Goal: Task Accomplishment & Management: Use online tool/utility

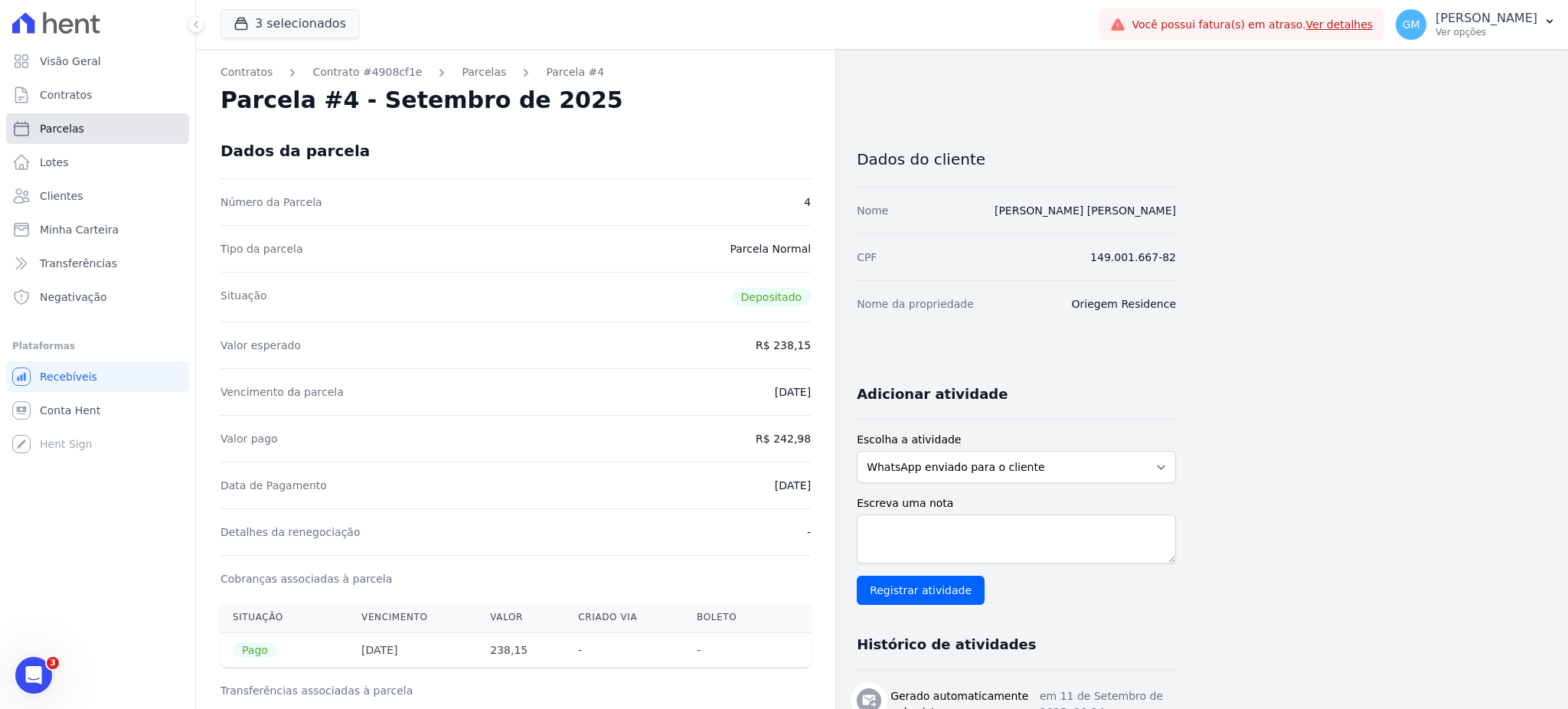
click at [138, 127] on link "Parcelas" at bounding box center [98, 128] width 183 height 30
select select
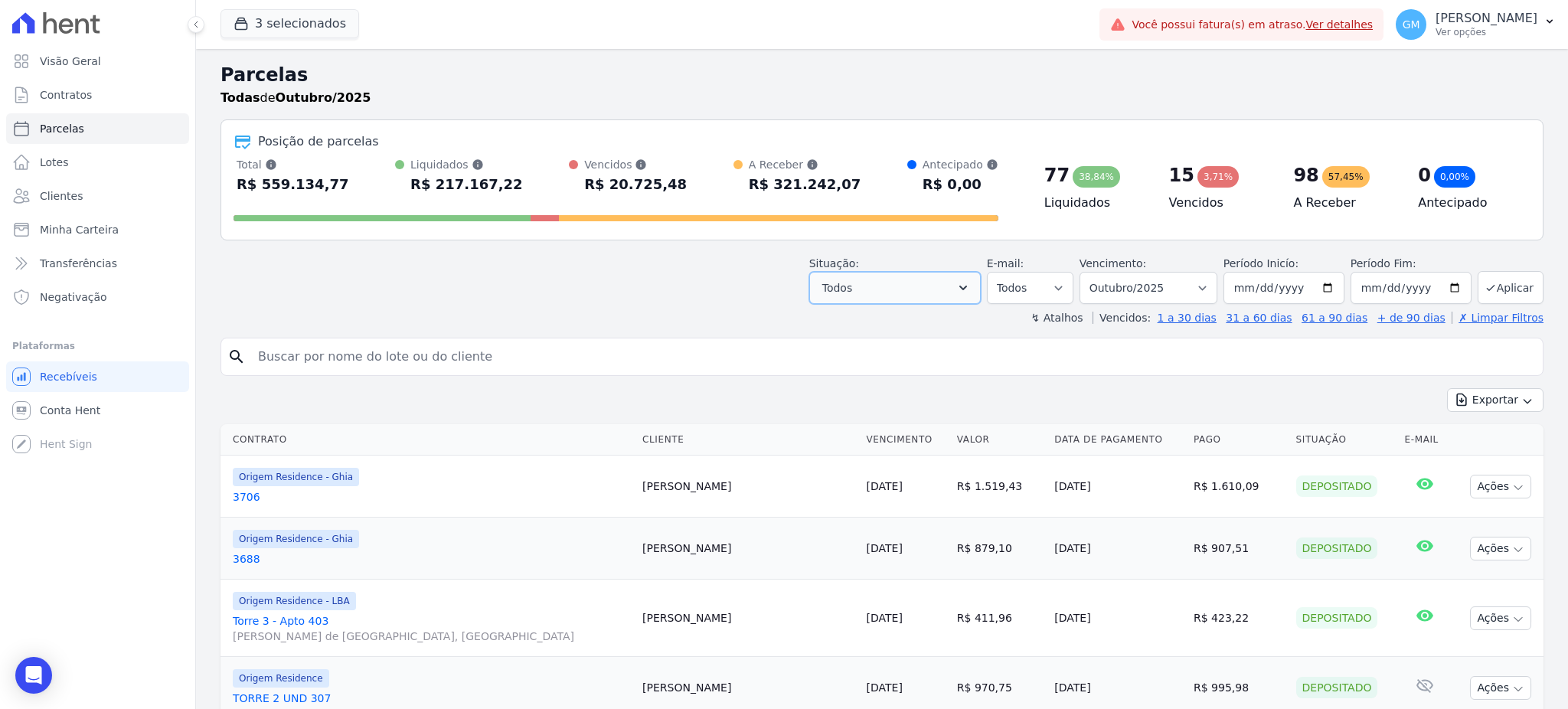
click at [886, 273] on button "Todos" at bounding box center [895, 288] width 171 height 32
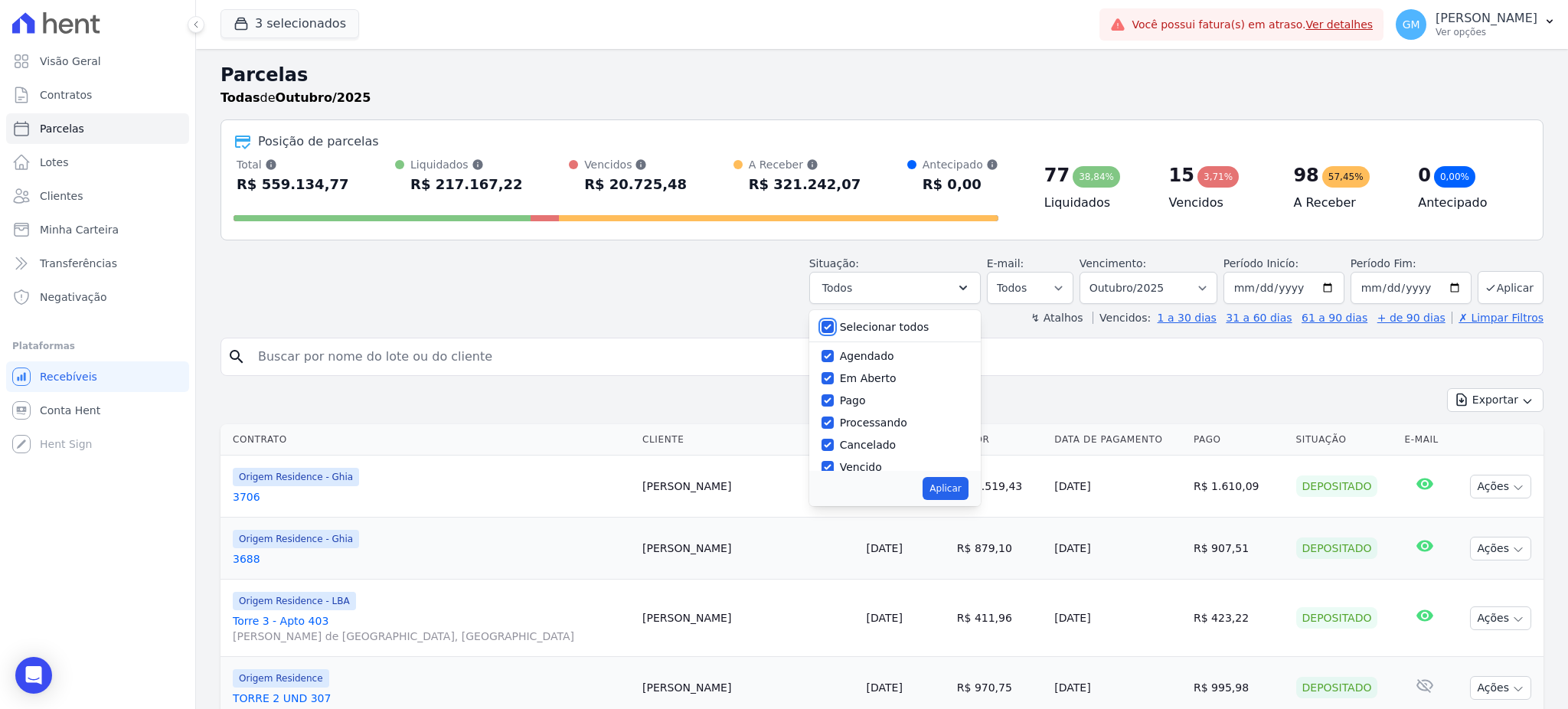
click at [833, 327] on input "Selecionar todos" at bounding box center [827, 327] width 12 height 12
checkbox input "false"
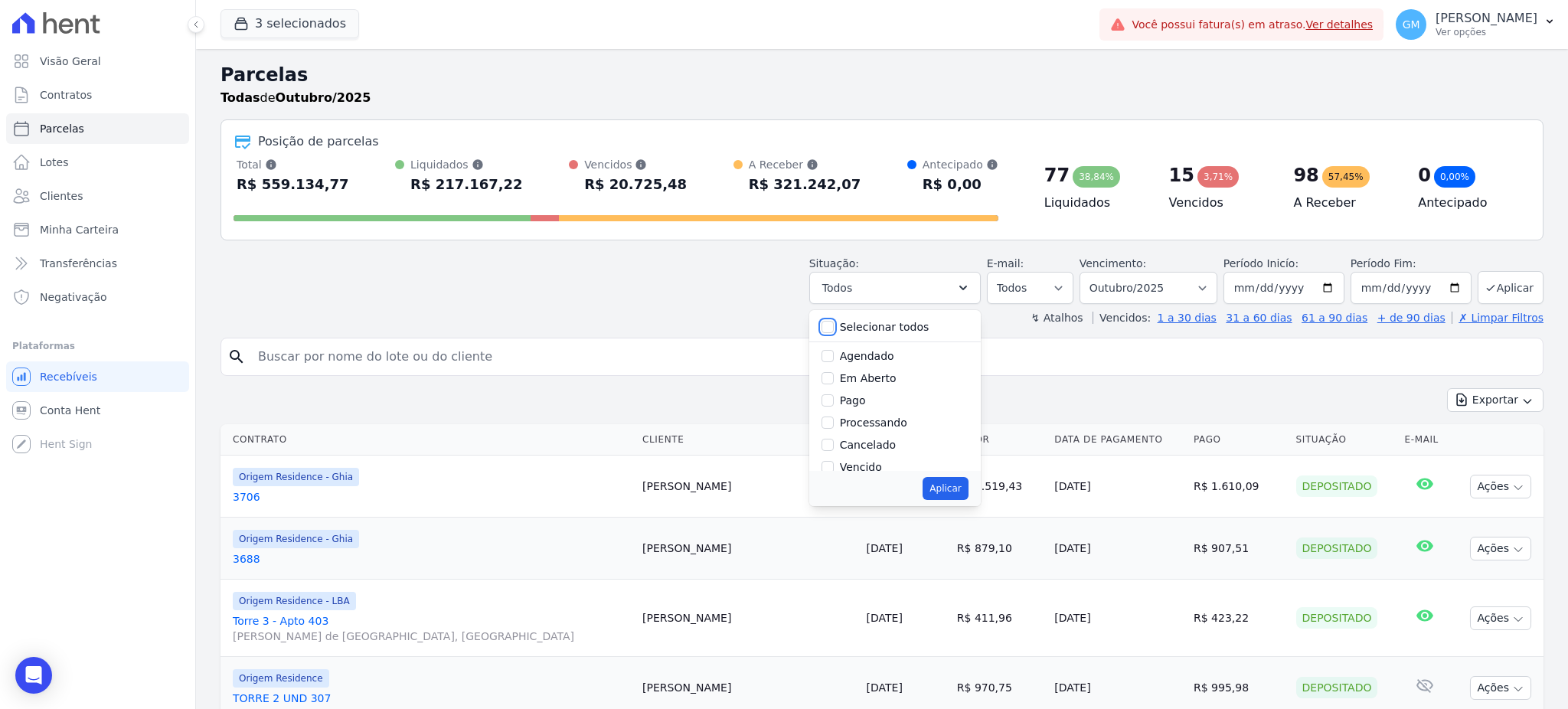
checkbox input "false"
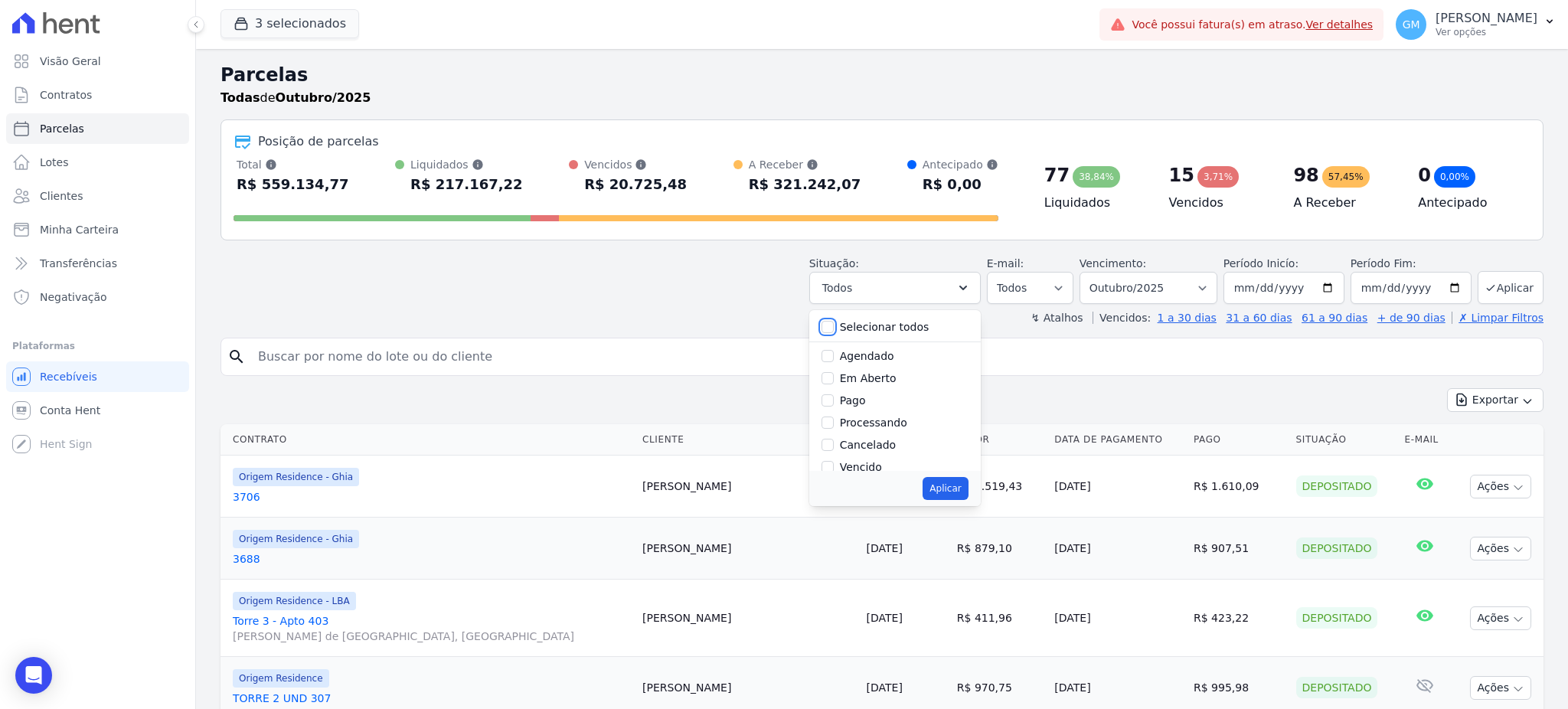
checkbox input "false"
click at [833, 361] on input "Agendado" at bounding box center [827, 355] width 12 height 12
checkbox input "true"
click at [1430, 287] on input "[DATE]" at bounding box center [1411, 288] width 121 height 32
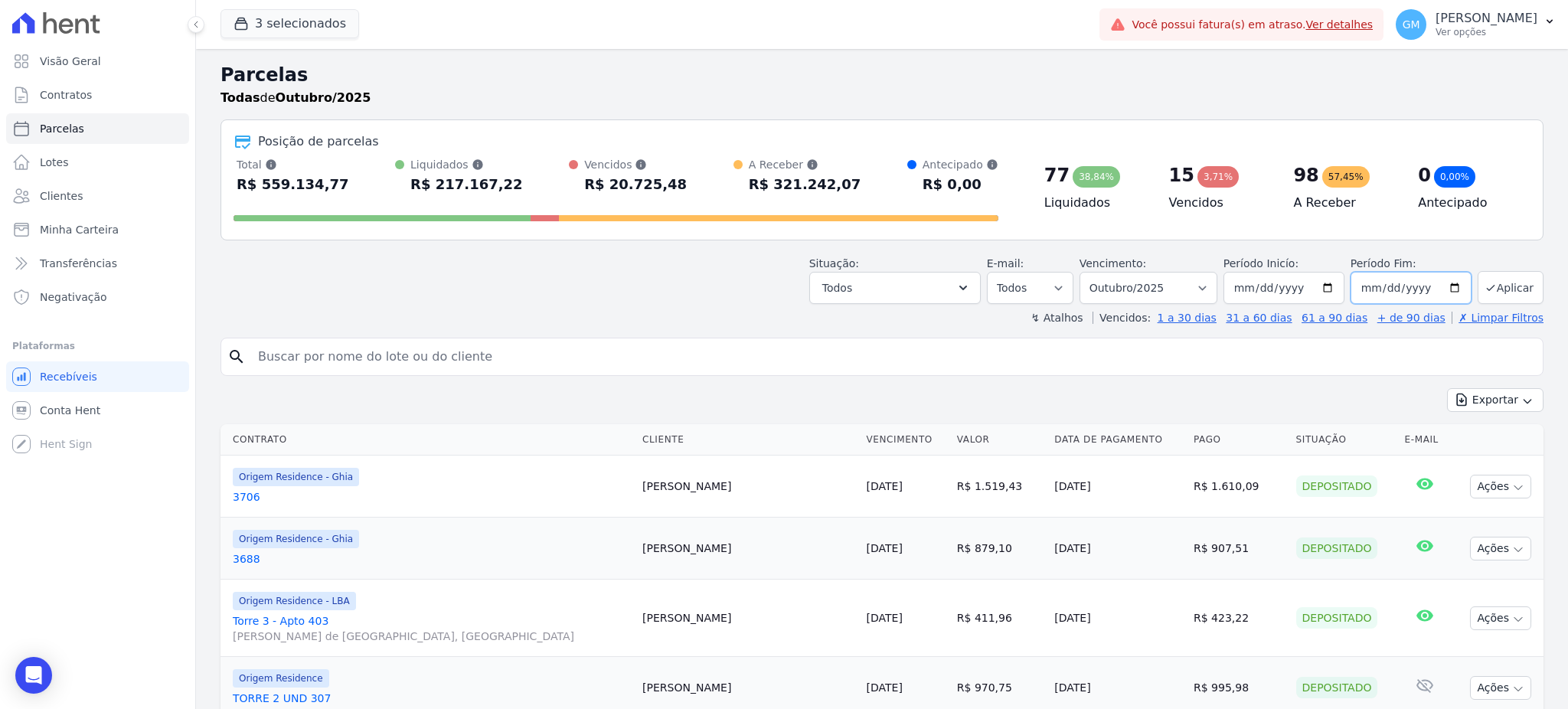
click at [1439, 292] on input "[DATE]" at bounding box center [1411, 288] width 121 height 32
type input "[DATE]"
click at [1515, 288] on button "Aplicar" at bounding box center [1510, 287] width 66 height 33
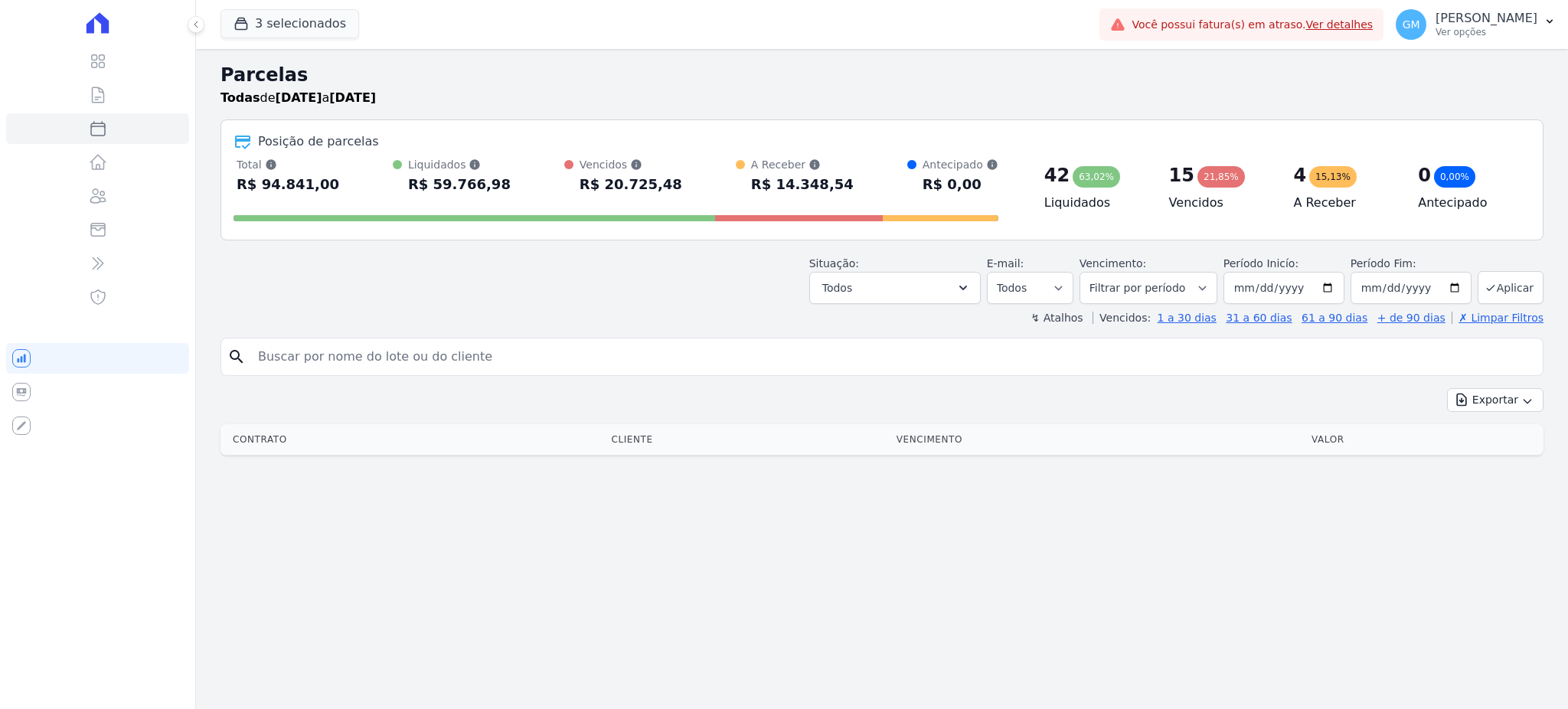
select select
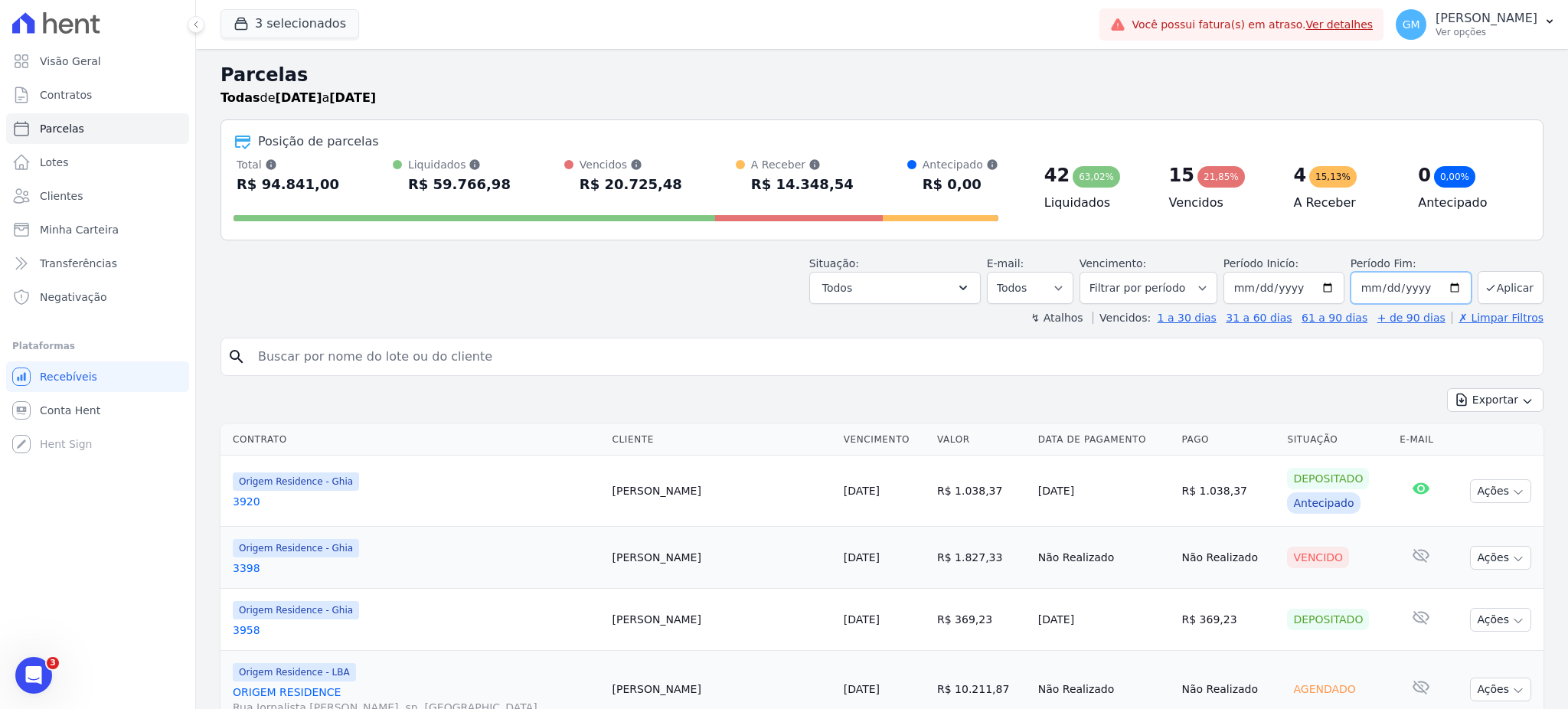
click at [1442, 286] on input "[DATE]" at bounding box center [1411, 288] width 121 height 32
type input "2025-10-15"
click at [950, 275] on button "Todos" at bounding box center [895, 288] width 171 height 32
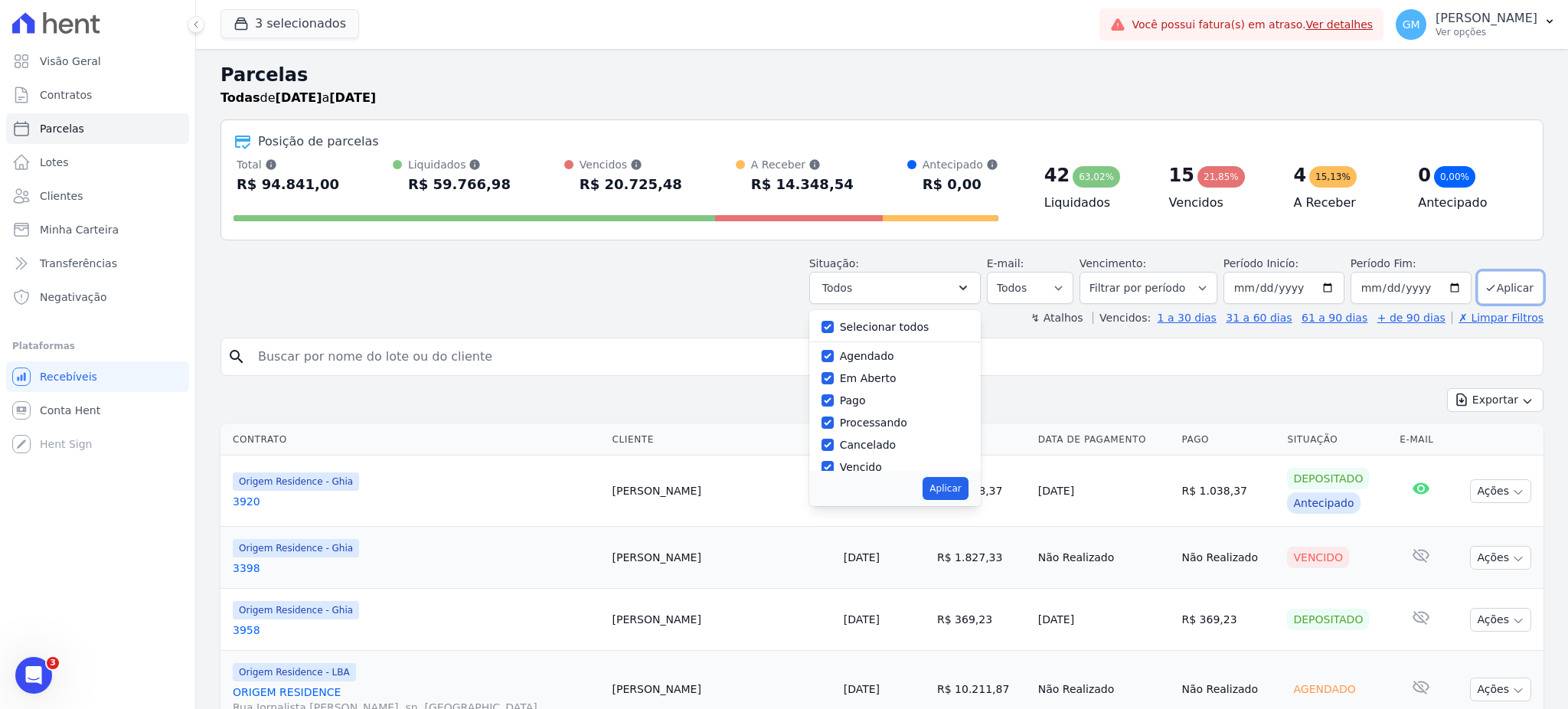
click at [829, 331] on div at bounding box center [827, 327] width 12 height 15
click at [833, 328] on input "Selecionar todos" at bounding box center [827, 327] width 12 height 12
checkbox input "false"
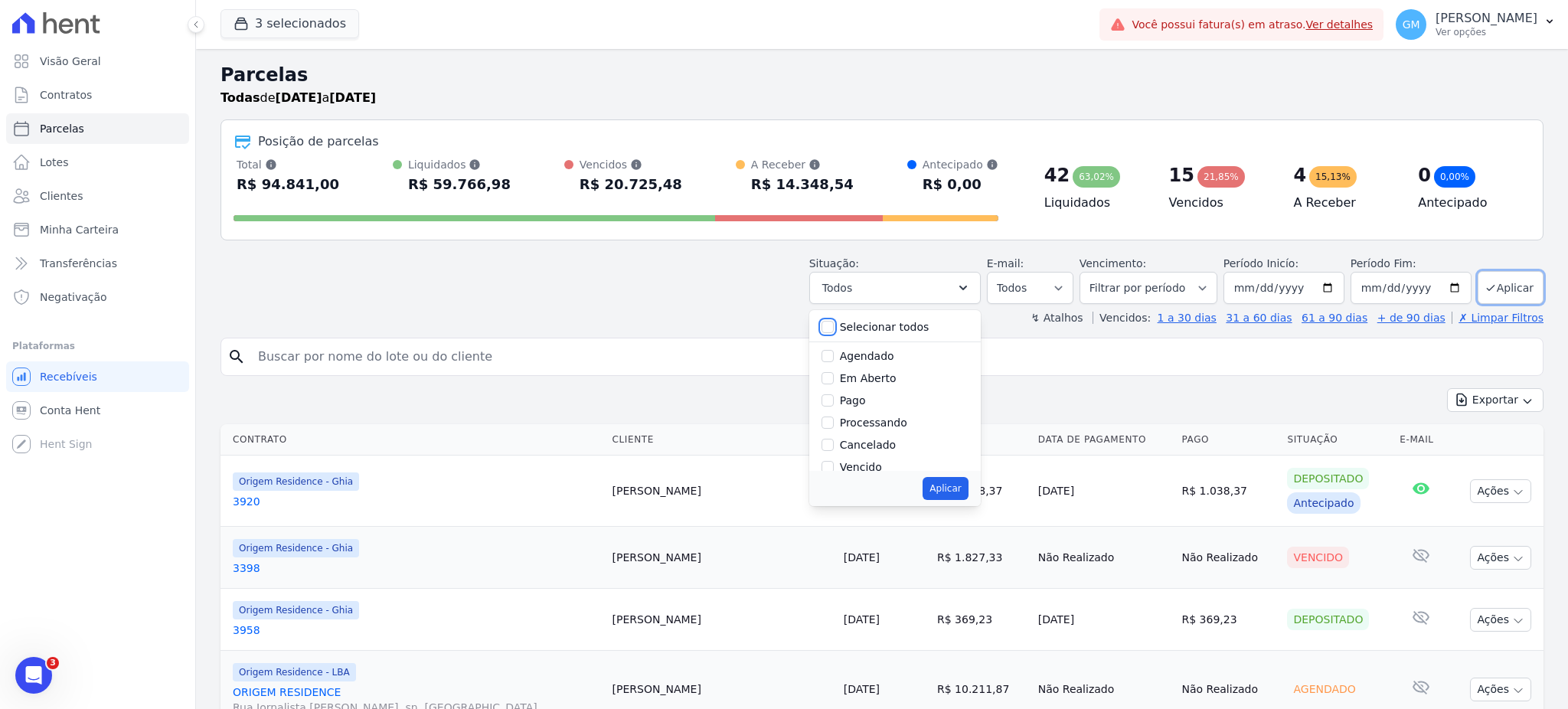
checkbox input "false"
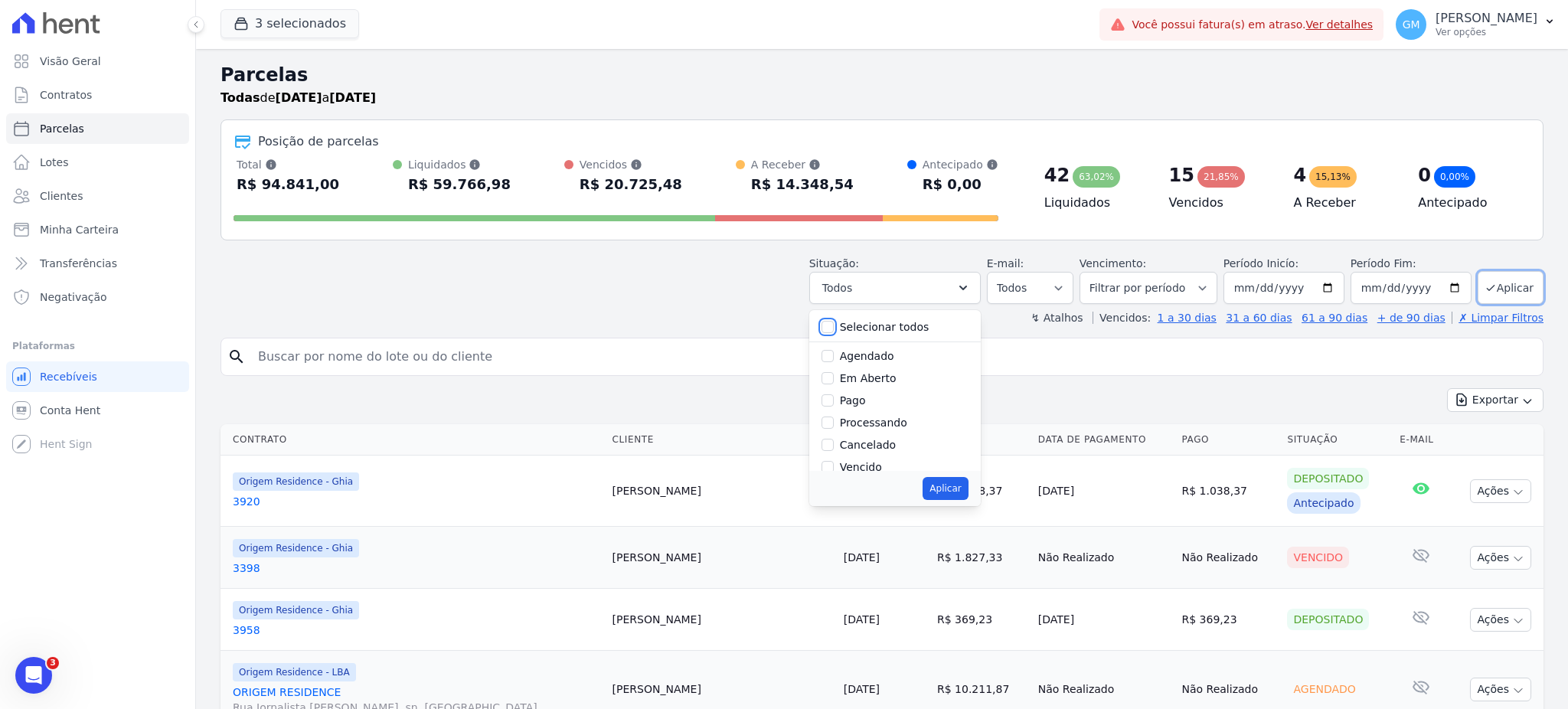
checkbox input "false"
click at [833, 357] on input "Agendado" at bounding box center [827, 355] width 12 height 12
checkbox input "true"
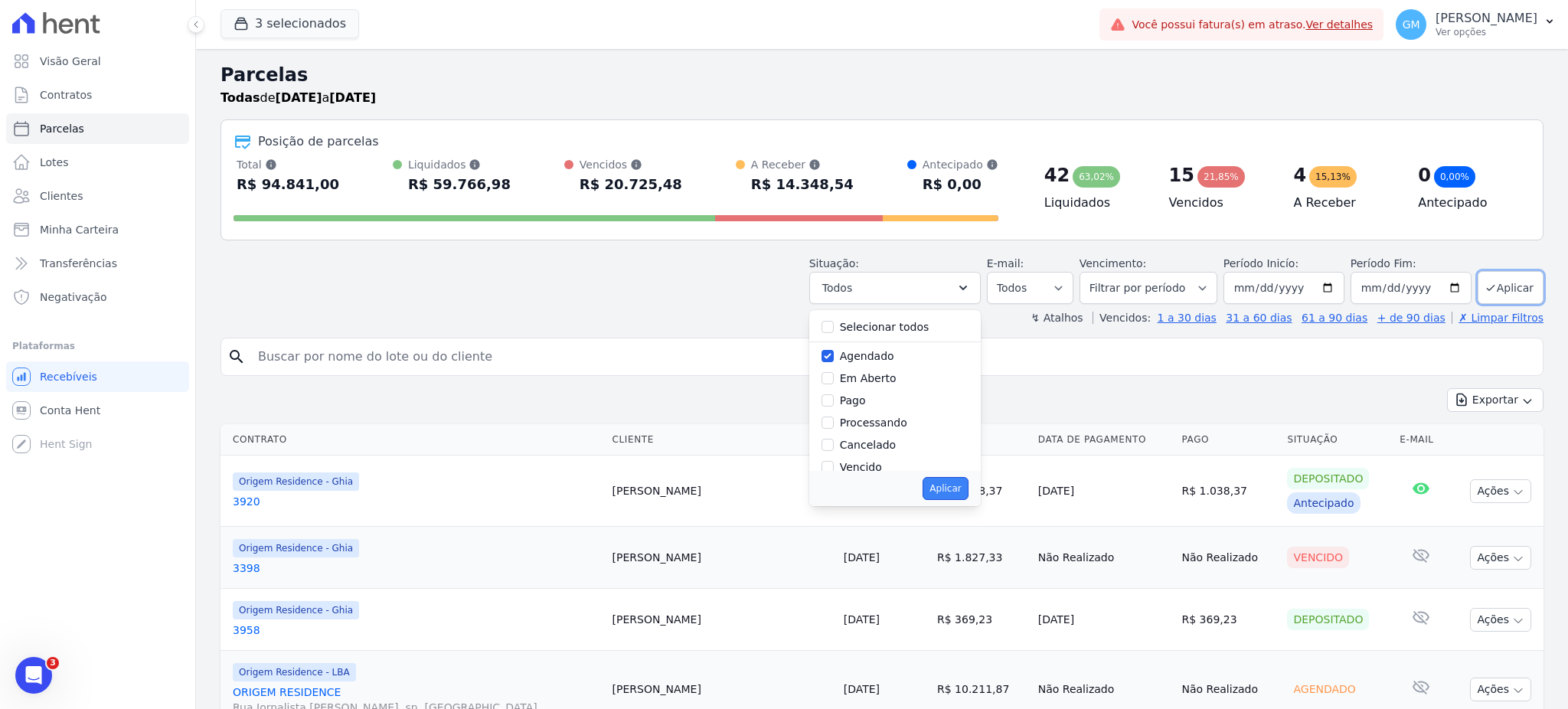
click at [963, 495] on button "Aplicar" at bounding box center [945, 488] width 45 height 23
select select "scheduled"
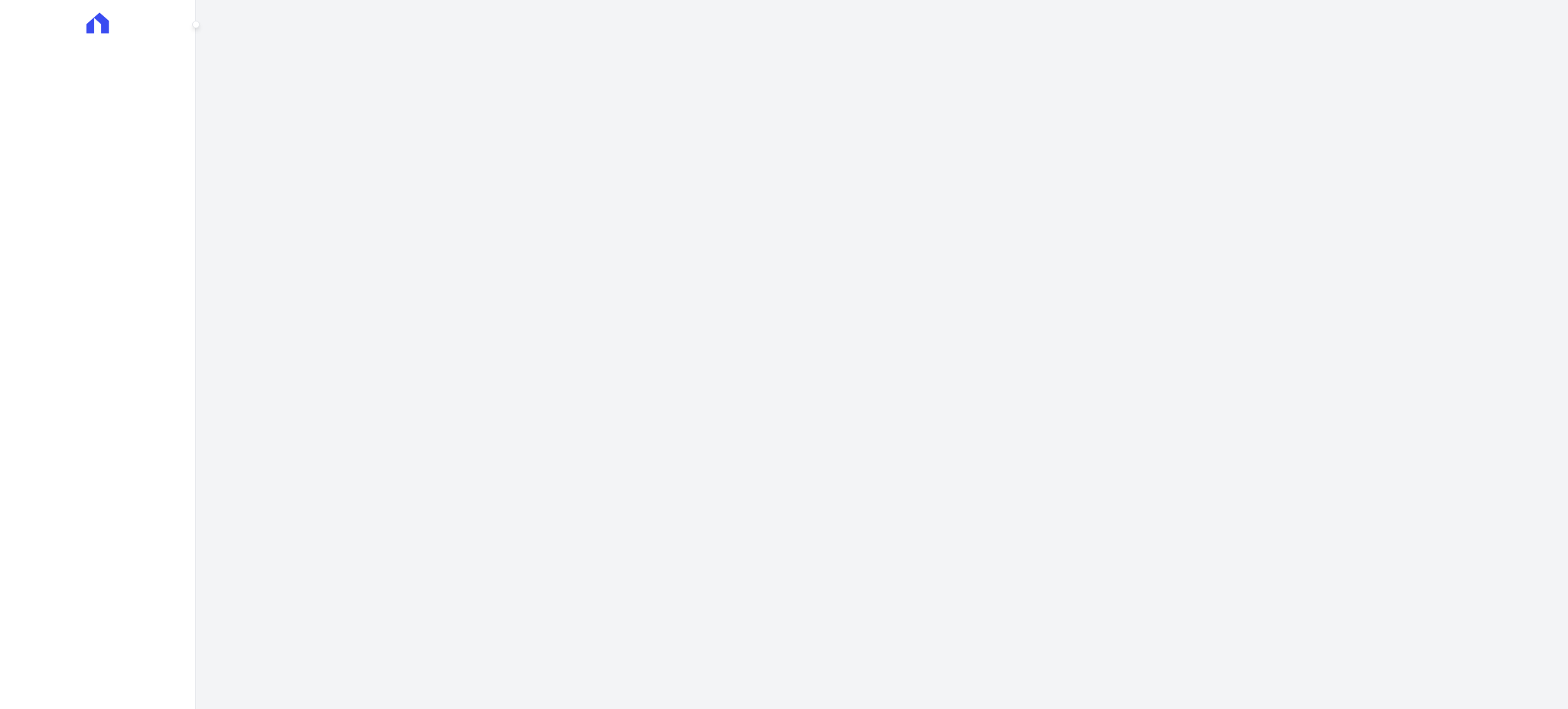
select select
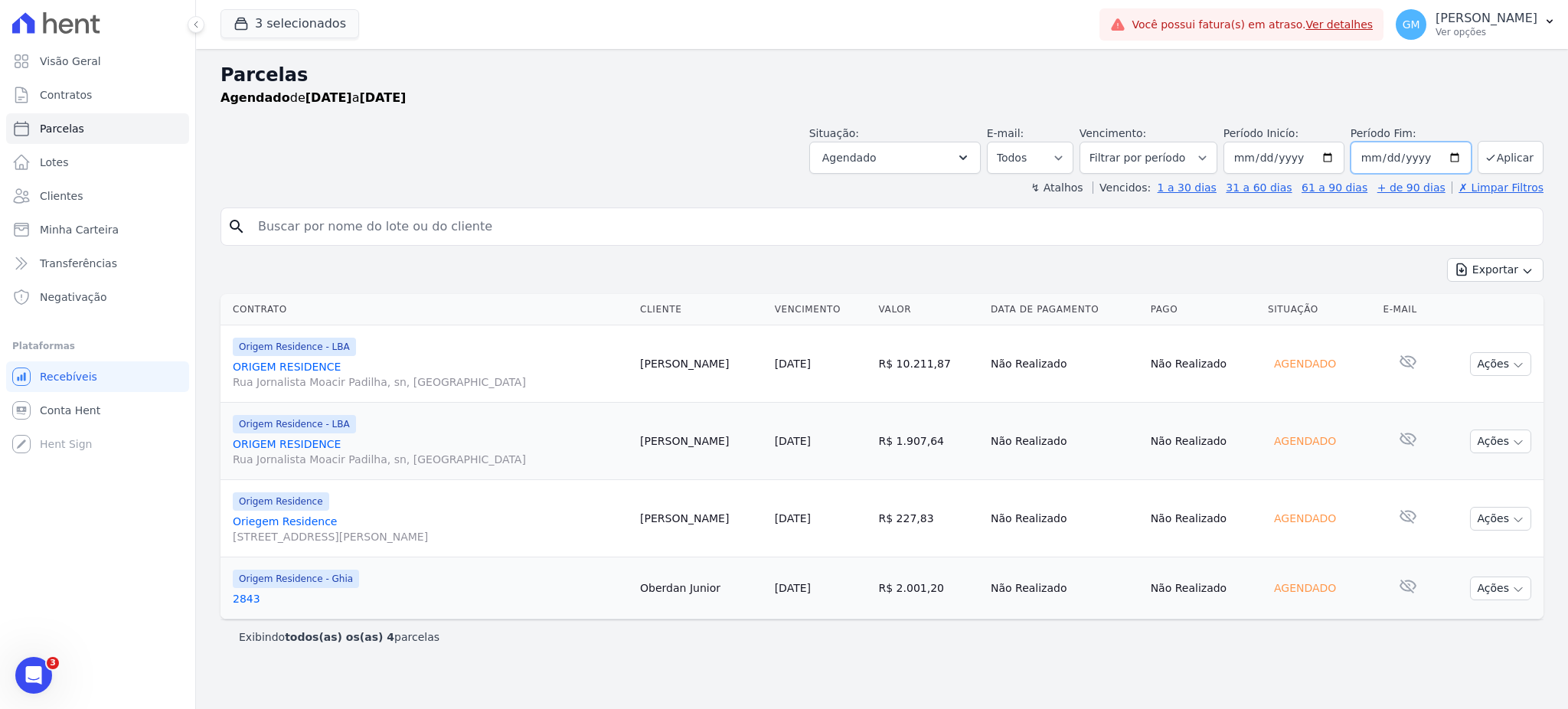
click at [1460, 152] on input "[DATE]" at bounding box center [1411, 158] width 121 height 32
type input "2025-10-15"
click at [1507, 155] on button "Aplicar" at bounding box center [1510, 157] width 66 height 33
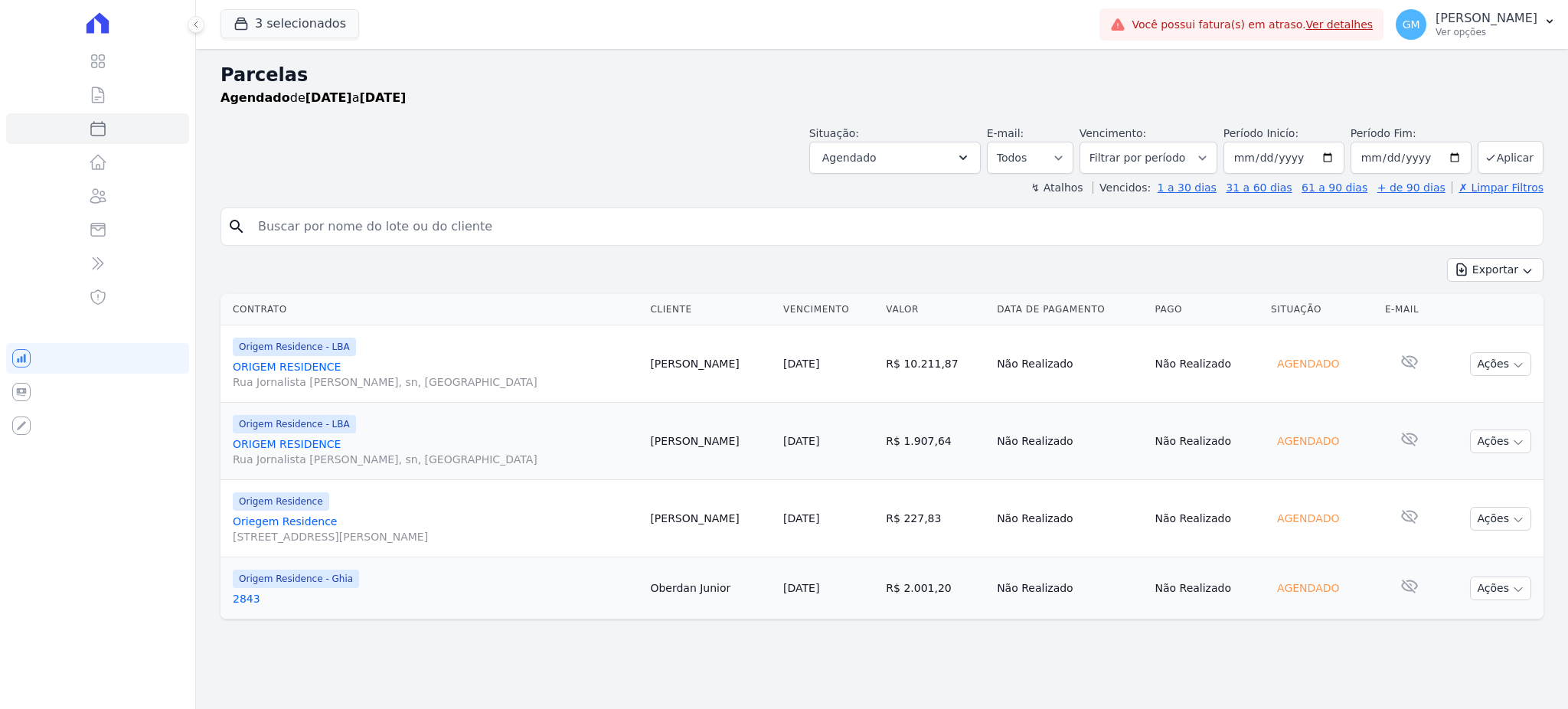
select select
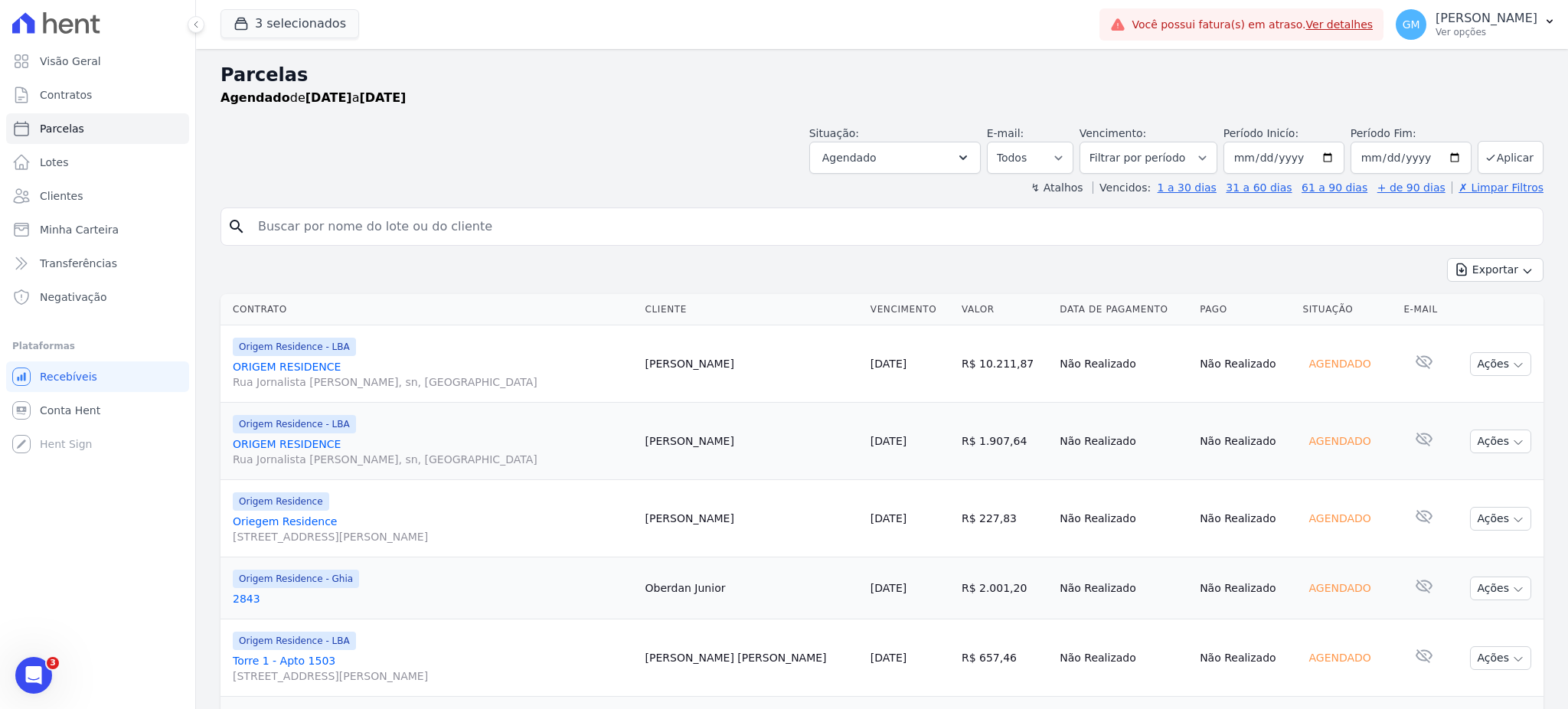
drag, startPoint x: 663, startPoint y: 522, endPoint x: 751, endPoint y: 533, distance: 88.7
click at [751, 533] on td "Roberta Pontes" at bounding box center [751, 518] width 225 height 77
copy td "Roberta Pontes"
drag, startPoint x: 1193, startPoint y: 210, endPoint x: 1075, endPoint y: 213, distance: 118.0
click at [1075, 213] on div "search" at bounding box center [882, 226] width 1323 height 38
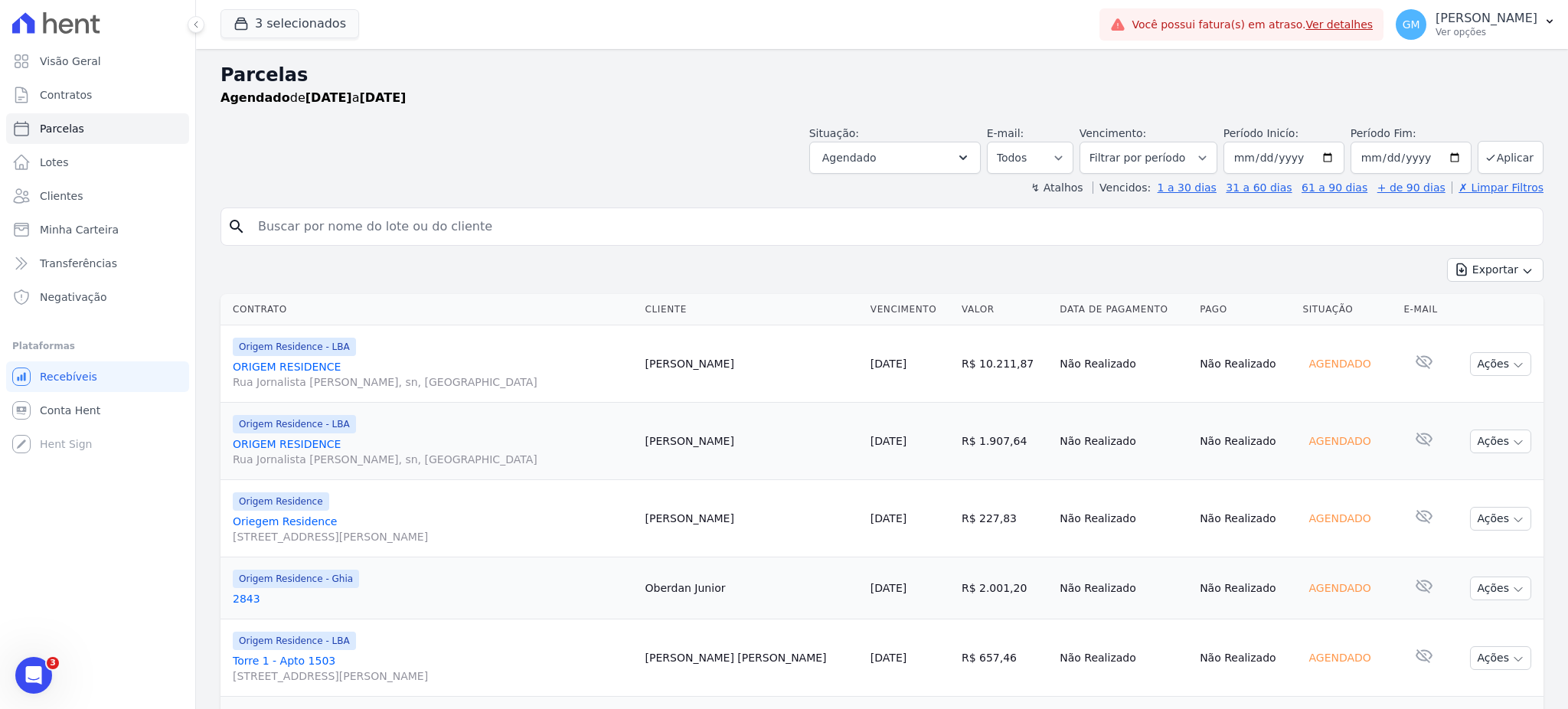
click at [639, 184] on div "↯ Atalhos Vencidos: 1 a 30 dias 31 a 60 dias 61 a 90 dias + de 90 dias ✗ Limpar…" at bounding box center [882, 187] width 1323 height 15
drag, startPoint x: 818, startPoint y: 104, endPoint x: 347, endPoint y: 216, distance: 484.1
click at [818, 104] on div "Agendado de 01/10/2025 a 15/10/2025" at bounding box center [882, 97] width 1323 height 18
click at [347, 216] on input "search" at bounding box center [892, 226] width 1288 height 30
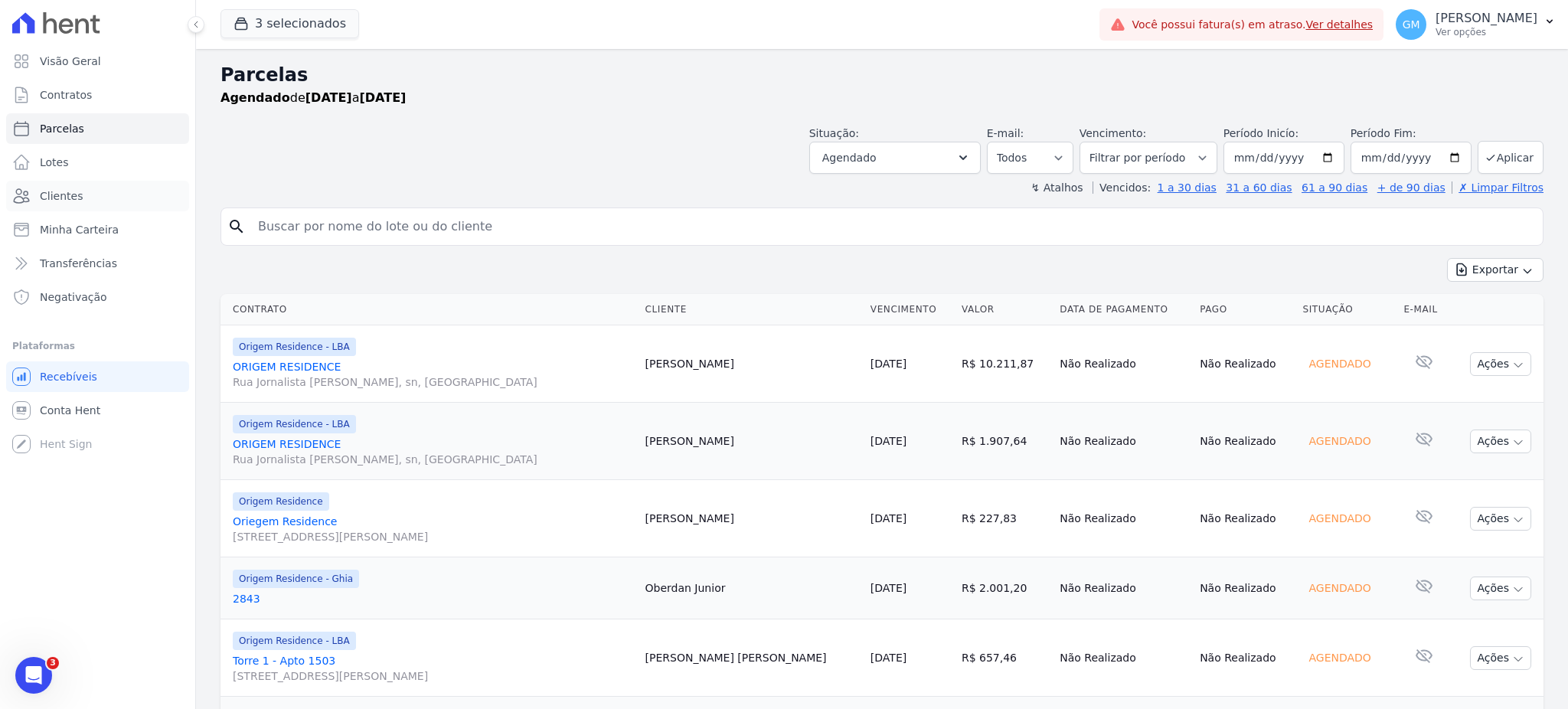
click at [52, 199] on span "Clientes" at bounding box center [61, 195] width 43 height 15
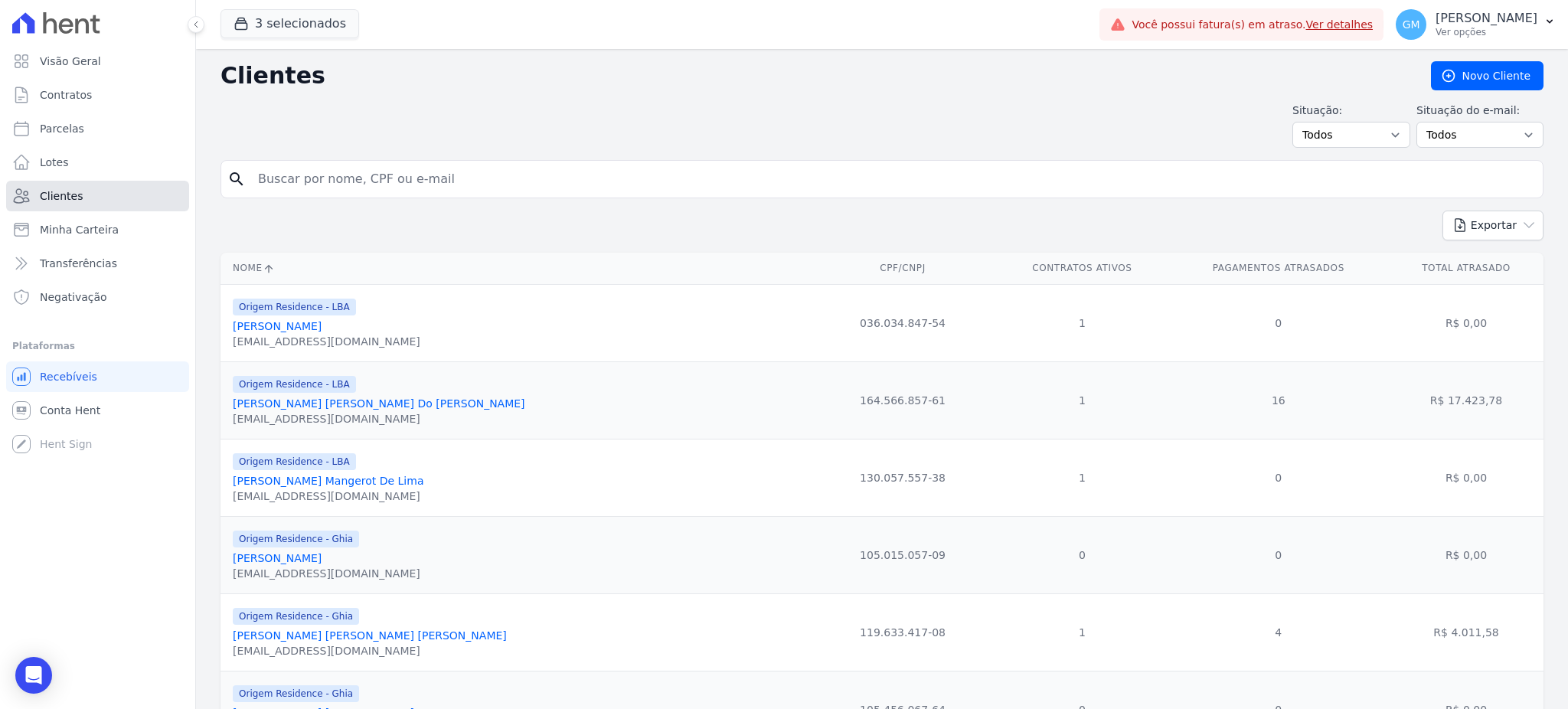
click at [69, 196] on span "Clientes" at bounding box center [61, 195] width 43 height 15
click at [356, 175] on input "search" at bounding box center [892, 179] width 1288 height 30
paste input "238,65"
type input "238,65"
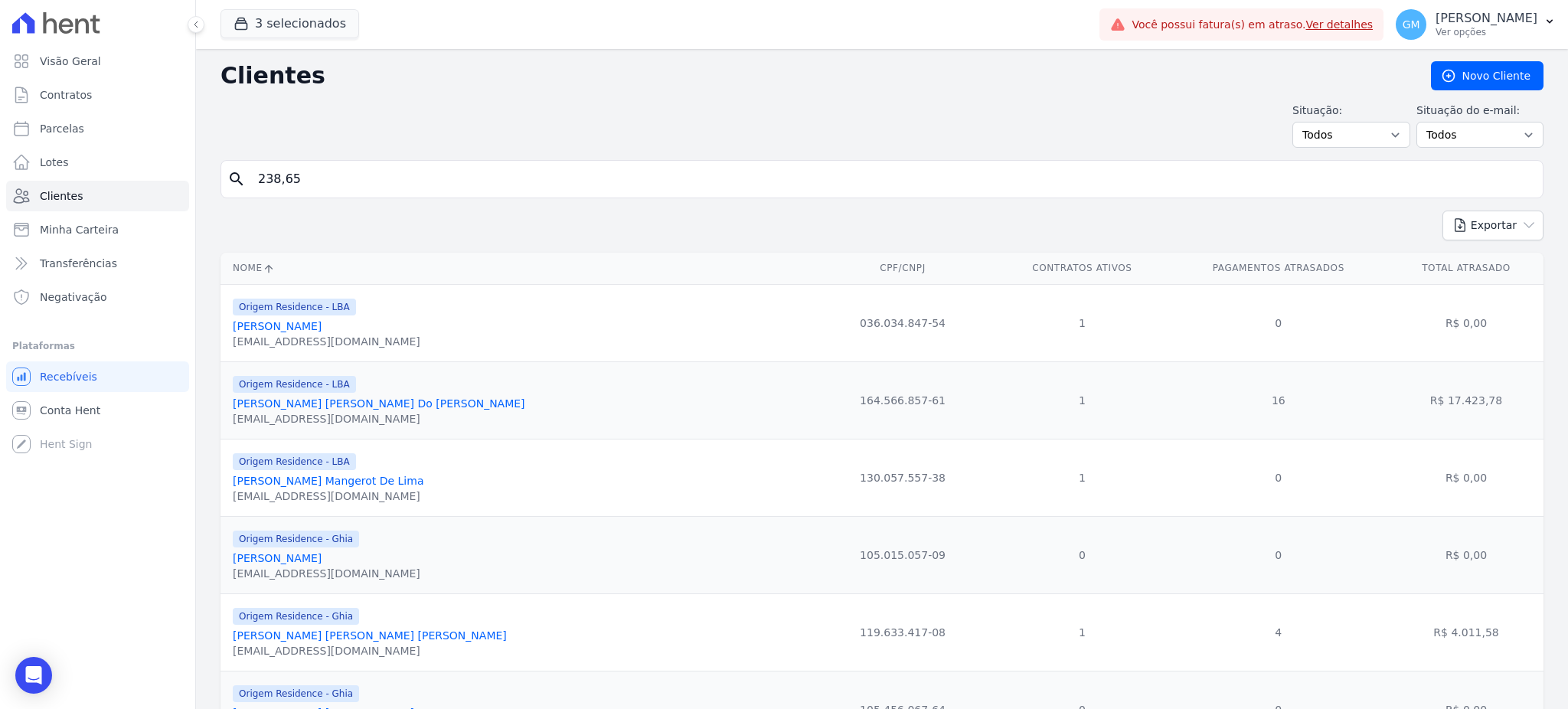
drag, startPoint x: 301, startPoint y: 182, endPoint x: 261, endPoint y: 170, distance: 41.8
click at [261, 170] on input "238,65" at bounding box center [892, 179] width 1288 height 30
paste input "238,65"
type input "238,65"
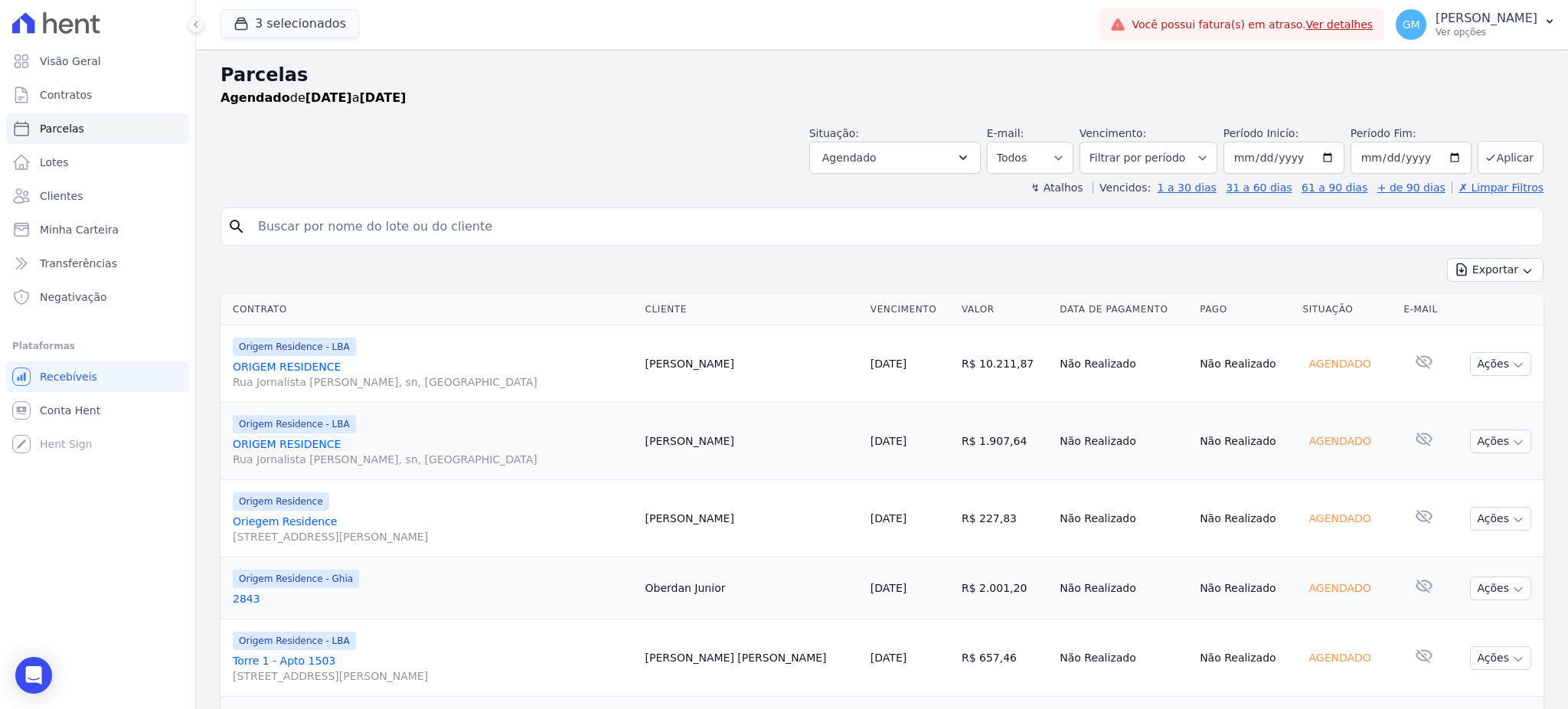
select select
click at [124, 190] on link "Clientes" at bounding box center [98, 196] width 183 height 30
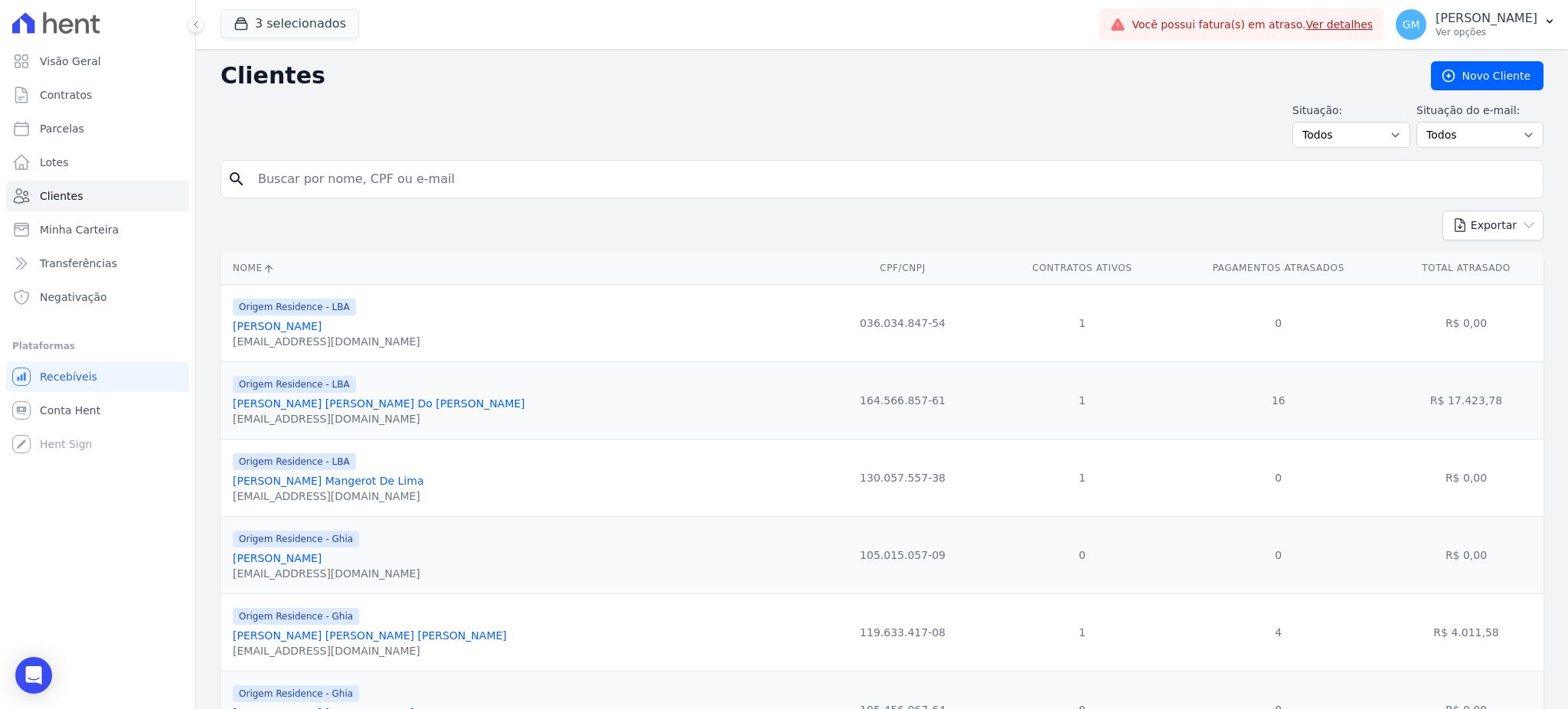
click at [284, 191] on input "search" at bounding box center [892, 179] width 1288 height 30
paste input "Roberta Pontes"
type input "[PERSON_NAME]"
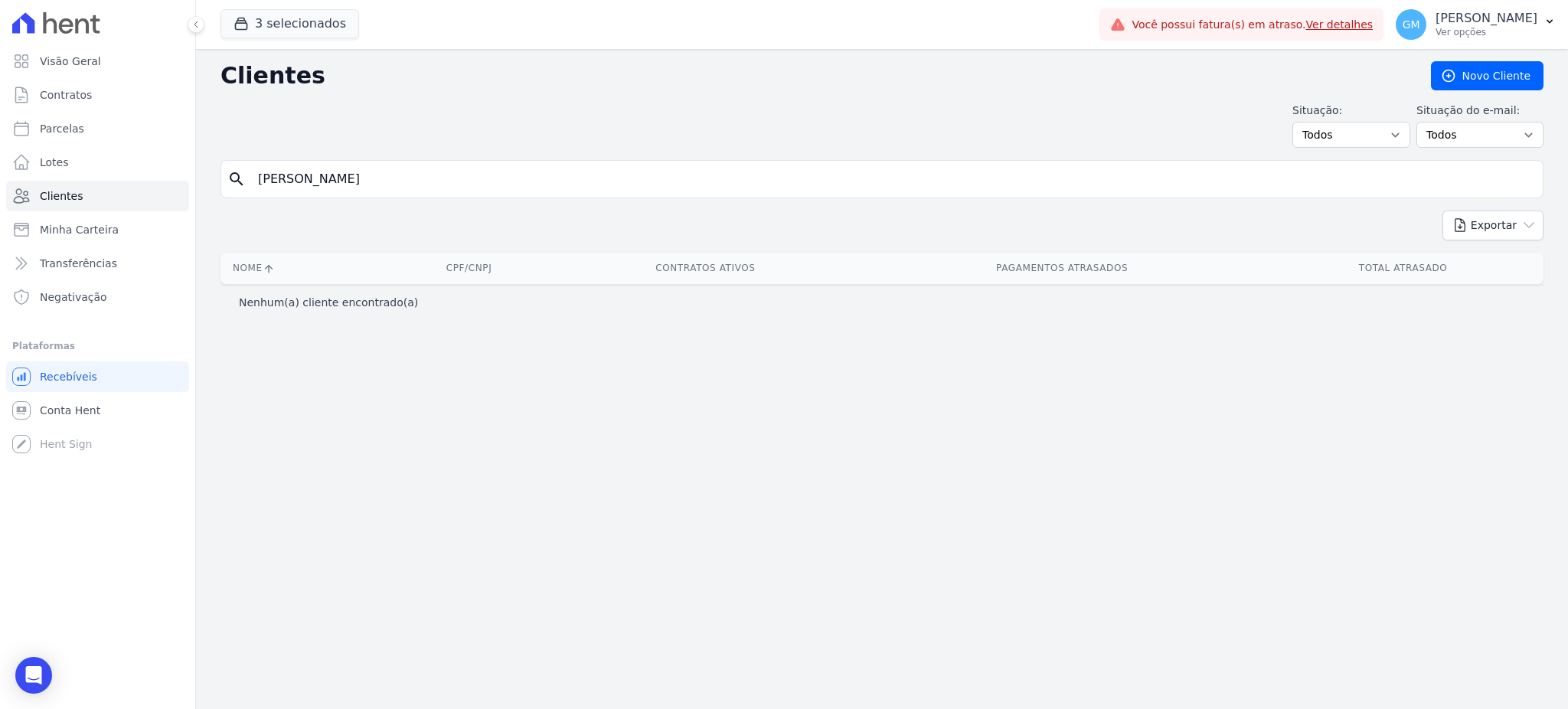
drag, startPoint x: 301, startPoint y: 176, endPoint x: 268, endPoint y: 177, distance: 33.0
click at [268, 177] on input "[PERSON_NAME]" at bounding box center [892, 179] width 1288 height 30
type input "Pontes"
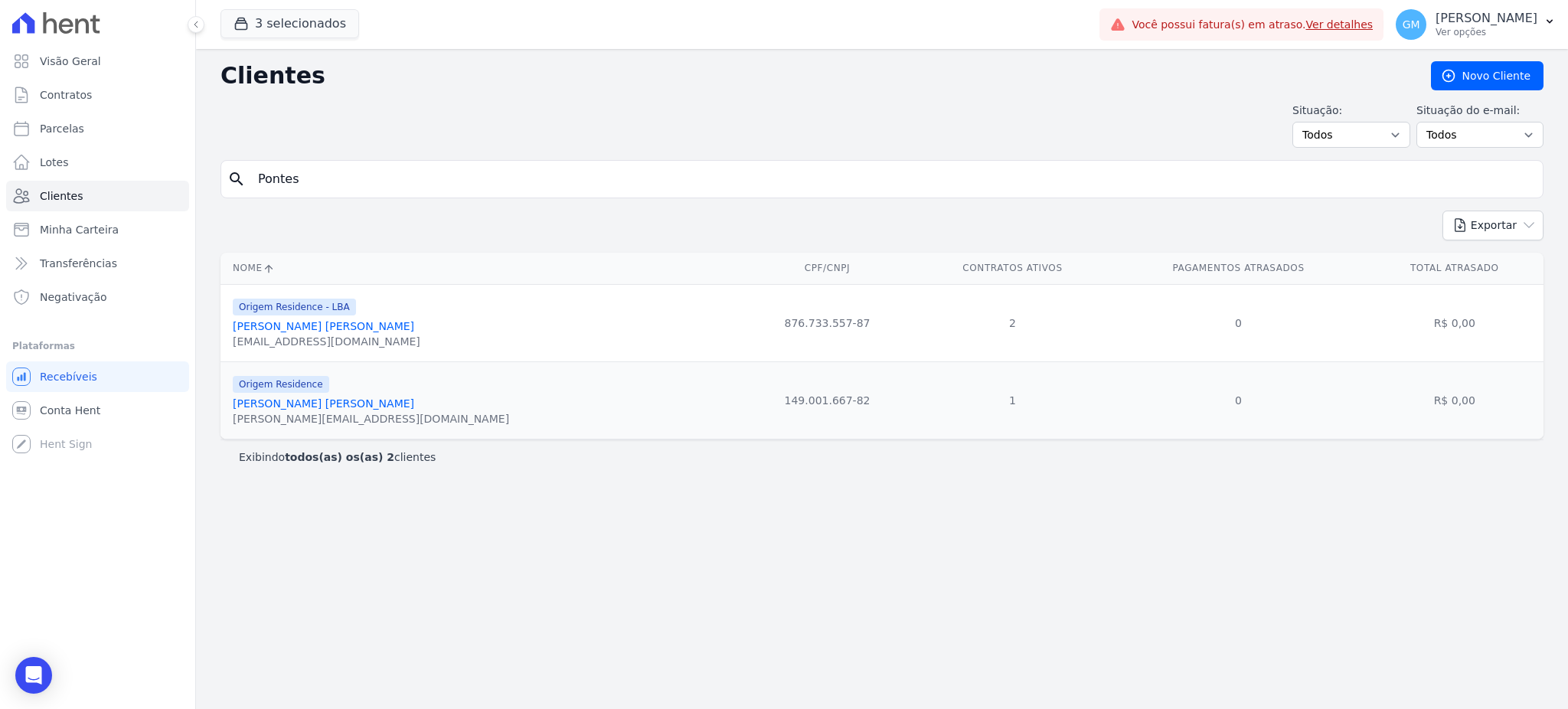
click at [381, 393] on div "Origem Residence" at bounding box center [370, 383] width 276 height 18
click at [376, 405] on link "Roberta Cristina Da Silva Pontes" at bounding box center [323, 403] width 182 height 12
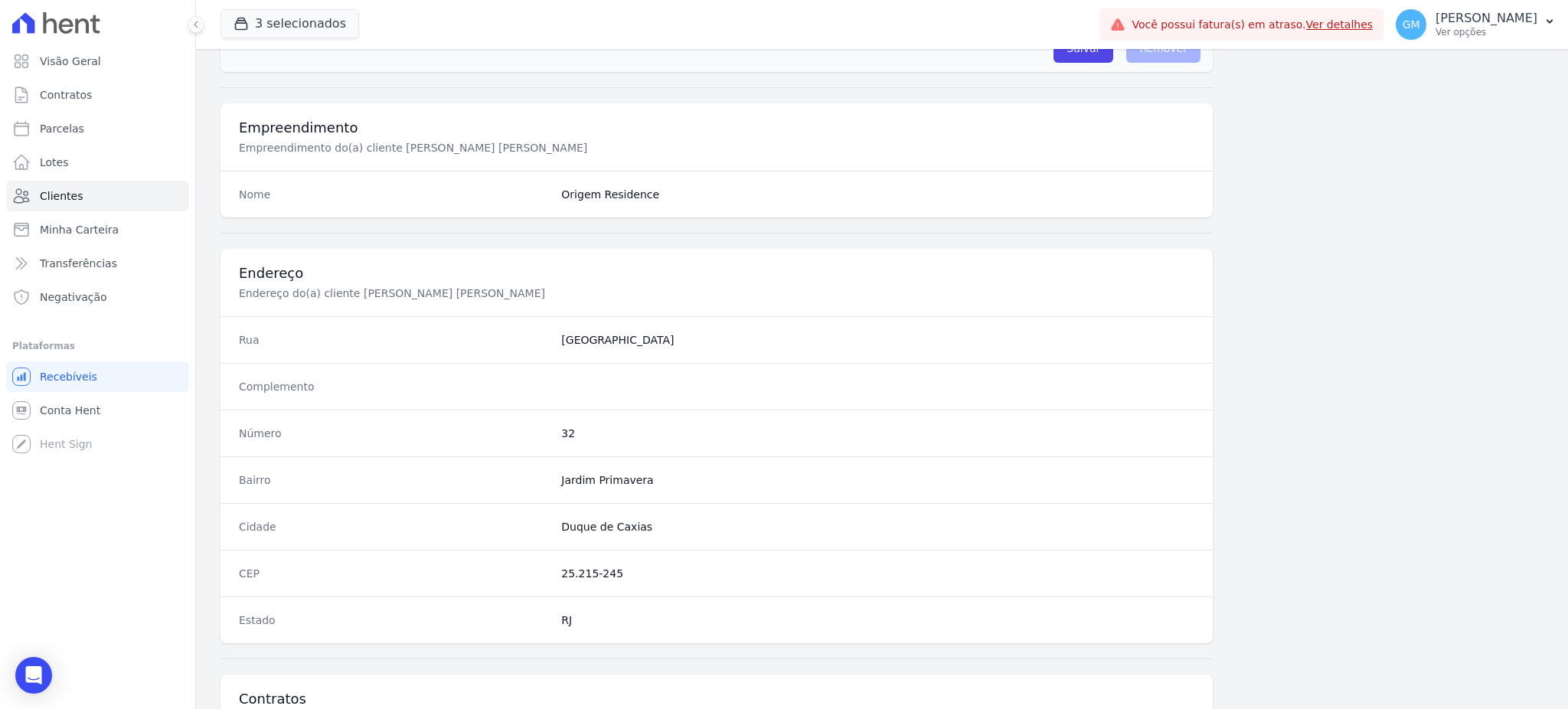
scroll to position [724, 0]
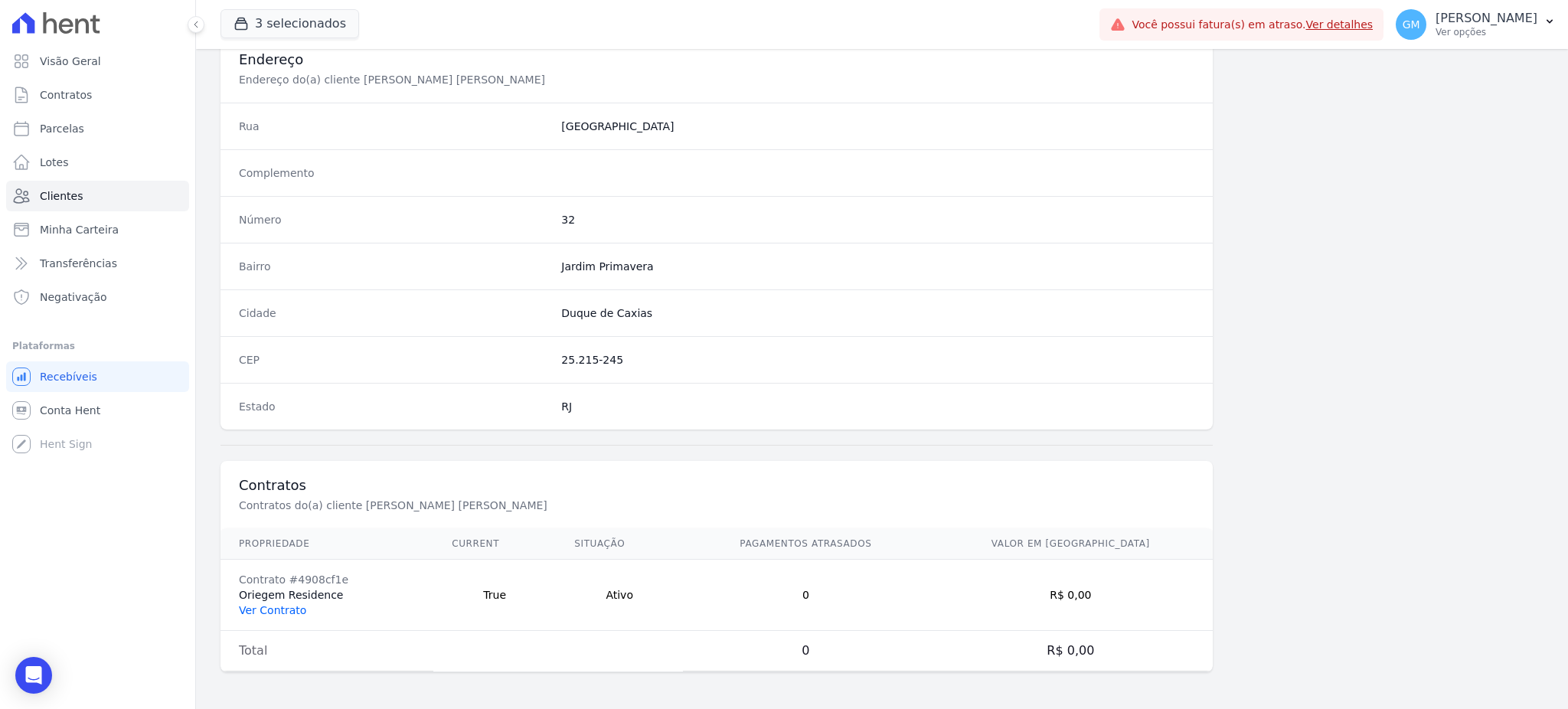
click at [295, 605] on link "Ver Contrato" at bounding box center [272, 609] width 68 height 12
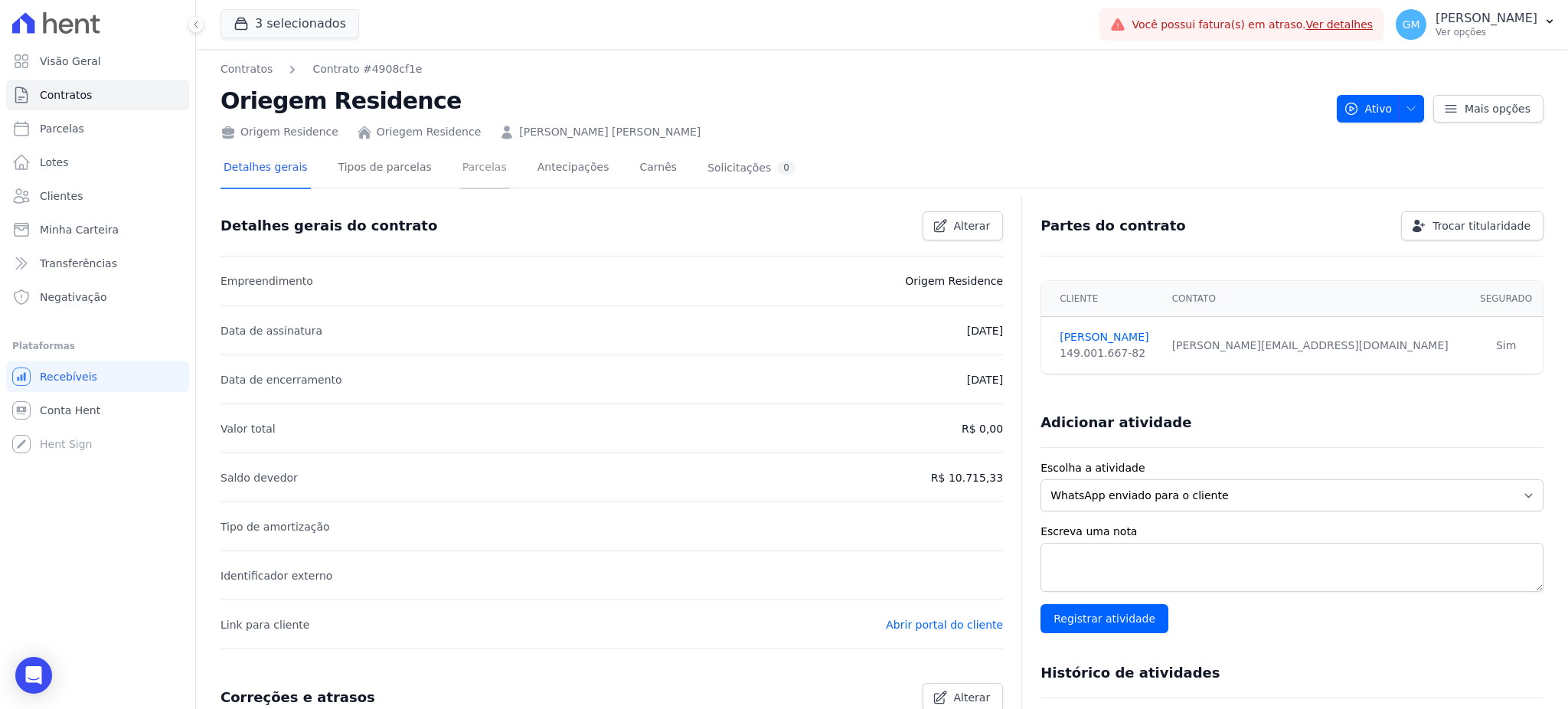
click at [472, 178] on link "Parcelas" at bounding box center [484, 168] width 50 height 41
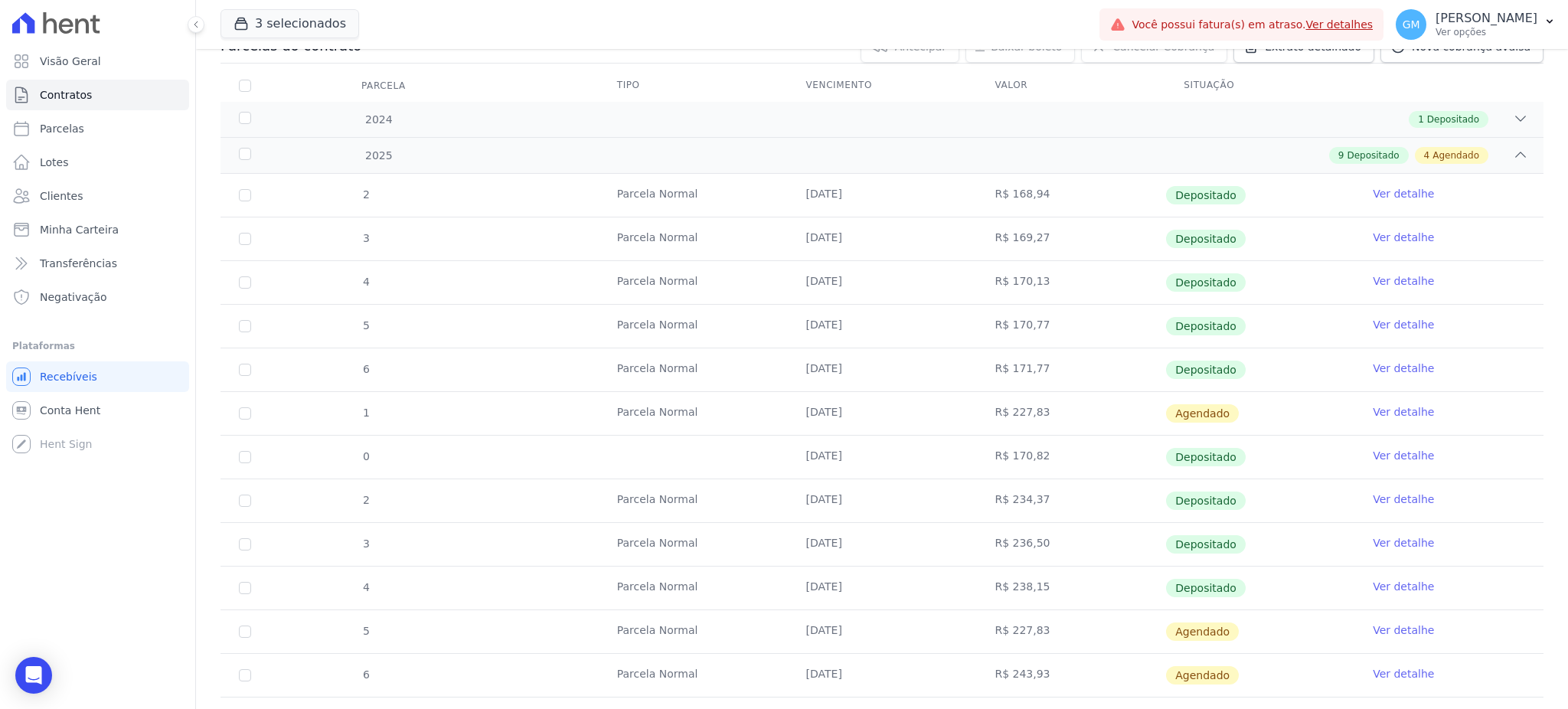
scroll to position [306, 0]
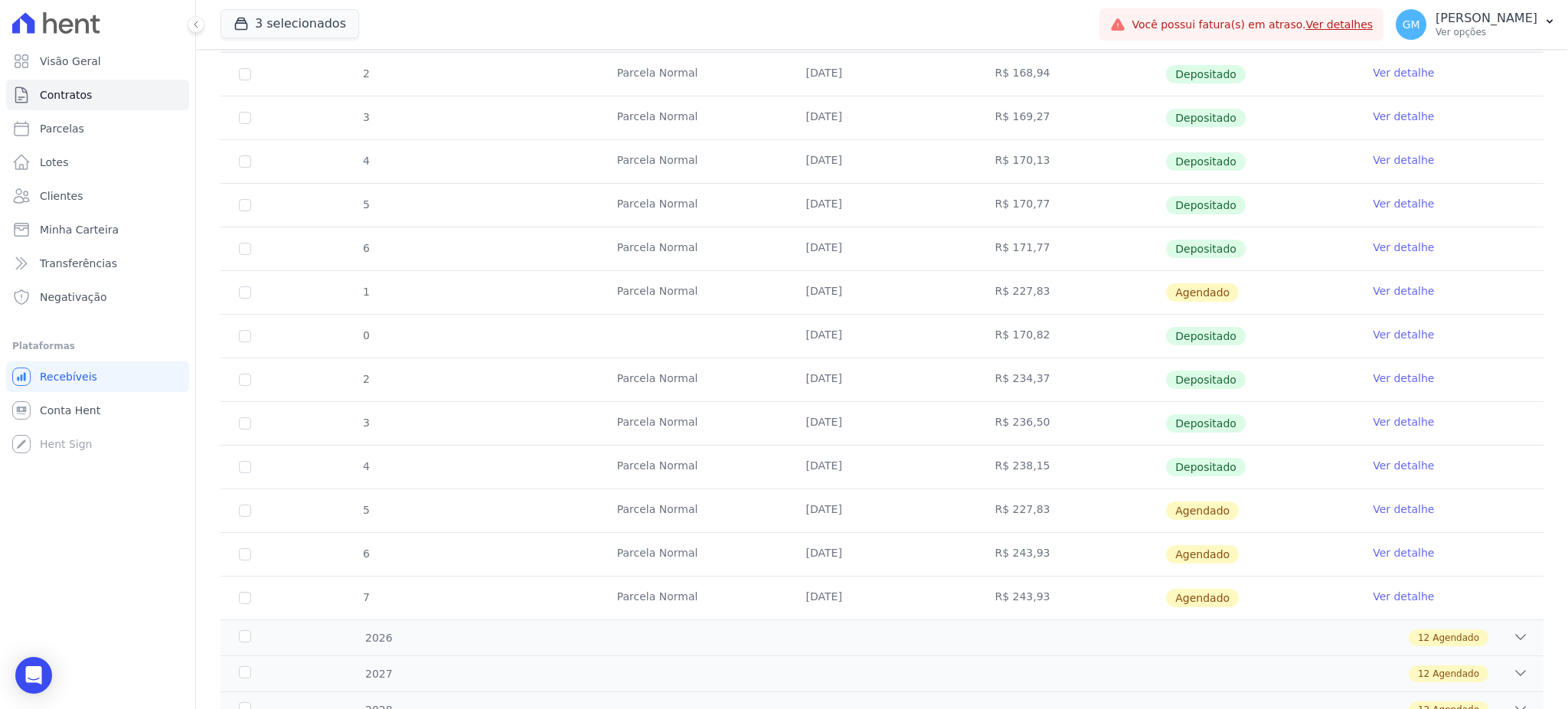
click at [1373, 464] on link "Ver detalhe" at bounding box center [1403, 465] width 61 height 15
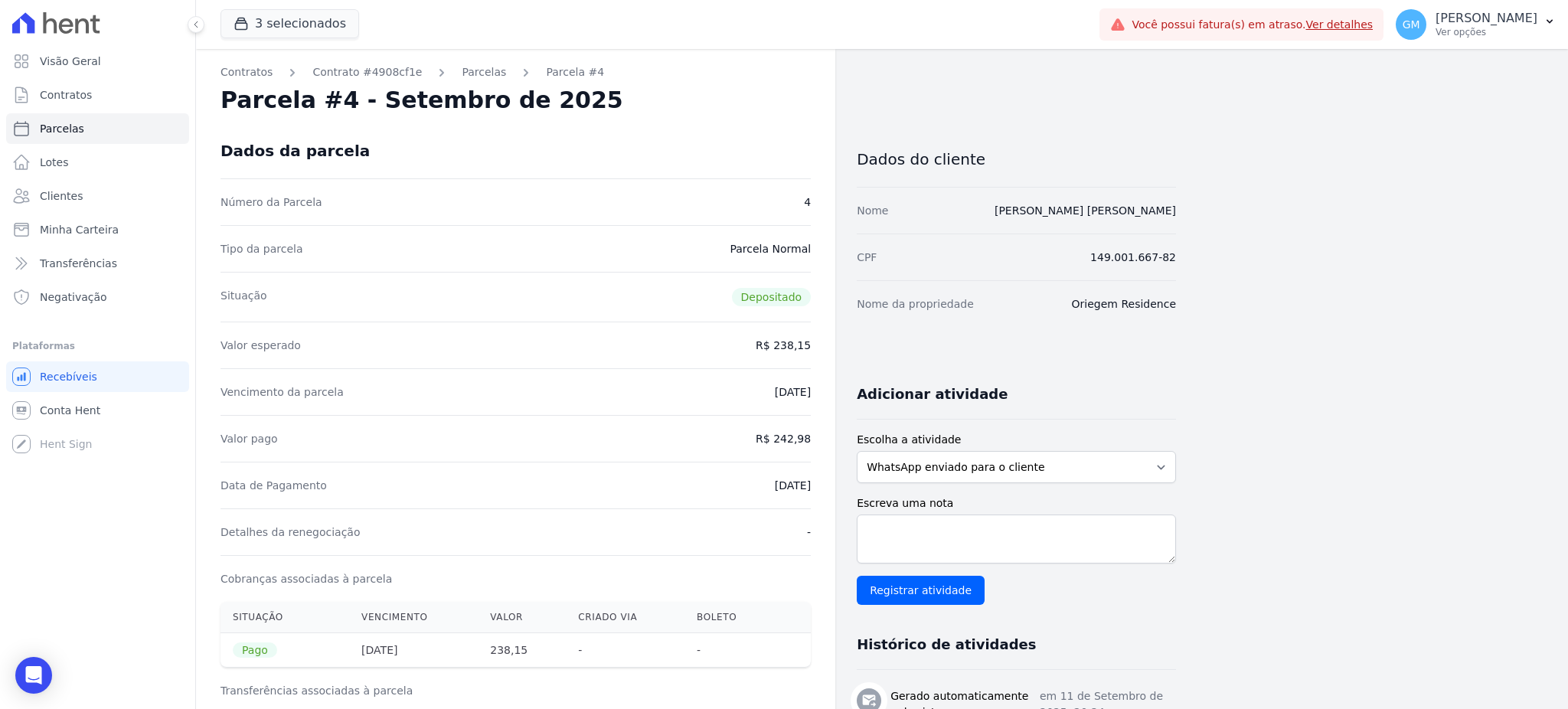
drag, startPoint x: 1182, startPoint y: 210, endPoint x: 1000, endPoint y: 211, distance: 182.0
click at [1000, 211] on div "Contratos Contrato #4908cf1e Parcelas Parcela #4 Parcela #4 - Setembro de 2025 …" at bounding box center [869, 640] width 1347 height 1183
copy link "Roberta Cristina da Silva Pontes"
click at [739, 84] on div "Contratos Contrato #4908cf1e Parcelas Parcela #4 Parcela #4 - Setembro de 2025 …" at bounding box center [515, 640] width 639 height 1183
click at [424, 245] on div "Tipo da parcela Parcela Normal" at bounding box center [515, 248] width 590 height 47
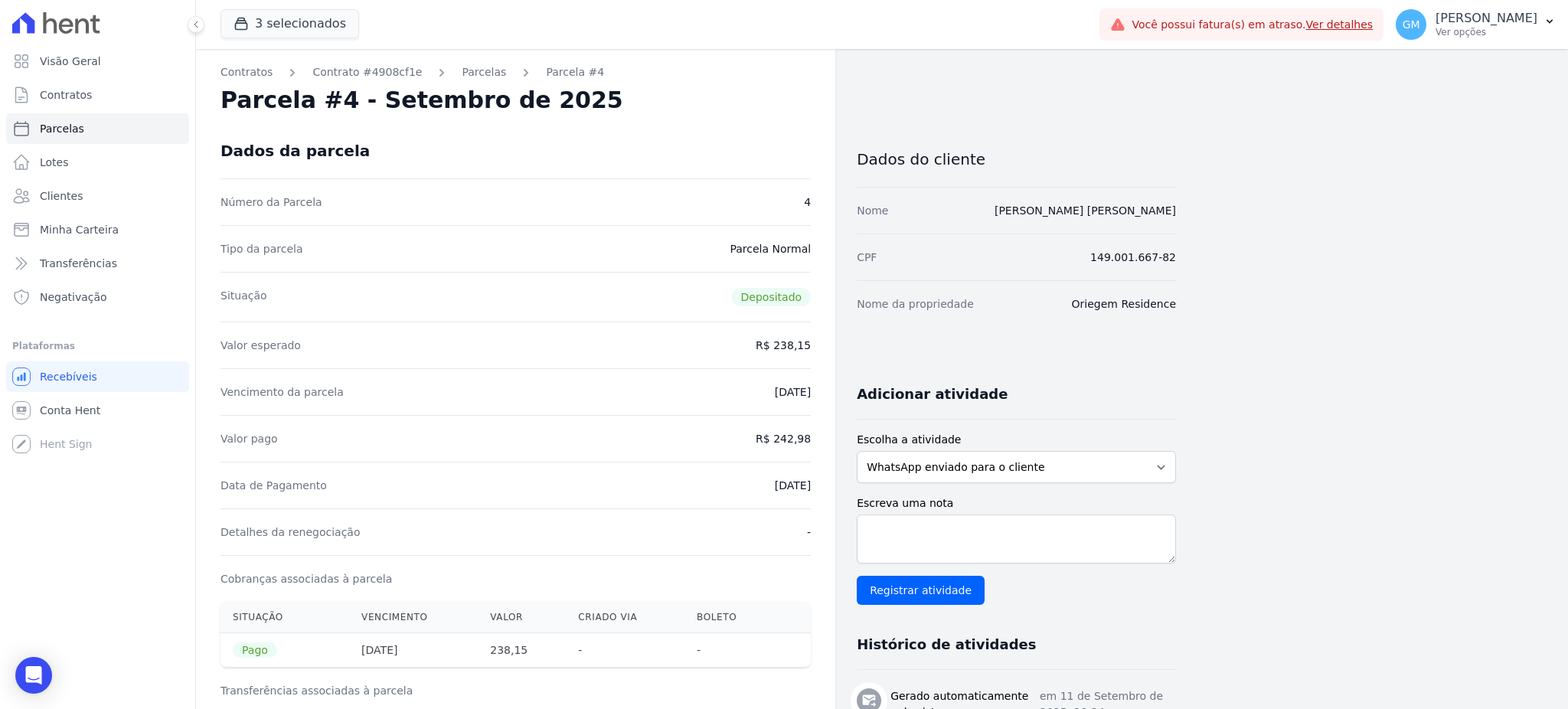
click at [492, 351] on div "Valor esperado R$ 238,15" at bounding box center [515, 345] width 590 height 47
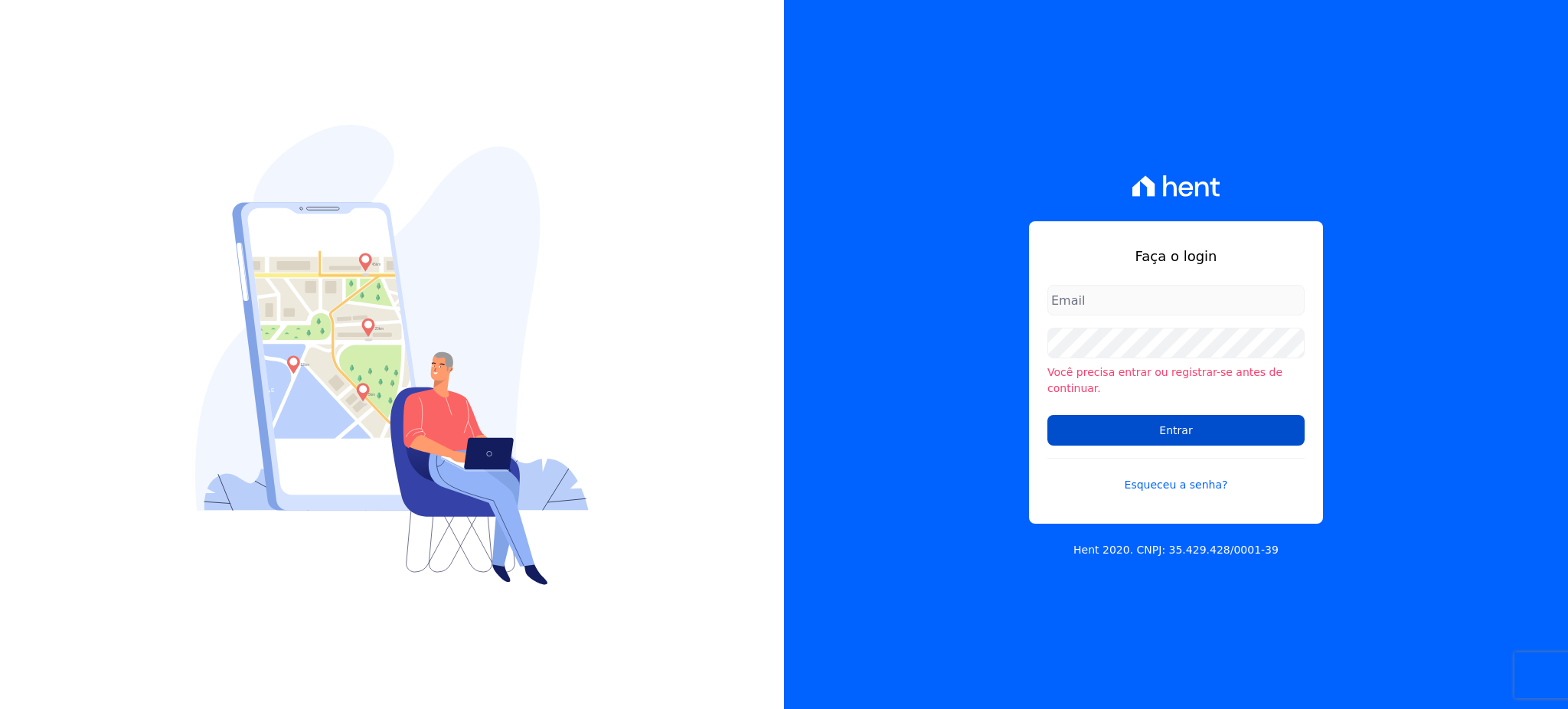
type input "[EMAIL_ADDRESS][PERSON_NAME][DOMAIN_NAME]"
click at [1179, 415] on input "Entrar" at bounding box center [1175, 430] width 257 height 30
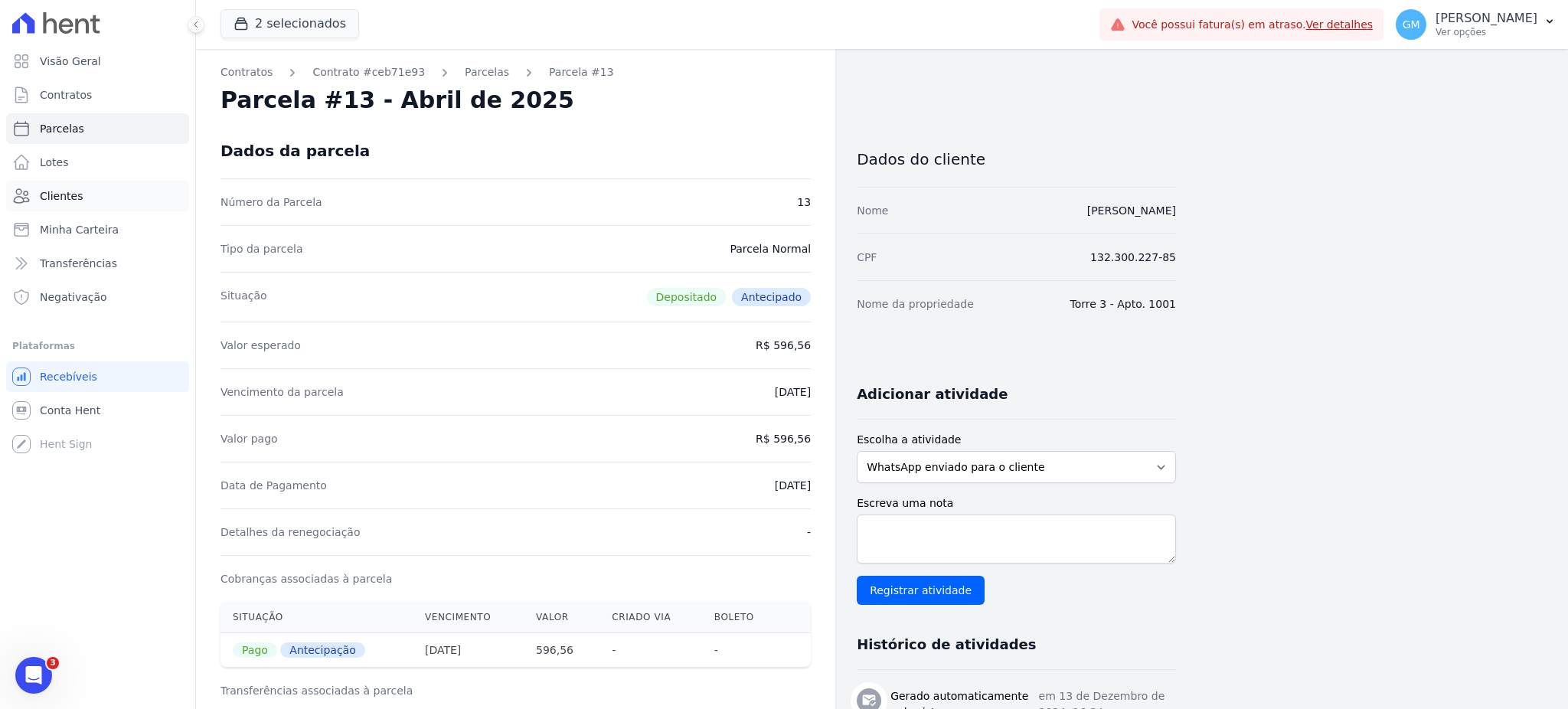
click at [68, 192] on span "Clientes" at bounding box center [61, 195] width 43 height 15
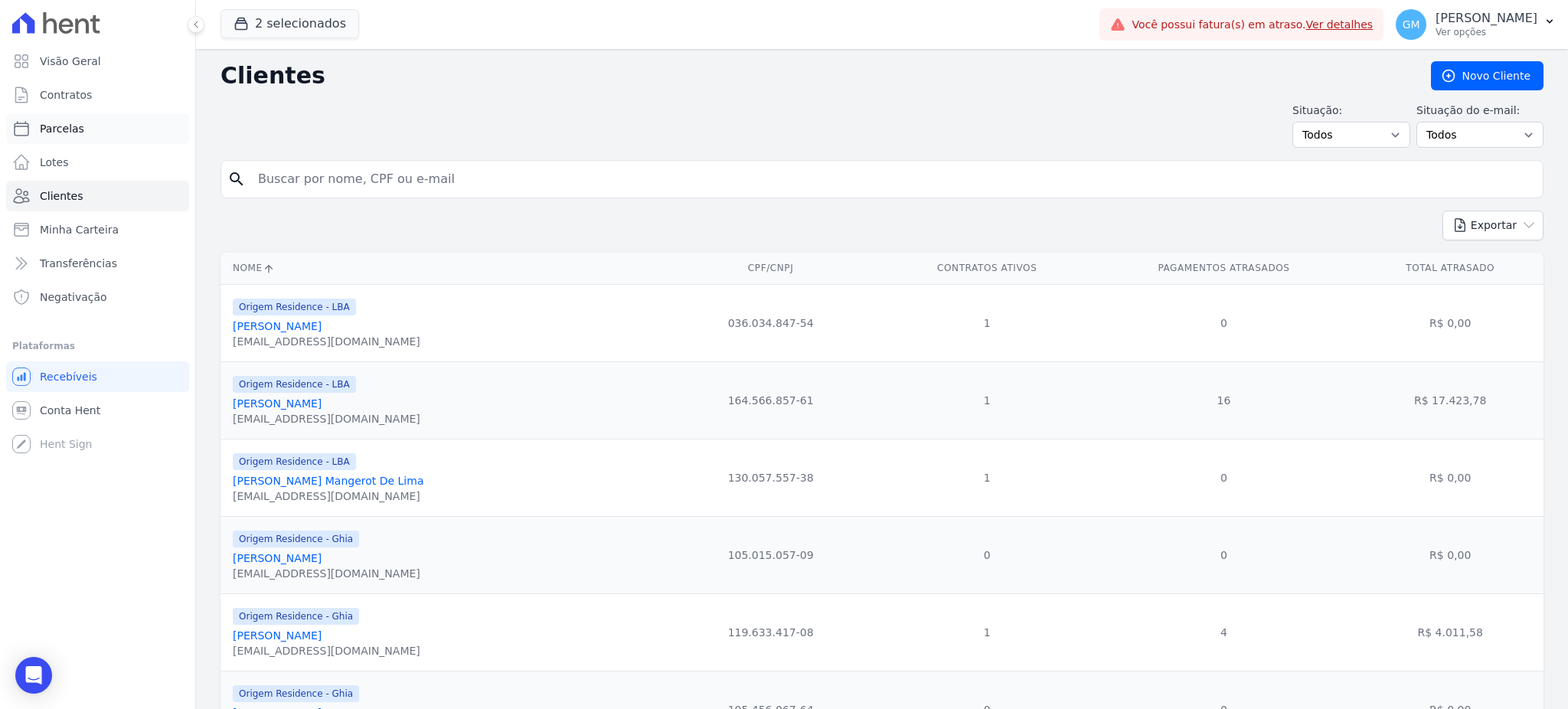
click at [117, 127] on link "Parcelas" at bounding box center [98, 128] width 183 height 30
select select
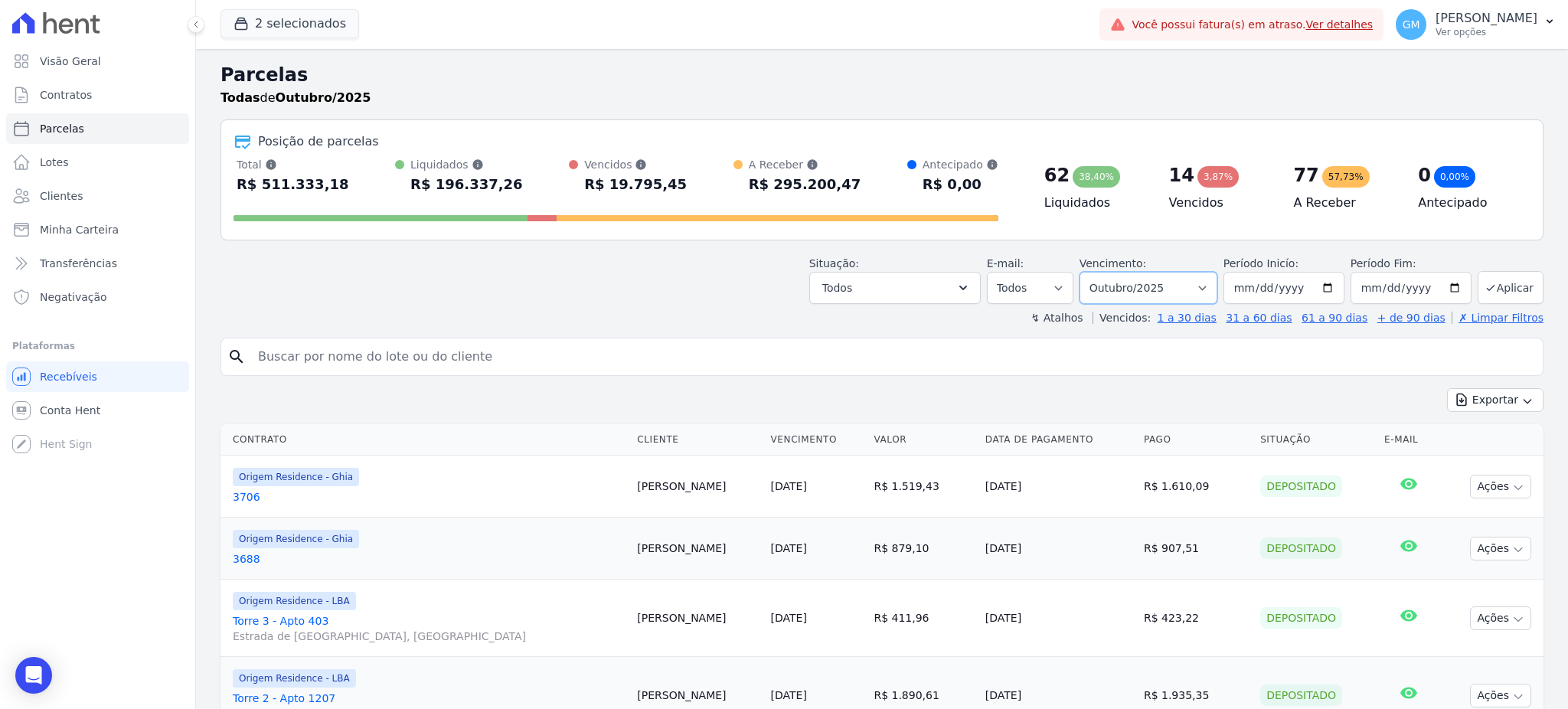
click at [1153, 280] on select "[GEOGRAPHIC_DATA] por período ──────── Todos os meses Maio/2023 Junho/2023 Julh…" at bounding box center [1148, 288] width 138 height 32
click at [883, 283] on button "Todos" at bounding box center [895, 288] width 171 height 32
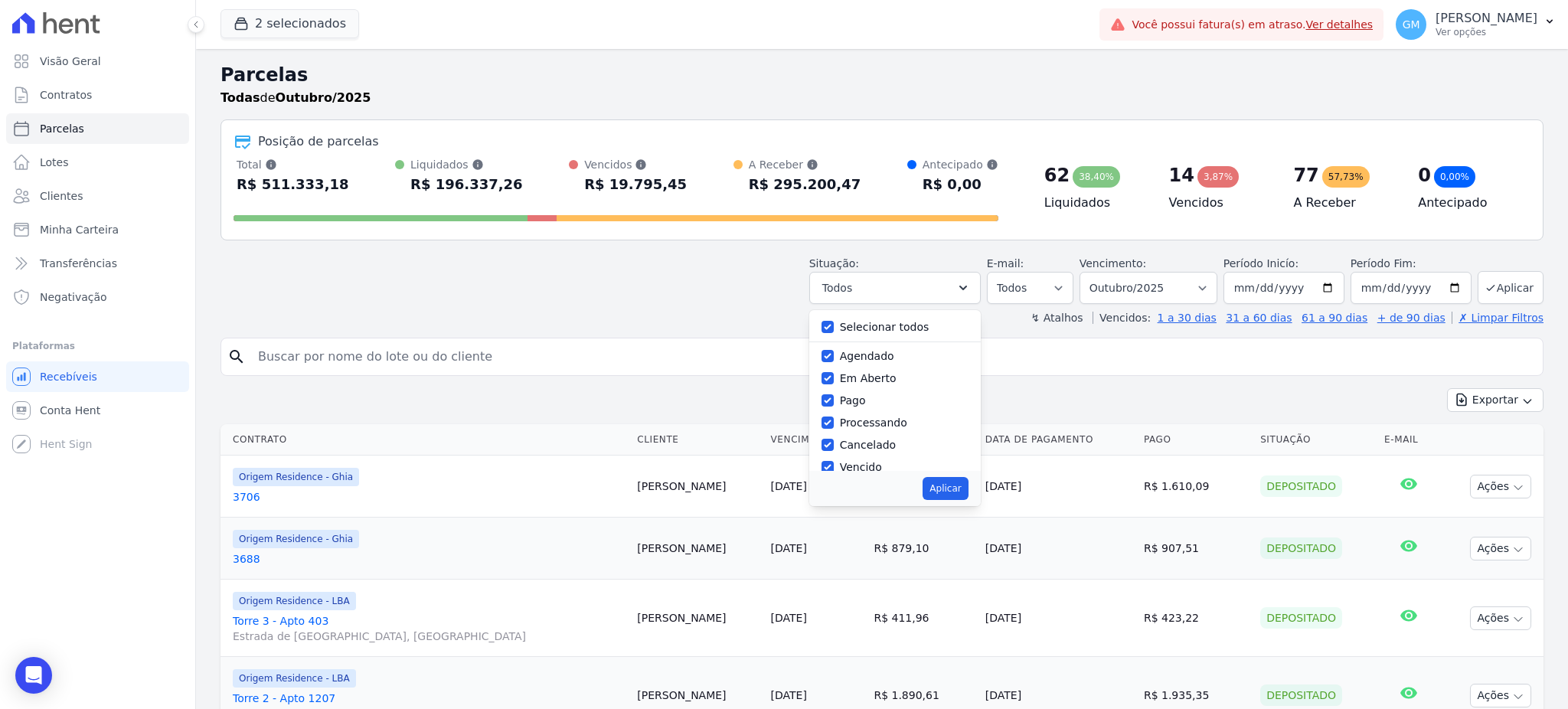
click at [843, 330] on div "Selecionar todos" at bounding box center [895, 327] width 147 height 22
click at [833, 330] on input "Selecionar todos" at bounding box center [827, 327] width 12 height 12
checkbox input "false"
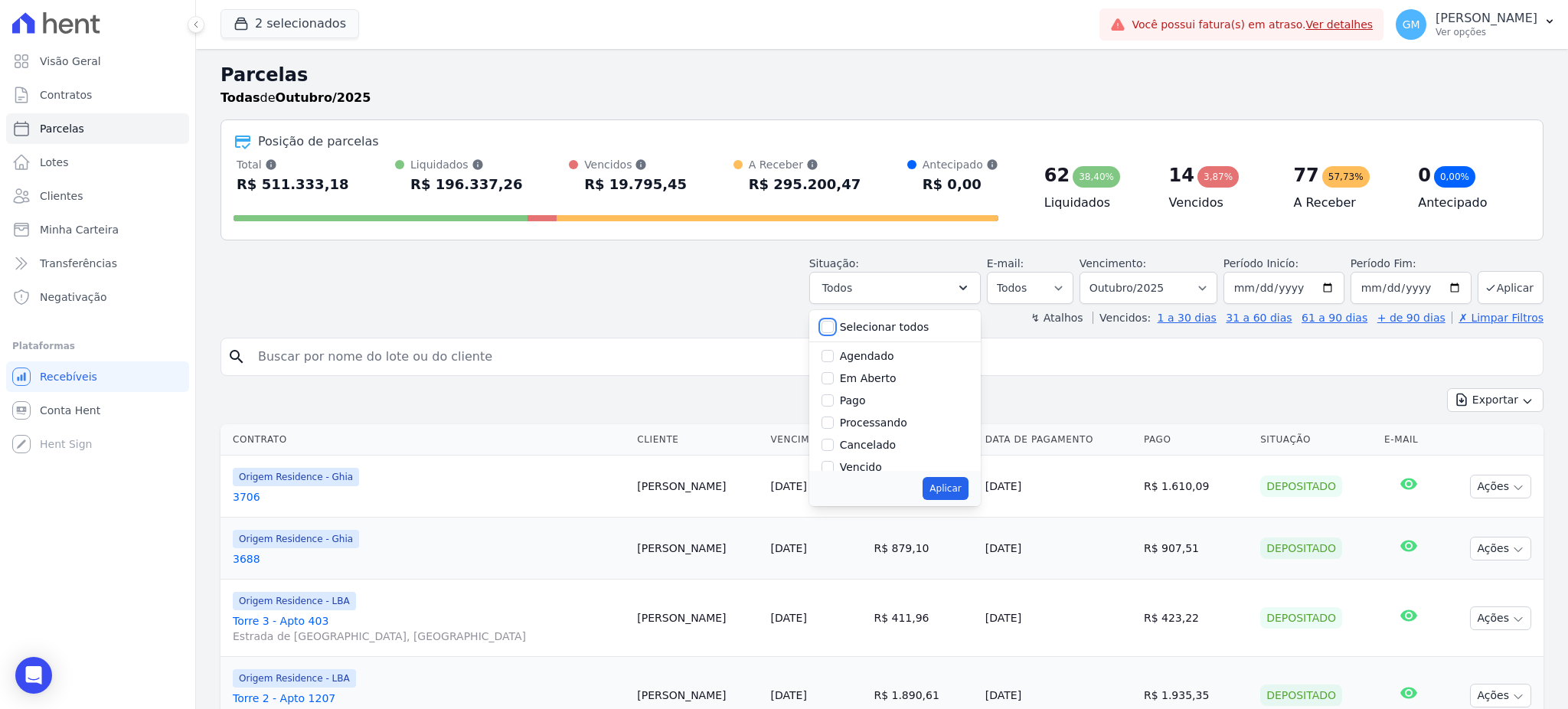
checkbox input "false"
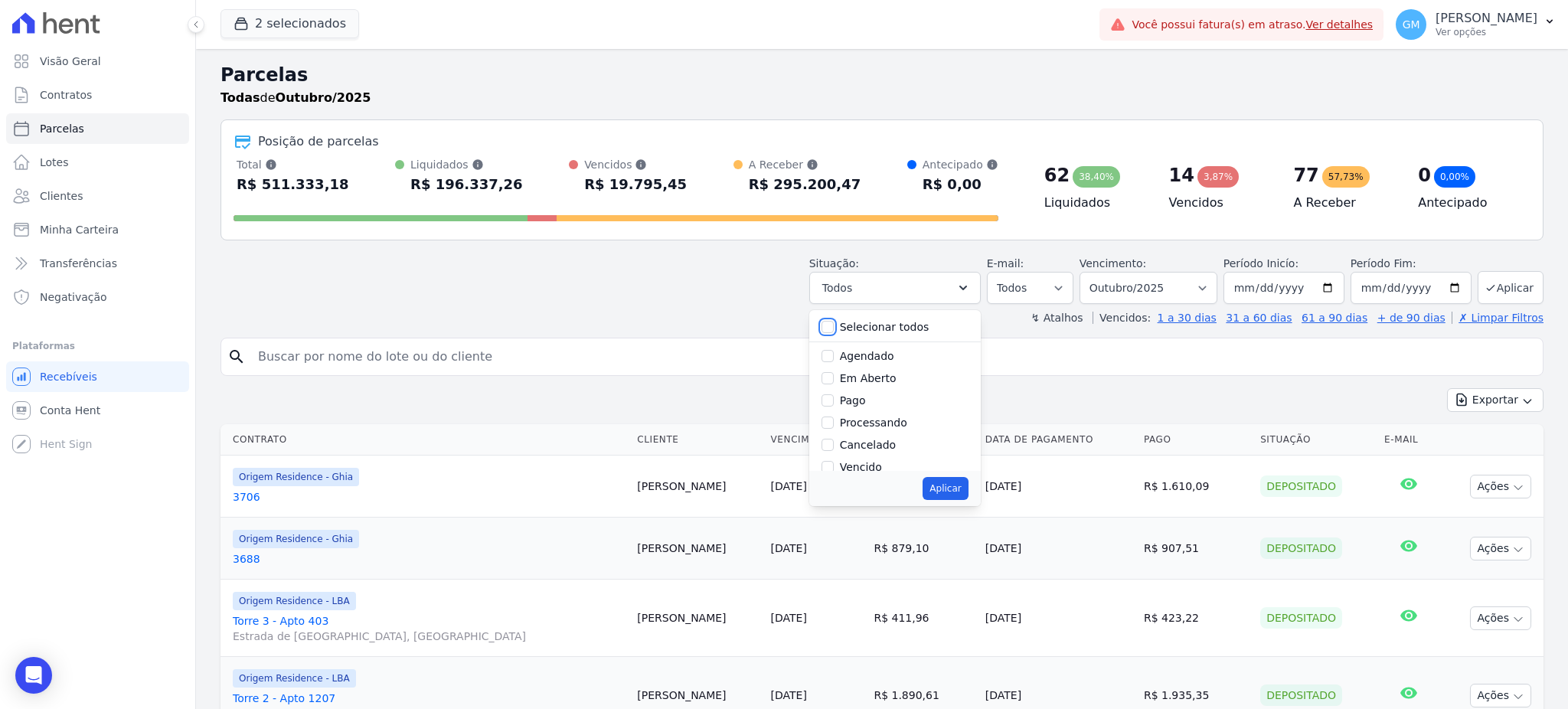
checkbox input "false"
click at [833, 358] on input "Agendado" at bounding box center [827, 355] width 12 height 12
checkbox input "true"
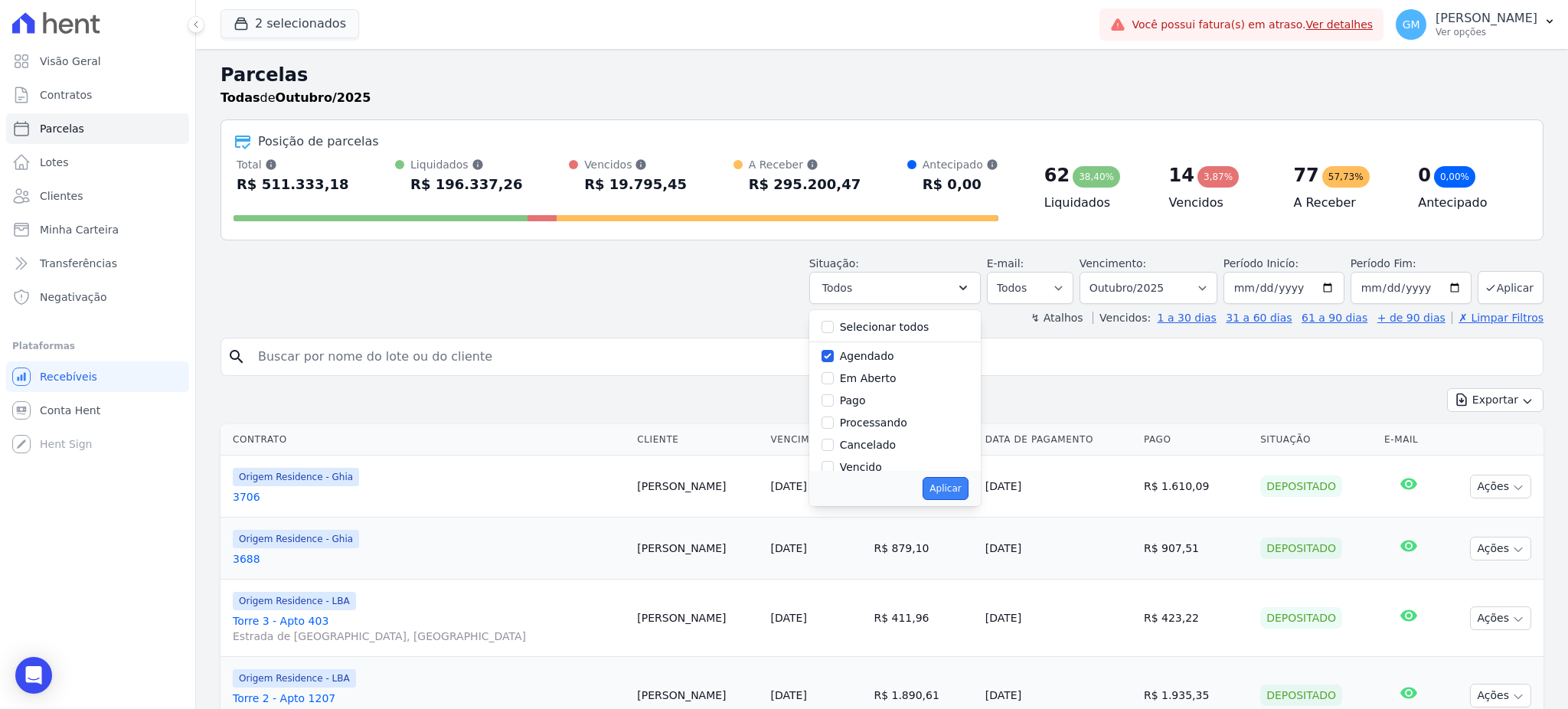
click at [967, 480] on button "Aplicar" at bounding box center [945, 488] width 45 height 23
select select "scheduled"
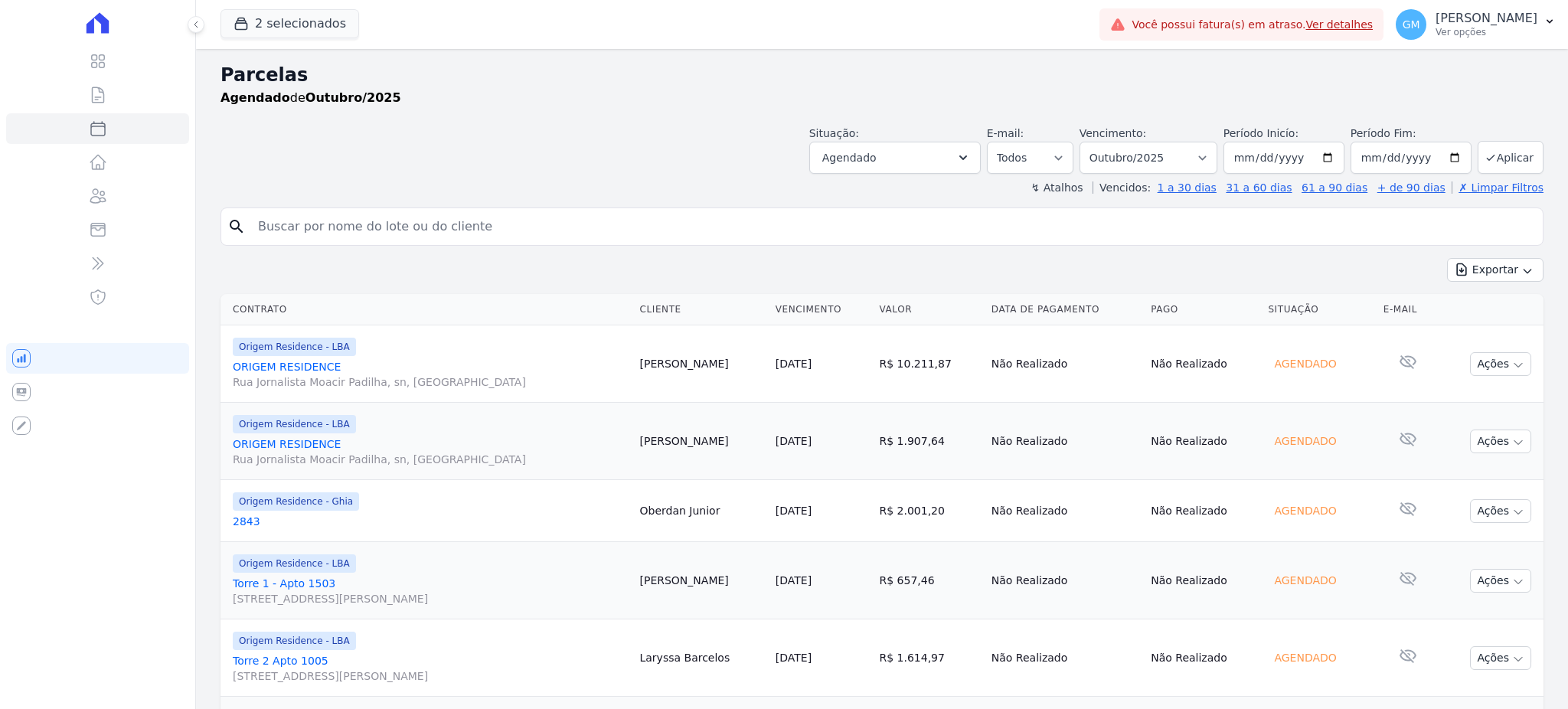
select select
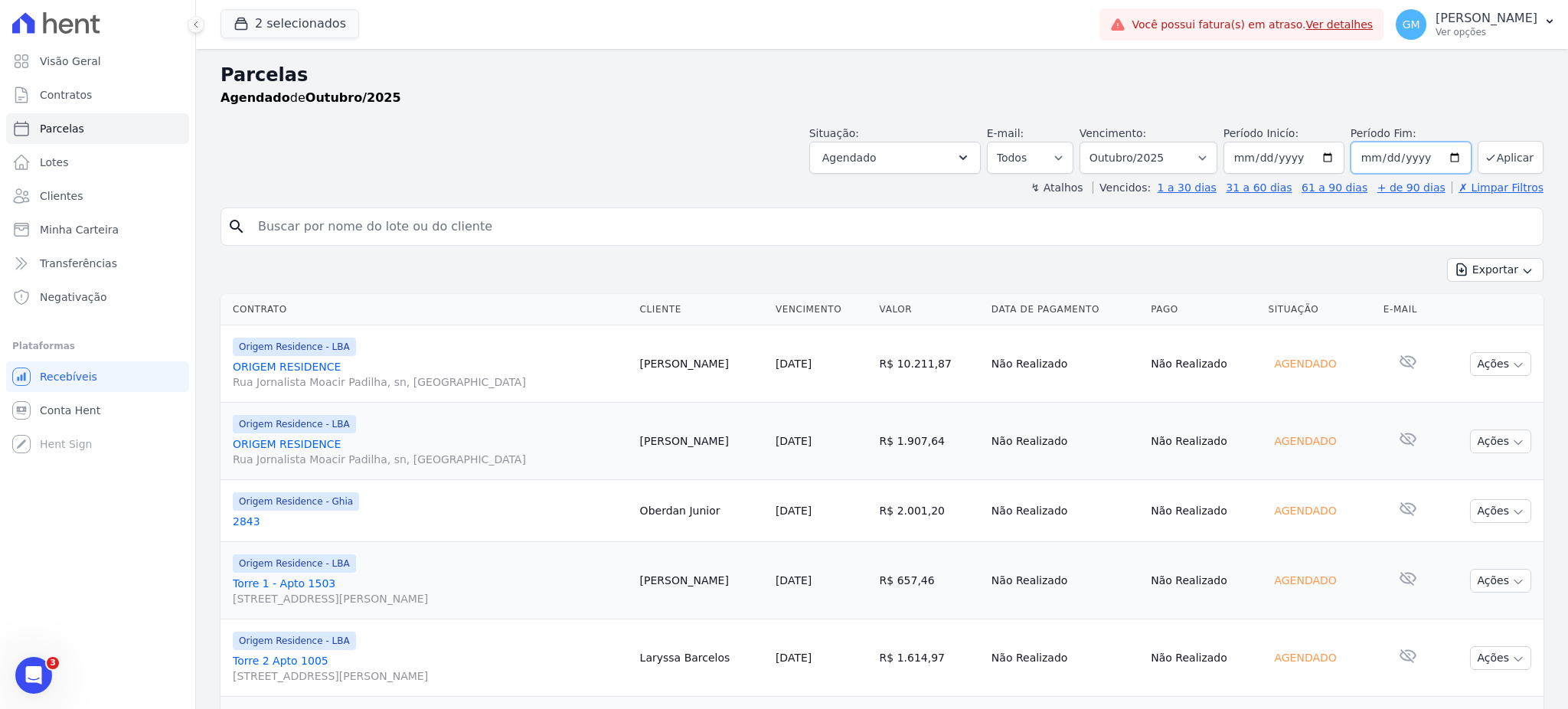
click at [1438, 161] on input "[DATE]" at bounding box center [1411, 158] width 121 height 32
type input "2025-10-15"
click at [1494, 166] on button "Aplicar" at bounding box center [1510, 157] width 66 height 33
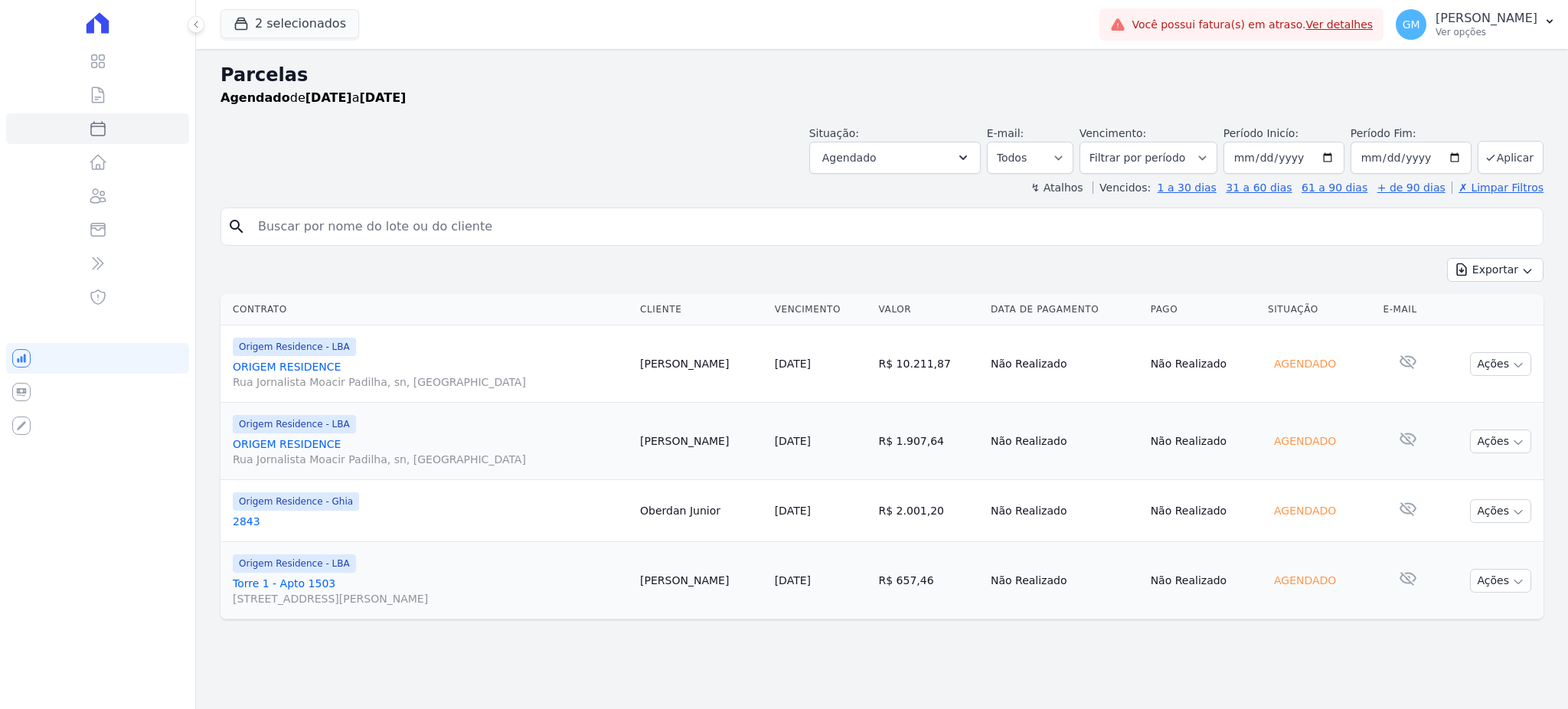
select select
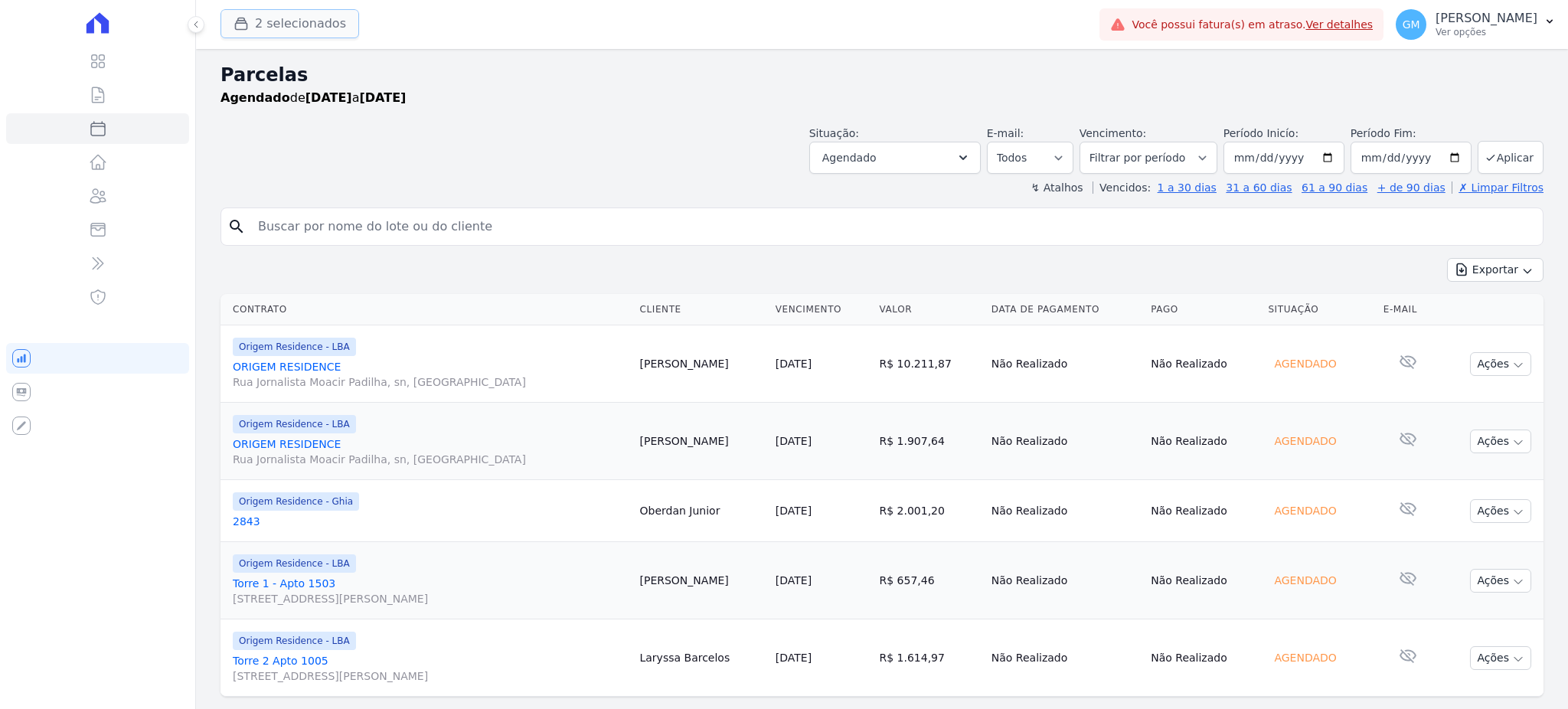
click at [284, 30] on button "2 selecionados" at bounding box center [290, 24] width 139 height 29
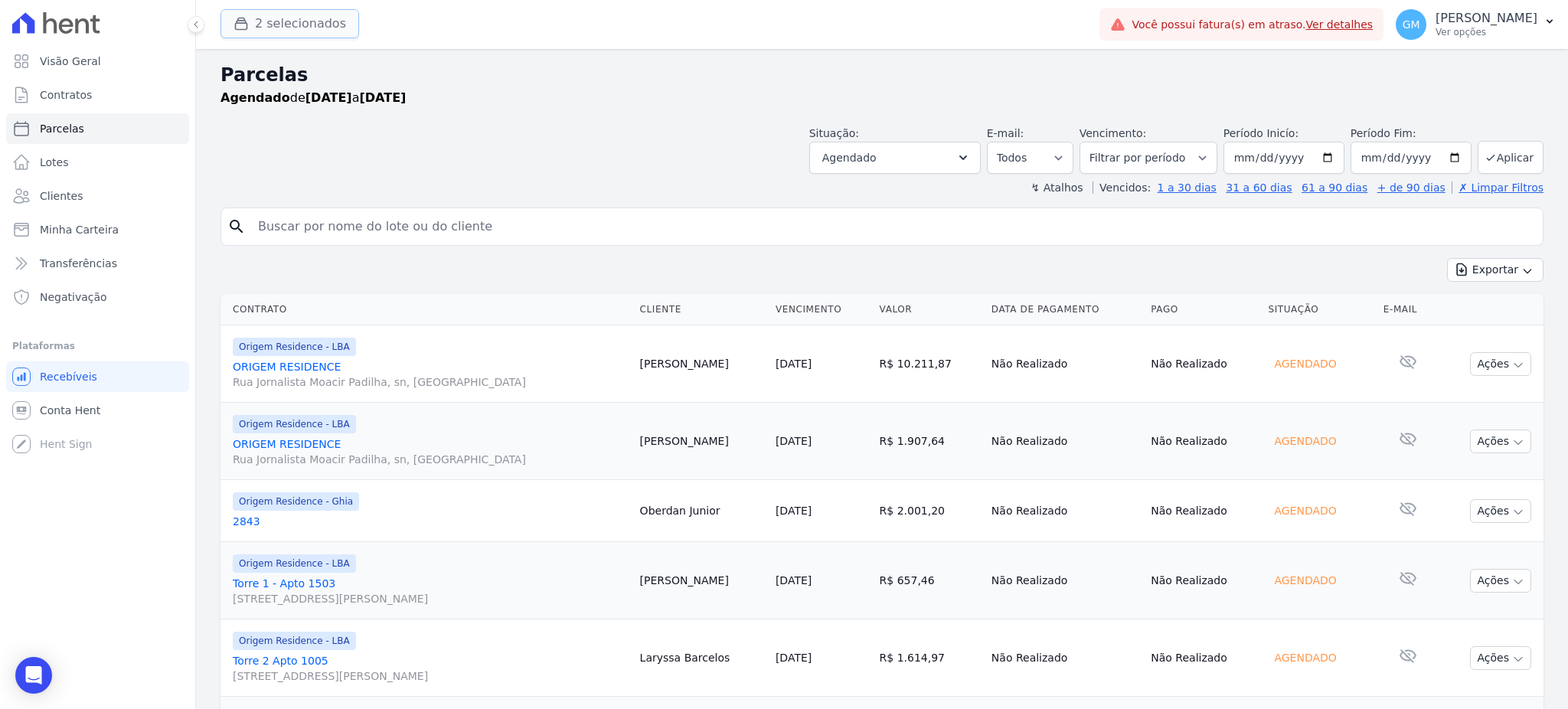
click at [253, 32] on button "2 selecionados" at bounding box center [290, 24] width 139 height 29
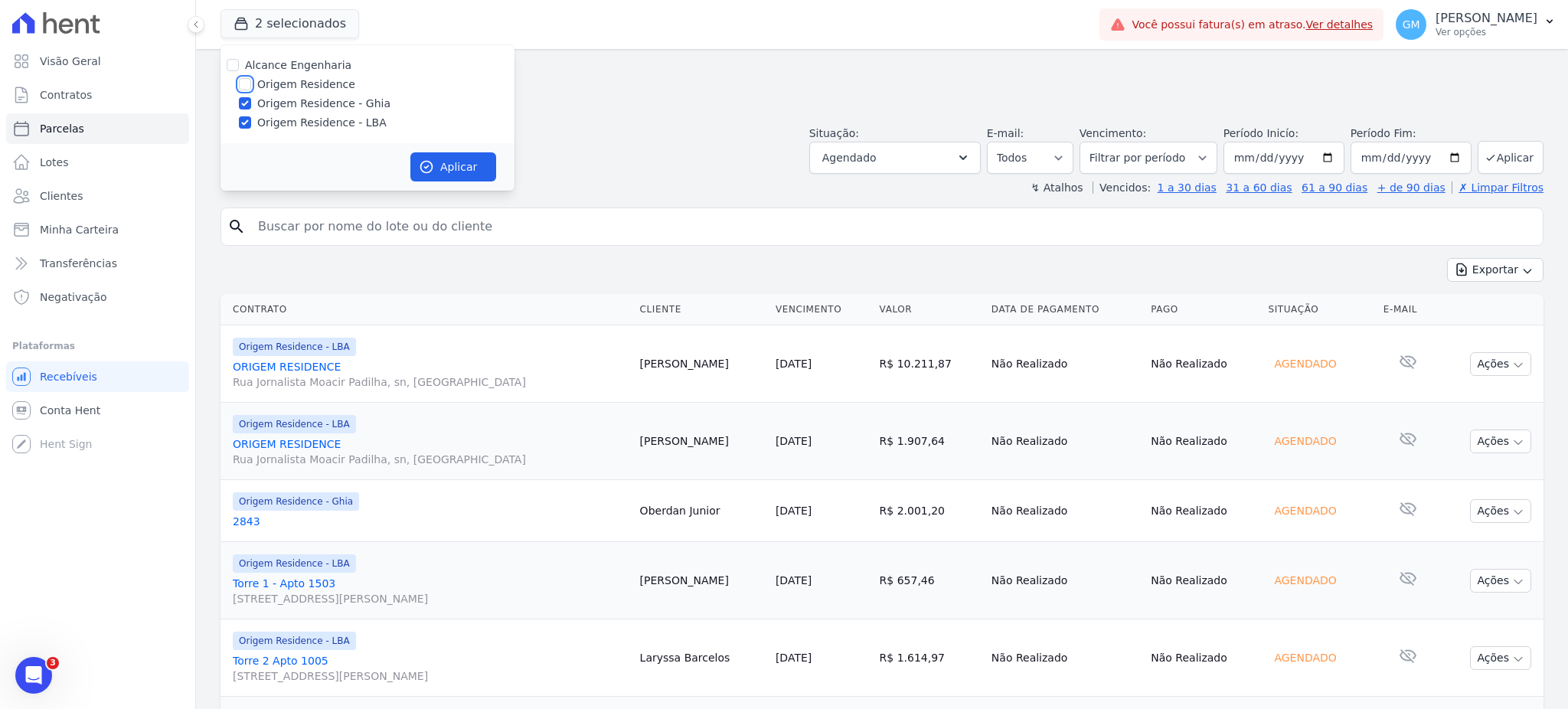
click at [249, 78] on input "Origem Residence" at bounding box center [245, 84] width 12 height 12
checkbox input "true"
click at [426, 163] on icon "button" at bounding box center [426, 166] width 15 height 15
select select
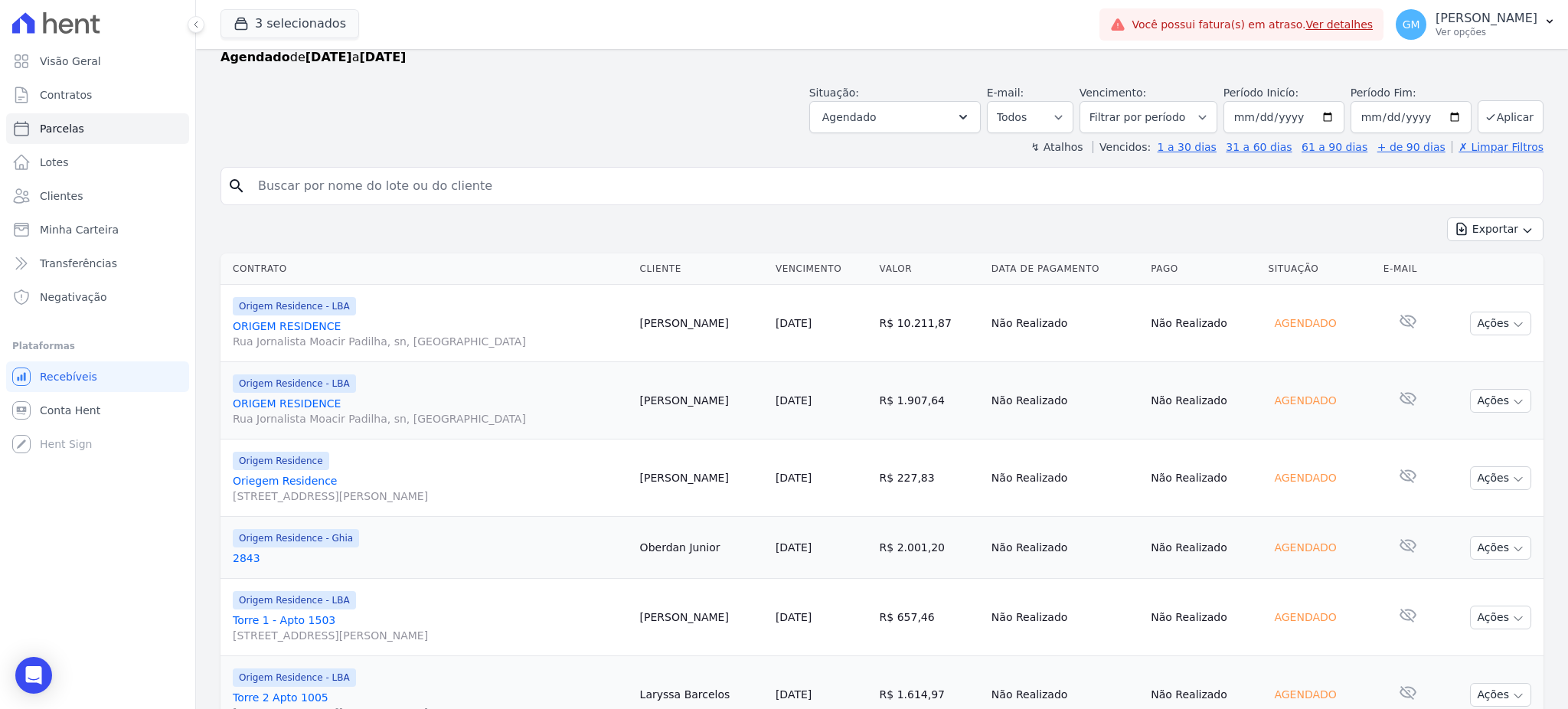
scroll to position [102, 0]
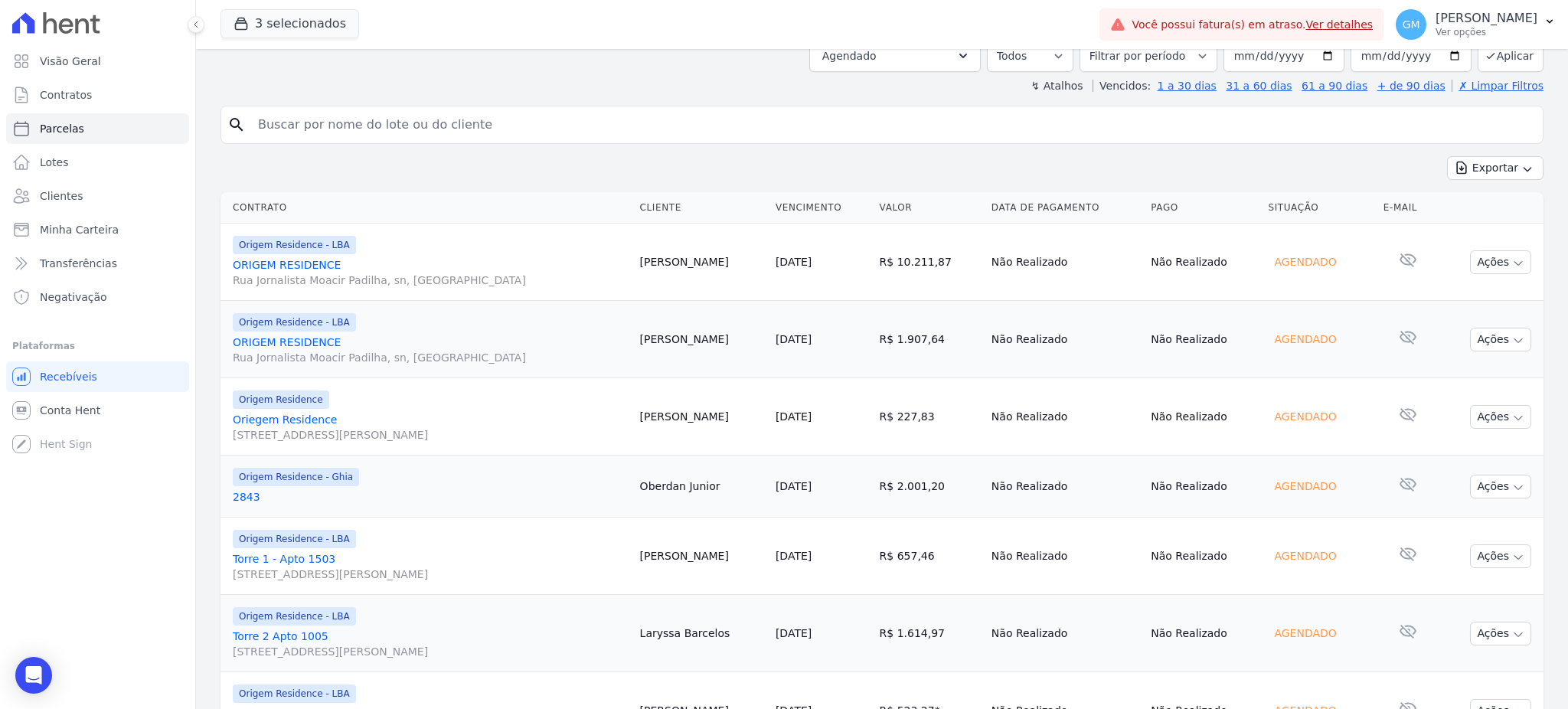
drag, startPoint x: 762, startPoint y: 428, endPoint x: 655, endPoint y: 417, distance: 107.6
click at [655, 417] on td "Roberta Pontes" at bounding box center [702, 417] width 135 height 77
copy td "Roberta Pontes"
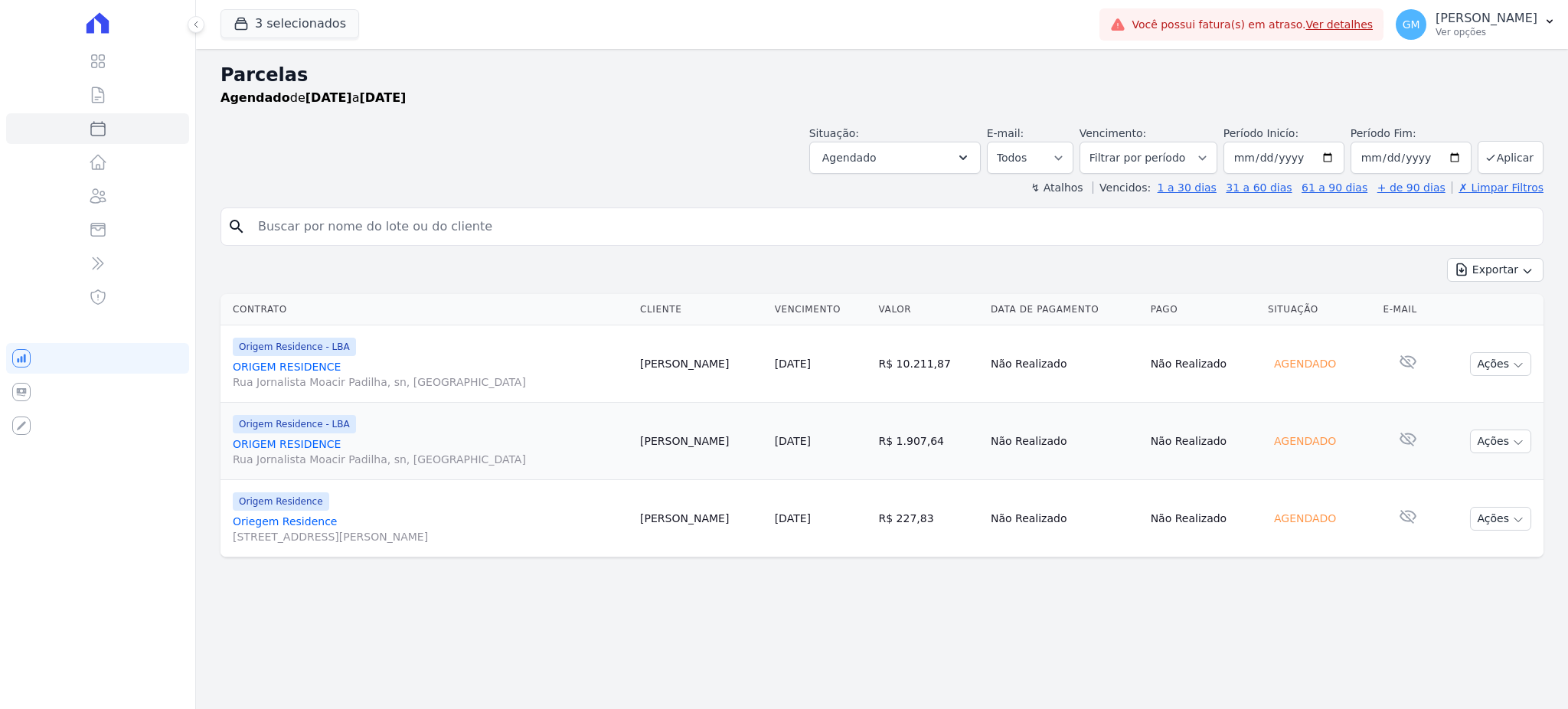
select select
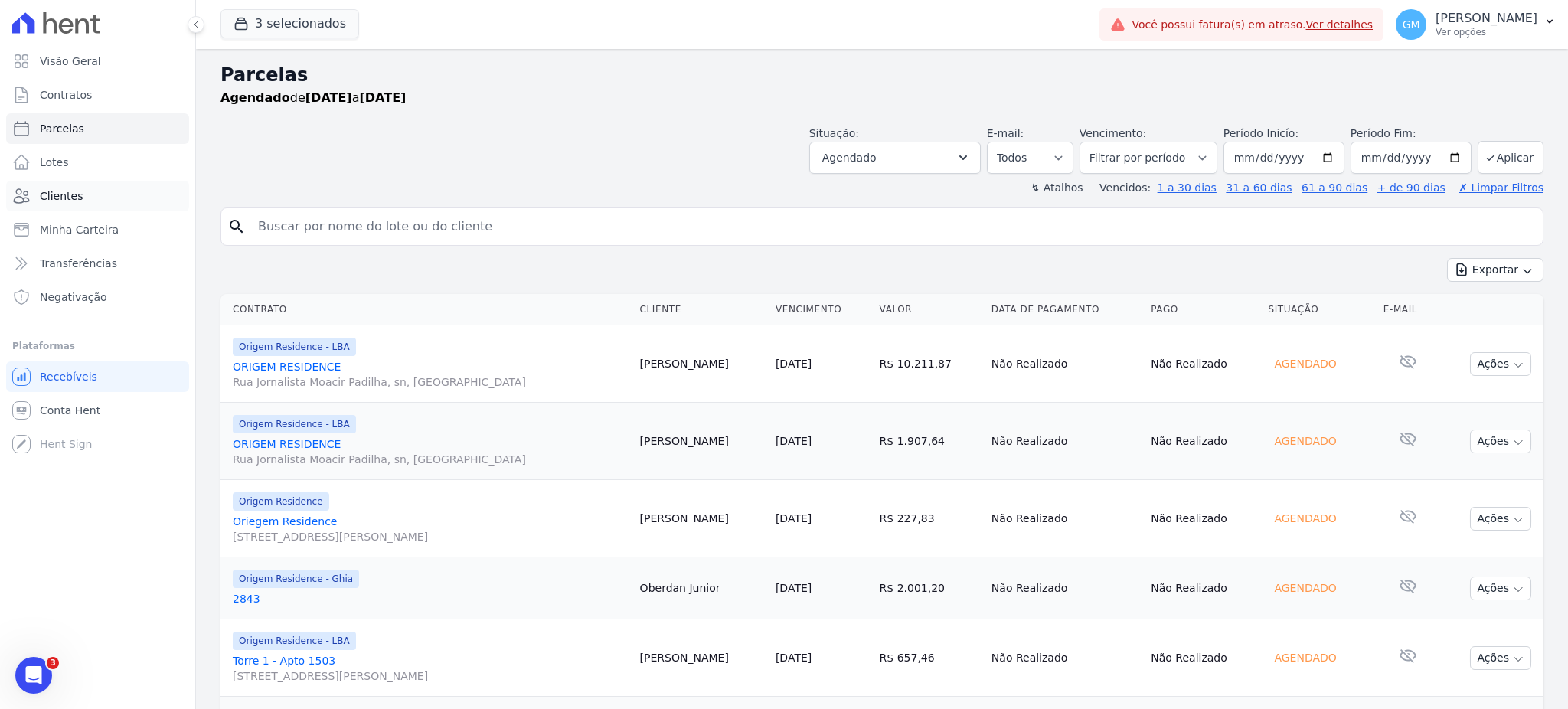
click at [69, 200] on span "Clientes" at bounding box center [61, 195] width 43 height 15
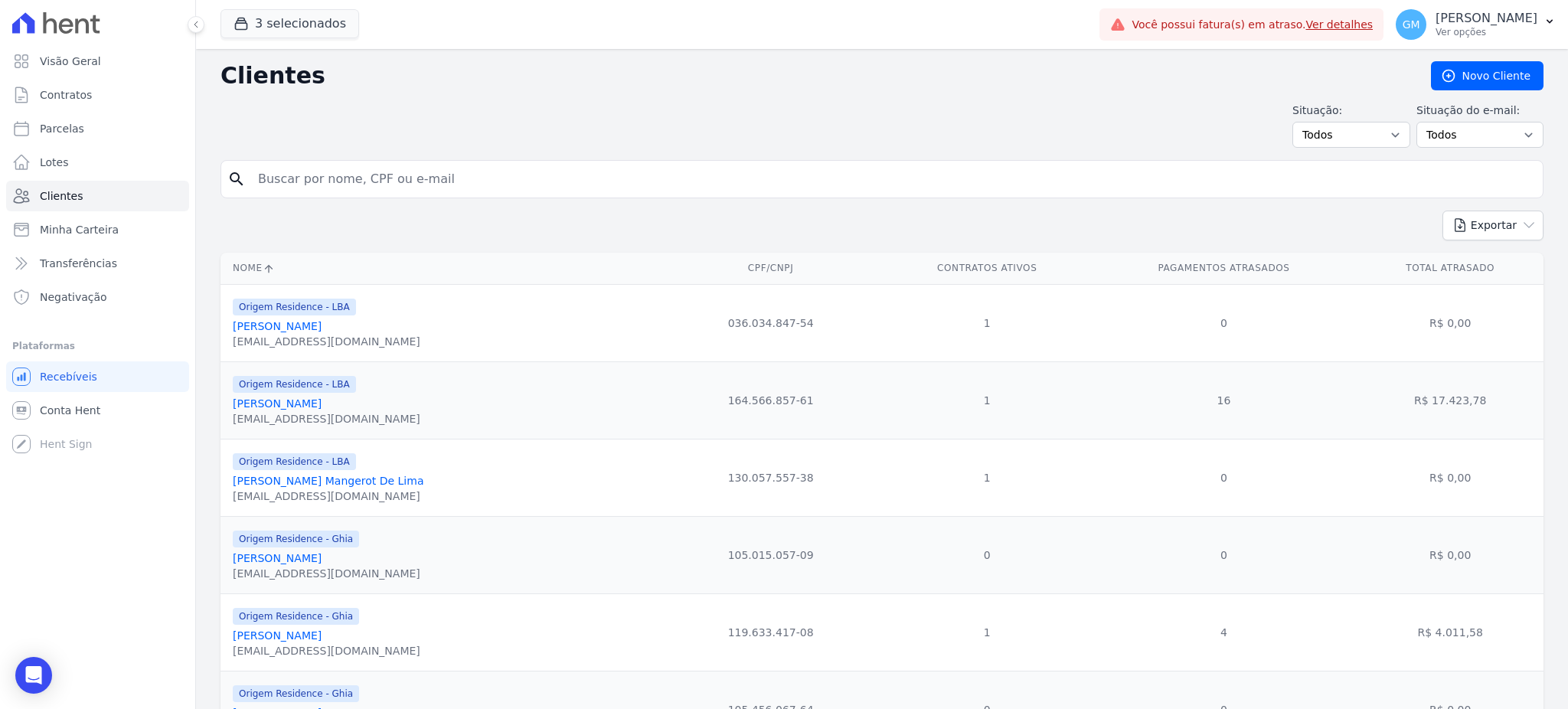
click at [354, 181] on input "search" at bounding box center [892, 179] width 1288 height 30
paste input "Roberta Pontes"
type input "Roberta Pontes"
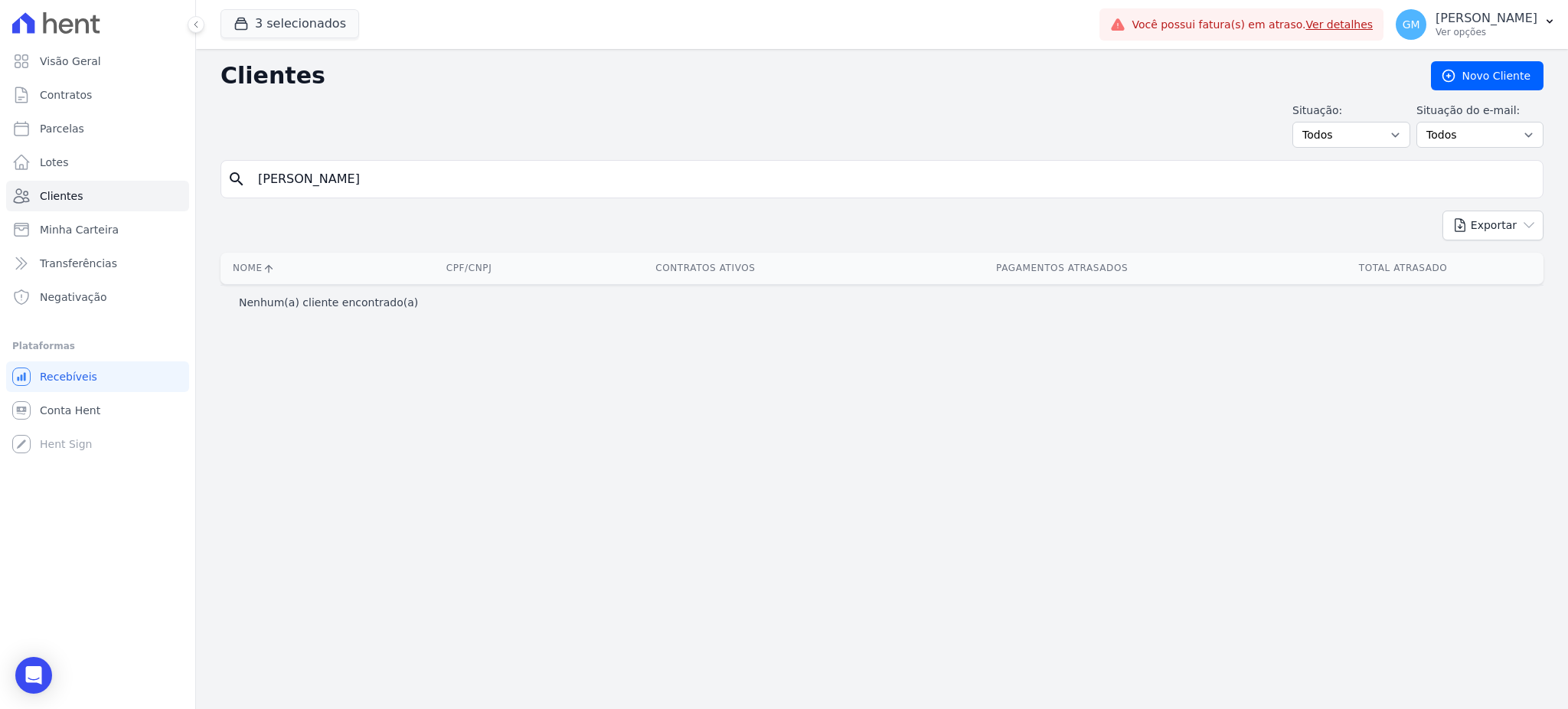
click at [304, 179] on input "Roberta Pontes" at bounding box center [892, 179] width 1288 height 30
type input "Pontes"
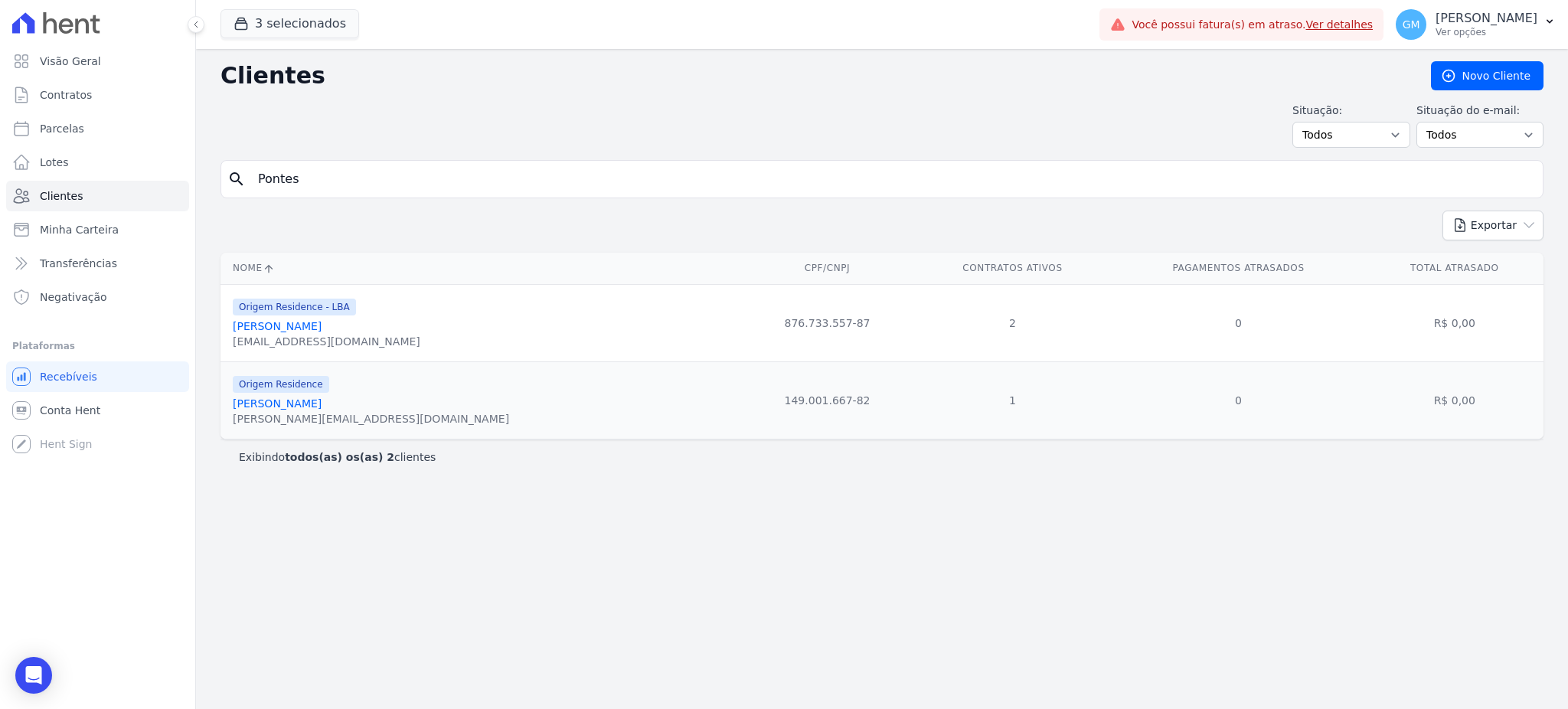
click at [322, 409] on link "Roberta Cristina Da Silva Pontes" at bounding box center [276, 403] width 88 height 12
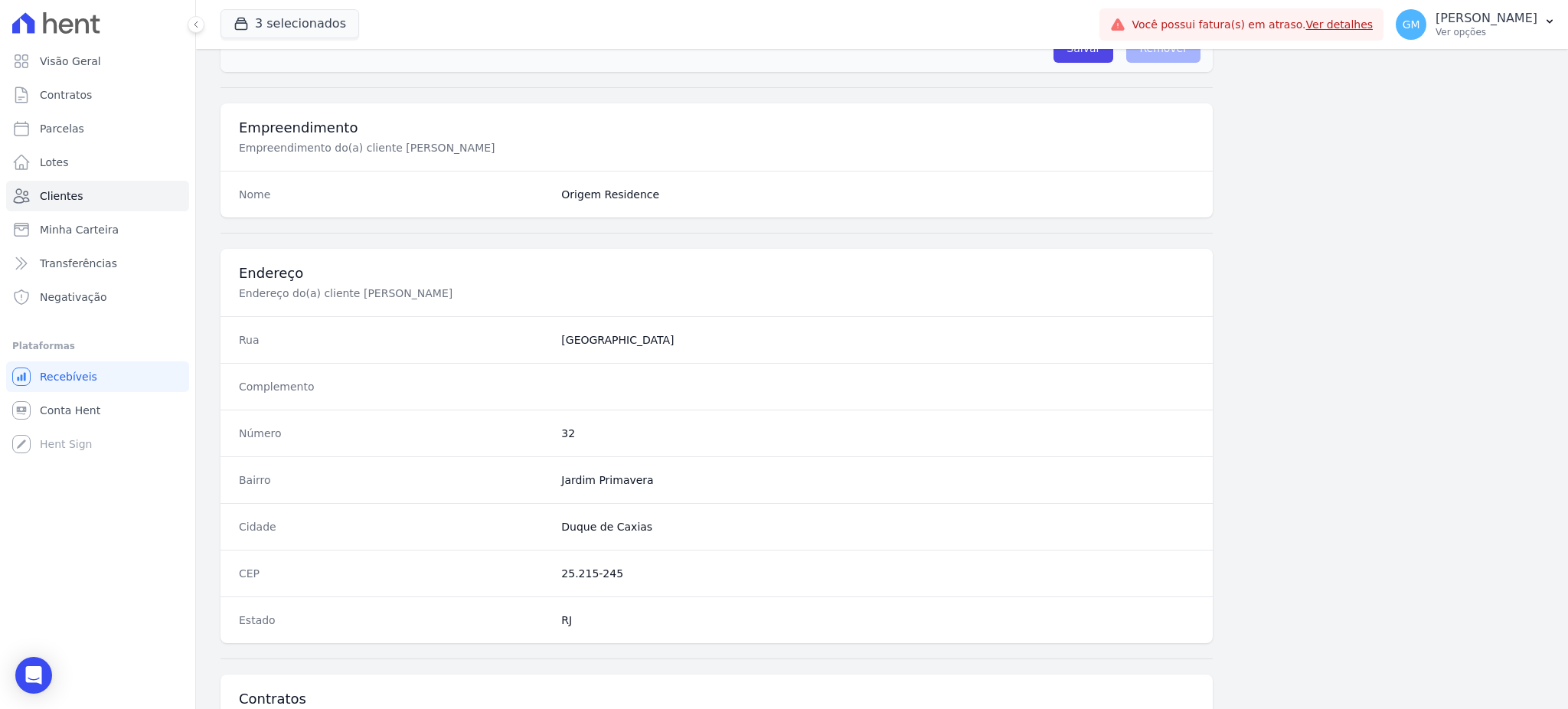
scroll to position [724, 0]
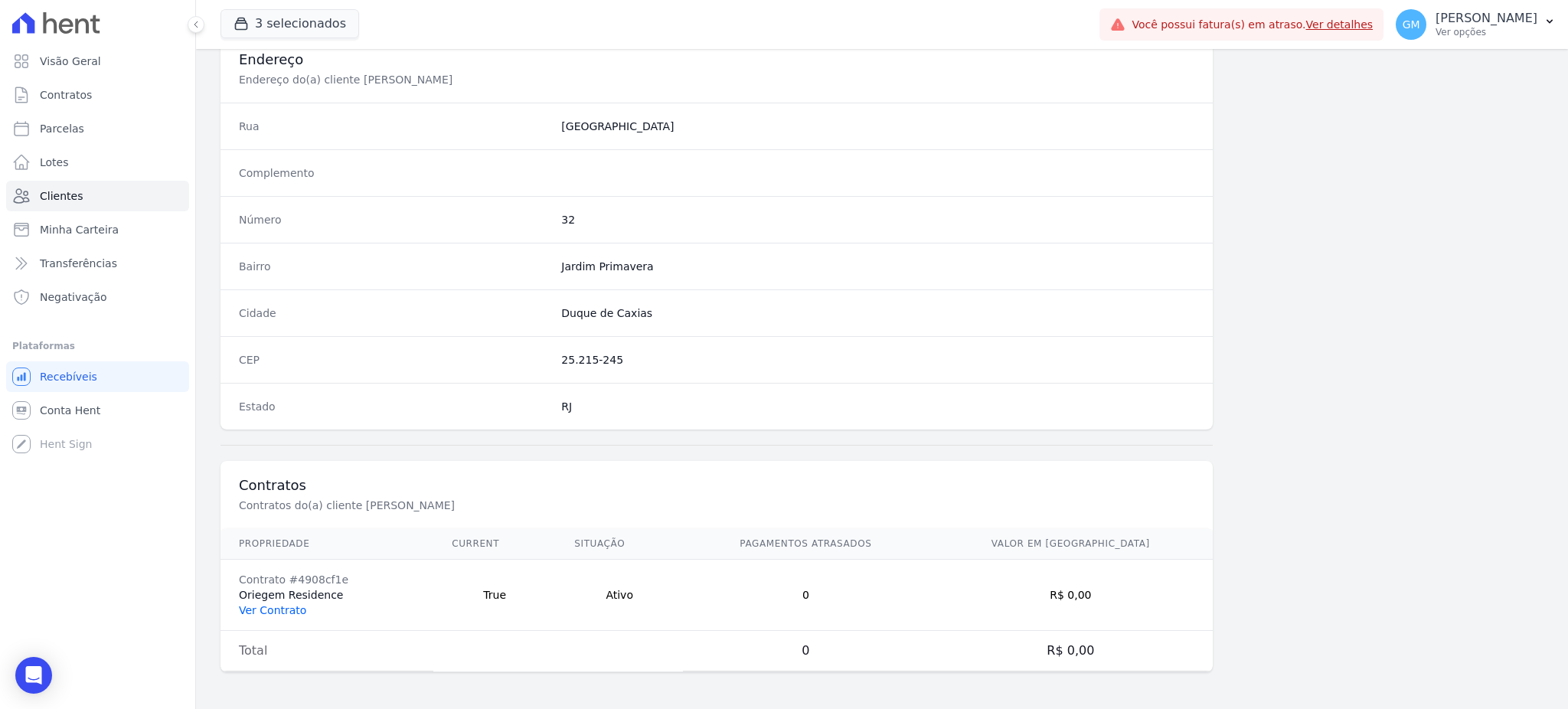
click at [265, 606] on link "Ver Contrato" at bounding box center [272, 609] width 68 height 12
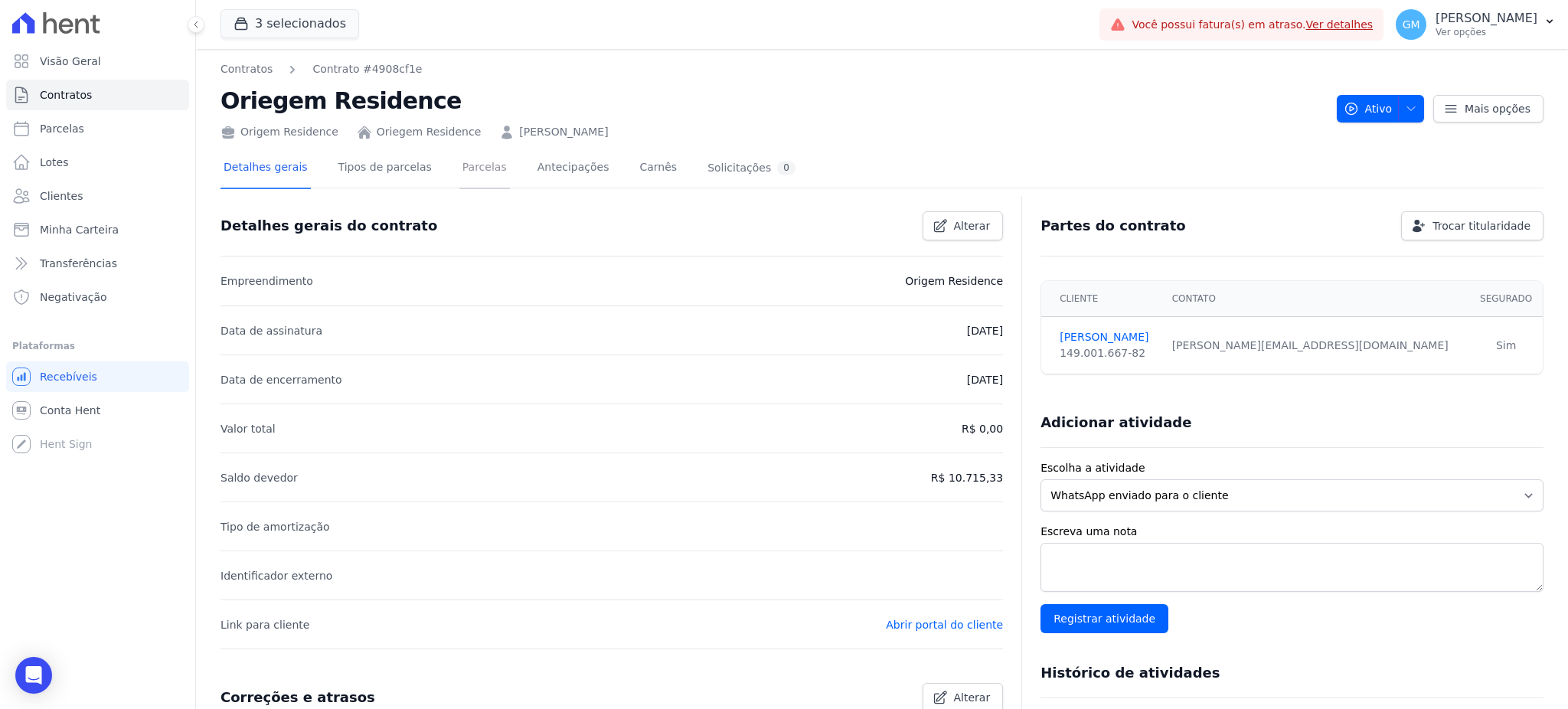
click at [459, 170] on link "Parcelas" at bounding box center [484, 168] width 50 height 41
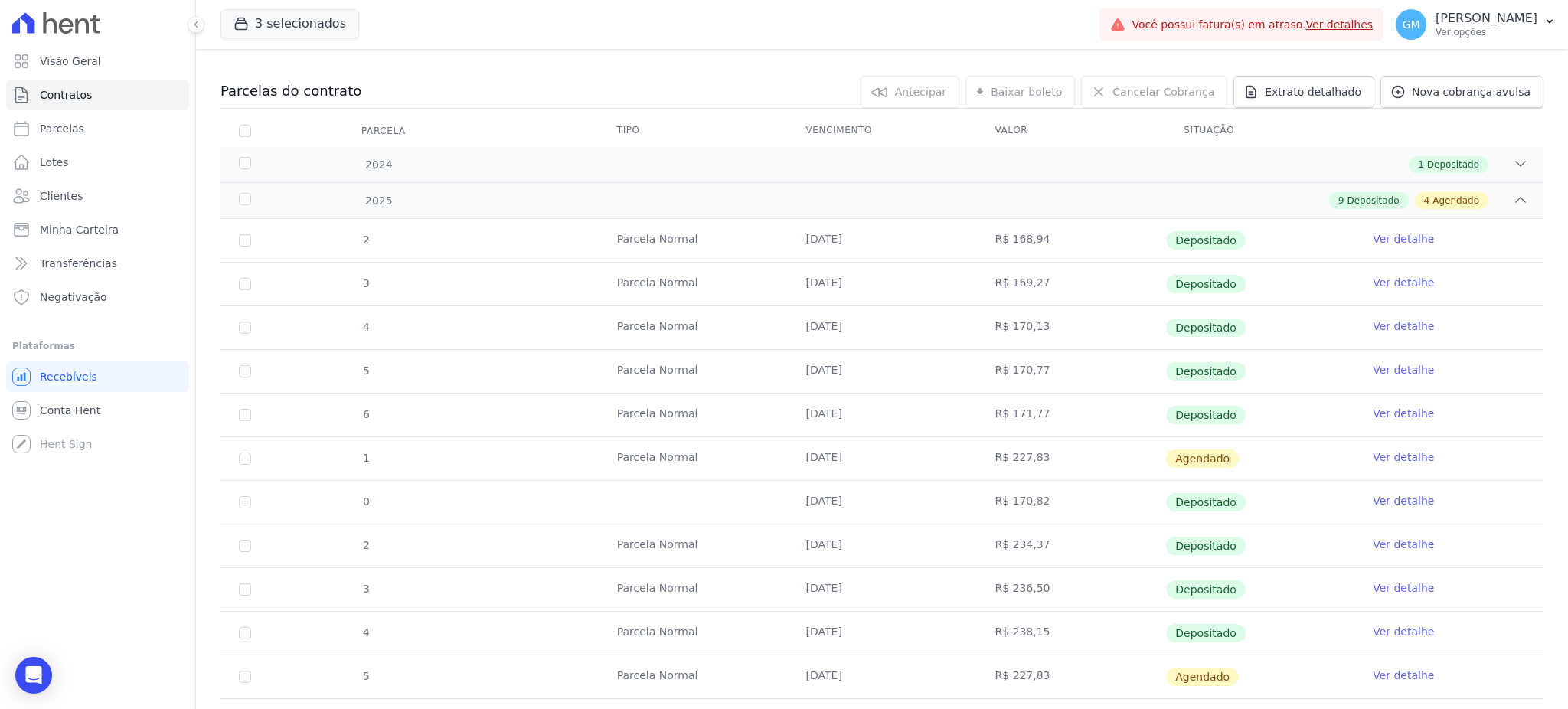
scroll to position [306, 0]
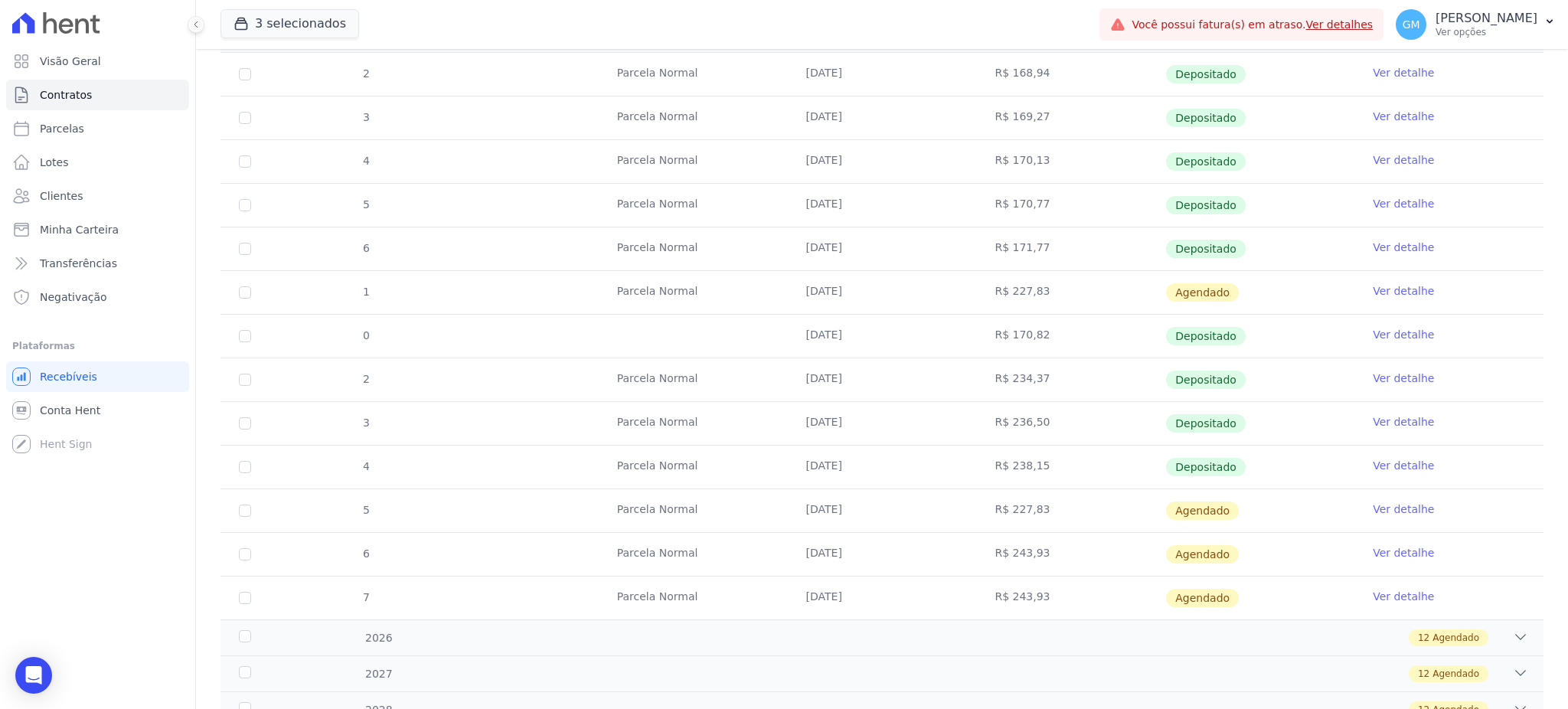
click at [1401, 465] on link "Ver detalhe" at bounding box center [1403, 465] width 61 height 15
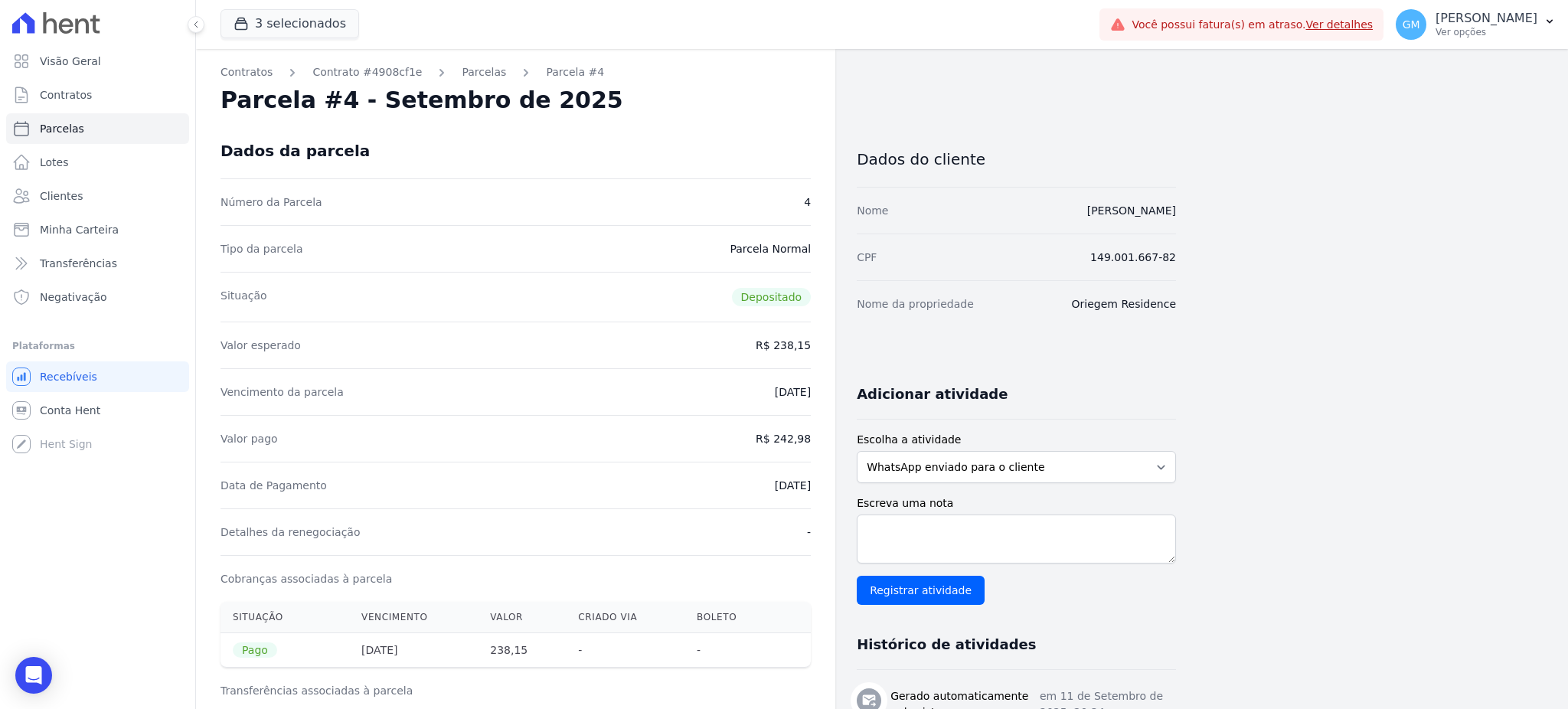
click at [800, 166] on div "Dados da parcela" at bounding box center [515, 151] width 590 height 55
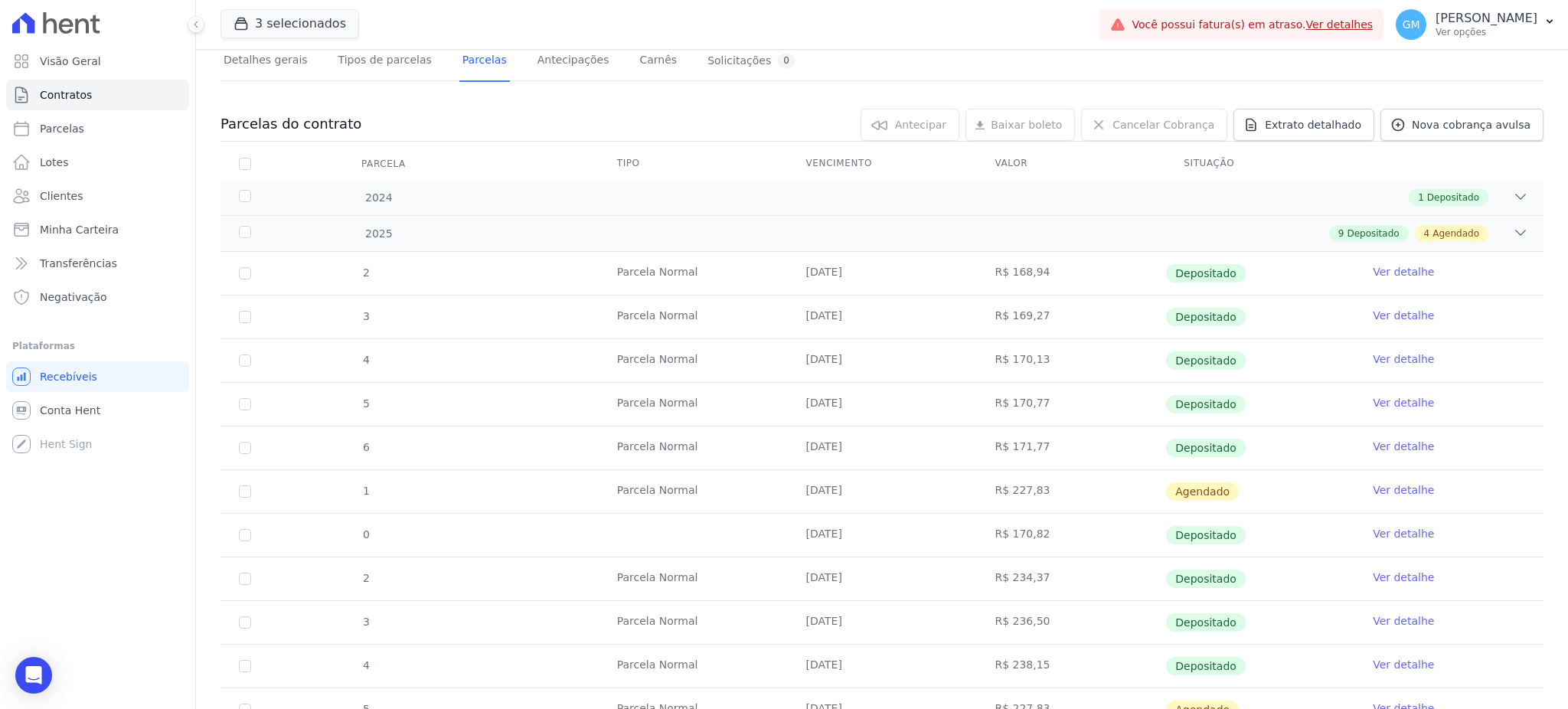
scroll to position [204, 0]
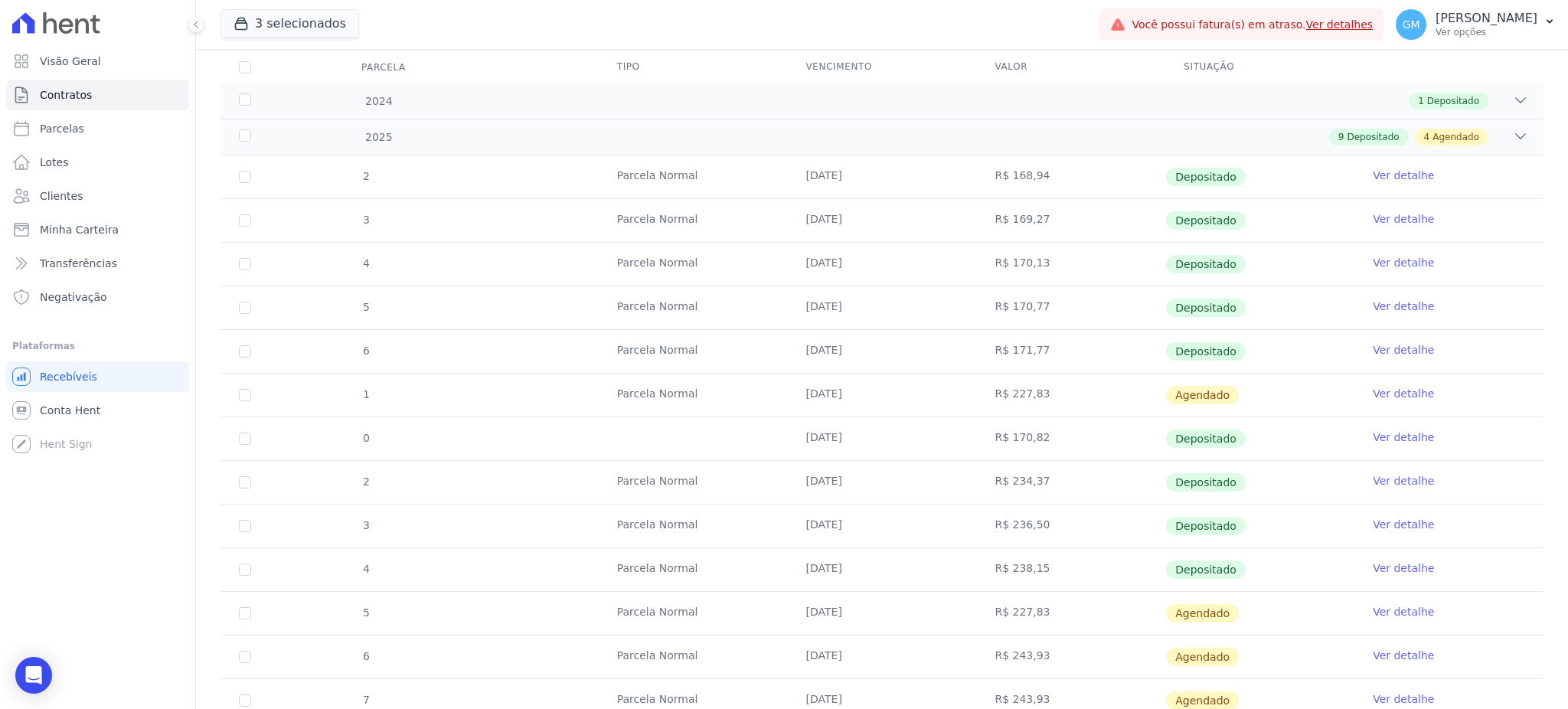
click at [1376, 610] on link "Ver detalhe" at bounding box center [1403, 611] width 61 height 15
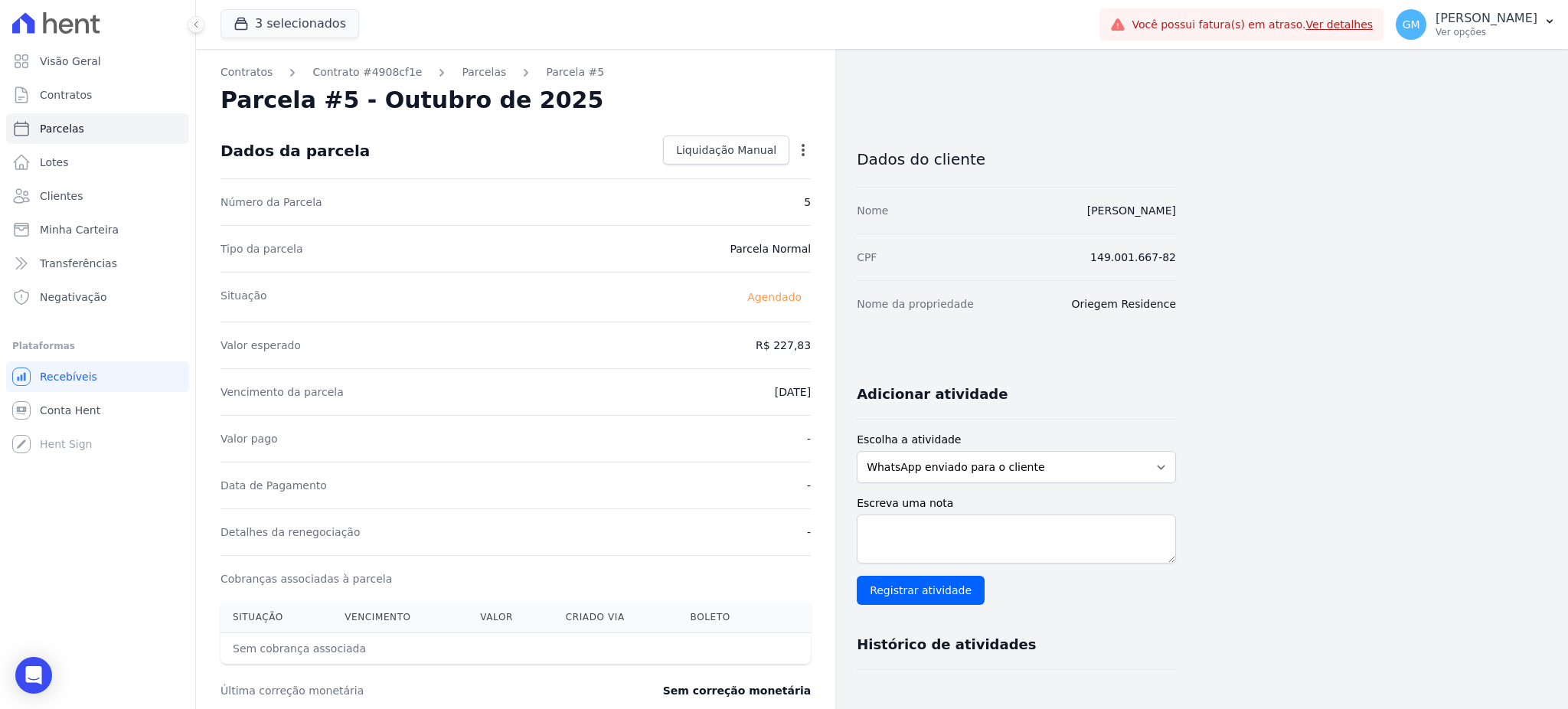
click at [798, 151] on icon "button" at bounding box center [802, 150] width 15 height 15
click at [754, 165] on link "Alterar" at bounding box center [737, 170] width 135 height 28
drag, startPoint x: 751, startPoint y: 349, endPoint x: 813, endPoint y: 347, distance: 62.0
click at [813, 347] on div "Contratos Contrato #4908cf1e Parcelas Parcela #5 Parcela #5 - Outubro de 2025 C…" at bounding box center [515, 540] width 639 height 983
paste input "38.65"
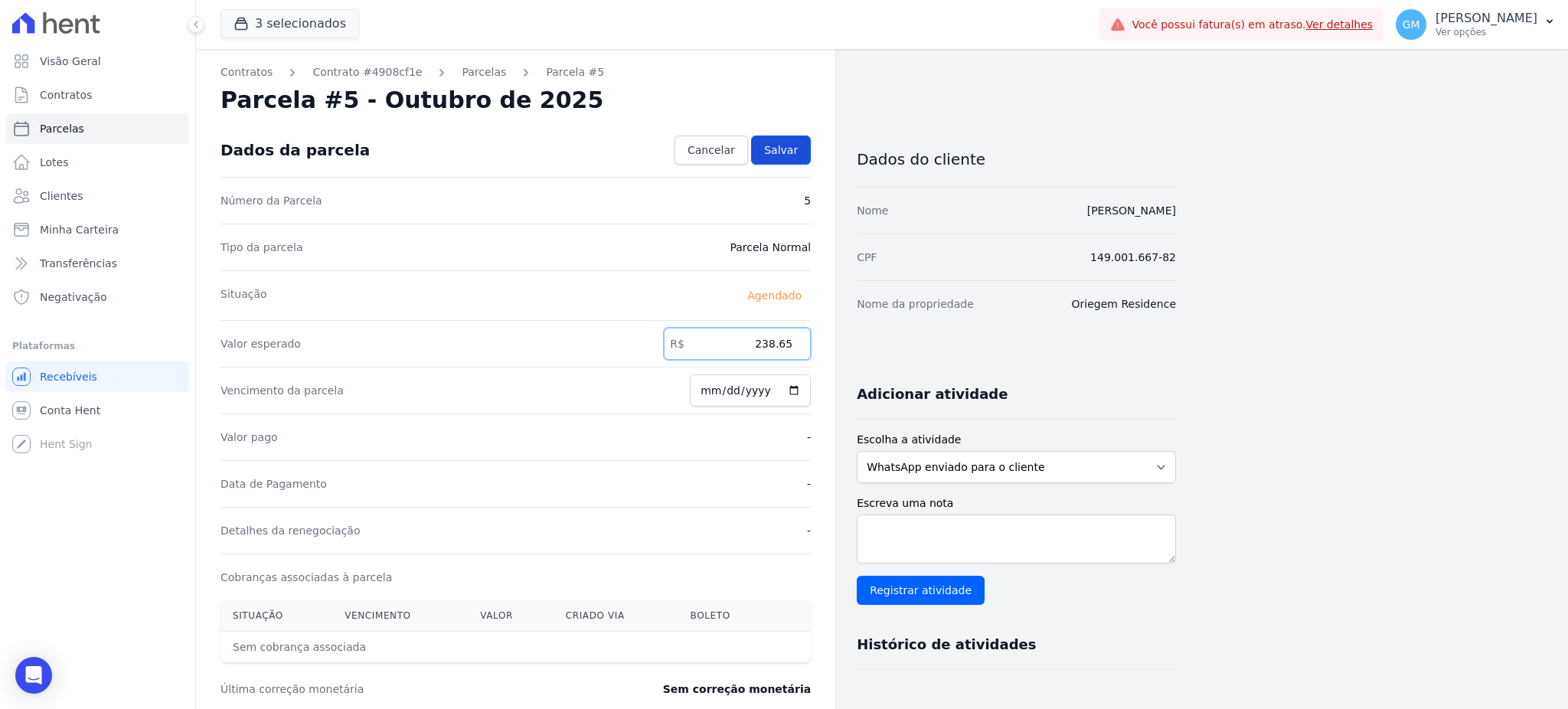
type input "238.65"
click at [798, 139] on link "Salvar" at bounding box center [781, 150] width 60 height 29
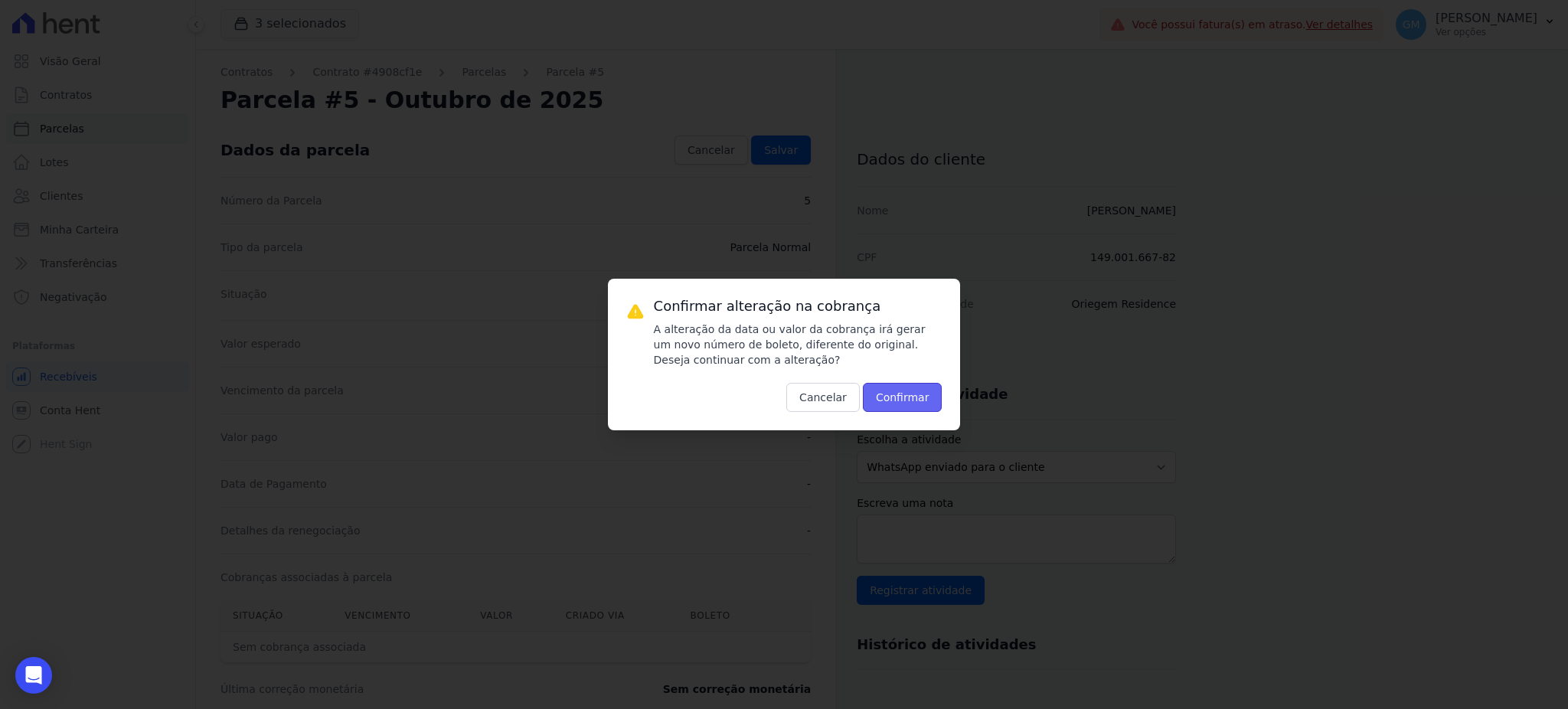
click at [901, 398] on button "Confirmar" at bounding box center [903, 397] width 80 height 29
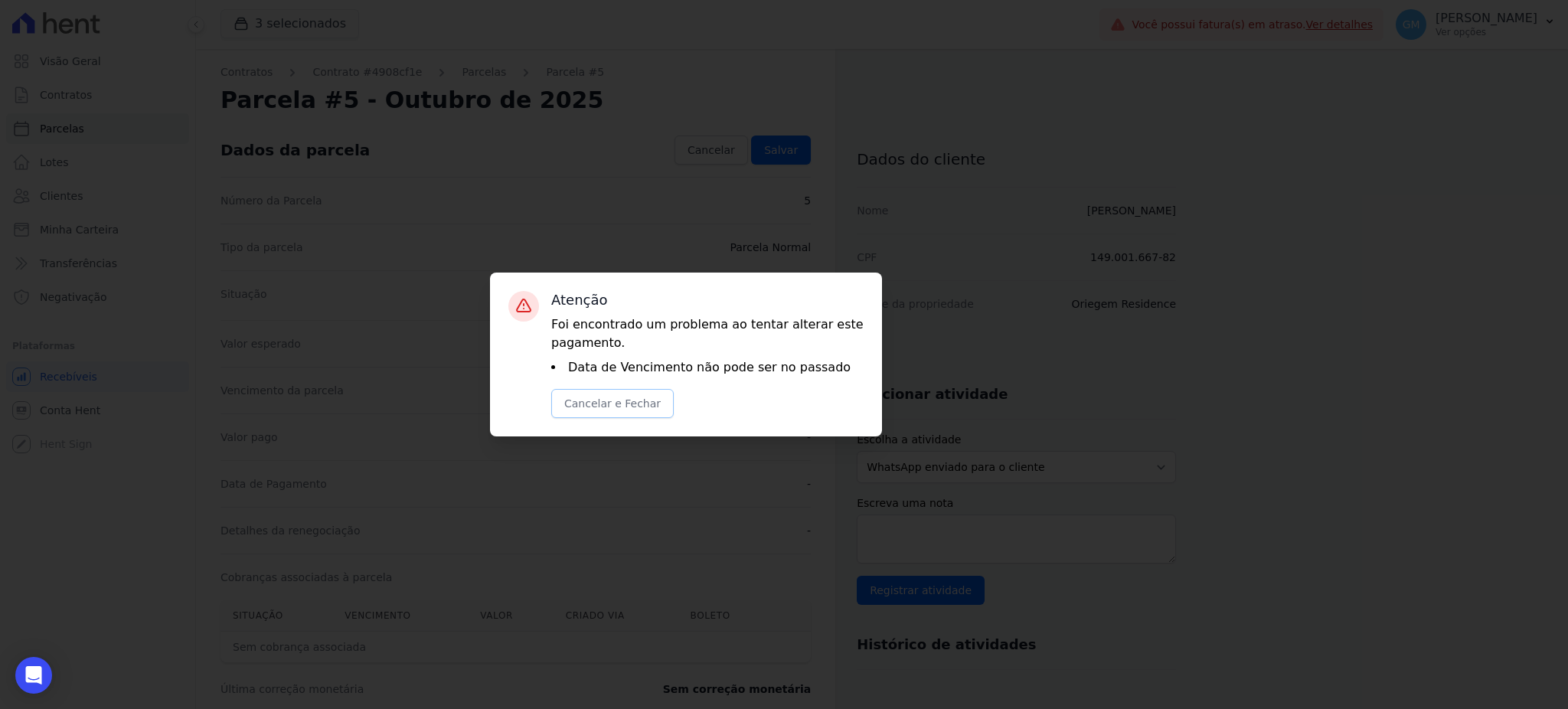
click at [611, 402] on button "Cancelar e Fechar" at bounding box center [613, 403] width 123 height 29
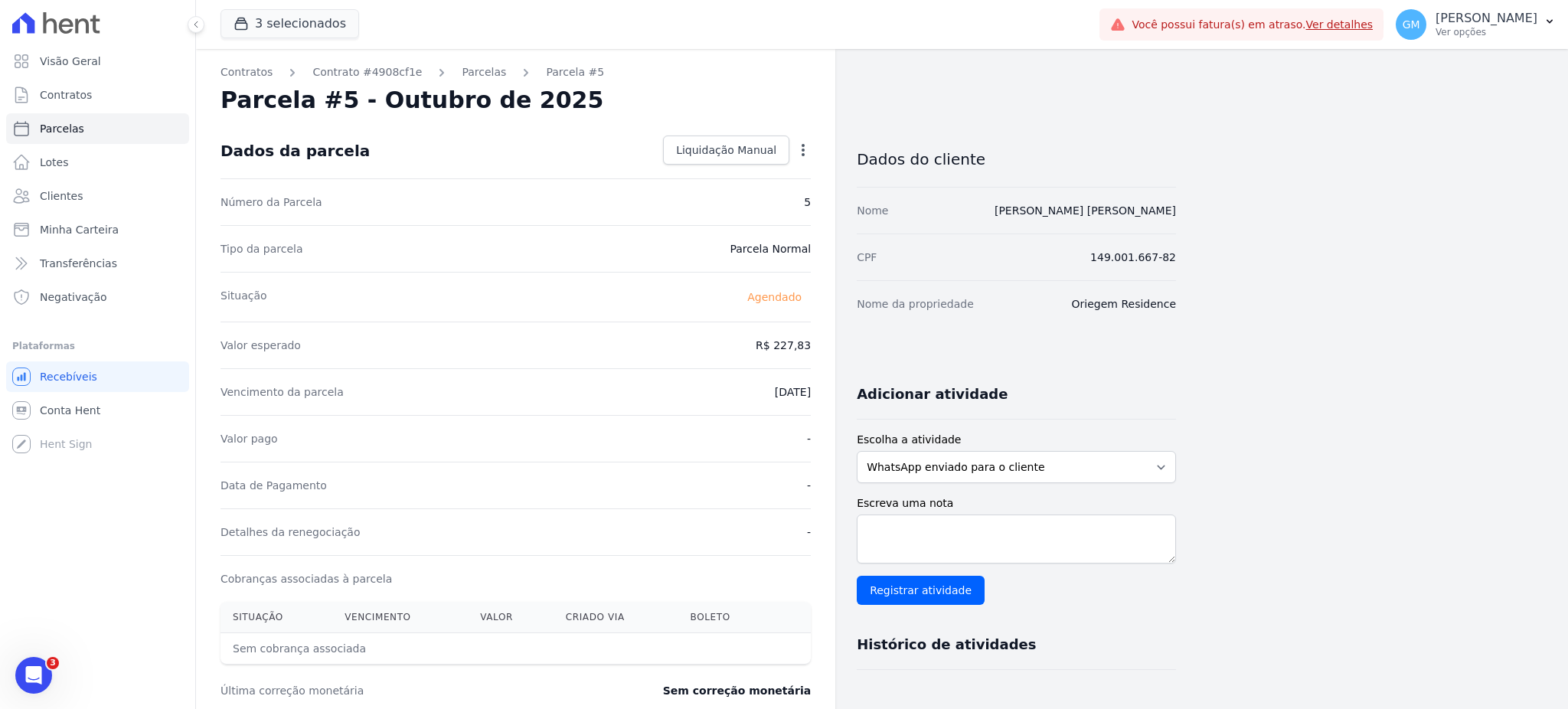
click at [809, 151] on icon "button" at bounding box center [802, 150] width 15 height 15
click at [740, 167] on link "Alterar" at bounding box center [737, 170] width 135 height 28
click at [796, 392] on input "[DATE]" at bounding box center [751, 390] width 121 height 32
type input "[DATE]"
click at [776, 151] on span "Salvar" at bounding box center [781, 150] width 33 height 15
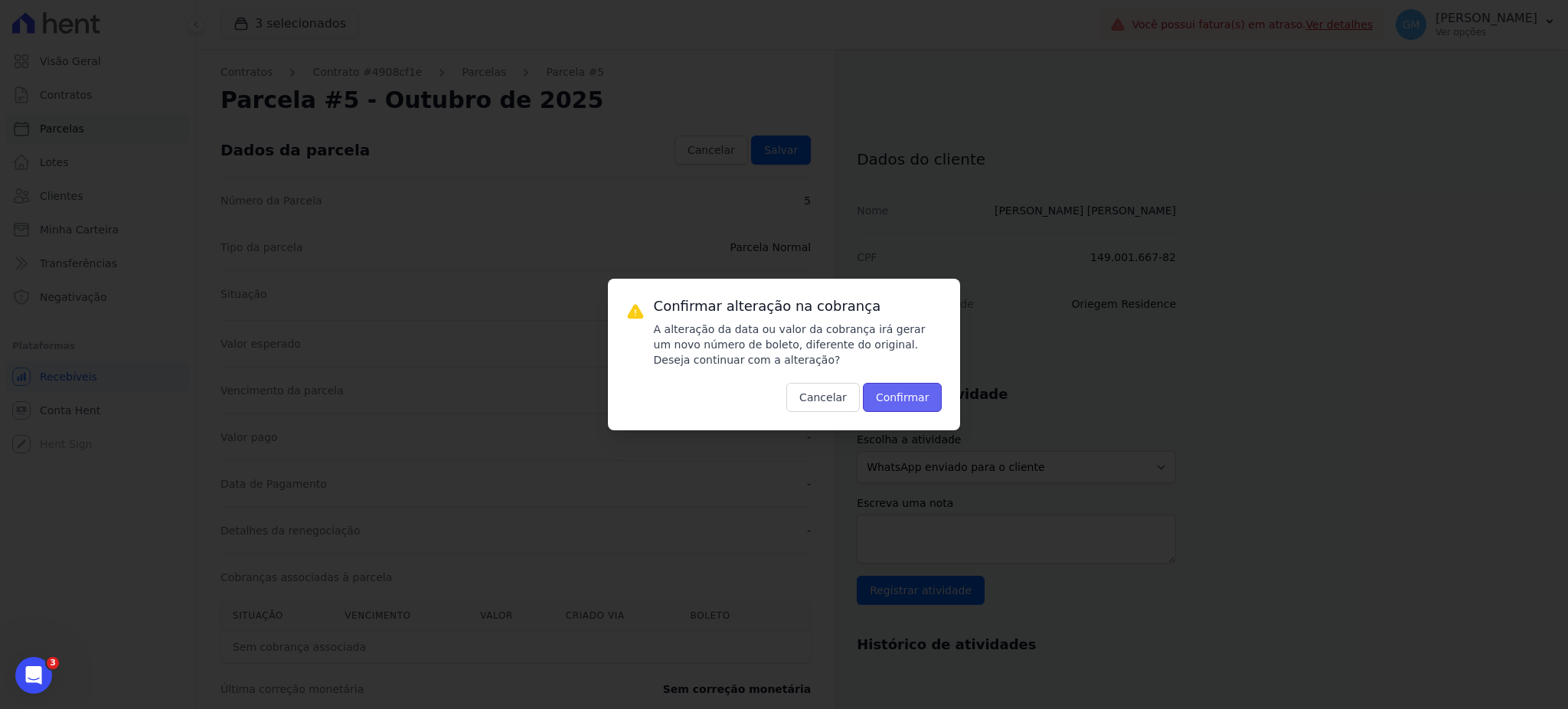
click at [891, 391] on button "Confirmar" at bounding box center [903, 397] width 80 height 29
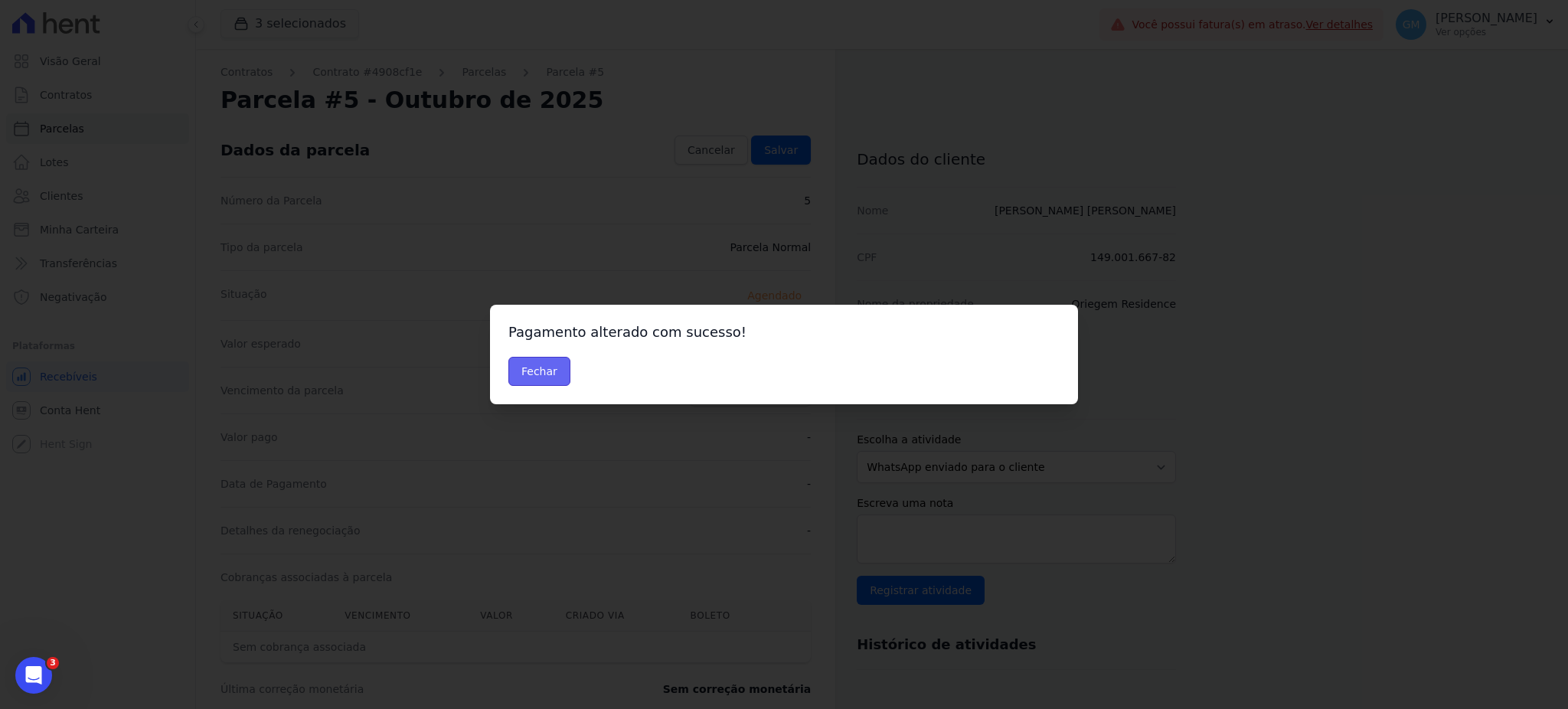
click at [555, 366] on button "Fechar" at bounding box center [539, 371] width 62 height 29
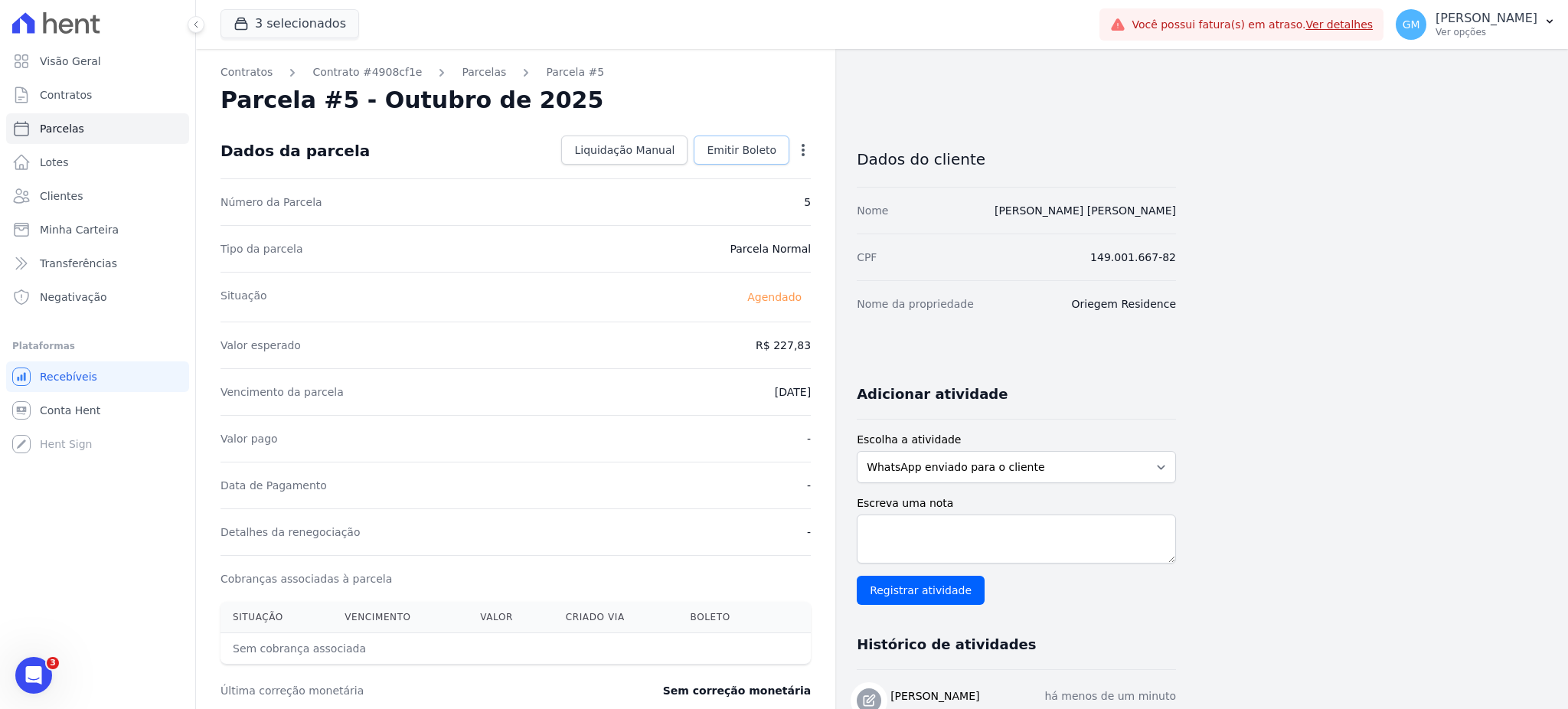
click at [718, 151] on span "Emitir Boleto" at bounding box center [741, 150] width 69 height 15
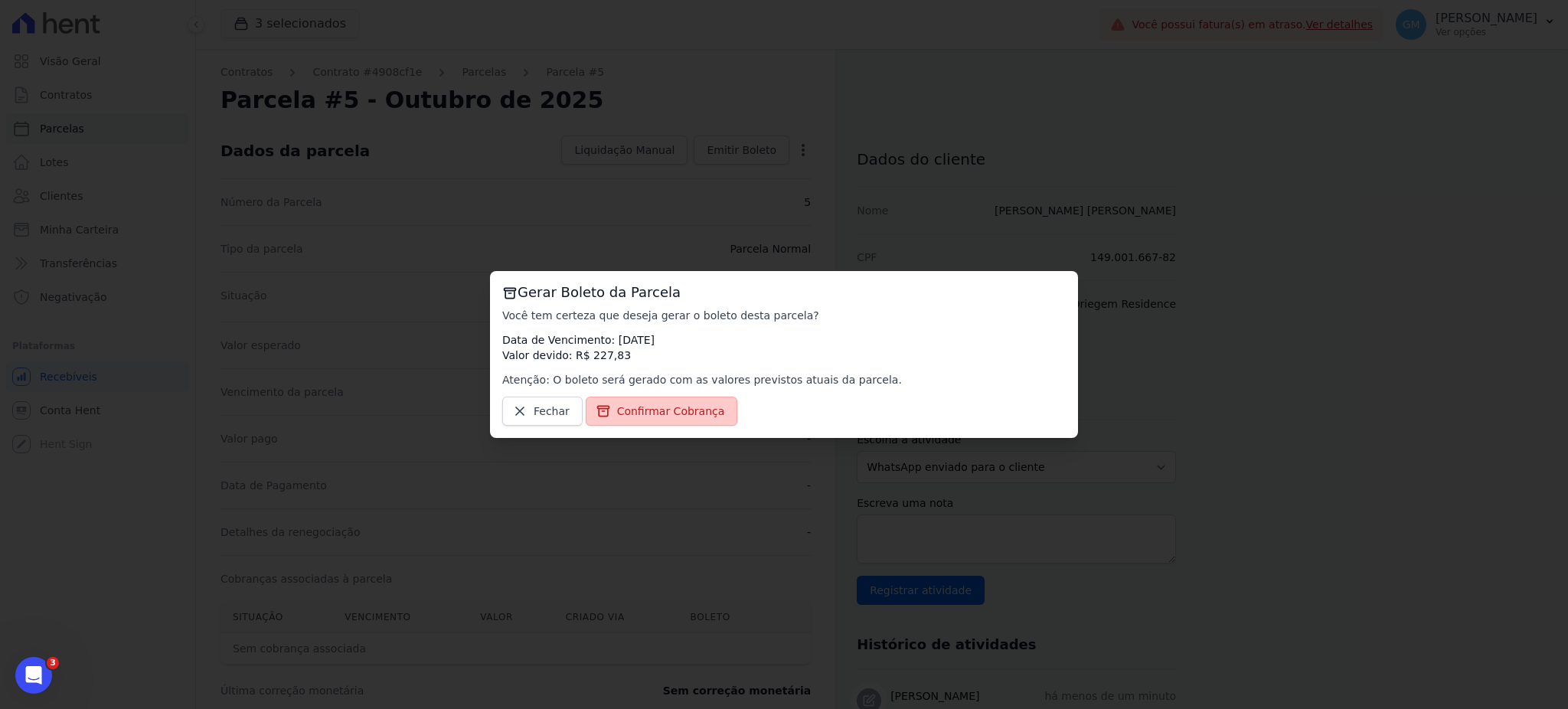
click at [647, 425] on link "Confirmar Cobrança" at bounding box center [661, 411] width 152 height 29
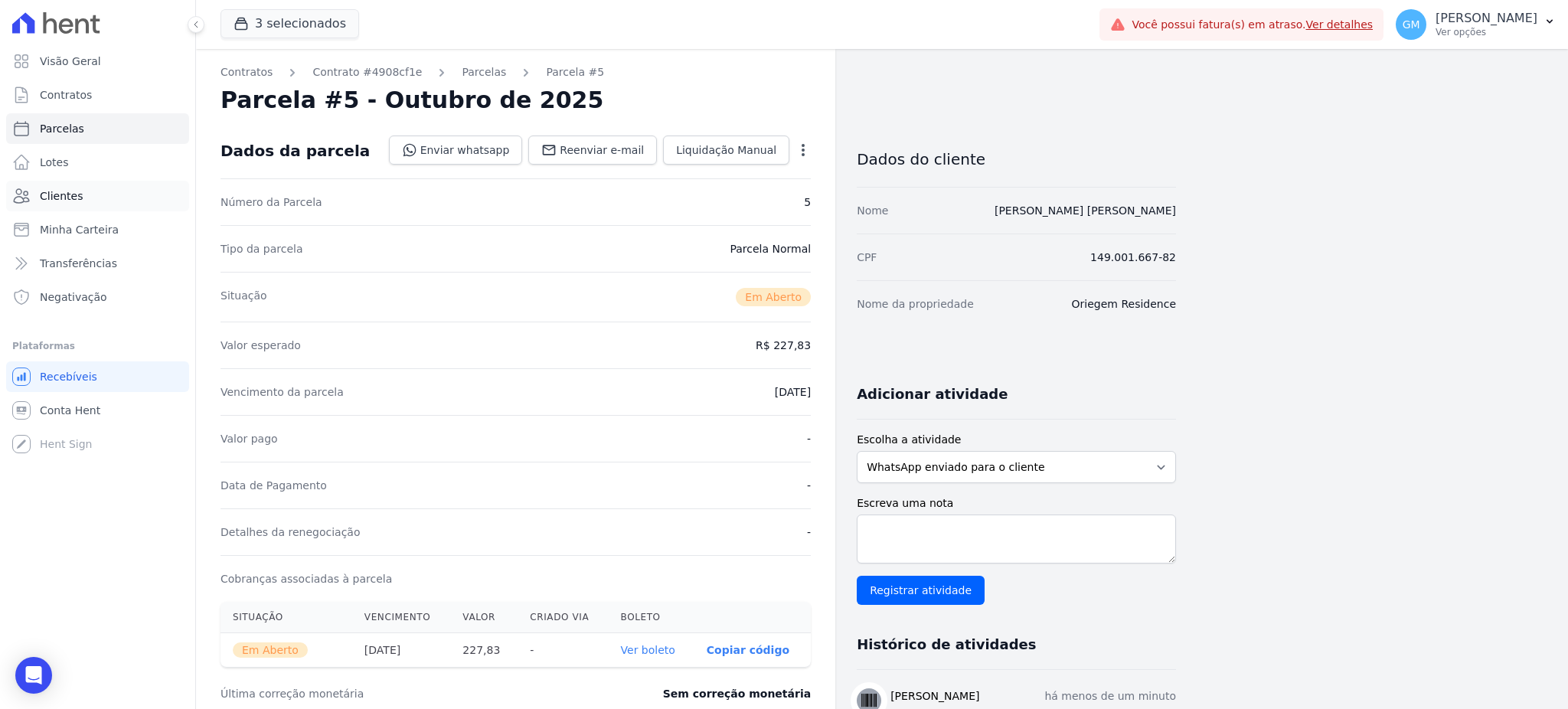
click at [67, 201] on span "Clientes" at bounding box center [61, 195] width 43 height 15
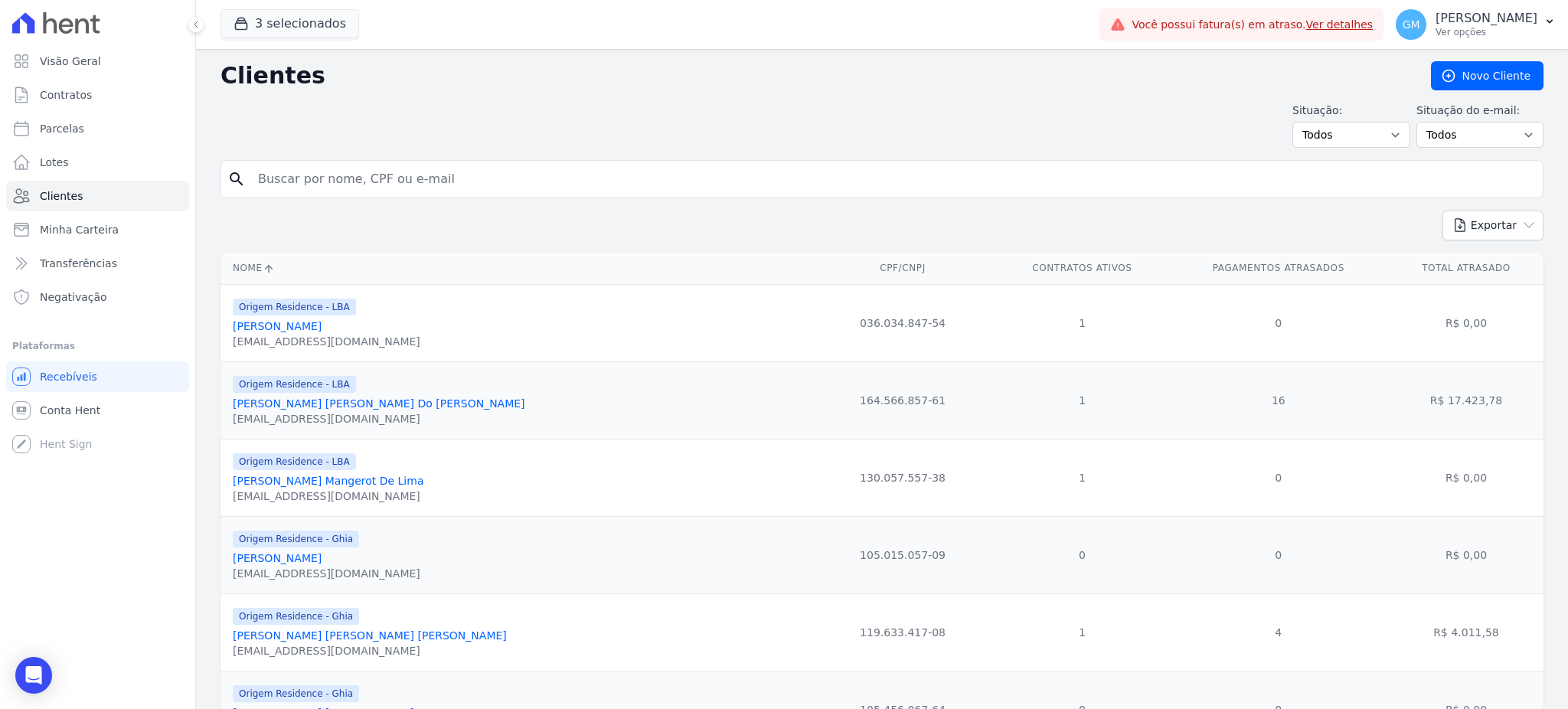
click at [284, 174] on input "search" at bounding box center [892, 179] width 1288 height 30
paste input "[PERSON_NAME]"
type input "[PERSON_NAME]"
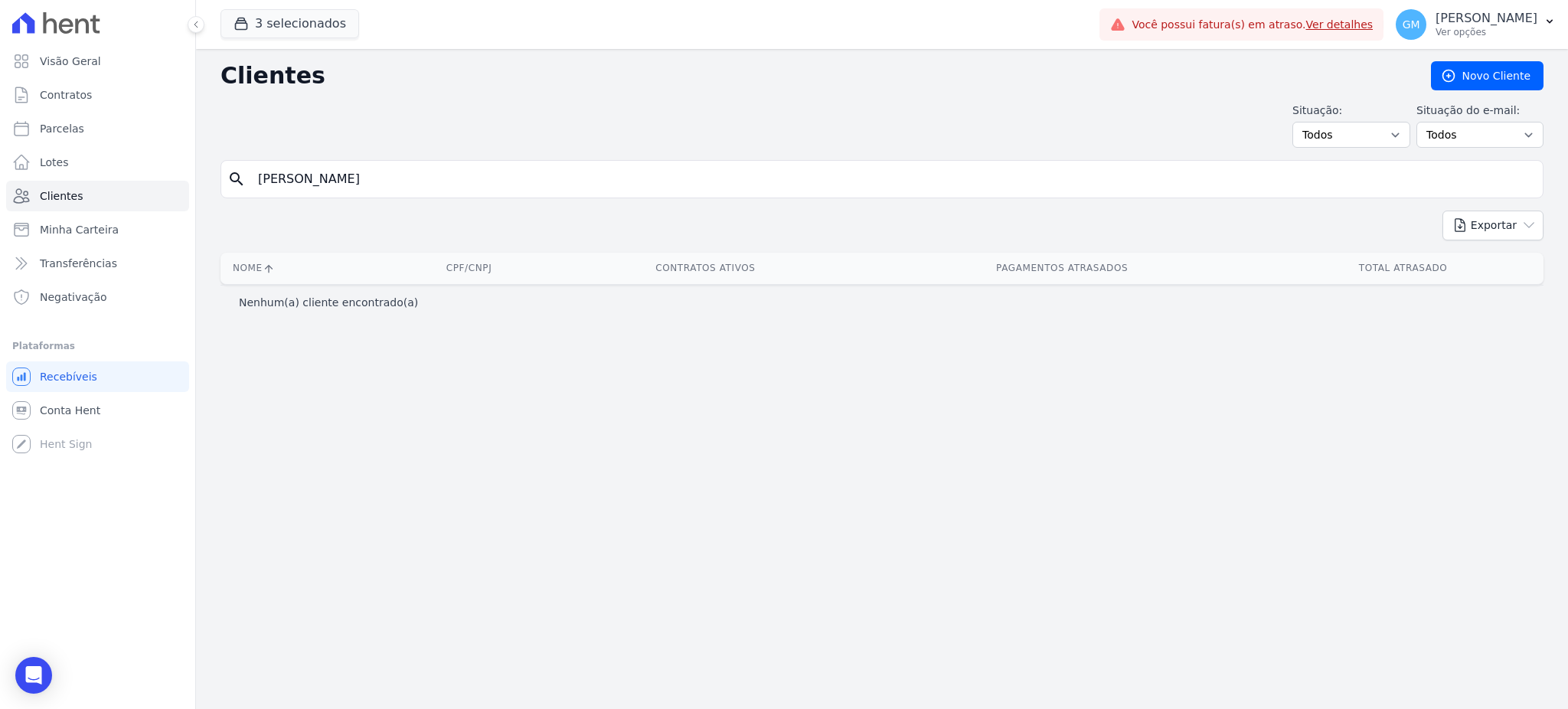
click at [336, 181] on input "[PERSON_NAME]" at bounding box center [892, 179] width 1288 height 30
type input "[PERSON_NAME]"
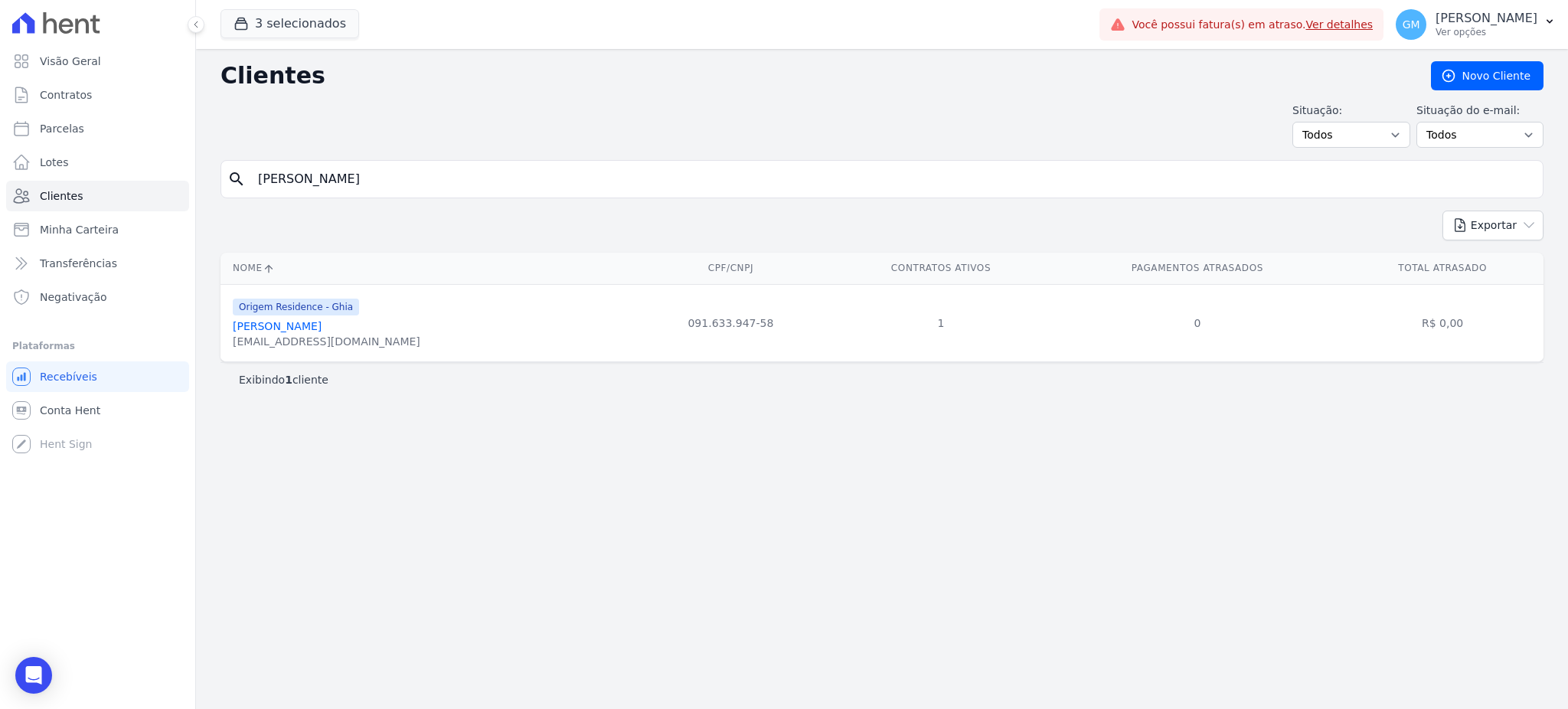
click at [322, 331] on link "[PERSON_NAME]" at bounding box center [276, 326] width 88 height 12
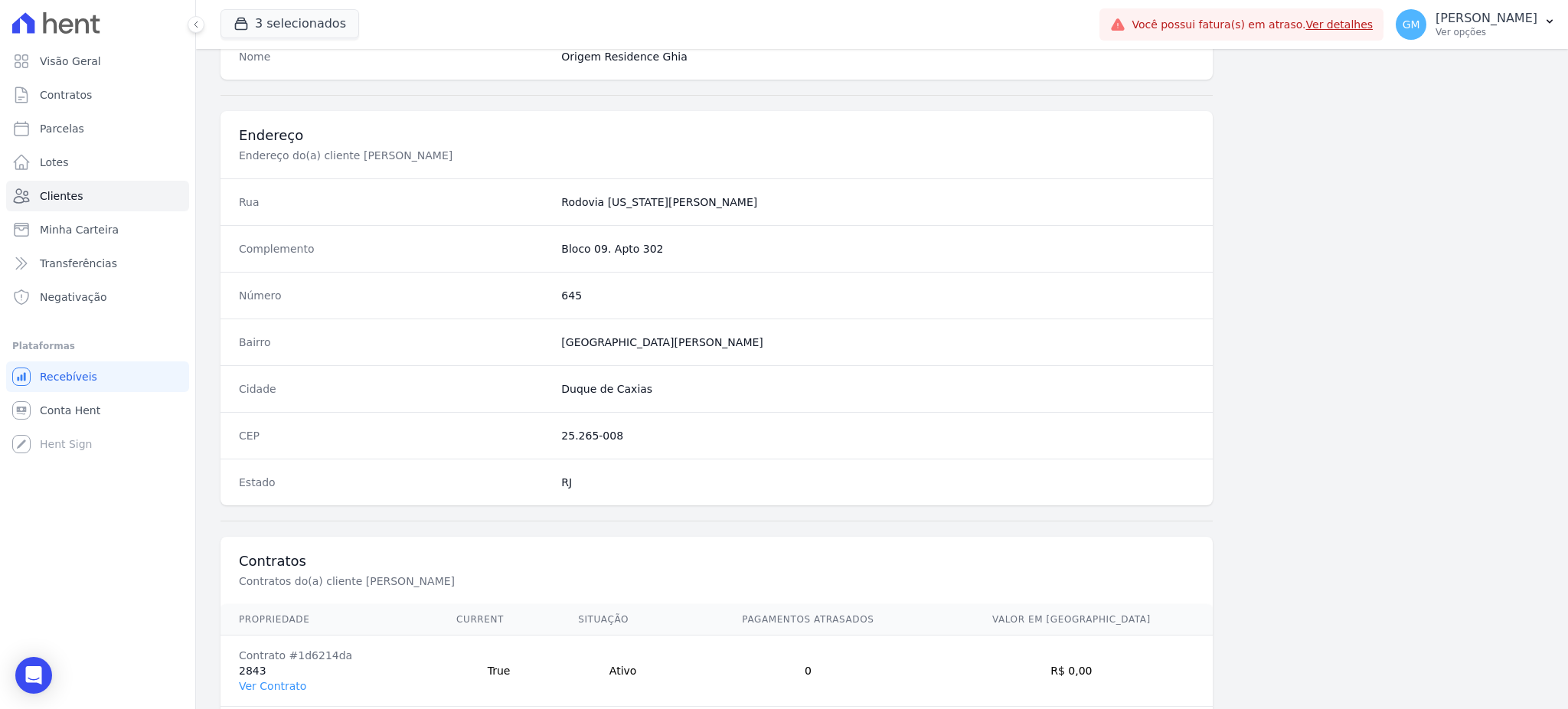
scroll to position [724, 0]
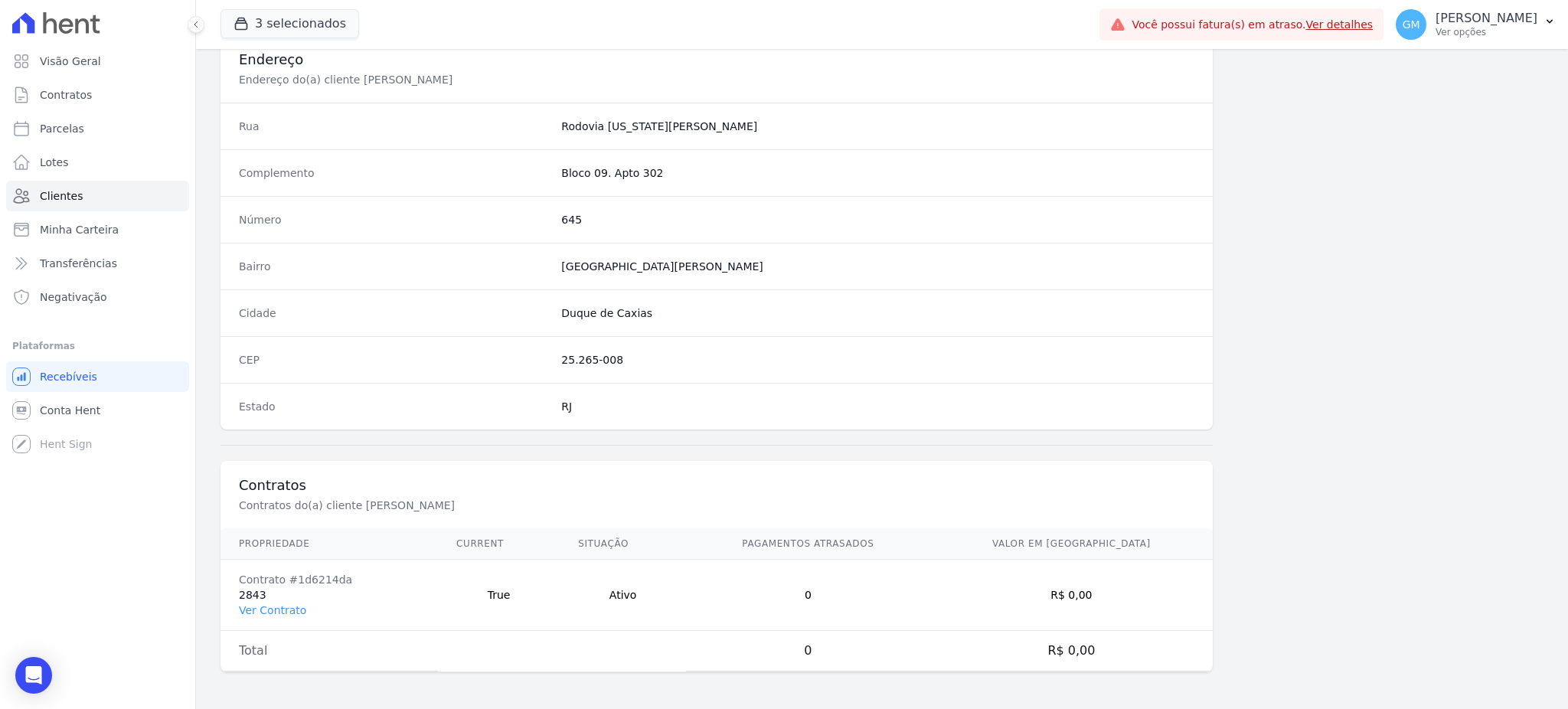
click at [284, 599] on td "Contrato #1d6214da 2843 Ver Contrato" at bounding box center [329, 594] width 218 height 71
click at [276, 596] on td "Contrato #1d6214da 2843 Ver Contrato" at bounding box center [329, 594] width 218 height 71
click at [276, 600] on td "Contrato #1d6214da 2843 Ver Contrato" at bounding box center [329, 594] width 218 height 71
click at [276, 601] on td "Contrato #1d6214da 2843 Ver Contrato" at bounding box center [329, 594] width 218 height 71
click at [278, 605] on link "Ver Contrato" at bounding box center [272, 609] width 68 height 12
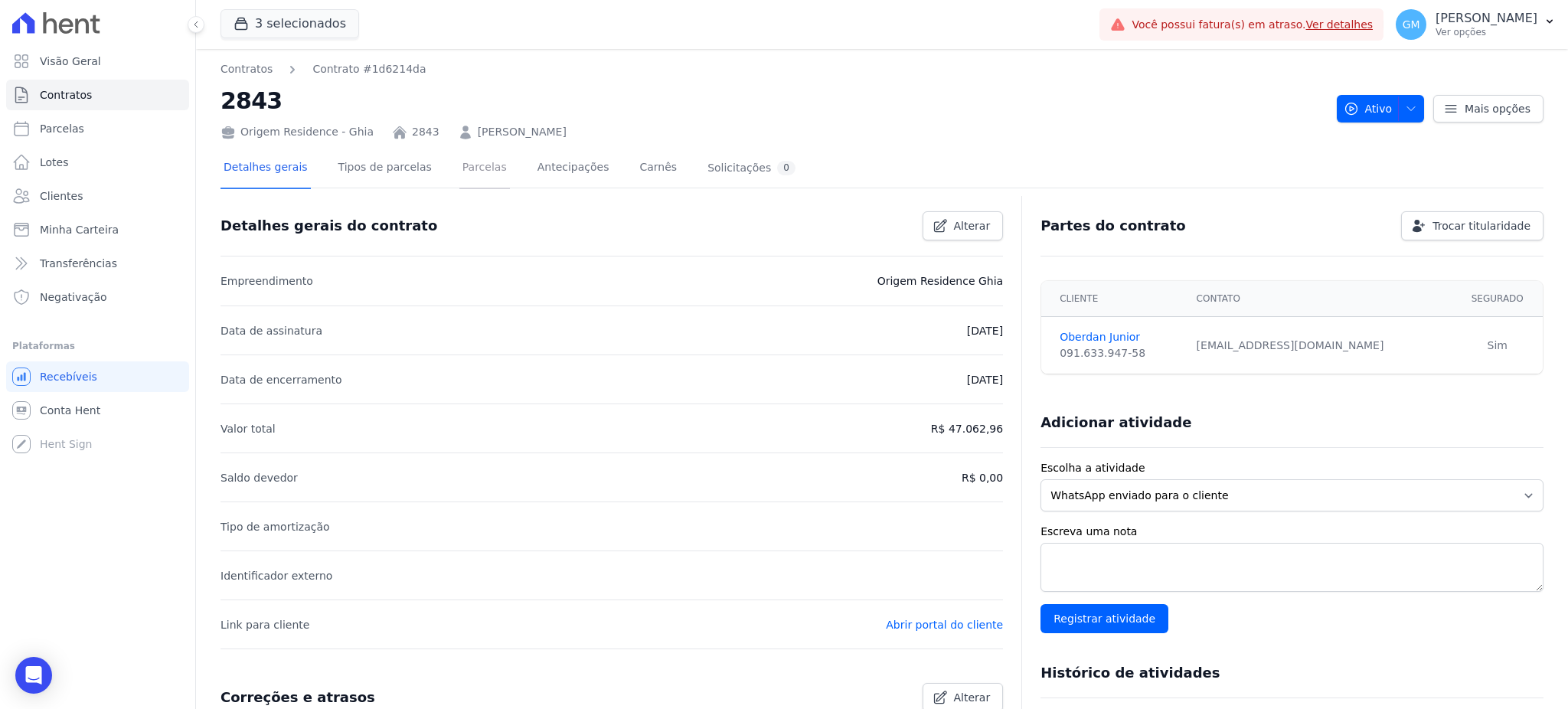
click at [471, 159] on link "Parcelas" at bounding box center [484, 168] width 50 height 41
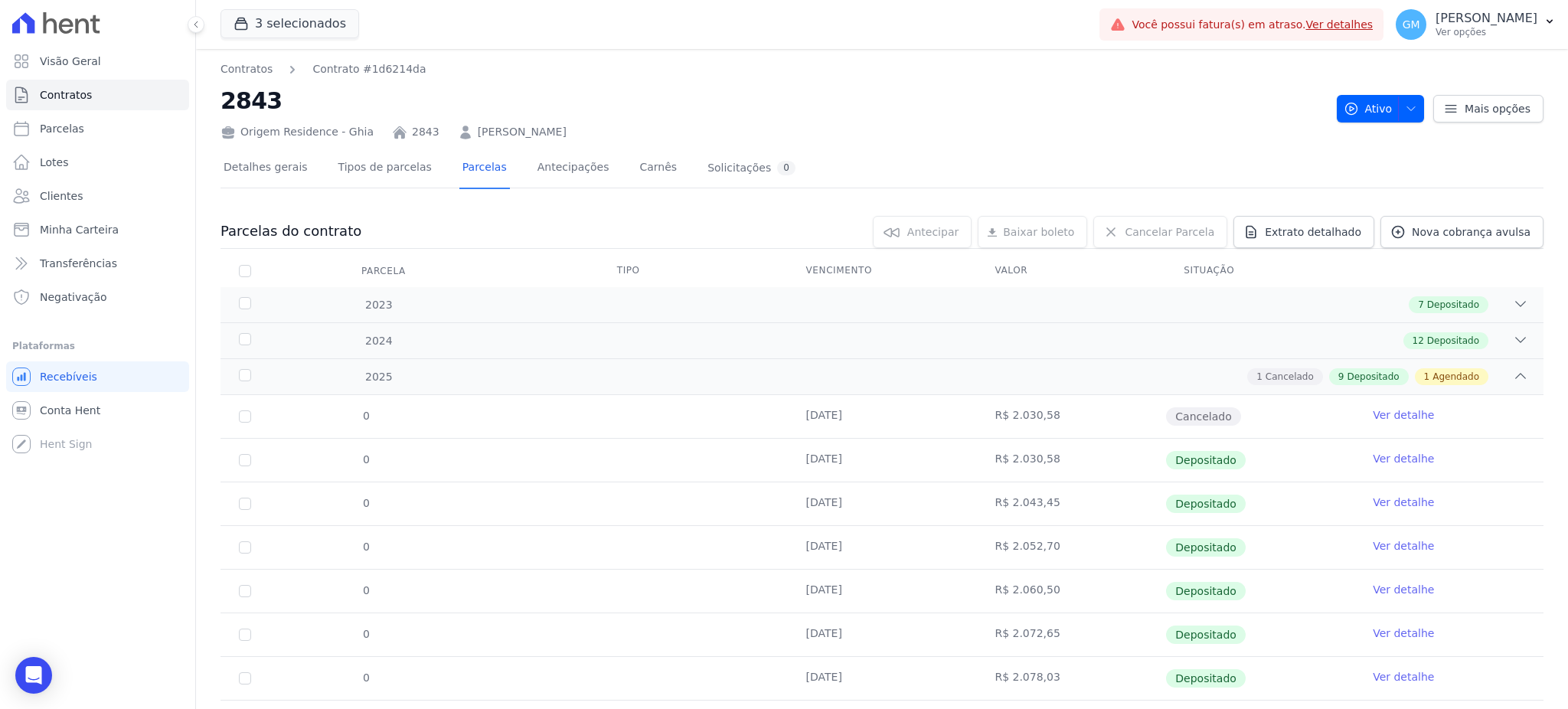
scroll to position [210, 0]
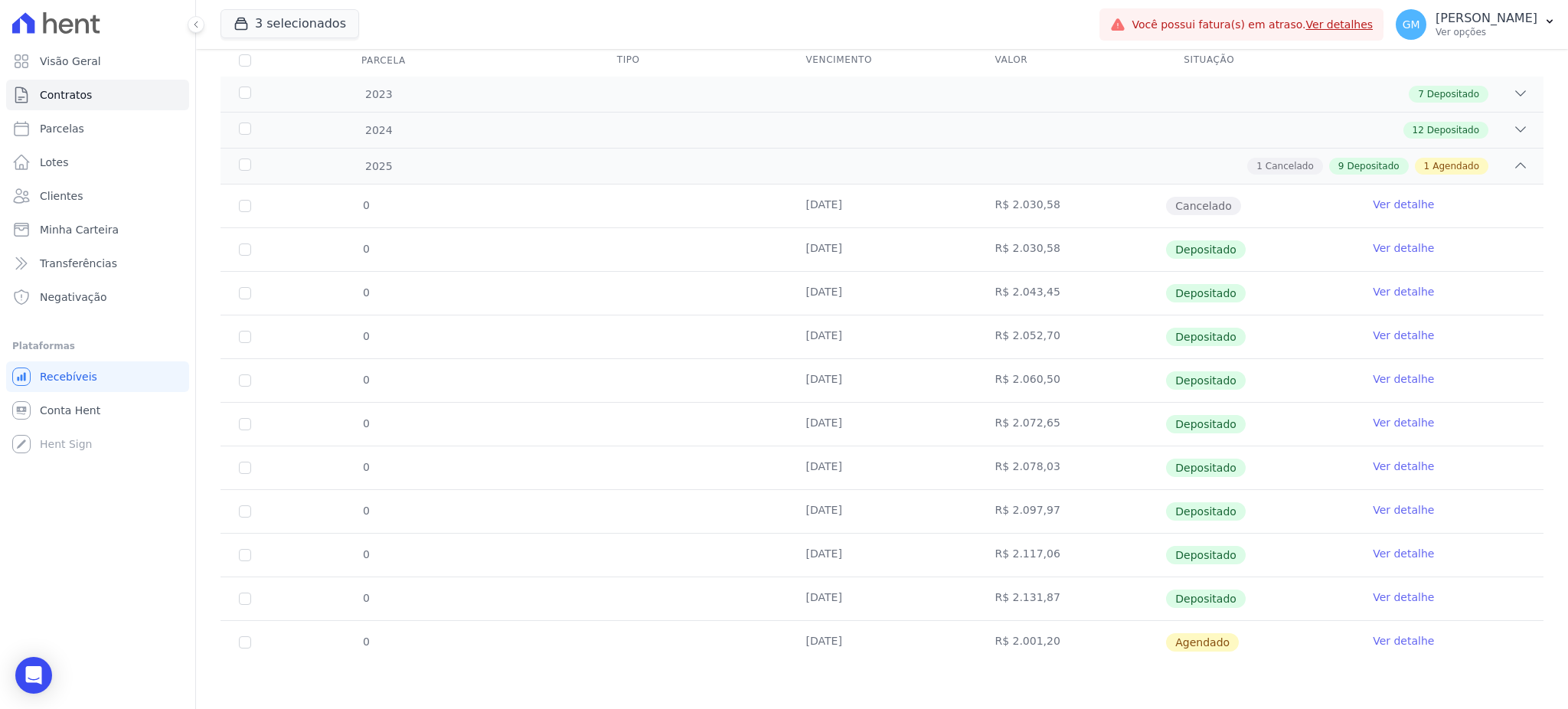
click at [1373, 599] on link "Ver detalhe" at bounding box center [1403, 597] width 61 height 15
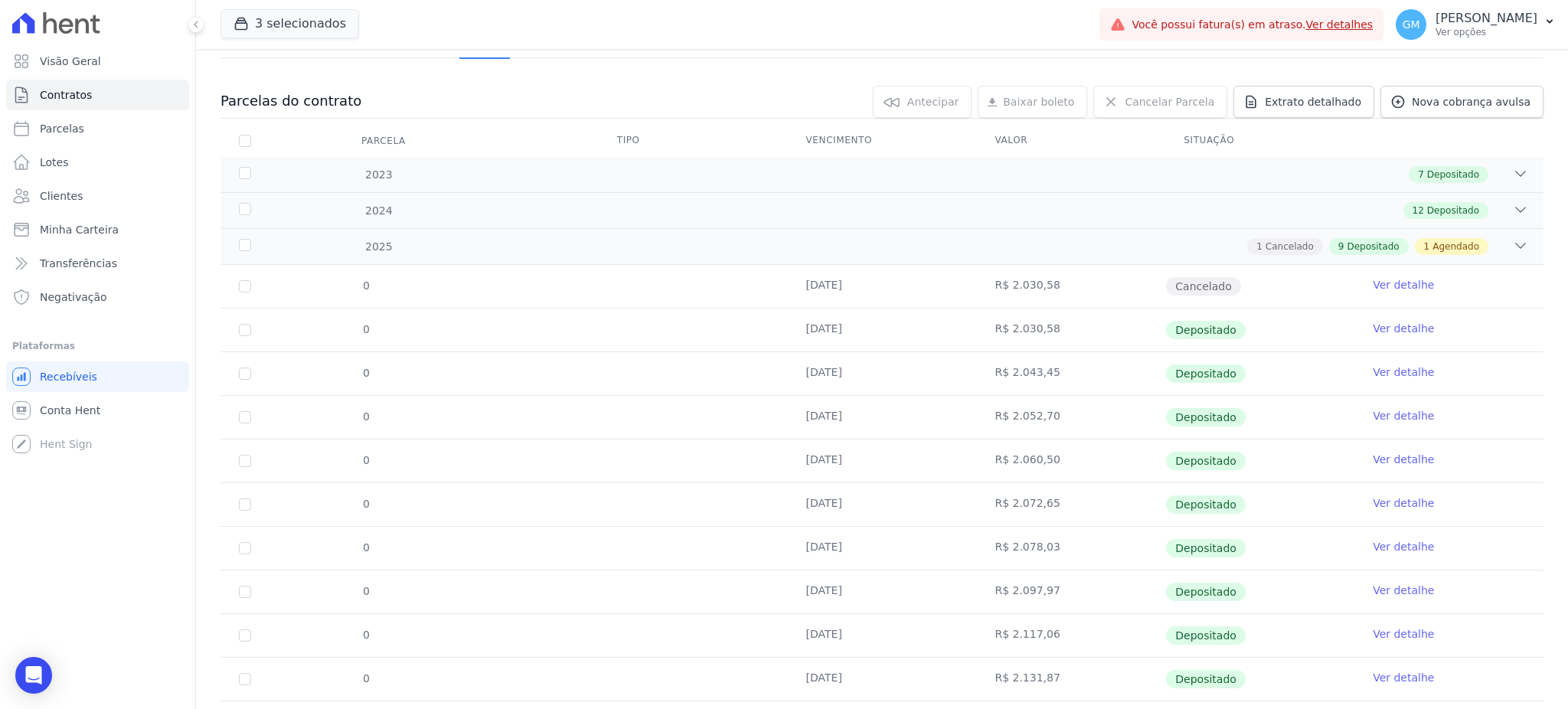
scroll to position [210, 0]
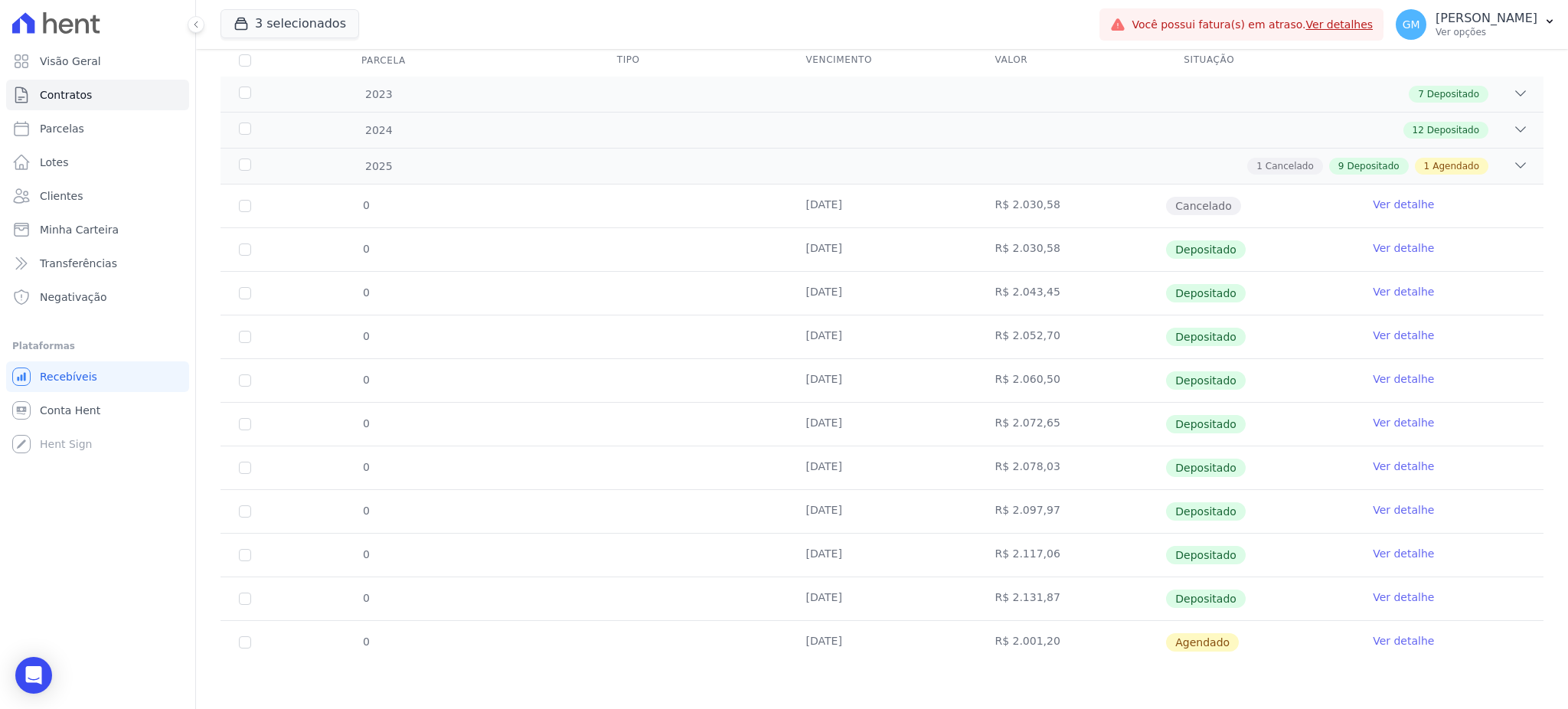
click at [1376, 634] on link "Ver detalhe" at bounding box center [1403, 640] width 61 height 15
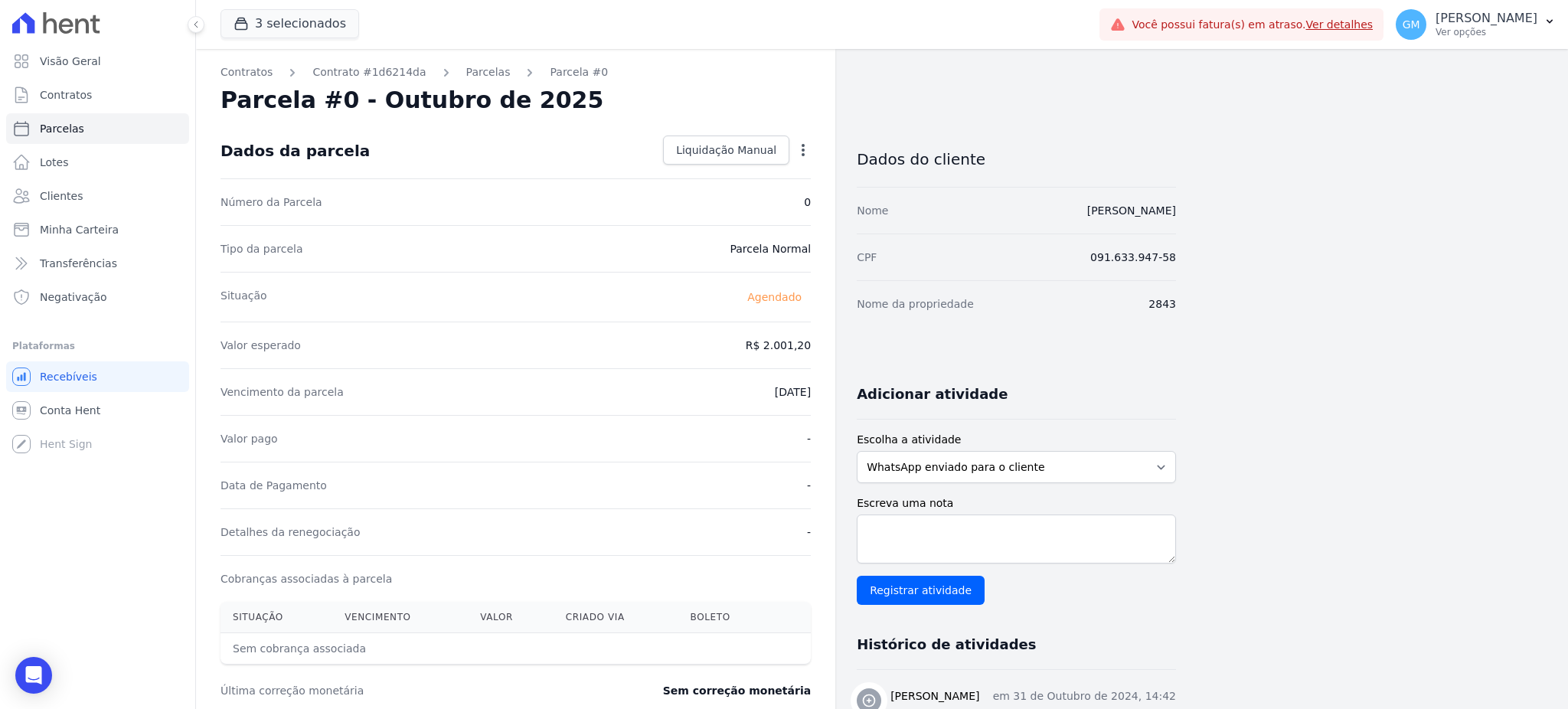
click at [801, 146] on icon "button" at bounding box center [802, 150] width 15 height 15
click at [764, 168] on link "Alterar" at bounding box center [737, 170] width 135 height 28
drag, startPoint x: 762, startPoint y: 353, endPoint x: 819, endPoint y: 358, distance: 57.2
click at [819, 358] on div "Contratos Contrato #1d6214da Parcelas Parcela #0 Parcela #0 - Outubro de 2025 C…" at bounding box center [515, 540] width 639 height 983
paste input ".13634"
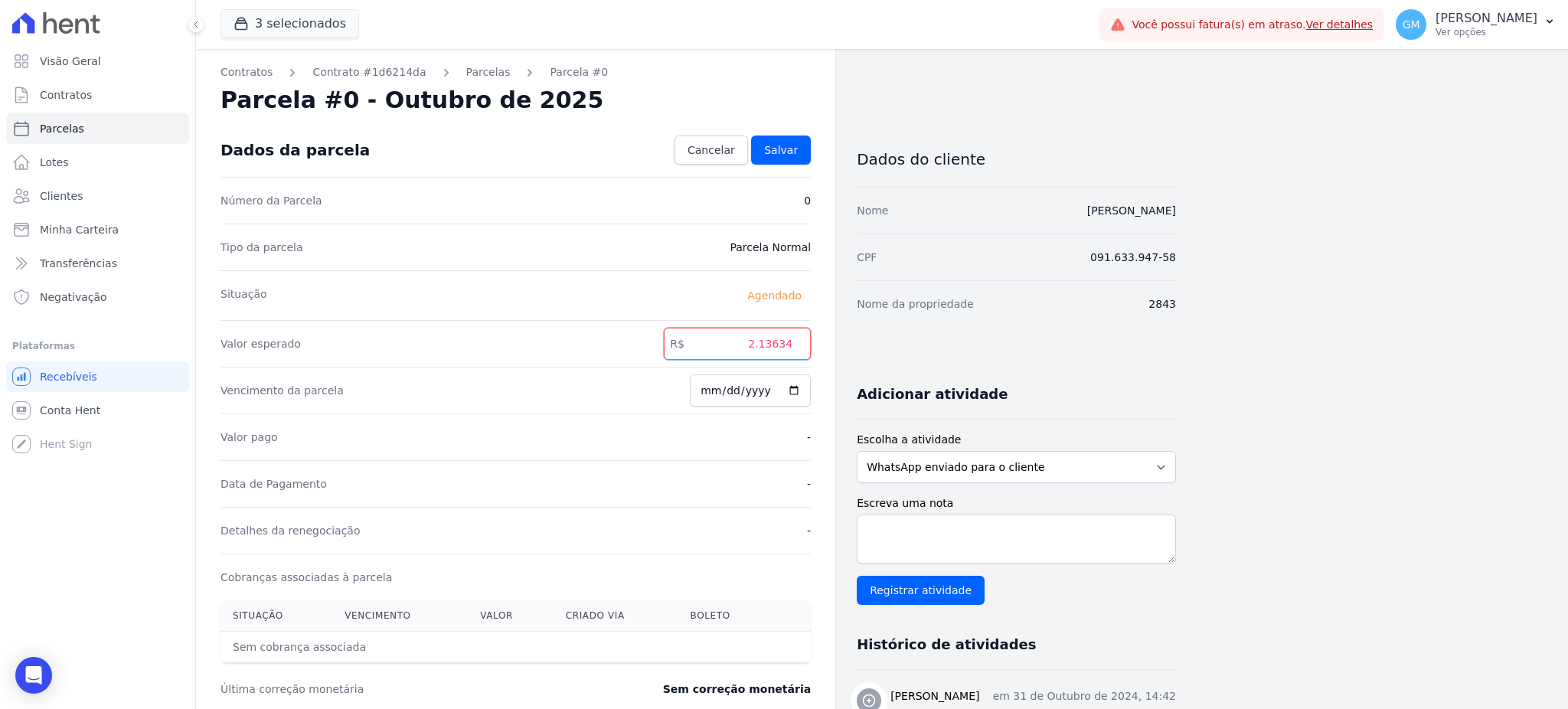
click at [763, 340] on input "2.13634" at bounding box center [737, 343] width 147 height 32
click at [784, 343] on input "213634" at bounding box center [737, 343] width 147 height 32
type input "2136.34"
click at [791, 390] on input "2025-10-11" at bounding box center [751, 390] width 121 height 32
type input "2025-10-20"
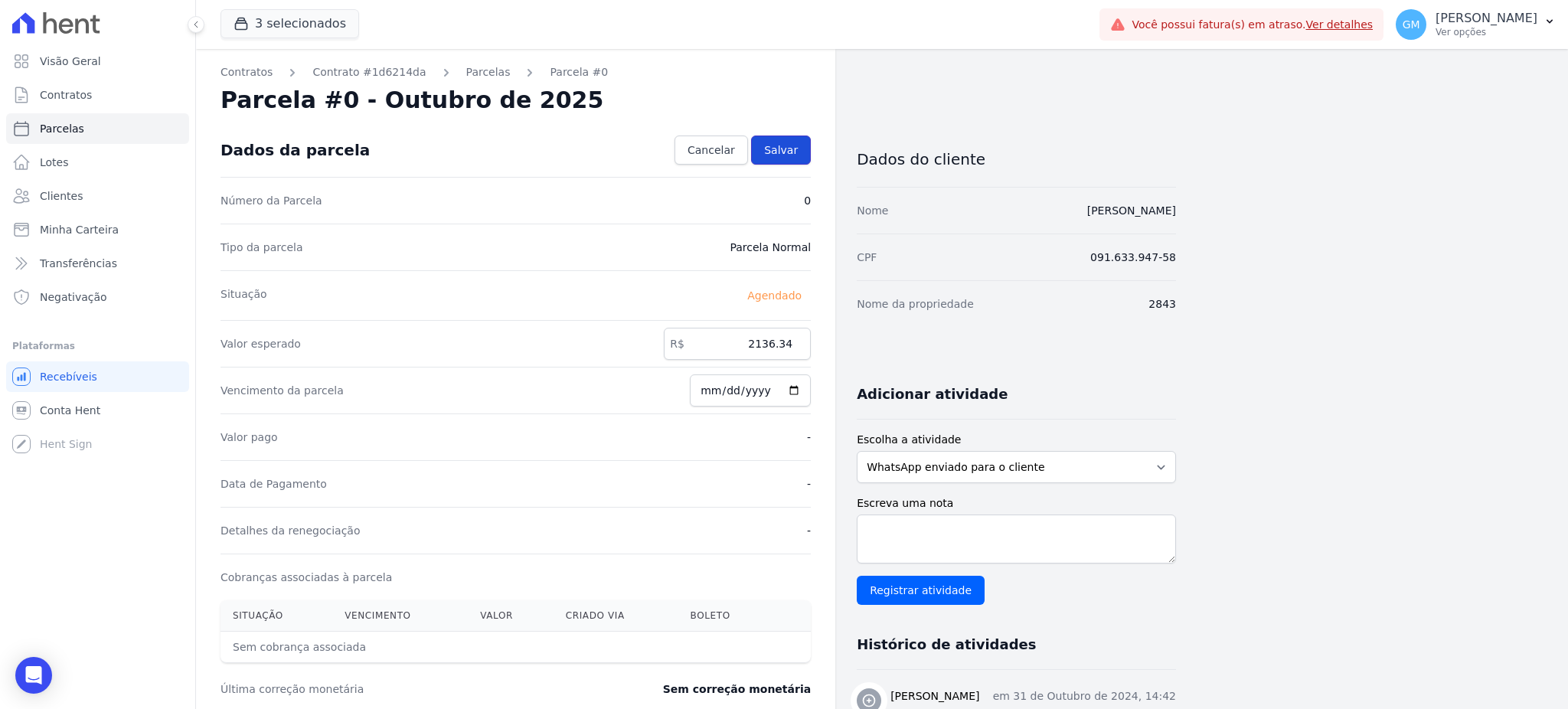
click at [788, 159] on link "Salvar" at bounding box center [781, 150] width 60 height 29
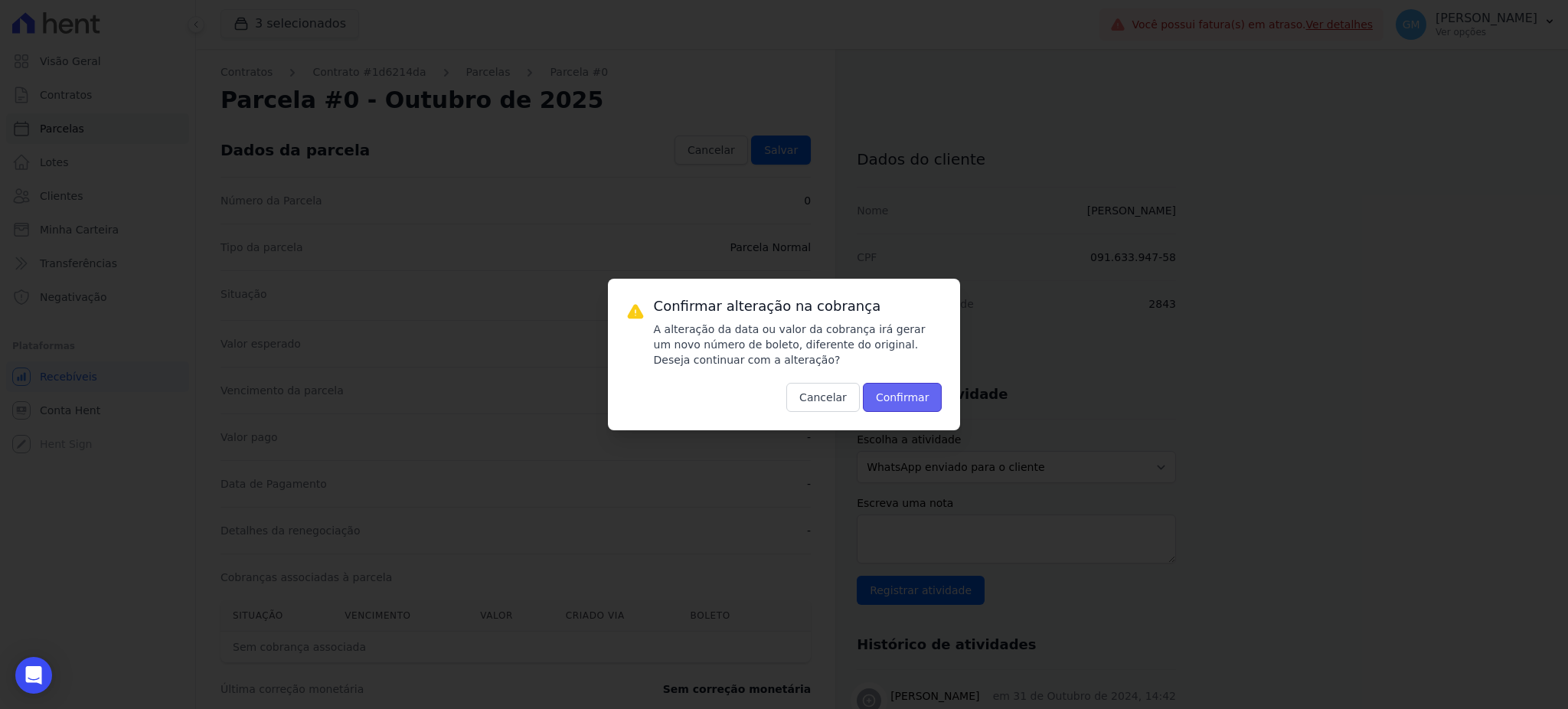
click at [896, 402] on button "Confirmar" at bounding box center [903, 397] width 80 height 29
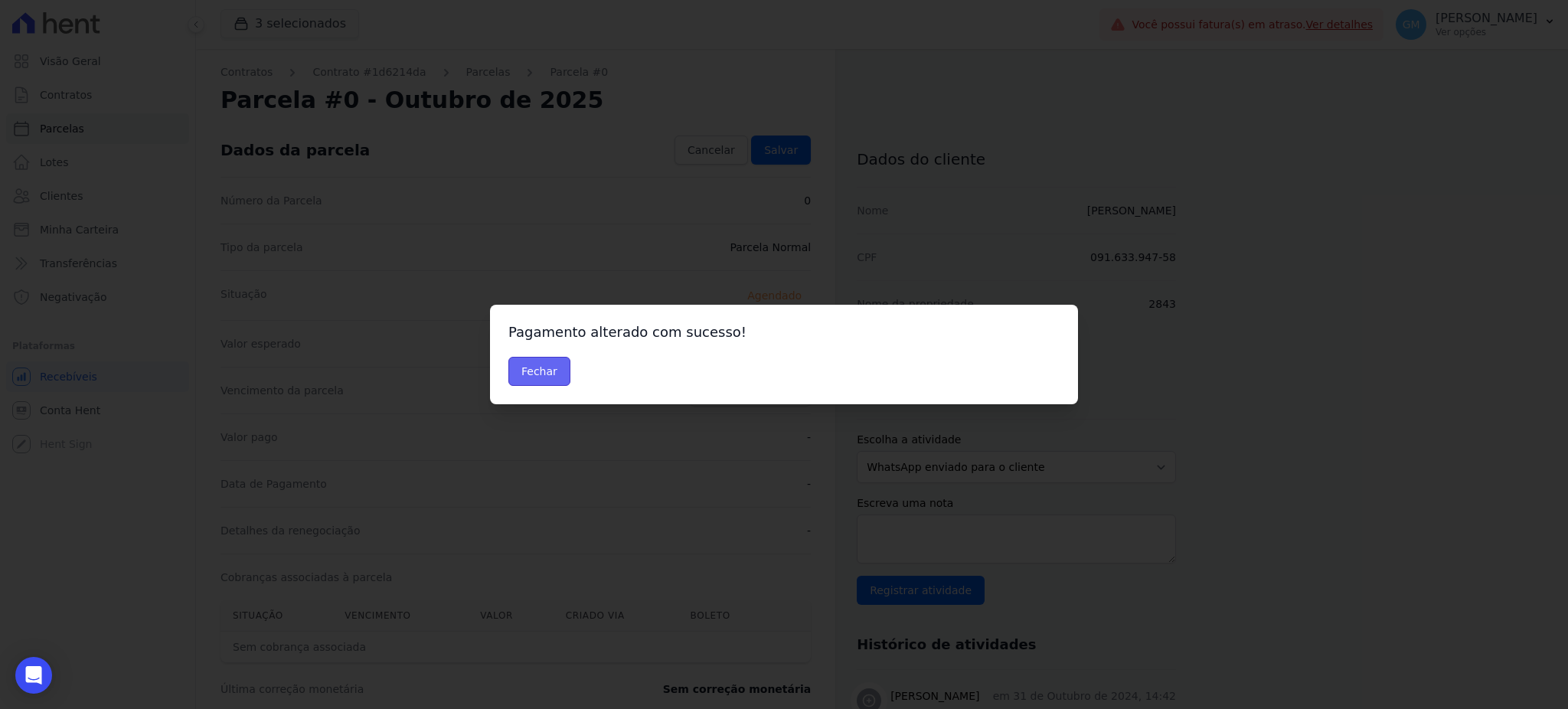
click at [529, 372] on button "Fechar" at bounding box center [539, 371] width 62 height 29
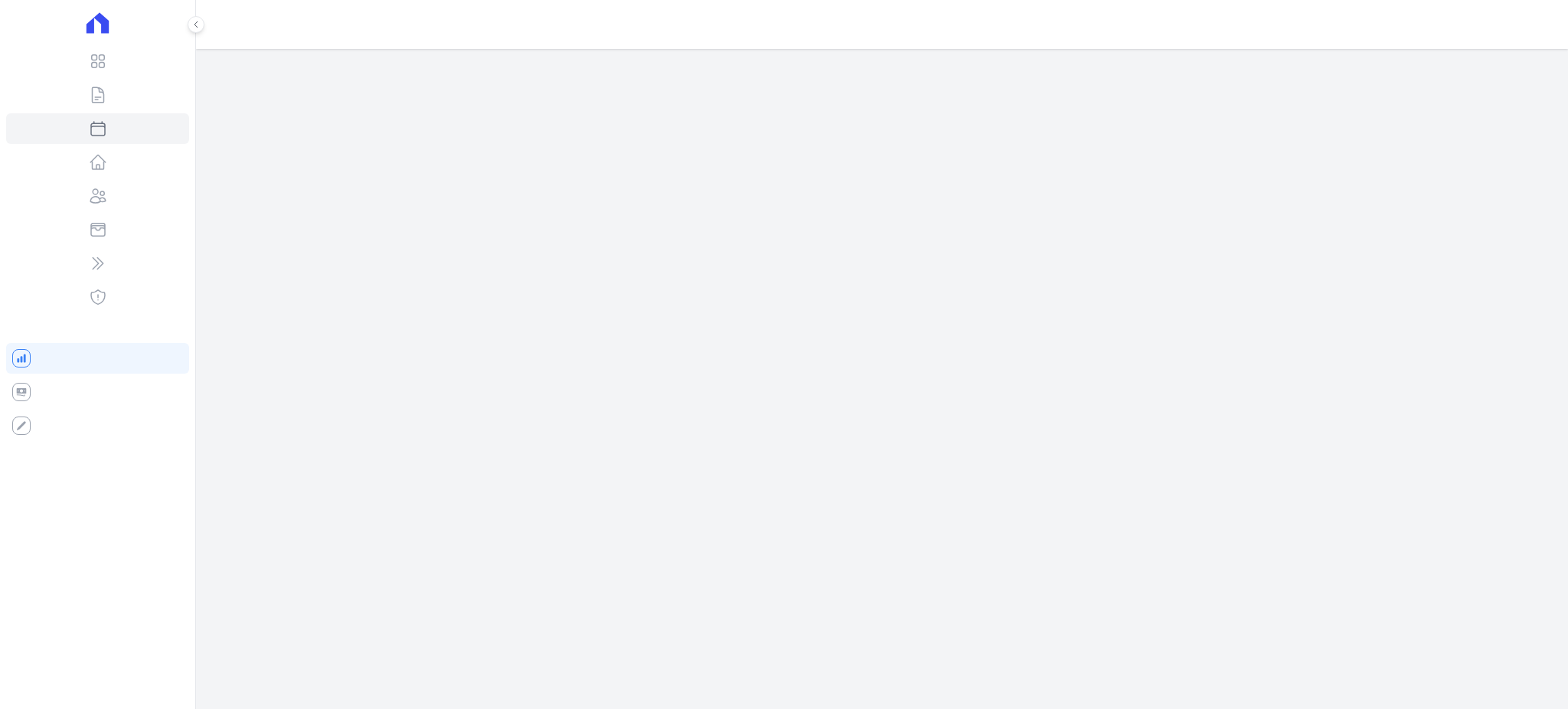
select select
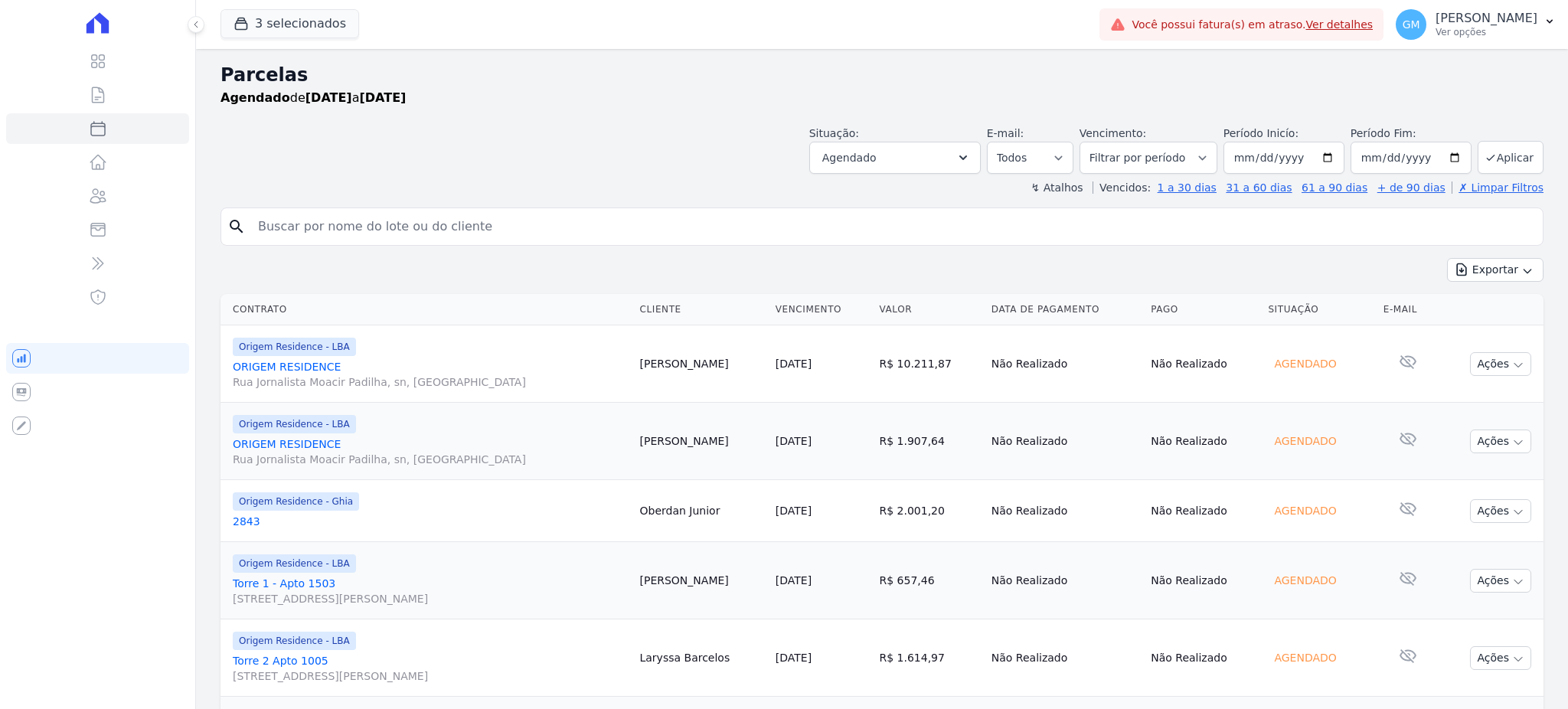
drag, startPoint x: 751, startPoint y: 519, endPoint x: 666, endPoint y: 508, distance: 85.7
click at [666, 508] on td "Oberdan Junior" at bounding box center [701, 511] width 135 height 62
copy td "berdan Junior"
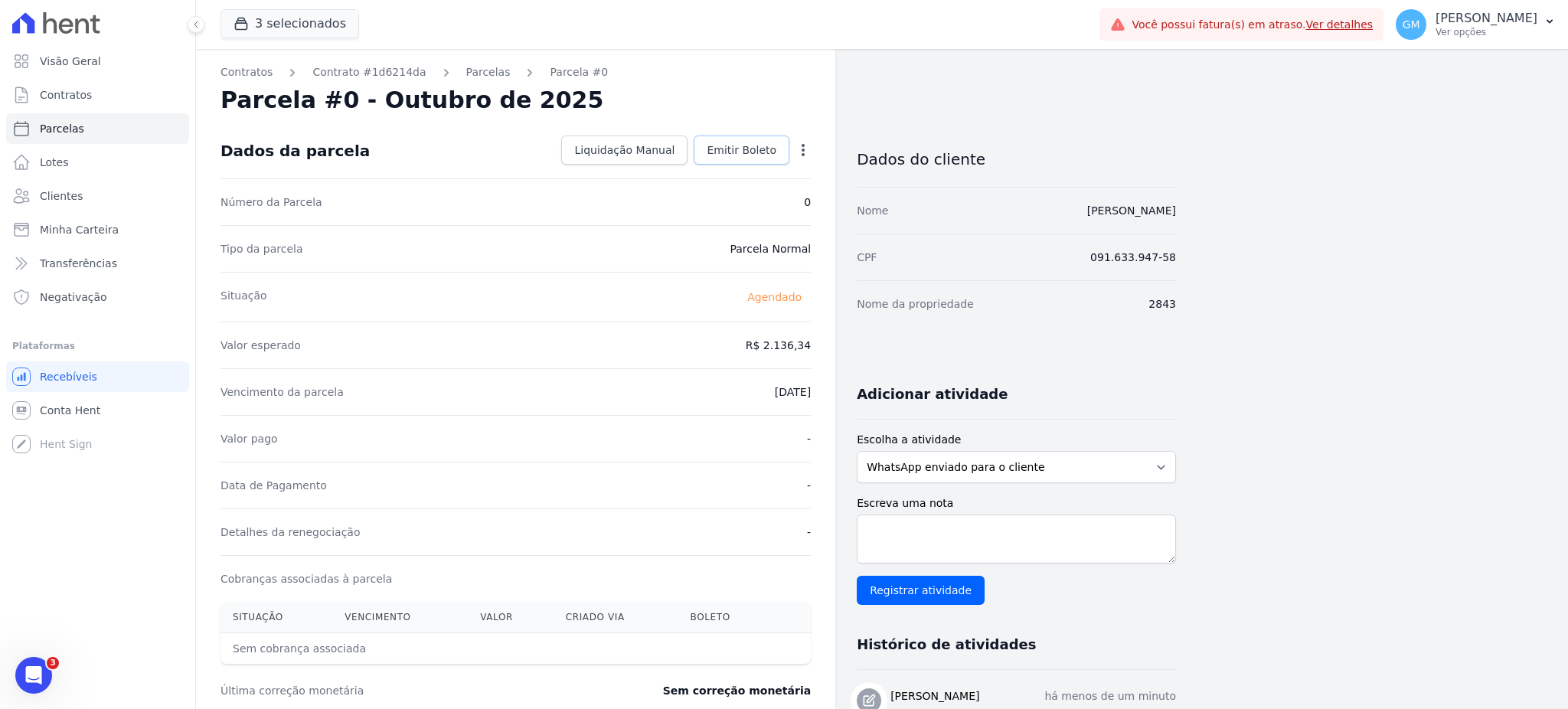
click at [732, 145] on span "Emitir Boleto" at bounding box center [741, 150] width 69 height 15
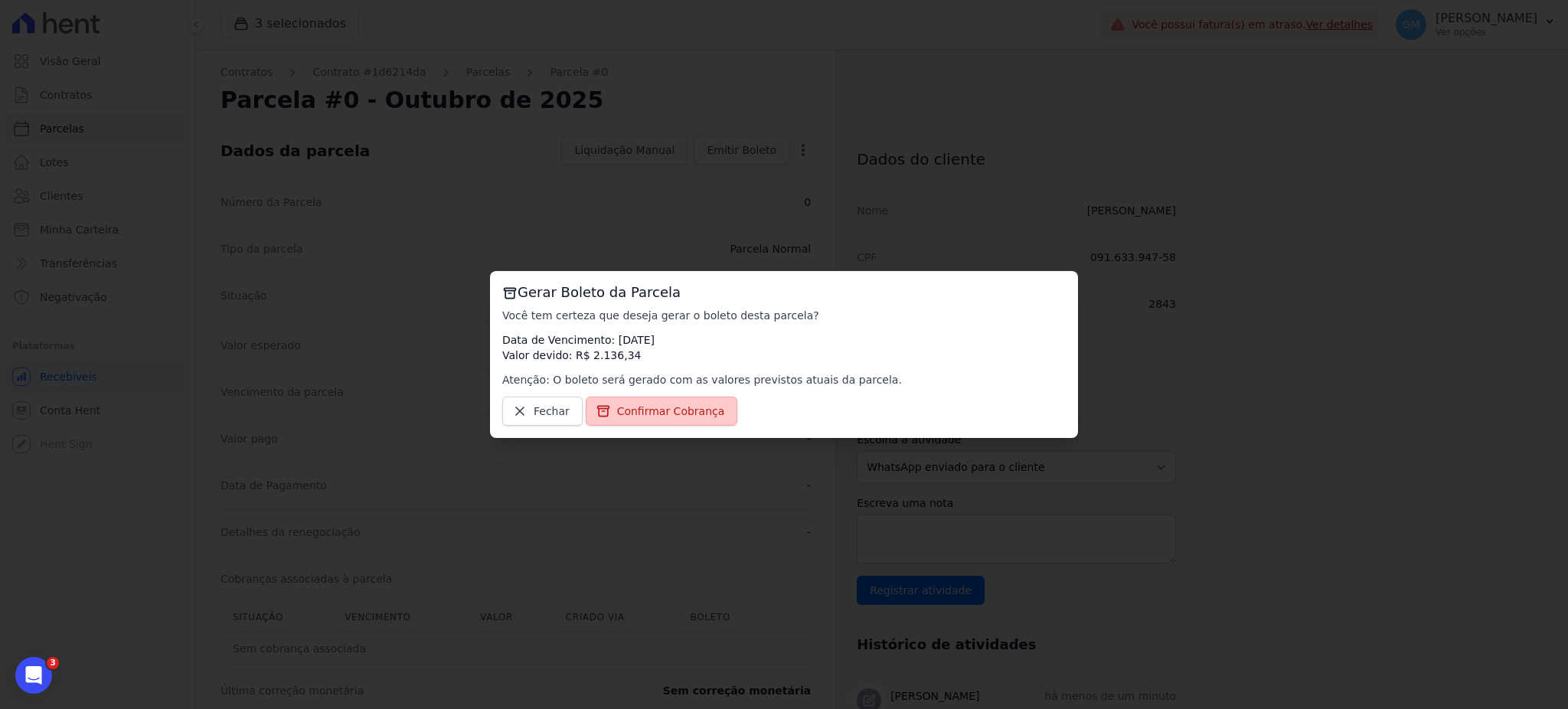
click at [655, 415] on span "Confirmar Cobrança" at bounding box center [670, 410] width 108 height 15
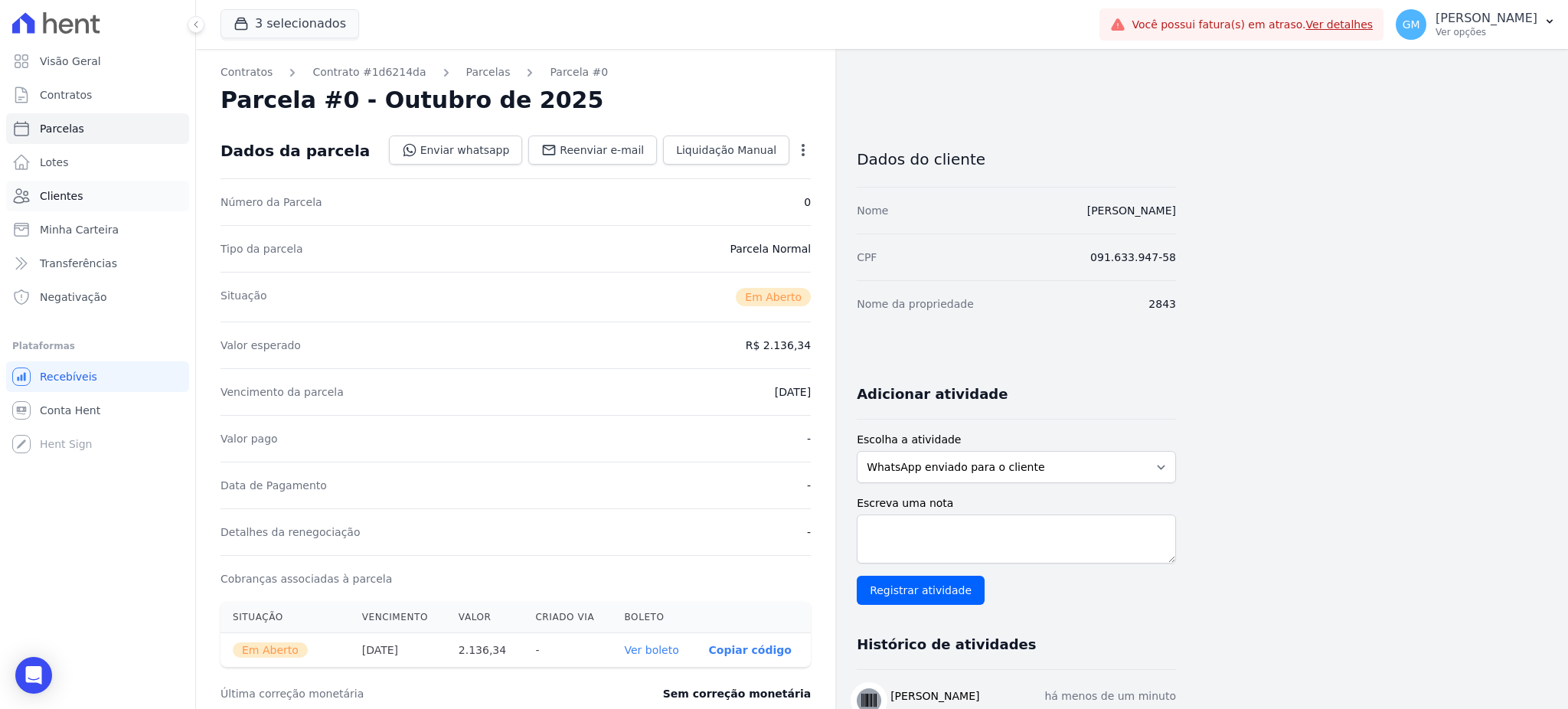
click at [96, 182] on link "Clientes" at bounding box center [98, 196] width 183 height 30
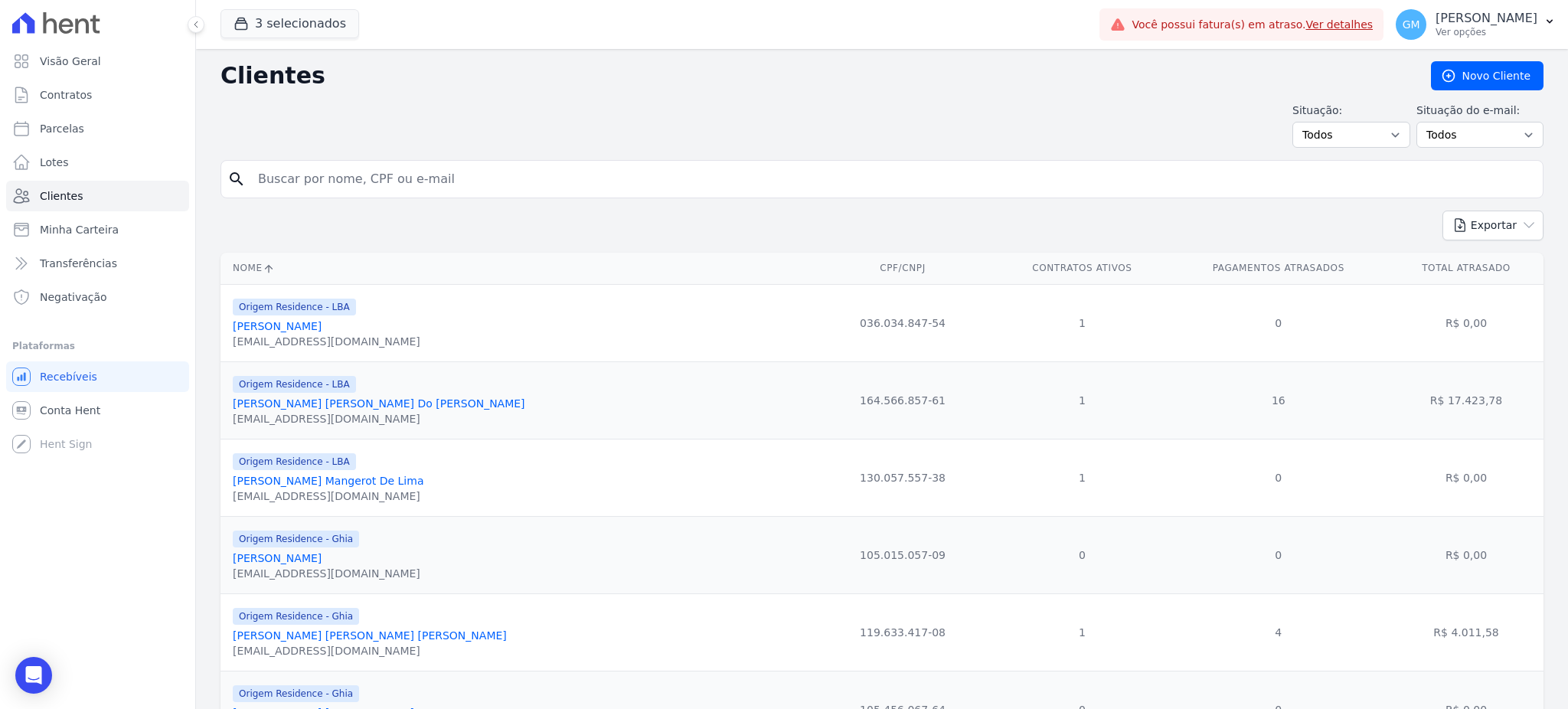
click at [288, 182] on input "search" at bounding box center [892, 179] width 1288 height 30
paste input "Lennon Almeida"
type input "Lennon Almeida"
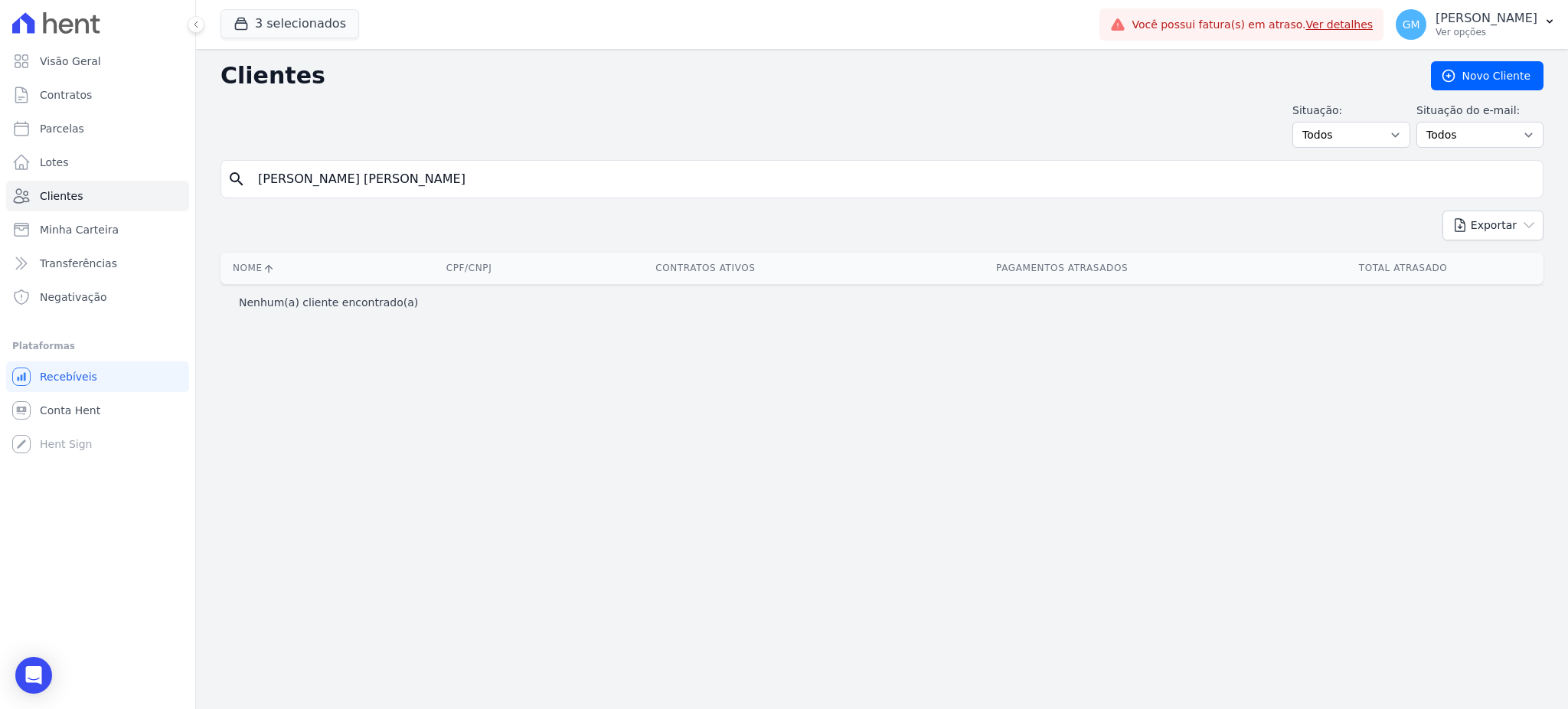
click at [359, 190] on input "Lennon Almeida" at bounding box center [892, 179] width 1288 height 30
type input "Lennon"
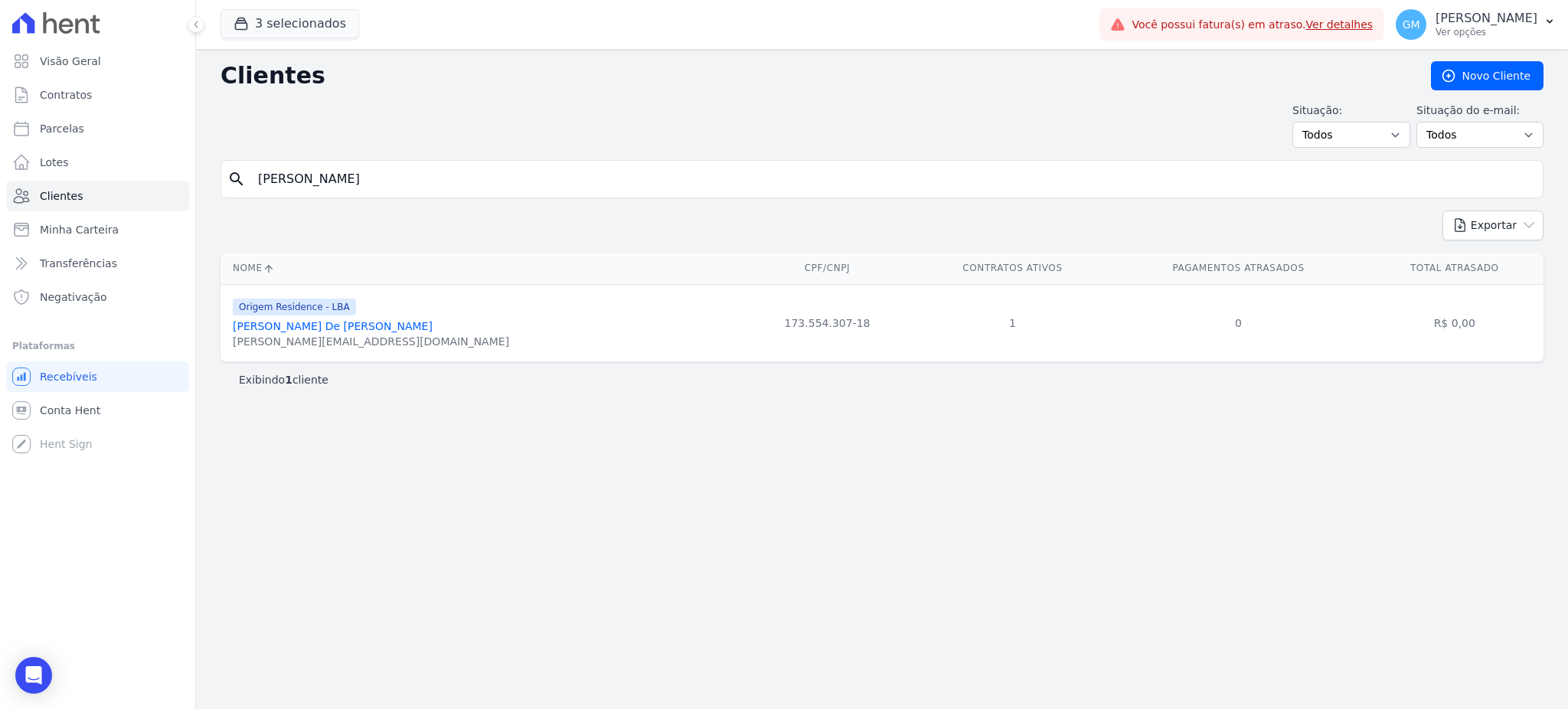
click at [350, 327] on link "Lennon De Bem De Almeida" at bounding box center [332, 326] width 200 height 12
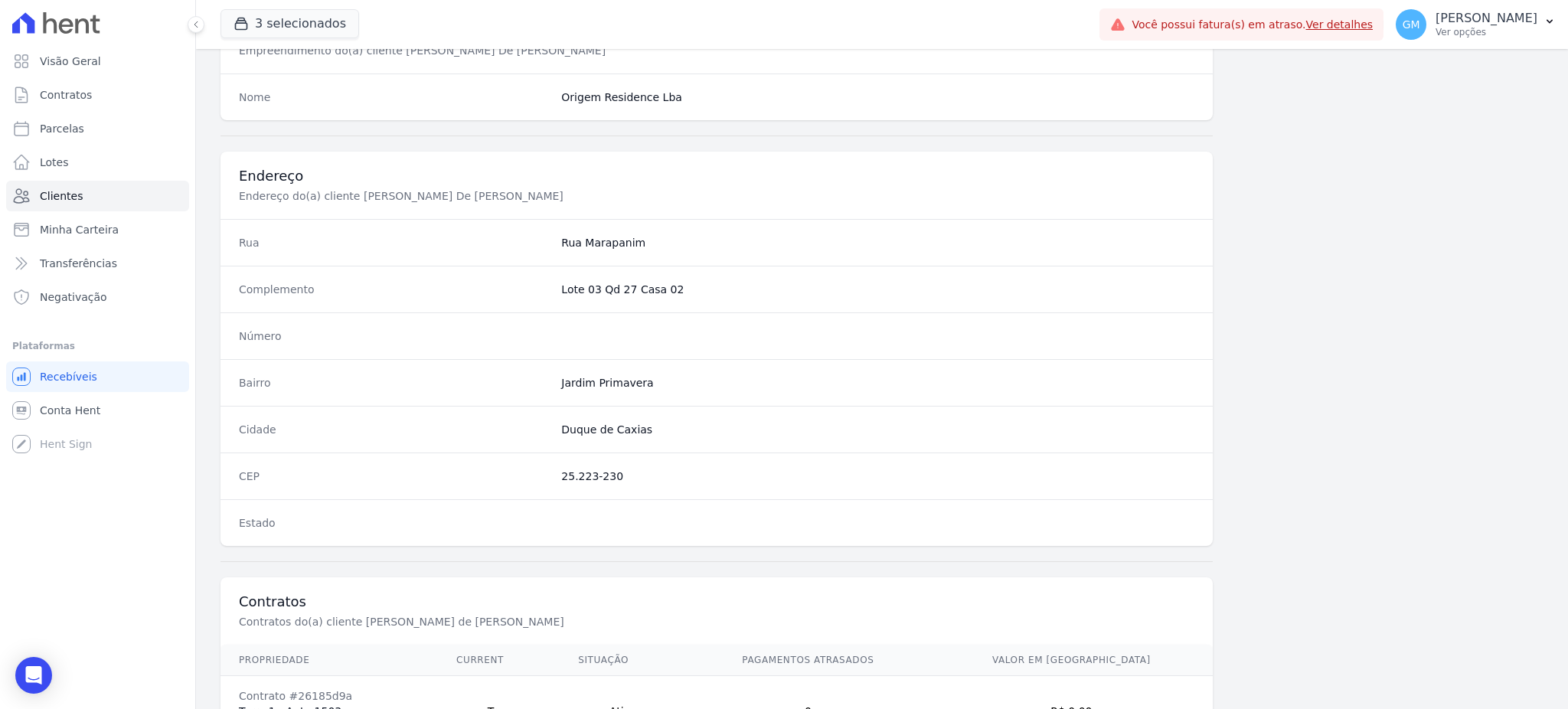
scroll to position [724, 0]
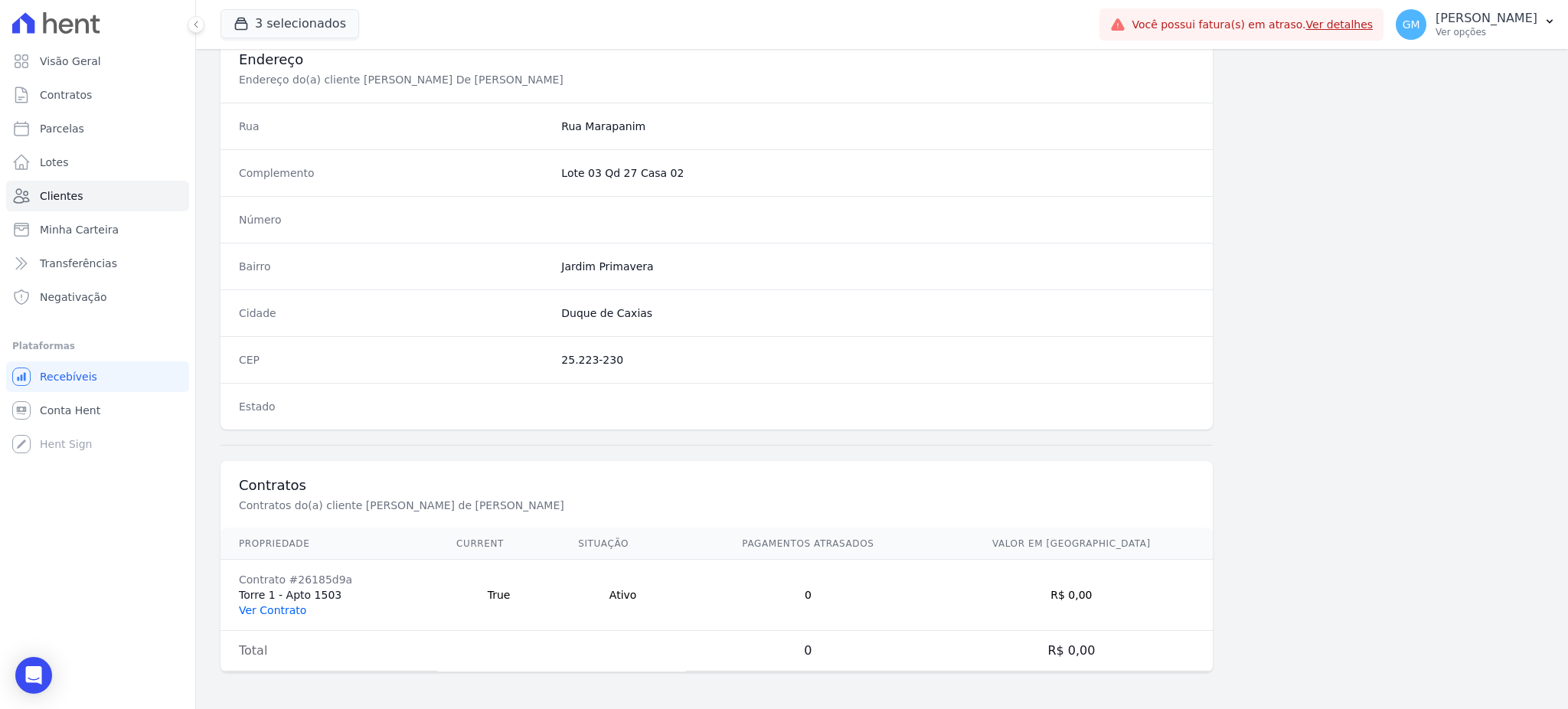
click at [287, 615] on link "Ver Contrato" at bounding box center [272, 609] width 68 height 12
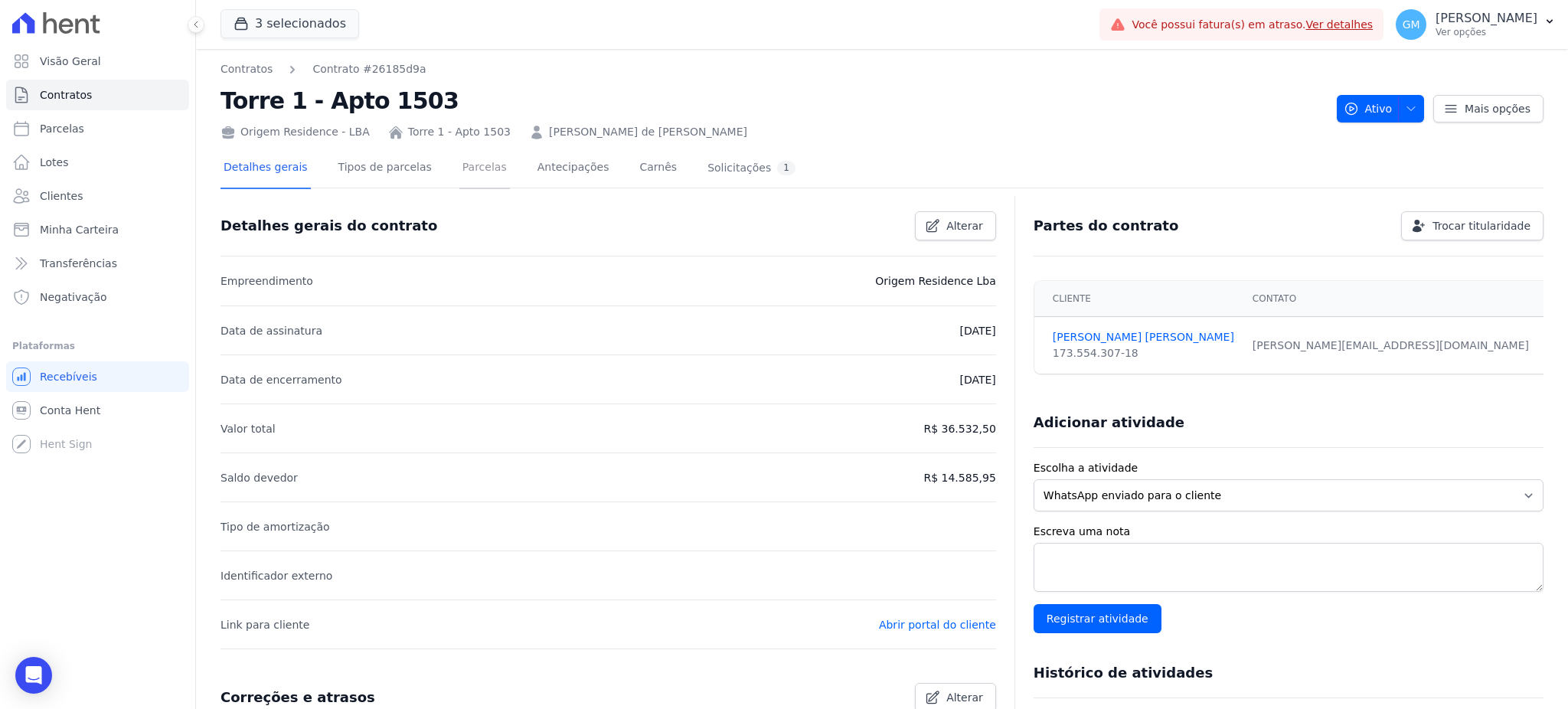
click at [459, 151] on link "Parcelas" at bounding box center [484, 168] width 50 height 41
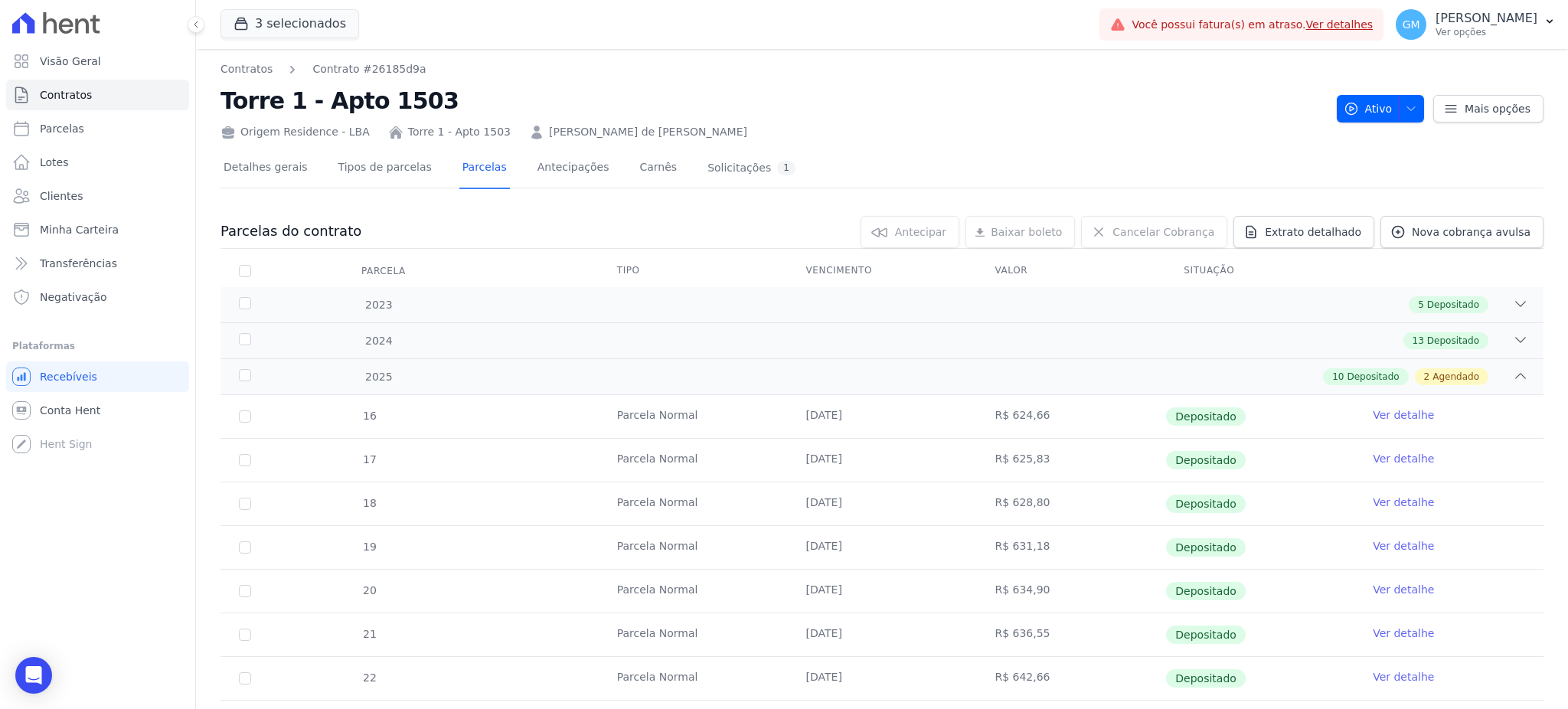
scroll to position [326, 0]
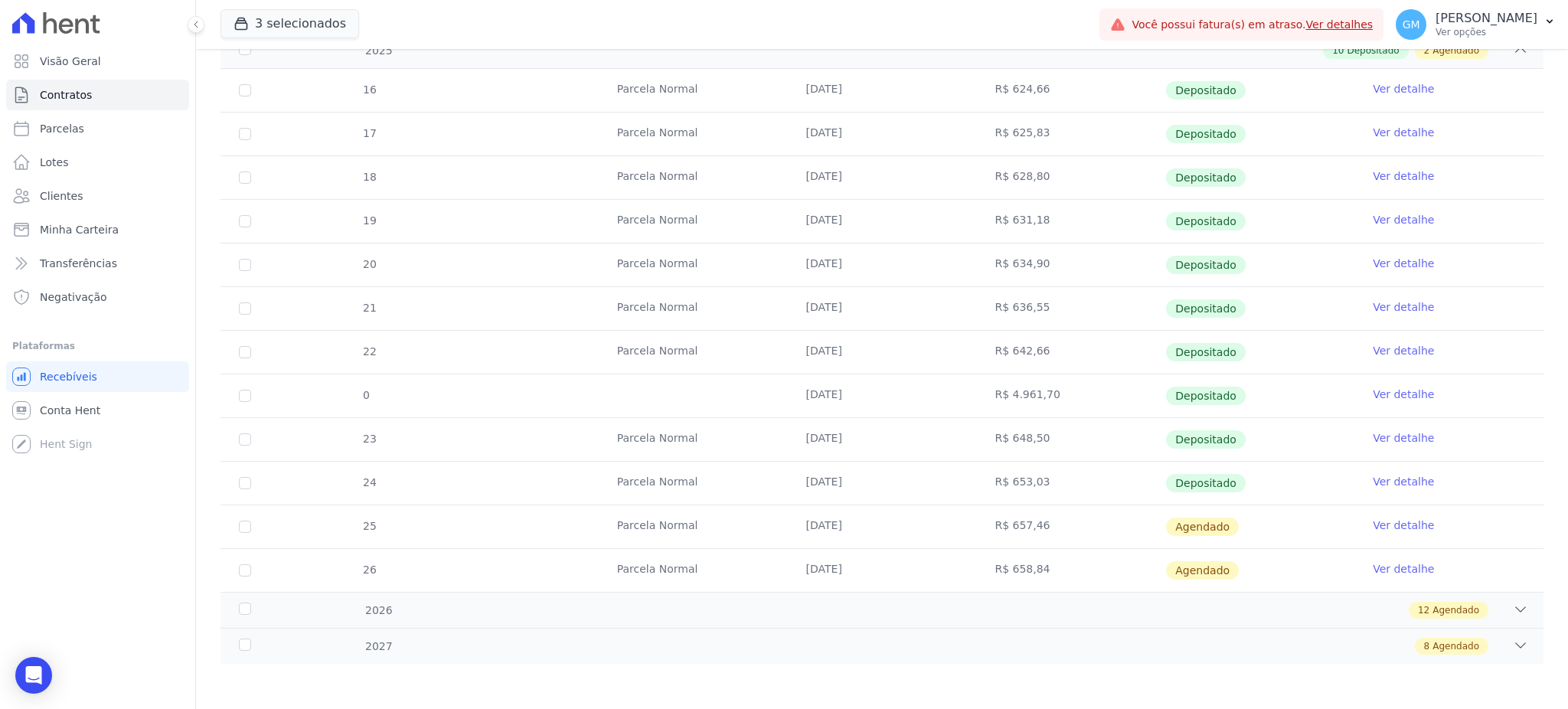
click at [1388, 482] on link "Ver detalhe" at bounding box center [1403, 481] width 61 height 15
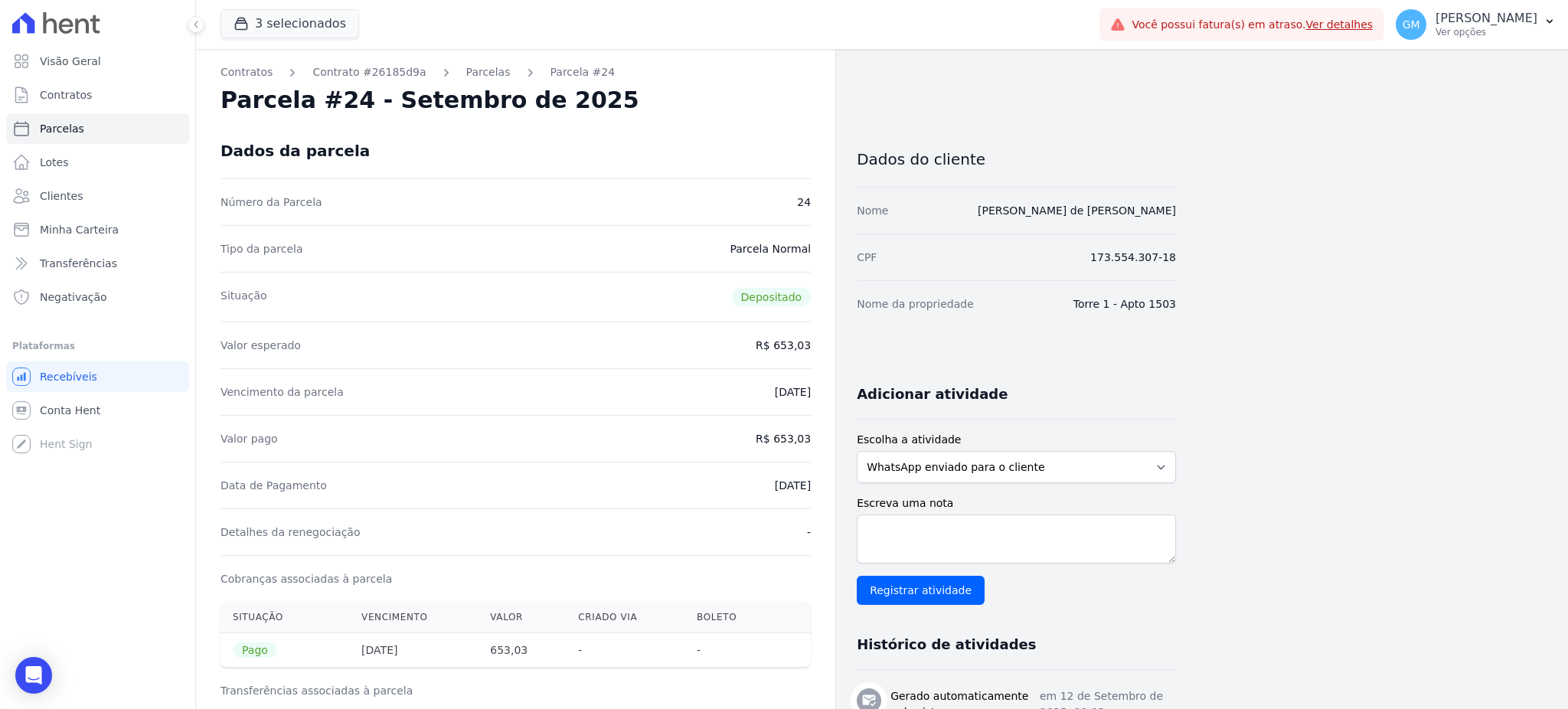
drag, startPoint x: 744, startPoint y: 159, endPoint x: 283, endPoint y: 60, distance: 471.5
click at [744, 159] on div "Dados da parcela" at bounding box center [515, 151] width 590 height 55
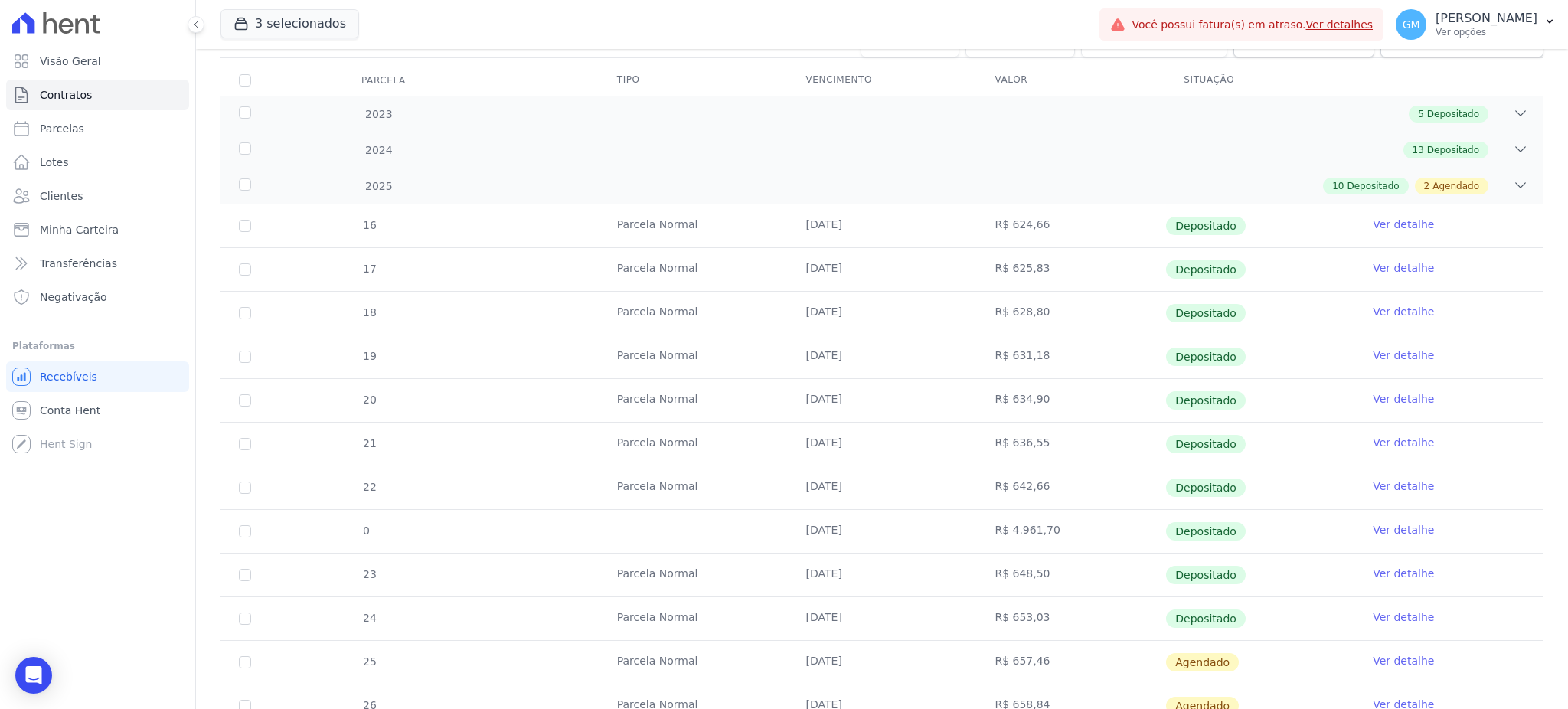
scroll to position [326, 0]
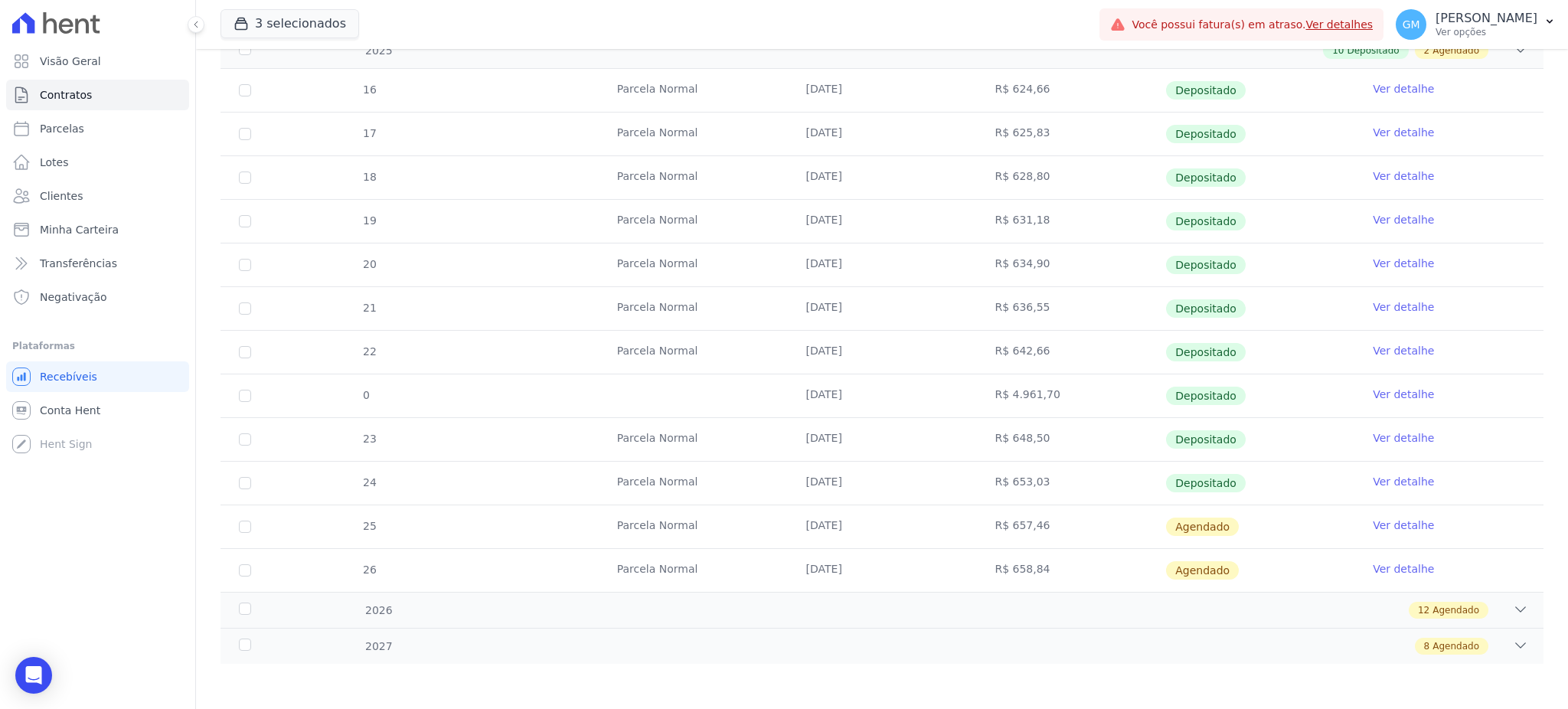
click at [1374, 523] on link "Ver detalhe" at bounding box center [1403, 524] width 61 height 15
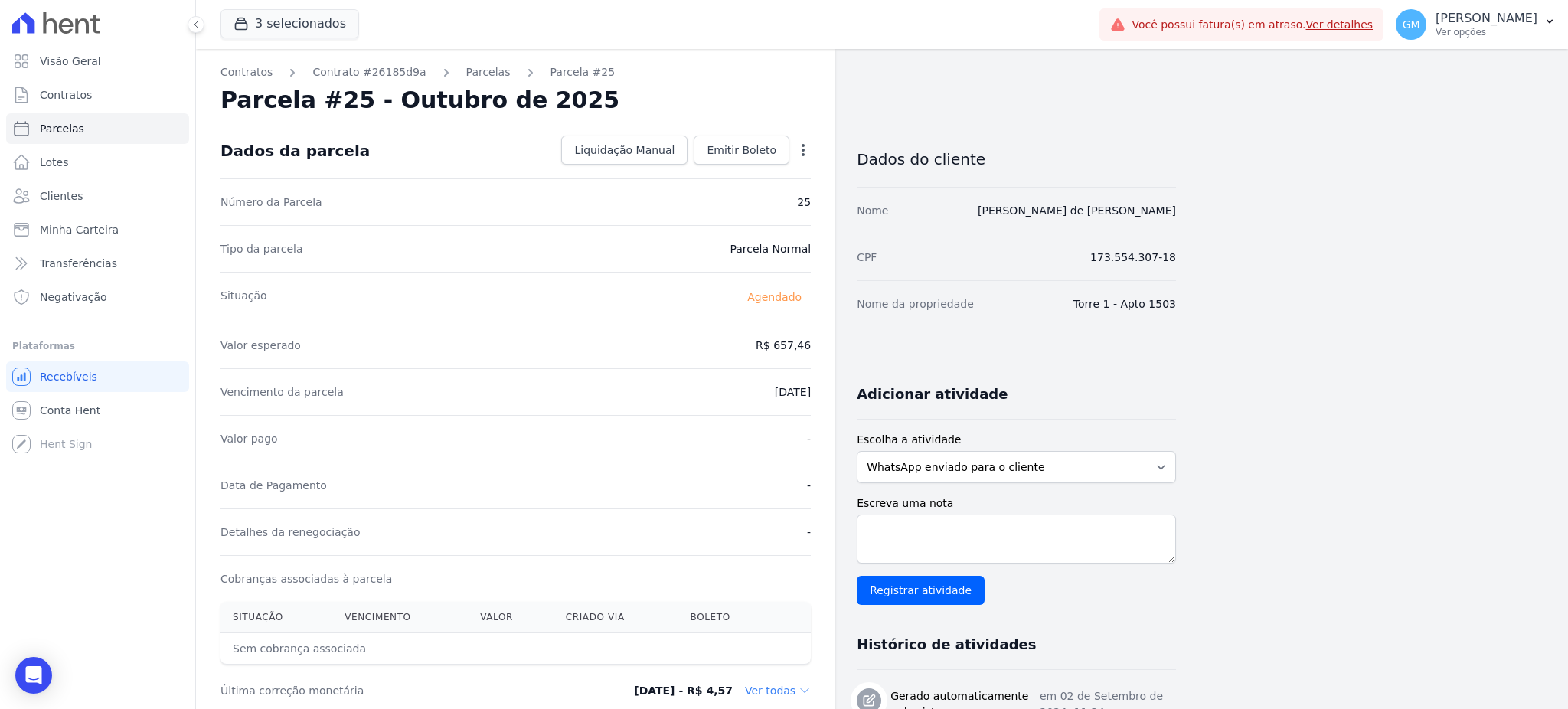
click at [798, 147] on icon "button" at bounding box center [802, 150] width 15 height 15
click at [732, 177] on link "Alterar" at bounding box center [737, 170] width 135 height 28
drag, startPoint x: 736, startPoint y: 334, endPoint x: 826, endPoint y: 338, distance: 90.1
paste input "4.40"
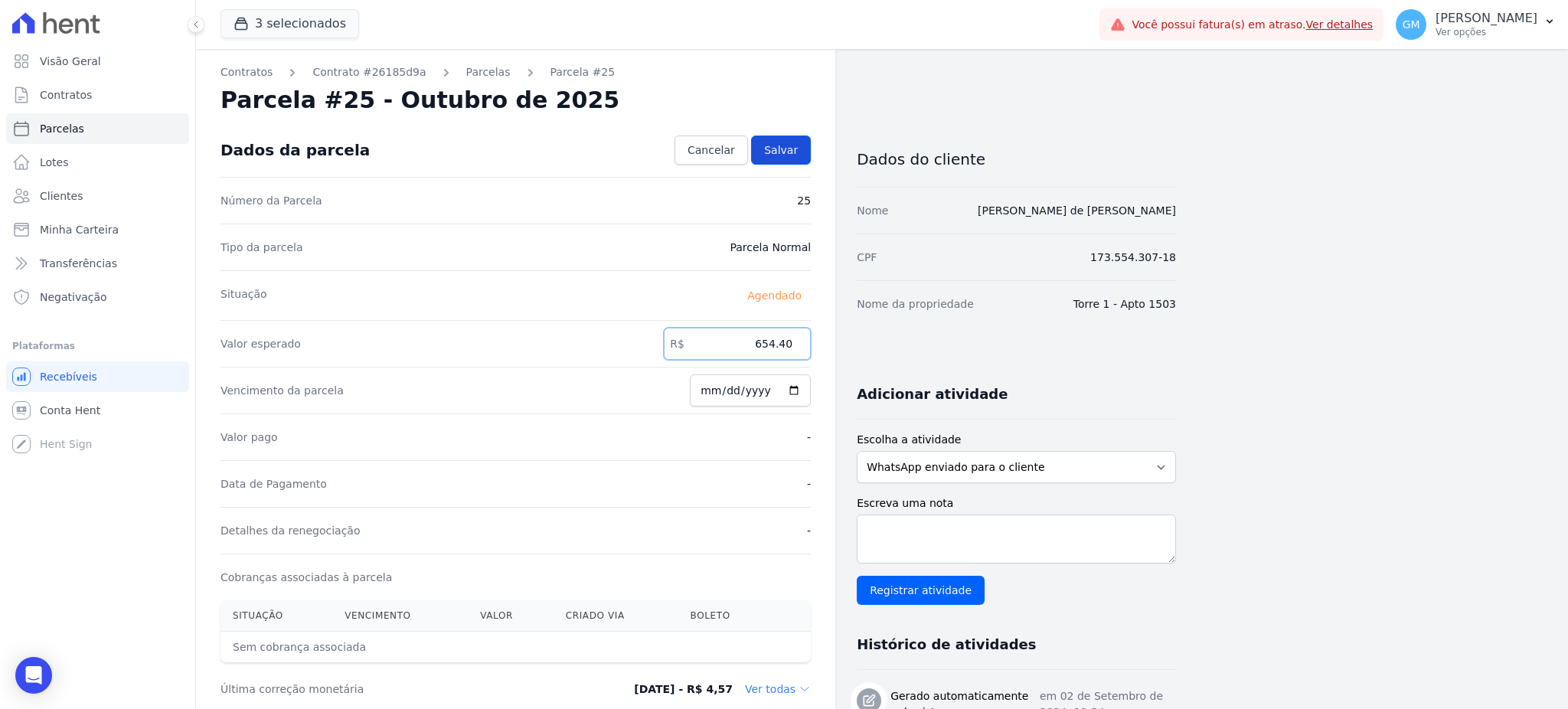
type input "654.40"
click at [776, 148] on span "Salvar" at bounding box center [781, 150] width 33 height 15
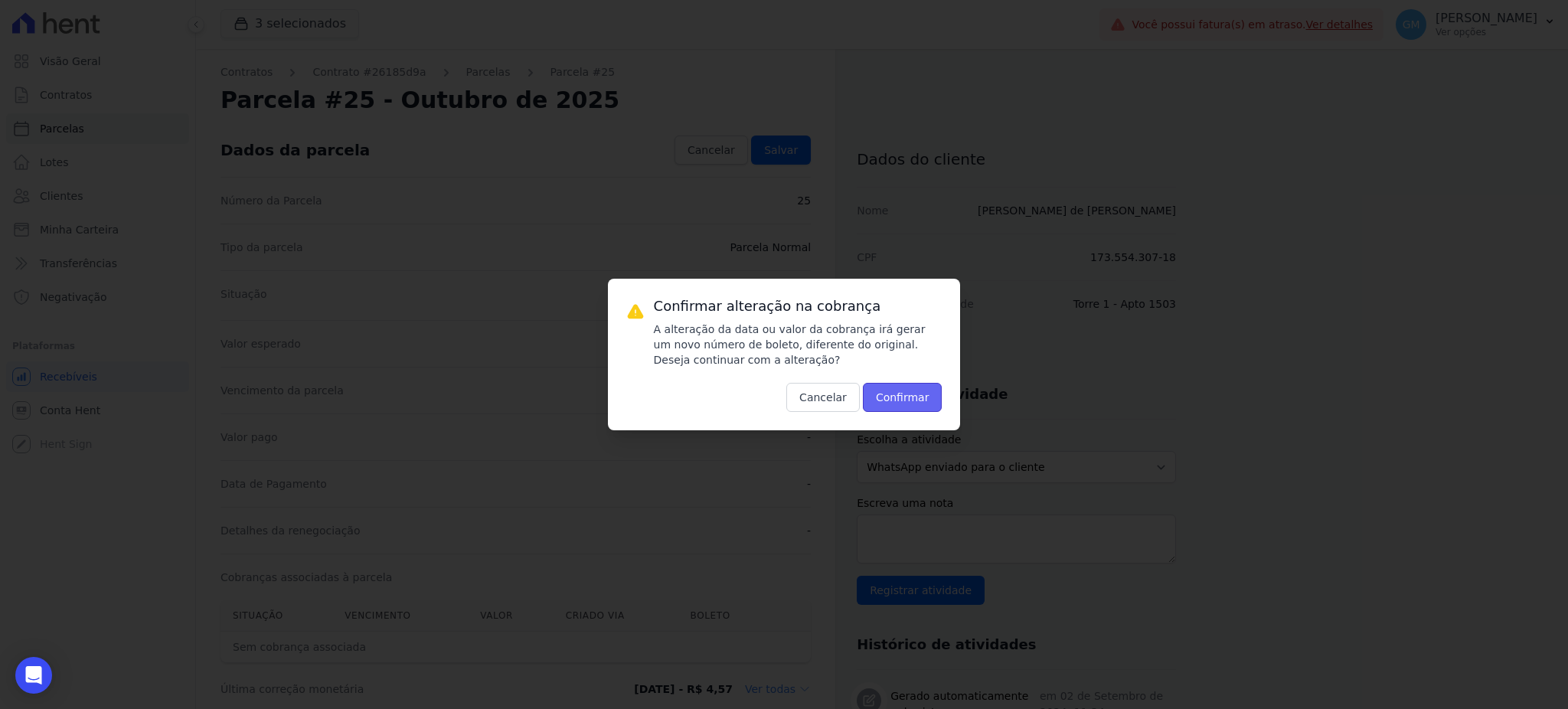
click at [910, 390] on button "Confirmar" at bounding box center [903, 397] width 80 height 29
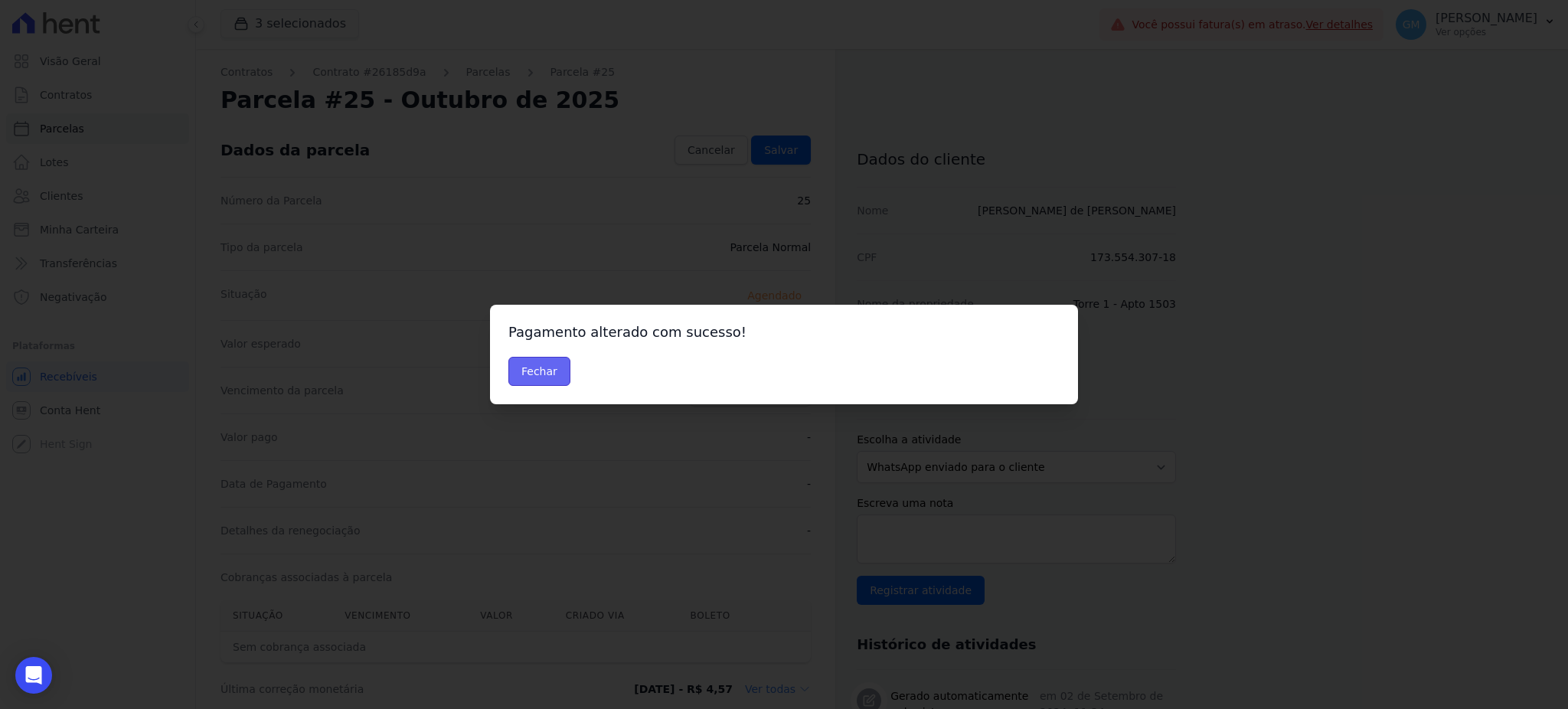
click at [529, 374] on button "Fechar" at bounding box center [539, 371] width 62 height 29
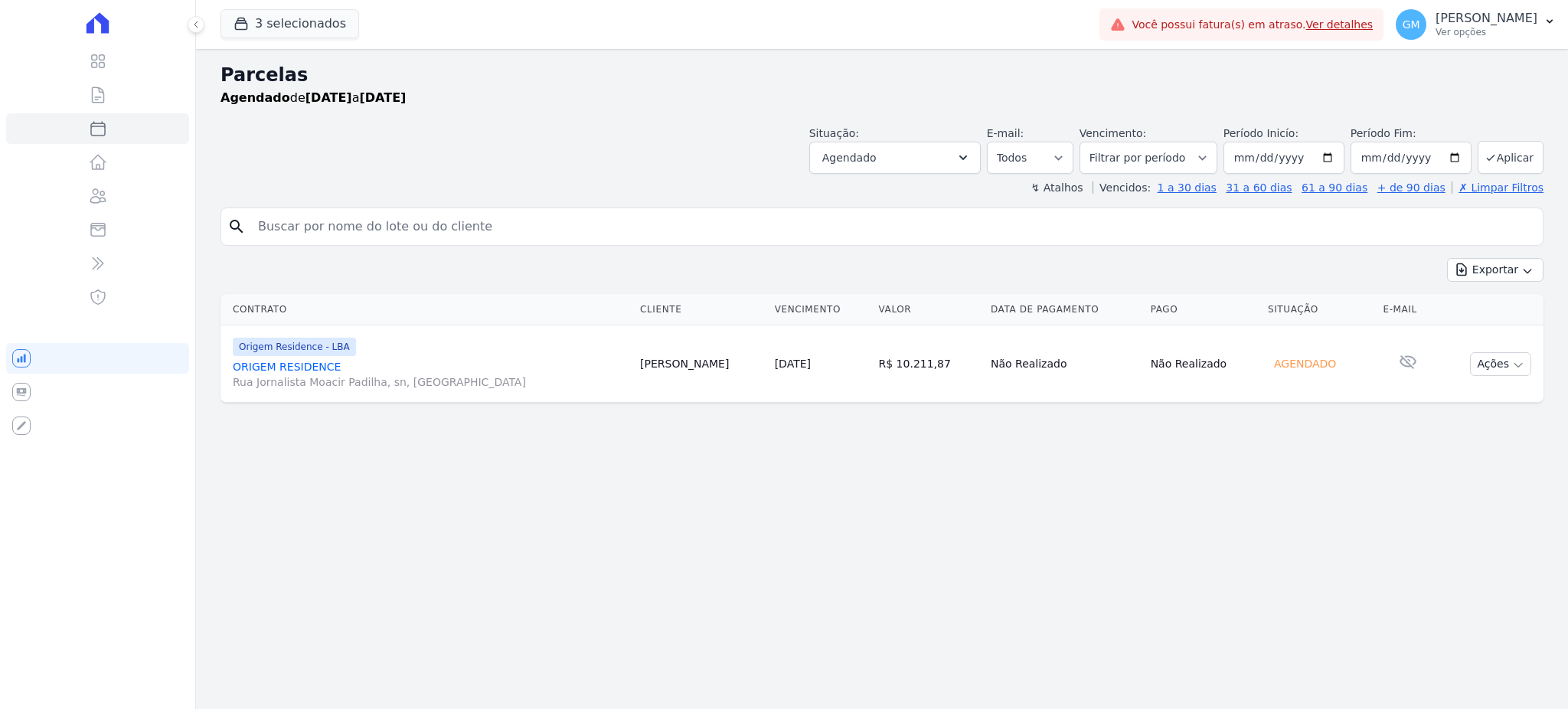
select select
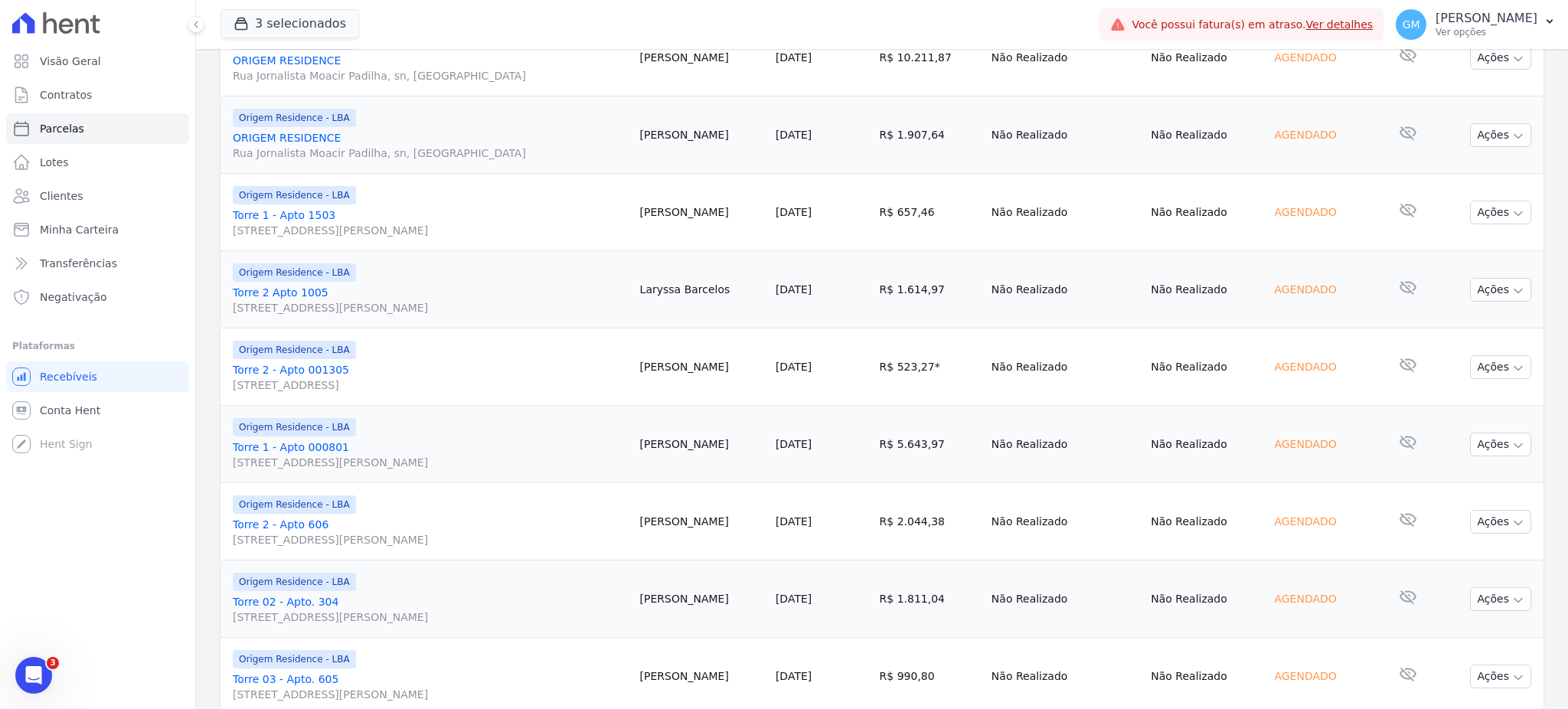
scroll to position [204, 0]
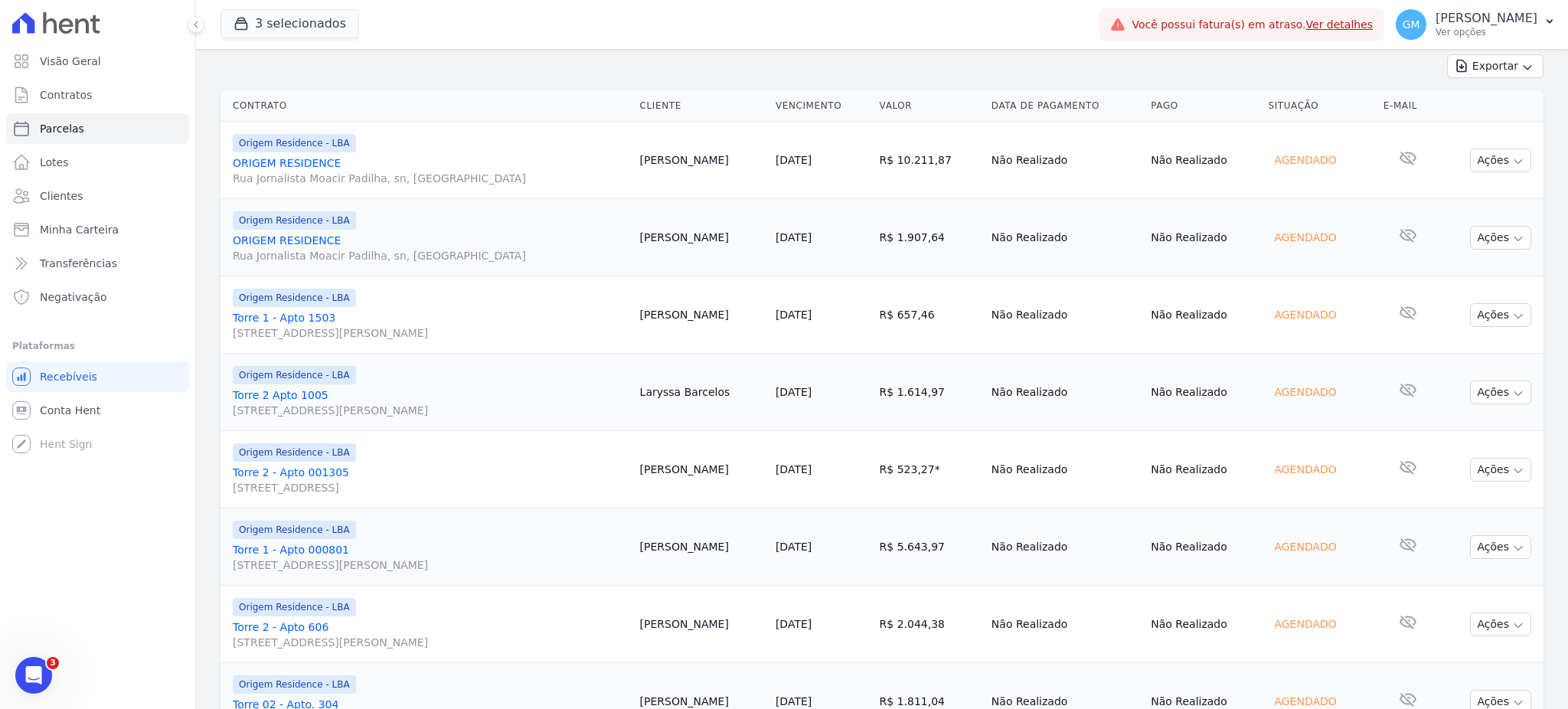
drag, startPoint x: 741, startPoint y: 320, endPoint x: 652, endPoint y: 331, distance: 89.7
click at [652, 331] on tr "Origem Residence - LBA Torre 1 - Apto 1503 Rua Jornalista Moacir Padilha, 2, Qu…" at bounding box center [882, 315] width 1323 height 77
copy tr "Lennon Almeida"
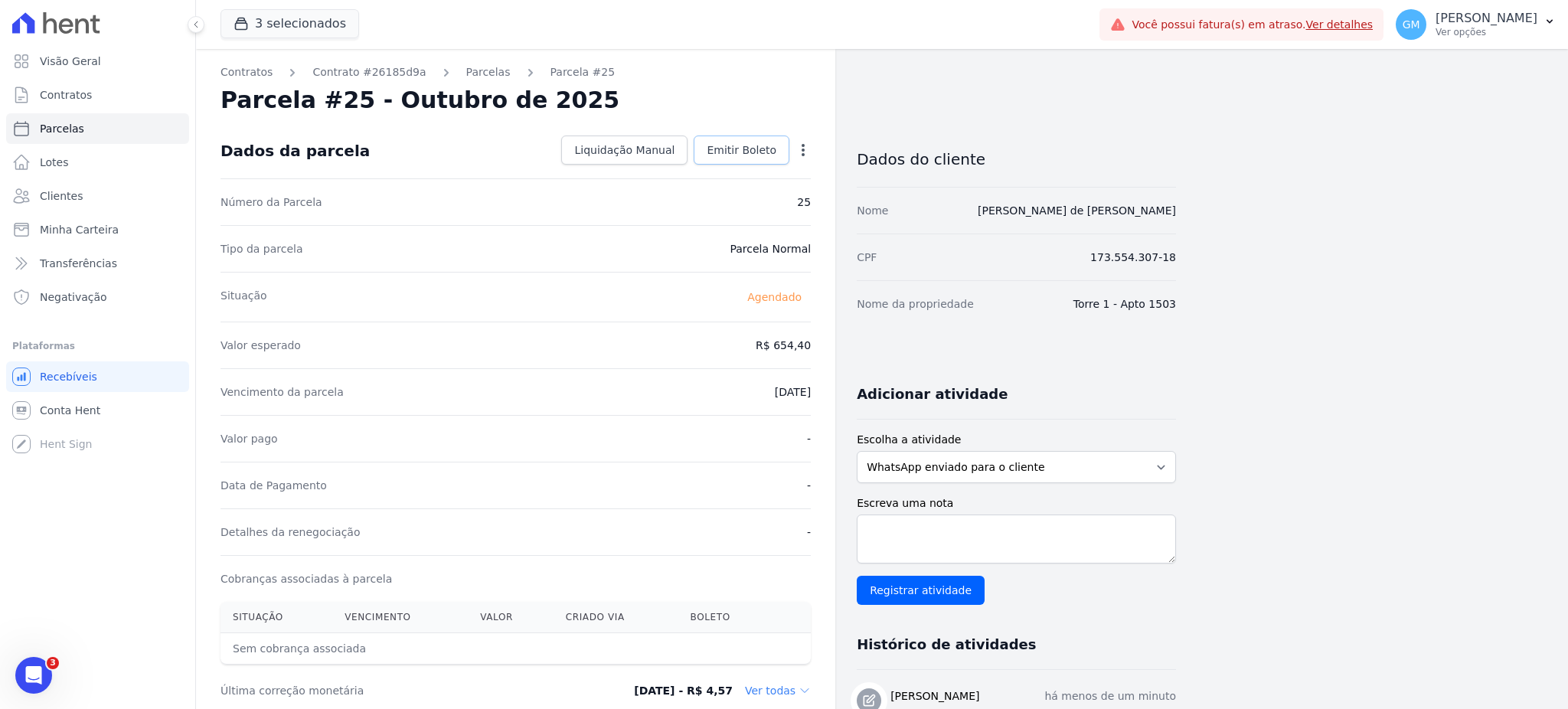
click at [739, 156] on span "Emitir Boleto" at bounding box center [741, 150] width 69 height 15
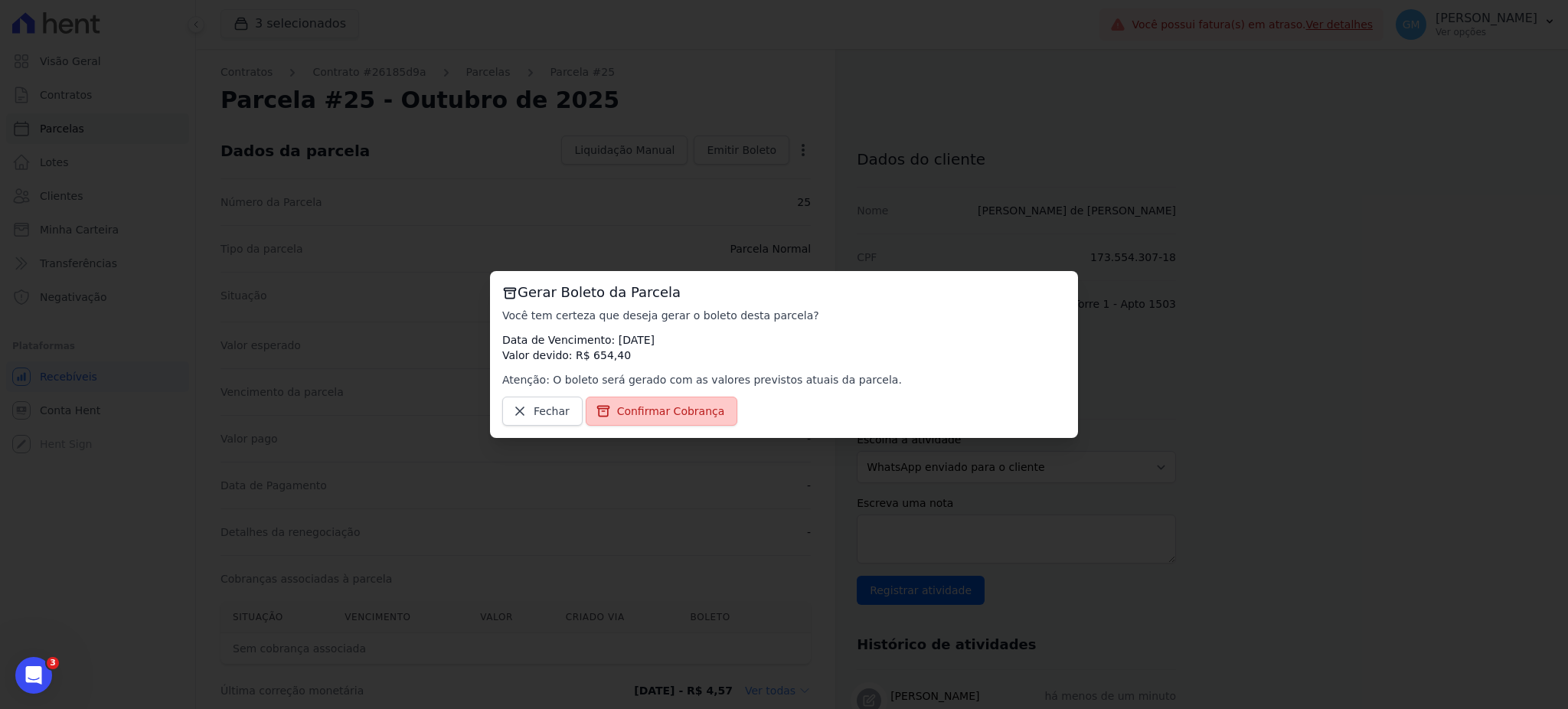
click at [693, 413] on span "Confirmar Cobrança" at bounding box center [670, 410] width 108 height 15
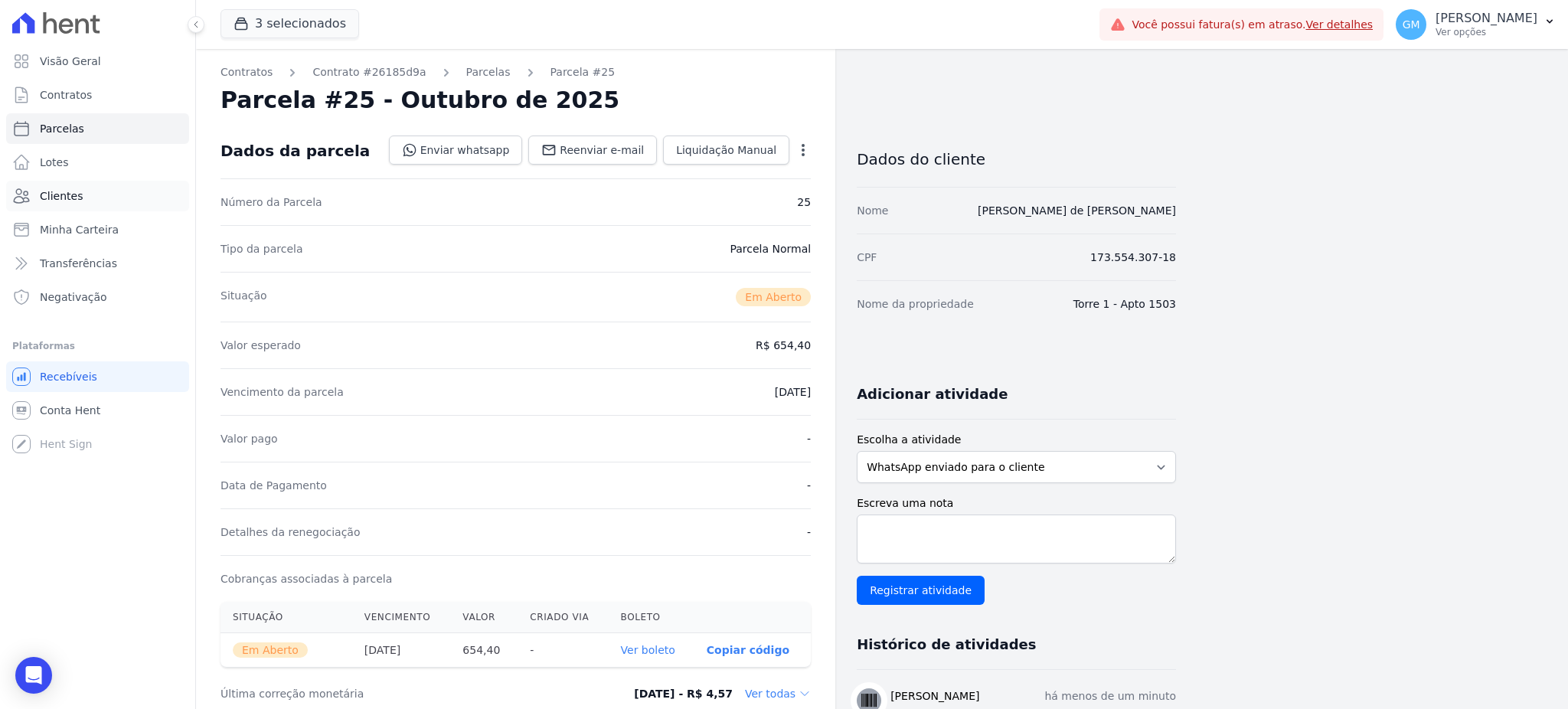
click at [76, 190] on span "Clientes" at bounding box center [61, 195] width 43 height 15
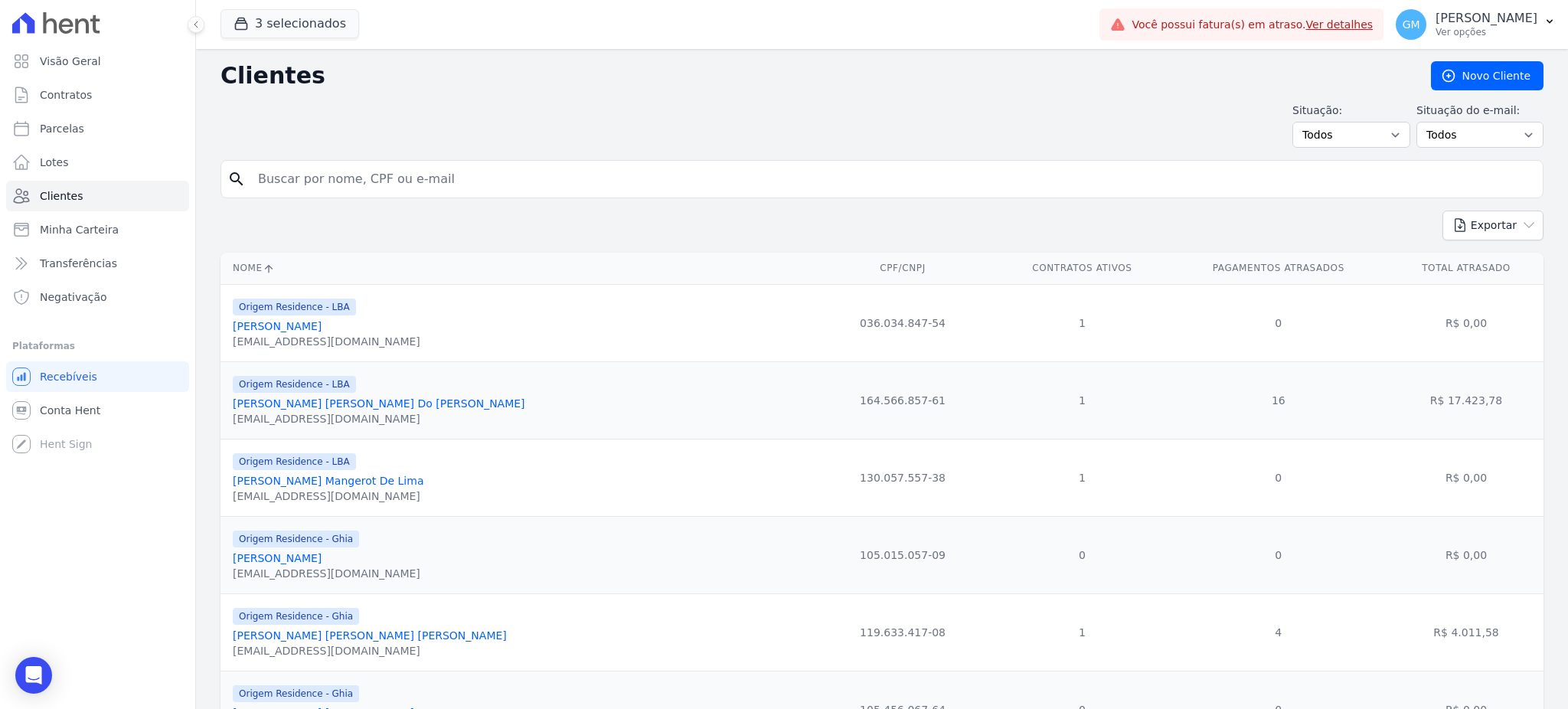
click at [354, 189] on input "search" at bounding box center [892, 179] width 1288 height 30
paste input "Laryssa Barcelos"
type input "Laryssa Barcelos"
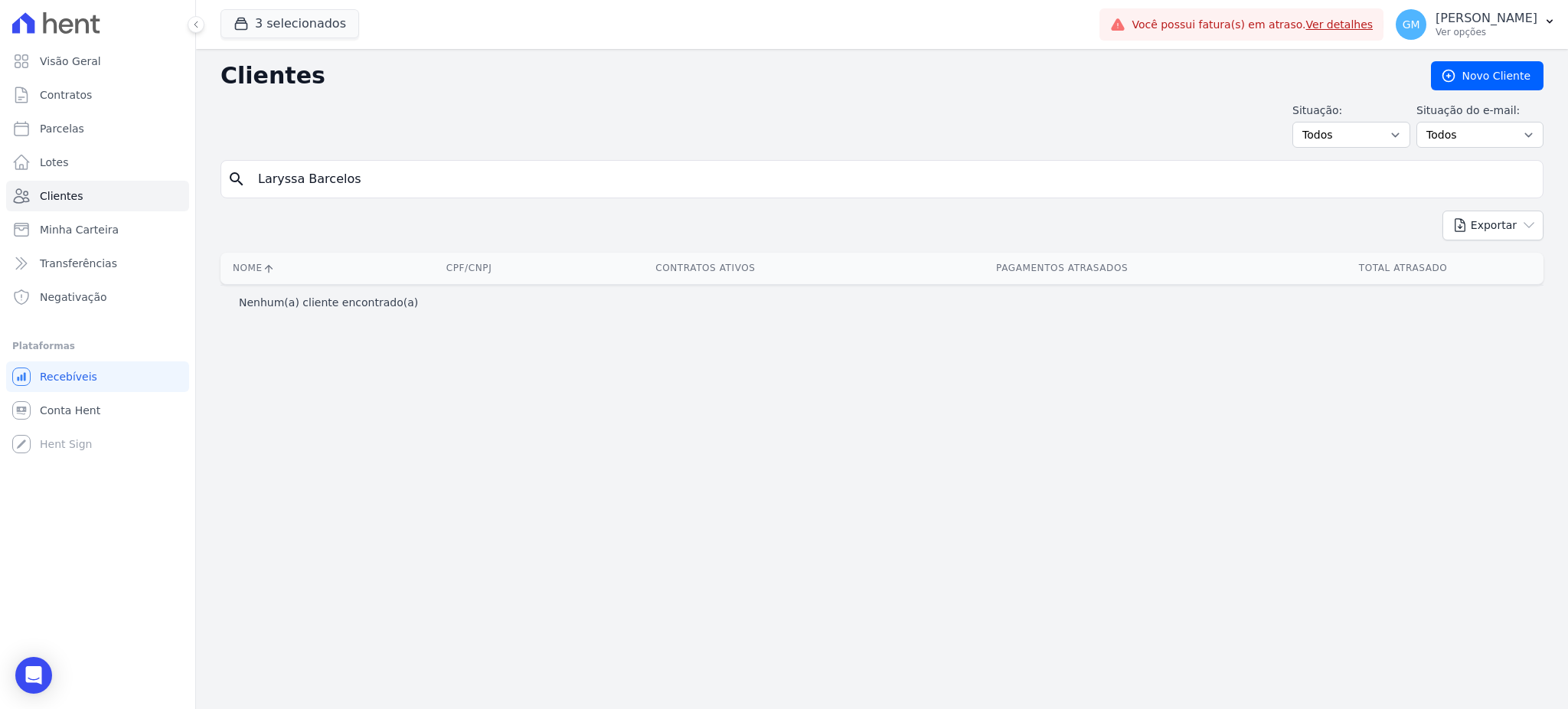
click at [354, 189] on input "Laryssa Barcelos" at bounding box center [892, 179] width 1288 height 30
type input "Laryssa"
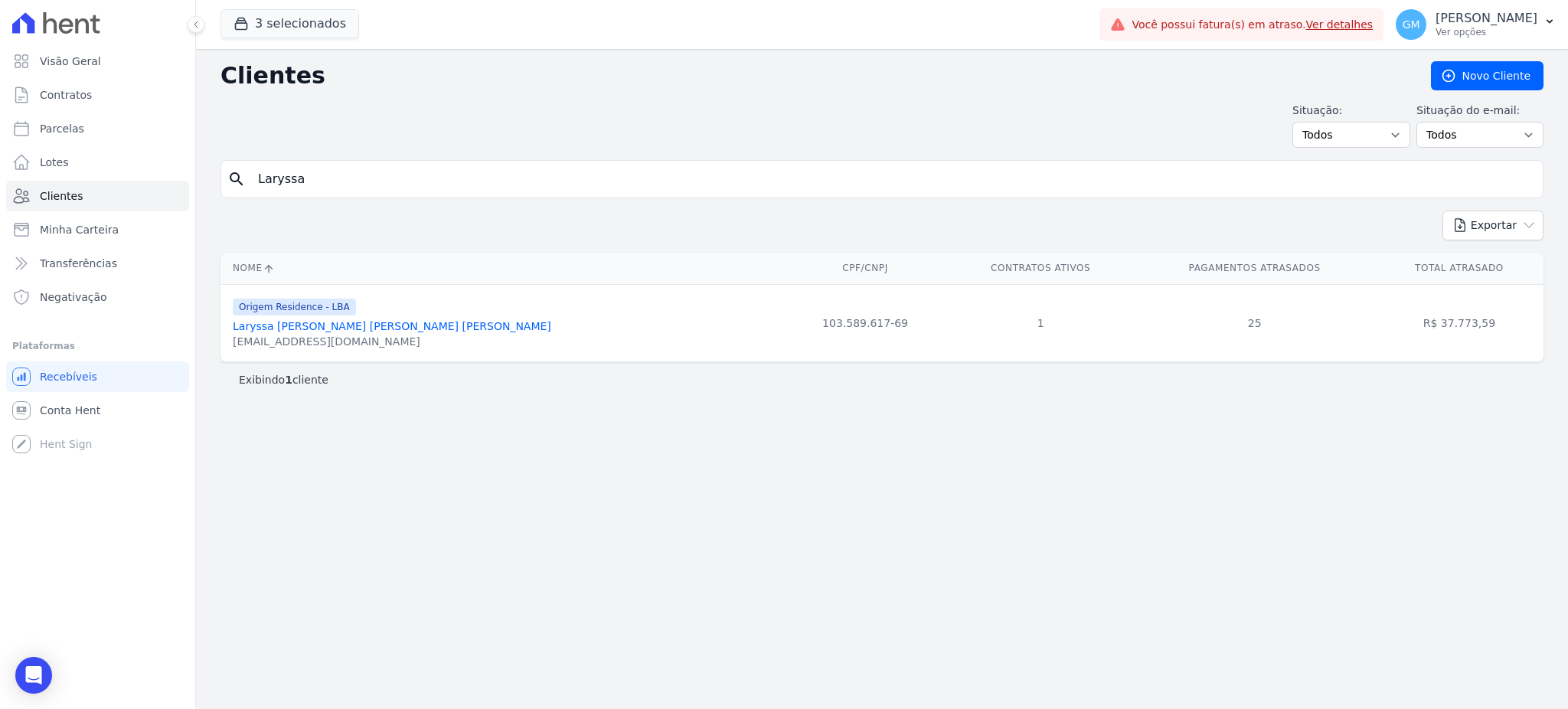
click at [410, 332] on link "Laryssa [PERSON_NAME] [PERSON_NAME] [PERSON_NAME]" at bounding box center [392, 326] width 319 height 12
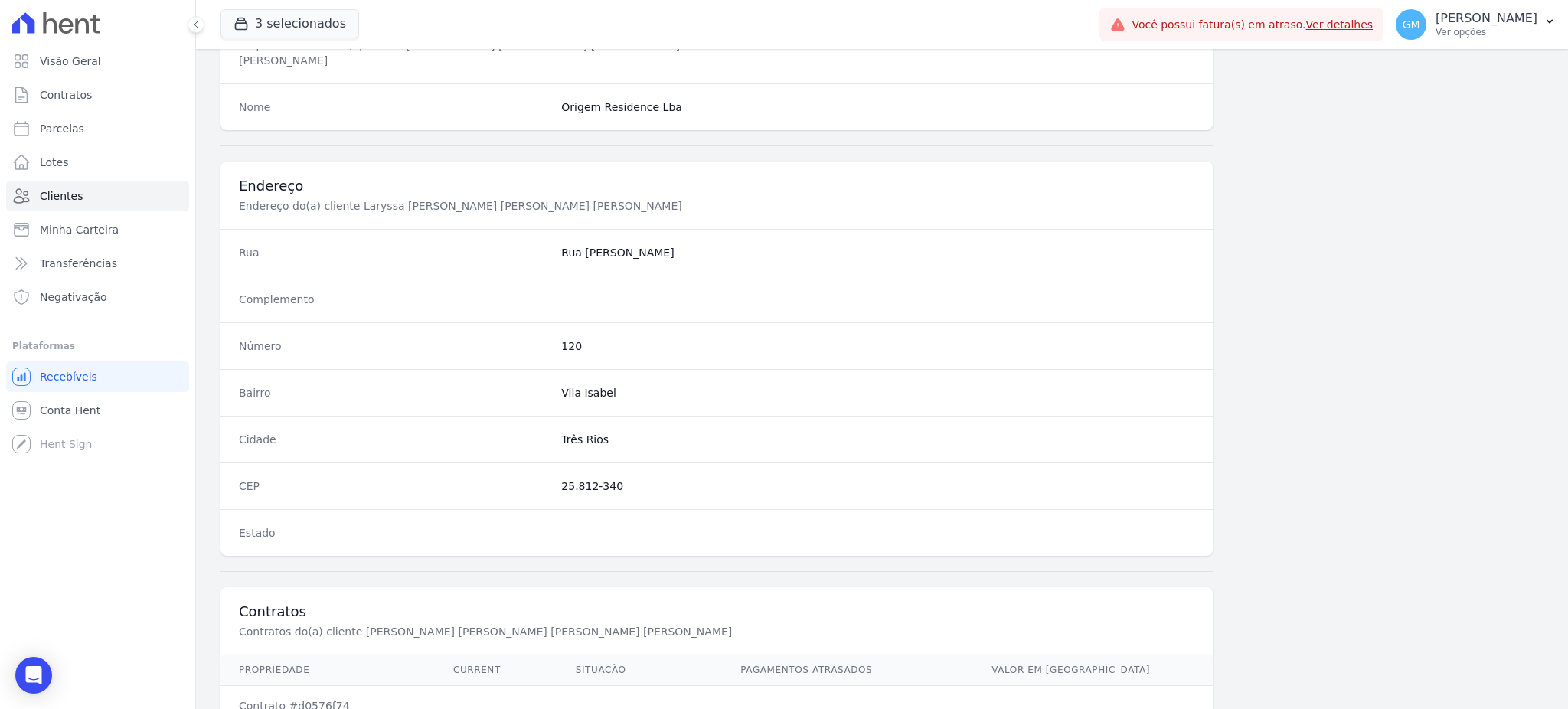
scroll to position [724, 0]
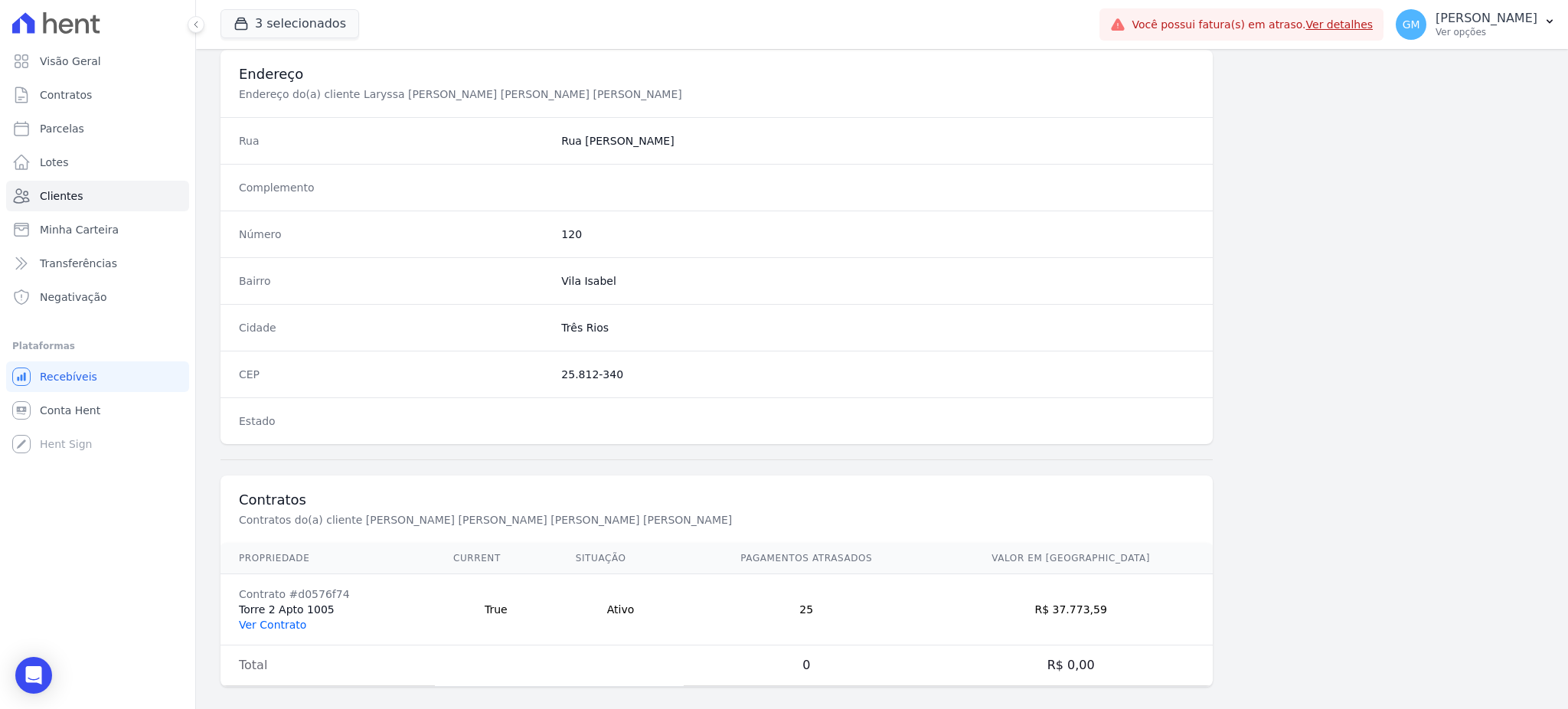
click at [265, 618] on link "Ver Contrato" at bounding box center [272, 624] width 68 height 12
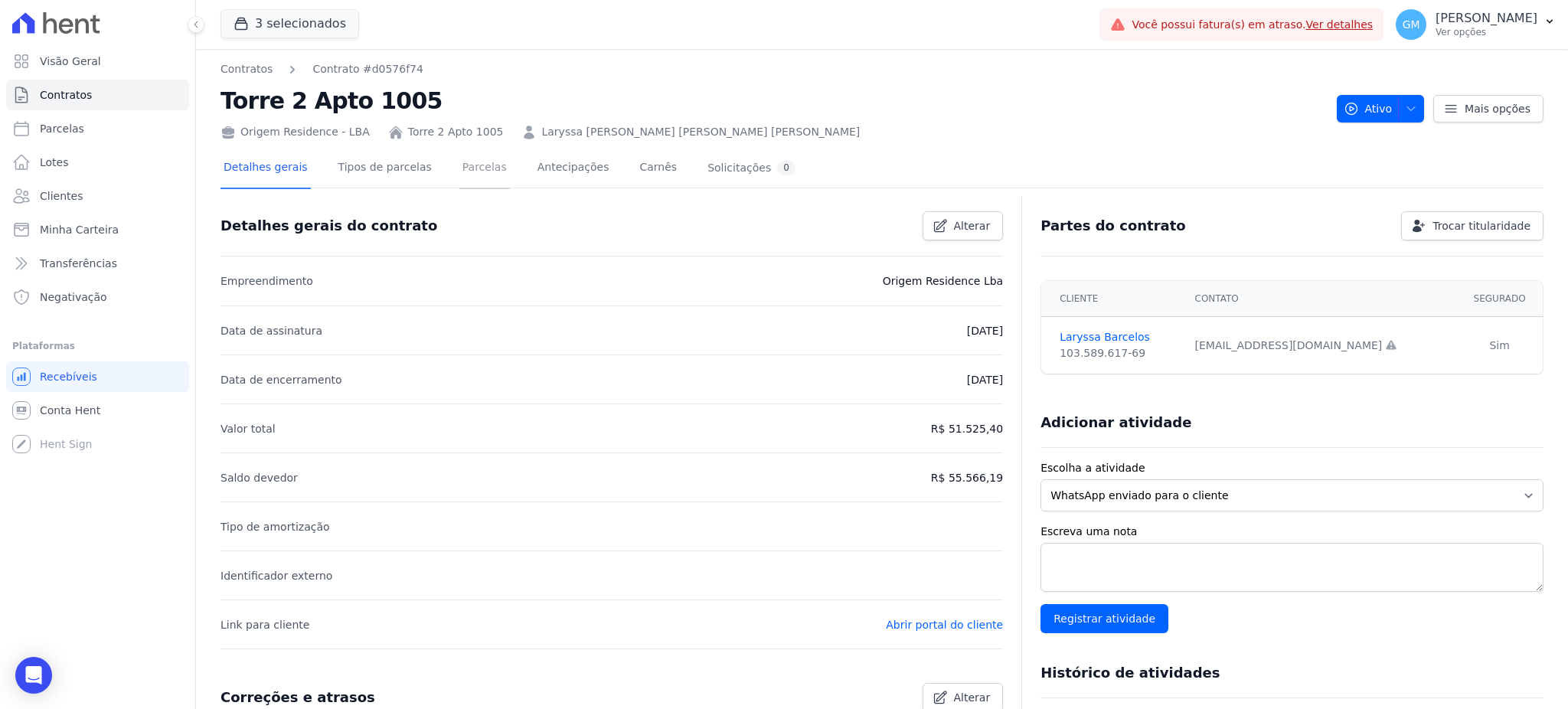
click at [459, 174] on link "Parcelas" at bounding box center [484, 168] width 50 height 41
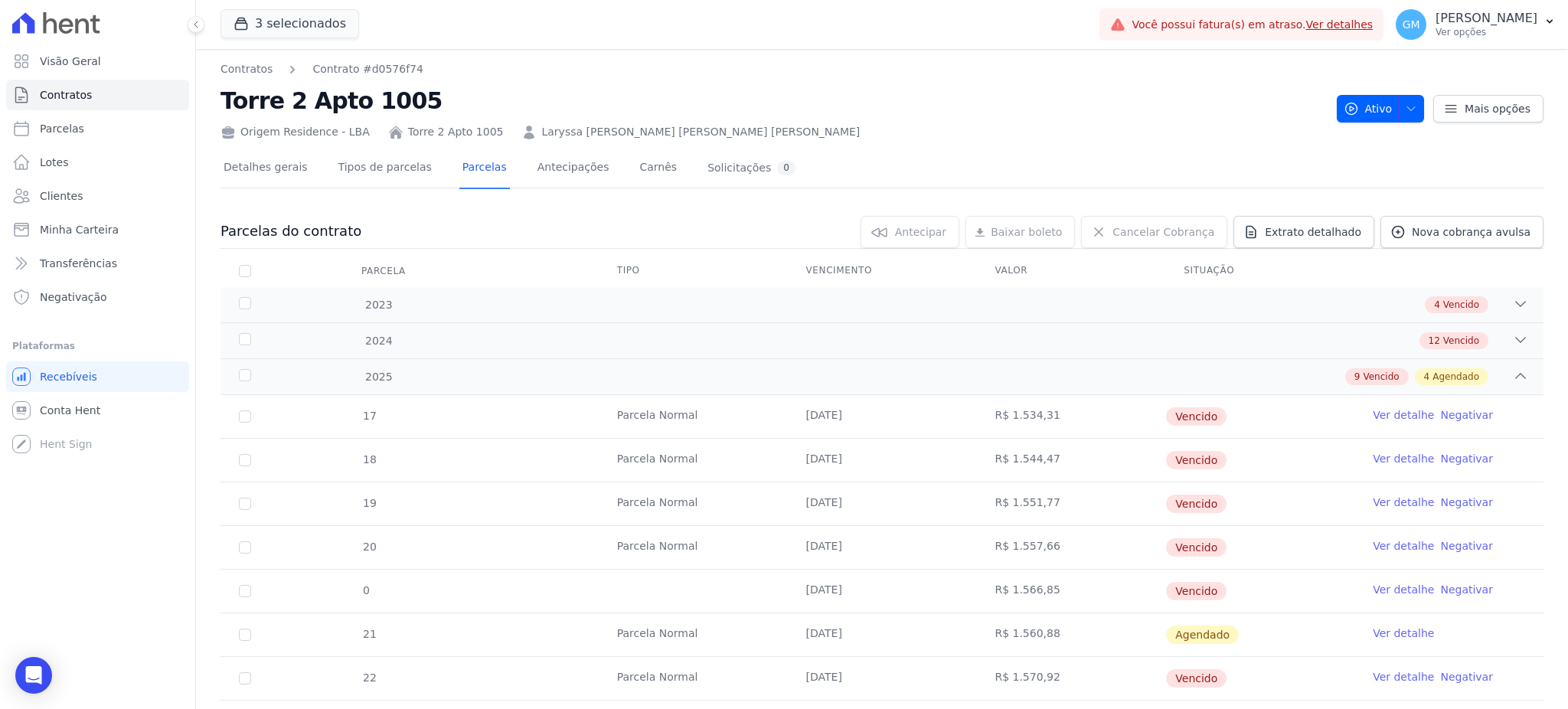
scroll to position [334, 0]
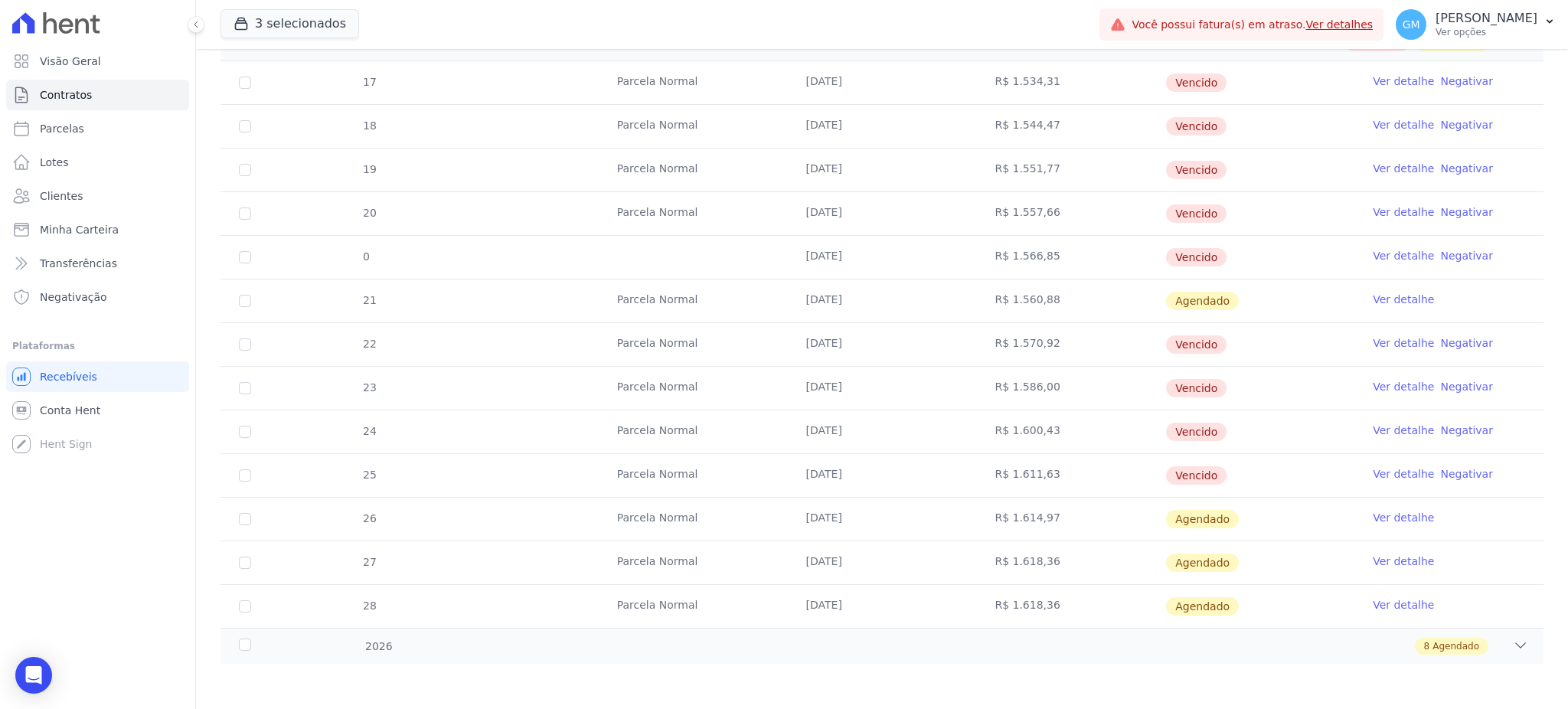
click at [1376, 472] on link "Ver detalhe" at bounding box center [1403, 473] width 61 height 15
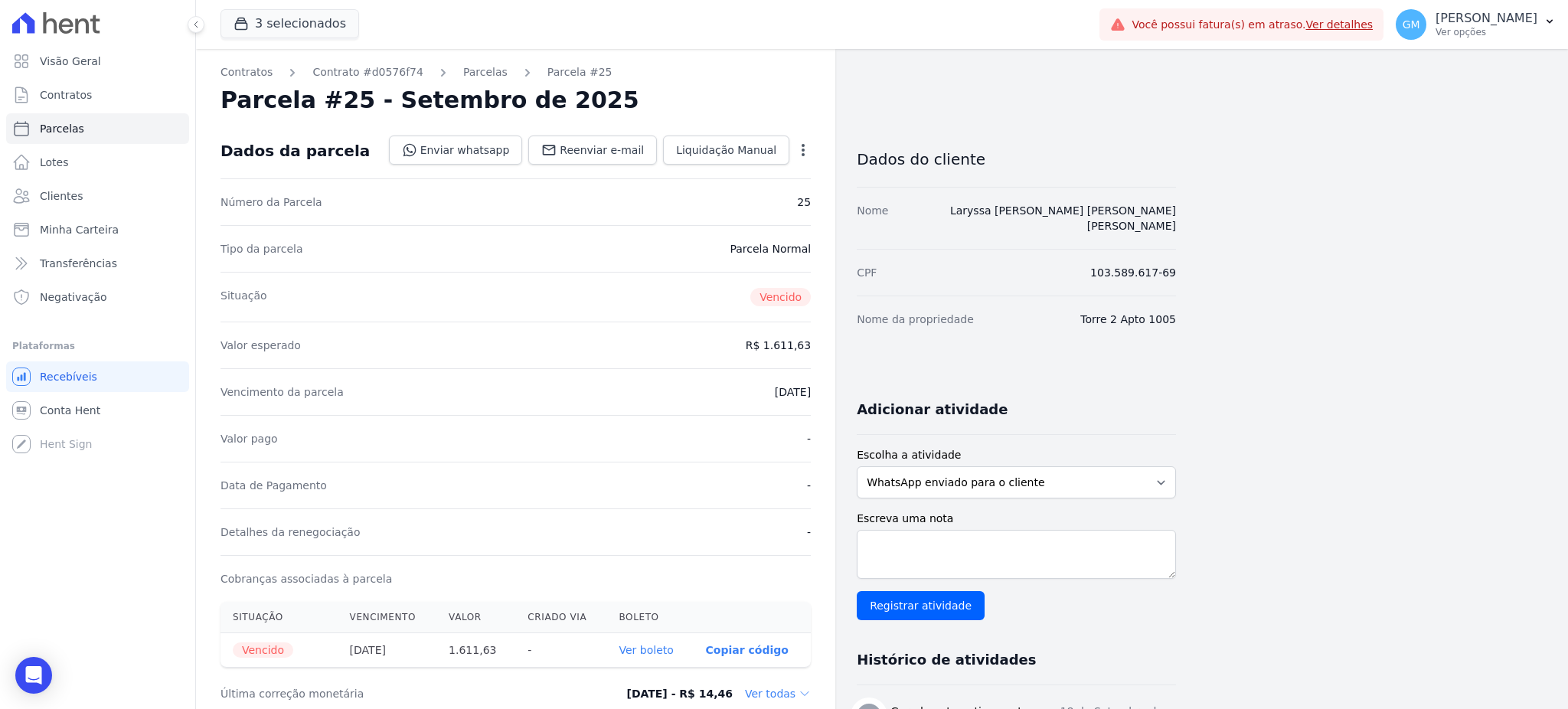
click at [718, 80] on nav "Contratos Contrato #d0576f74 Parcelas Parcela #25" at bounding box center [515, 72] width 590 height 16
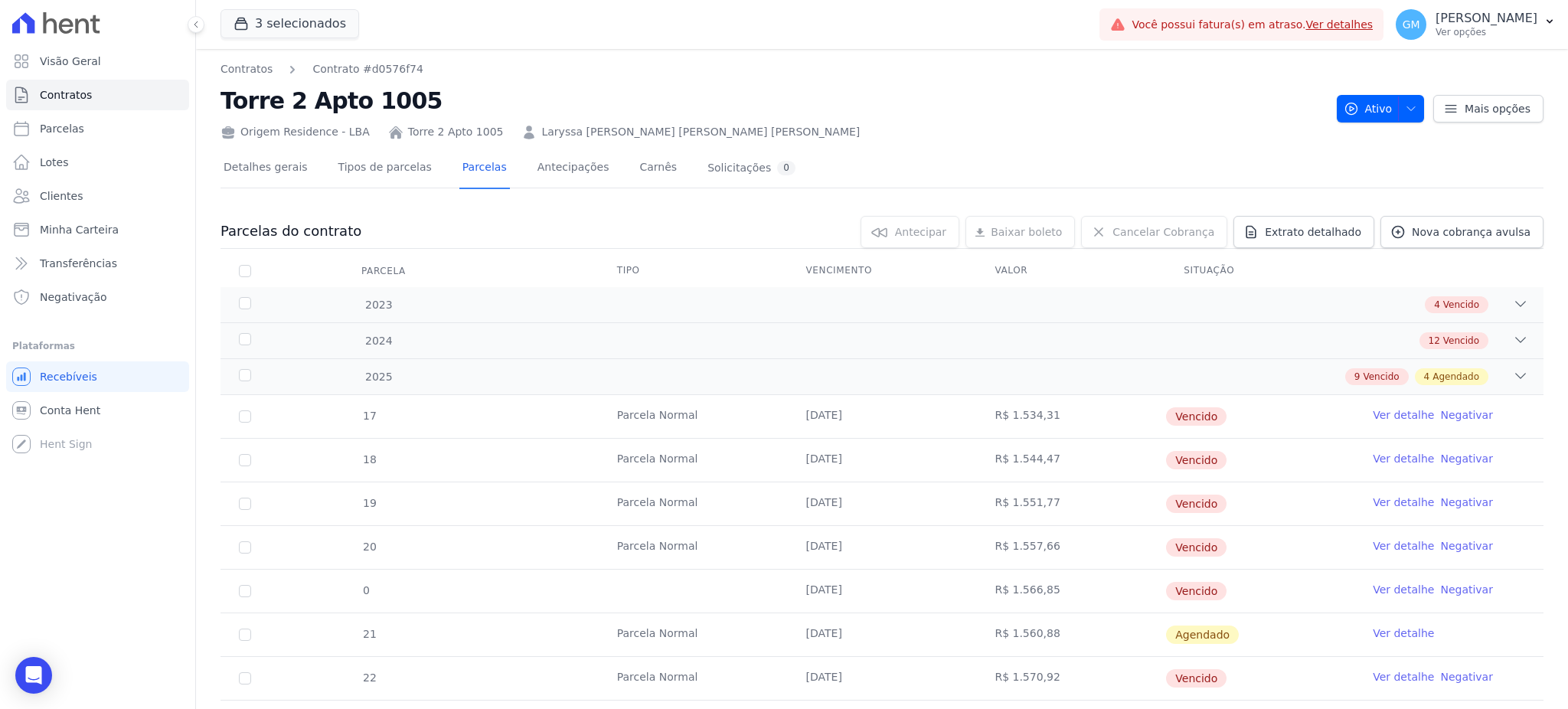
scroll to position [334, 0]
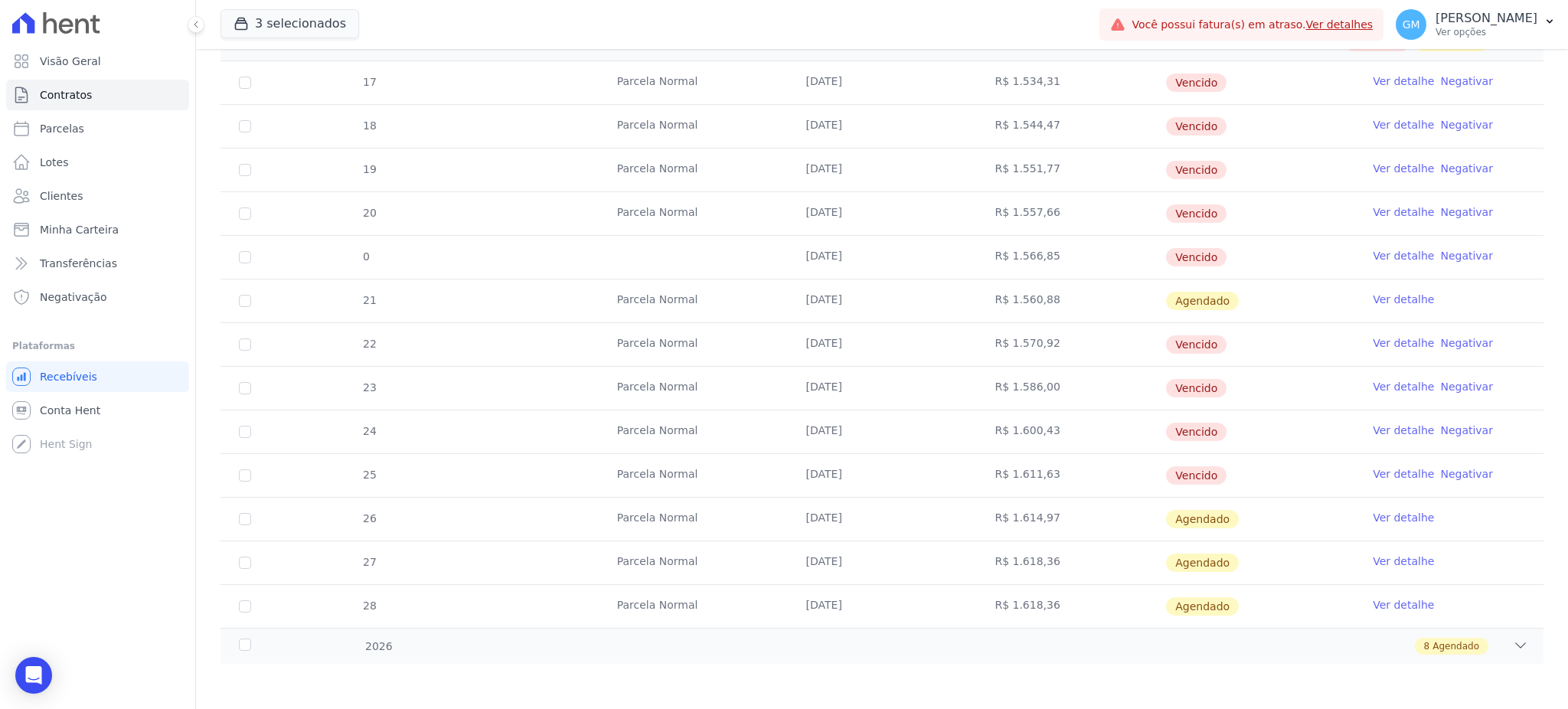
click at [1373, 515] on link "Ver detalhe" at bounding box center [1403, 517] width 61 height 15
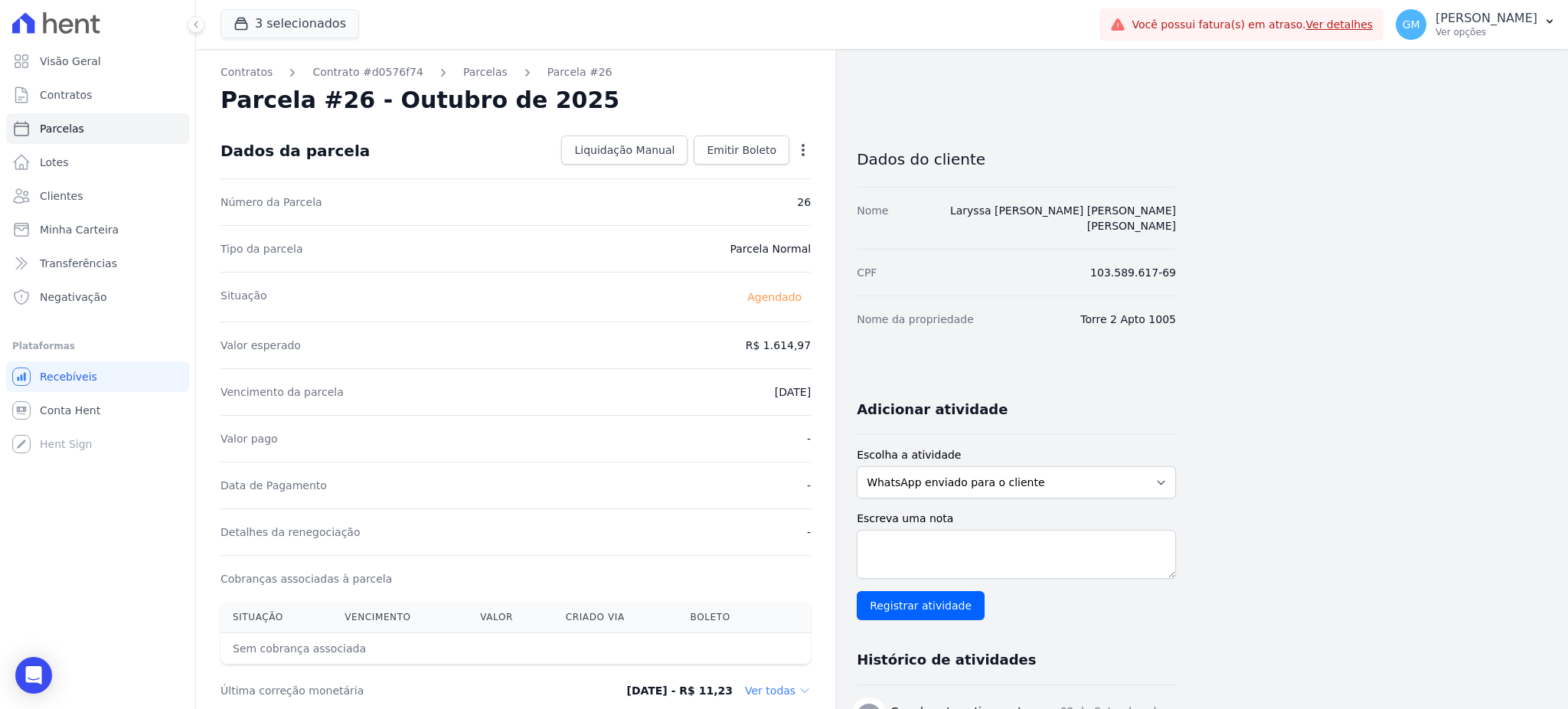
click at [804, 147] on icon "button" at bounding box center [802, 150] width 15 height 15
click at [735, 163] on link "Alterar" at bounding box center [737, 170] width 135 height 28
drag, startPoint x: 739, startPoint y: 342, endPoint x: 826, endPoint y: 343, distance: 87.0
paste input ".61501"
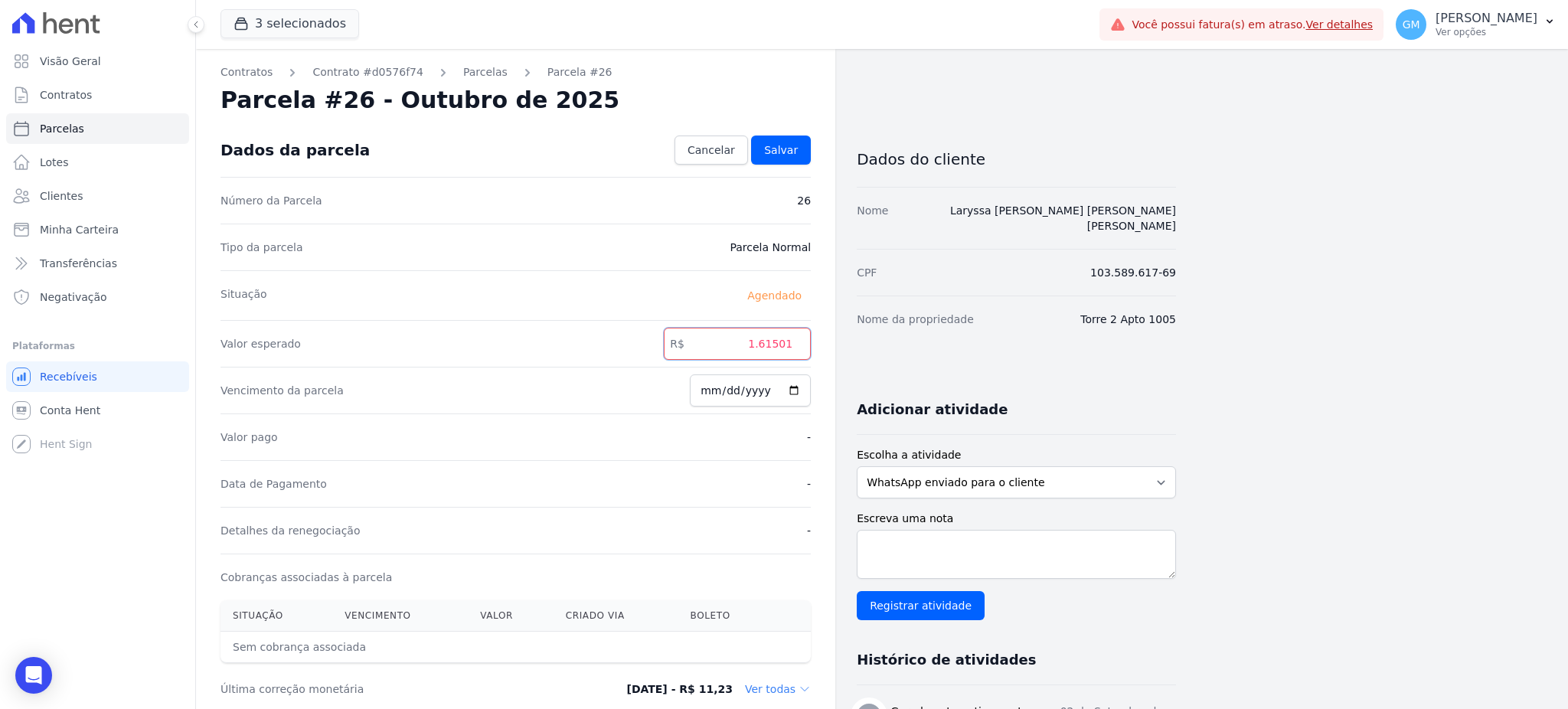
click at [760, 337] on input "1.61501" at bounding box center [737, 343] width 147 height 32
click at [762, 346] on input "1.61501" at bounding box center [737, 343] width 147 height 32
click at [778, 343] on input "161501" at bounding box center [737, 343] width 147 height 32
type input "1615.01"
click at [784, 143] on span "Salvar" at bounding box center [781, 150] width 33 height 15
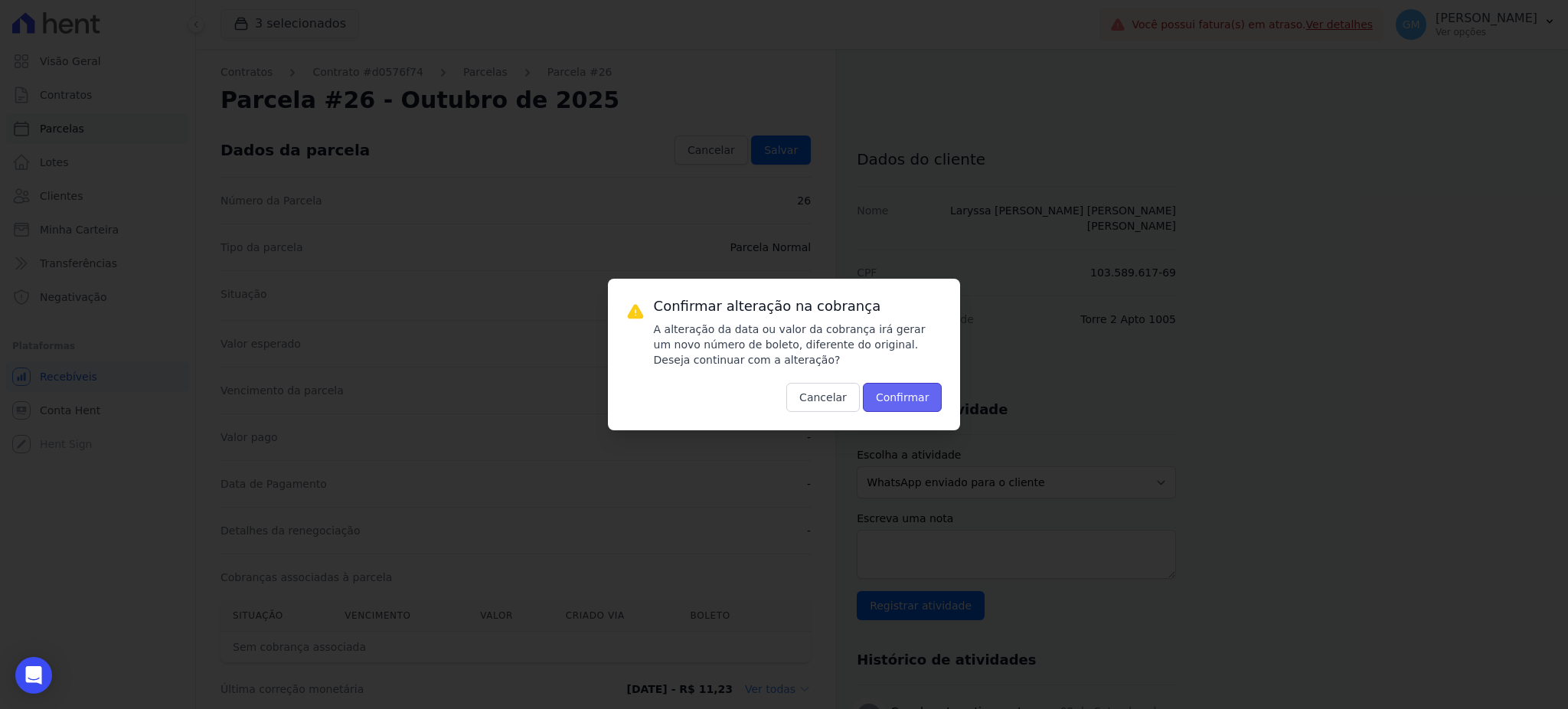
click at [922, 402] on button "Confirmar" at bounding box center [903, 397] width 80 height 29
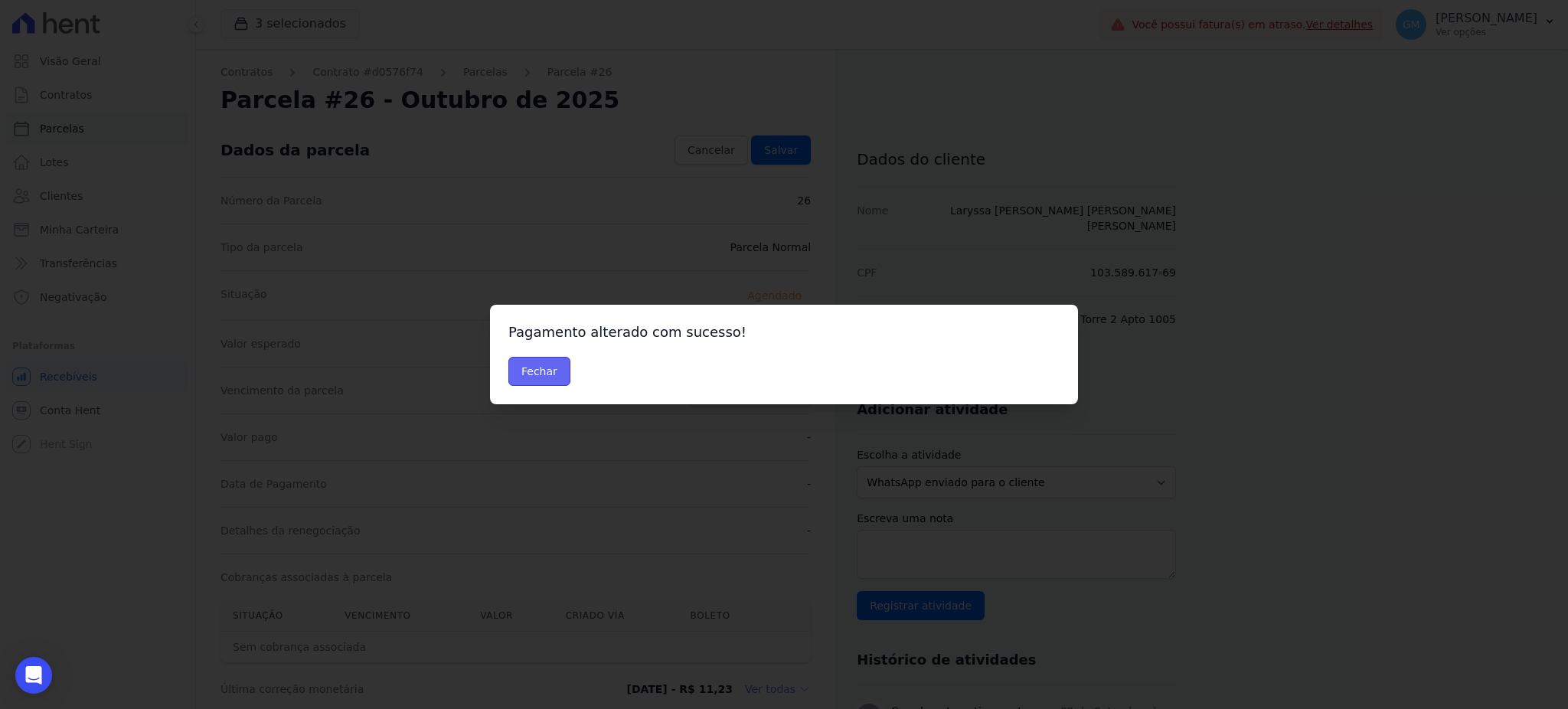
click at [556, 377] on button "Fechar" at bounding box center [539, 371] width 62 height 29
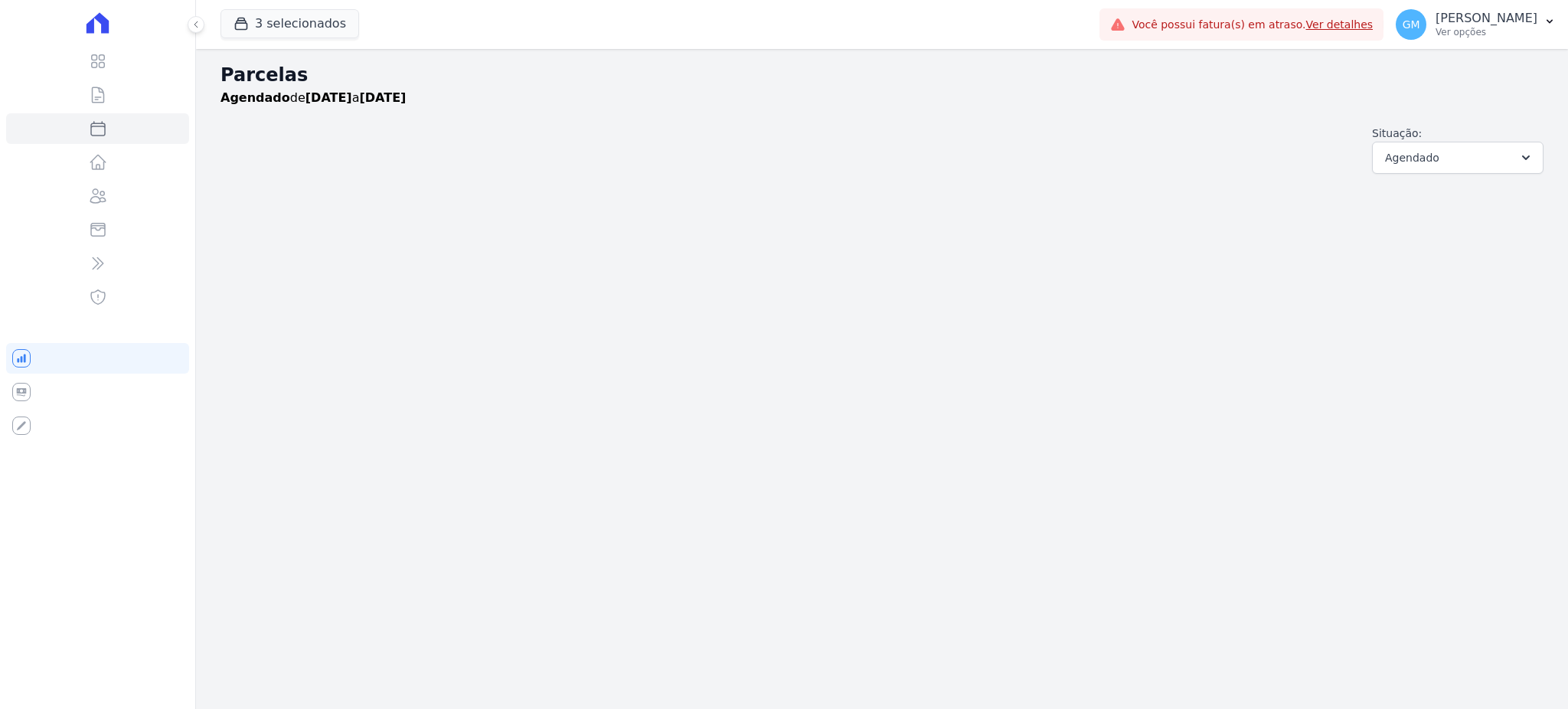
select select
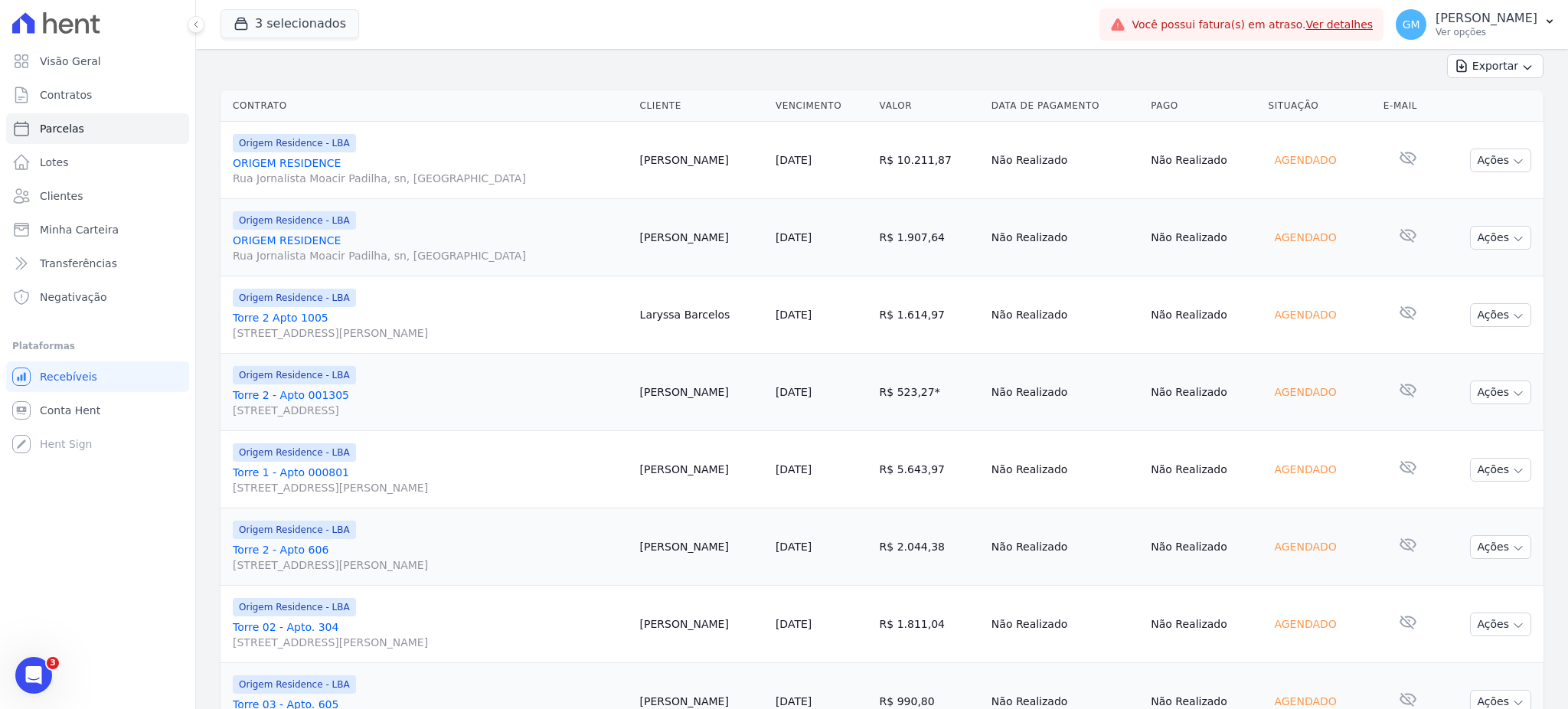
drag, startPoint x: 743, startPoint y: 309, endPoint x: 660, endPoint y: 319, distance: 83.6
click at [660, 319] on td "Laryssa Barcelos" at bounding box center [702, 315] width 135 height 77
copy td "Laryssa Barcelos"
drag, startPoint x: 738, startPoint y: 387, endPoint x: 659, endPoint y: 395, distance: 79.4
click at [659, 395] on td "[PERSON_NAME]" at bounding box center [702, 392] width 135 height 77
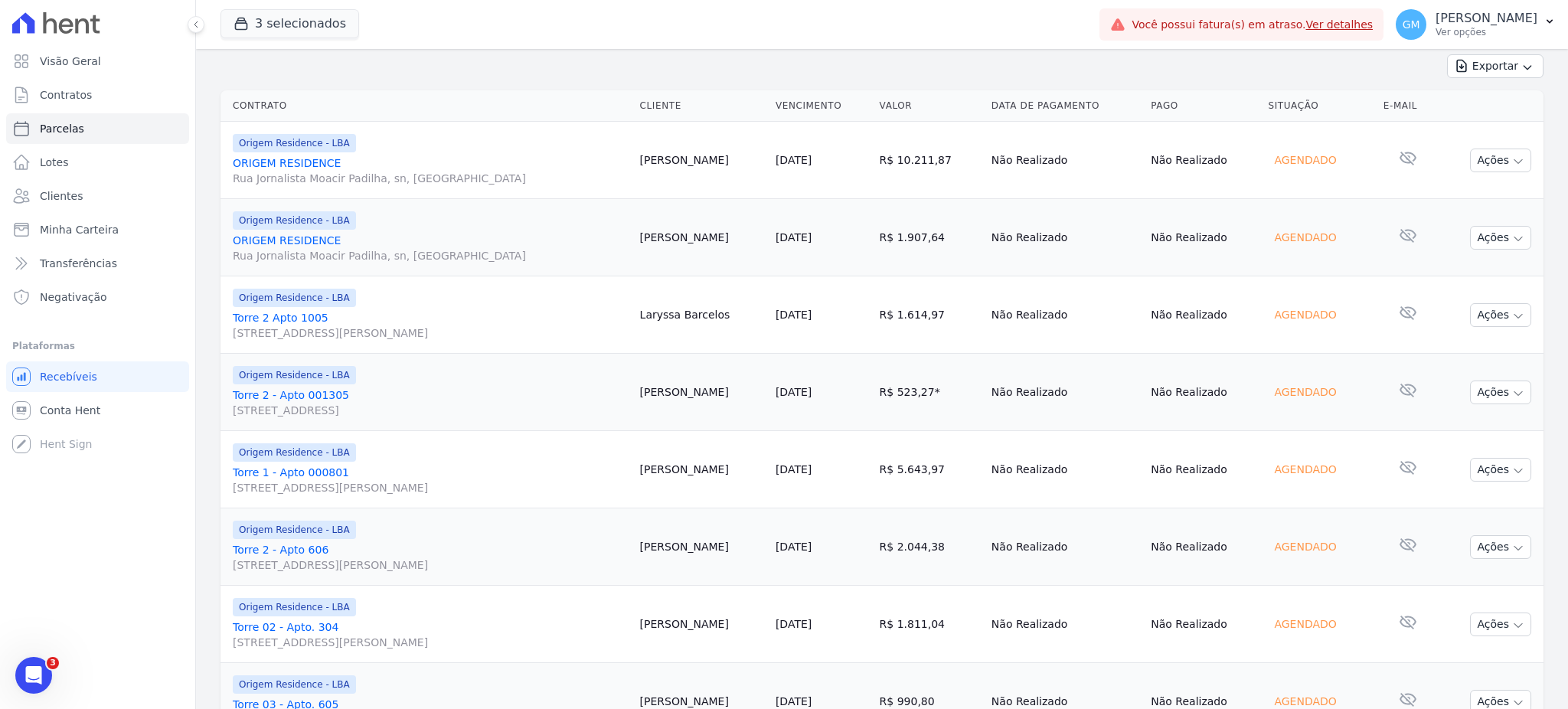
copy td "[PERSON_NAME]"
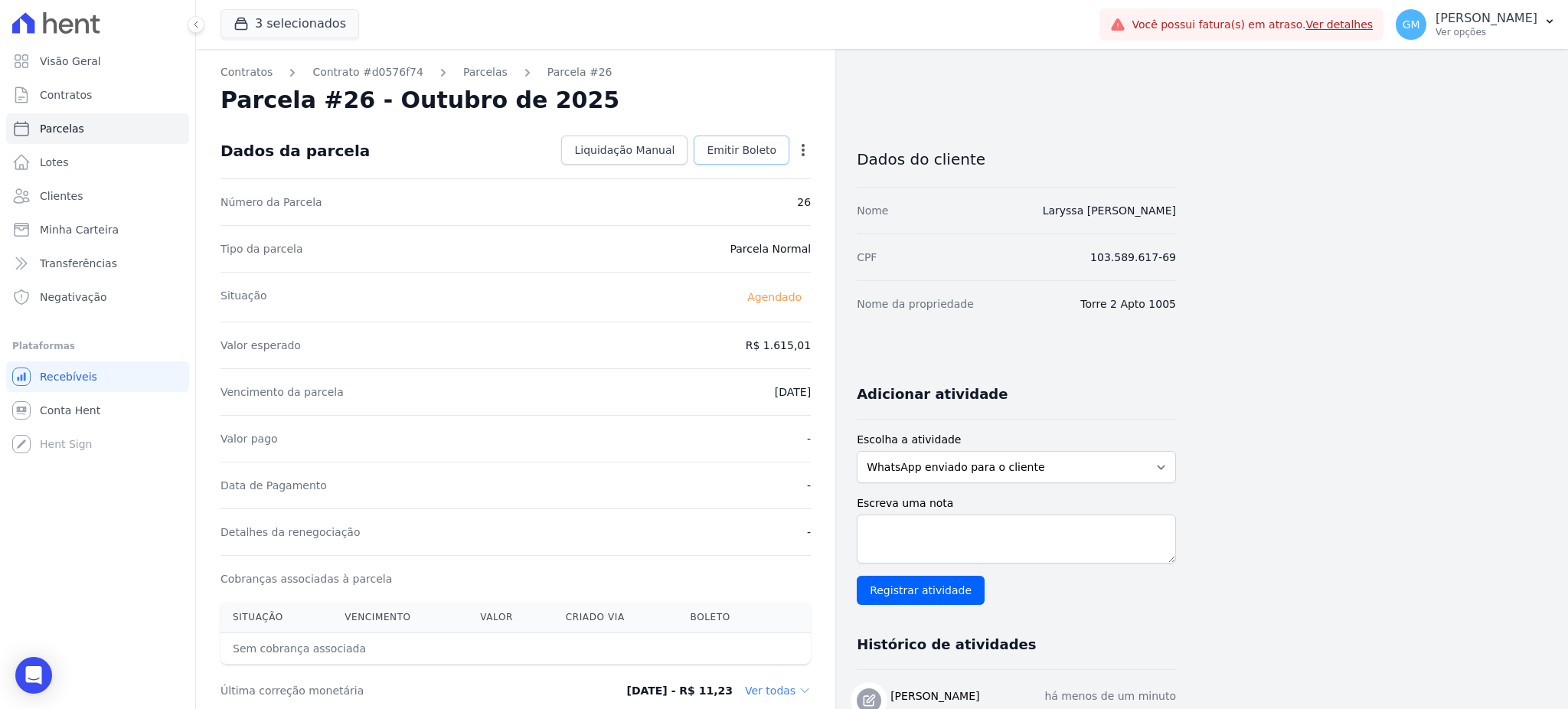
click at [739, 152] on span "Emitir Boleto" at bounding box center [741, 150] width 69 height 15
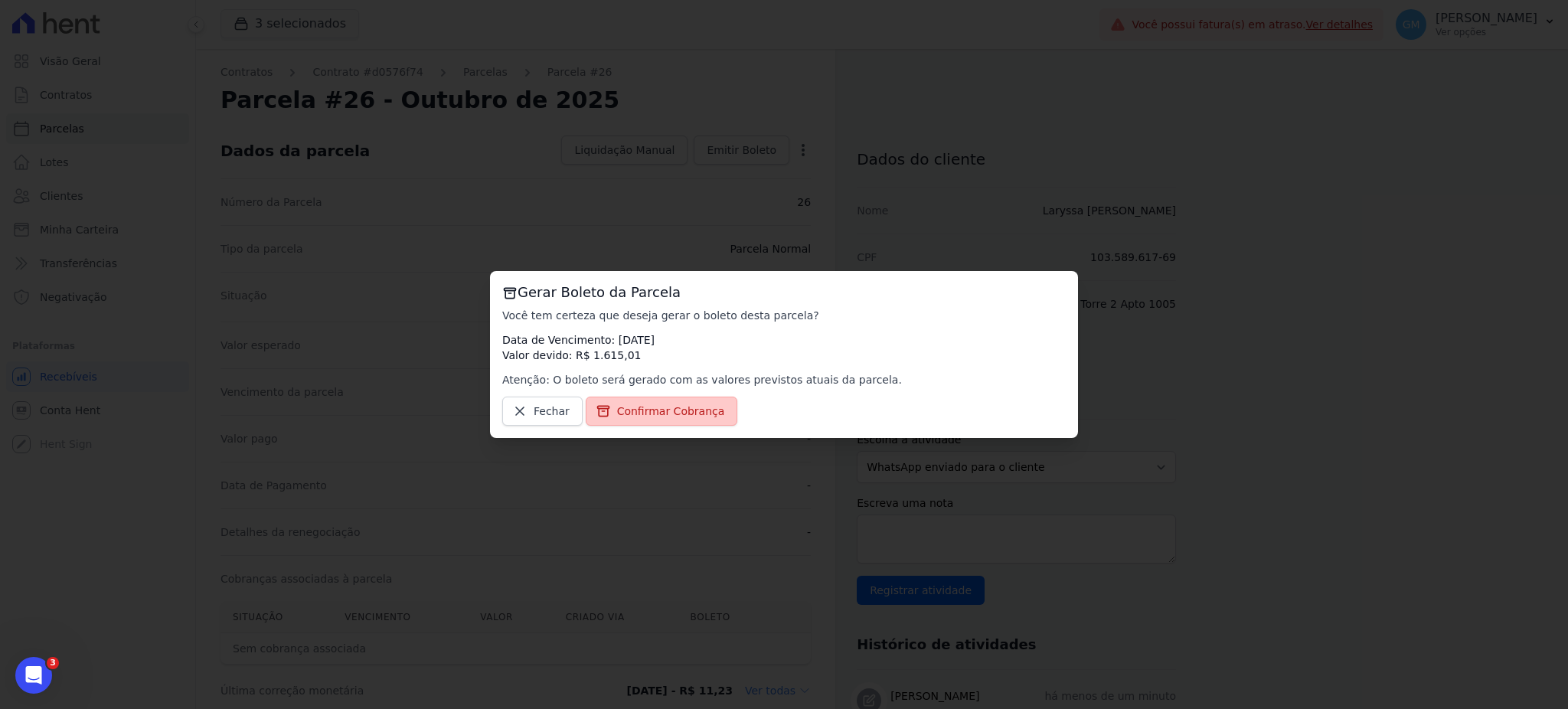
click at [684, 413] on span "Confirmar Cobrança" at bounding box center [670, 410] width 108 height 15
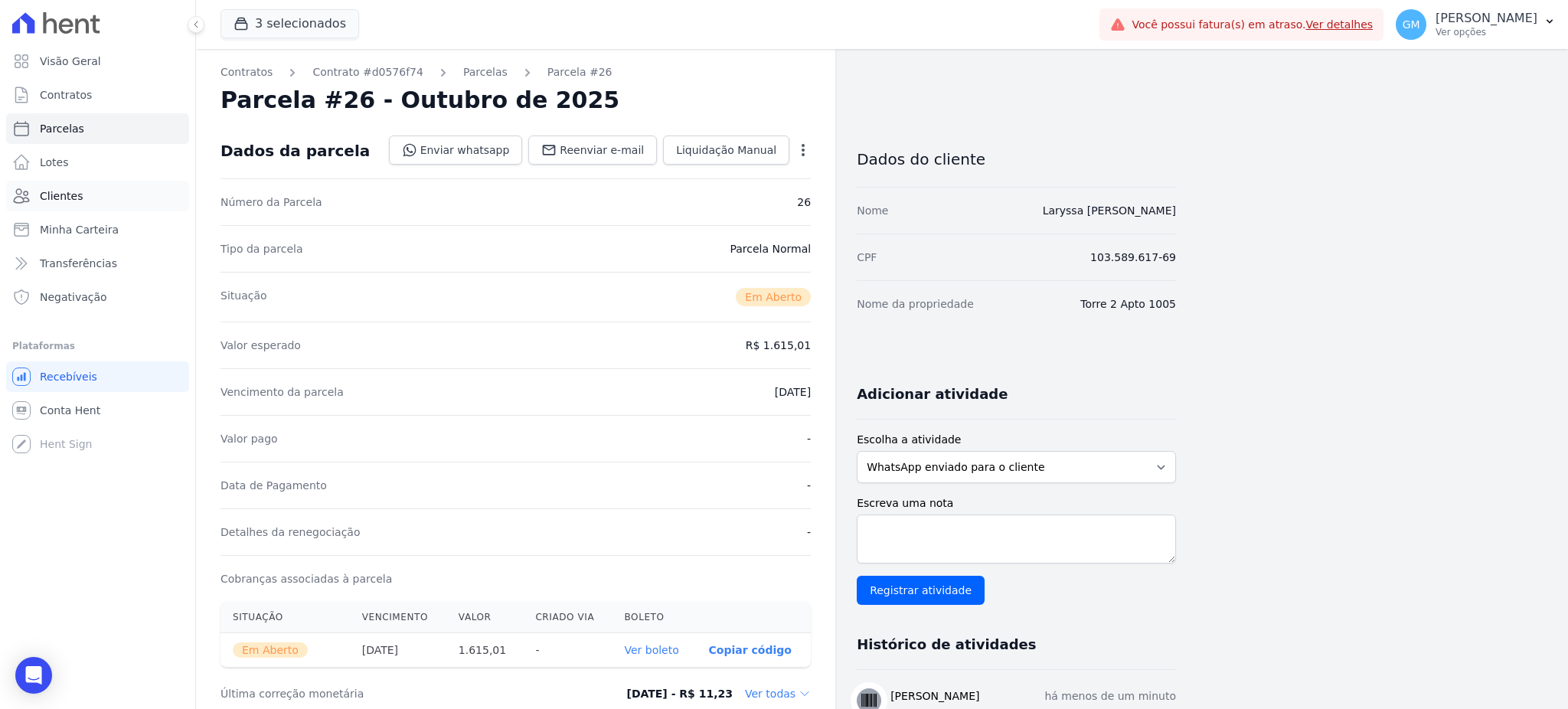
click at [76, 185] on link "Clientes" at bounding box center [98, 196] width 183 height 30
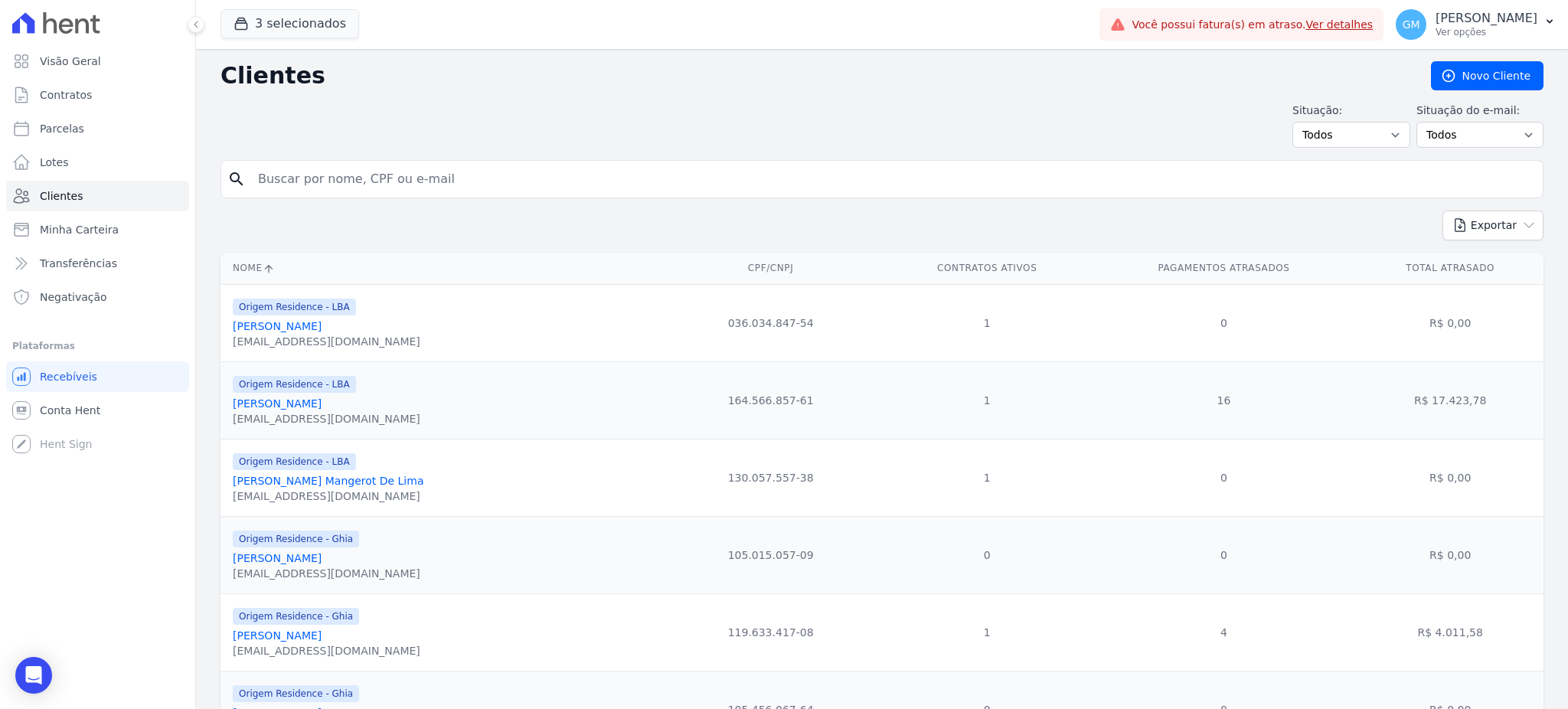
click at [251, 169] on input "search" at bounding box center [892, 179] width 1288 height 30
paste input "[PERSON_NAME]"
type input "[PERSON_NAME]"
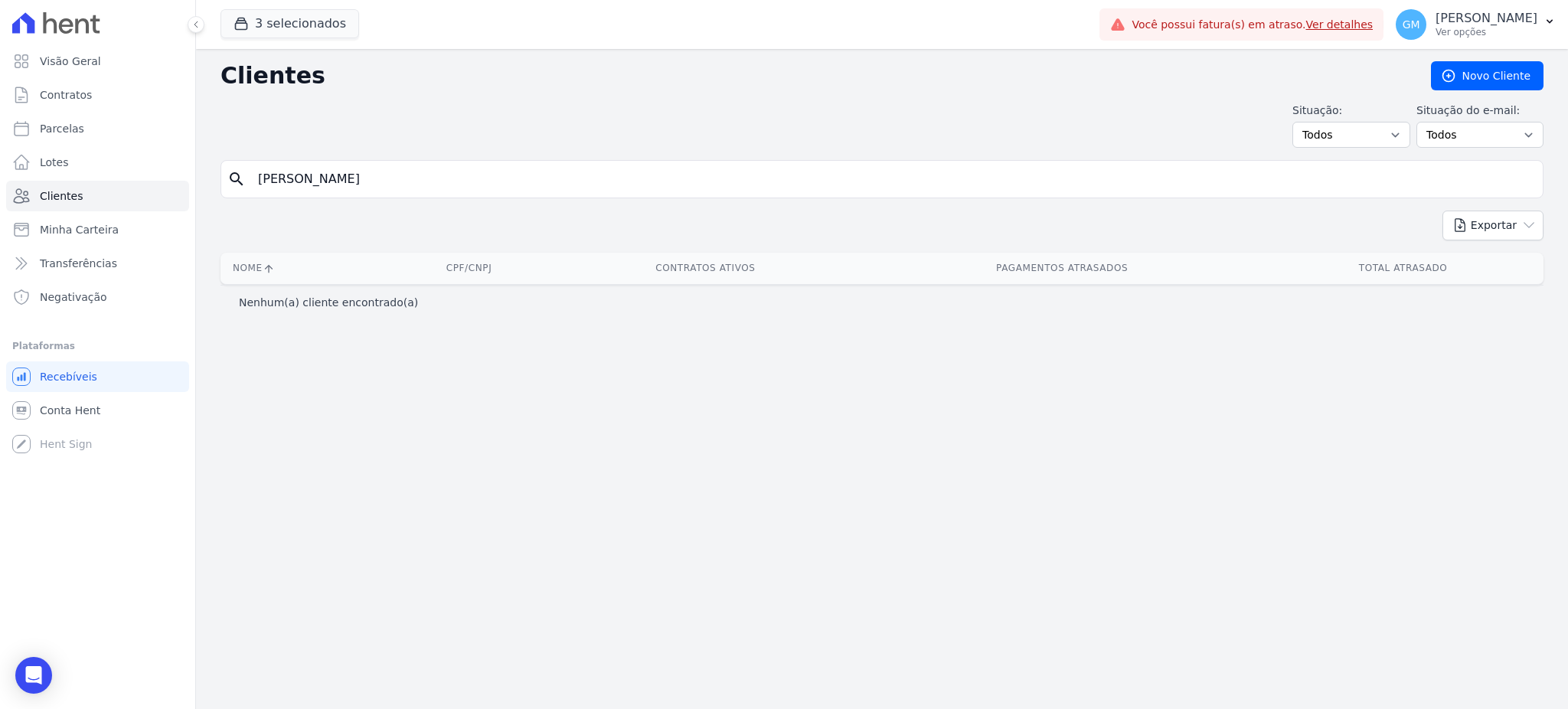
drag, startPoint x: 378, startPoint y: 180, endPoint x: 294, endPoint y: 184, distance: 84.1
click at [294, 184] on input "[PERSON_NAME]" at bounding box center [892, 179] width 1288 height 30
type input "Thiago"
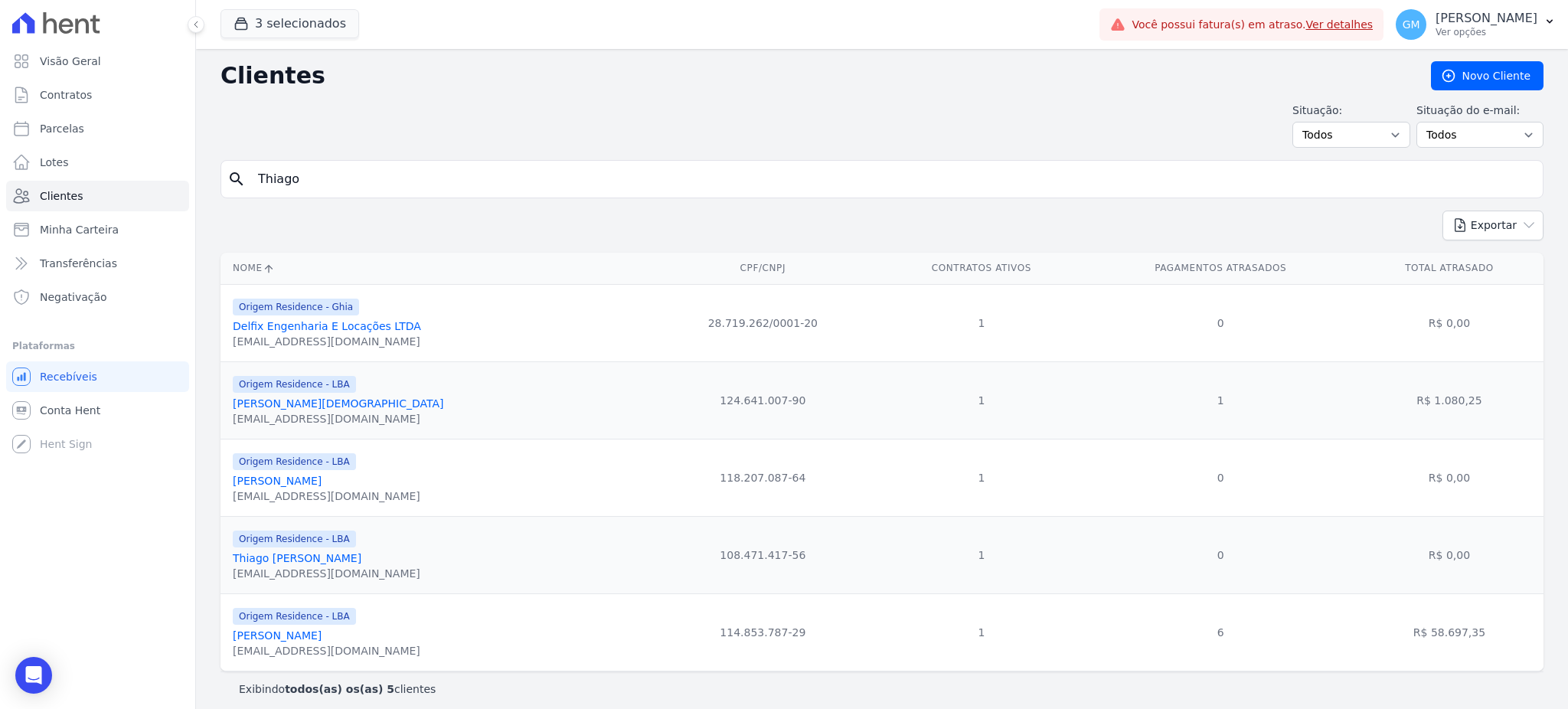
click at [380, 498] on div "[EMAIL_ADDRESS][DOMAIN_NAME]" at bounding box center [326, 496] width 187 height 15
click at [322, 481] on link "[PERSON_NAME]" at bounding box center [276, 480] width 88 height 12
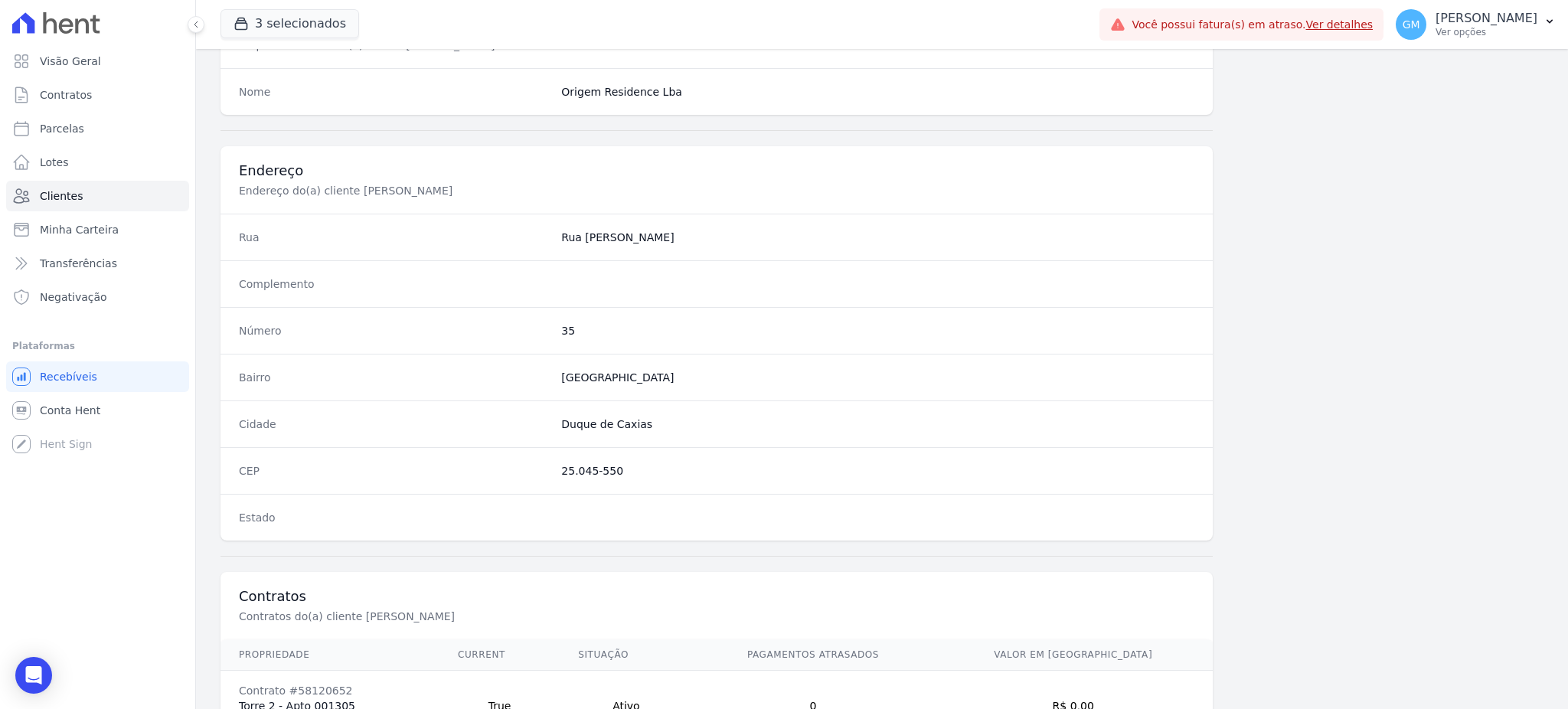
scroll to position [864, 0]
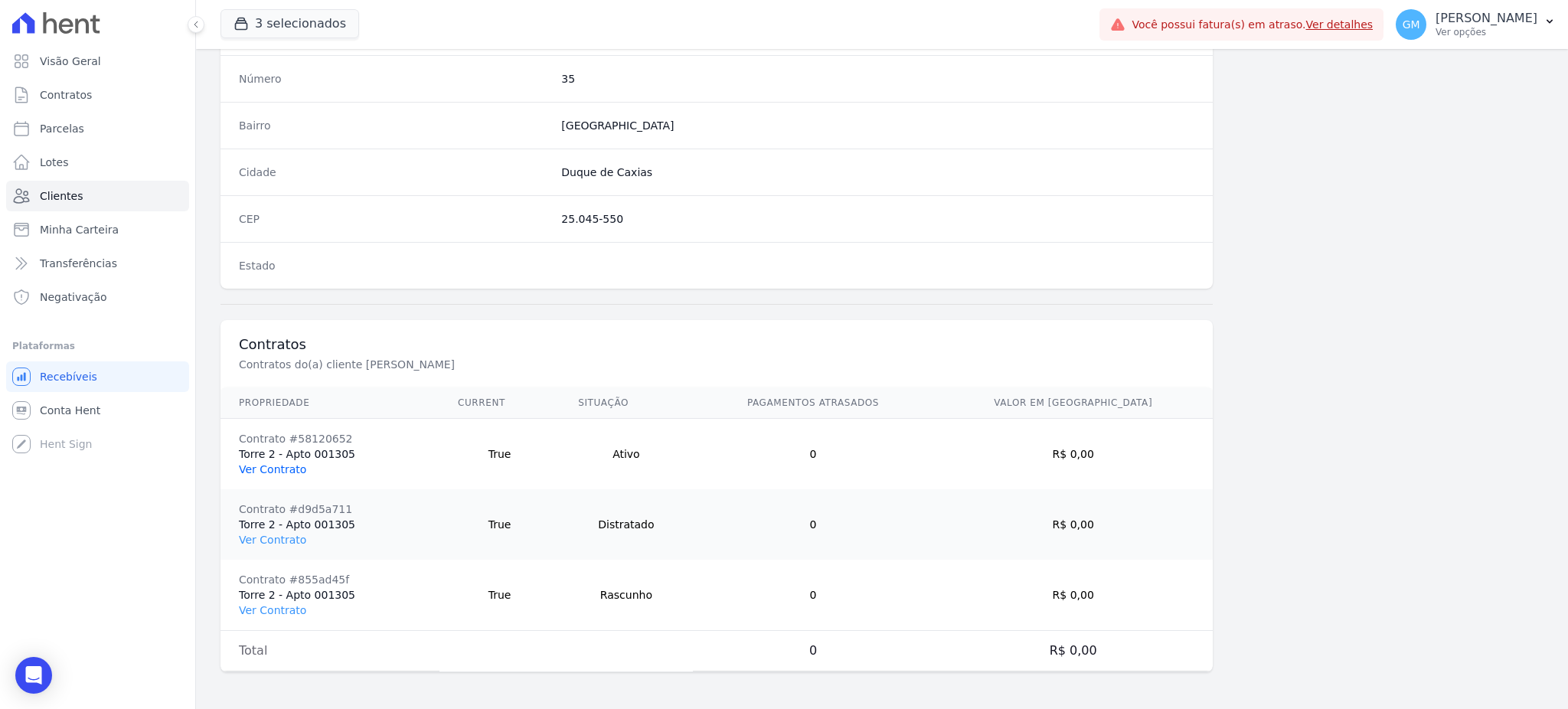
click at [291, 467] on link "Ver Contrato" at bounding box center [272, 468] width 68 height 12
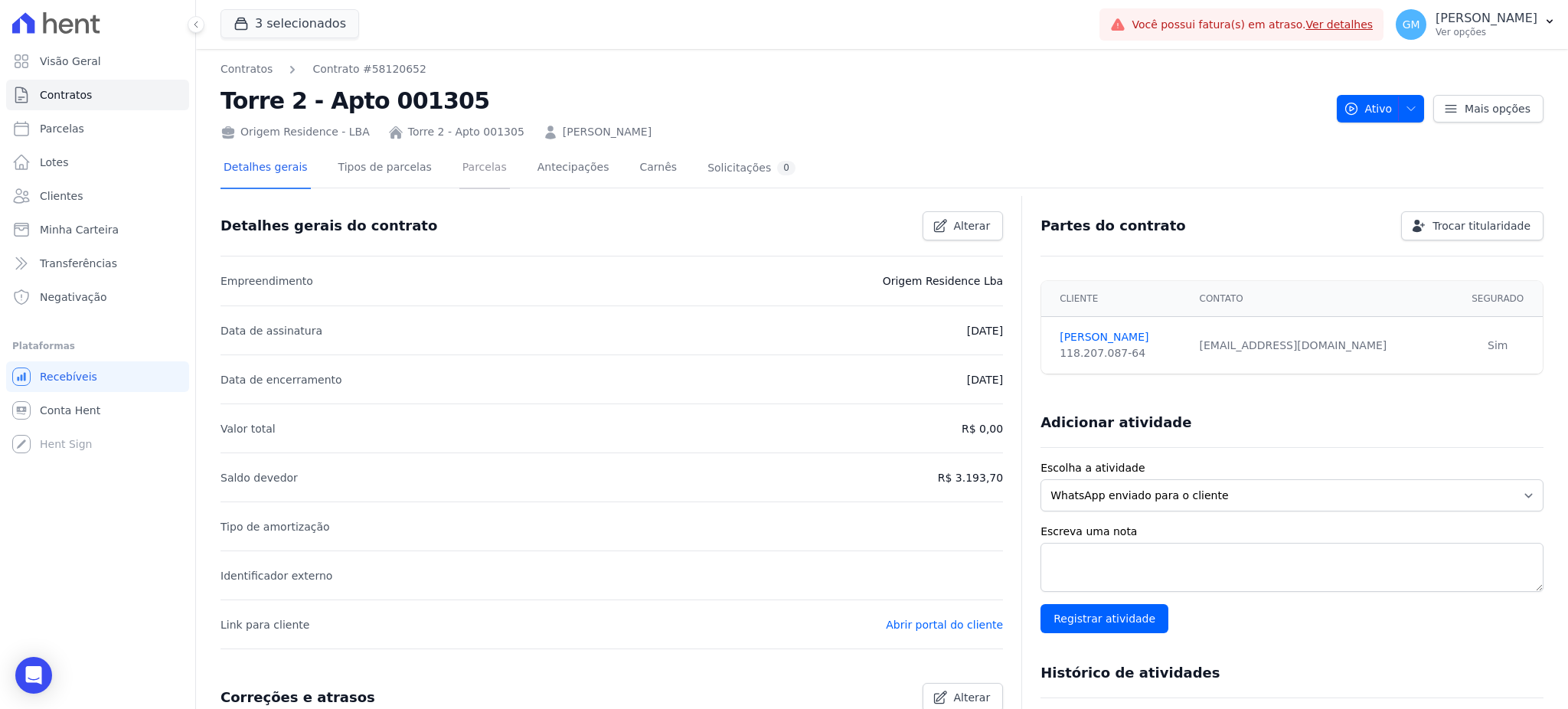
click at [475, 178] on link "Parcelas" at bounding box center [484, 168] width 50 height 41
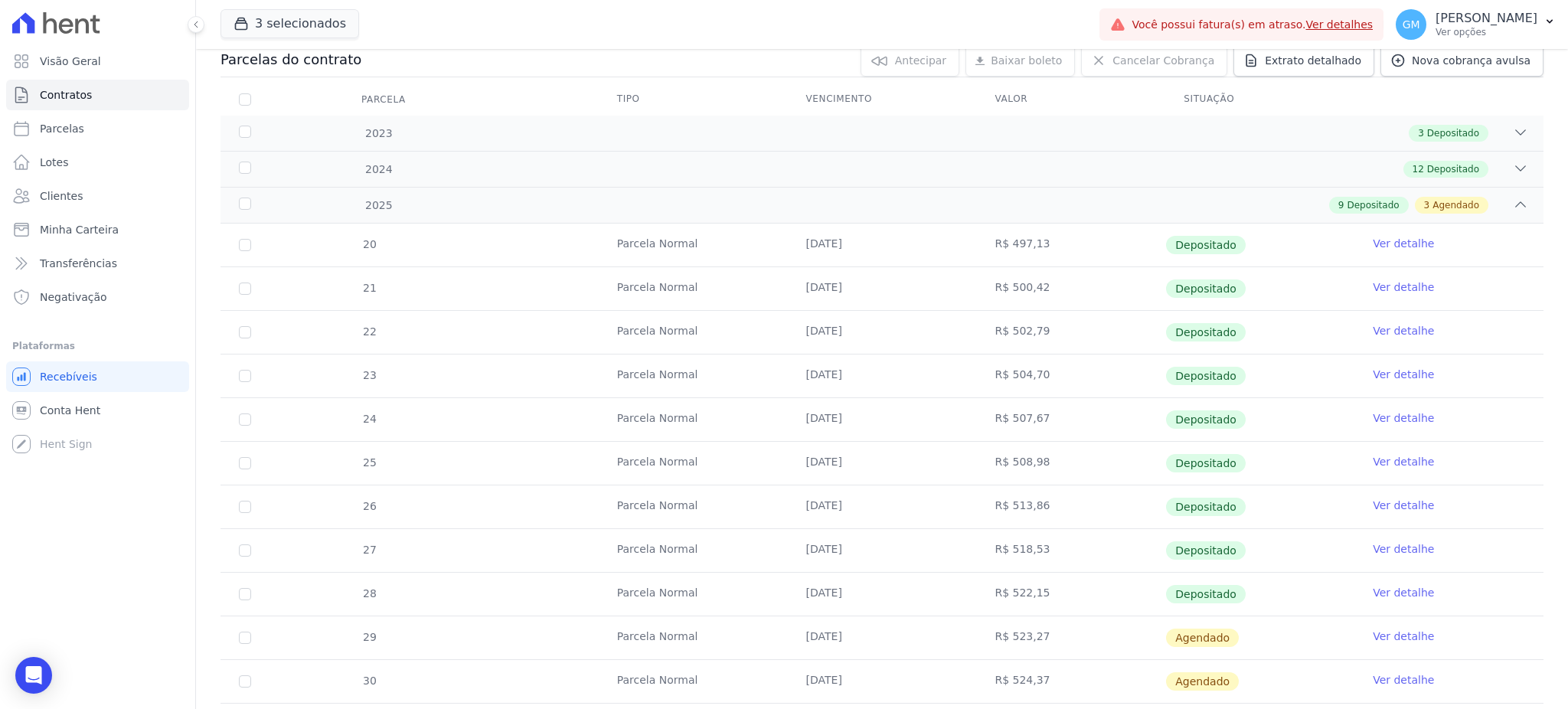
scroll to position [290, 0]
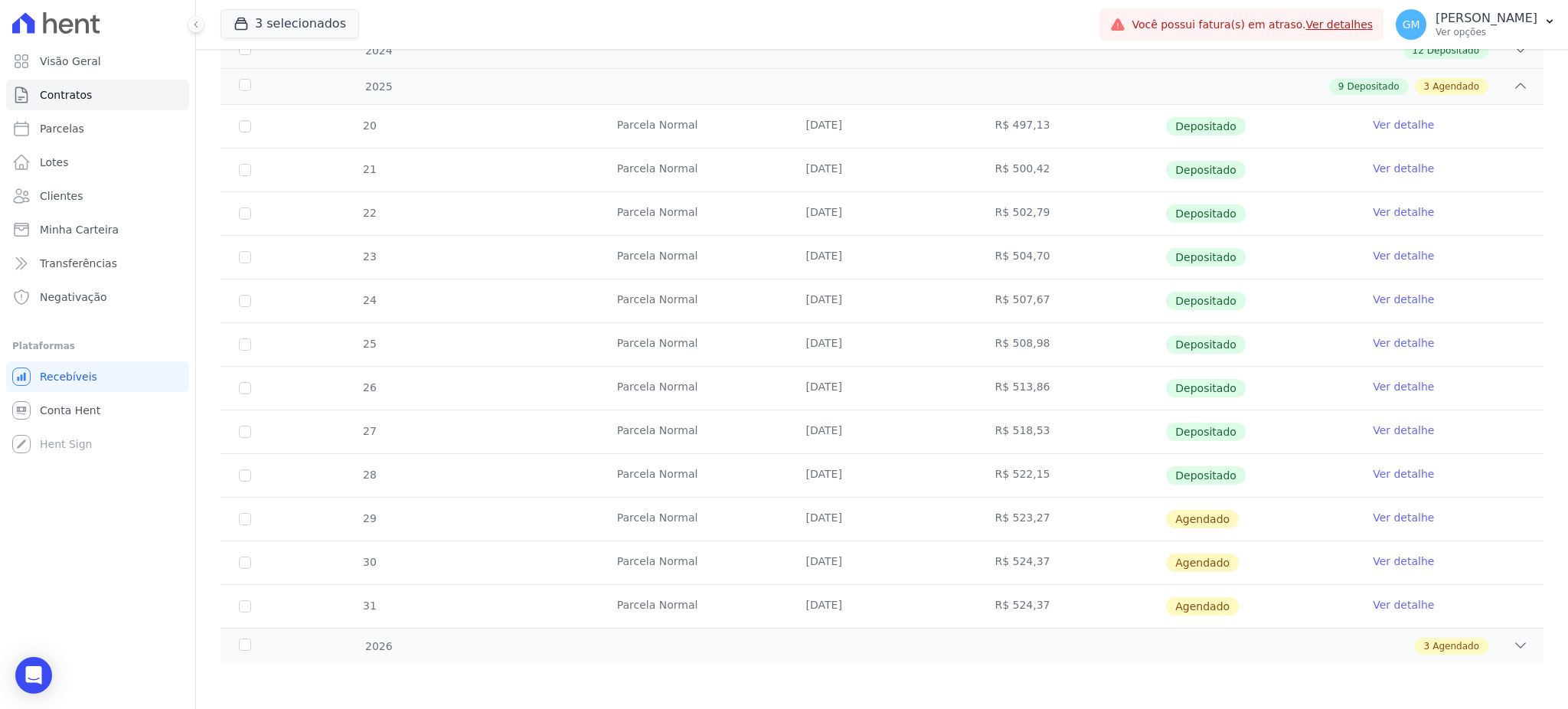
click at [1378, 474] on link "Ver detalhe" at bounding box center [1403, 473] width 61 height 15
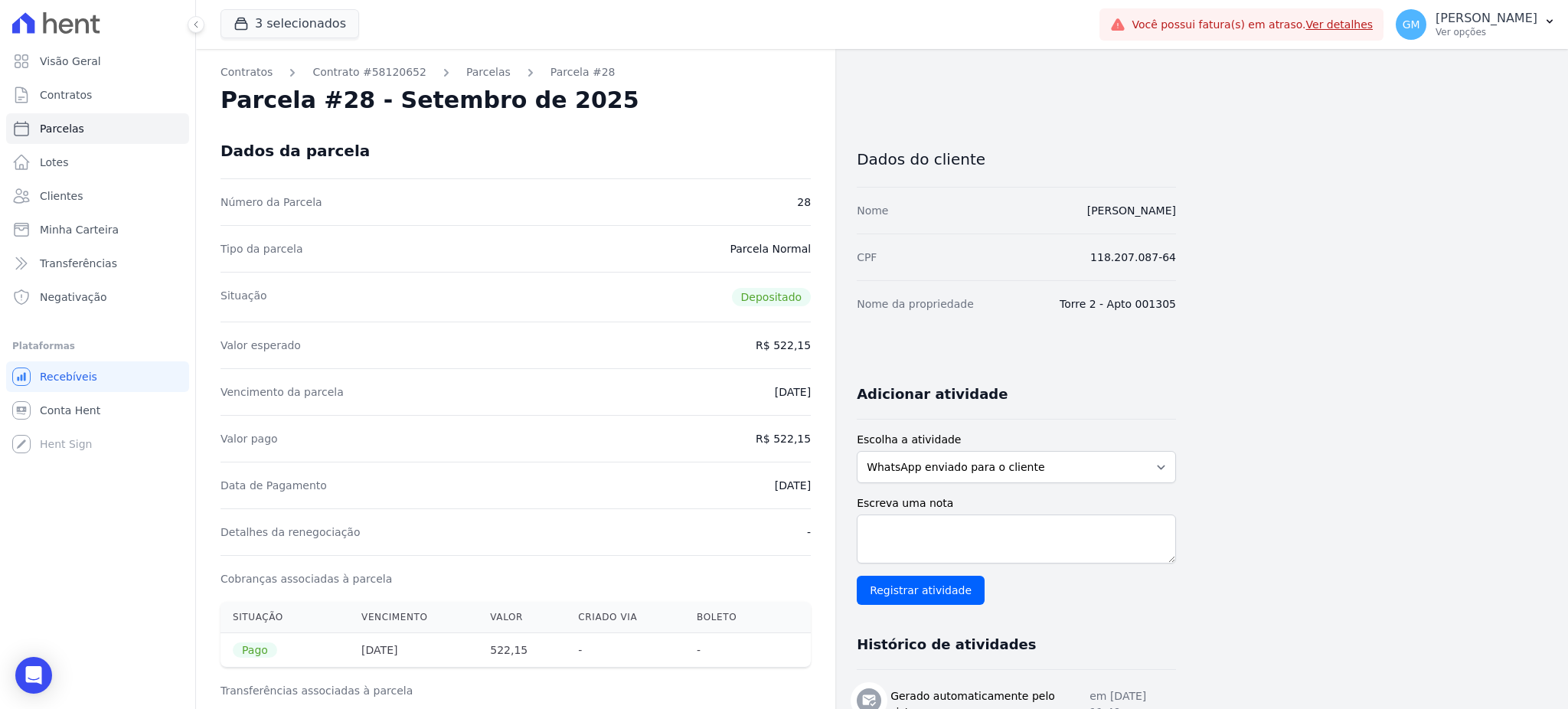
click at [776, 140] on div "Dados da parcela" at bounding box center [515, 151] width 590 height 55
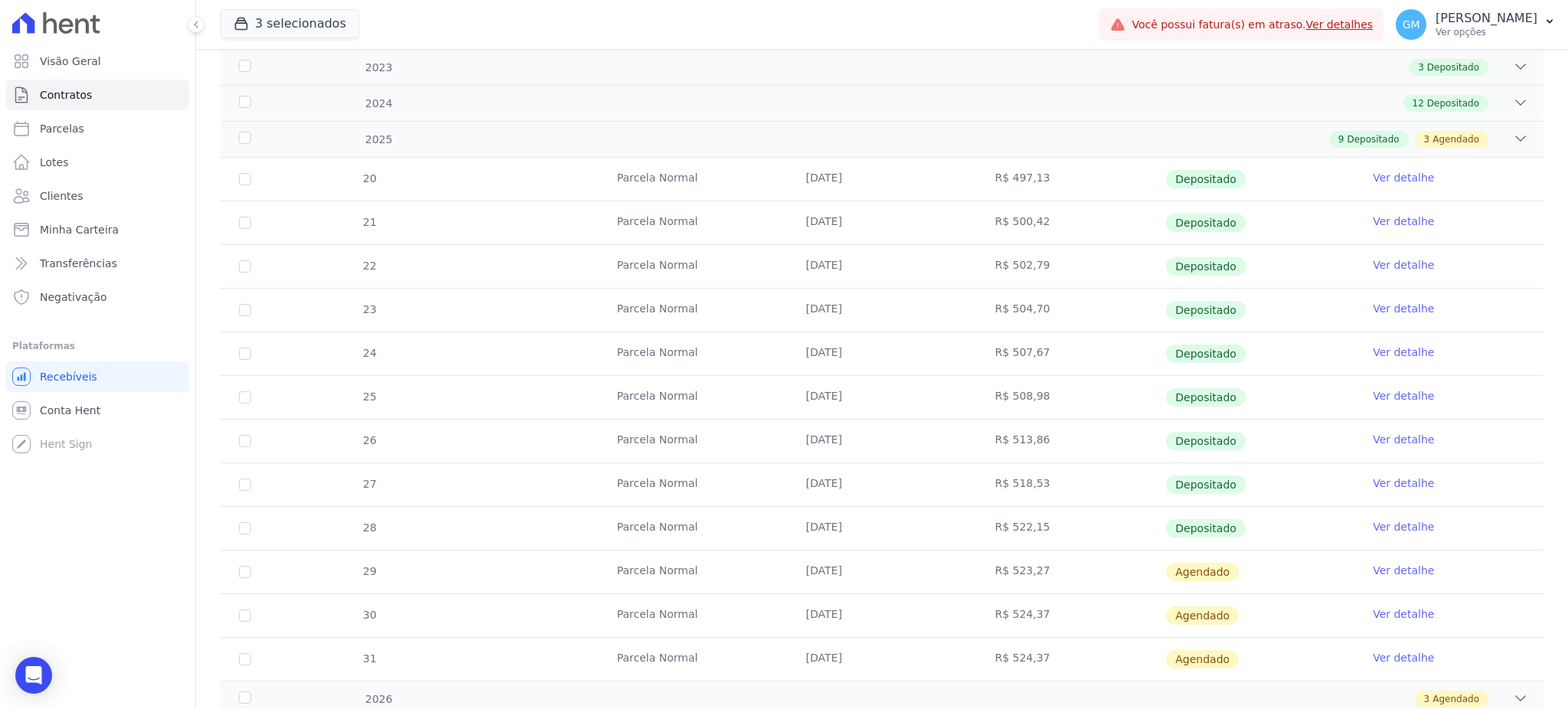
scroll to position [290, 0]
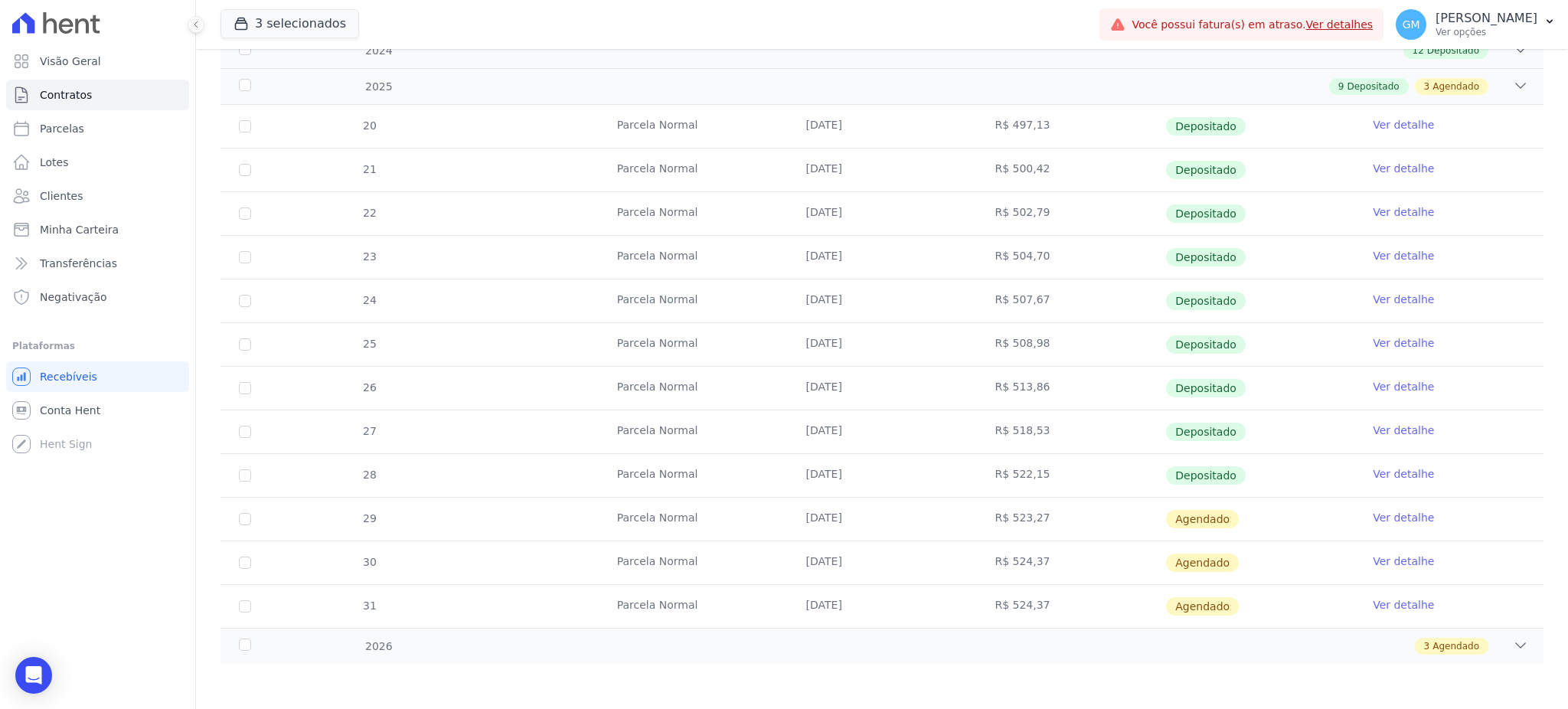
click at [1378, 517] on link "Ver detalhe" at bounding box center [1403, 517] width 61 height 15
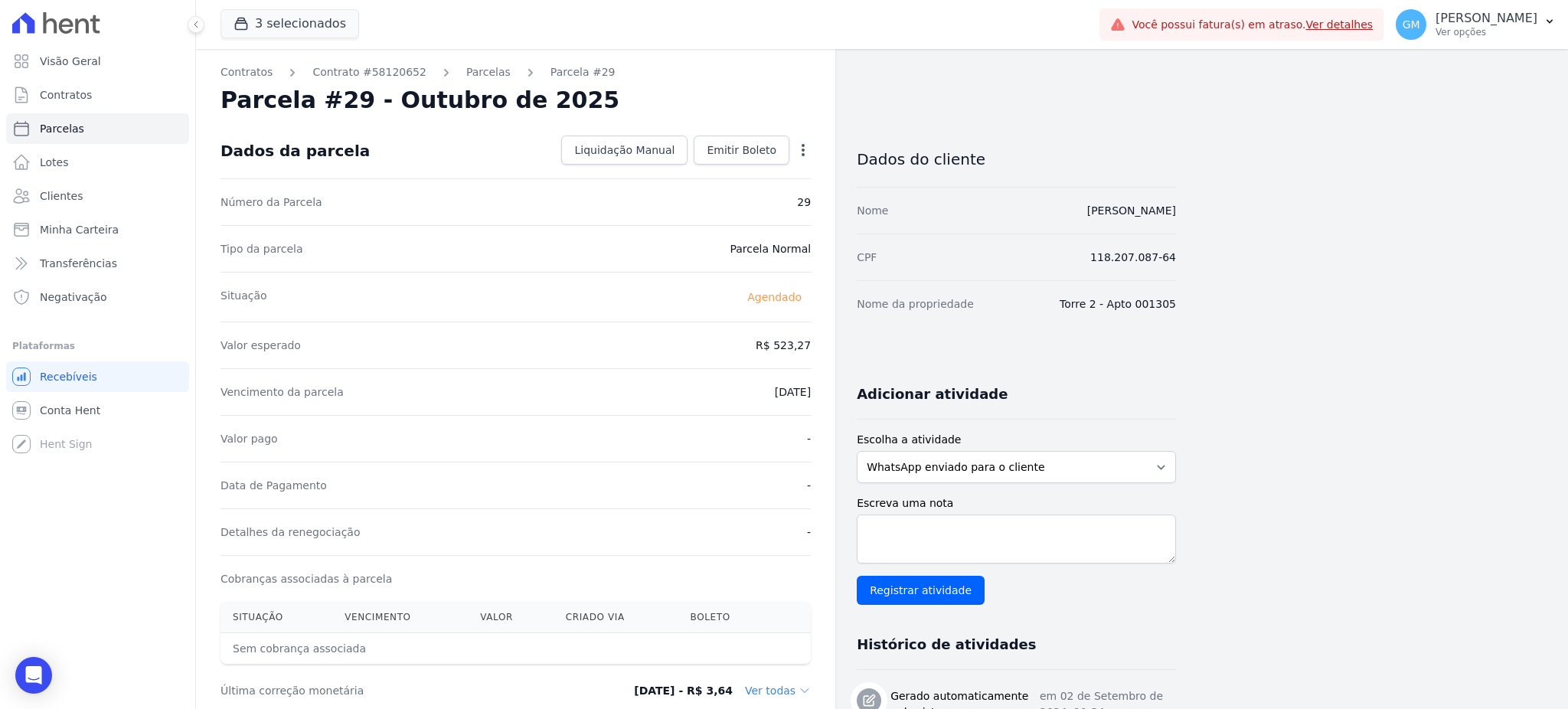
click at [798, 143] on icon "button" at bounding box center [802, 150] width 15 height 15
click at [743, 170] on link "Alterar" at bounding box center [737, 170] width 135 height 28
drag, startPoint x: 756, startPoint y: 347, endPoint x: 872, endPoint y: 325, distance: 118.1
paste input "4"
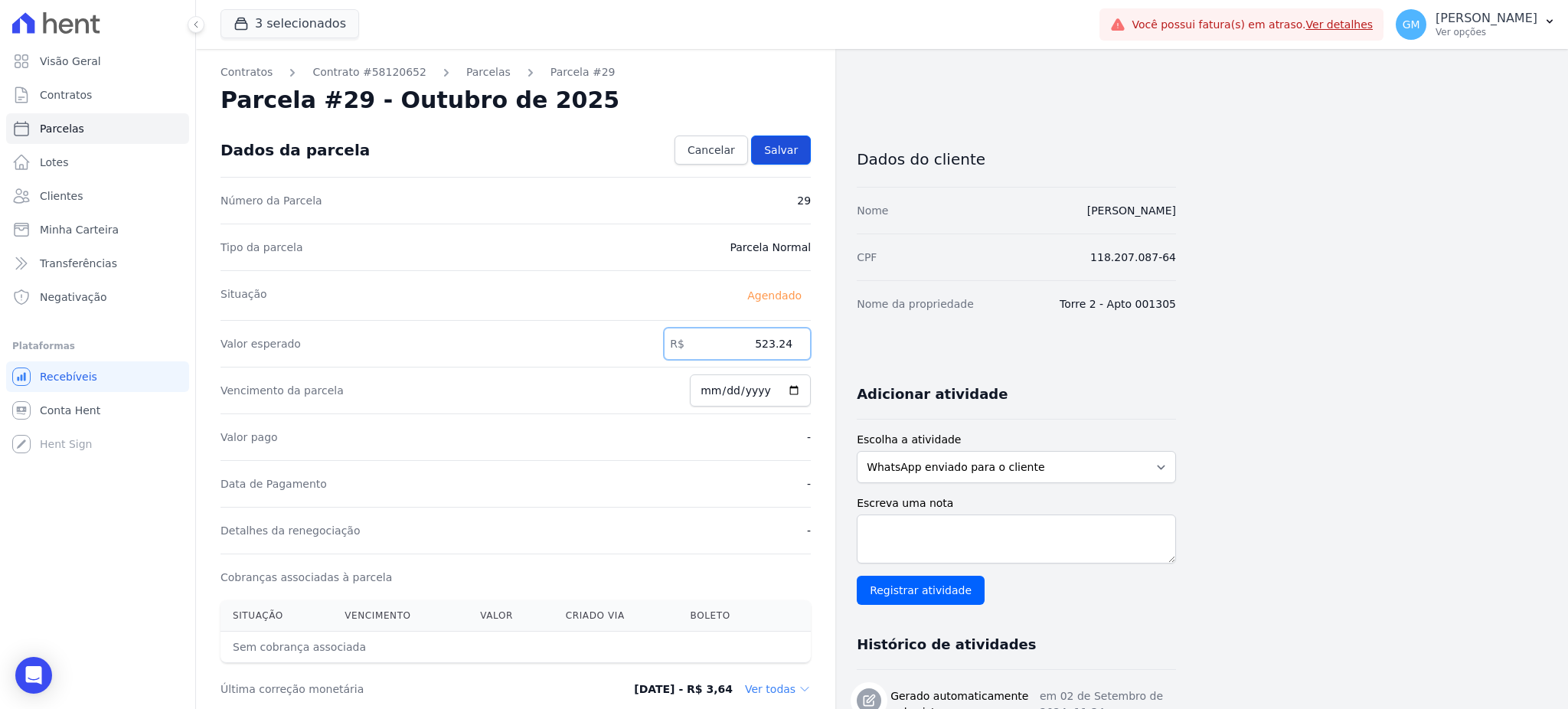
type input "523.24"
click at [779, 151] on span "Salvar" at bounding box center [781, 150] width 33 height 15
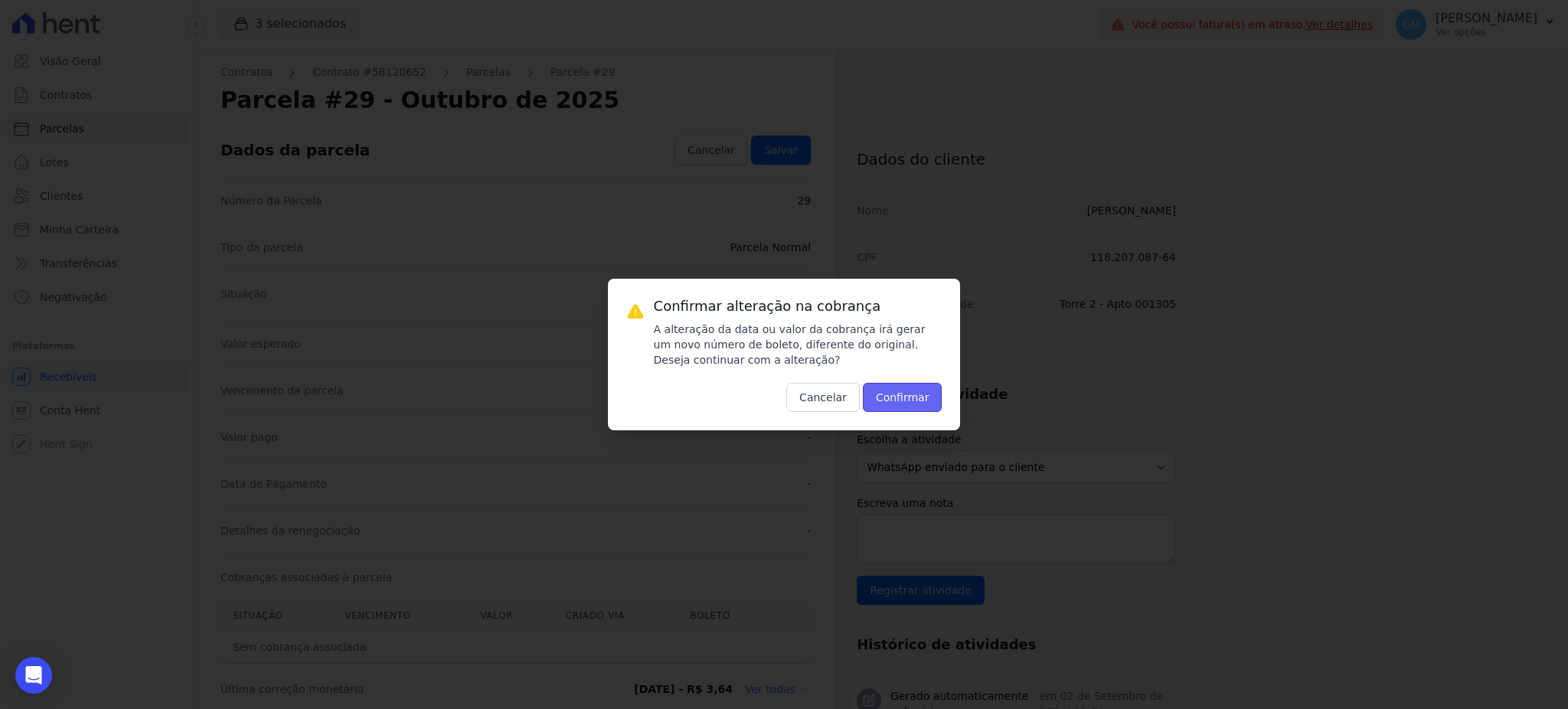
click at [897, 393] on button "Confirmar" at bounding box center [903, 397] width 80 height 29
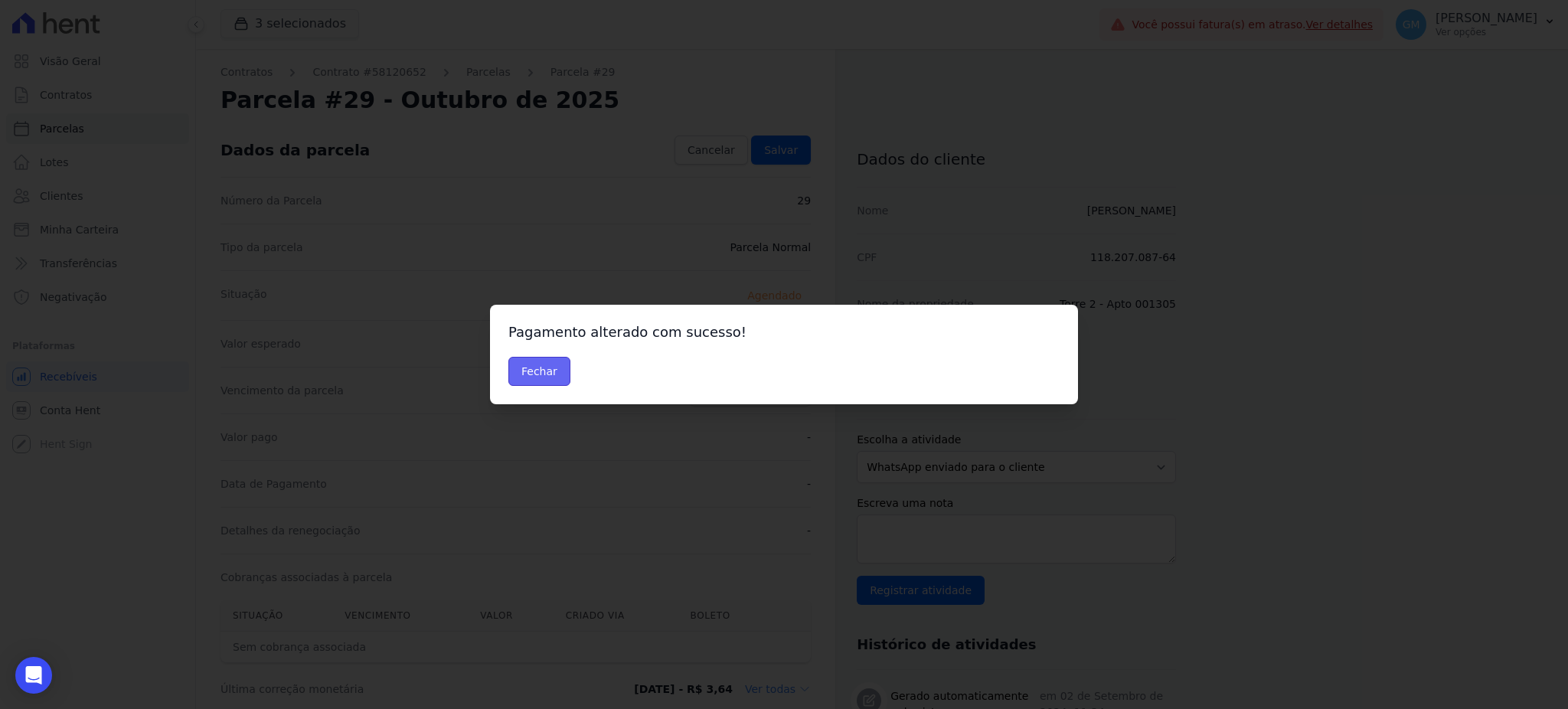
click at [525, 366] on button "Fechar" at bounding box center [539, 371] width 62 height 29
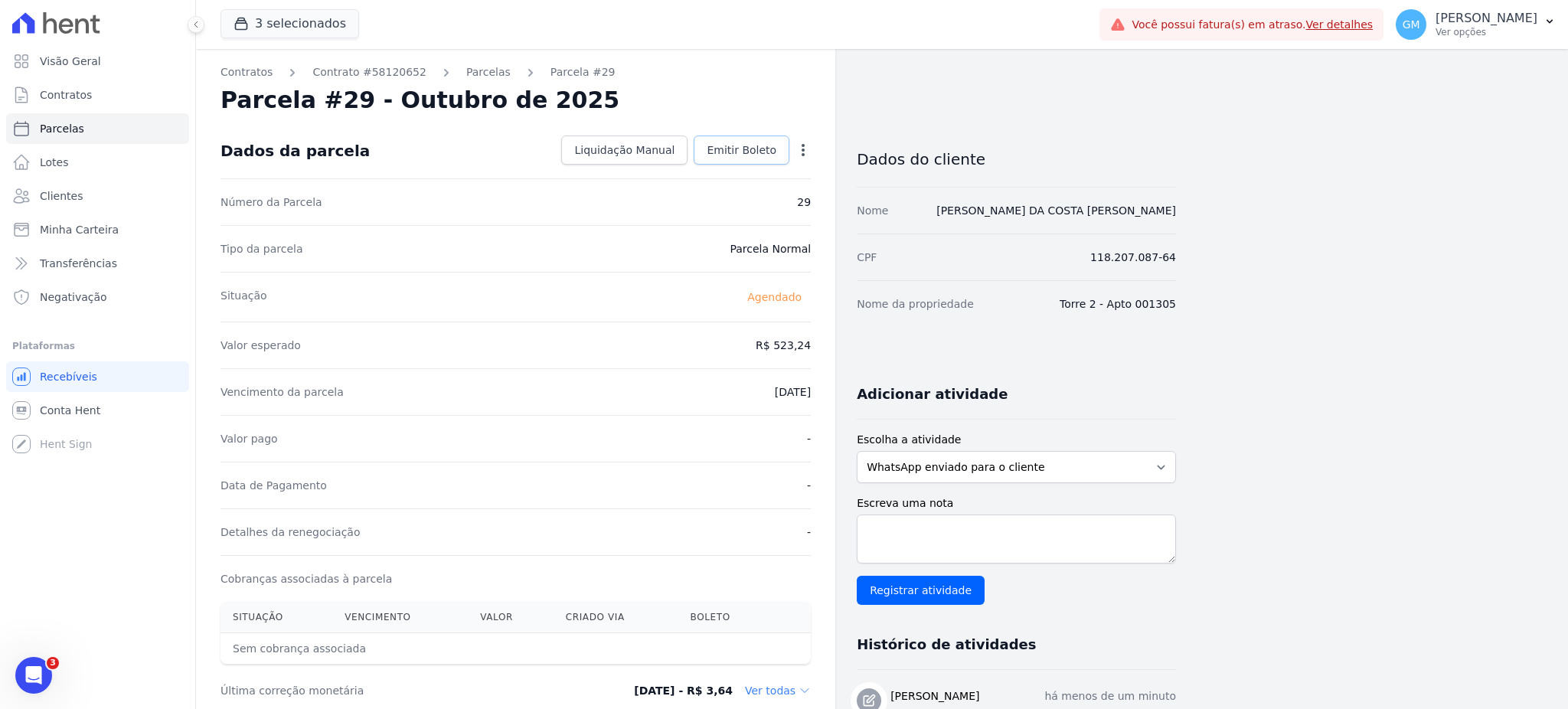
click at [726, 135] on link "Emitir Boleto" at bounding box center [741, 150] width 96 height 29
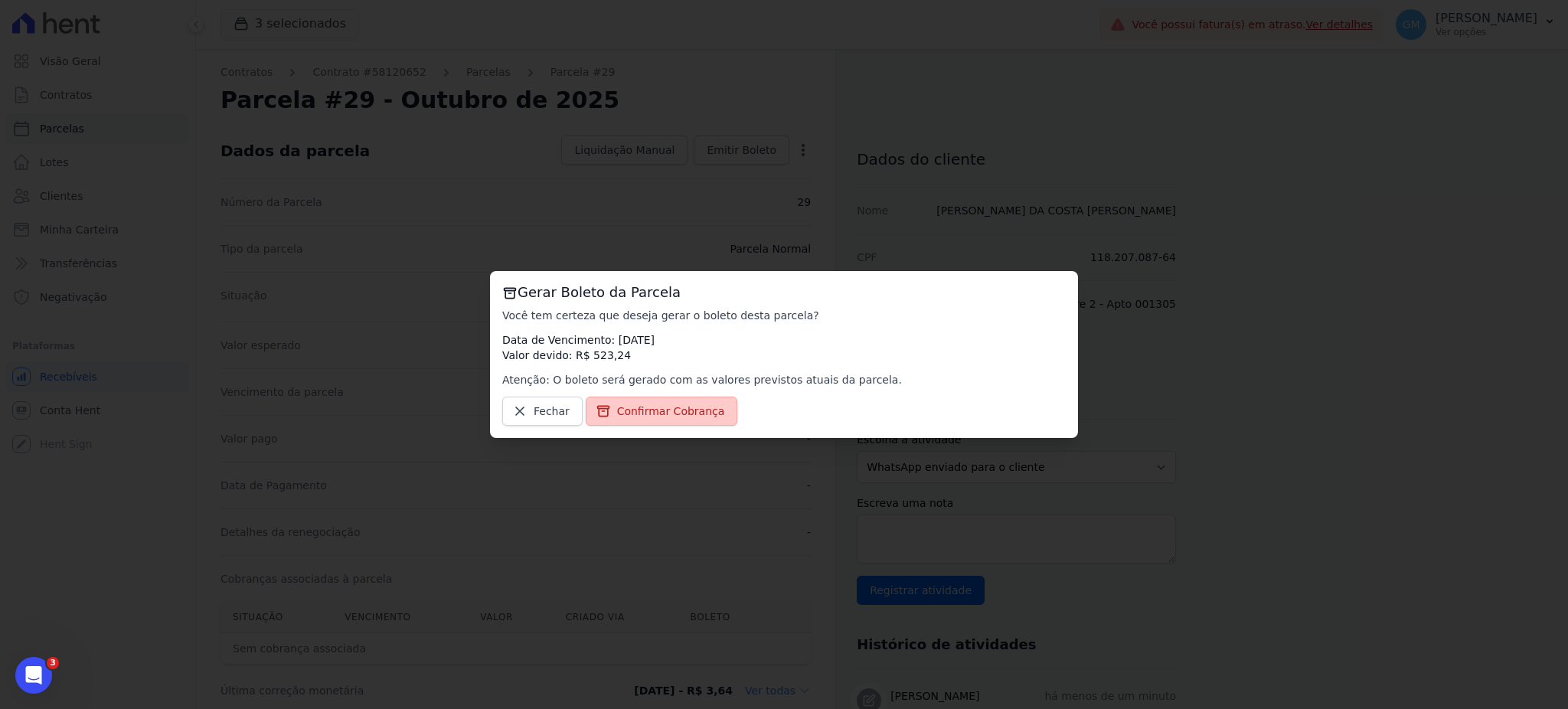
click at [679, 407] on span "Confirmar Cobrança" at bounding box center [670, 410] width 108 height 15
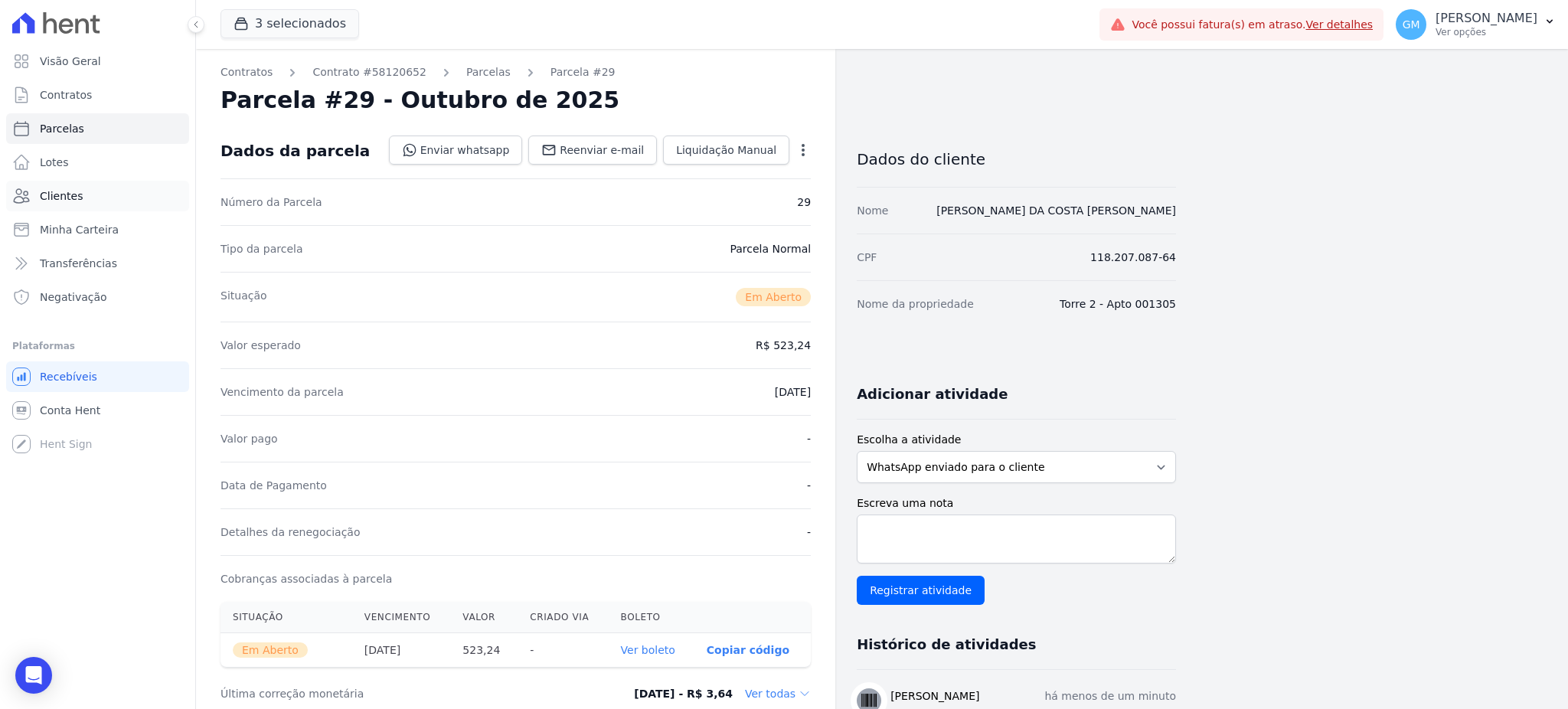
click at [63, 186] on link "Clientes" at bounding box center [98, 196] width 183 height 30
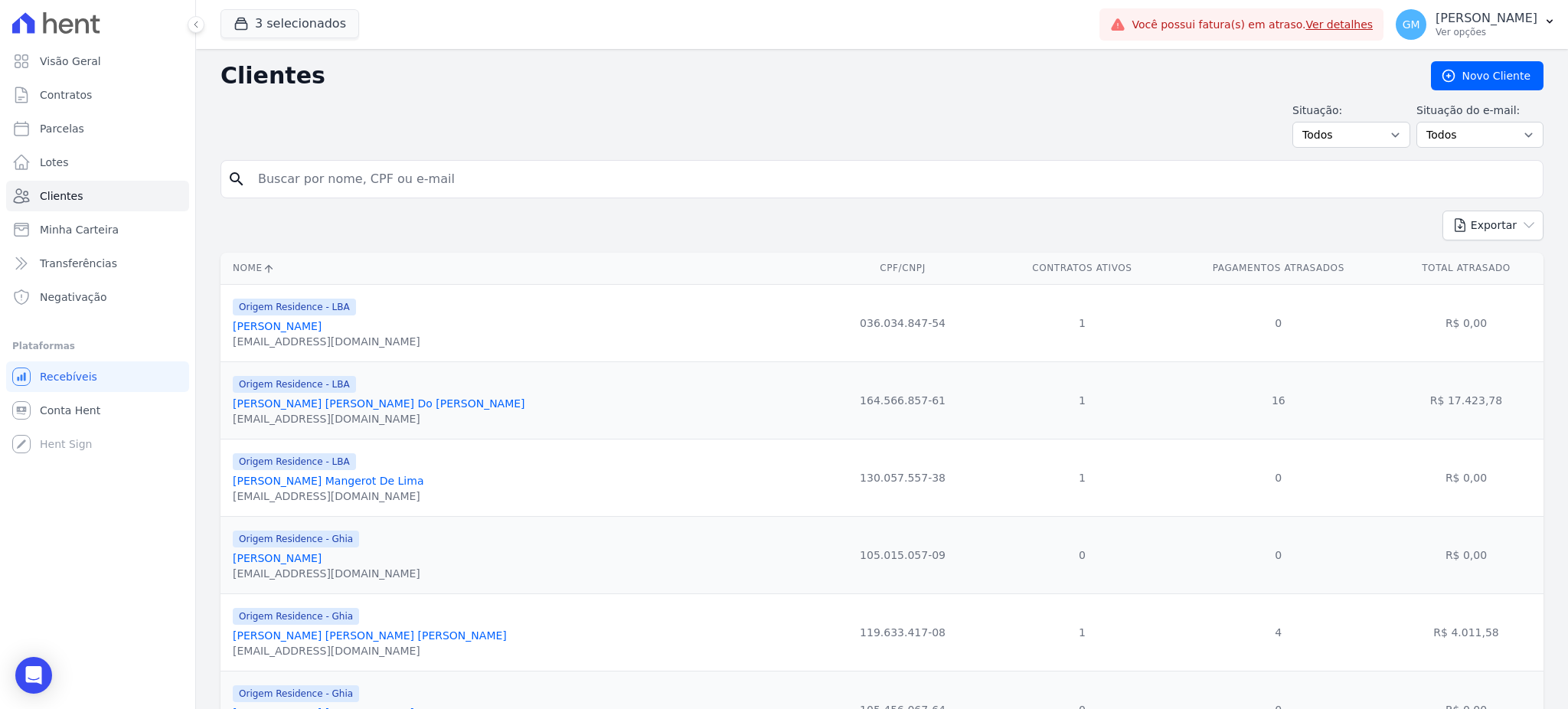
click at [304, 166] on input "search" at bounding box center [892, 179] width 1288 height 30
paste input "[PERSON_NAME]"
type input "Ronnie Silva"
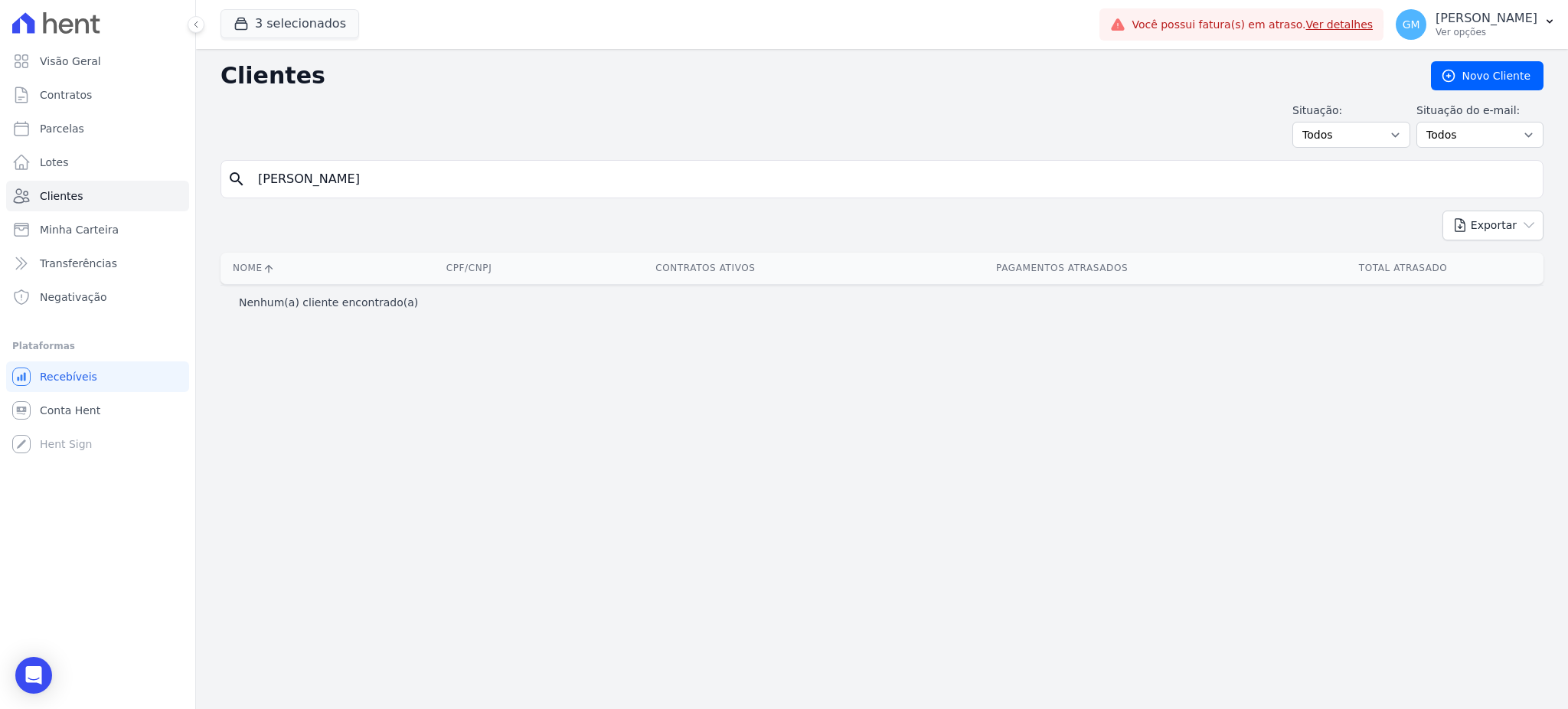
click at [325, 188] on input "Ronnie Silva" at bounding box center [892, 179] width 1288 height 30
type input "Ronnie"
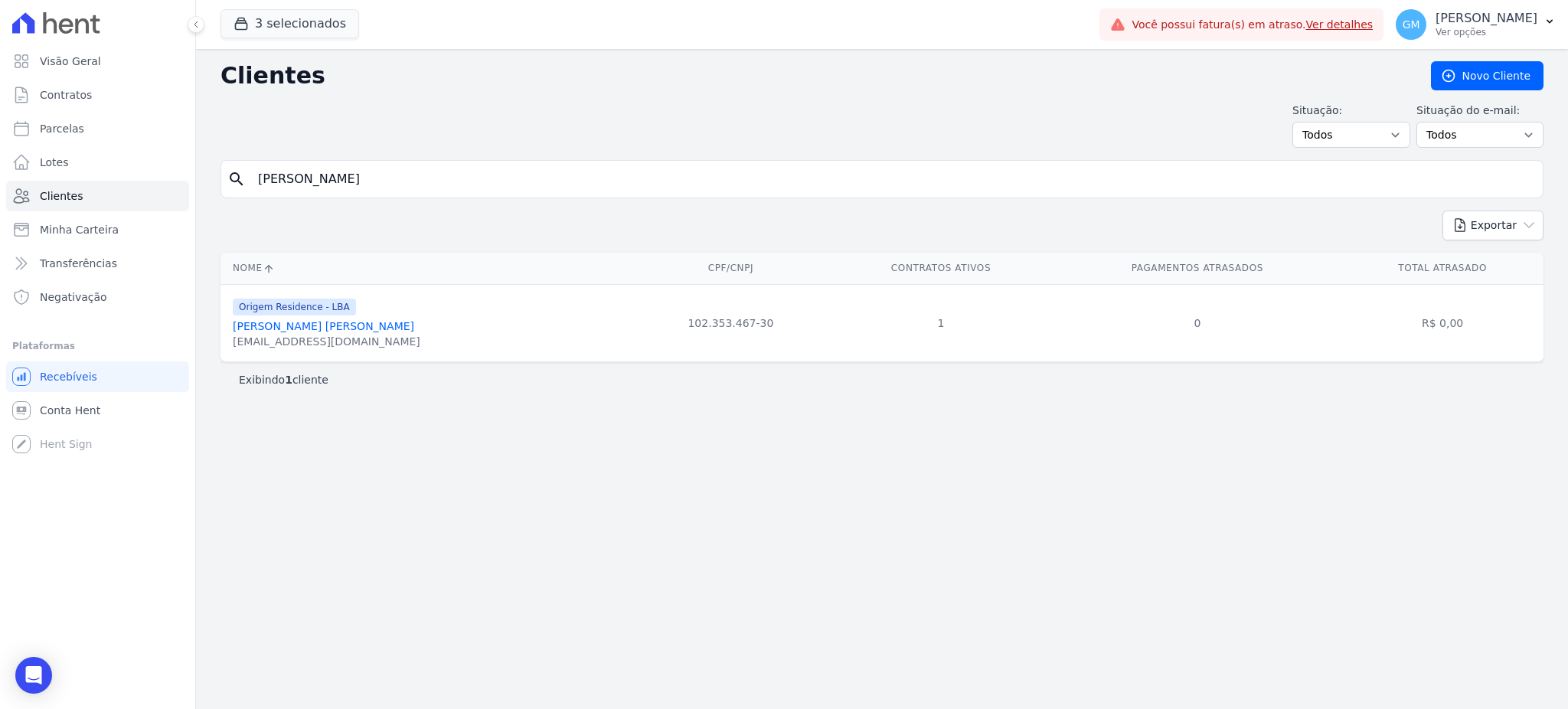
click at [308, 328] on link "Ronnie Mousinho Da Silva" at bounding box center [323, 326] width 182 height 12
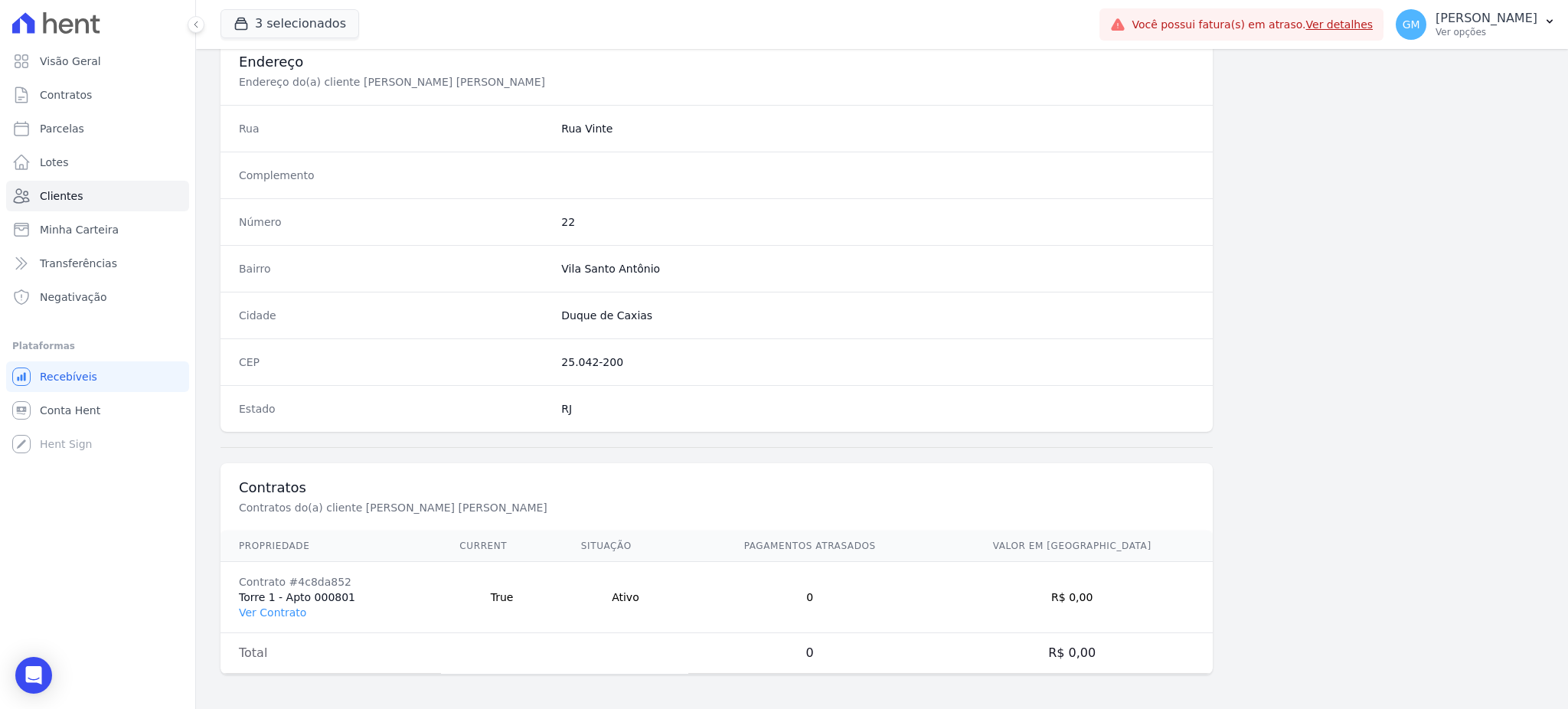
scroll to position [724, 0]
click at [283, 601] on td "Contrato #4c8da852 Torre 1 - Apto 000801 Ver Contrato" at bounding box center [331, 594] width 221 height 71
click at [283, 606] on link "Ver Contrato" at bounding box center [272, 609] width 68 height 12
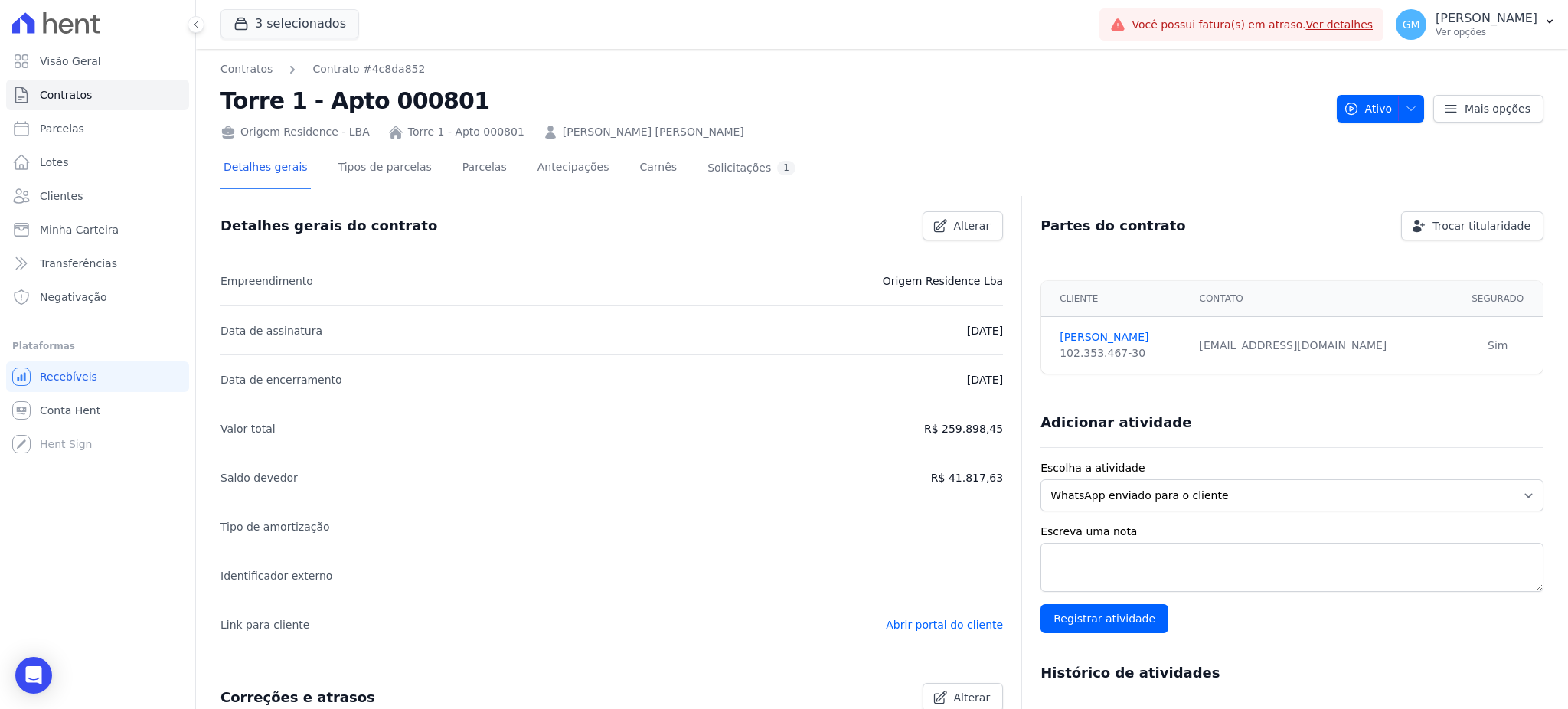
click at [437, 159] on div "Detalhes gerais Tipos de parcelas Parcelas Antecipações Carnês Solicitações 1" at bounding box center [509, 168] width 578 height 41
click at [459, 158] on link "Parcelas" at bounding box center [484, 168] width 50 height 41
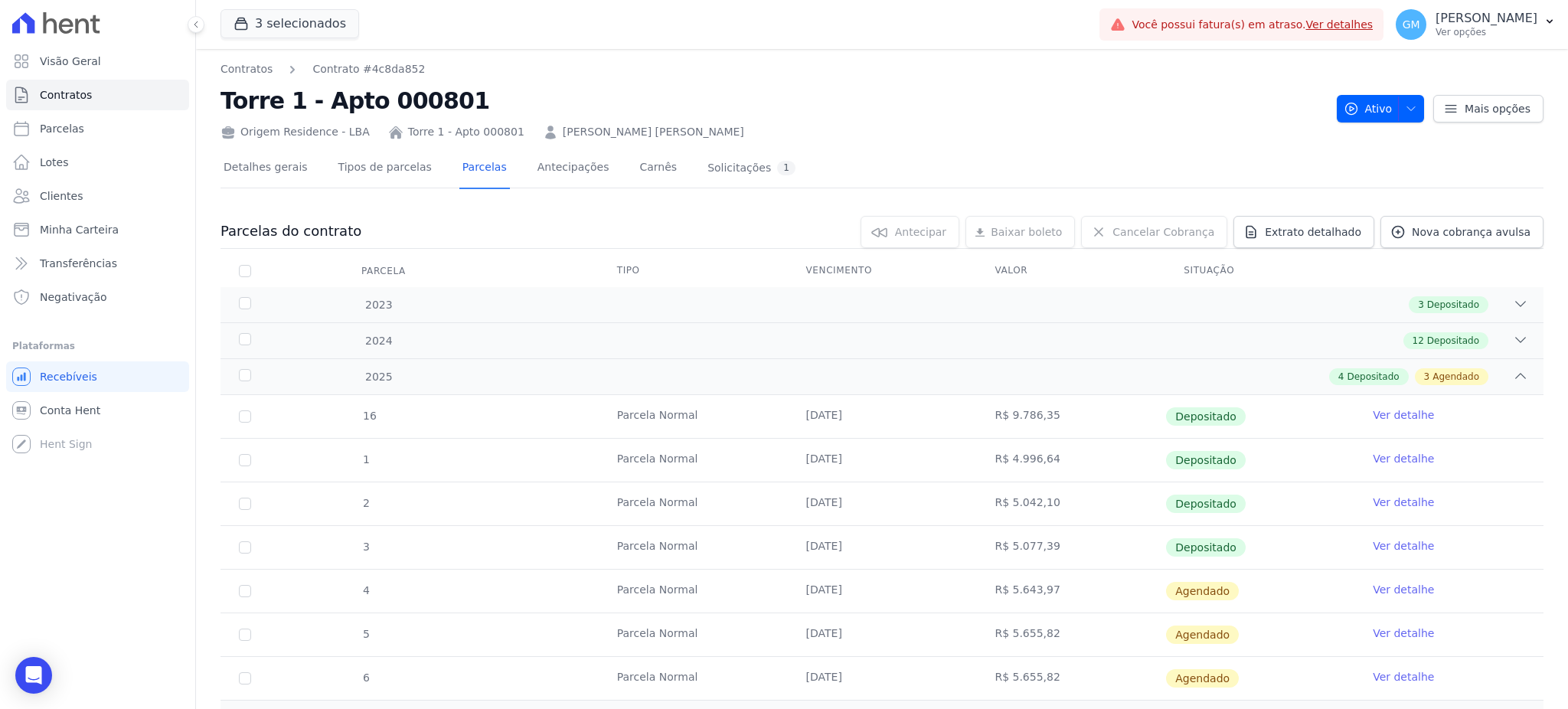
scroll to position [71, 0]
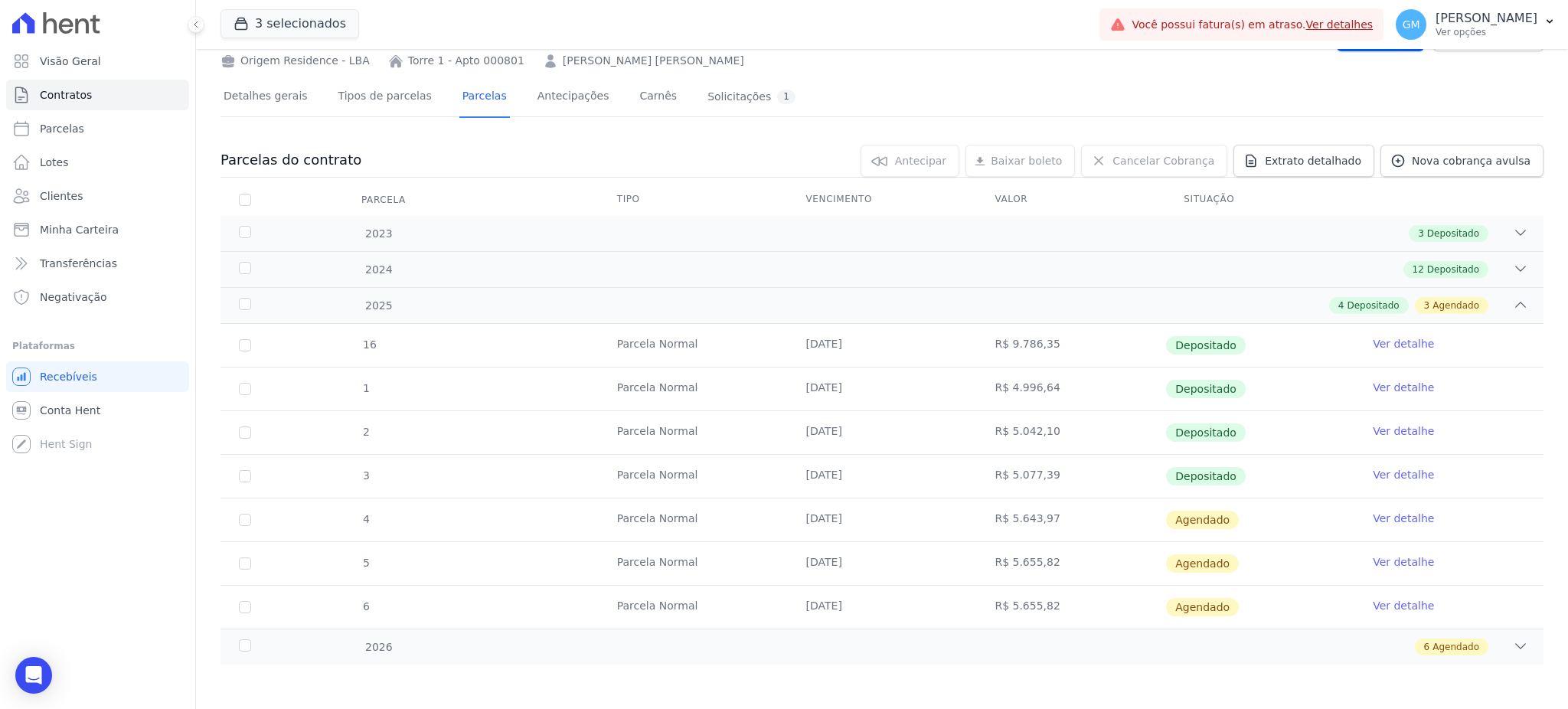
click at [1374, 473] on link "Ver detalhe" at bounding box center [1403, 474] width 61 height 15
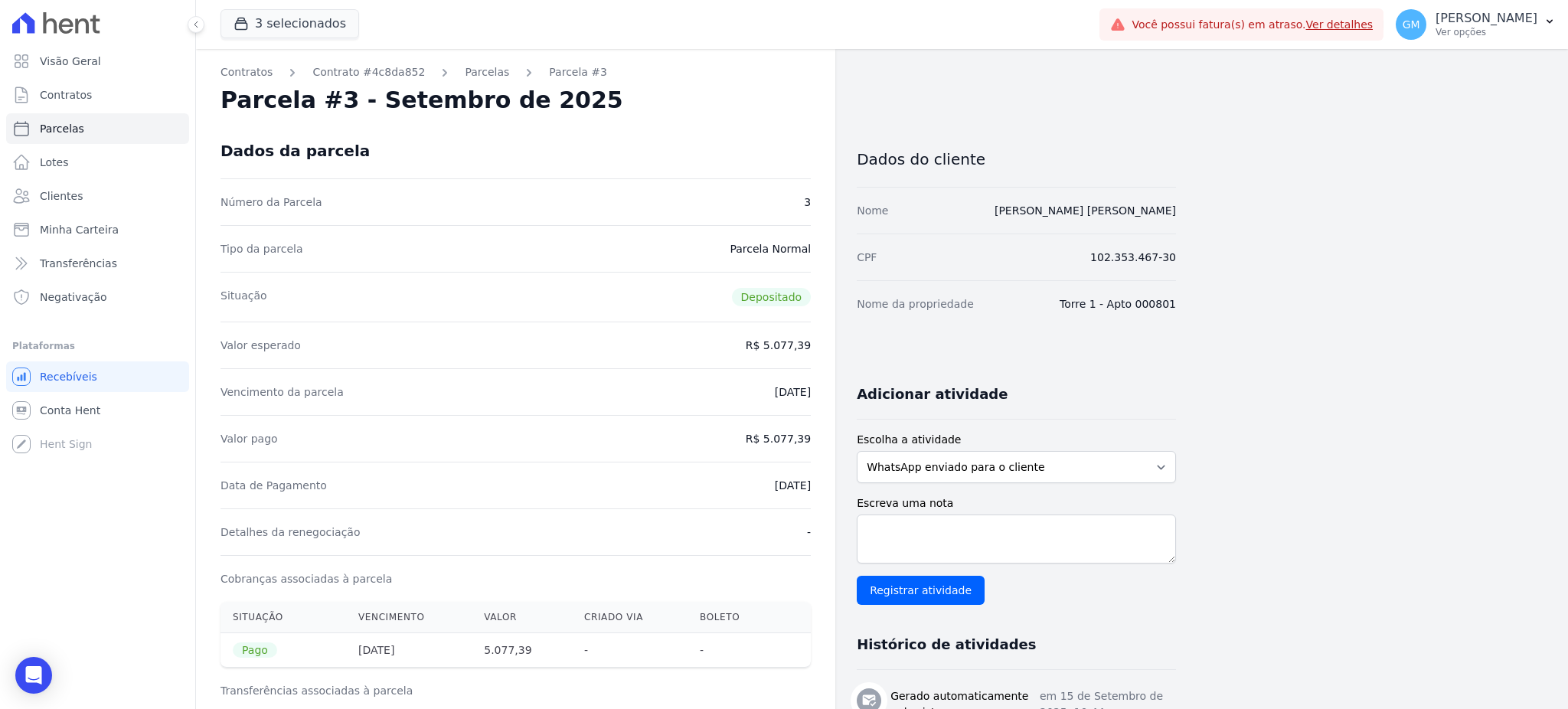
drag, startPoint x: 772, startPoint y: 437, endPoint x: 833, endPoint y: 442, distance: 61.2
click at [833, 442] on div "Contratos Contrato #4c8da852 Parcelas Parcela #3 Parcela #3 - Setembro de 2025 …" at bounding box center [515, 656] width 639 height 1216
click at [794, 122] on div "Contratos Contrato #4c8da852 Parcelas Parcela #3 Parcela #3 - Setembro de 2025 …" at bounding box center [515, 656] width 639 height 1216
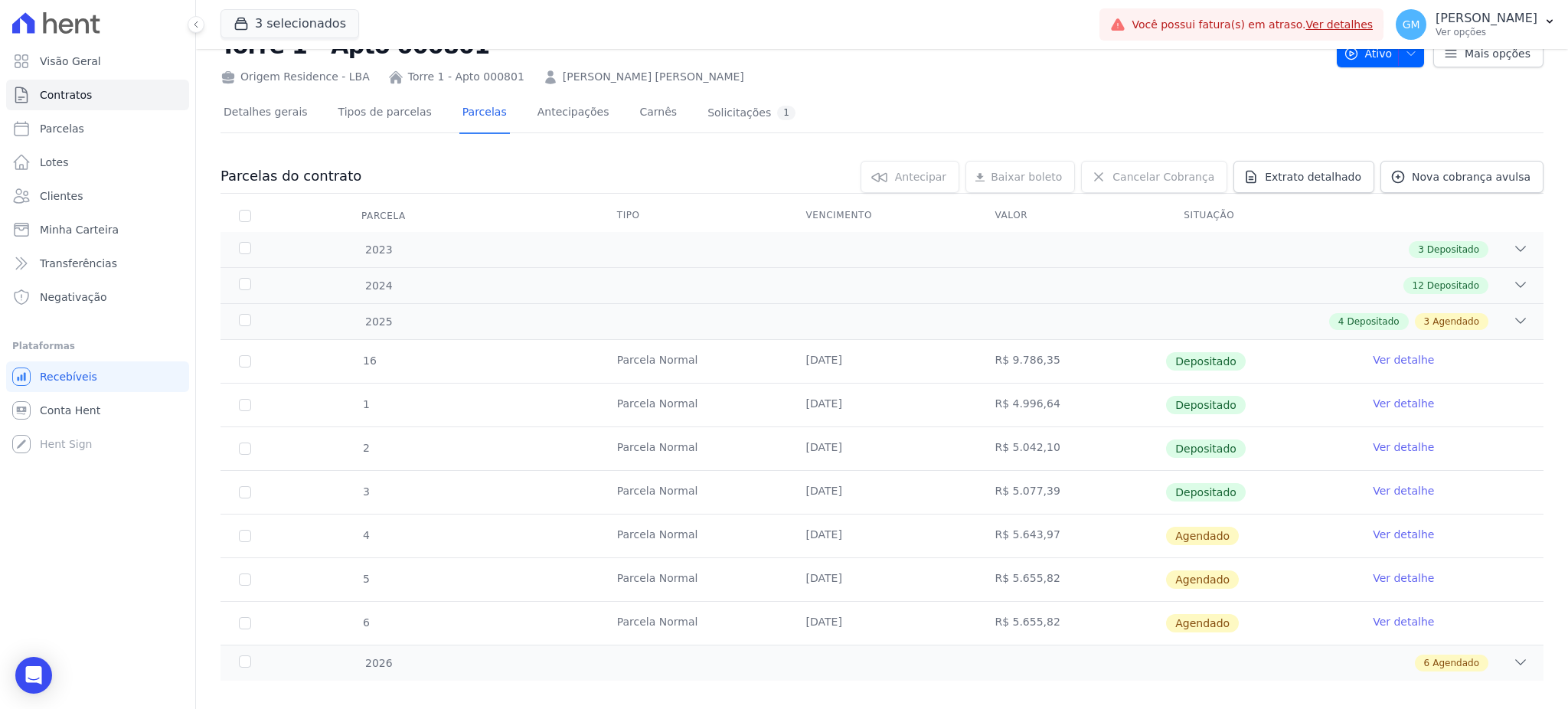
scroll to position [71, 0]
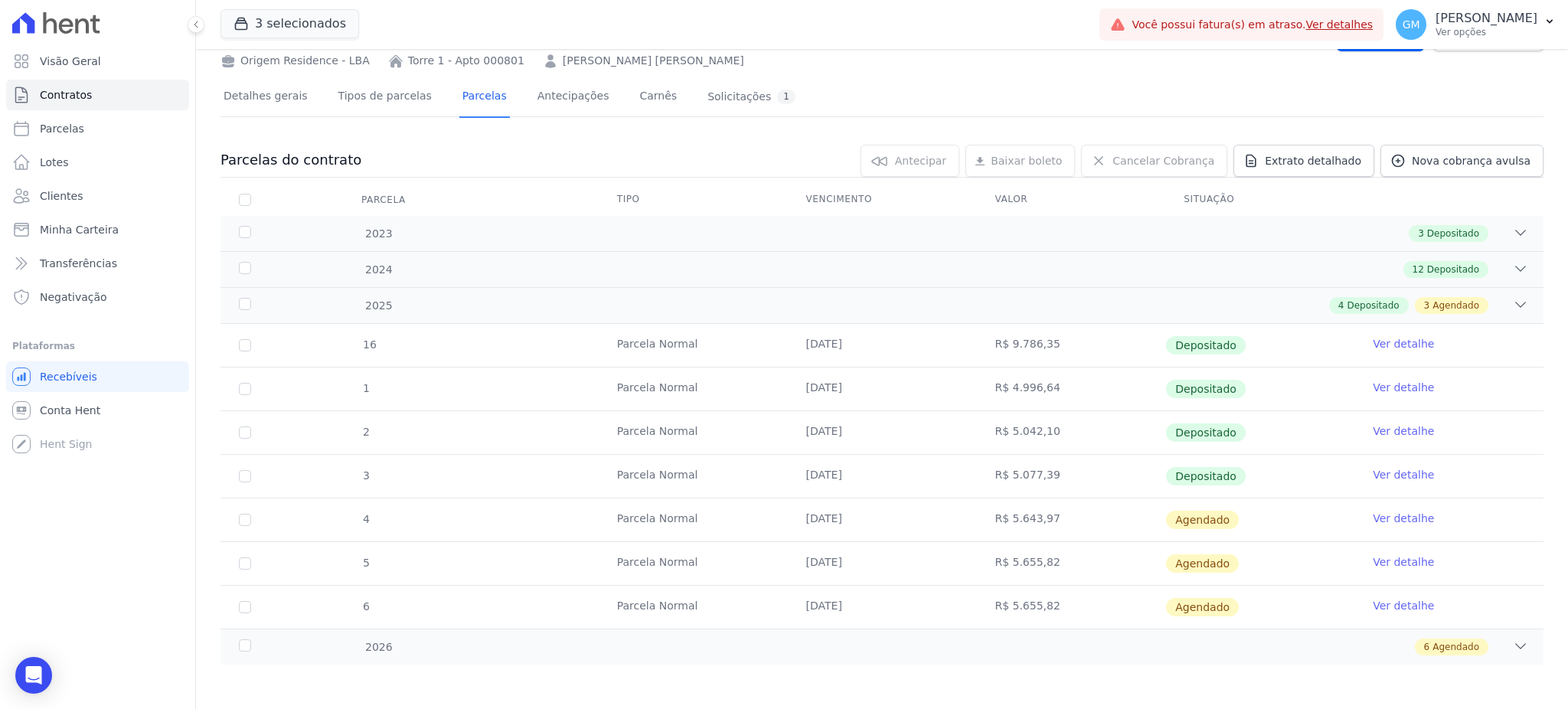
click at [1401, 519] on link "Ver detalhe" at bounding box center [1403, 518] width 61 height 15
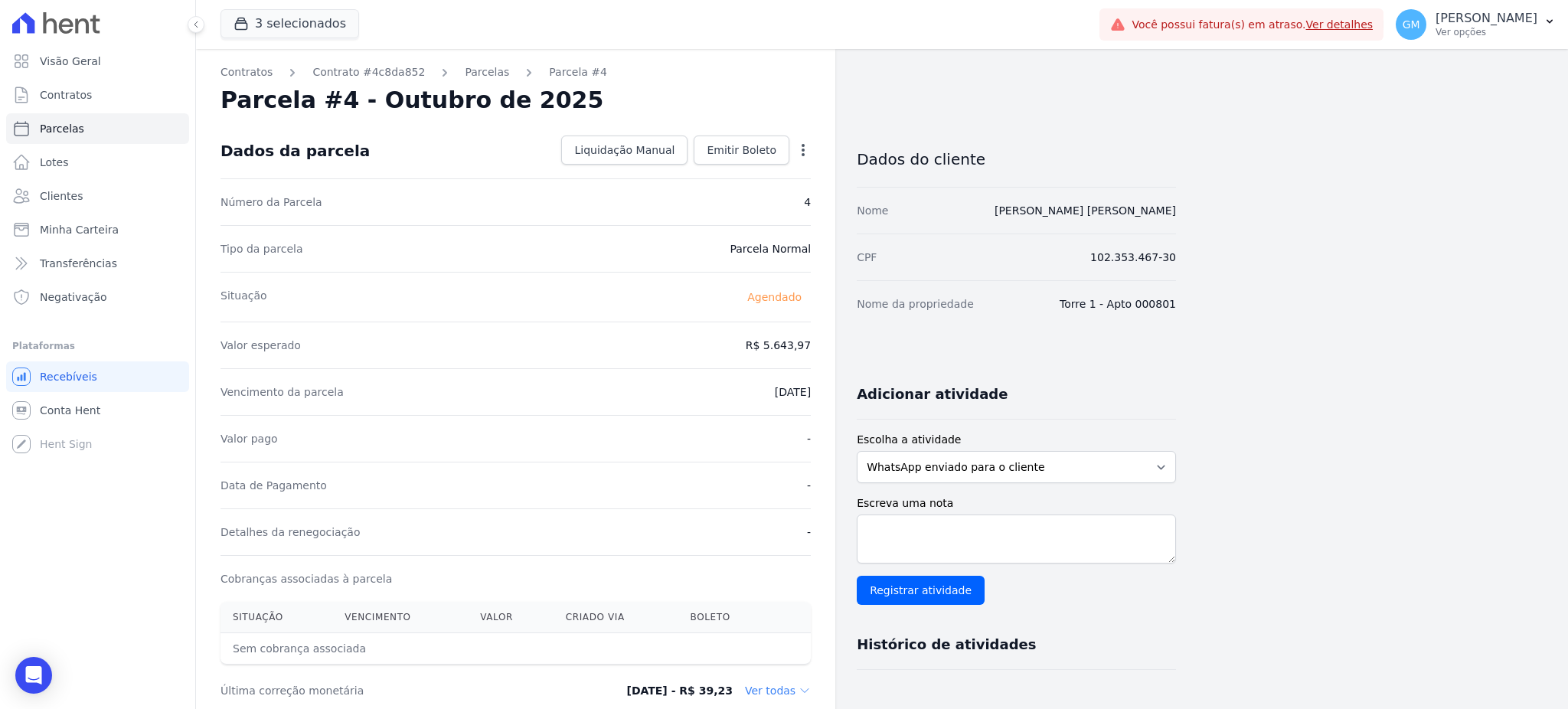
click at [799, 147] on icon "button" at bounding box center [802, 150] width 15 height 15
click at [739, 188] on link "Antecipar" at bounding box center [737, 198] width 135 height 28
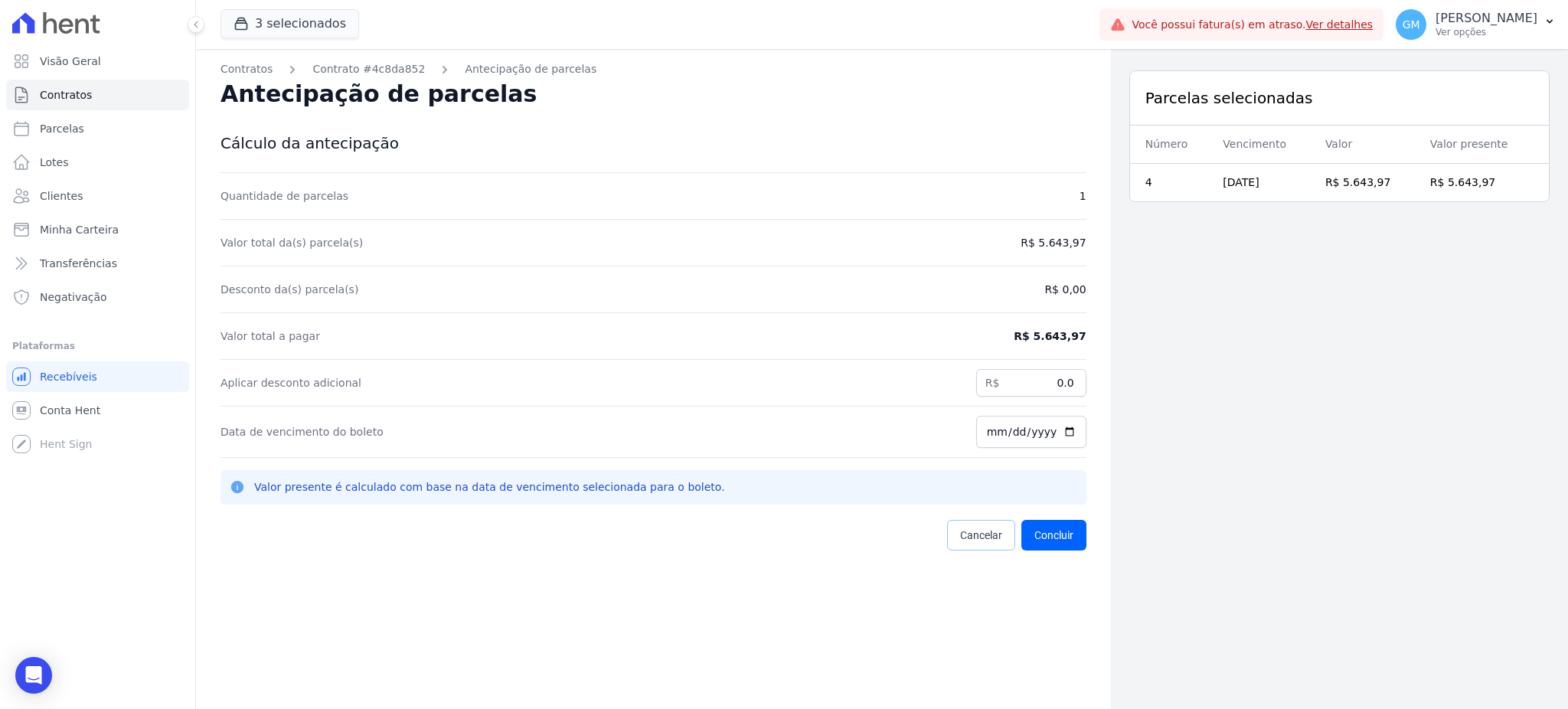
click at [960, 528] on span "Cancelar" at bounding box center [981, 535] width 42 height 15
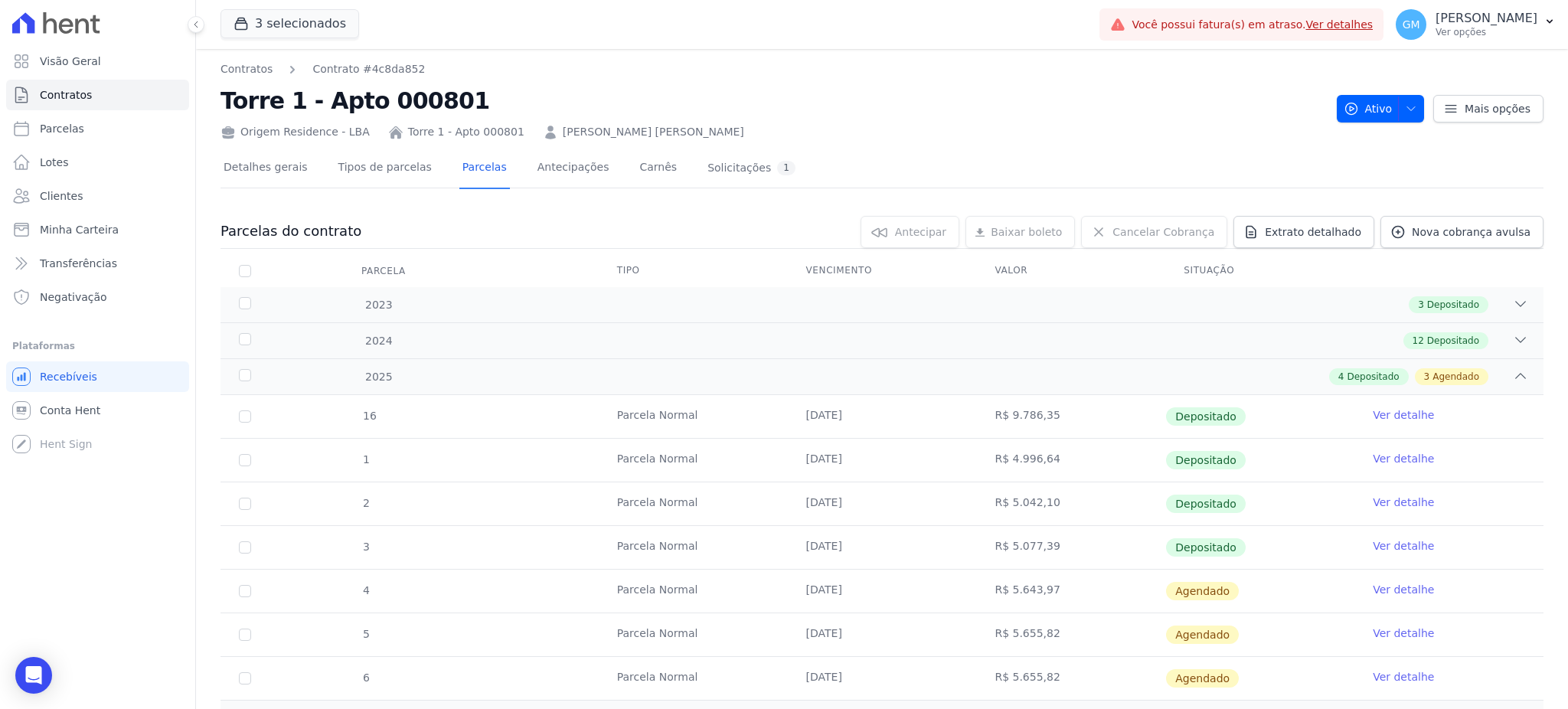
scroll to position [71, 0]
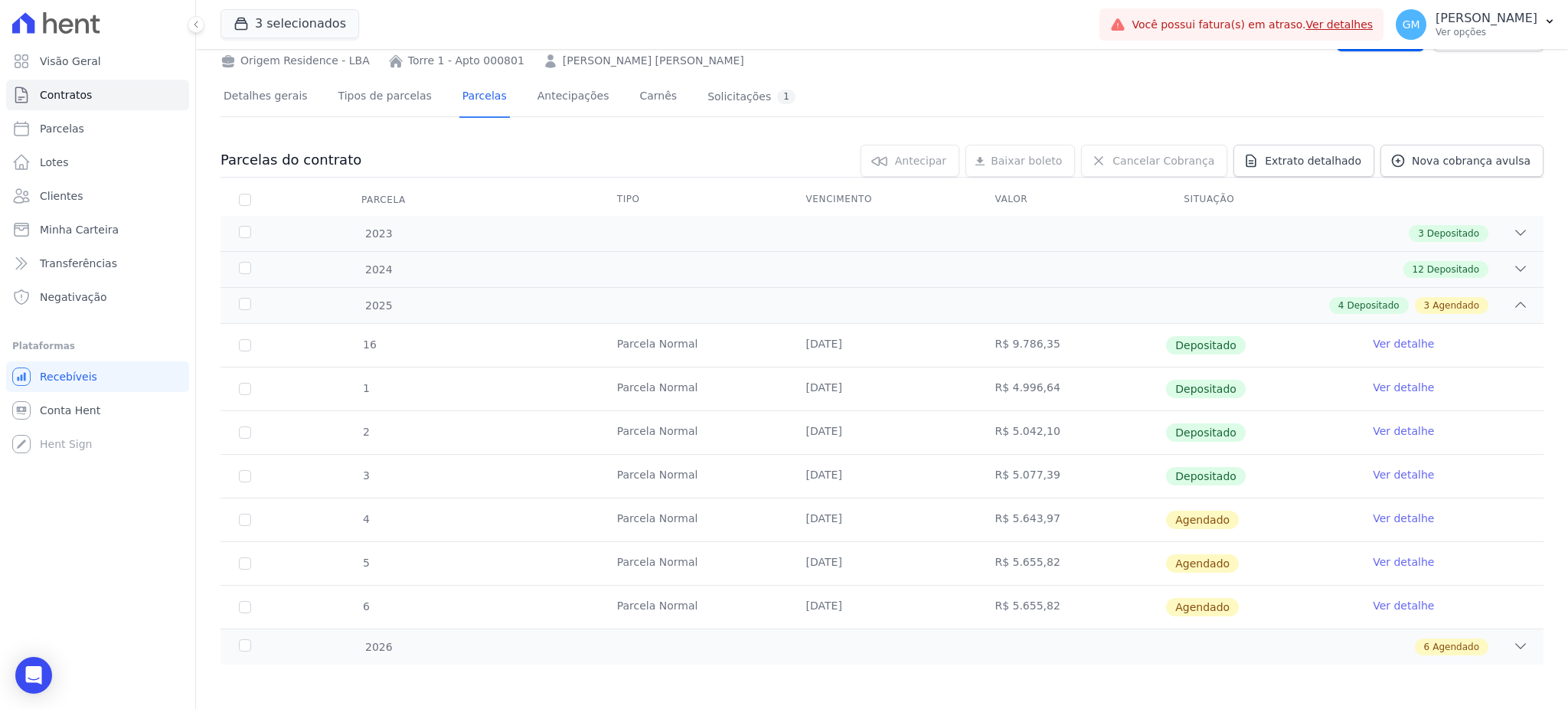
click at [1373, 516] on link "Ver detalhe" at bounding box center [1403, 518] width 61 height 15
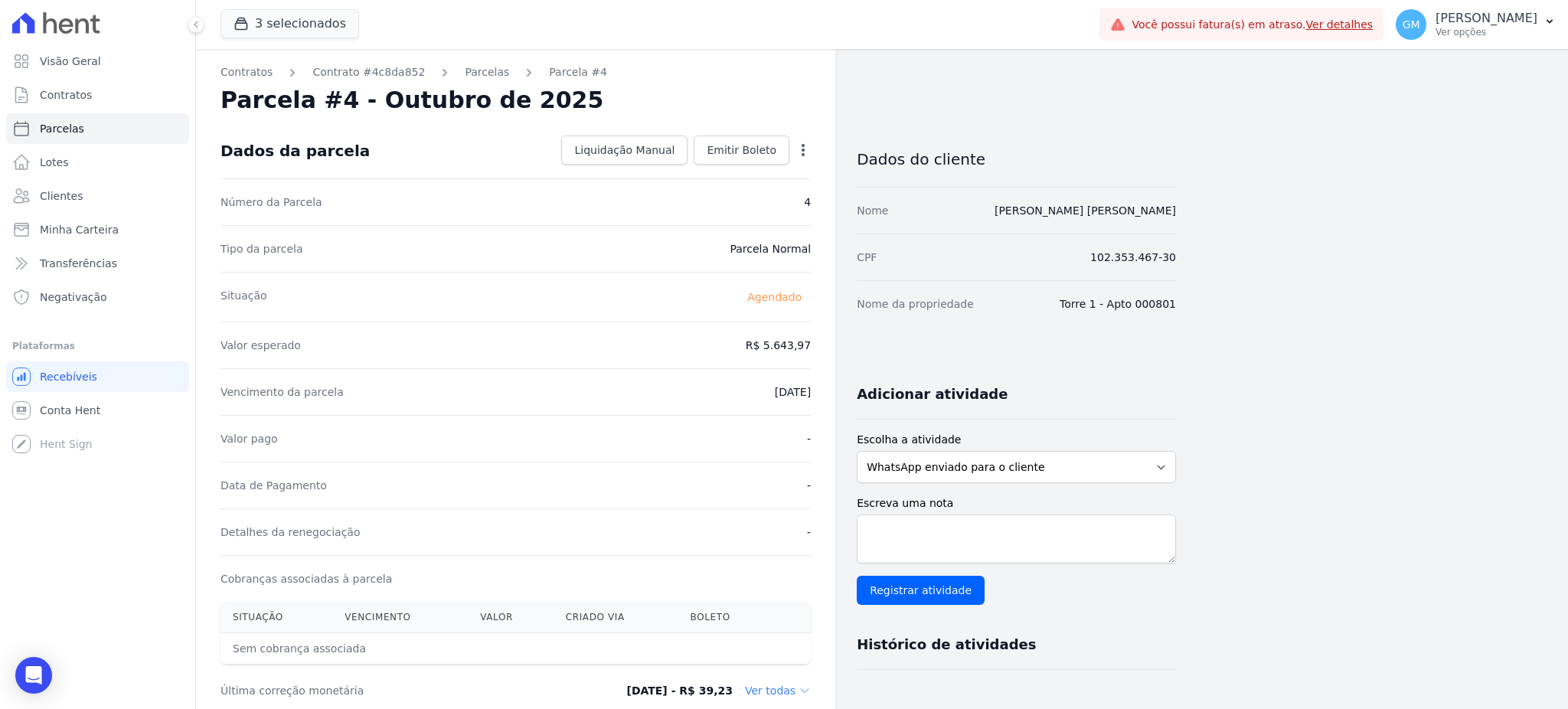
click at [790, 154] on div "Open options Alterar Antecipar" at bounding box center [800, 151] width 22 height 26
click at [800, 148] on icon "button" at bounding box center [802, 150] width 15 height 15
click at [736, 168] on link "Alterar" at bounding box center [737, 170] width 135 height 28
drag, startPoint x: 743, startPoint y: 334, endPoint x: 806, endPoint y: 342, distance: 63.5
click at [806, 342] on input "5643.97" at bounding box center [737, 343] width 147 height 32
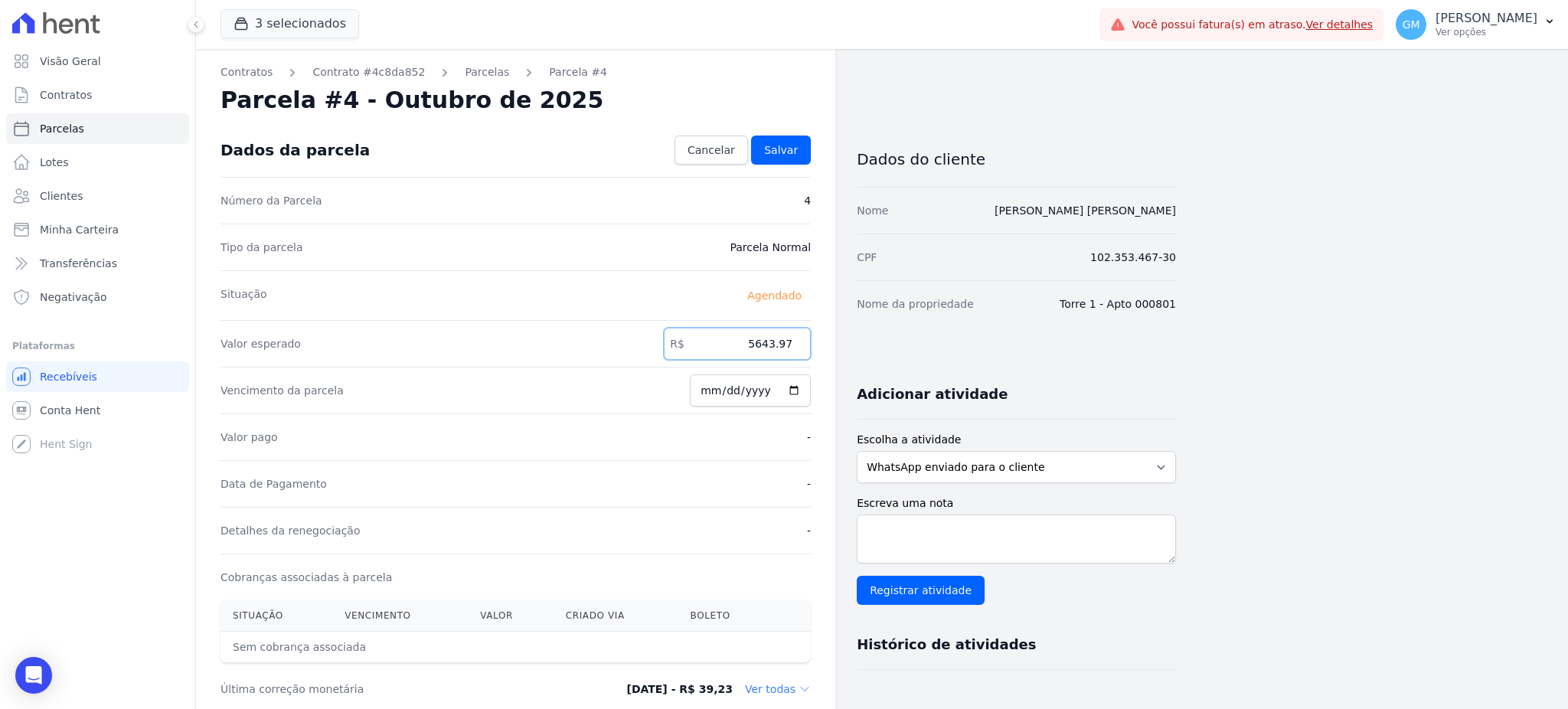
paste input ".08805"
click at [762, 347] on input "5.08805" at bounding box center [737, 343] width 147 height 32
click at [781, 342] on input "508805" at bounding box center [737, 343] width 147 height 32
type input "5088.05"
click at [764, 134] on div "Dados da parcela Cancelar Salvar" at bounding box center [515, 150] width 590 height 53
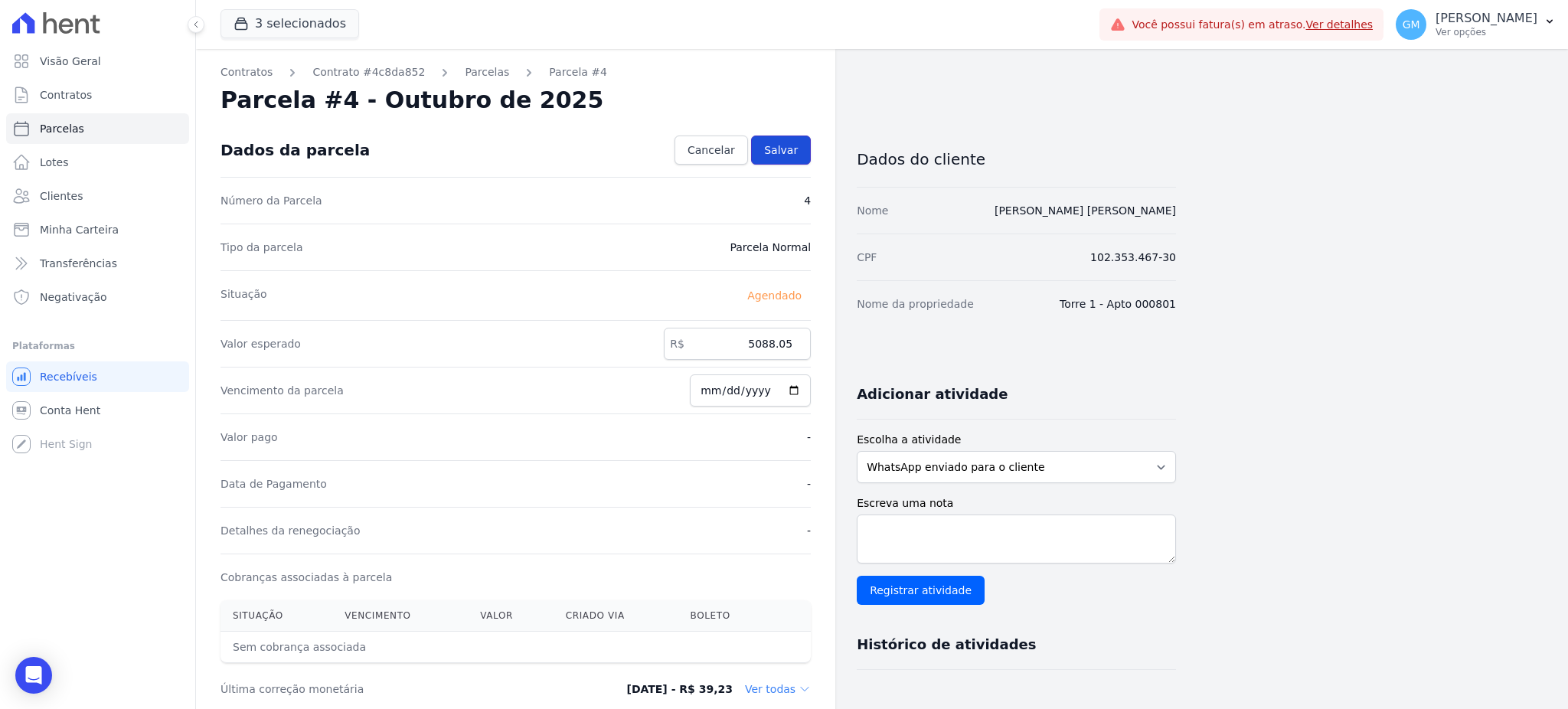
click at [771, 155] on span "Salvar" at bounding box center [781, 150] width 33 height 15
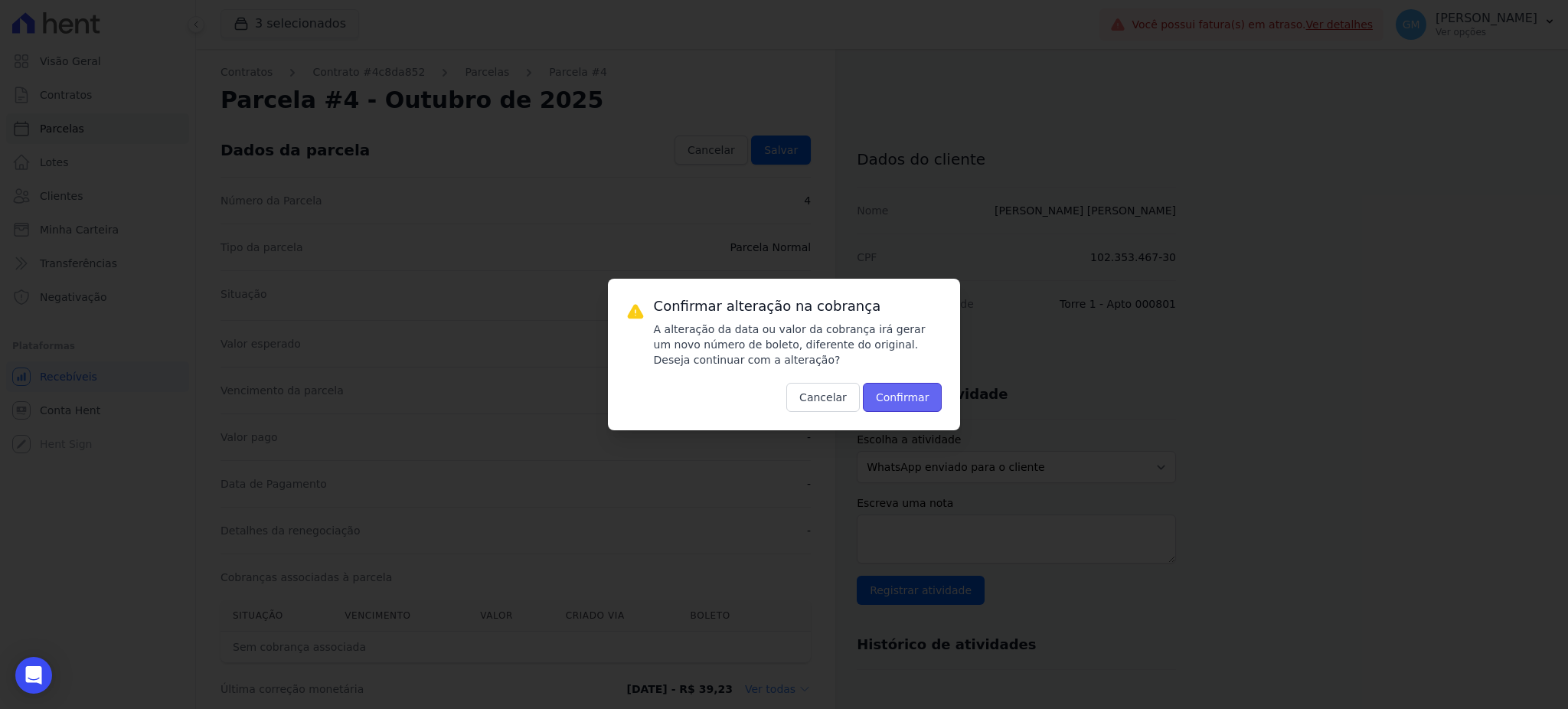
click at [915, 389] on button "Confirmar" at bounding box center [903, 397] width 80 height 29
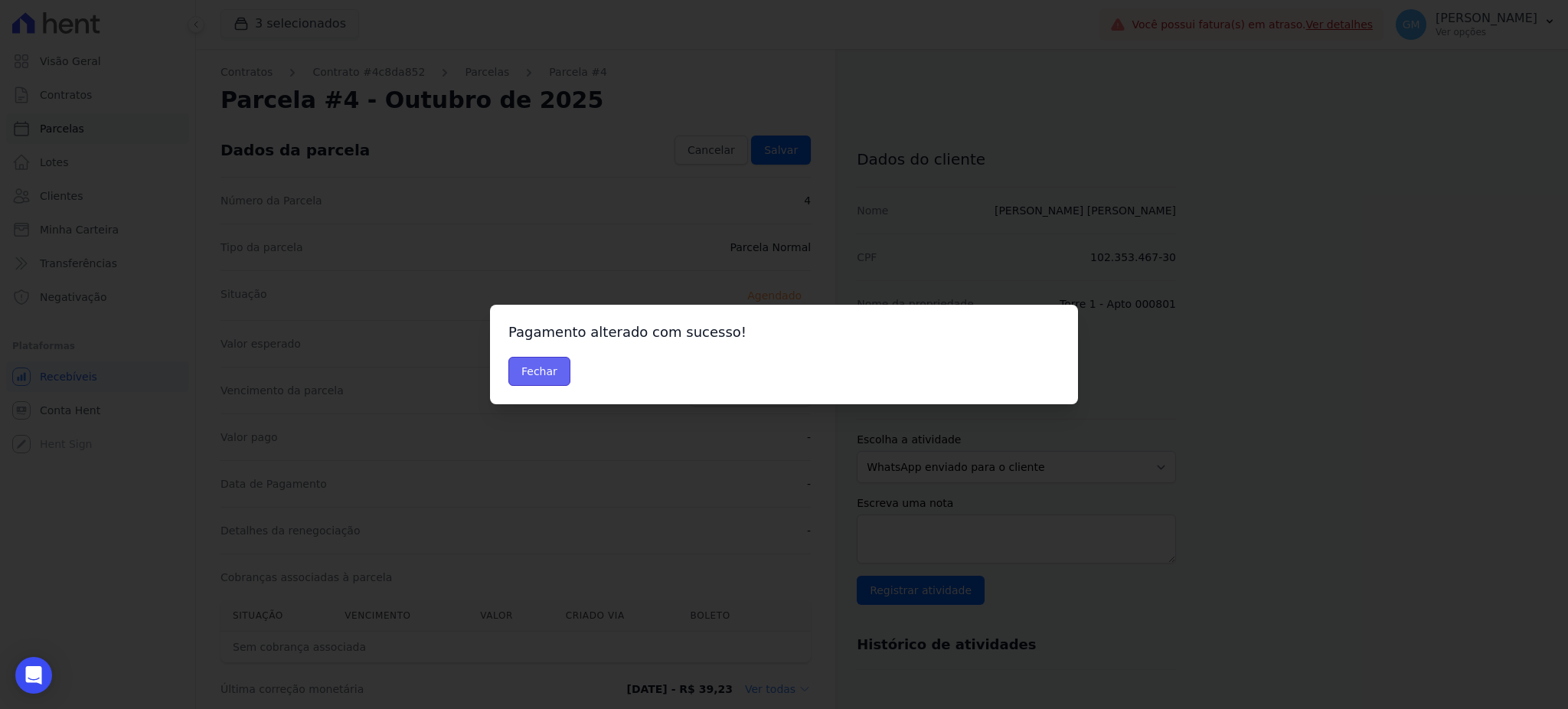
click at [549, 371] on button "Fechar" at bounding box center [539, 371] width 62 height 29
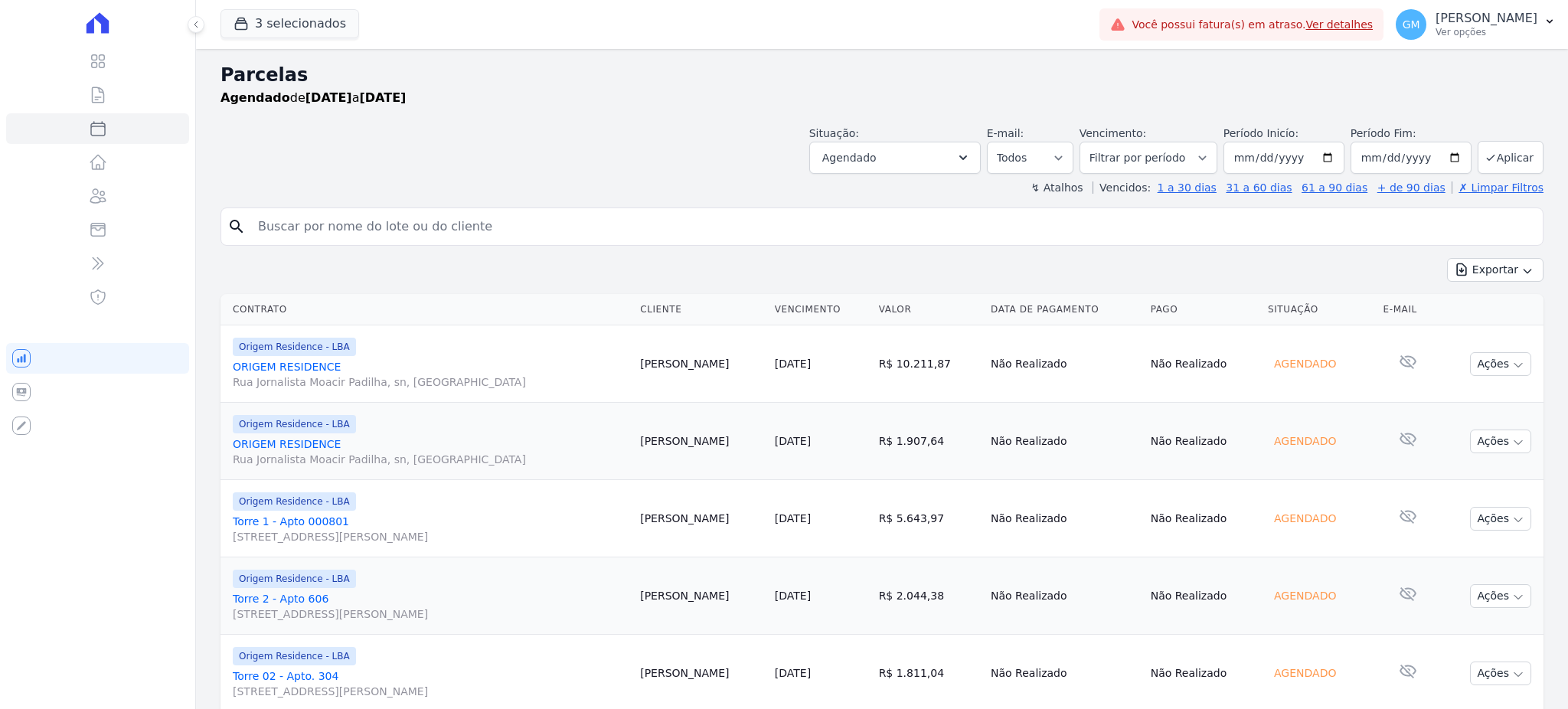
select select
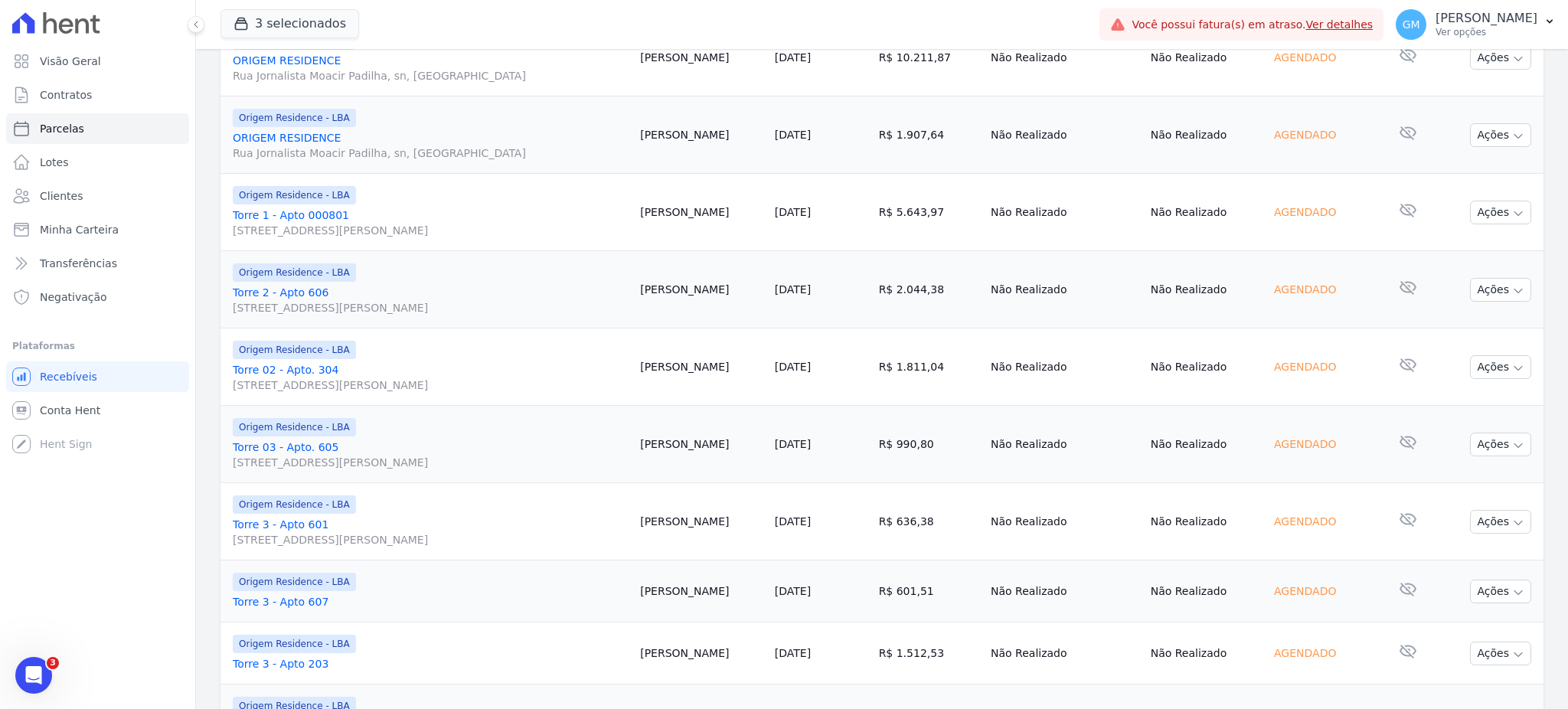
scroll to position [204, 0]
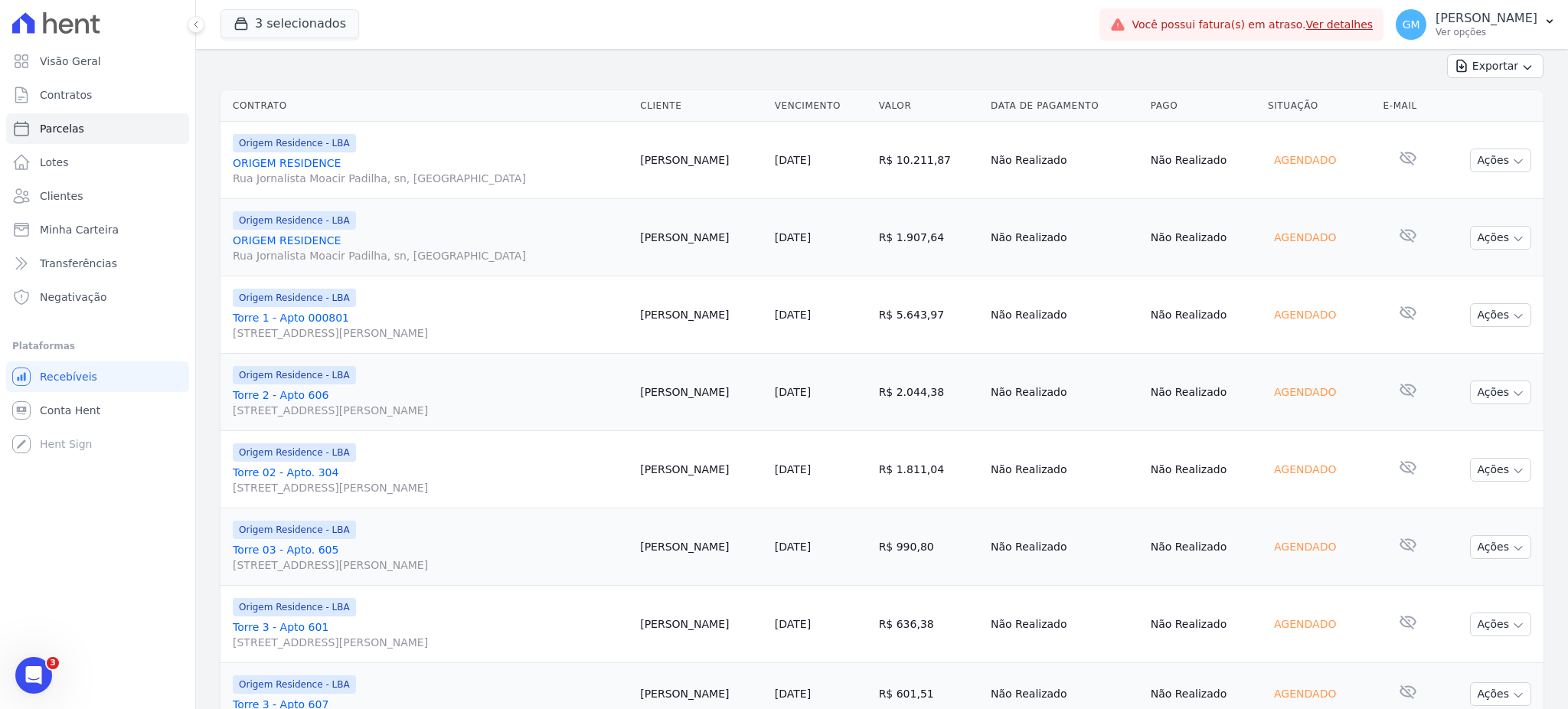
drag, startPoint x: 725, startPoint y: 314, endPoint x: 647, endPoint y: 315, distance: 78.0
click at [647, 315] on tr "Origem Residence - LBA Torre 1 - Apto 000801 Rua Jornalista Moacir Padilha, 2, …" at bounding box center [882, 315] width 1323 height 77
click at [659, 315] on td "Ronnie Silva" at bounding box center [701, 315] width 135 height 77
click at [739, 315] on td "Ronnie Silva" at bounding box center [701, 315] width 135 height 77
drag, startPoint x: 739, startPoint y: 315, endPoint x: 658, endPoint y: 322, distance: 81.3
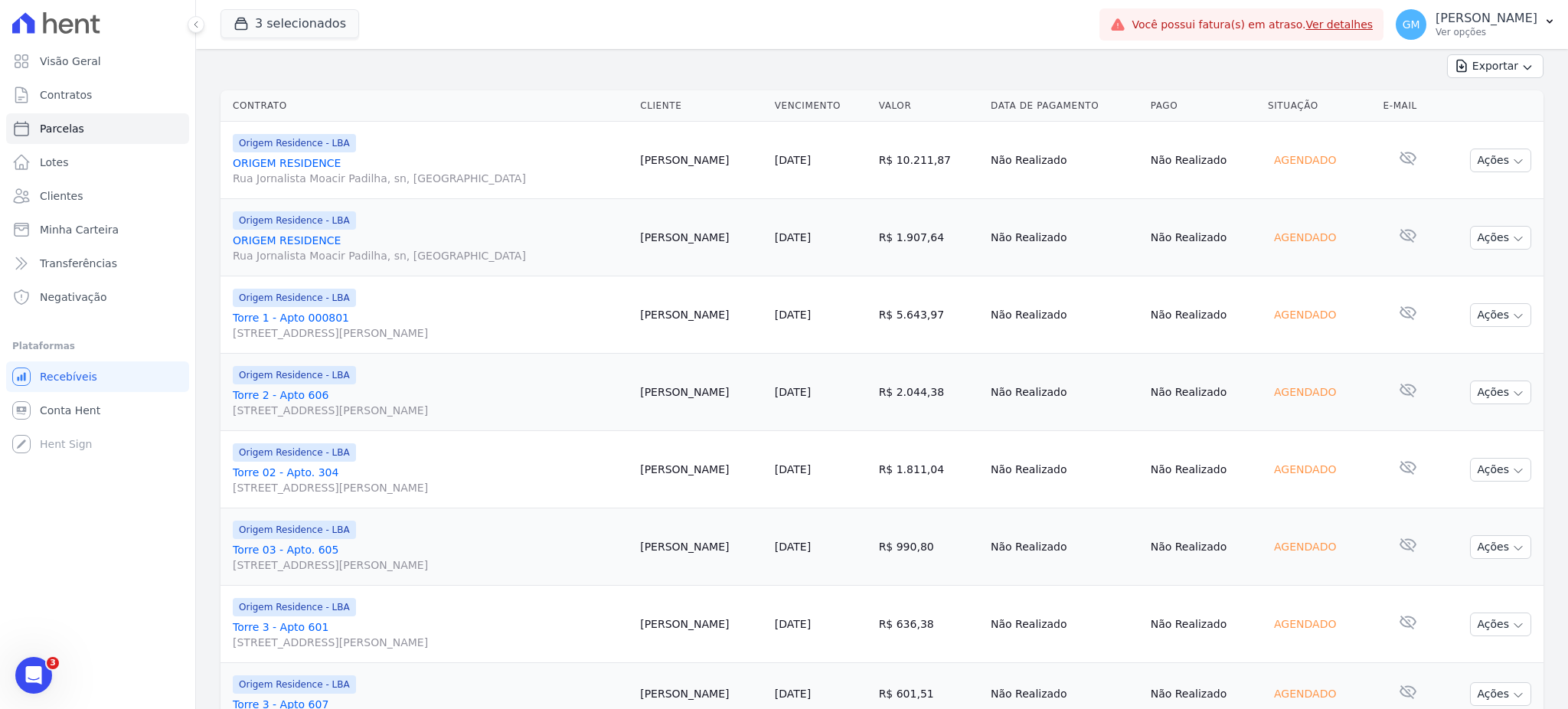
click at [658, 322] on td "Ronnie Silva" at bounding box center [701, 315] width 135 height 77
copy td "Ronnie Silva"
drag, startPoint x: 707, startPoint y: 390, endPoint x: 659, endPoint y: 390, distance: 48.0
click at [659, 390] on td "Larissa Nascimento" at bounding box center [701, 392] width 135 height 77
copy td "Larissa Nascimento"
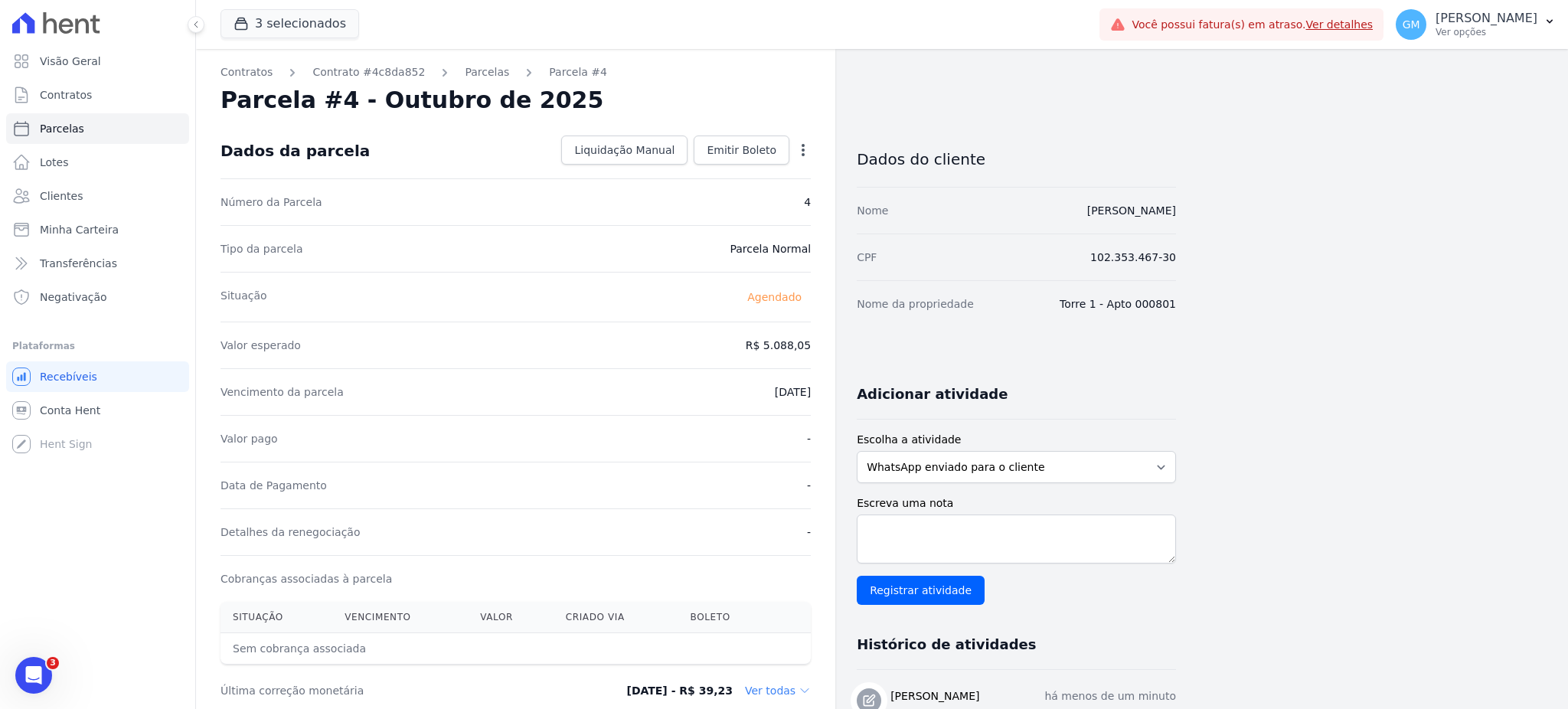
click at [747, 130] on div "Dados da parcela Liquidação Manual Liquidação Manual Data de Pagamento [DATE] […" at bounding box center [515, 151] width 590 height 55
click at [747, 135] on link "Emitir Boleto" at bounding box center [741, 150] width 96 height 29
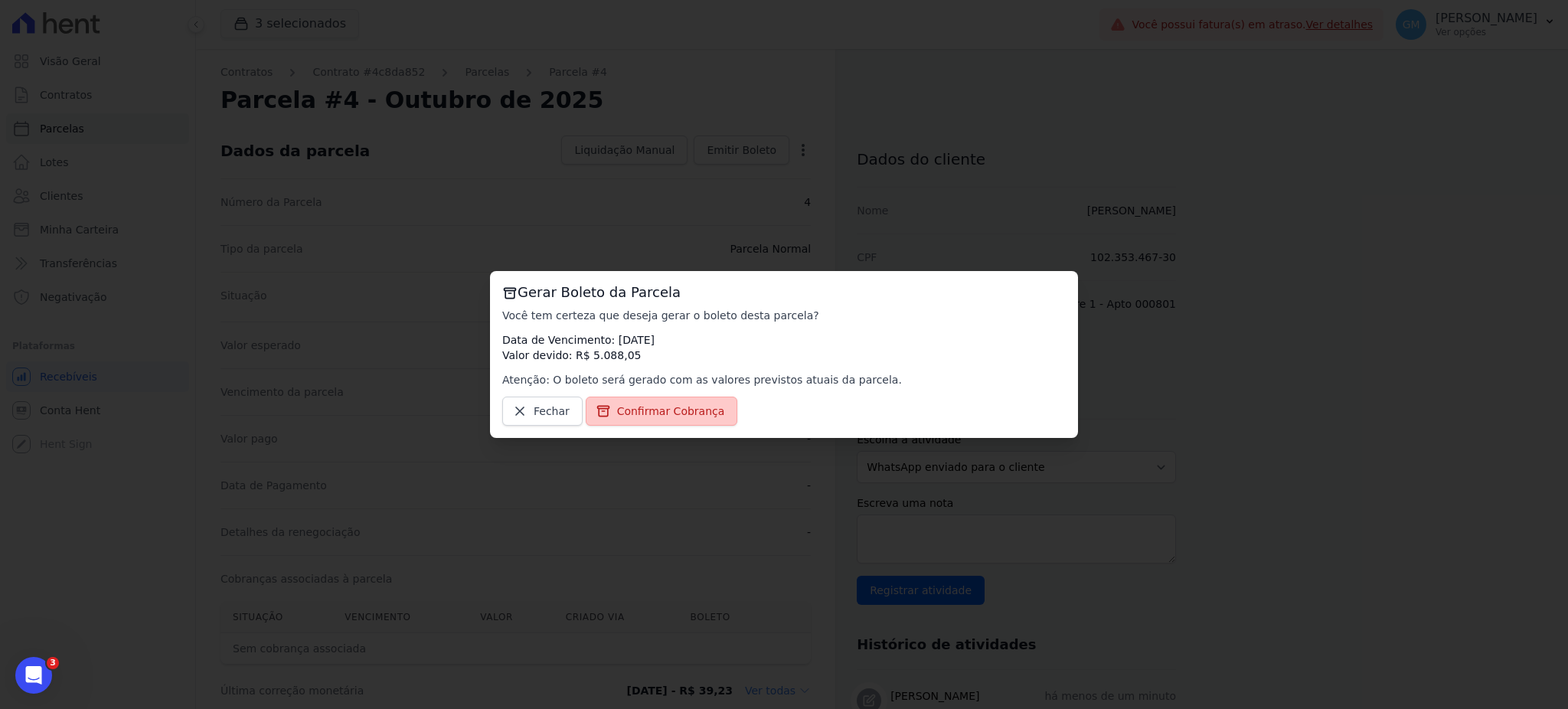
click at [664, 401] on link "Confirmar Cobrança" at bounding box center [661, 411] width 152 height 29
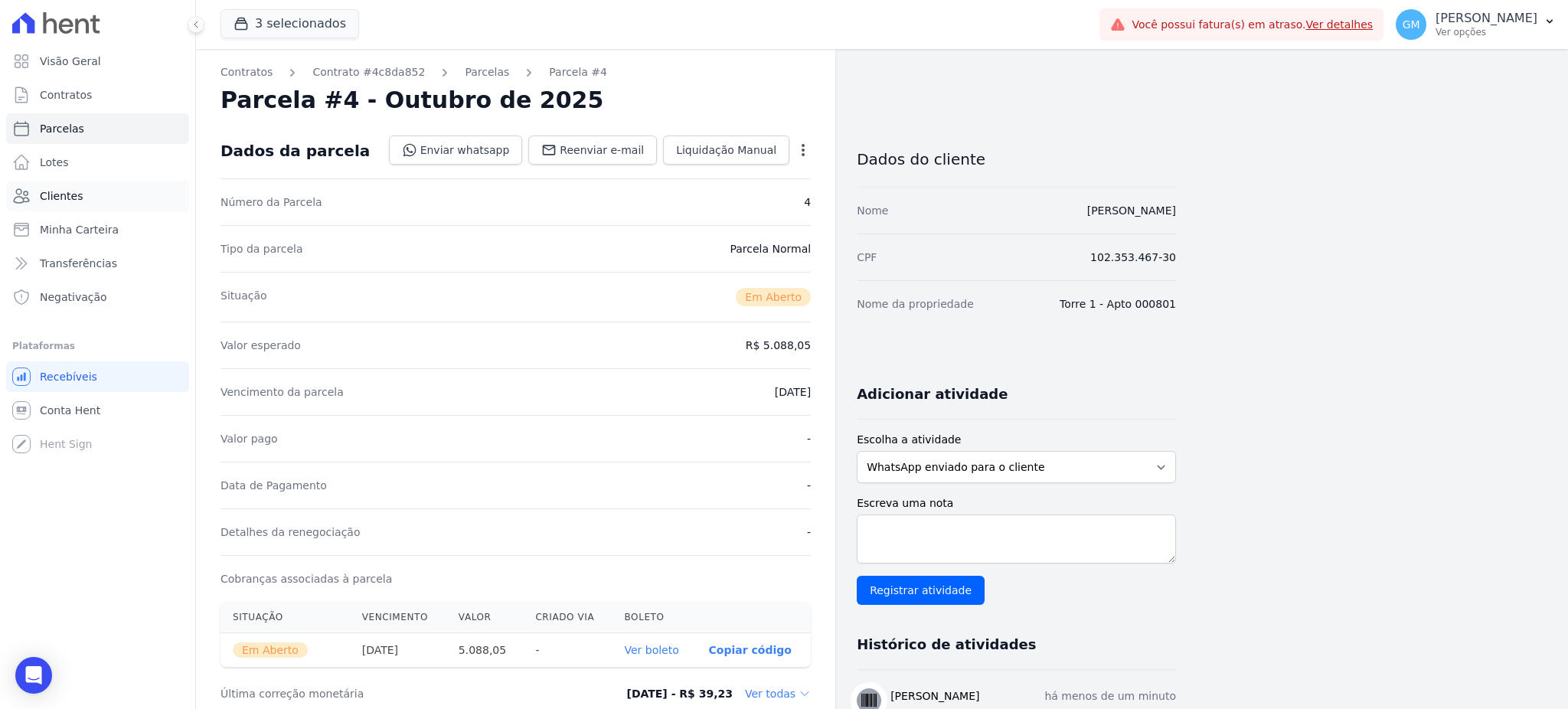
click at [105, 194] on link "Clientes" at bounding box center [98, 196] width 183 height 30
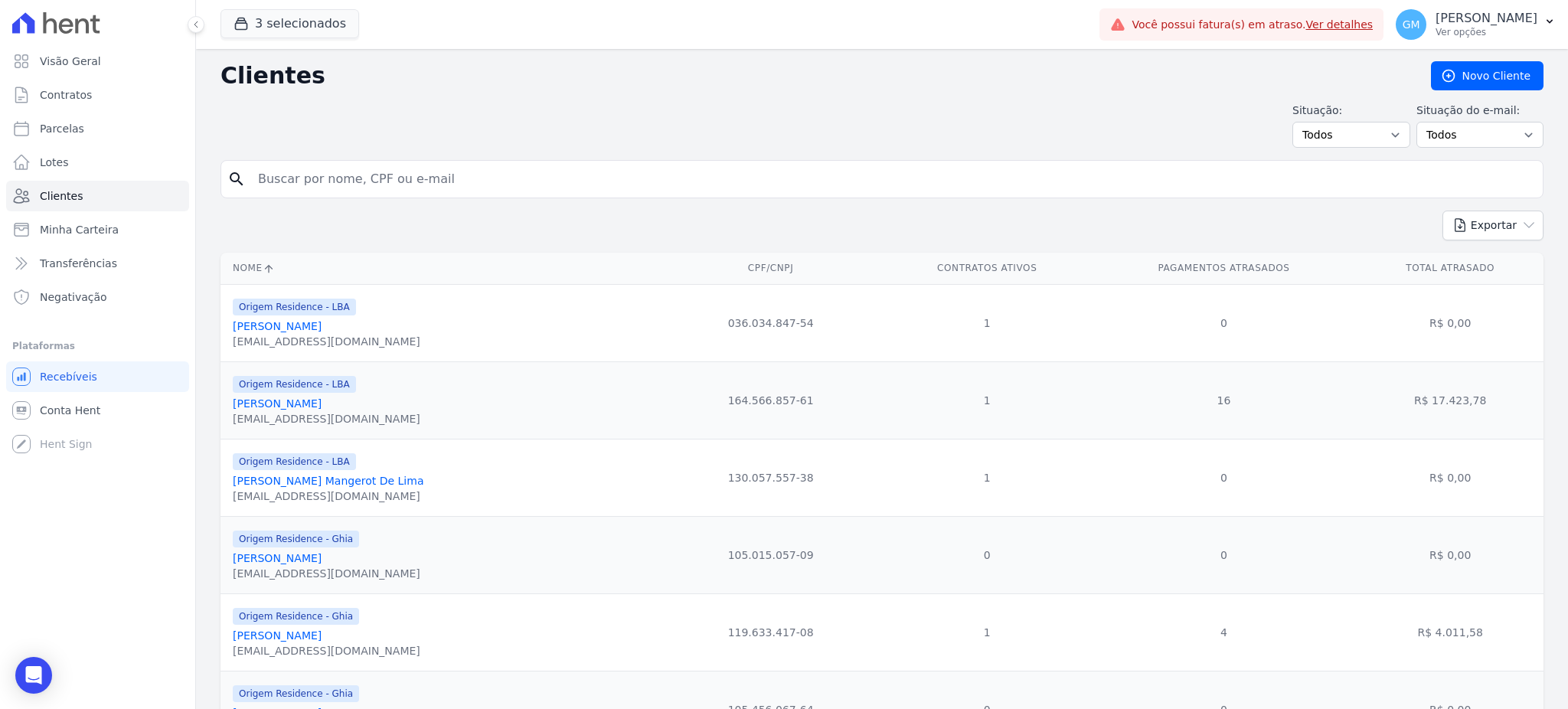
click at [258, 182] on input "search" at bounding box center [892, 179] width 1288 height 30
paste input "[PERSON_NAME]"
type input "[PERSON_NAME]"
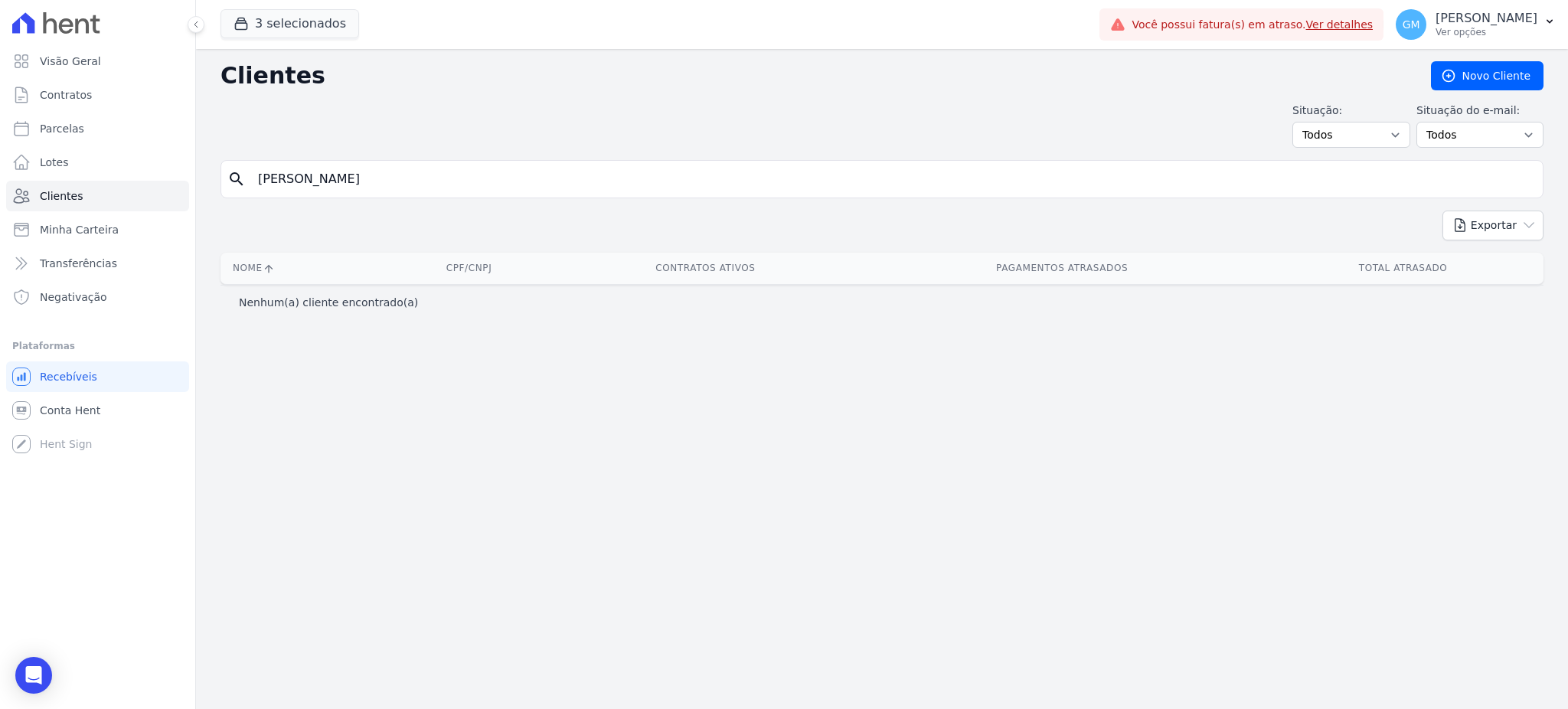
click at [372, 196] on div "search [PERSON_NAME]" at bounding box center [882, 179] width 1323 height 38
click at [368, 184] on input "[PERSON_NAME]" at bounding box center [892, 179] width 1288 height 30
type input "Larissa"
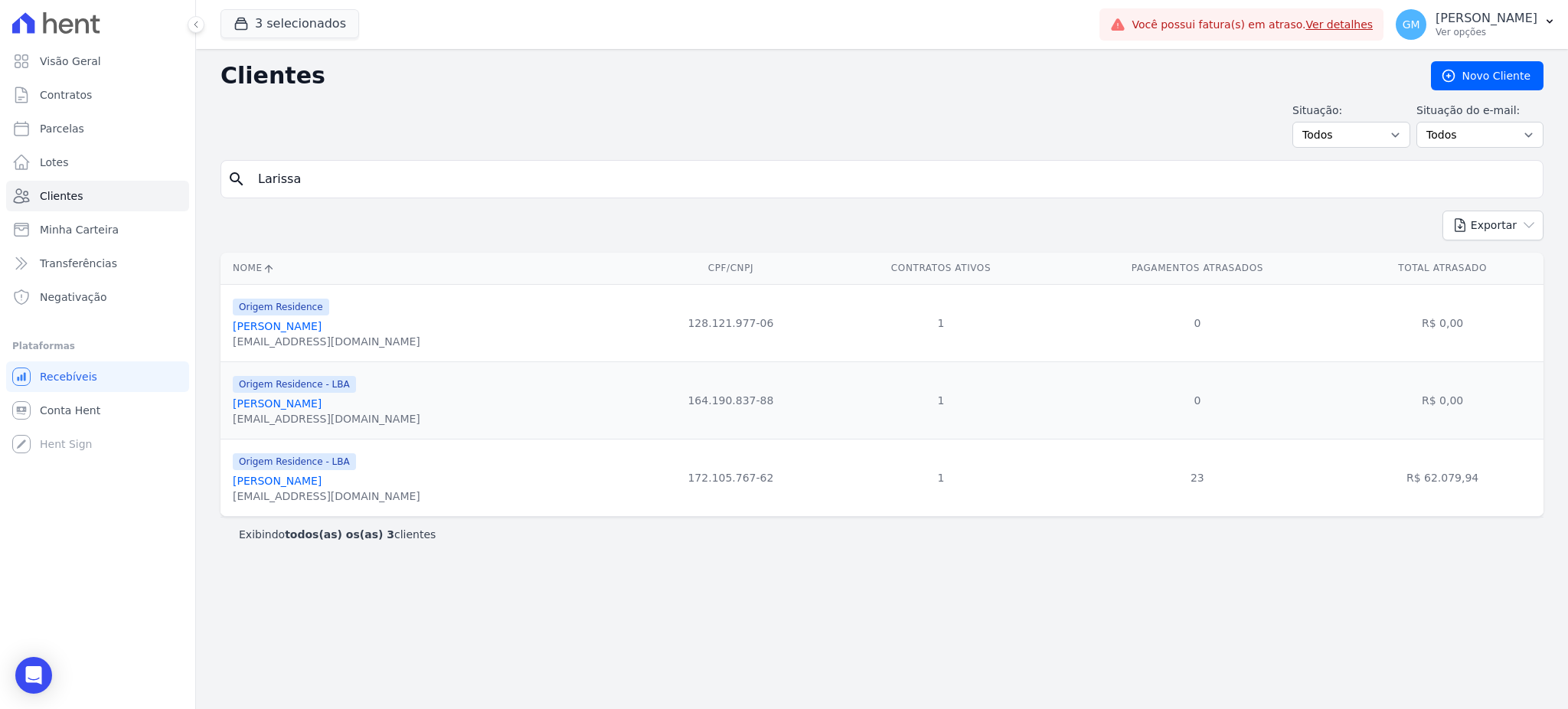
click at [322, 481] on link "[PERSON_NAME]" at bounding box center [276, 480] width 88 height 12
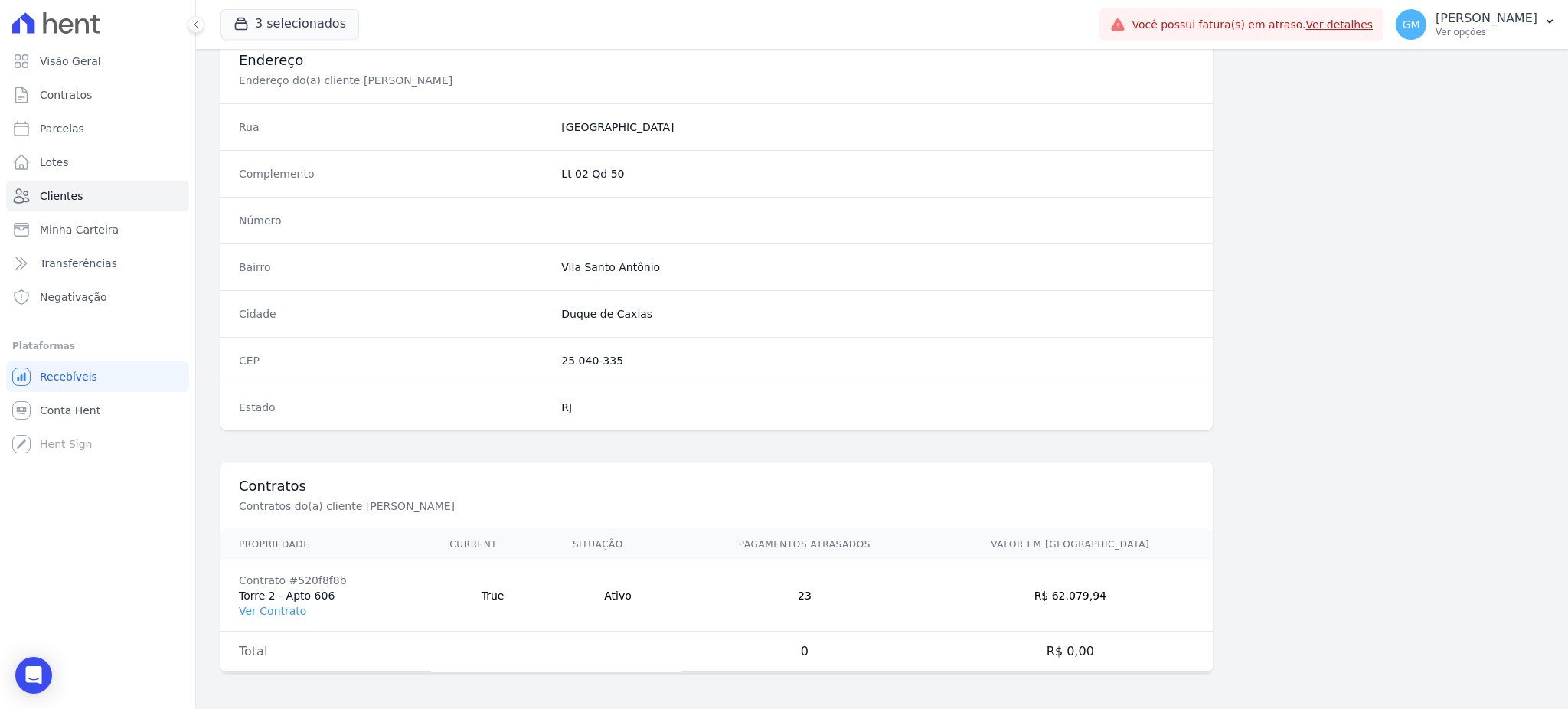
scroll to position [724, 0]
click at [303, 608] on td "Contrato #520f8f8b Torre 2 - Apto 606 Ver Contrato" at bounding box center [326, 594] width 210 height 71
click at [296, 609] on link "Ver Contrato" at bounding box center [272, 609] width 68 height 12
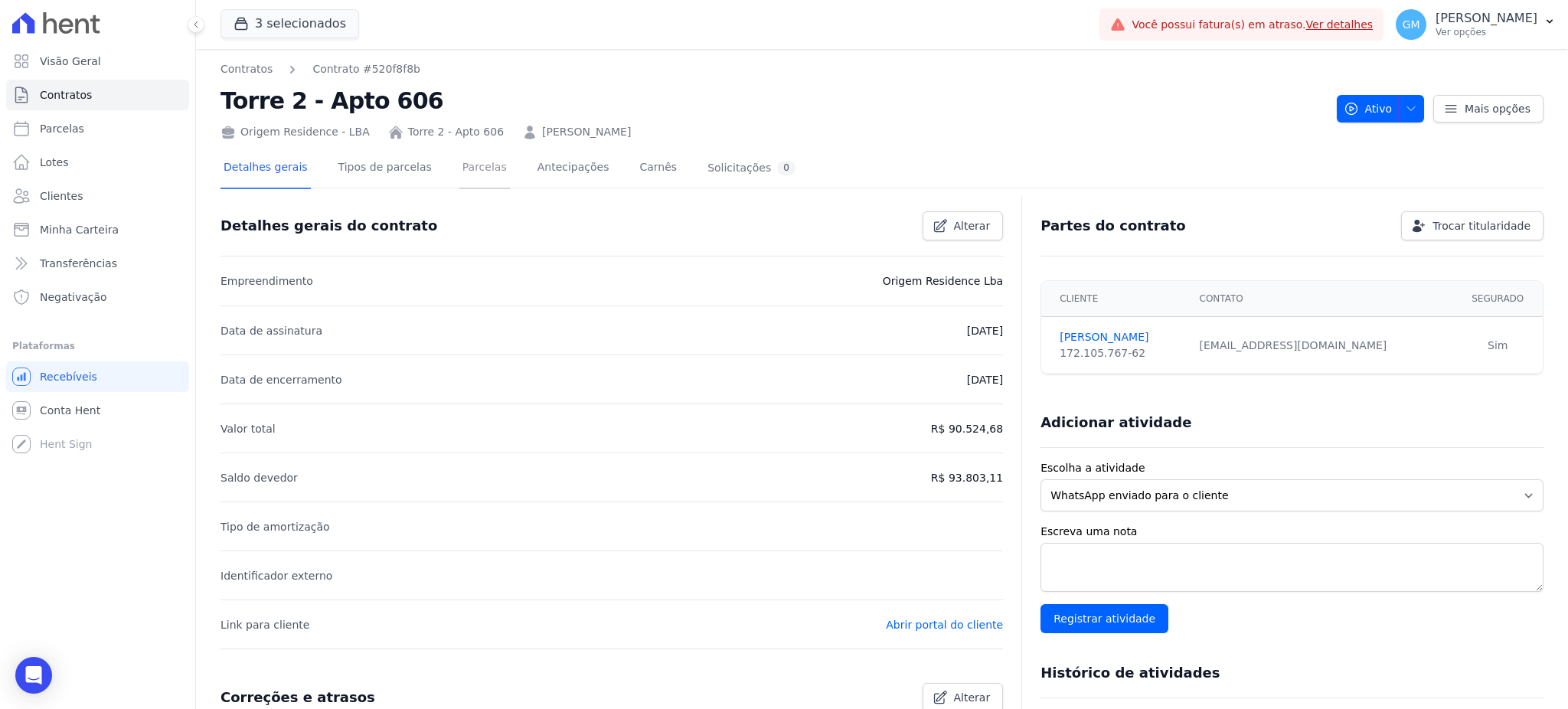
click at [472, 177] on link "Parcelas" at bounding box center [484, 168] width 50 height 41
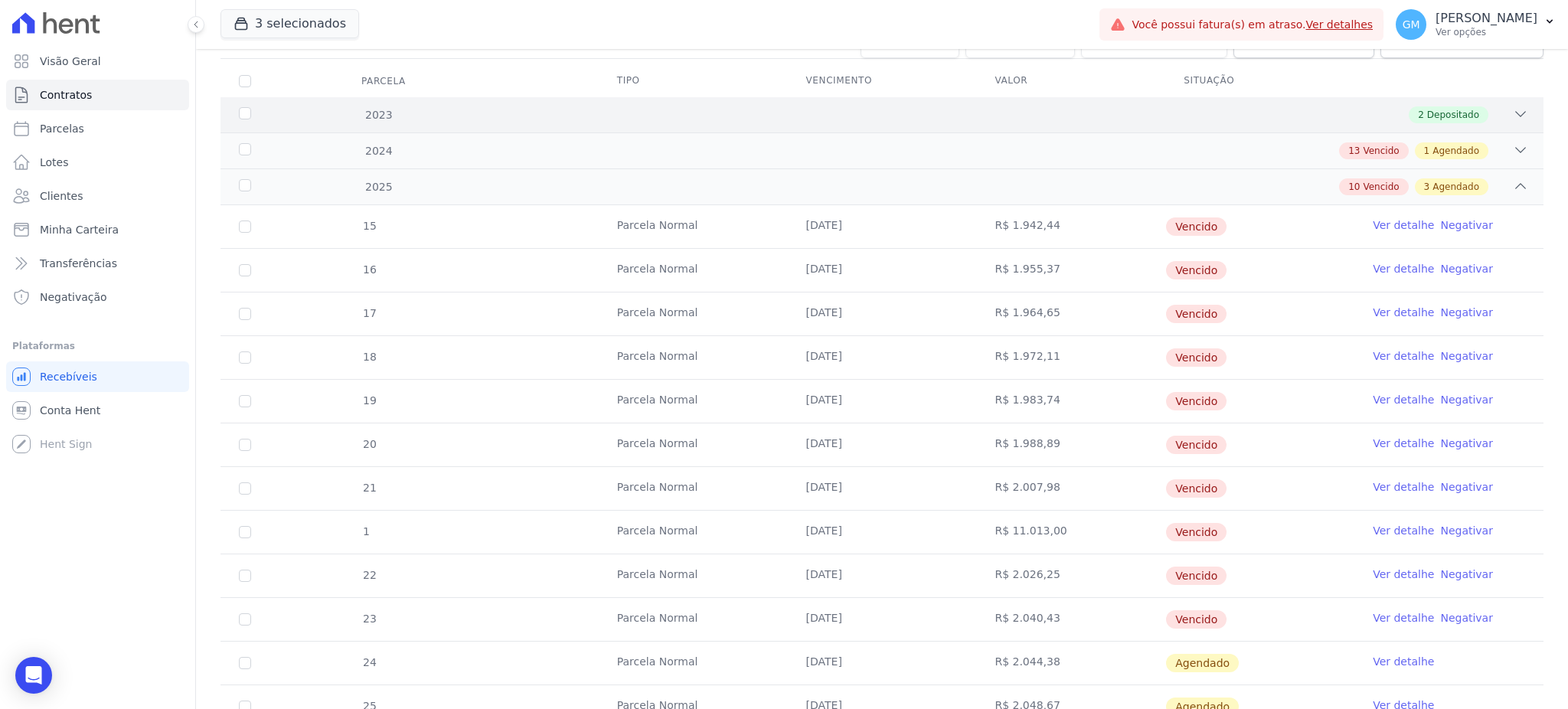
scroll to position [306, 0]
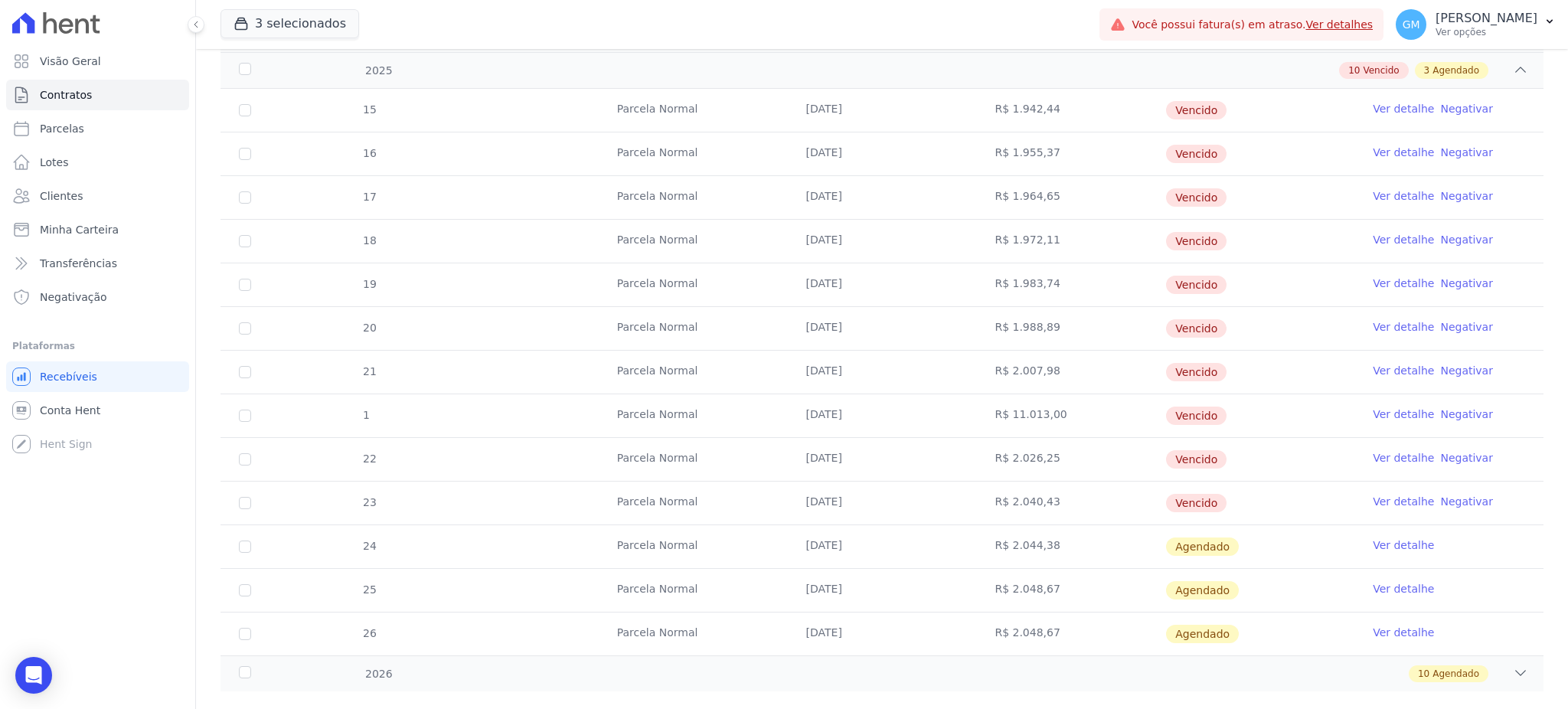
click at [1373, 507] on link "Ver detalhe" at bounding box center [1403, 501] width 61 height 15
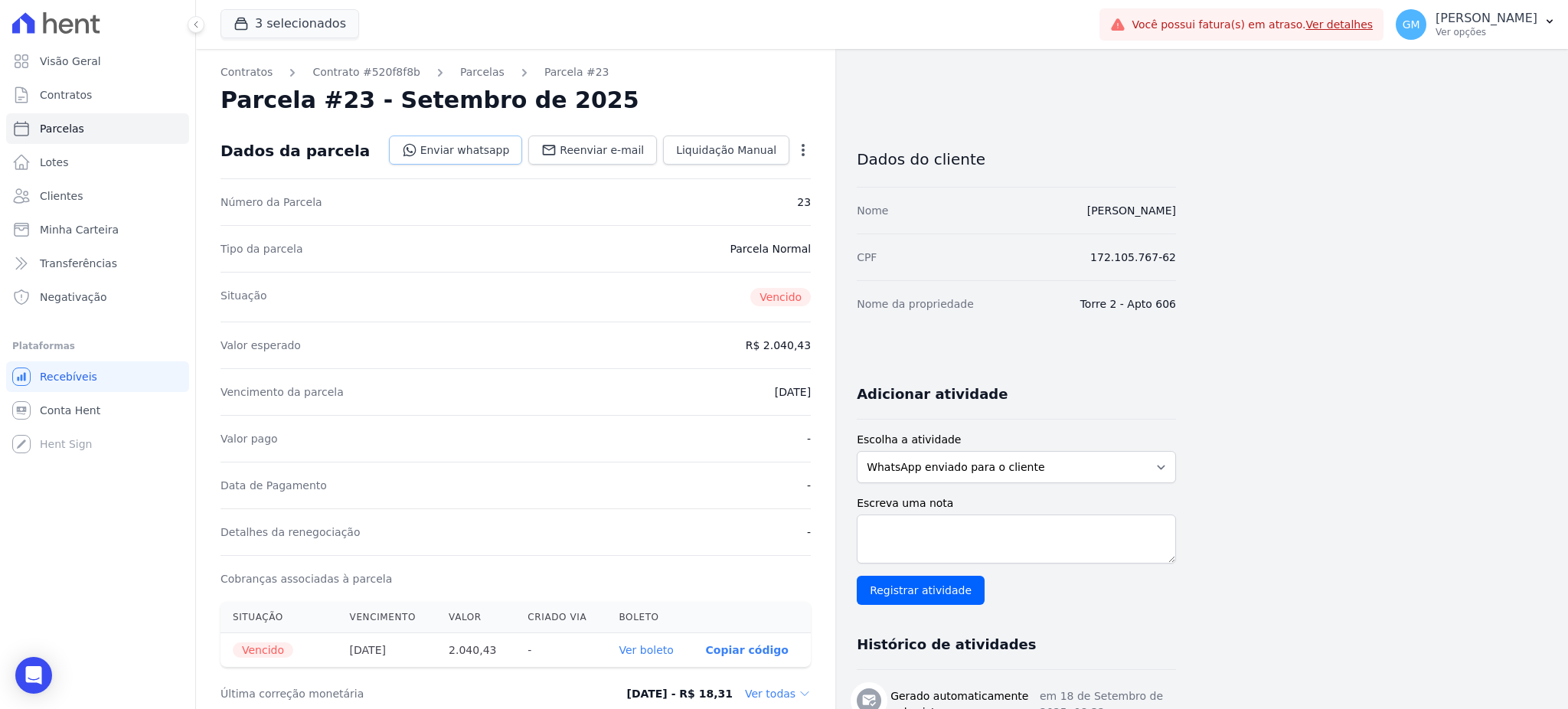
drag, startPoint x: 693, startPoint y: 218, endPoint x: 531, endPoint y: 159, distance: 172.4
click at [693, 218] on div "Número da Parcela 23" at bounding box center [515, 202] width 590 height 47
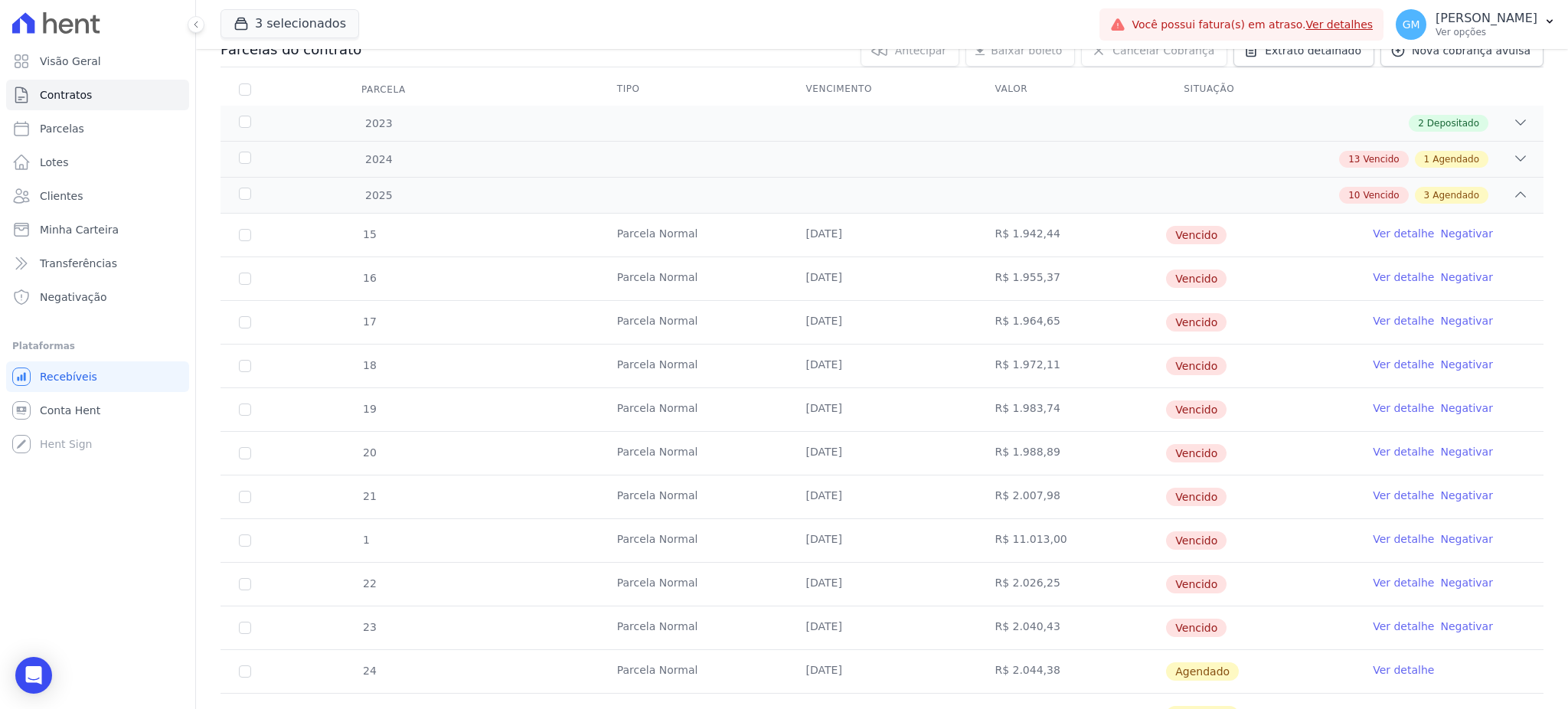
scroll to position [334, 0]
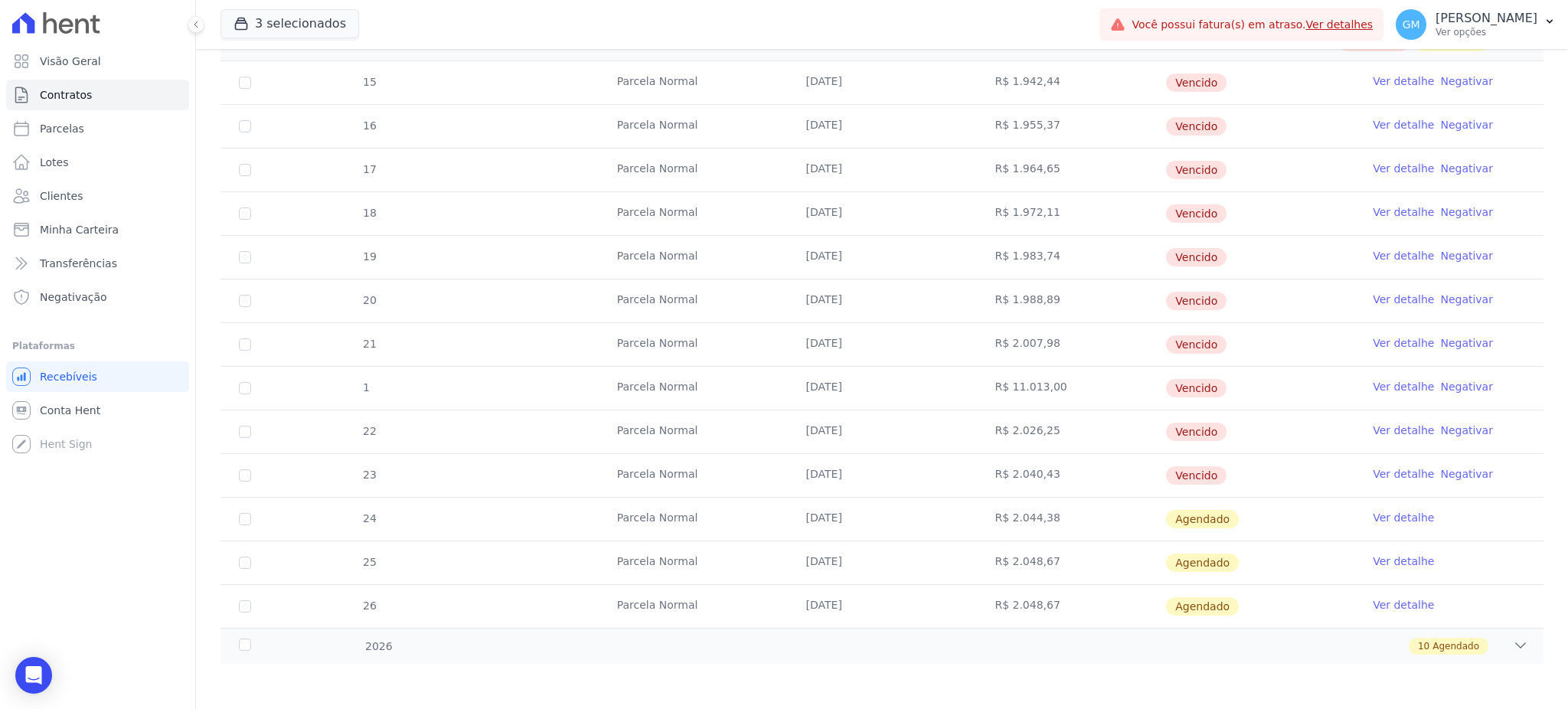
click at [1386, 519] on link "Ver detalhe" at bounding box center [1403, 517] width 61 height 15
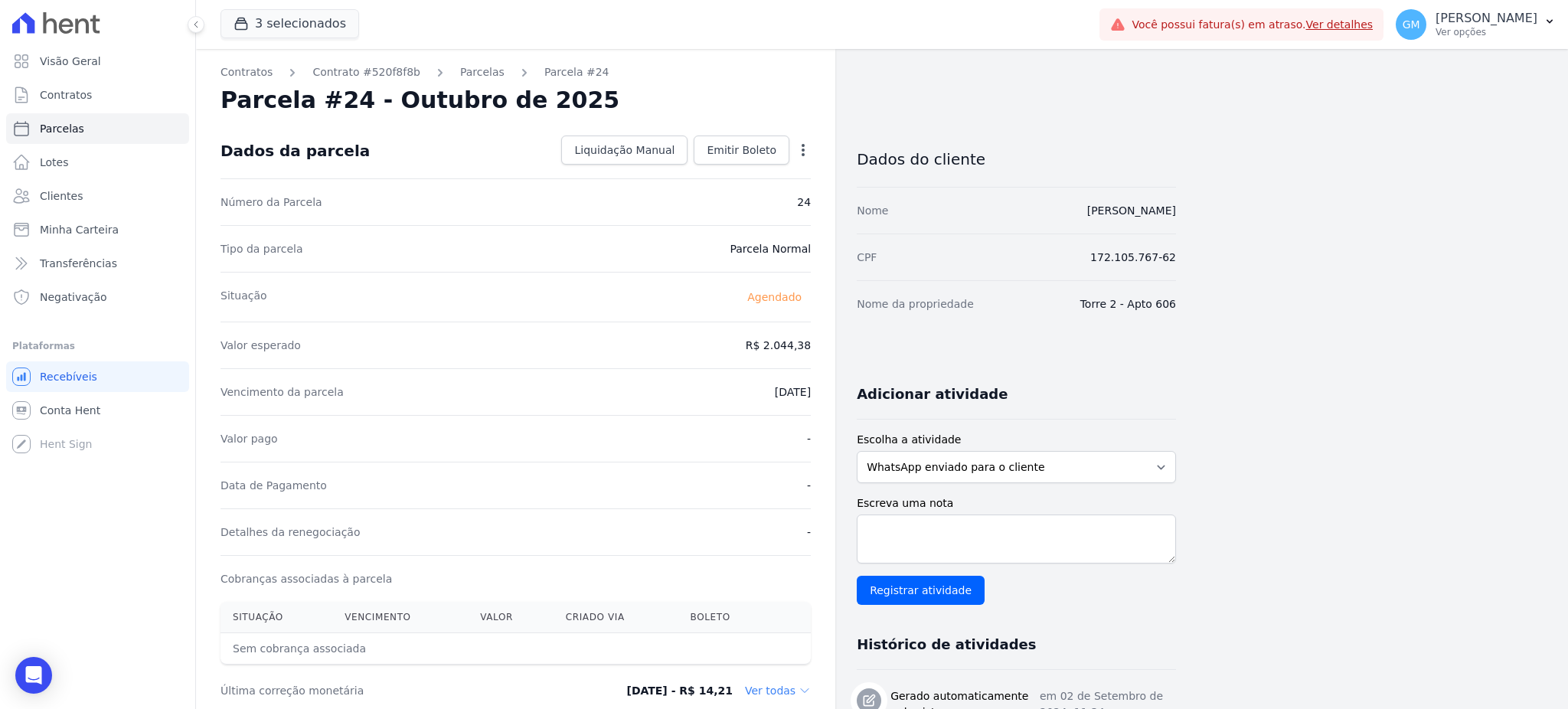
click at [801, 148] on icon "button" at bounding box center [802, 150] width 15 height 15
click at [715, 170] on link "Alterar" at bounding box center [737, 170] width 135 height 28
drag, startPoint x: 740, startPoint y: 334, endPoint x: 816, endPoint y: 339, distance: 76.2
paste input ".04471"
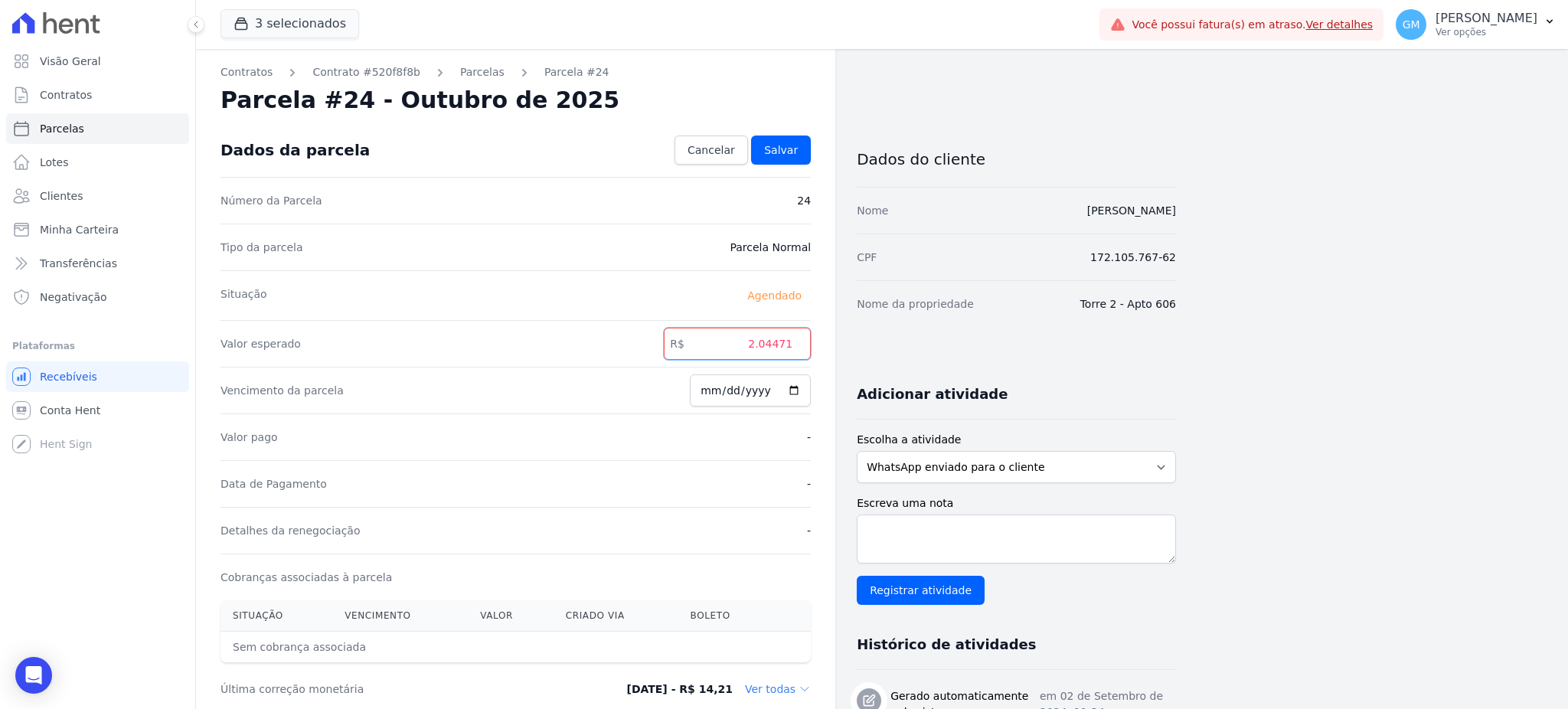
click at [762, 342] on input "2.04471" at bounding box center [737, 343] width 147 height 32
drag, startPoint x: 743, startPoint y: 341, endPoint x: 813, endPoint y: 347, distance: 70.3
paste input "2"
click at [762, 344] on input "2.04471" at bounding box center [737, 343] width 147 height 32
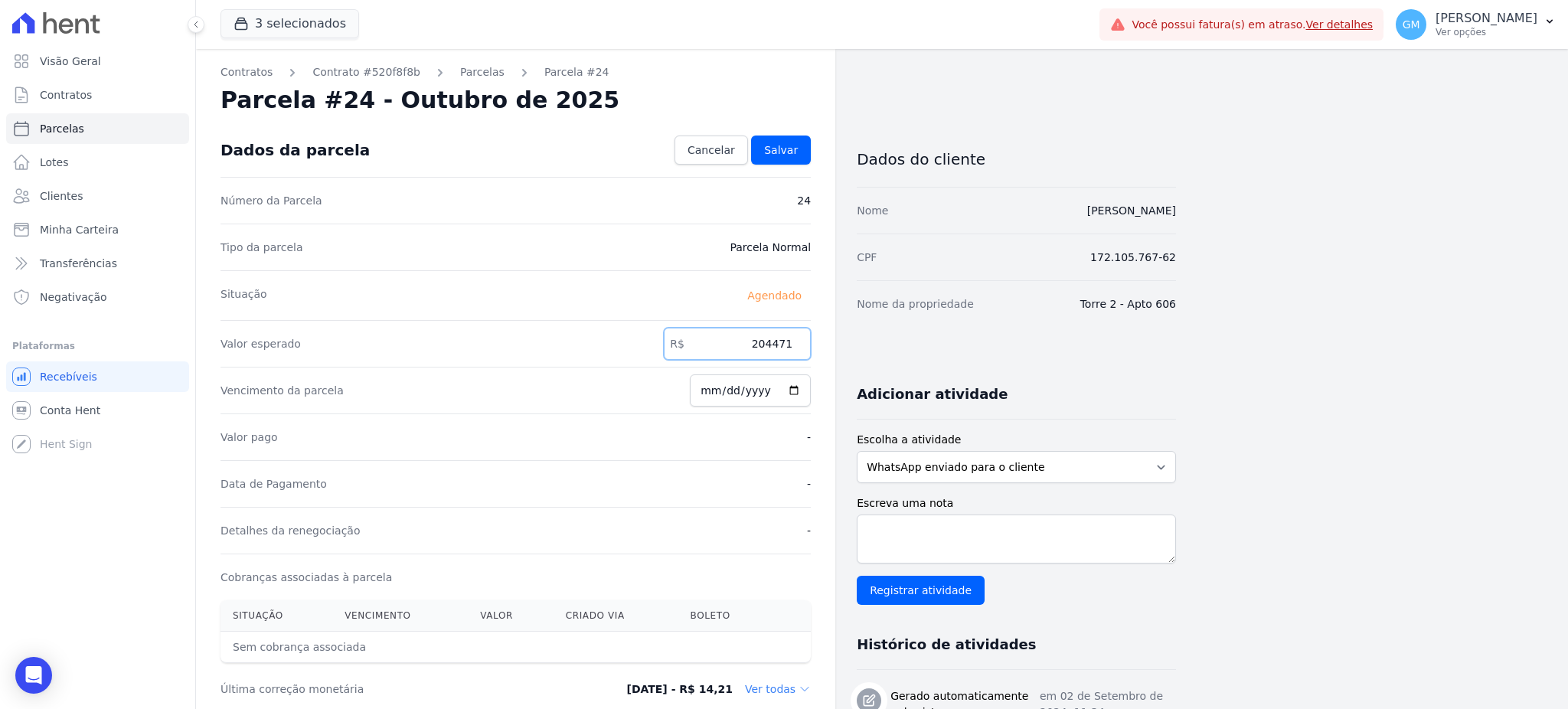
click at [779, 342] on input "204471" at bounding box center [737, 343] width 147 height 32
type input "2044.71"
click at [790, 129] on div "Dados da parcela Cancelar Salvar" at bounding box center [515, 150] width 590 height 53
click at [790, 134] on div "Dados da parcela Cancelar Salvar" at bounding box center [515, 150] width 590 height 53
click at [790, 154] on span "Salvar" at bounding box center [781, 150] width 33 height 15
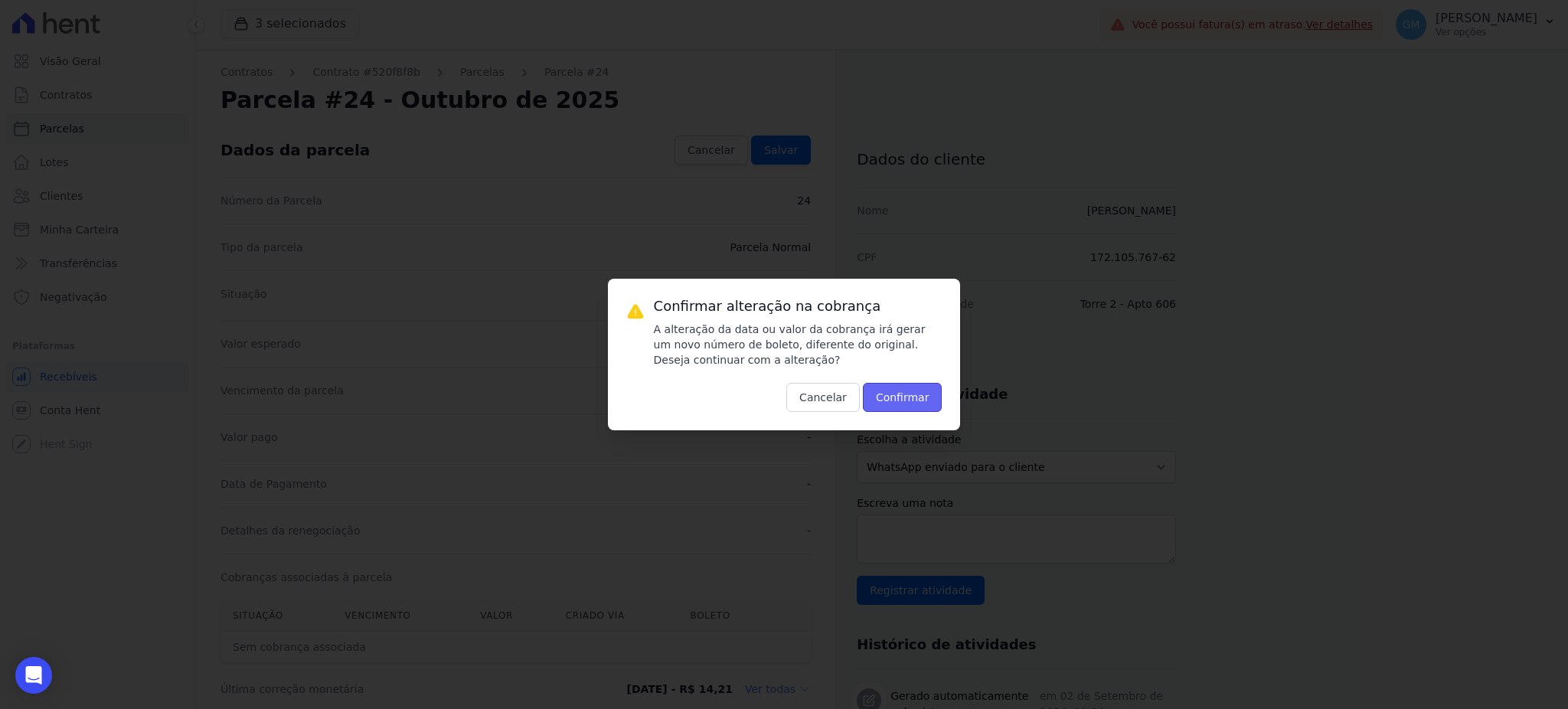
click at [923, 396] on button "Confirmar" at bounding box center [903, 397] width 80 height 29
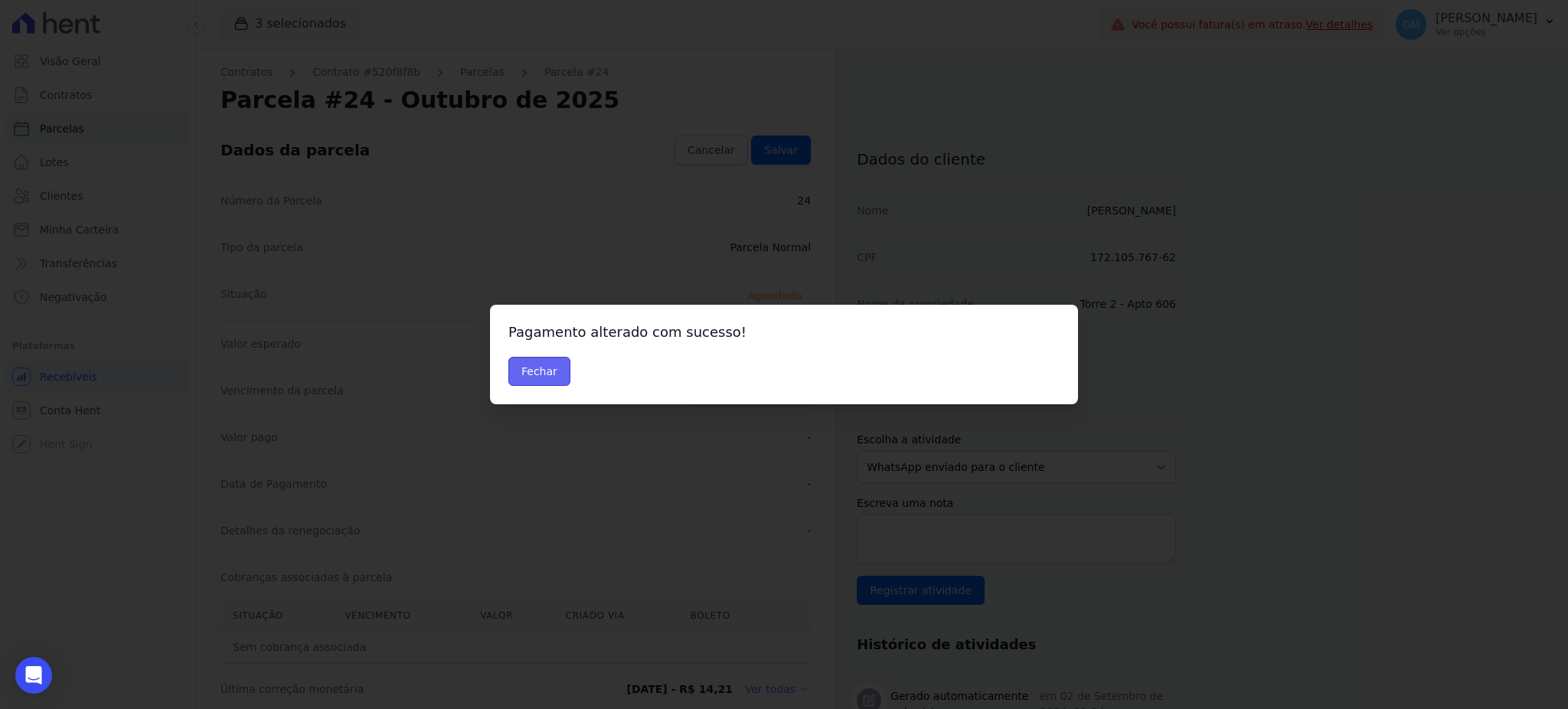
click at [536, 361] on button "Fechar" at bounding box center [539, 371] width 62 height 29
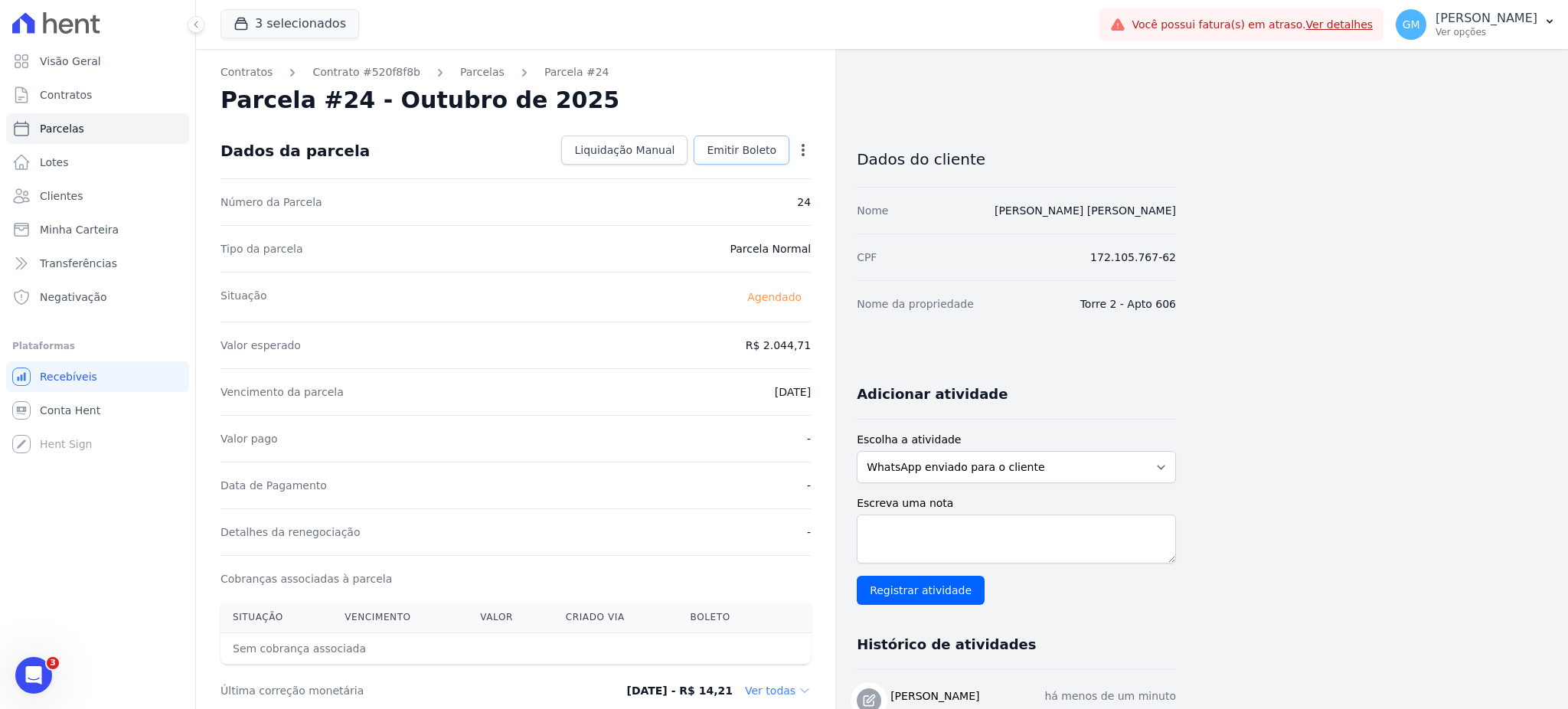
click at [742, 154] on span "Emitir Boleto" at bounding box center [741, 150] width 69 height 15
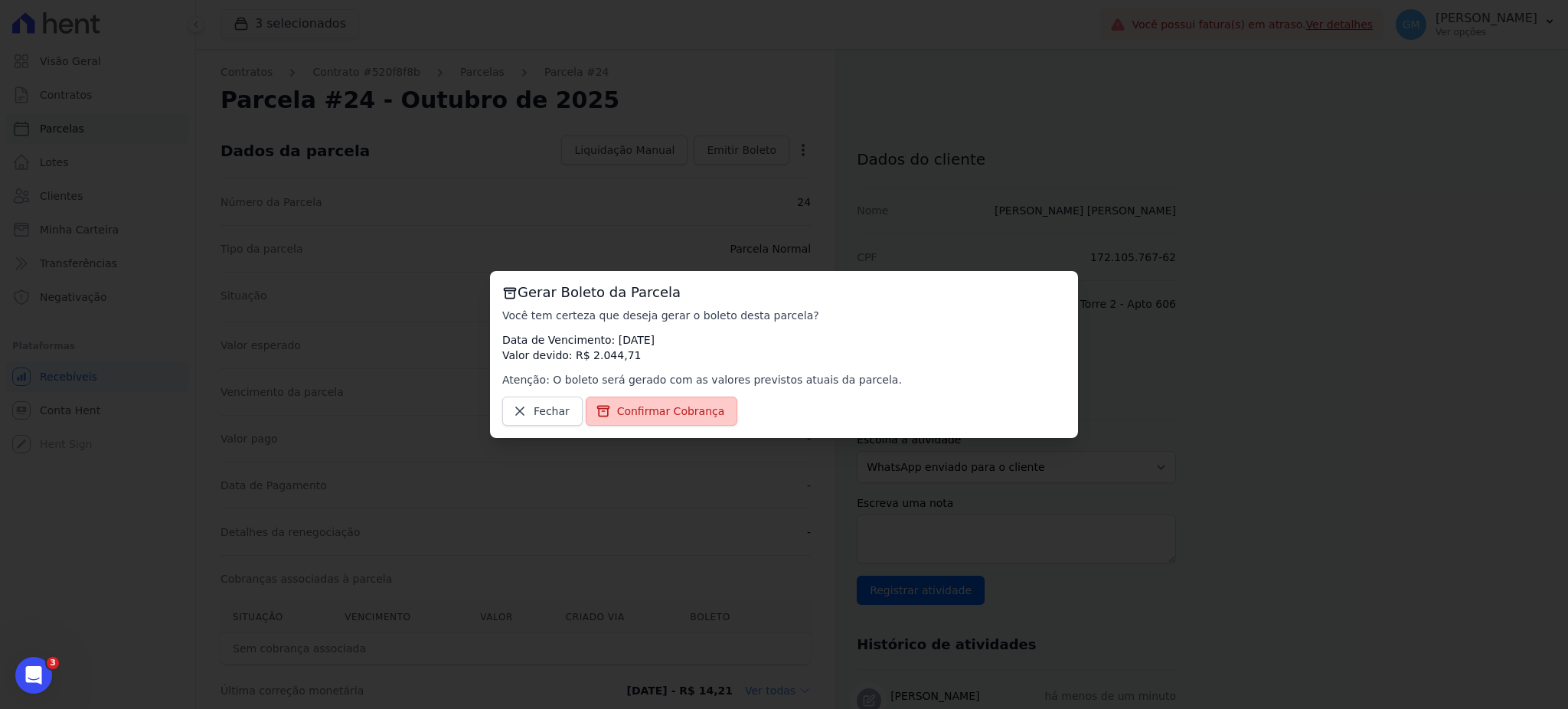
click at [706, 415] on span "Confirmar Cobrança" at bounding box center [670, 410] width 108 height 15
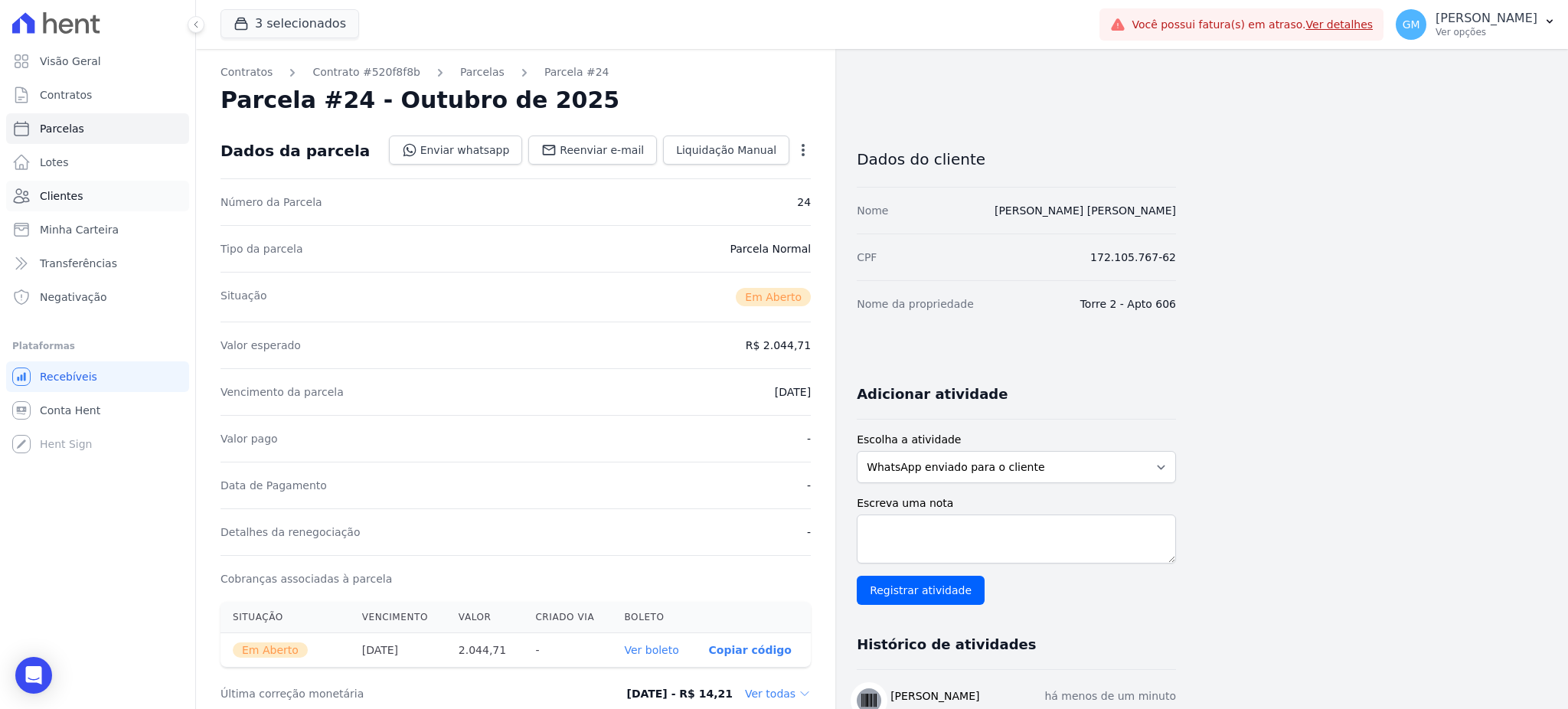
click at [84, 191] on link "Clientes" at bounding box center [98, 196] width 183 height 30
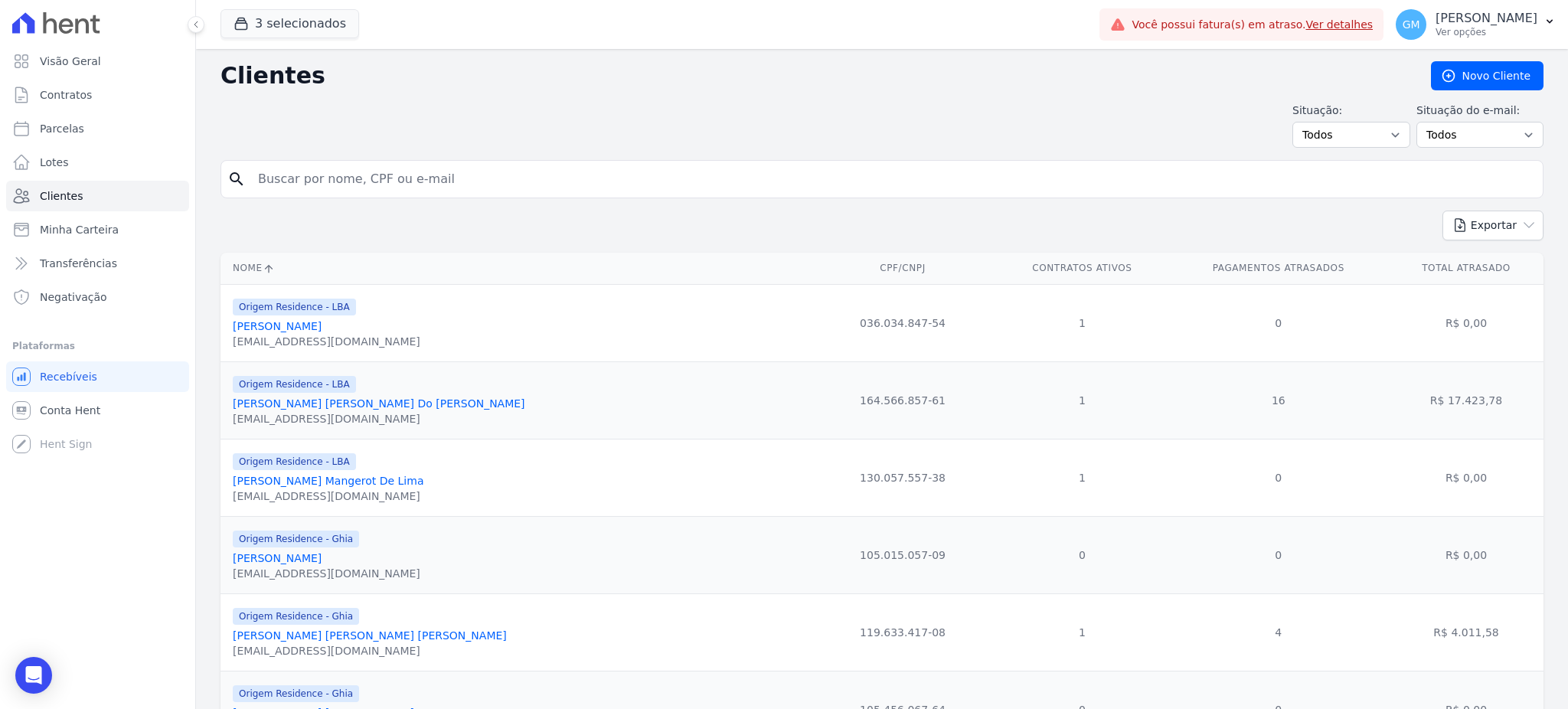
click at [289, 179] on input "search" at bounding box center [892, 179] width 1288 height 30
paste input "[PERSON_NAME]"
type input "[PERSON_NAME]"
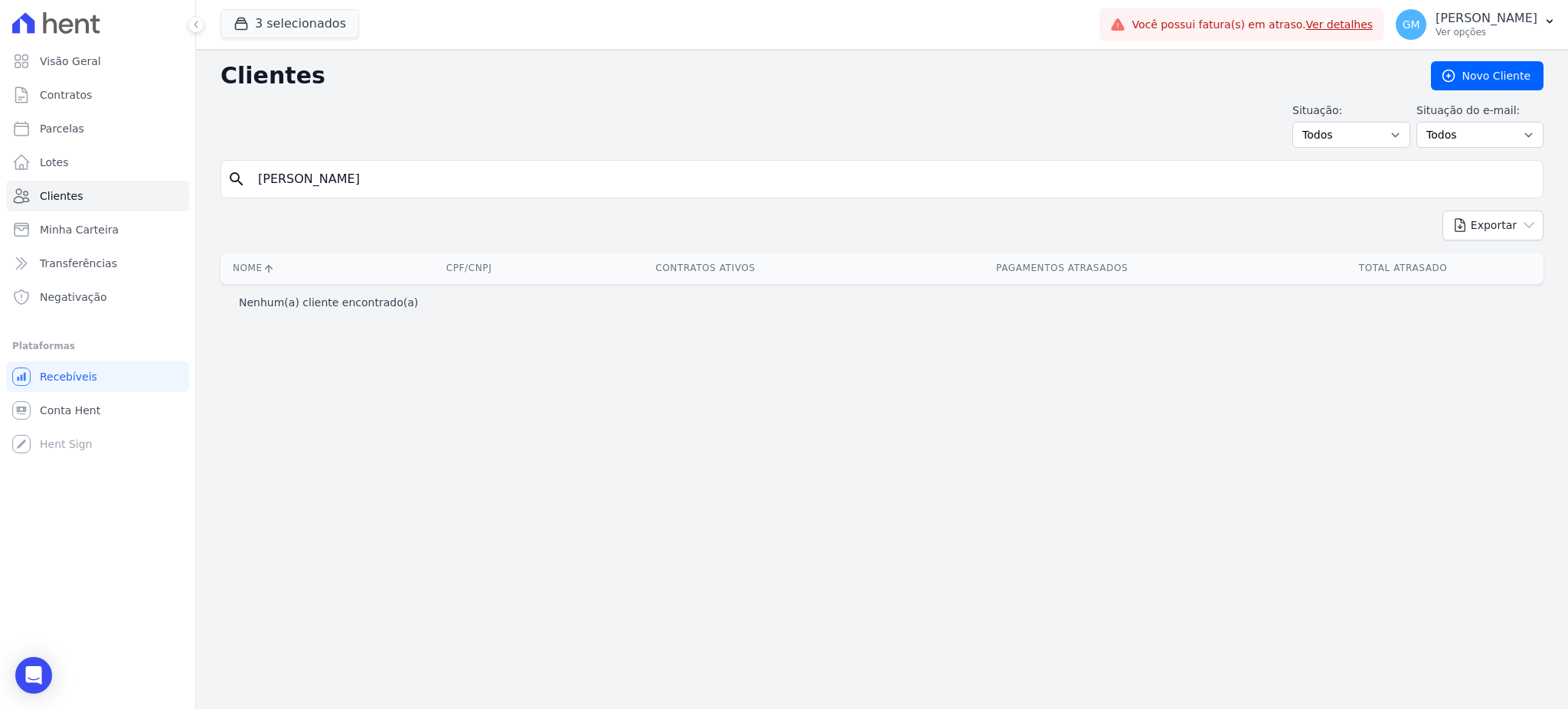
click at [396, 193] on input "[PERSON_NAME]" at bounding box center [892, 179] width 1288 height 30
type input "[PERSON_NAME]"
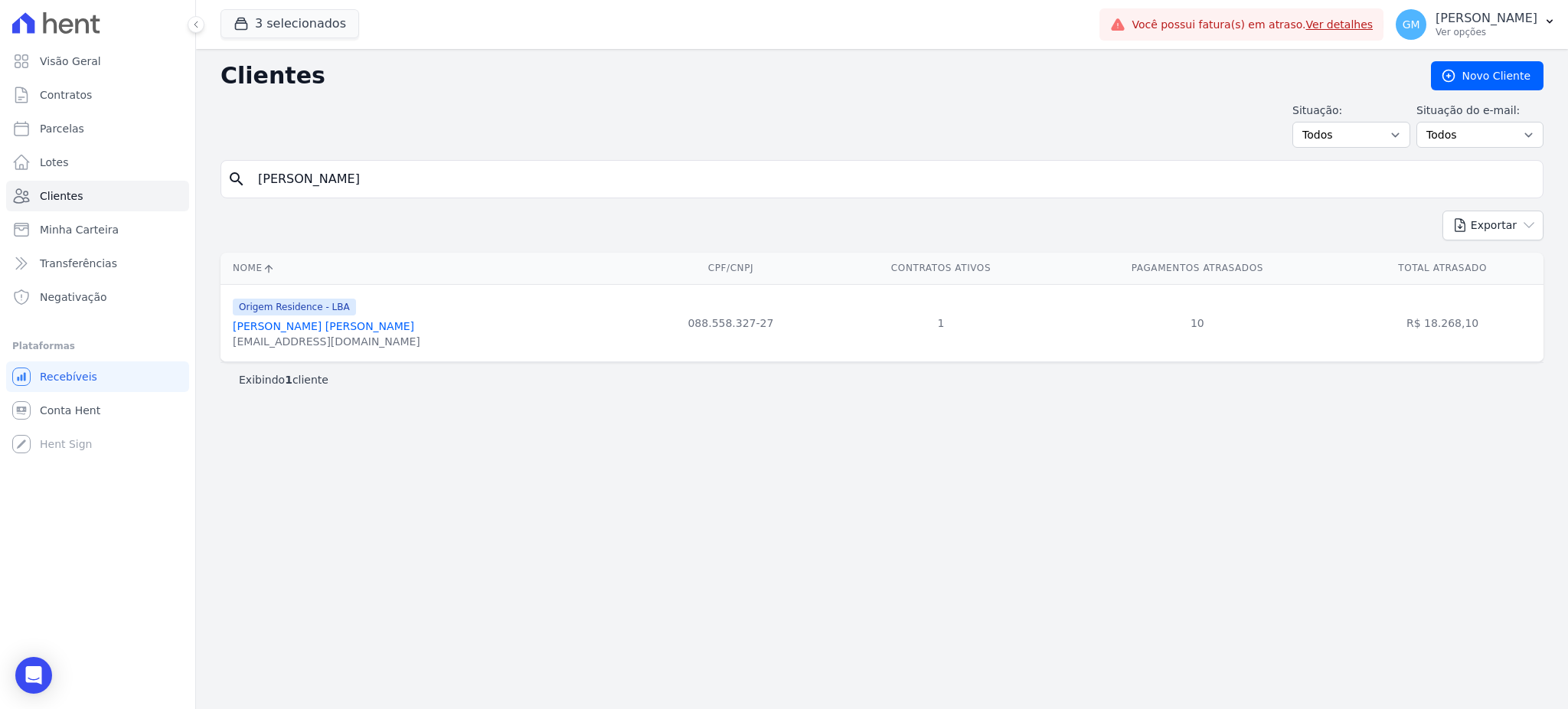
click at [401, 332] on link "[PERSON_NAME] [PERSON_NAME]" at bounding box center [323, 326] width 182 height 12
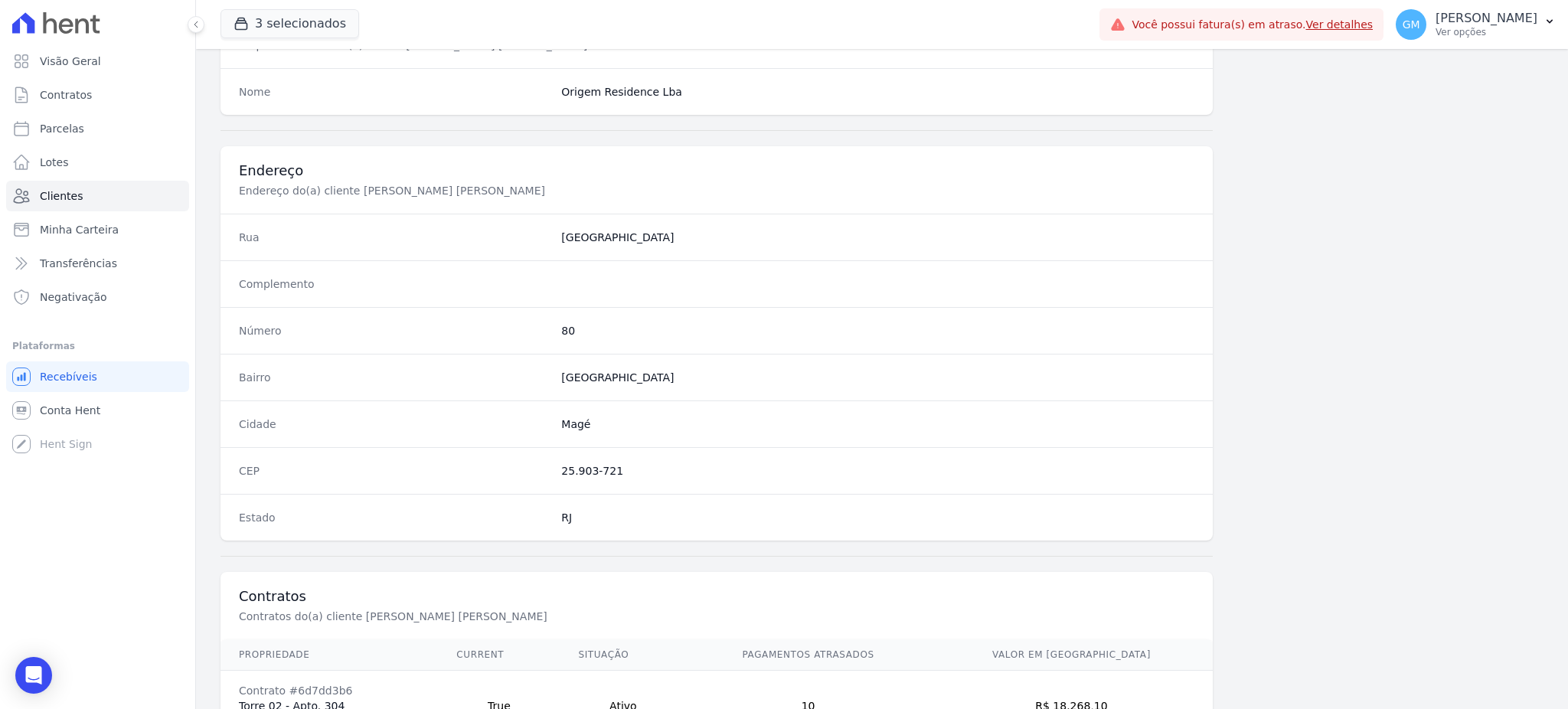
scroll to position [724, 0]
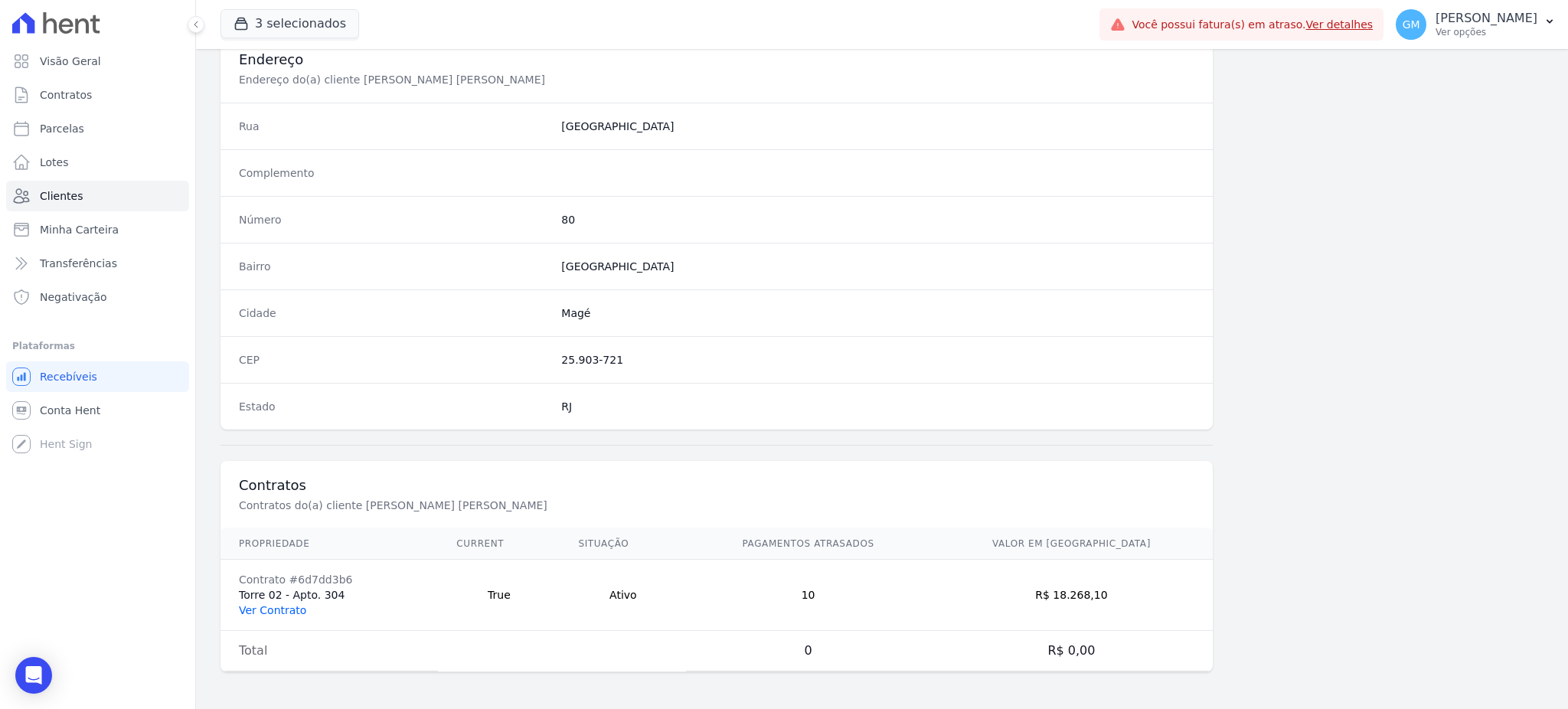
click at [264, 613] on link "Ver Contrato" at bounding box center [272, 609] width 68 height 12
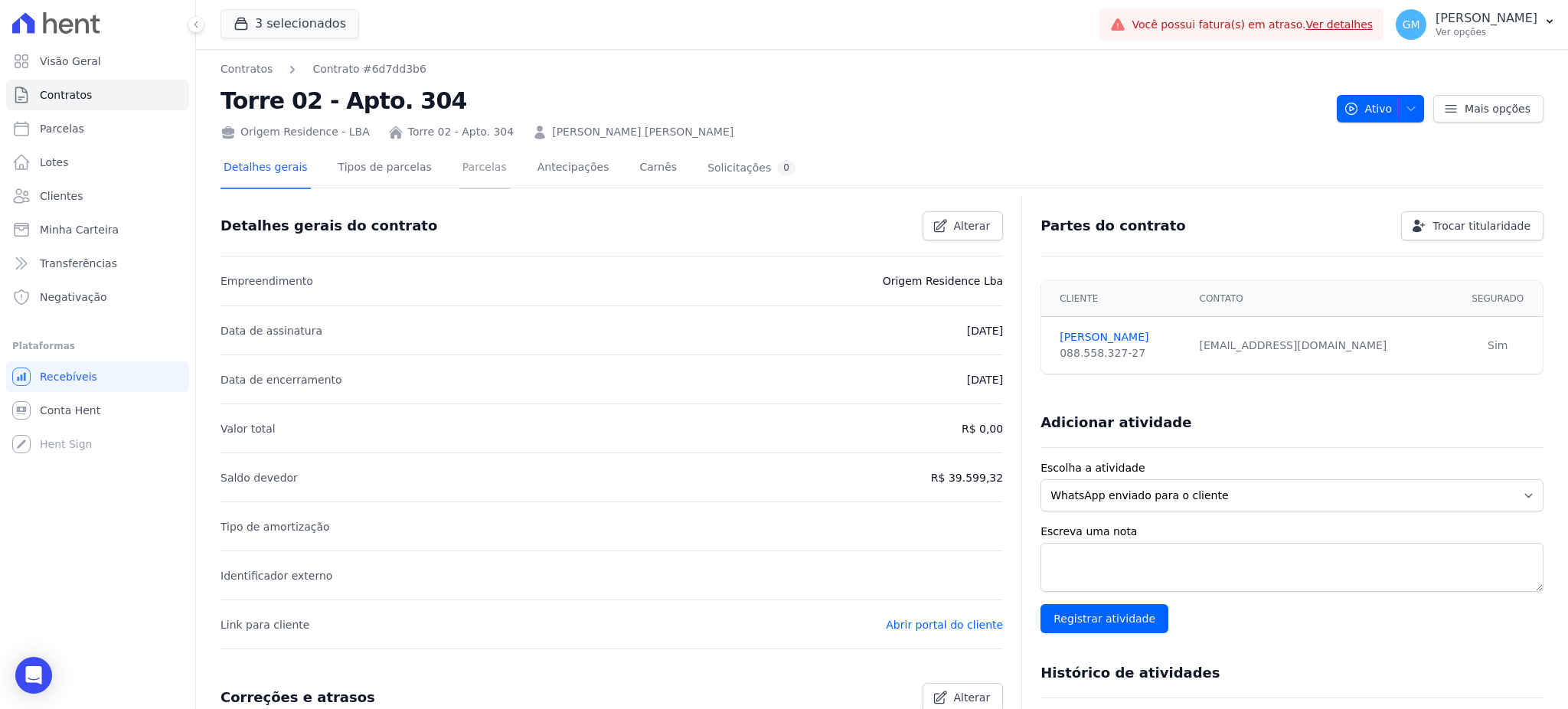
click at [459, 171] on link "Parcelas" at bounding box center [484, 168] width 50 height 41
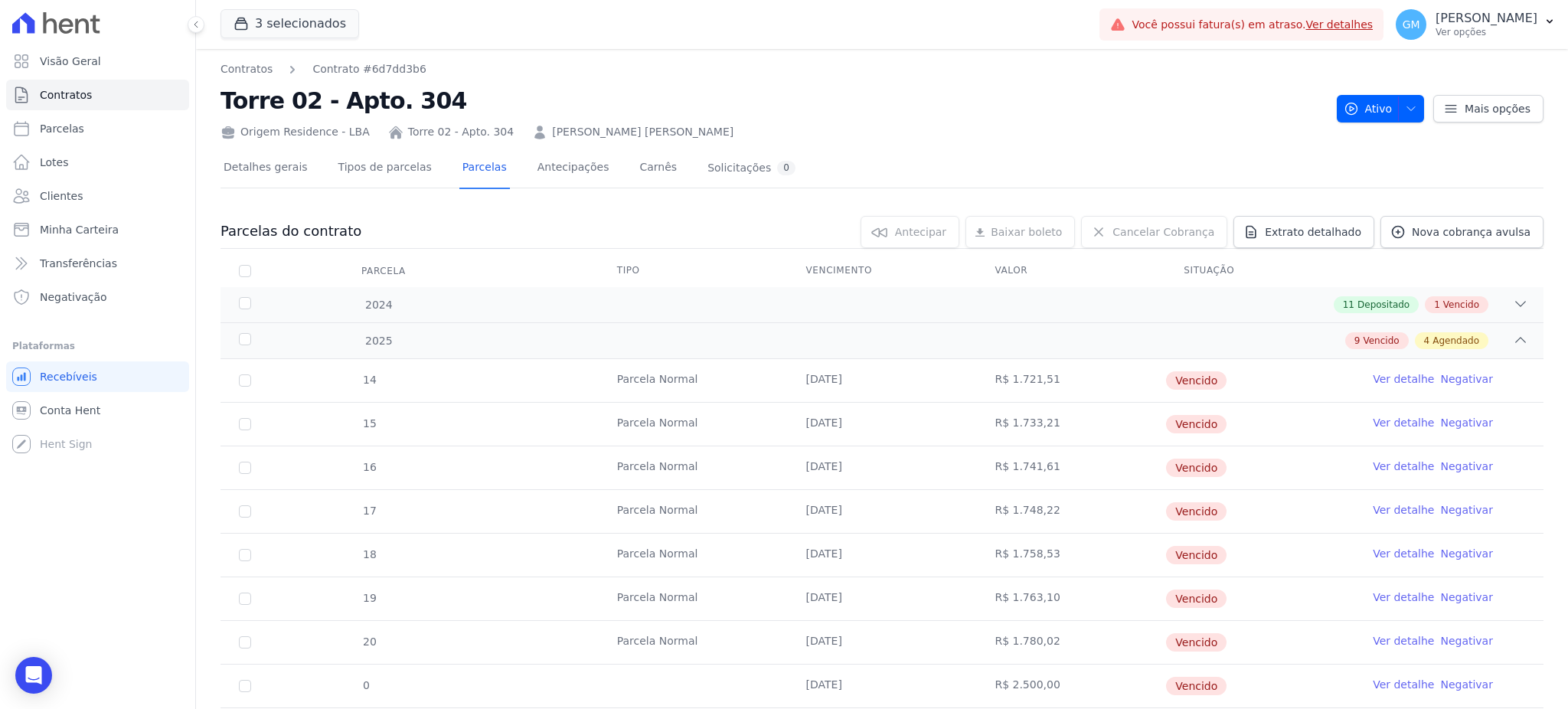
scroll to position [298, 0]
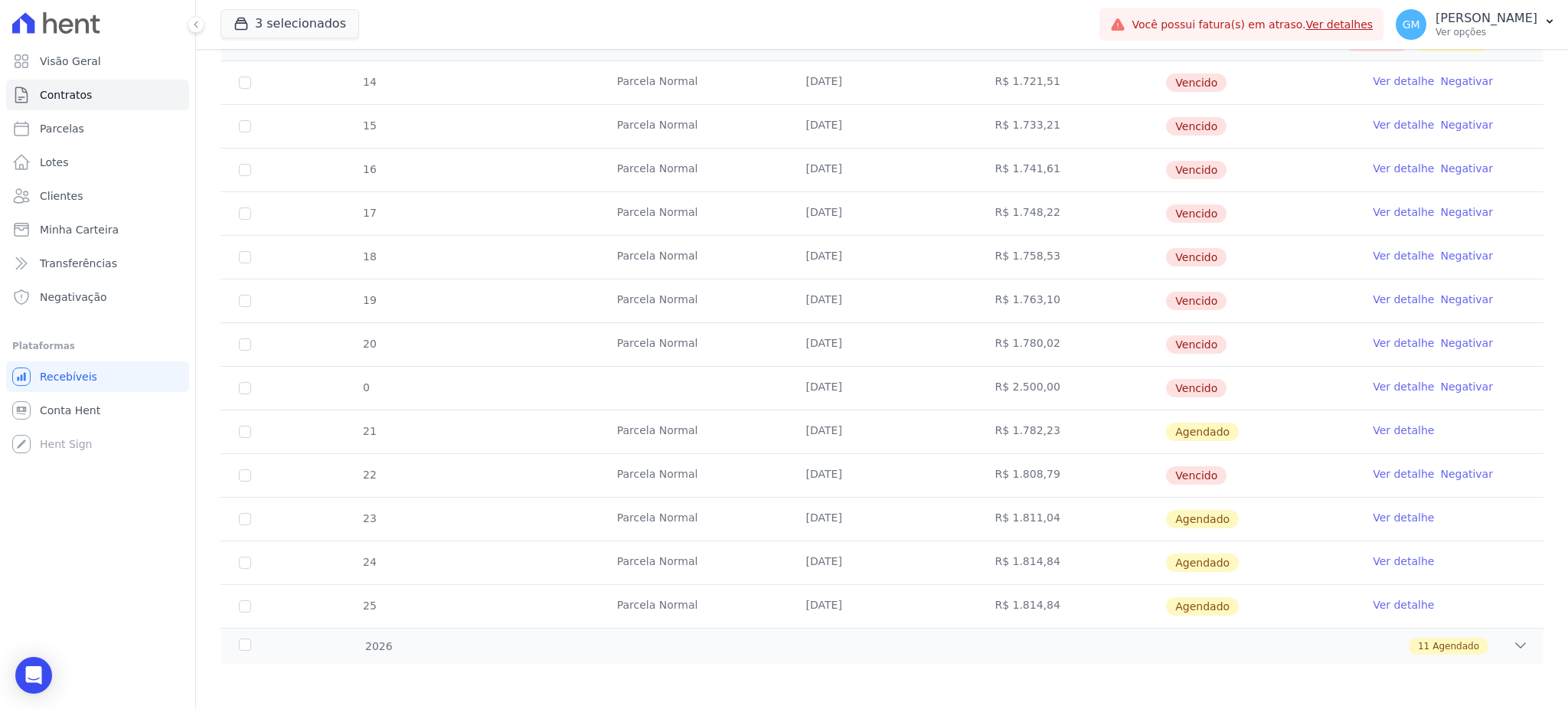
click at [1373, 476] on link "Ver detalhe" at bounding box center [1403, 473] width 61 height 15
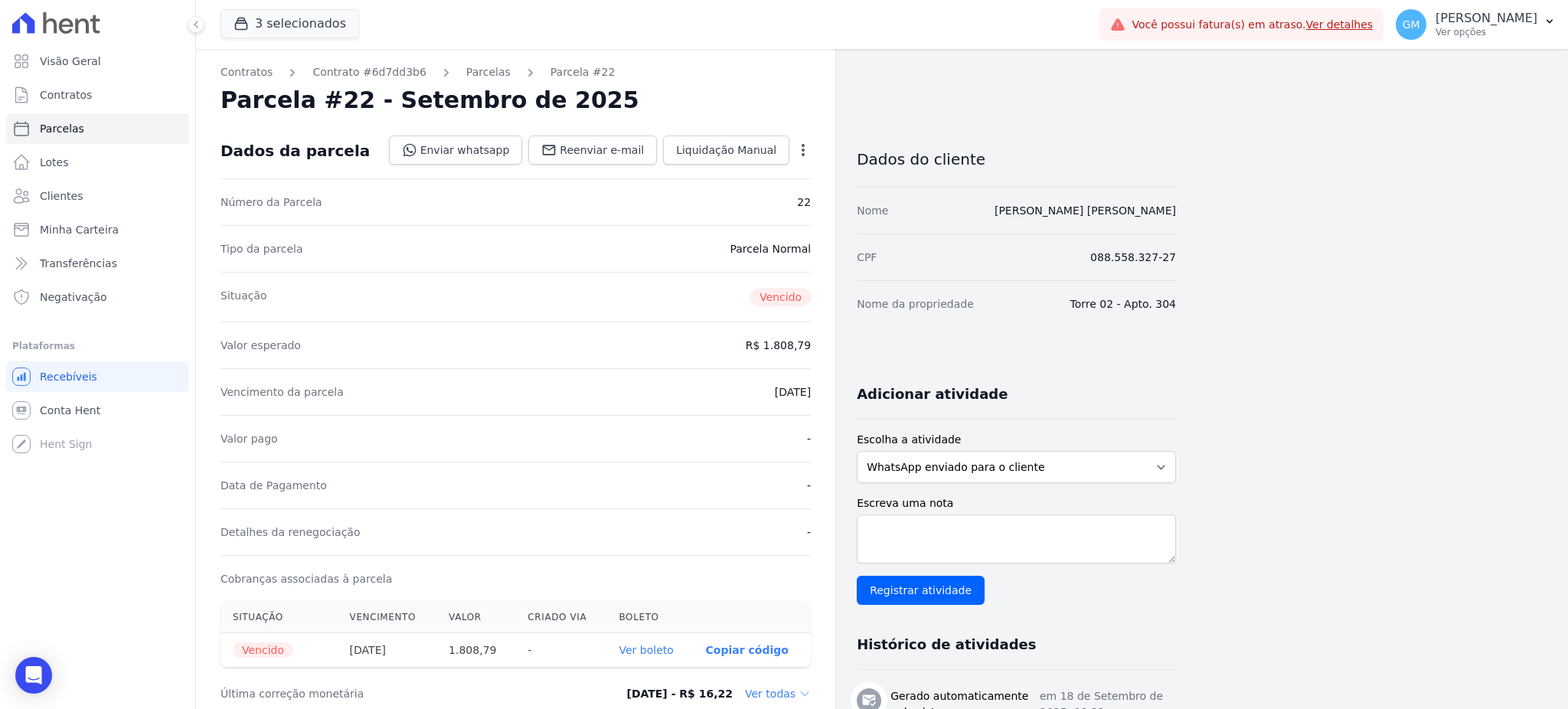
click at [704, 206] on div "Número da Parcela 22" at bounding box center [515, 202] width 590 height 47
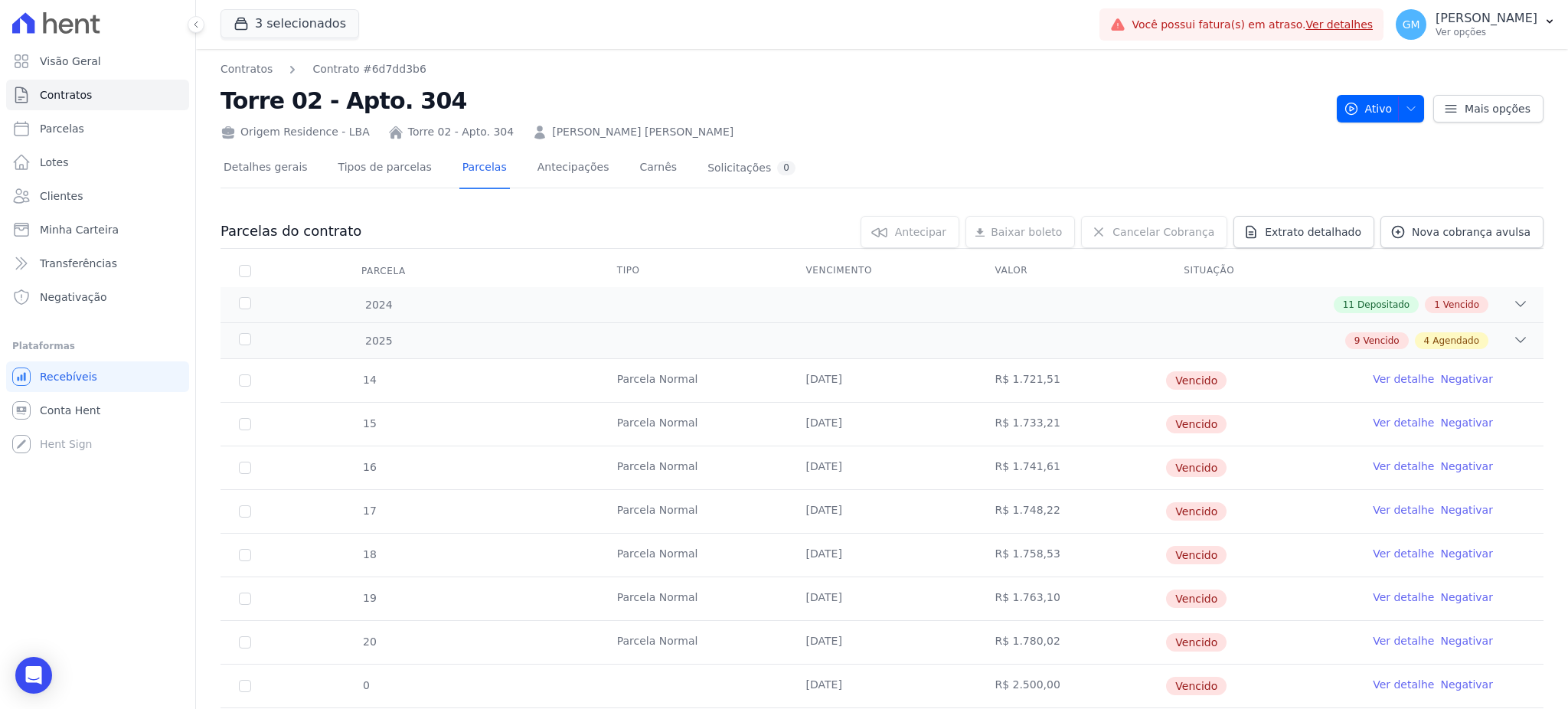
scroll to position [298, 0]
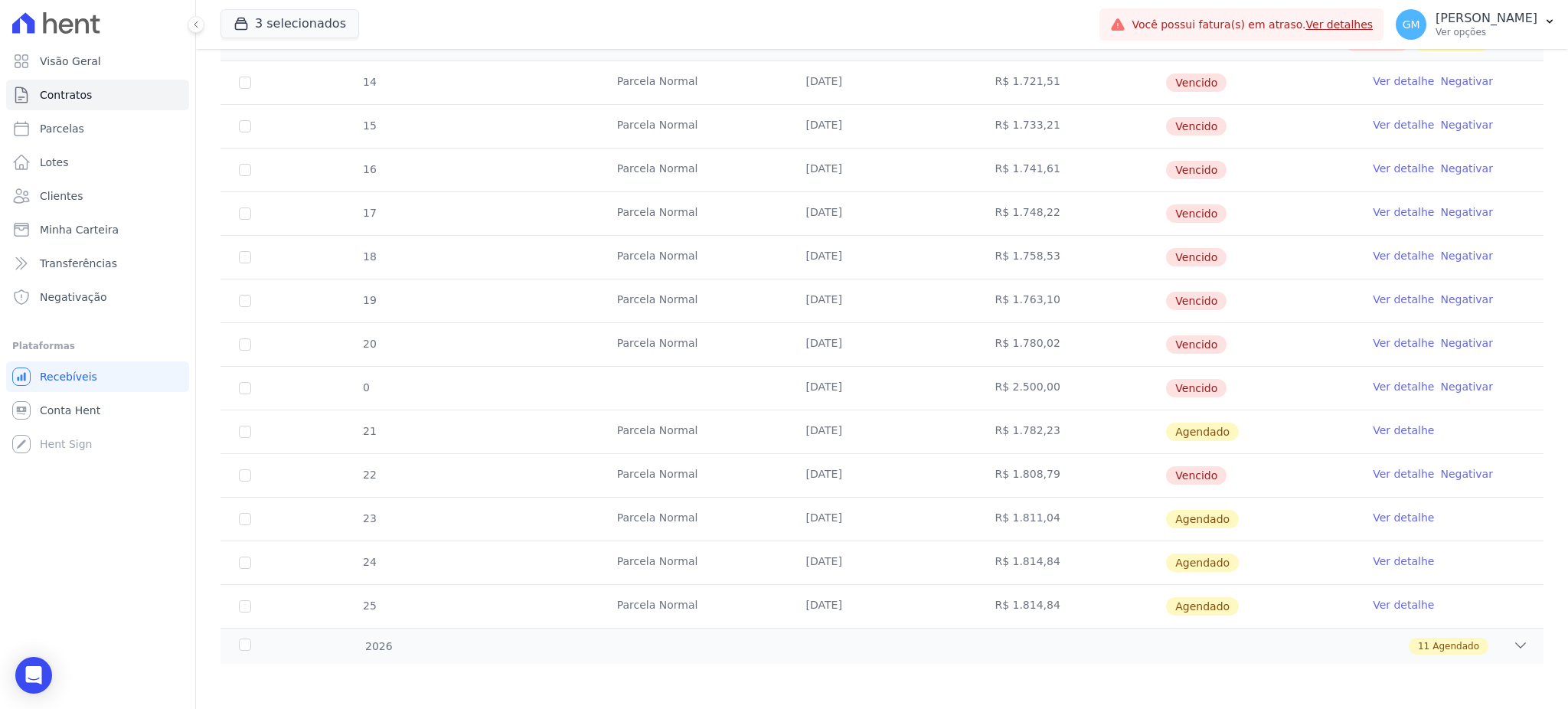
click at [1373, 511] on link "Ver detalhe" at bounding box center [1403, 517] width 61 height 15
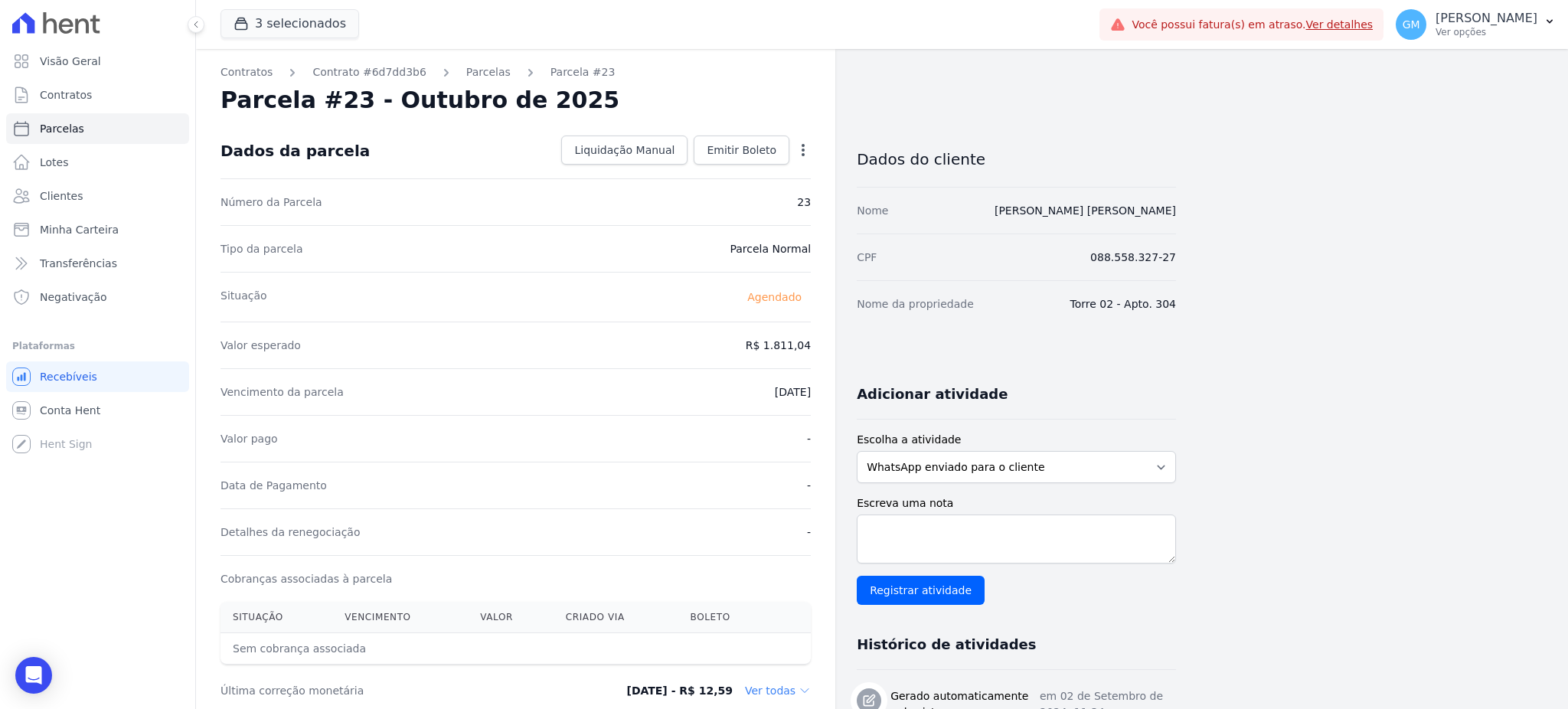
click at [802, 151] on icon "button" at bounding box center [803, 150] width 3 height 12
click at [731, 168] on link "Alterar" at bounding box center [737, 170] width 135 height 28
drag, startPoint x: 743, startPoint y: 346, endPoint x: 829, endPoint y: 346, distance: 86.0
paste input ".81258"
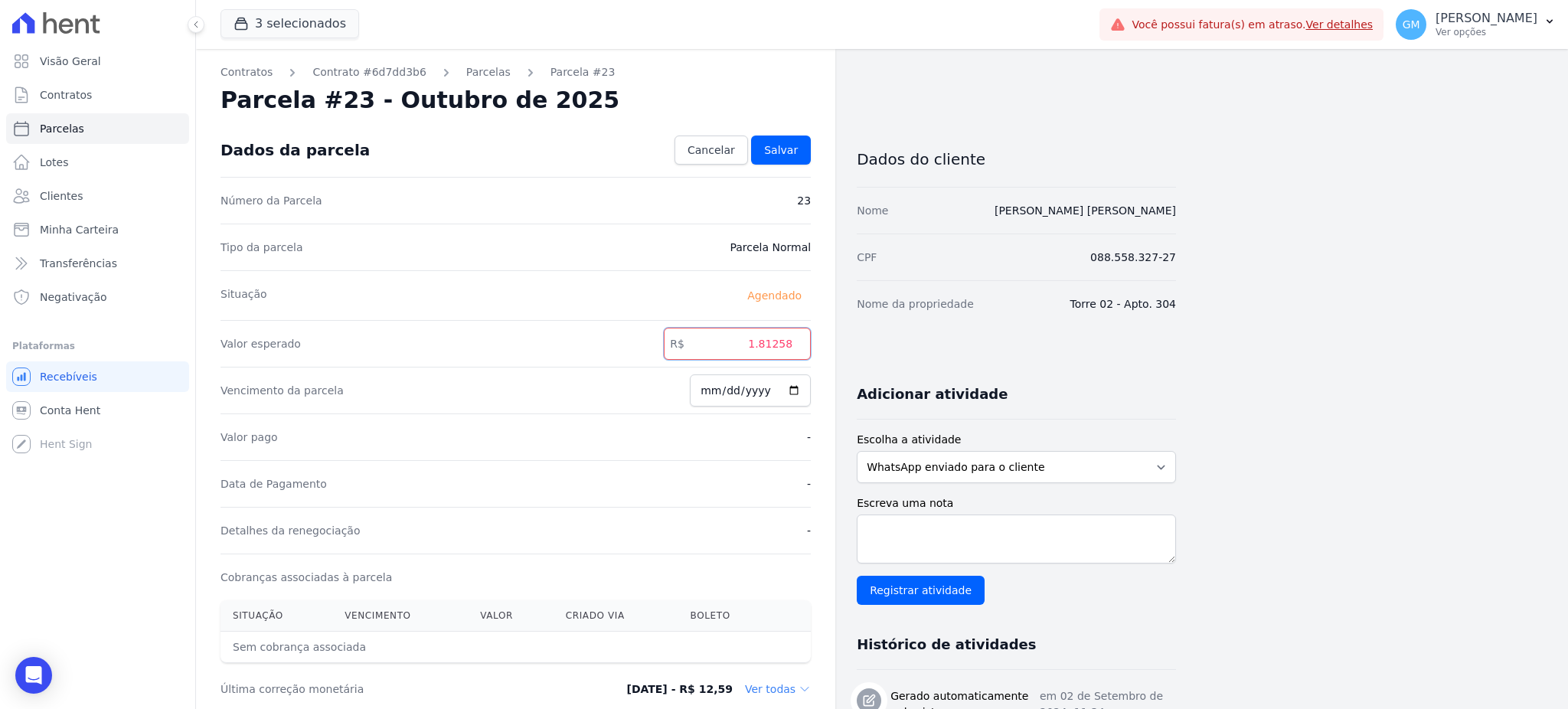
click at [765, 342] on input "1.81258" at bounding box center [737, 343] width 147 height 32
click at [782, 342] on input "181258" at bounding box center [737, 343] width 147 height 32
type input "1812.58"
click at [801, 155] on link "Salvar" at bounding box center [781, 150] width 60 height 29
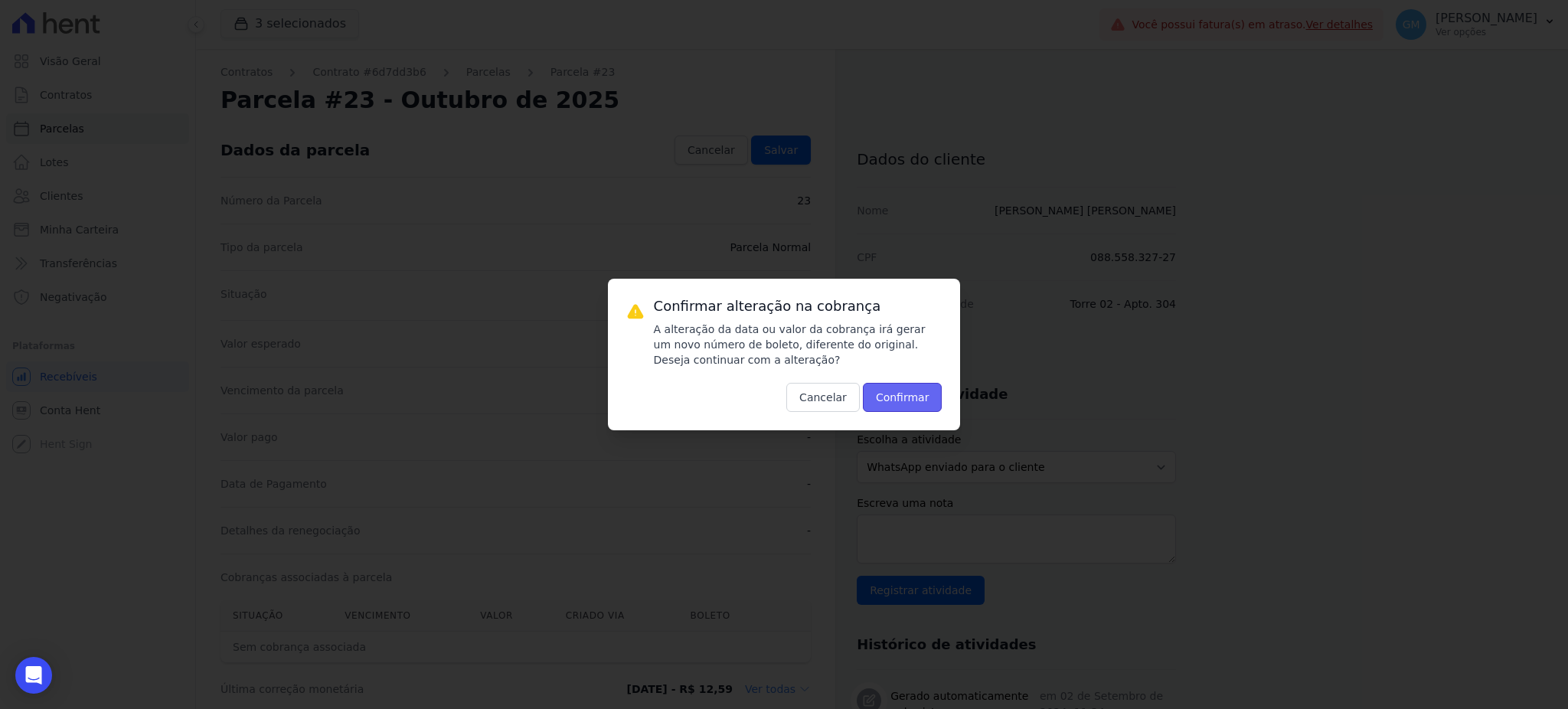
click at [904, 403] on button "Confirmar" at bounding box center [903, 397] width 80 height 29
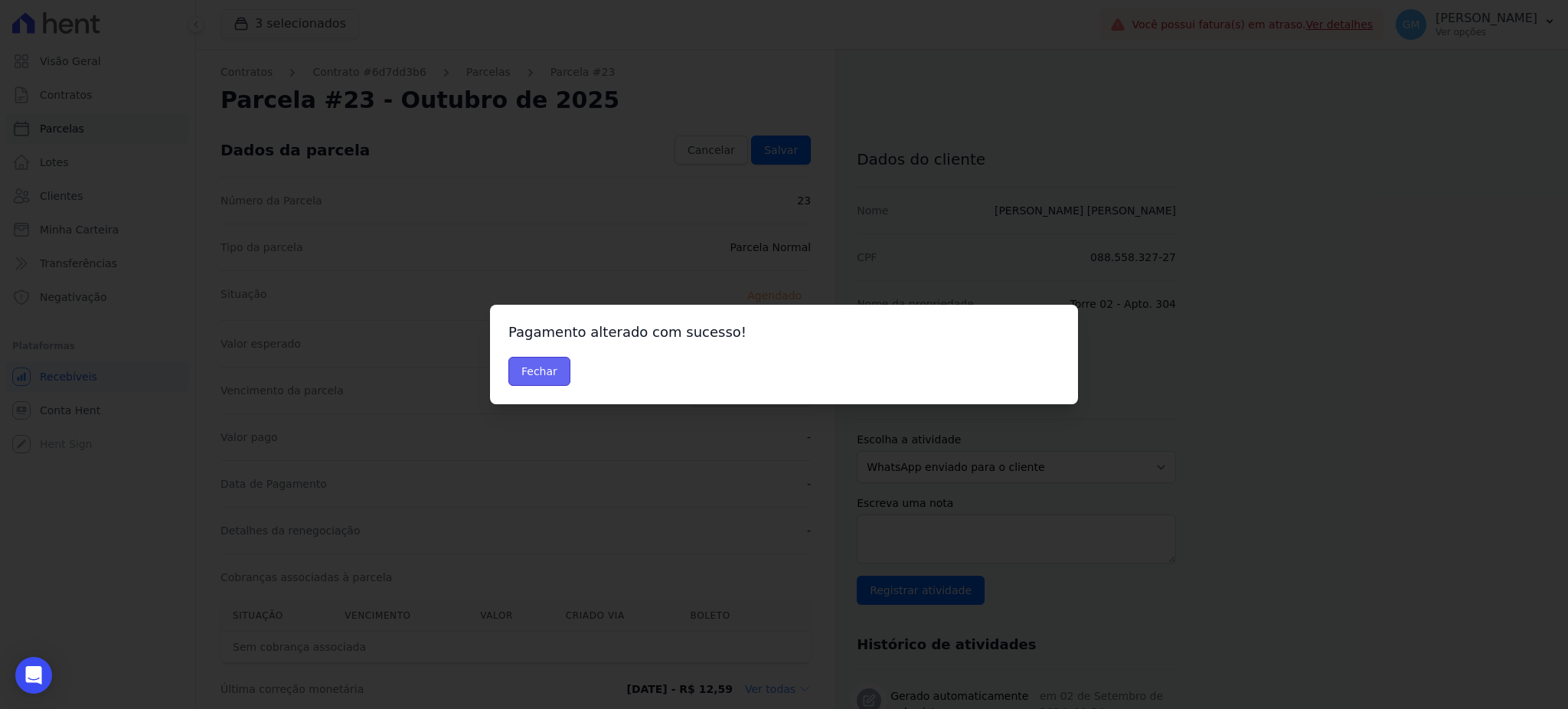
click at [522, 383] on button "Fechar" at bounding box center [539, 371] width 62 height 29
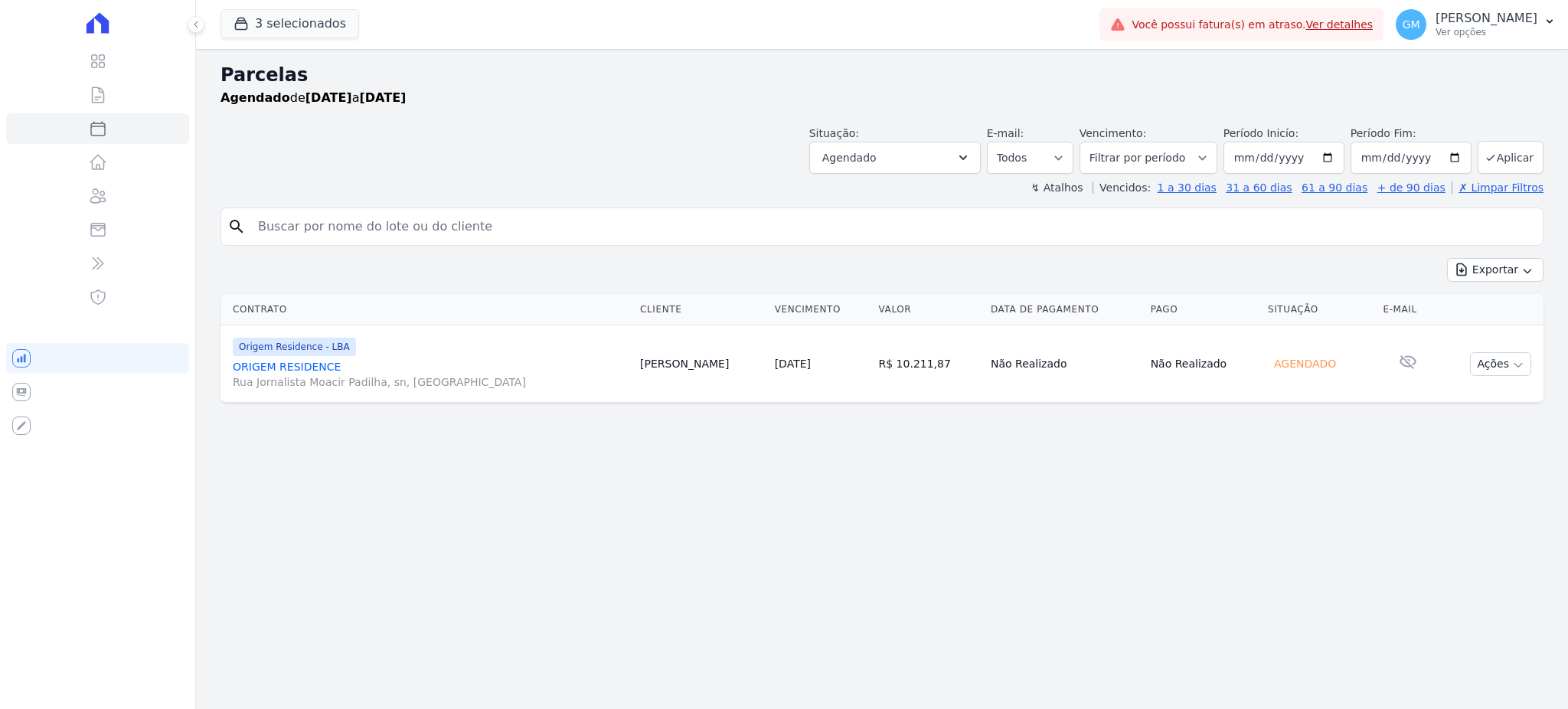
select select
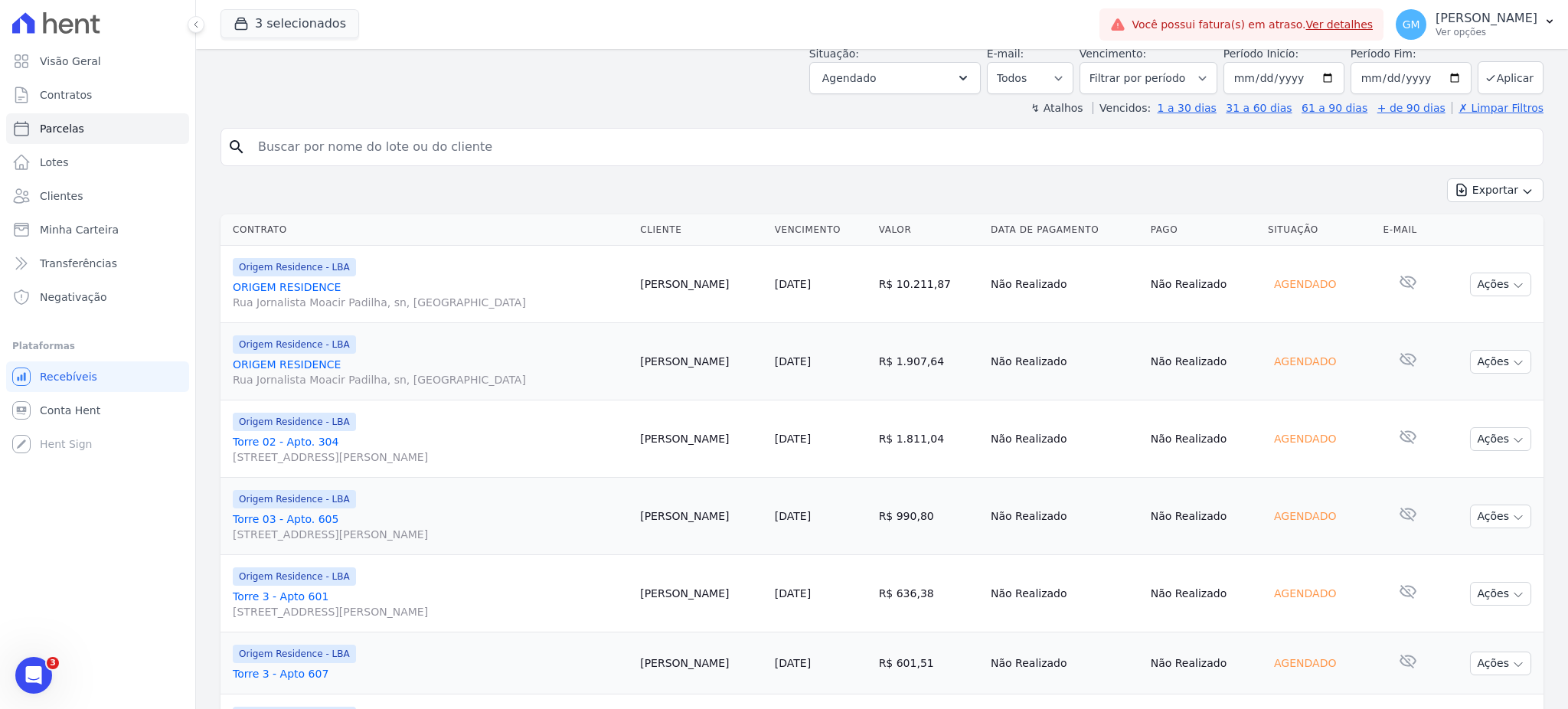
scroll to position [204, 0]
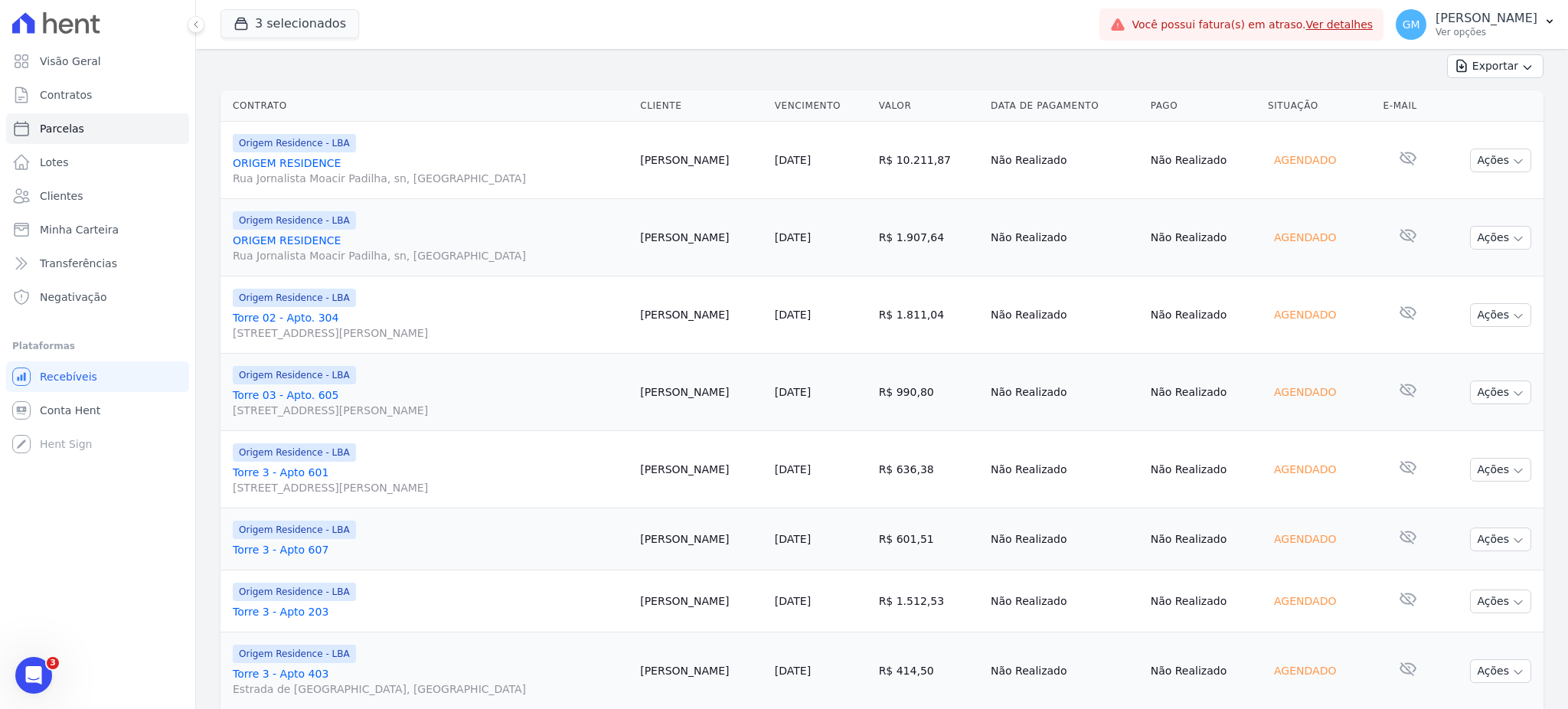
drag, startPoint x: 586, startPoint y: 377, endPoint x: 723, endPoint y: 341, distance: 141.7
click at [759, 314] on td "Luciano Fernandes" at bounding box center [701, 315] width 135 height 77
drag, startPoint x: 690, startPoint y: 327, endPoint x: 646, endPoint y: 330, distance: 44.1
click at [646, 330] on tr "Origem Residence - LBA Torre 02 - Apto. 304 Rua Jornalista Moacir Padilha, 2, Q…" at bounding box center [882, 315] width 1323 height 77
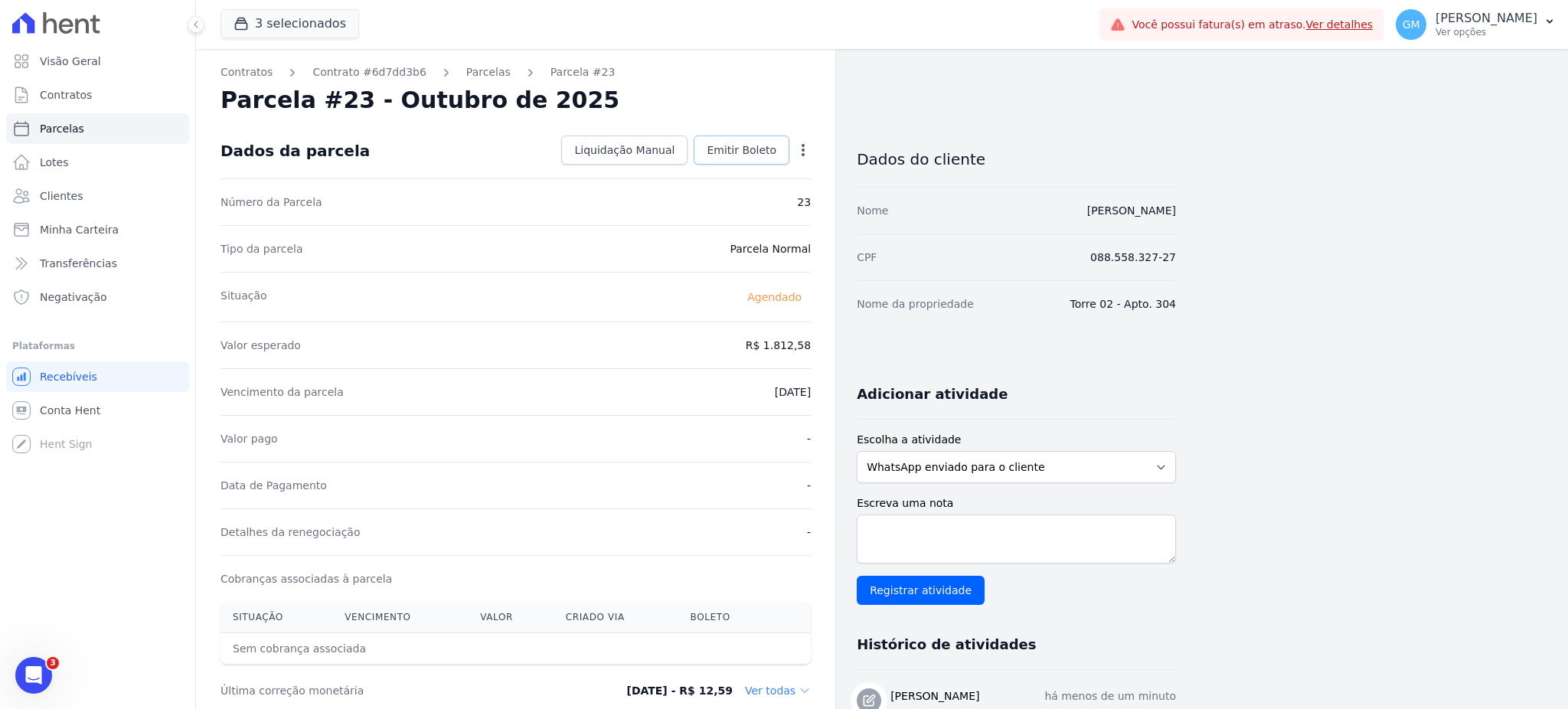
click at [739, 159] on link "Emitir Boleto" at bounding box center [741, 150] width 96 height 29
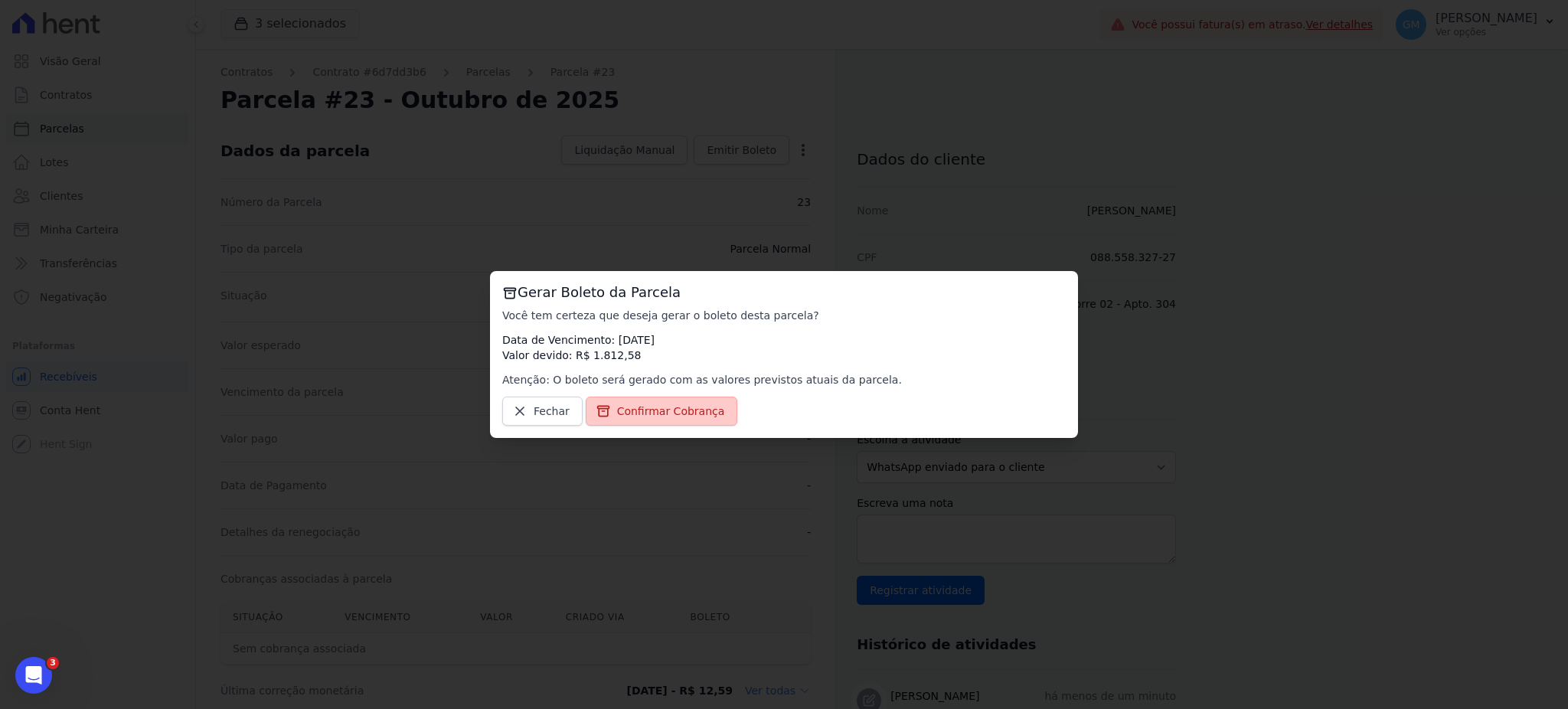
click at [699, 409] on span "Confirmar Cobrança" at bounding box center [670, 410] width 108 height 15
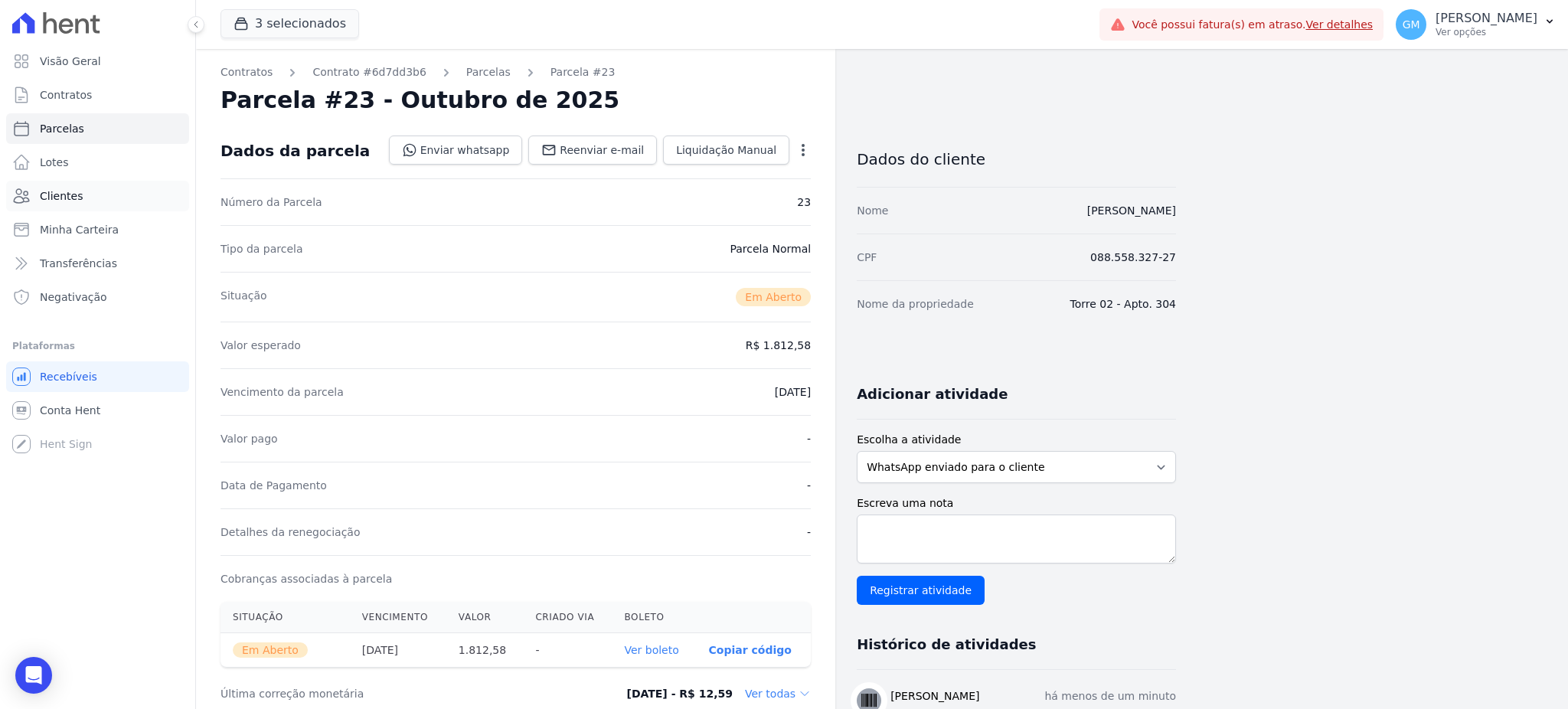
click at [76, 197] on span "Clientes" at bounding box center [61, 195] width 43 height 15
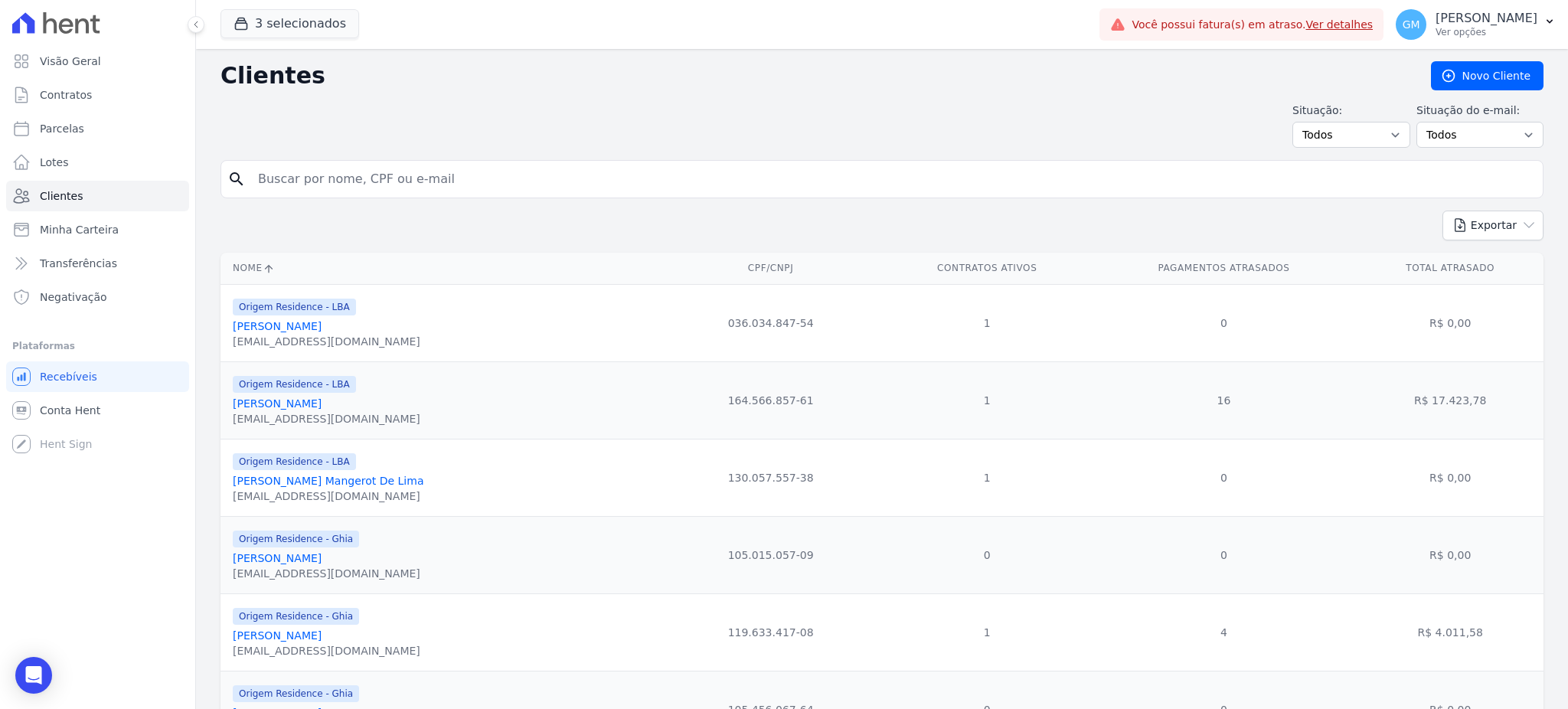
click at [304, 180] on input "search" at bounding box center [892, 179] width 1288 height 30
paste input "[PERSON_NAME]"
type input "[PERSON_NAME]"
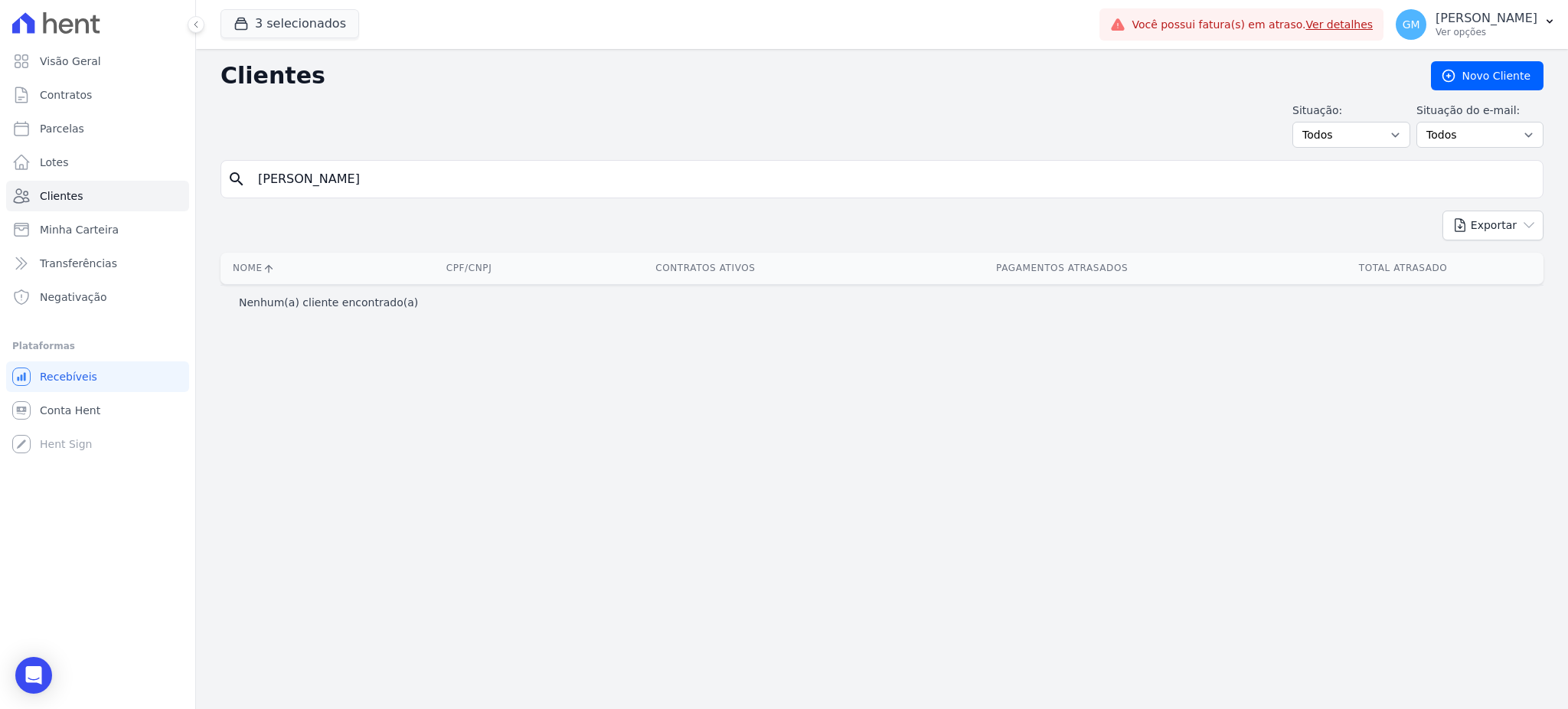
click at [361, 181] on input "[PERSON_NAME]" at bounding box center [892, 179] width 1288 height 30
type input "Millena"
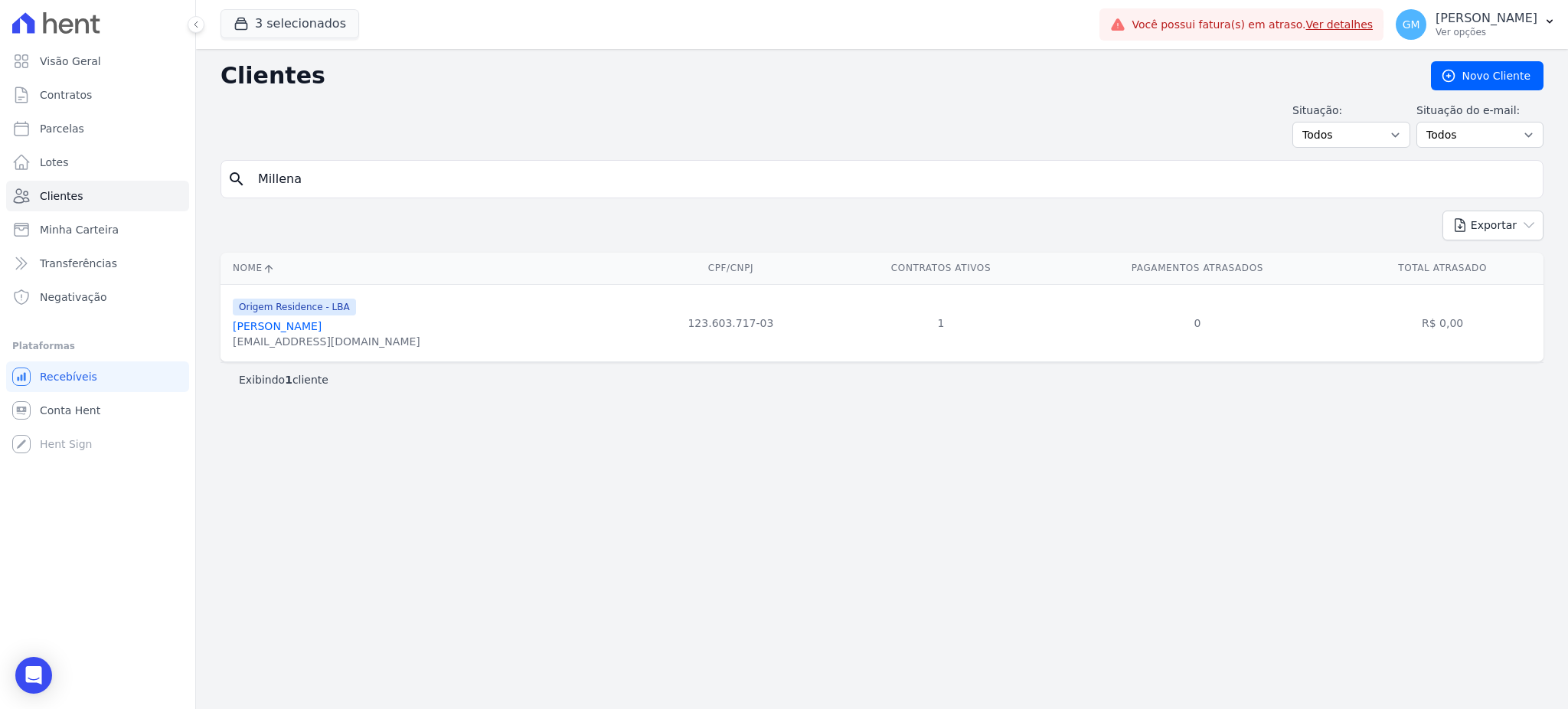
click at [322, 325] on link "Millena Marinho Dos Reis" at bounding box center [276, 326] width 88 height 12
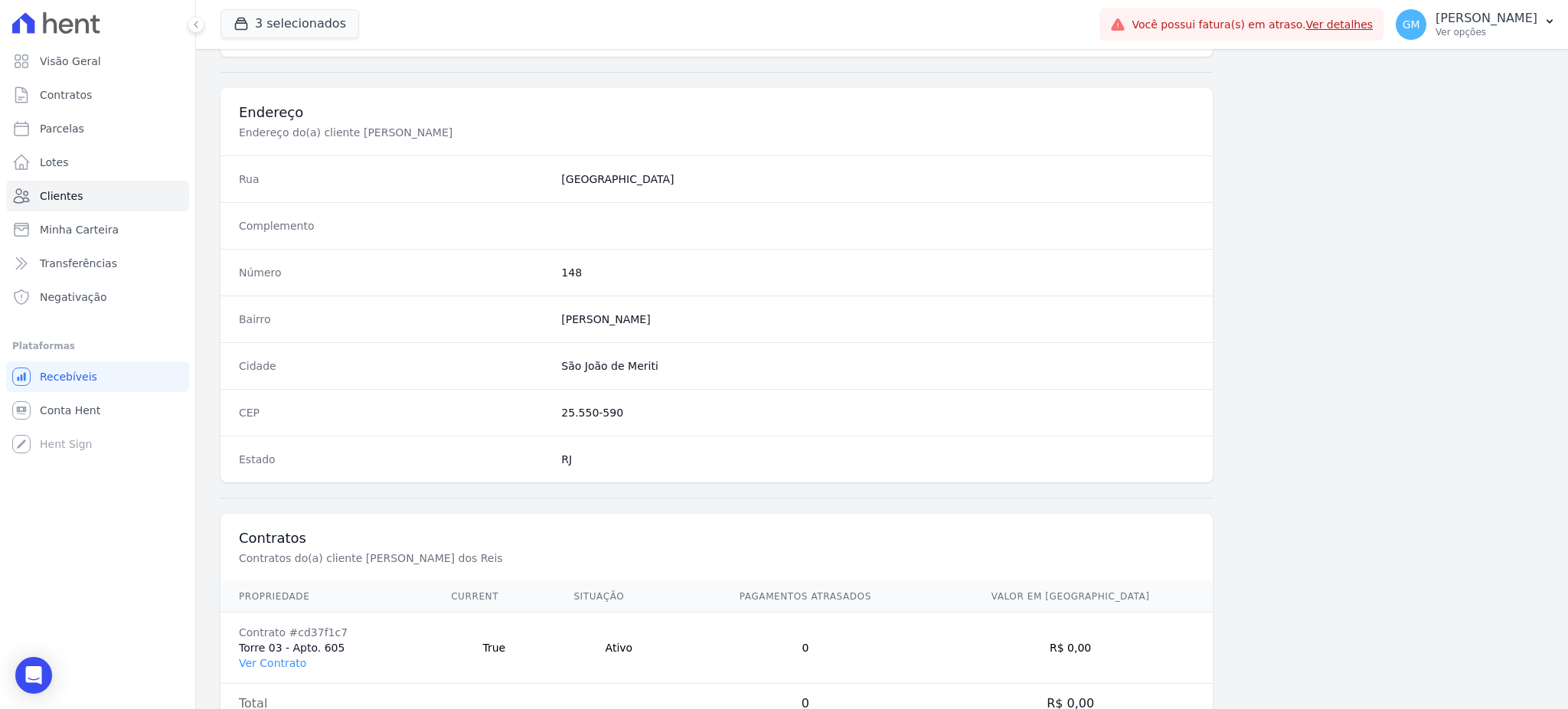
scroll to position [724, 0]
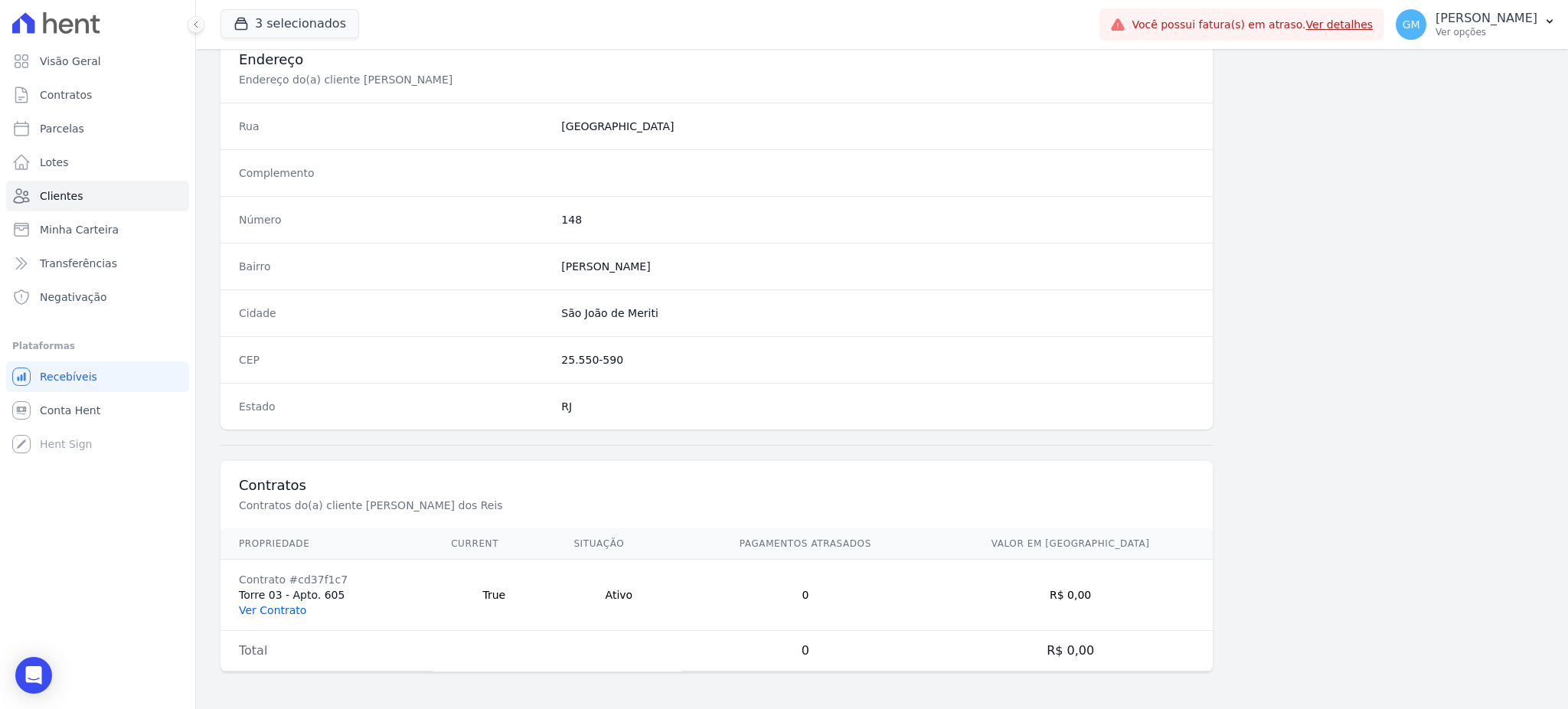
click at [272, 614] on link "Ver Contrato" at bounding box center [272, 609] width 68 height 12
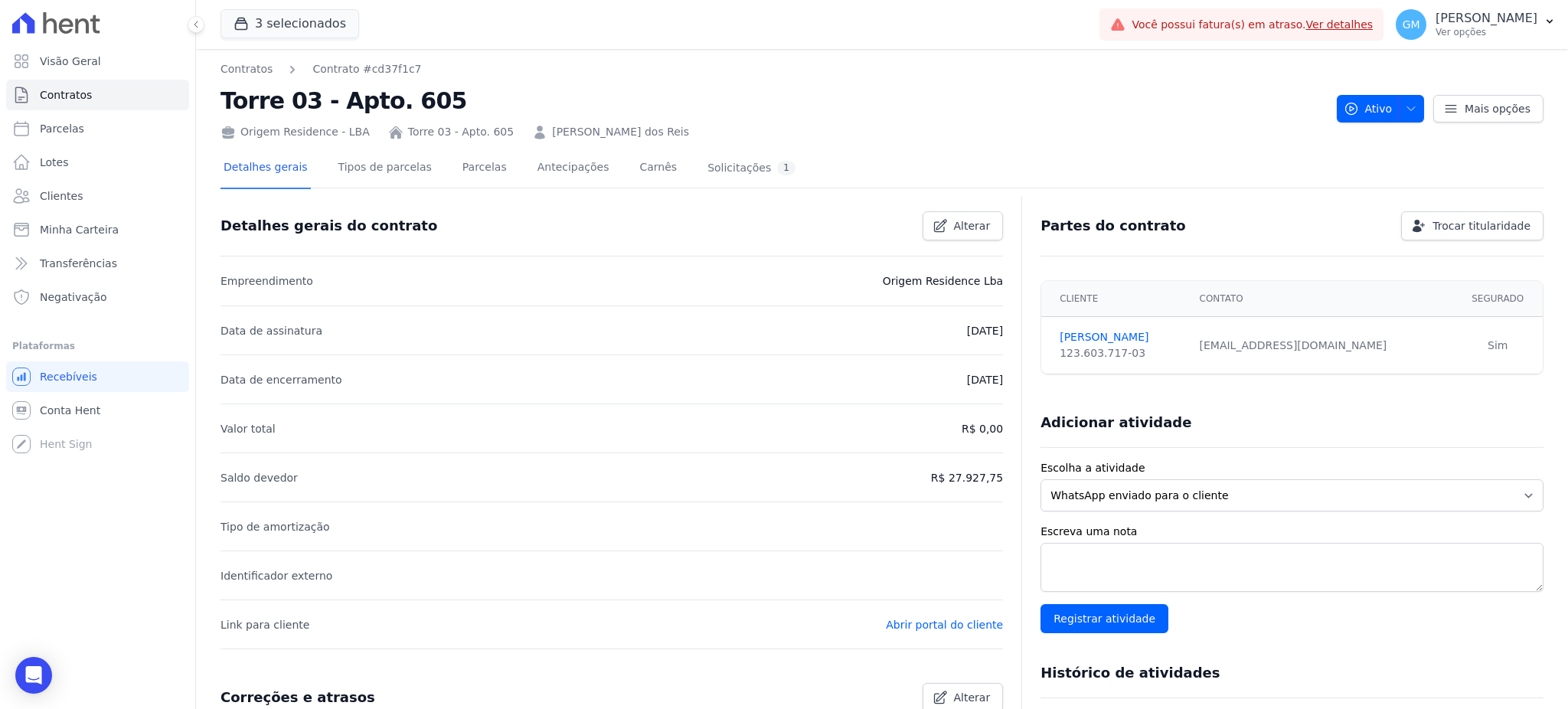
click at [433, 169] on div "Detalhes gerais Tipos de parcelas Parcelas Antecipações Carnês Solicitações 1" at bounding box center [509, 168] width 578 height 41
click at [459, 171] on link "Parcelas" at bounding box center [484, 168] width 50 height 41
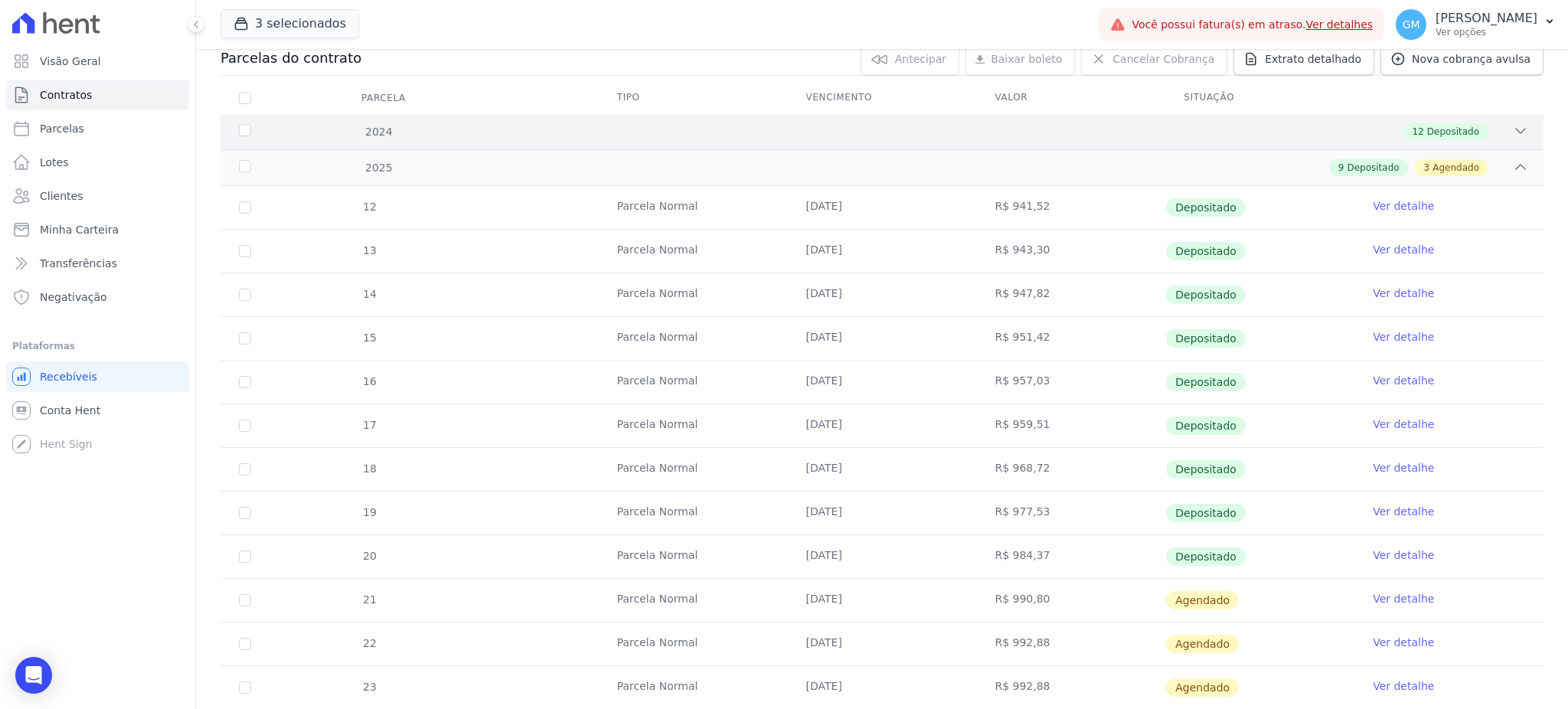
scroll to position [326, 0]
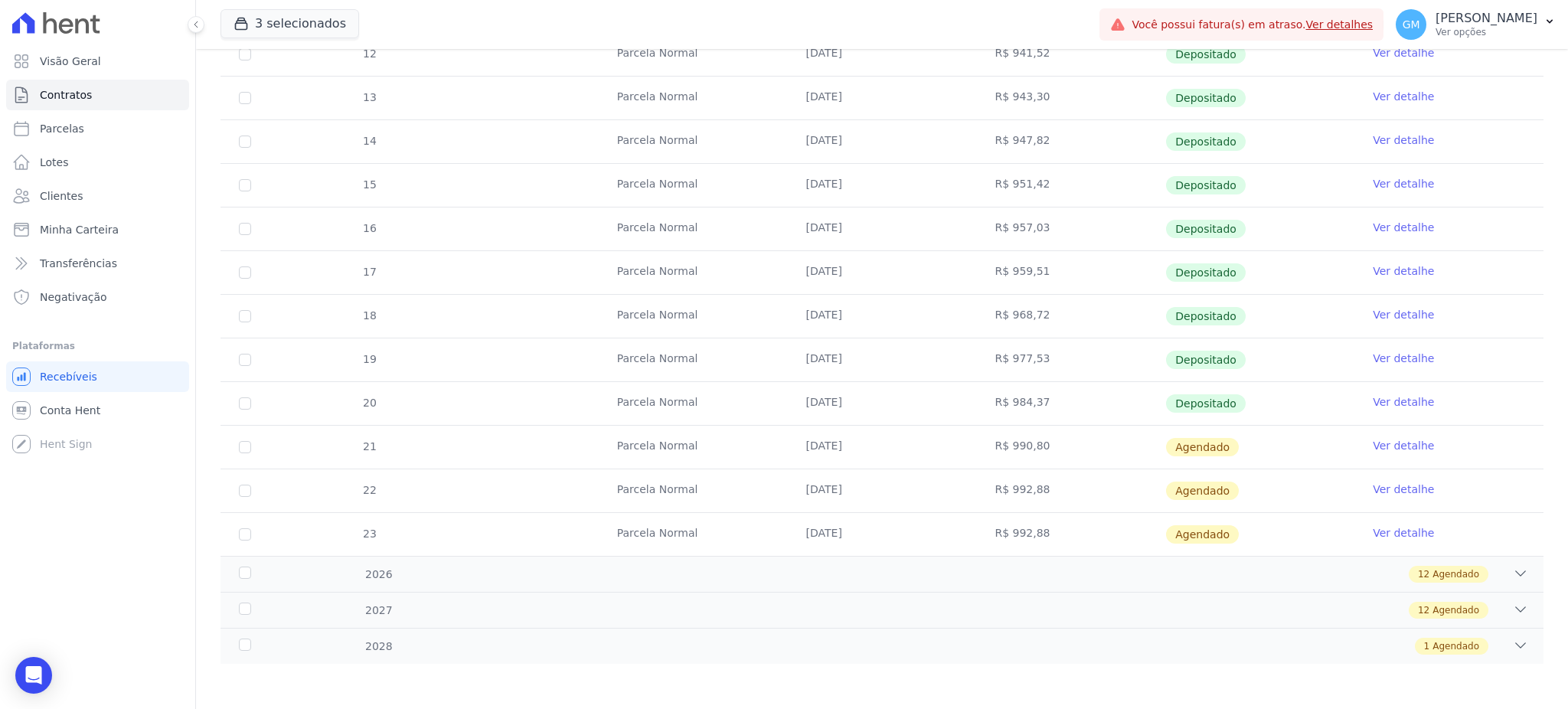
click at [1376, 397] on link "Ver detalhe" at bounding box center [1403, 402] width 61 height 15
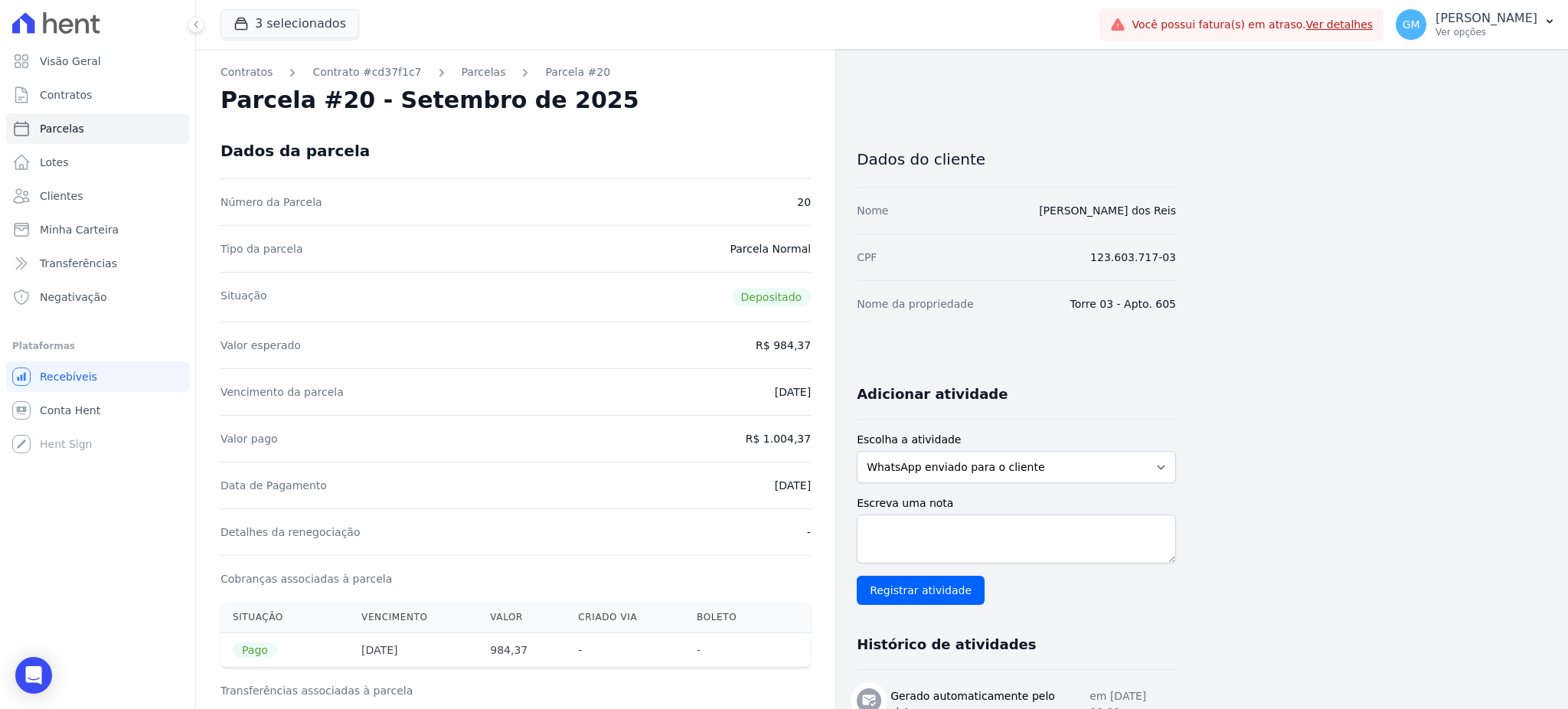
drag, startPoint x: 712, startPoint y: 112, endPoint x: 520, endPoint y: 106, distance: 192.1
click at [712, 112] on div "Parcela #20 - Setembro de 2025" at bounding box center [515, 100] width 590 height 28
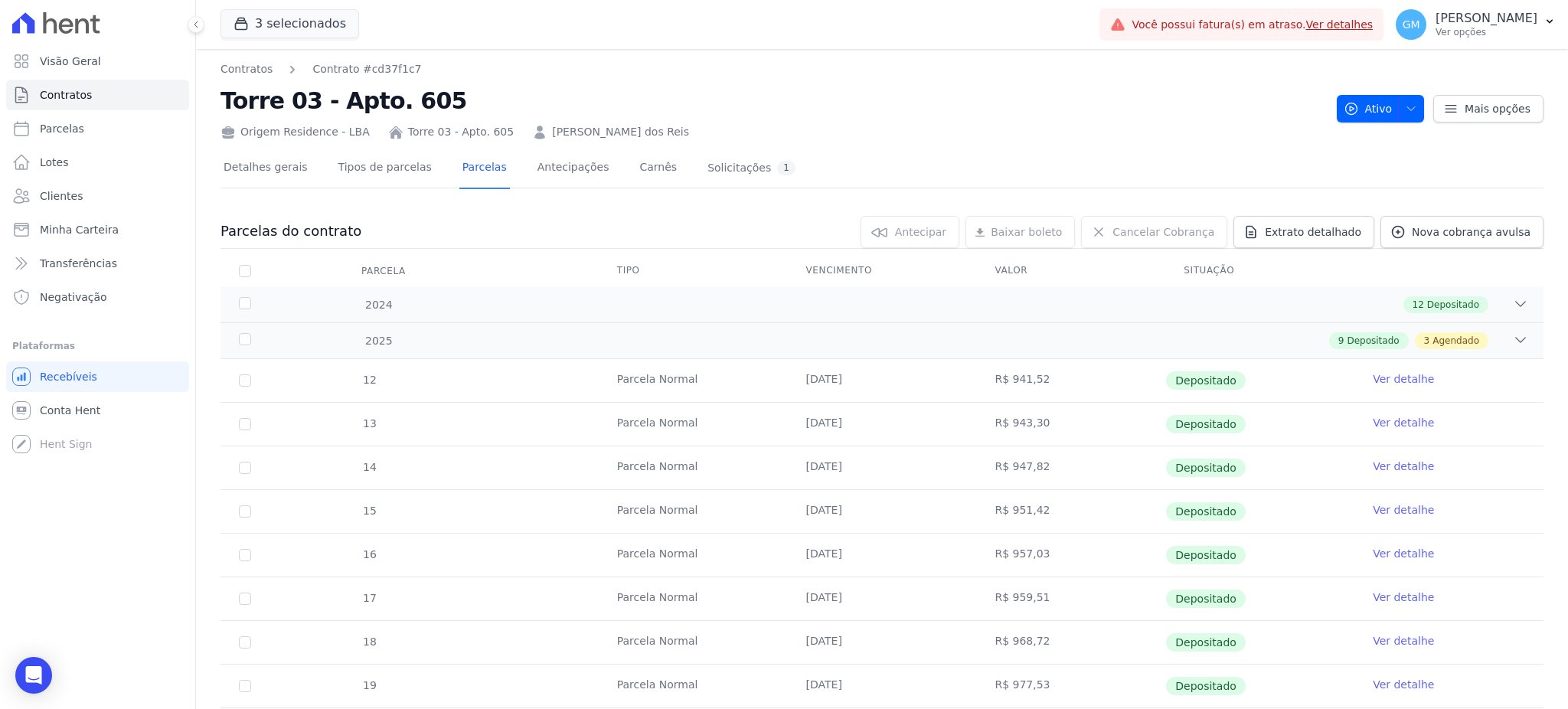
scroll to position [326, 0]
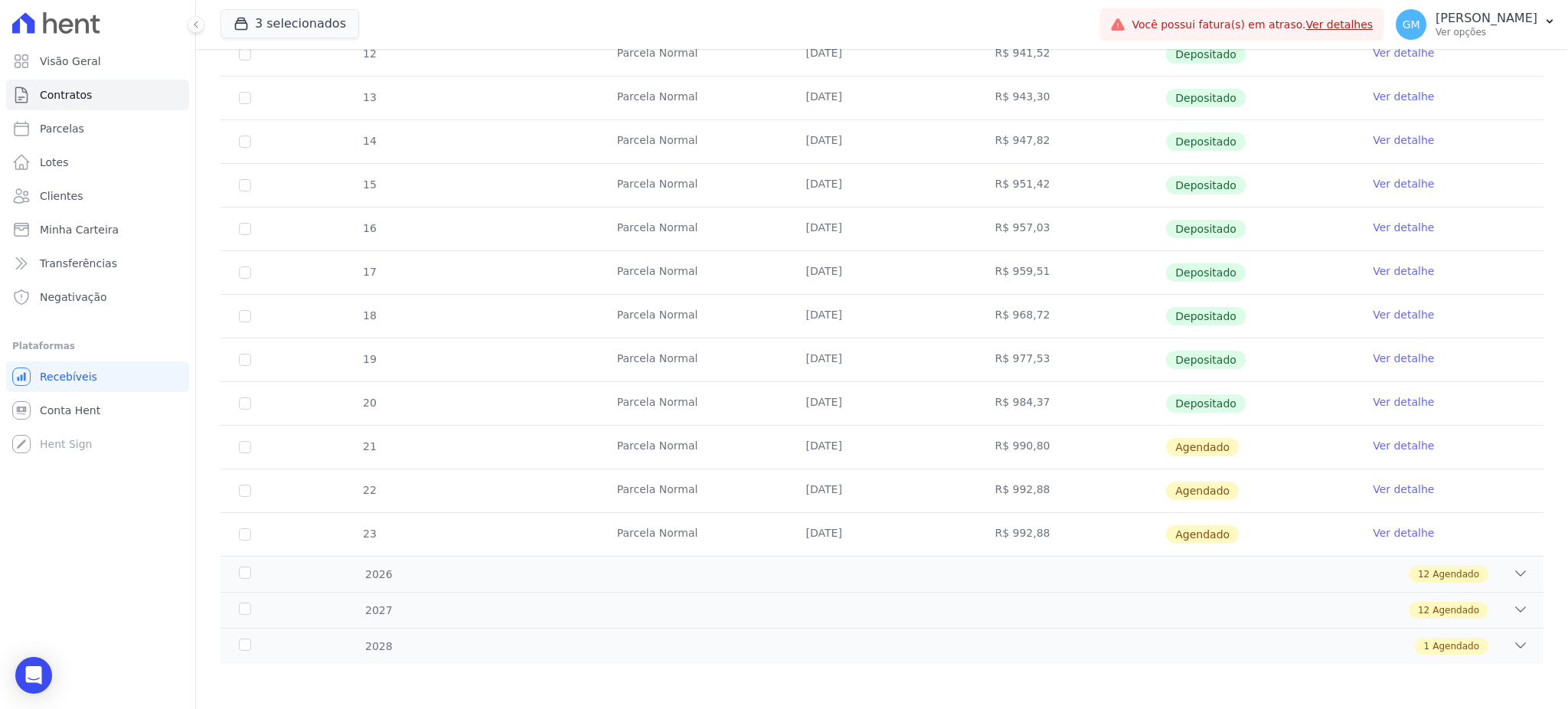
click at [1373, 442] on link "Ver detalhe" at bounding box center [1403, 445] width 61 height 15
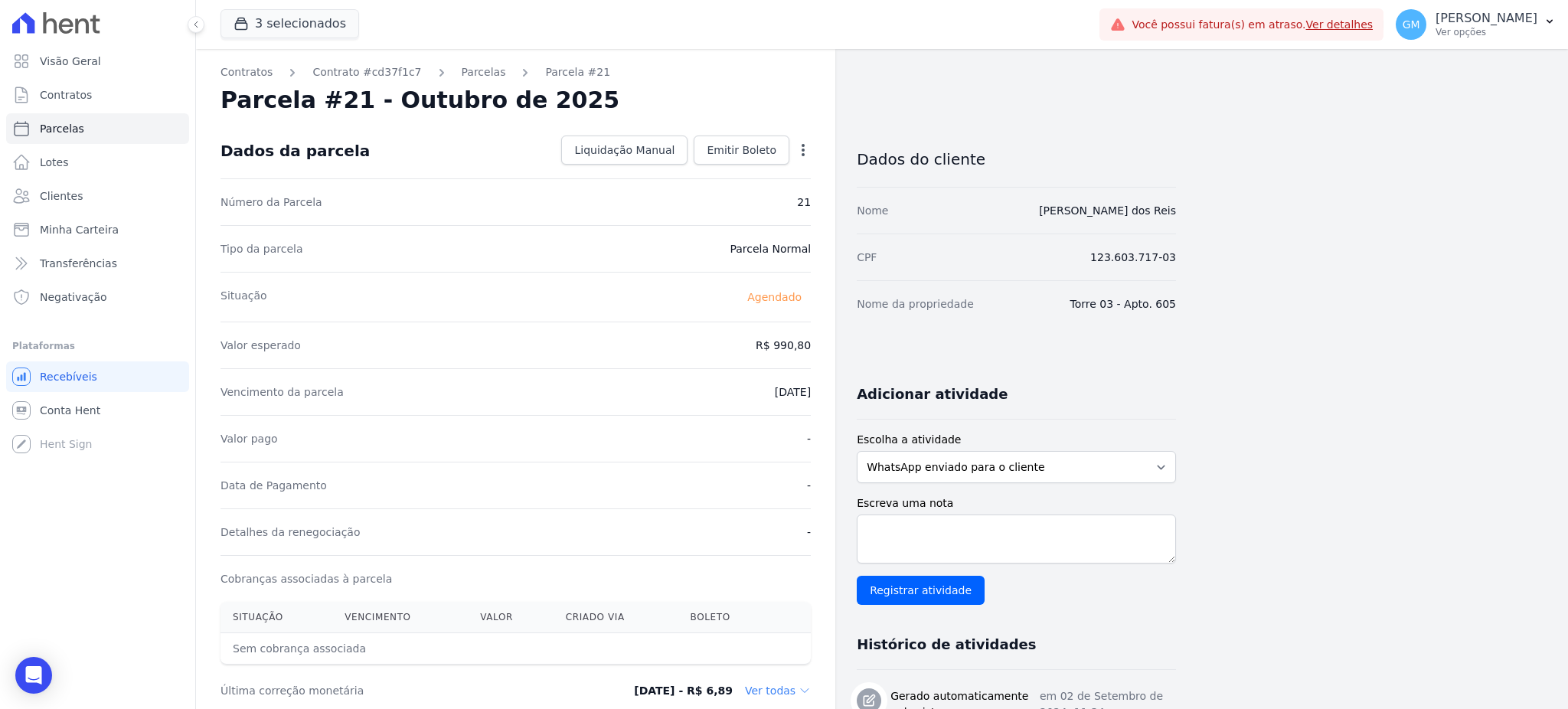
click at [802, 147] on icon "button" at bounding box center [802, 150] width 15 height 15
click at [708, 173] on link "Alterar" at bounding box center [737, 170] width 135 height 28
drag, startPoint x: 742, startPoint y: 339, endPoint x: 815, endPoint y: 337, distance: 73.0
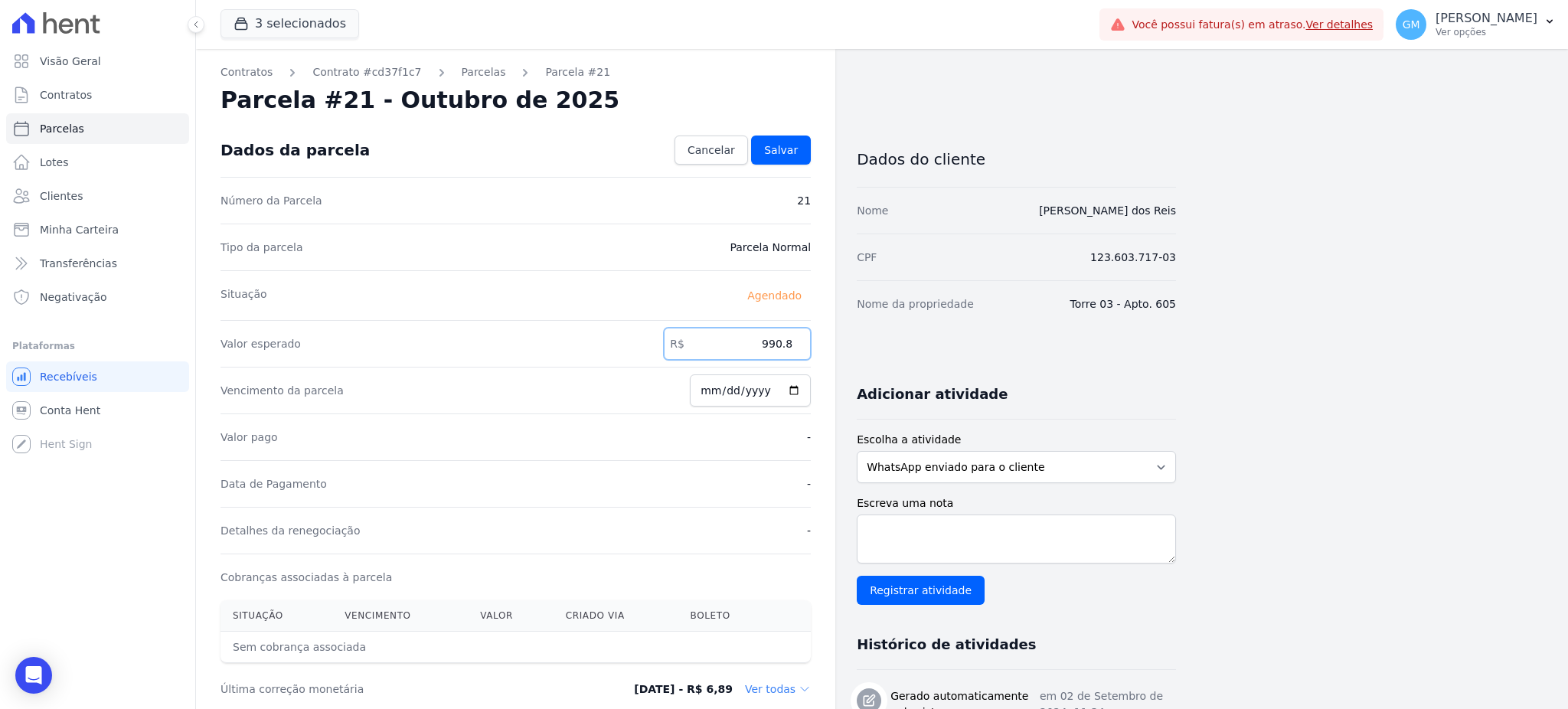
paste input "86.43"
type input "986.43"
click at [780, 159] on link "Salvar" at bounding box center [781, 150] width 60 height 29
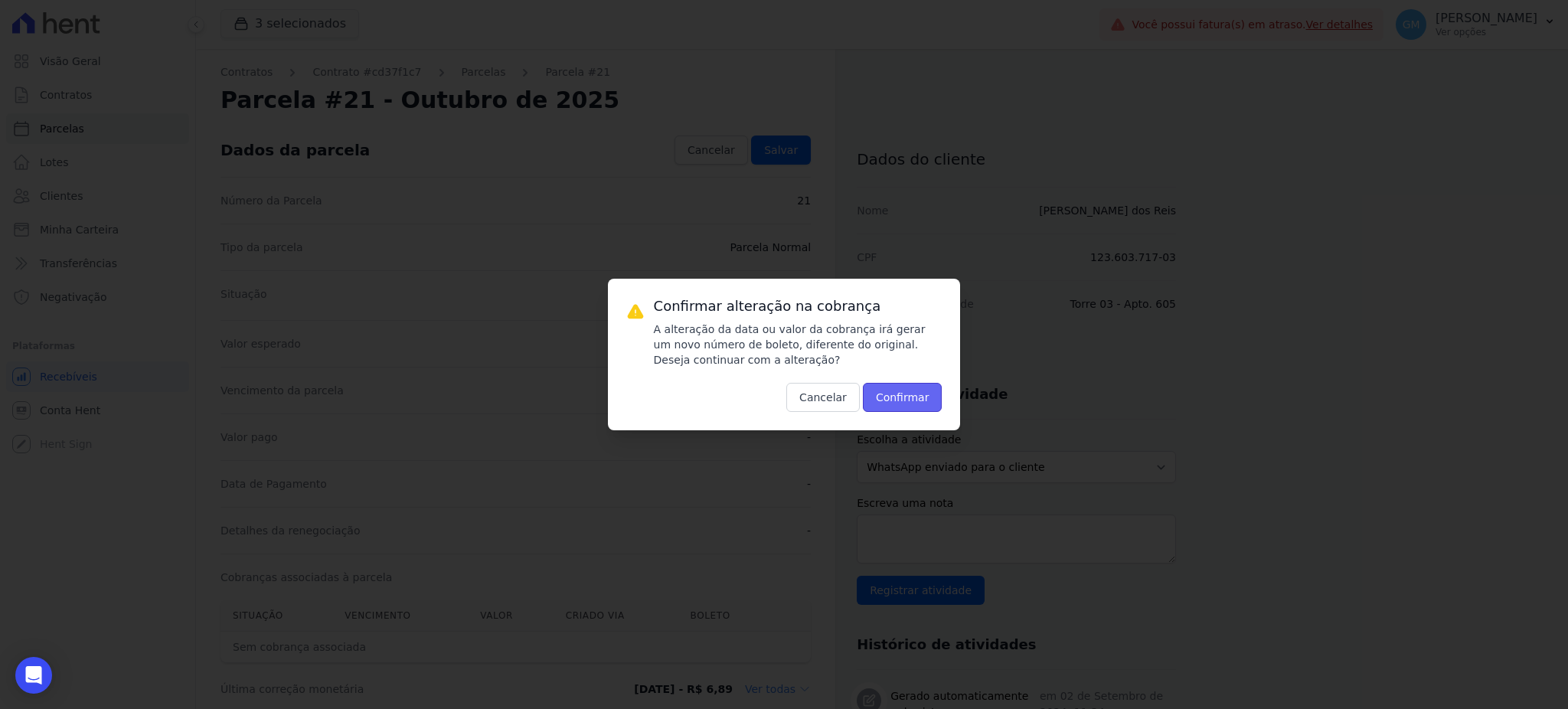
click at [913, 388] on button "Confirmar" at bounding box center [903, 397] width 80 height 29
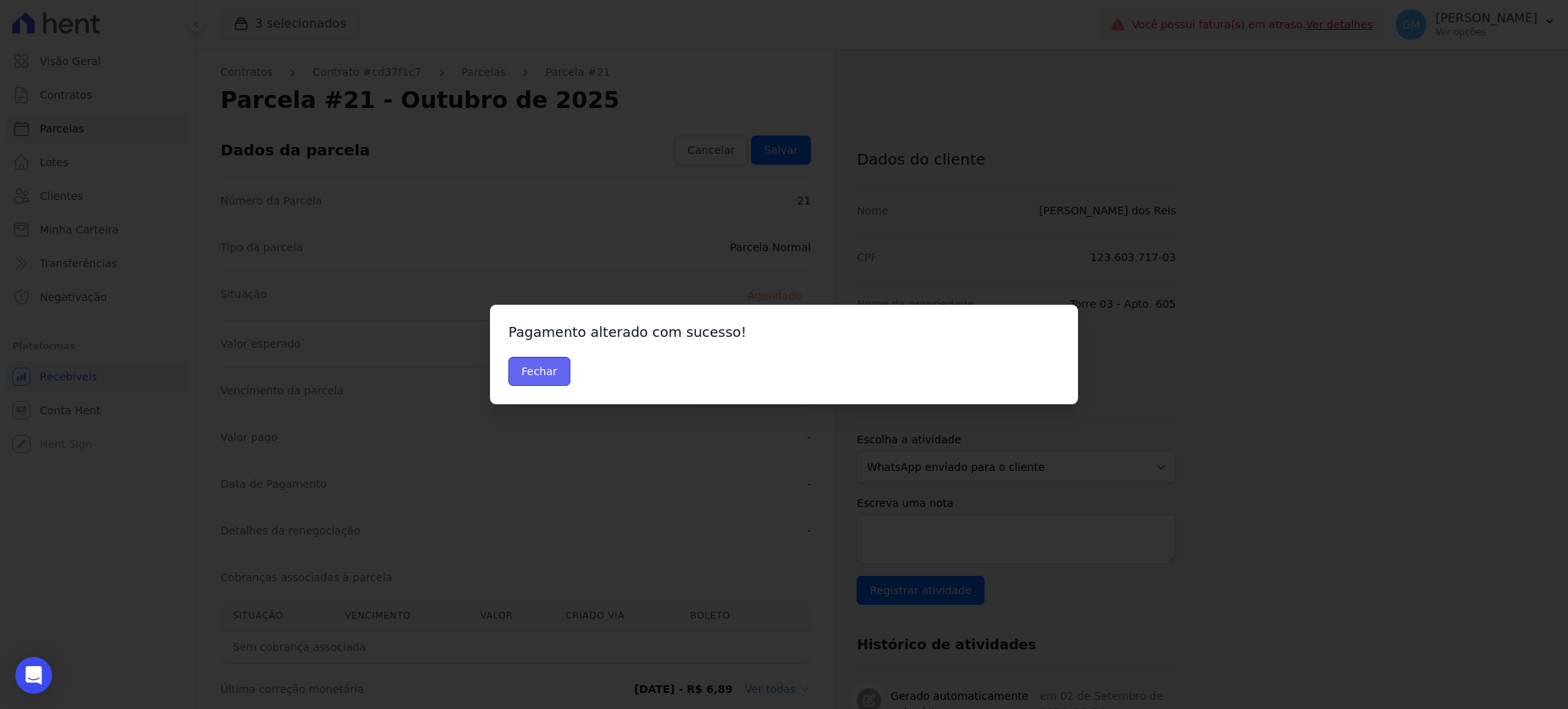
click at [513, 358] on button "Fechar" at bounding box center [539, 371] width 62 height 29
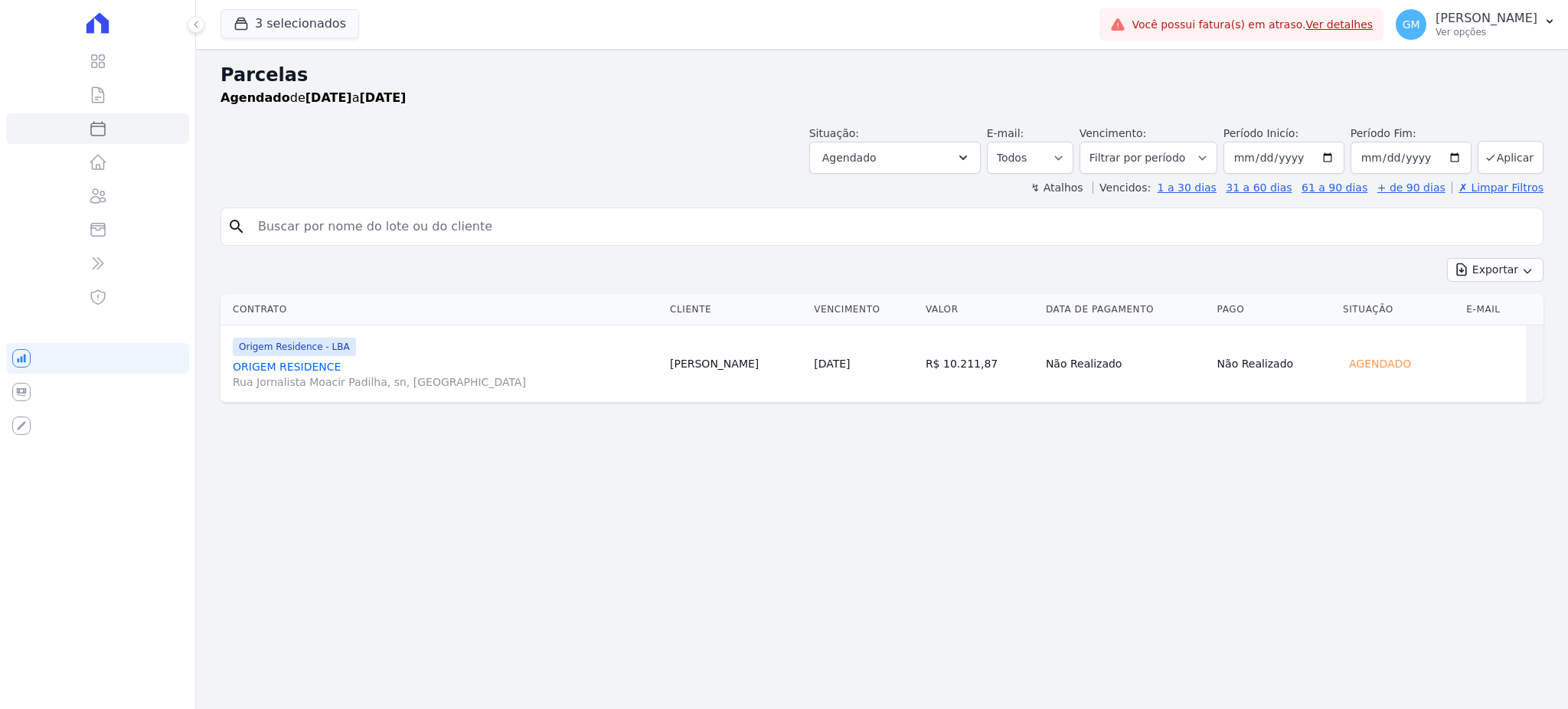
select select
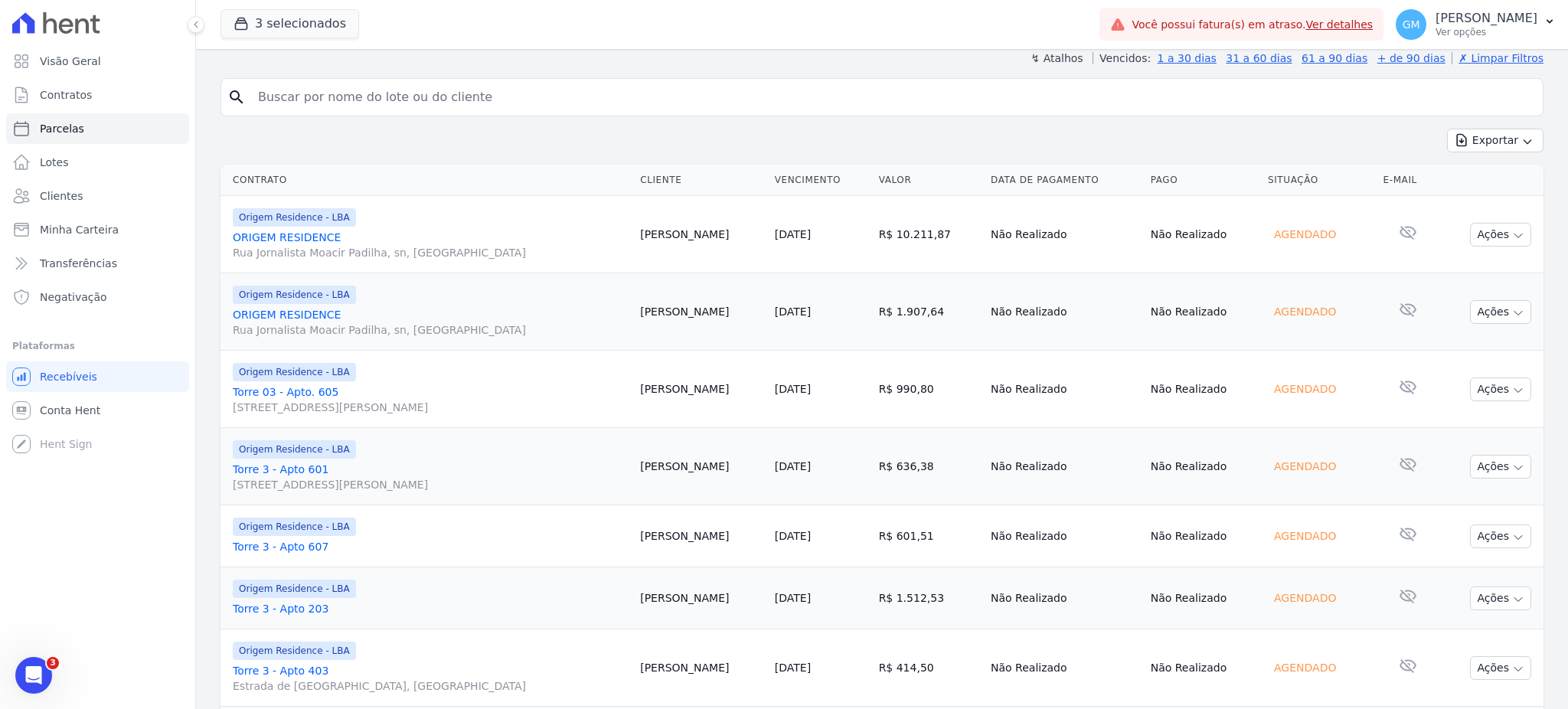
scroll to position [23, 0]
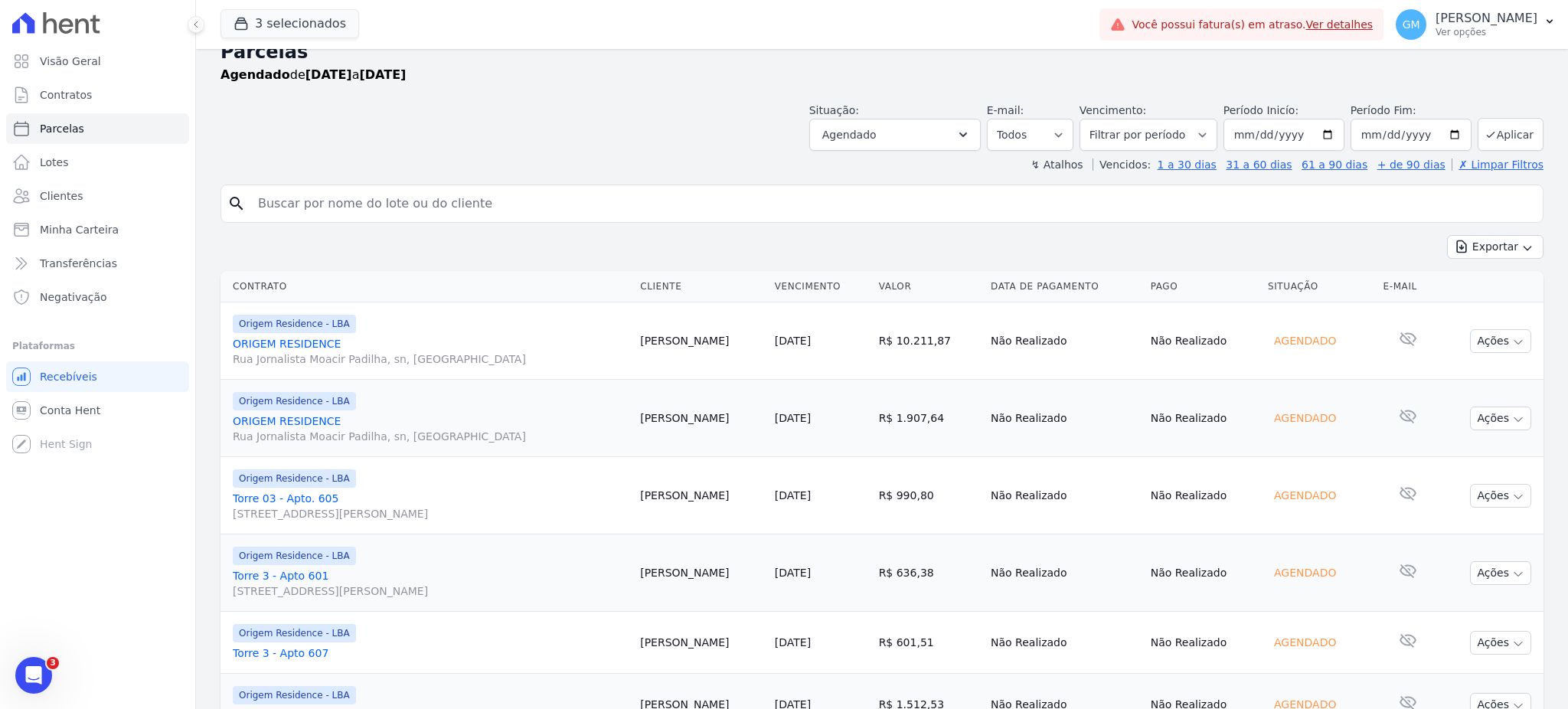
drag, startPoint x: 730, startPoint y: 498, endPoint x: 654, endPoint y: 495, distance: 76.1
click at [654, 495] on td "[PERSON_NAME]" at bounding box center [701, 496] width 135 height 77
copy td "Millena Reis"
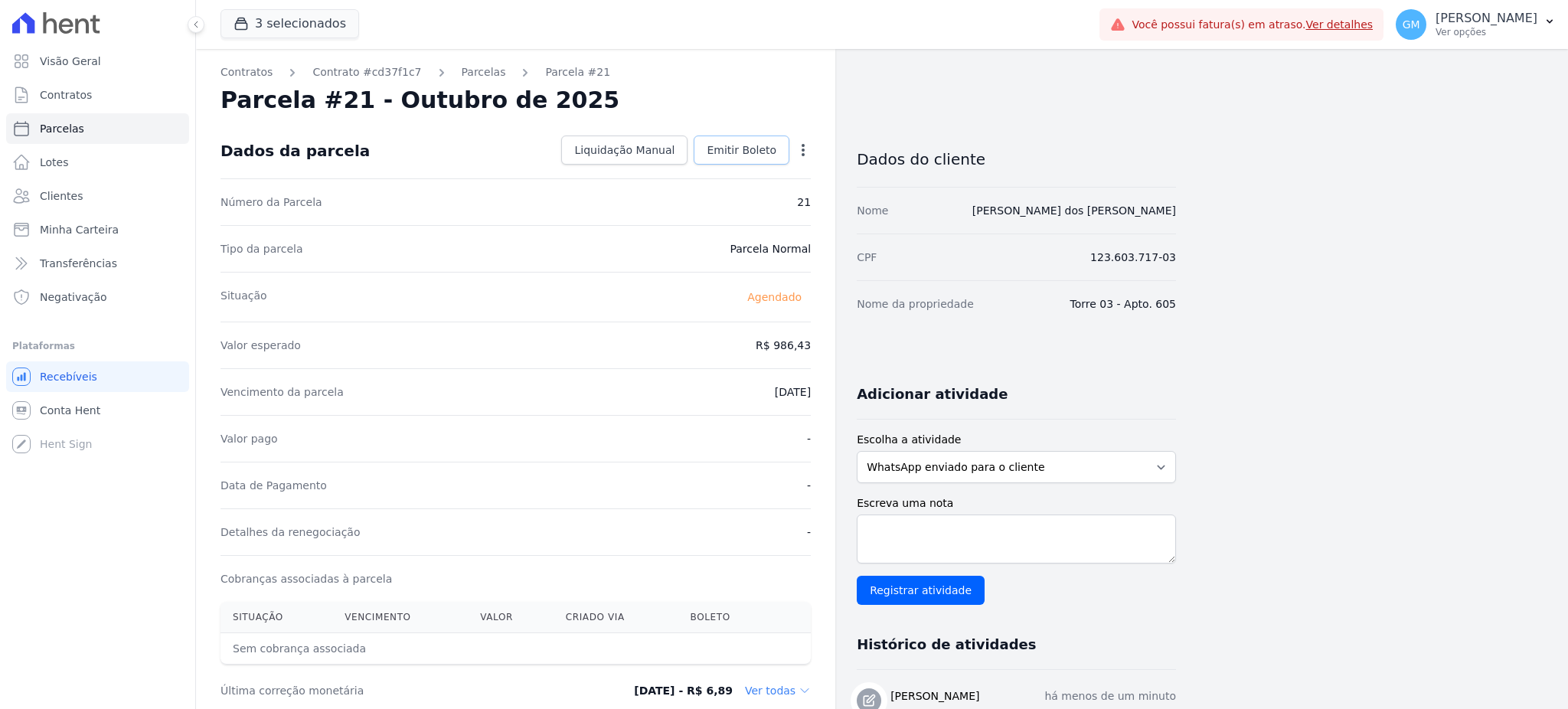
click at [741, 145] on span "Emitir Boleto" at bounding box center [741, 150] width 69 height 15
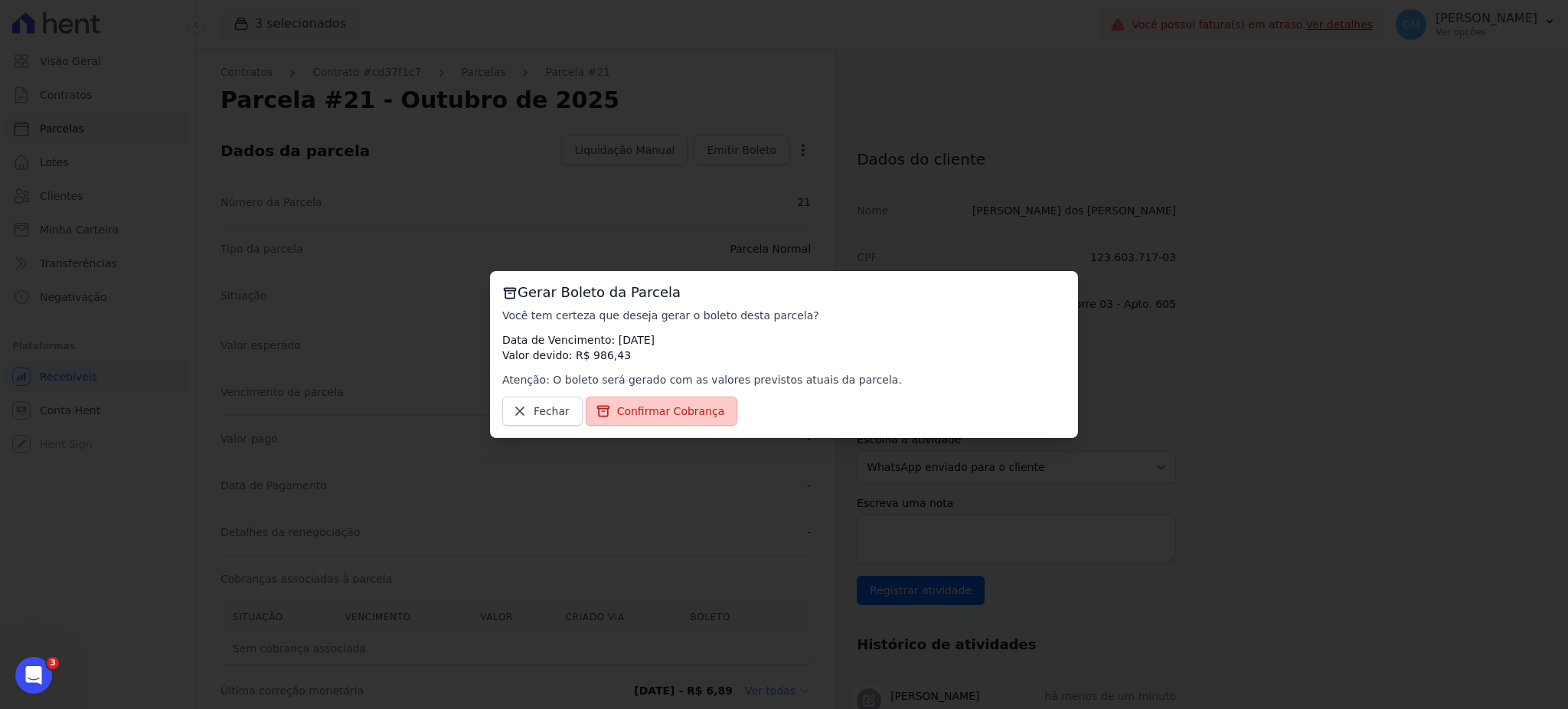
click at [667, 413] on span "Confirmar Cobrança" at bounding box center [670, 410] width 108 height 15
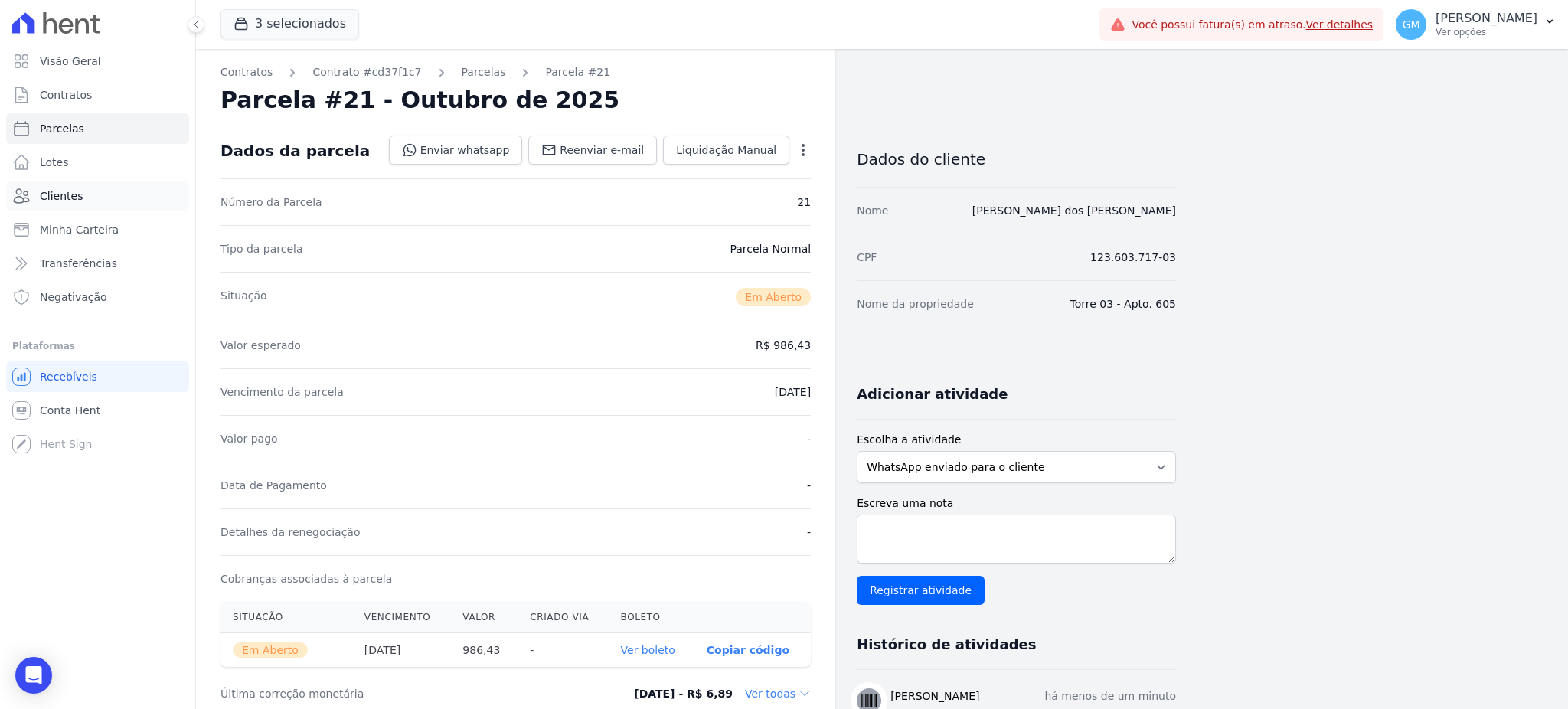
click at [72, 194] on span "Clientes" at bounding box center [61, 195] width 43 height 15
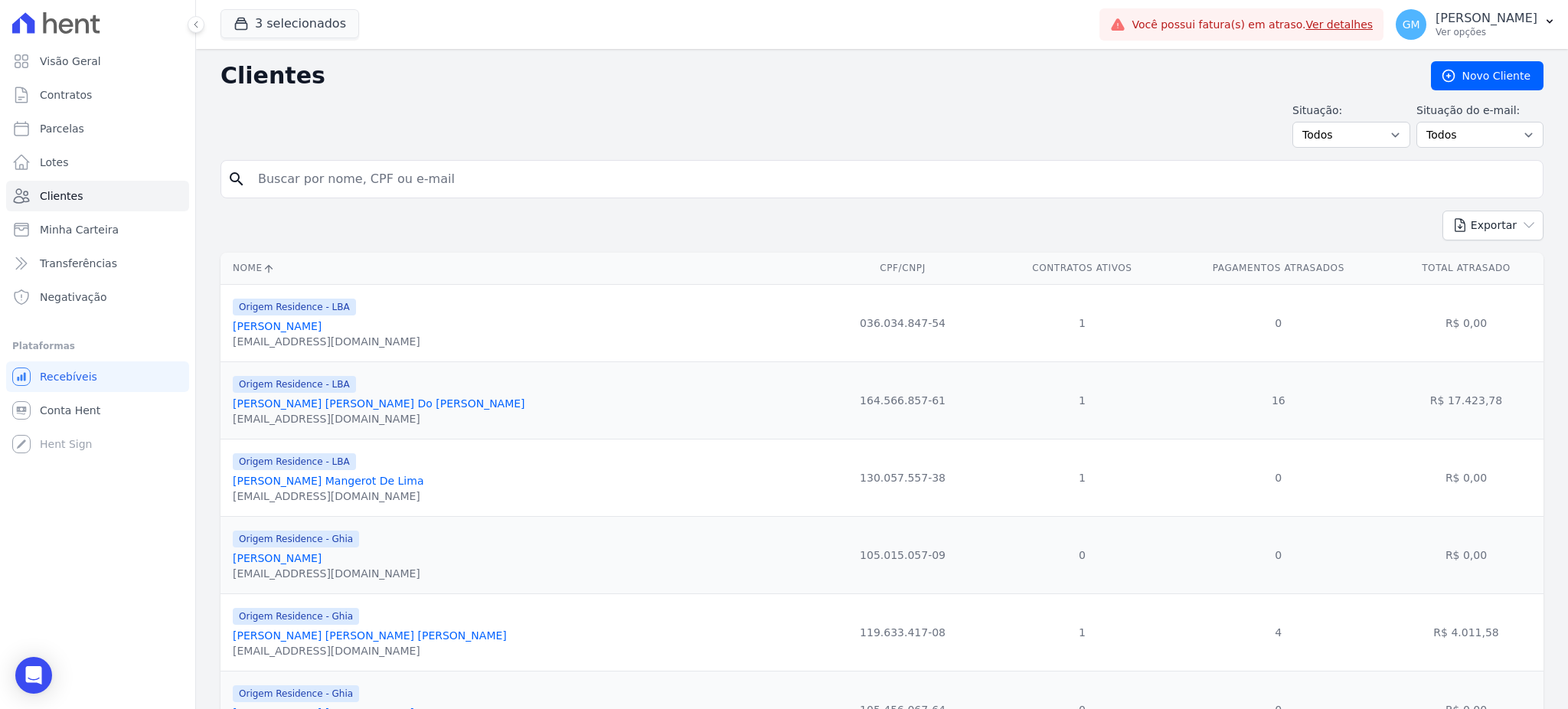
click at [325, 170] on input "search" at bounding box center [892, 179] width 1288 height 30
paste input "[PERSON_NAME]"
type input "[PERSON_NAME]"
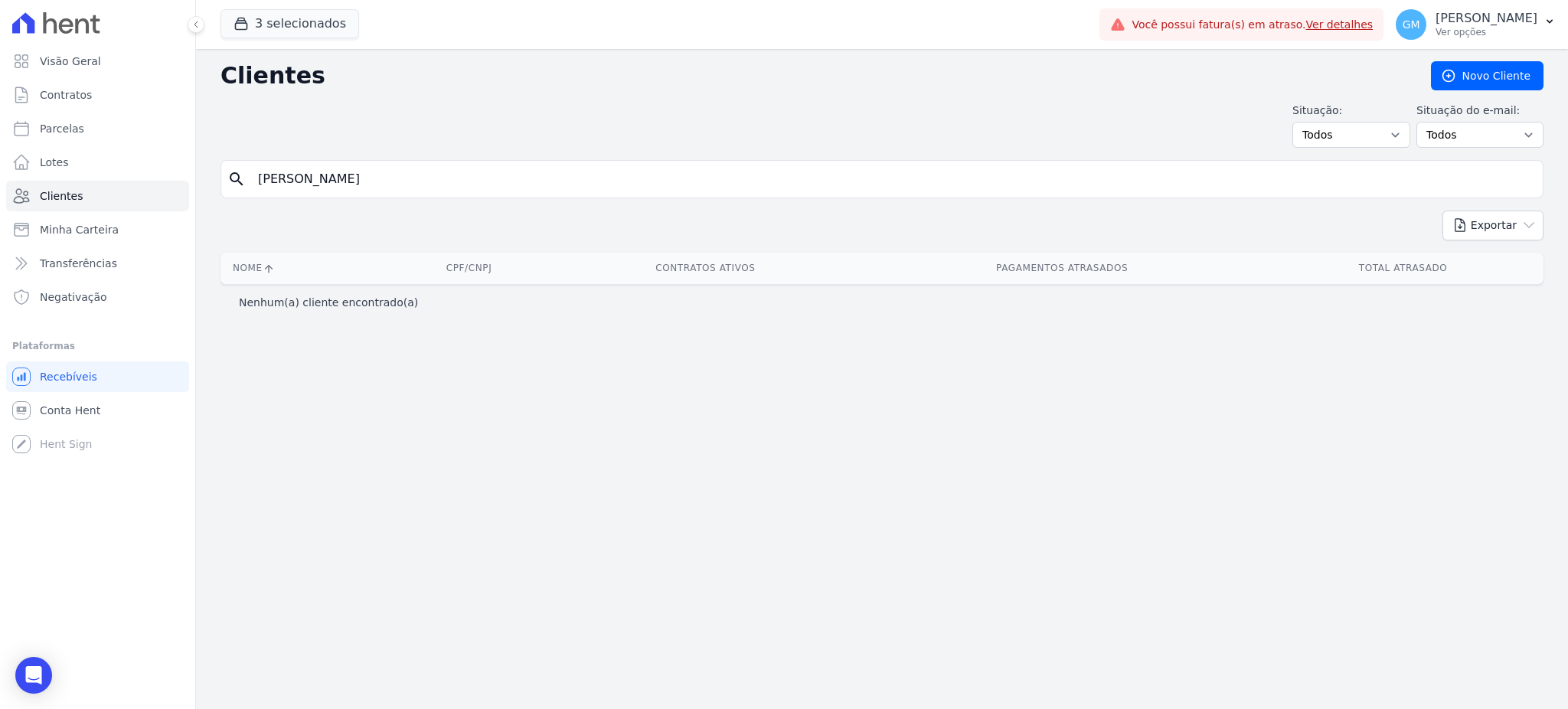
click at [378, 169] on input "[PERSON_NAME]" at bounding box center [892, 179] width 1288 height 30
type input "Everton"
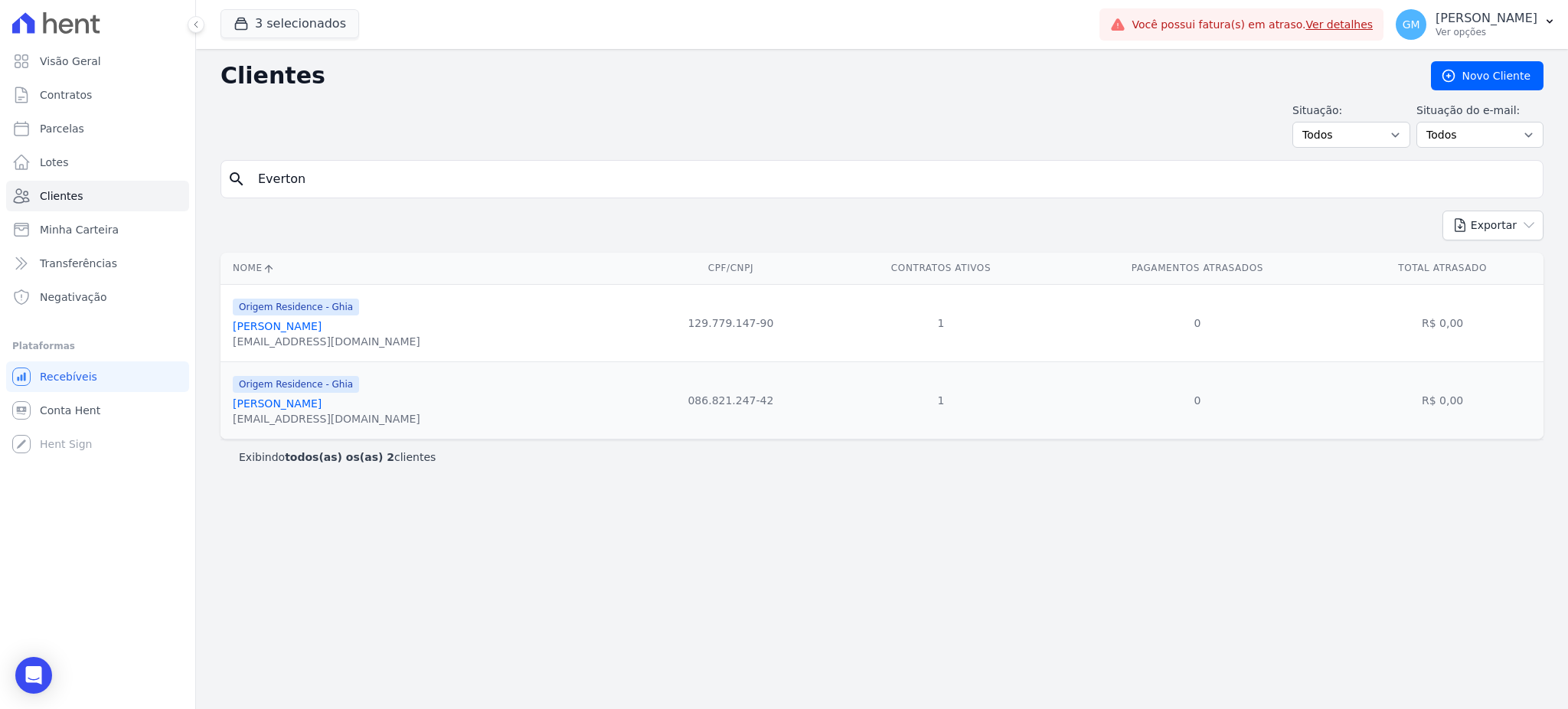
click at [308, 322] on link "Everton Dantas Chagas" at bounding box center [276, 326] width 88 height 12
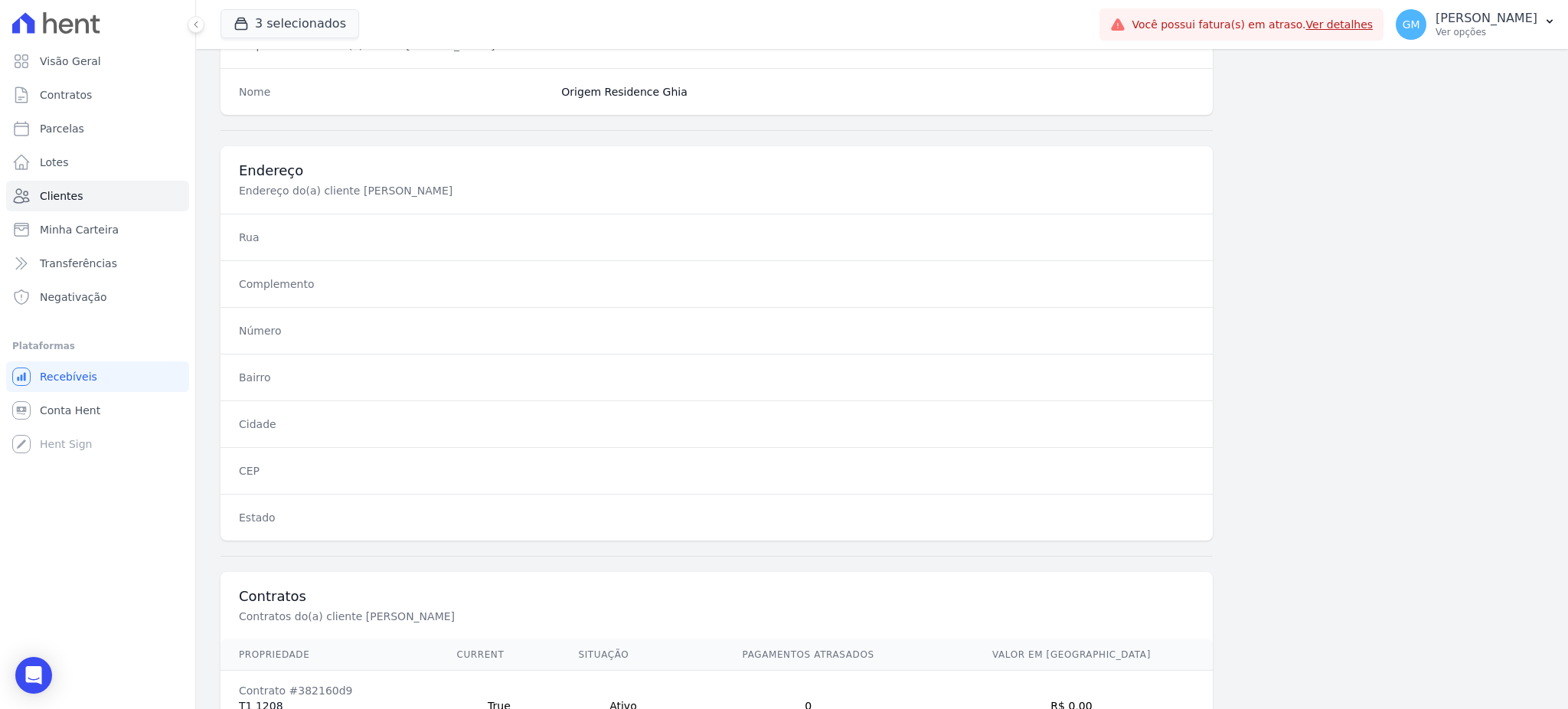
scroll to position [724, 0]
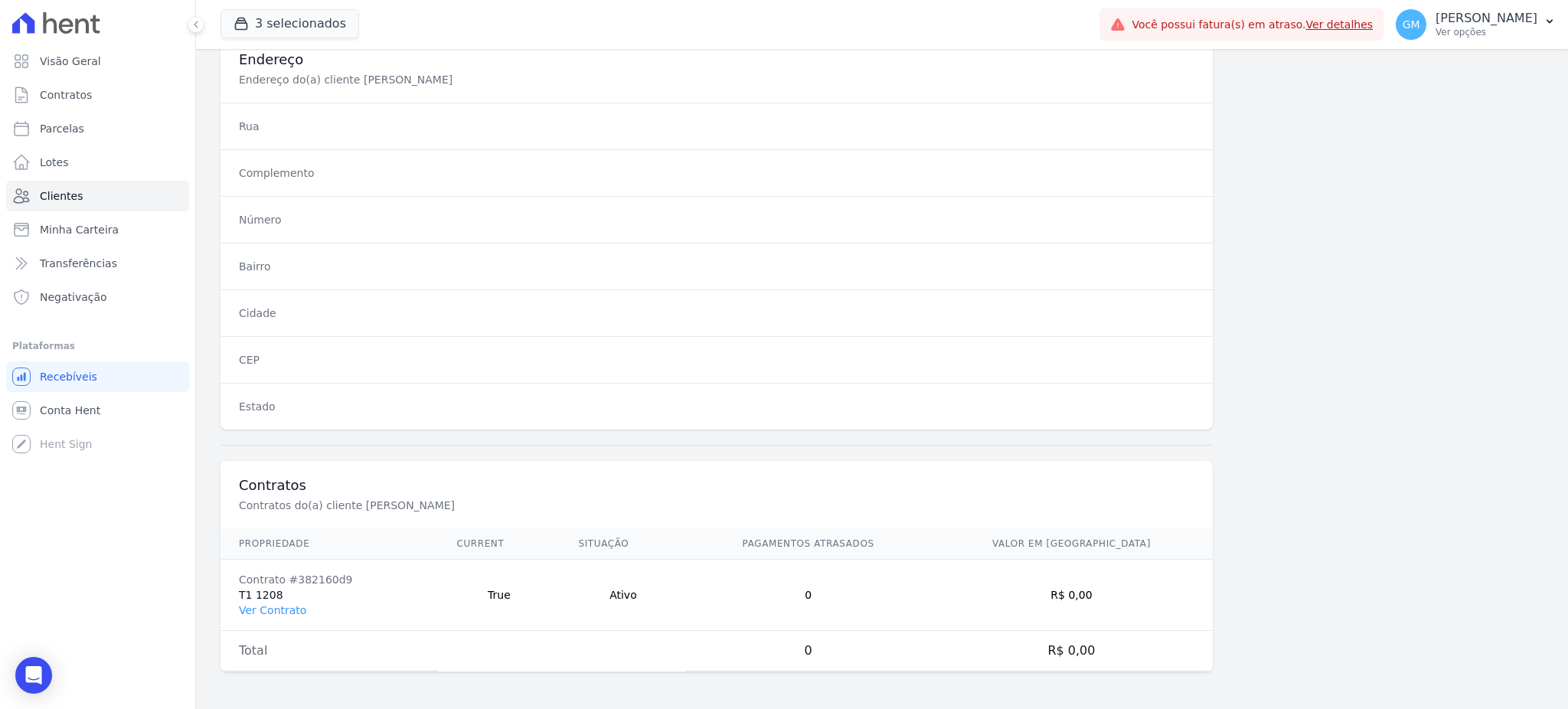
click at [273, 600] on td "Contrato #382160d9 T1 1208 Ver Contrato" at bounding box center [329, 594] width 218 height 71
click at [273, 604] on link "Ver Contrato" at bounding box center [272, 609] width 68 height 12
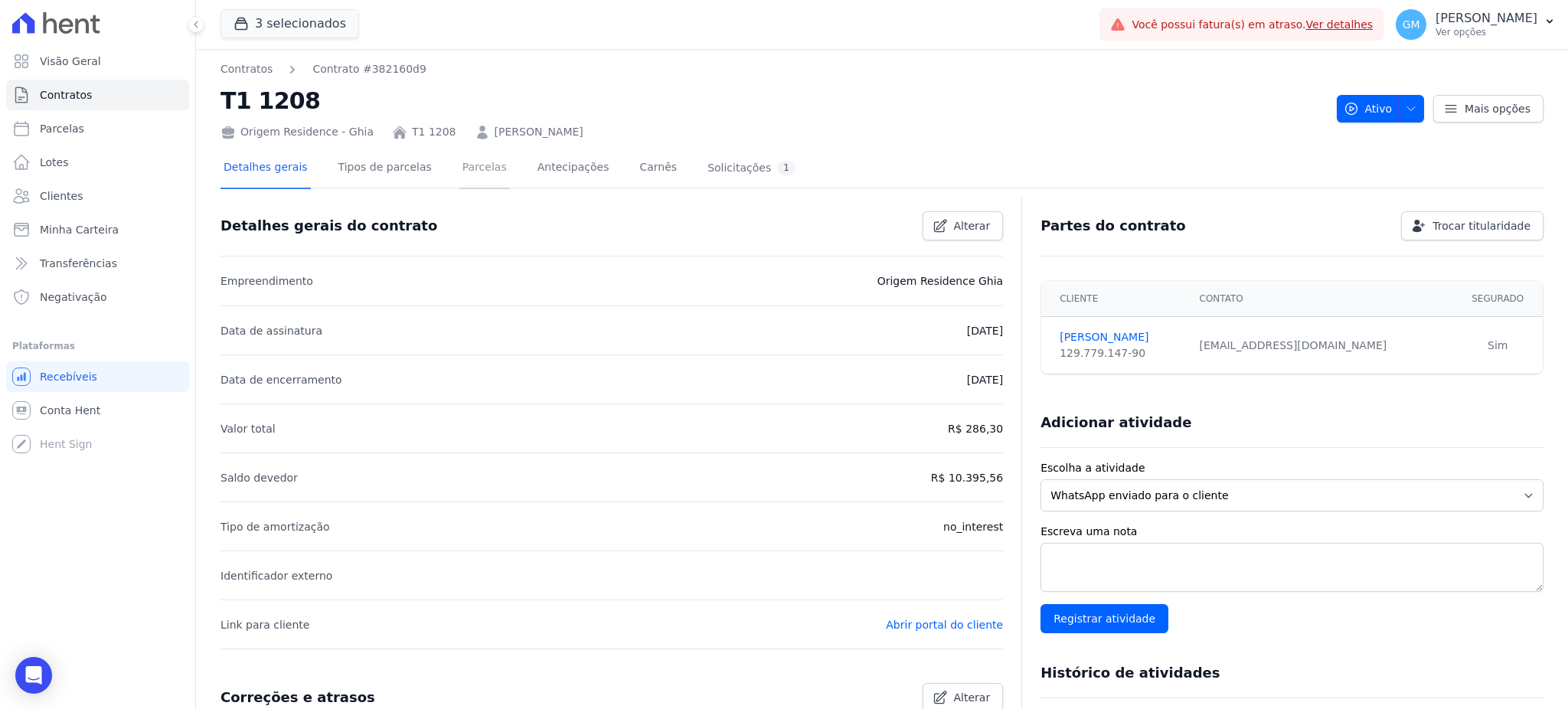
click at [459, 177] on link "Parcelas" at bounding box center [484, 168] width 50 height 41
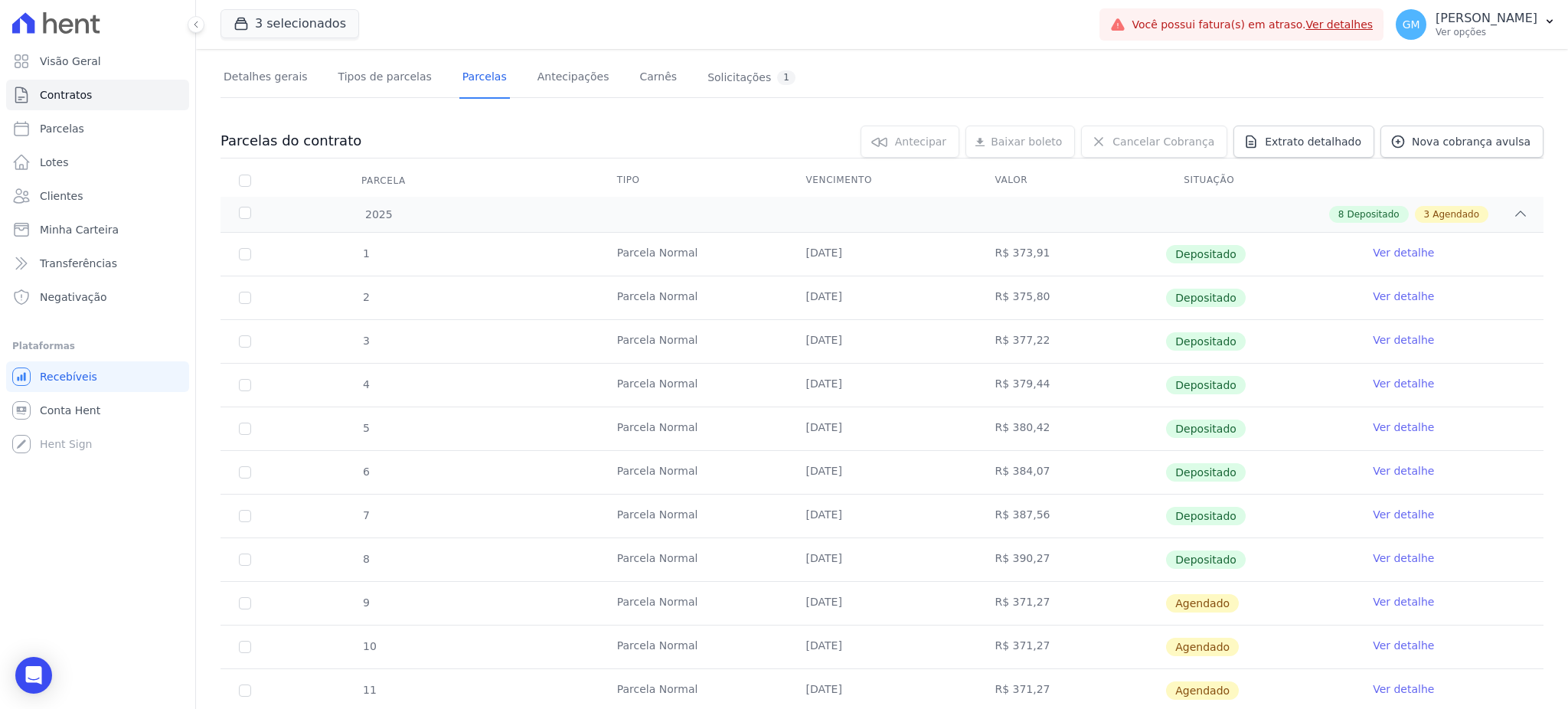
scroll to position [204, 0]
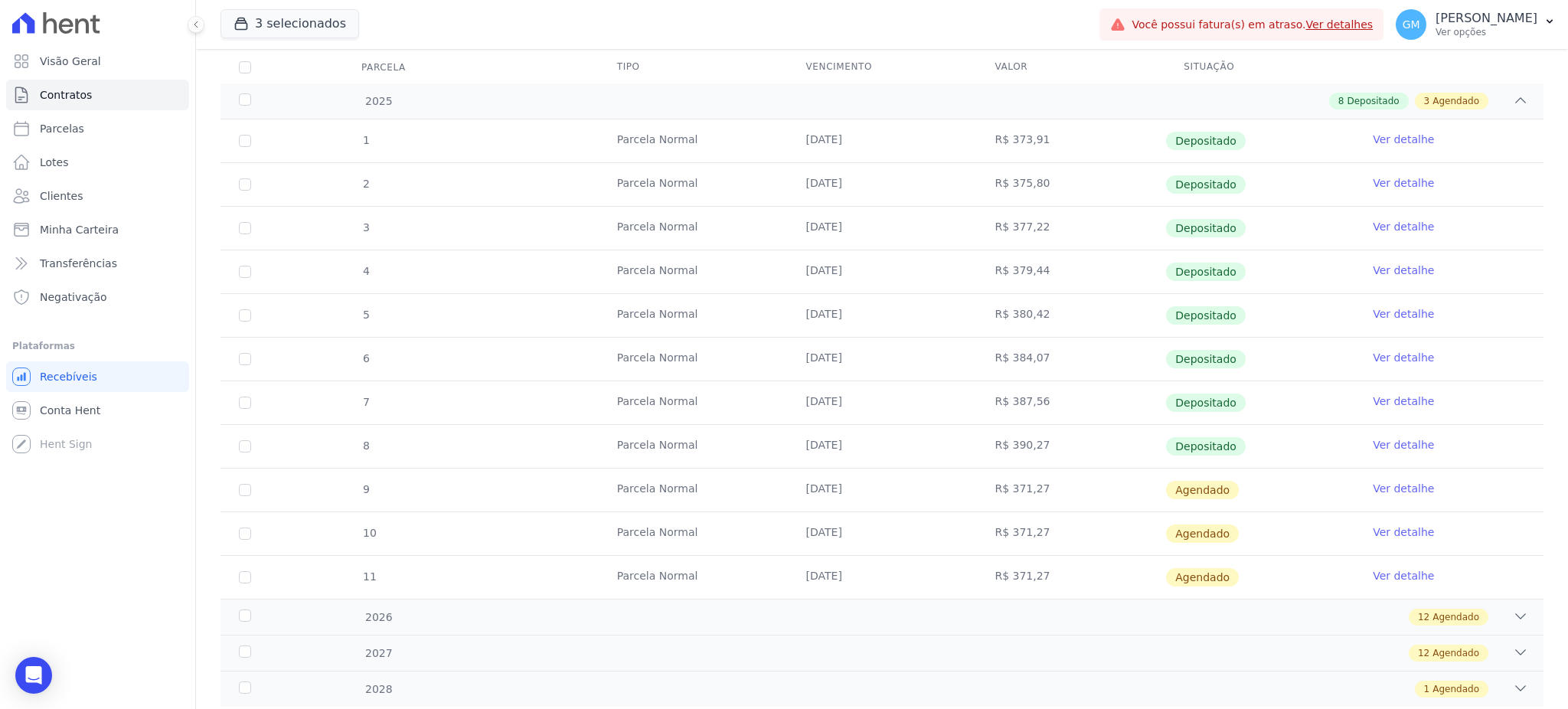
click at [1389, 450] on link "Ver detalhe" at bounding box center [1403, 445] width 61 height 15
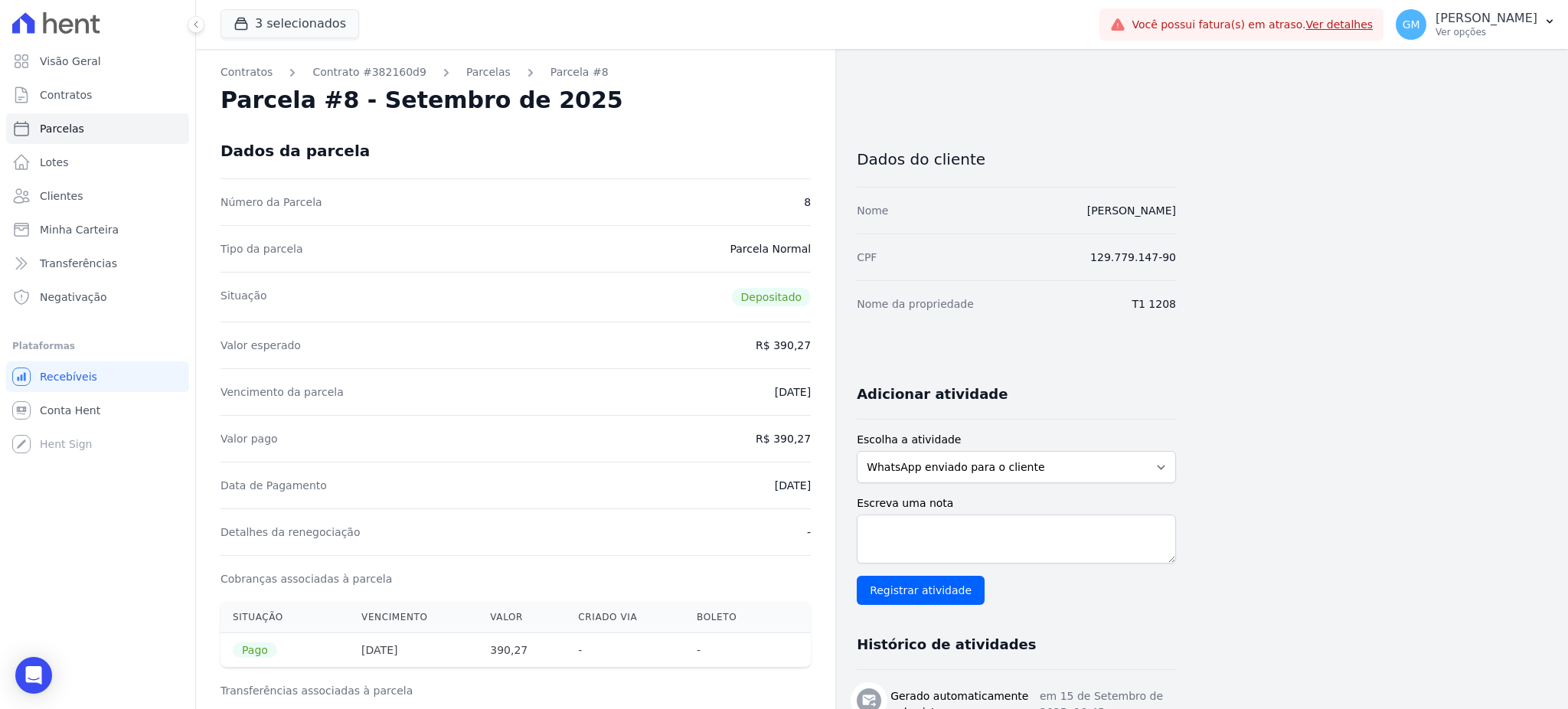
click at [701, 155] on div "Dados da parcela" at bounding box center [515, 151] width 590 height 55
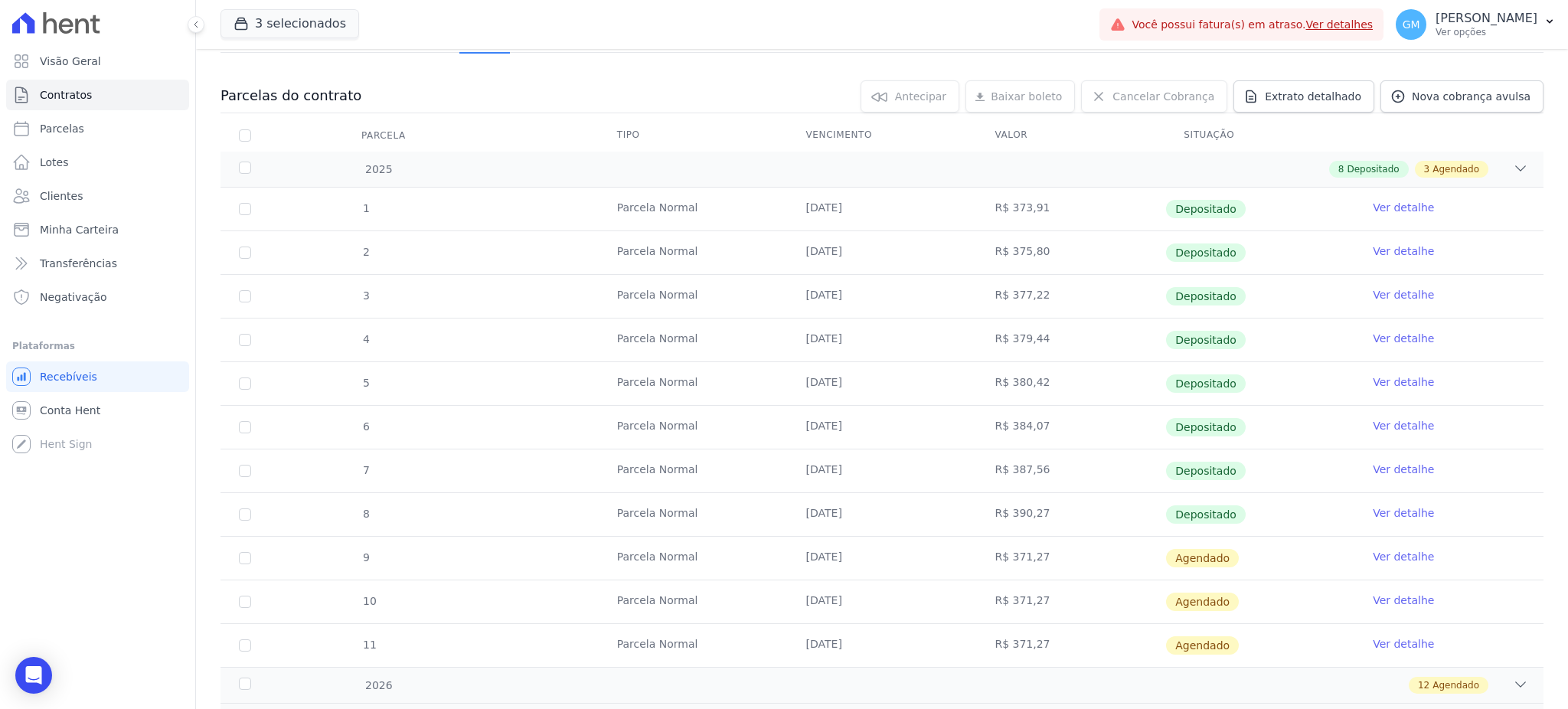
scroll to position [246, 0]
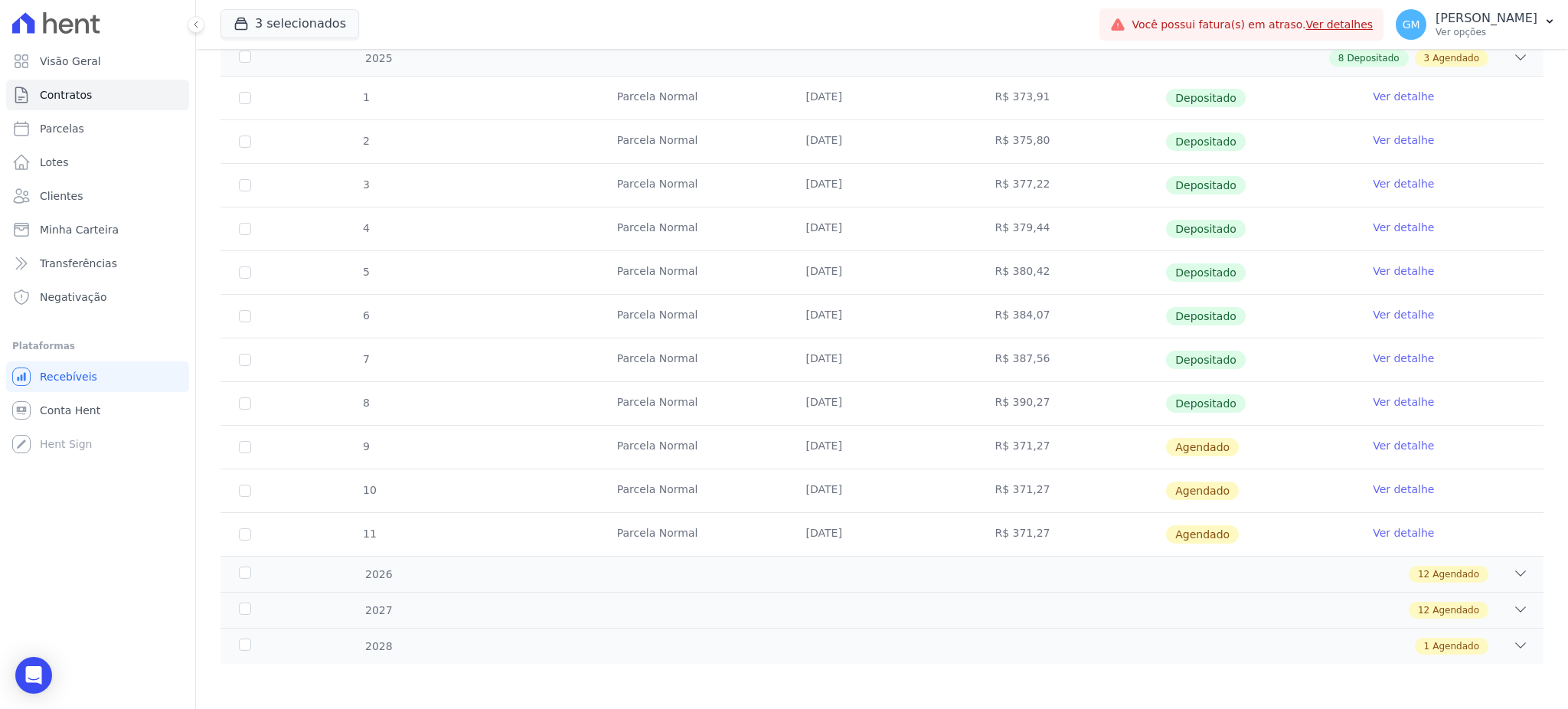
click at [1400, 445] on link "Ver detalhe" at bounding box center [1403, 445] width 61 height 15
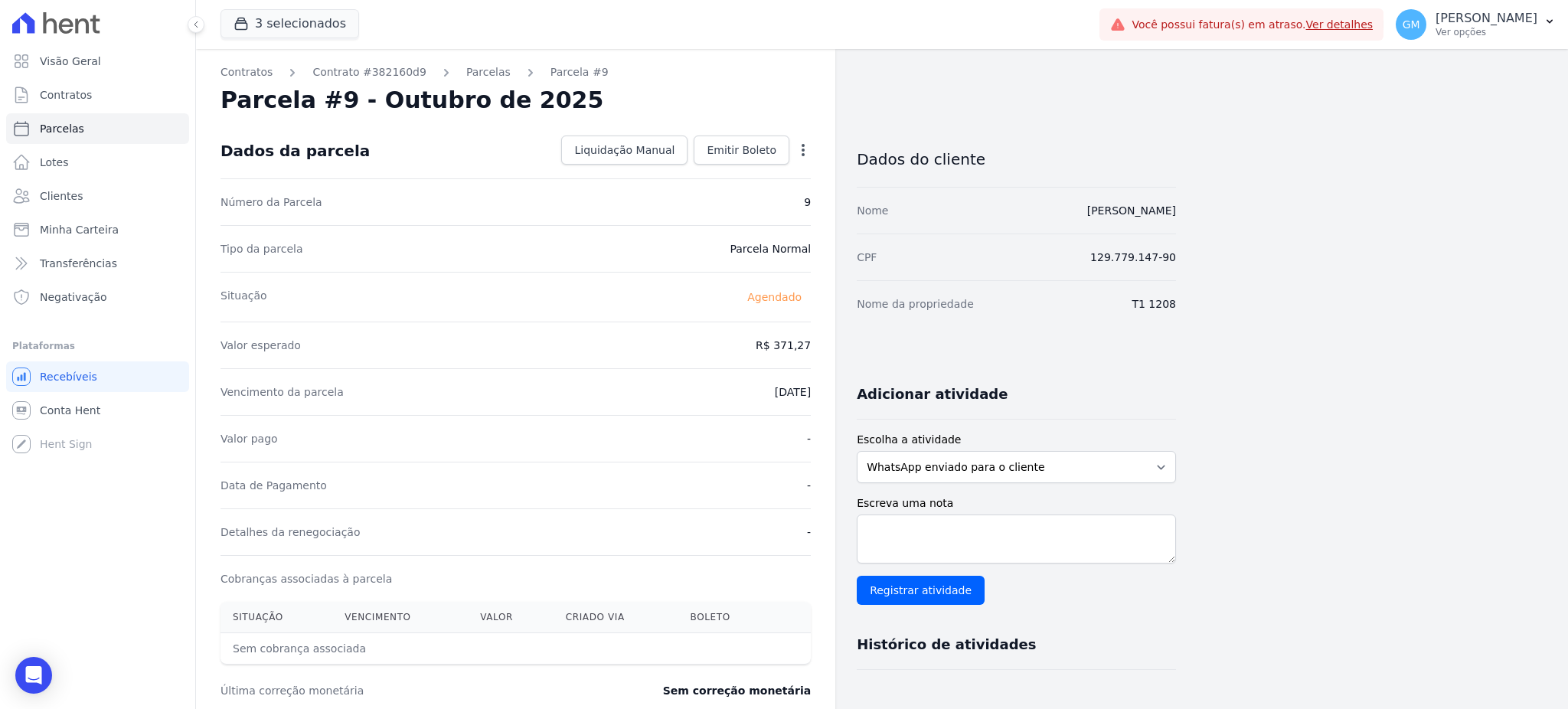
click at [798, 146] on icon "button" at bounding box center [802, 150] width 15 height 15
click at [712, 166] on link "Alterar" at bounding box center [737, 170] width 135 height 28
drag, startPoint x: 726, startPoint y: 335, endPoint x: 818, endPoint y: 336, distance: 92.0
click at [818, 336] on div "Contratos Contrato #382160d9 Parcelas Parcela #9 Parcela #9 - Outubro de 2025 C…" at bounding box center [515, 540] width 639 height 983
paste input "91.08"
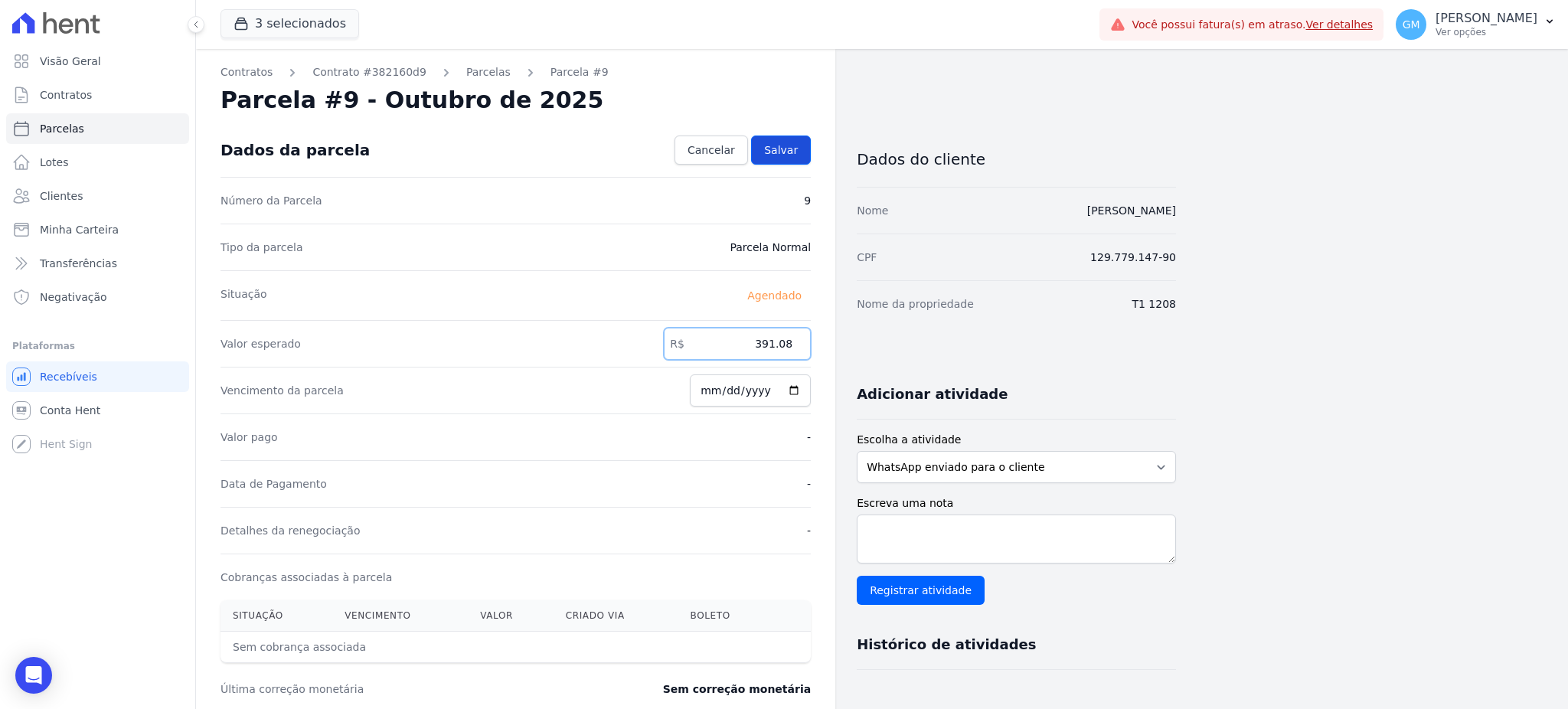
type input "391.08"
click at [775, 154] on span "Salvar" at bounding box center [781, 150] width 33 height 15
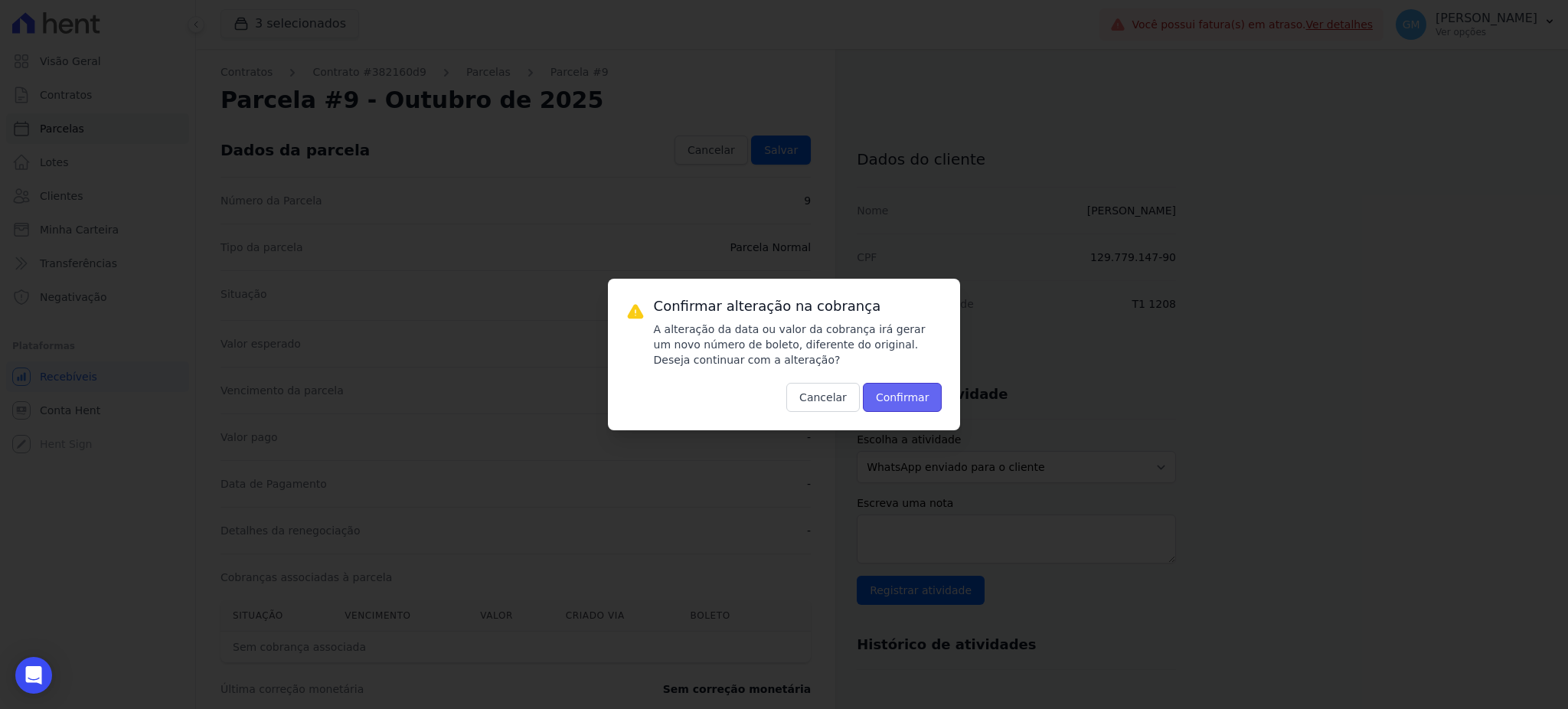
click at [899, 403] on button "Confirmar" at bounding box center [903, 397] width 80 height 29
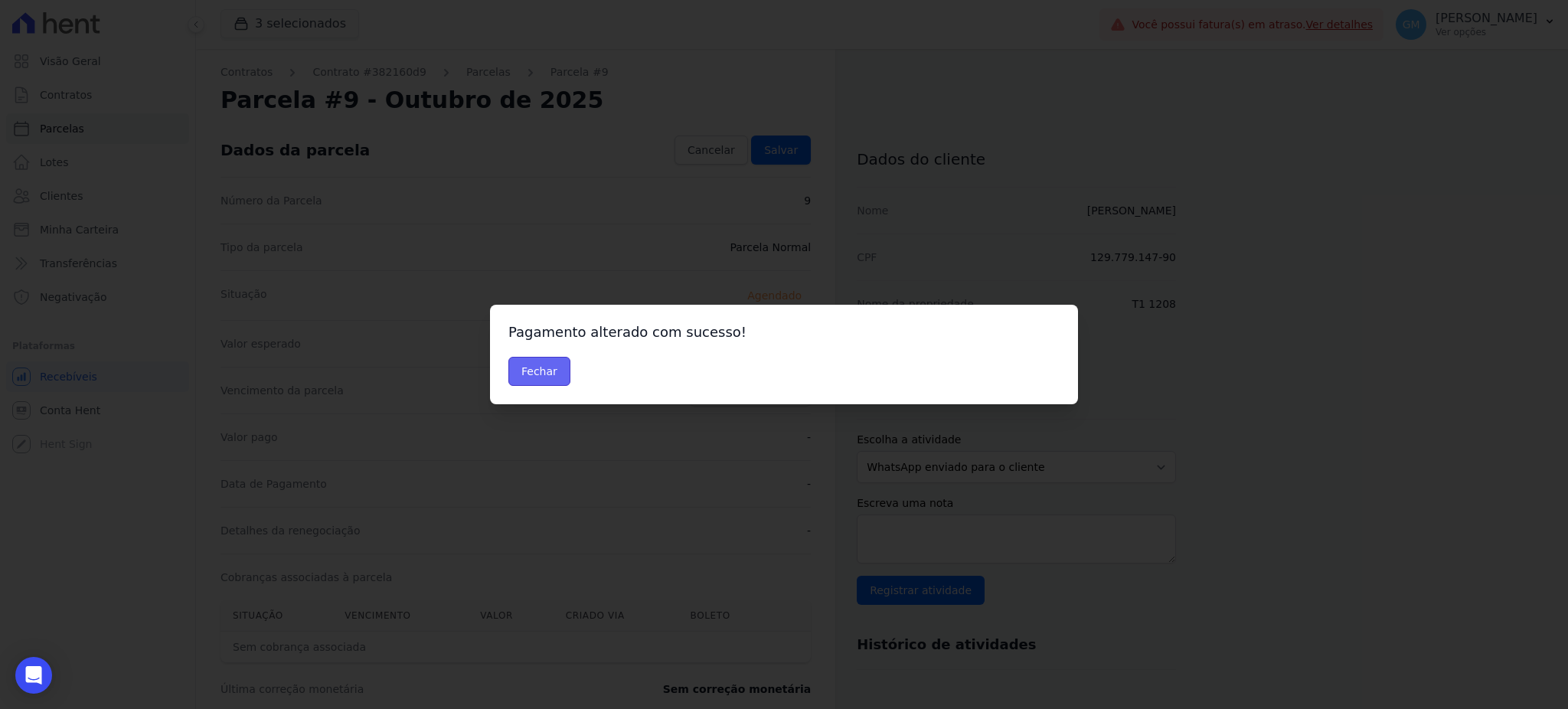
click at [551, 378] on button "Fechar" at bounding box center [539, 371] width 62 height 29
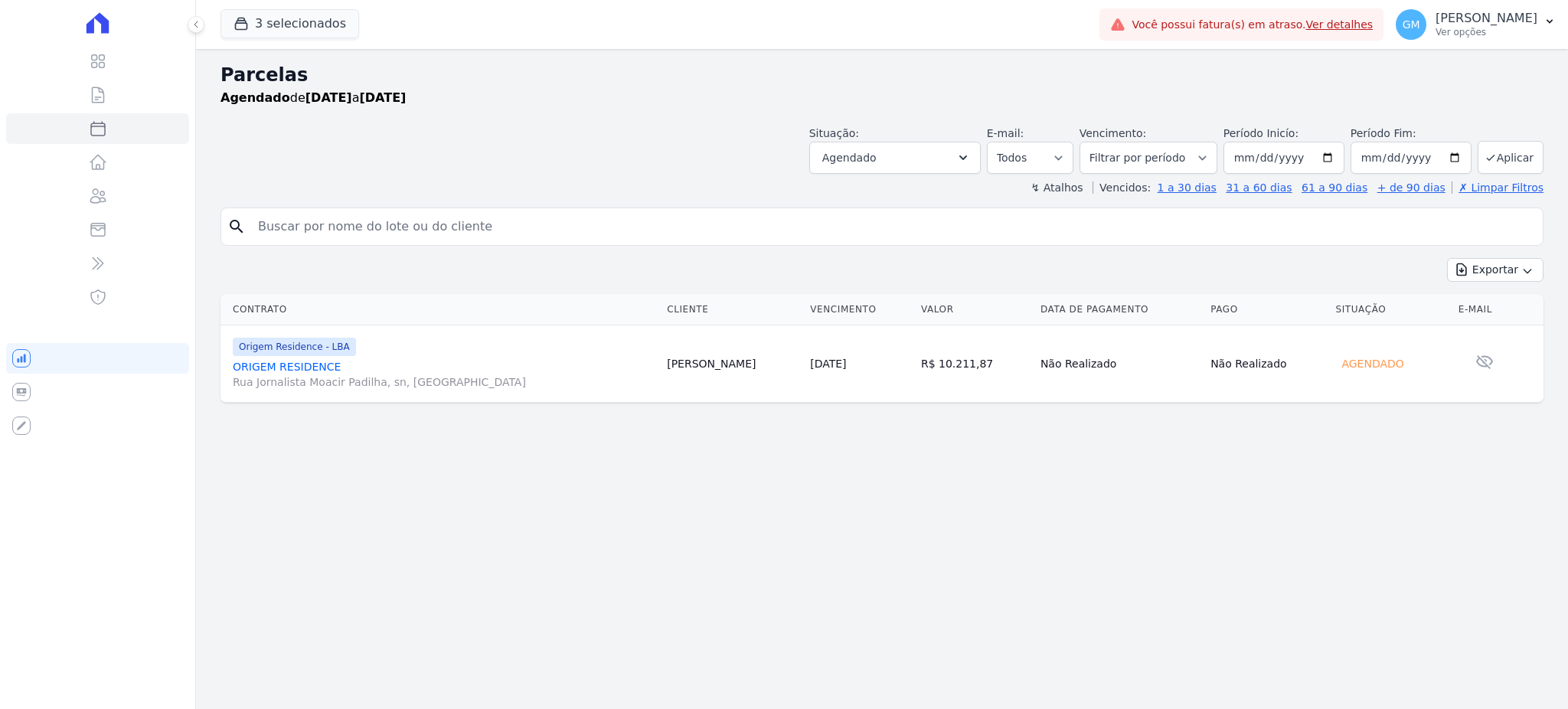
select select
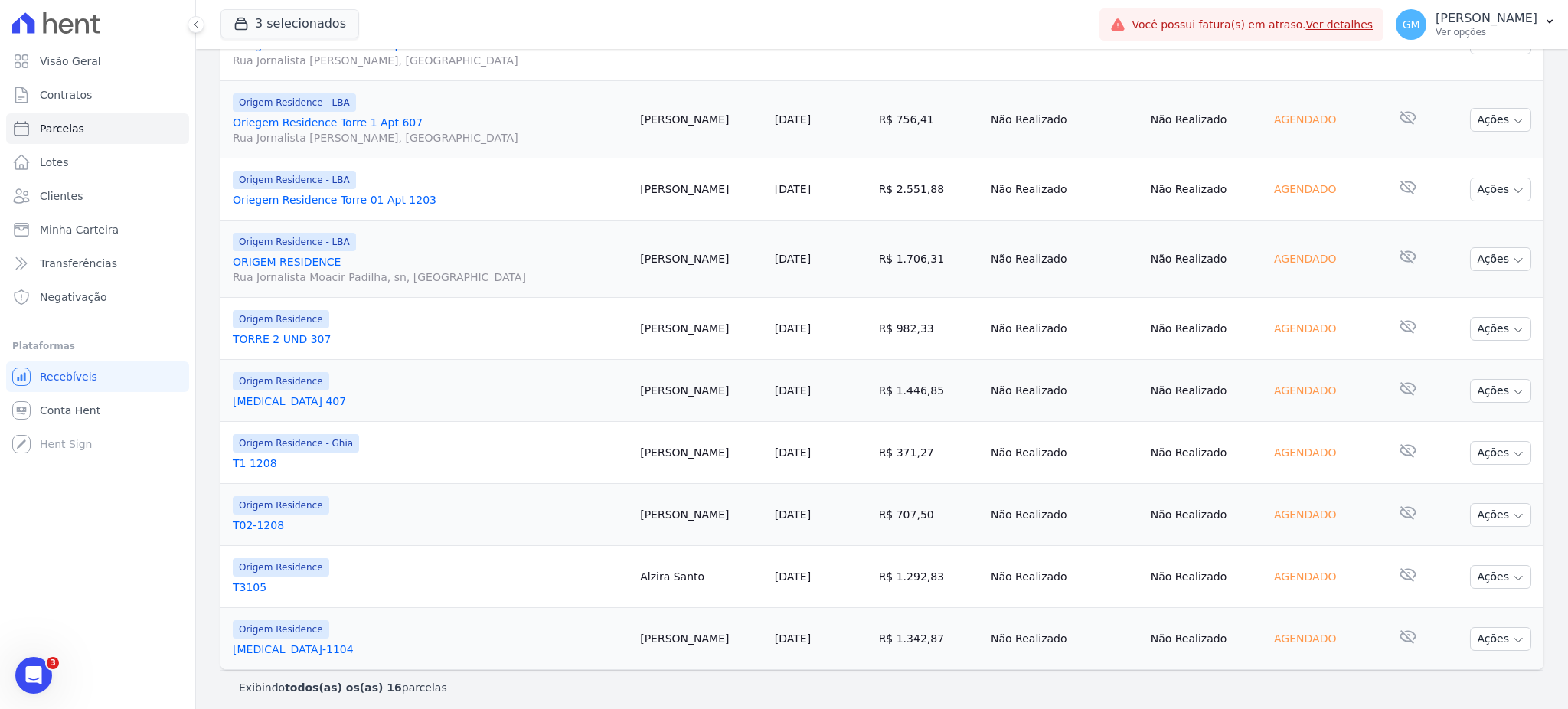
scroll to position [762, 0]
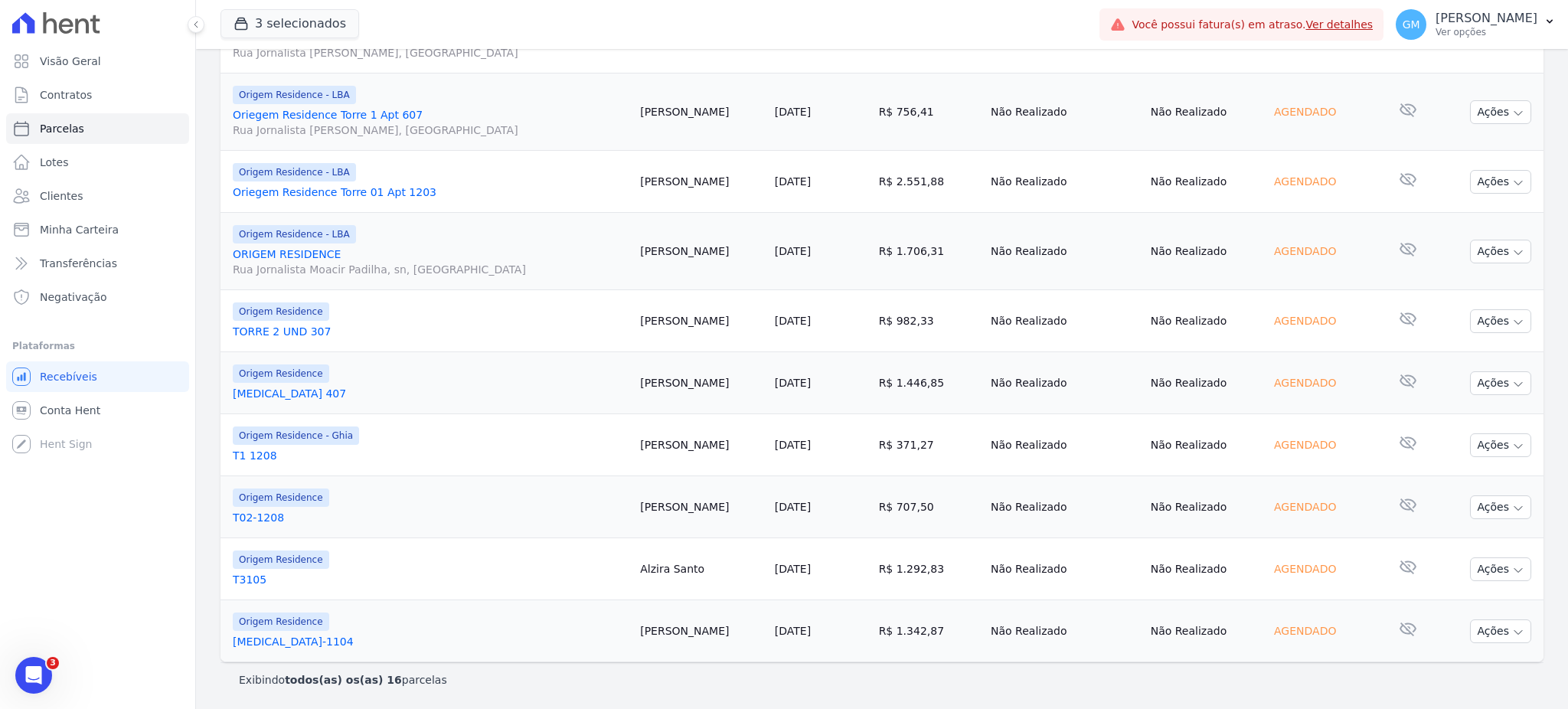
drag, startPoint x: 719, startPoint y: 451, endPoint x: 651, endPoint y: 452, distance: 68.0
click at [651, 452] on tr "Origem Residence - Ghia T1 1208 Everton Chagas [DATE] R$ 371,27 Não Realizado N…" at bounding box center [882, 445] width 1323 height 62
copy tr "[PERSON_NAME]"
drag, startPoint x: 741, startPoint y: 505, endPoint x: 653, endPoint y: 519, distance: 89.1
click at [653, 519] on td "[PERSON_NAME]" at bounding box center [701, 507] width 135 height 62
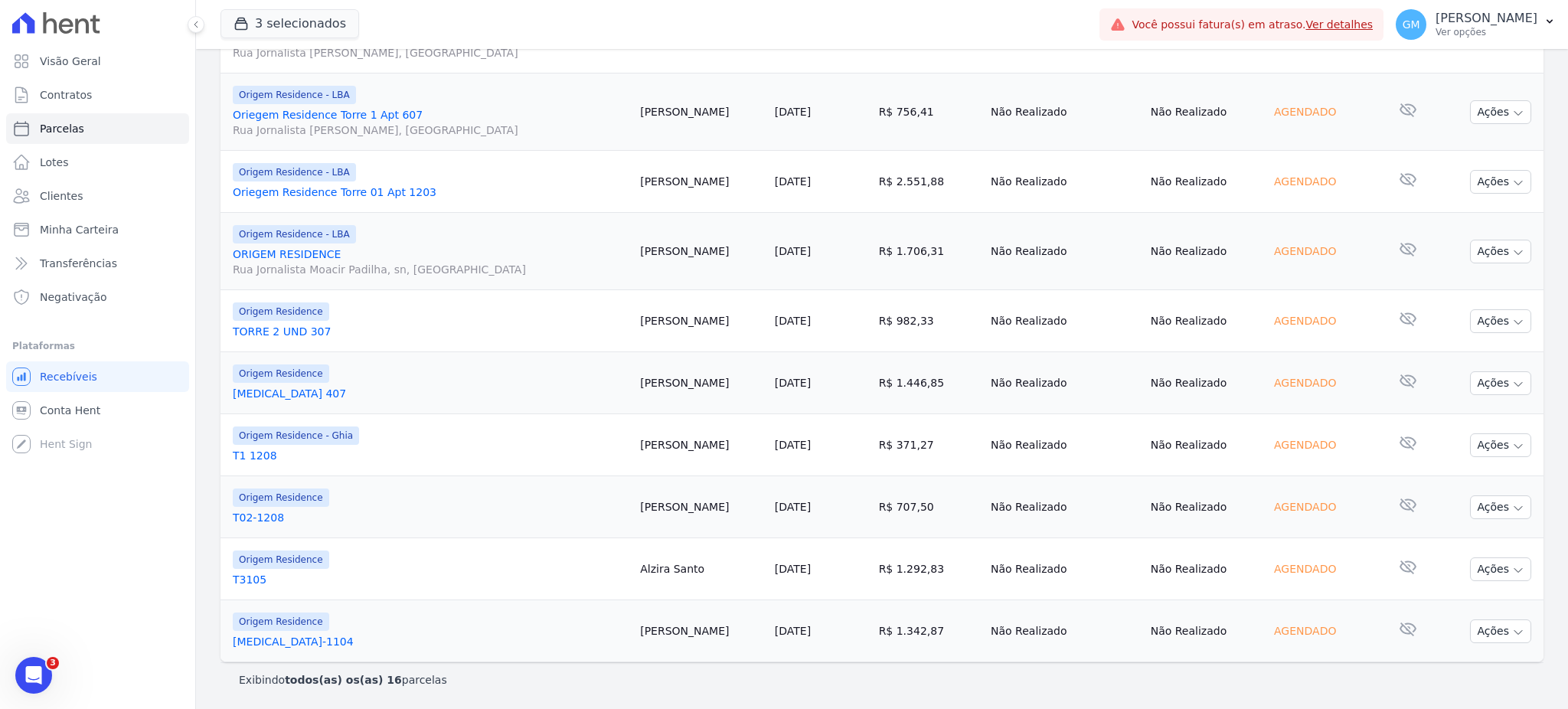
click at [673, 571] on td "Alzira Santo" at bounding box center [701, 569] width 135 height 62
drag, startPoint x: 651, startPoint y: 571, endPoint x: 732, endPoint y: 572, distance: 81.0
click at [732, 572] on tr "Origem Residence T3105 Alzira Santo 15/10/2025 R$ 1.292,83 Não Realizado Não Re…" at bounding box center [882, 569] width 1323 height 62
drag, startPoint x: 725, startPoint y: 567, endPoint x: 658, endPoint y: 566, distance: 67.0
click at [658, 566] on td "Alzira Santo" at bounding box center [701, 569] width 135 height 62
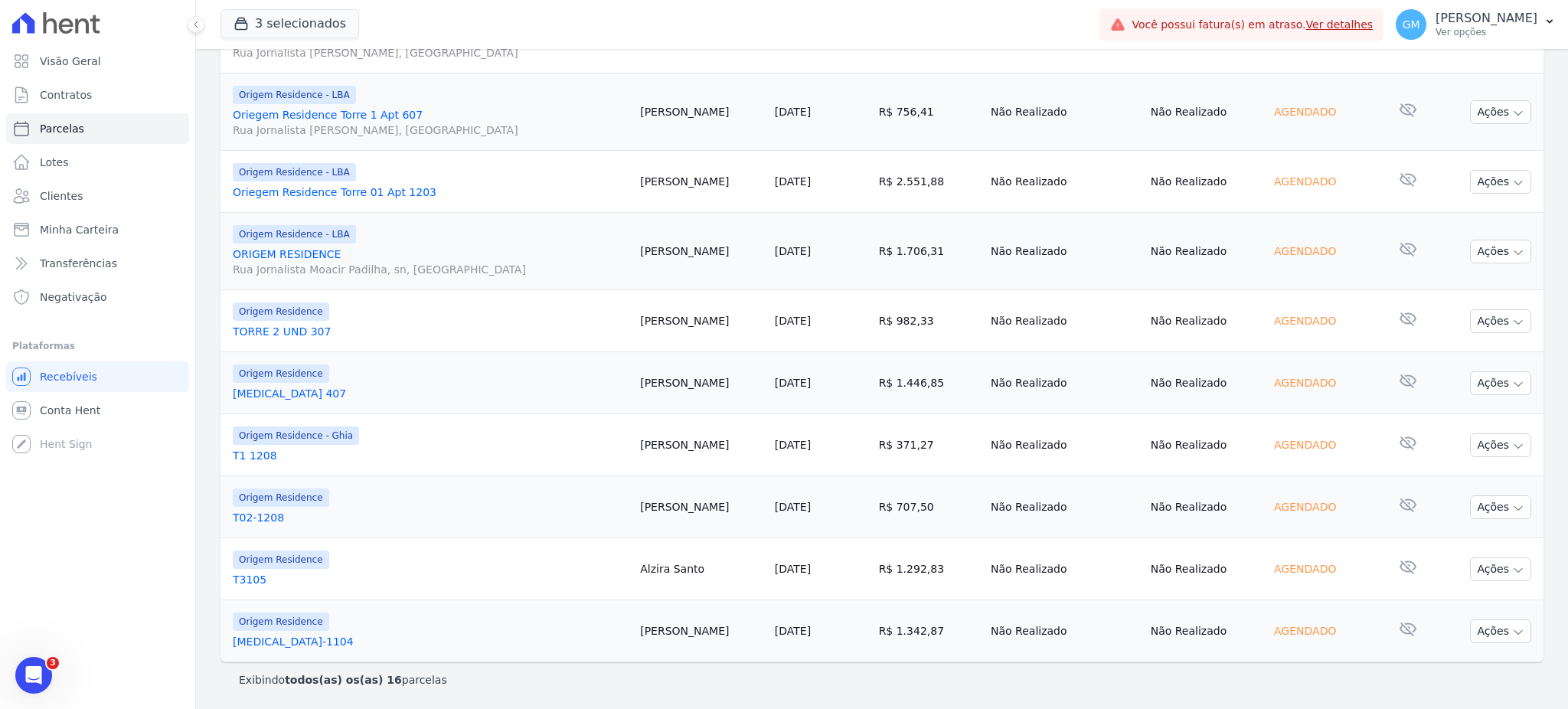
copy td "Alzira Santo"
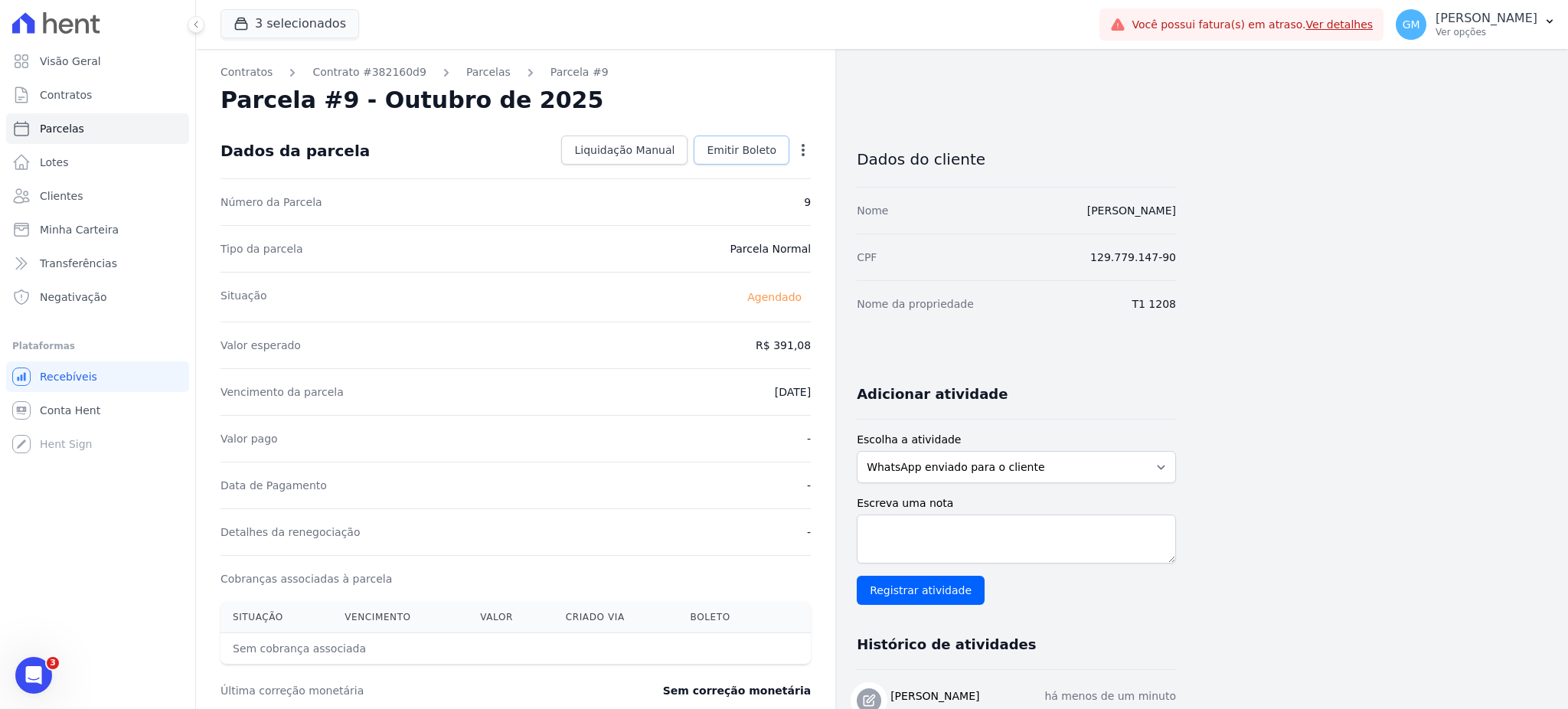
click at [757, 139] on link "Emitir Boleto" at bounding box center [741, 150] width 96 height 29
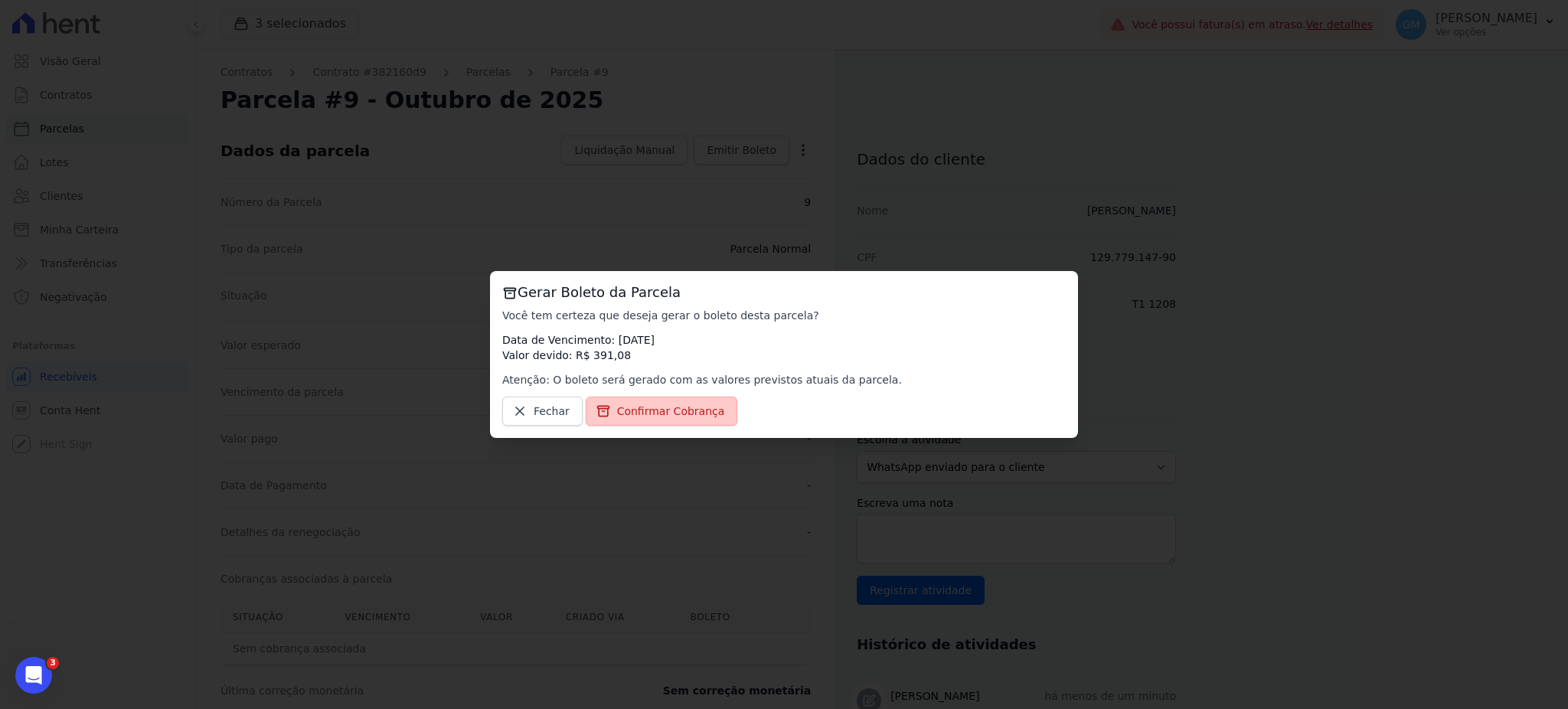
click at [666, 405] on span "Confirmar Cobrança" at bounding box center [670, 410] width 108 height 15
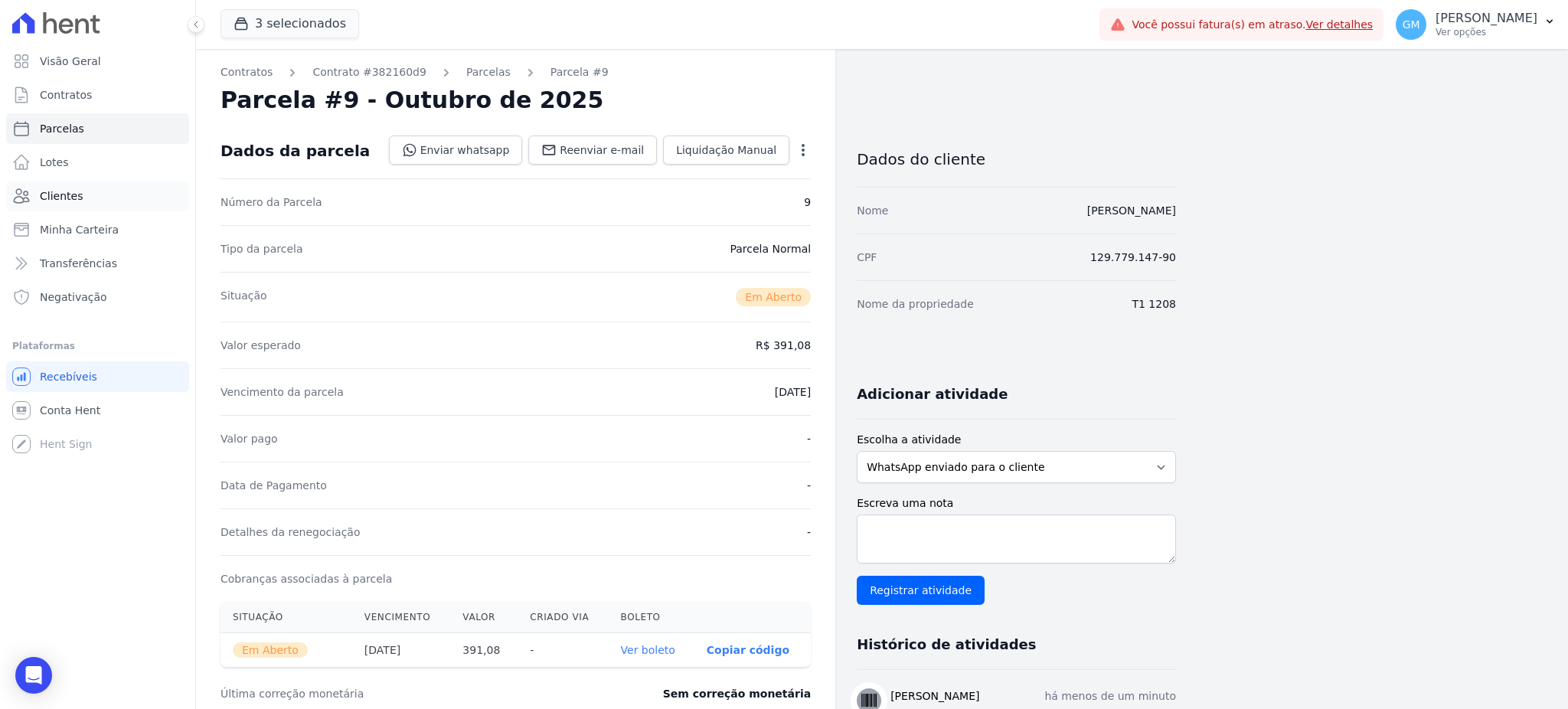
click at [108, 205] on link "Clientes" at bounding box center [98, 196] width 183 height 30
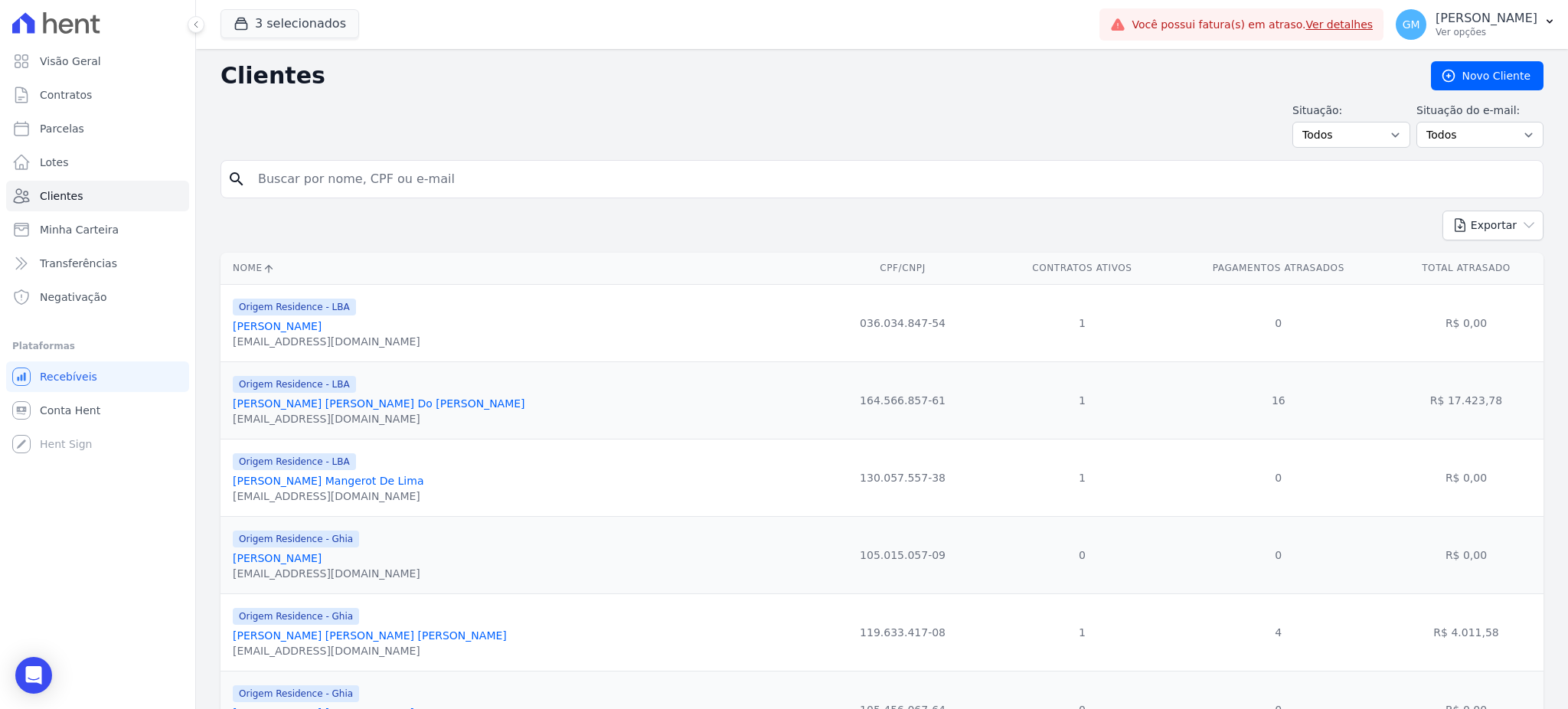
click at [292, 187] on input "search" at bounding box center [892, 179] width 1288 height 30
paste input "Alzira Santo"
type input "Alzira Santo"
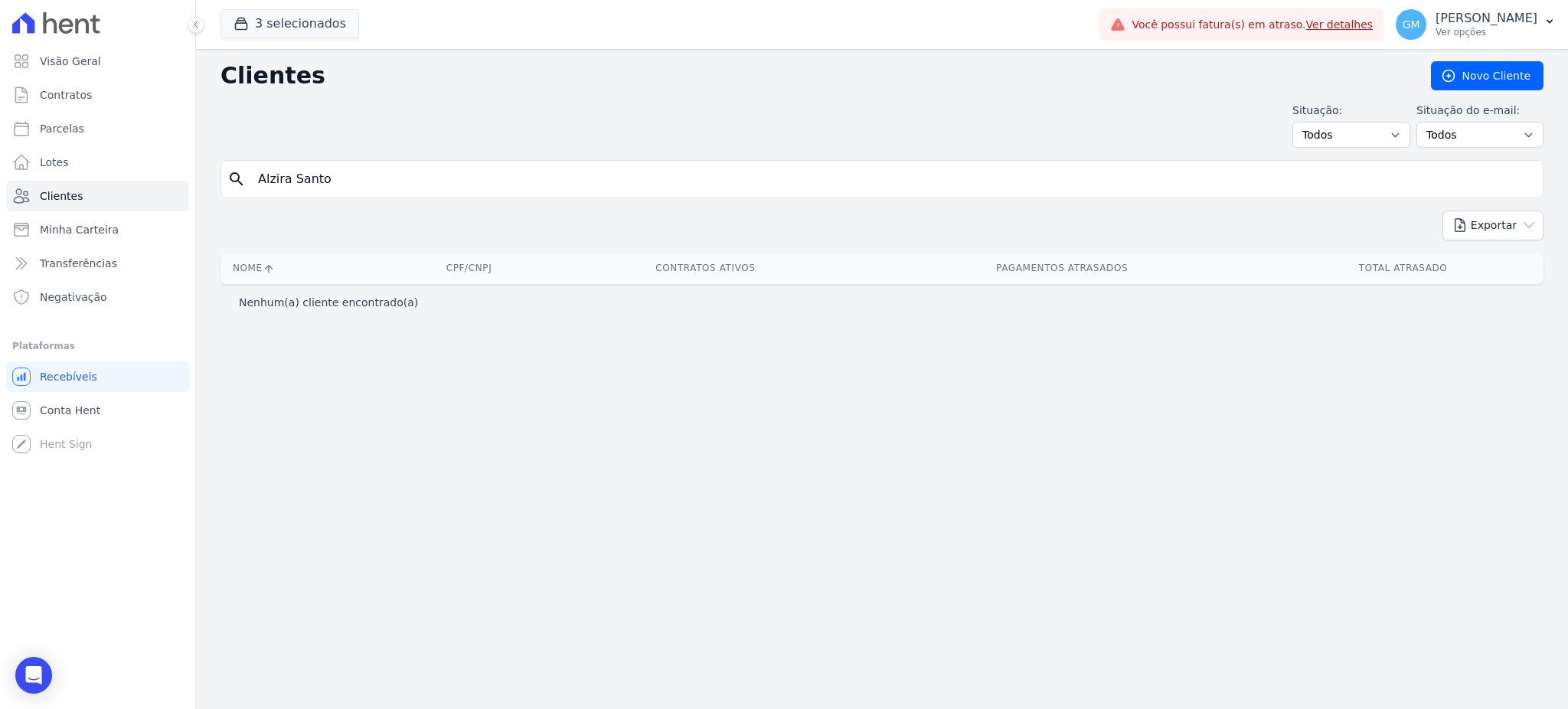
click at [342, 188] on input "Alzira Santo" at bounding box center [892, 179] width 1288 height 30
type input "Alzira"
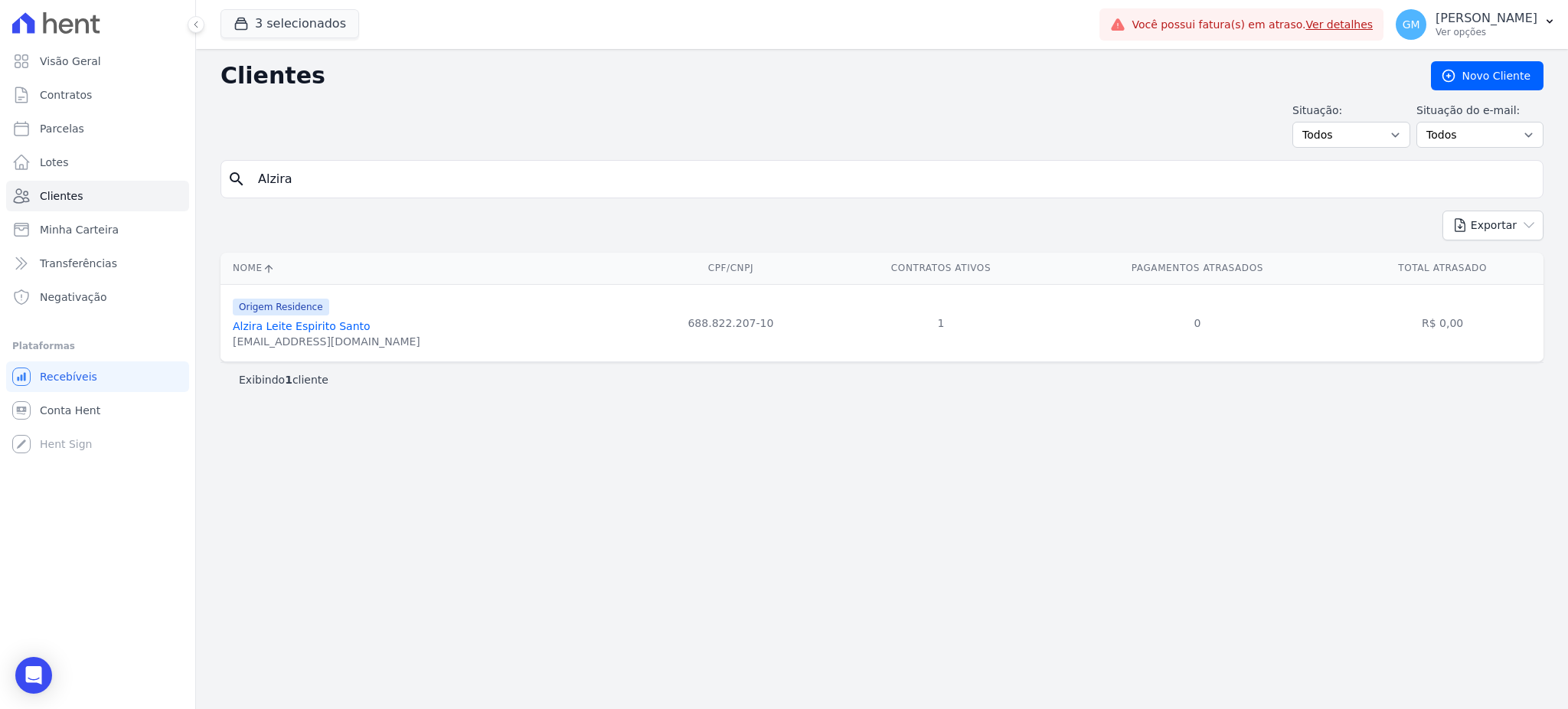
click at [332, 335] on div "alesamem@yahoo.com.br" at bounding box center [326, 341] width 187 height 15
click at [331, 330] on link "Alzira Leite Espirito Santo" at bounding box center [301, 326] width 138 height 12
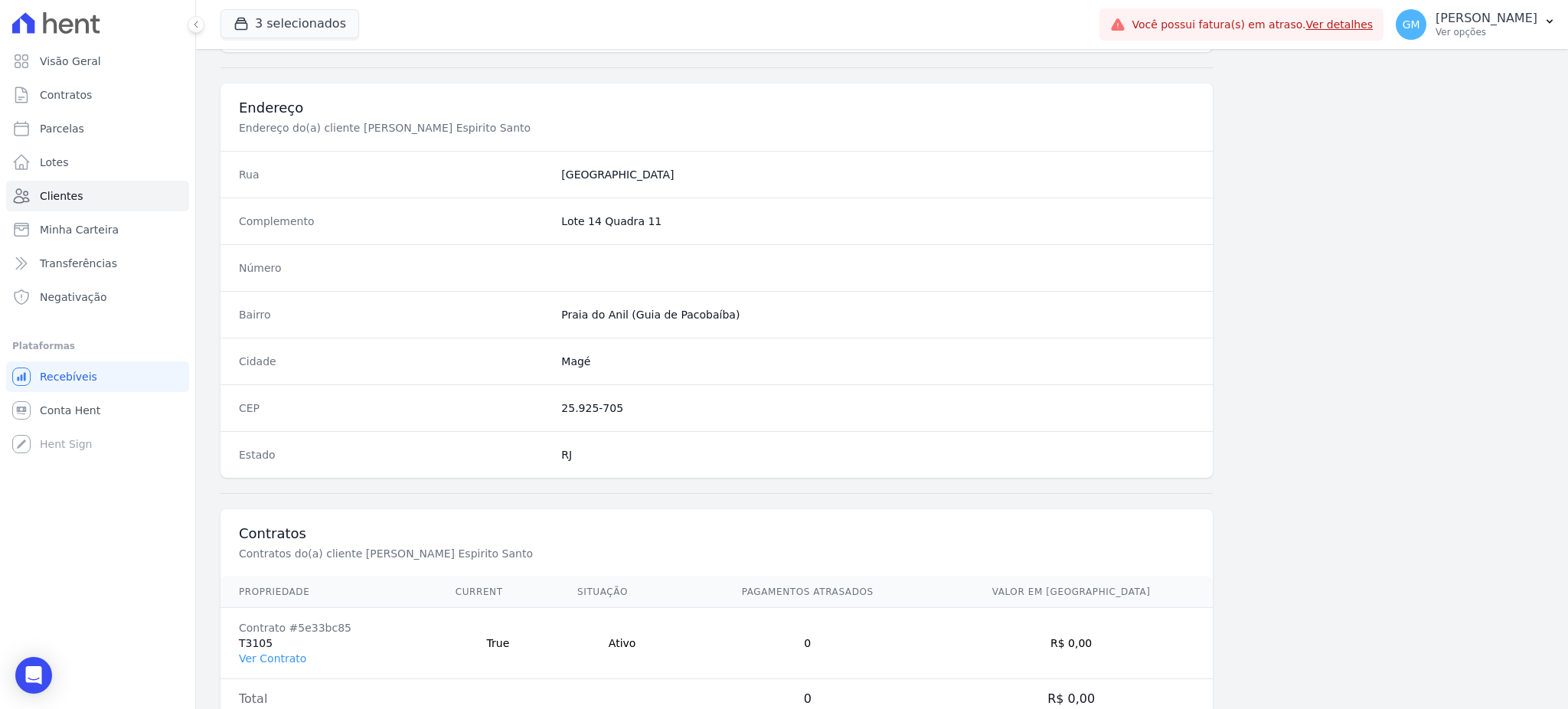
scroll to position [724, 0]
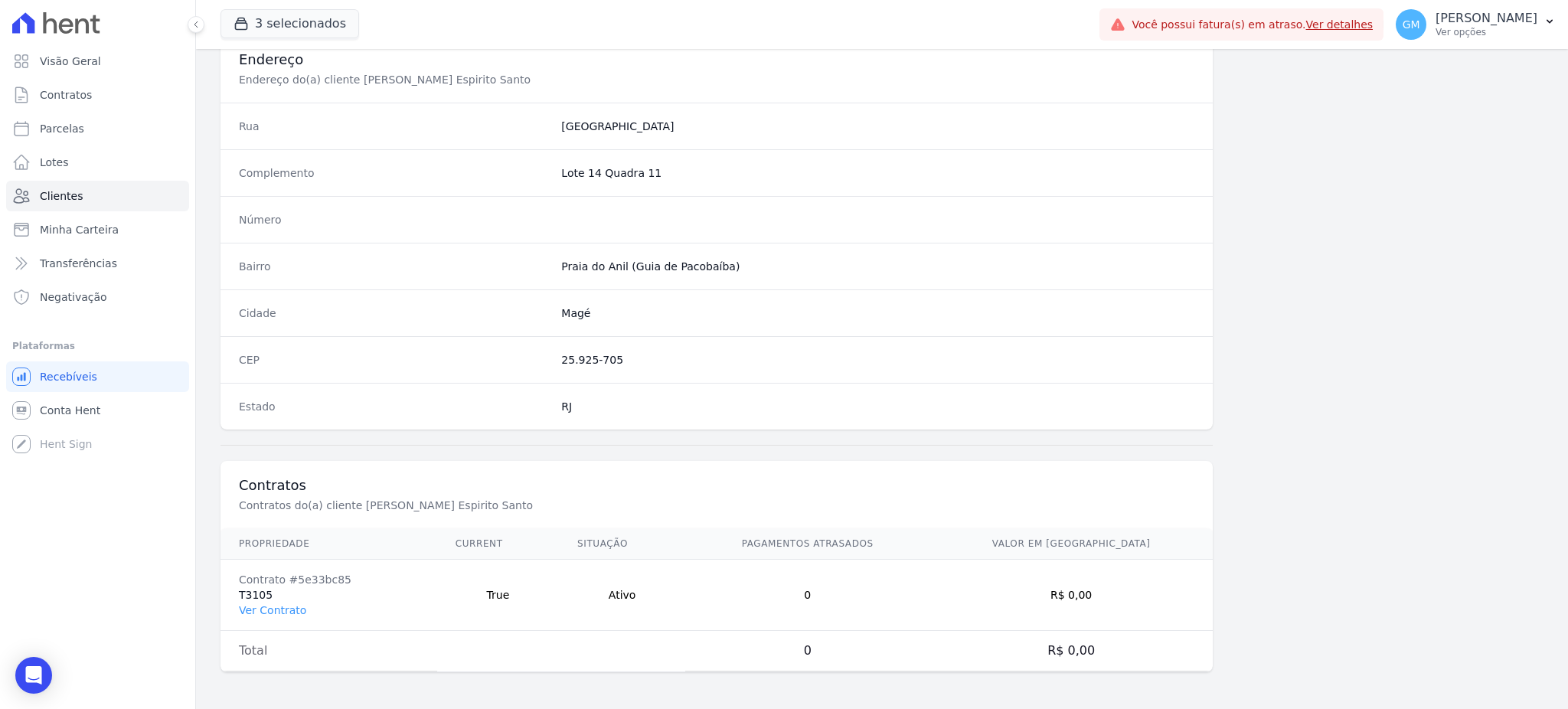
click at [269, 594] on td "Contrato #5e33bc85 T3105 Ver Contrato" at bounding box center [329, 594] width 217 height 71
click at [272, 604] on link "Ver Contrato" at bounding box center [272, 609] width 68 height 12
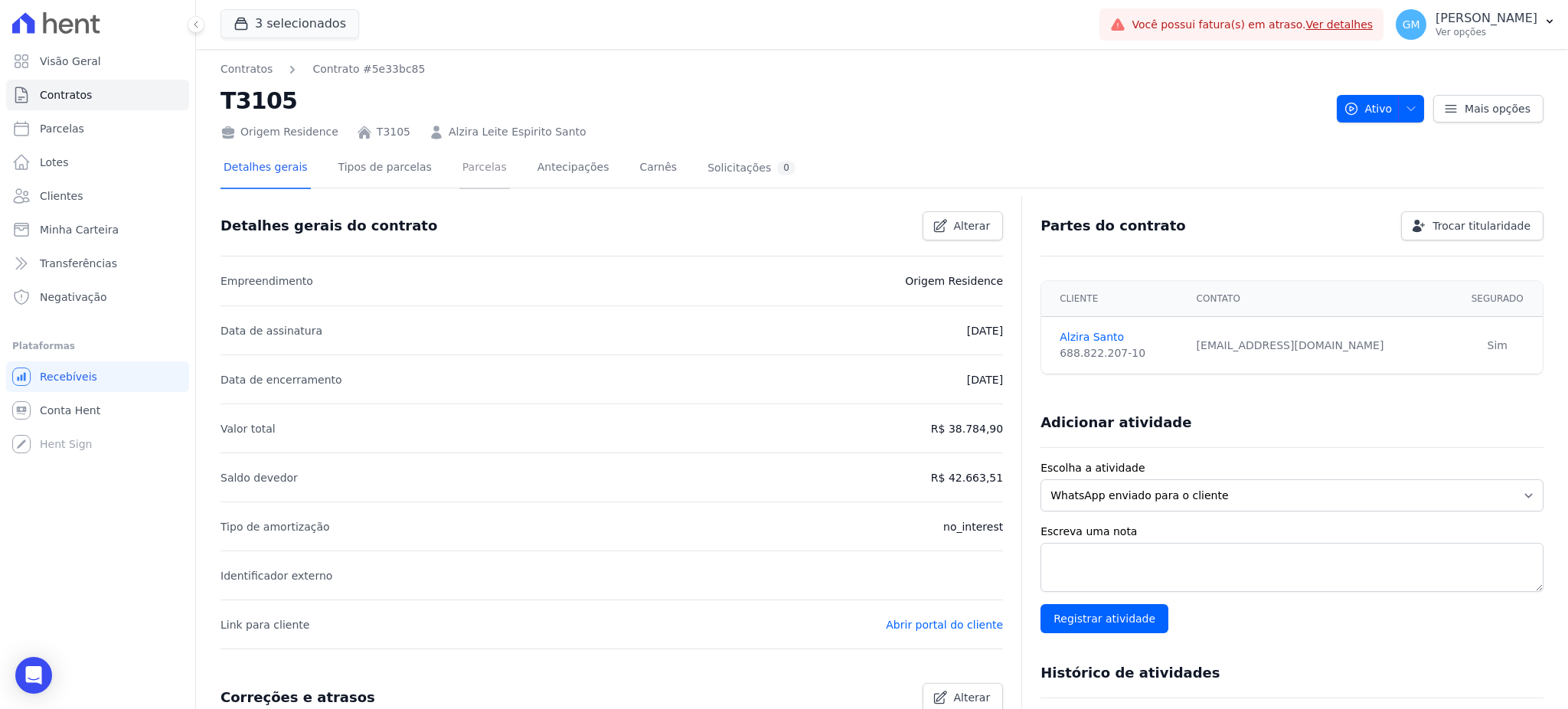
click at [469, 156] on link "Parcelas" at bounding box center [484, 168] width 50 height 41
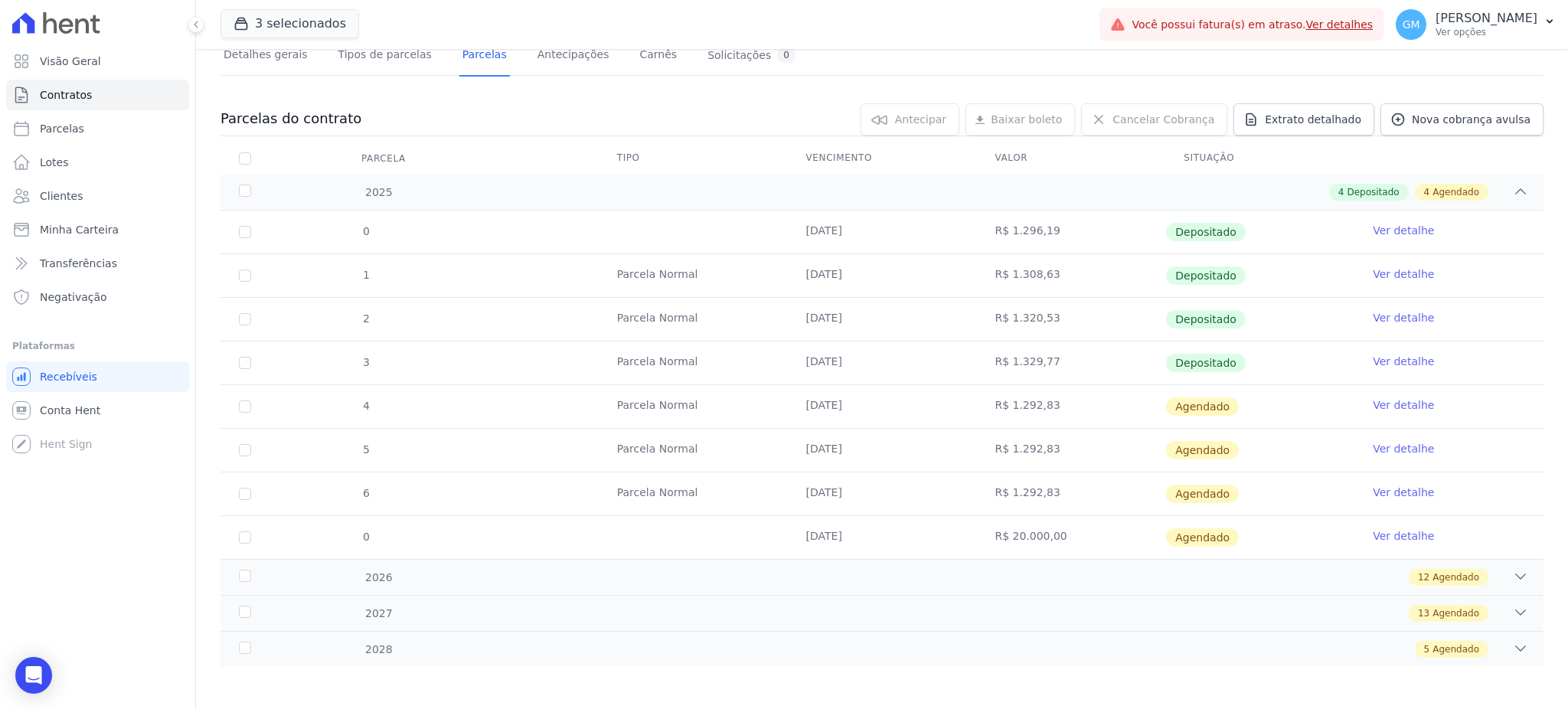
scroll to position [116, 0]
click at [1394, 354] on link "Ver detalhe" at bounding box center [1403, 358] width 61 height 15
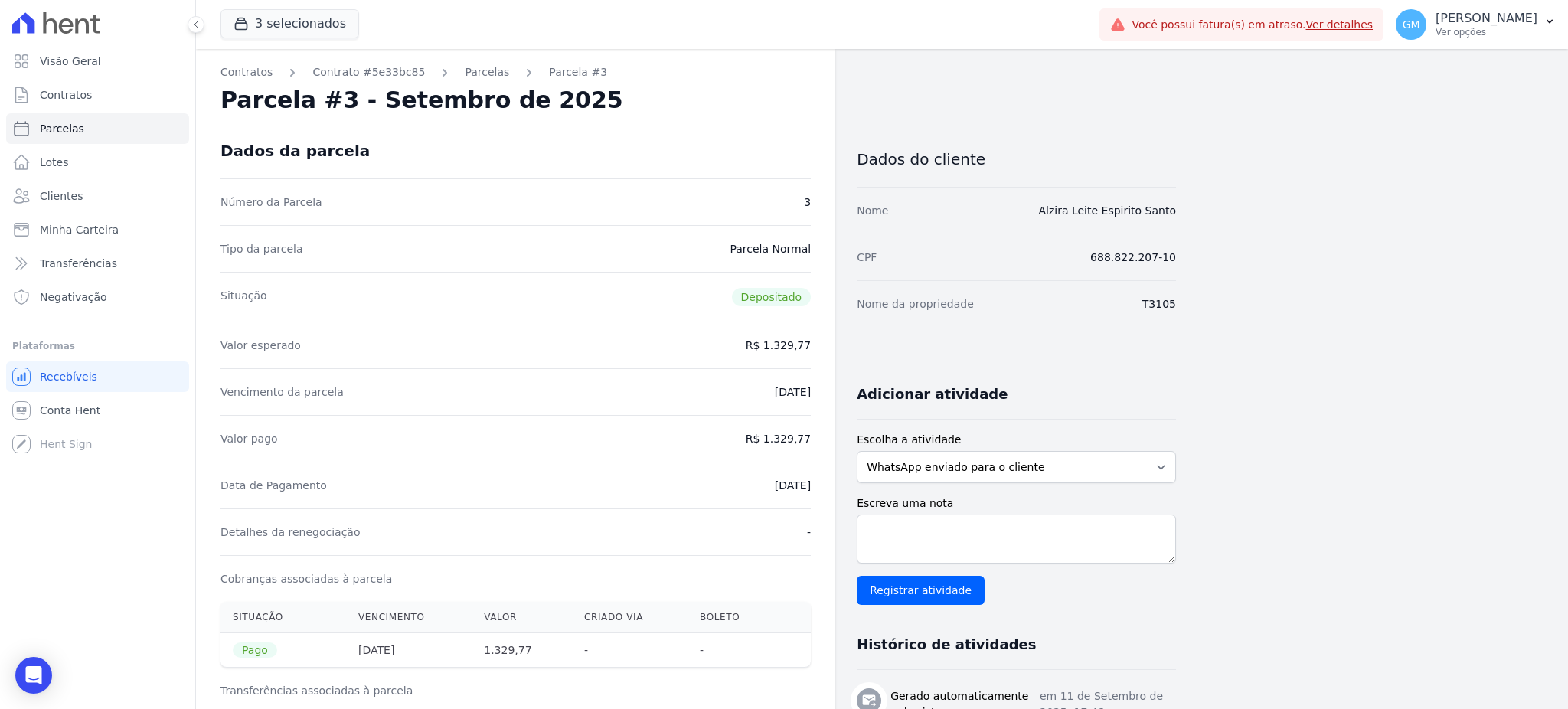
drag, startPoint x: 715, startPoint y: 163, endPoint x: 572, endPoint y: 151, distance: 143.5
click at [715, 163] on div "Dados da parcela" at bounding box center [515, 151] width 590 height 55
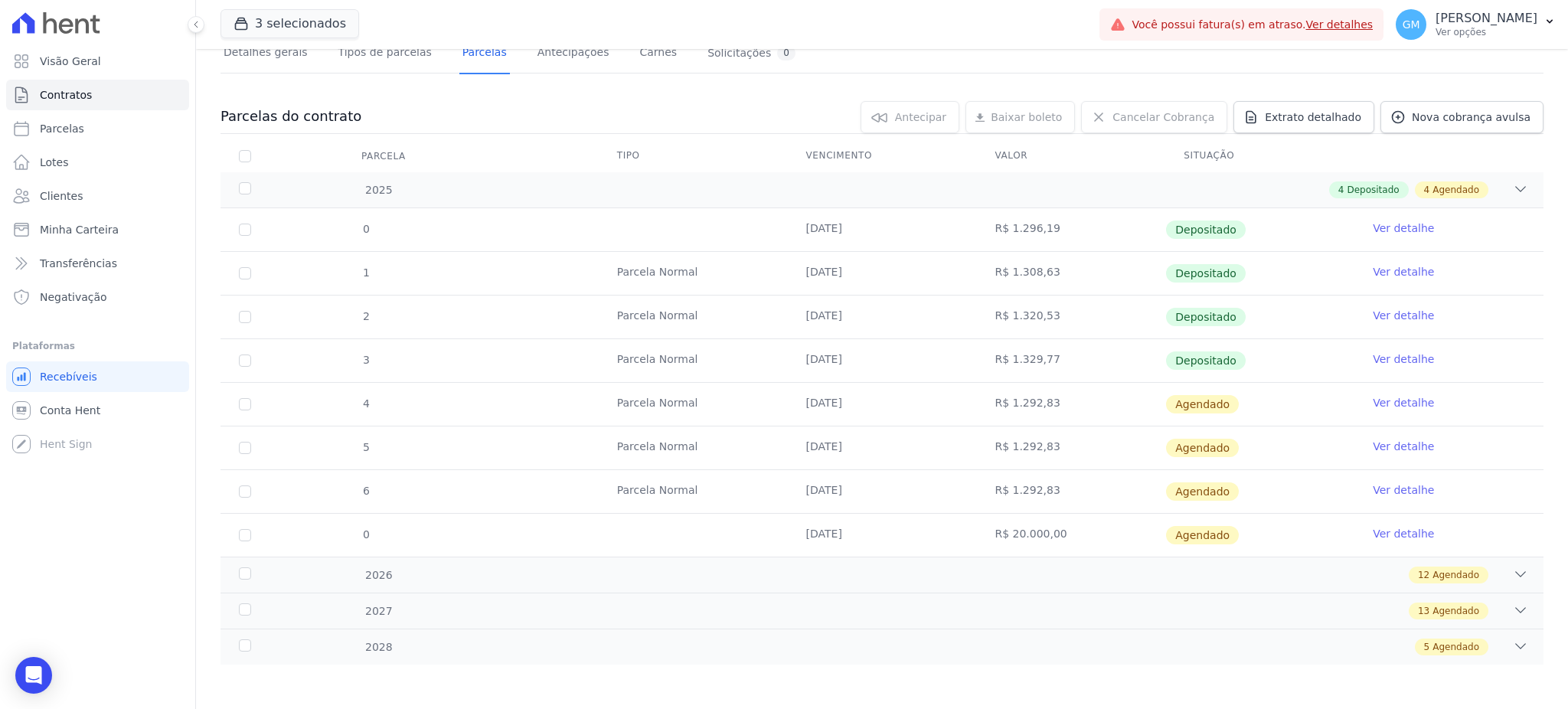
scroll to position [116, 0]
click at [1376, 400] on link "Ver detalhe" at bounding box center [1403, 402] width 61 height 15
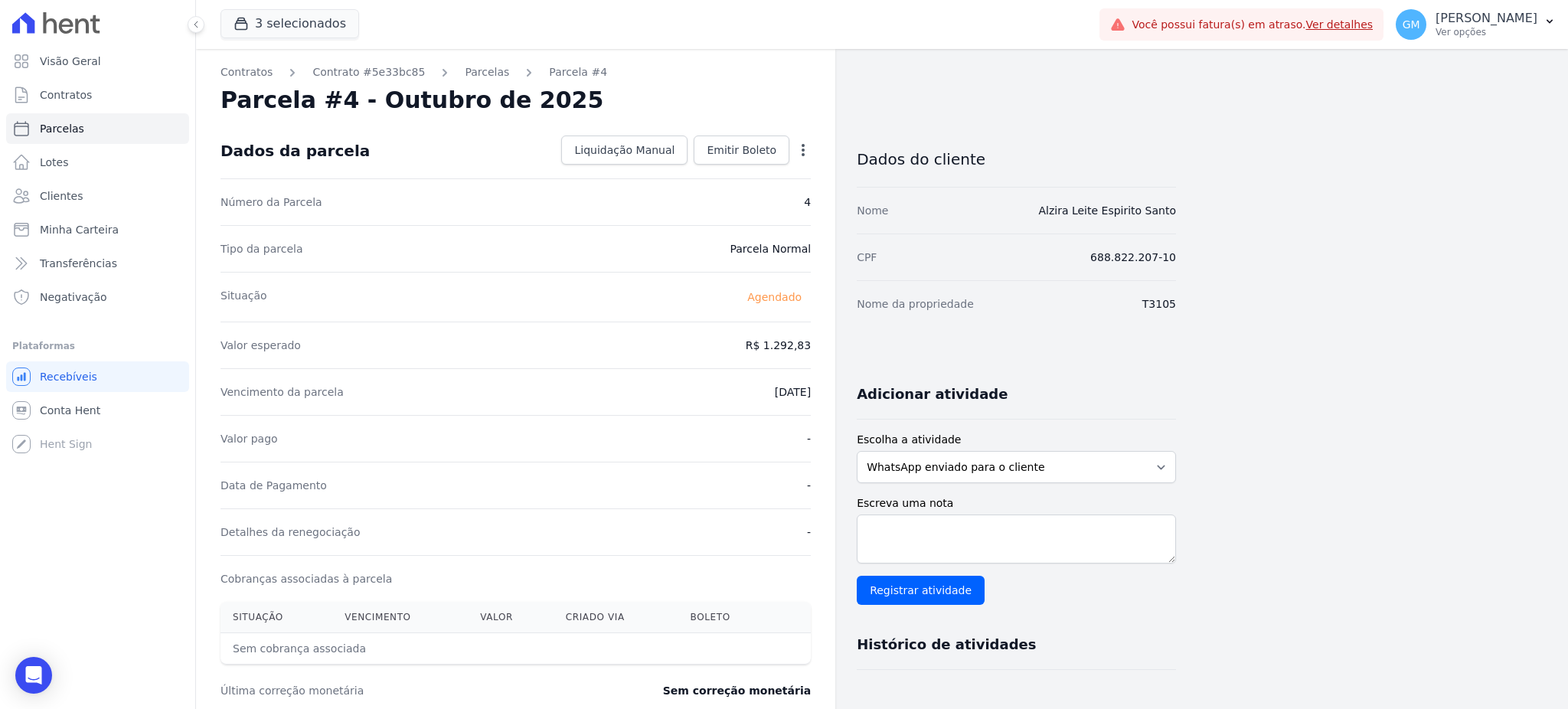
click at [802, 143] on icon "button" at bounding box center [802, 150] width 15 height 15
click at [745, 163] on link "Alterar" at bounding box center [737, 170] width 135 height 28
drag, startPoint x: 753, startPoint y: 344, endPoint x: 818, endPoint y: 343, distance: 65.0
click at [818, 343] on div "Contratos Contrato #5e33bc85 Parcelas Parcela #4 Parcela #4 - Outubro de 2025 C…" at bounding box center [515, 540] width 639 height 983
paste input ".33256"
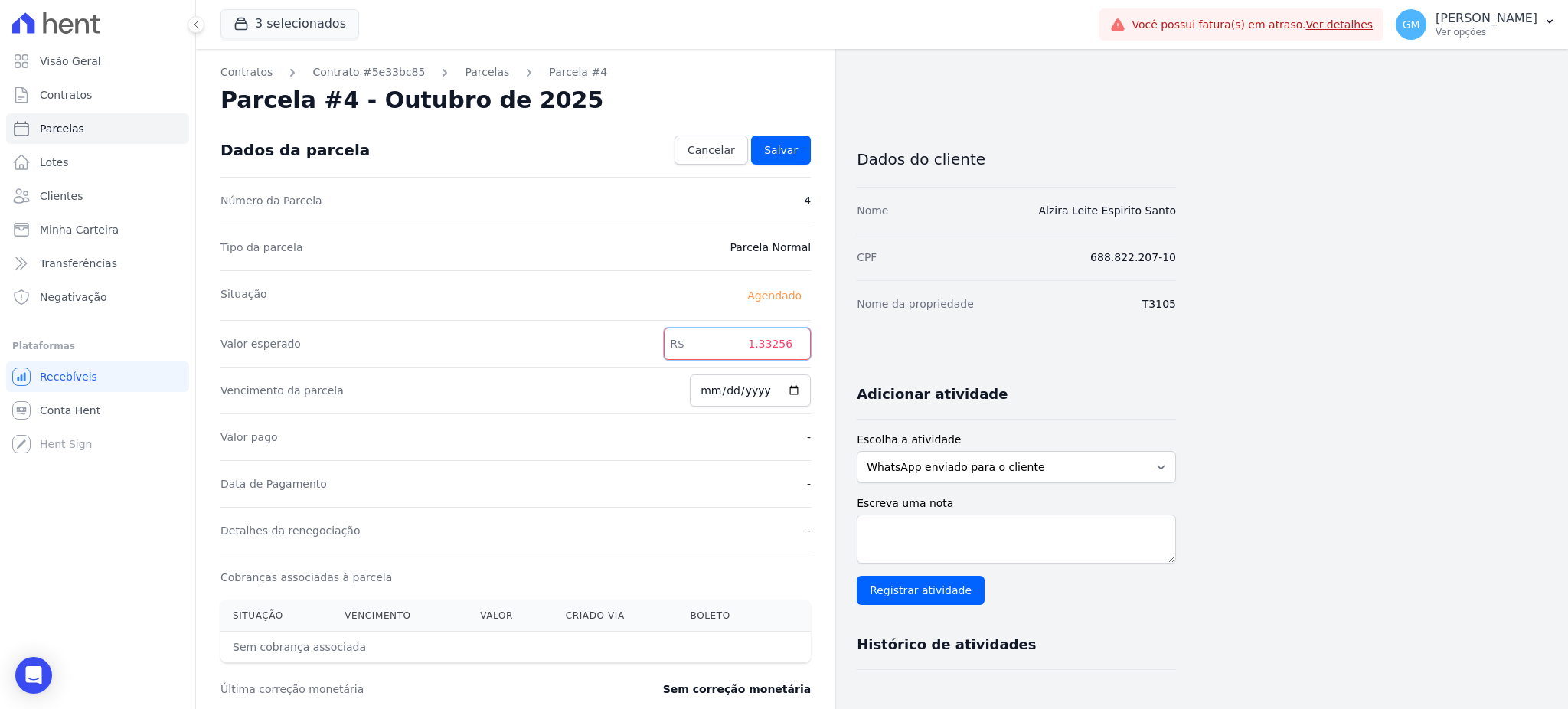
click at [757, 339] on input "1.33256" at bounding box center [737, 343] width 147 height 32
click at [763, 337] on input "1.33256" at bounding box center [737, 343] width 147 height 32
click at [779, 341] on input "133256" at bounding box center [737, 343] width 147 height 32
type input "1332.56"
click at [766, 150] on link "Salvar" at bounding box center [781, 150] width 60 height 29
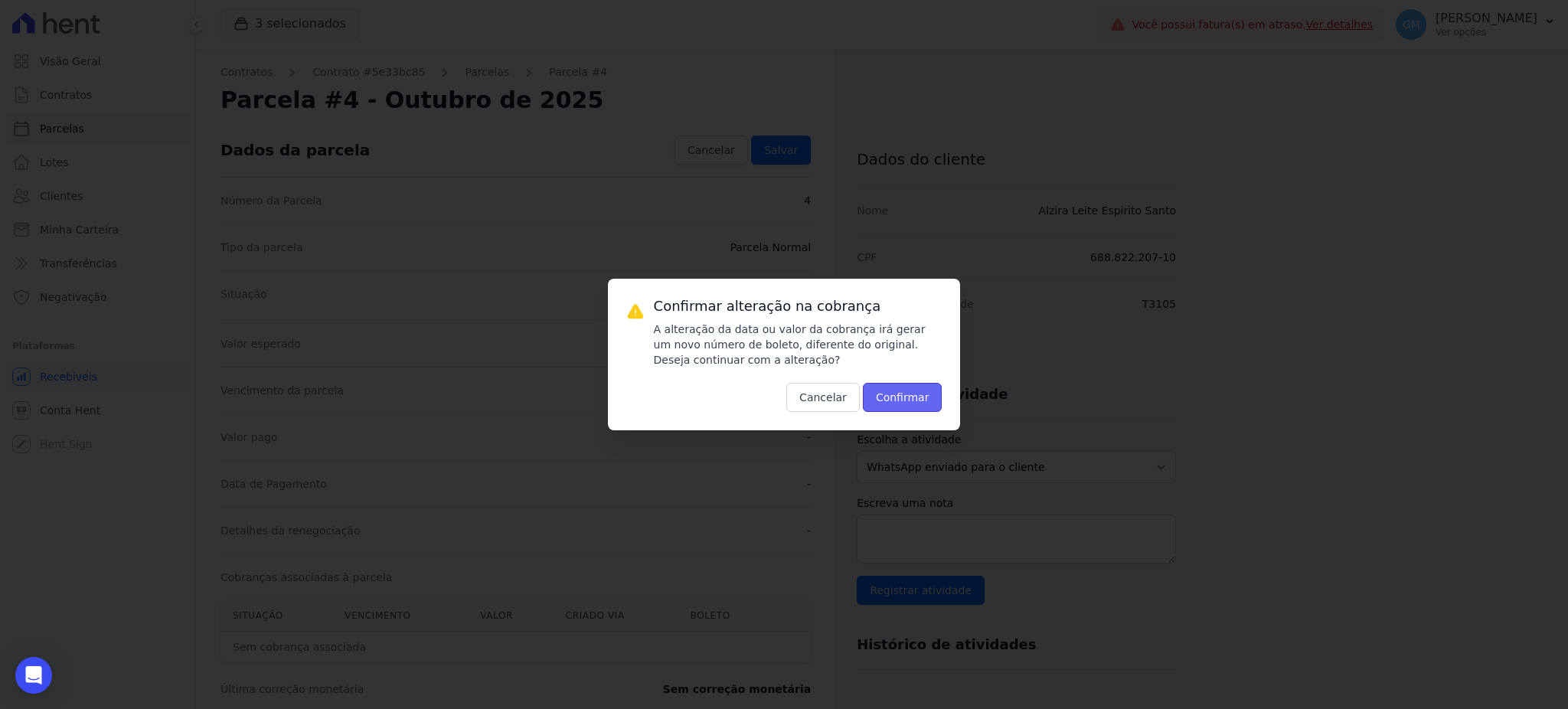
click at [904, 397] on button "Confirmar" at bounding box center [903, 397] width 80 height 29
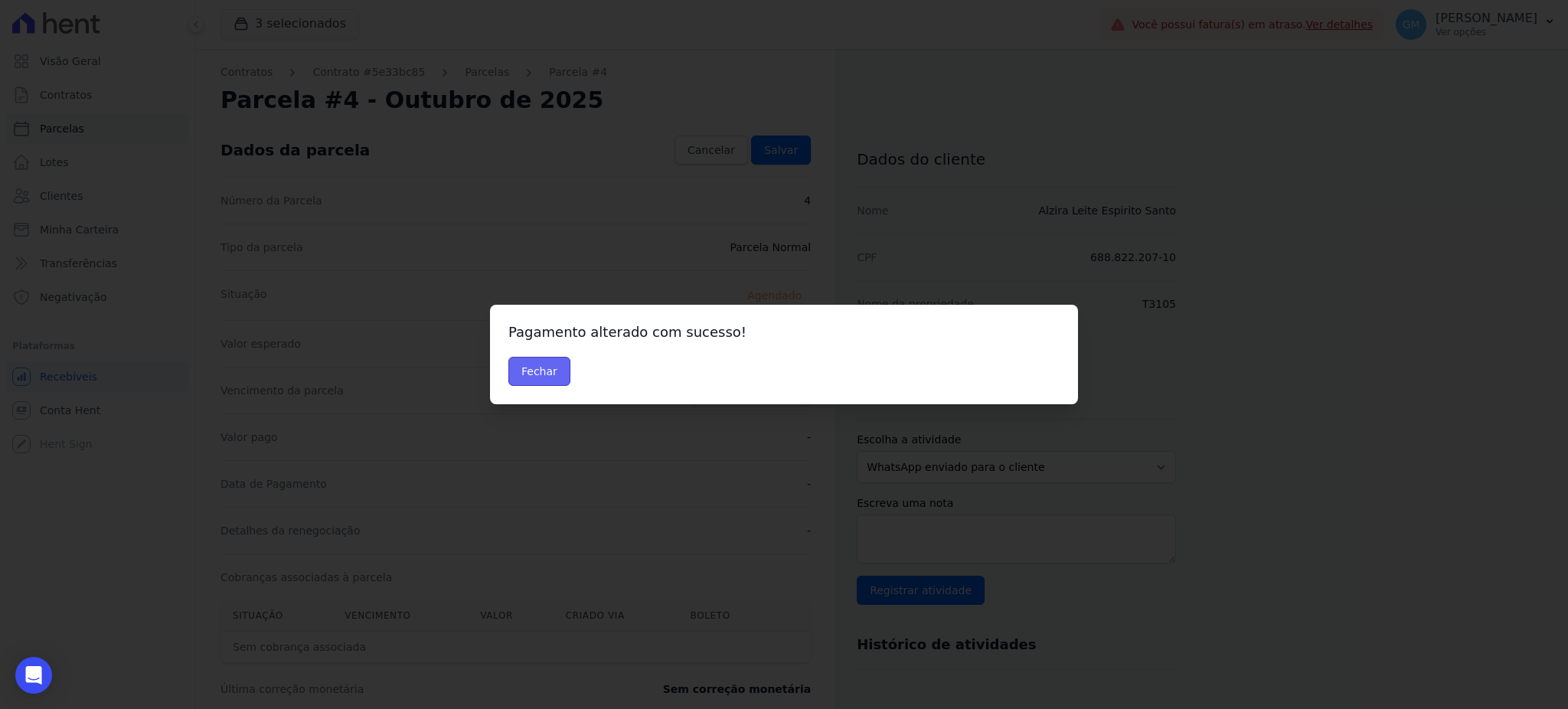
click at [537, 369] on button "Fechar" at bounding box center [539, 371] width 62 height 29
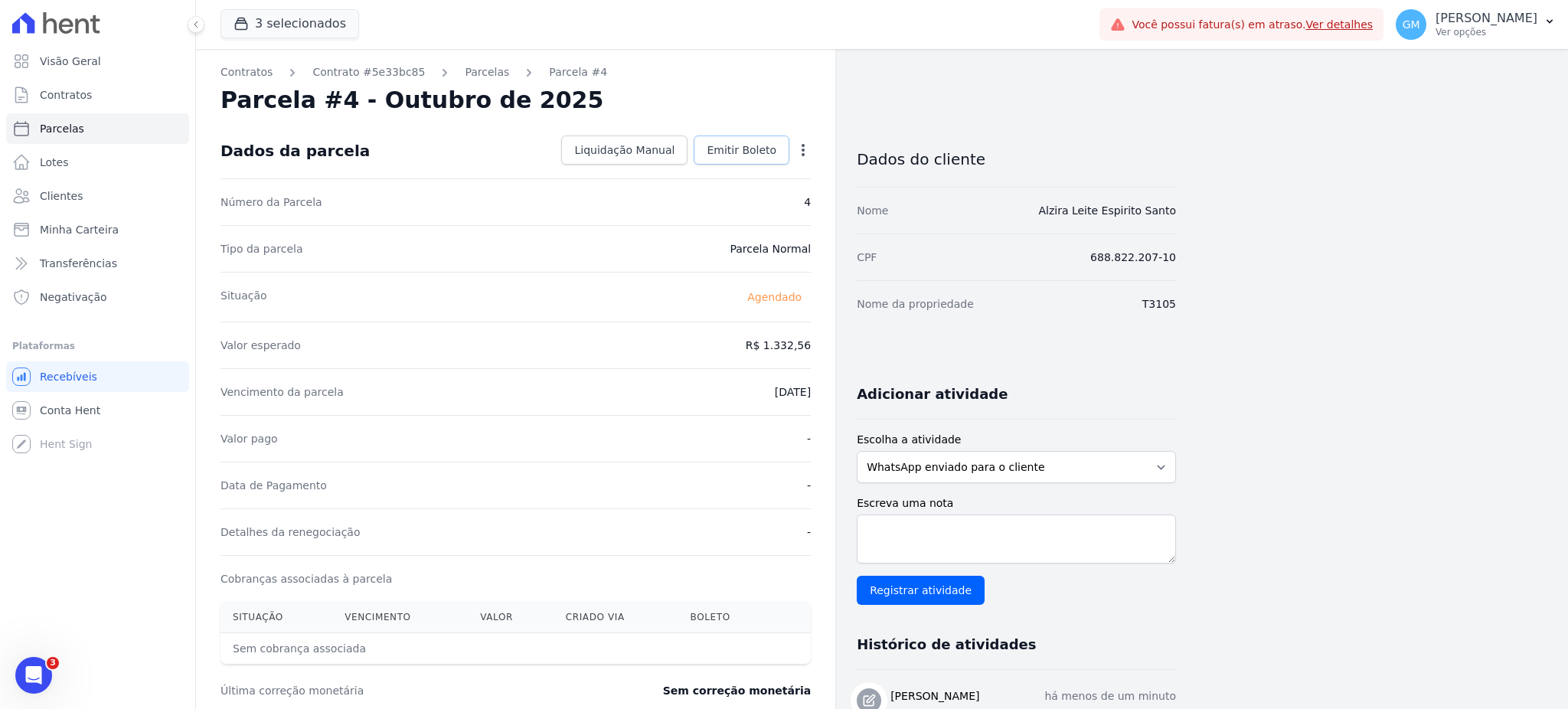
click at [741, 156] on span "Emitir Boleto" at bounding box center [741, 150] width 69 height 15
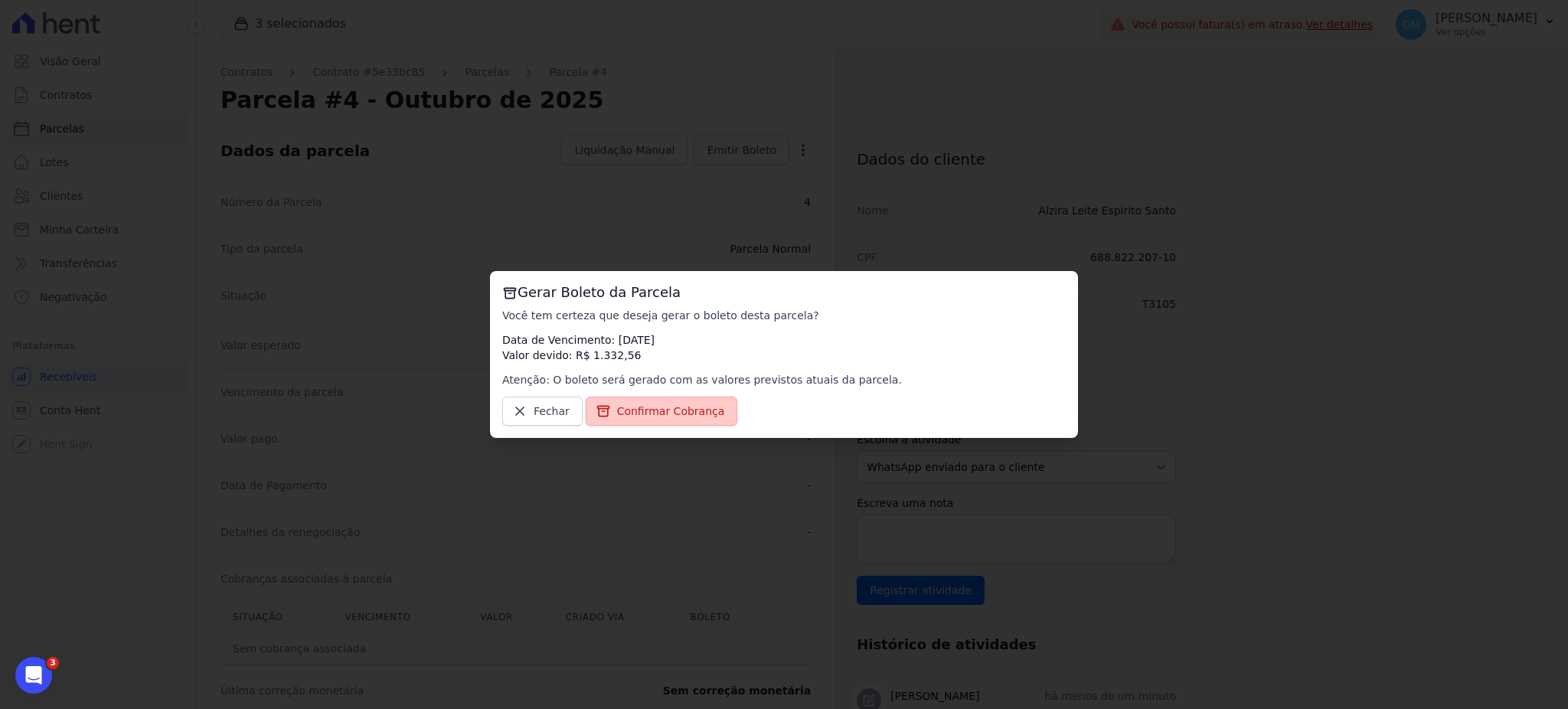
click at [702, 415] on span "Confirmar Cobrança" at bounding box center [670, 410] width 108 height 15
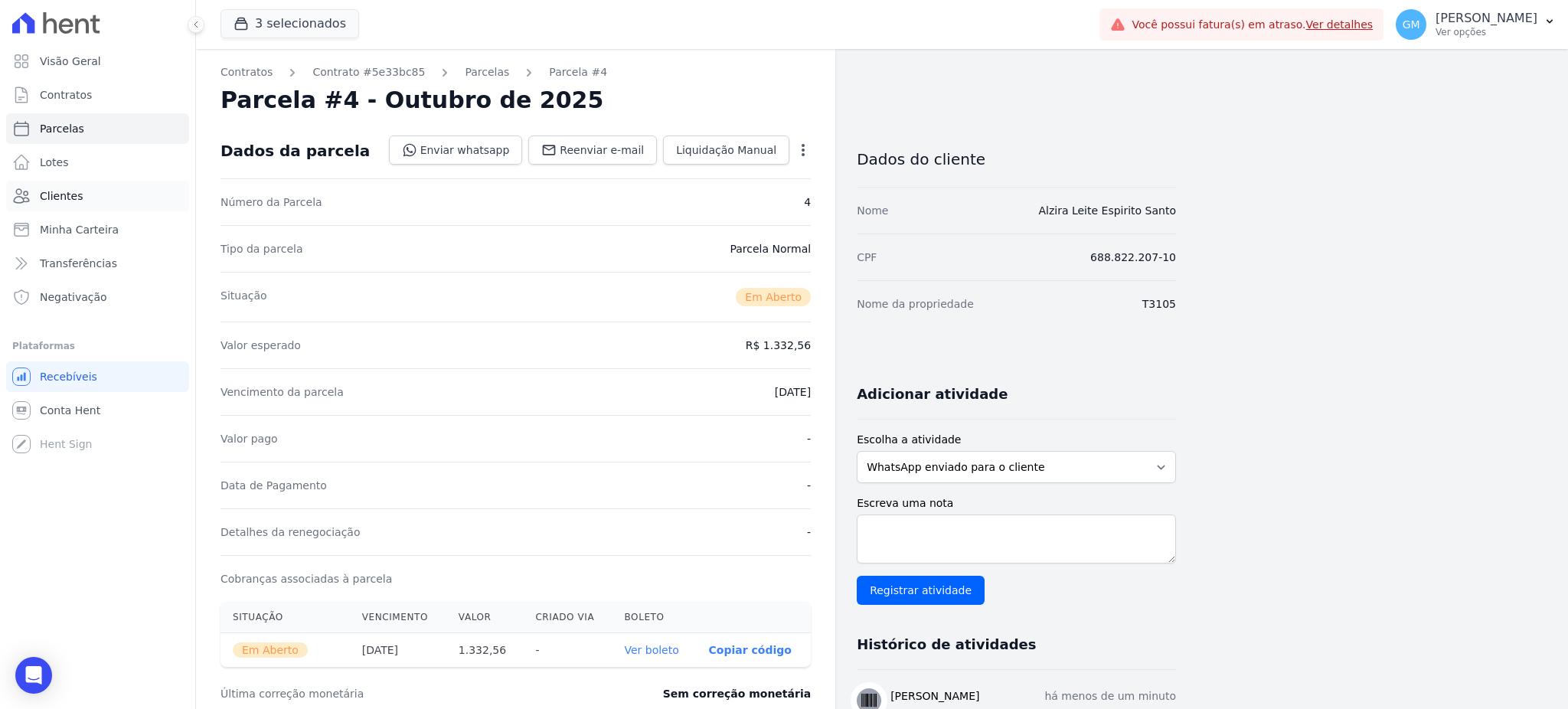
click at [69, 192] on span "Clientes" at bounding box center [61, 195] width 43 height 15
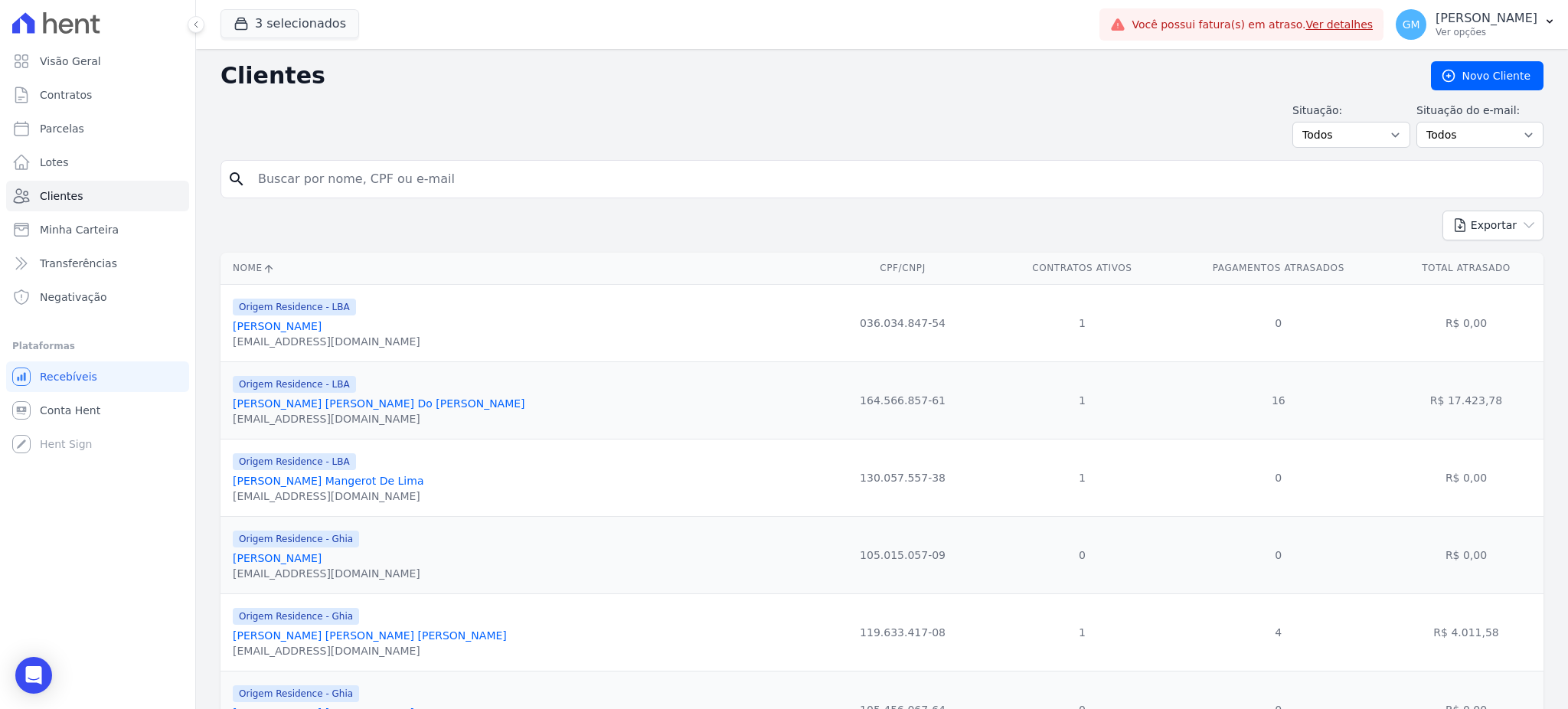
click at [319, 185] on input "search" at bounding box center [892, 179] width 1288 height 30
paste input "Moyses Barbosa"
type input "Moyses"
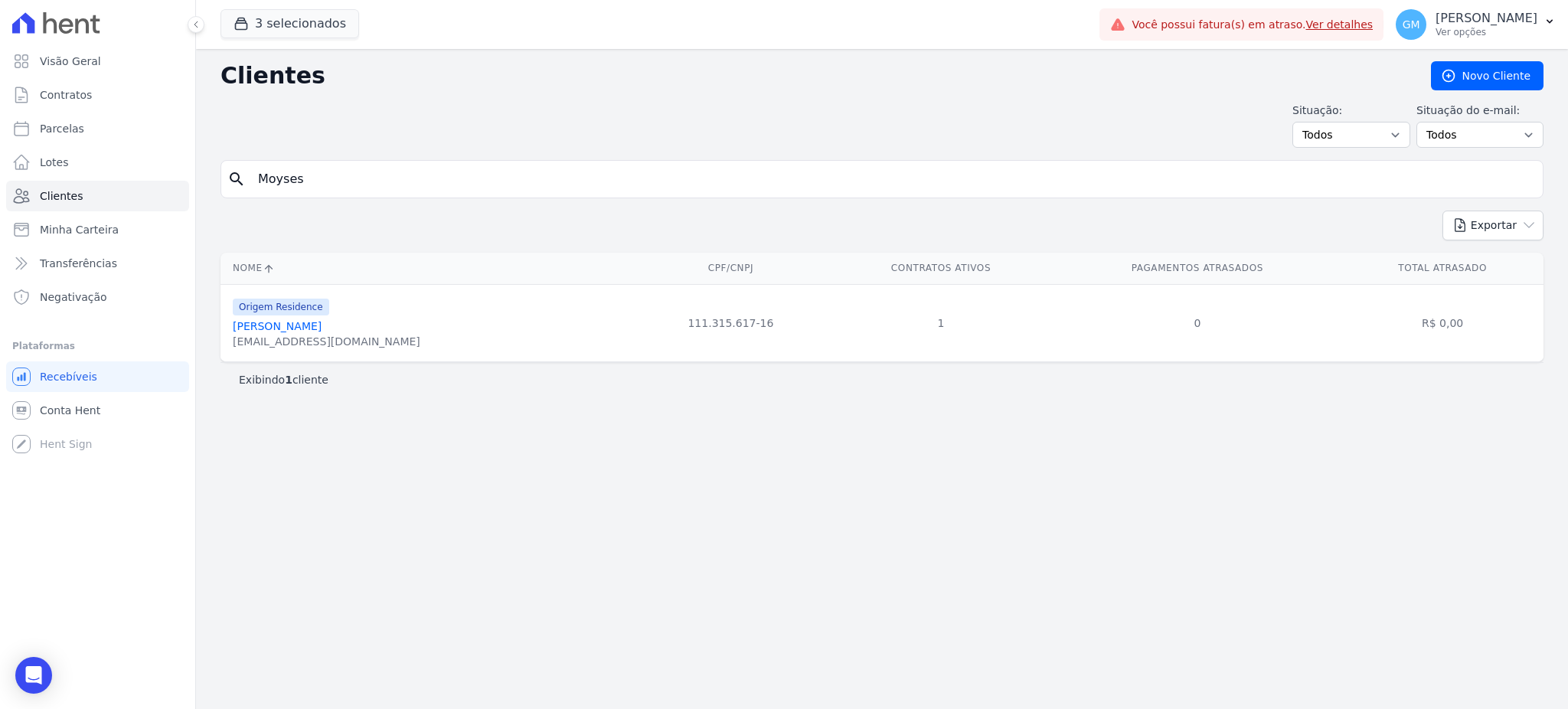
click at [335, 315] on div "Origem Residence" at bounding box center [326, 306] width 187 height 18
click at [322, 323] on link "Moyses Calisto Barbosa" at bounding box center [276, 326] width 88 height 12
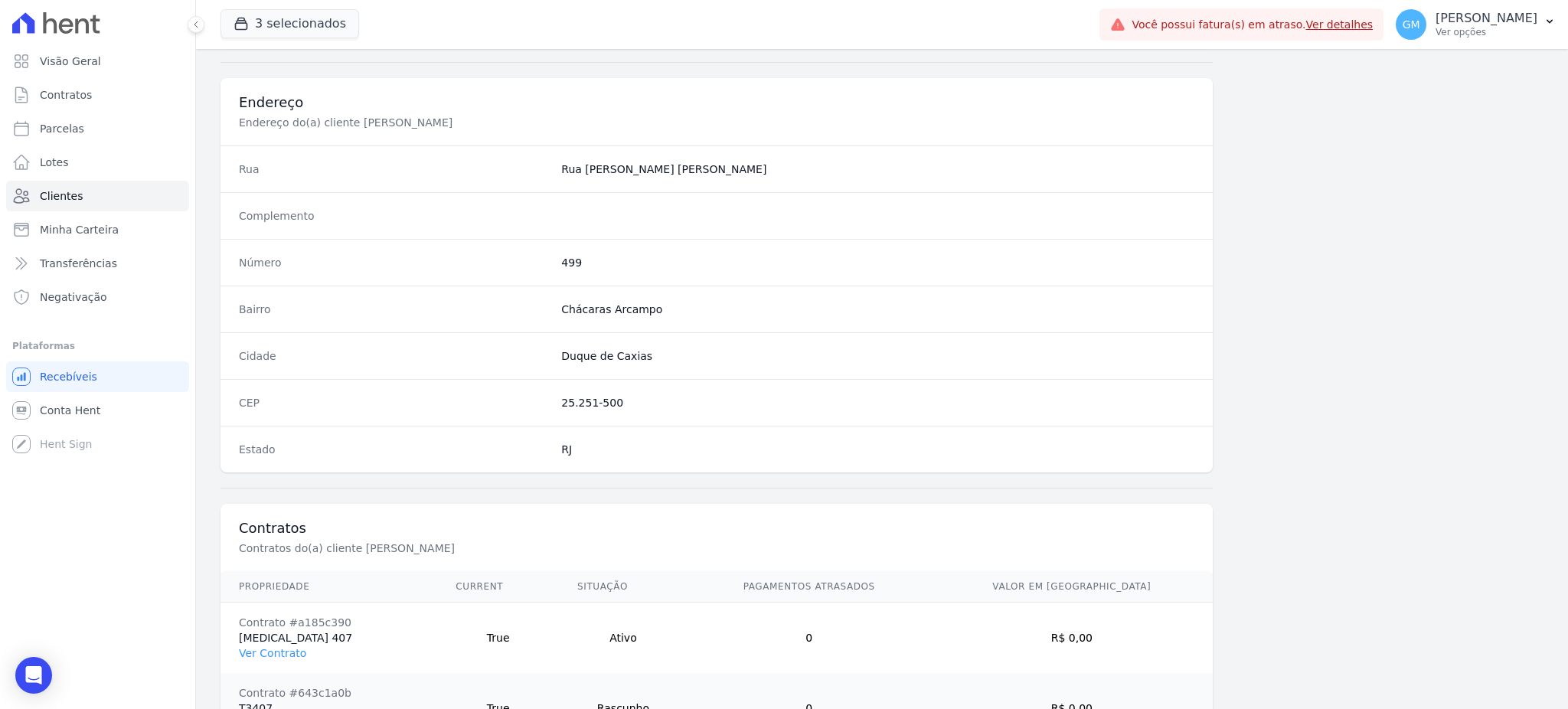
scroll to position [793, 0]
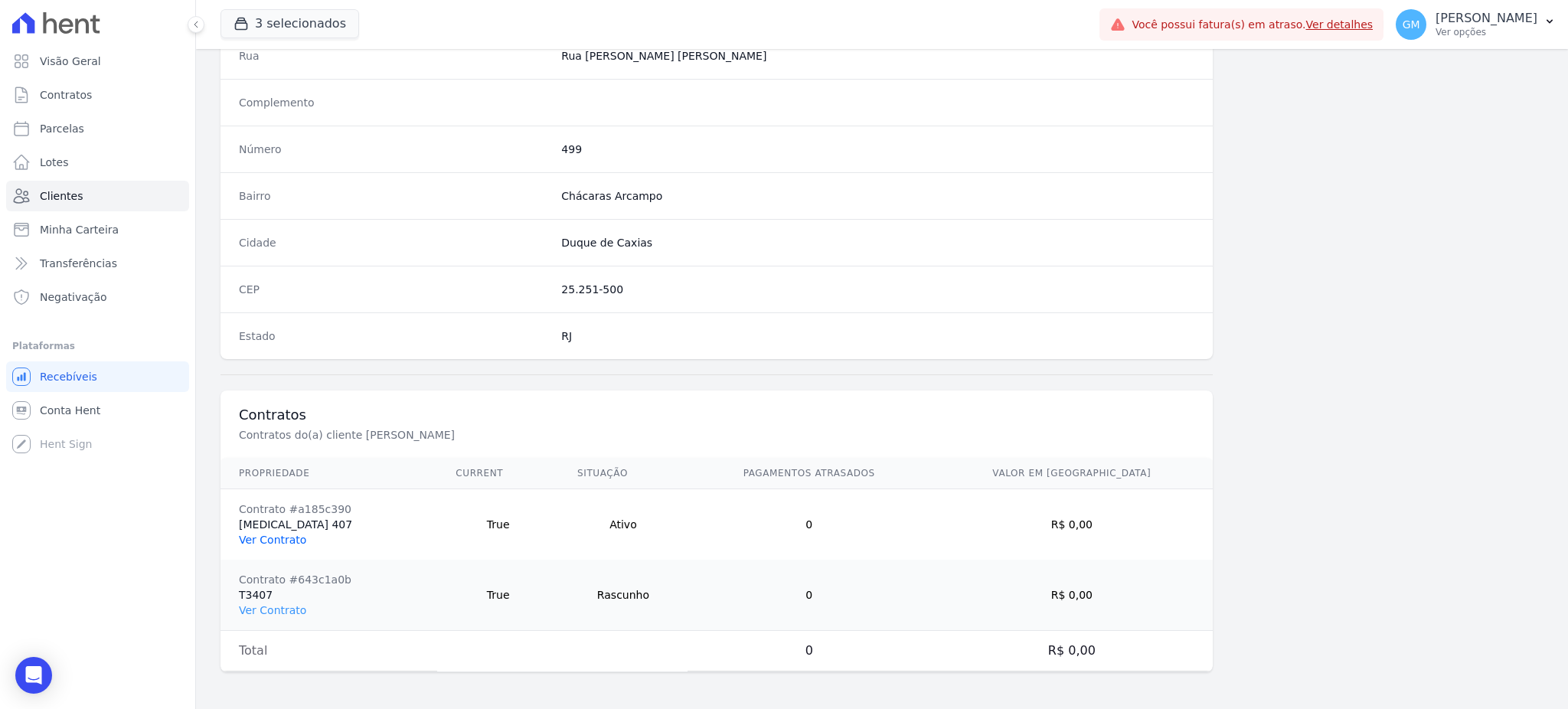
click at [286, 539] on link "Ver Contrato" at bounding box center [272, 539] width 68 height 12
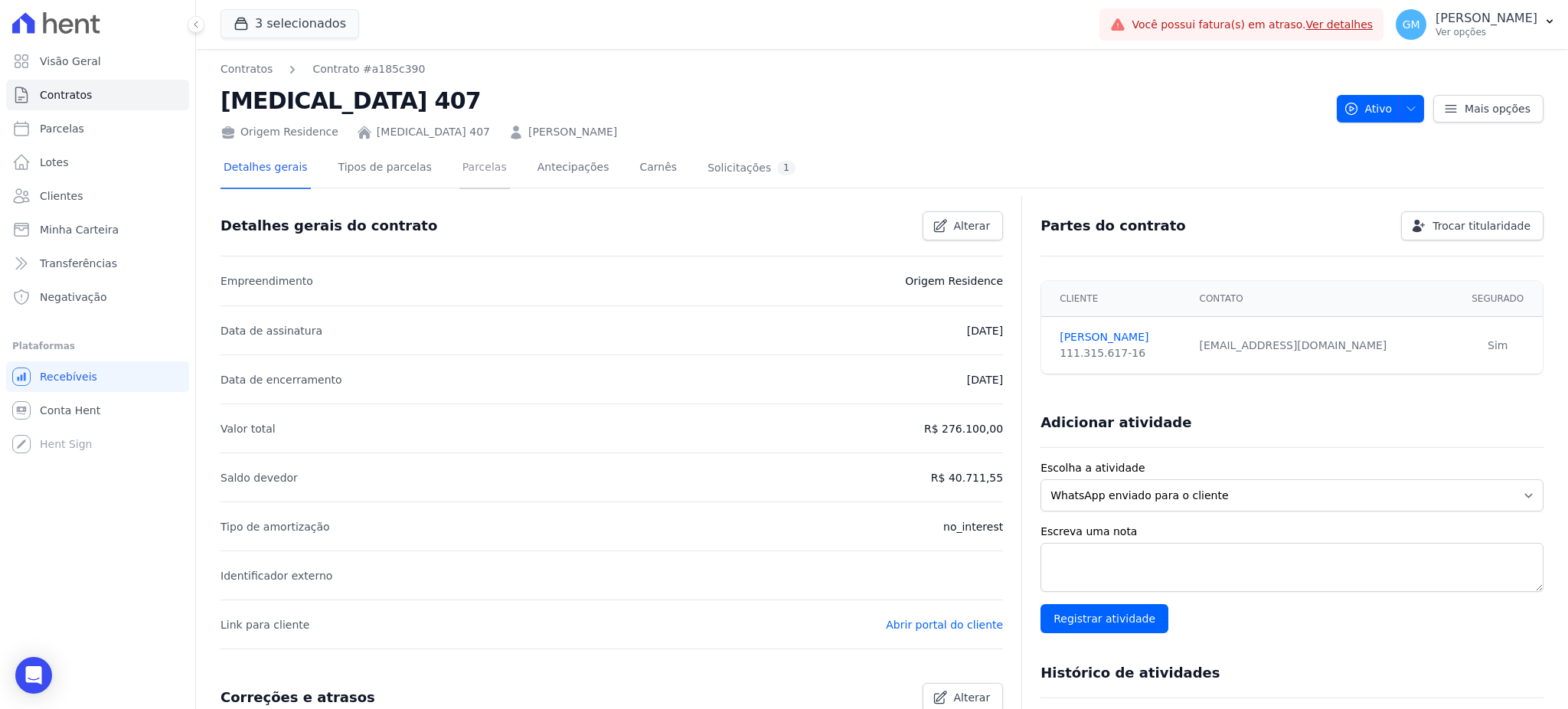
click at [459, 171] on link "Parcelas" at bounding box center [484, 168] width 50 height 41
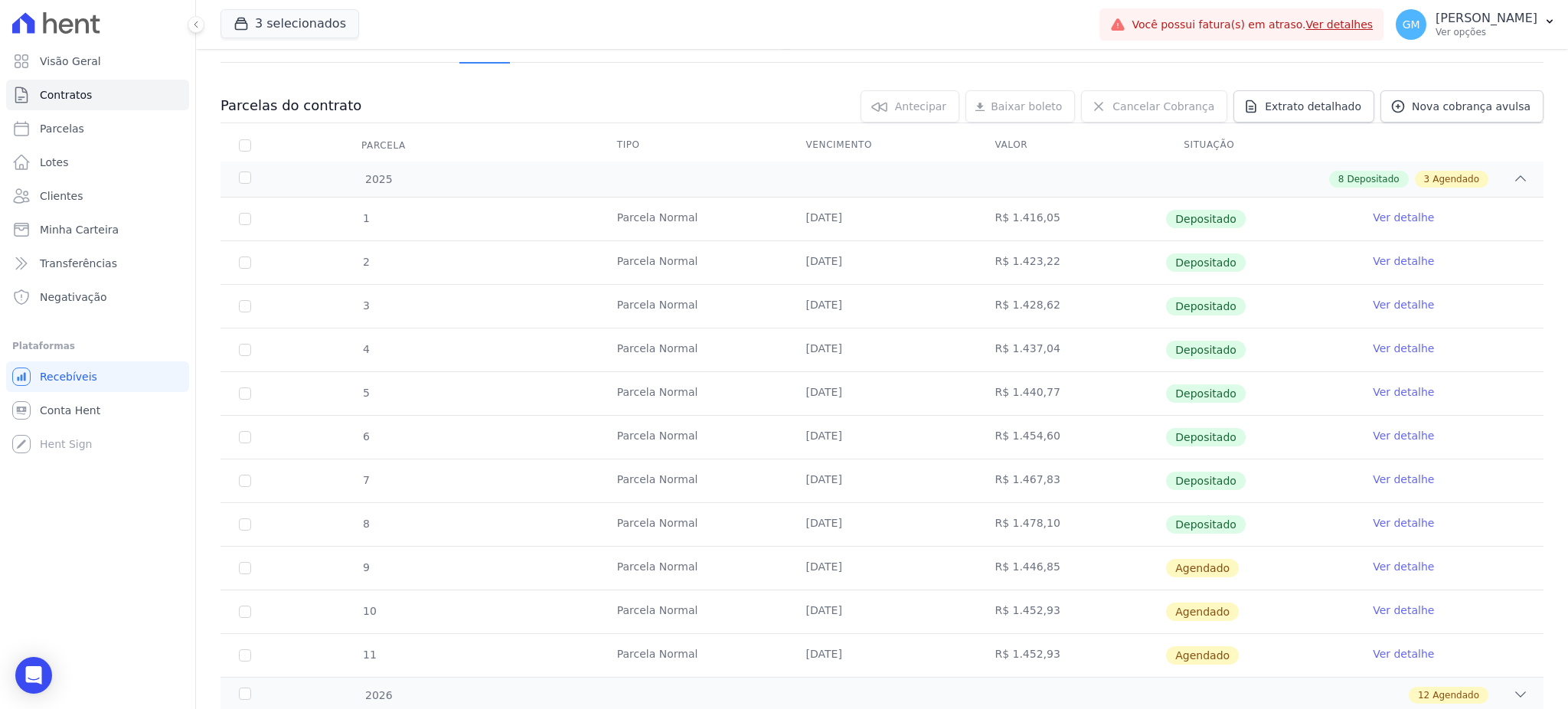
scroll to position [246, 0]
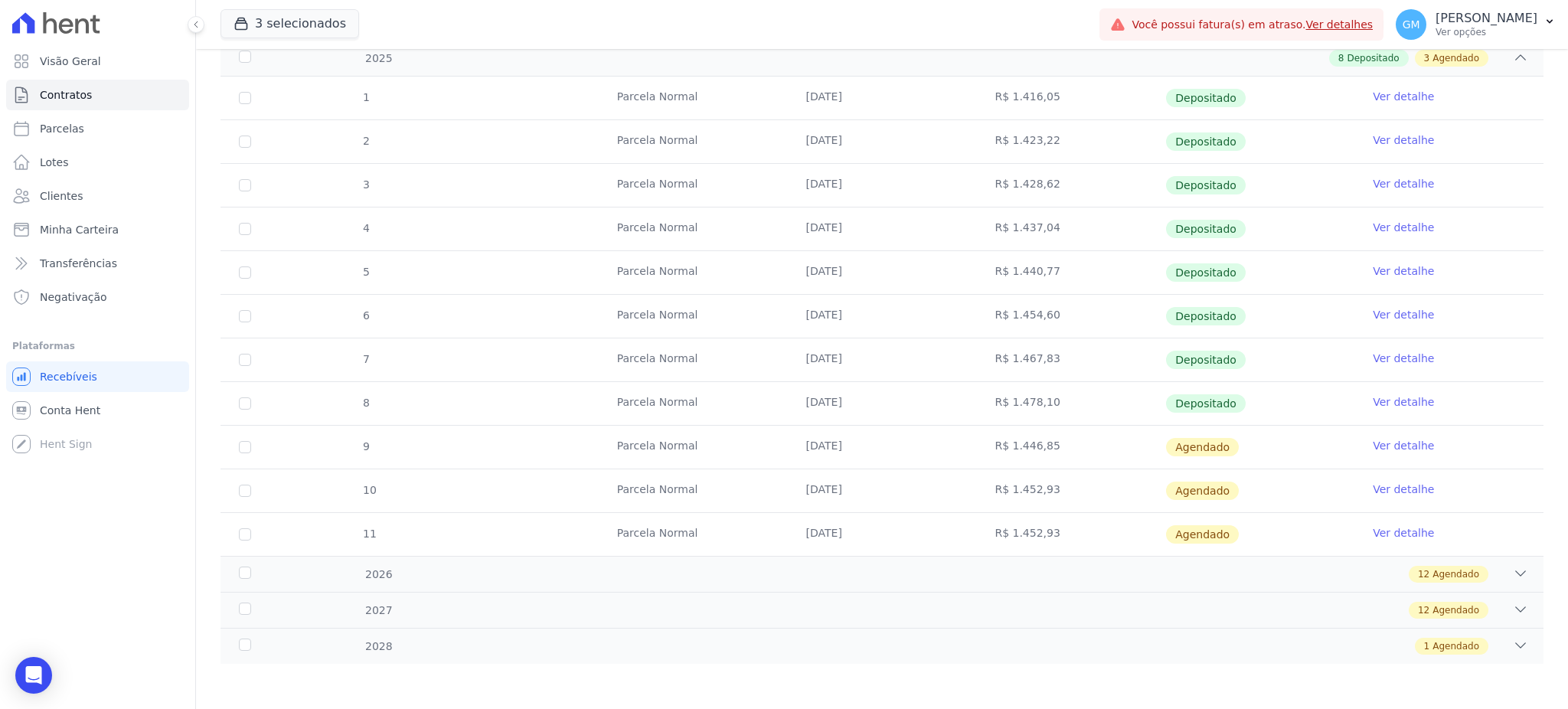
click at [1380, 401] on link "Ver detalhe" at bounding box center [1403, 402] width 61 height 15
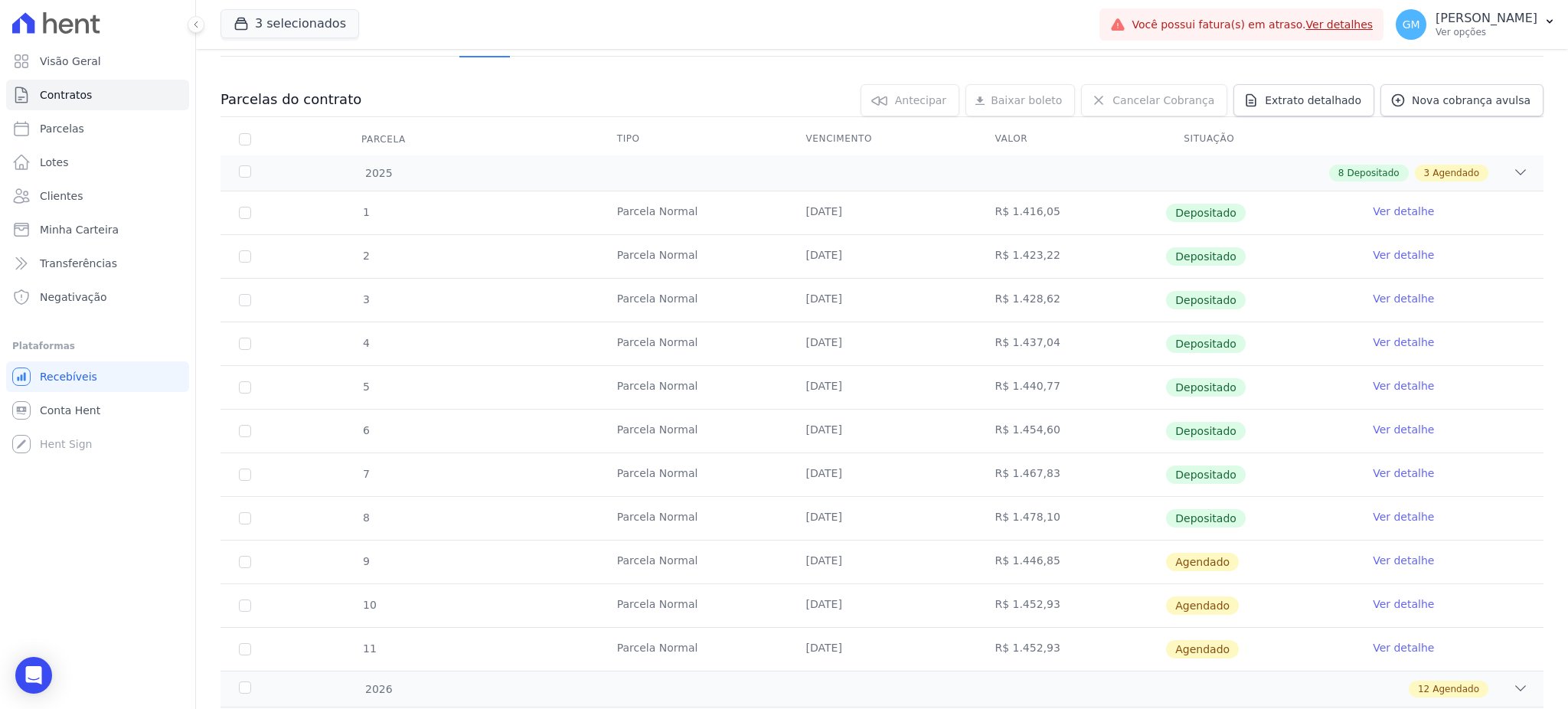
scroll to position [246, 0]
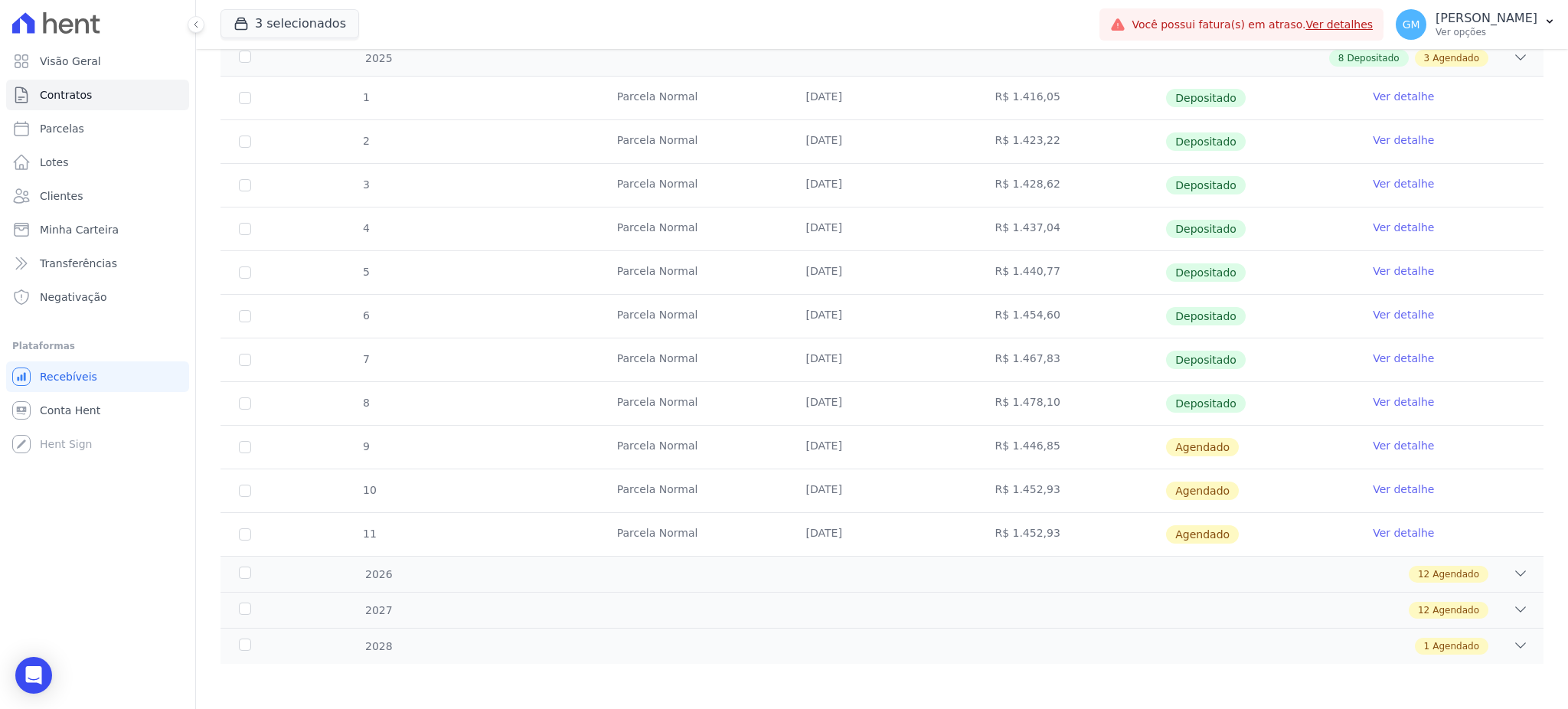
click at [1378, 436] on td "Ver detalhe" at bounding box center [1448, 447] width 189 height 43
click at [1378, 441] on link "Ver detalhe" at bounding box center [1403, 445] width 61 height 15
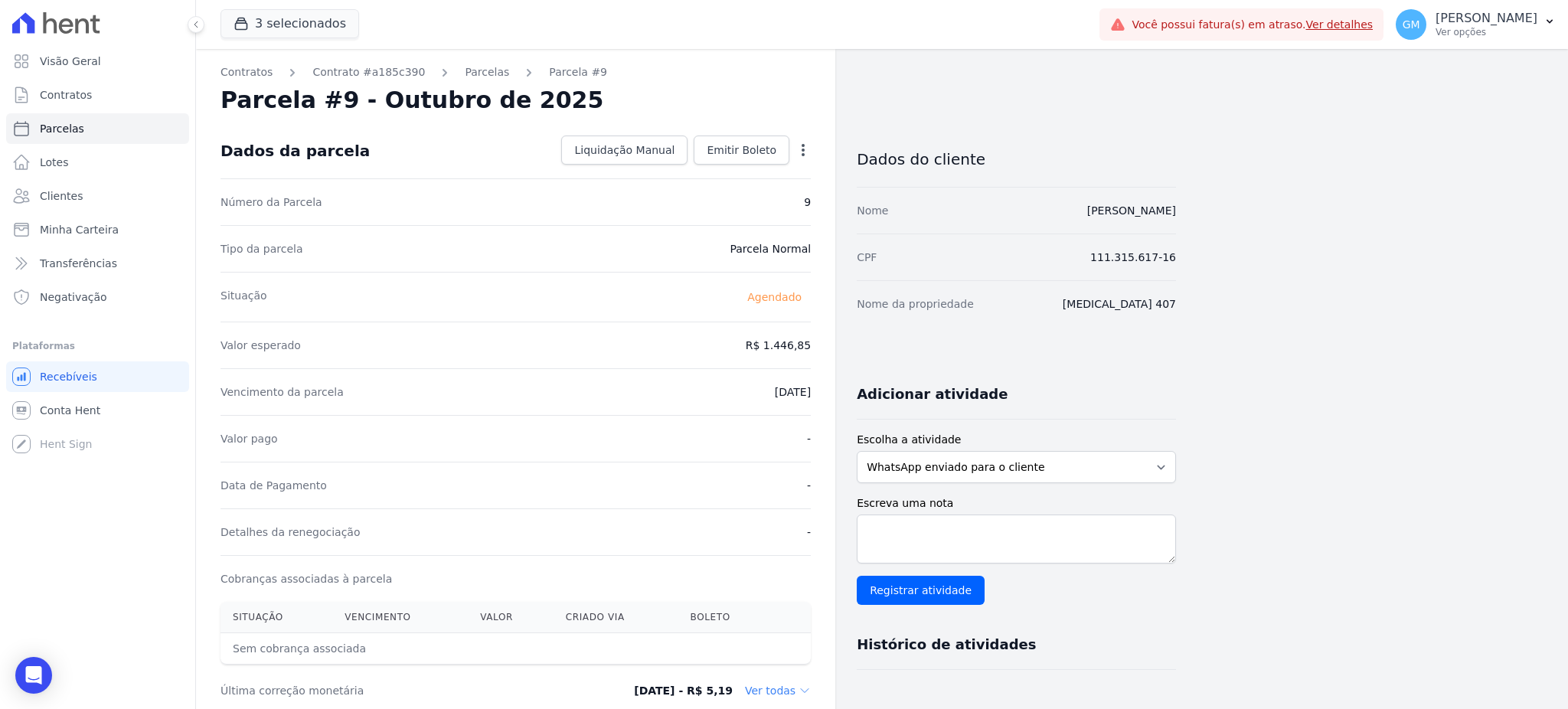
click at [804, 143] on icon "button" at bounding box center [802, 150] width 15 height 15
click at [739, 172] on link "Alterar" at bounding box center [737, 170] width 135 height 28
drag, startPoint x: 742, startPoint y: 341, endPoint x: 830, endPoint y: 351, distance: 88.6
click at [830, 351] on div "Contratos Contrato #a185c390 Parcelas Parcela #9 Parcela #9 - Outubro de 2025 C…" at bounding box center [515, 540] width 639 height 983
paste input ".48120"
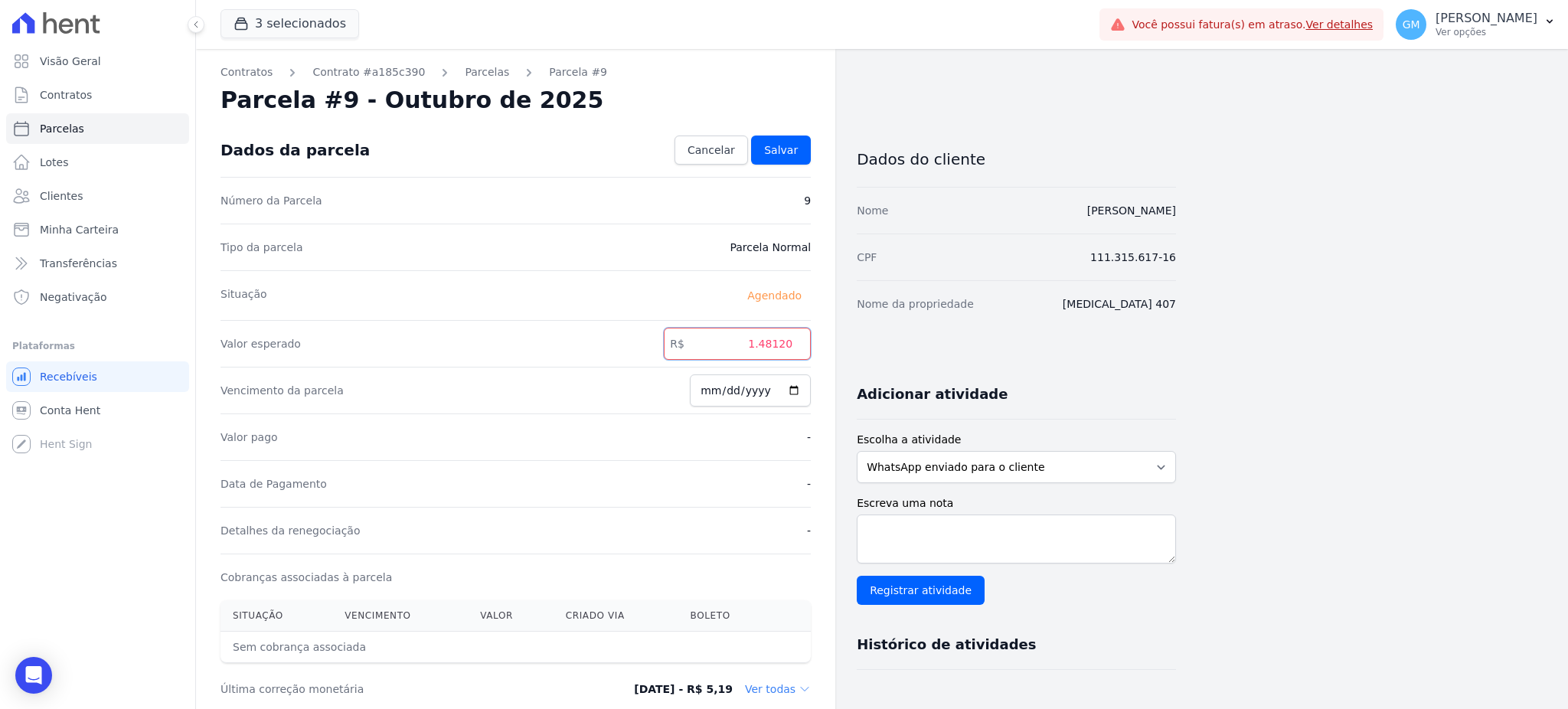
click at [762, 343] on input "1.48120" at bounding box center [737, 343] width 147 height 32
click at [781, 343] on input "148120" at bounding box center [737, 343] width 147 height 32
type input "1481.20"
click at [777, 152] on span "Salvar" at bounding box center [781, 150] width 33 height 15
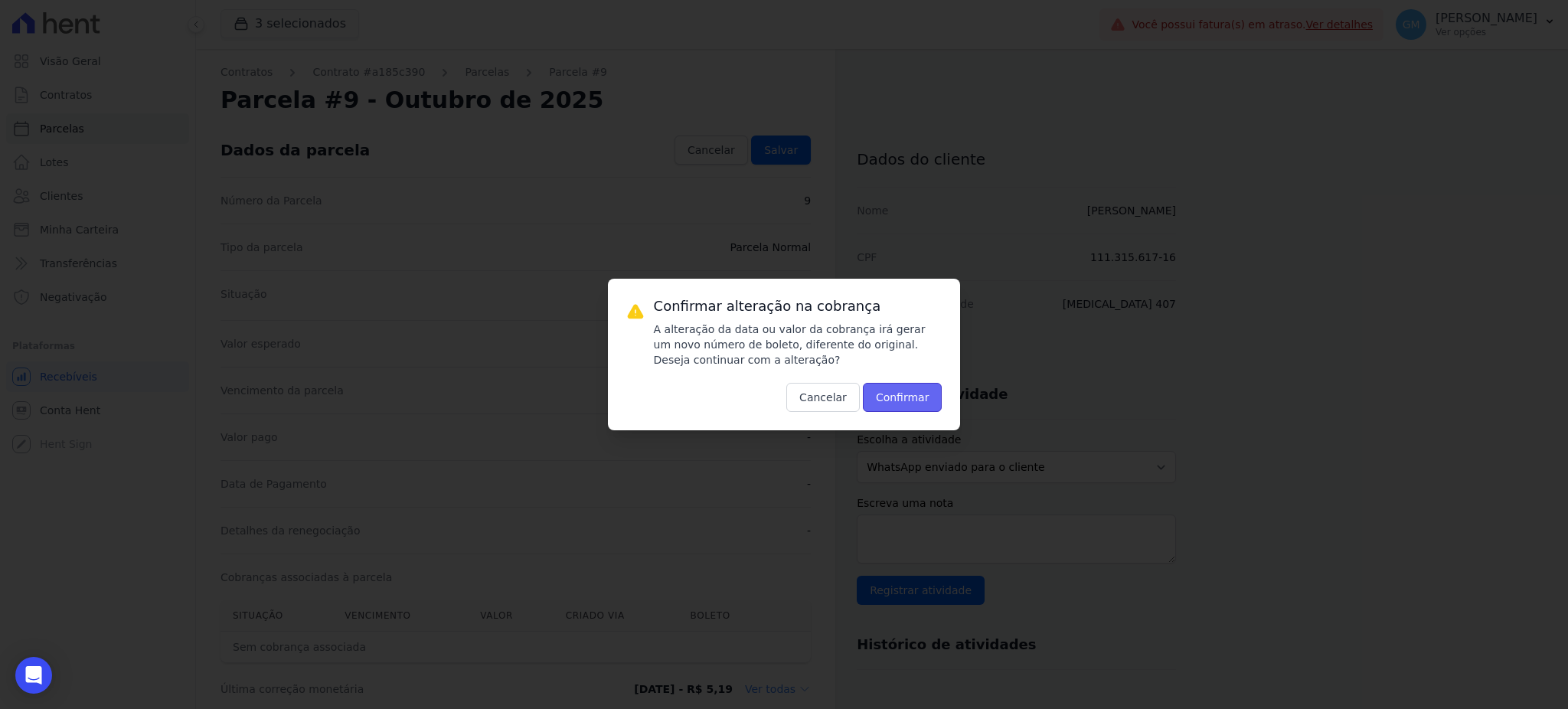
click at [903, 399] on button "Confirmar" at bounding box center [903, 397] width 80 height 29
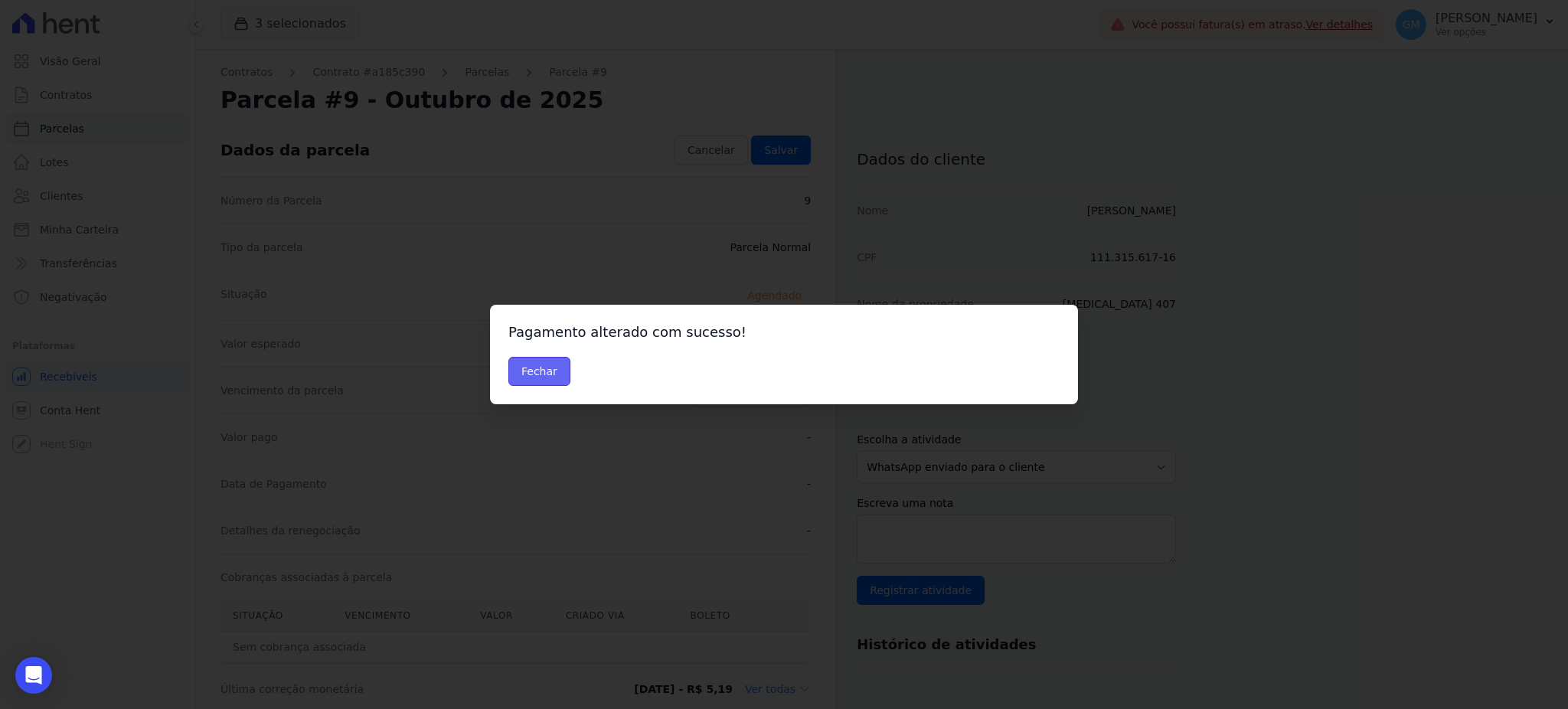
click at [531, 365] on button "Fechar" at bounding box center [539, 371] width 62 height 29
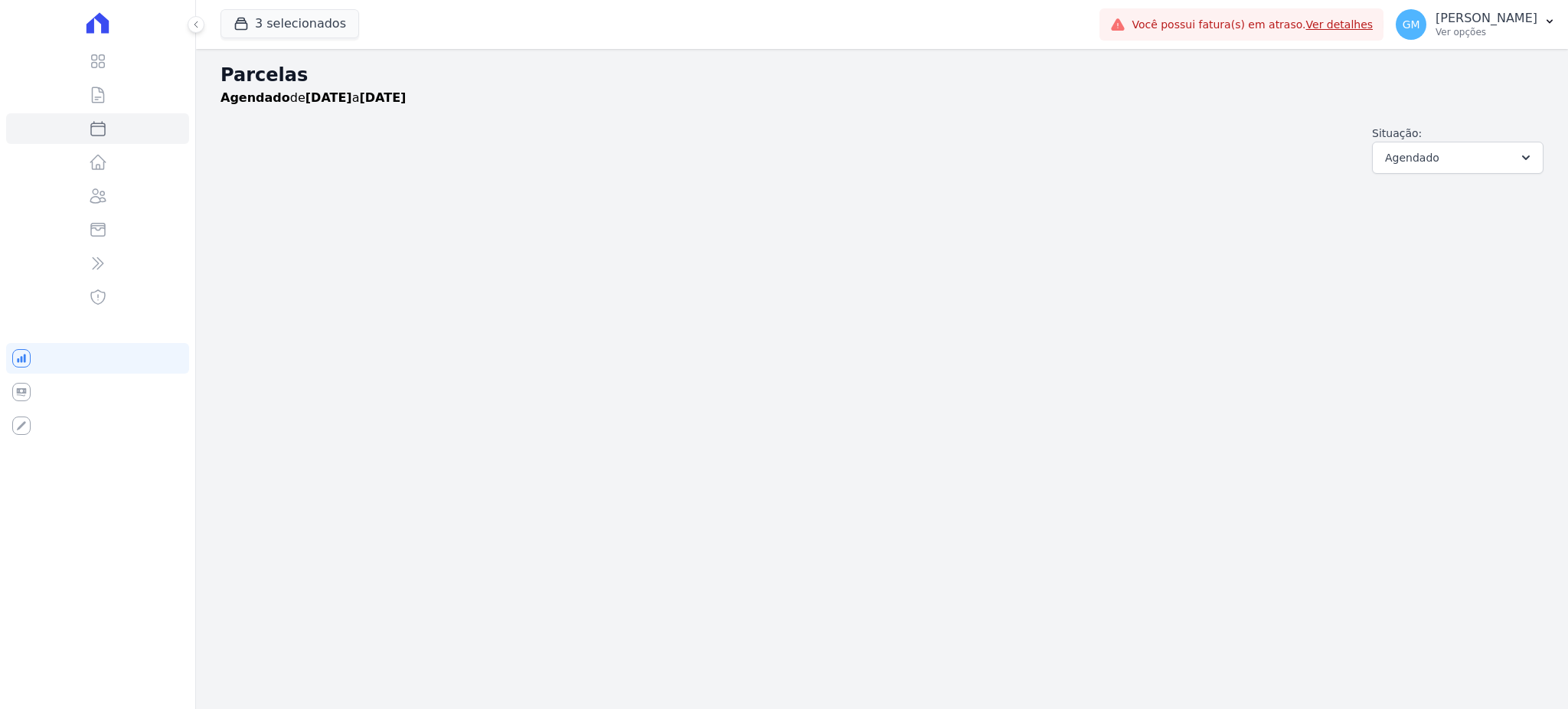
select select
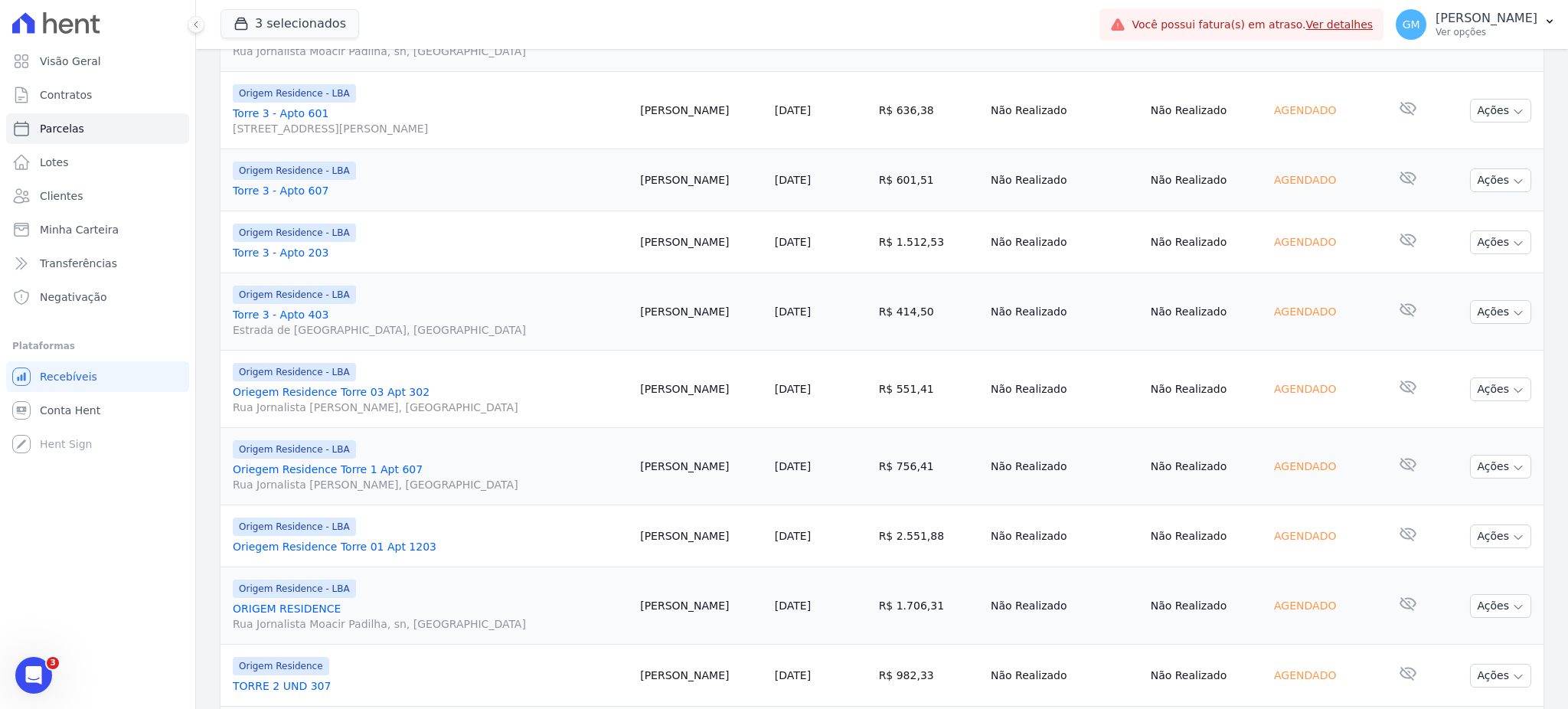
scroll to position [638, 0]
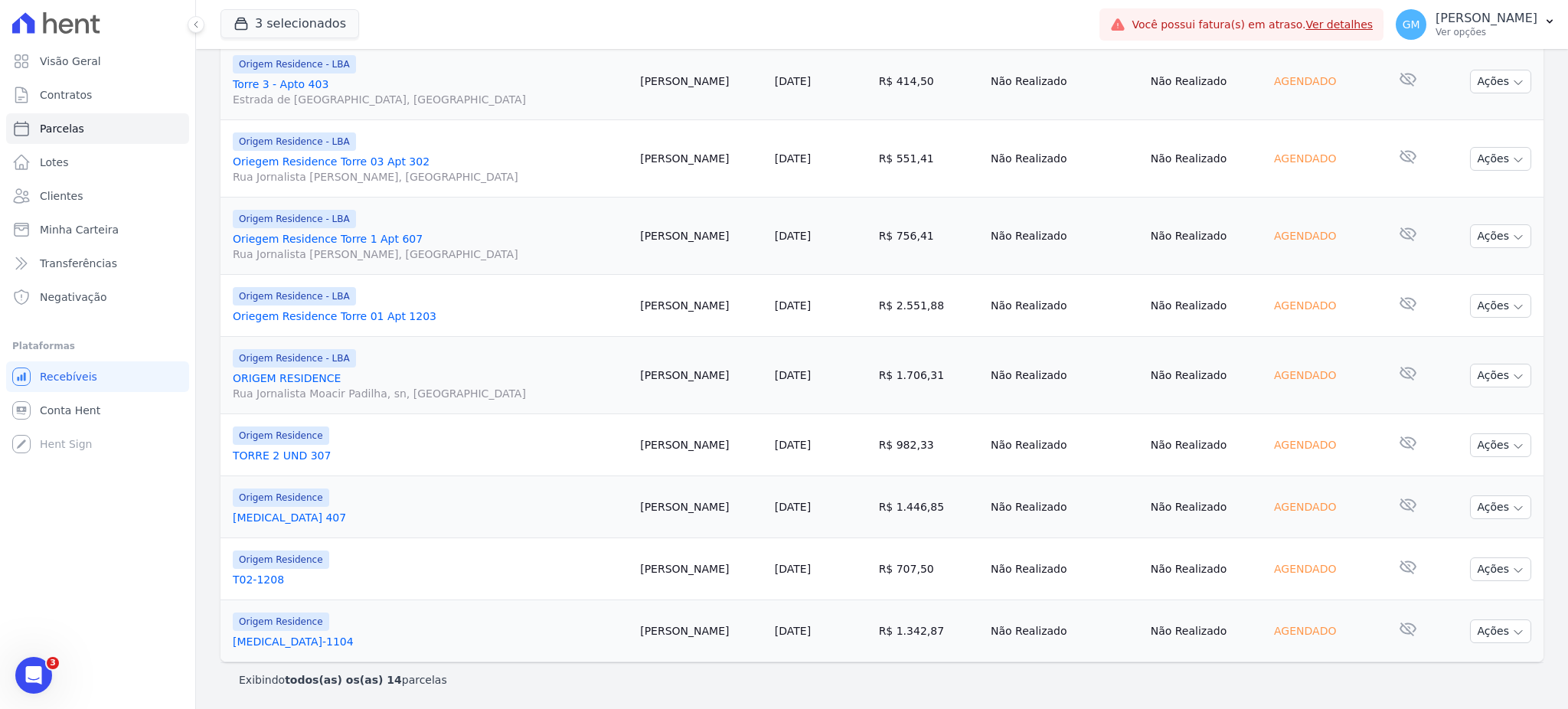
drag, startPoint x: 753, startPoint y: 510, endPoint x: 654, endPoint y: 518, distance: 99.3
click at [654, 518] on td "[PERSON_NAME]" at bounding box center [701, 507] width 135 height 62
copy td "[PERSON_NAME]"
drag, startPoint x: 733, startPoint y: 155, endPoint x: 657, endPoint y: 159, distance: 76.1
click at [657, 159] on td "[PERSON_NAME]" at bounding box center [701, 159] width 135 height 77
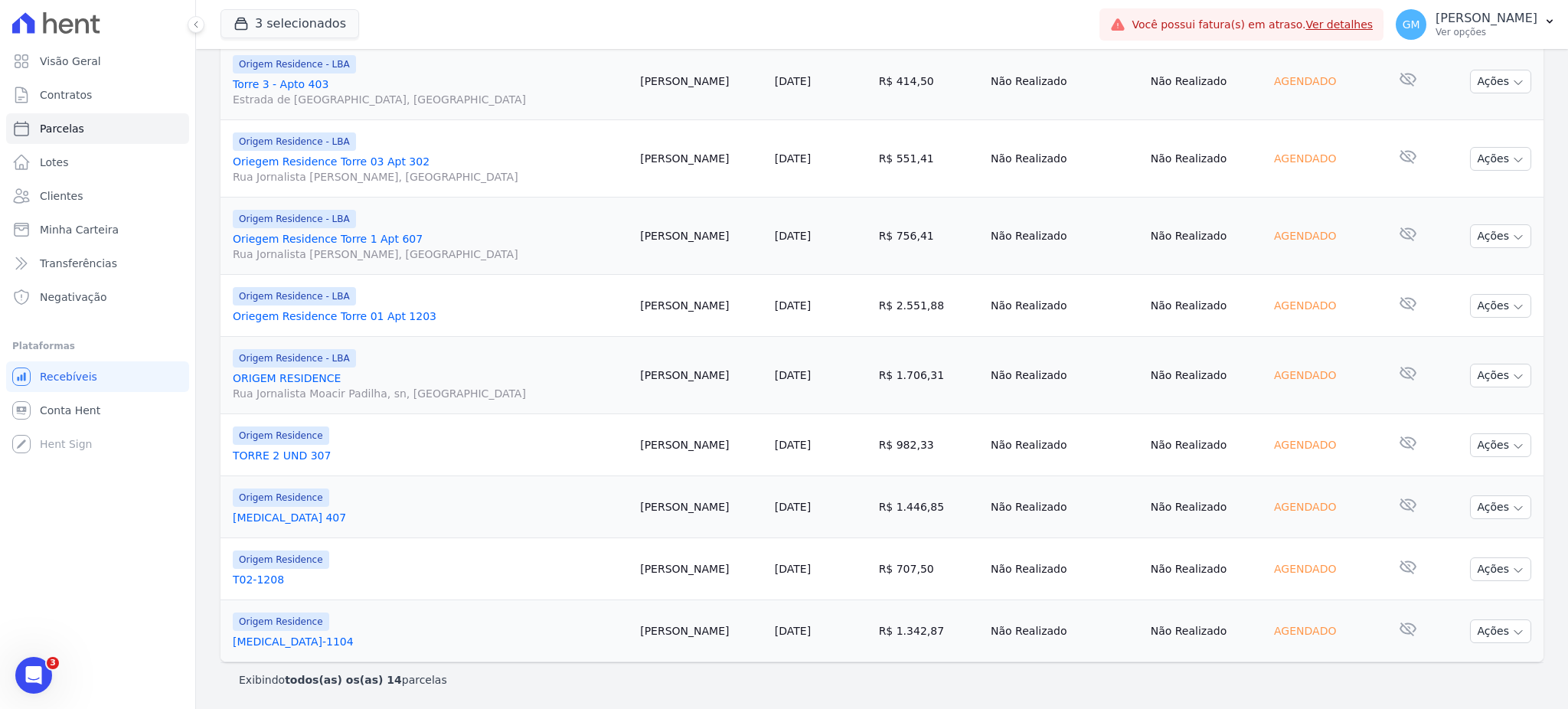
copy td "[PERSON_NAME]"
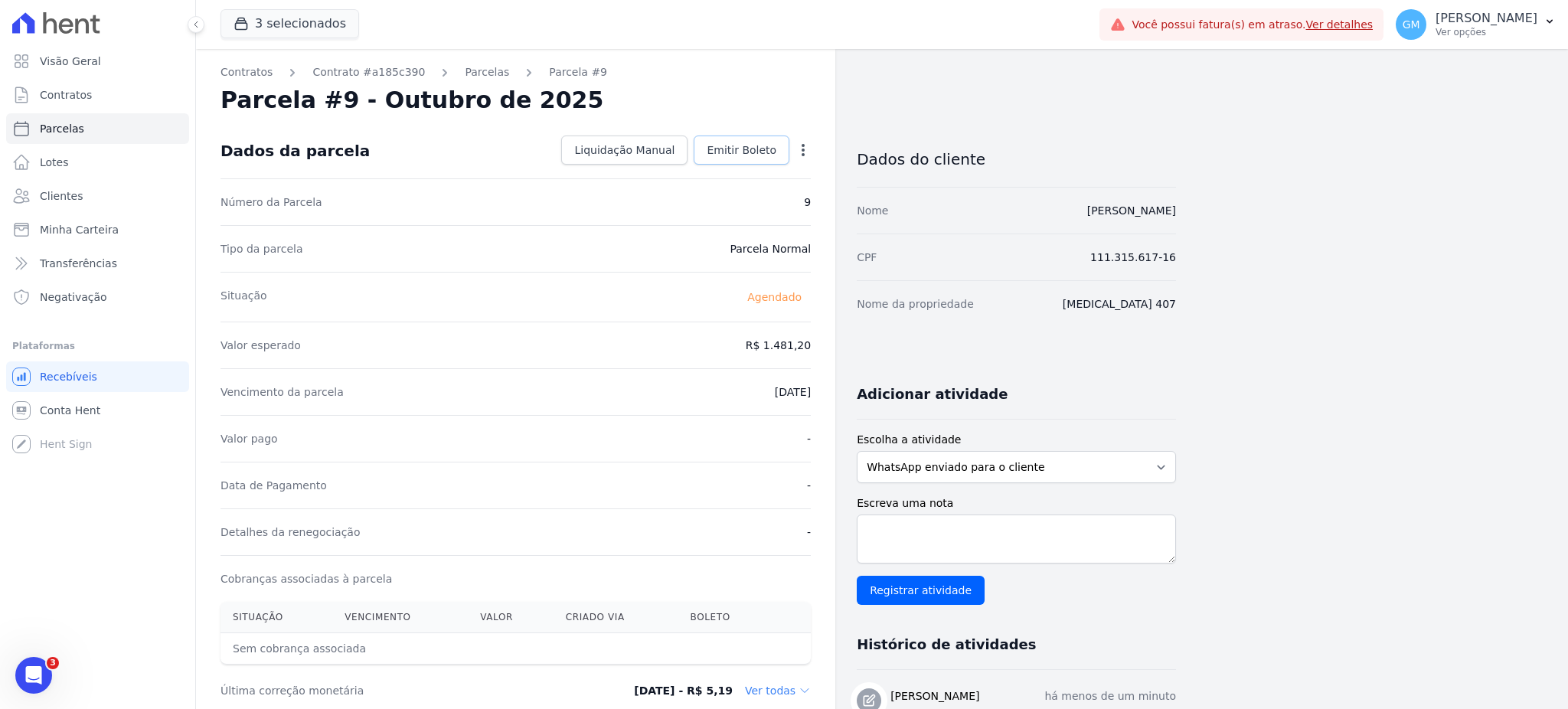
click at [732, 146] on span "Emitir Boleto" at bounding box center [741, 150] width 69 height 15
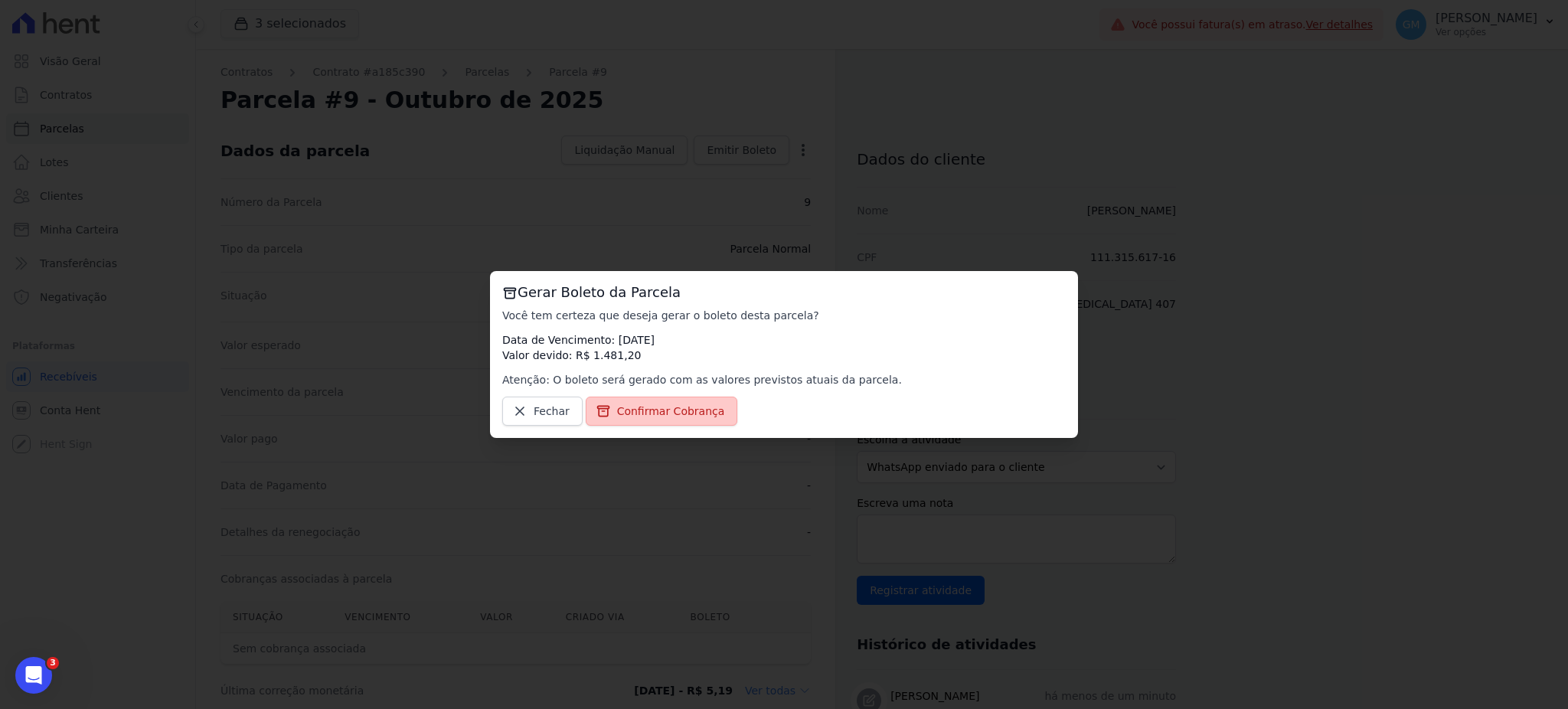
click at [705, 421] on link "Confirmar Cobrança" at bounding box center [661, 411] width 152 height 29
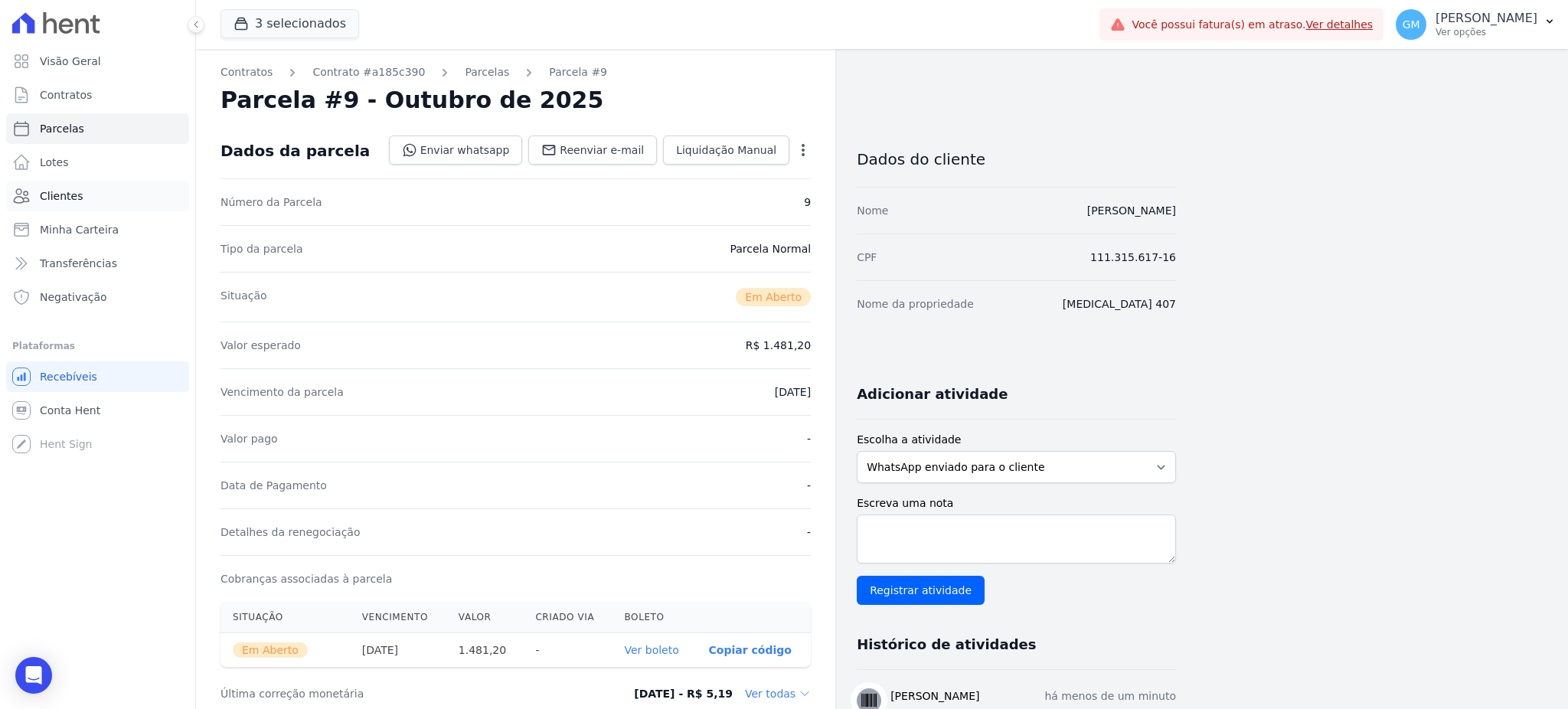
click at [65, 194] on span "Clientes" at bounding box center [61, 195] width 43 height 15
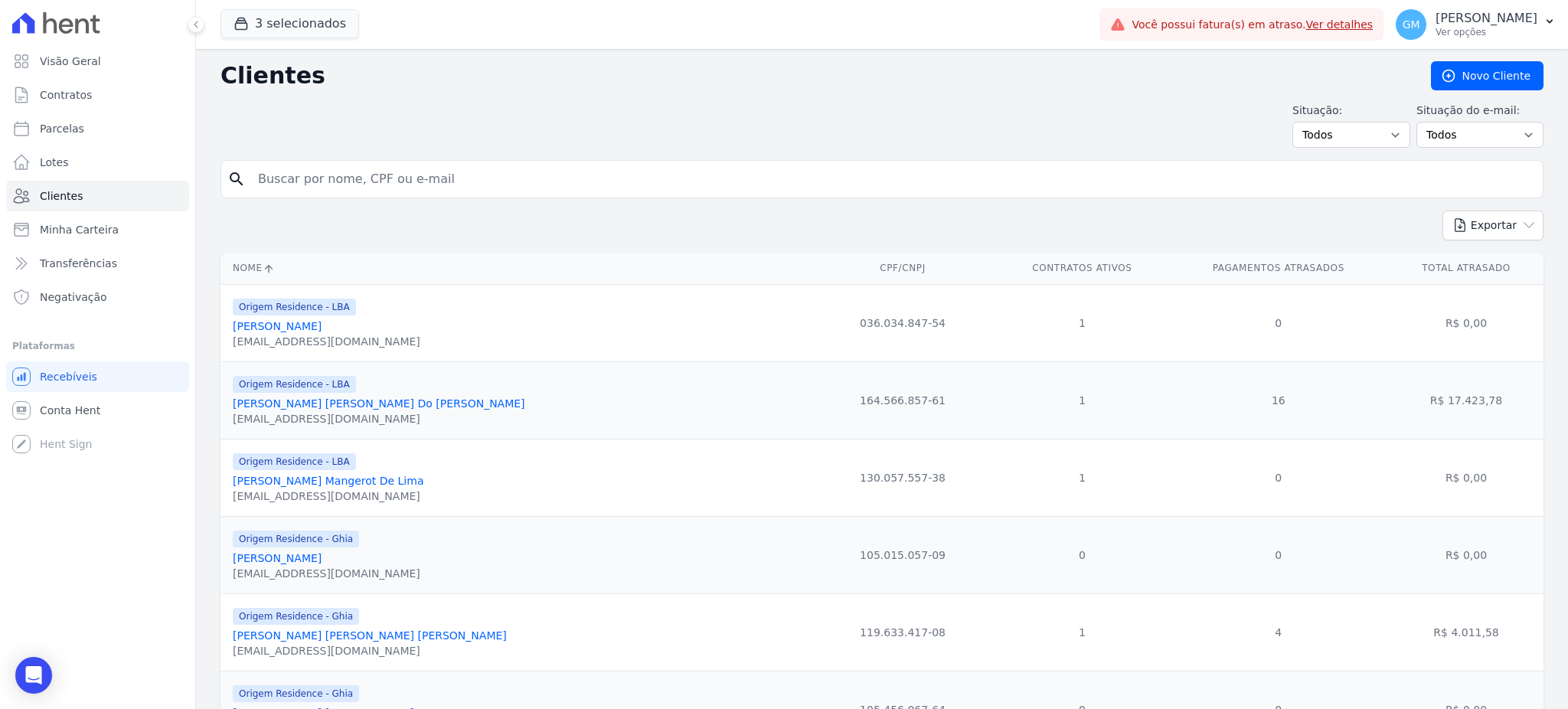
click at [383, 183] on input "search" at bounding box center [892, 179] width 1288 height 30
paste input "[PERSON_NAME]"
type input "[PERSON_NAME]"
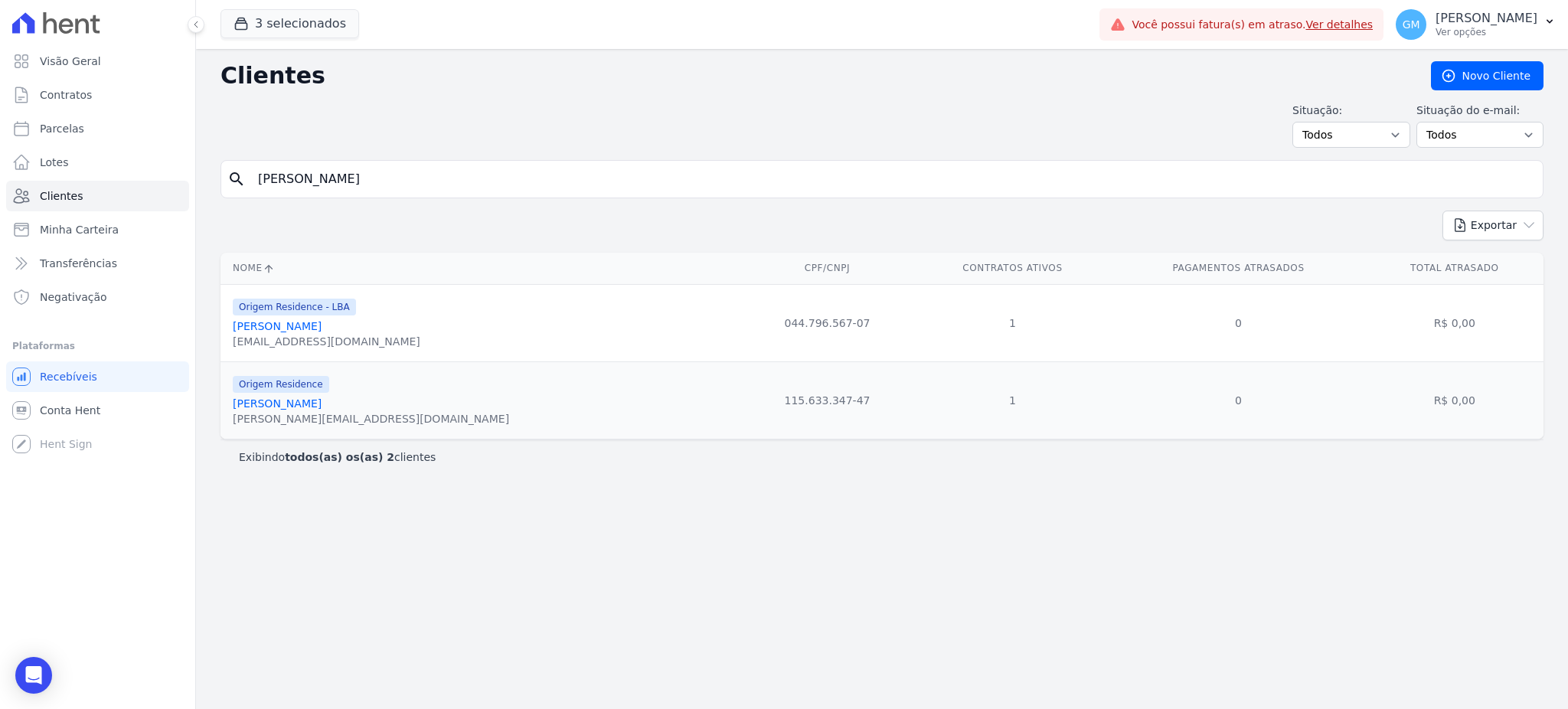
click at [289, 323] on link "[PERSON_NAME]" at bounding box center [276, 326] width 88 height 12
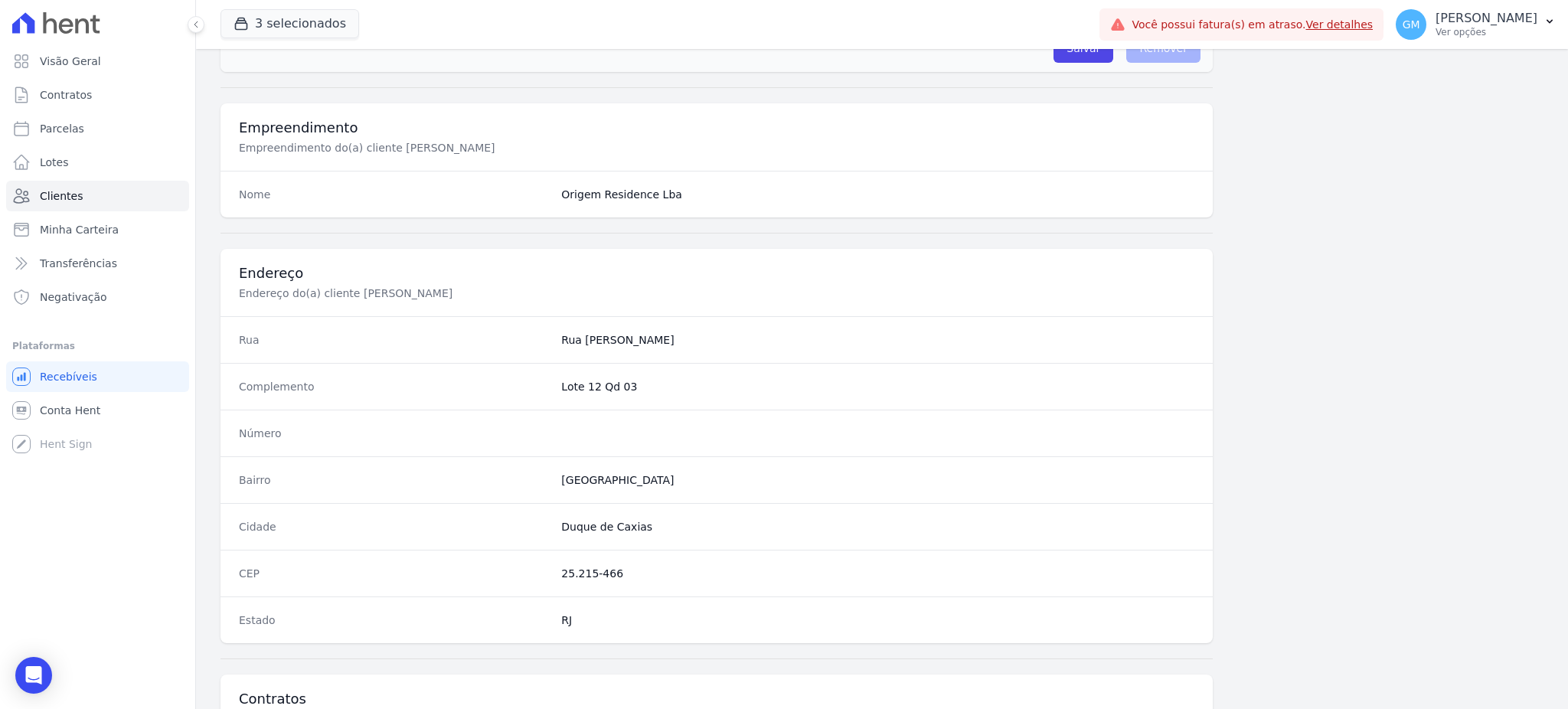
scroll to position [793, 0]
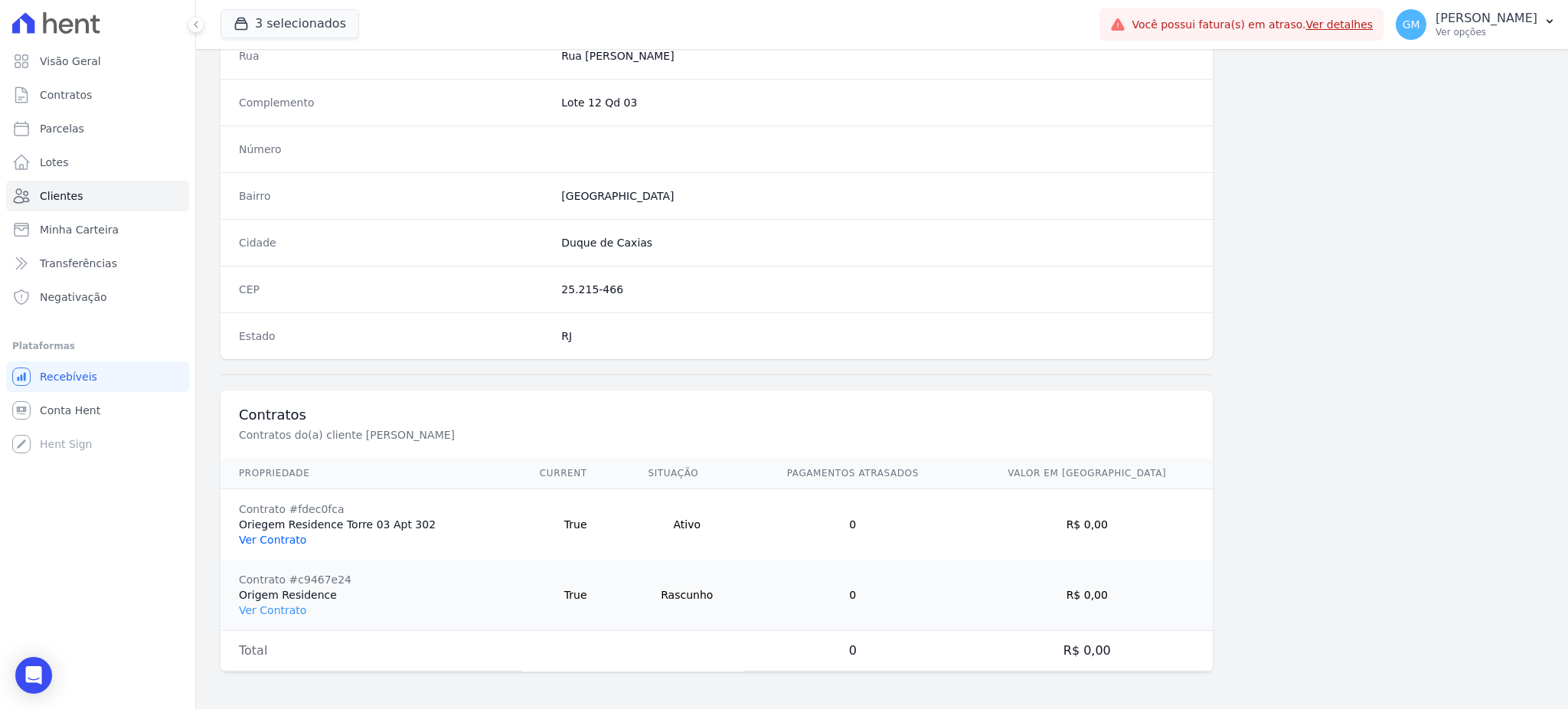
click at [284, 537] on link "Ver Contrato" at bounding box center [272, 539] width 68 height 12
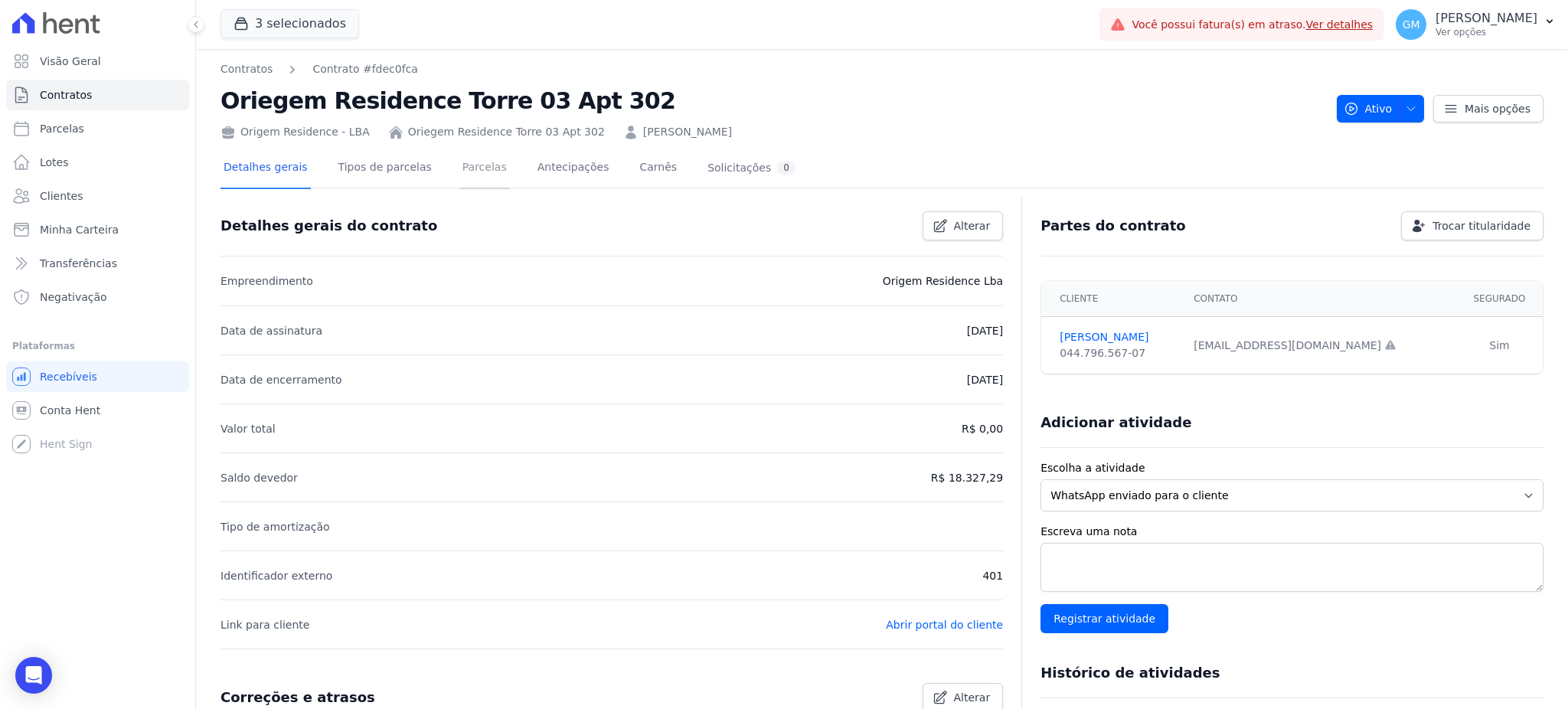
click at [476, 163] on link "Parcelas" at bounding box center [484, 168] width 50 height 41
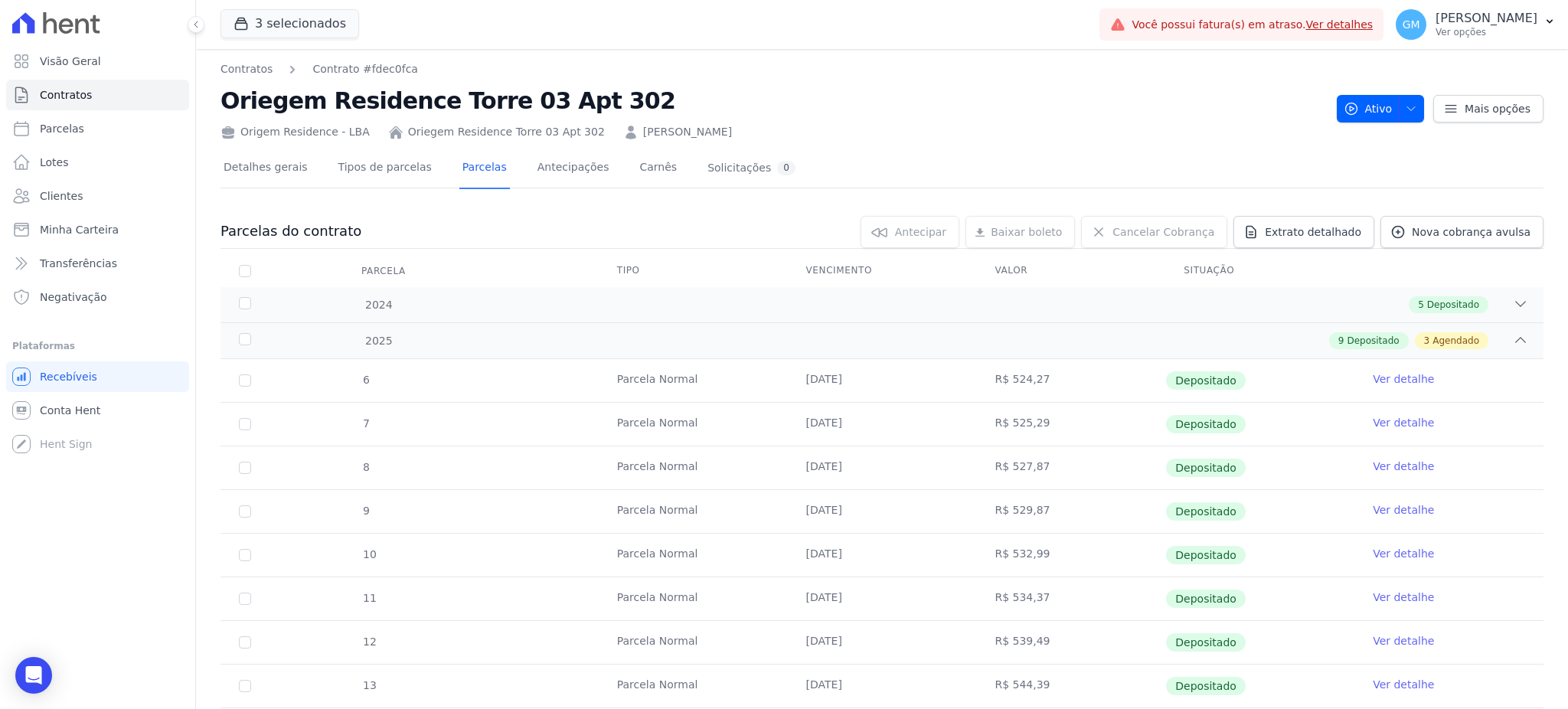
scroll to position [306, 0]
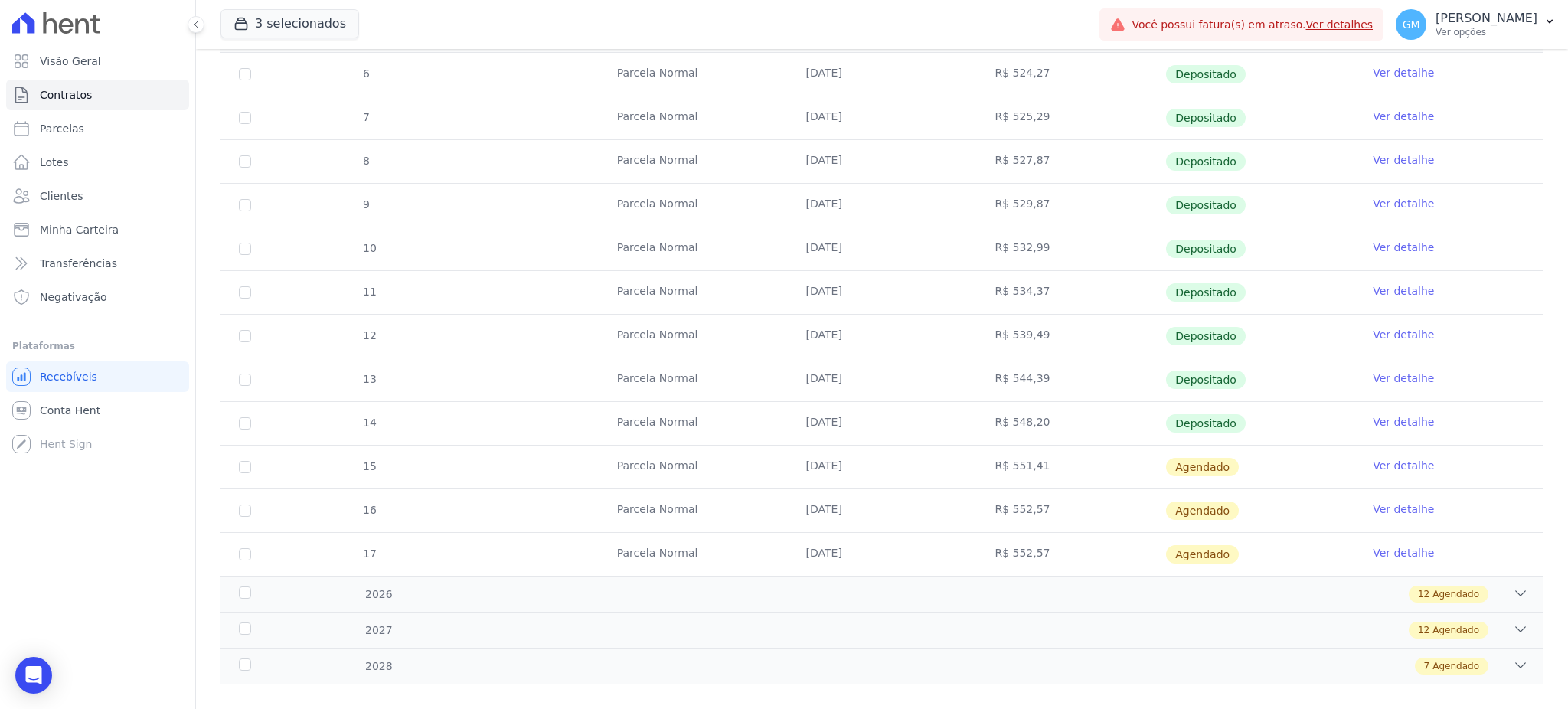
click at [1385, 425] on link "Ver detalhe" at bounding box center [1403, 421] width 61 height 15
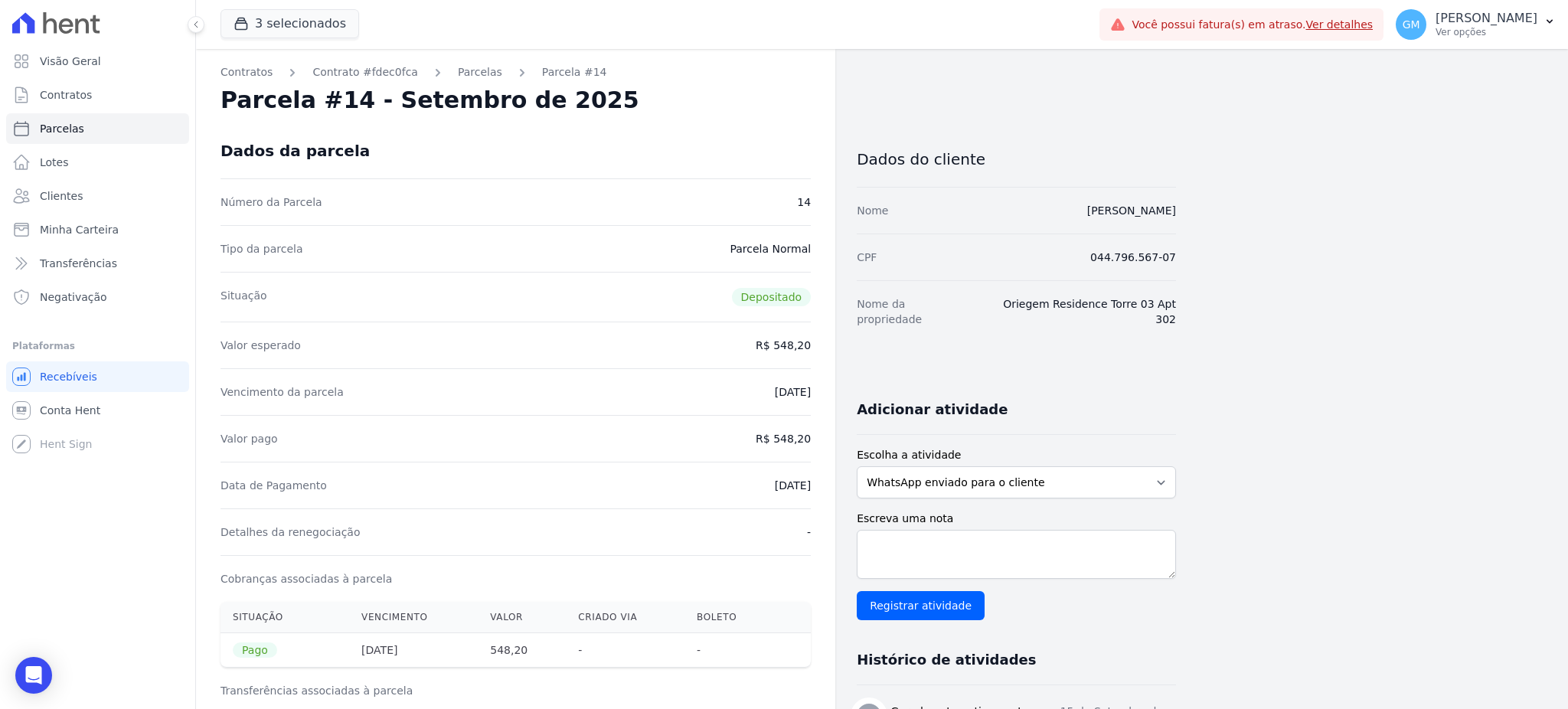
click at [779, 124] on div "Dados da parcela" at bounding box center [515, 151] width 590 height 55
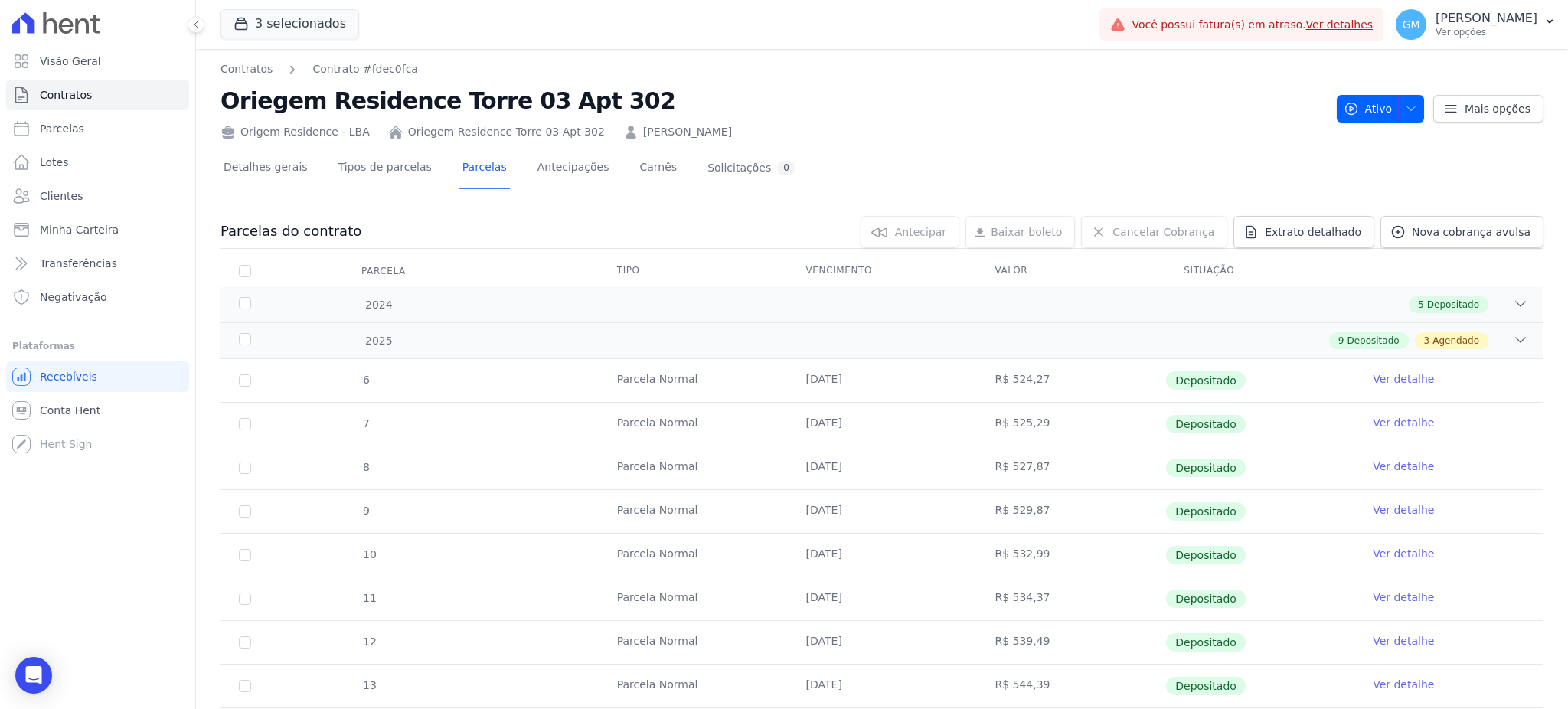
scroll to position [306, 0]
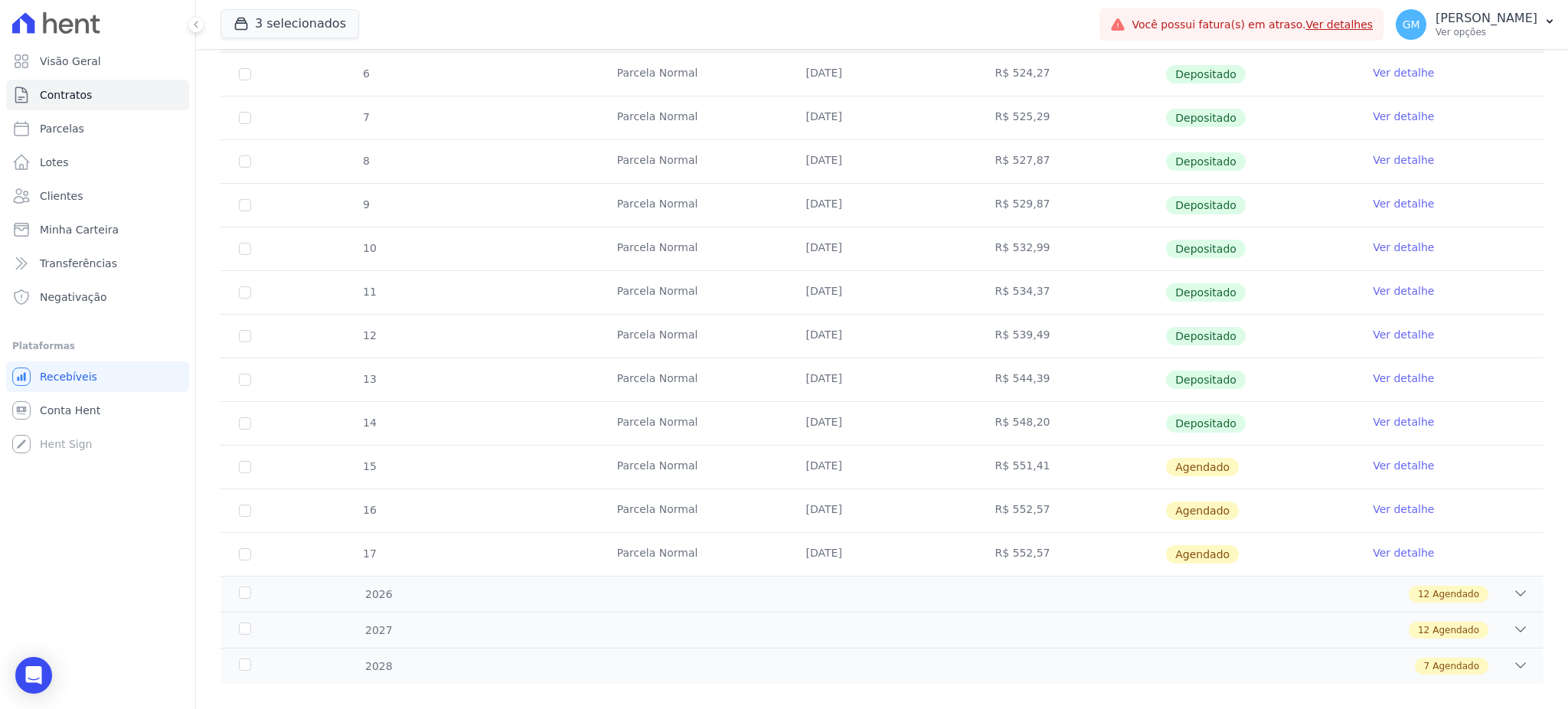
click at [1373, 464] on link "Ver detalhe" at bounding box center [1403, 465] width 61 height 15
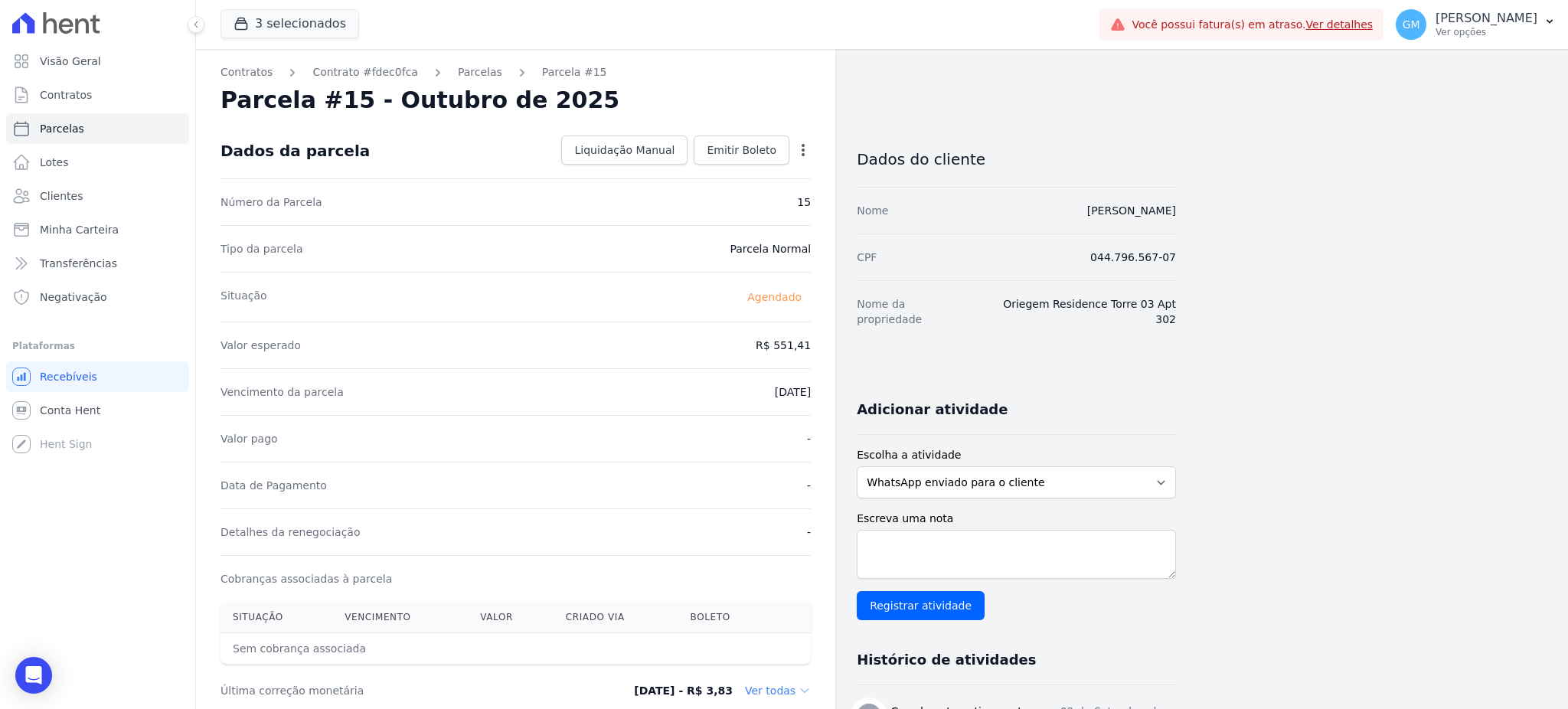
click at [803, 143] on icon "button" at bounding box center [802, 150] width 15 height 15
click at [726, 172] on link "Alterar" at bounding box center [737, 170] width 135 height 28
drag, startPoint x: 757, startPoint y: 340, endPoint x: 815, endPoint y: 340, distance: 58.0
click at [815, 340] on div "Contratos Contrato #fdec0fca Parcelas Parcela #15 Parcela #15 - Outubro de 2025…" at bounding box center [515, 540] width 639 height 983
paste input "49.35"
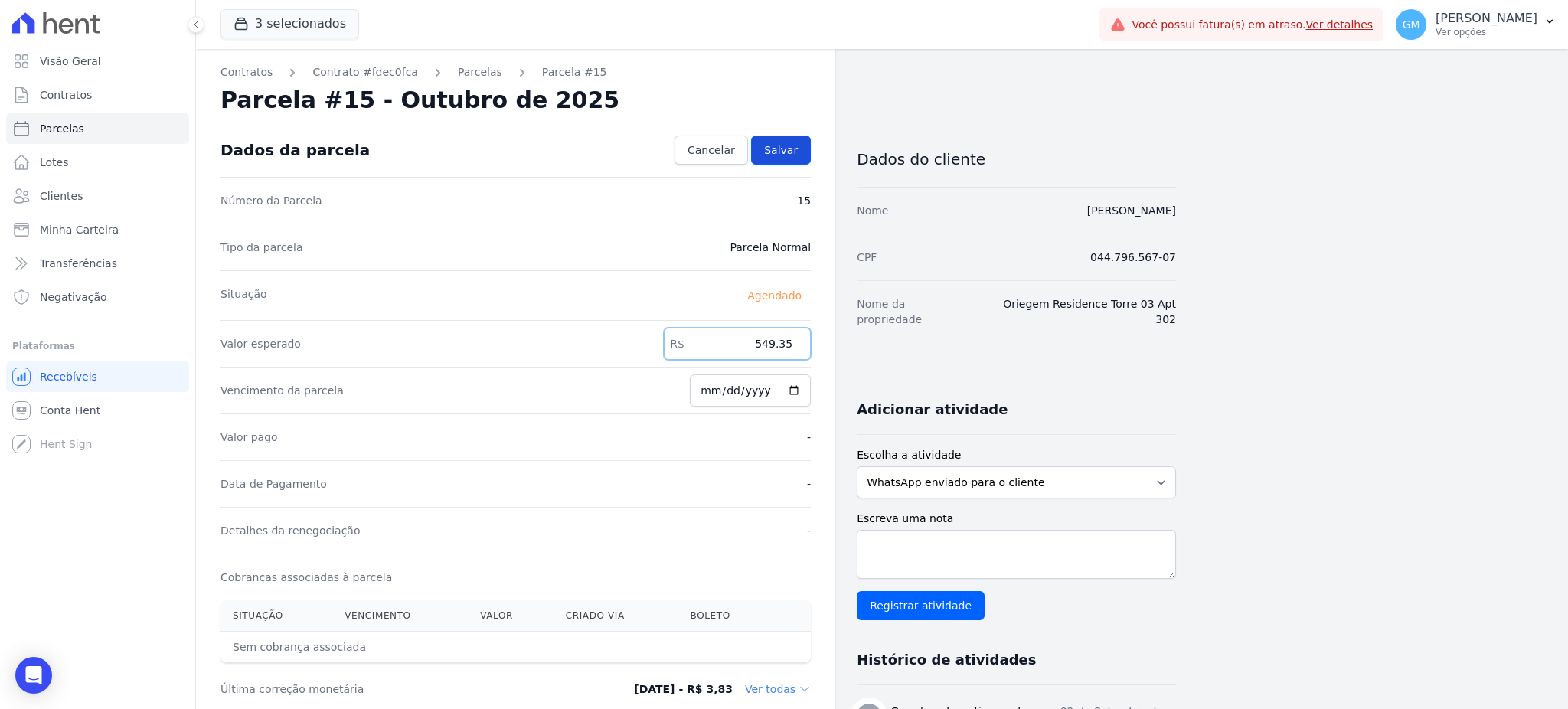
type input "549.35"
click at [798, 148] on link "Salvar" at bounding box center [781, 150] width 60 height 29
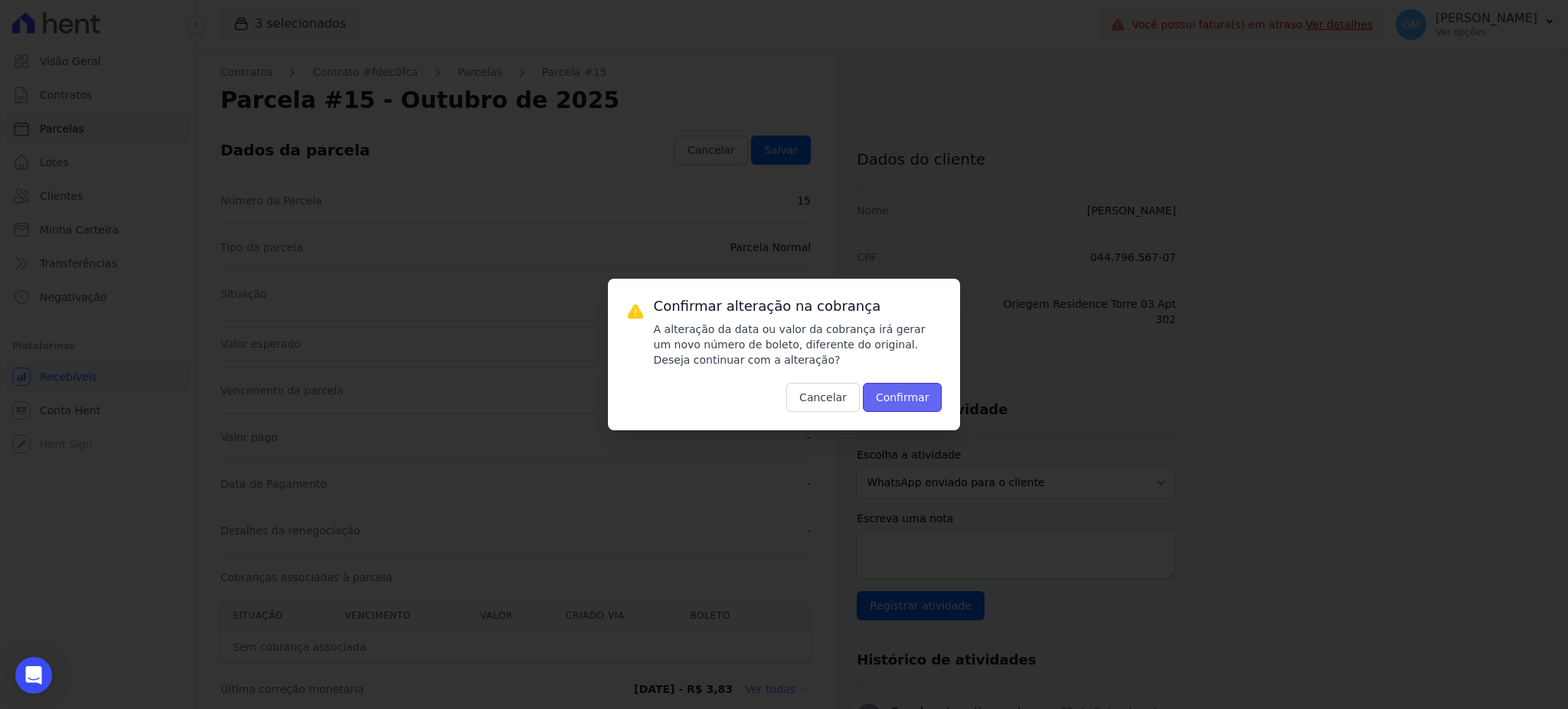
click at [901, 401] on button "Confirmar" at bounding box center [903, 397] width 80 height 29
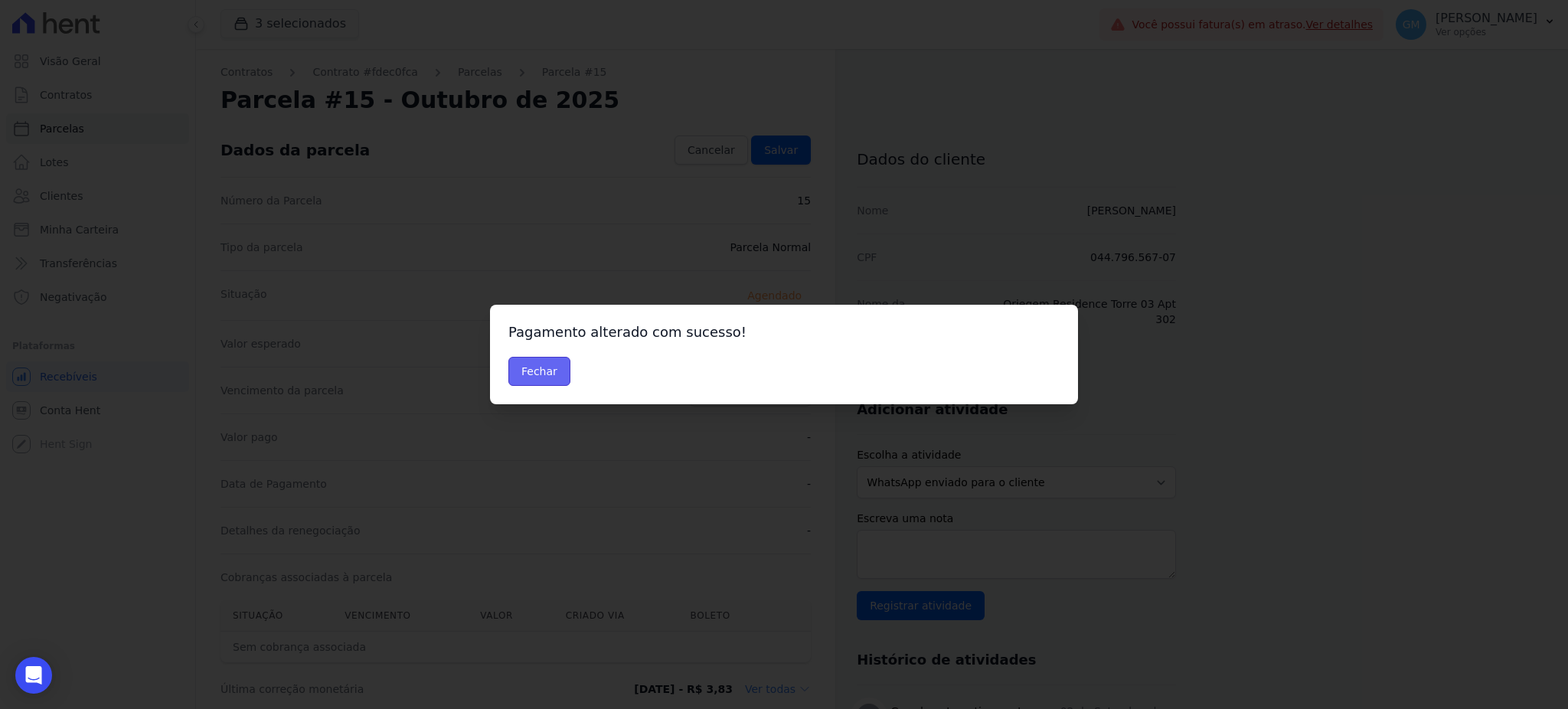
click at [565, 366] on button "Fechar" at bounding box center [539, 371] width 62 height 29
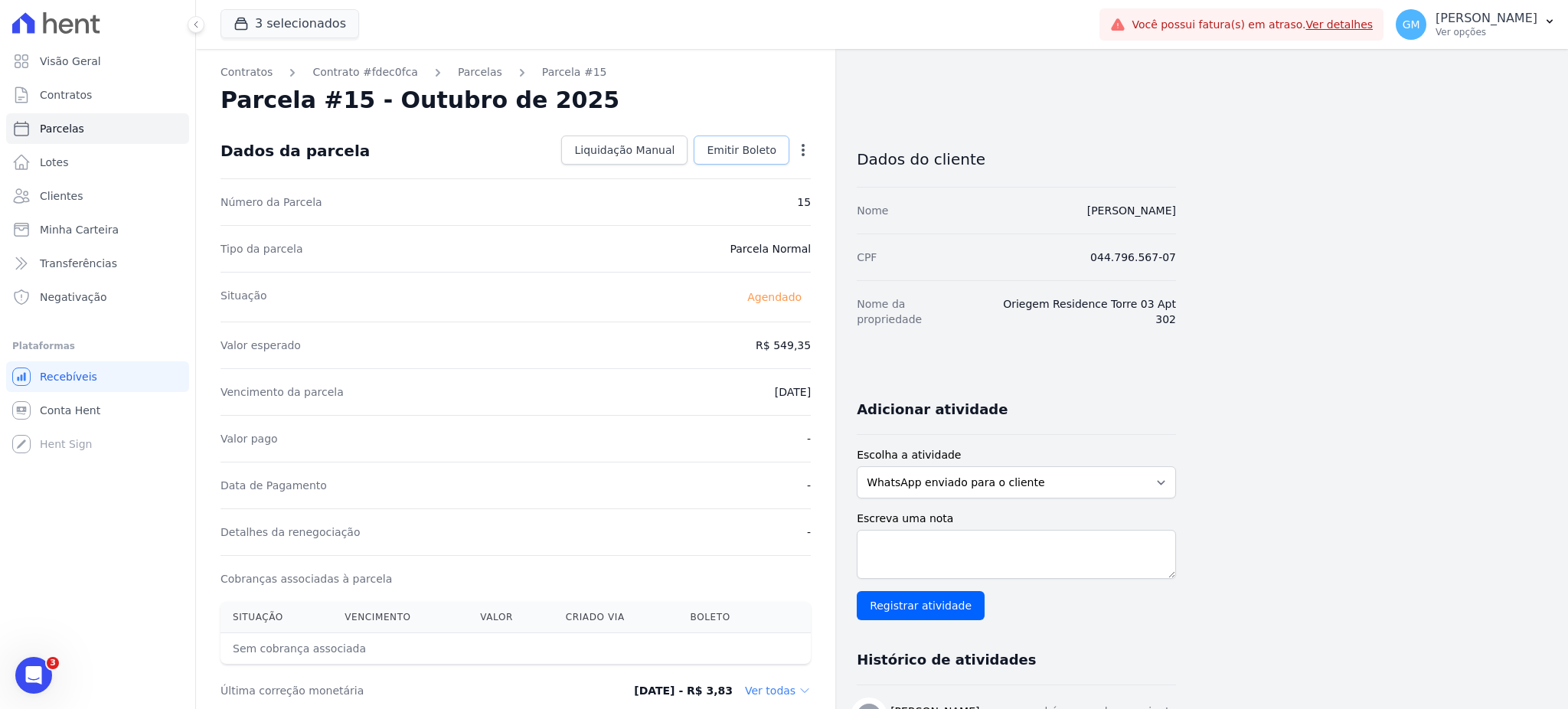
click at [749, 144] on span "Emitir Boleto" at bounding box center [741, 150] width 69 height 15
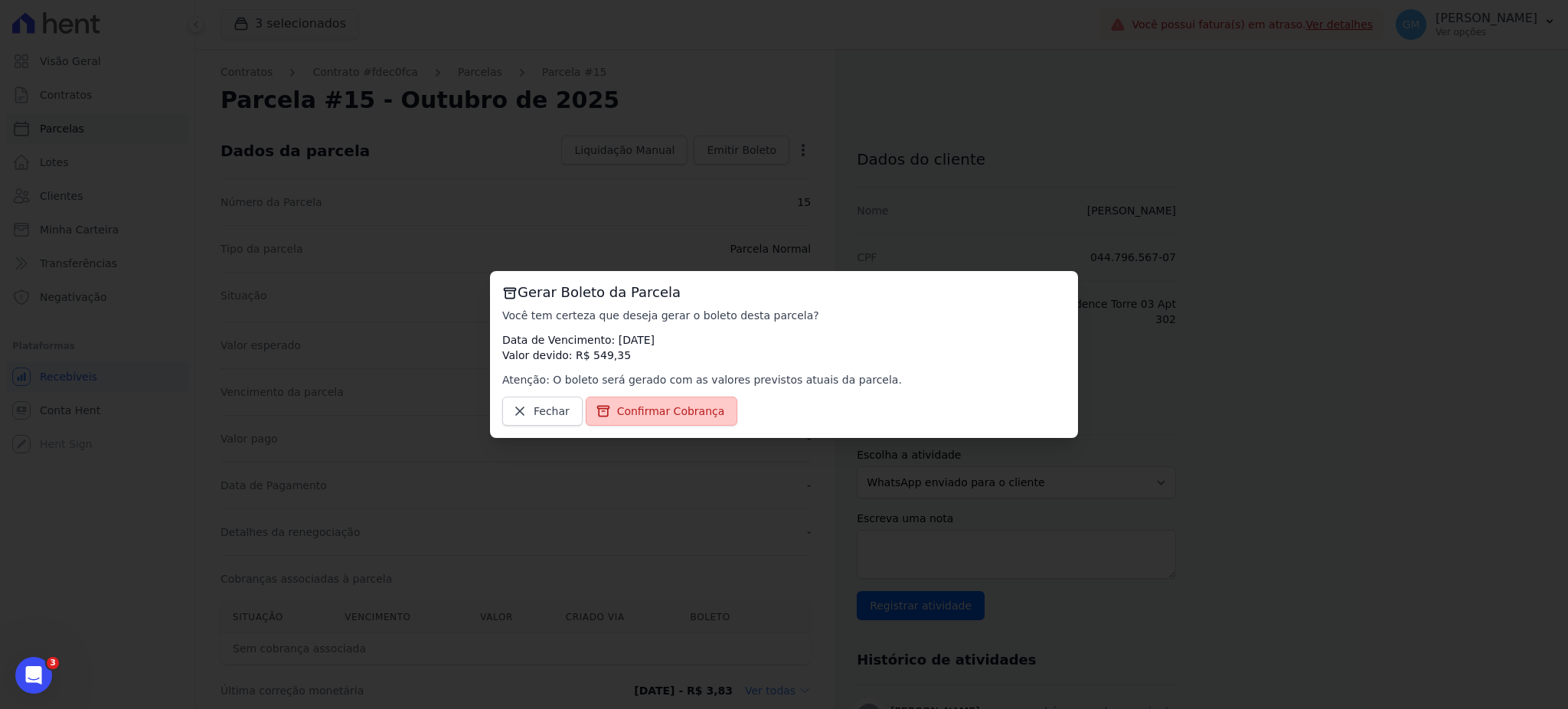
click at [696, 409] on span "Confirmar Cobrança" at bounding box center [670, 410] width 108 height 15
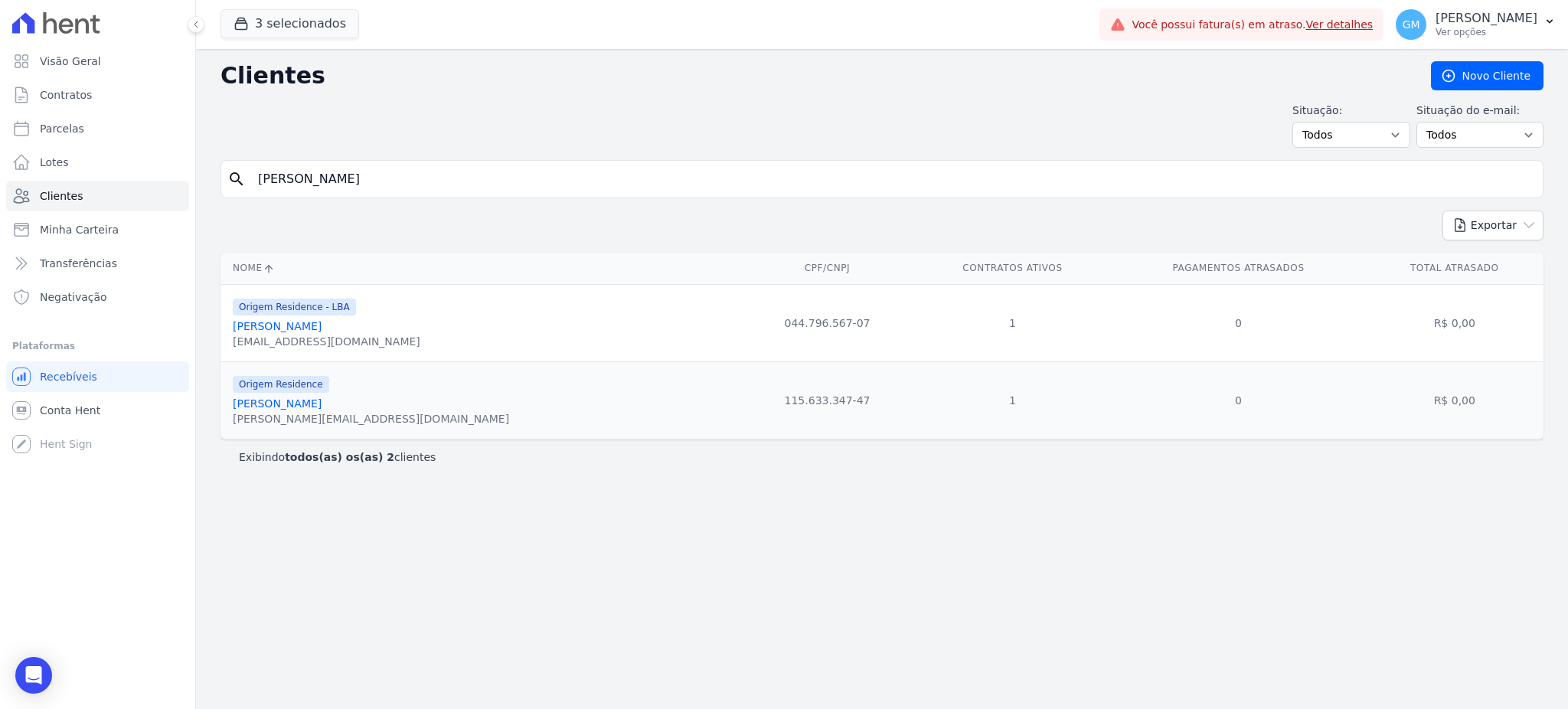
click at [292, 405] on link "[PERSON_NAME]" at bounding box center [276, 403] width 88 height 12
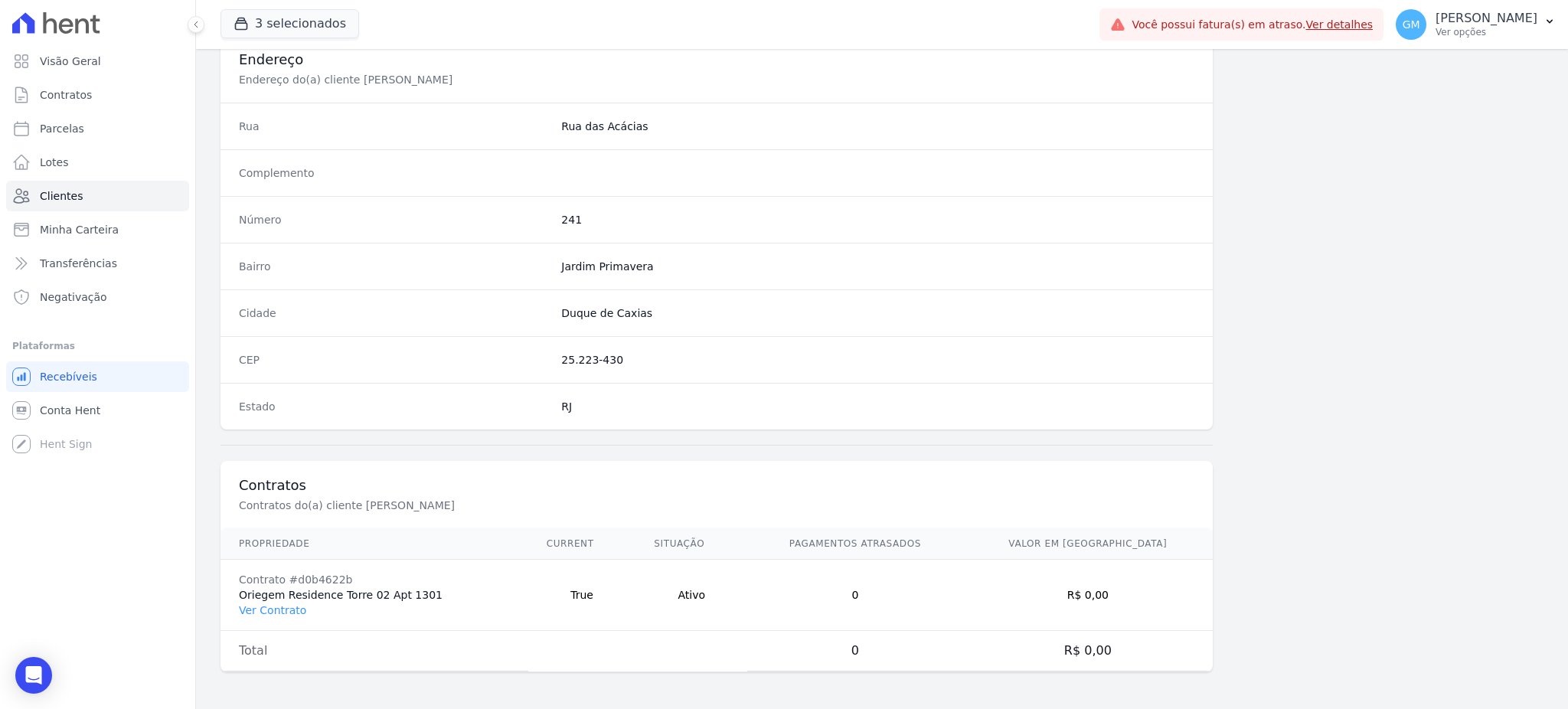
scroll to position [724, 0]
click at [294, 617] on td "Contrato #d0b4622b Oriegem Residence Torre 02 Apt 1301 Ver Contrato" at bounding box center [374, 594] width 308 height 71
click at [292, 615] on link "Ver Contrato" at bounding box center [272, 609] width 68 height 12
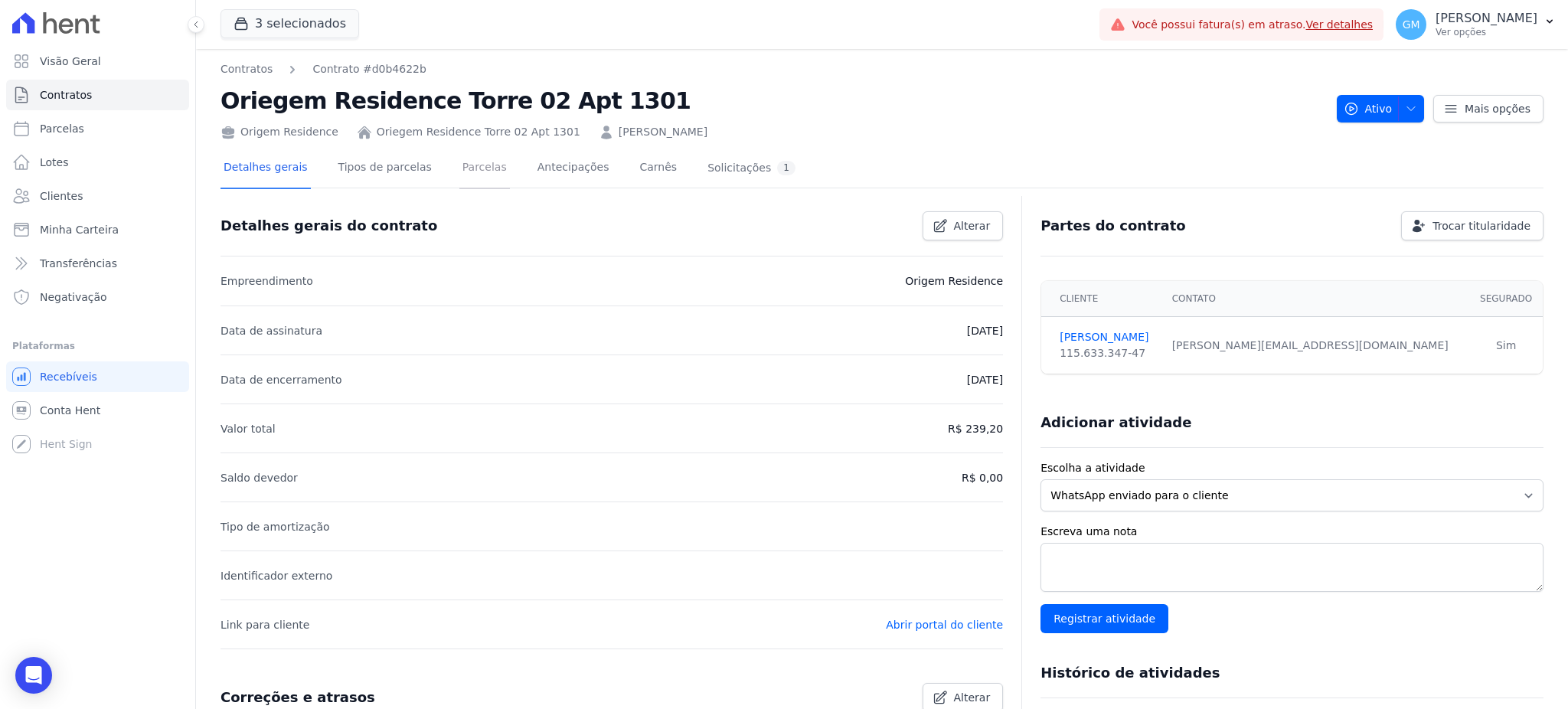
click at [468, 168] on link "Parcelas" at bounding box center [484, 168] width 50 height 41
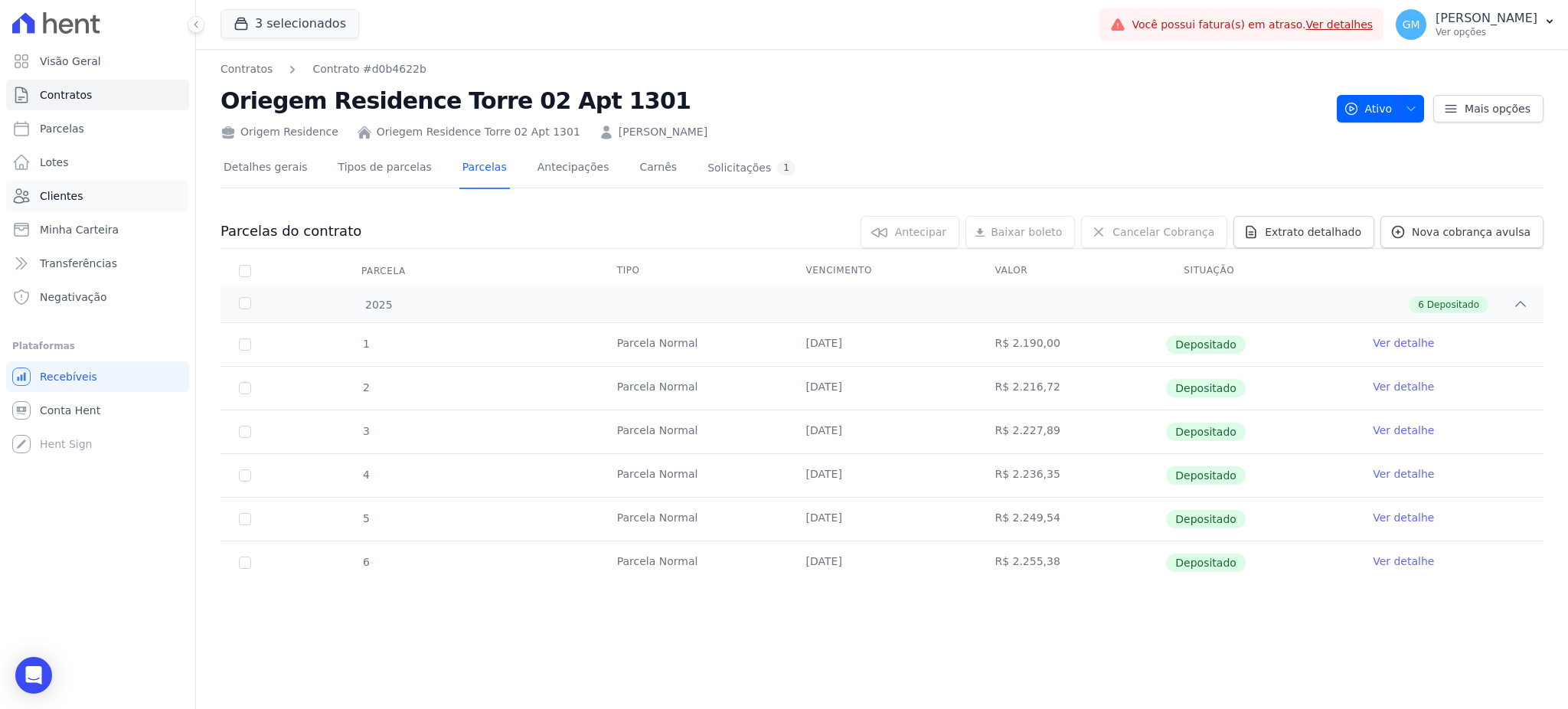
click at [135, 183] on link "Clientes" at bounding box center [98, 196] width 183 height 30
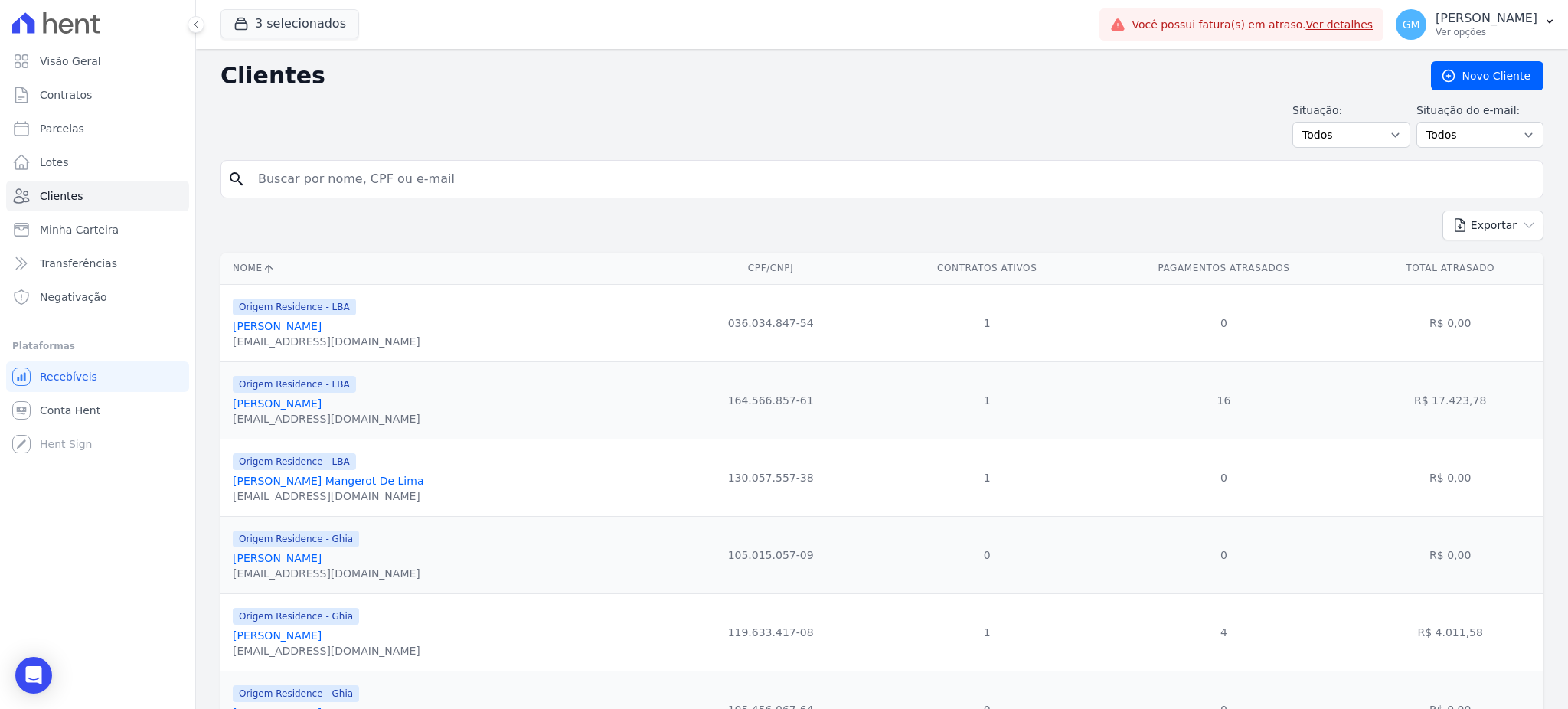
click at [344, 186] on input "search" at bounding box center [892, 179] width 1288 height 30
paste input "[PERSON_NAME]"
type input "João"
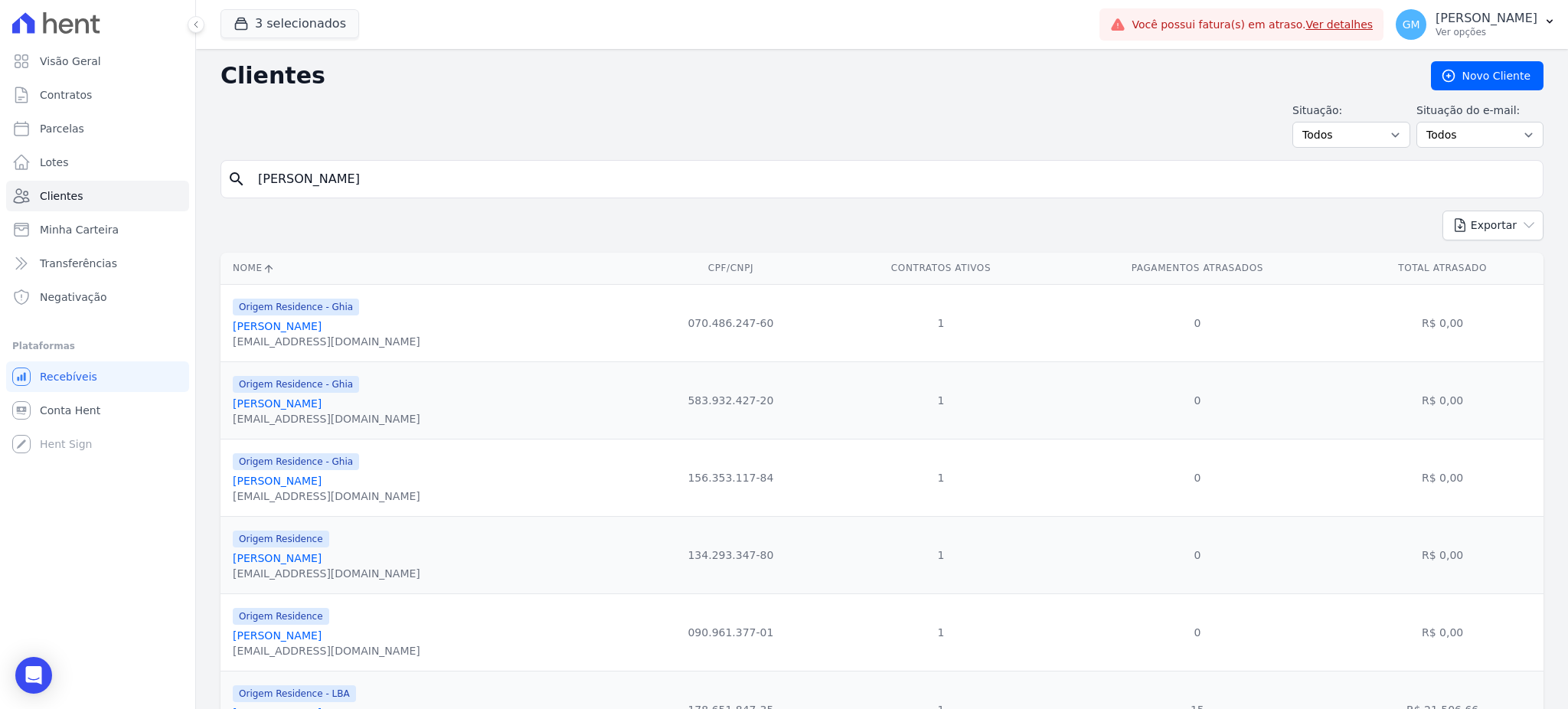
scroll to position [92, 0]
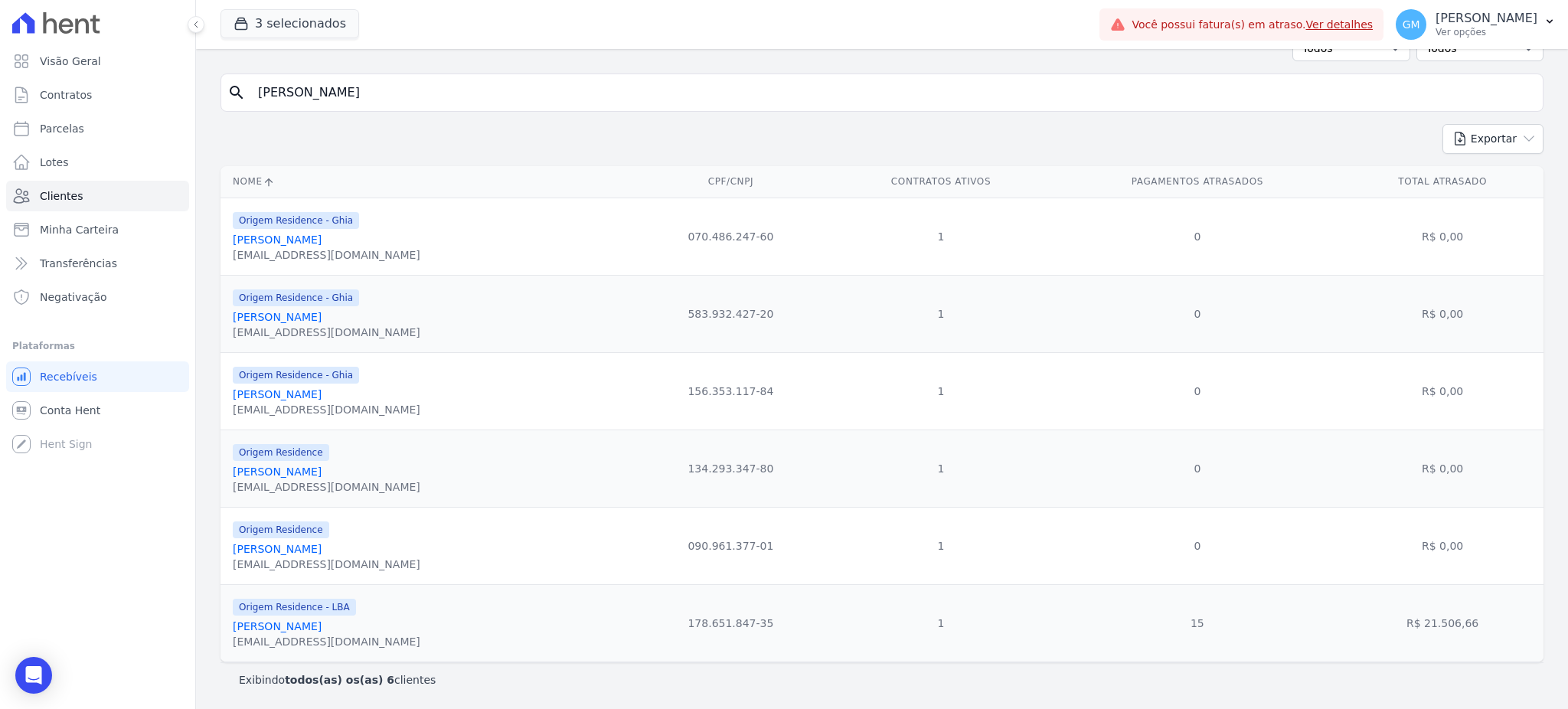
click at [322, 550] on link "João Paulo Meirelles" at bounding box center [276, 548] width 88 height 12
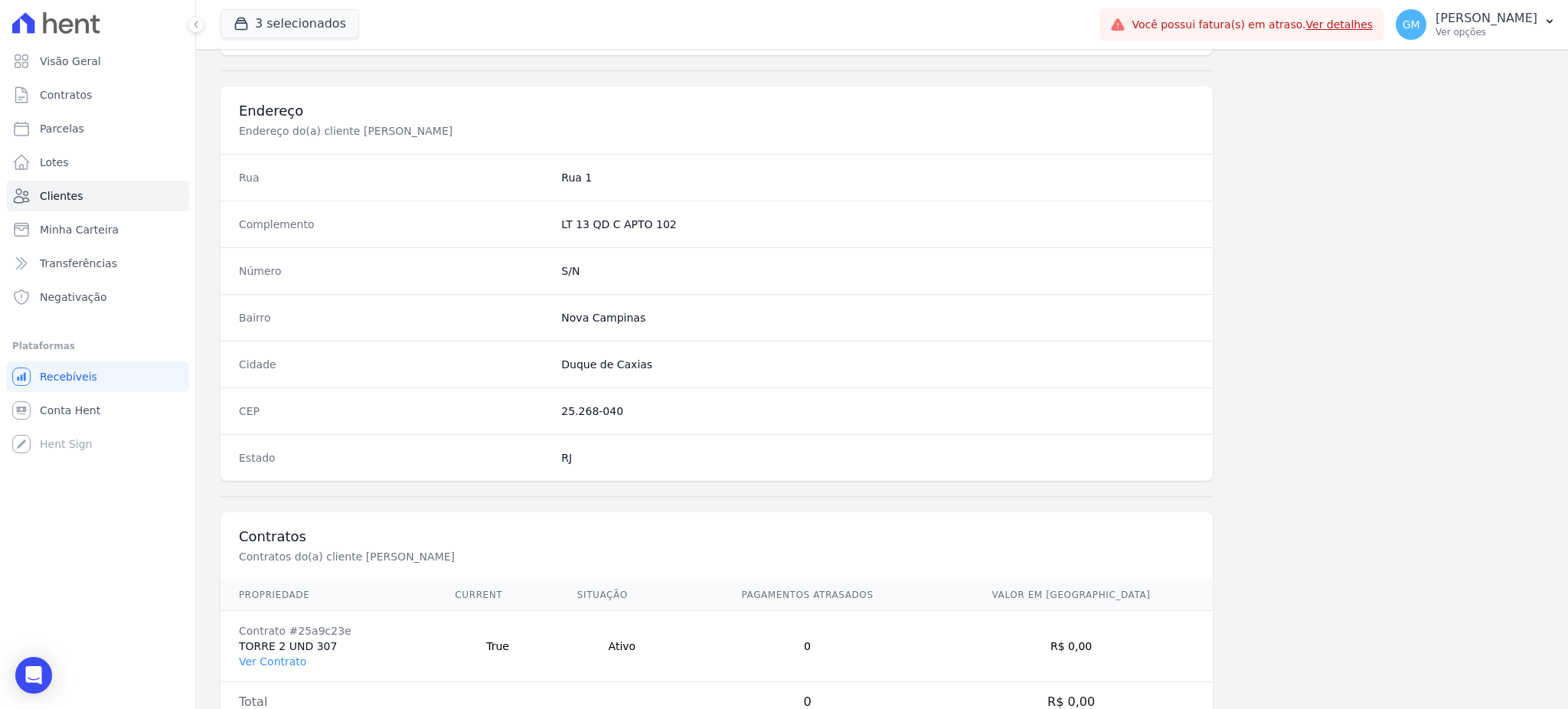
scroll to position [724, 0]
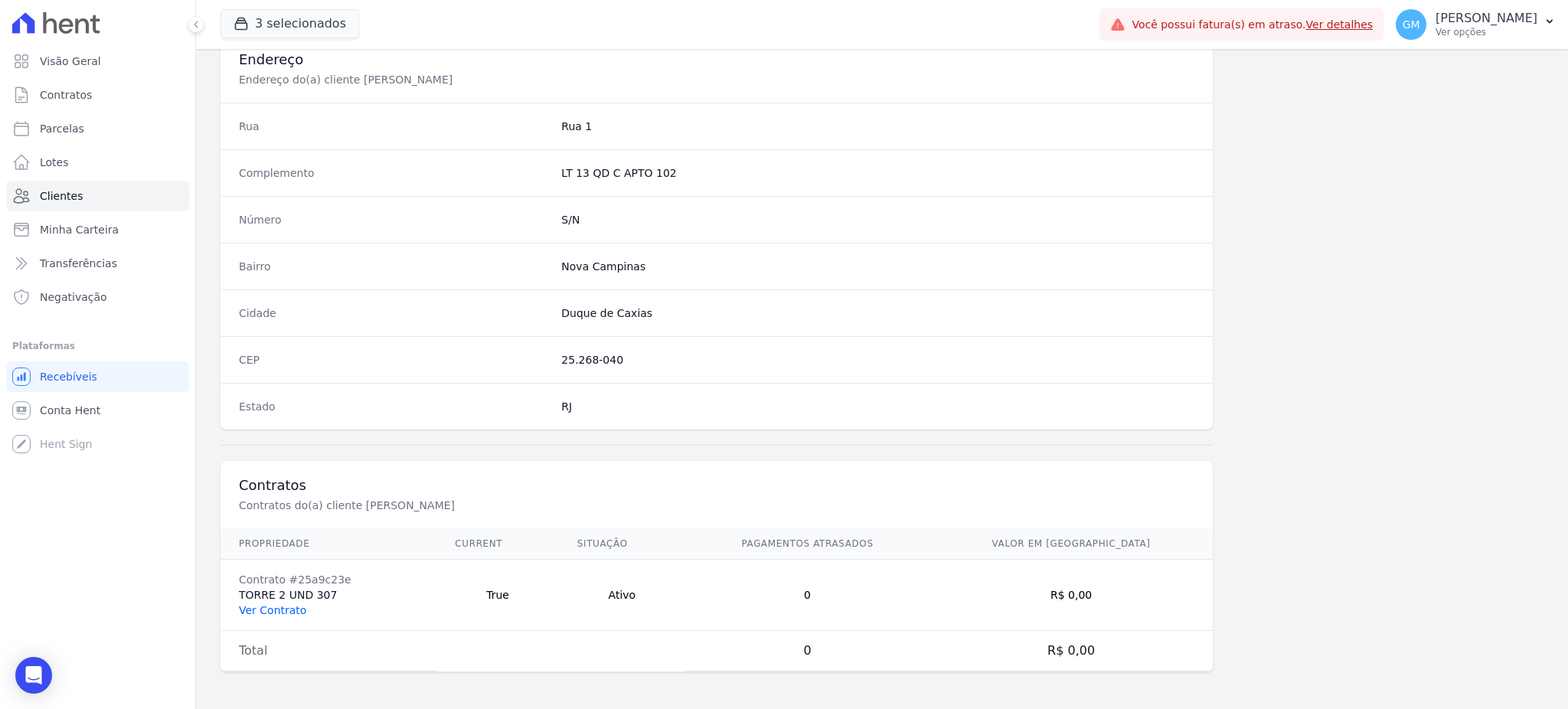
click at [288, 605] on link "Ver Contrato" at bounding box center [272, 609] width 68 height 12
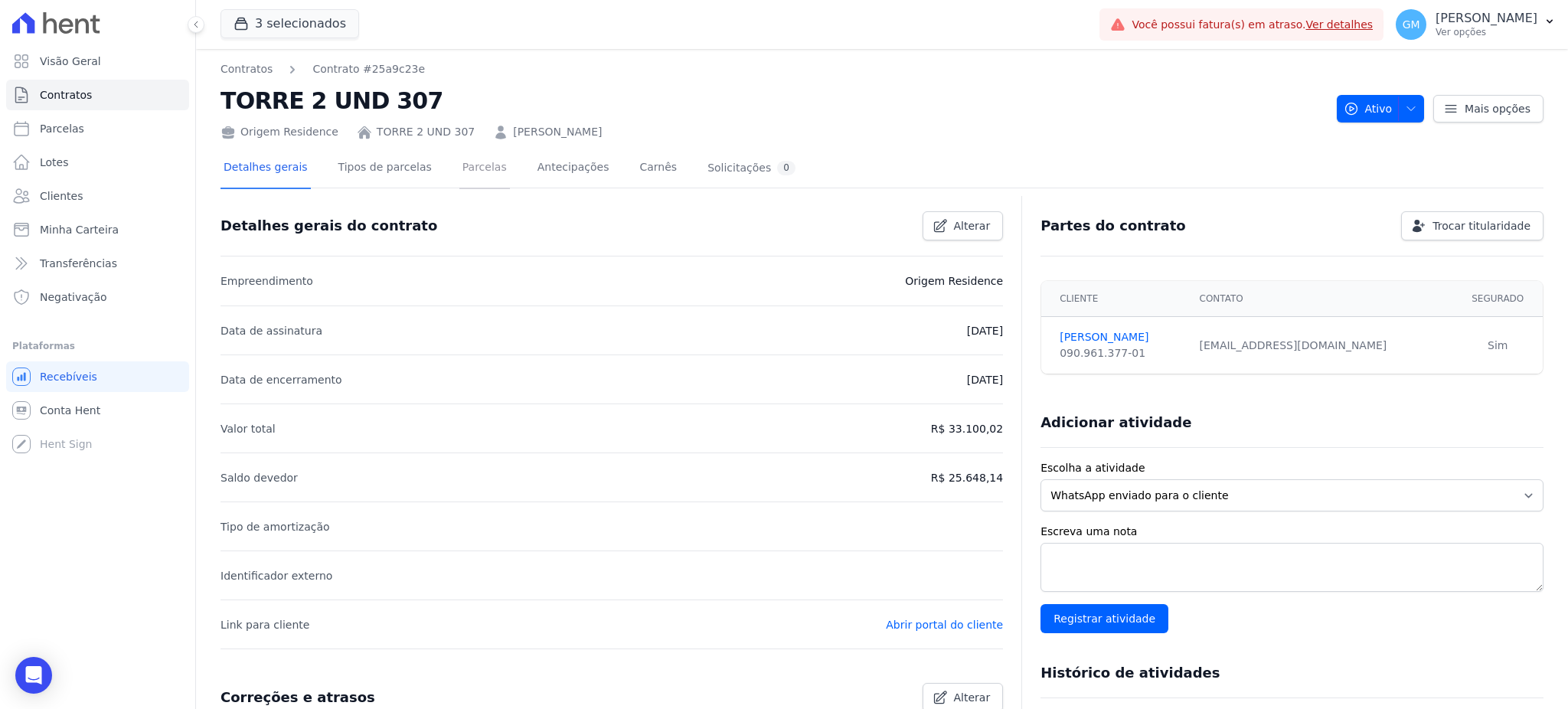
click at [468, 161] on link "Parcelas" at bounding box center [484, 168] width 50 height 41
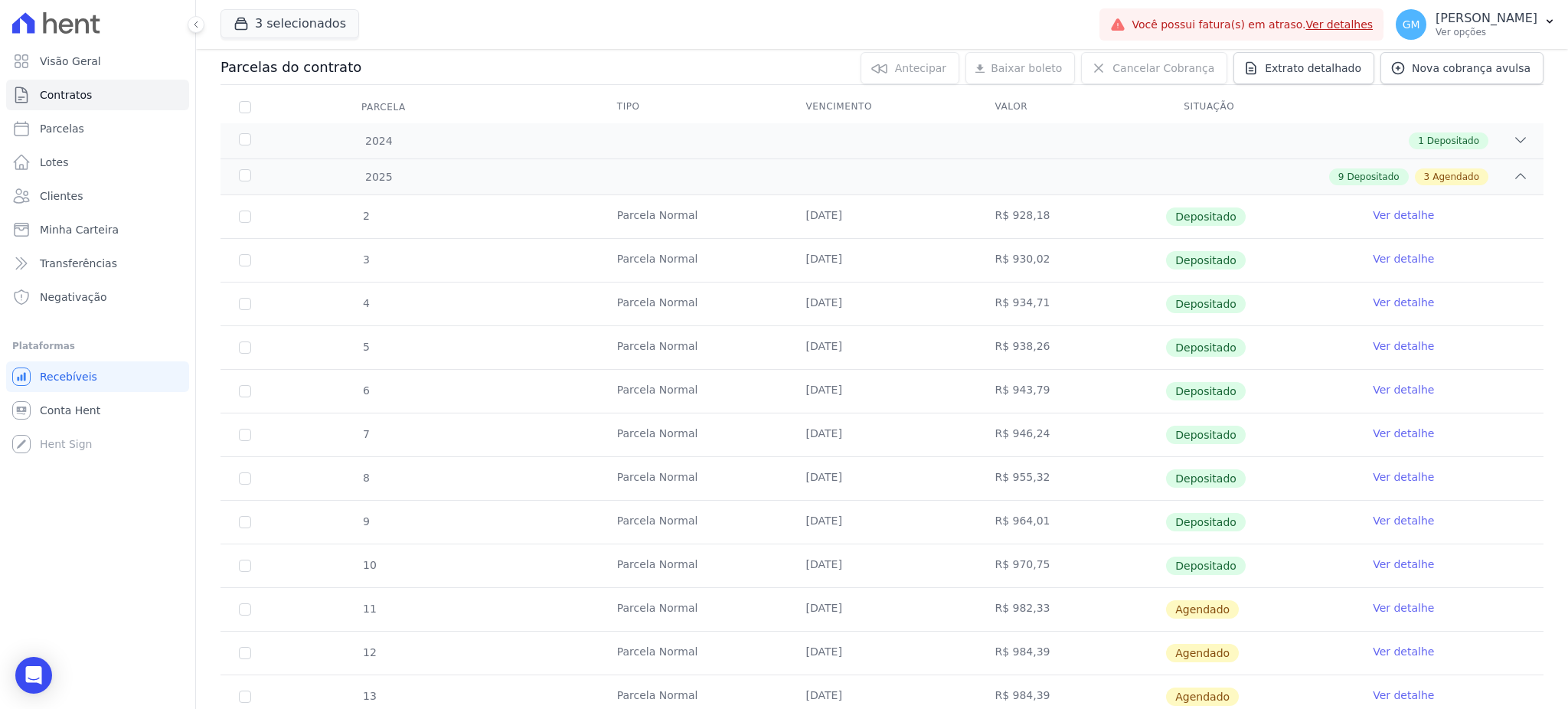
scroll to position [290, 0]
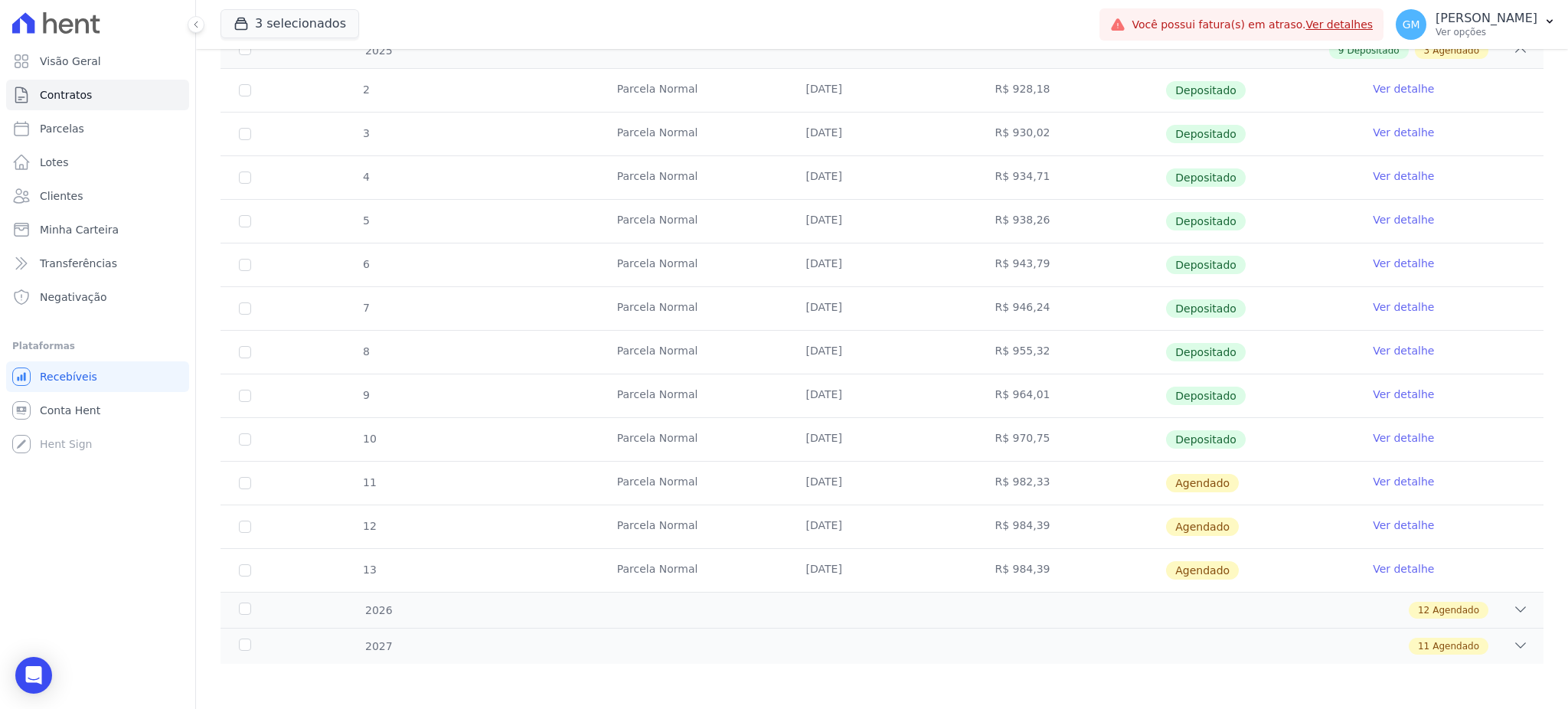
click at [1376, 438] on link "Ver detalhe" at bounding box center [1403, 437] width 61 height 15
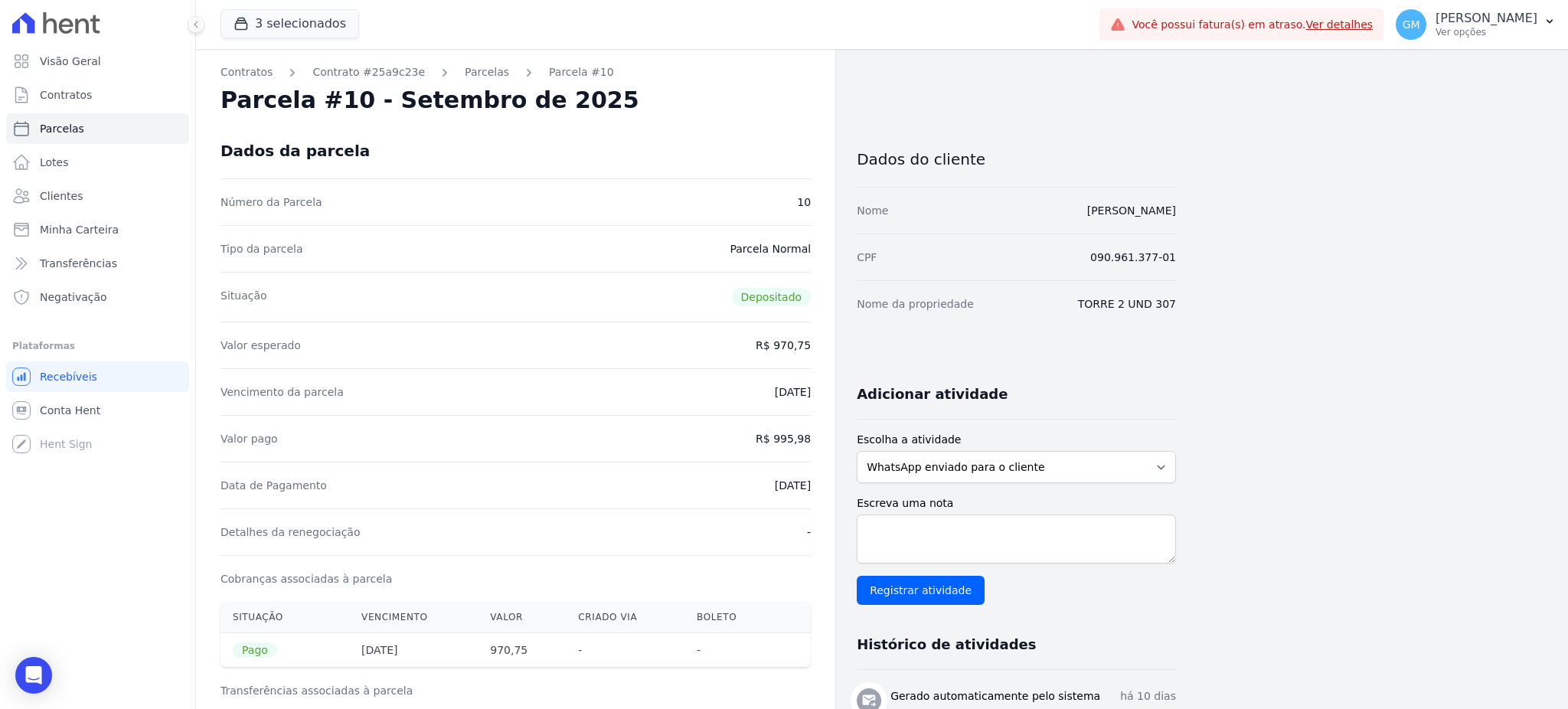
drag, startPoint x: 797, startPoint y: 153, endPoint x: 703, endPoint y: 140, distance: 94.9
click at [797, 153] on div "Dados da parcela" at bounding box center [515, 151] width 590 height 55
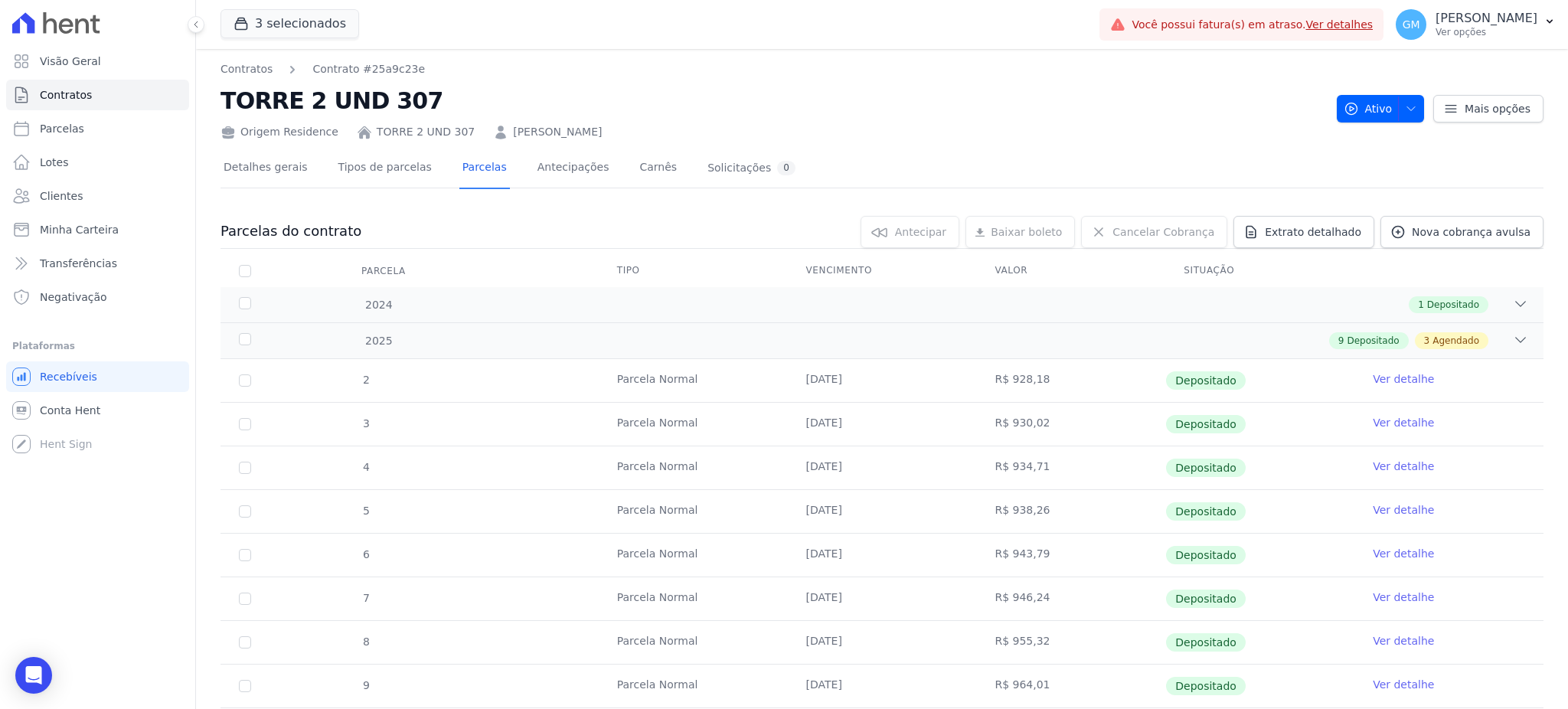
scroll to position [290, 0]
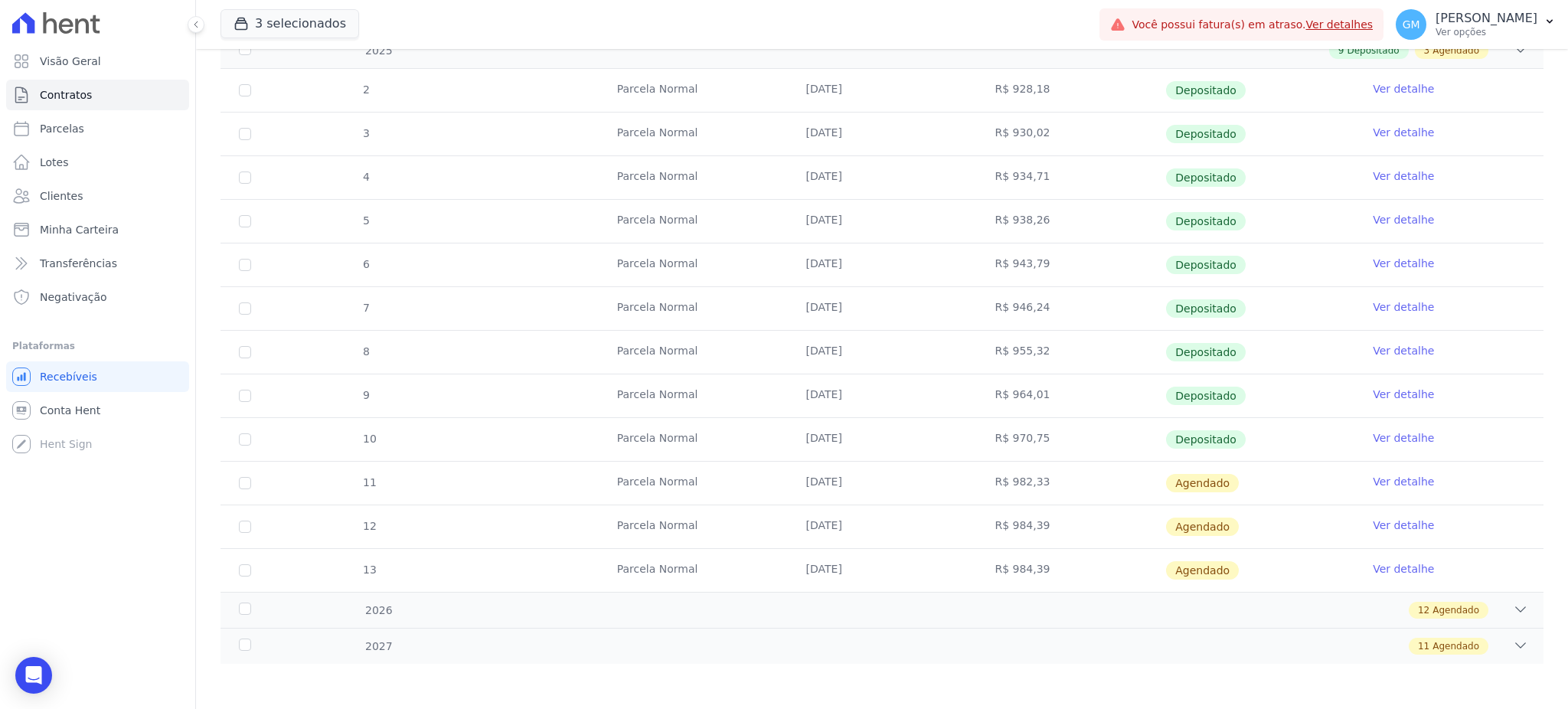
click at [1373, 477] on link "Ver detalhe" at bounding box center [1403, 481] width 61 height 15
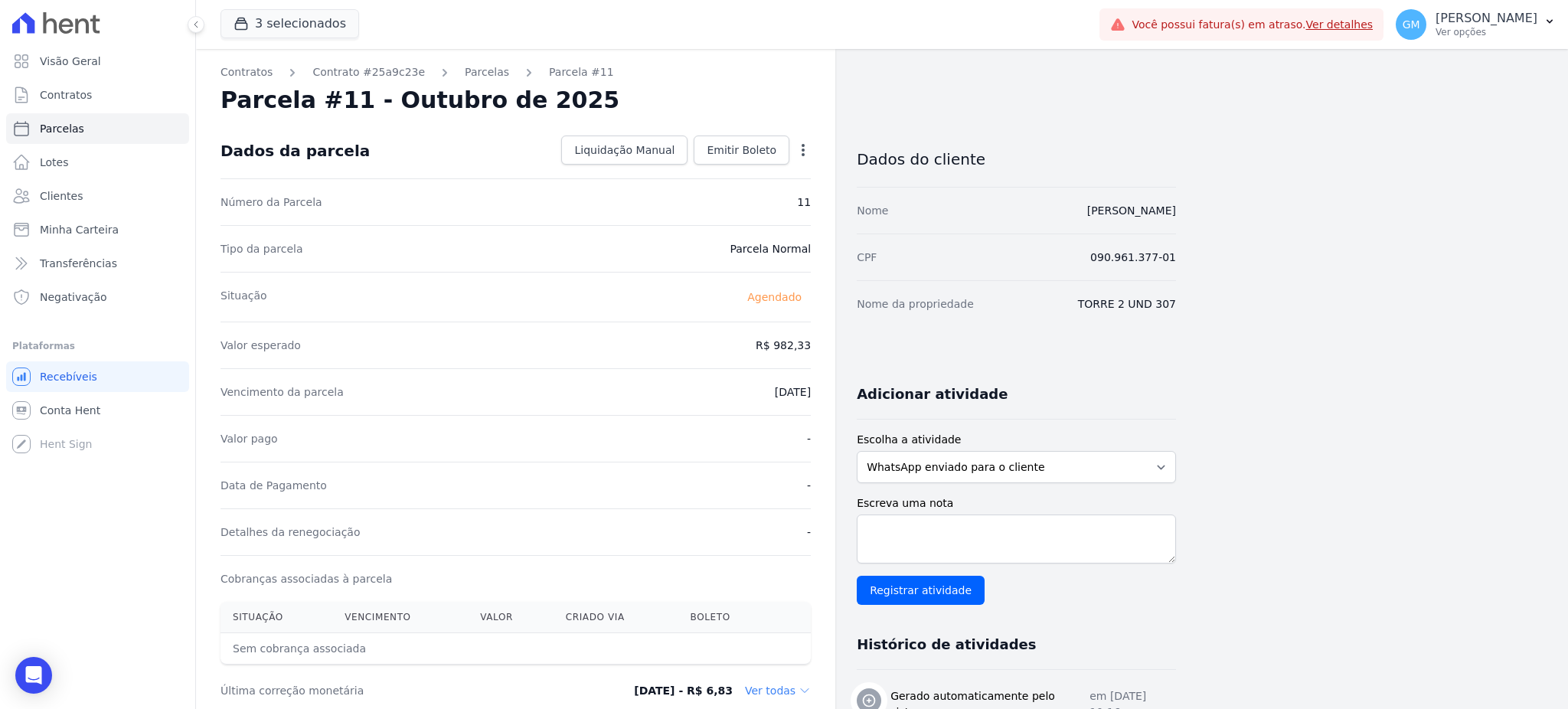
click at [799, 146] on icon "button" at bounding box center [802, 150] width 15 height 15
click at [743, 168] on link "Alterar" at bounding box center [737, 170] width 135 height 28
drag, startPoint x: 751, startPoint y: 331, endPoint x: 806, endPoint y: 341, distance: 55.9
click at [806, 341] on input "982.33" at bounding box center [737, 343] width 147 height 32
paste input "72.78"
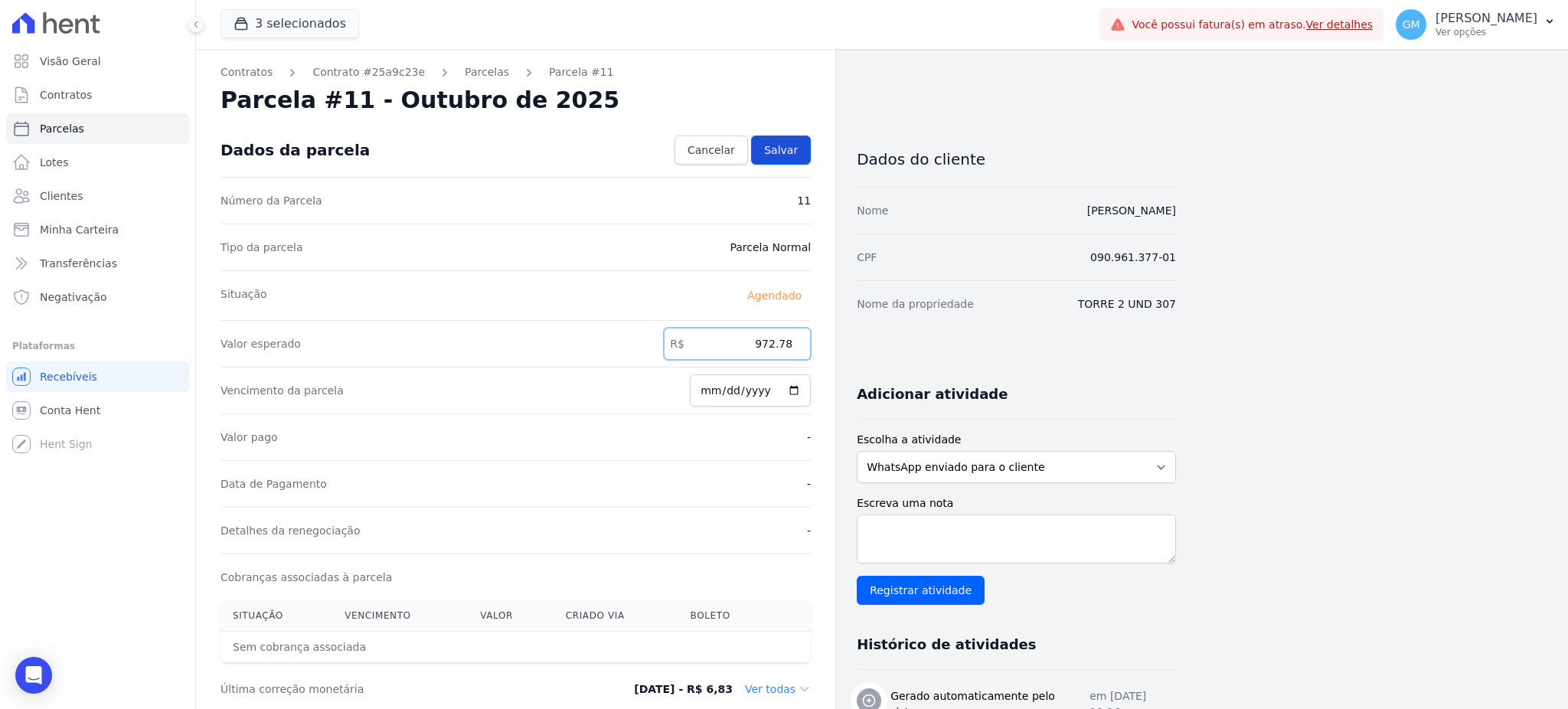
type input "972.78"
click at [794, 159] on link "Salvar" at bounding box center [781, 150] width 60 height 29
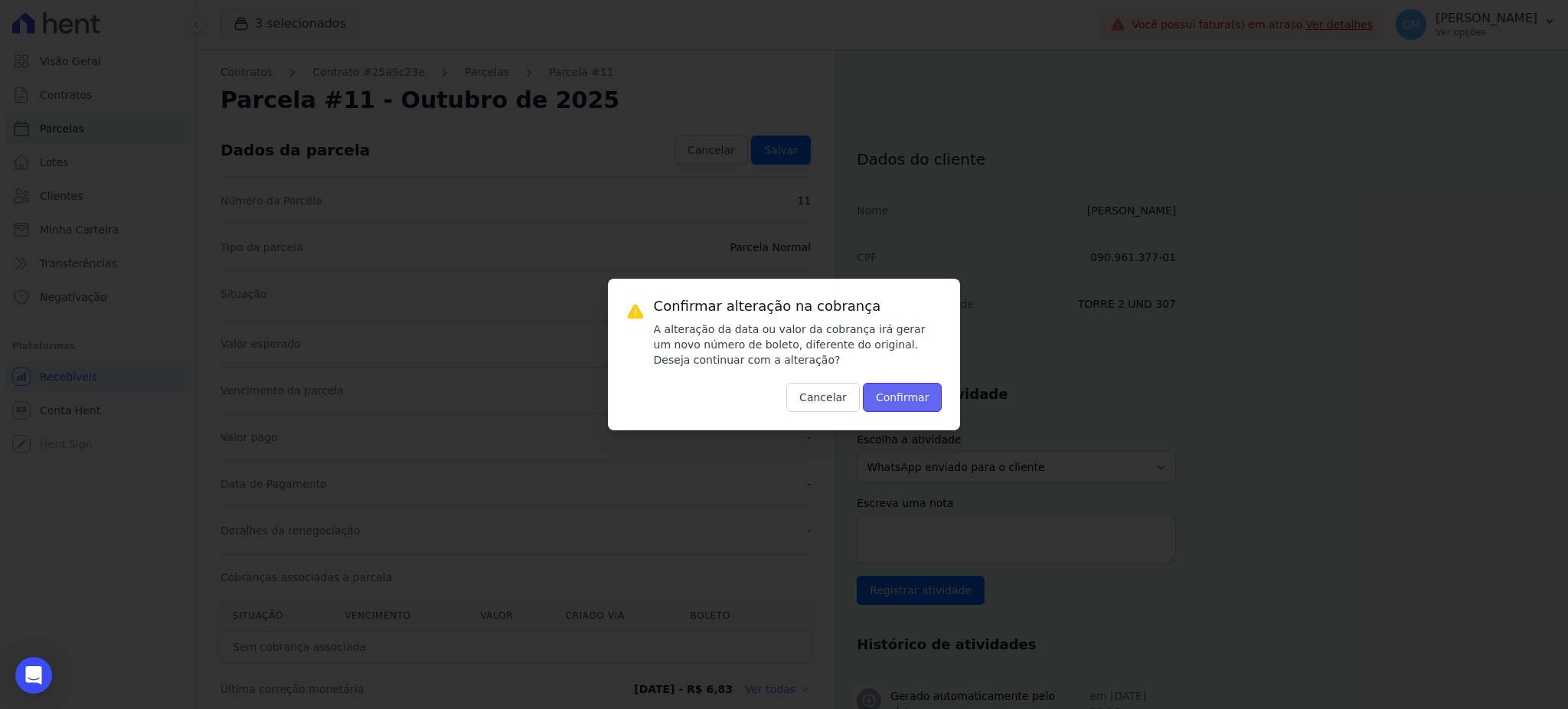
click at [895, 402] on button "Confirmar" at bounding box center [903, 397] width 80 height 29
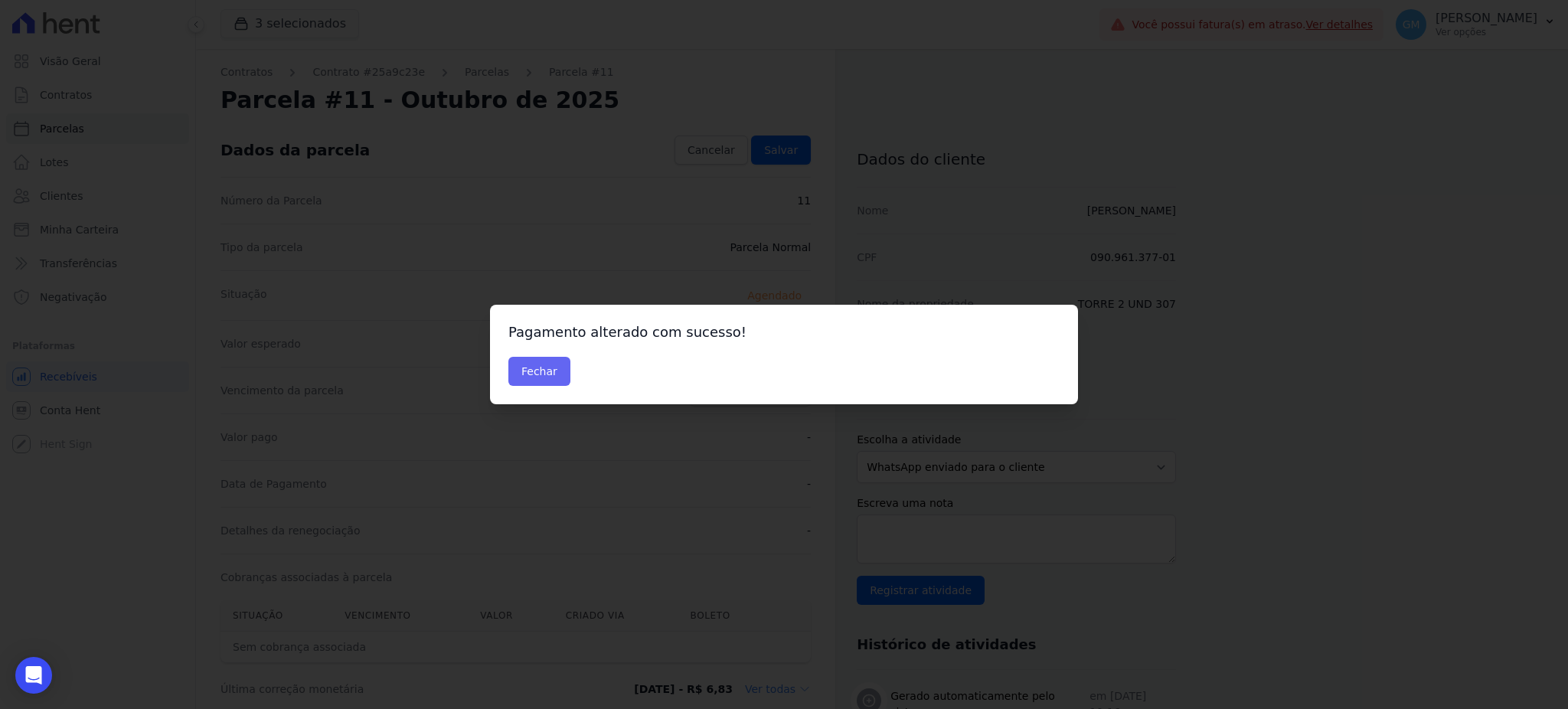
drag, startPoint x: 572, startPoint y: 374, endPoint x: 555, endPoint y: 374, distance: 17.0
click at [570, 374] on div "Fechar" at bounding box center [784, 371] width 551 height 29
click at [555, 374] on button "Fechar" at bounding box center [539, 371] width 62 height 29
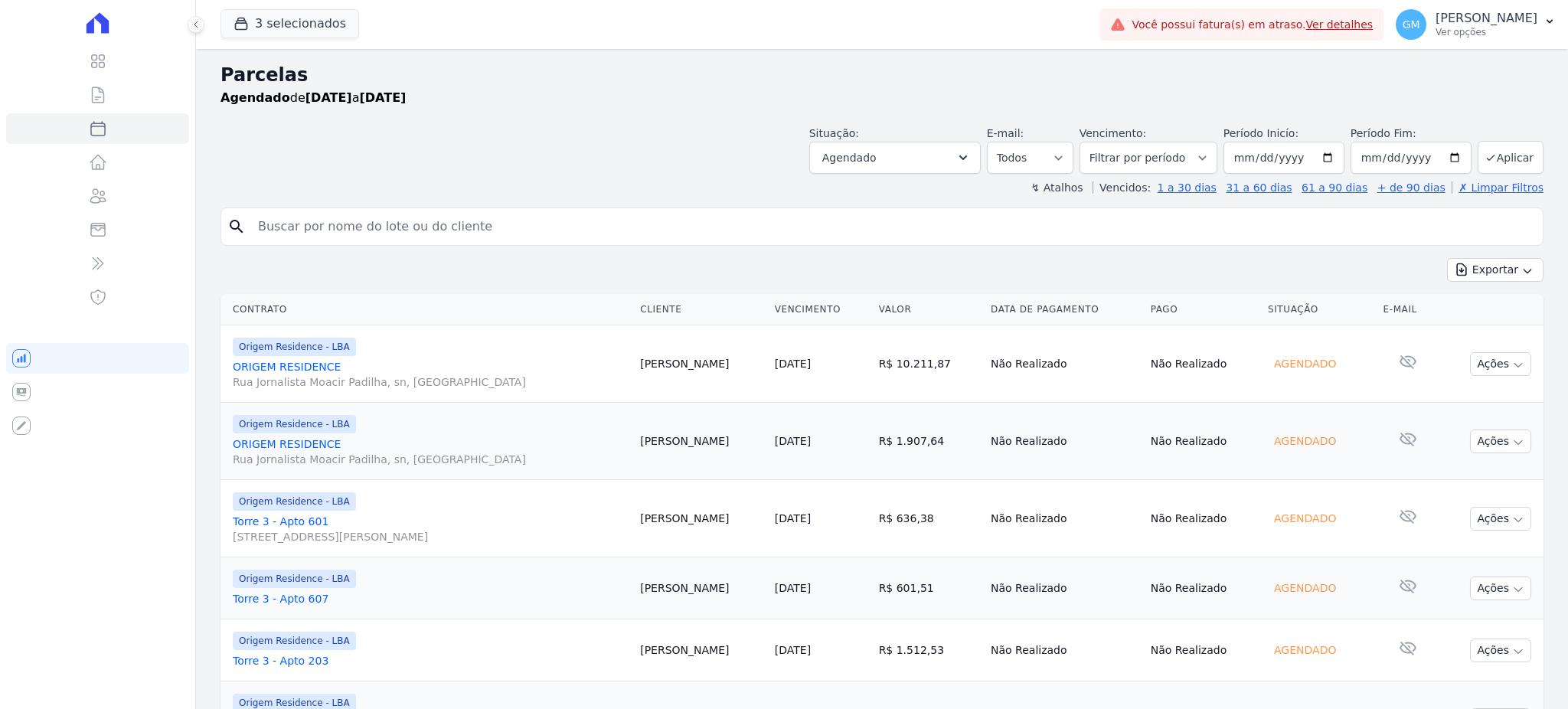
select select
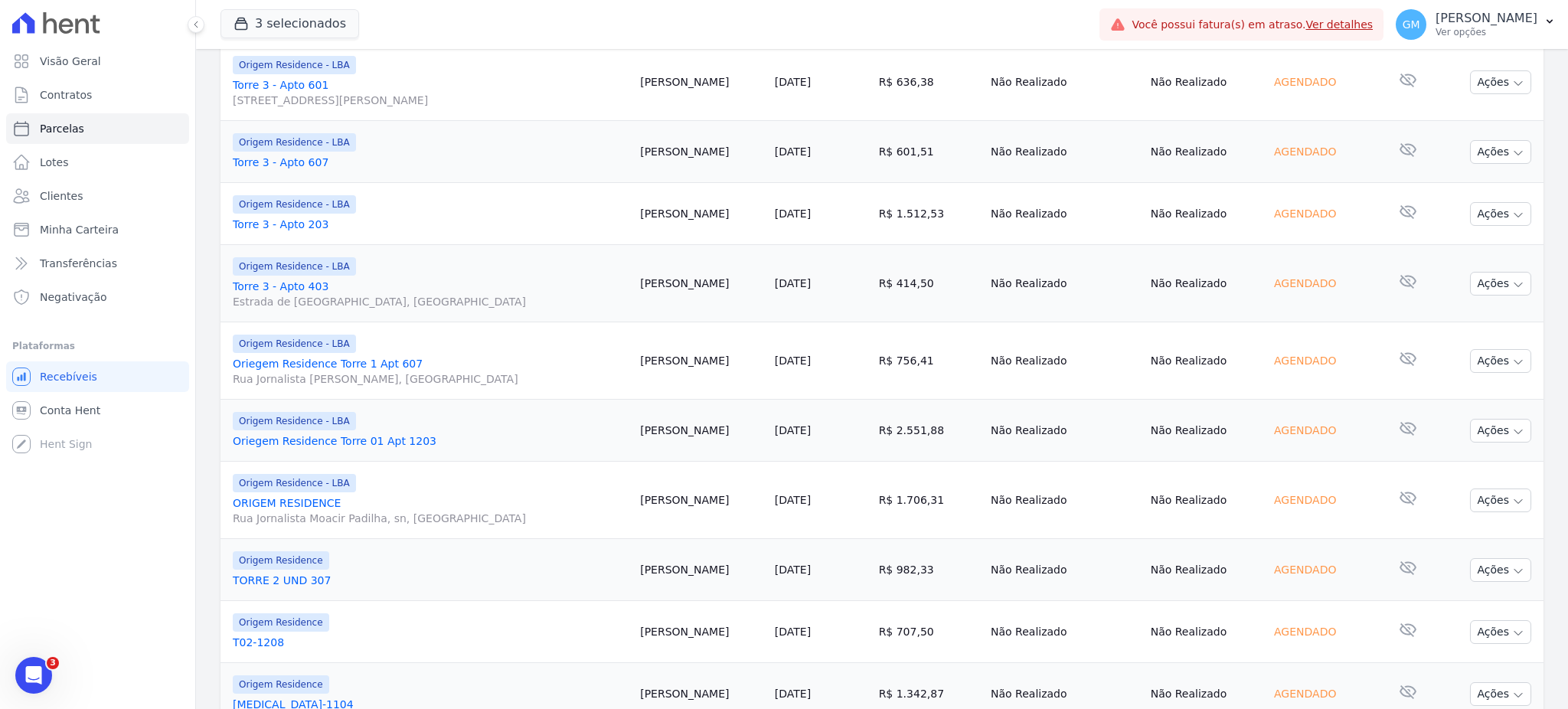
scroll to position [499, 0]
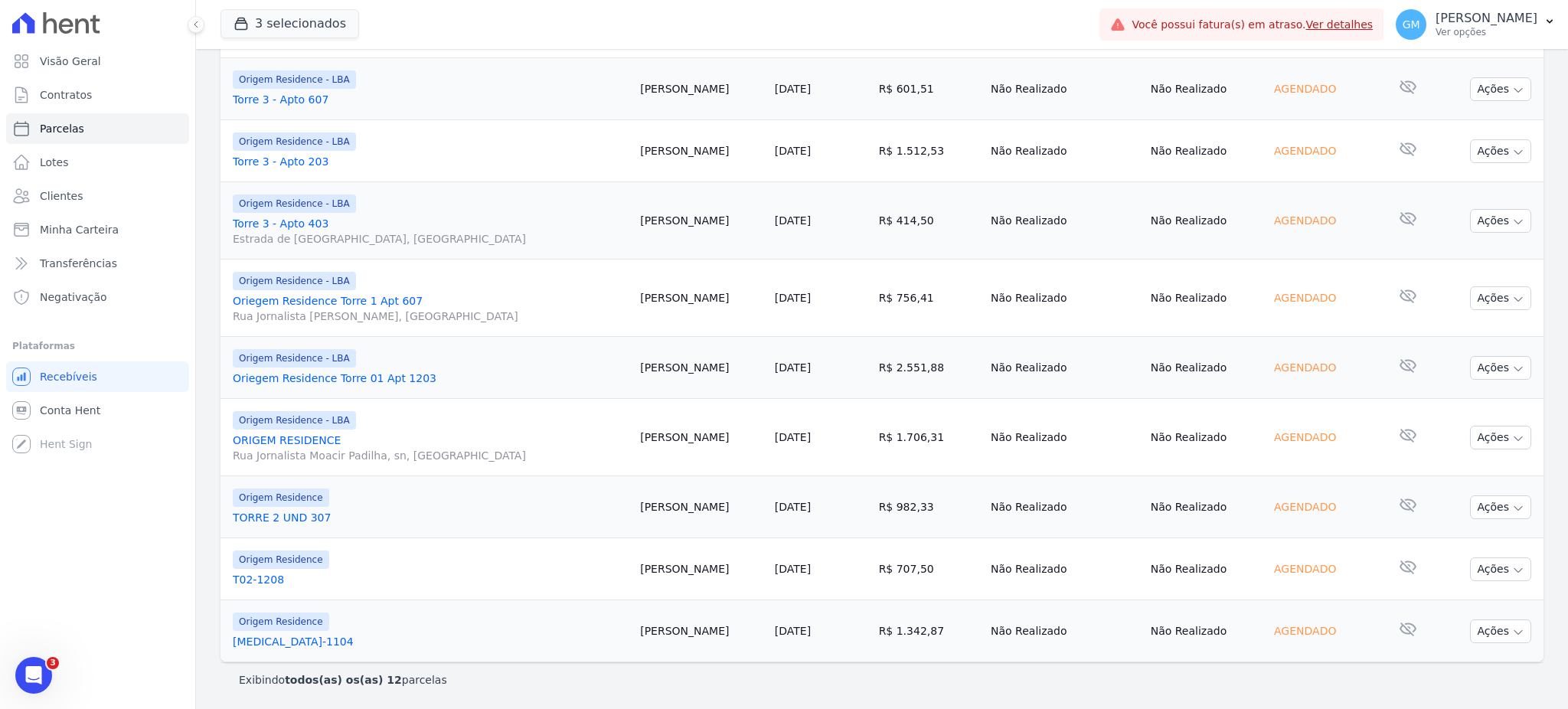
drag, startPoint x: 721, startPoint y: 508, endPoint x: 658, endPoint y: 506, distance: 63.0
click at [658, 506] on td "[PERSON_NAME]" at bounding box center [701, 507] width 135 height 62
copy td "[PERSON_NAME]"
drag, startPoint x: 711, startPoint y: 300, endPoint x: 654, endPoint y: 303, distance: 57.1
click at [654, 303] on td "[PERSON_NAME]" at bounding box center [701, 298] width 135 height 77
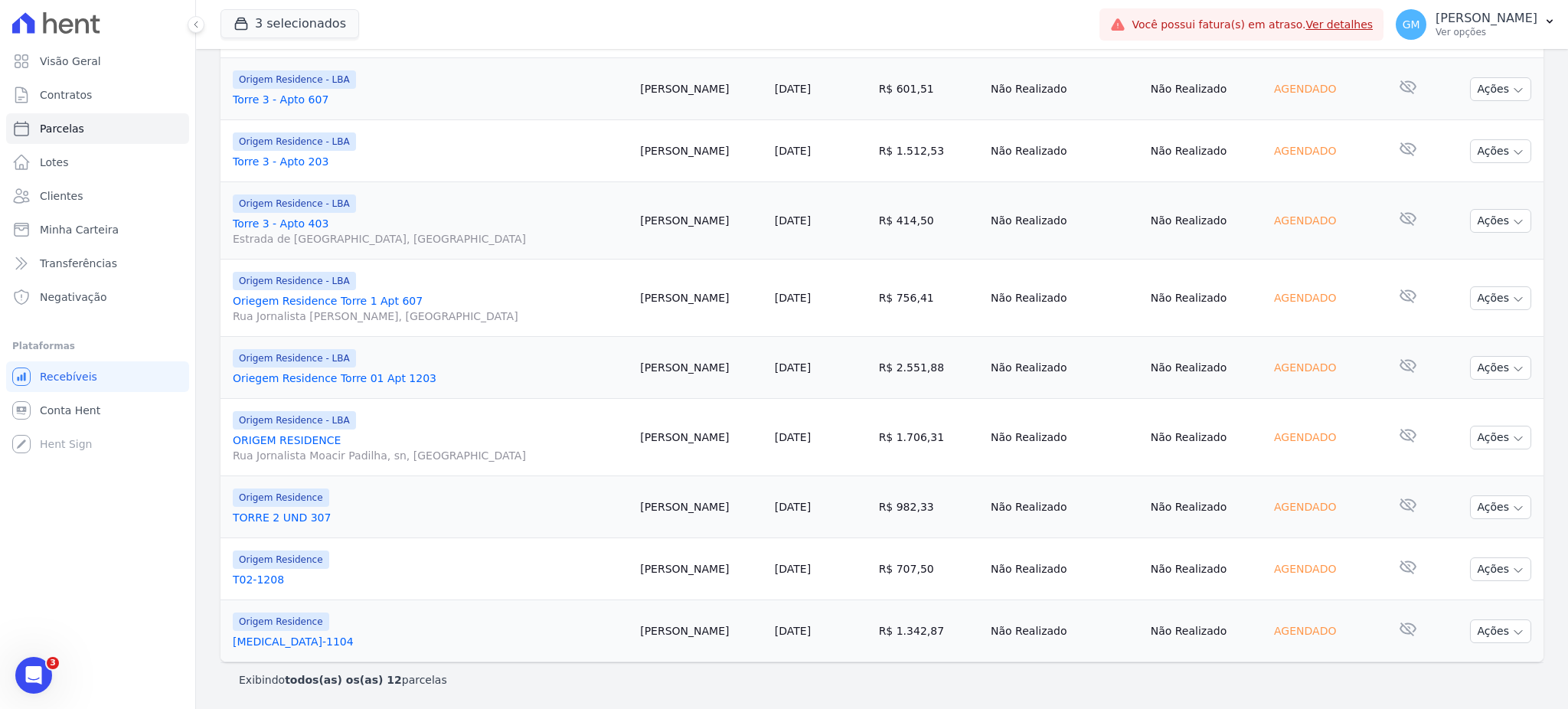
copy td "[PERSON_NAME]"
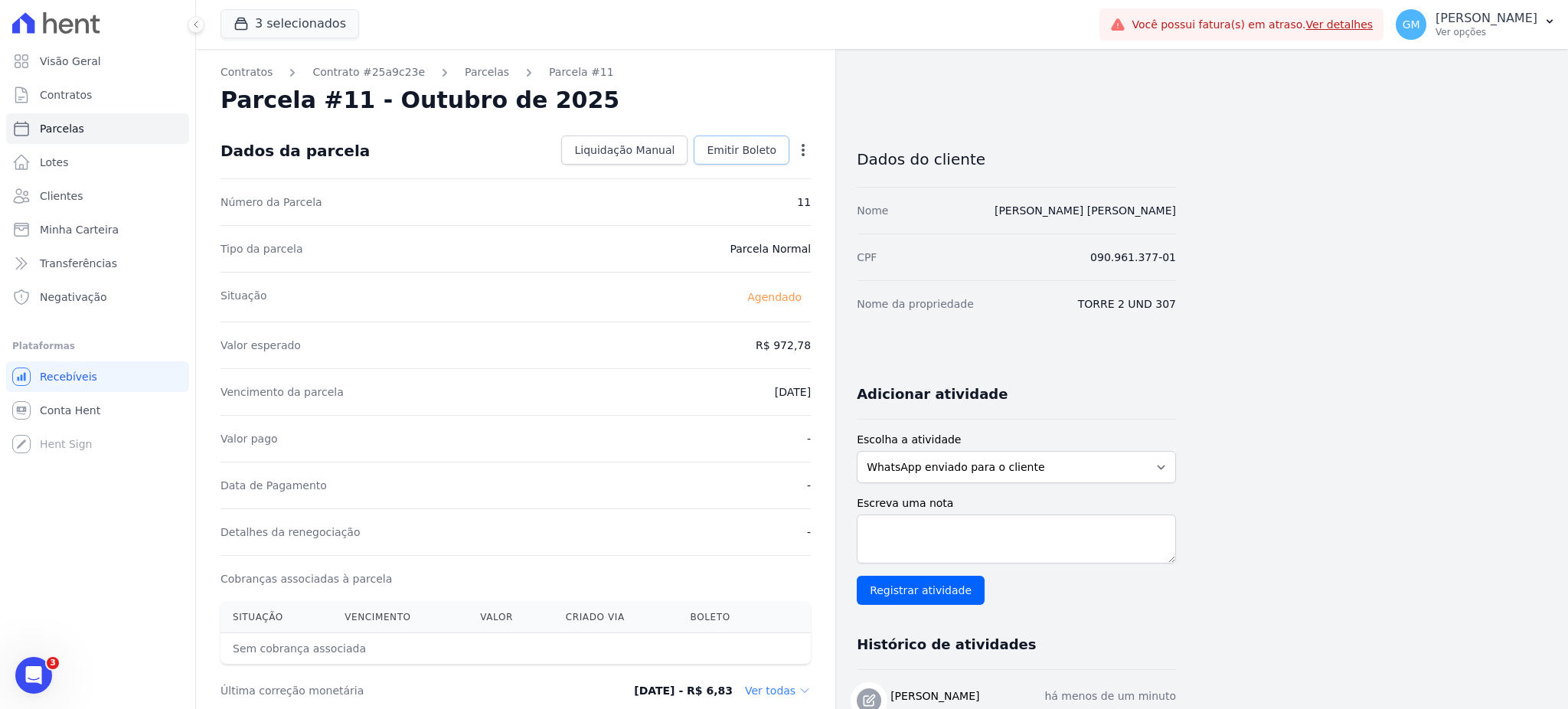
click at [725, 145] on span "Emitir Boleto" at bounding box center [741, 150] width 69 height 15
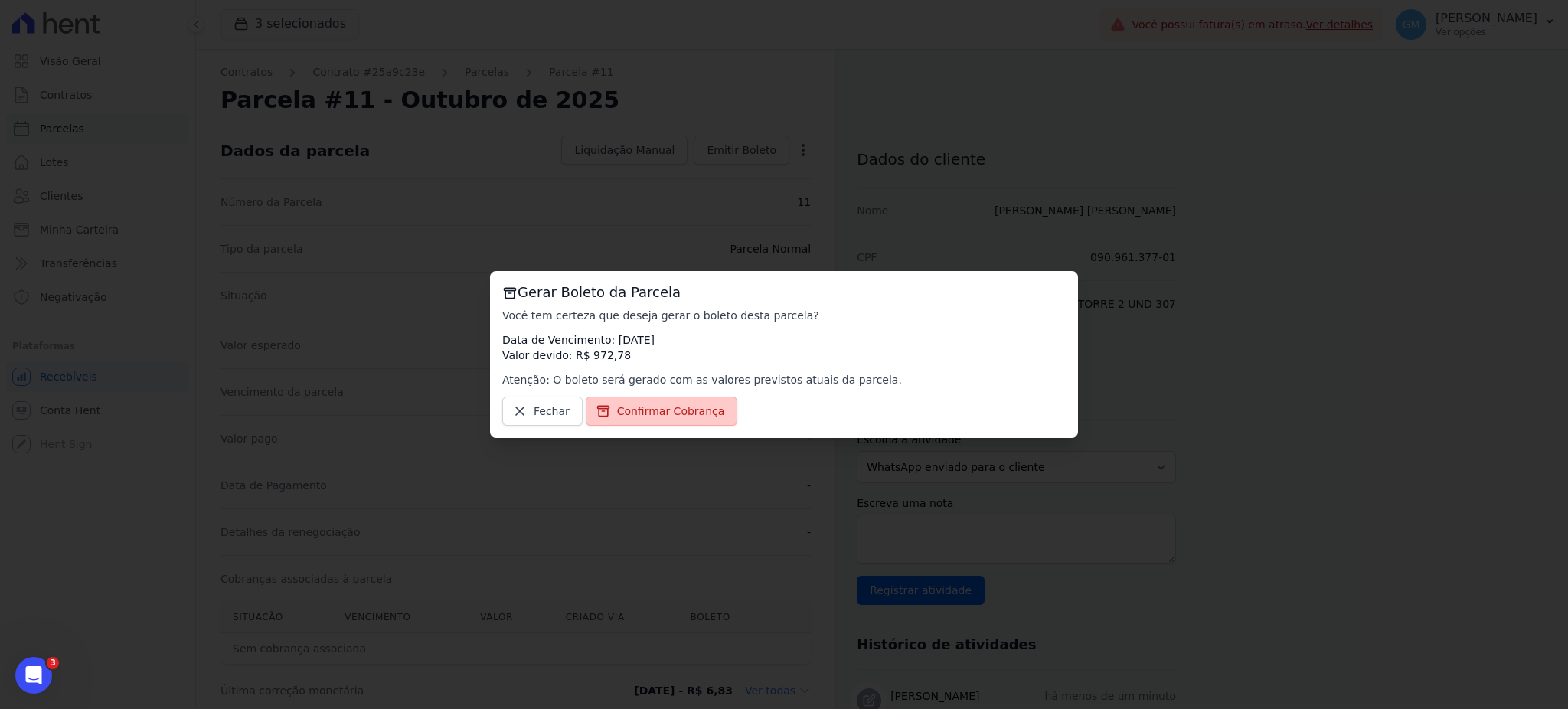
click at [674, 414] on span "Confirmar Cobrança" at bounding box center [670, 410] width 108 height 15
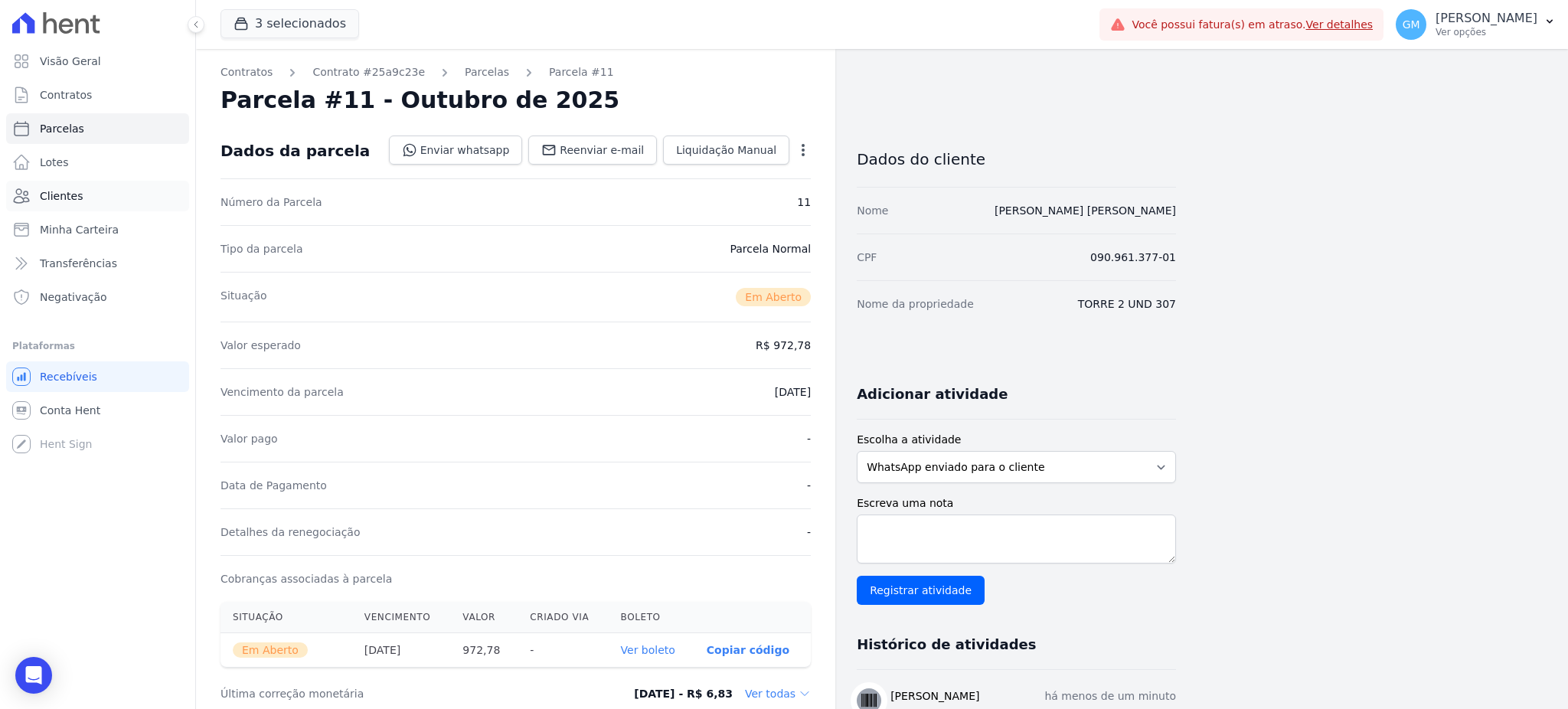
click at [84, 190] on link "Clientes" at bounding box center [98, 196] width 183 height 30
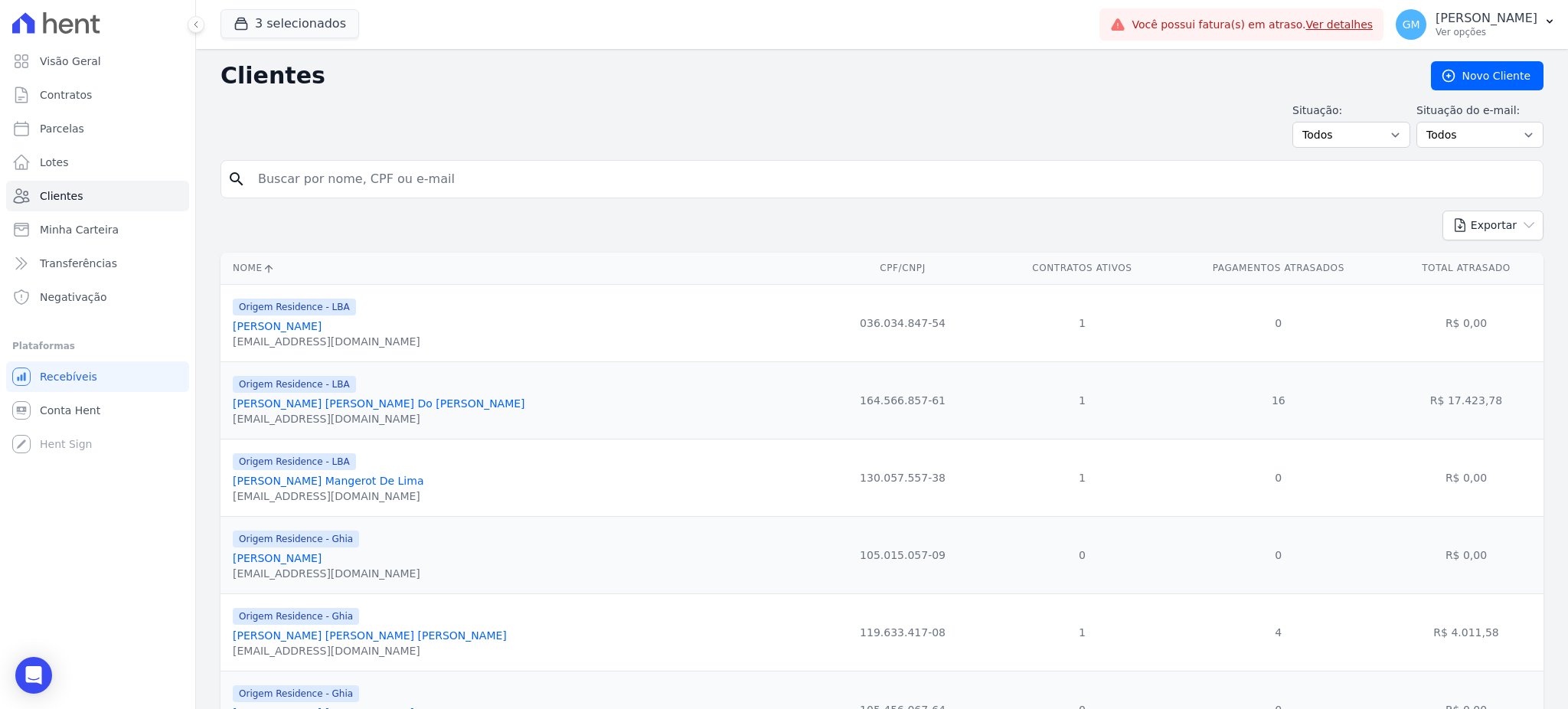
click at [300, 186] on input "search" at bounding box center [892, 179] width 1288 height 30
paste input "Elaine Silva"
type input "Elaine Silva"
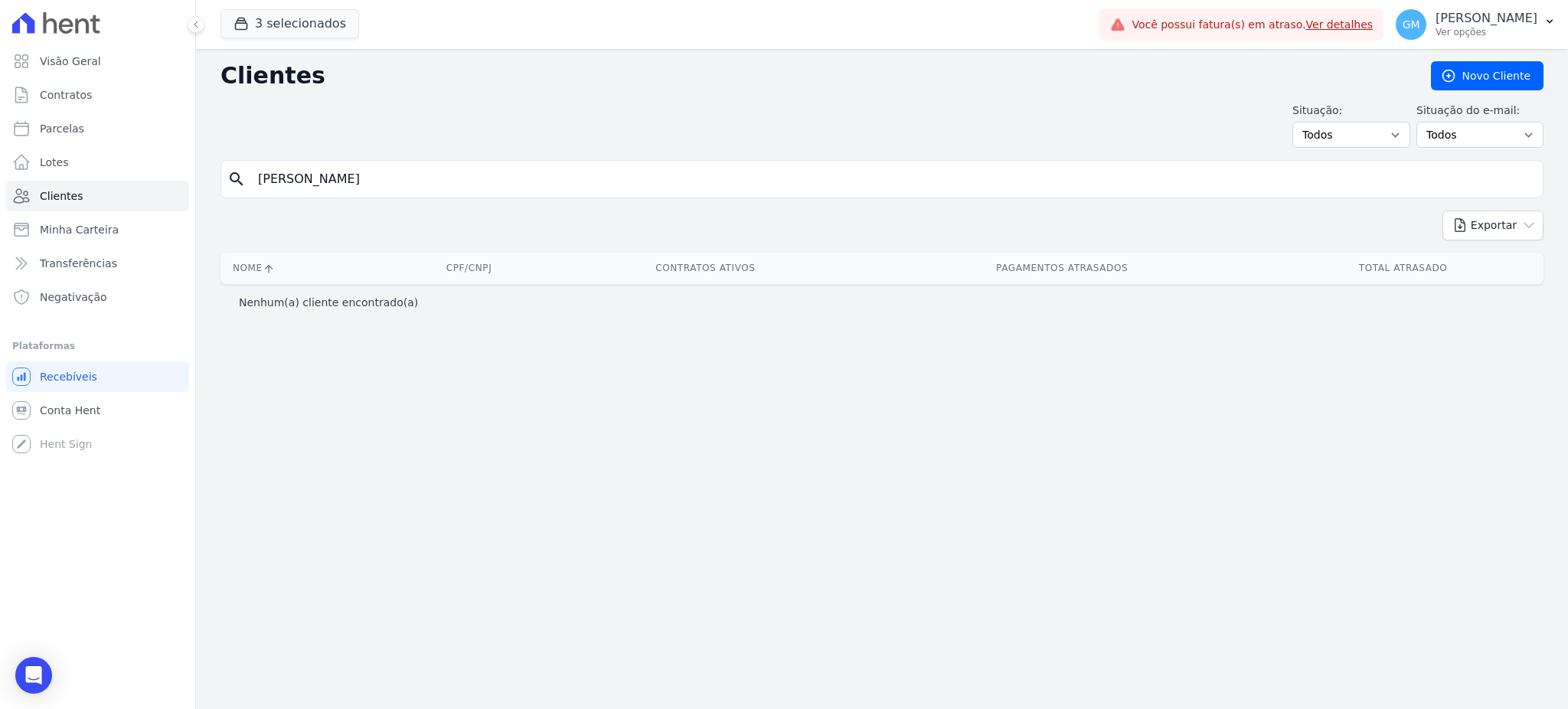
click at [312, 188] on input "Elaine Silva" at bounding box center [892, 179] width 1288 height 30
type input "Elaine"
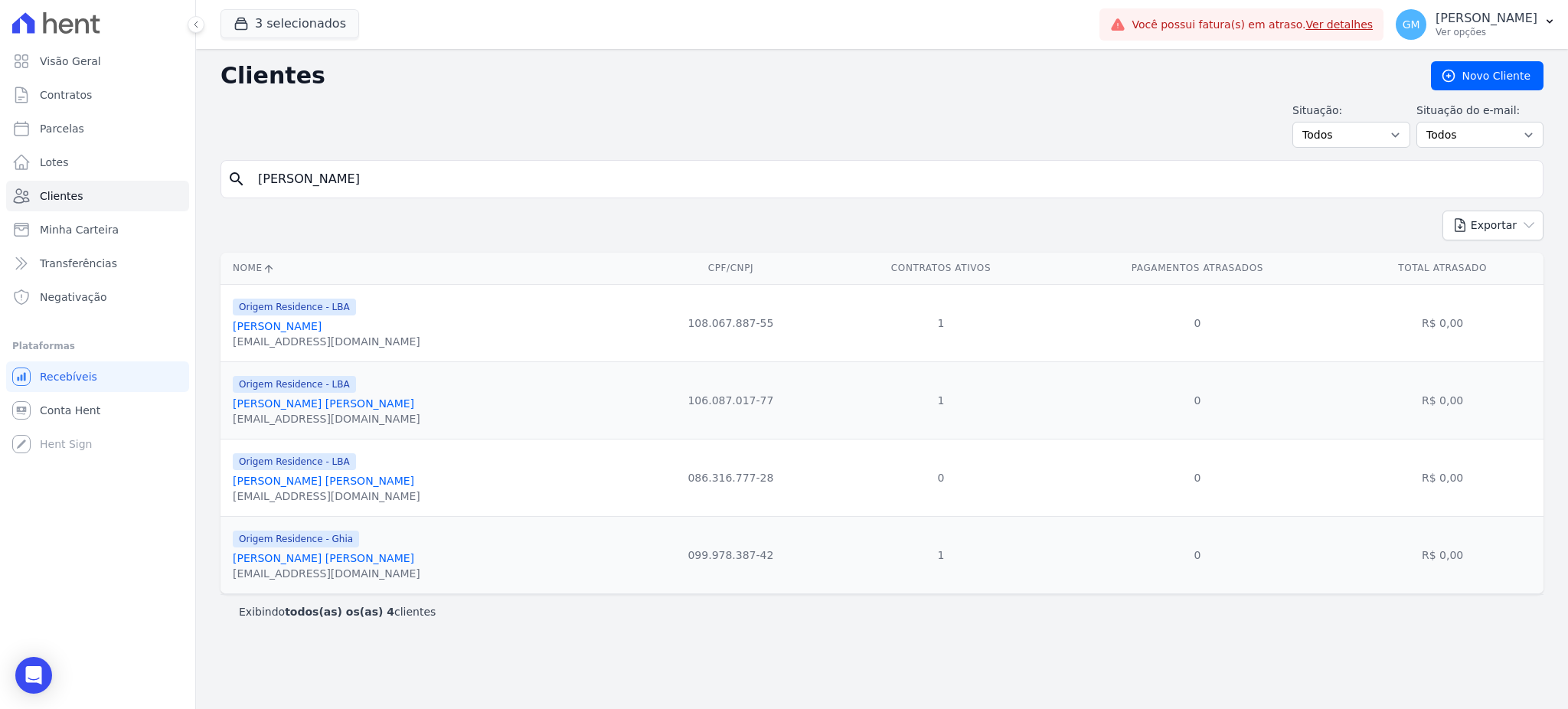
click at [322, 326] on link "Elaine Barboza Da Silva" at bounding box center [276, 326] width 88 height 12
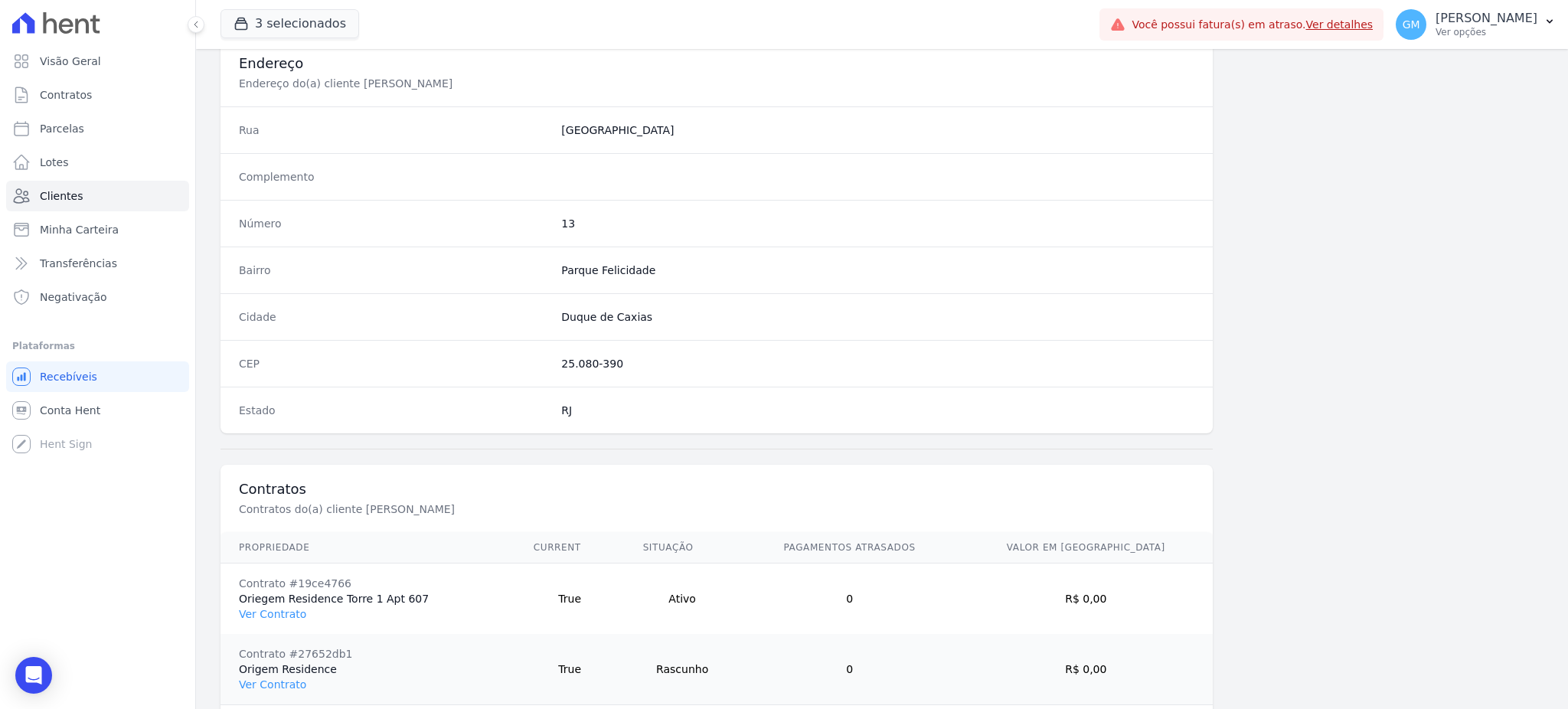
scroll to position [793, 0]
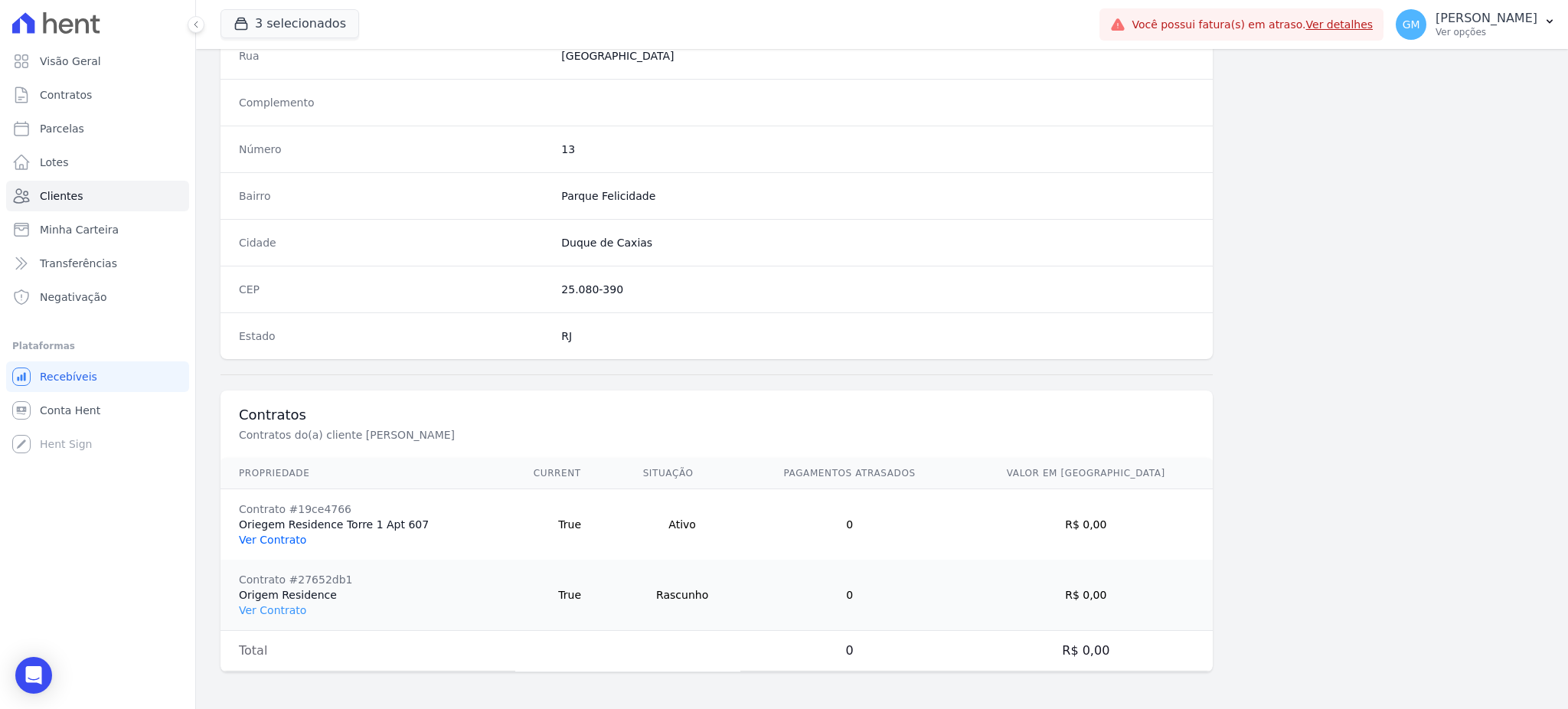
click at [290, 537] on link "Ver Contrato" at bounding box center [272, 539] width 68 height 12
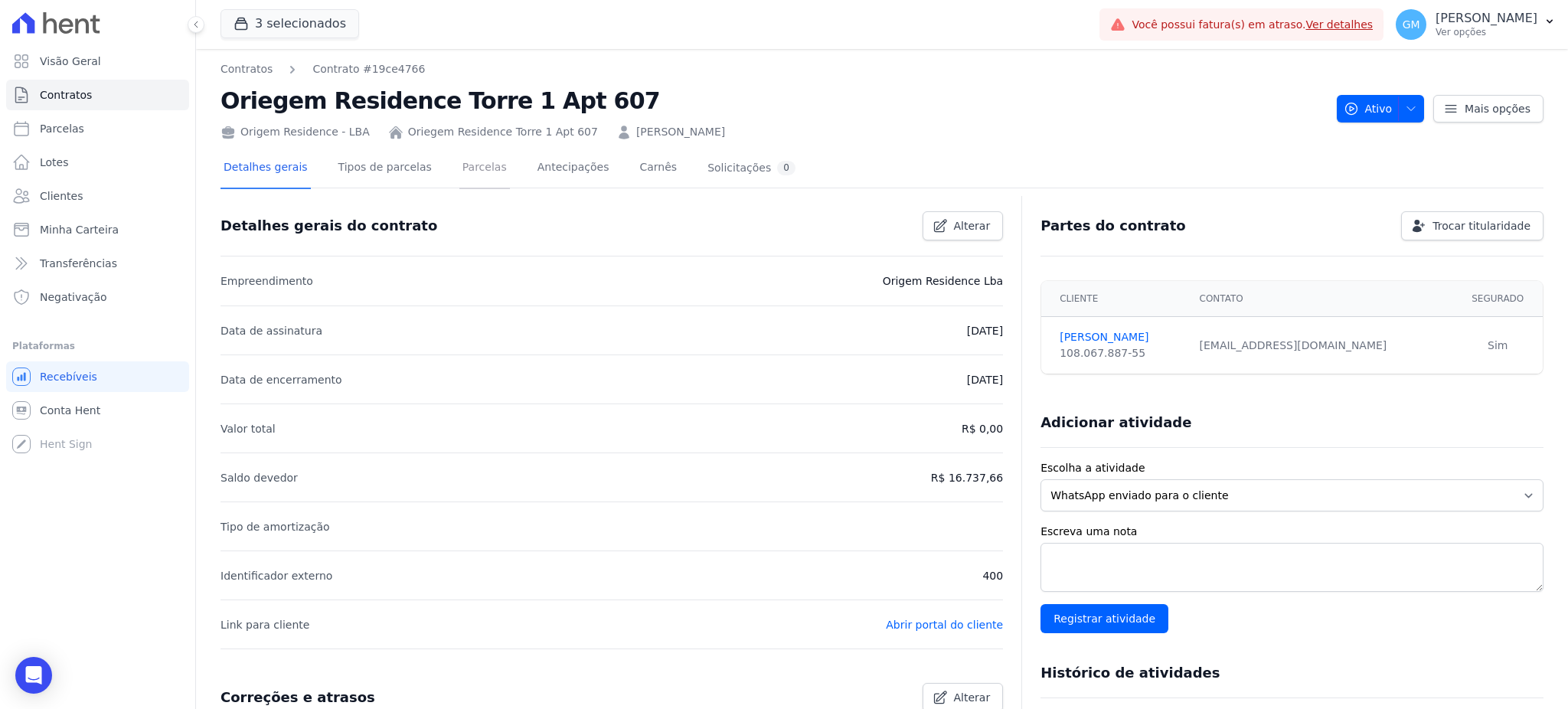
click at [470, 178] on link "Parcelas" at bounding box center [484, 168] width 50 height 41
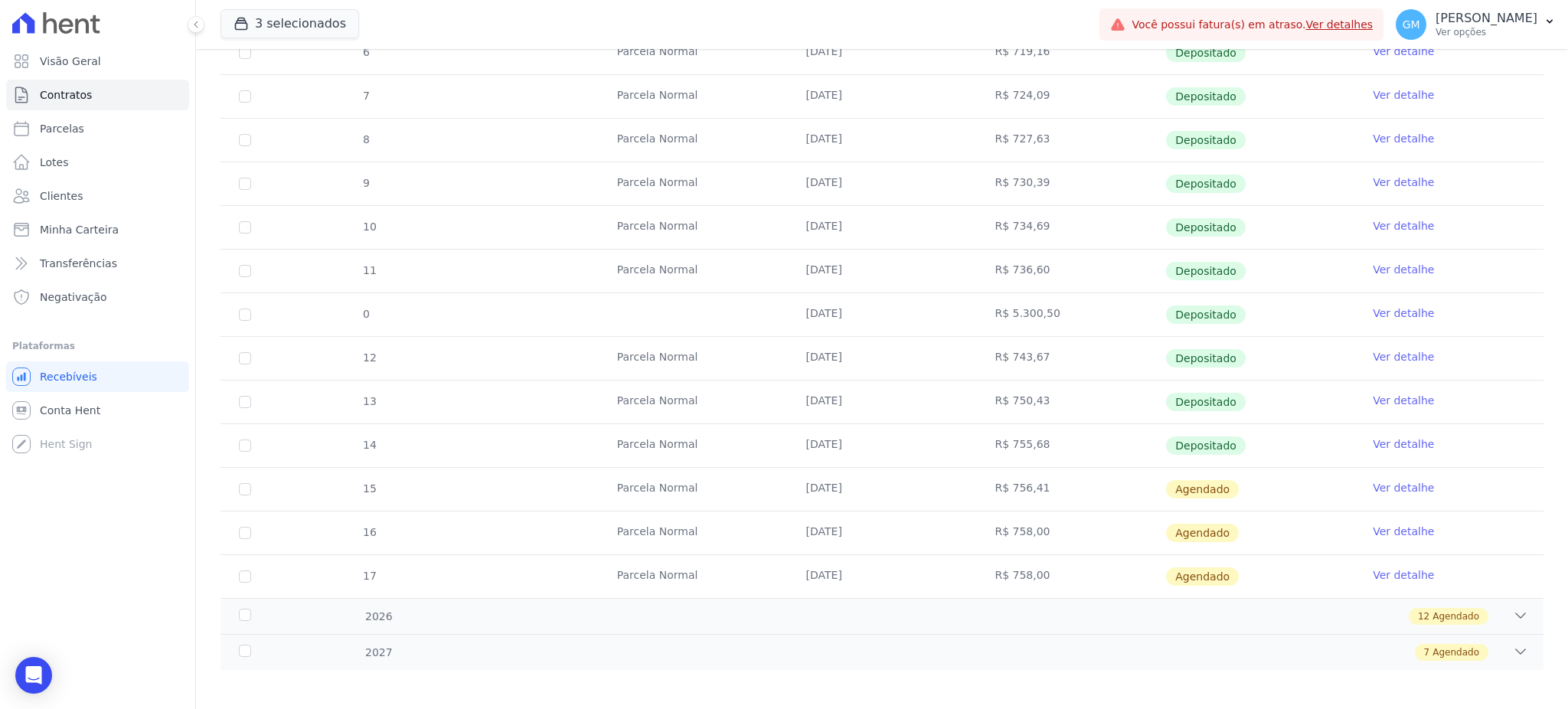
scroll to position [334, 0]
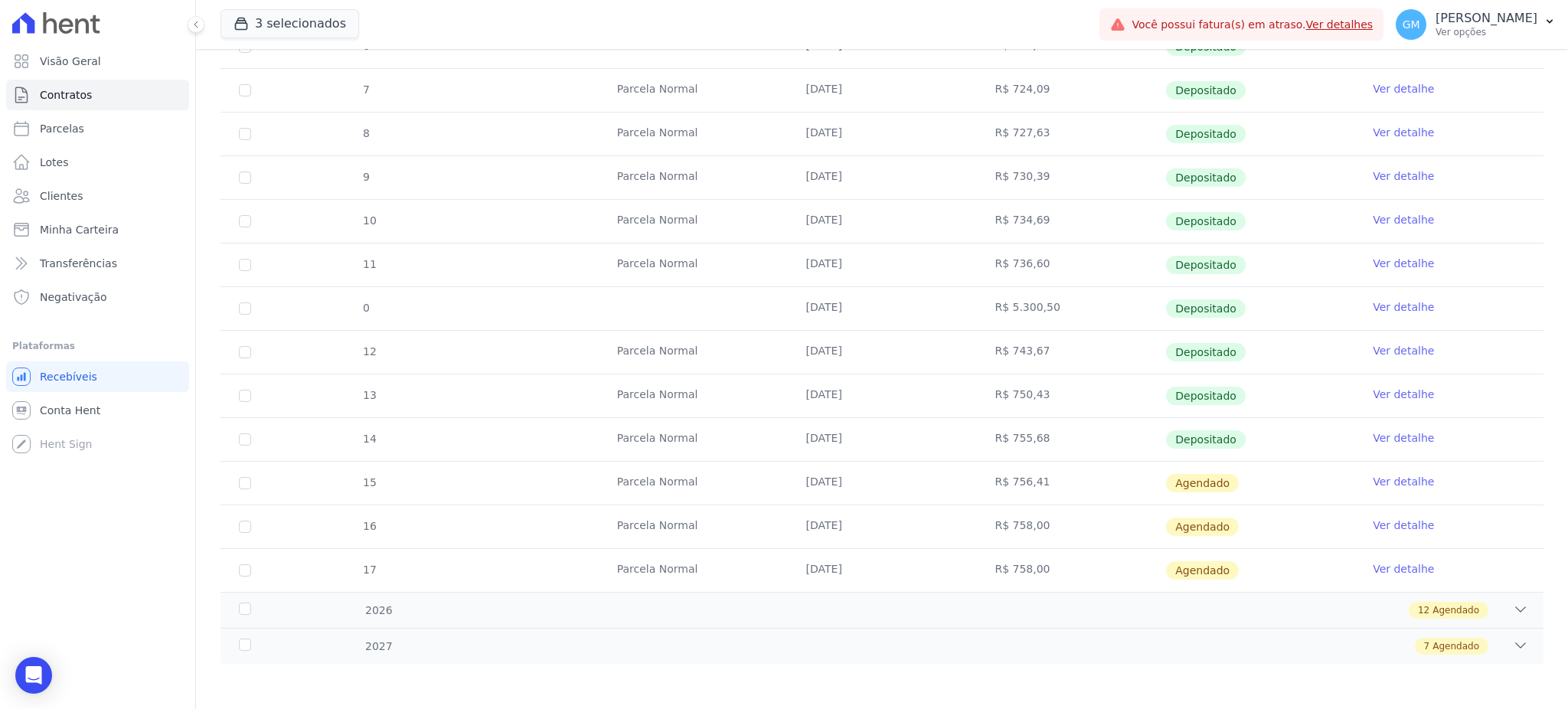
click at [1381, 432] on link "Ver detalhe" at bounding box center [1403, 437] width 61 height 15
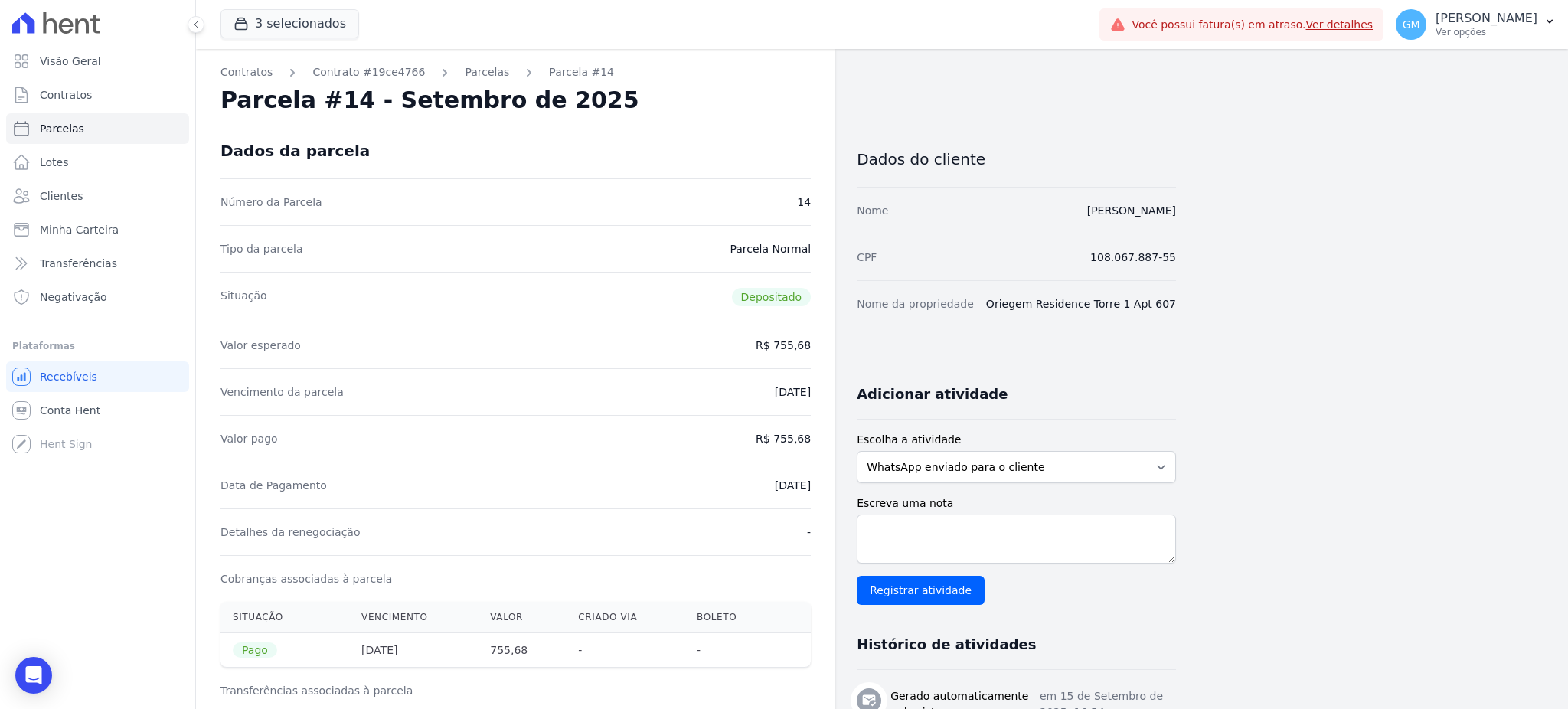
drag, startPoint x: 742, startPoint y: 80, endPoint x: 422, endPoint y: 40, distance: 322.5
click at [742, 80] on nav "Contratos Contrato #19ce4766 Parcelas Parcela #14" at bounding box center [515, 72] width 590 height 16
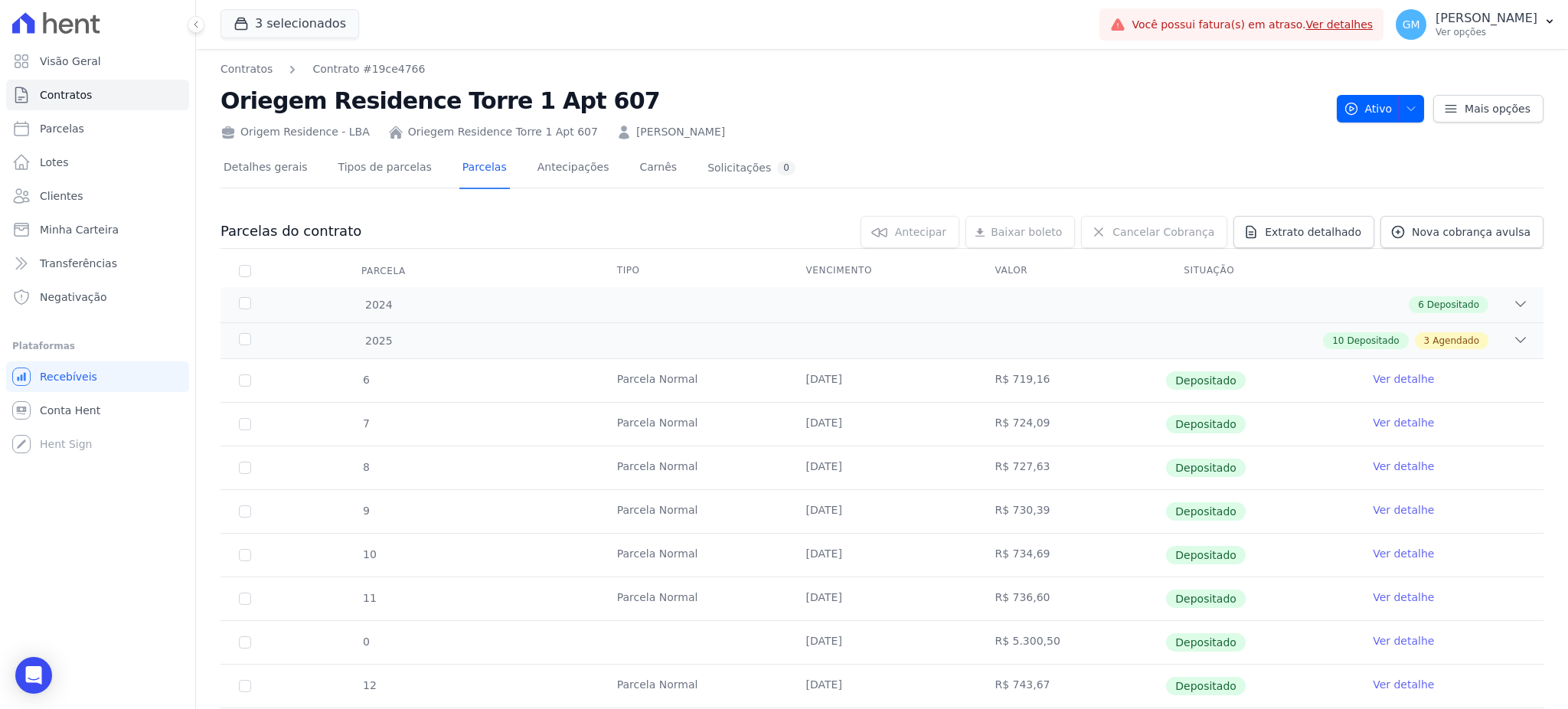
scroll to position [334, 0]
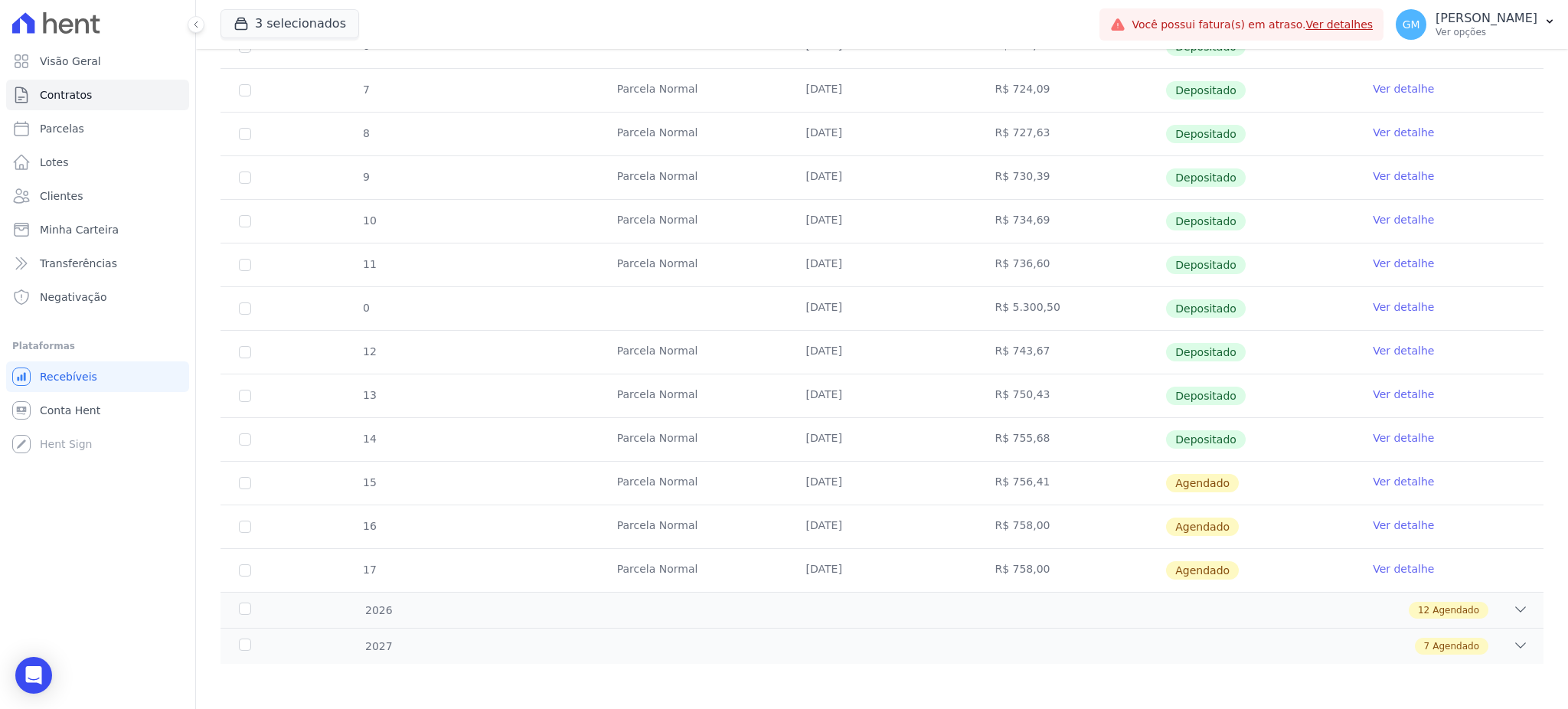
click at [1373, 478] on link "Ver detalhe" at bounding box center [1403, 481] width 61 height 15
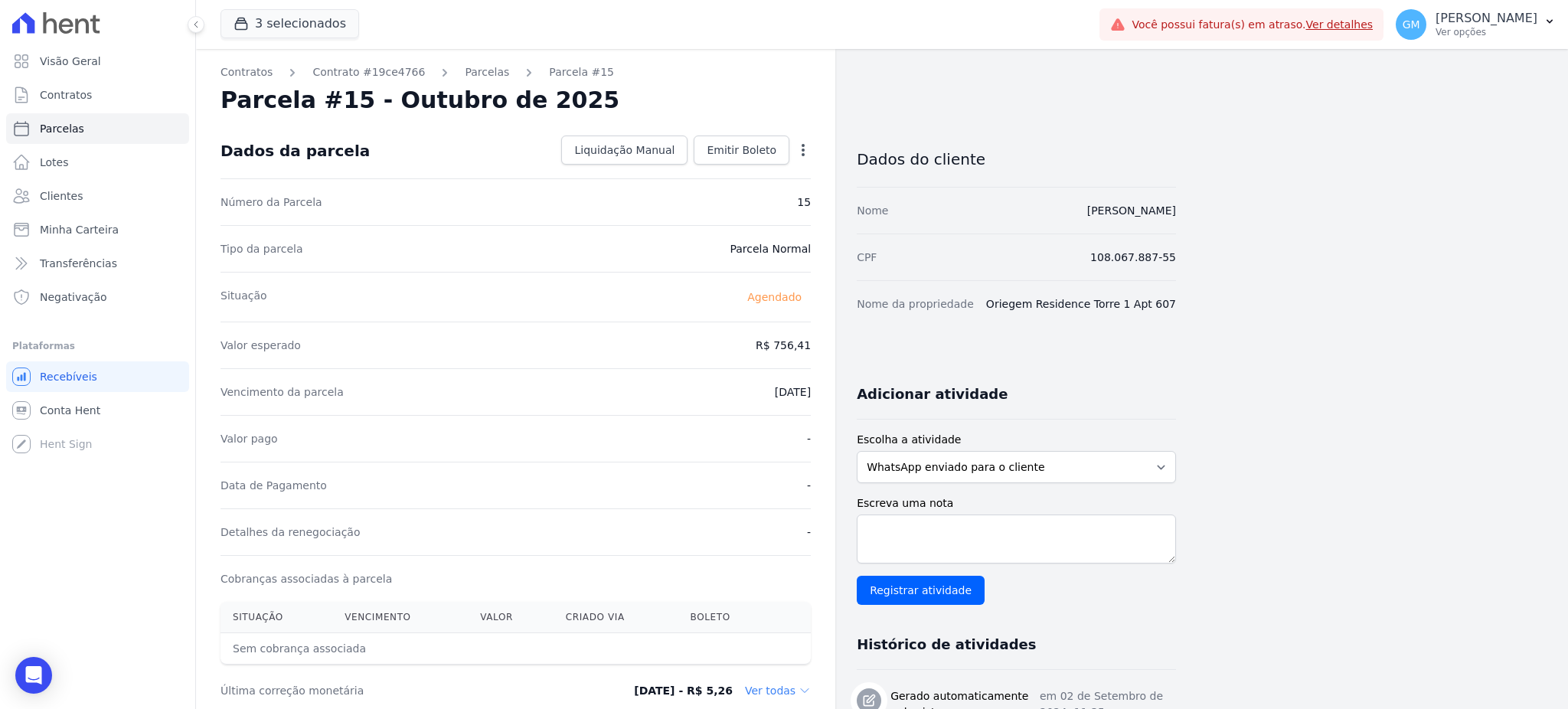
click at [800, 147] on icon "button" at bounding box center [802, 150] width 15 height 15
click at [753, 165] on link "Alterar" at bounding box center [737, 170] width 135 height 28
drag, startPoint x: 753, startPoint y: 353, endPoint x: 829, endPoint y: 354, distance: 76.0
click at [829, 354] on div "Contratos Contrato #19ce4766 Parcelas Parcela #15 Parcela #15 - Outubro de 2025…" at bounding box center [515, 540] width 639 height 983
paste input "7.26"
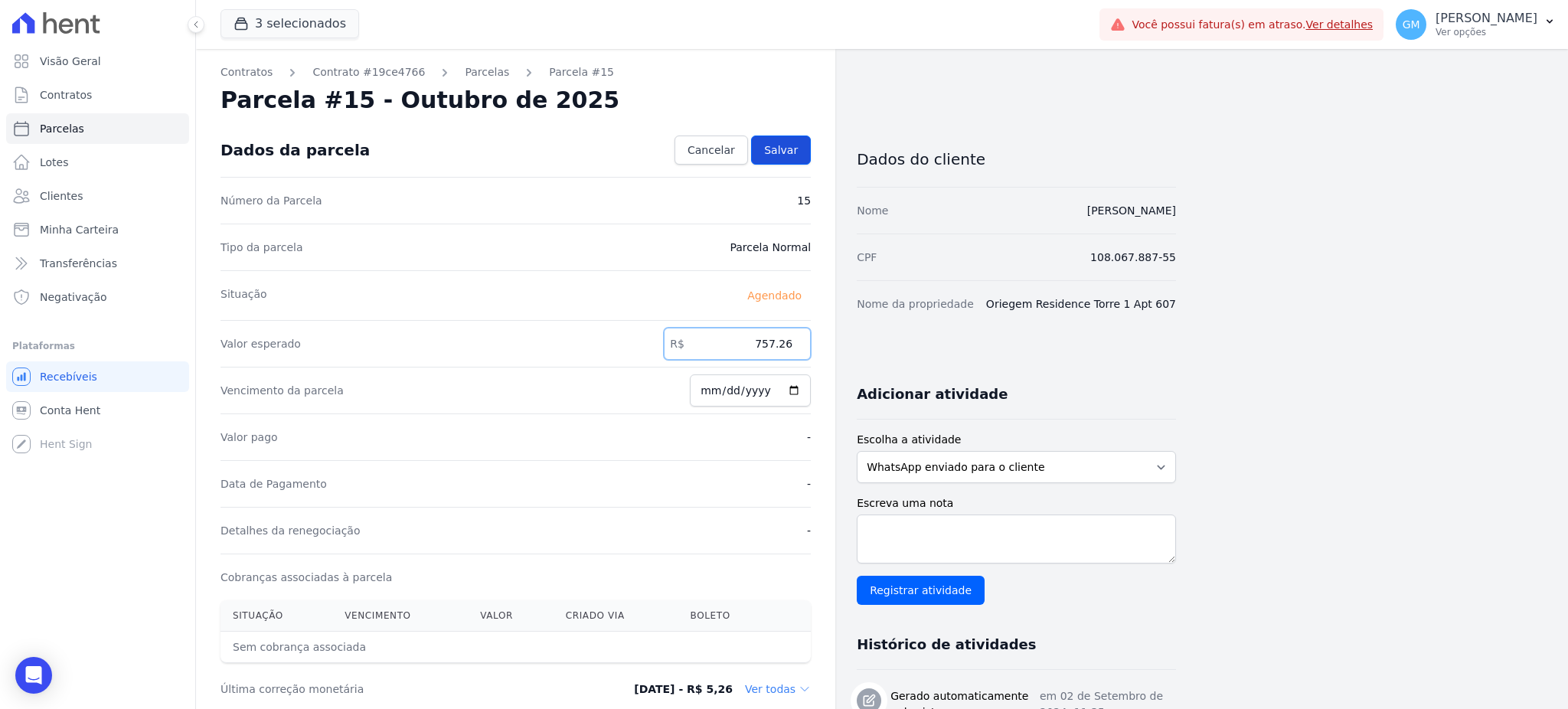
type input "757.26"
click at [786, 151] on span "Salvar" at bounding box center [781, 150] width 33 height 15
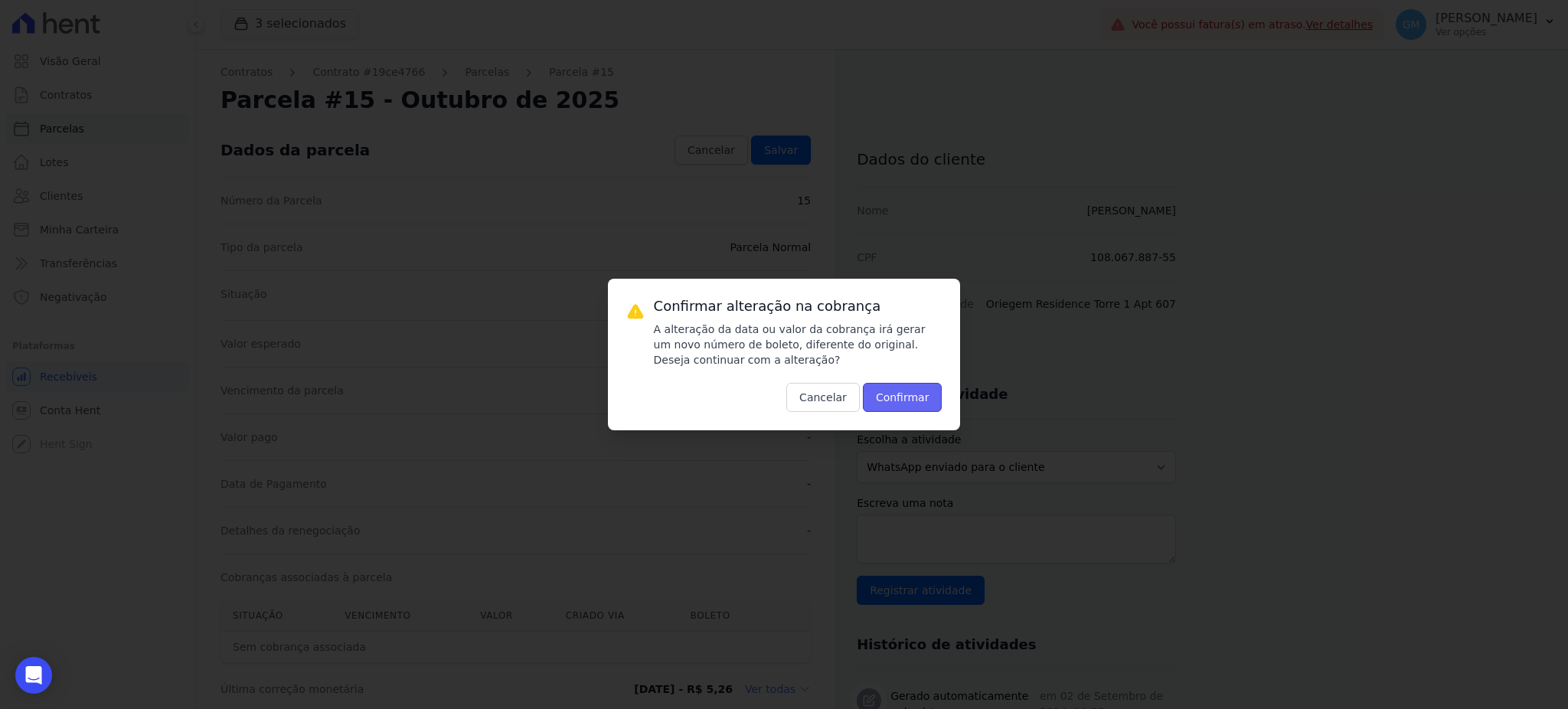
click at [894, 385] on button "Confirmar" at bounding box center [903, 397] width 80 height 29
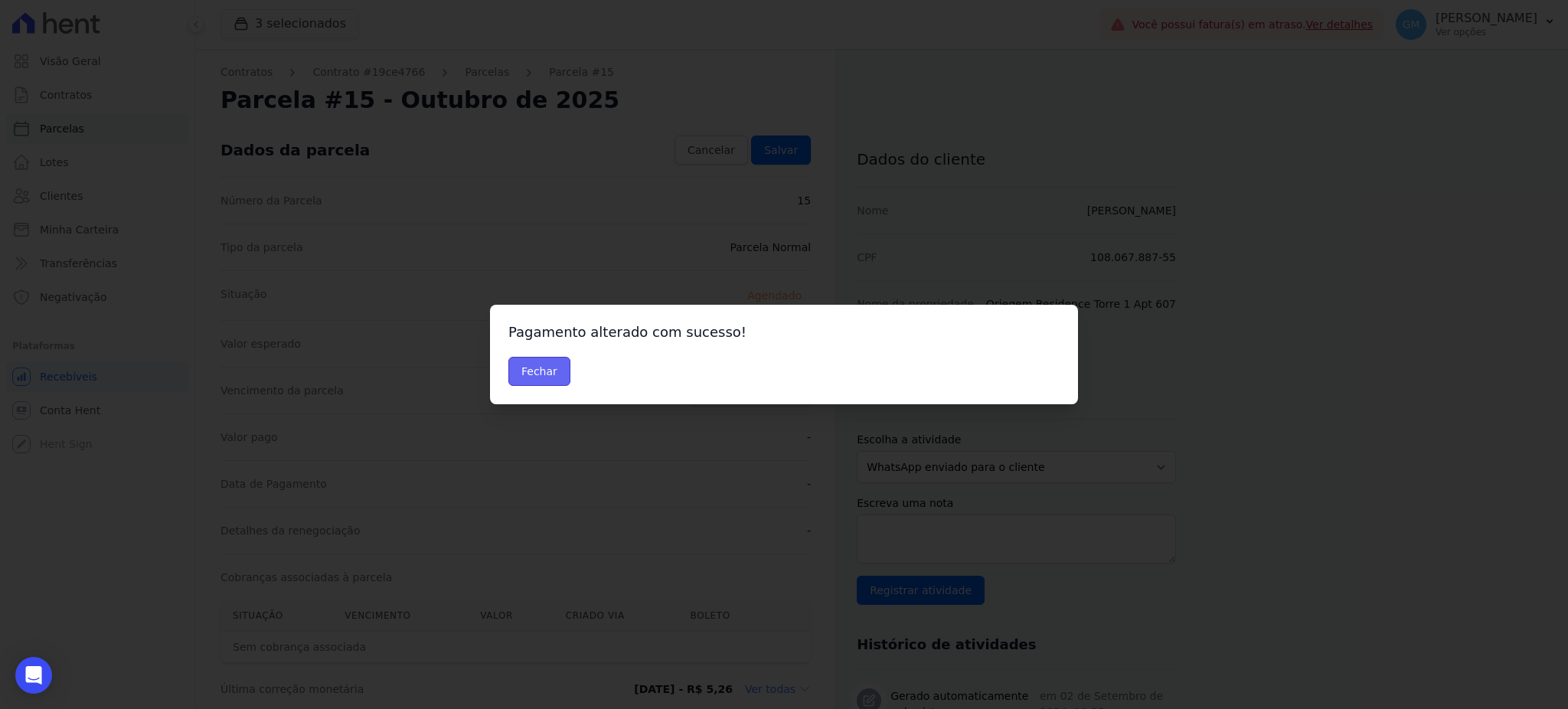
click at [524, 361] on button "Fechar" at bounding box center [539, 371] width 62 height 29
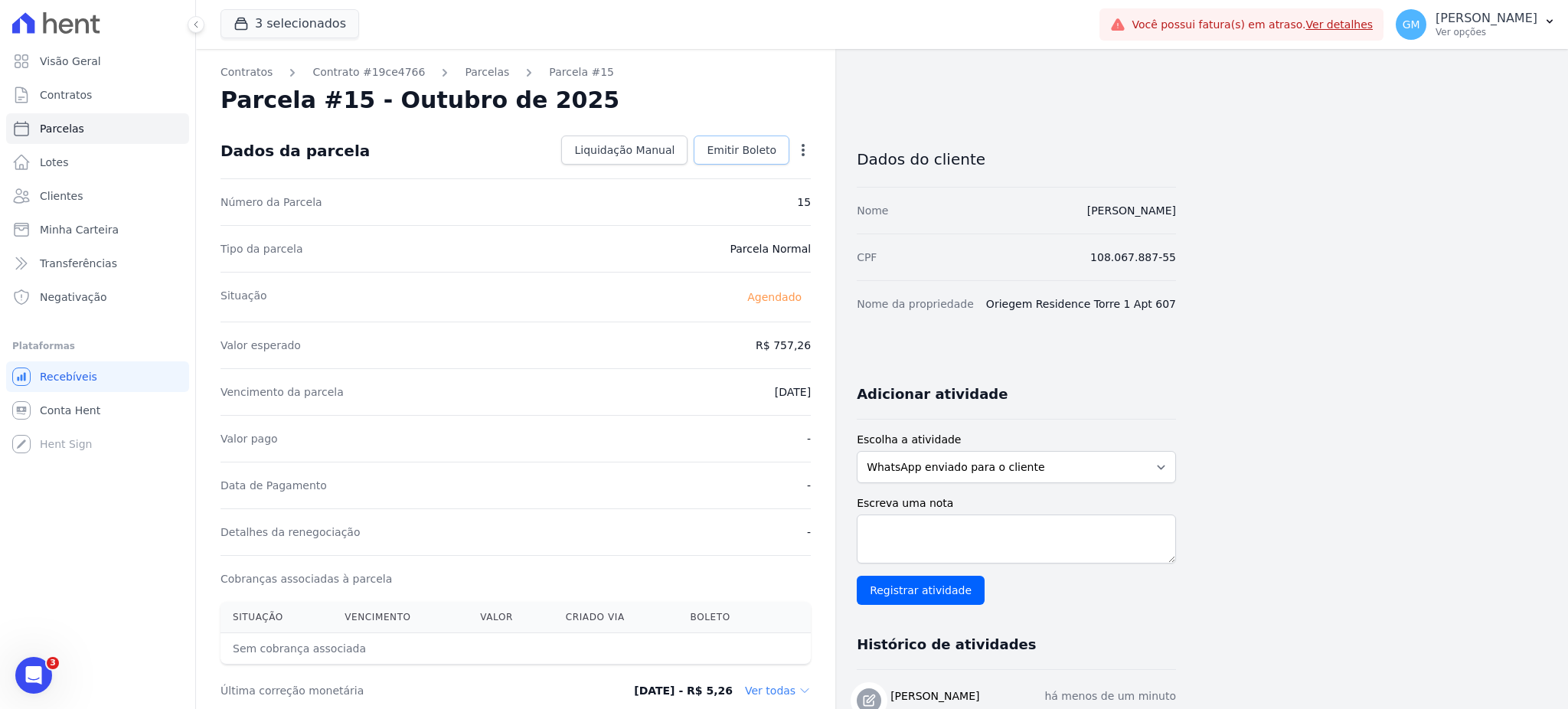
click at [772, 159] on link "Emitir Boleto" at bounding box center [741, 150] width 96 height 29
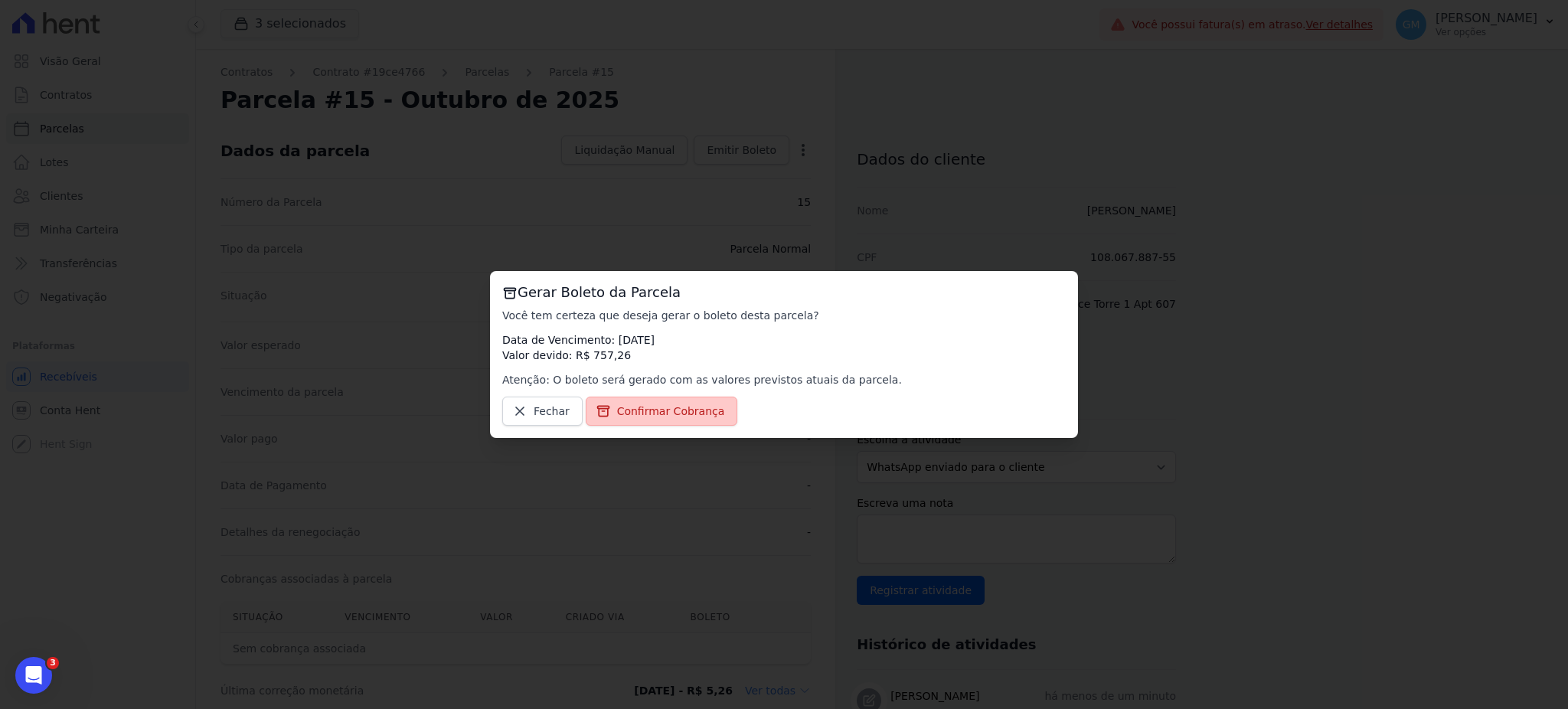
click at [696, 402] on link "Confirmar Cobrança" at bounding box center [661, 411] width 152 height 29
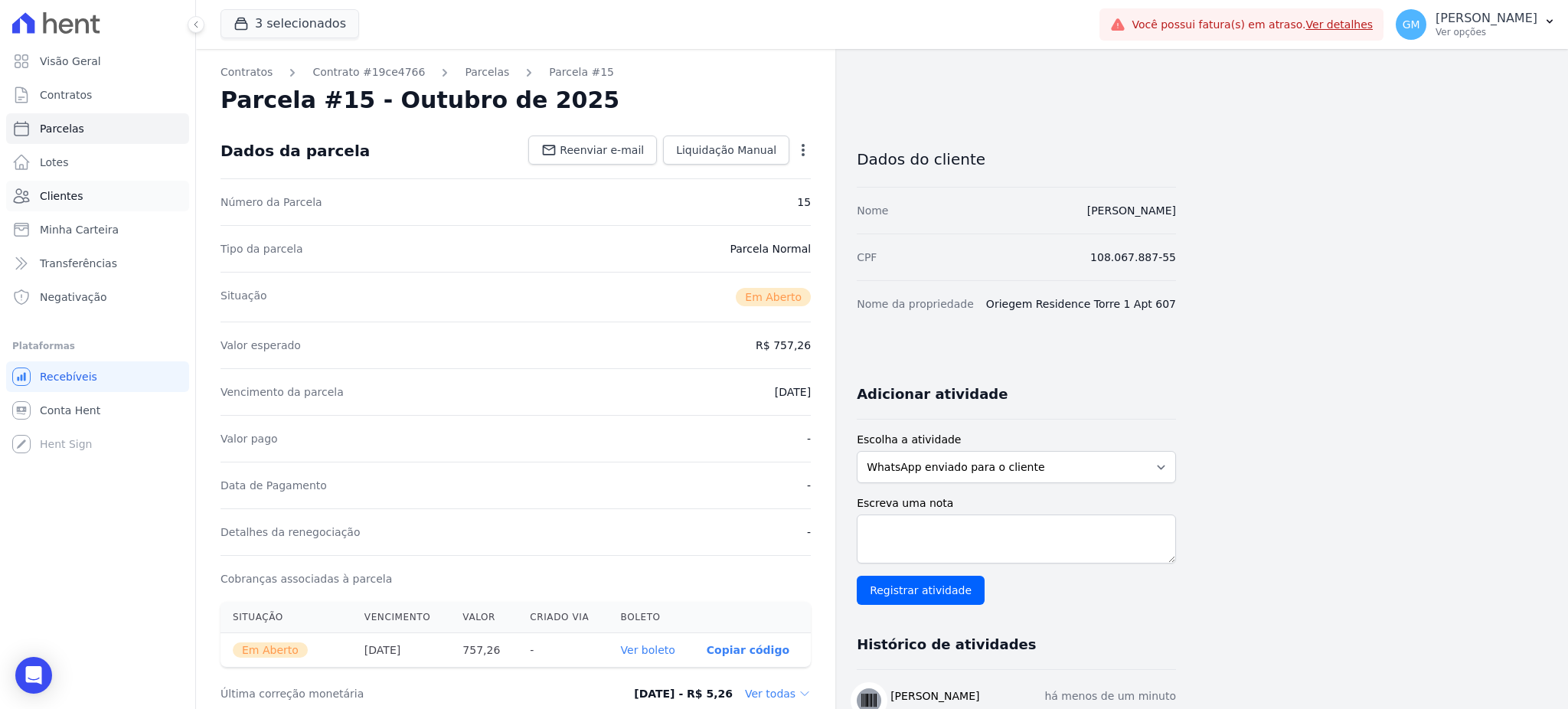
click at [91, 186] on link "Clientes" at bounding box center [98, 196] width 183 height 30
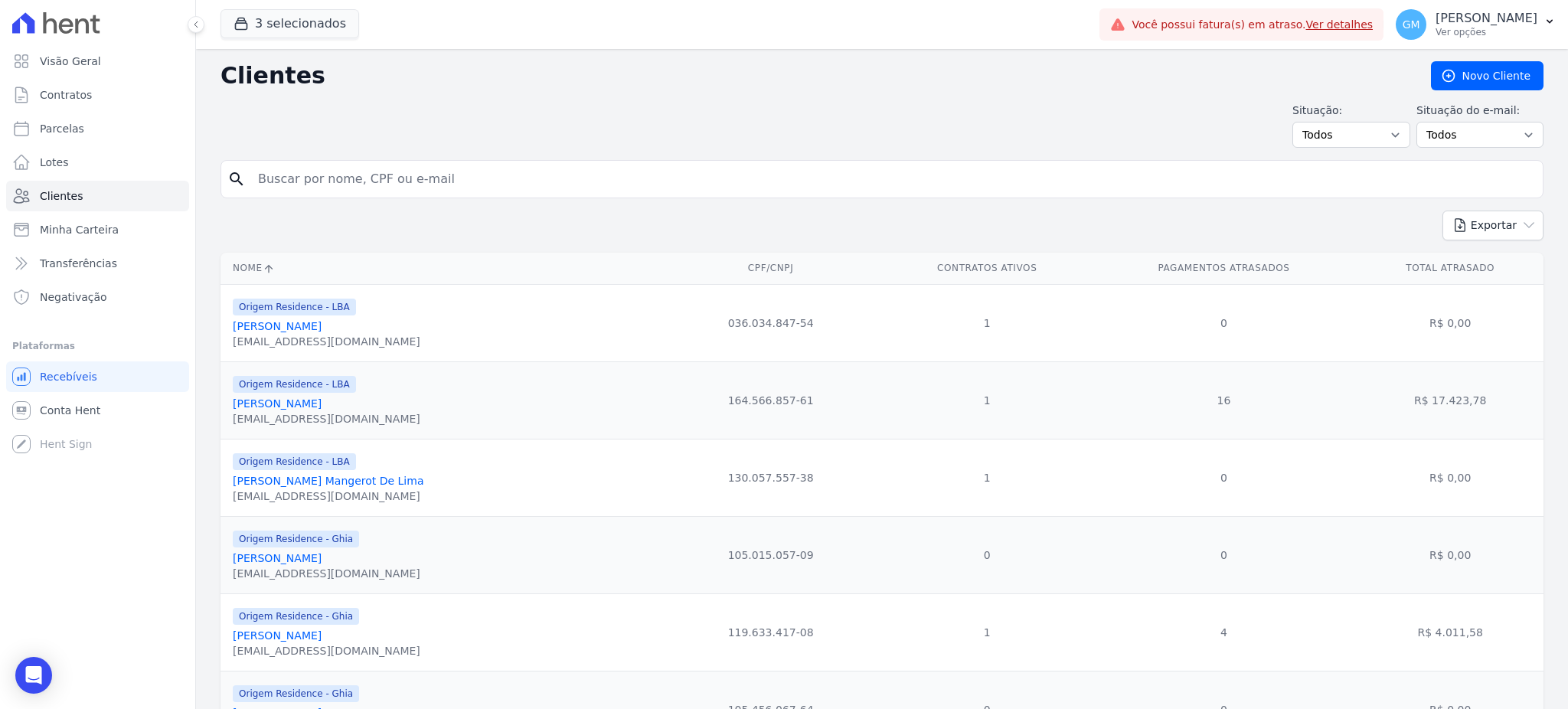
click at [299, 195] on div "search" at bounding box center [882, 179] width 1323 height 38
click at [299, 190] on input "search" at bounding box center [892, 179] width 1288 height 30
paste input "[PERSON_NAME]"
type input "[PERSON_NAME]"
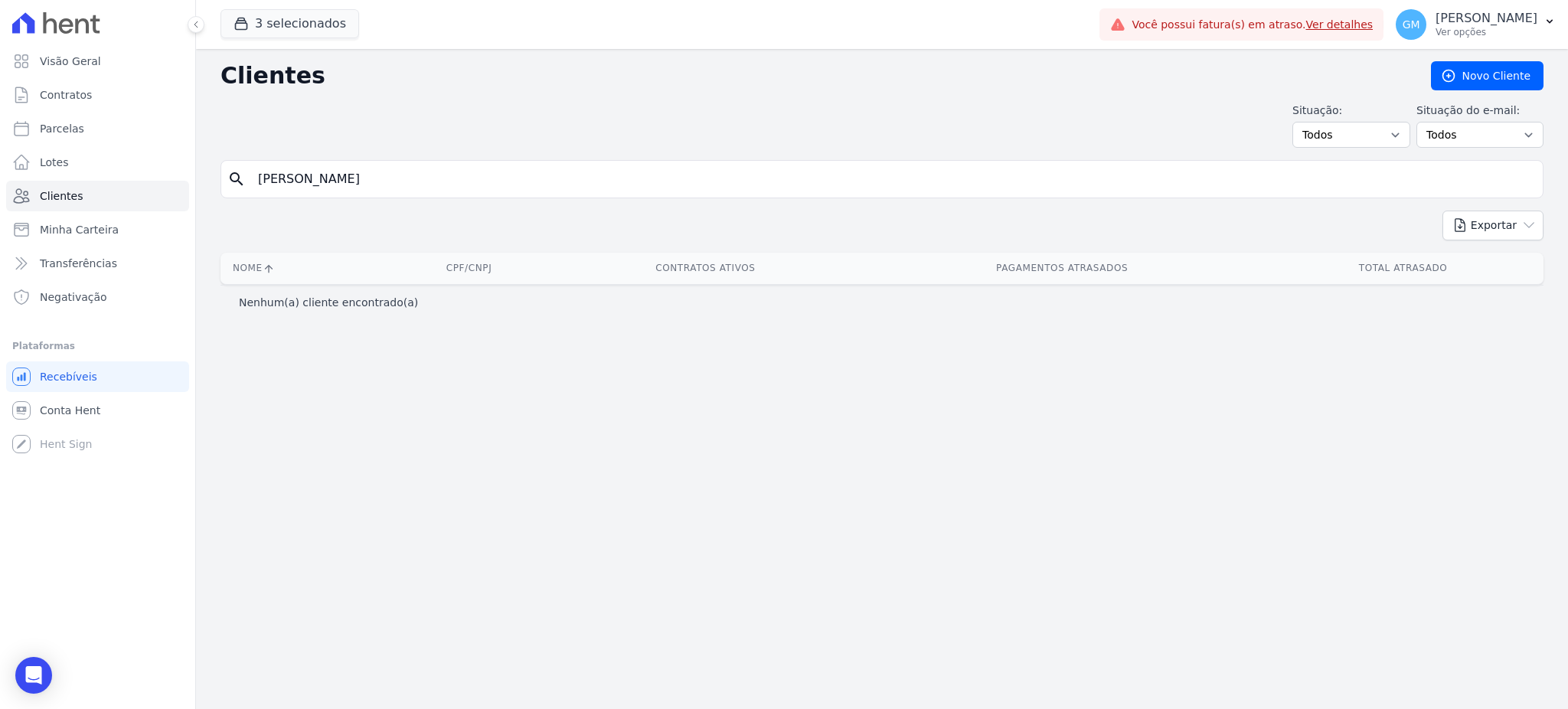
click at [348, 181] on input "[PERSON_NAME]" at bounding box center [892, 179] width 1288 height 30
type input "[PERSON_NAME]"
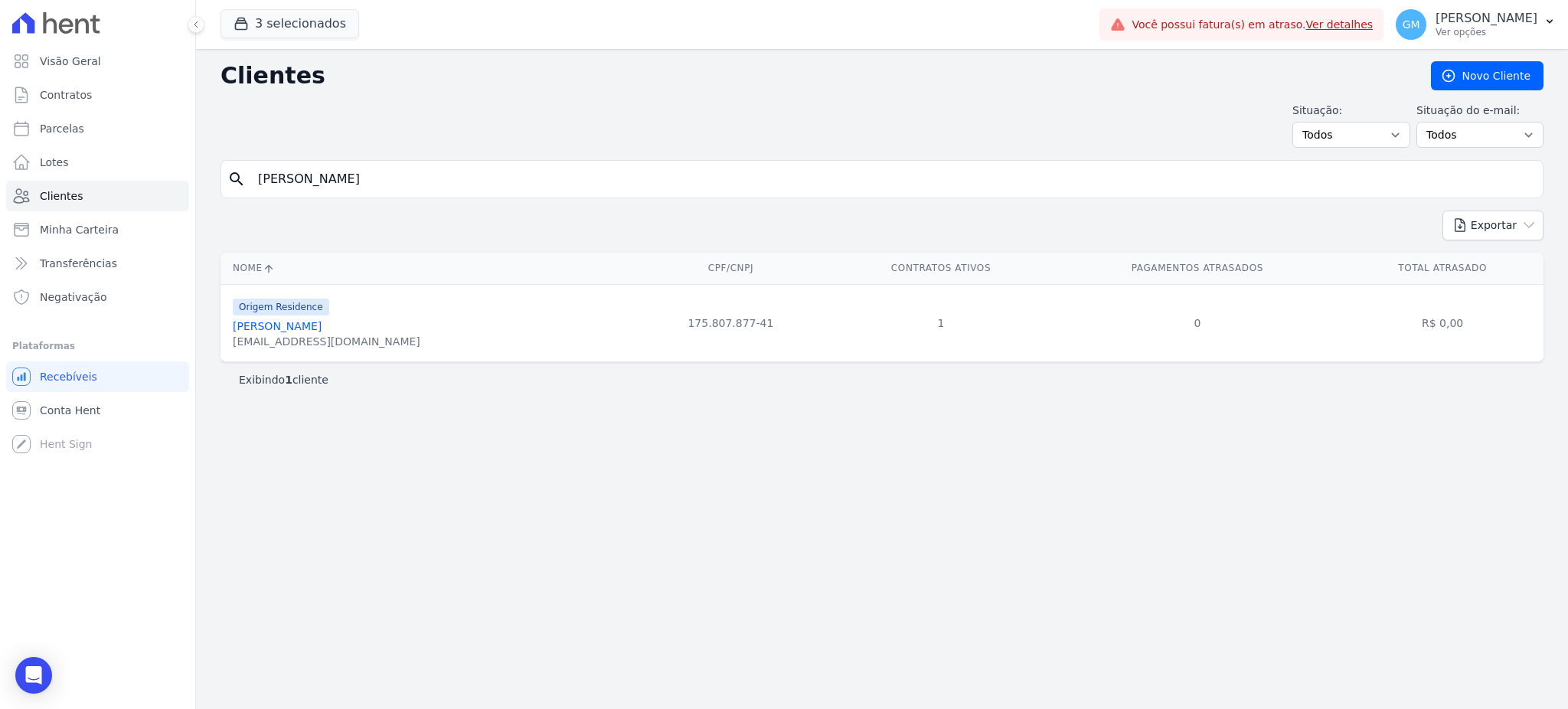
click at [322, 322] on link "[PERSON_NAME]" at bounding box center [276, 326] width 88 height 12
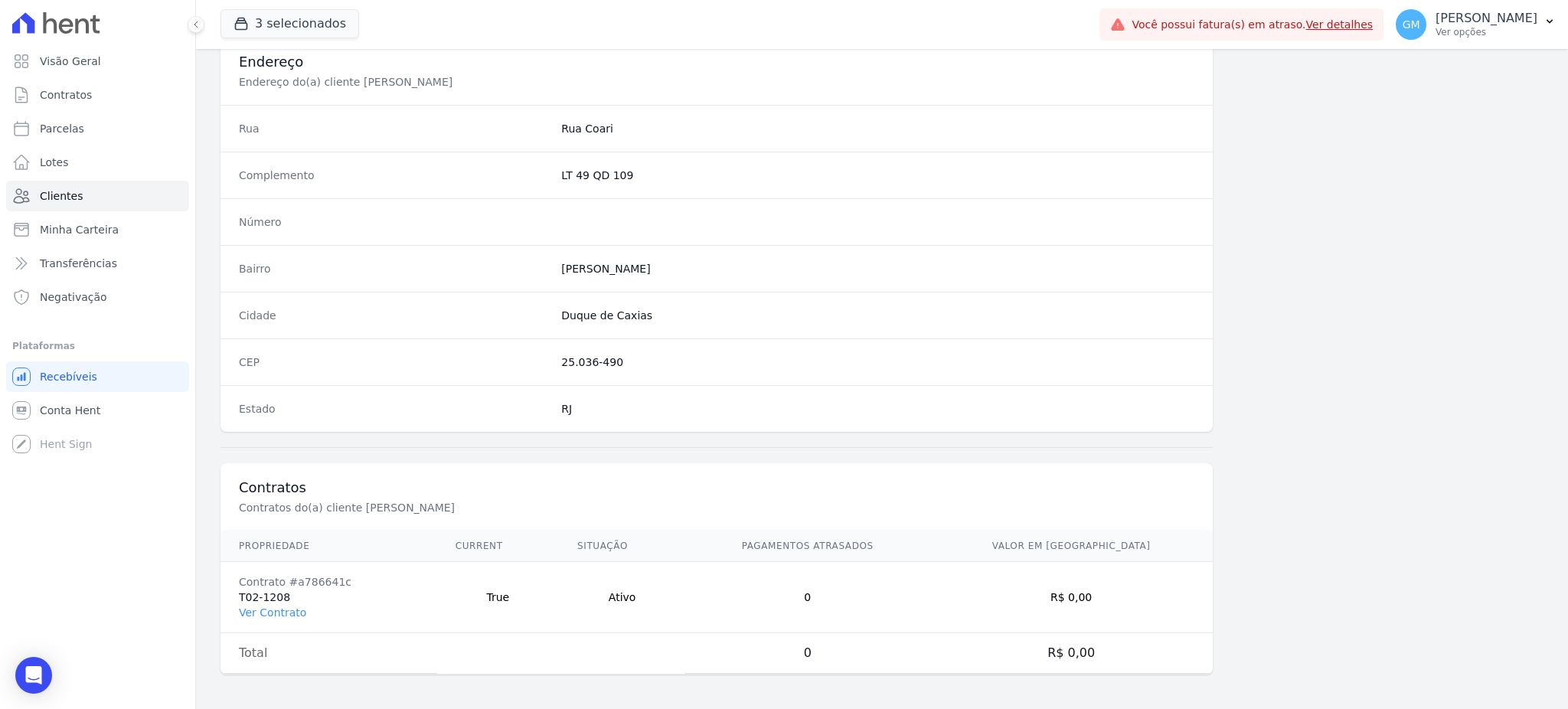
scroll to position [724, 0]
click at [251, 604] on link "Ver Contrato" at bounding box center [272, 609] width 68 height 12
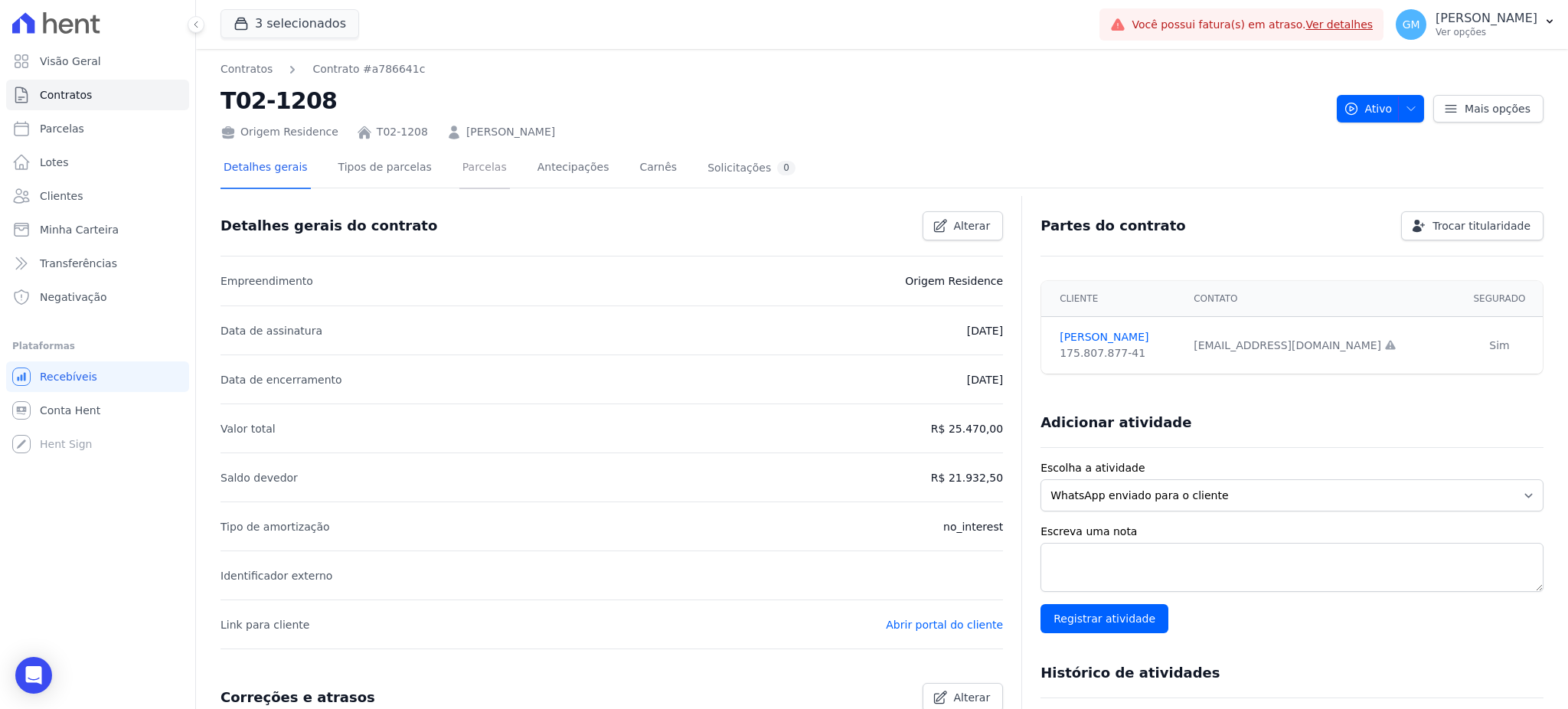
click at [483, 166] on link "Parcelas" at bounding box center [484, 168] width 50 height 41
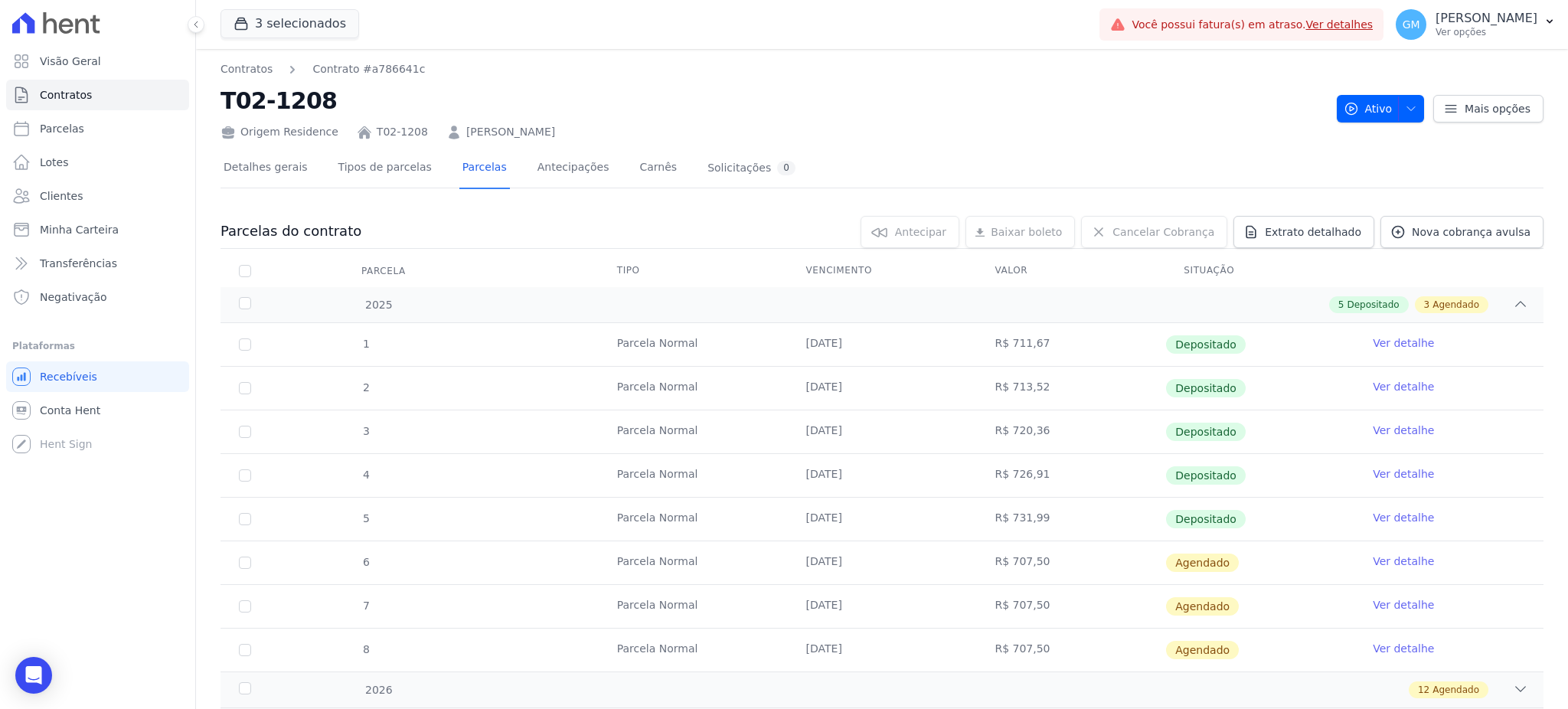
scroll to position [116, 0]
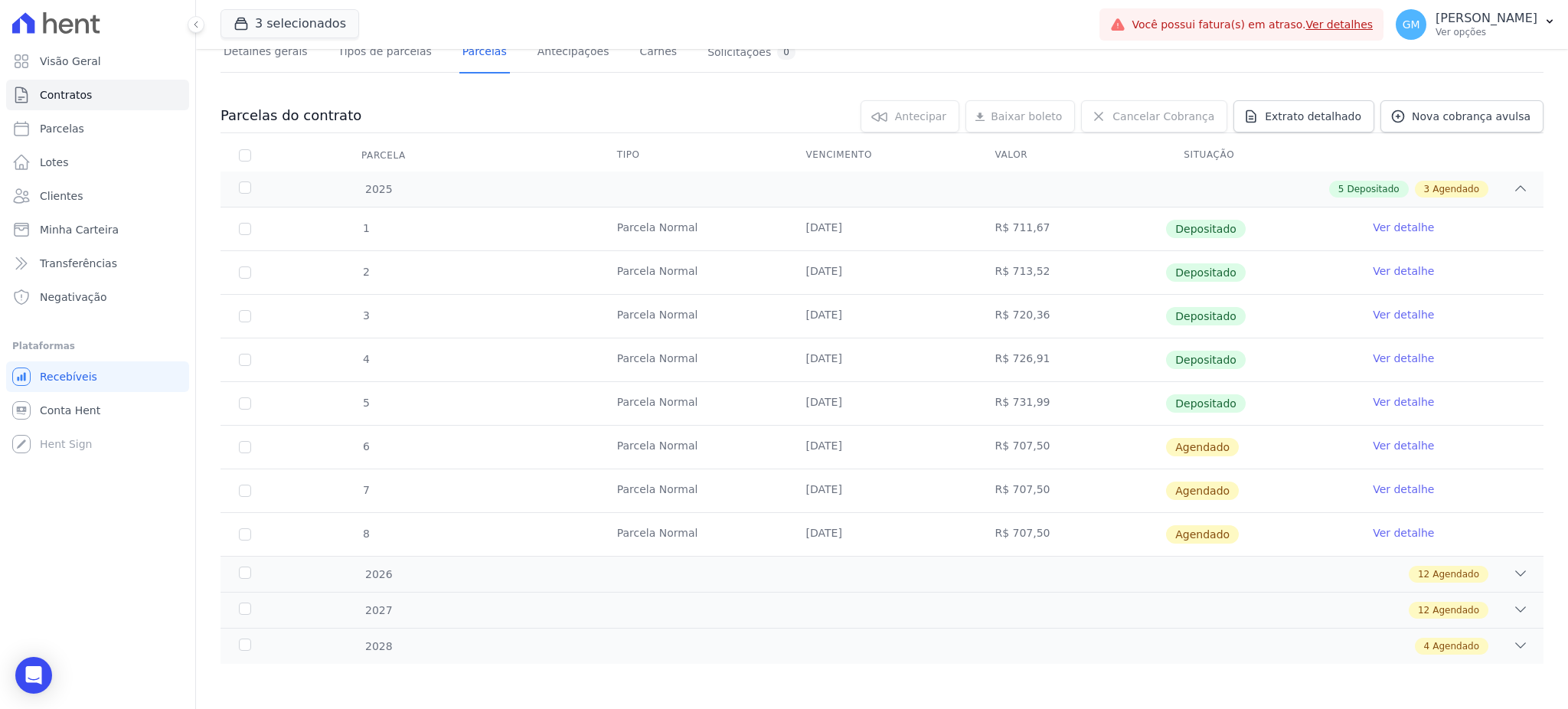
click at [1389, 403] on link "Ver detalhe" at bounding box center [1403, 402] width 61 height 15
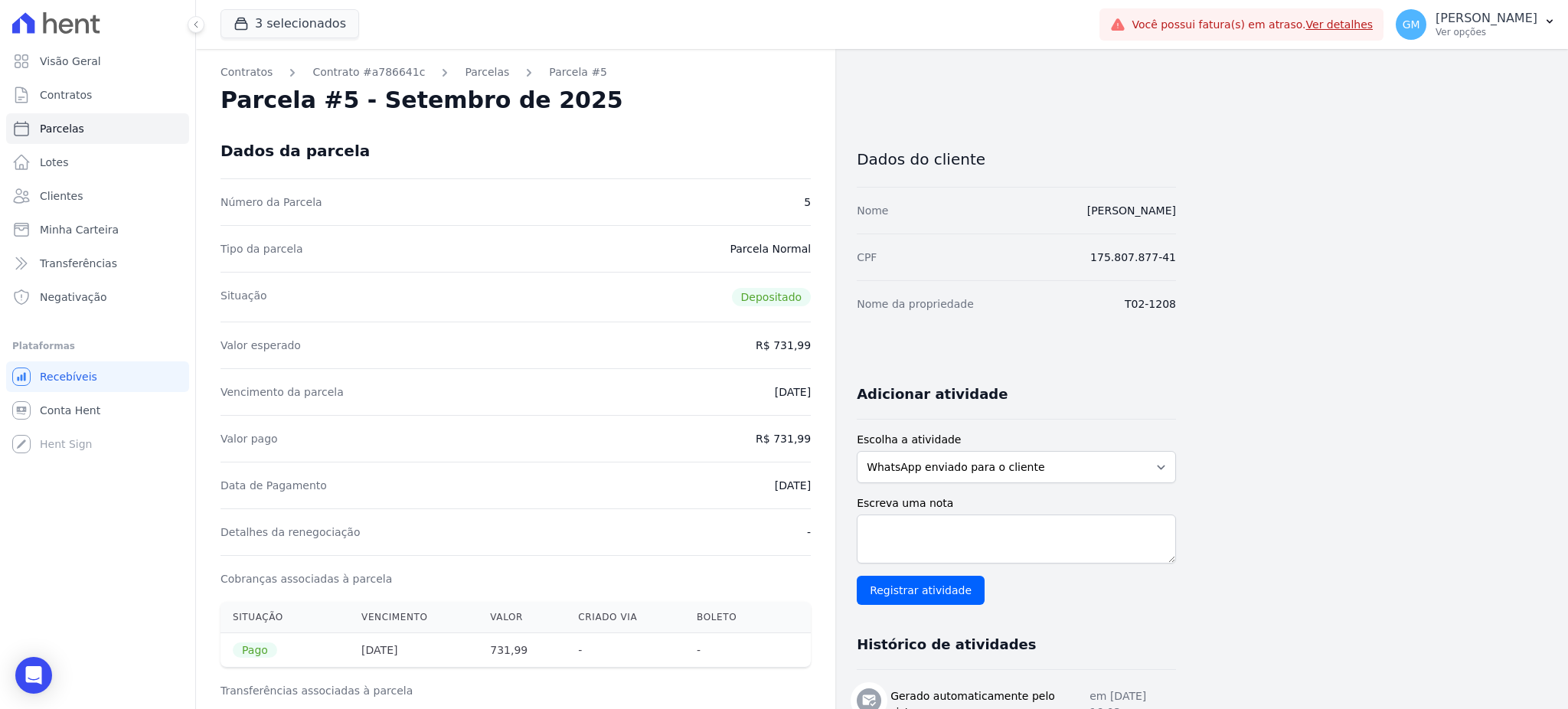
drag, startPoint x: 767, startPoint y: 97, endPoint x: 552, endPoint y: 91, distance: 215.1
click at [769, 97] on div "Parcela #5 - Setembro de 2025" at bounding box center [515, 100] width 590 height 28
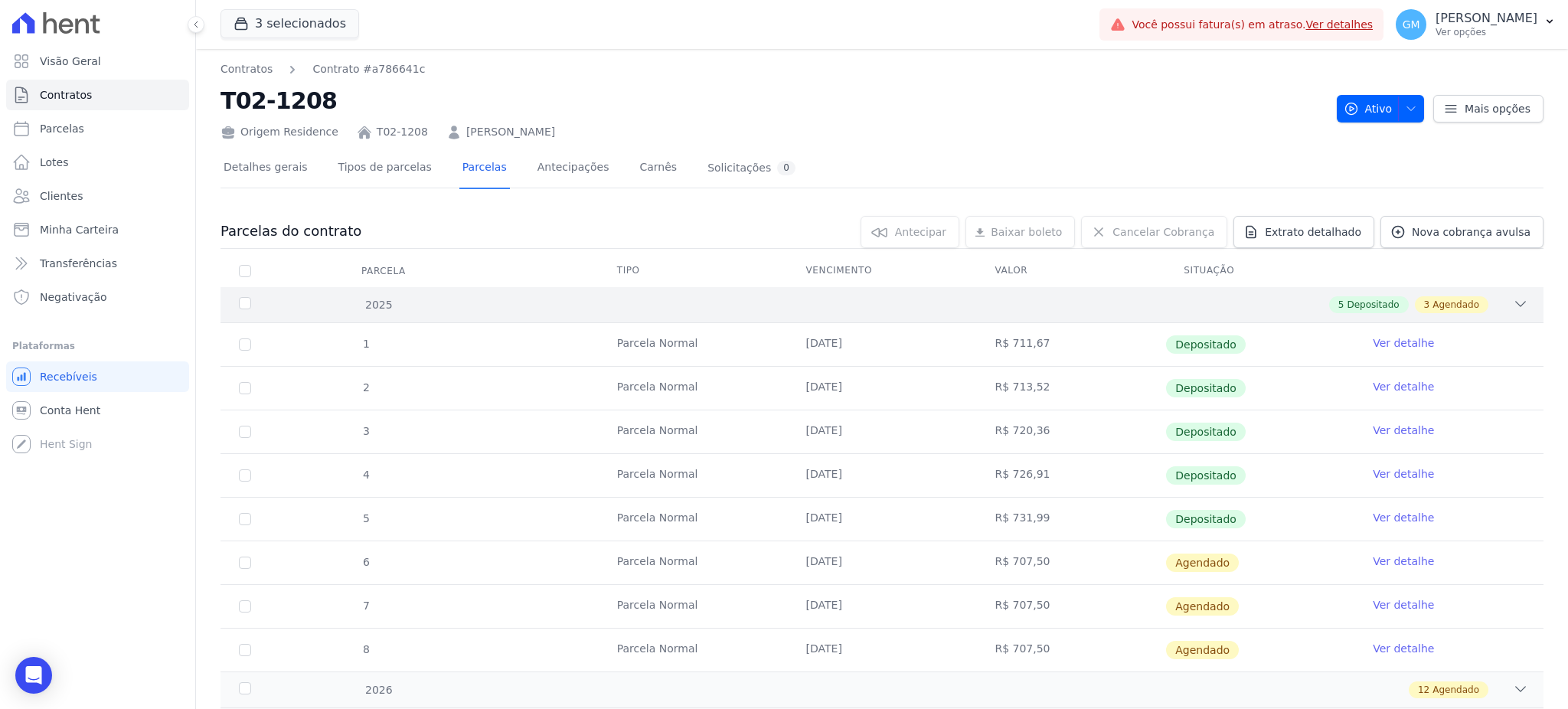
scroll to position [116, 0]
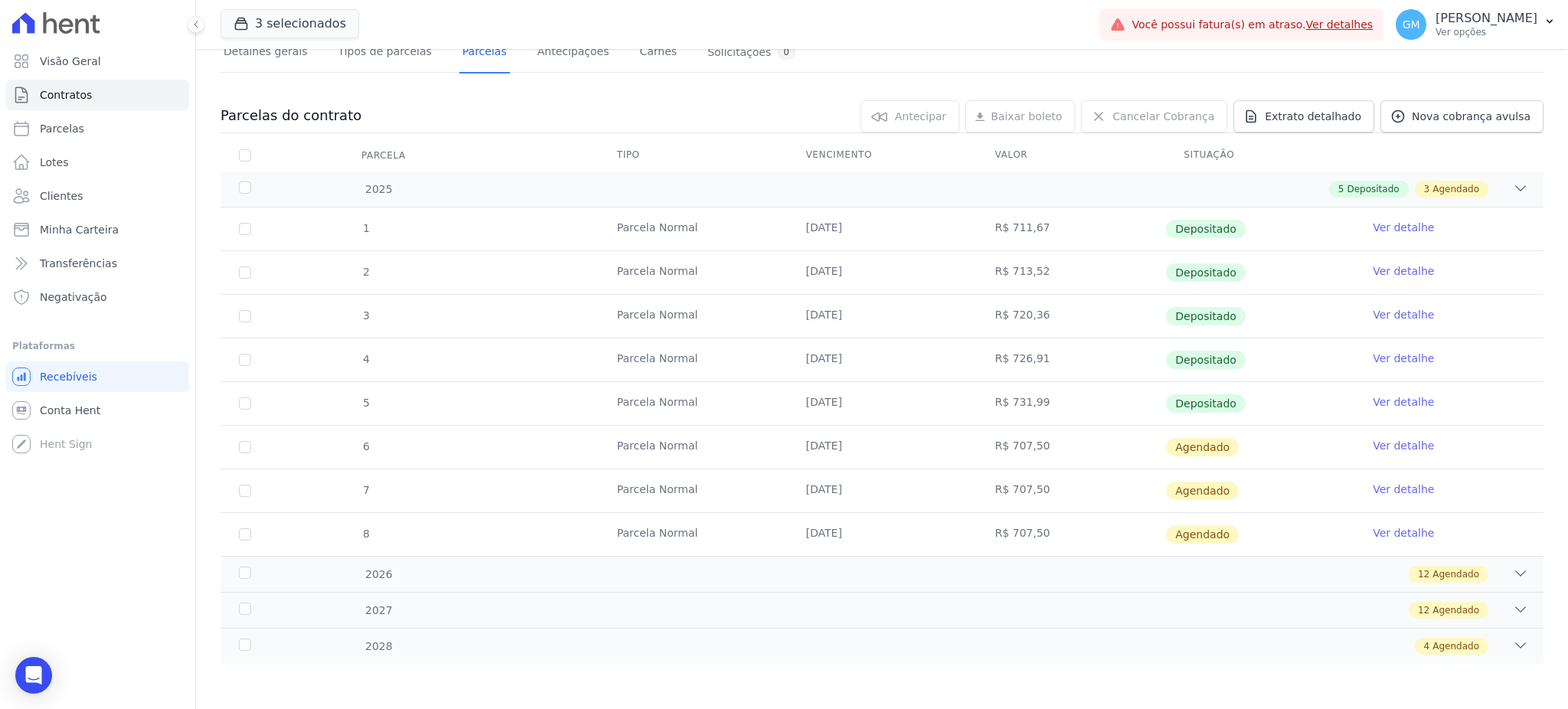
click at [1381, 444] on link "Ver detalhe" at bounding box center [1403, 445] width 61 height 15
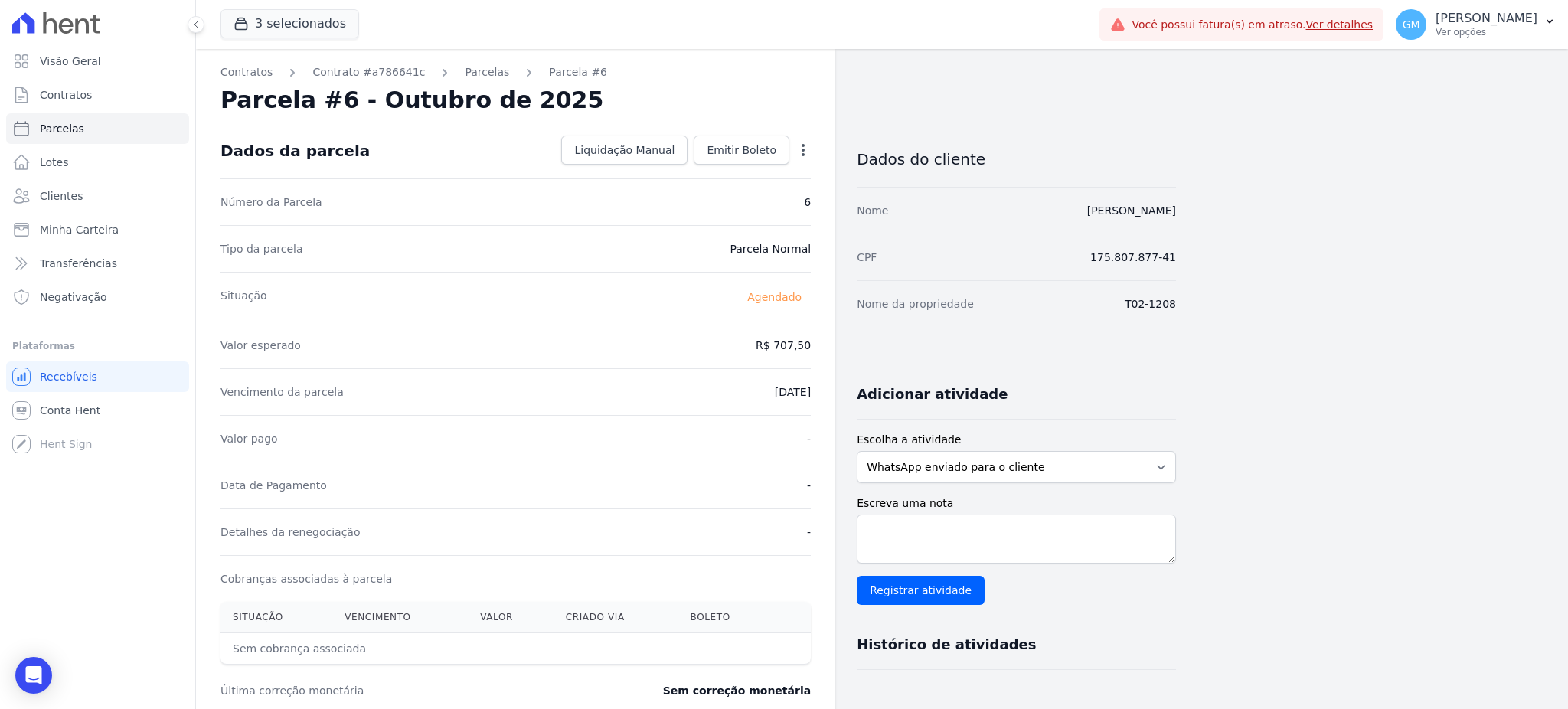
click at [796, 152] on icon "button" at bounding box center [802, 150] width 15 height 15
click at [756, 167] on link "Alterar" at bounding box center [737, 170] width 135 height 28
drag, startPoint x: 766, startPoint y: 354, endPoint x: 827, endPoint y: 347, distance: 61.4
click at [827, 347] on div "Contratos Contrato #a786641c Parcelas Parcela #6 Parcela #6 - Outubro de 2025 C…" at bounding box center [515, 540] width 639 height 983
paste input "33.52"
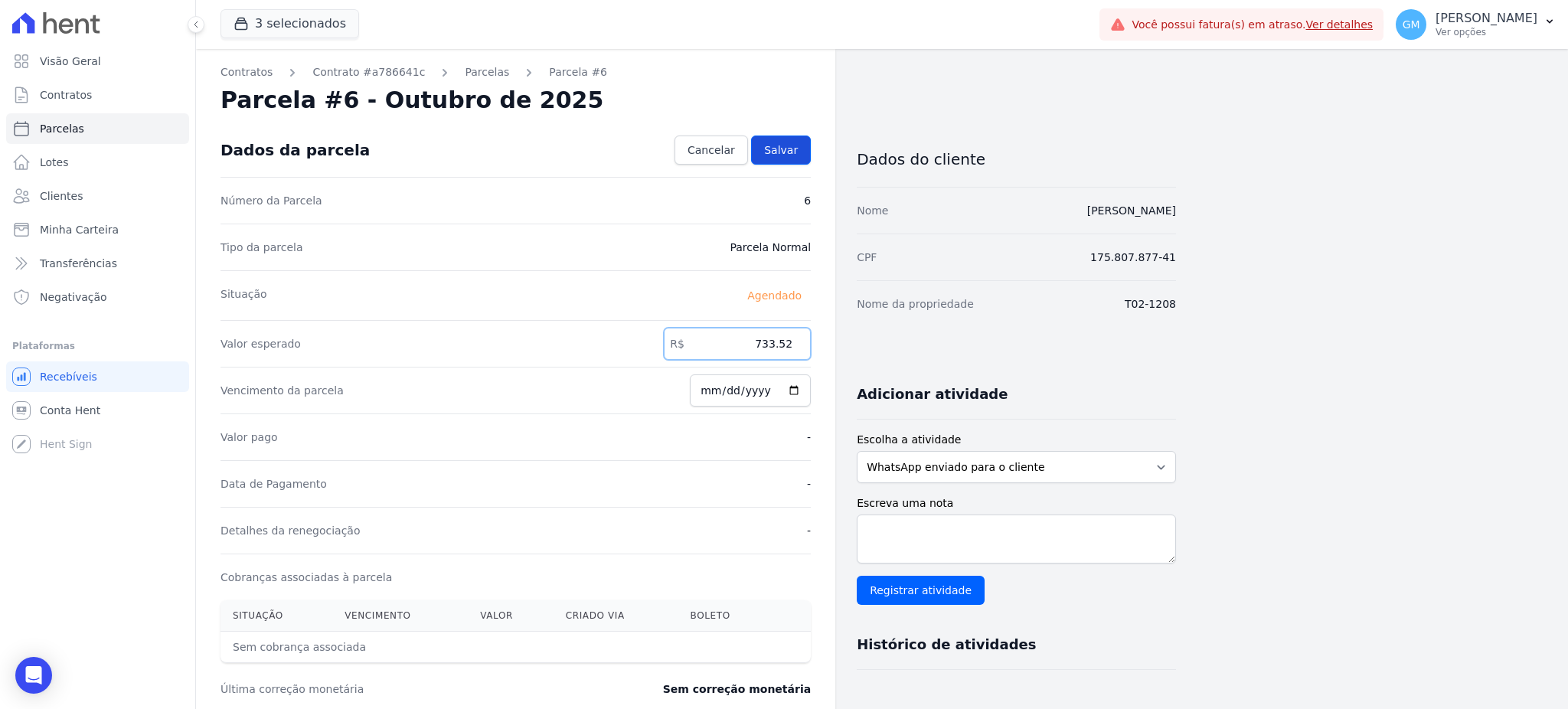
type input "733.52"
click at [779, 143] on span "Salvar" at bounding box center [781, 150] width 33 height 15
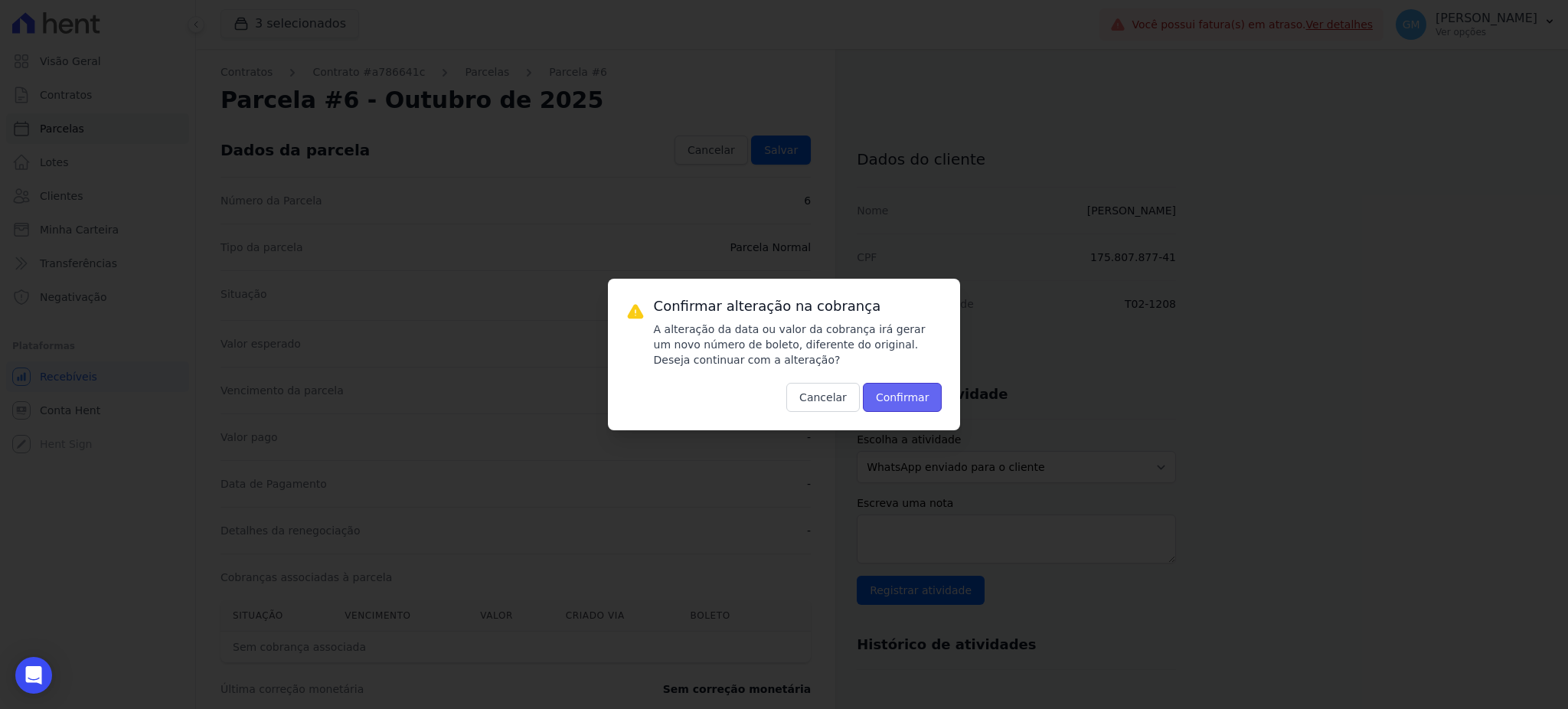
click at [924, 398] on button "Confirmar" at bounding box center [903, 397] width 80 height 29
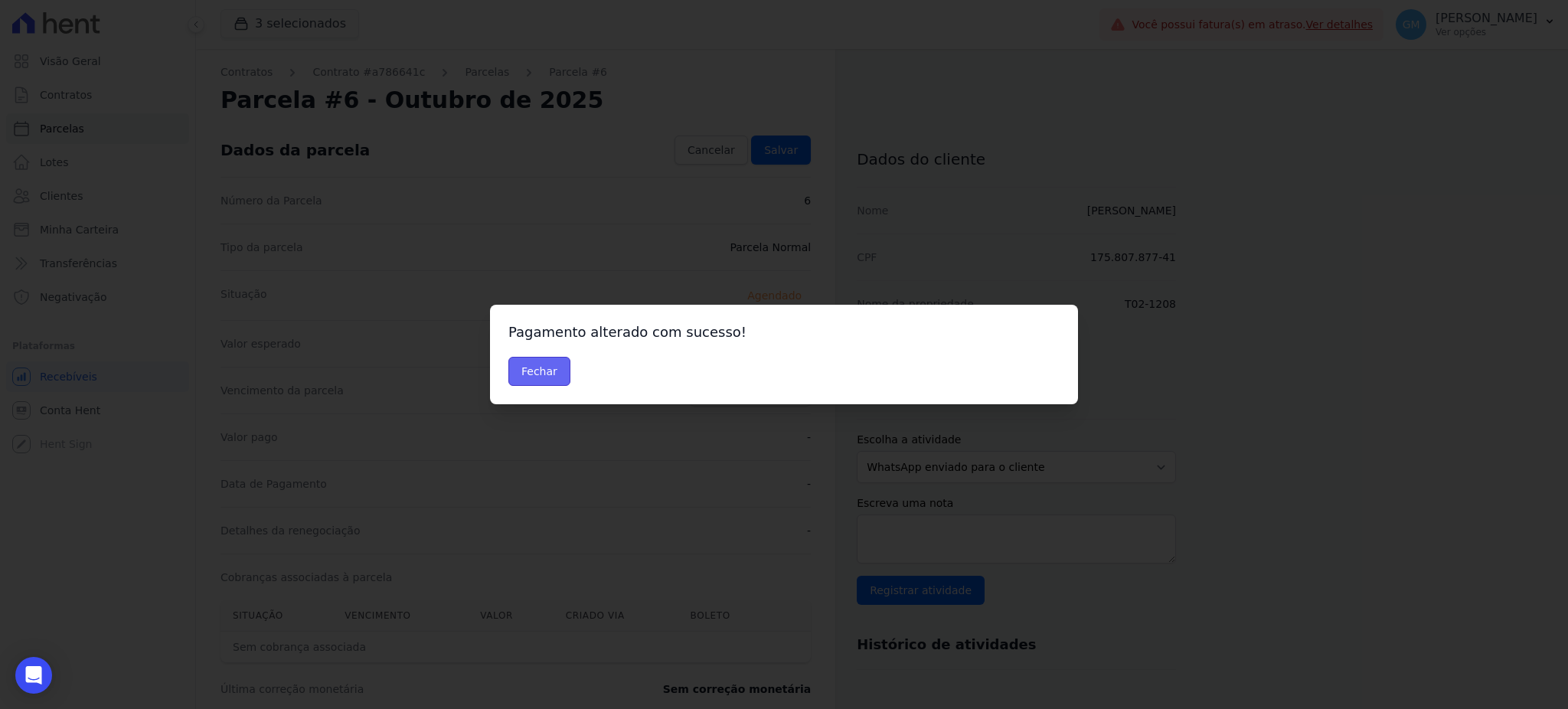
click at [535, 361] on button "Fechar" at bounding box center [539, 371] width 62 height 29
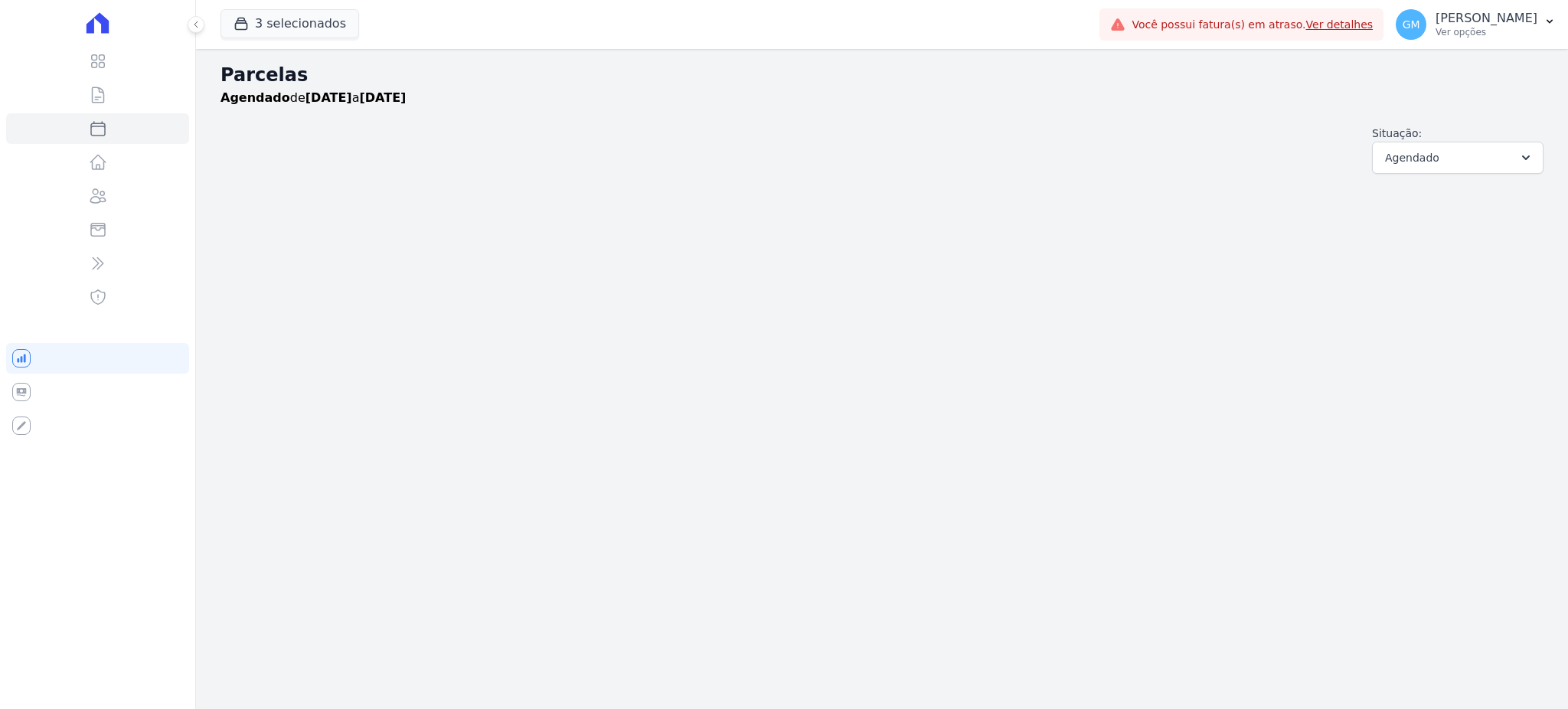
select select
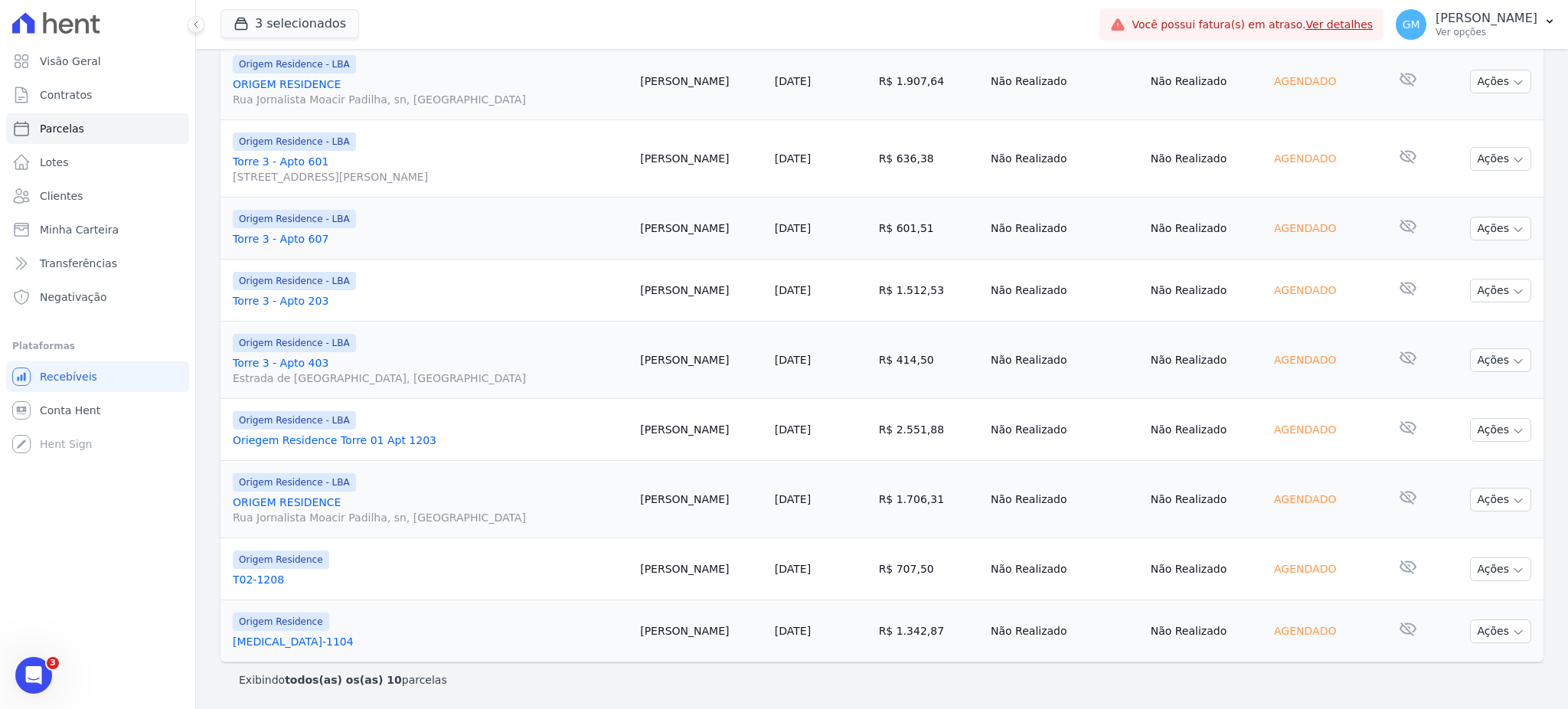
drag, startPoint x: 743, startPoint y: 584, endPoint x: 647, endPoint y: 576, distance: 96.3
click at [647, 576] on tr "Origem Residence T02-1208 [PERSON_NAME] [DATE] R$ 707,50 Não Realizado Não Real…" at bounding box center [882, 569] width 1323 height 62
copy tr "[PERSON_NAME]"
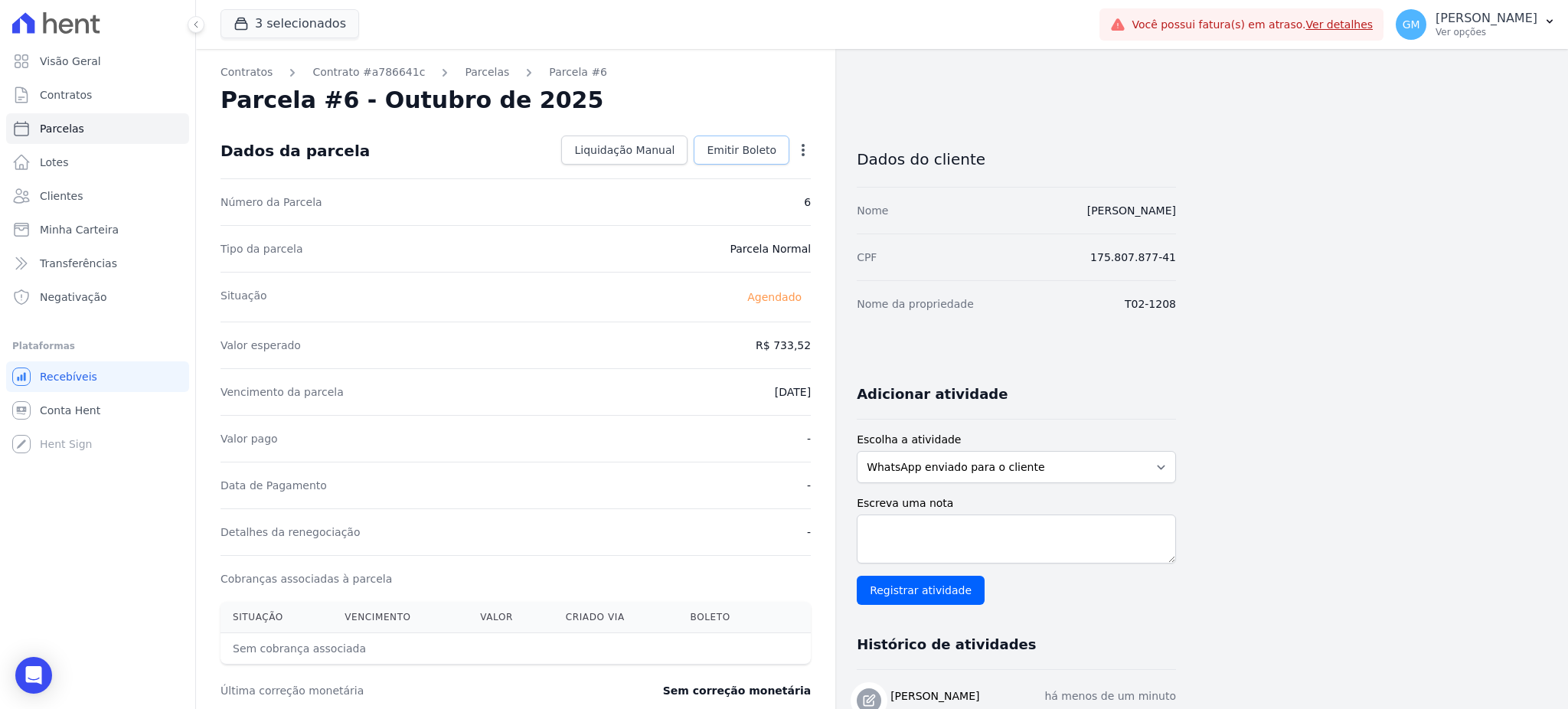
click at [751, 146] on span "Emitir Boleto" at bounding box center [741, 150] width 69 height 15
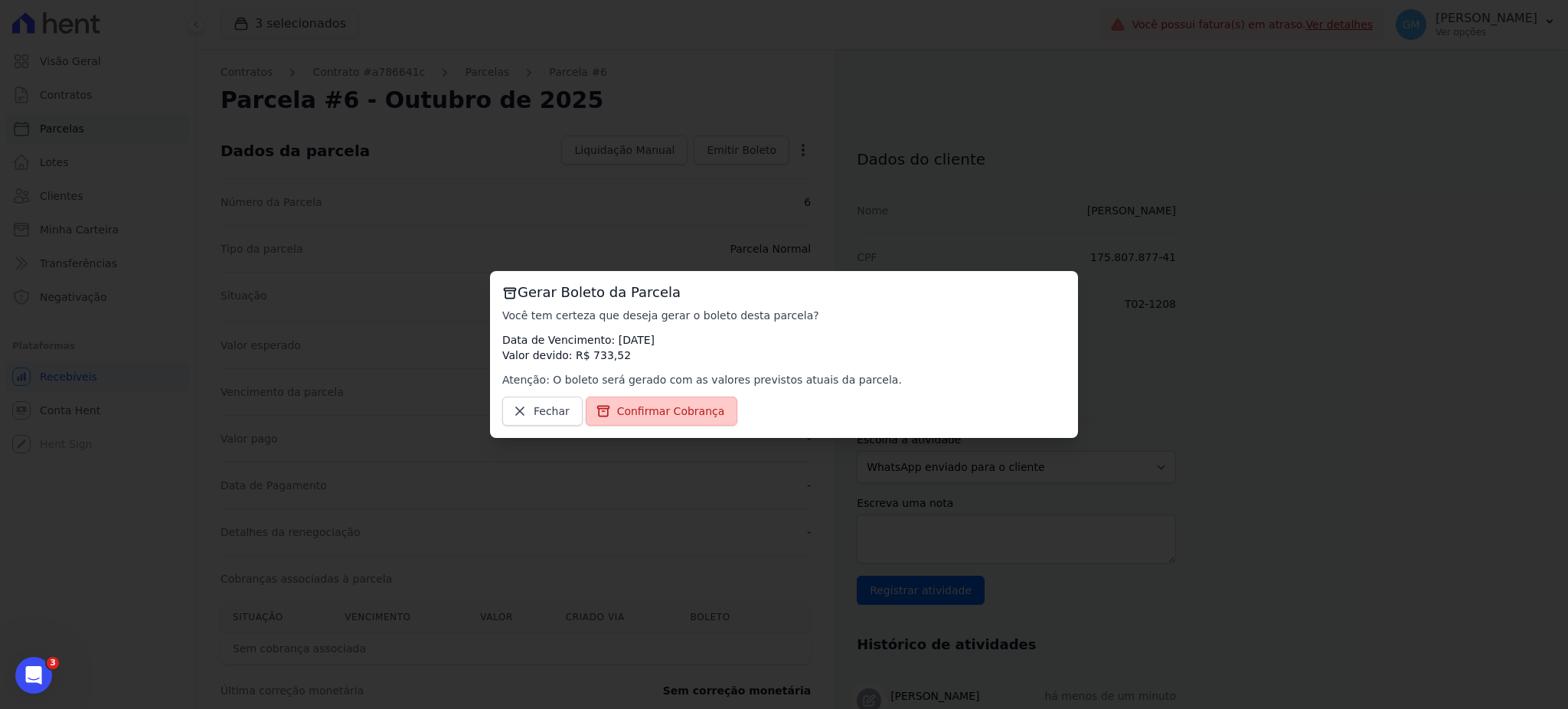
click at [664, 407] on span "Confirmar Cobrança" at bounding box center [670, 410] width 108 height 15
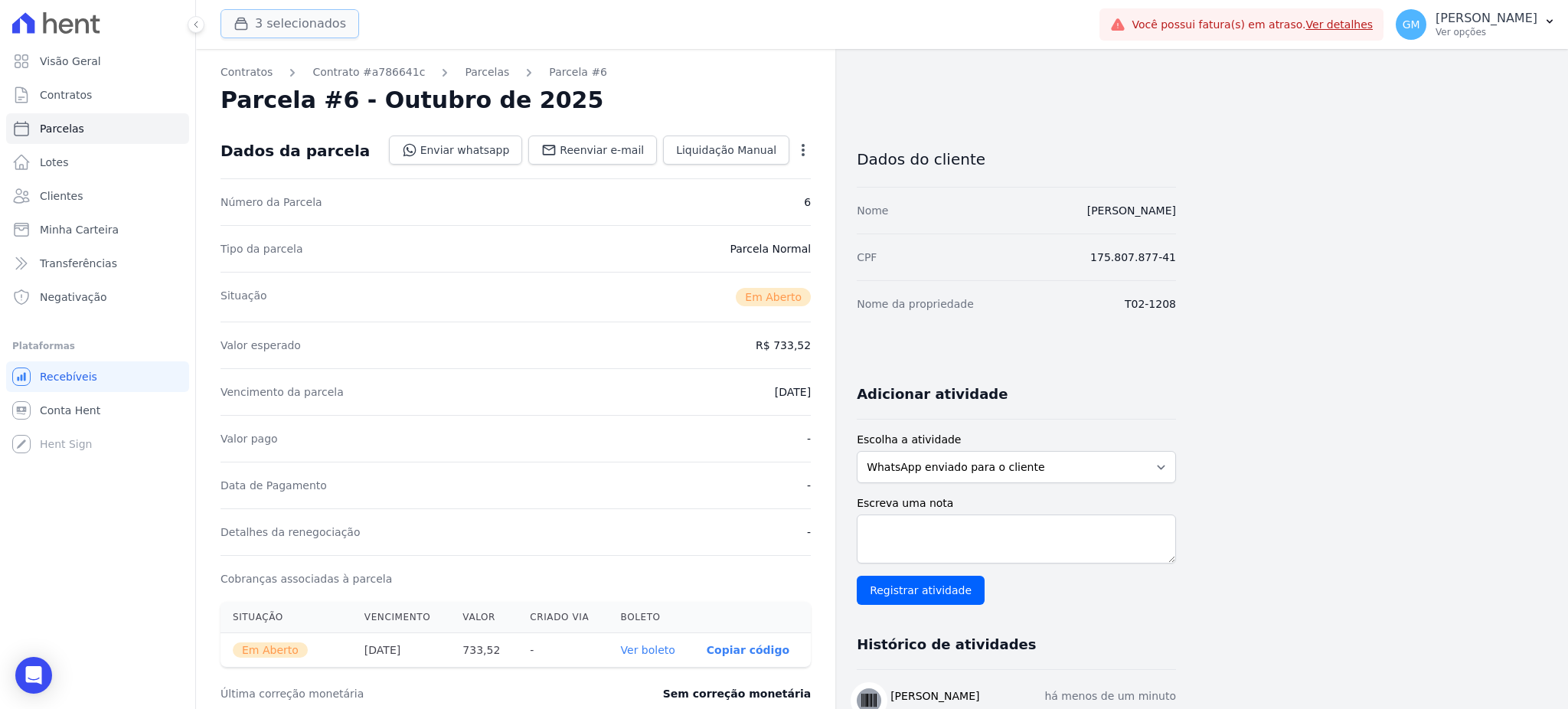
click at [261, 12] on button "3 selecionados" at bounding box center [290, 24] width 139 height 29
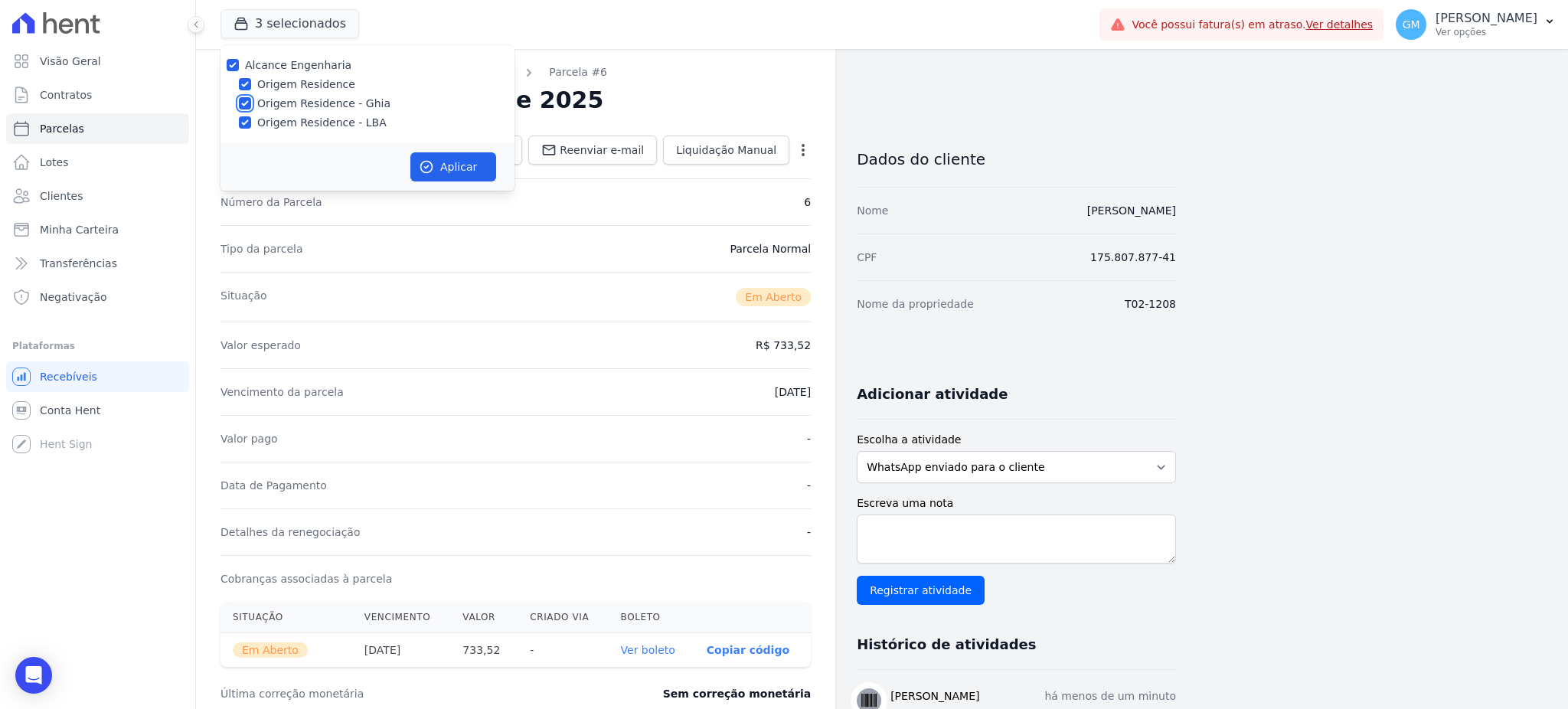
click at [243, 106] on input "Origem Residence - Ghia" at bounding box center [245, 103] width 12 height 12
checkbox input "false"
click at [252, 135] on div "Alcance Engenharia Origem Residence Origem Residence - Ghia Origem Residence - …" at bounding box center [367, 94] width 294 height 98
click at [247, 123] on input "Origem Residence - LBA" at bounding box center [245, 122] width 12 height 12
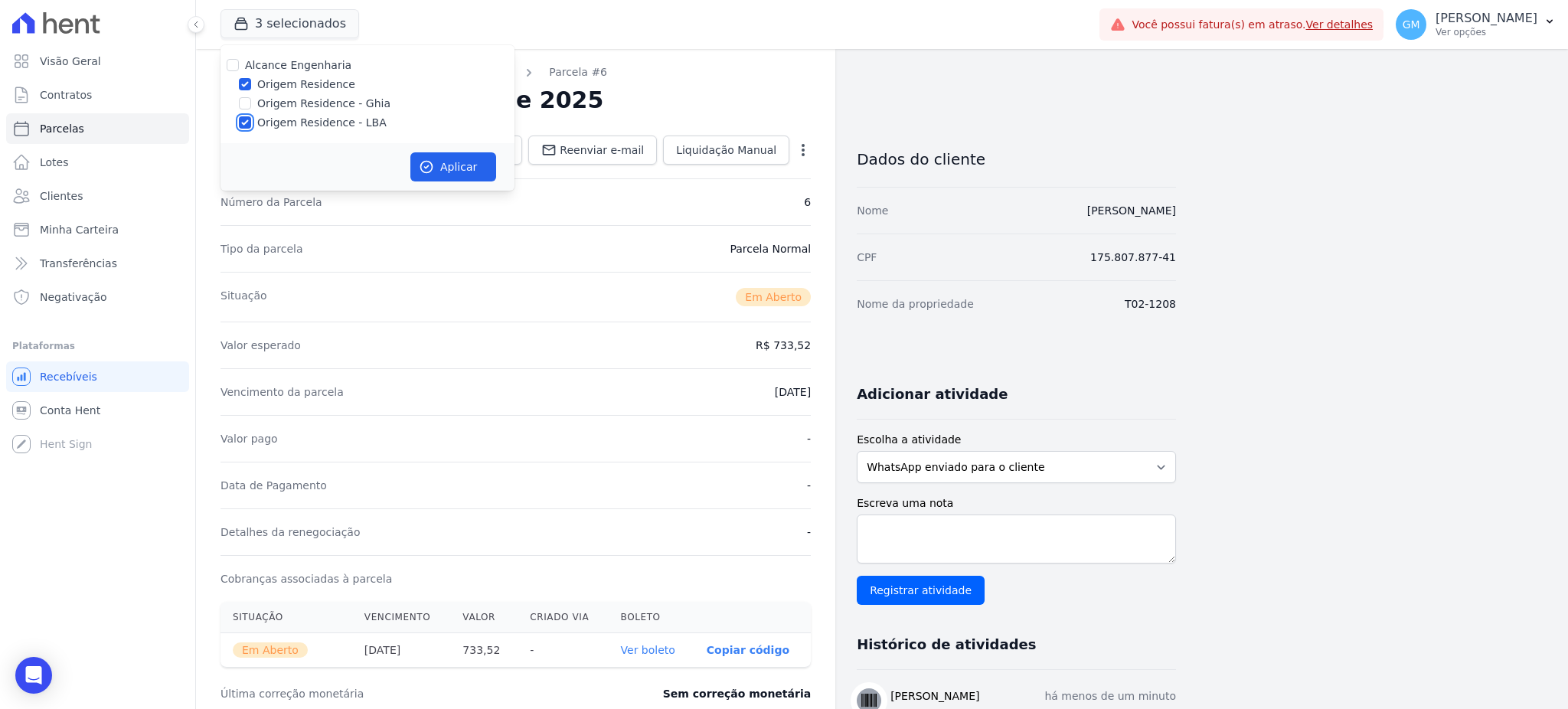
checkbox input "false"
click at [417, 161] on button "Aplicar" at bounding box center [453, 166] width 86 height 29
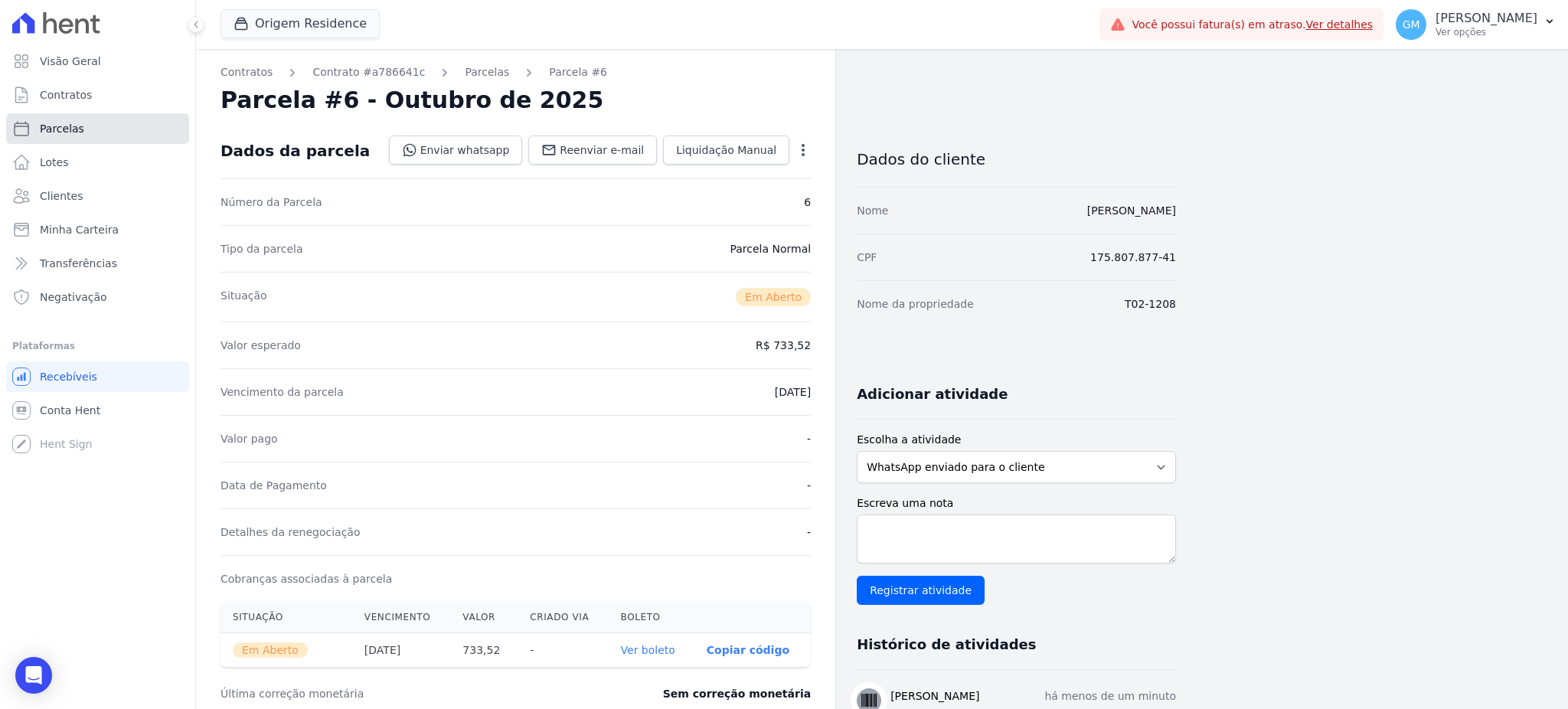
click at [69, 128] on span "Parcelas" at bounding box center [62, 128] width 45 height 15
select select
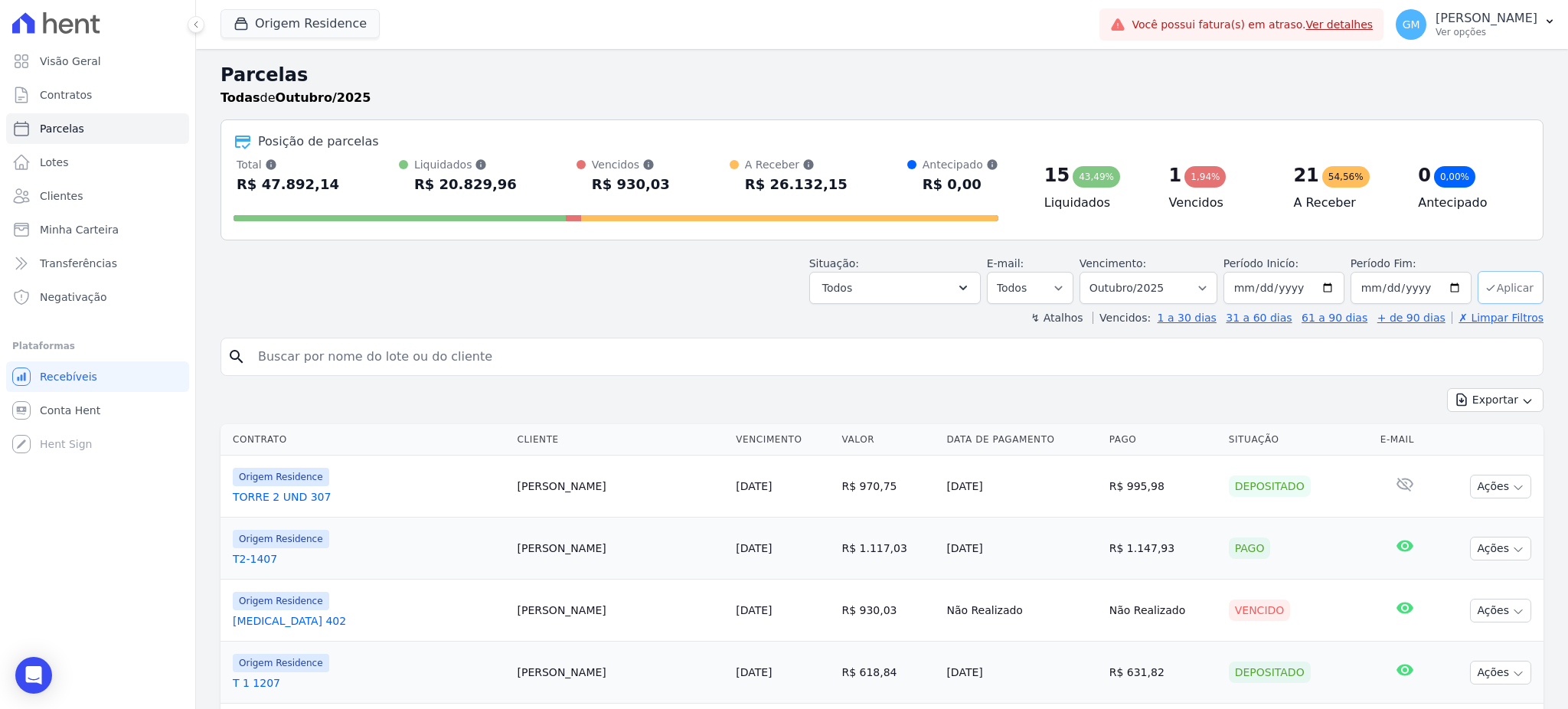
click at [1488, 298] on button "Aplicar" at bounding box center [1510, 287] width 66 height 33
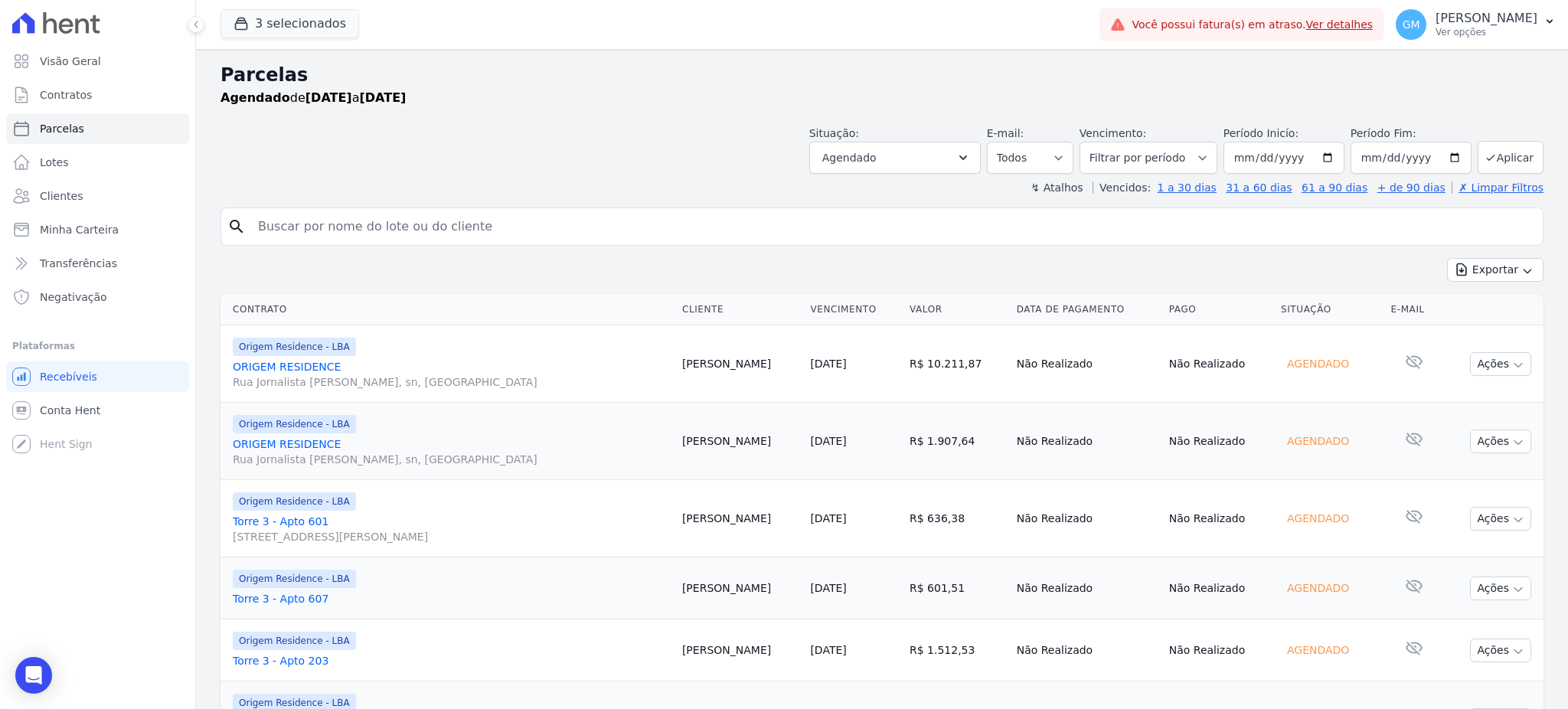
select select
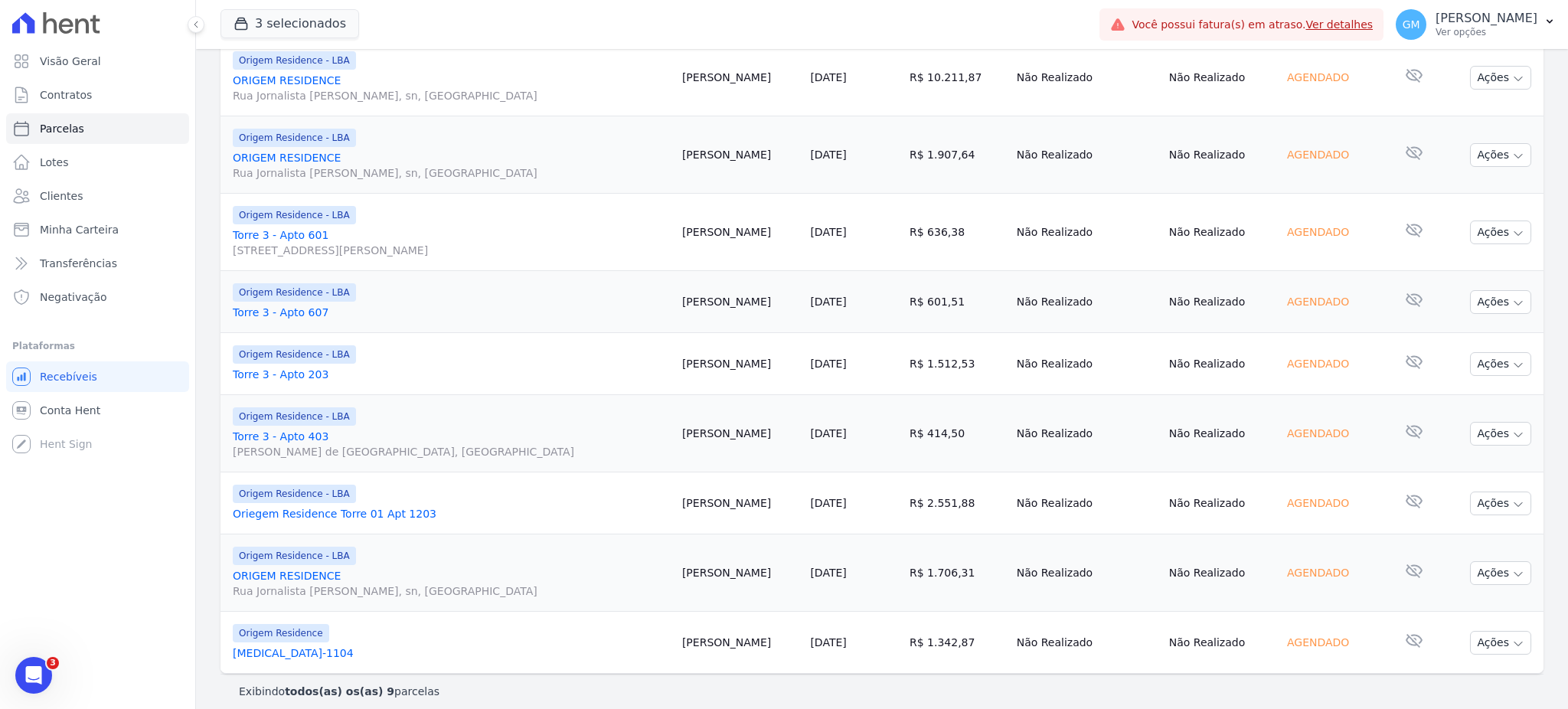
scroll to position [298, 0]
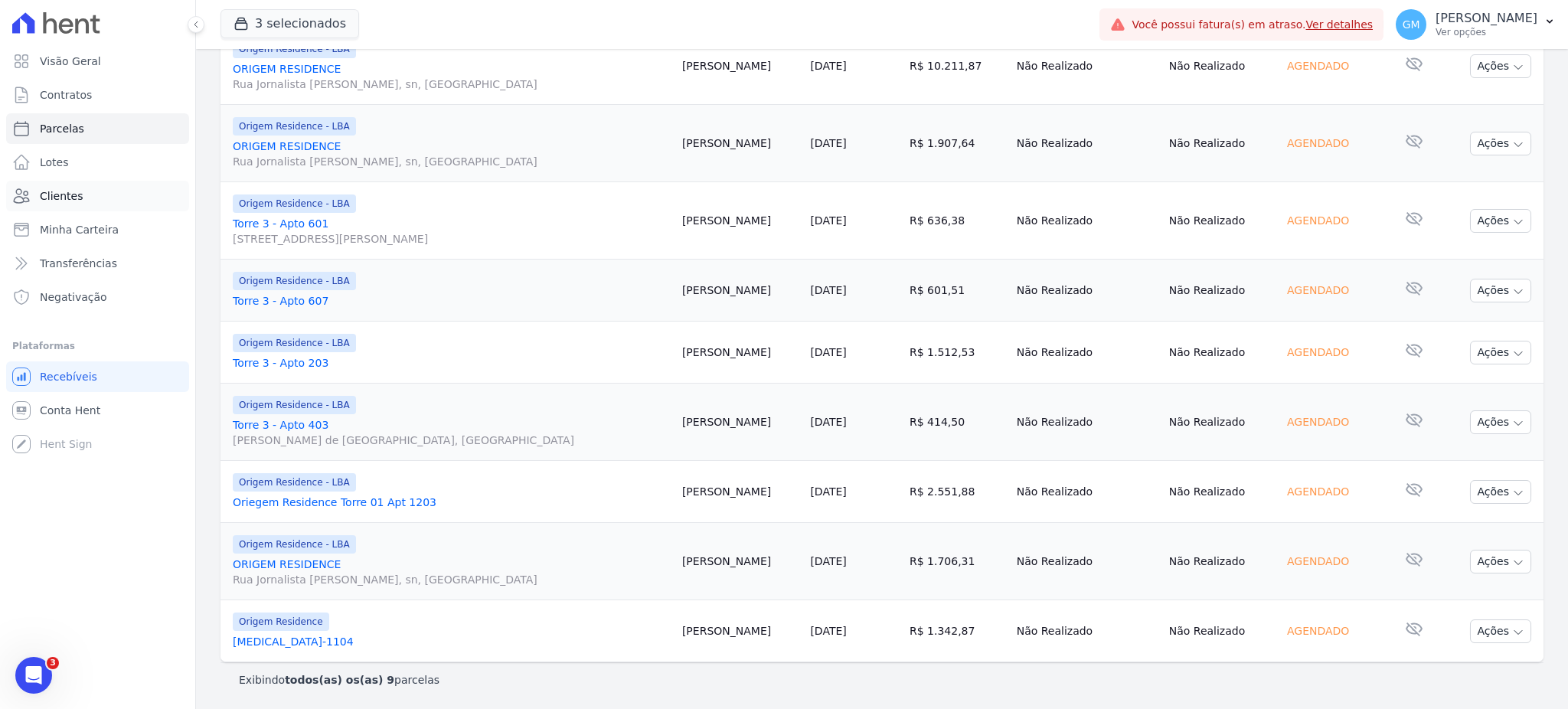
click at [127, 184] on link "Clientes" at bounding box center [98, 196] width 183 height 30
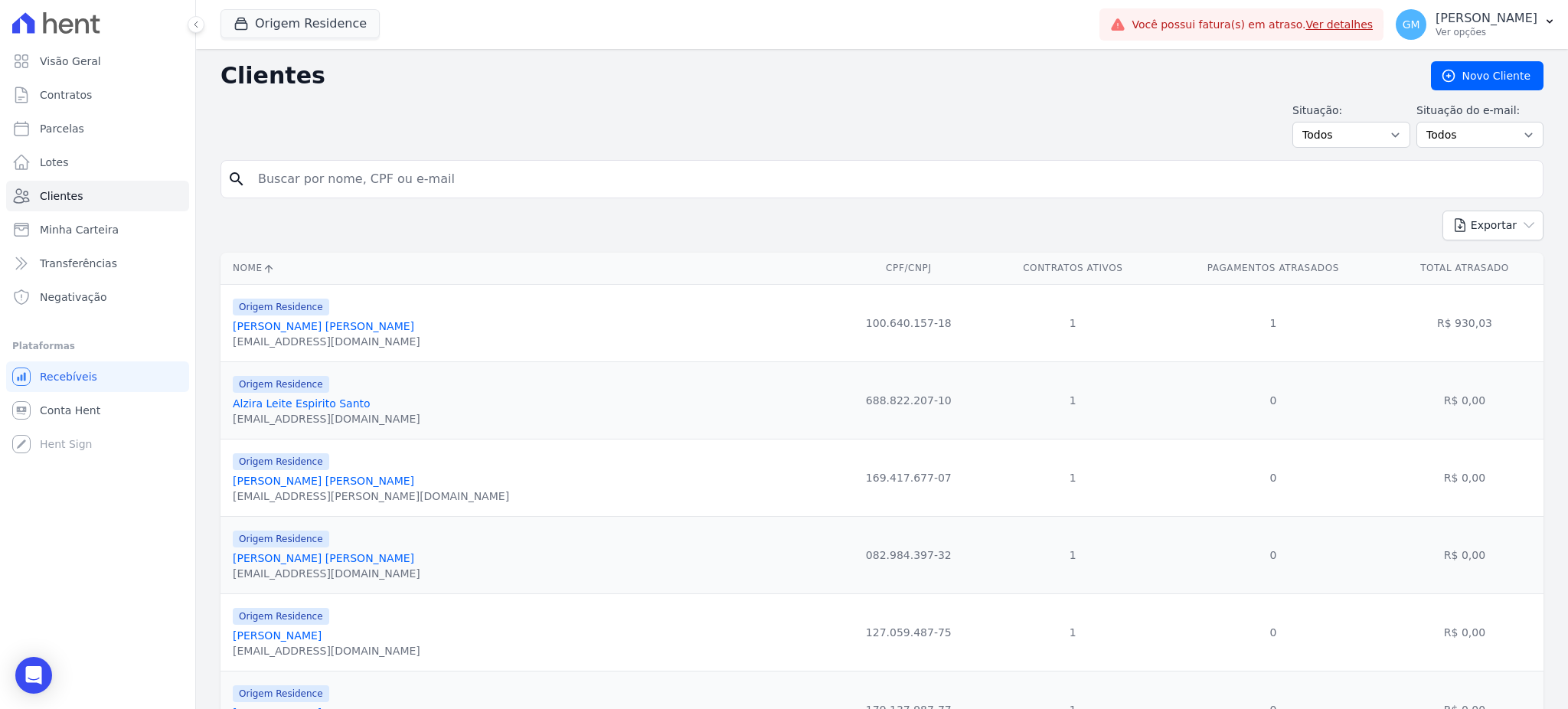
click at [361, 160] on div "search" at bounding box center [882, 179] width 1323 height 38
click at [360, 175] on input "search" at bounding box center [892, 179] width 1288 height 30
paste input "[PERSON_NAME]"
type input "[PERSON_NAME]"
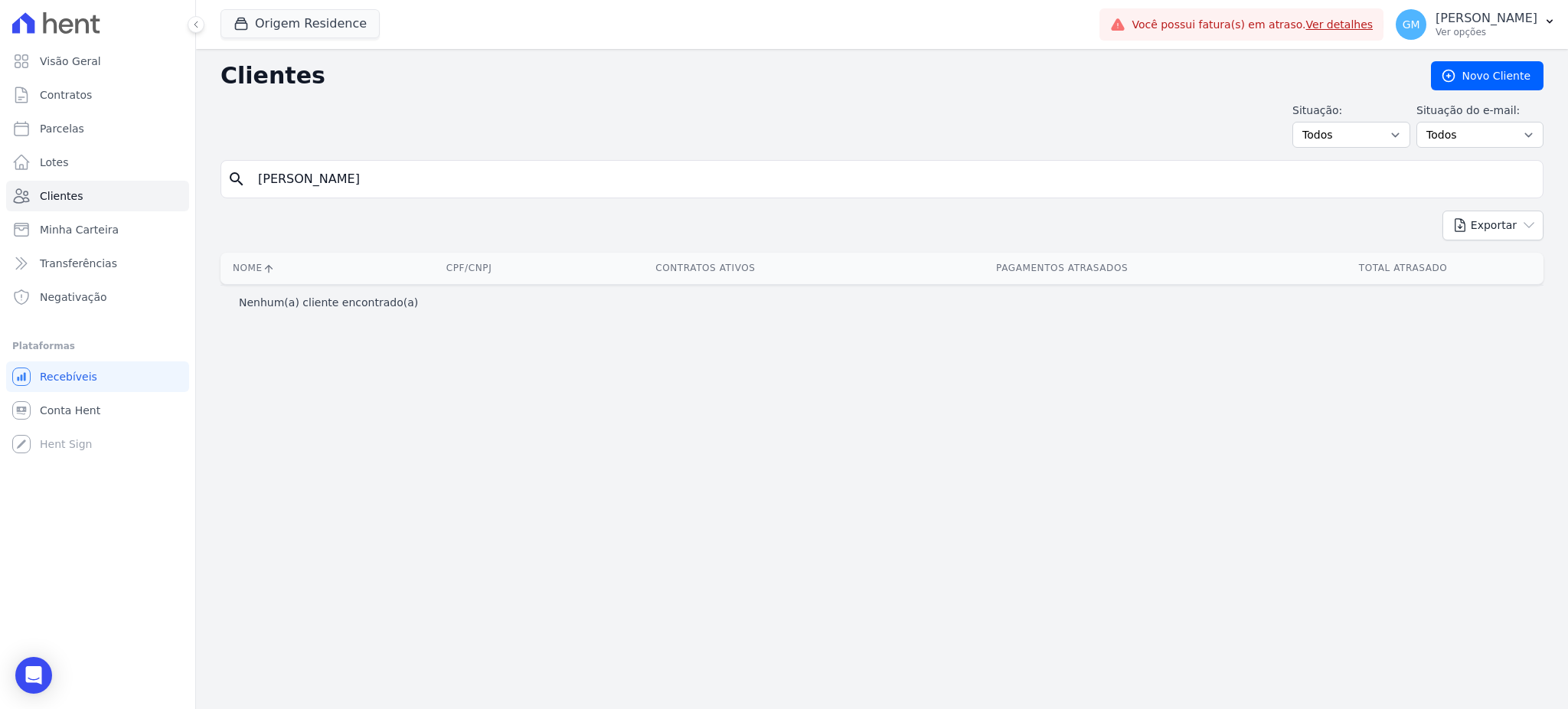
click at [351, 186] on input "[PERSON_NAME]" at bounding box center [892, 179] width 1288 height 30
type input "Philipe"
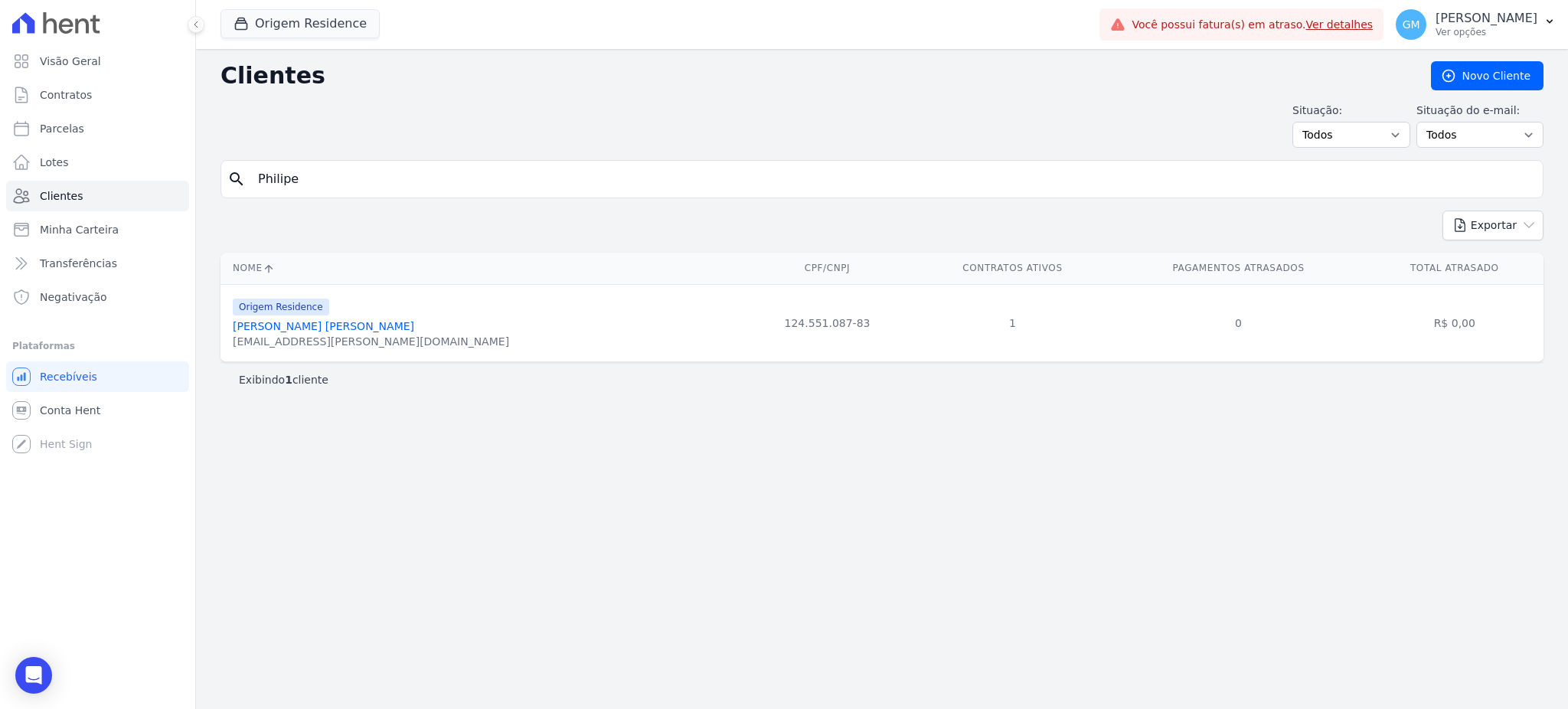
click at [335, 323] on link "Philipe De Oliveira Fernandes" at bounding box center [323, 326] width 182 height 12
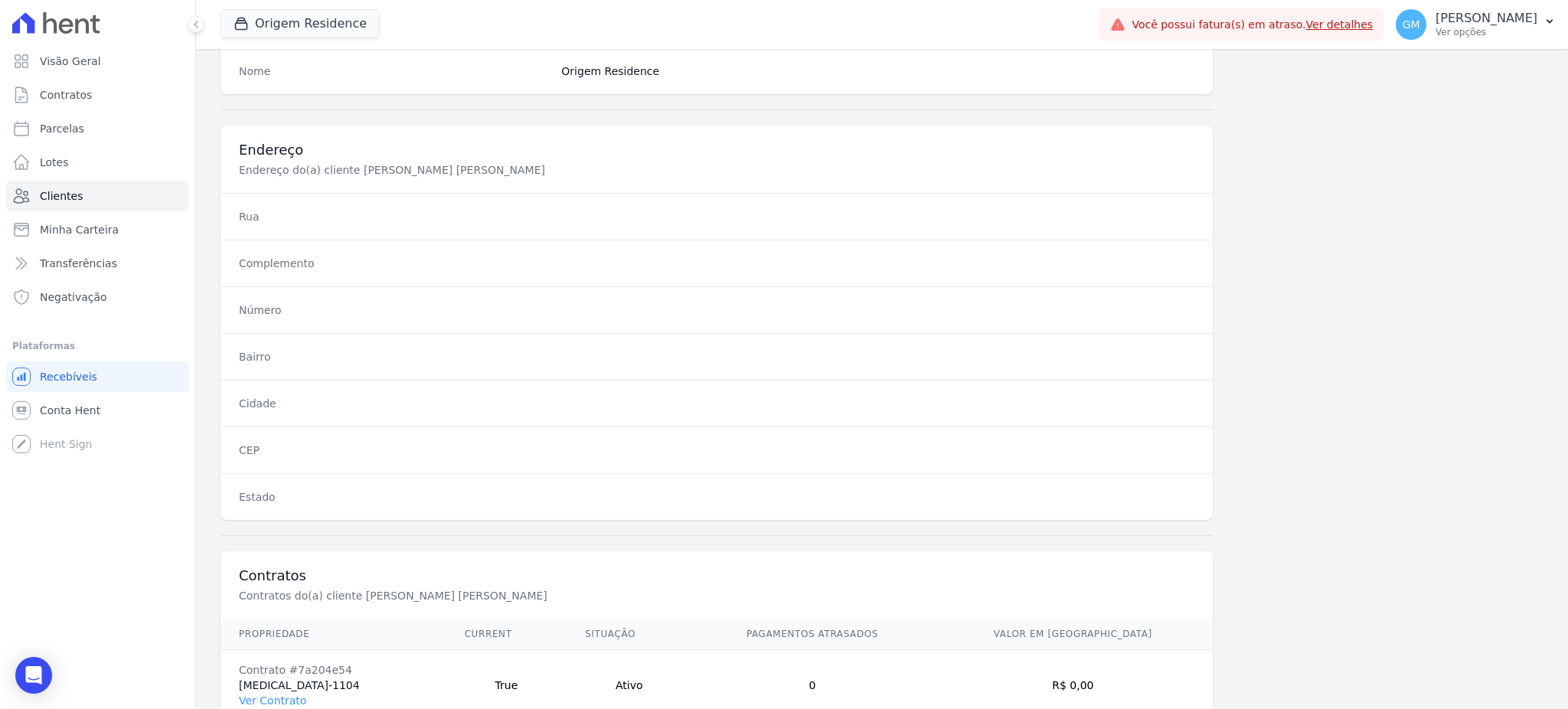
scroll to position [724, 0]
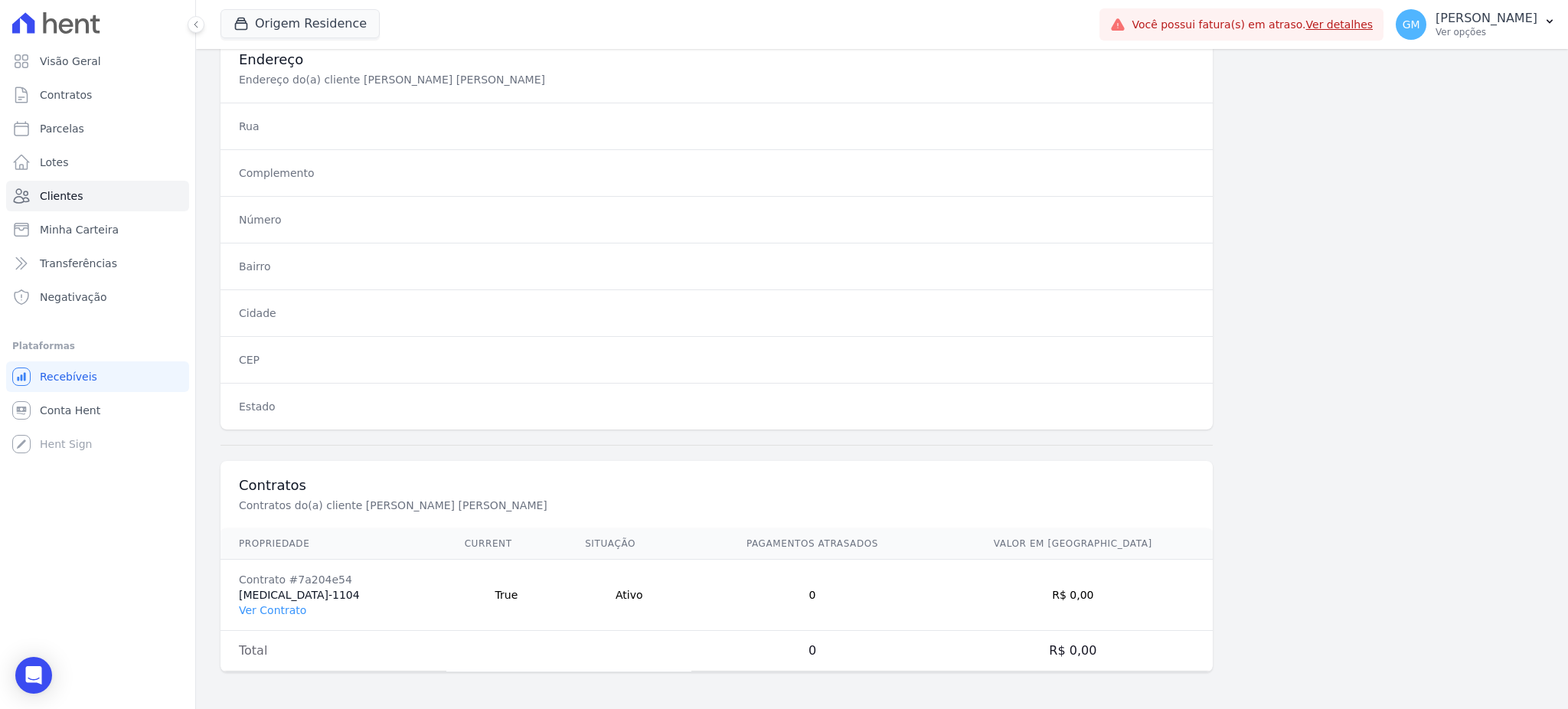
click at [272, 600] on td "Contrato #7a204e54 T3-1104 Ver Contrato" at bounding box center [333, 594] width 225 height 71
click at [272, 608] on link "Ver Contrato" at bounding box center [272, 609] width 68 height 12
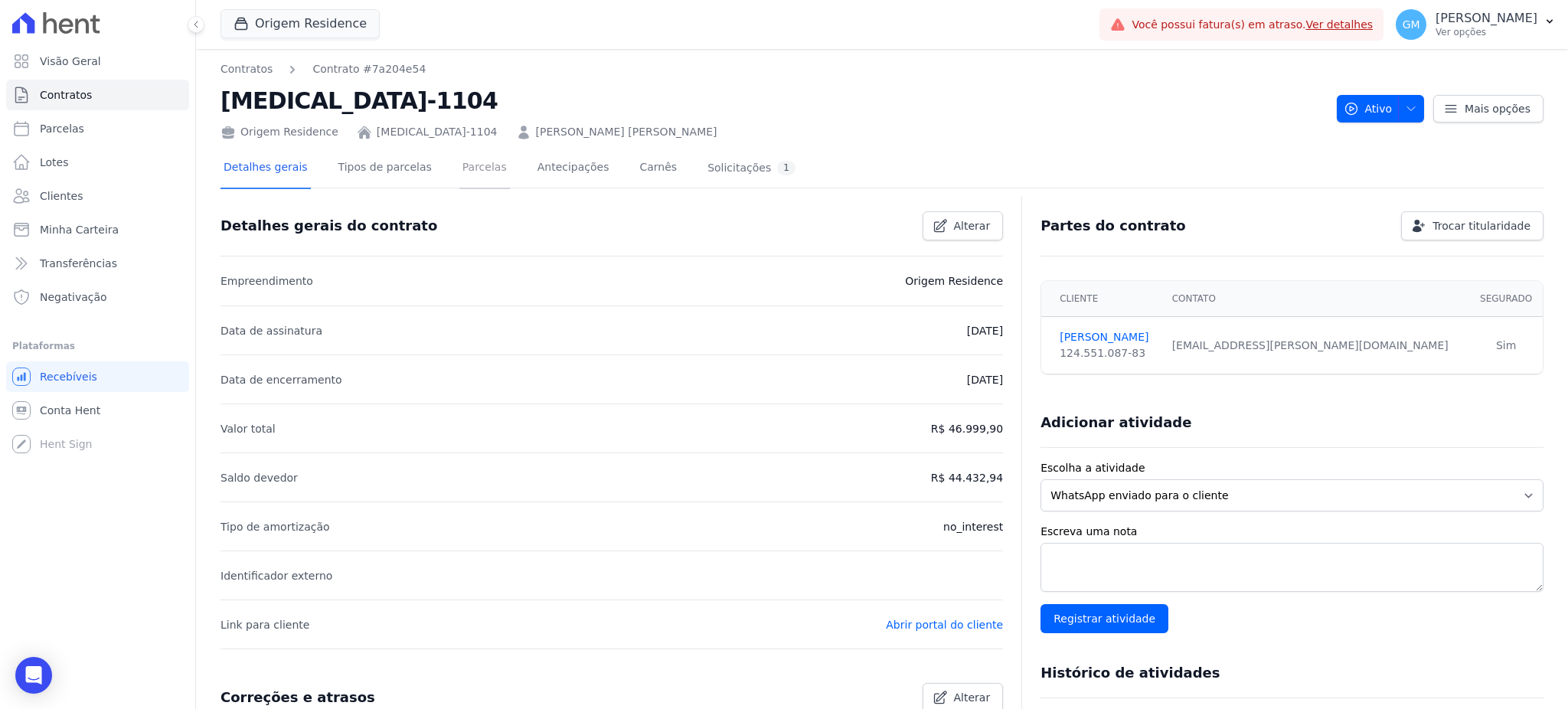
click at [472, 182] on link "Parcelas" at bounding box center [484, 168] width 50 height 41
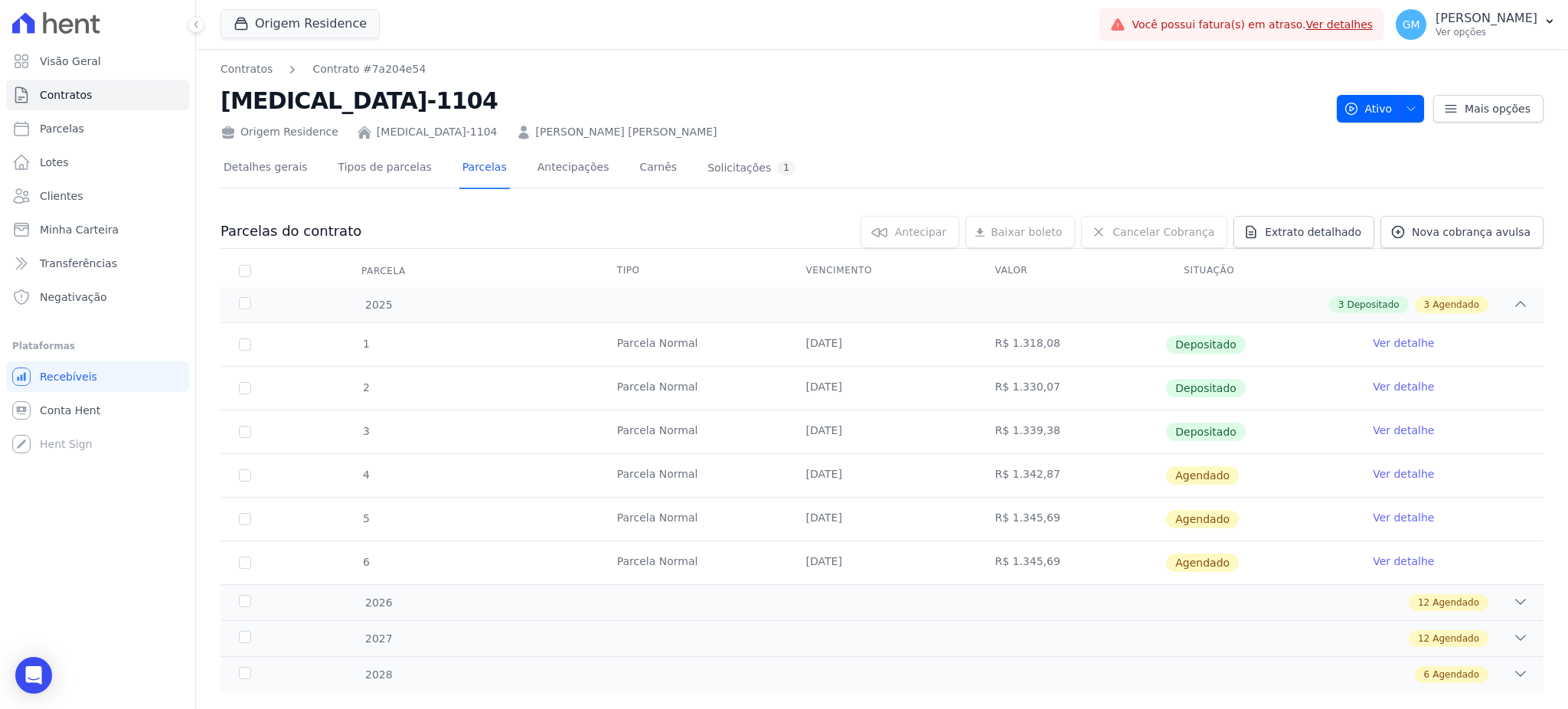
click at [1407, 430] on link "Ver detalhe" at bounding box center [1403, 429] width 61 height 15
click at [1388, 477] on link "Ver detalhe" at bounding box center [1403, 473] width 61 height 15
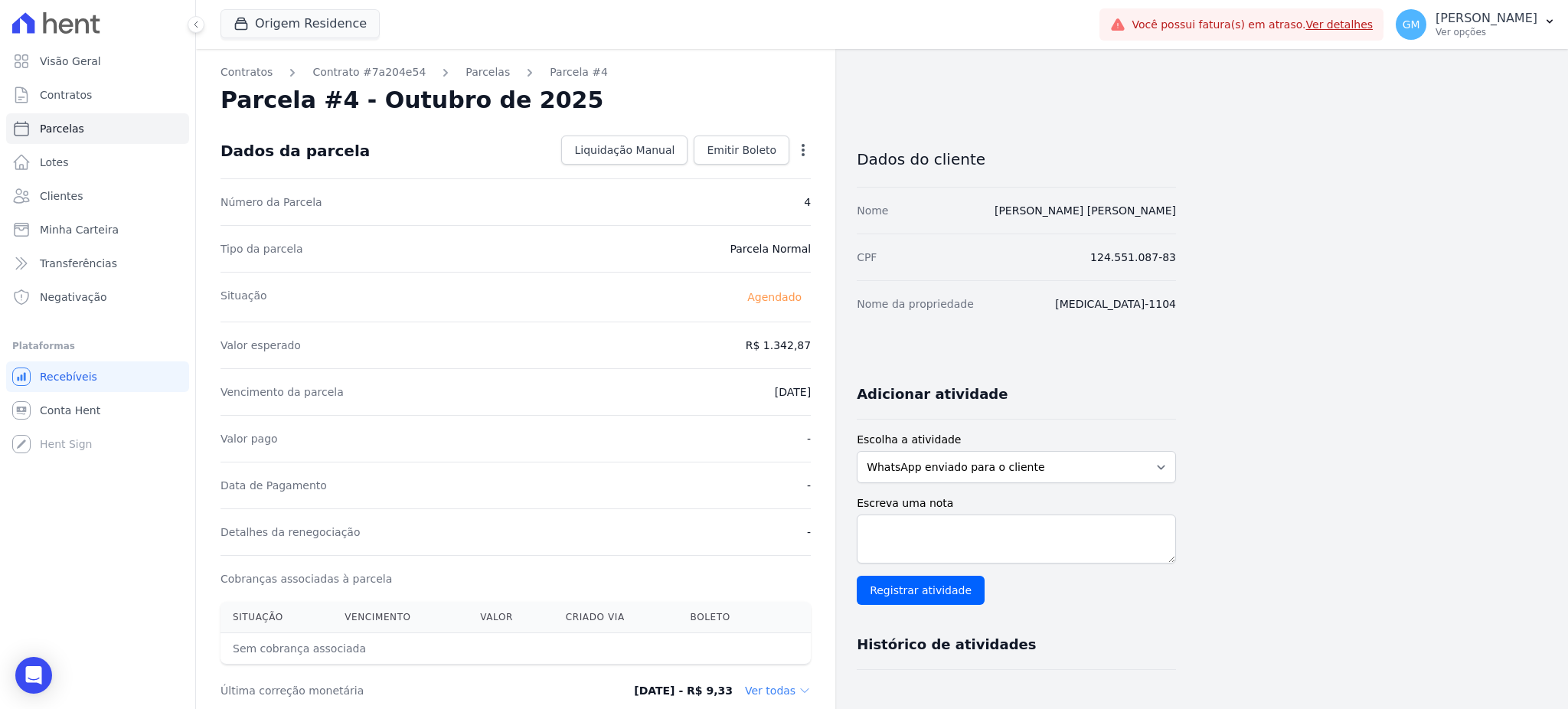
click at [794, 147] on div "Open options Alterar Antecipar" at bounding box center [800, 151] width 22 height 26
click at [801, 147] on icon "button" at bounding box center [802, 150] width 15 height 15
click at [749, 169] on link "Alterar" at bounding box center [737, 170] width 135 height 28
drag, startPoint x: 747, startPoint y: 334, endPoint x: 818, endPoint y: 343, distance: 71.6
click at [818, 343] on div "Contratos Contrato #7a204e54 Parcelas Parcela #4 Parcela #4 - Outubro de 2025 C…" at bounding box center [515, 540] width 639 height 983
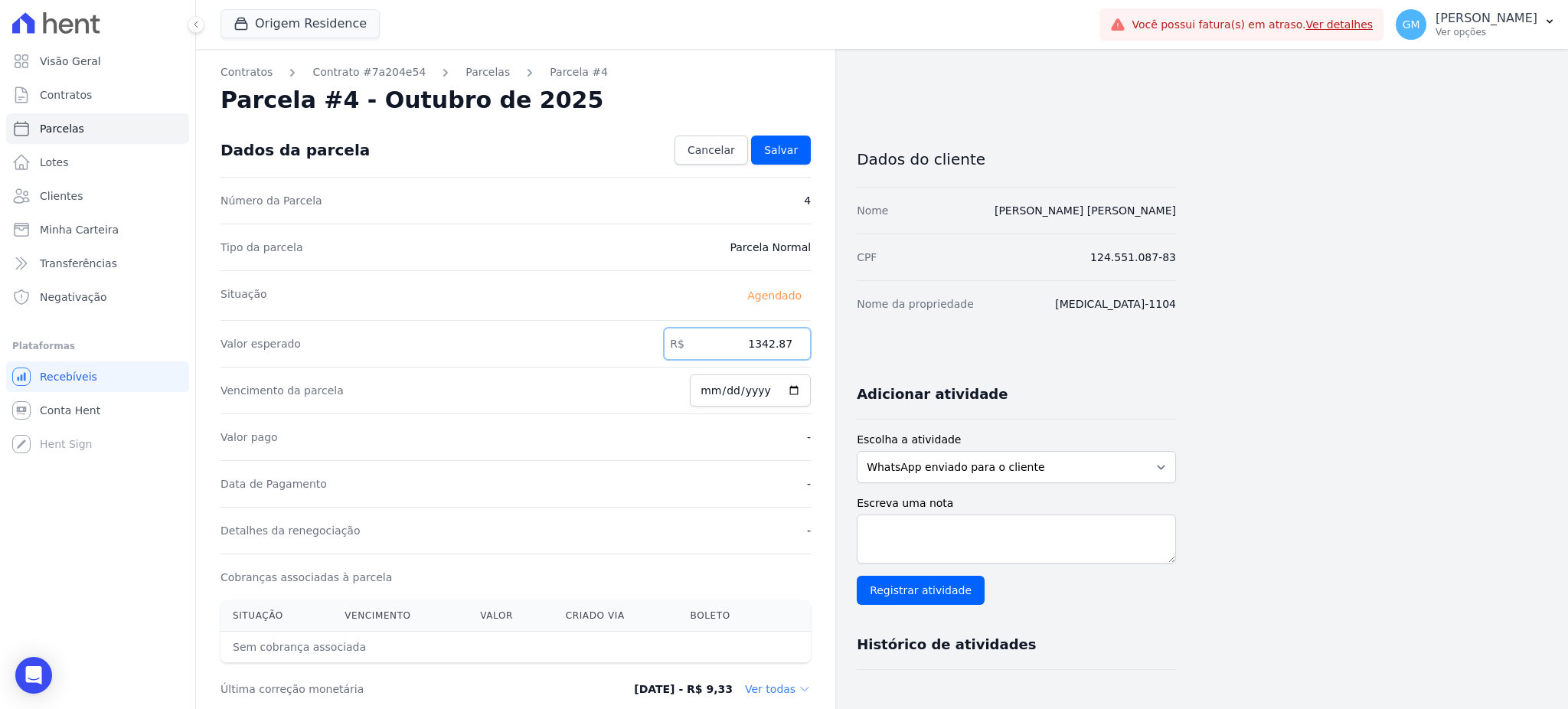
paste input ".34219"
click at [766, 347] on input "1.34219" at bounding box center [737, 343] width 147 height 32
click at [780, 342] on input "134219" at bounding box center [737, 343] width 147 height 32
type input "1342.19"
click at [778, 135] on link "Salvar" at bounding box center [781, 150] width 60 height 29
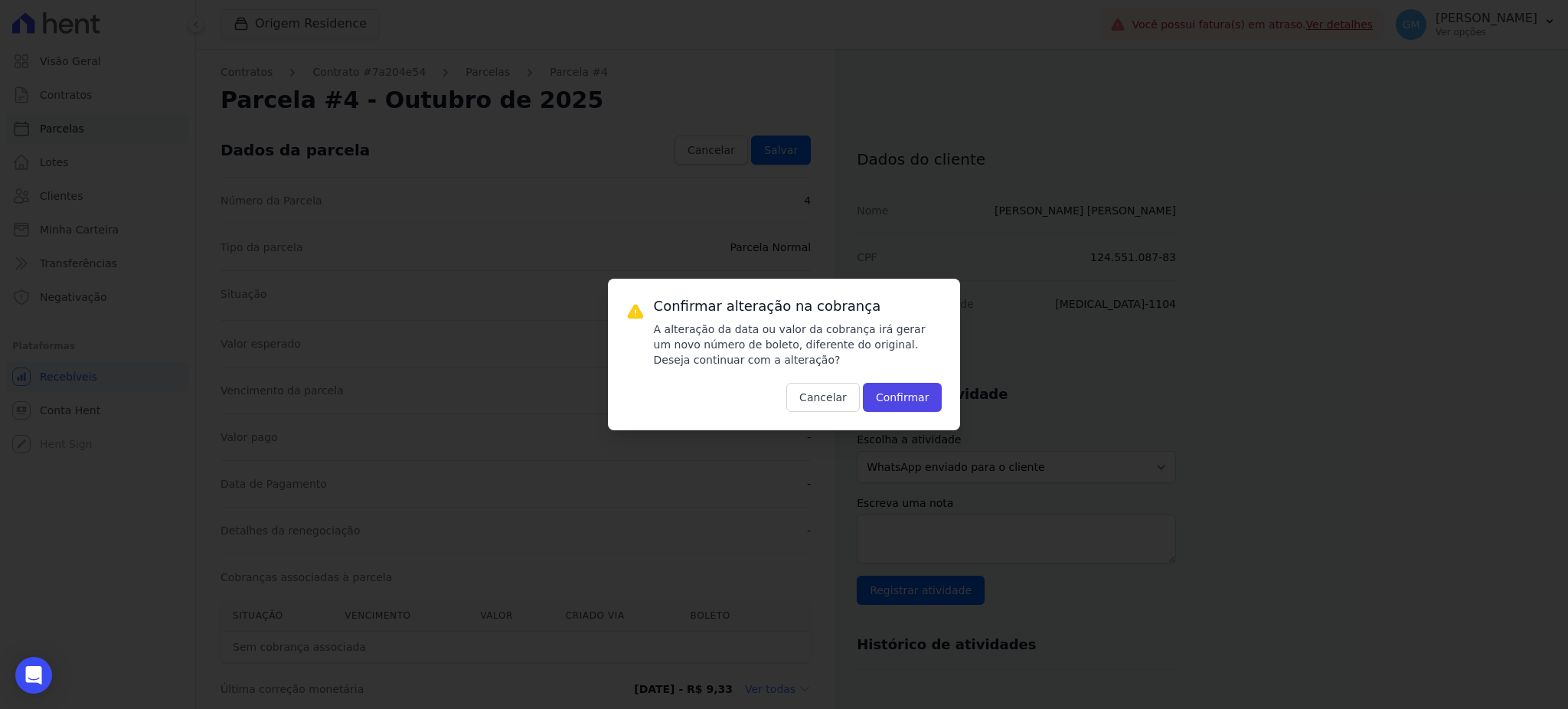
click at [879, 381] on div "Confirmar alteração na cobrança A alteração da data ou valor da cobrança irá ge…" at bounding box center [798, 354] width 288 height 115
click at [883, 394] on button "Confirmar" at bounding box center [903, 397] width 80 height 29
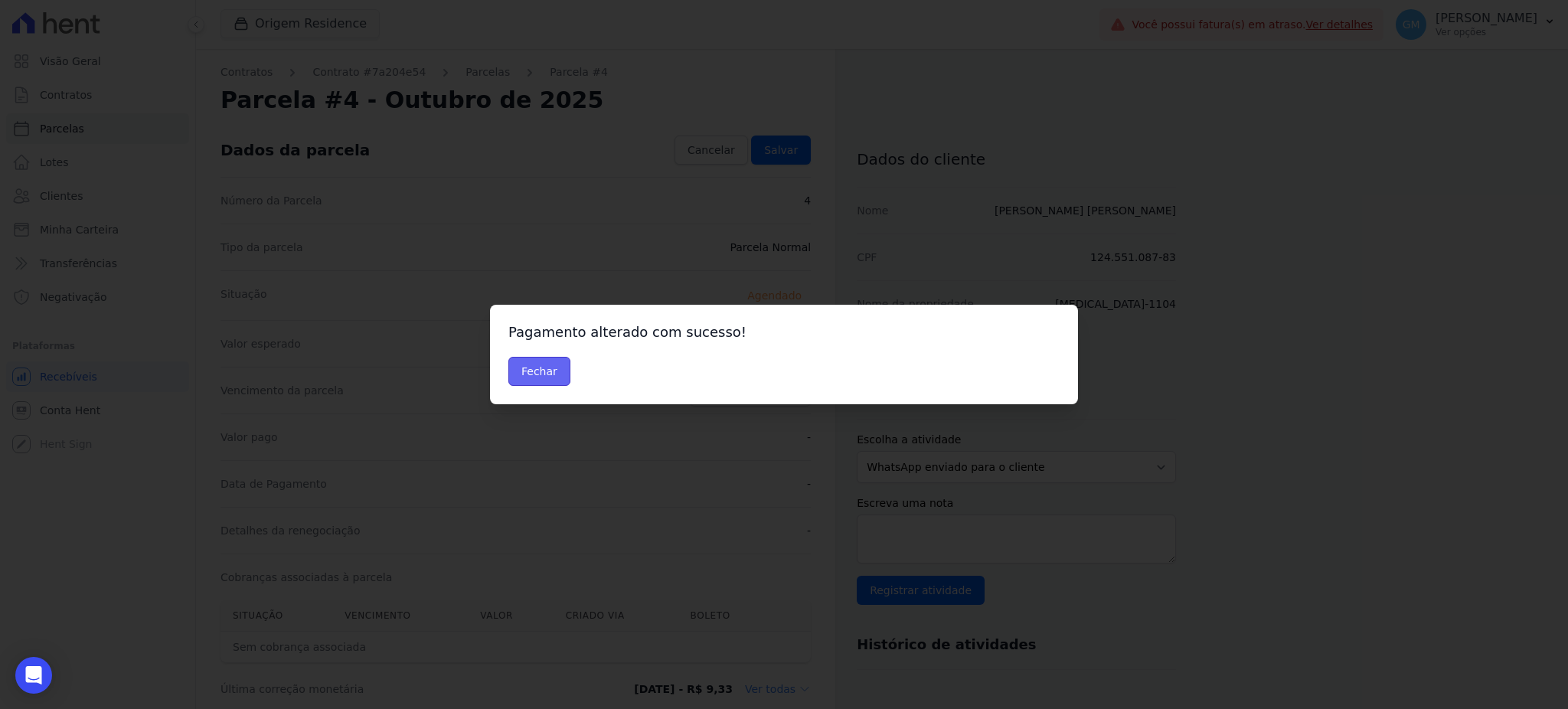
click at [517, 371] on button "Fechar" at bounding box center [539, 371] width 62 height 29
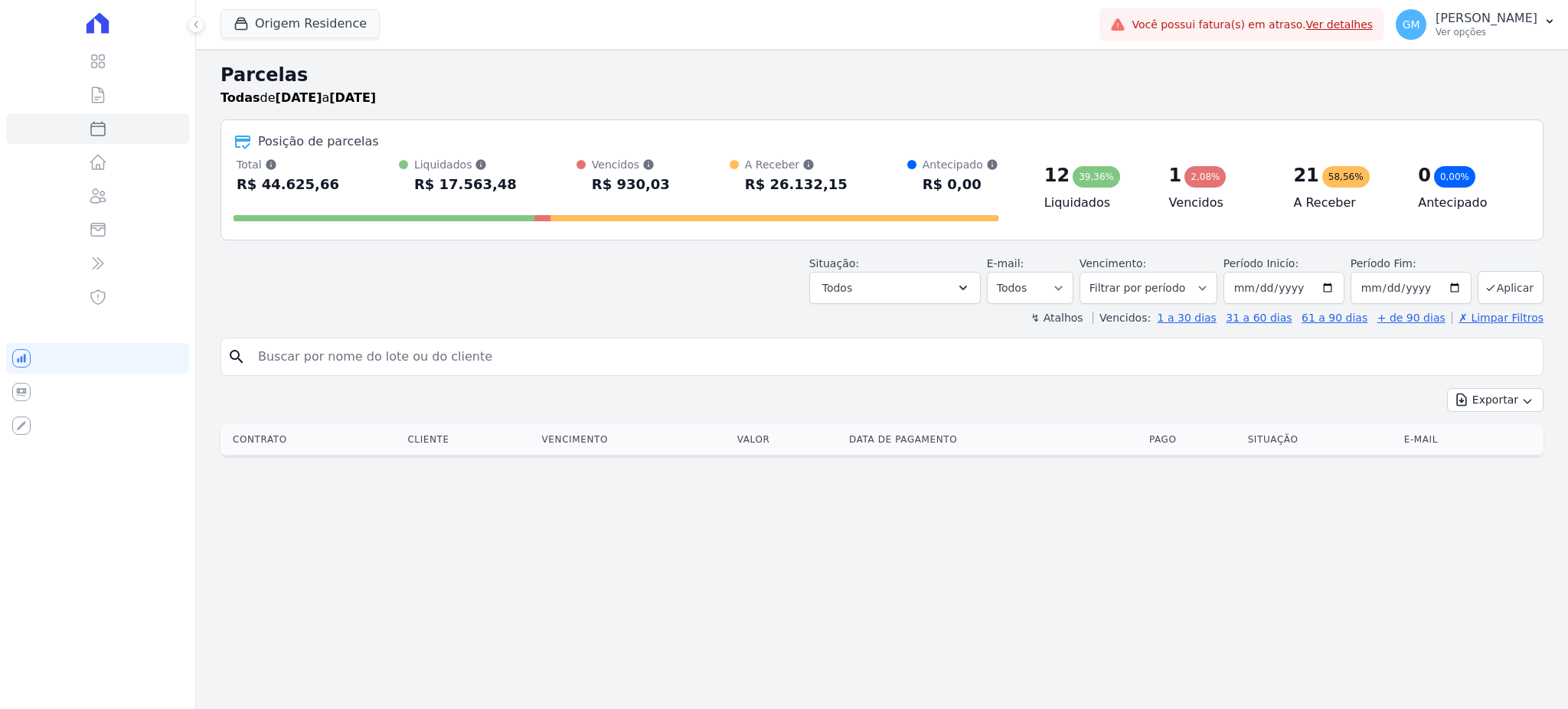
select select
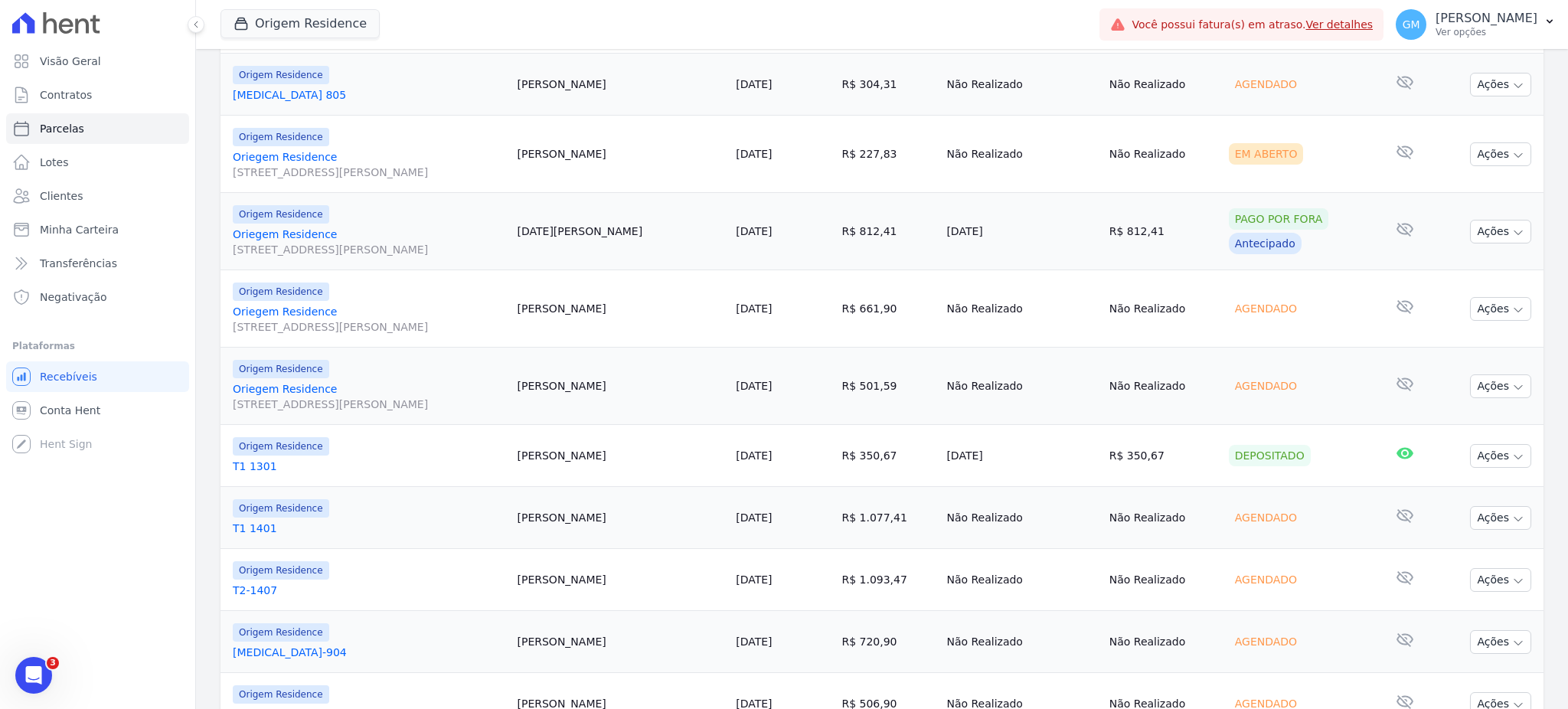
scroll to position [1425, 0]
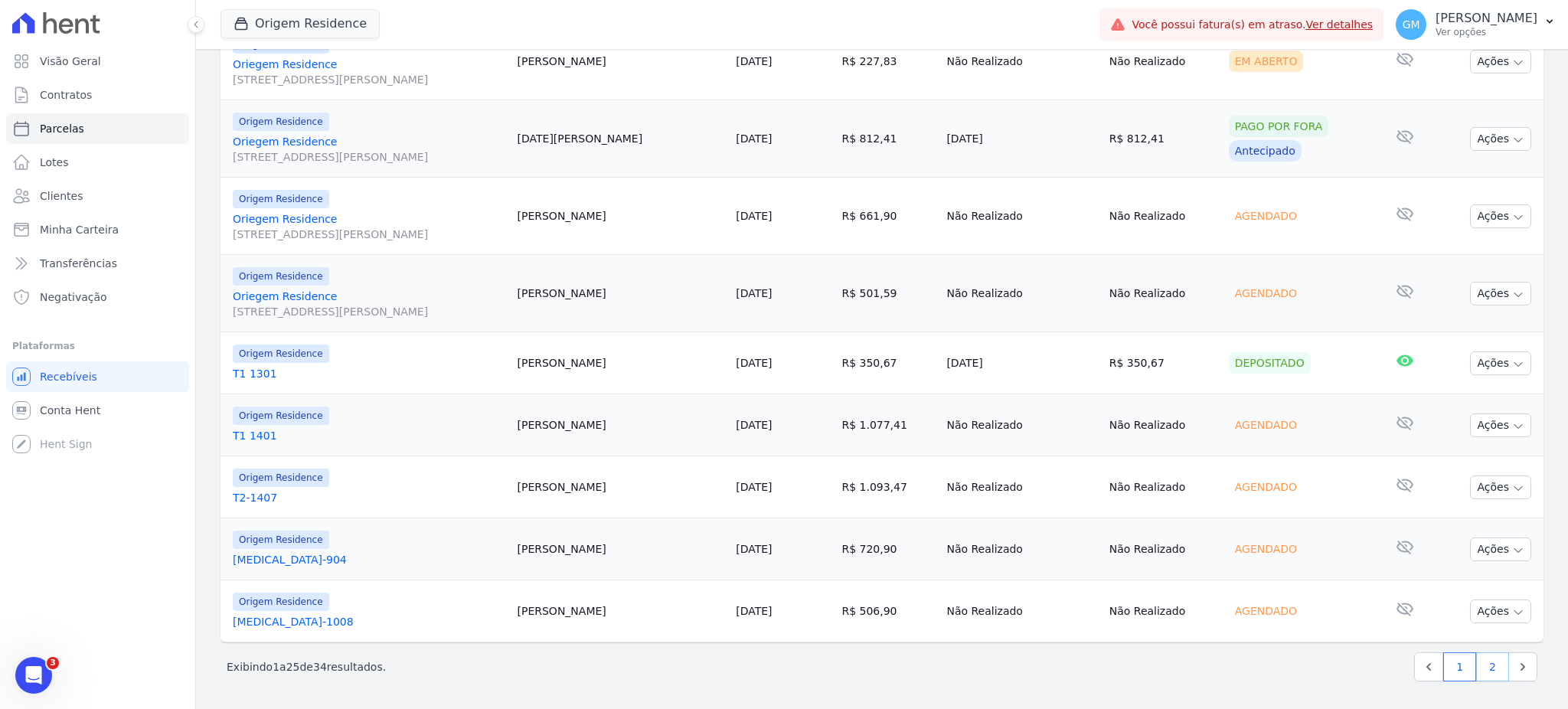
click at [1476, 657] on link "2" at bounding box center [1492, 667] width 33 height 29
select select
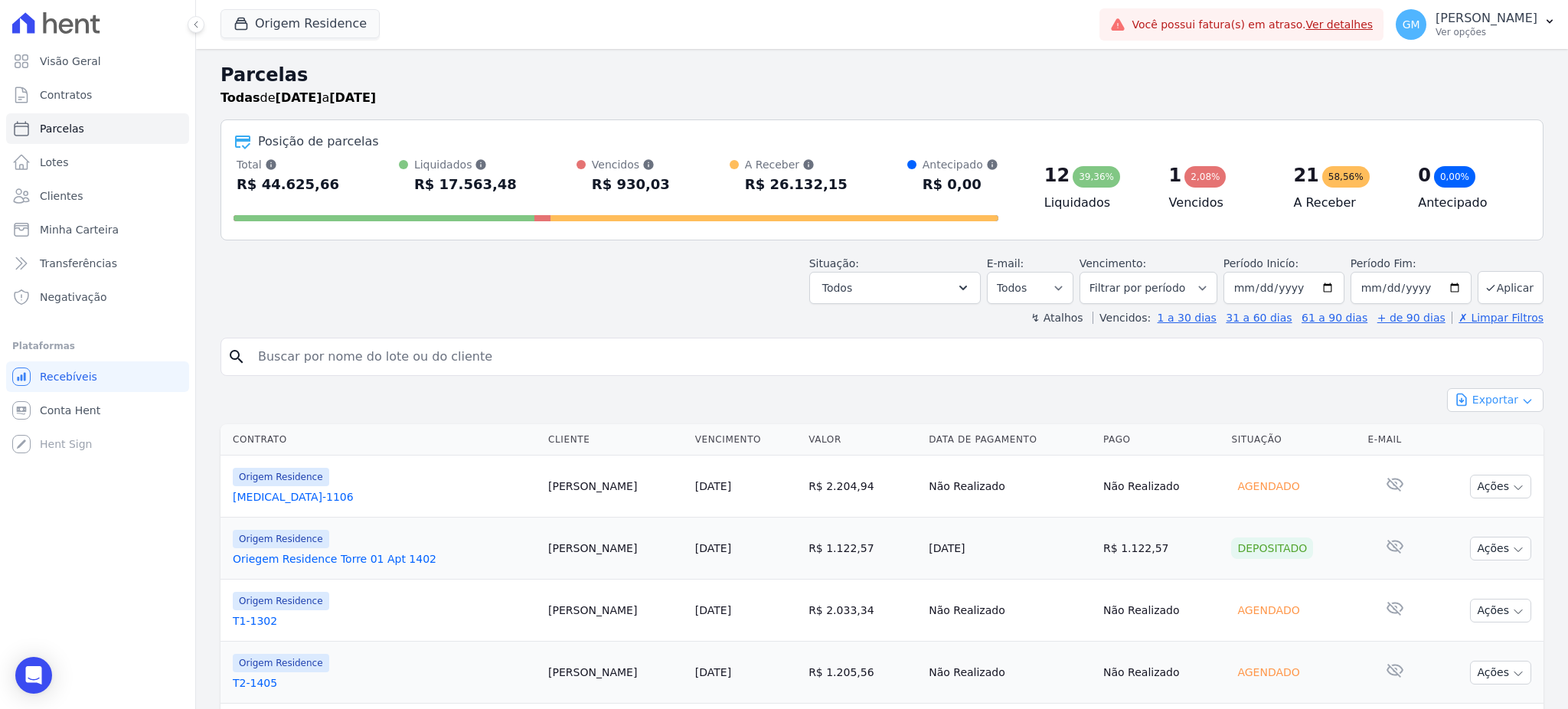
click at [1491, 390] on button "Exportar" at bounding box center [1495, 400] width 96 height 24
click at [1492, 460] on span "Exportar CSV" at bounding box center [1494, 462] width 81 height 15
click at [875, 276] on button "Todos" at bounding box center [895, 288] width 171 height 32
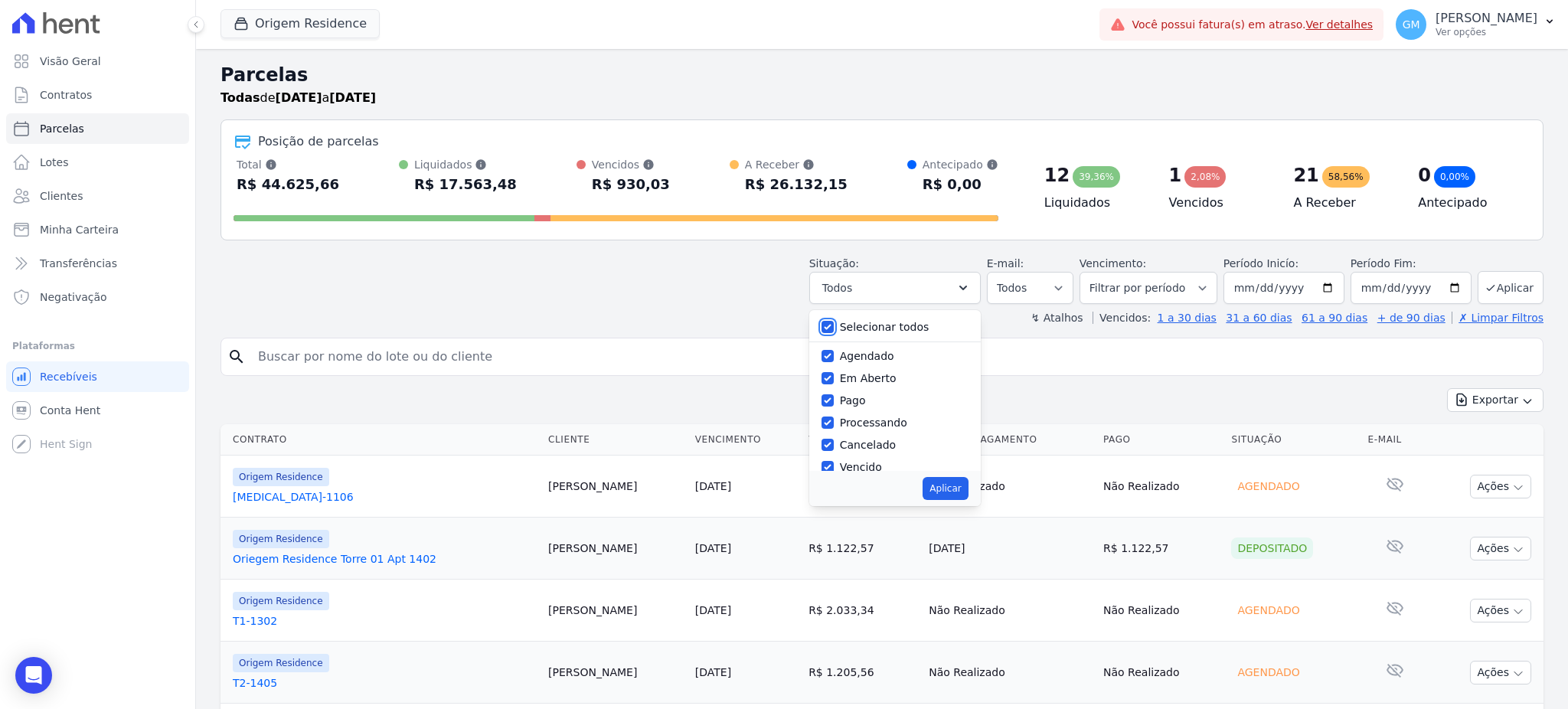
click at [833, 331] on input "Selecionar todos" at bounding box center [827, 327] width 12 height 12
checkbox input "false"
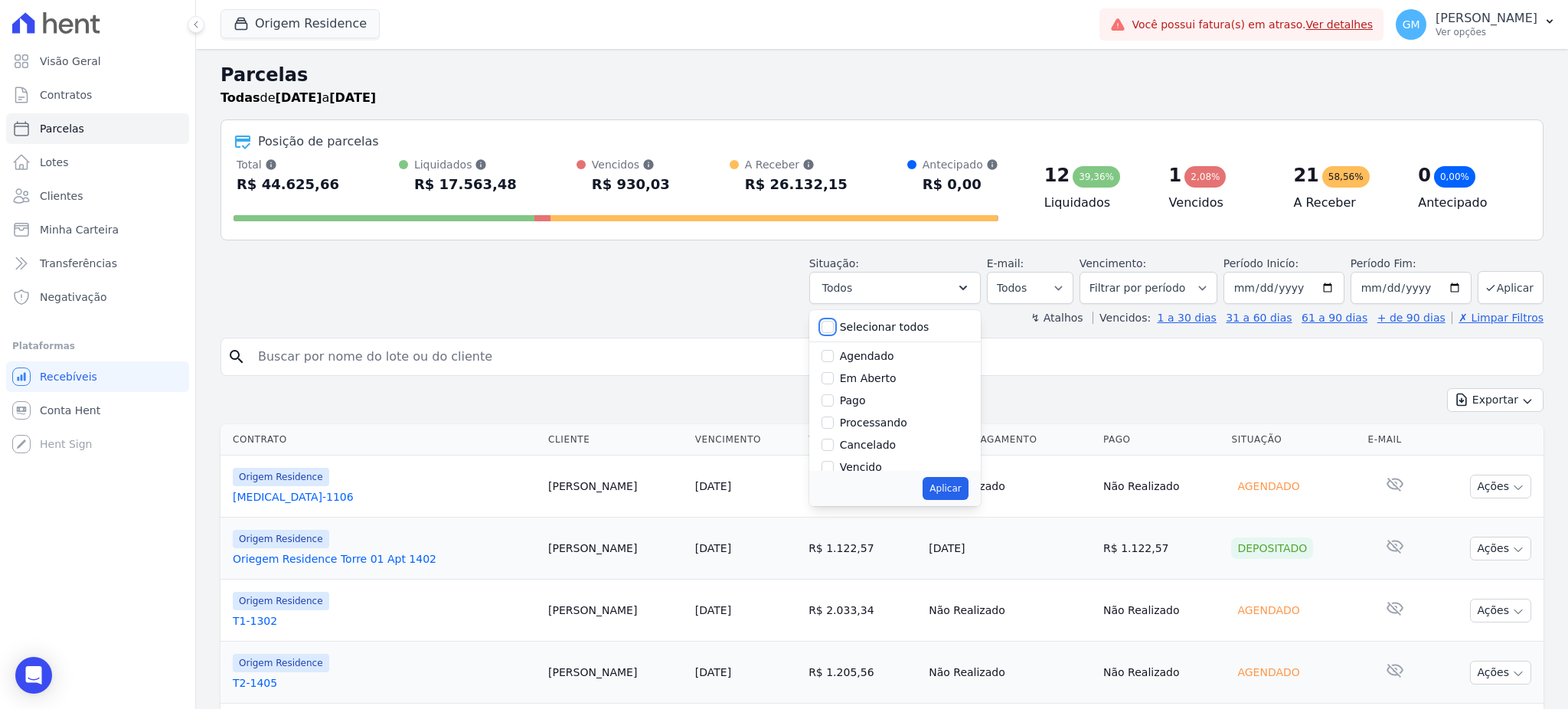
checkbox input "false"
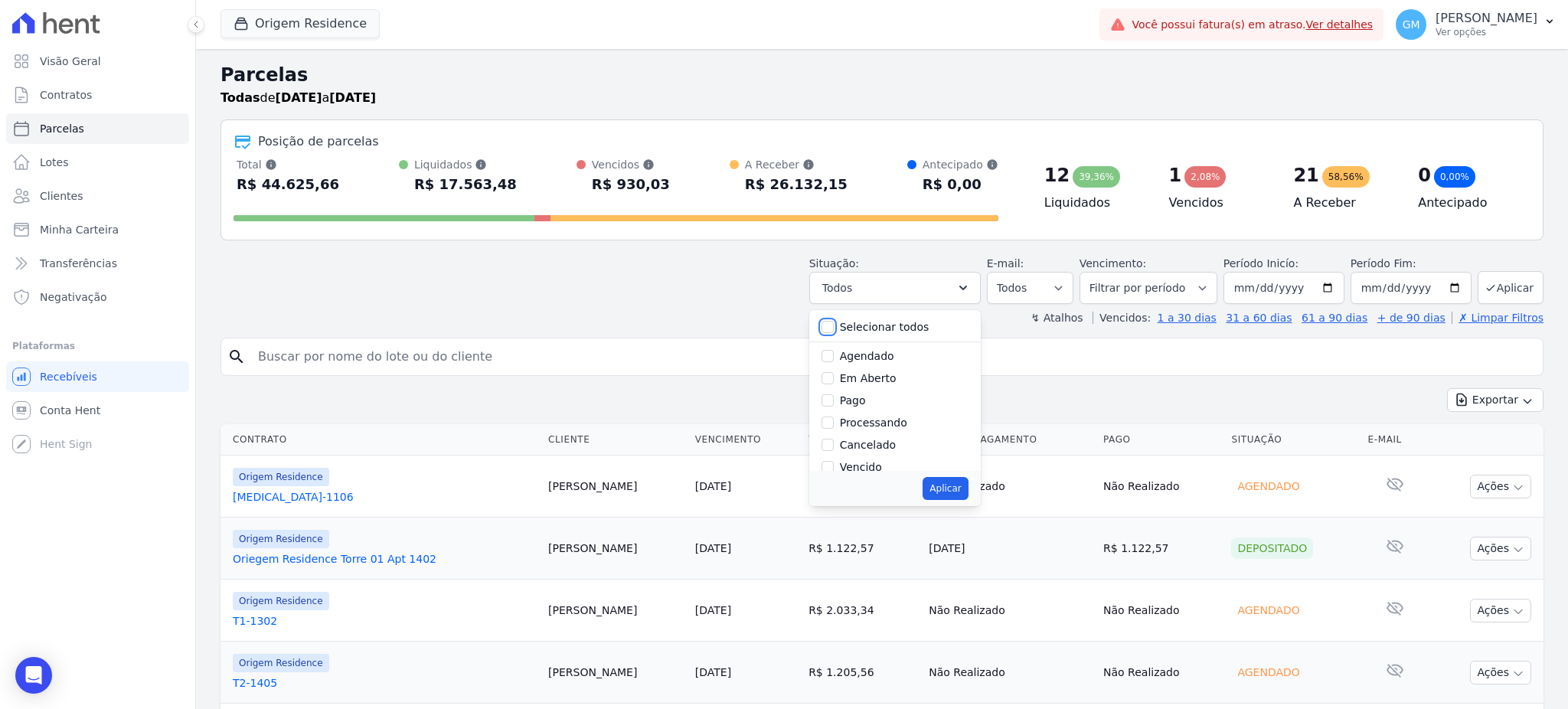
checkbox input "false"
click at [833, 352] on input "Agendado" at bounding box center [827, 355] width 12 height 12
checkbox input "true"
click at [962, 476] on div "Aplicar" at bounding box center [895, 488] width 171 height 35
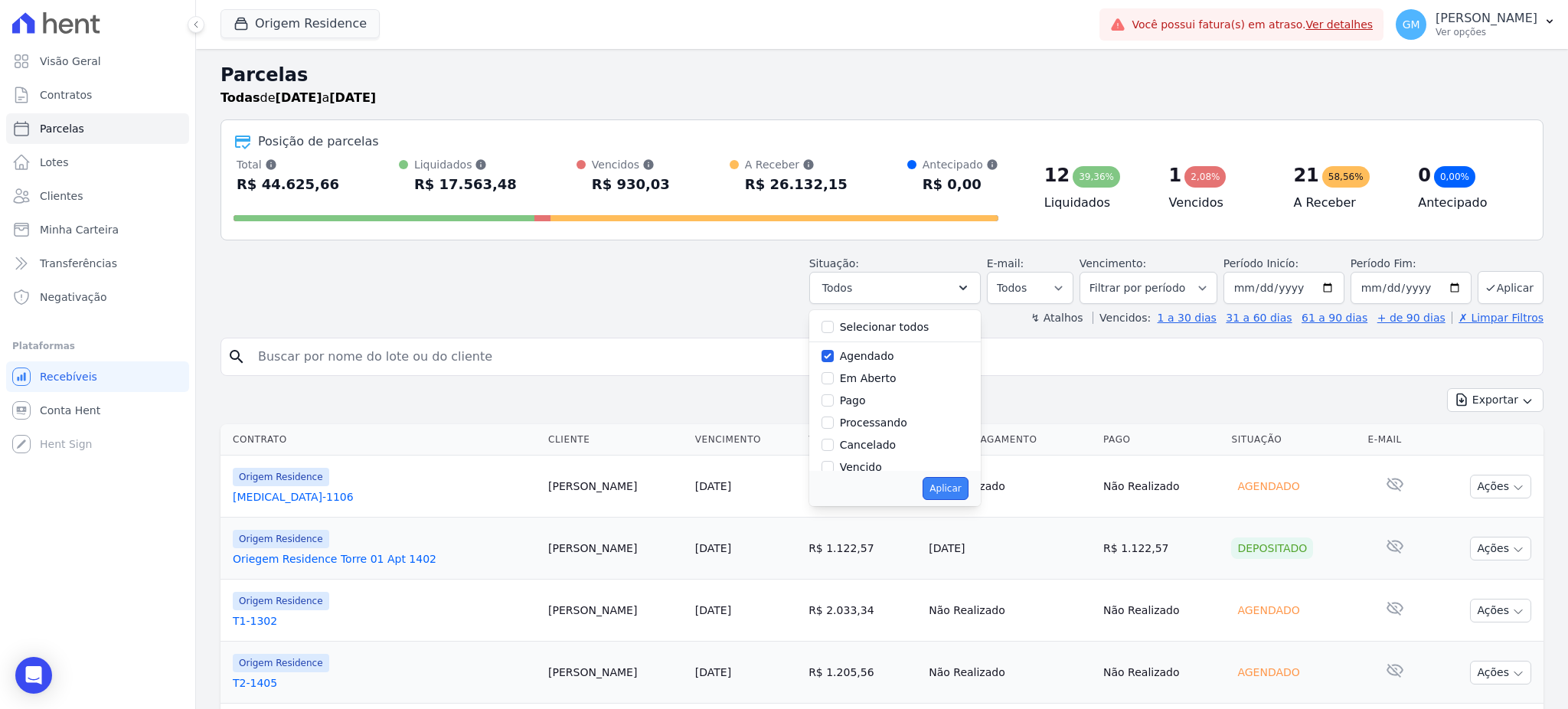
click at [961, 488] on button "Aplicar" at bounding box center [945, 488] width 45 height 23
select select "scheduled"
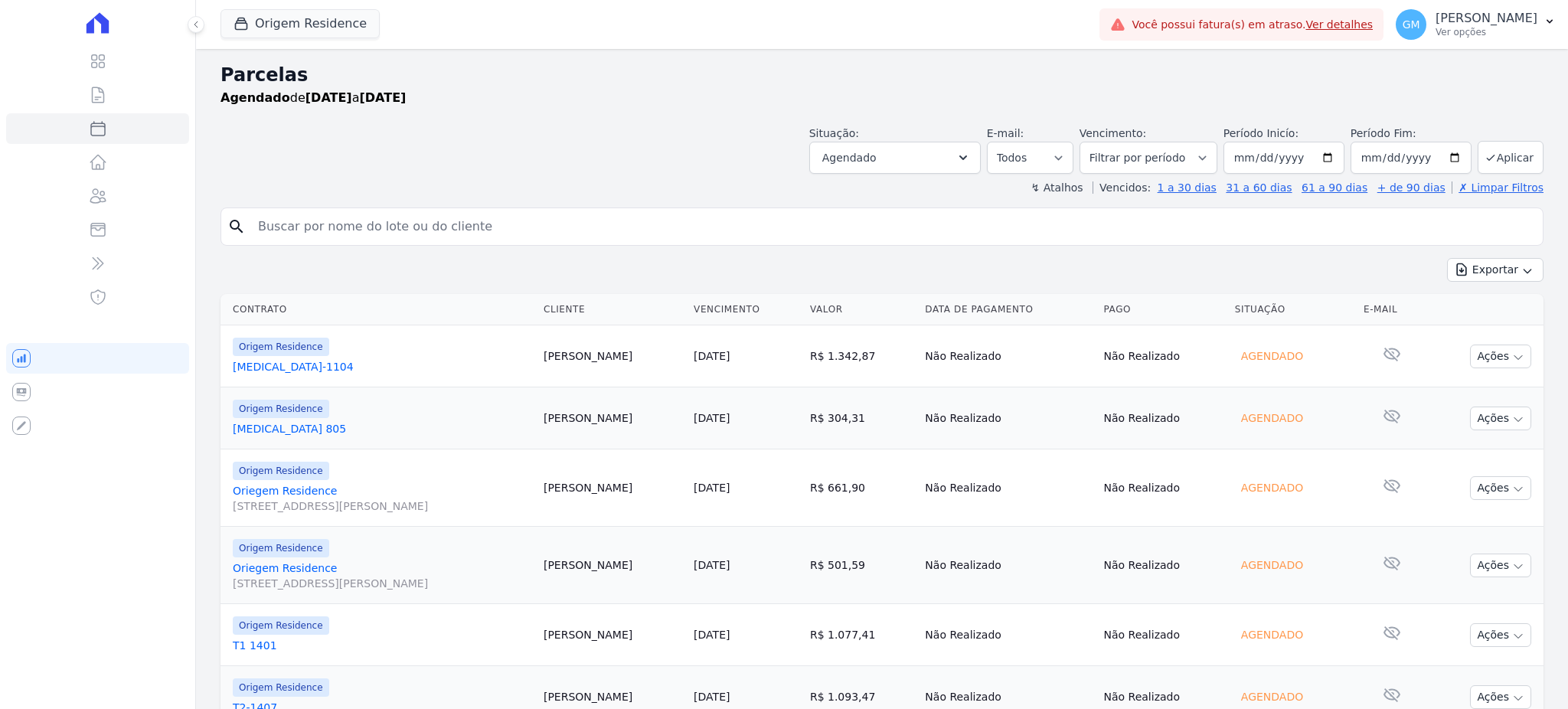
select select
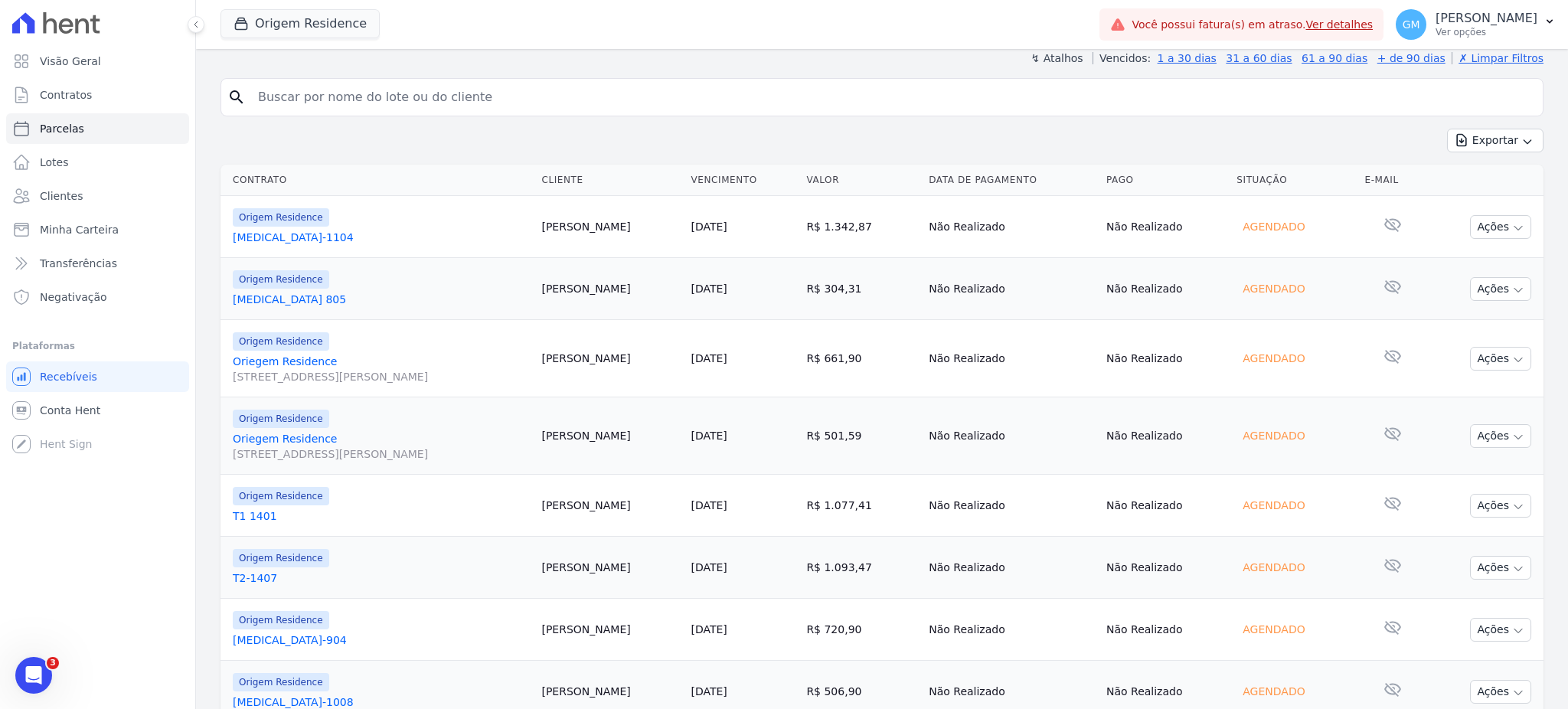
scroll to position [87, 0]
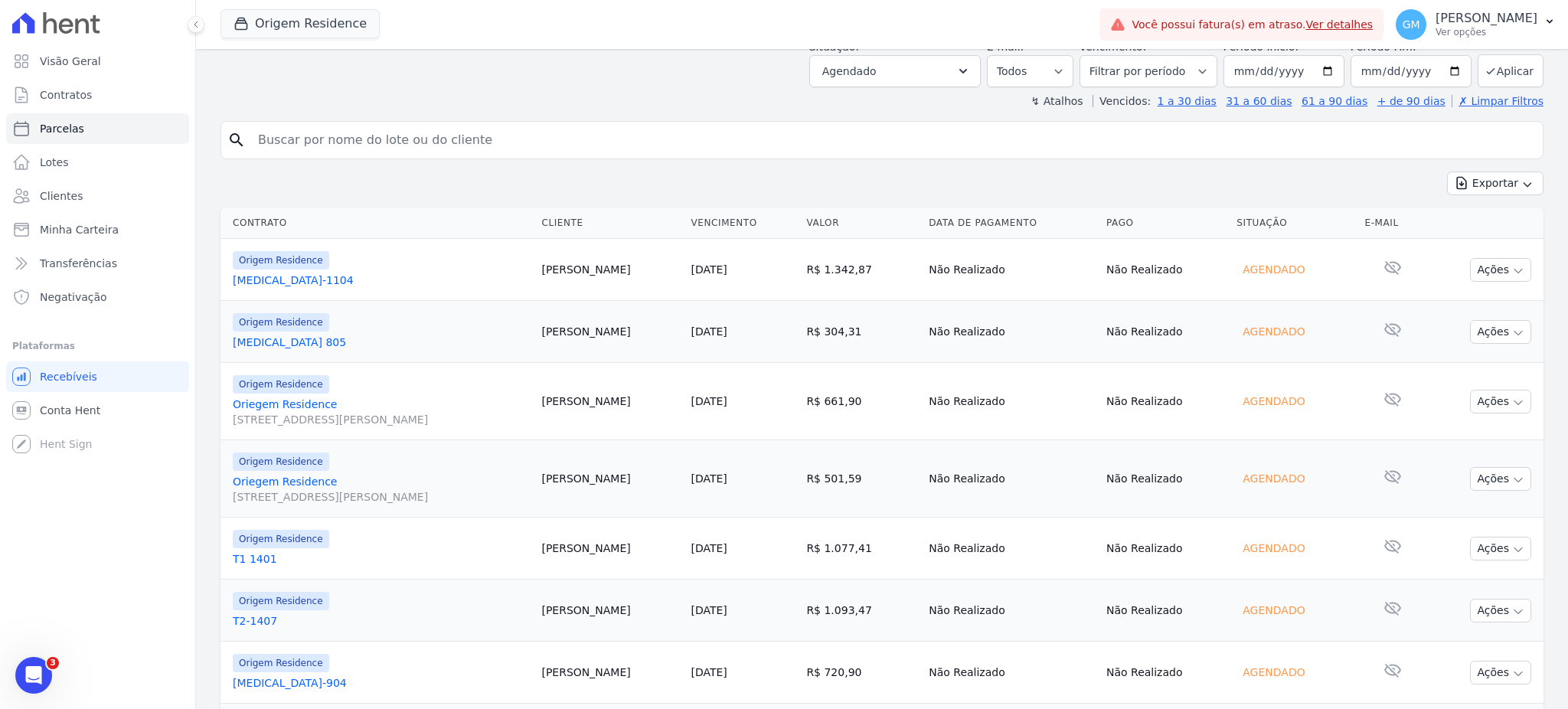
drag, startPoint x: 766, startPoint y: 267, endPoint x: 661, endPoint y: 280, distance: 105.8
click at [661, 280] on td "[PERSON_NAME]" at bounding box center [610, 270] width 149 height 62
click at [529, 340] on link "[MEDICAL_DATA] 805" at bounding box center [381, 342] width 296 height 15
click at [684, 261] on td "[PERSON_NAME]" at bounding box center [610, 270] width 149 height 62
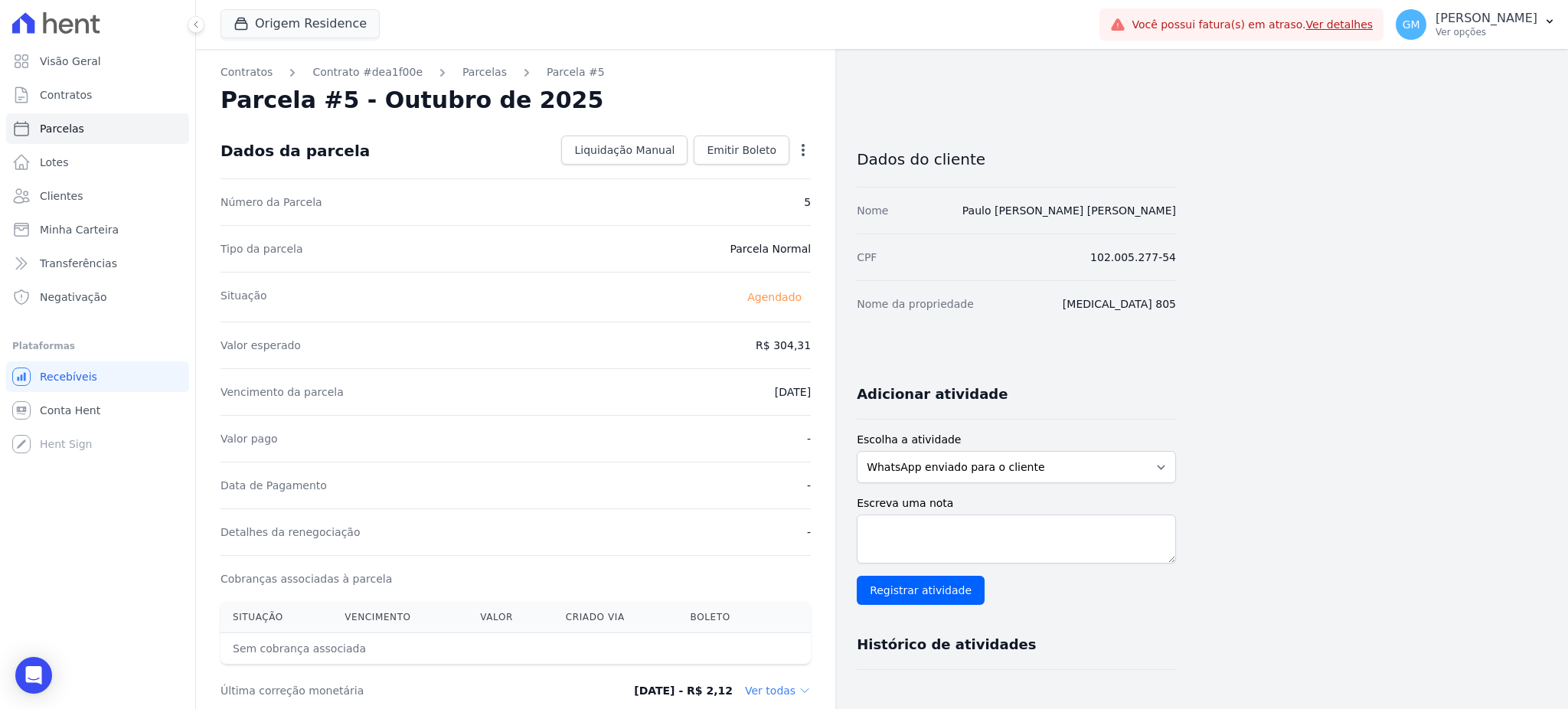
select select
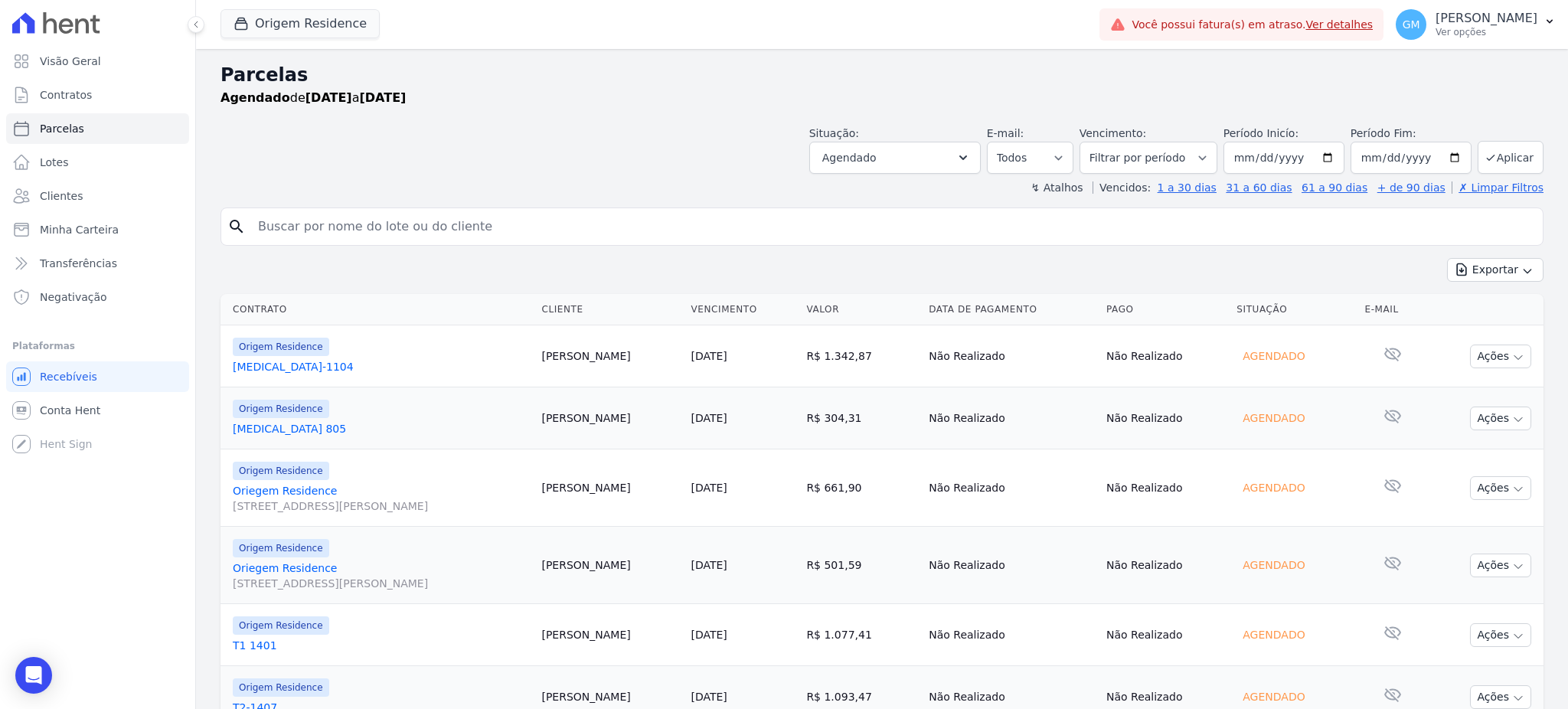
drag, startPoint x: 751, startPoint y: 353, endPoint x: 662, endPoint y: 370, distance: 90.6
click at [662, 370] on td "[PERSON_NAME]" at bounding box center [610, 356] width 149 height 62
copy td "[PERSON_NAME]"
drag, startPoint x: 723, startPoint y: 416, endPoint x: 667, endPoint y: 418, distance: 56.0
click at [667, 418] on td "[PERSON_NAME]" at bounding box center [610, 418] width 149 height 62
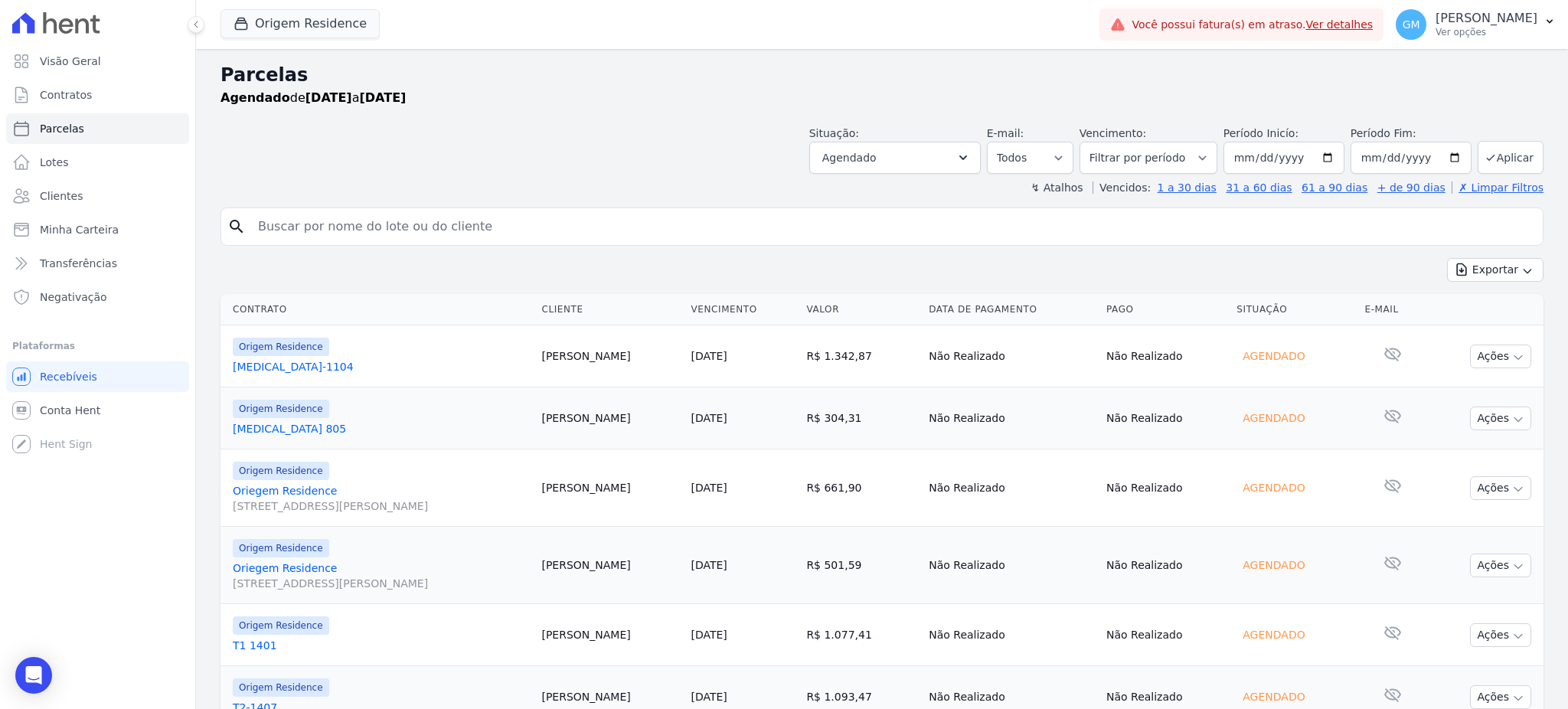
copy td "[PERSON_NAME]"
drag, startPoint x: 743, startPoint y: 487, endPoint x: 663, endPoint y: 494, distance: 80.3
click at [663, 494] on td "[PERSON_NAME]" at bounding box center [610, 488] width 149 height 77
copy td "[PERSON_NAME]"
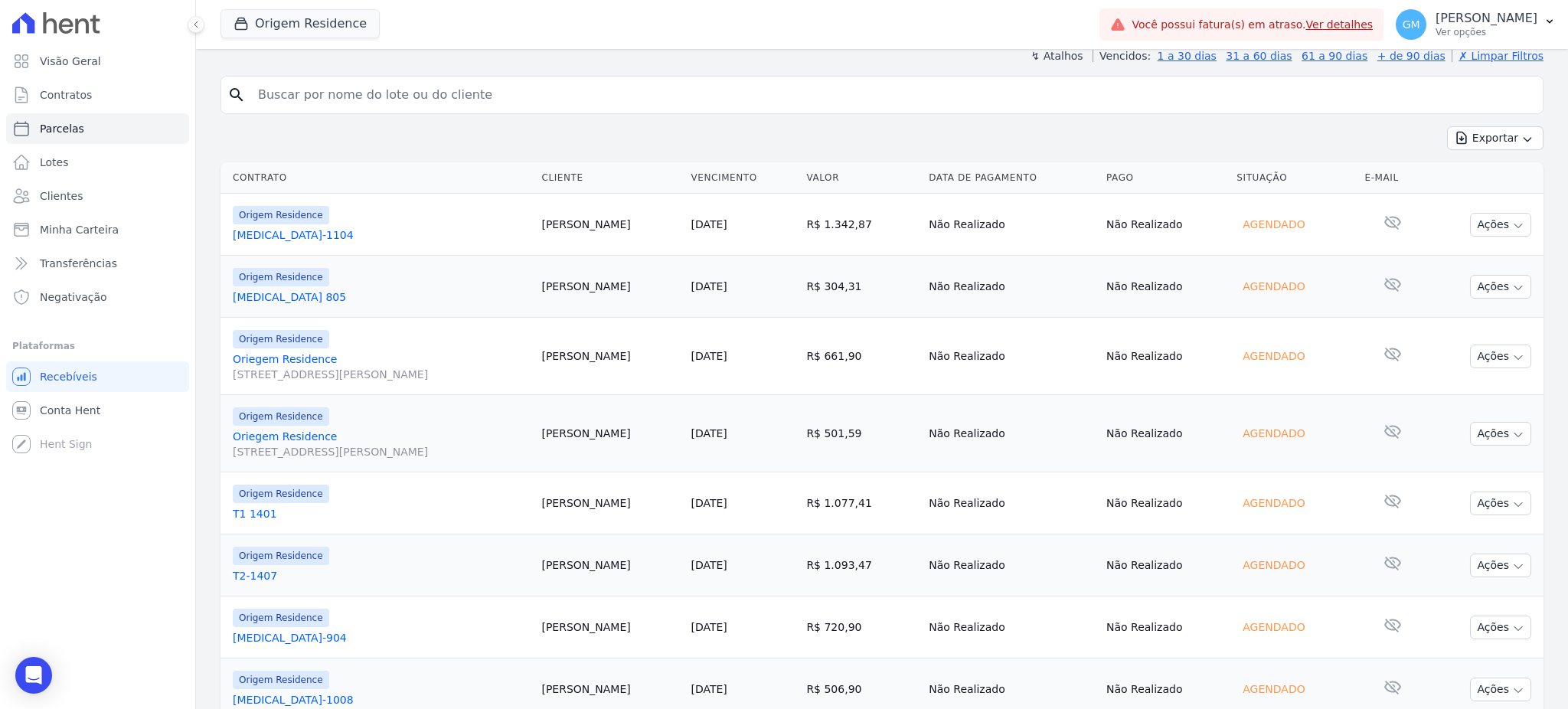
scroll to position [204, 0]
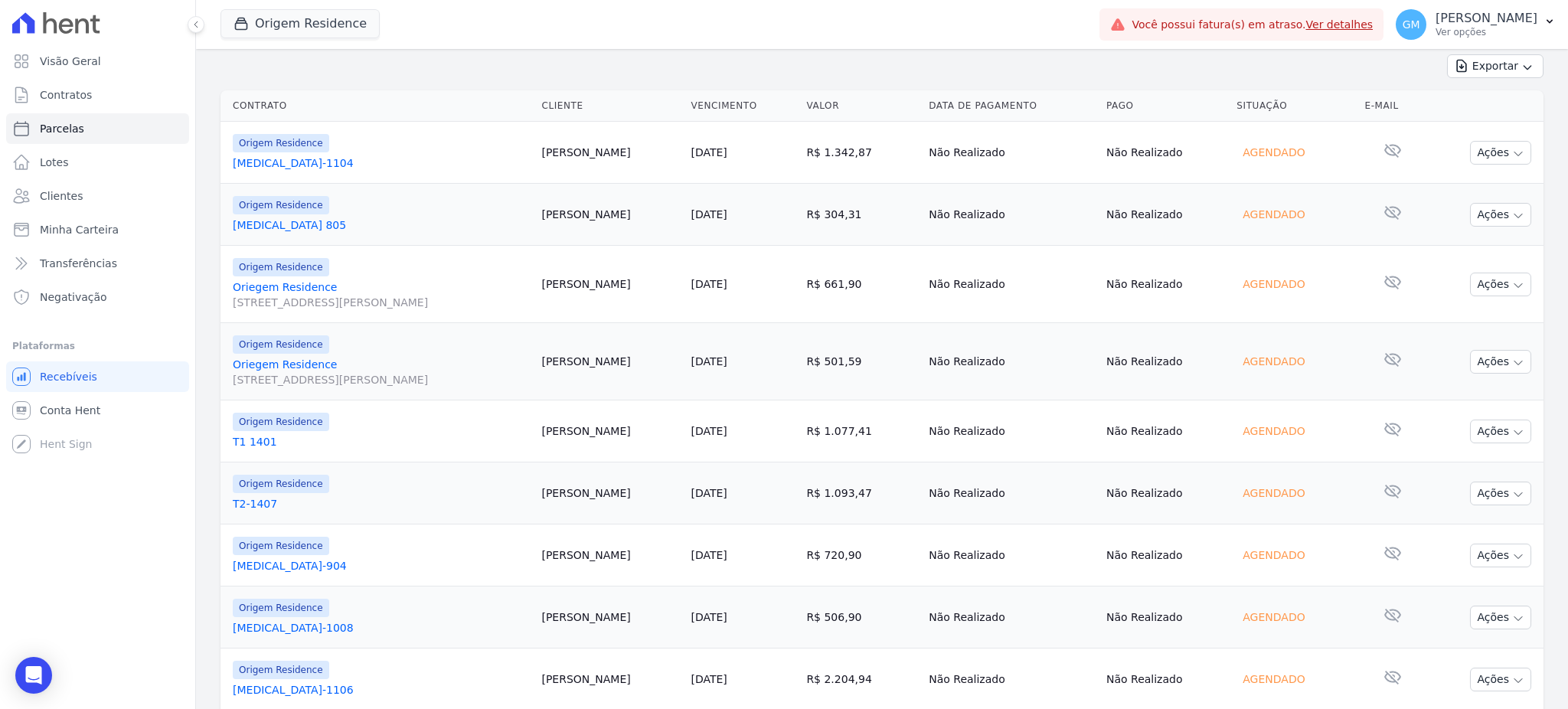
drag, startPoint x: 740, startPoint y: 362, endPoint x: 664, endPoint y: 366, distance: 76.1
click at [664, 366] on td "[PERSON_NAME]" at bounding box center [610, 361] width 149 height 77
copy td "[PERSON_NAME]"
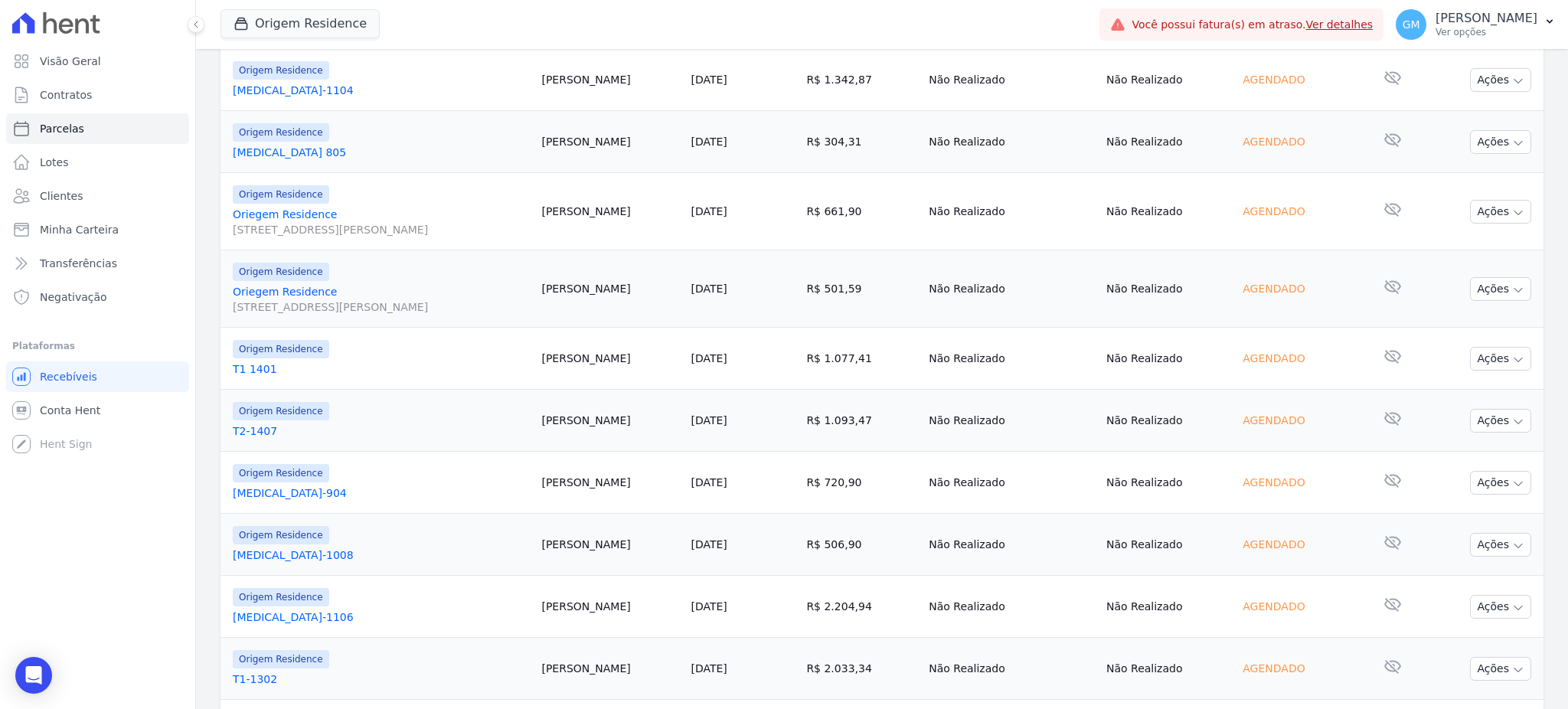
scroll to position [216, 0]
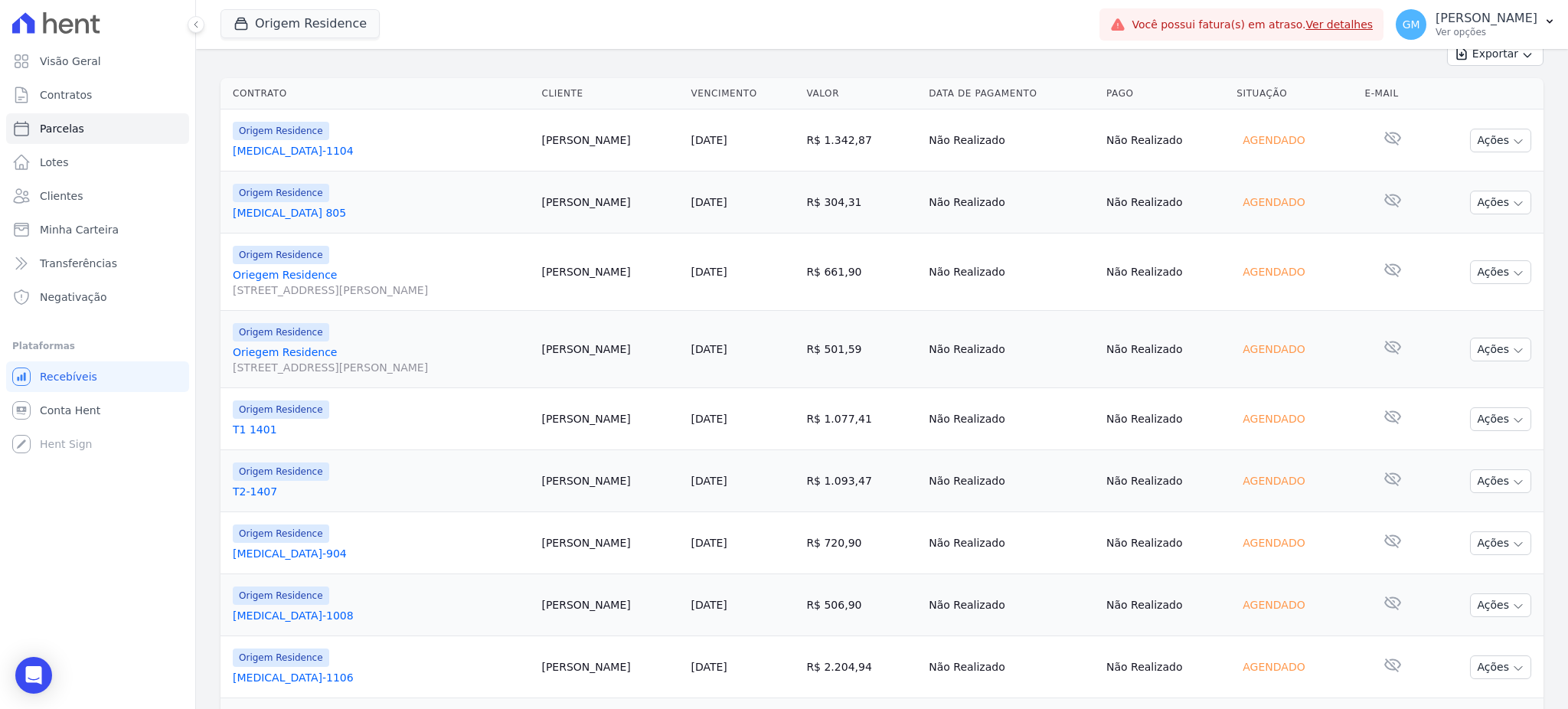
click at [684, 430] on td "[PERSON_NAME]" at bounding box center [610, 419] width 149 height 62
drag, startPoint x: 667, startPoint y: 425, endPoint x: 763, endPoint y: 417, distance: 96.3
click at [684, 417] on td "[PERSON_NAME]" at bounding box center [610, 419] width 149 height 62
copy td "[PERSON_NAME]"
drag, startPoint x: 712, startPoint y: 482, endPoint x: 668, endPoint y: 495, distance: 45.9
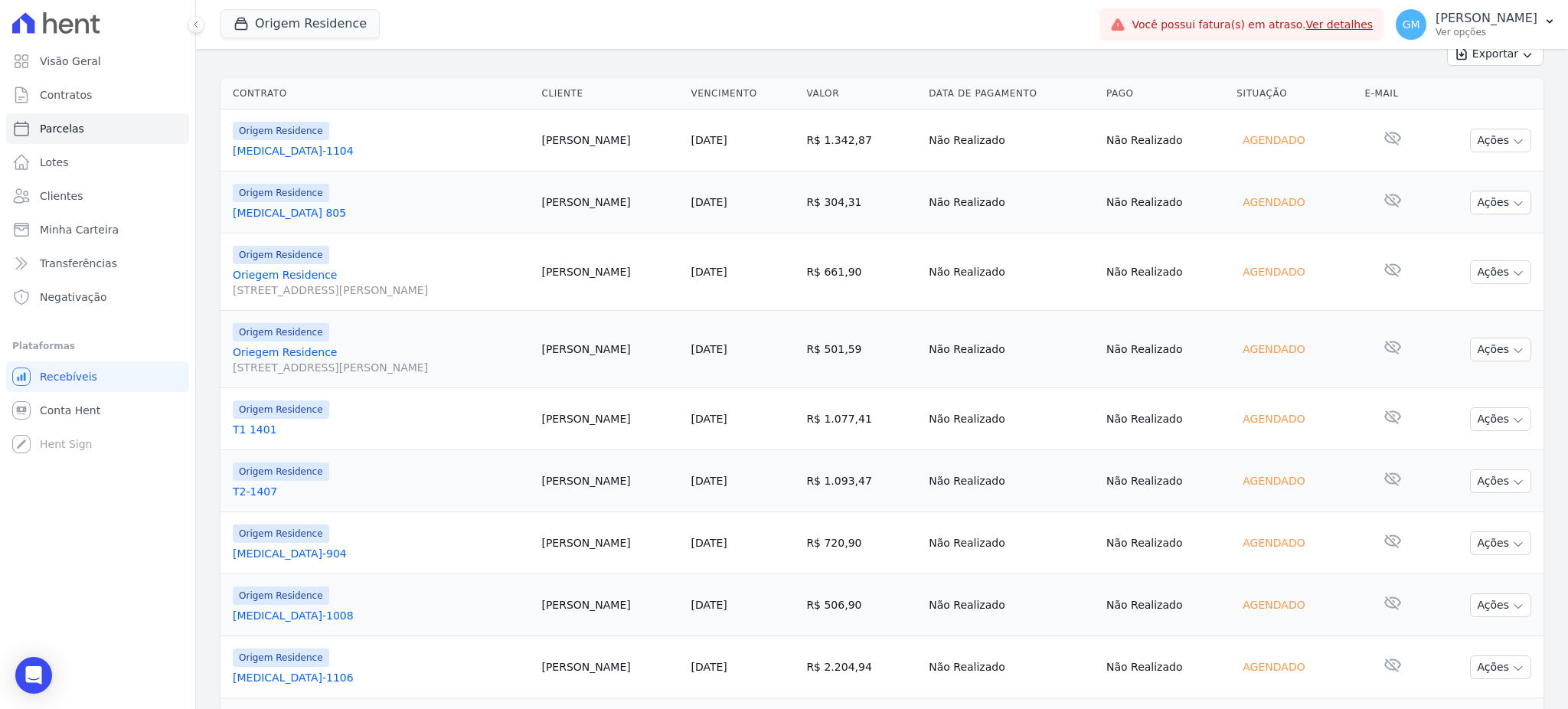
click at [668, 495] on td "[PERSON_NAME]" at bounding box center [610, 481] width 149 height 62
copy td "[PERSON_NAME]"
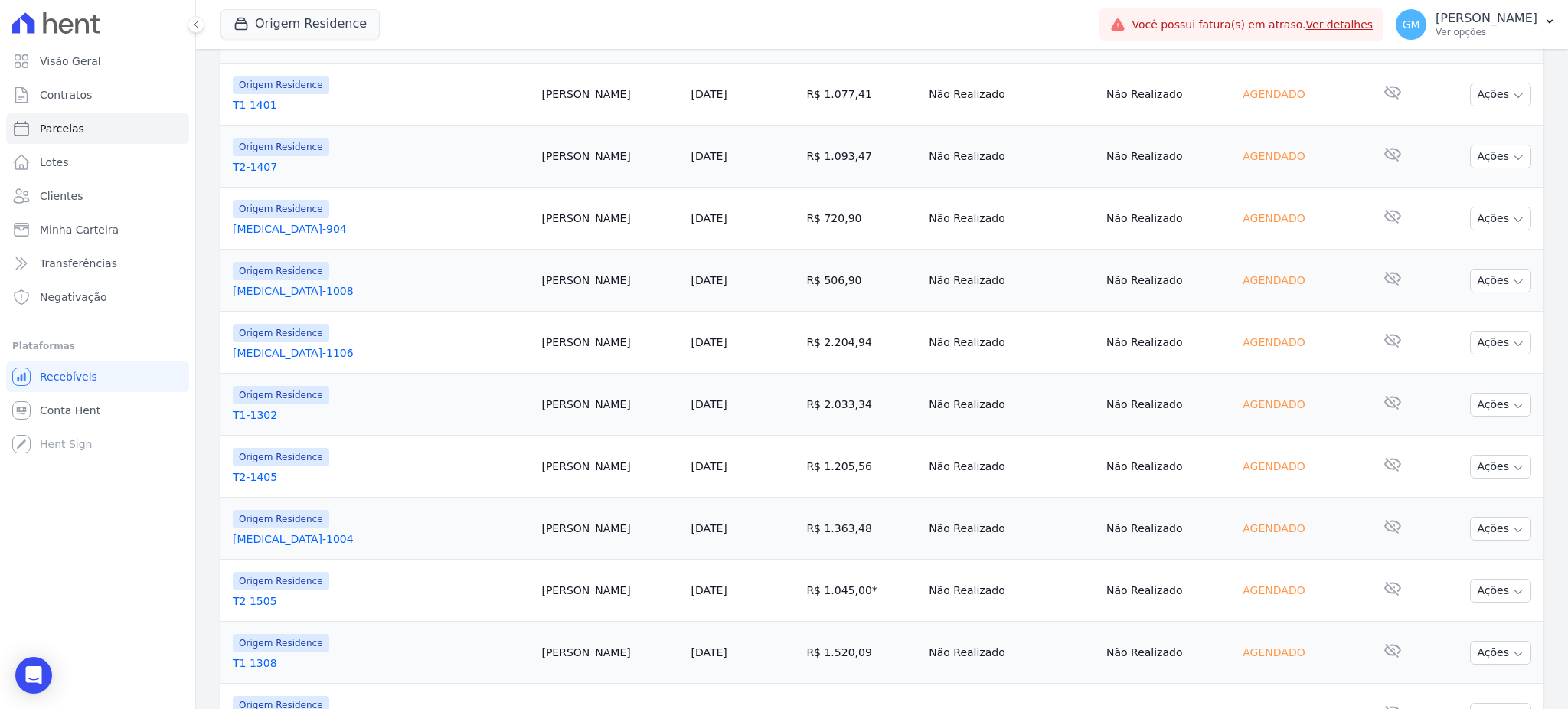
scroll to position [522, 0]
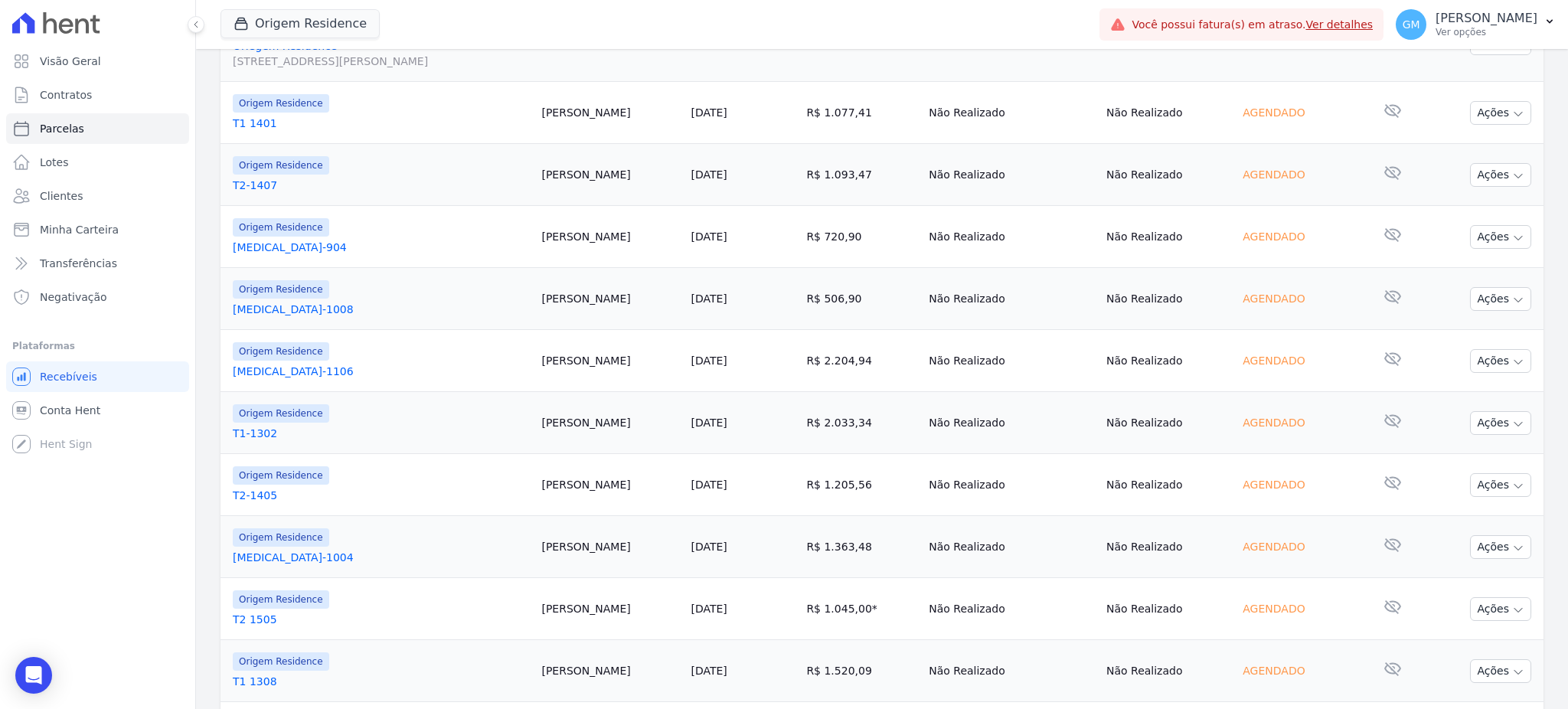
drag, startPoint x: 763, startPoint y: 293, endPoint x: 666, endPoint y: 305, distance: 97.7
click at [666, 305] on td "Diogo Feddersen" at bounding box center [610, 299] width 149 height 62
copy td "Diogo Feddersen"
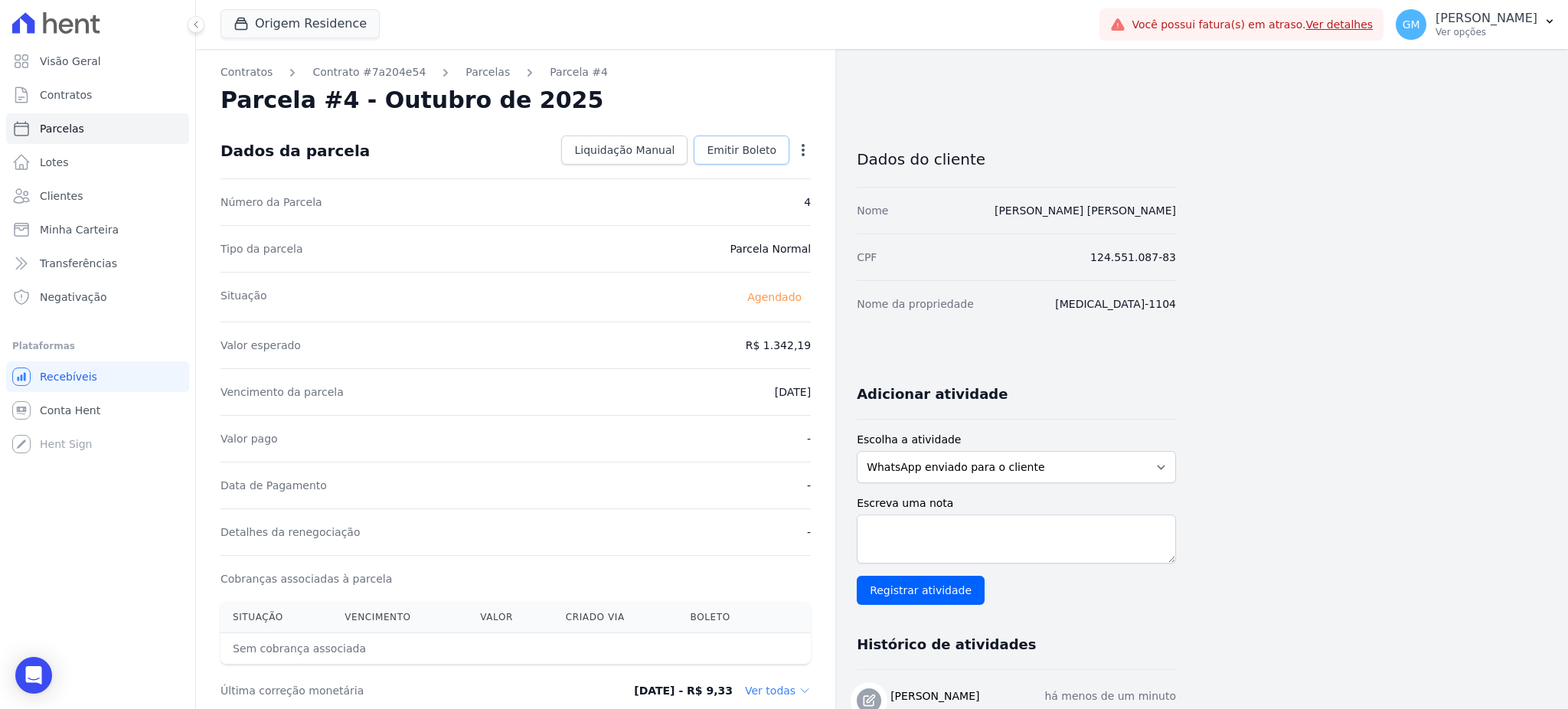
click at [765, 159] on link "Emitir Boleto" at bounding box center [741, 150] width 96 height 29
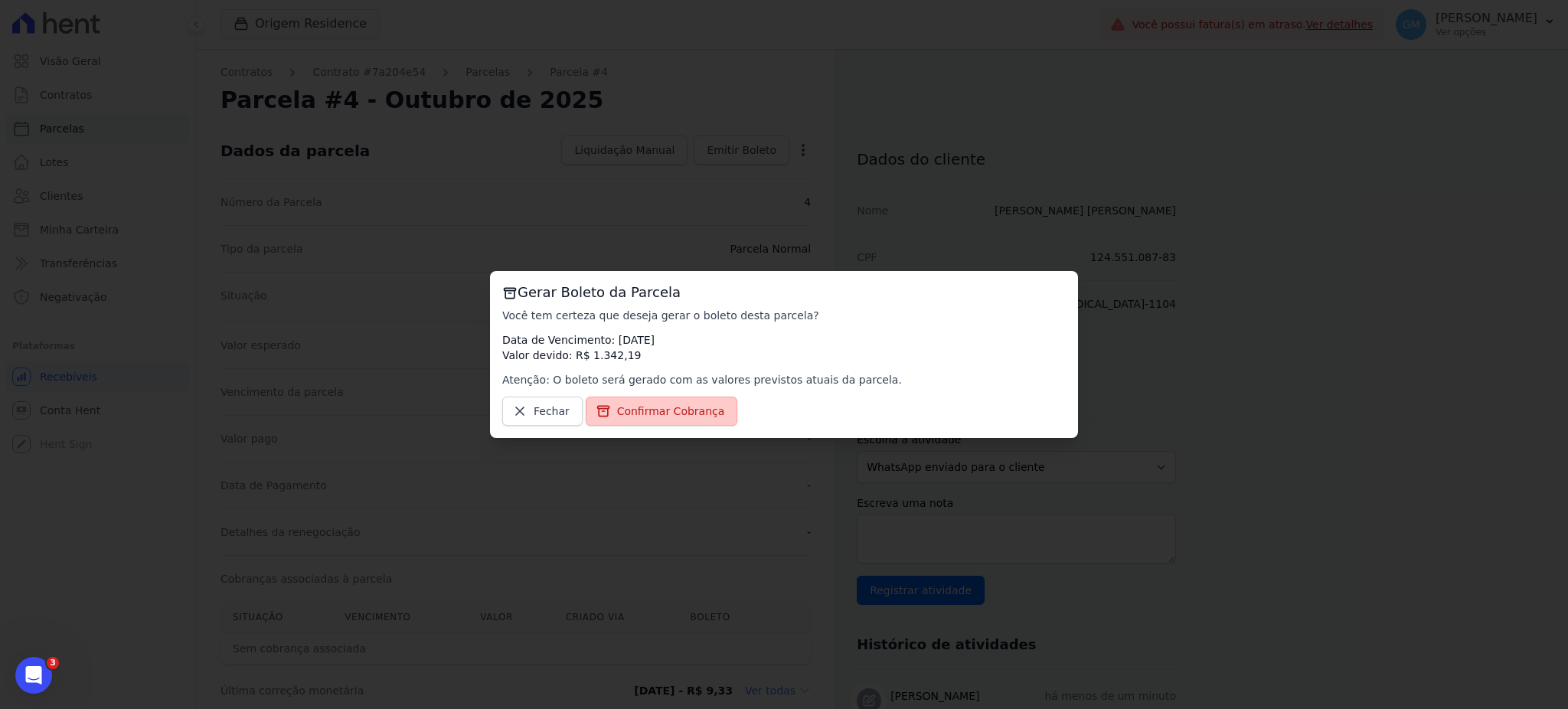
click at [670, 409] on span "Confirmar Cobrança" at bounding box center [670, 410] width 108 height 15
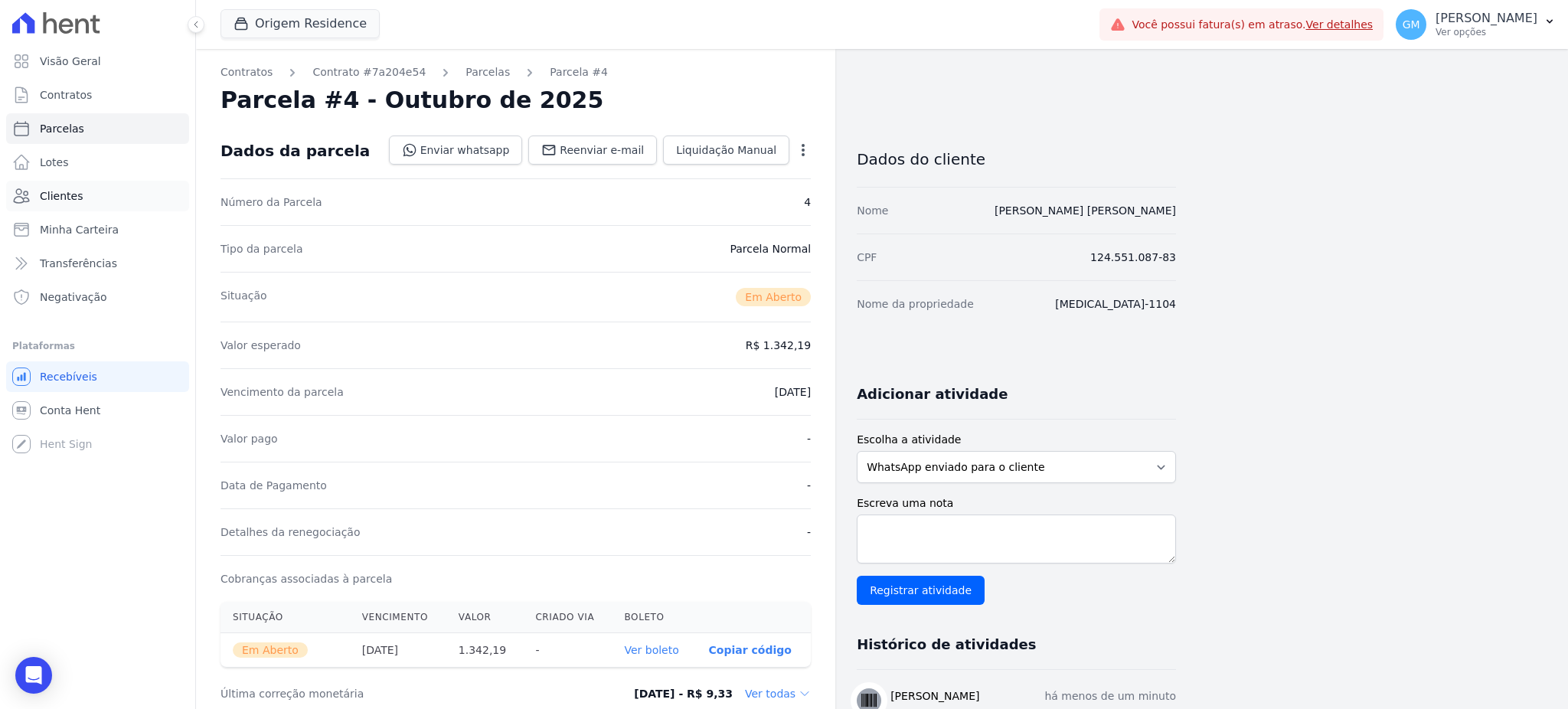
click at [104, 189] on link "Clientes" at bounding box center [98, 196] width 183 height 30
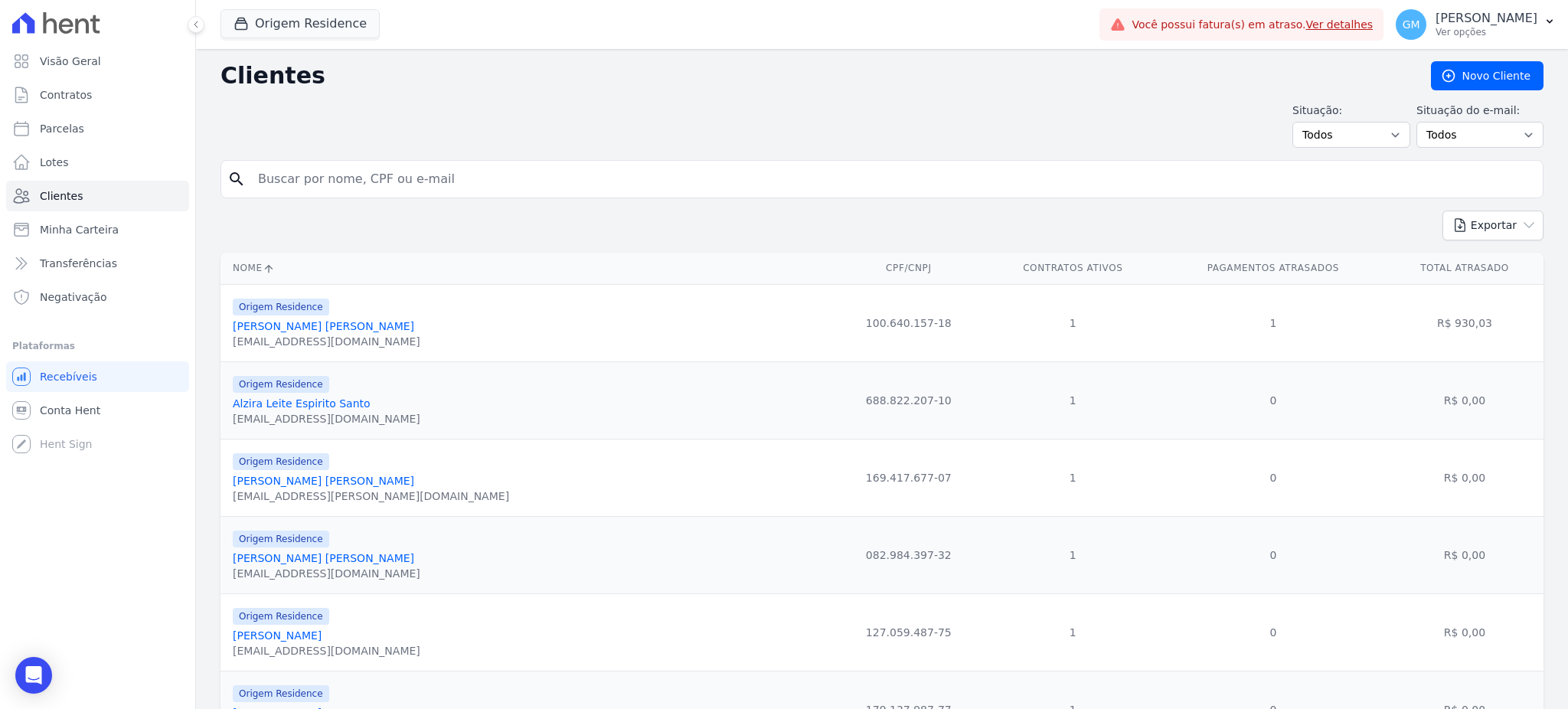
click at [344, 185] on input "search" at bounding box center [892, 179] width 1288 height 30
paste input "Paulo Lima"
type input "Paulo"
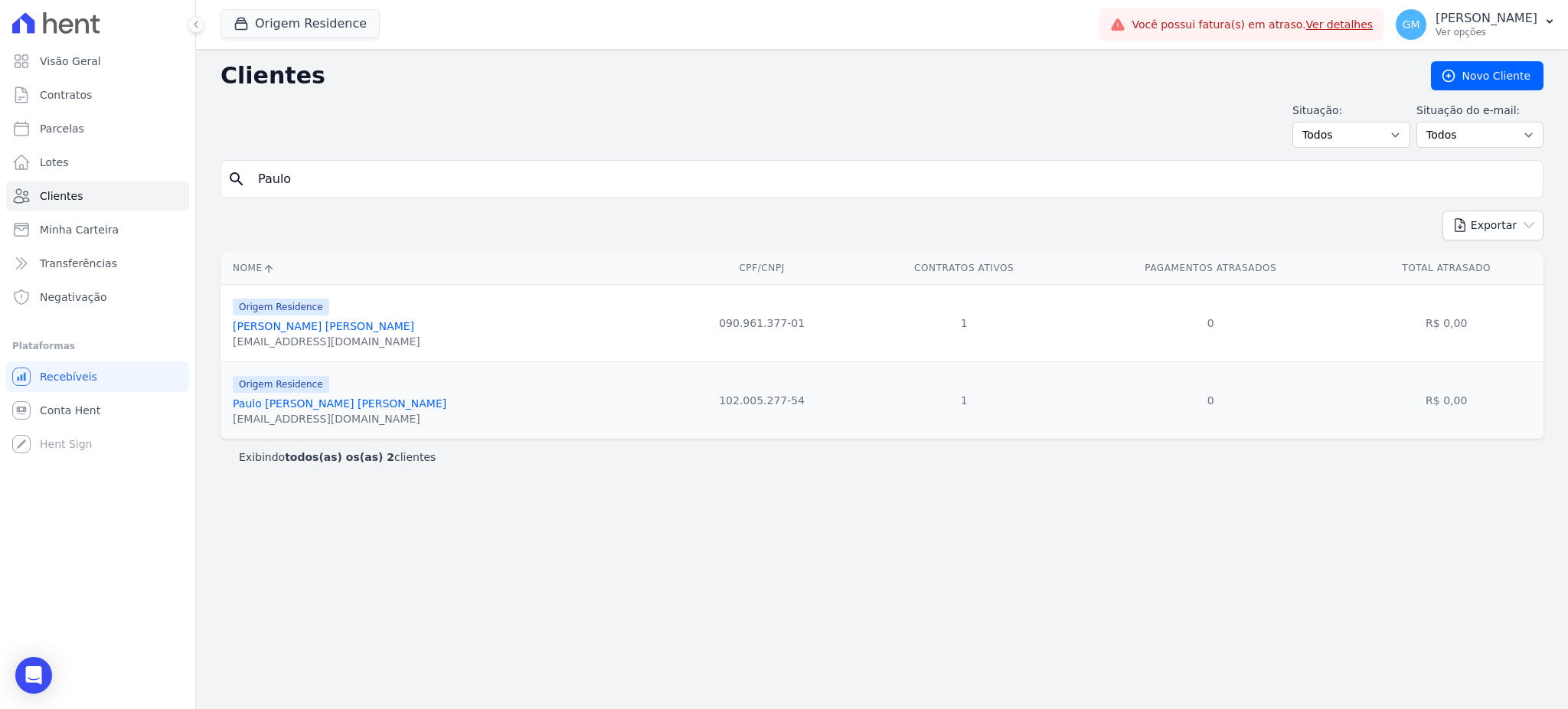
click at [342, 404] on link "Paulo Willian Alves De Lima" at bounding box center [339, 403] width 214 height 12
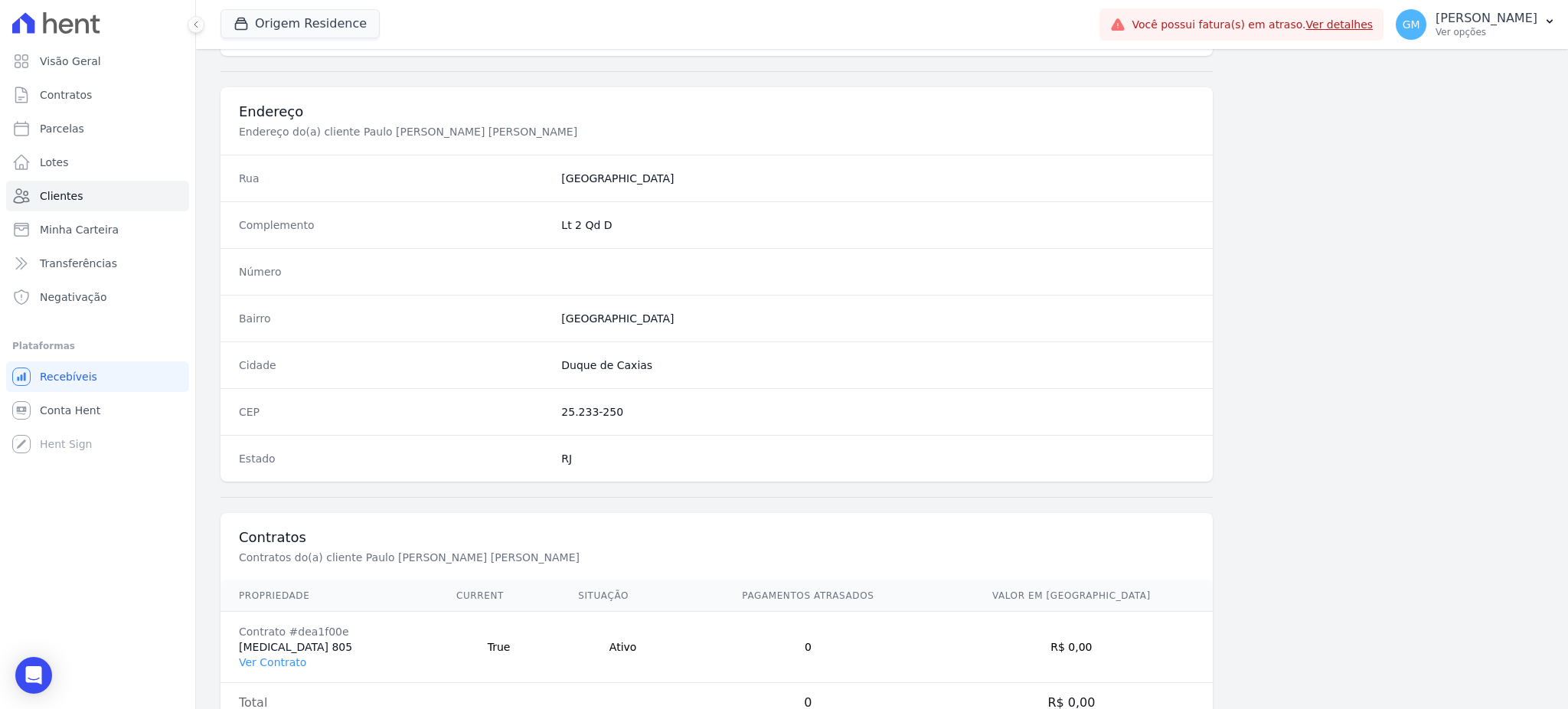
scroll to position [724, 0]
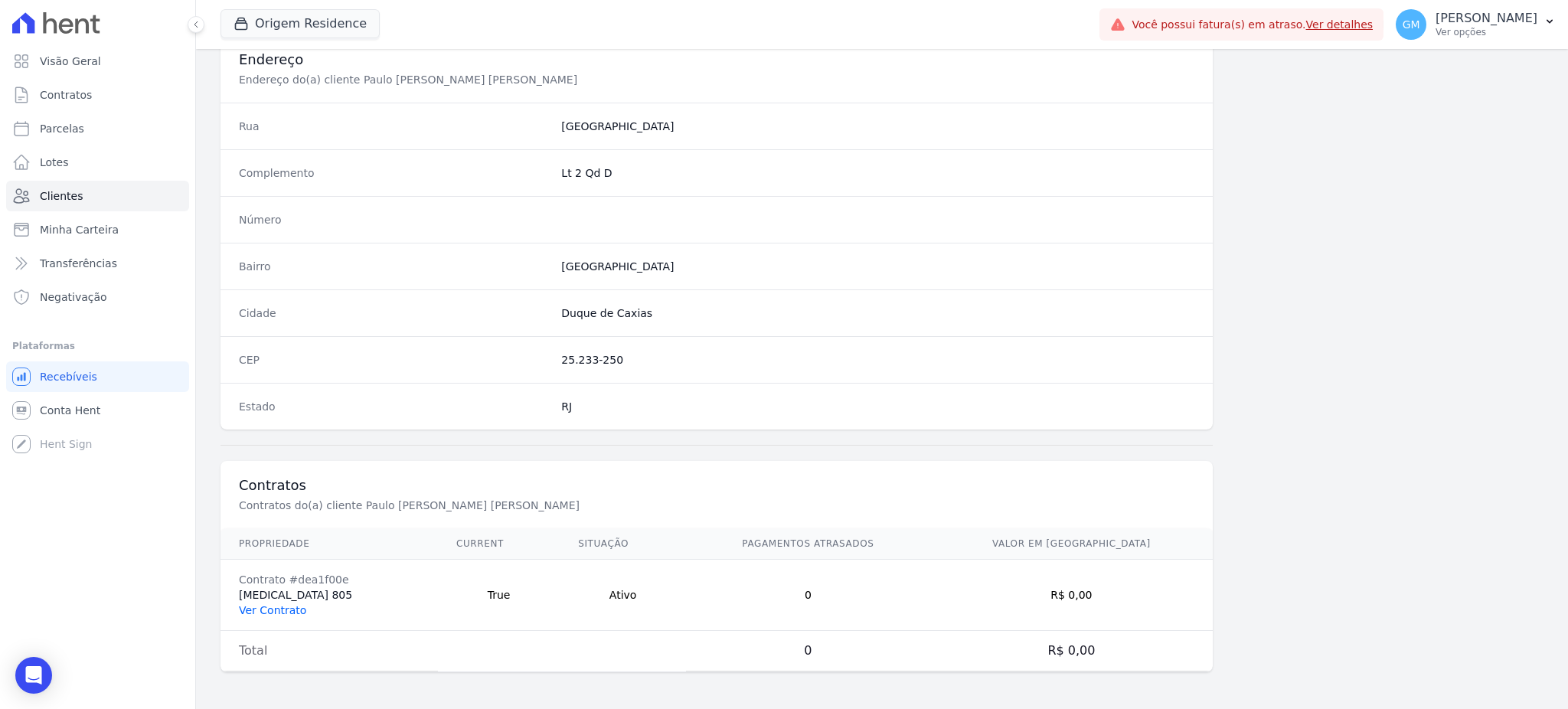
click at [272, 608] on link "Ver Contrato" at bounding box center [272, 609] width 68 height 12
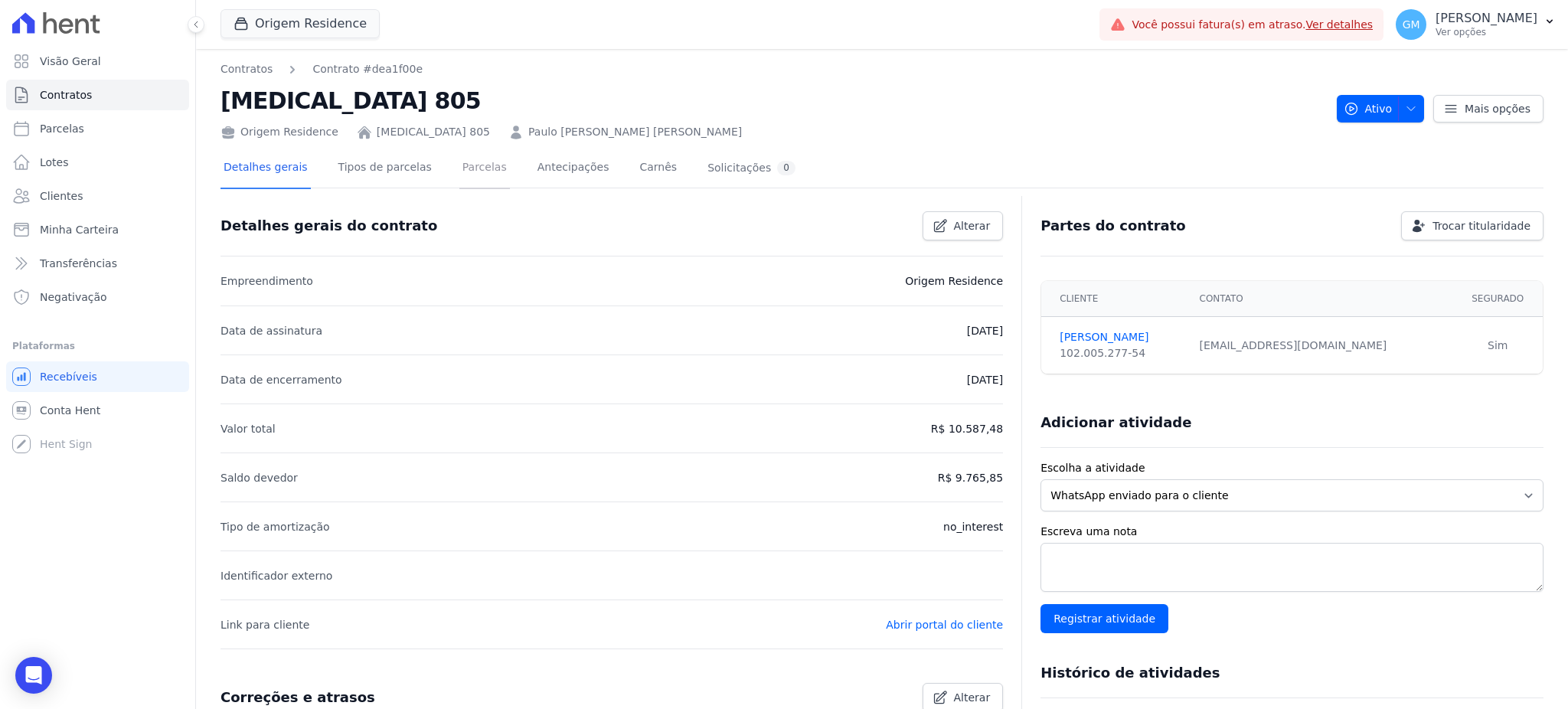
click at [462, 163] on link "Parcelas" at bounding box center [484, 168] width 50 height 41
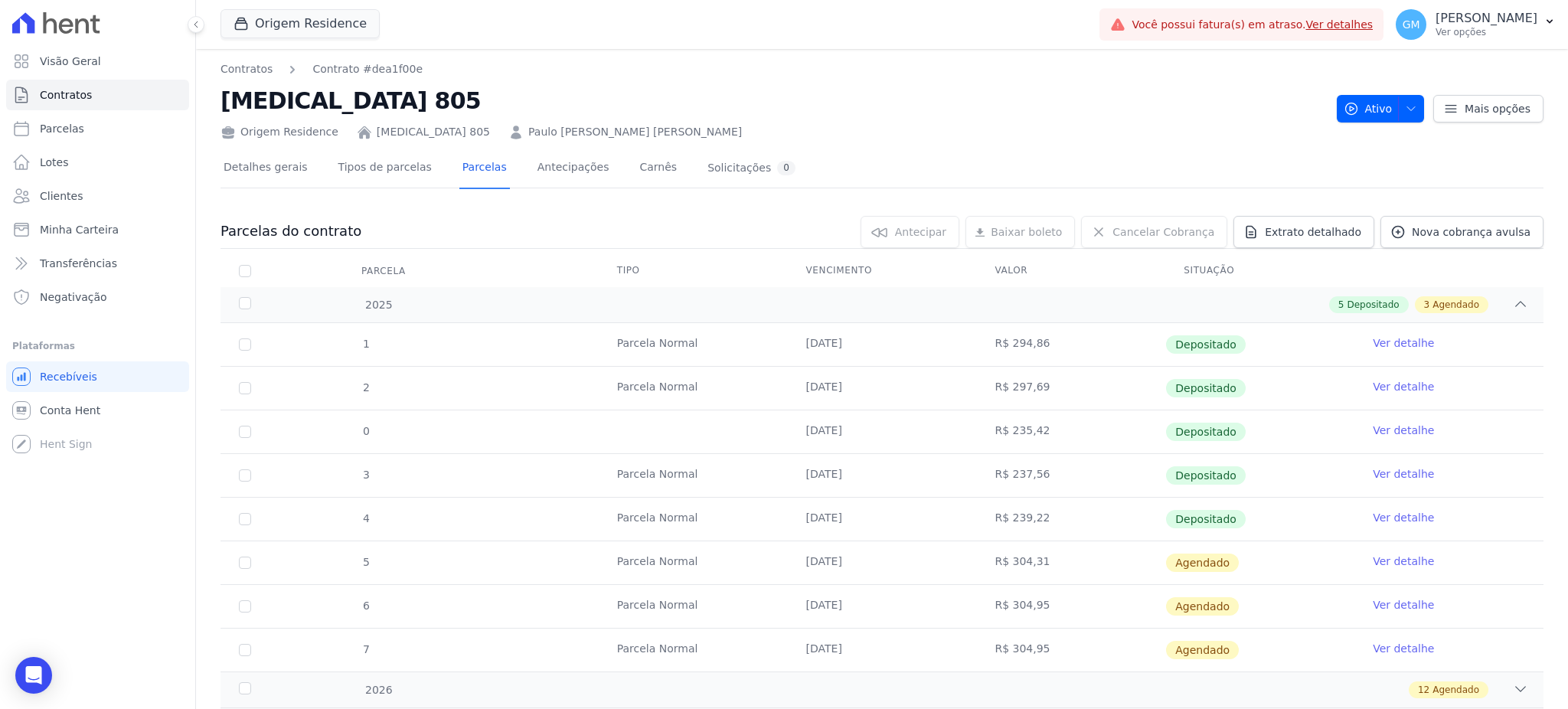
click at [1364, 507] on td "Ver detalhe" at bounding box center [1448, 519] width 189 height 43
click at [1373, 515] on link "Ver detalhe" at bounding box center [1403, 517] width 61 height 15
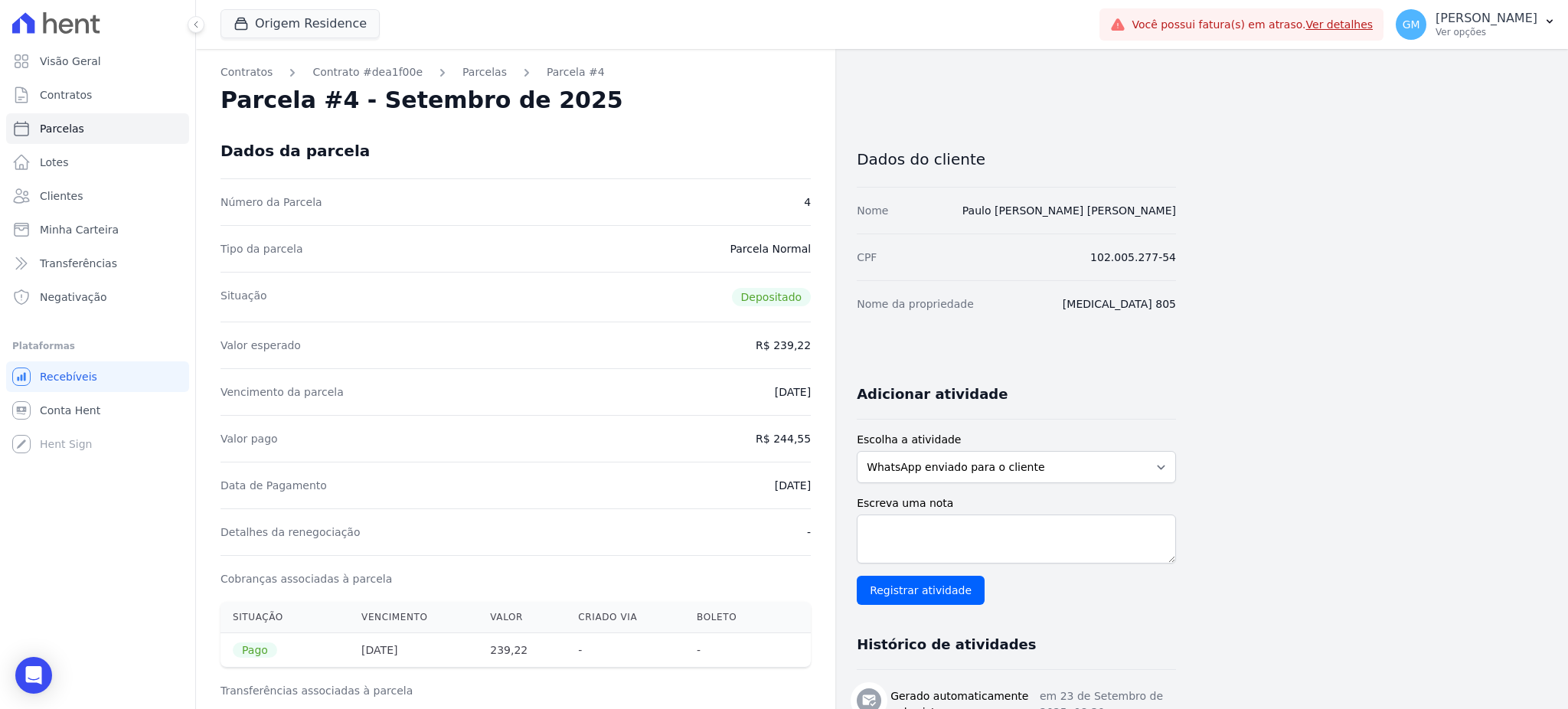
click at [732, 132] on div "Dados da parcela" at bounding box center [515, 151] width 590 height 55
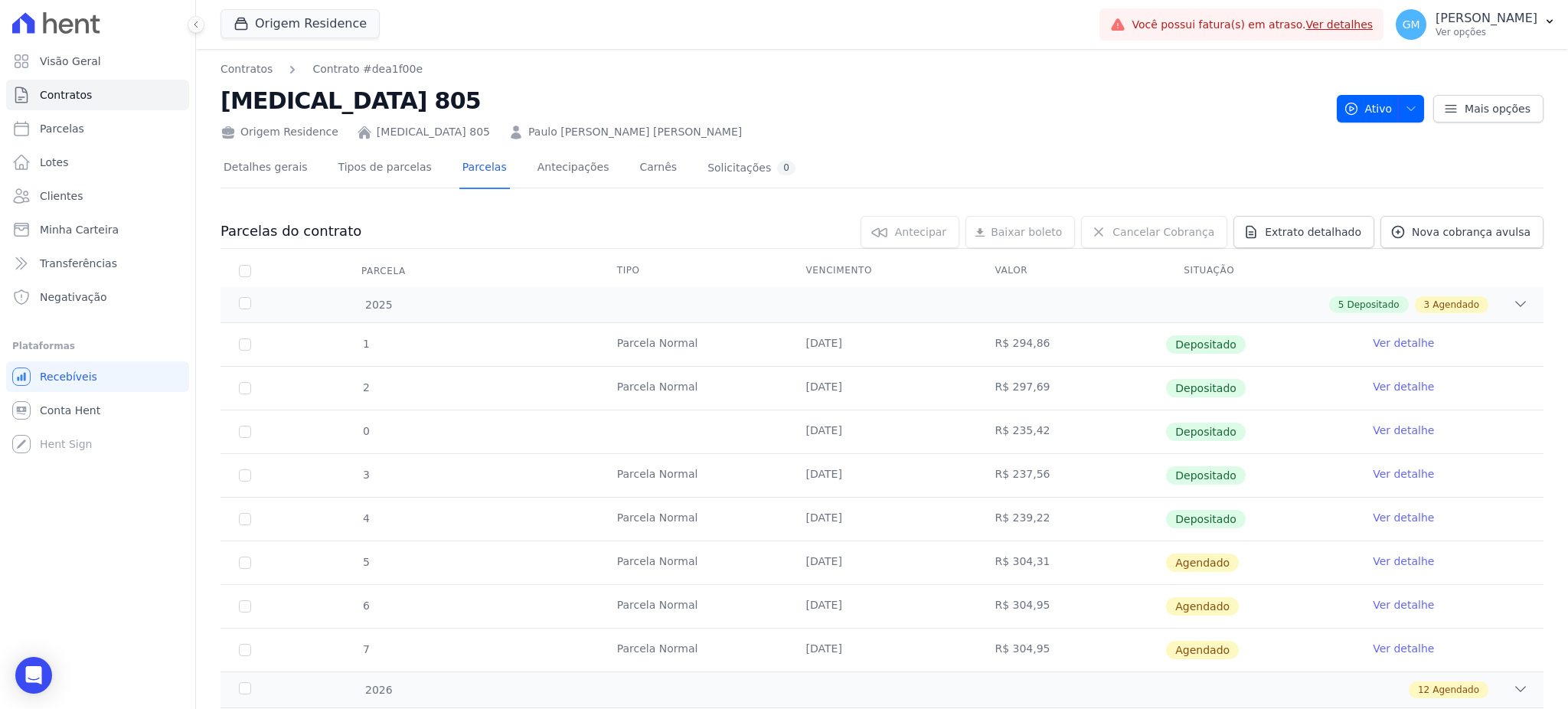
click at [1386, 562] on link "Ver detalhe" at bounding box center [1403, 561] width 61 height 15
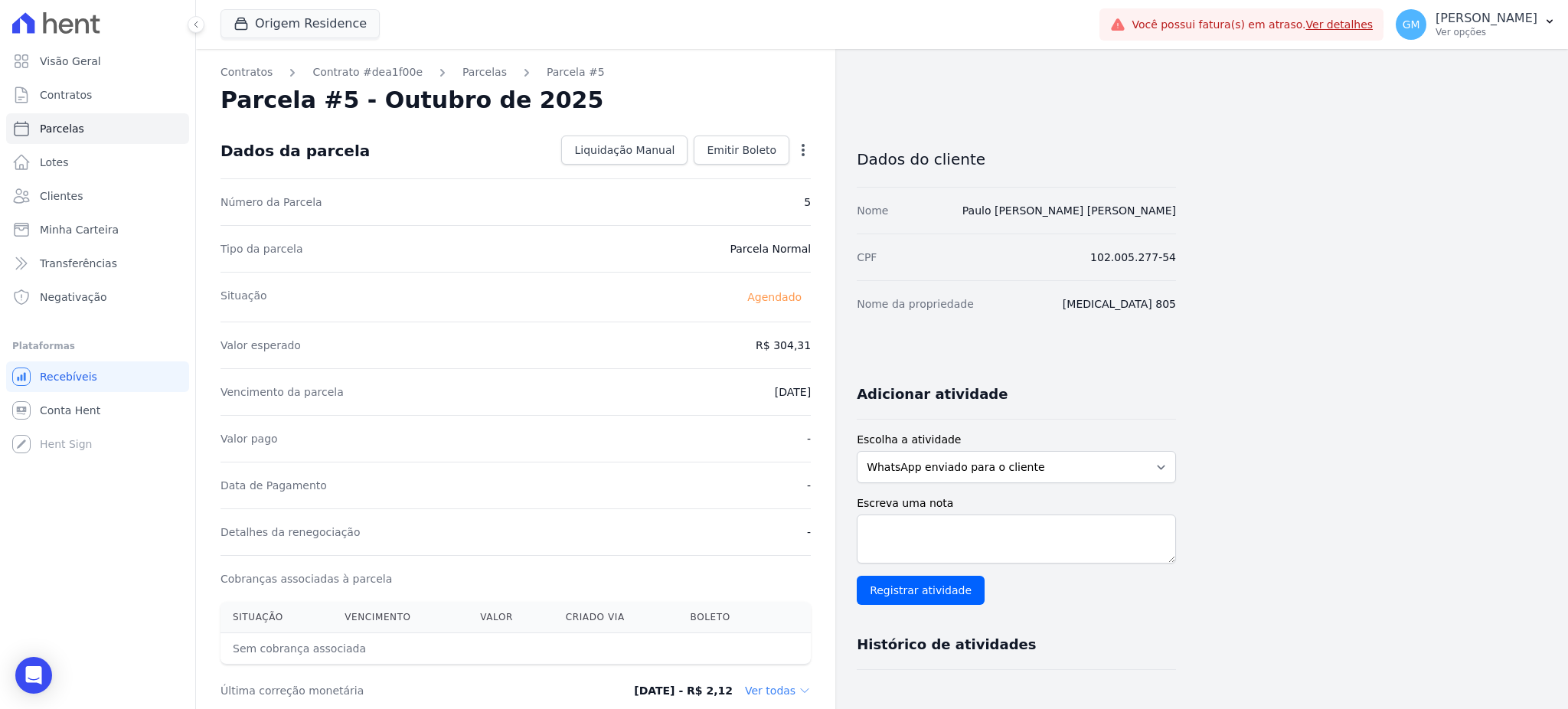
click at [797, 156] on icon "button" at bounding box center [802, 150] width 15 height 15
click at [746, 170] on link "Alterar" at bounding box center [737, 170] width 135 height 28
drag, startPoint x: 744, startPoint y: 349, endPoint x: 836, endPoint y: 349, distance: 92.0
click at [836, 349] on div "Contratos Contrato #dea1f00e Parcelas Parcela #5 Parcela #5 - Outubro de 2025 C…" at bounding box center [686, 540] width 980 height 983
paste input "239.72"
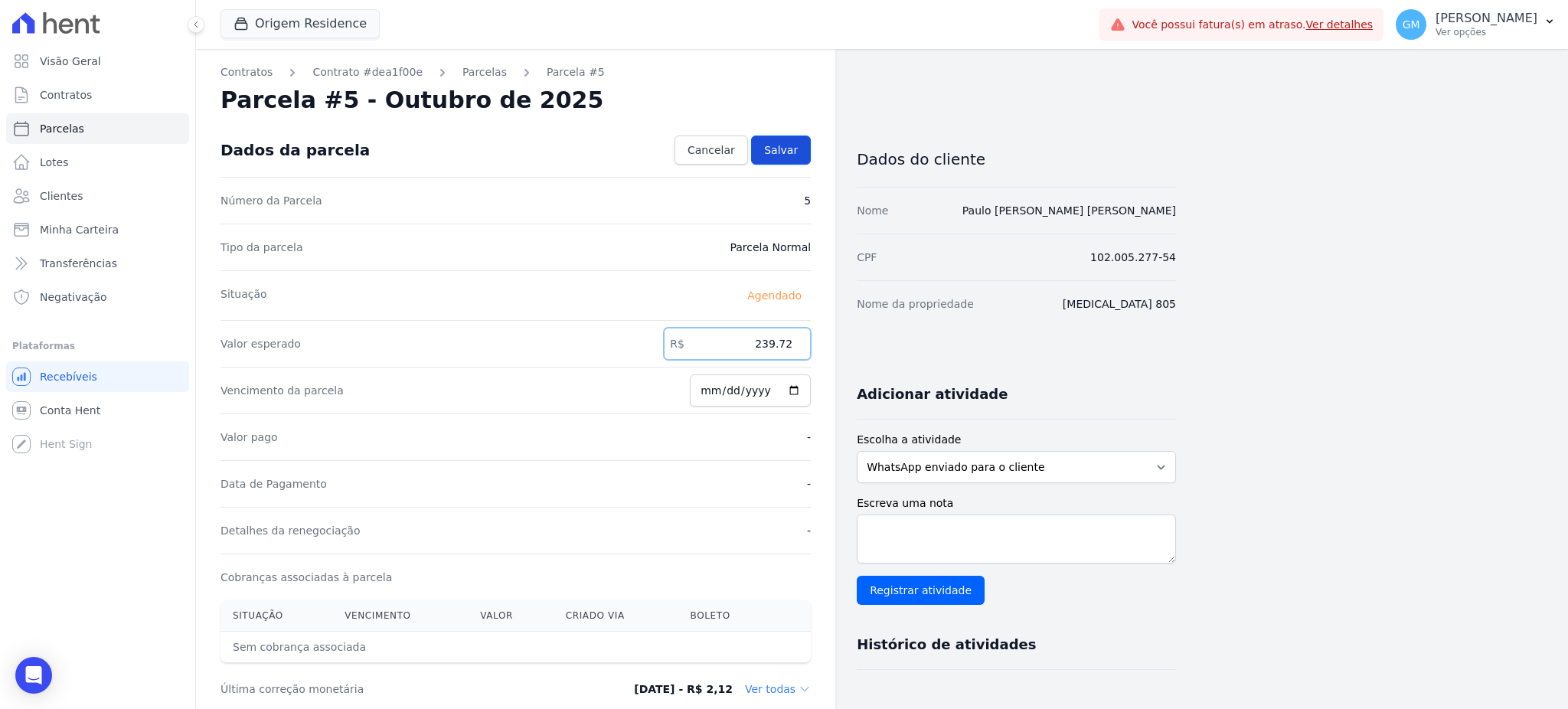
type input "239.72"
click at [776, 143] on span "Salvar" at bounding box center [781, 150] width 33 height 15
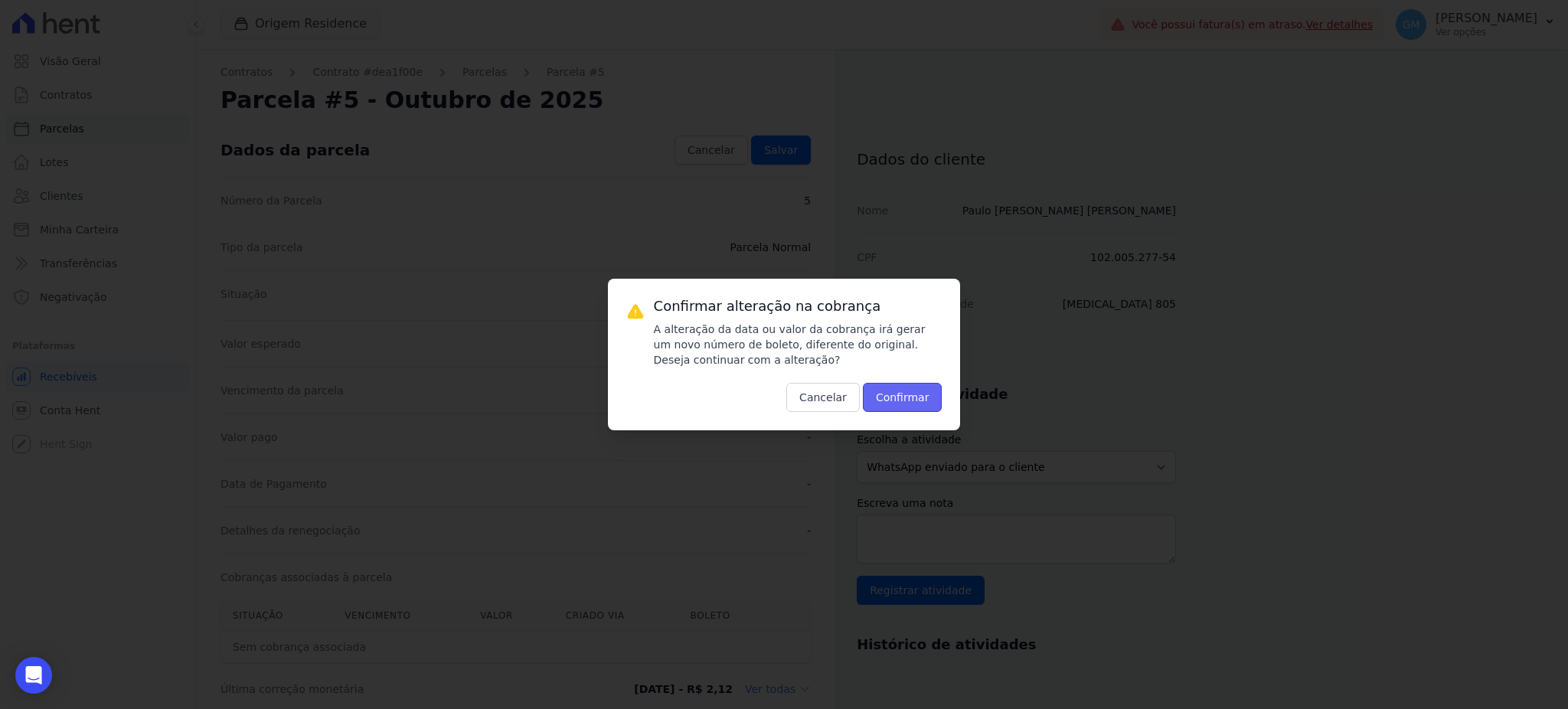
click at [883, 409] on button "Confirmar" at bounding box center [903, 397] width 80 height 29
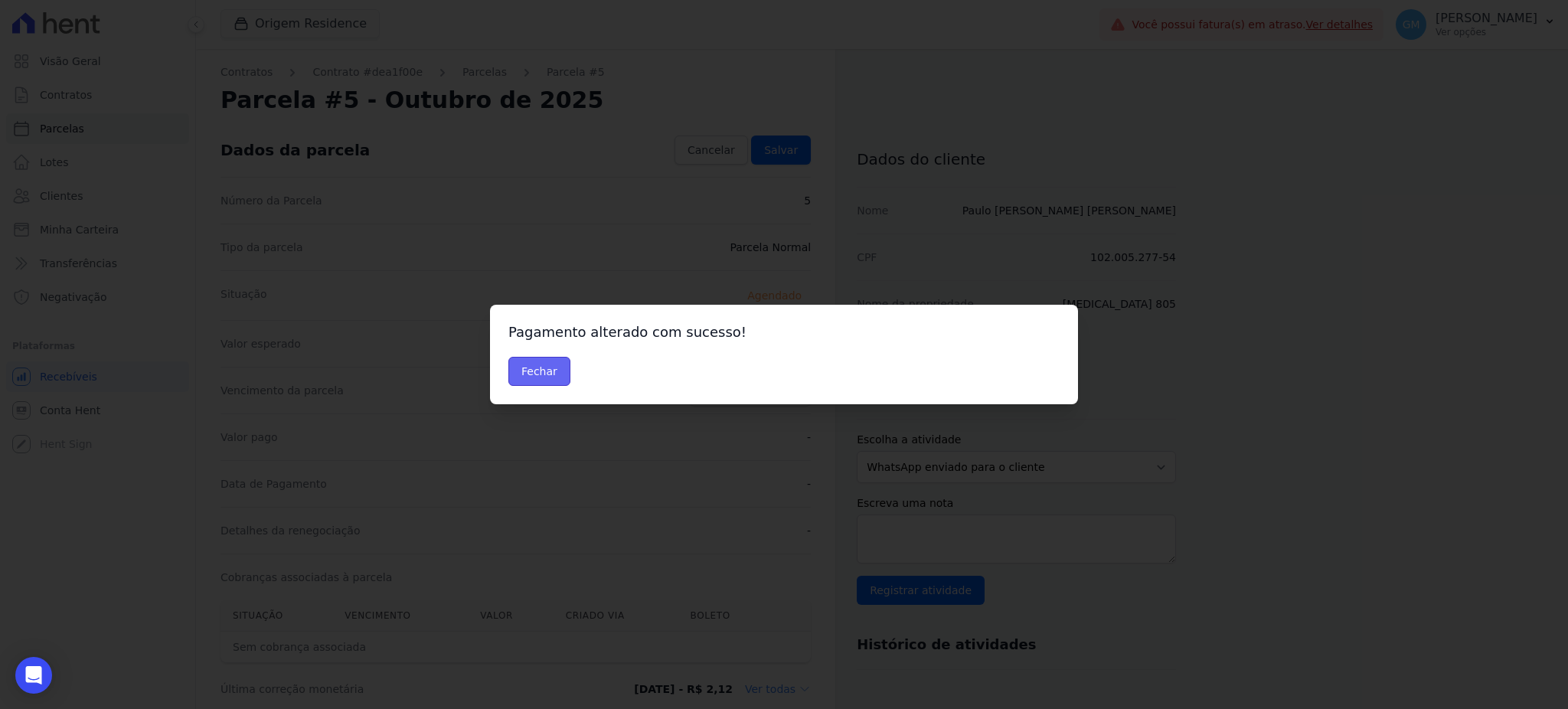
click at [544, 374] on button "Fechar" at bounding box center [539, 371] width 62 height 29
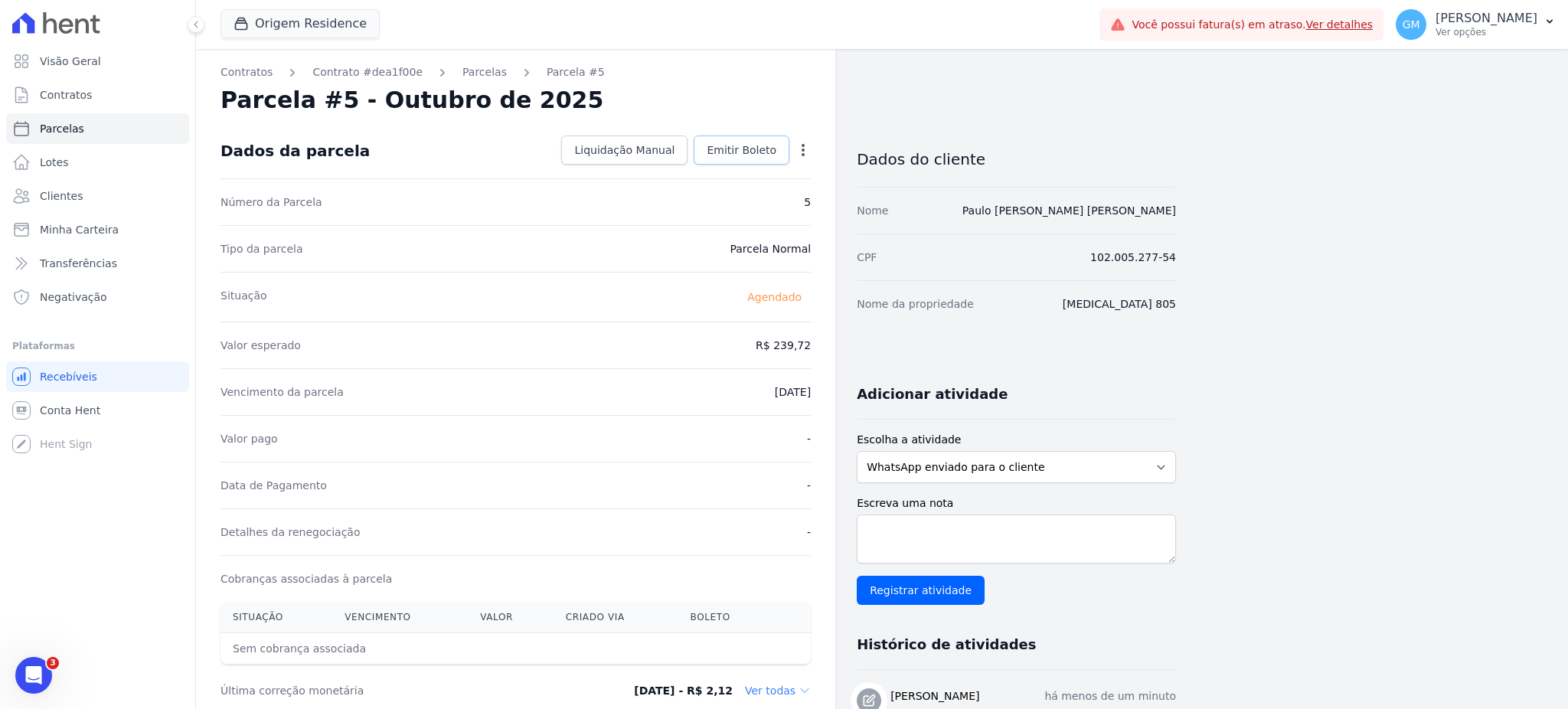
click at [749, 155] on span "Emitir Boleto" at bounding box center [741, 150] width 69 height 15
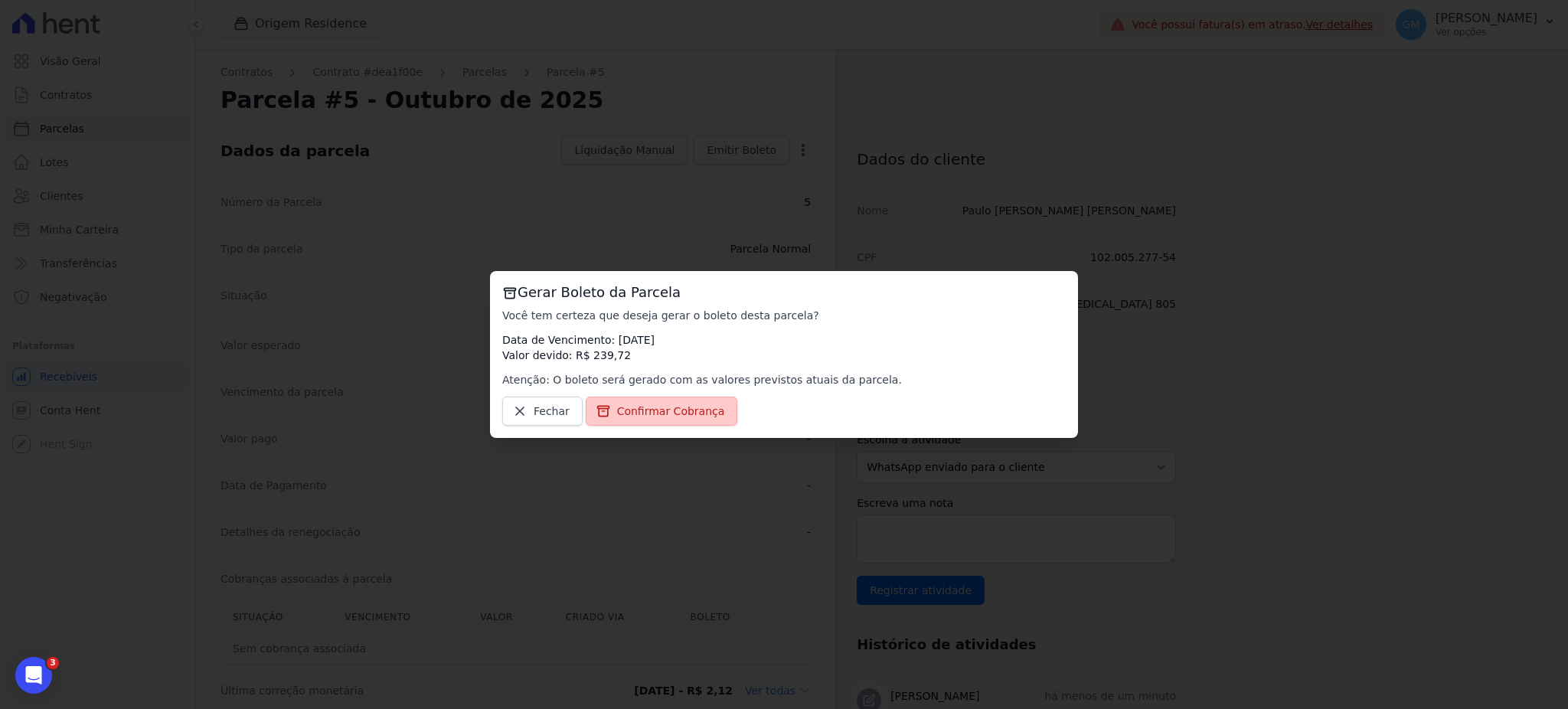
click at [654, 417] on span "Confirmar Cobrança" at bounding box center [670, 410] width 108 height 15
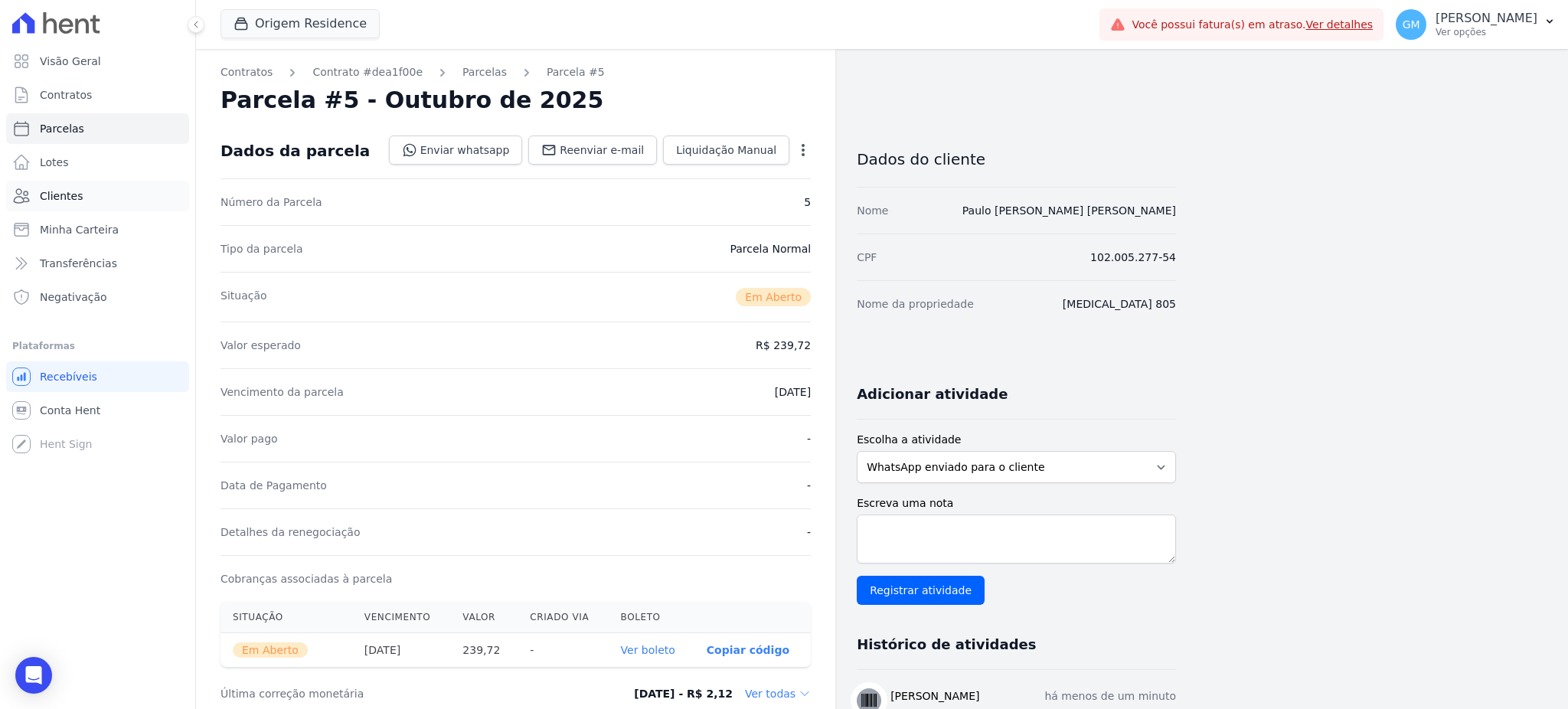
click at [84, 186] on link "Clientes" at bounding box center [98, 196] width 183 height 30
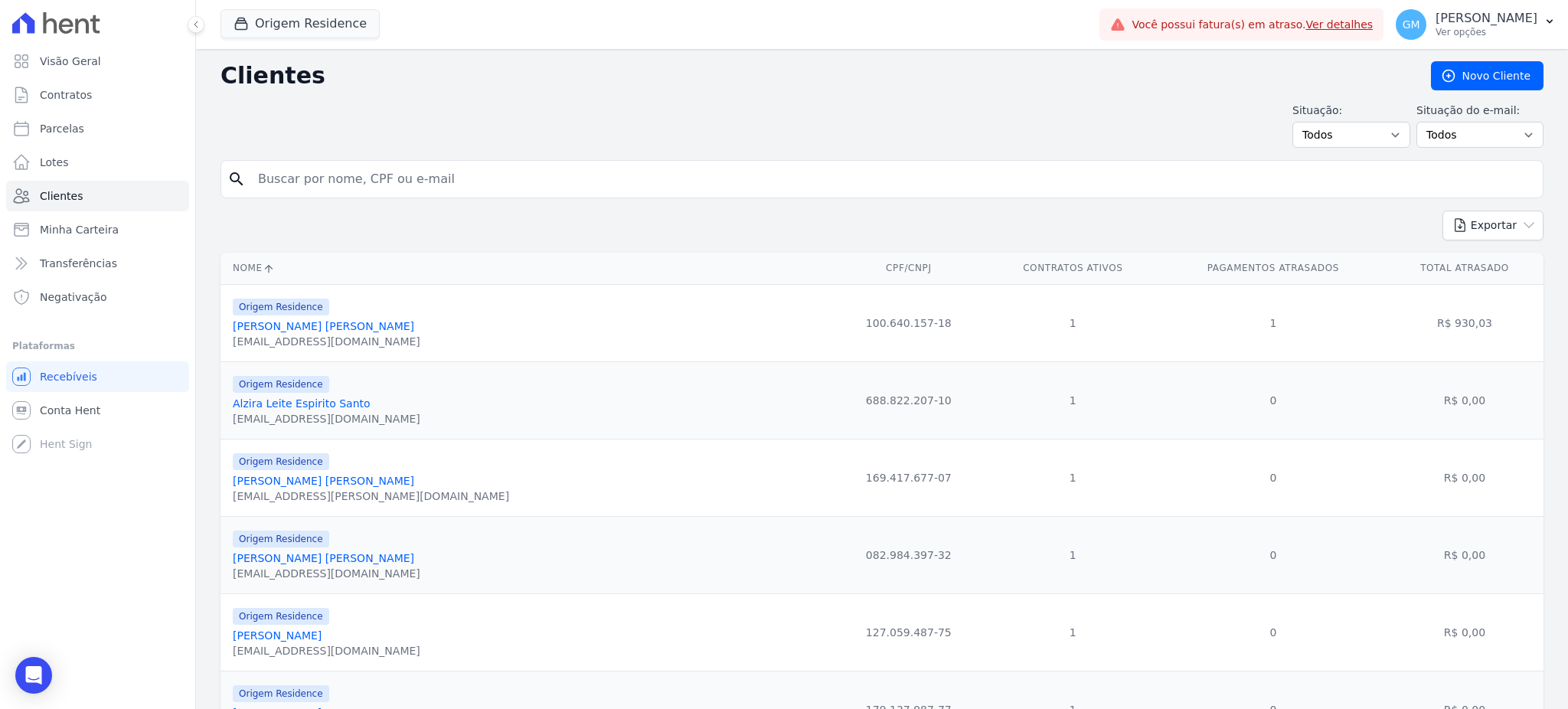
click at [301, 179] on input "search" at bounding box center [892, 179] width 1288 height 30
paste input "[PERSON_NAME]"
type input "Rebeca"
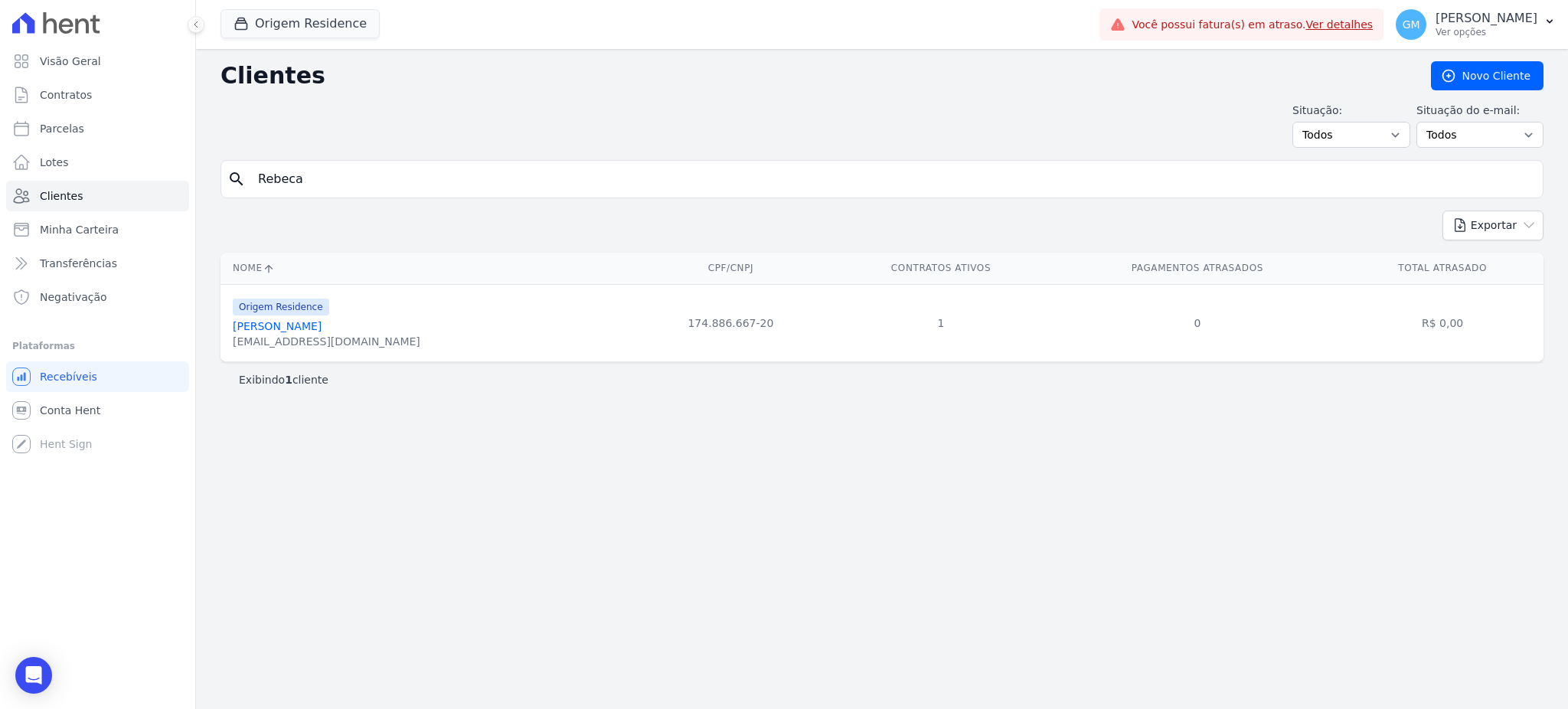
click at [322, 323] on link "[PERSON_NAME]" at bounding box center [276, 326] width 88 height 12
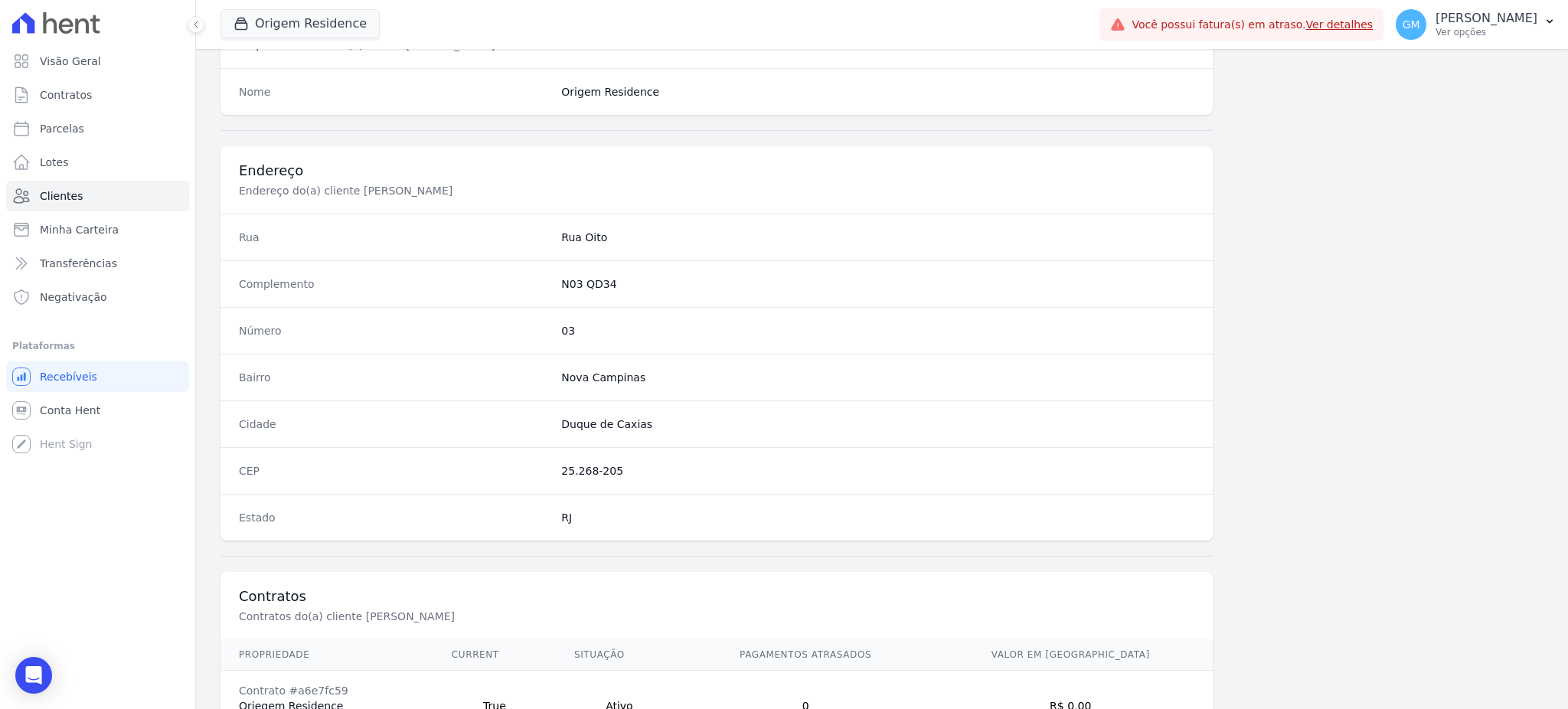
scroll to position [724, 0]
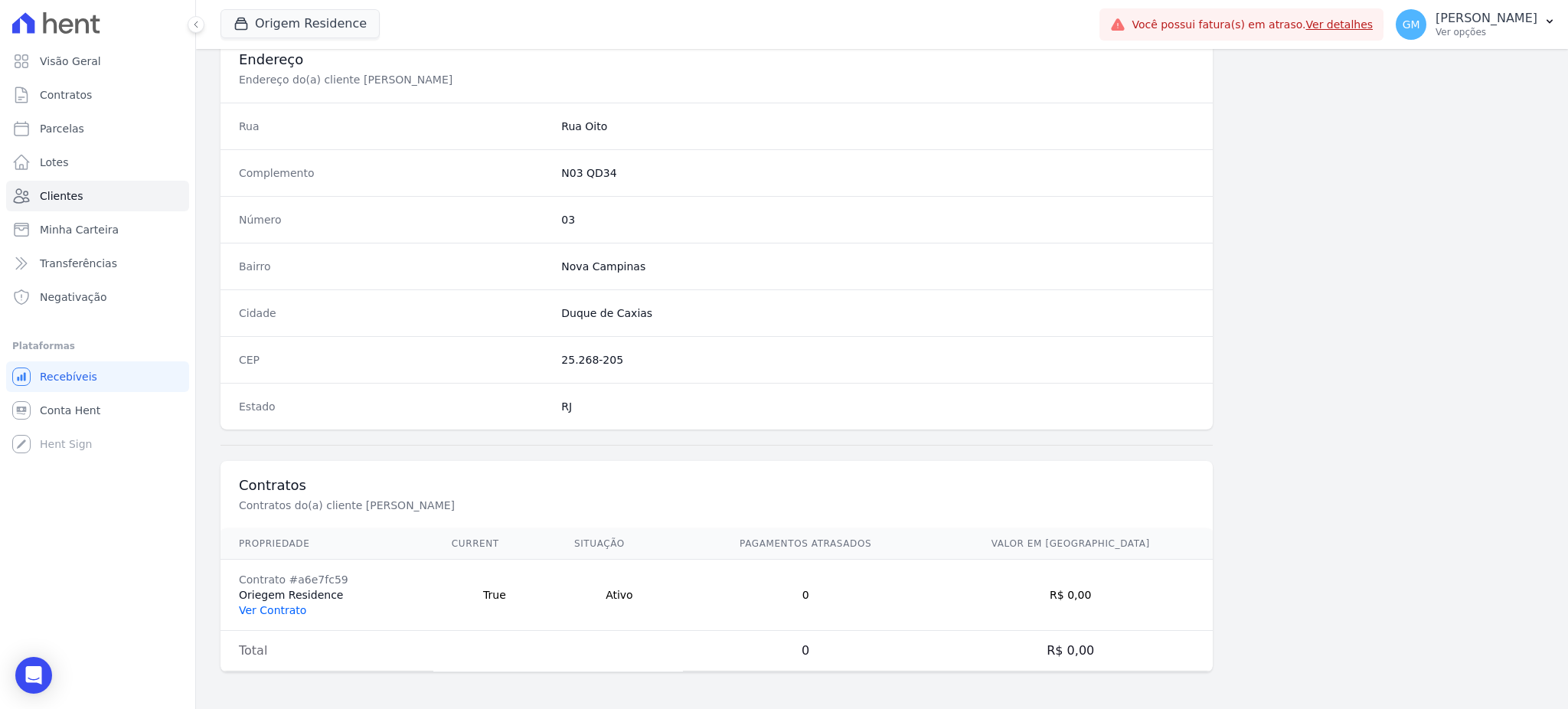
click at [278, 613] on link "Ver Contrato" at bounding box center [272, 609] width 68 height 12
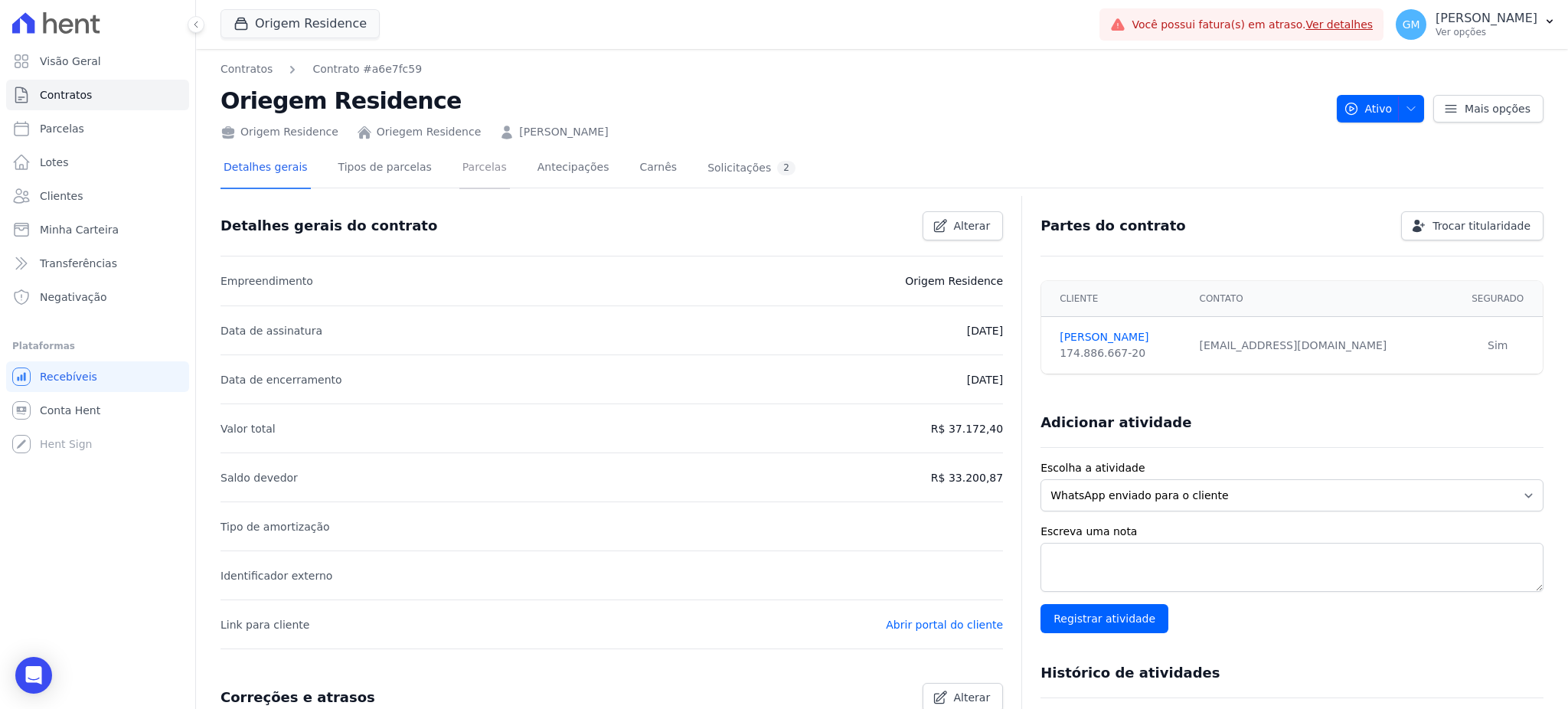
click at [459, 178] on link "Parcelas" at bounding box center [484, 168] width 50 height 41
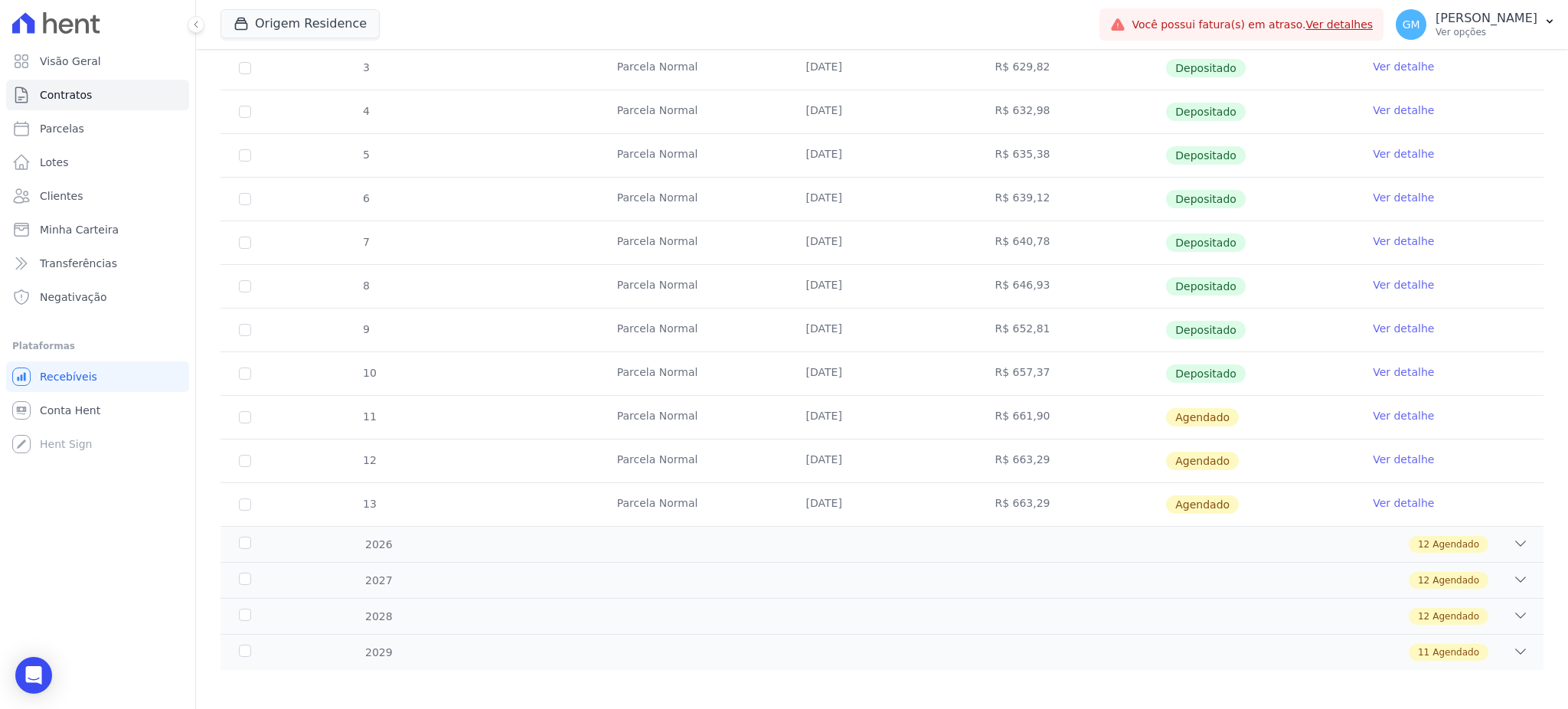
scroll to position [362, 0]
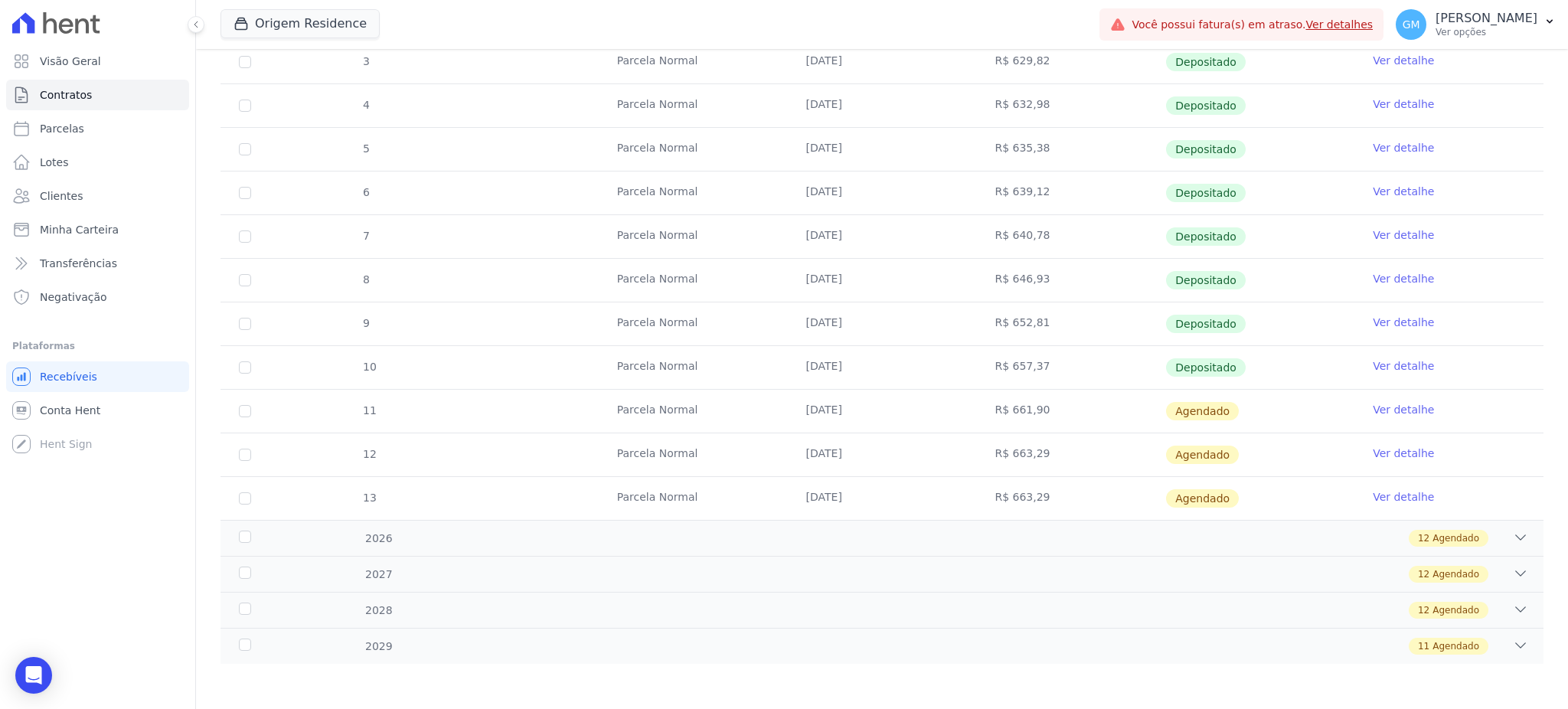
click at [1386, 364] on link "Ver detalhe" at bounding box center [1403, 366] width 61 height 15
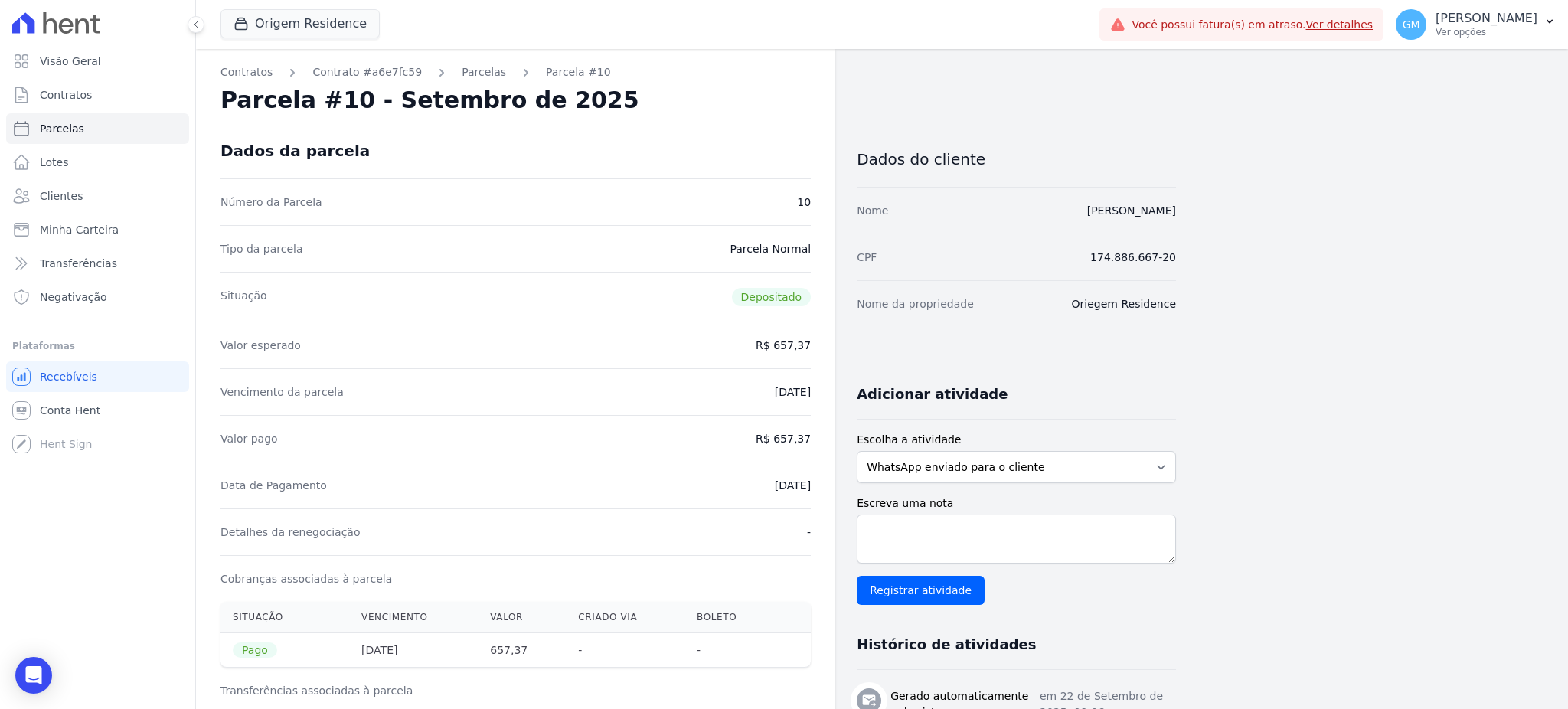
click at [727, 127] on div "Dados da parcela" at bounding box center [515, 151] width 590 height 55
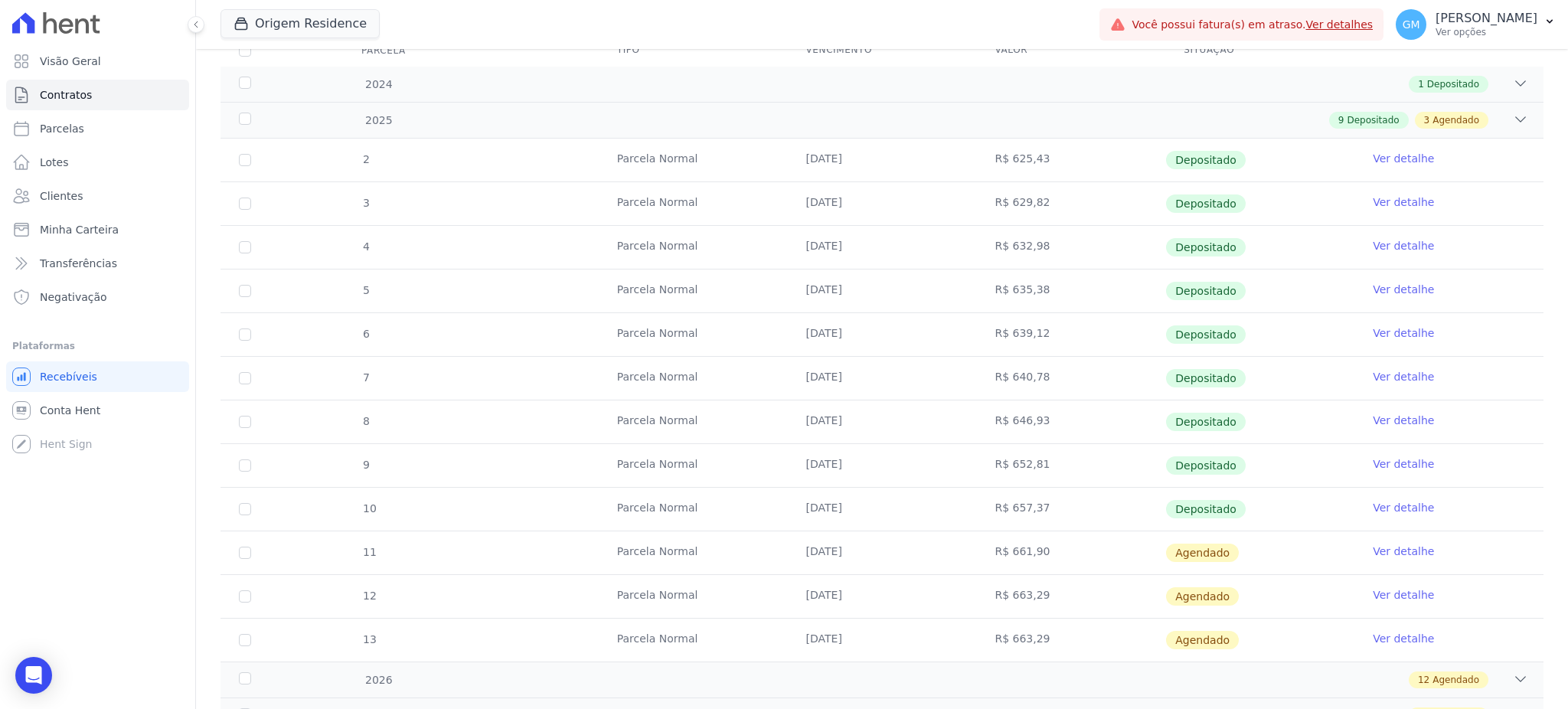
scroll to position [306, 0]
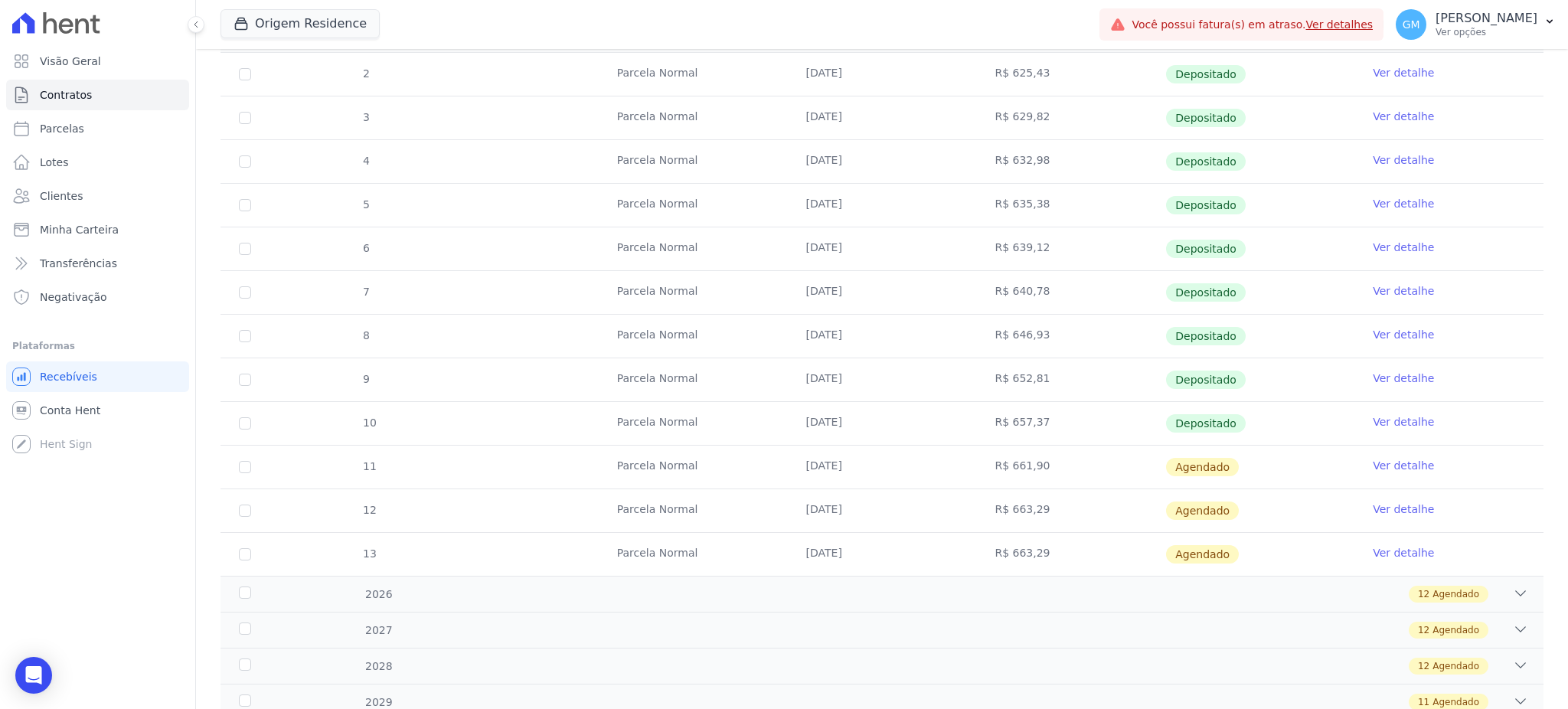
click at [1374, 468] on link "Ver detalhe" at bounding box center [1403, 465] width 61 height 15
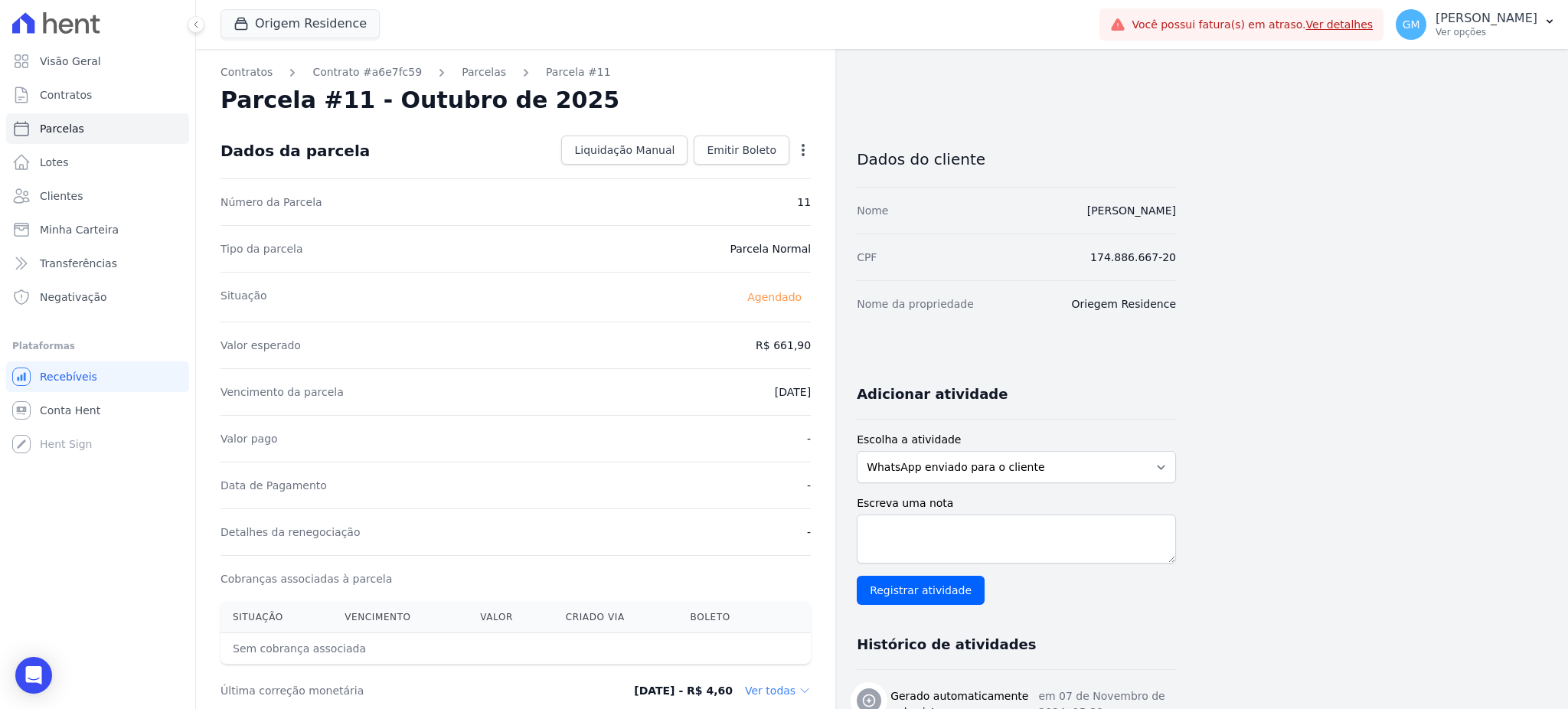
click at [806, 146] on icon "button" at bounding box center [802, 150] width 15 height 15
click at [733, 167] on link "Alterar" at bounding box center [737, 170] width 135 height 28
drag, startPoint x: 743, startPoint y: 348, endPoint x: 843, endPoint y: 335, distance: 100.8
click at [843, 335] on div "Contratos Contrato #a6e7fc59 Parcelas Parcela #11 Parcela #11 - Outubro de 2025…" at bounding box center [686, 540] width 980 height 983
paste input "58.75"
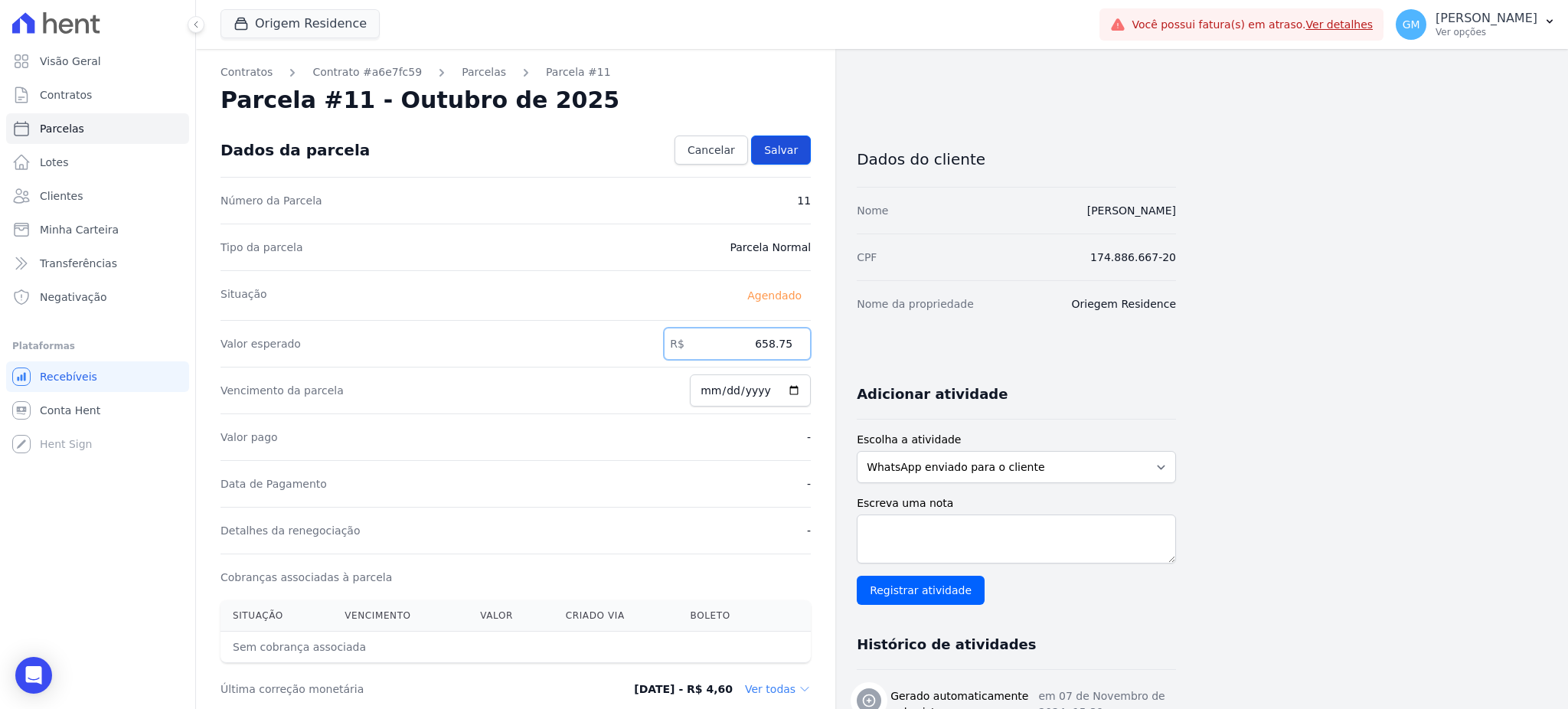
type input "658.75"
click at [768, 163] on link "Salvar" at bounding box center [781, 150] width 60 height 29
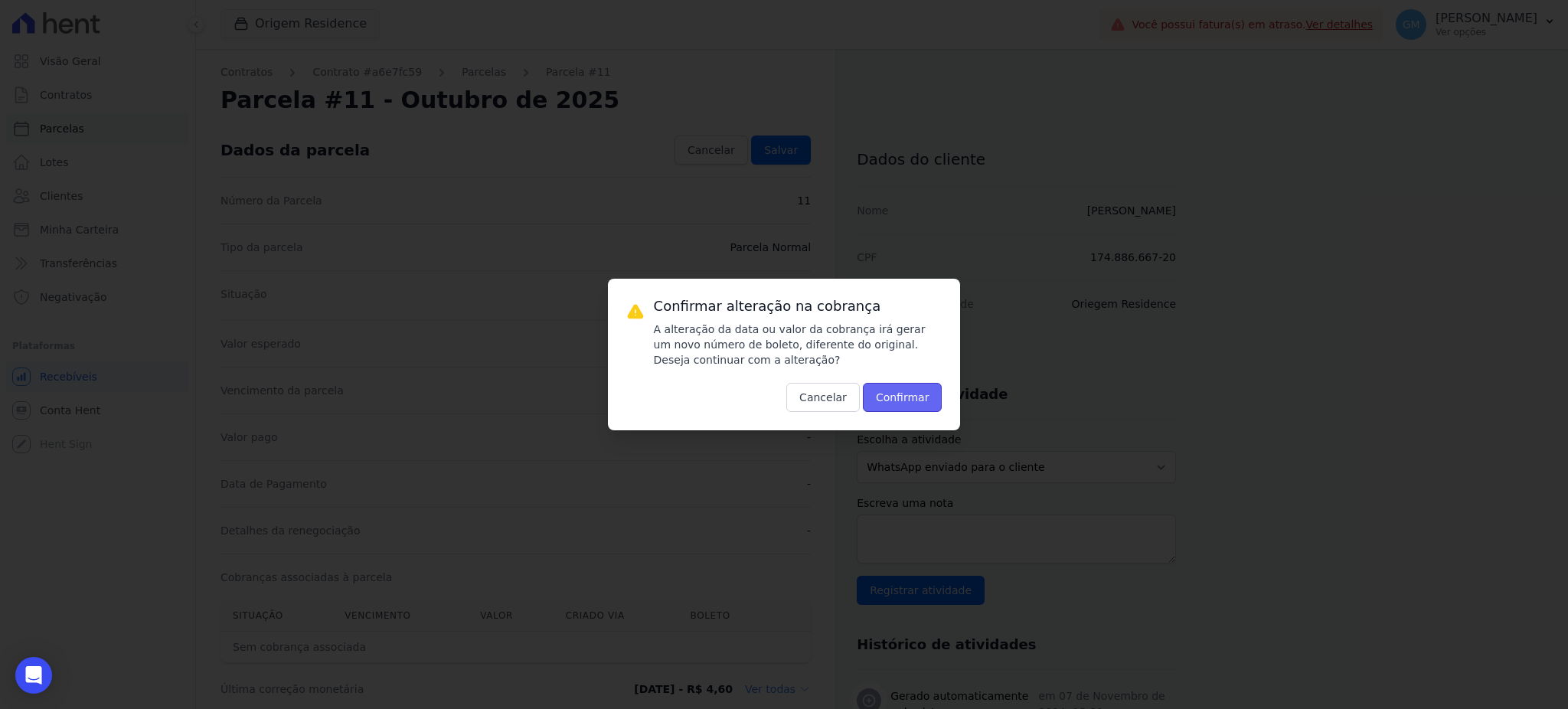
click at [882, 400] on button "Confirmar" at bounding box center [903, 397] width 80 height 29
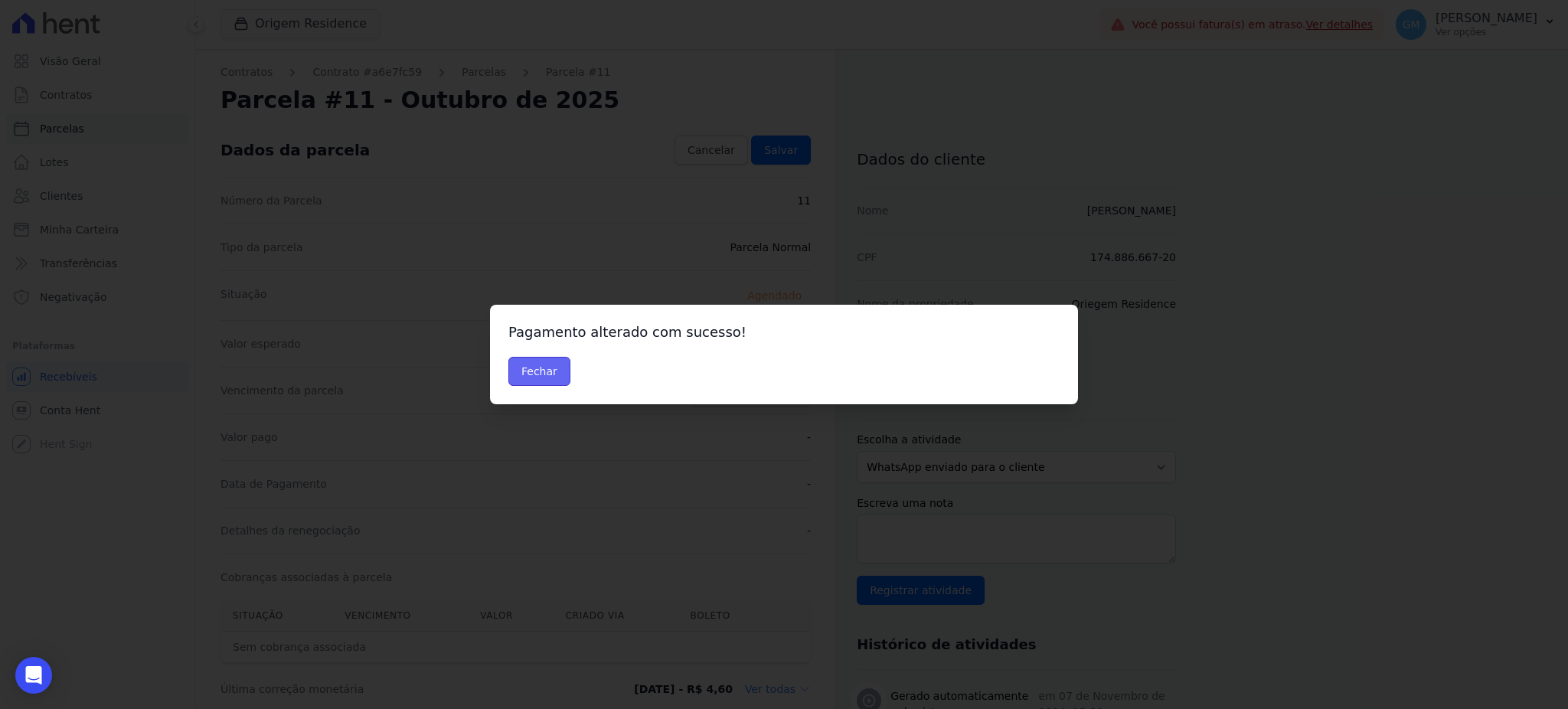
click at [566, 370] on button "Fechar" at bounding box center [539, 371] width 62 height 29
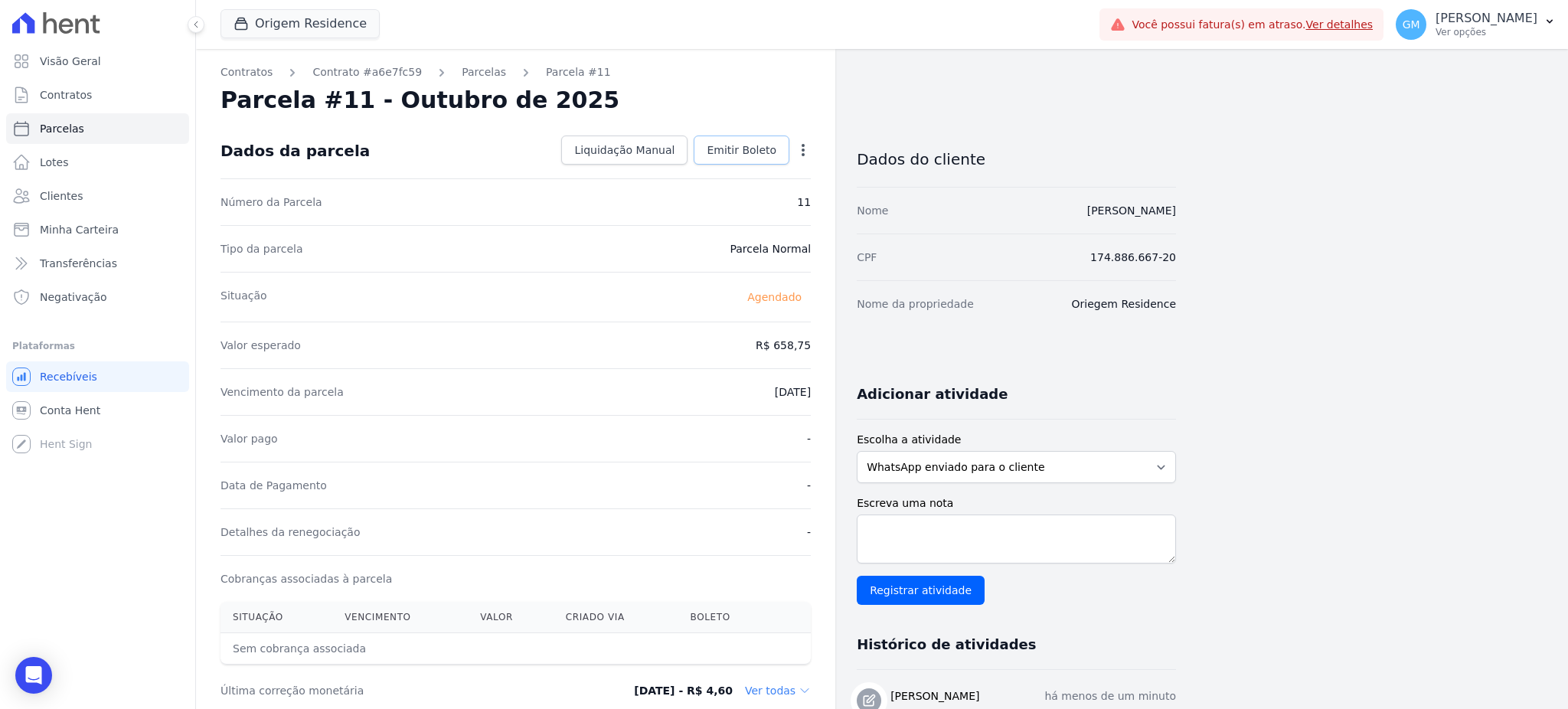
click at [770, 139] on link "Emitir Boleto" at bounding box center [741, 150] width 96 height 29
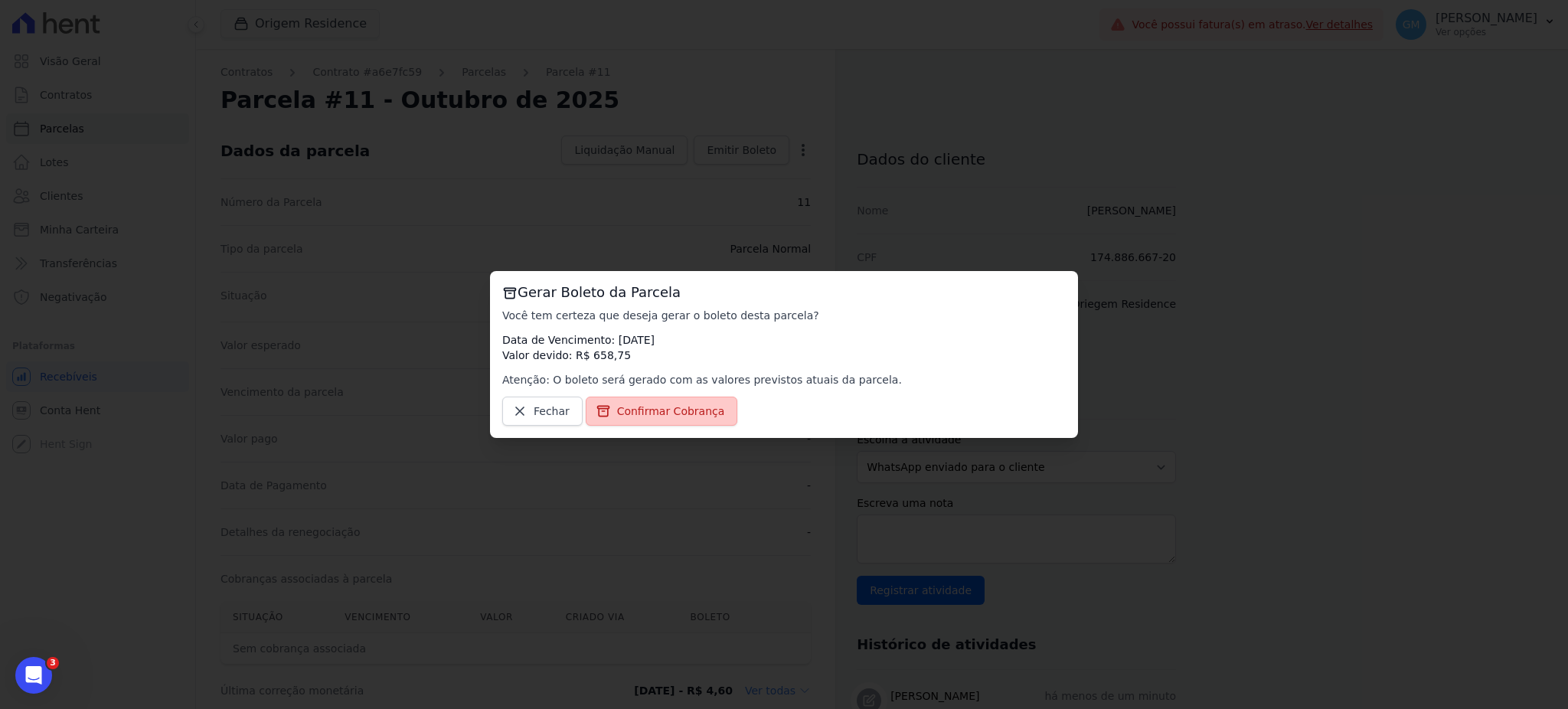
click at [706, 409] on span "Confirmar Cobrança" at bounding box center [670, 410] width 108 height 15
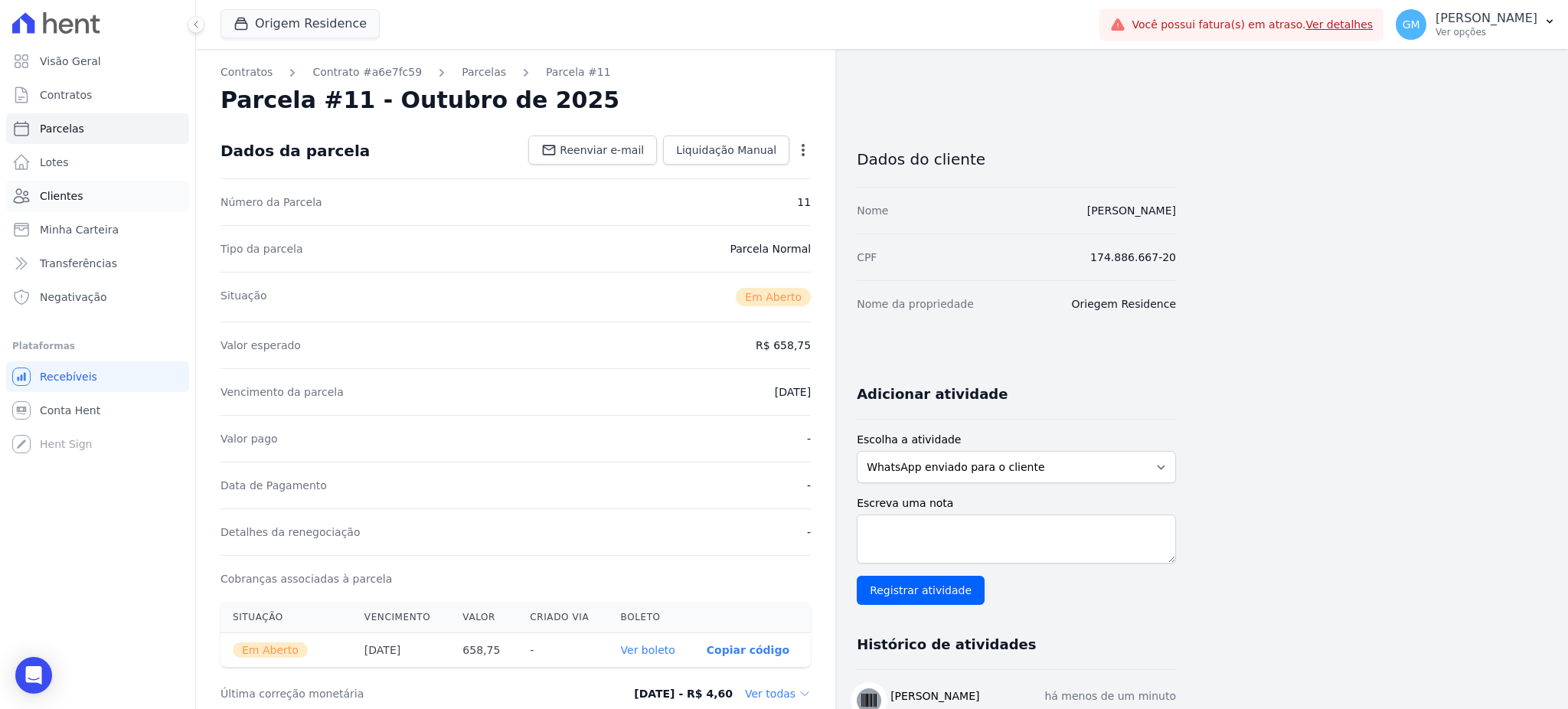
click at [91, 190] on link "Clientes" at bounding box center [98, 196] width 183 height 30
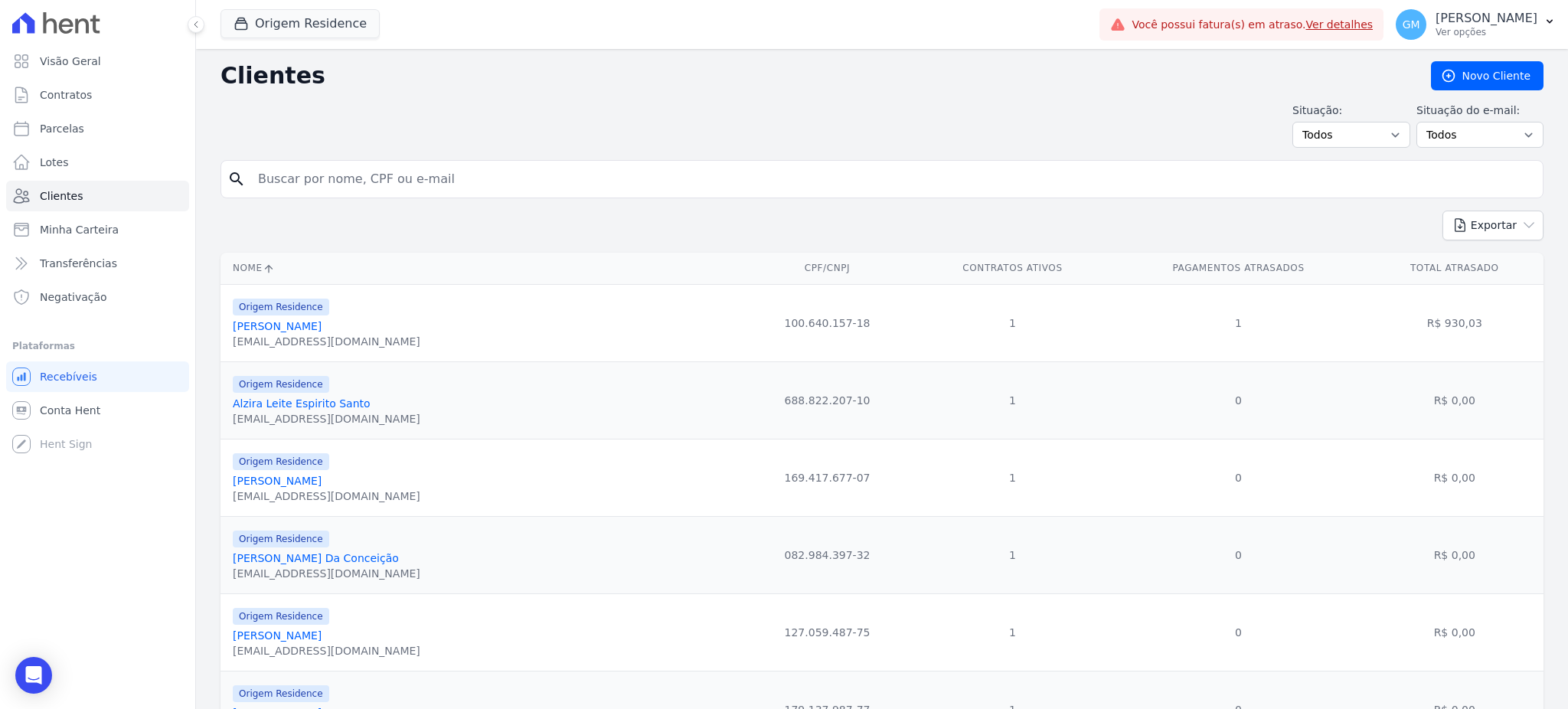
click at [301, 185] on input "search" at bounding box center [892, 179] width 1288 height 30
paste input "Caio Felisberto"
type input "Caio Felisberto"
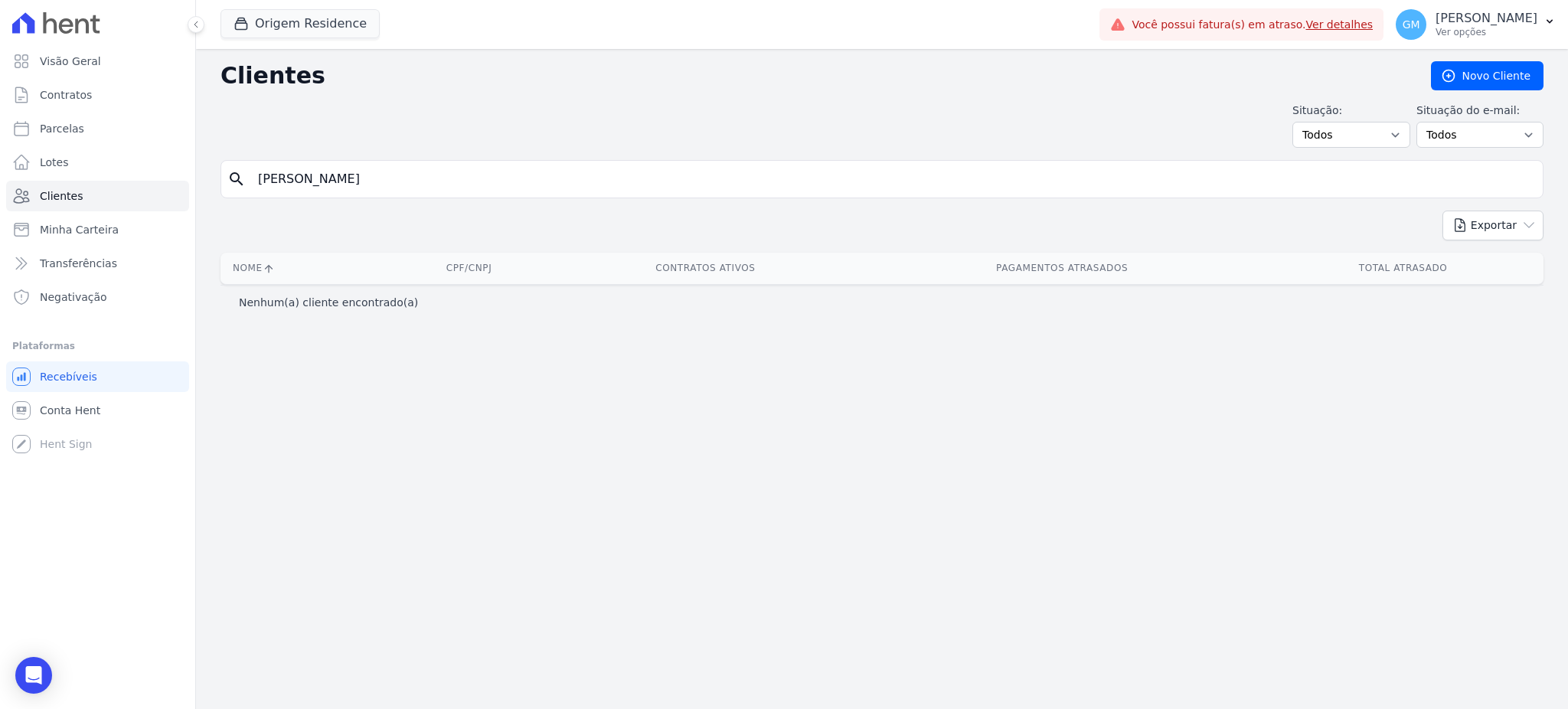
click at [359, 175] on input "Caio Felisberto" at bounding box center [892, 179] width 1288 height 30
type input "Caio"
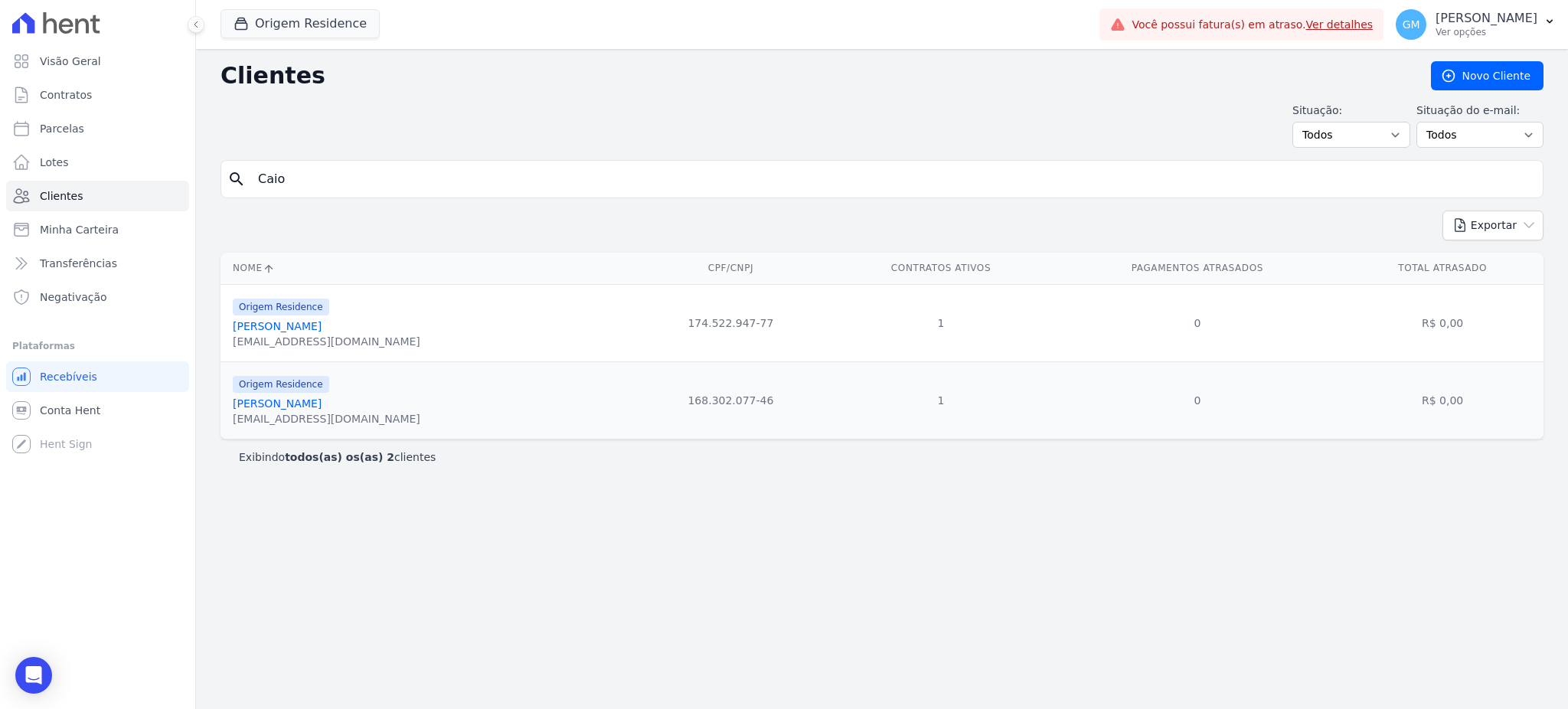
click at [321, 401] on link "[PERSON_NAME]" at bounding box center [276, 403] width 88 height 12
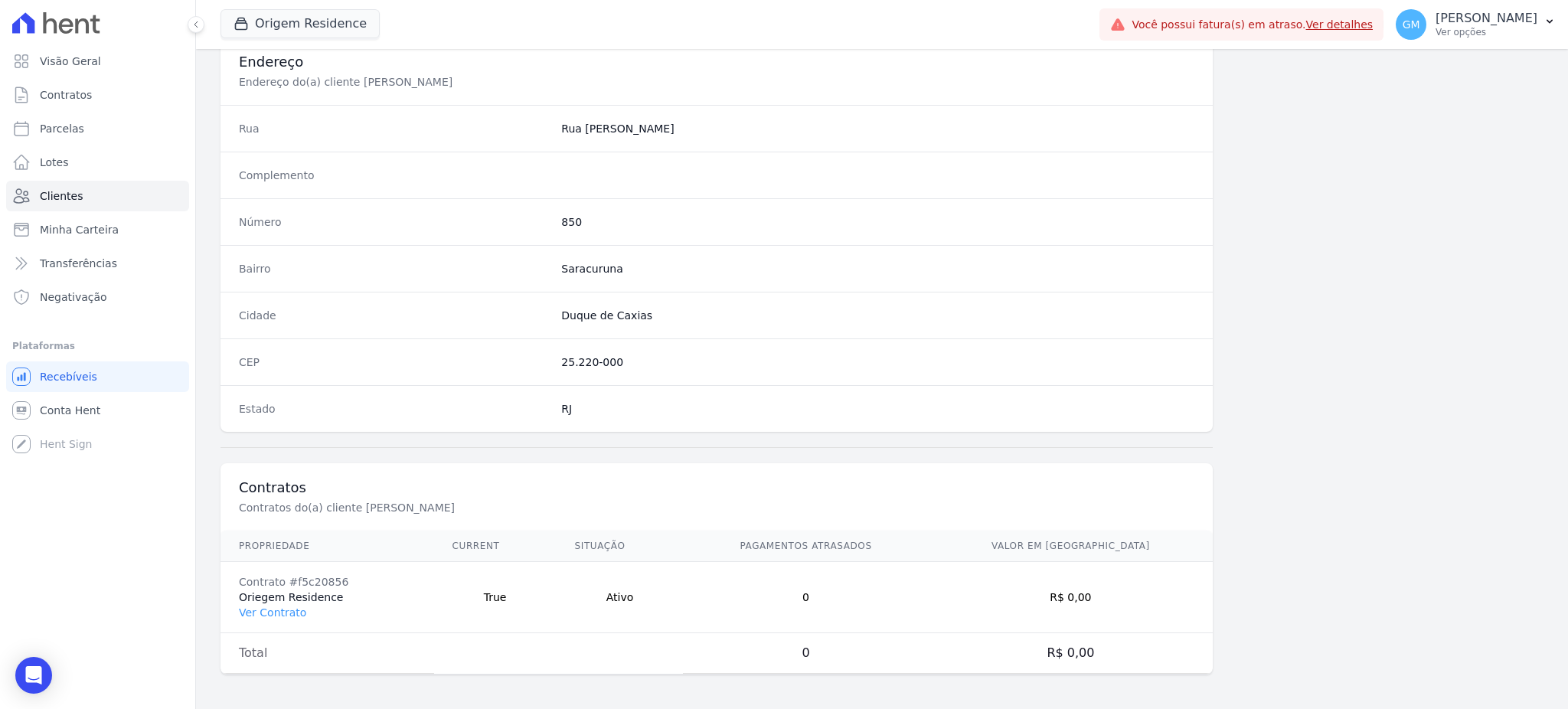
scroll to position [724, 0]
click at [284, 611] on link "Ver Contrato" at bounding box center [272, 609] width 68 height 12
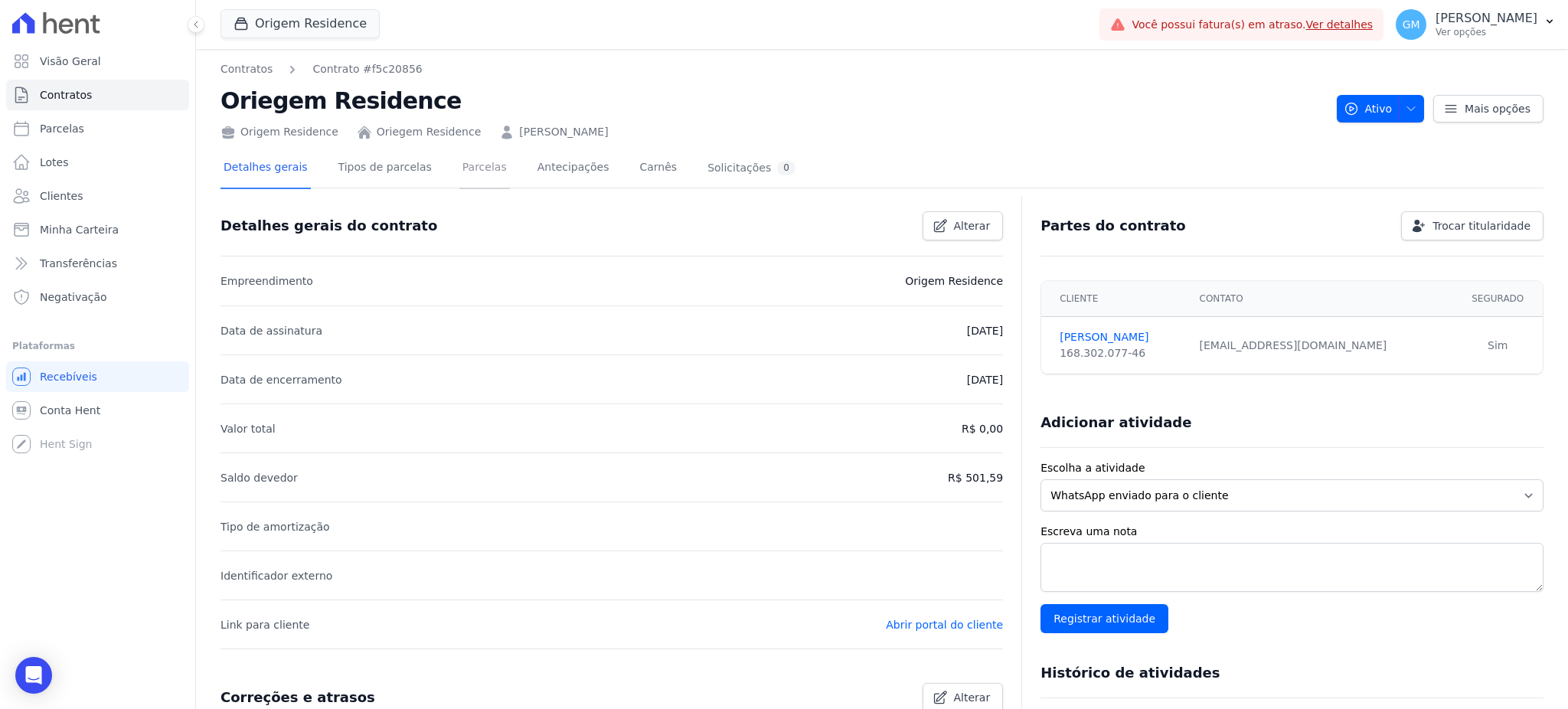
click at [459, 148] on link "Parcelas" at bounding box center [484, 168] width 50 height 41
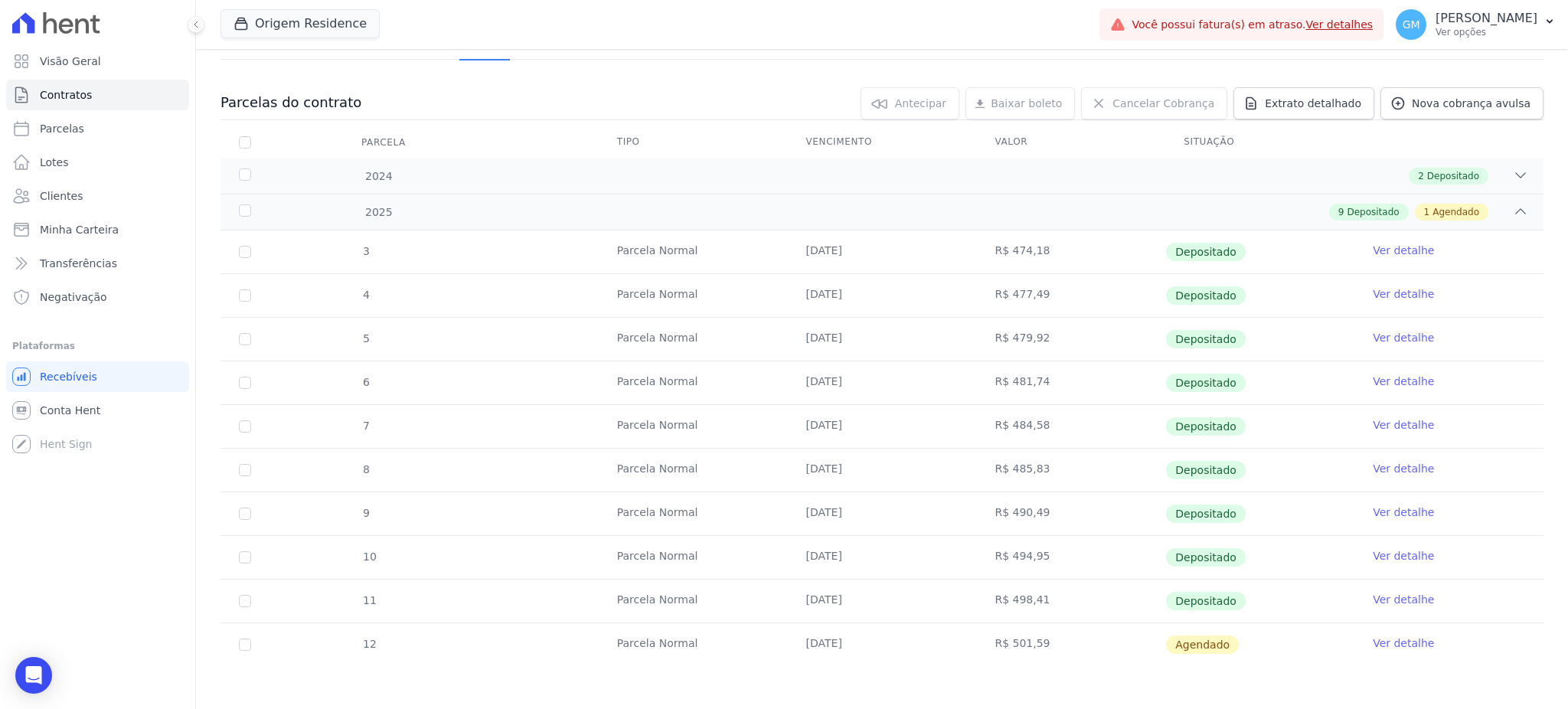
scroll to position [130, 0]
click at [1393, 590] on link "Ver detalhe" at bounding box center [1403, 597] width 61 height 15
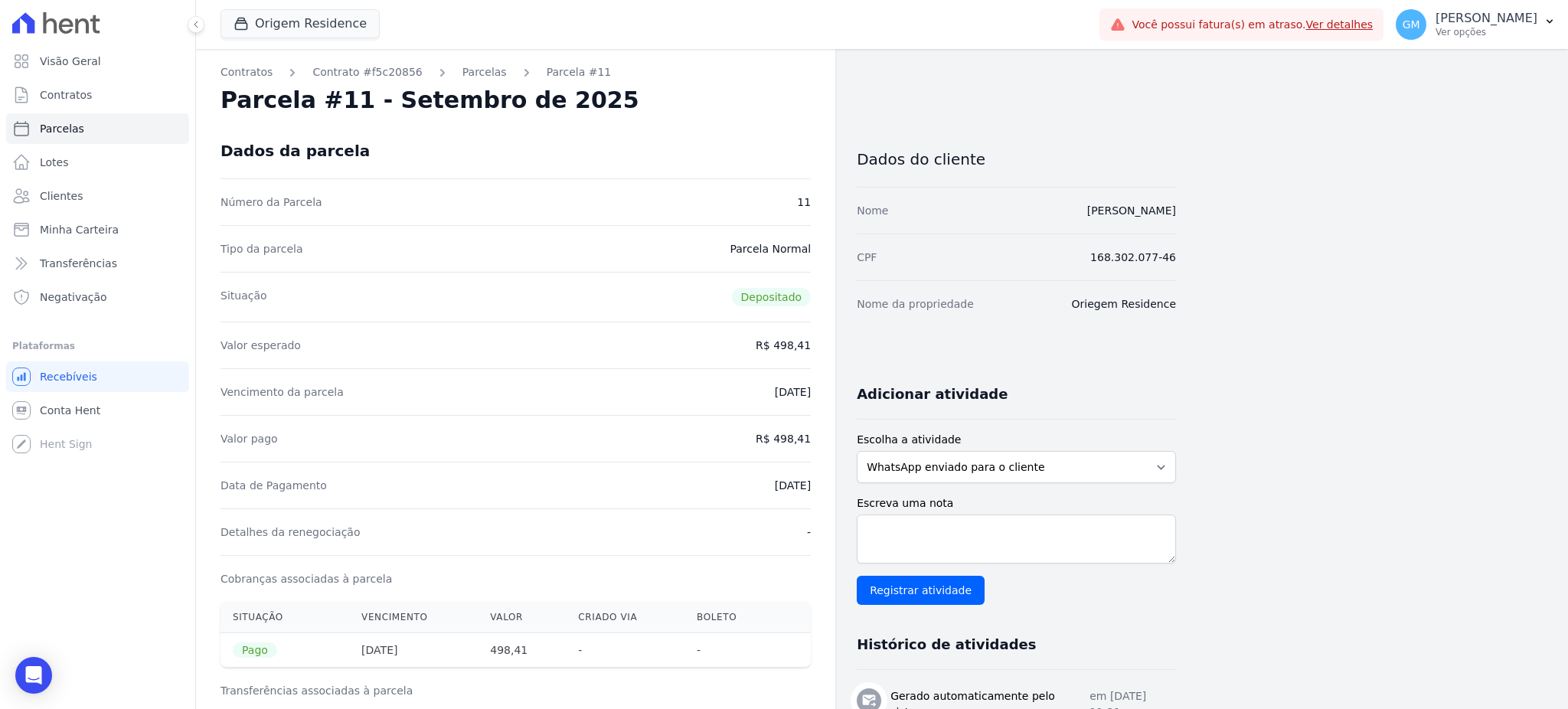
drag, startPoint x: 718, startPoint y: 159, endPoint x: 347, endPoint y: 62, distance: 383.5
click at [719, 158] on div "Dados da parcela" at bounding box center [515, 151] width 590 height 55
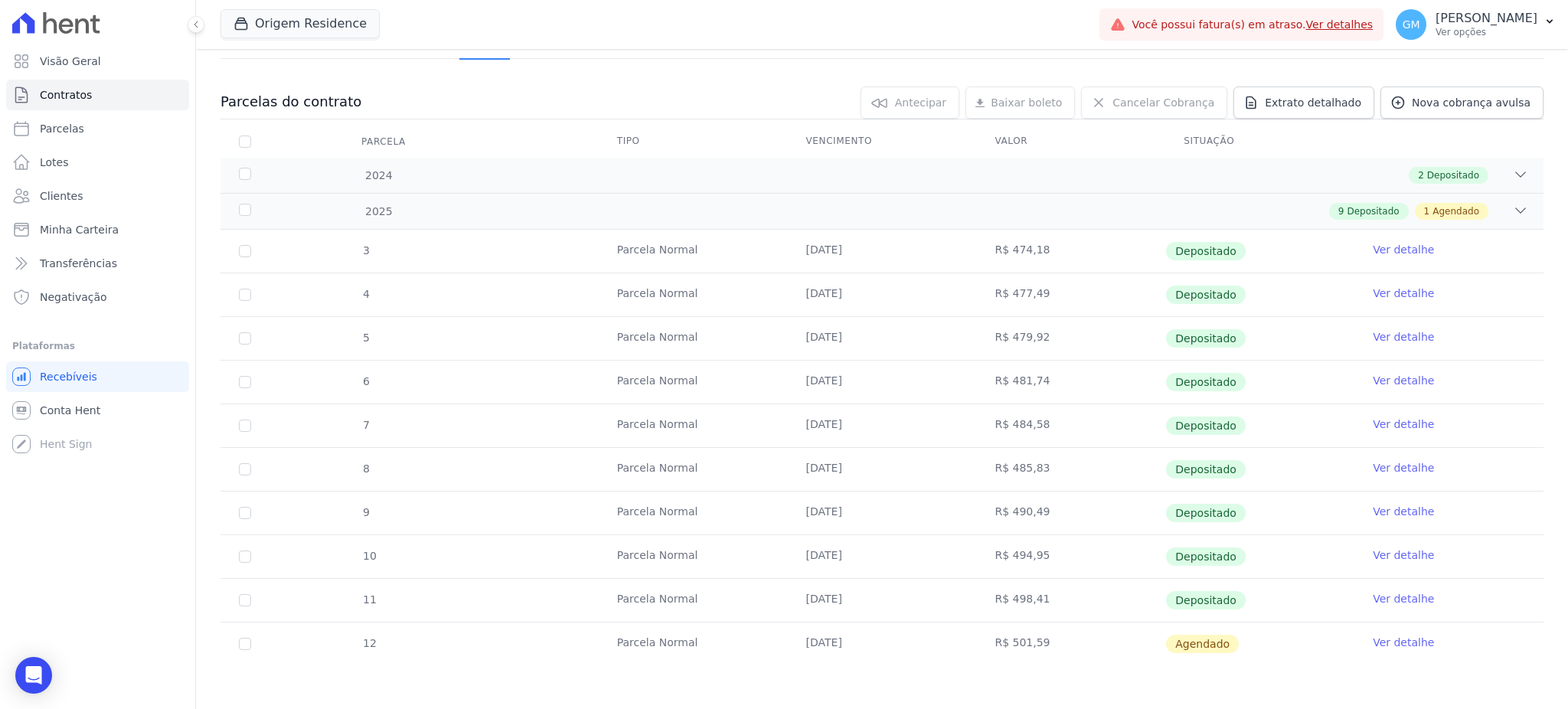
scroll to position [130, 0]
click at [1382, 640] on link "Ver detalhe" at bounding box center [1403, 641] width 61 height 15
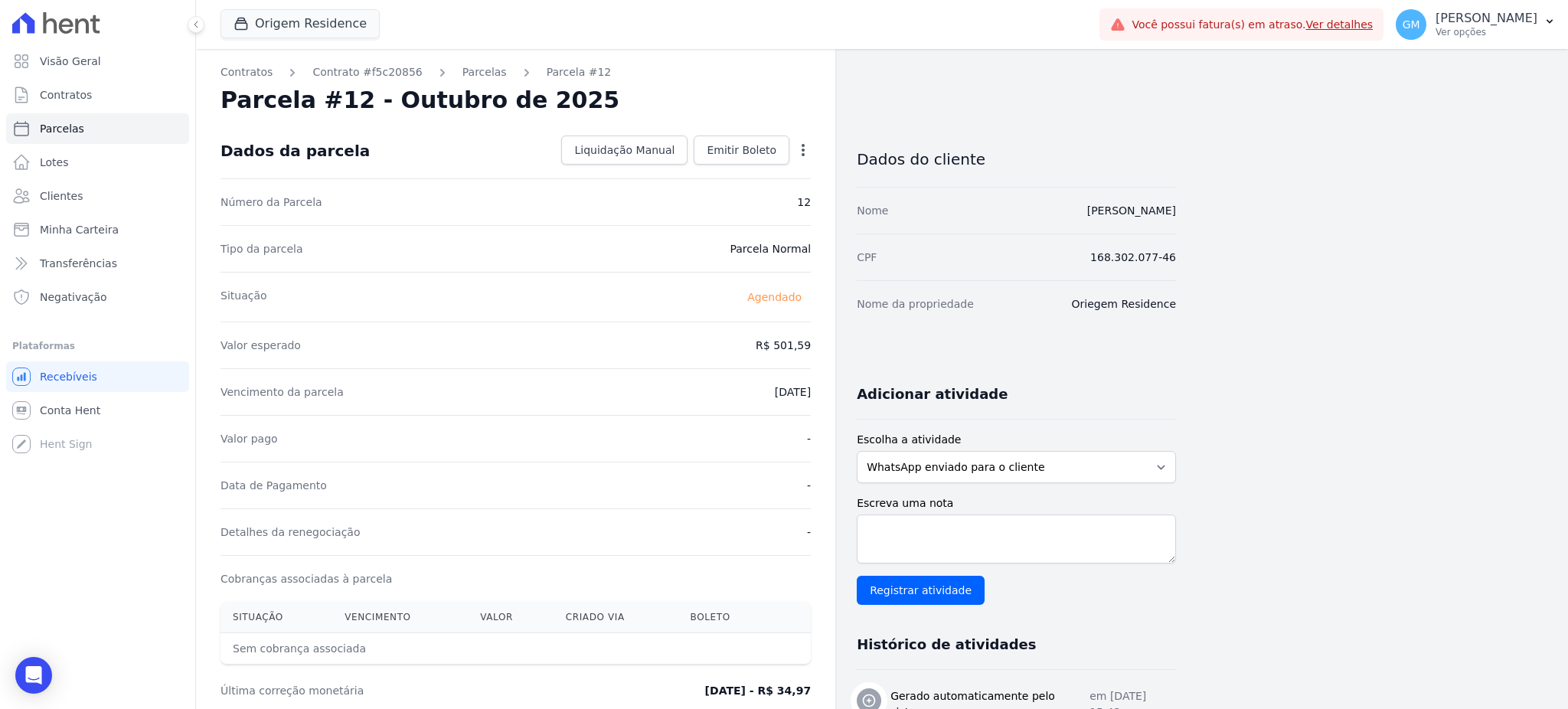
click at [813, 145] on div "Contratos Contrato #f5c20856 Parcelas Parcela #12 Parcela #12 - Outubro de 2025…" at bounding box center [515, 541] width 639 height 985
click at [793, 147] on div "Open options Alterar Antecipar" at bounding box center [800, 151] width 22 height 26
click at [802, 147] on icon "button" at bounding box center [803, 150] width 3 height 12
click at [736, 175] on link "Alterar" at bounding box center [737, 170] width 135 height 28
drag, startPoint x: 747, startPoint y: 337, endPoint x: 831, endPoint y: 339, distance: 84.0
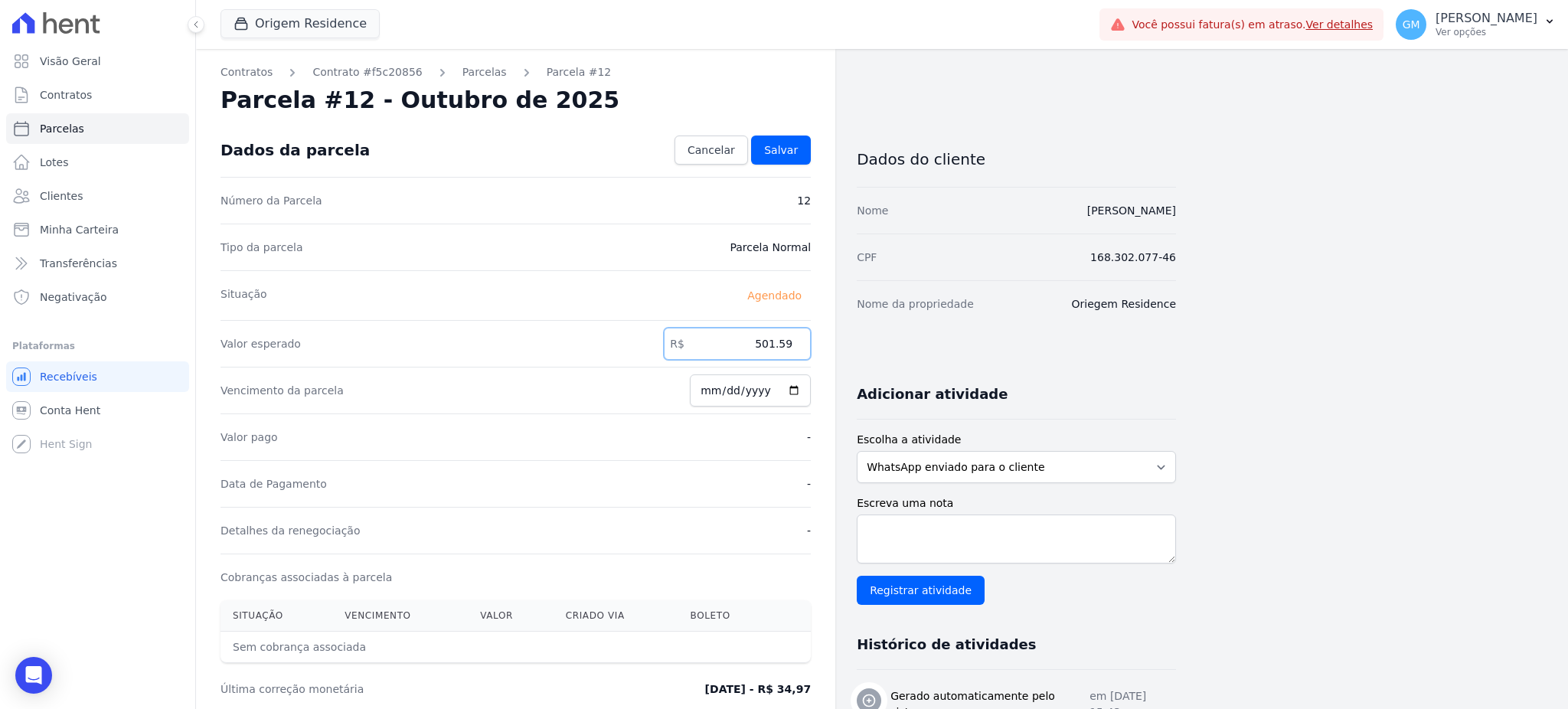
click at [831, 339] on div "Contratos Contrato #f5c20856 Parcelas Parcela #12 Parcela #12 - Outubro de 2025…" at bounding box center [515, 540] width 639 height 983
paste input "499.45"
type input "499.45"
click at [767, 141] on link "Salvar" at bounding box center [781, 150] width 60 height 29
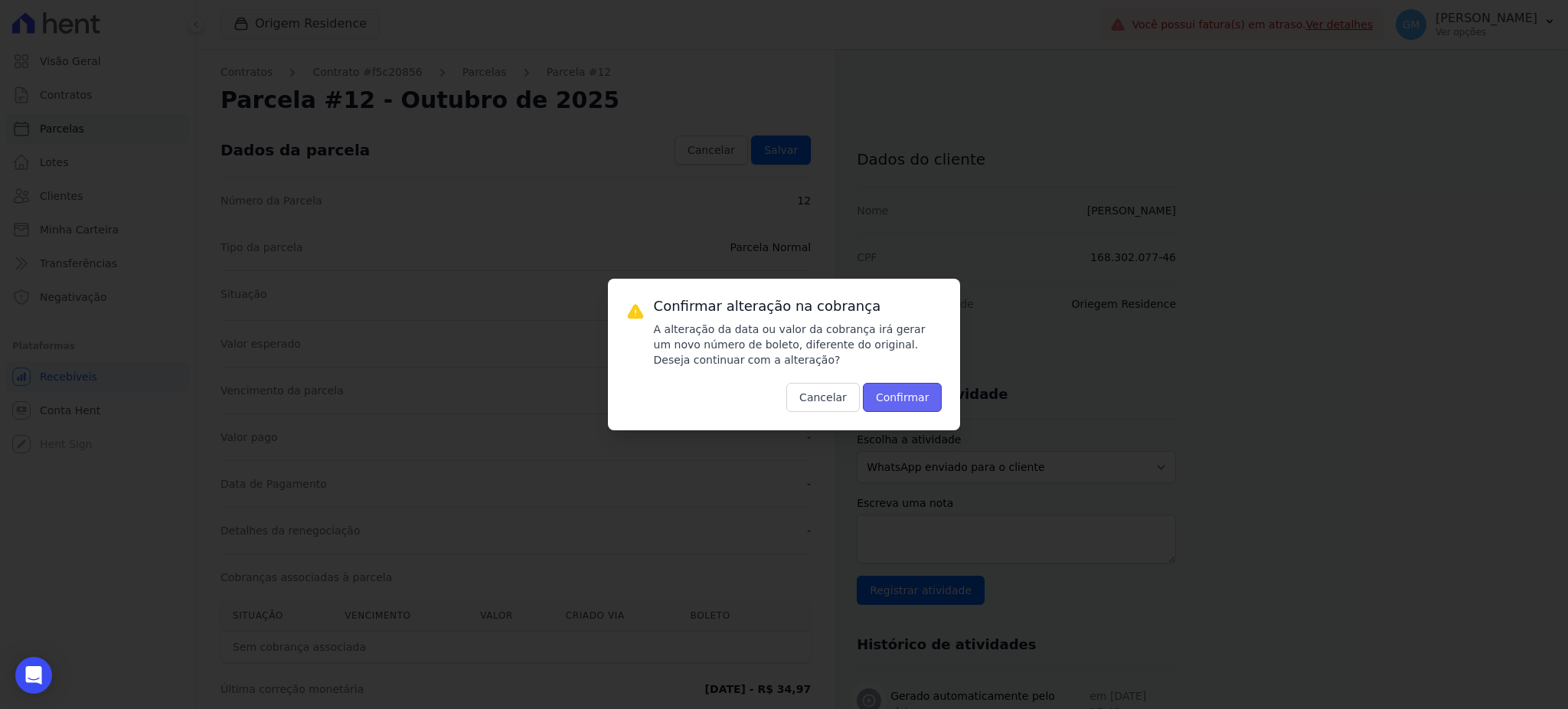
click at [891, 400] on button "Confirmar" at bounding box center [903, 397] width 80 height 29
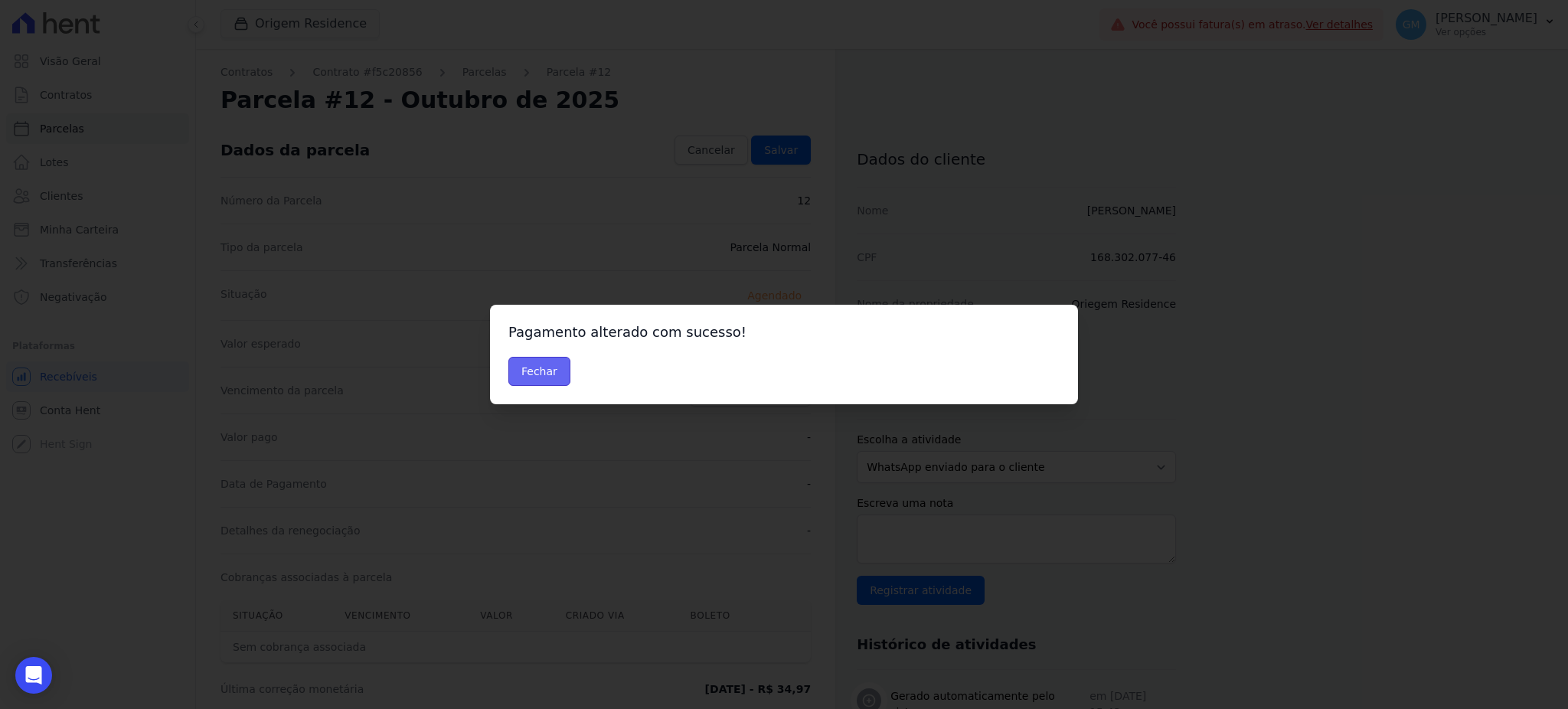
click at [555, 374] on button "Fechar" at bounding box center [539, 371] width 62 height 29
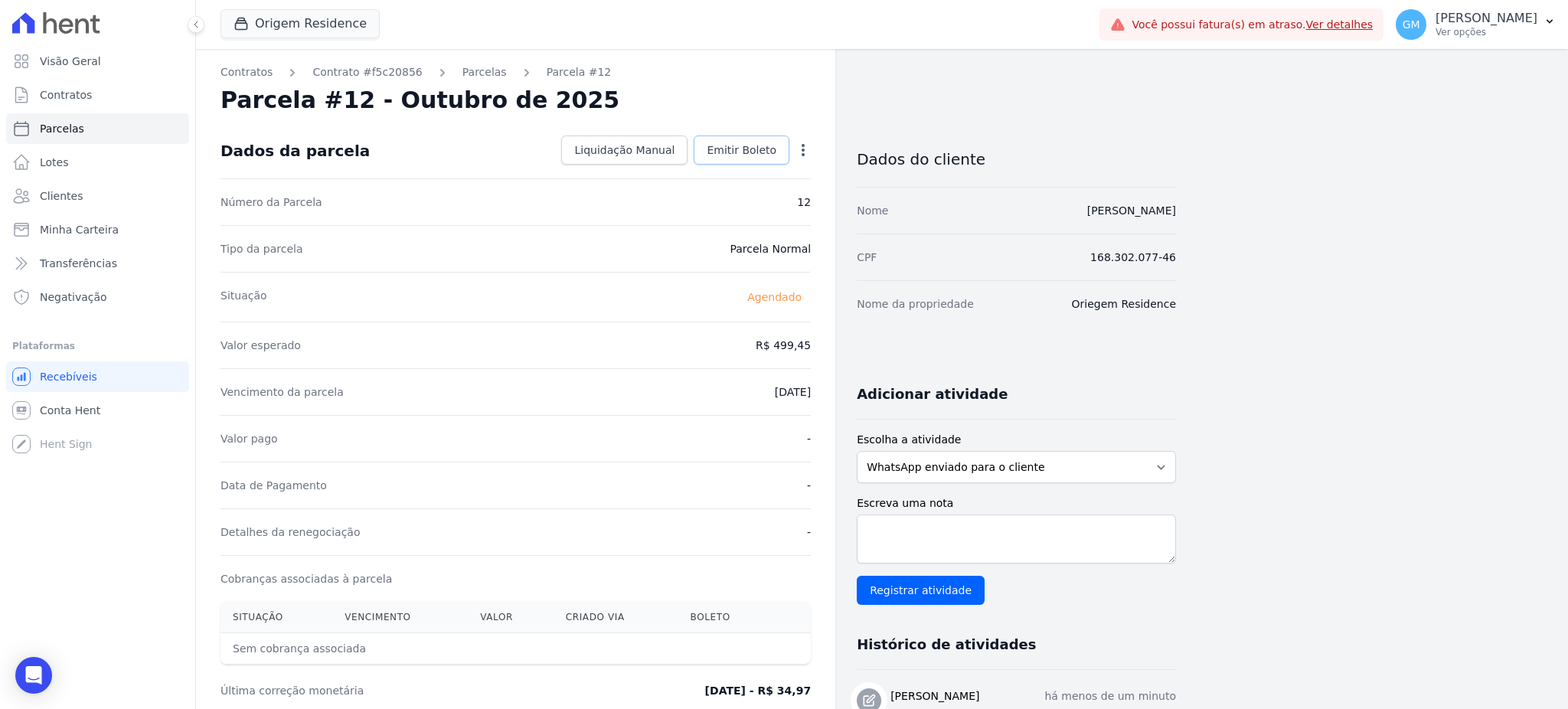
click at [732, 143] on span "Emitir Boleto" at bounding box center [741, 150] width 69 height 15
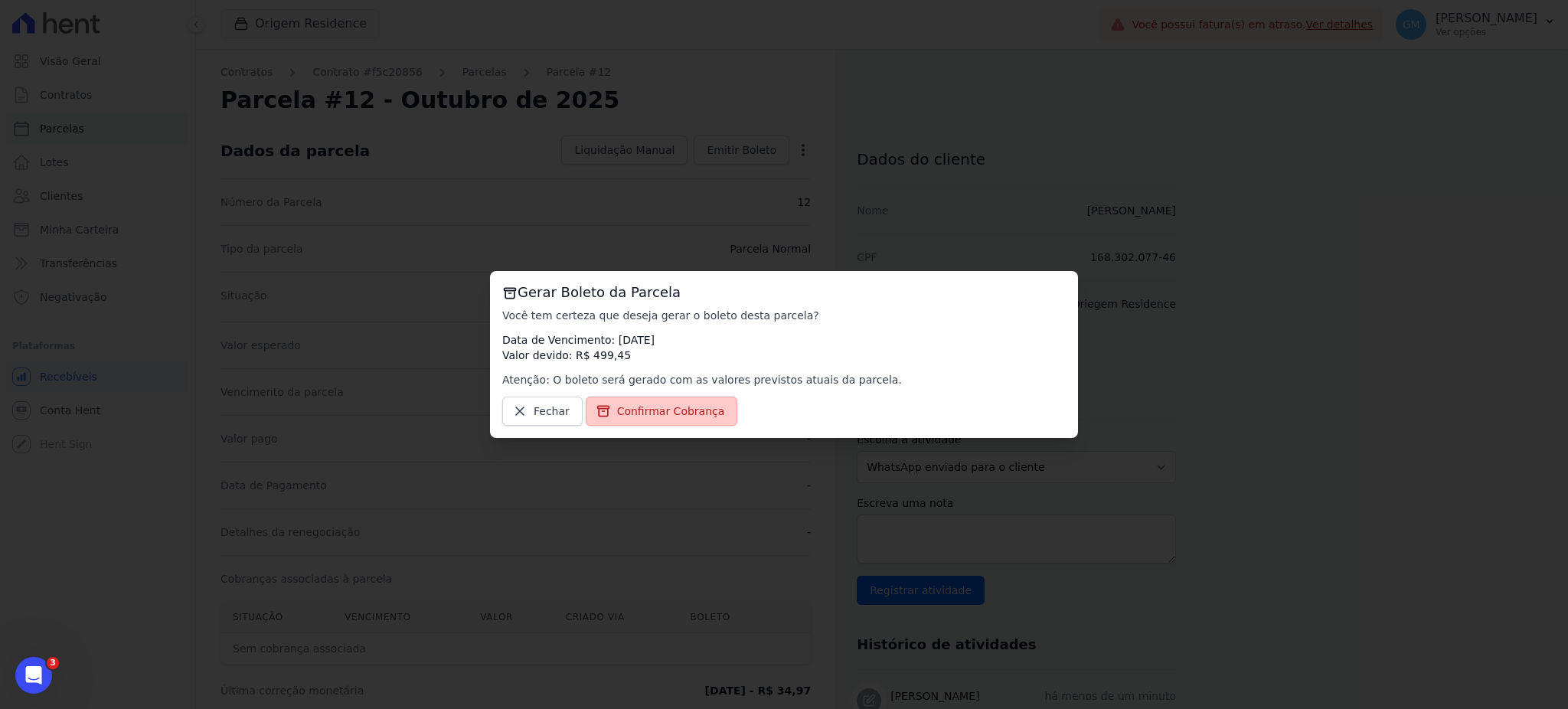
click at [688, 409] on span "Confirmar Cobrança" at bounding box center [670, 410] width 108 height 15
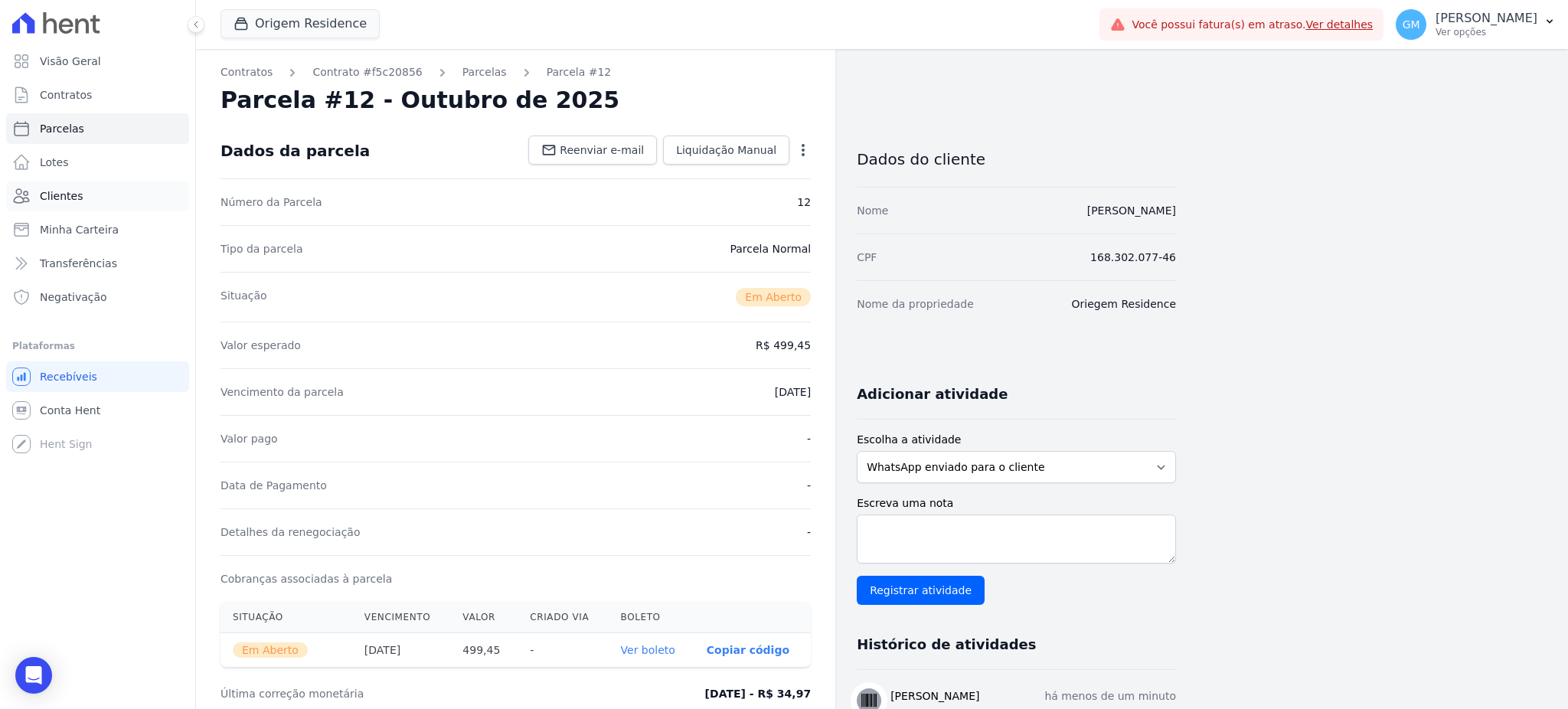
click at [111, 206] on link "Clientes" at bounding box center [98, 196] width 183 height 30
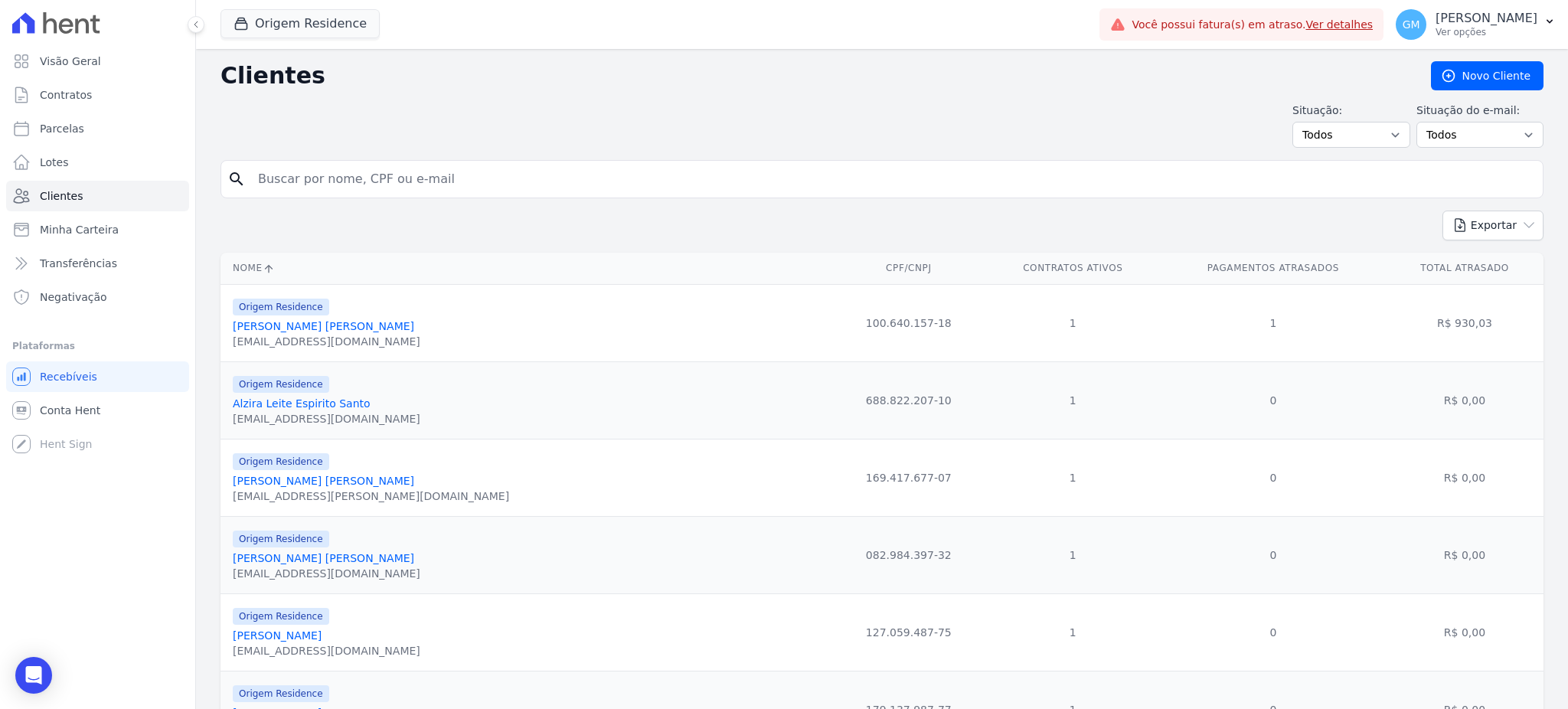
click at [334, 183] on input "search" at bounding box center [892, 179] width 1288 height 30
paste input "[PERSON_NAME]"
type input "[PERSON_NAME]"
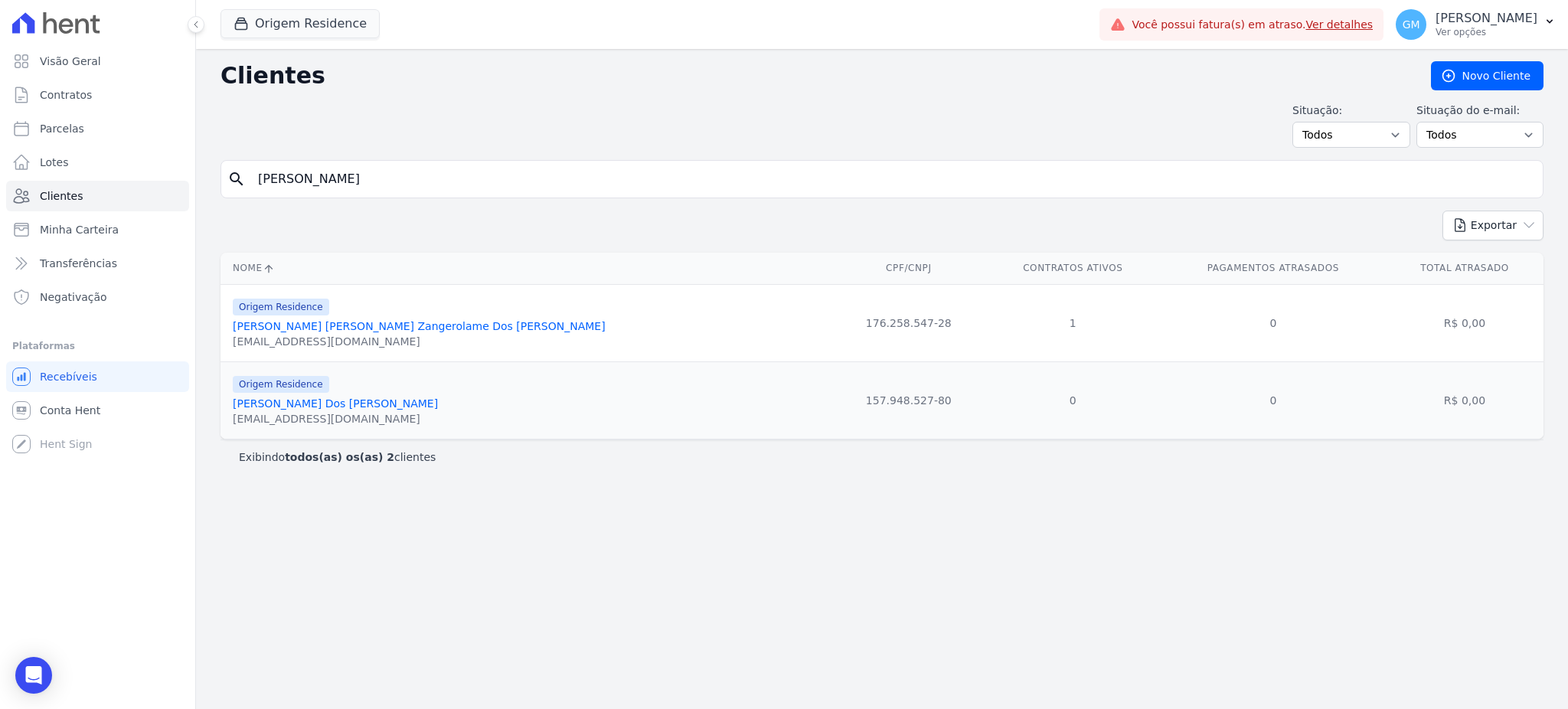
click at [424, 329] on link "[PERSON_NAME] [PERSON_NAME] Zangerolame Dos [PERSON_NAME]" at bounding box center [419, 326] width 373 height 12
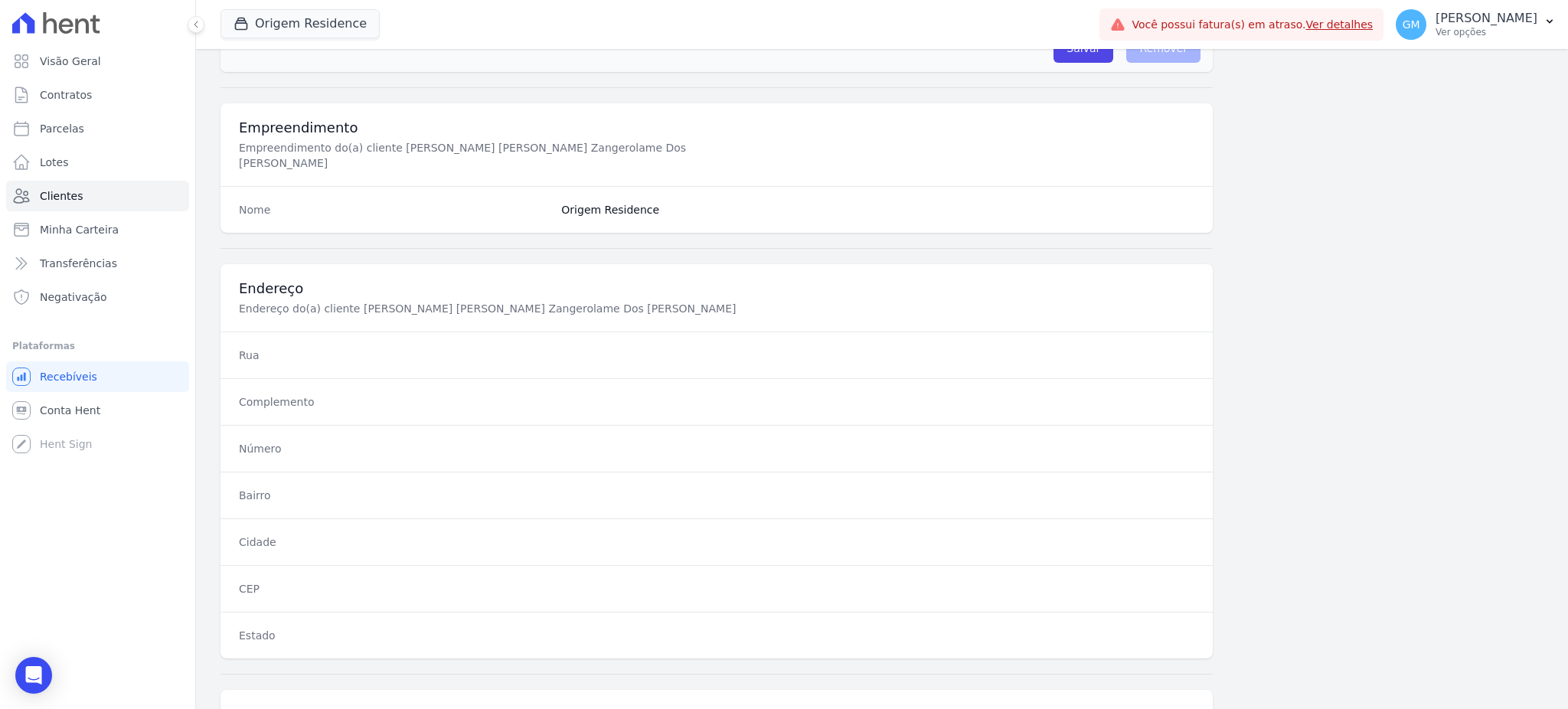
scroll to position [724, 0]
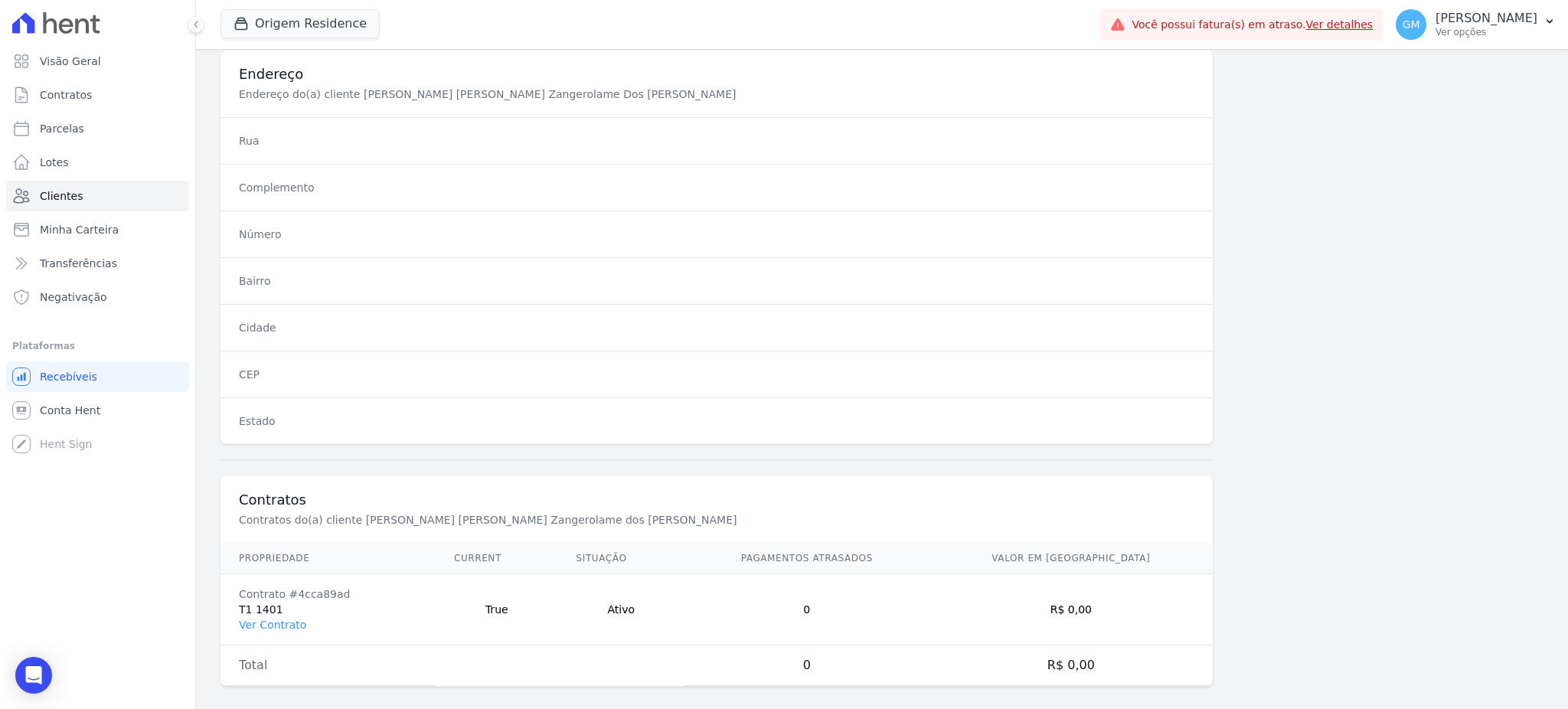
click at [303, 604] on td "Contrato #4cca89ad T1 1401 Ver Contrato" at bounding box center [328, 609] width 215 height 71
click at [297, 618] on link "Ver Contrato" at bounding box center [272, 624] width 68 height 12
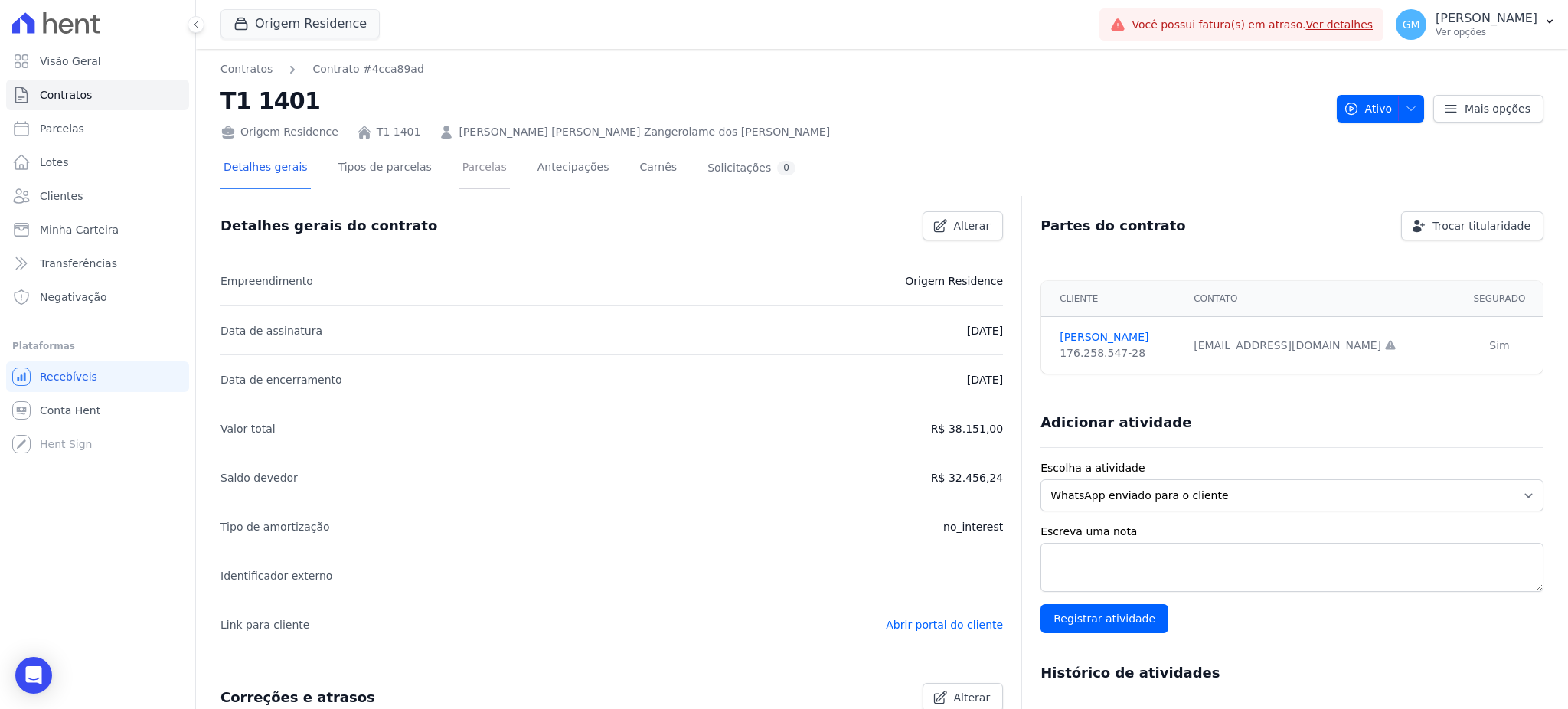
click at [460, 165] on link "Parcelas" at bounding box center [484, 168] width 50 height 41
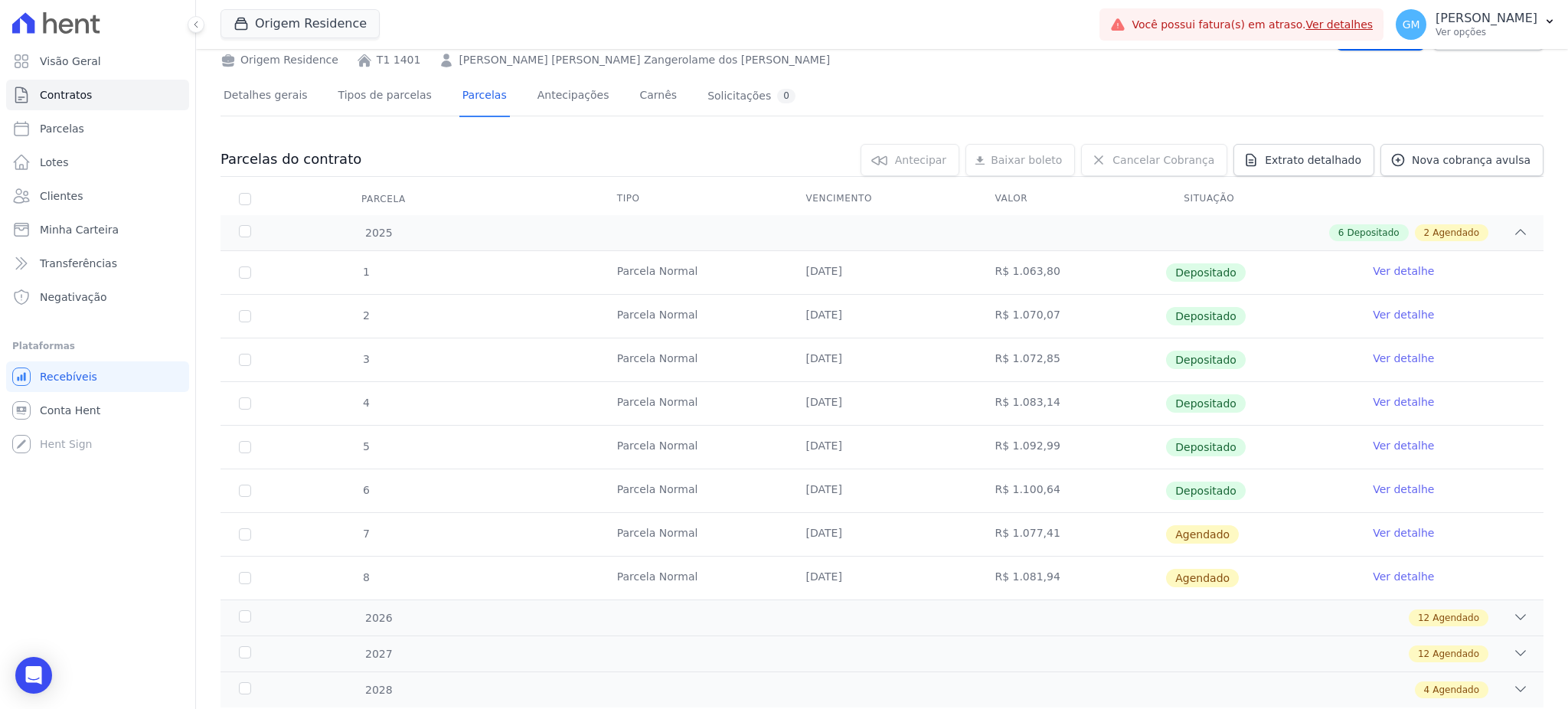
scroll to position [116, 0]
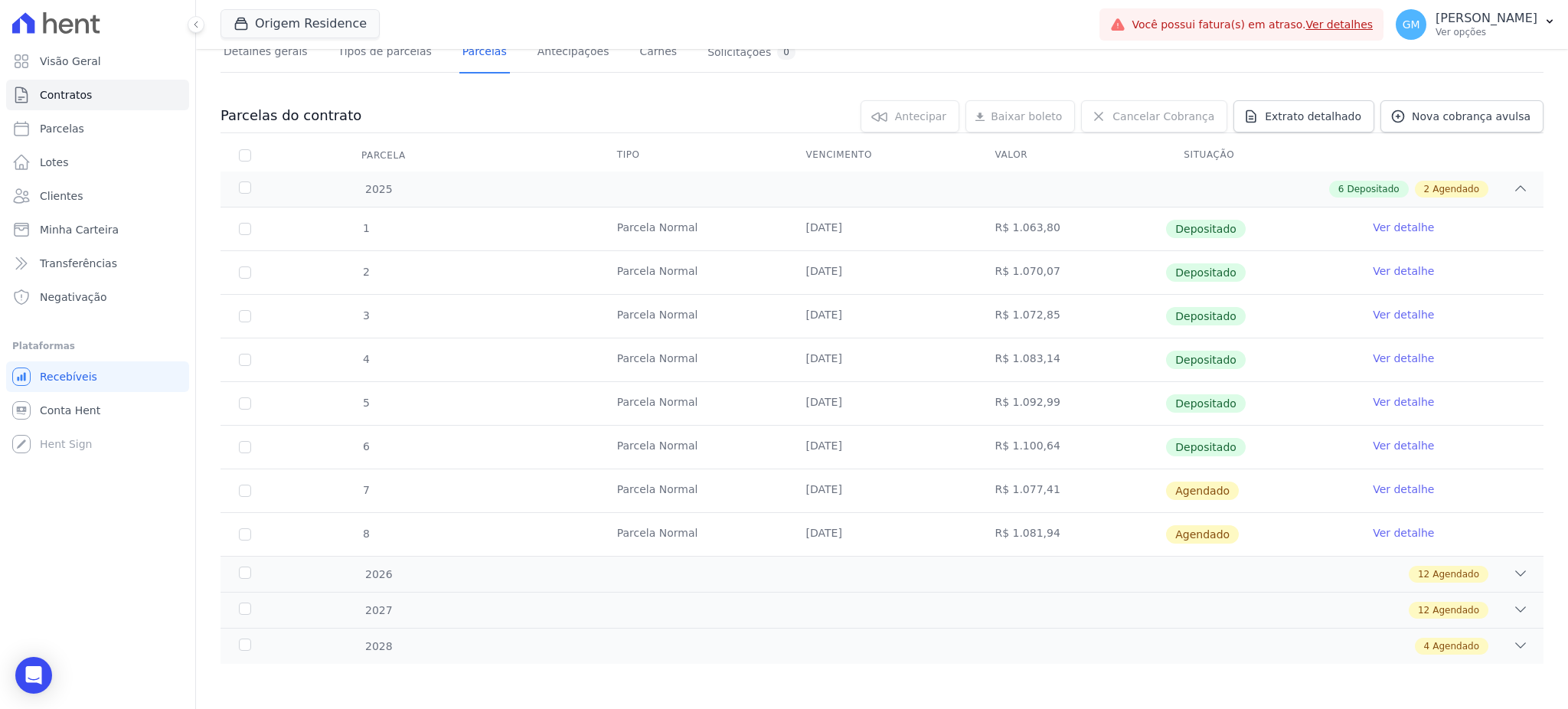
click at [1373, 441] on link "Ver detalhe" at bounding box center [1403, 445] width 61 height 15
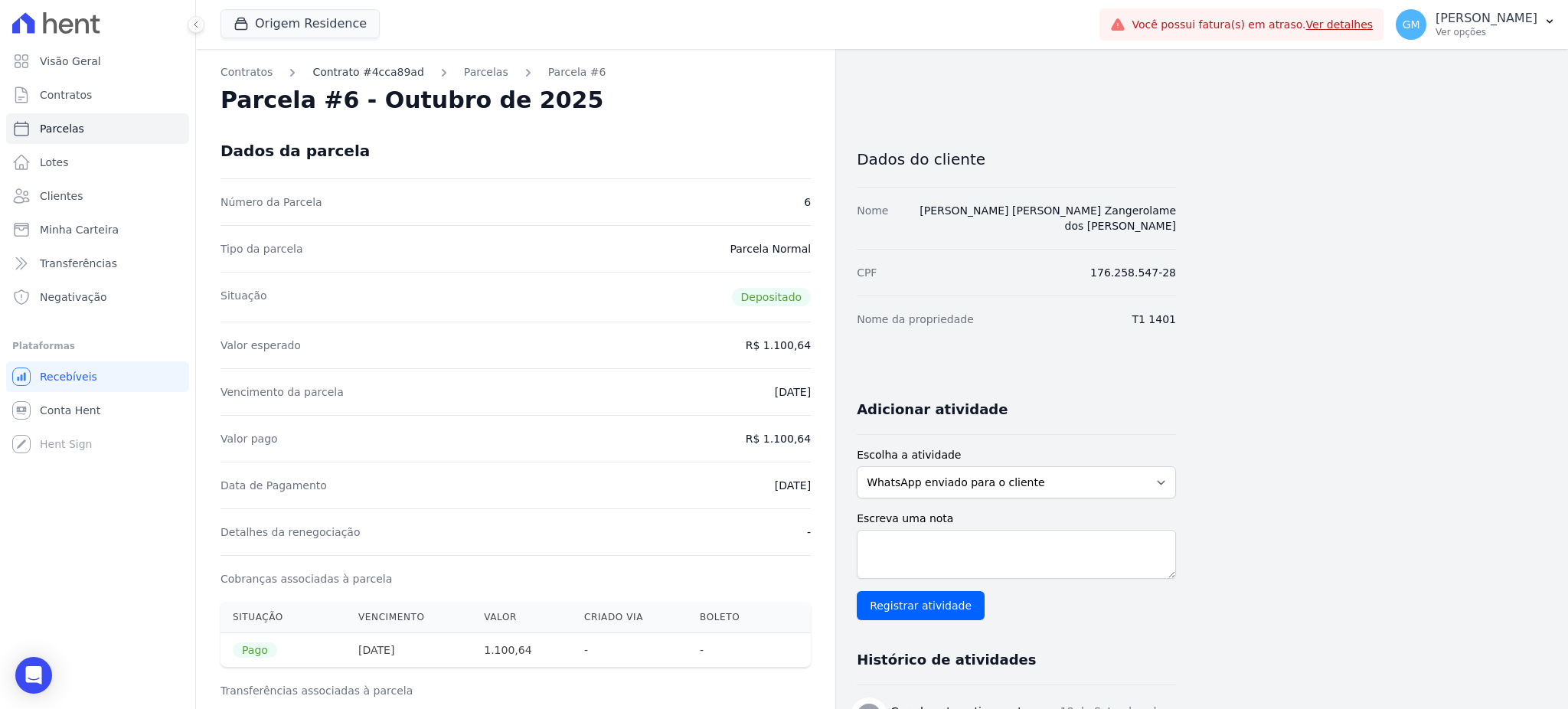
drag, startPoint x: 705, startPoint y: 129, endPoint x: 339, endPoint y: 65, distance: 371.6
click at [705, 129] on div "Dados da parcela" at bounding box center [515, 151] width 590 height 55
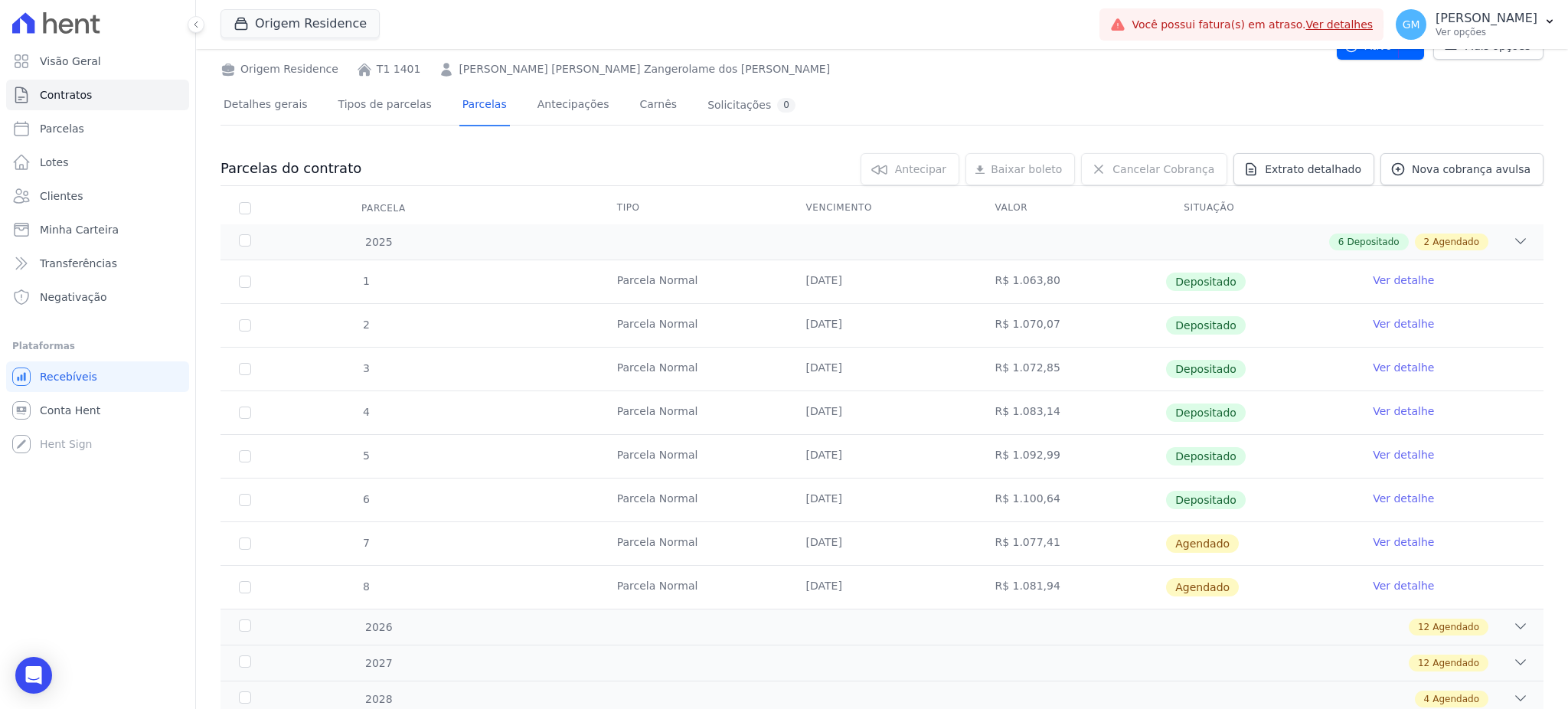
scroll to position [116, 0]
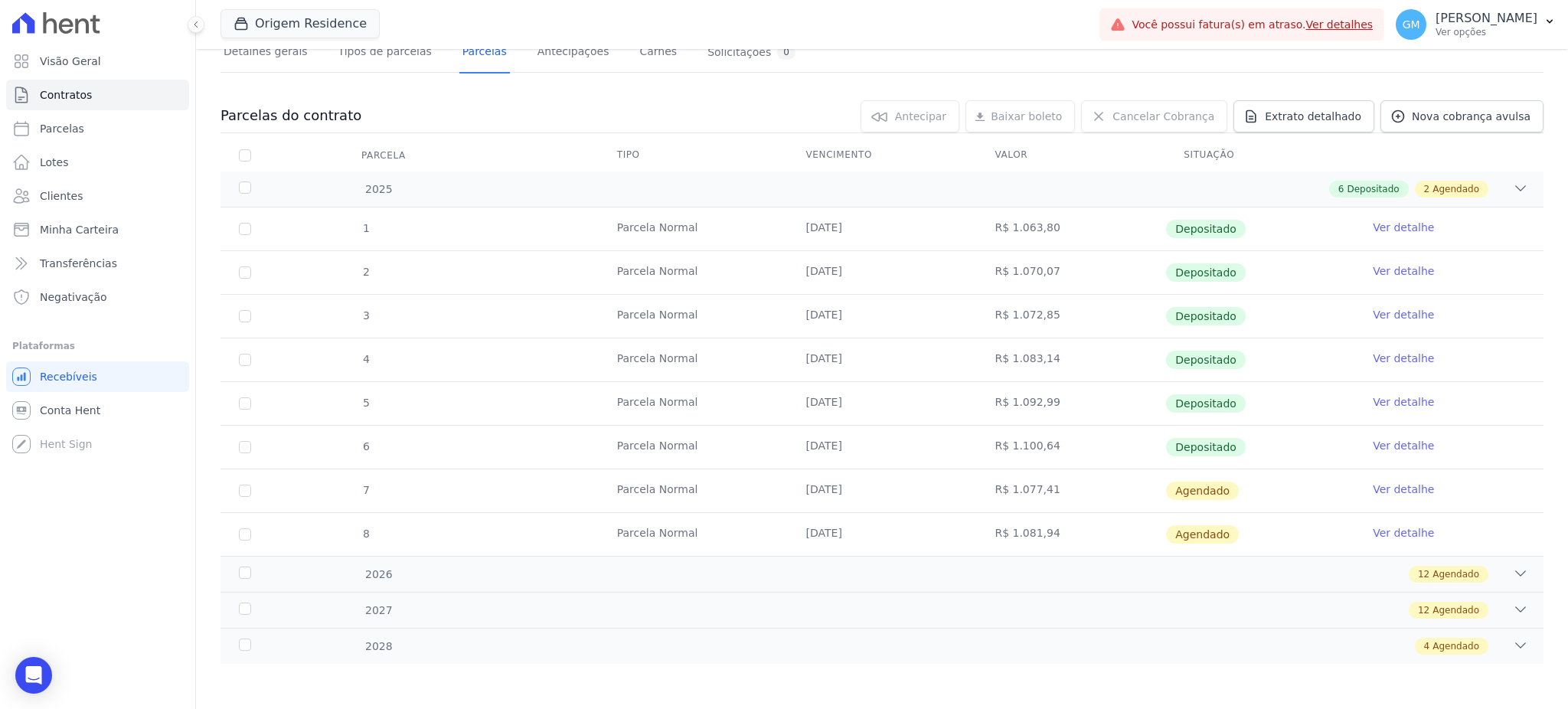
click at [1397, 493] on link "Ver detalhe" at bounding box center [1403, 488] width 61 height 15
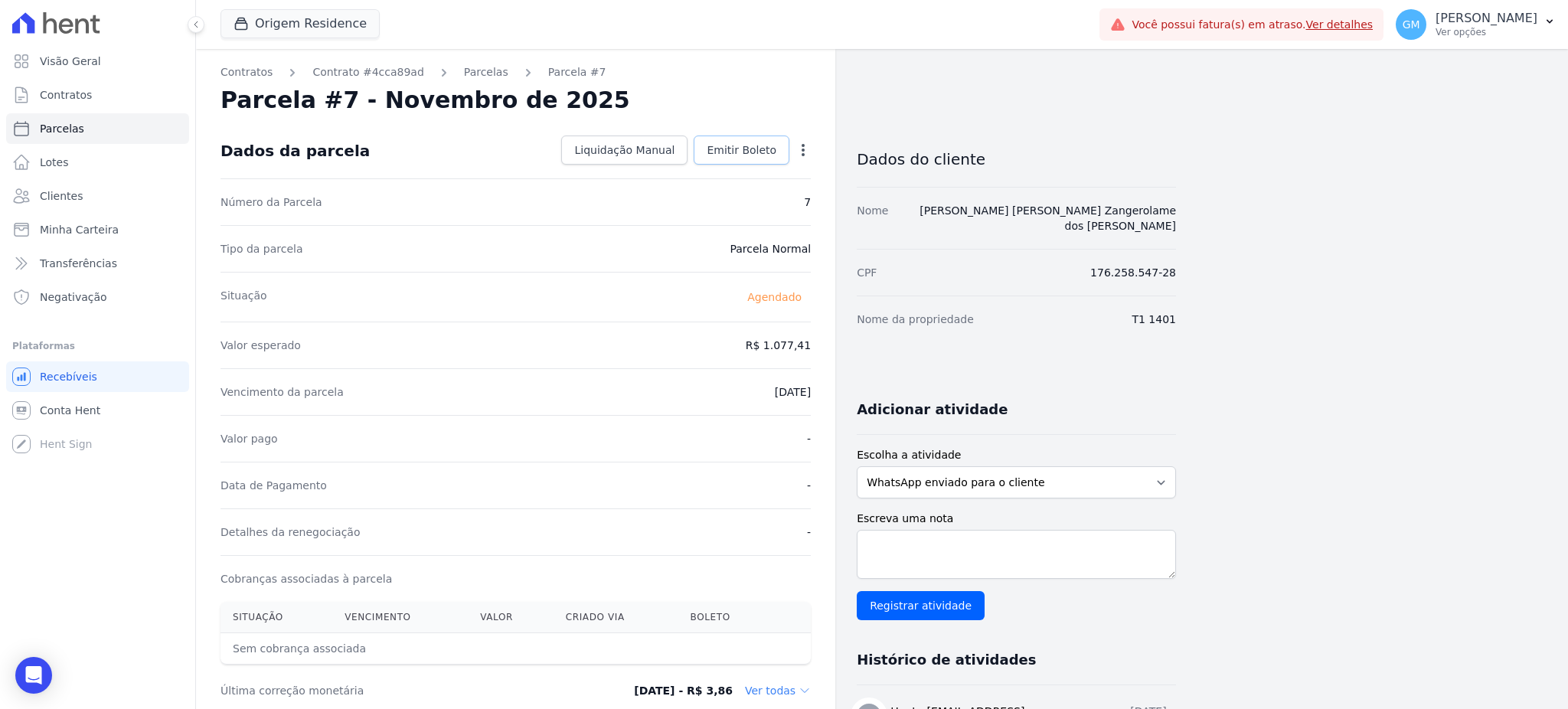
click at [788, 147] on link "Emitir Boleto" at bounding box center [741, 150] width 96 height 29
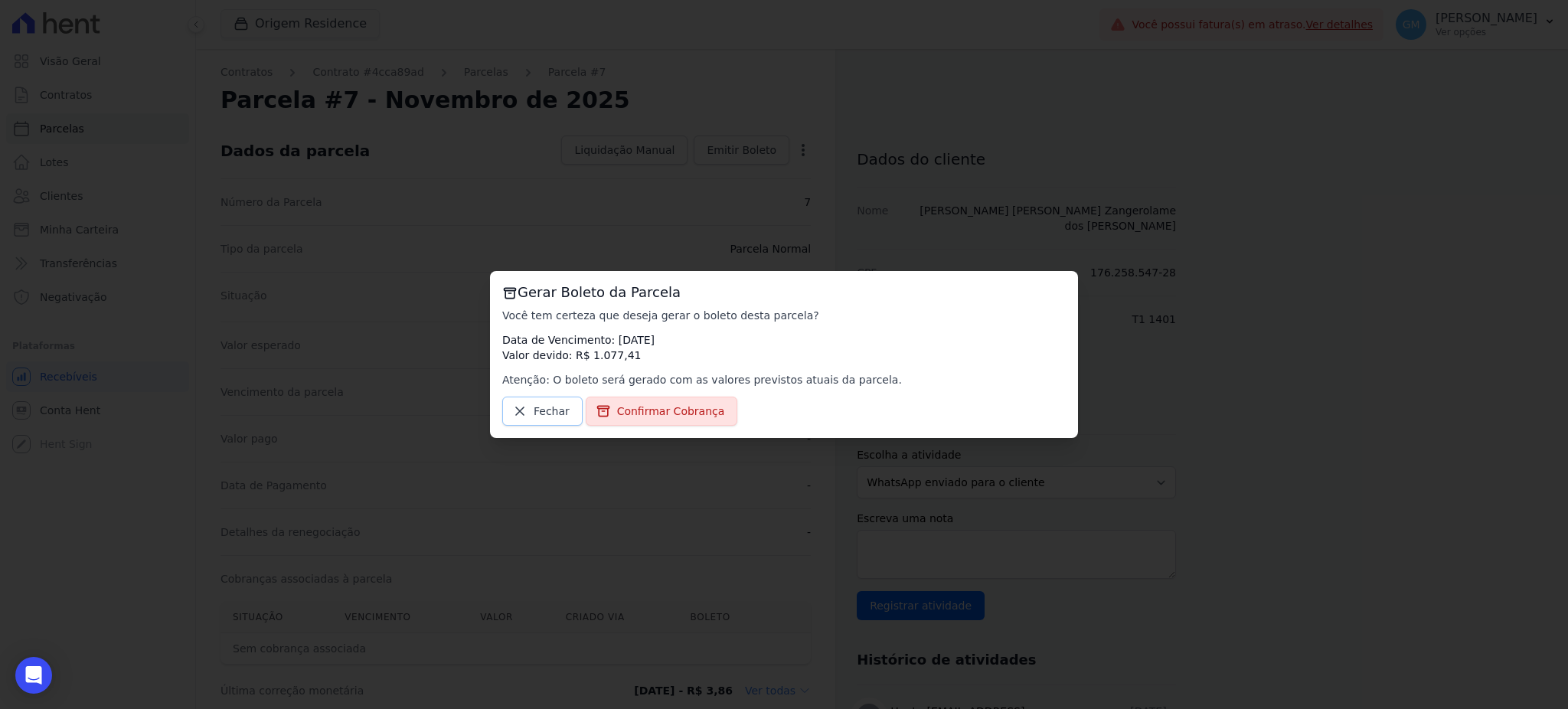
click at [560, 402] on link "Fechar" at bounding box center [542, 411] width 80 height 29
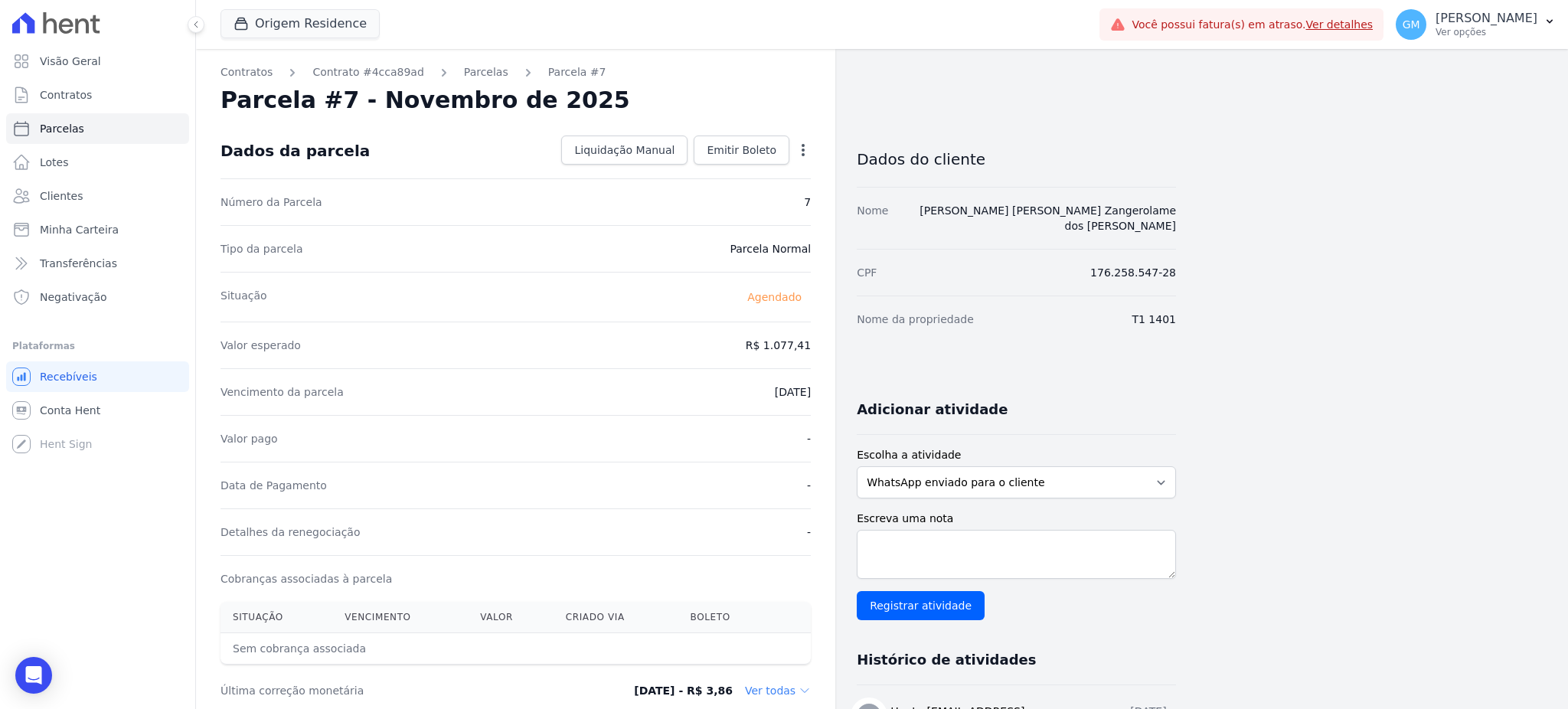
click at [806, 154] on icon "button" at bounding box center [802, 150] width 15 height 15
click at [732, 172] on link "Alterar" at bounding box center [737, 170] width 135 height 28
drag, startPoint x: 740, startPoint y: 346, endPoint x: 821, endPoint y: 339, distance: 81.3
click at [821, 339] on div "Contratos Contrato #4cca89ad Parcelas Parcela #7 Parcela #7 - Novembro de 2025 …" at bounding box center [515, 540] width 639 height 983
paste input ".10295"
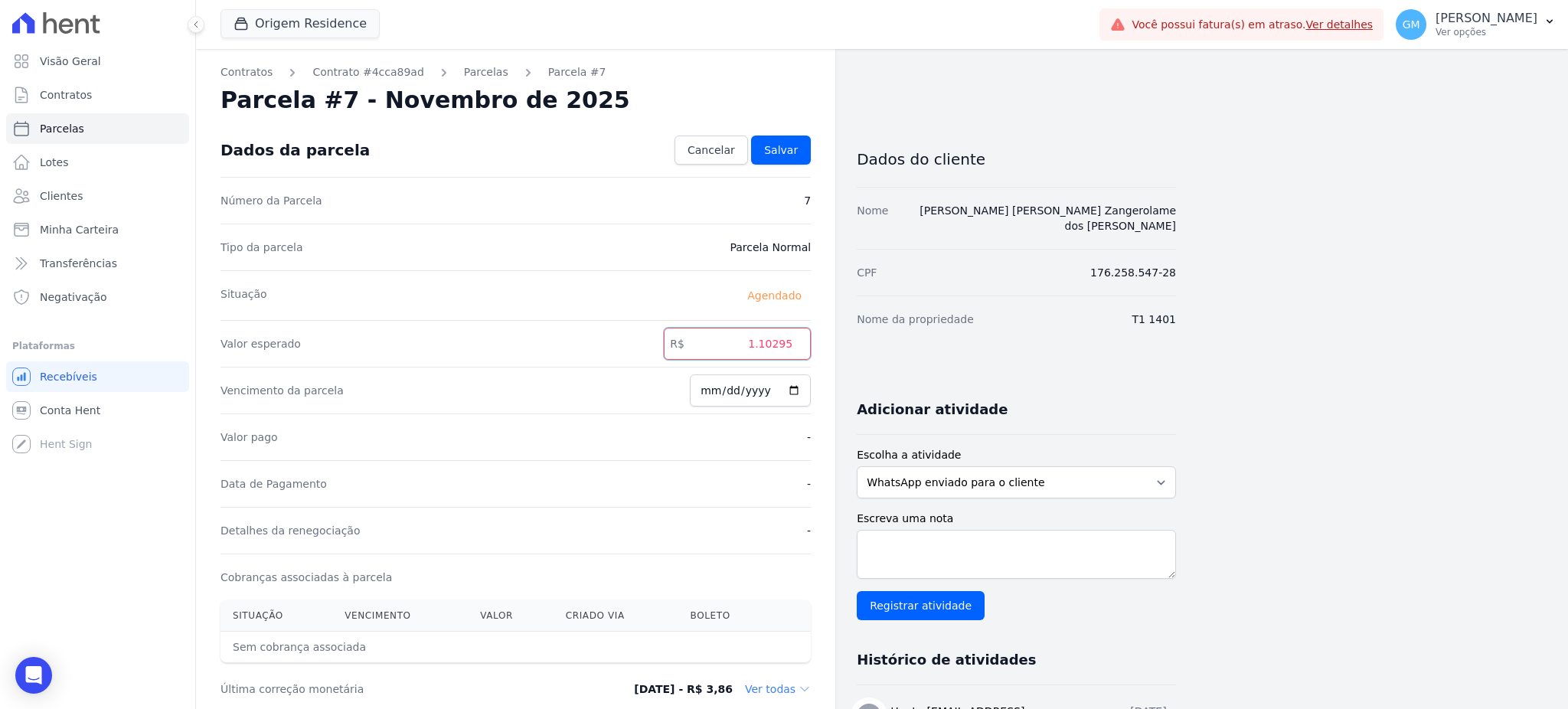
click at [762, 341] on input "1.10295" at bounding box center [737, 343] width 147 height 32
click at [782, 341] on input "110295" at bounding box center [737, 343] width 147 height 32
type input "1102.95"
click at [790, 147] on span "Salvar" at bounding box center [781, 150] width 33 height 15
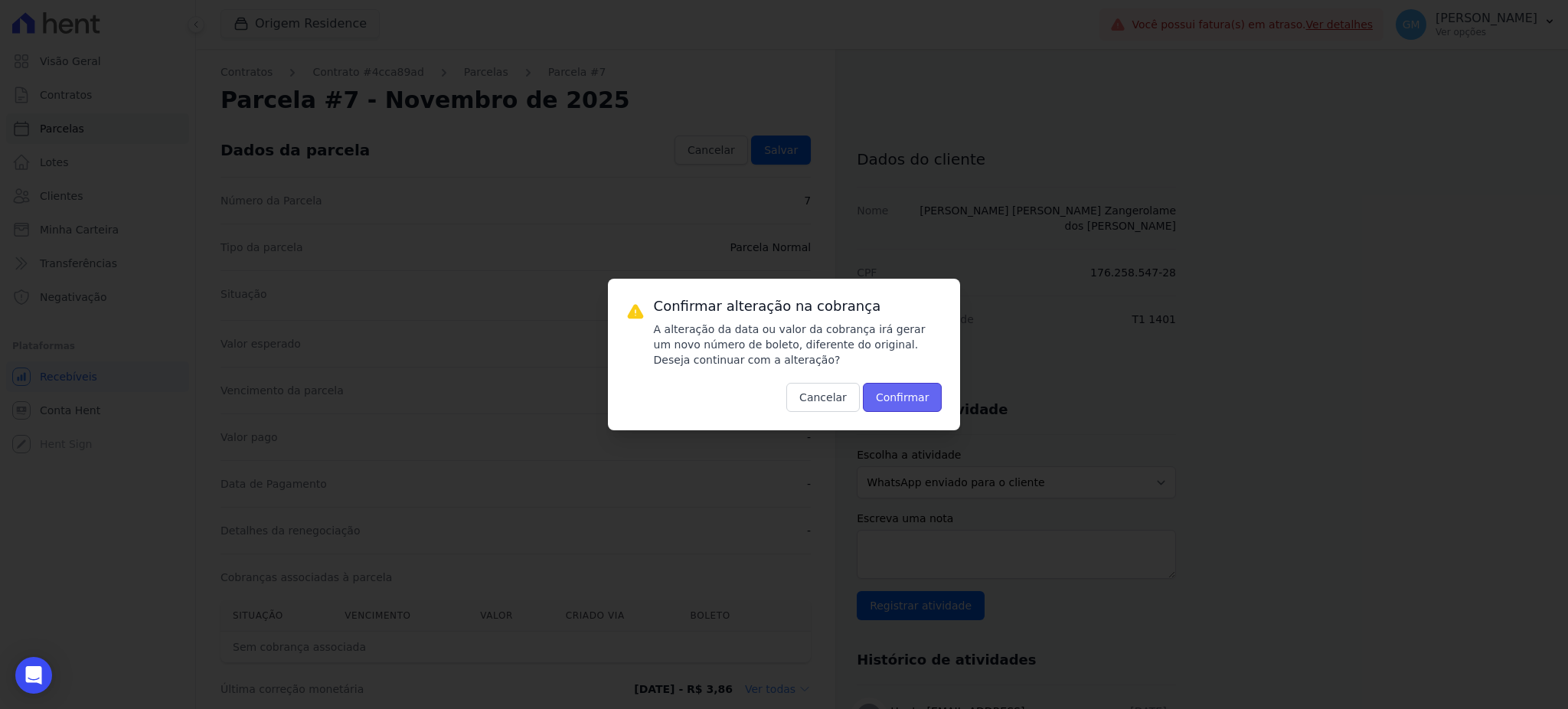
click at [892, 398] on button "Confirmar" at bounding box center [903, 397] width 80 height 29
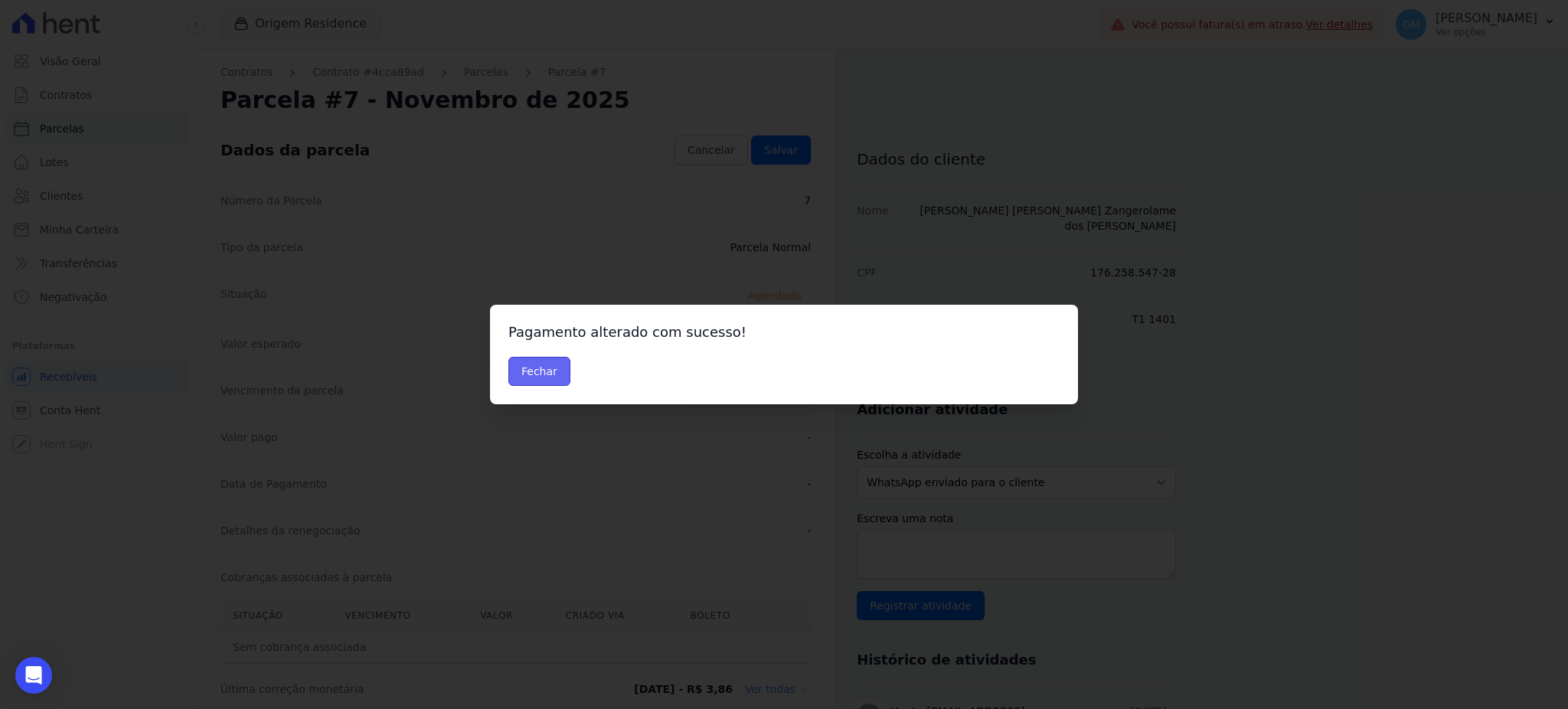
click at [559, 375] on button "Fechar" at bounding box center [539, 371] width 62 height 29
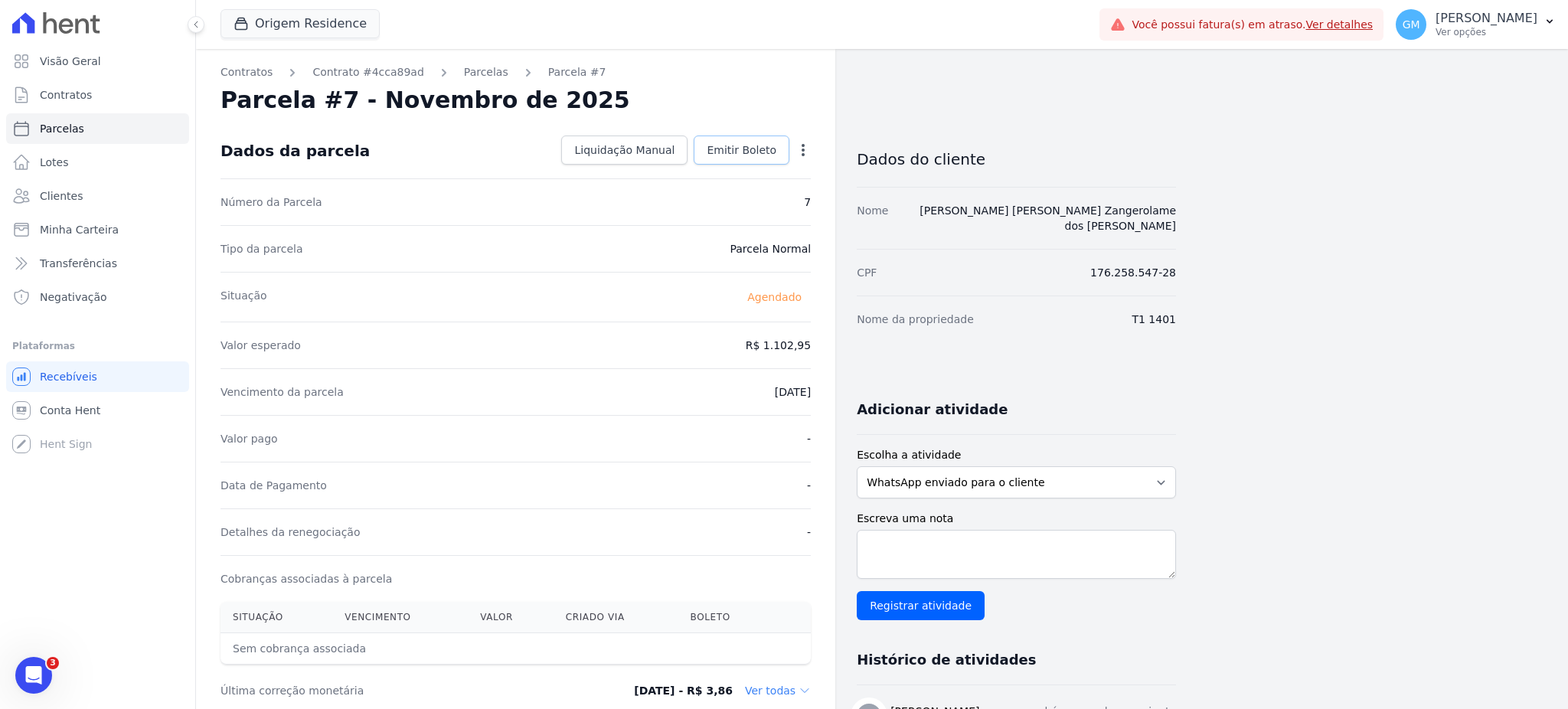
click at [772, 143] on span "Emitir Boleto" at bounding box center [741, 150] width 69 height 15
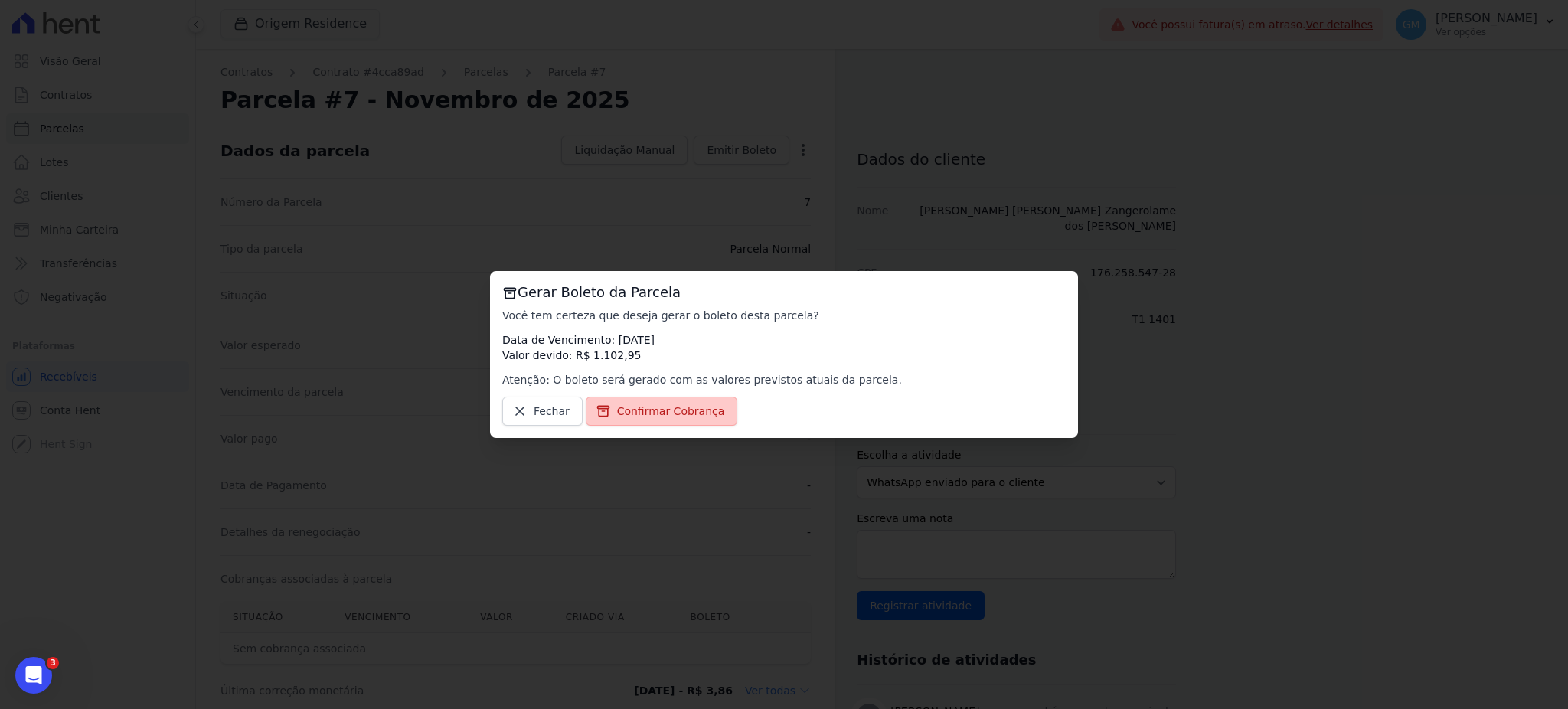
click at [662, 425] on link "Confirmar Cobrança" at bounding box center [661, 411] width 152 height 29
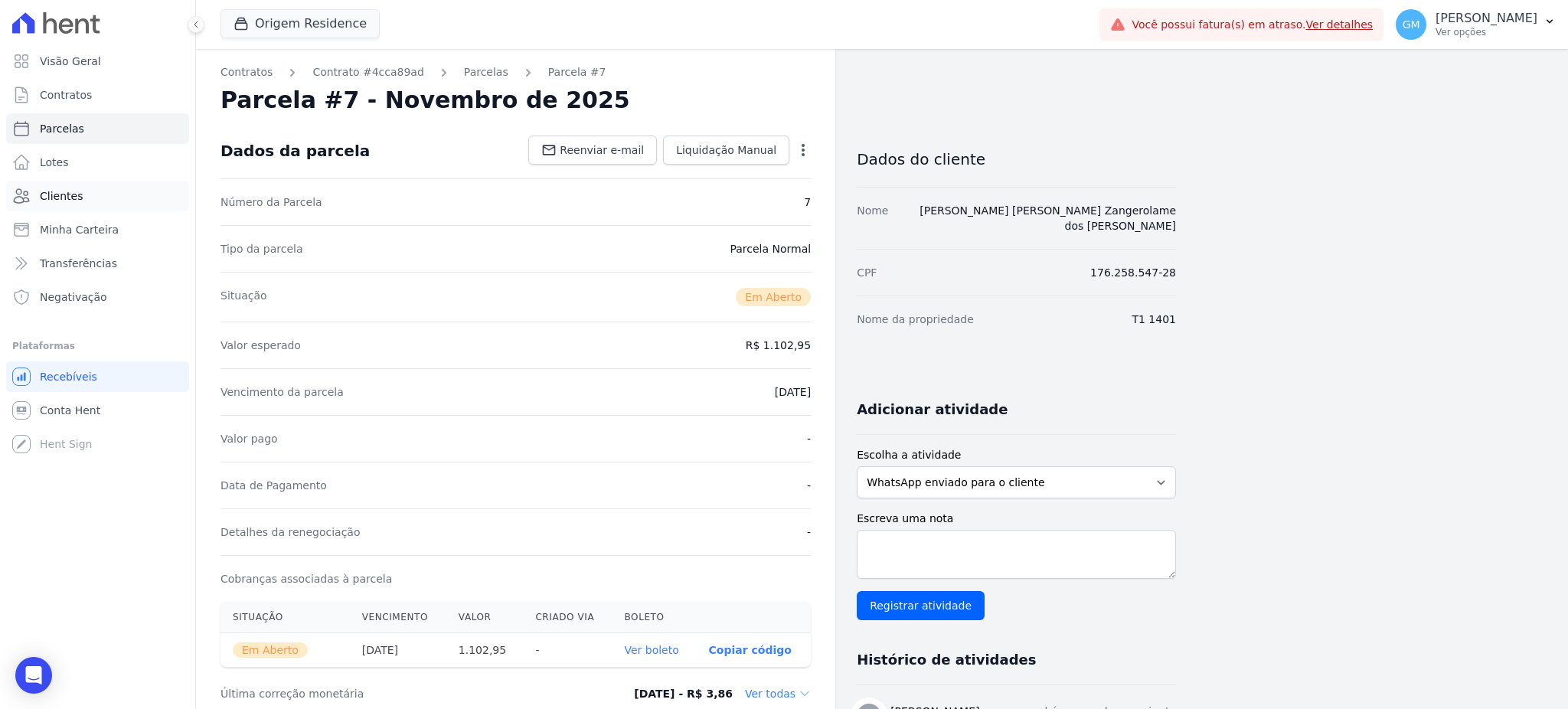
click at [79, 202] on link "Clientes" at bounding box center [98, 196] width 183 height 30
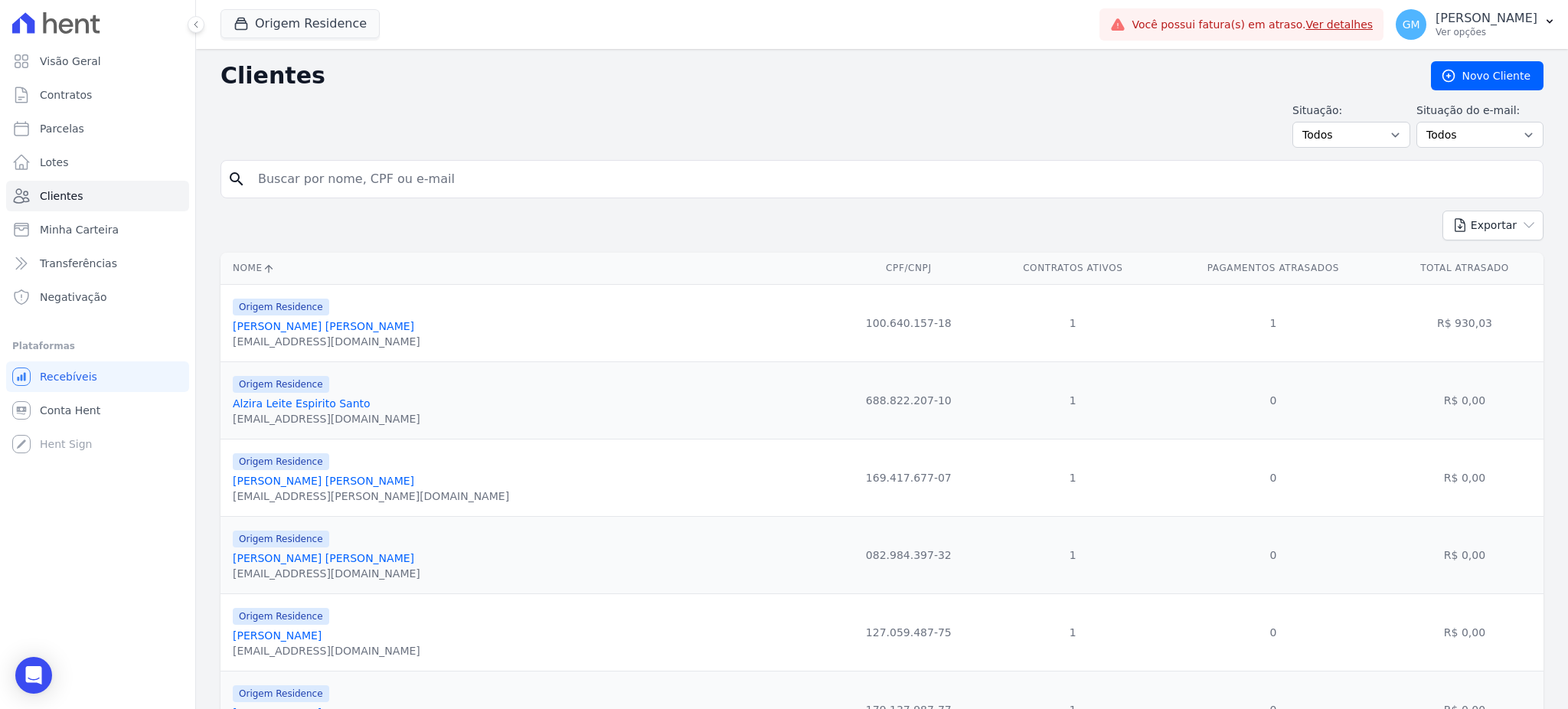
click at [341, 183] on input "search" at bounding box center [892, 179] width 1288 height 30
paste input "[PERSON_NAME]"
type input "Maycon"
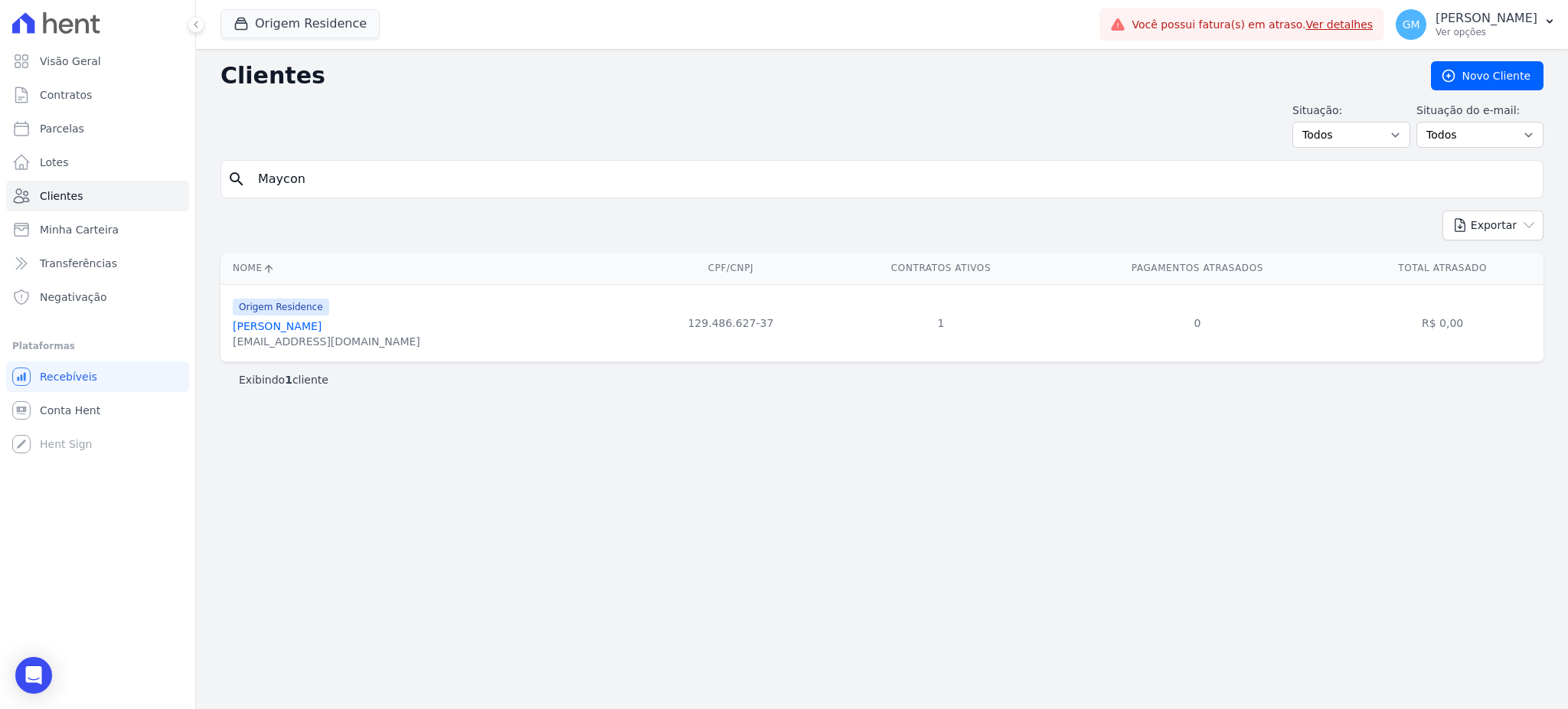
click at [345, 315] on div "Origem Residence" at bounding box center [326, 306] width 187 height 18
click at [322, 320] on link "Maycon Dos Santos Sousa" at bounding box center [276, 326] width 88 height 12
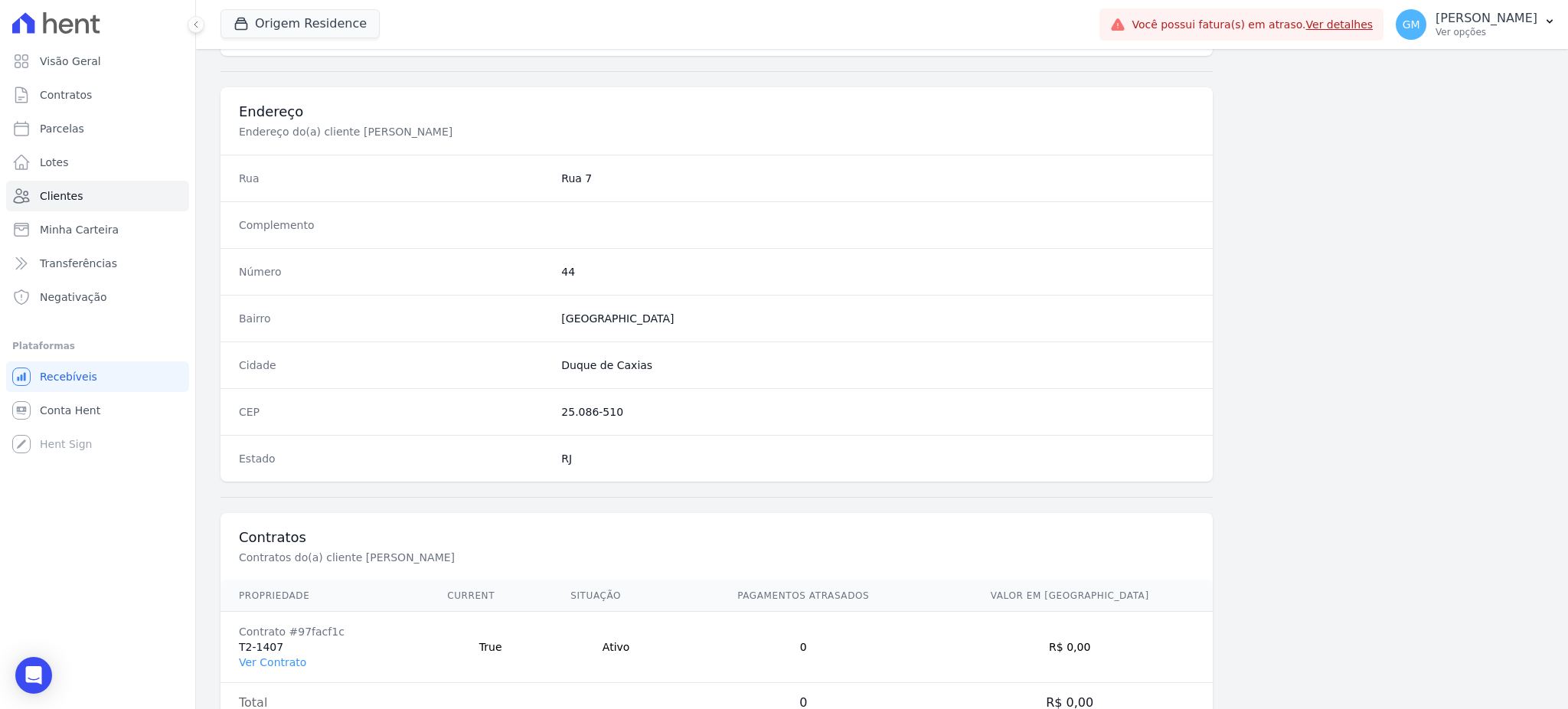
scroll to position [724, 0]
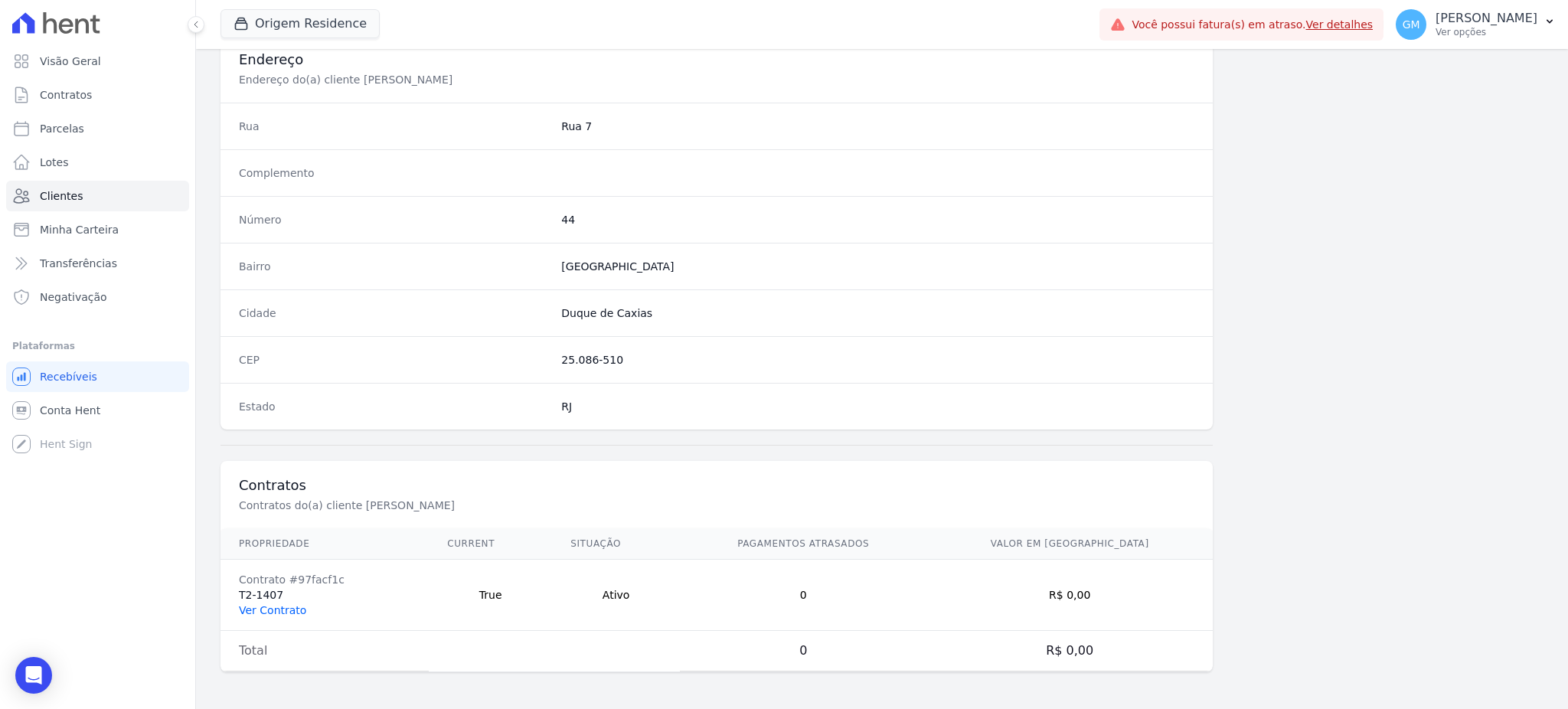
click at [275, 605] on link "Ver Contrato" at bounding box center [272, 609] width 68 height 12
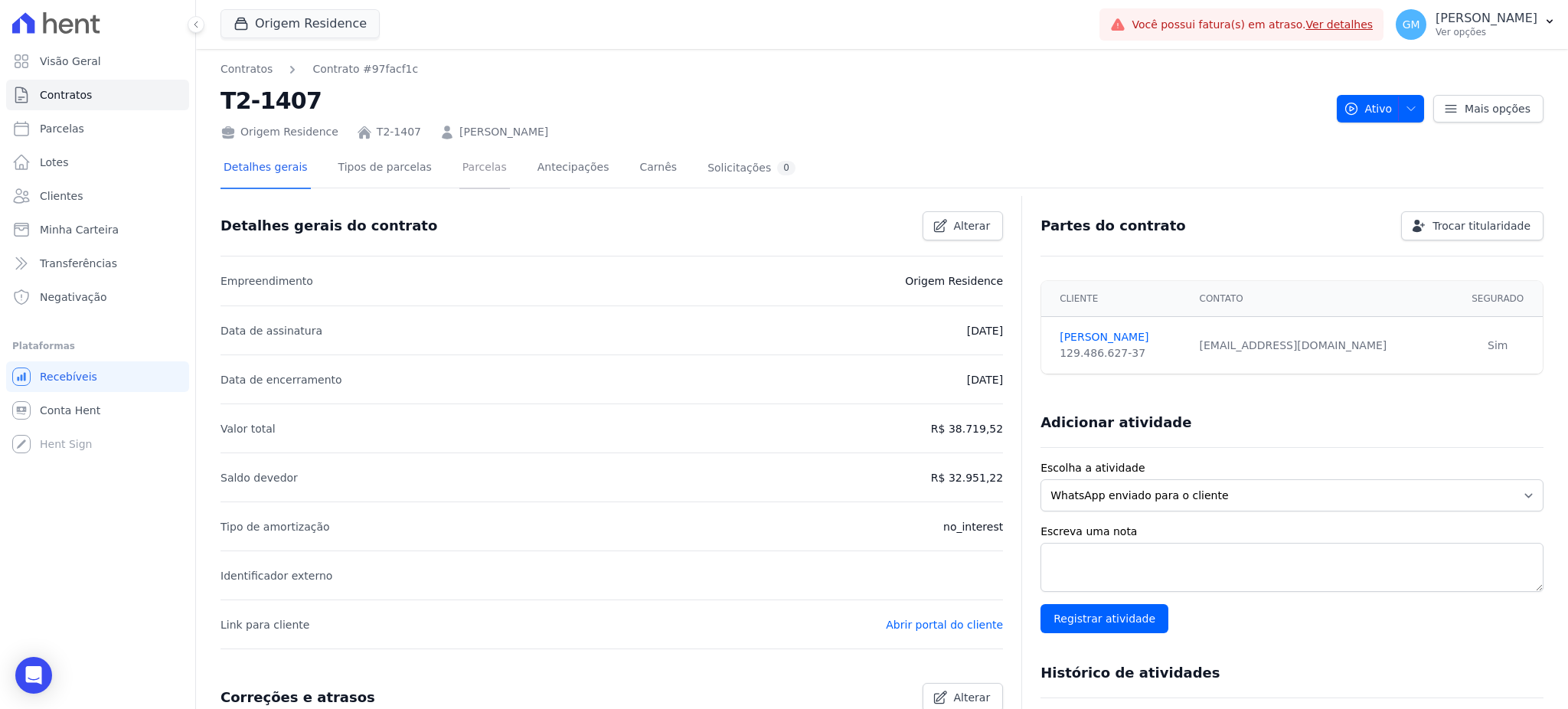
click at [461, 172] on link "Parcelas" at bounding box center [484, 168] width 50 height 41
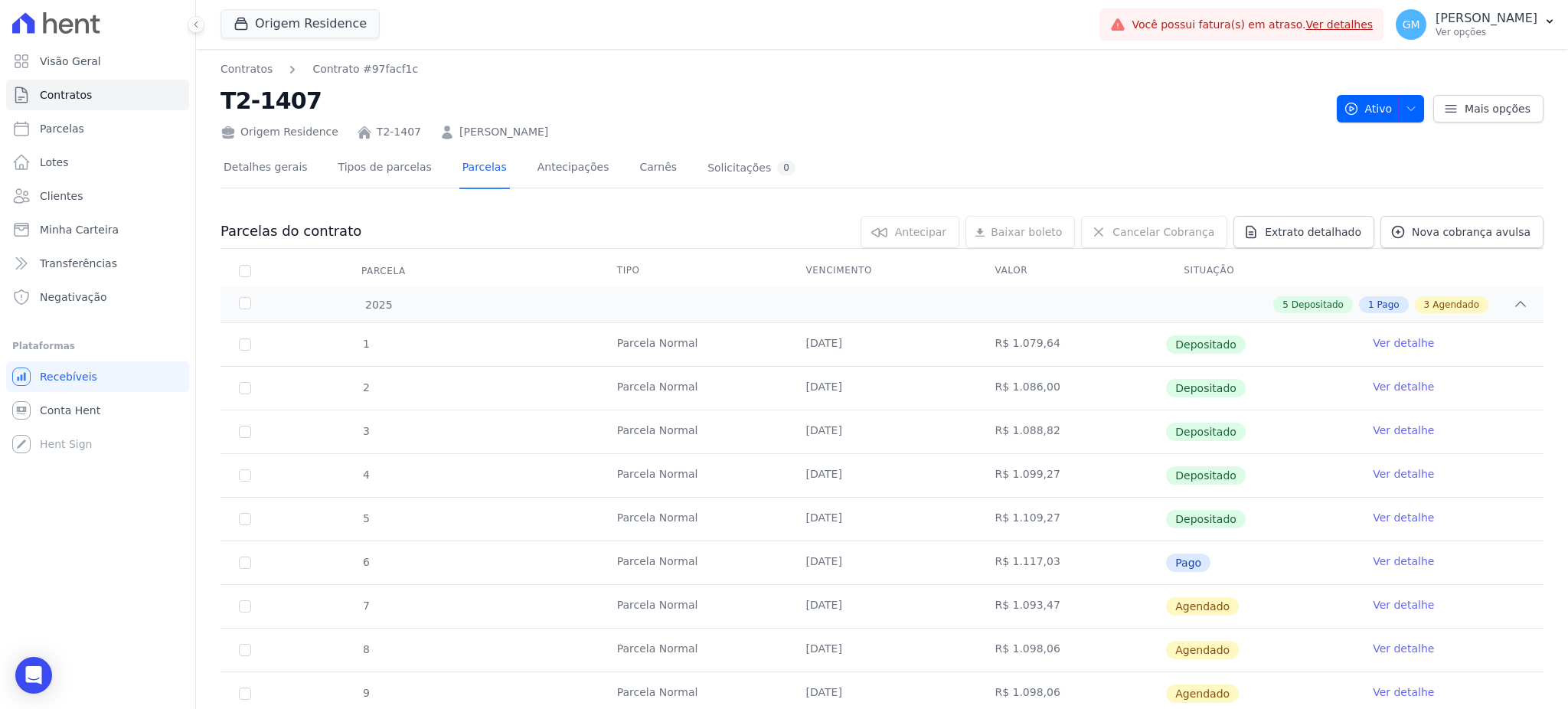
scroll to position [159, 0]
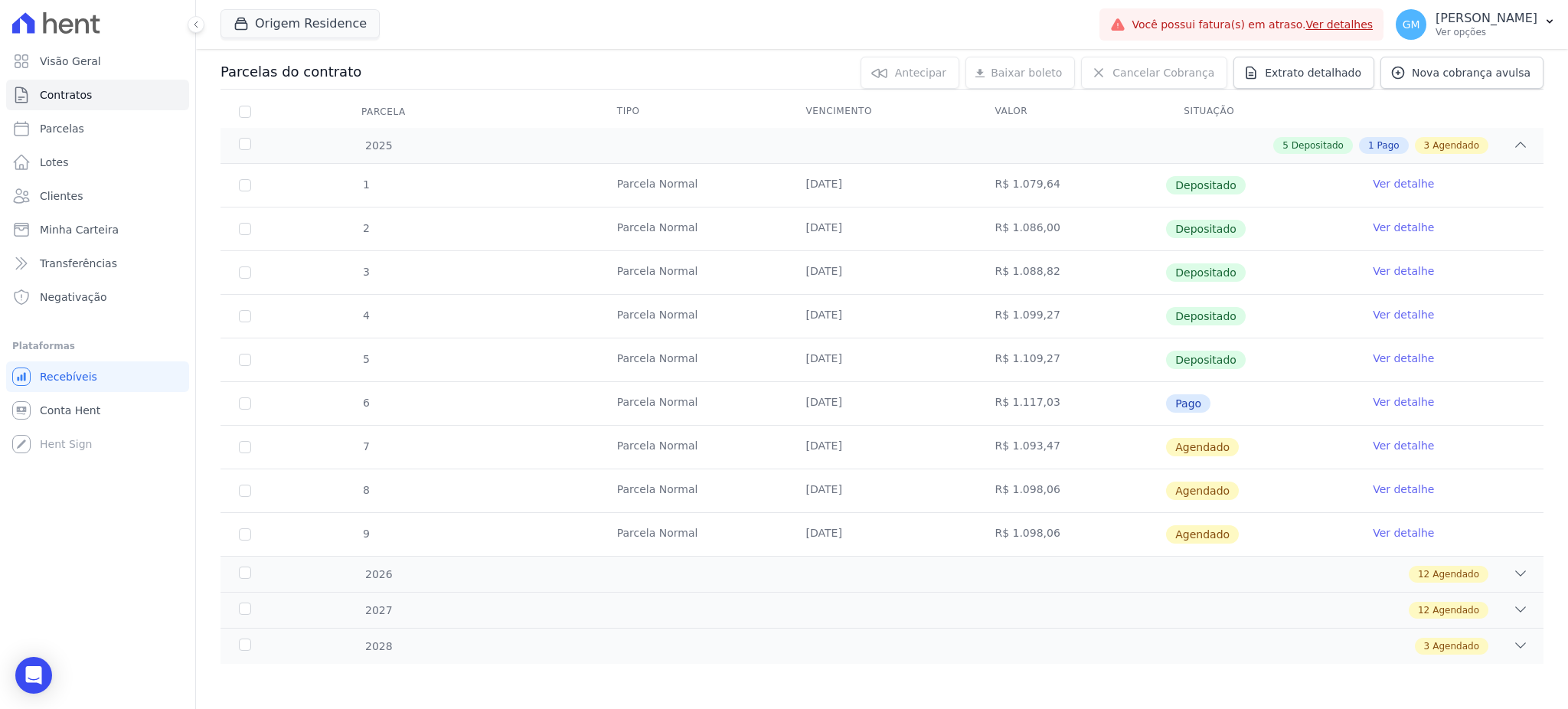
click at [1390, 396] on link "Ver detalhe" at bounding box center [1403, 402] width 61 height 15
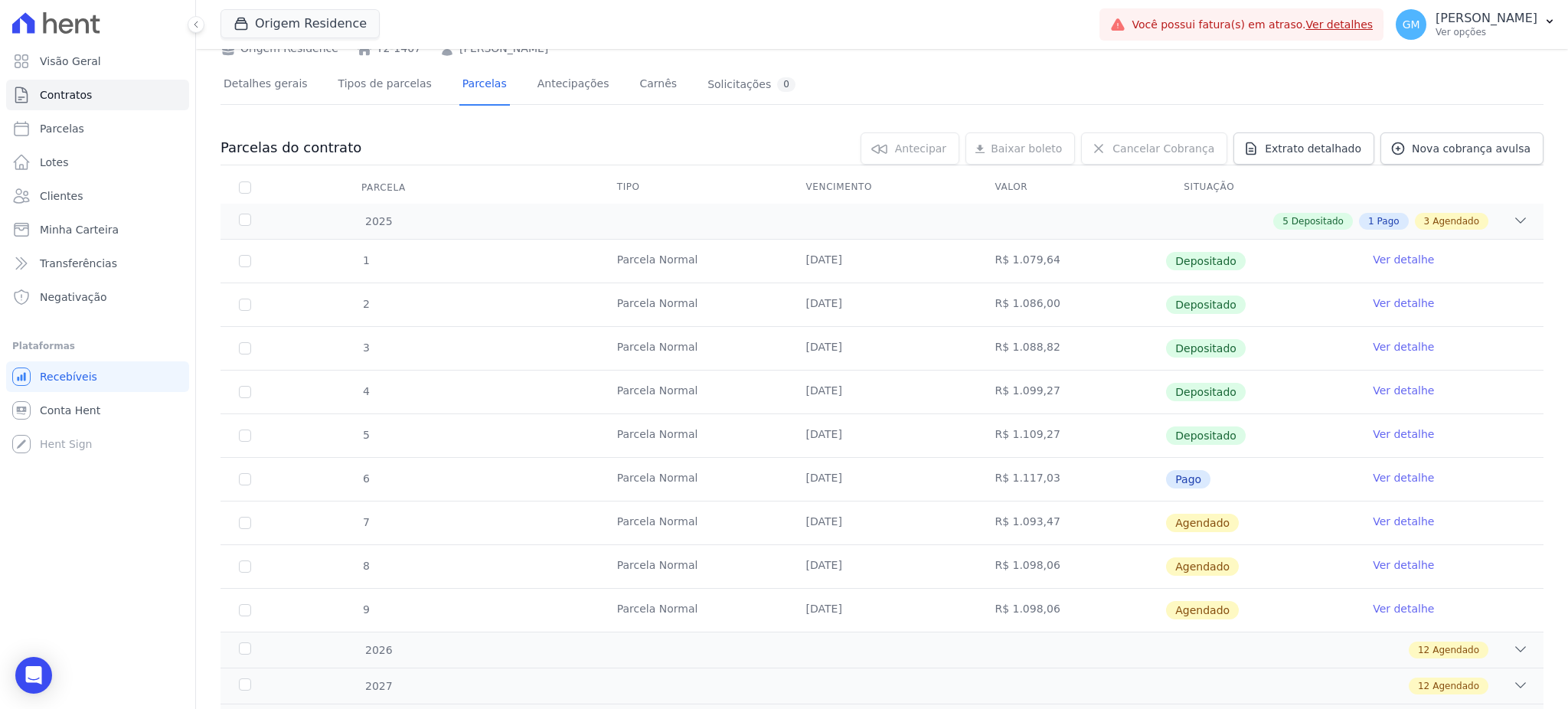
scroll to position [159, 0]
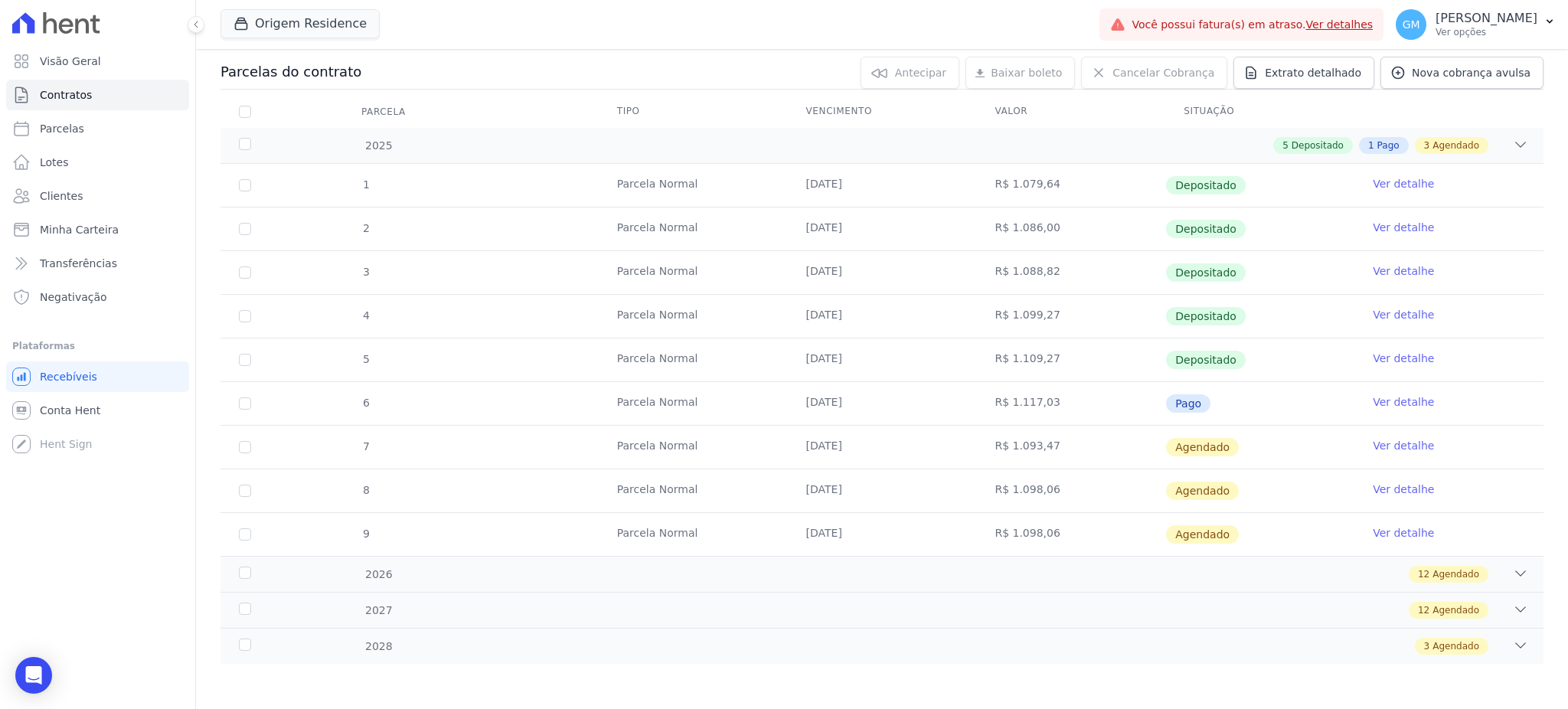
click at [1385, 397] on link "Ver detalhe" at bounding box center [1403, 402] width 61 height 15
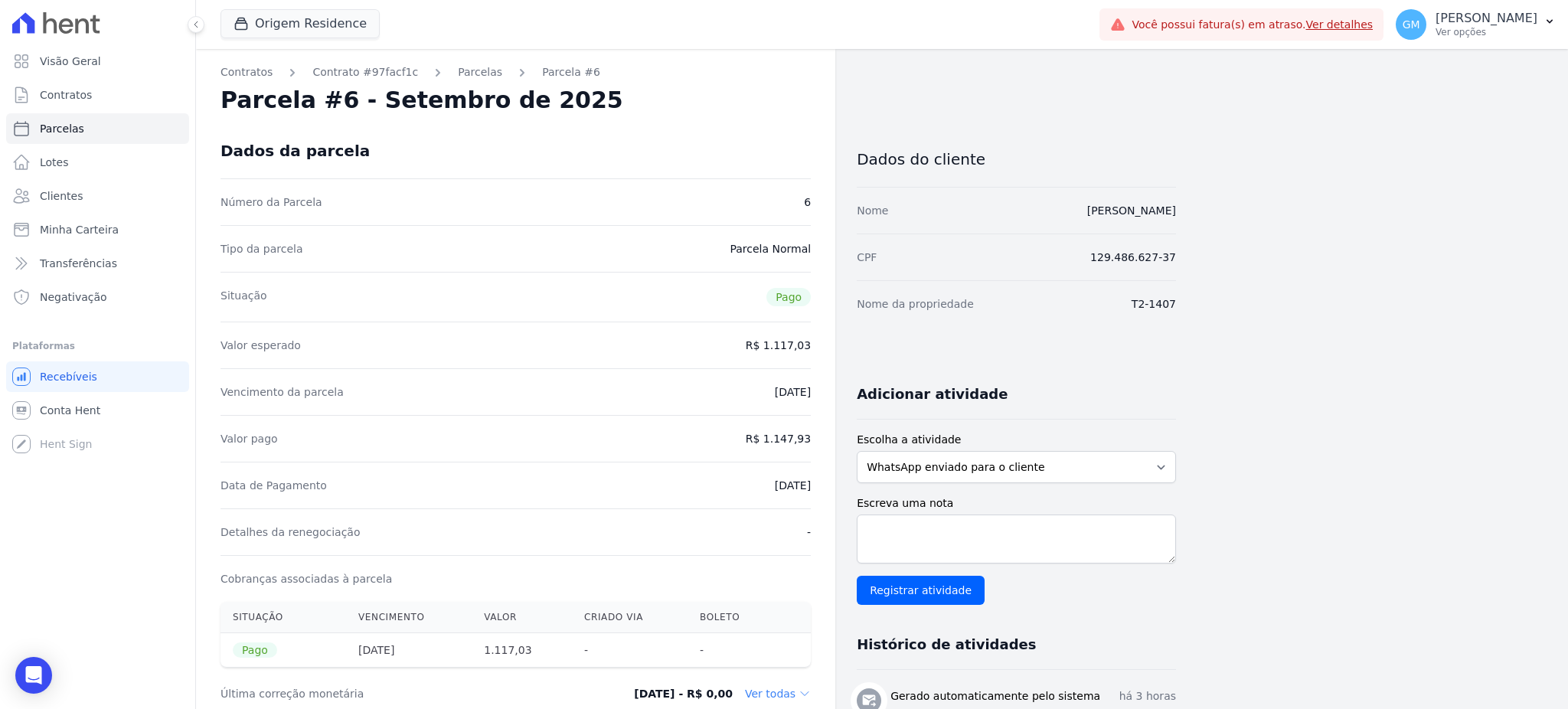
click at [744, 161] on div "Dados da parcela" at bounding box center [515, 151] width 590 height 55
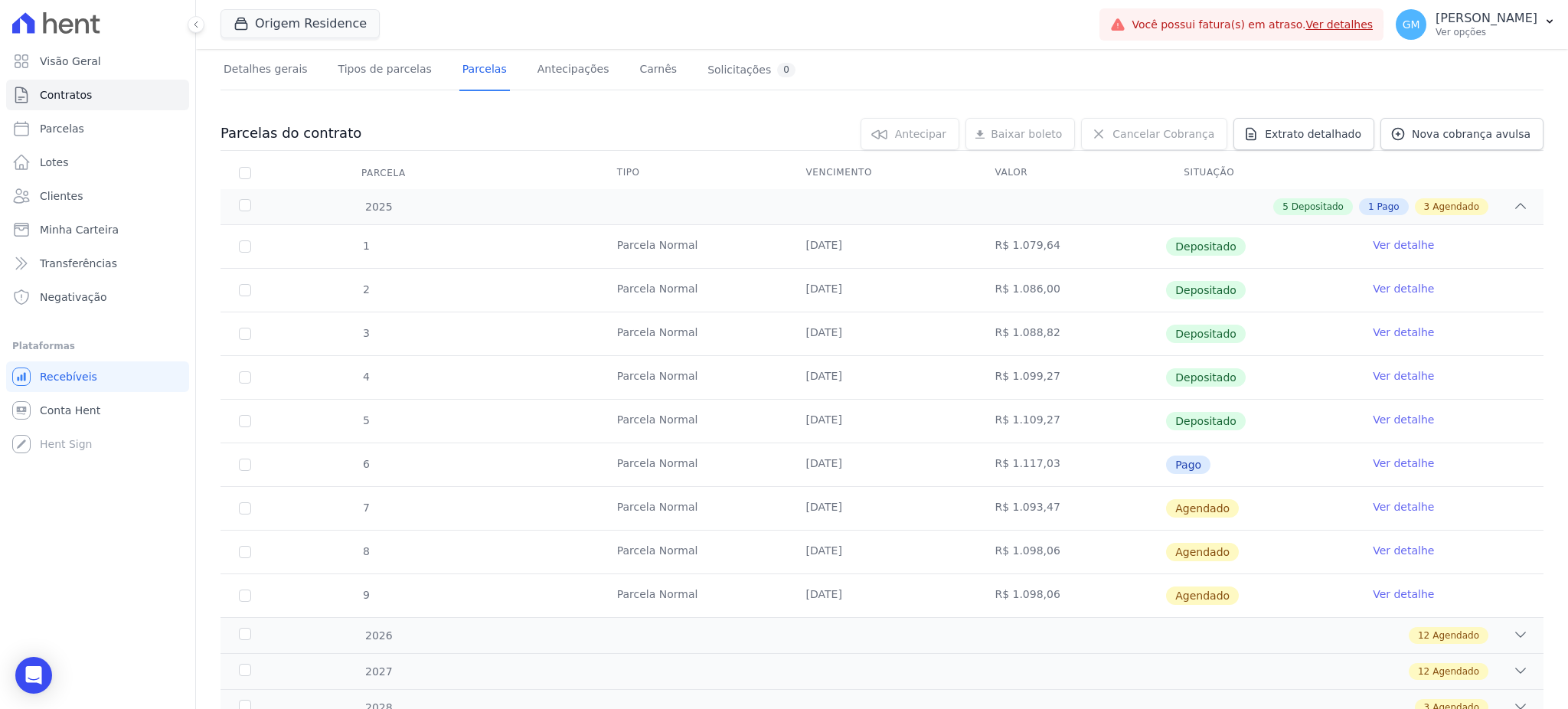
scroll to position [159, 0]
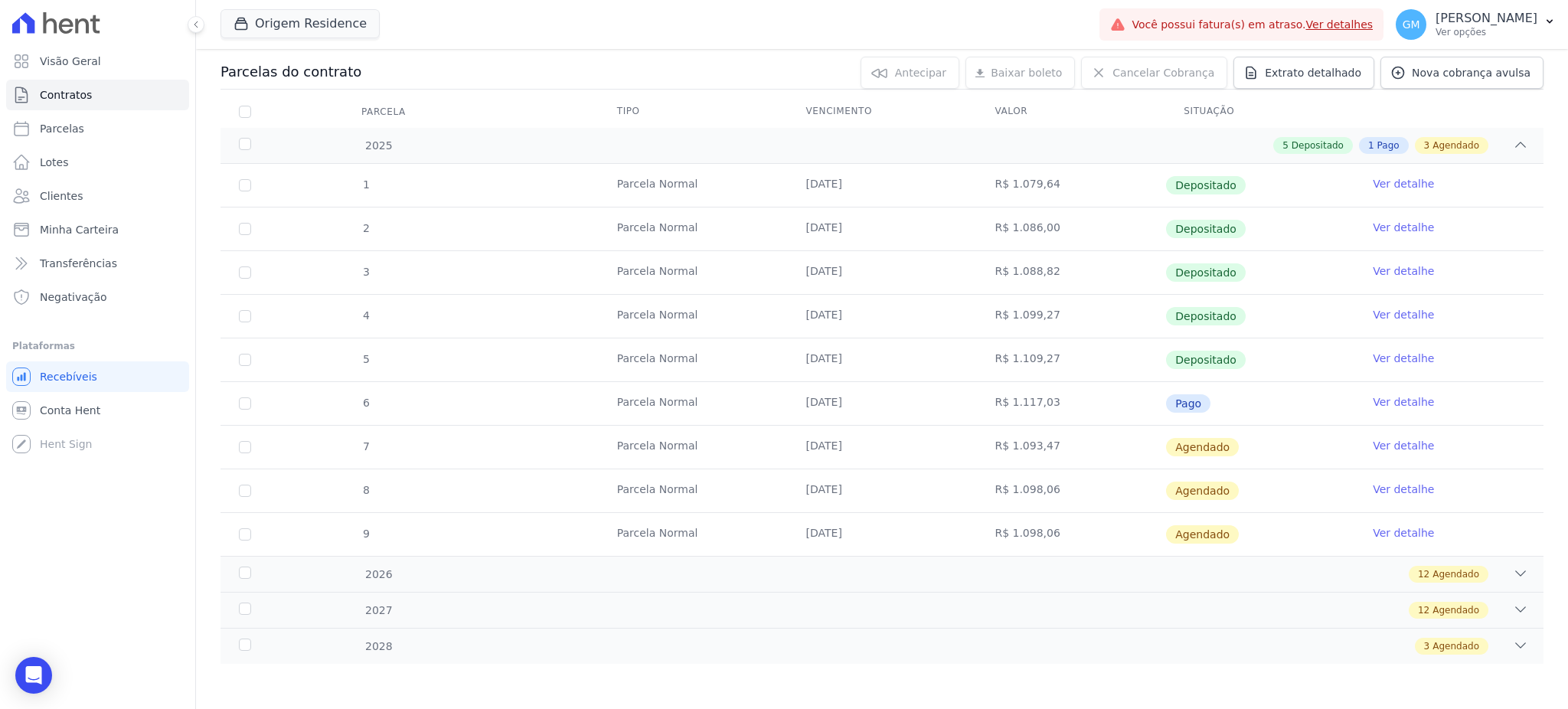
click at [1387, 439] on link "Ver detalhe" at bounding box center [1403, 445] width 61 height 15
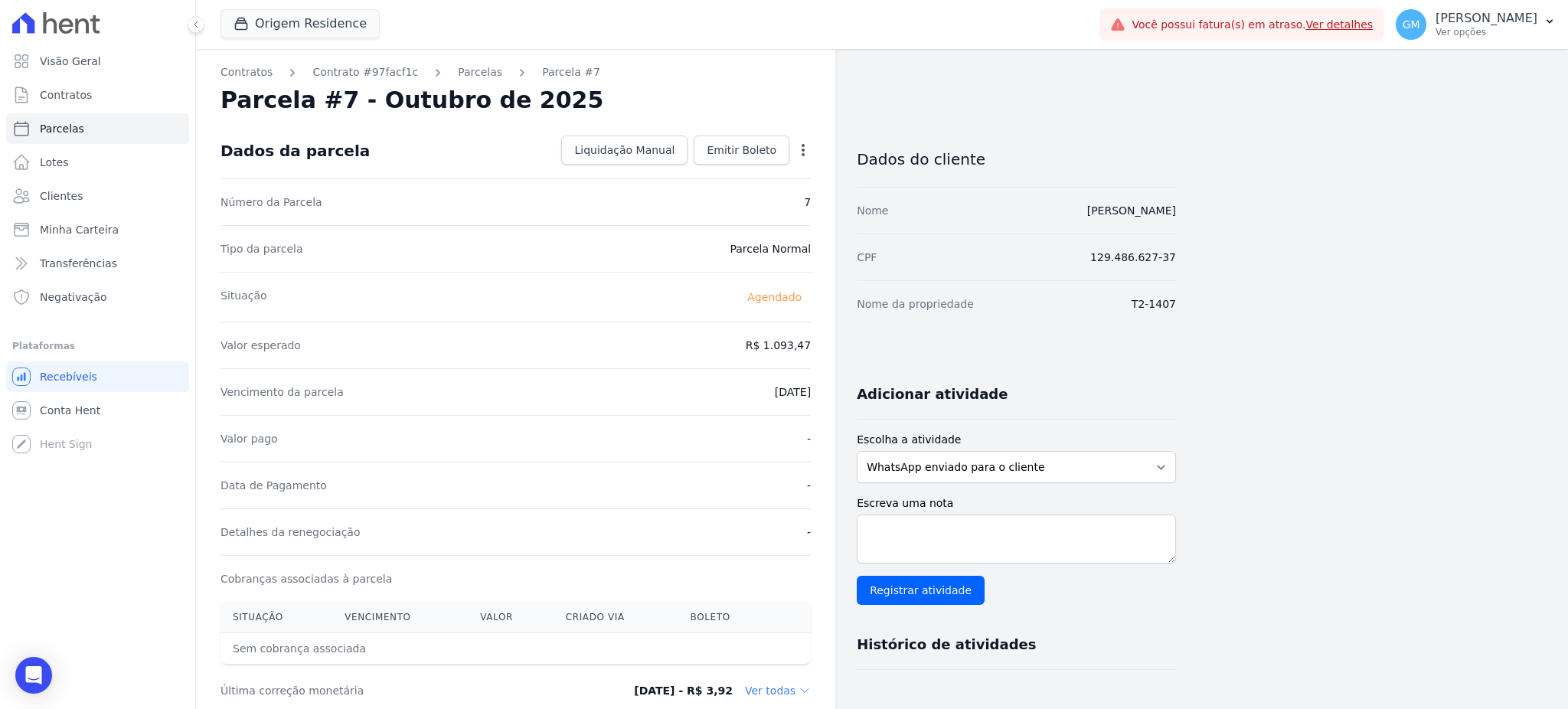
click at [798, 150] on icon "button" at bounding box center [802, 150] width 15 height 15
click at [719, 170] on link "Alterar" at bounding box center [737, 170] width 135 height 28
drag, startPoint x: 752, startPoint y: 338, endPoint x: 821, endPoint y: 342, distance: 69.1
click at [821, 342] on div "Contratos Contrato #97facf1c Parcelas Parcela #7 Parcela #7 - Outubro de 2025 C…" at bounding box center [515, 540] width 639 height 983
paste input ".1193"
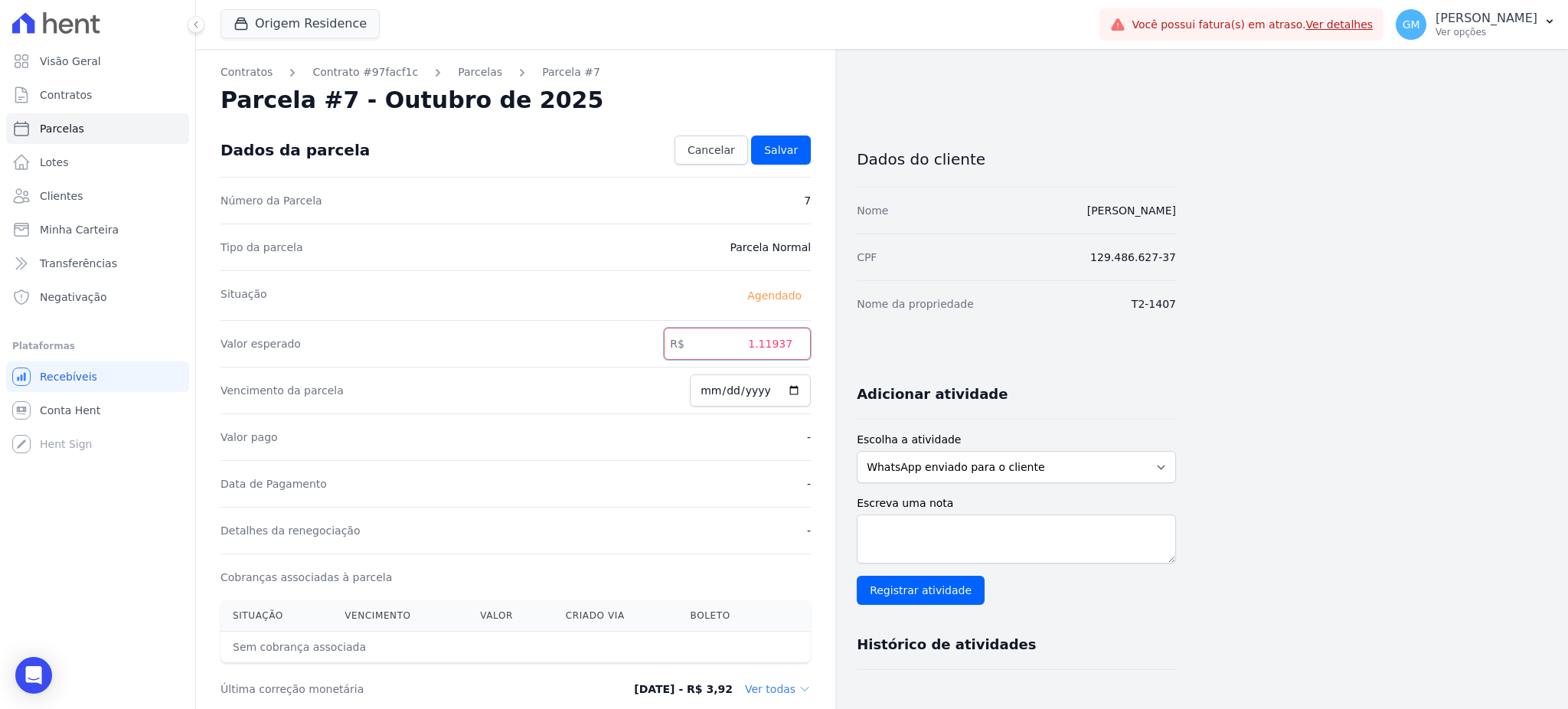
click at [764, 347] on input "1.11937" at bounding box center [737, 343] width 147 height 32
click at [782, 347] on input "111937" at bounding box center [737, 343] width 147 height 32
type input "1119.37"
click at [793, 151] on span "Salvar" at bounding box center [781, 150] width 33 height 15
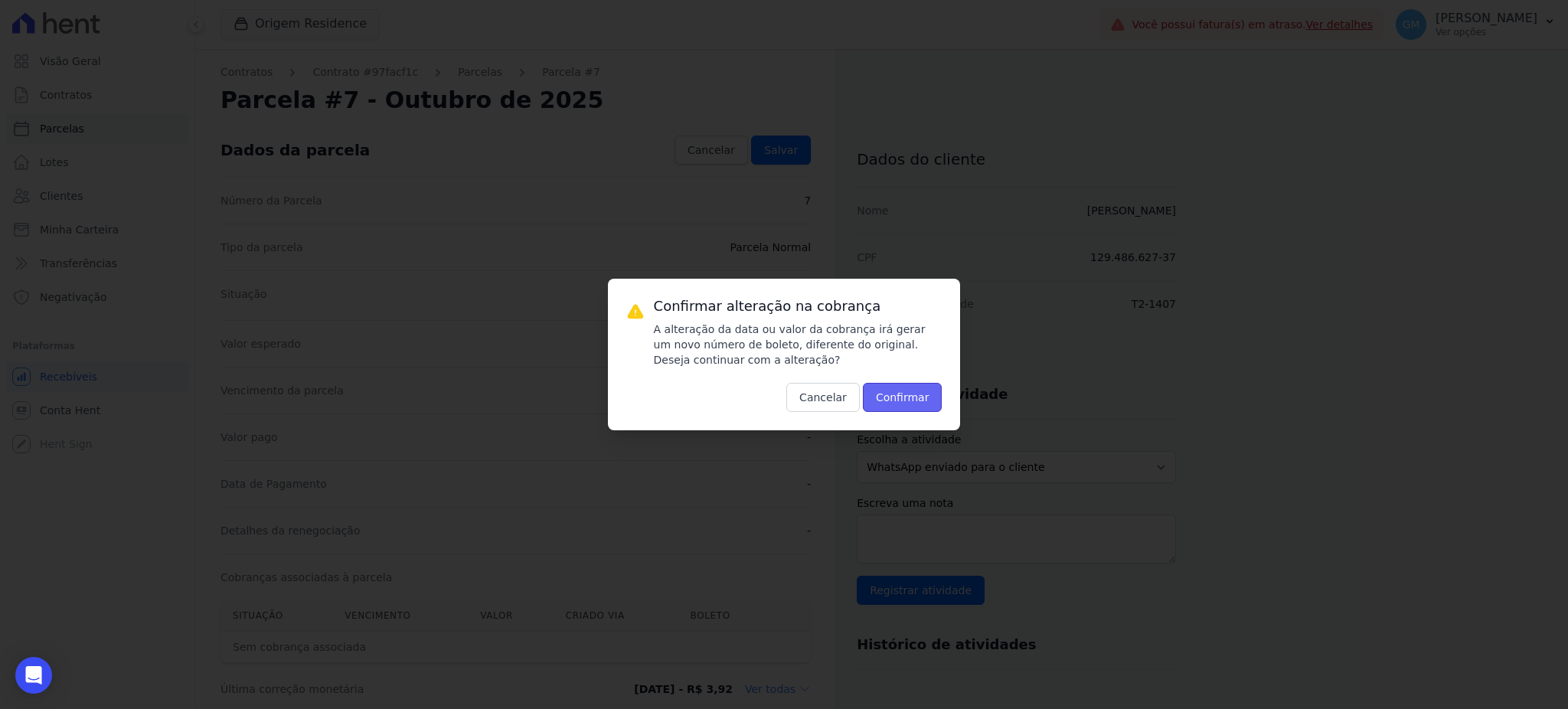
click at [921, 396] on button "Confirmar" at bounding box center [903, 397] width 80 height 29
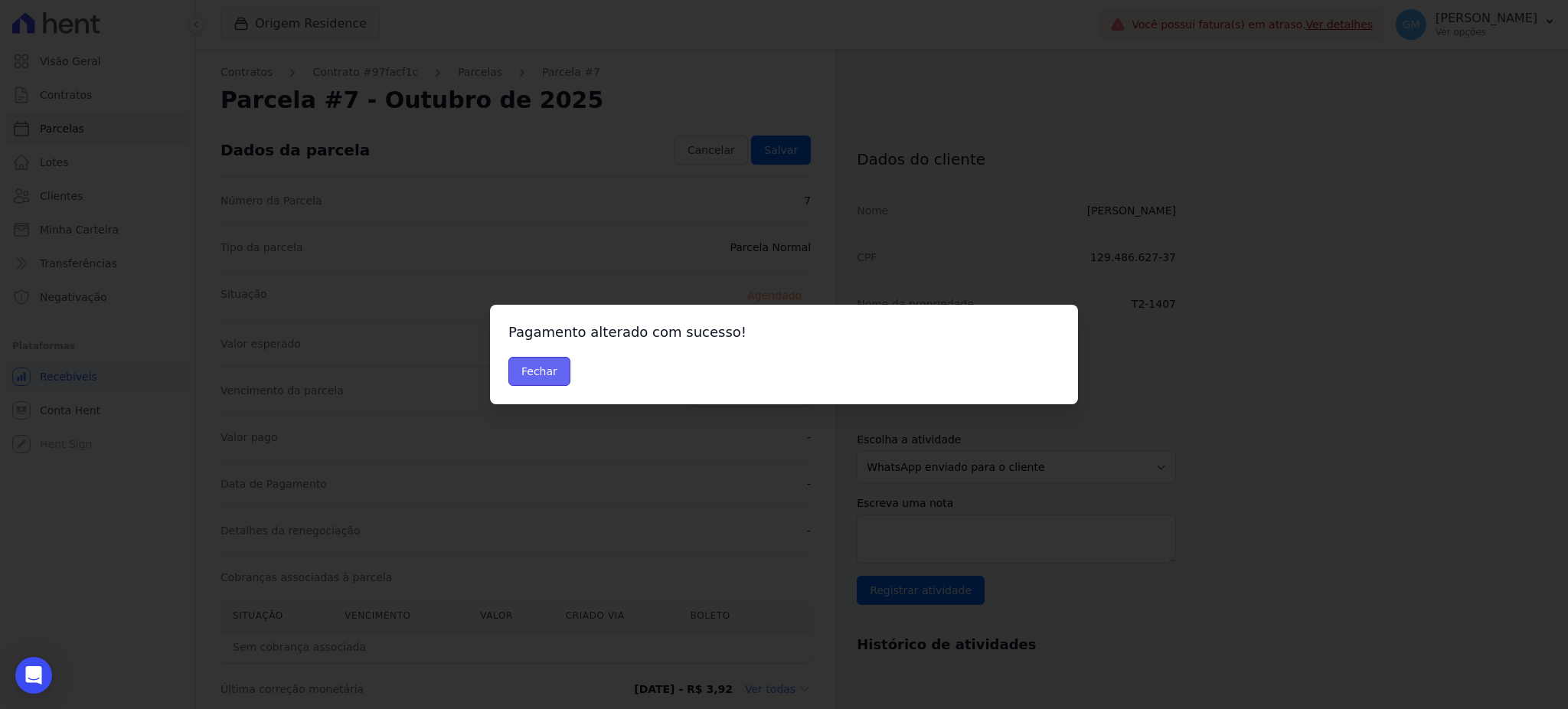
click at [535, 366] on button "Fechar" at bounding box center [539, 371] width 62 height 29
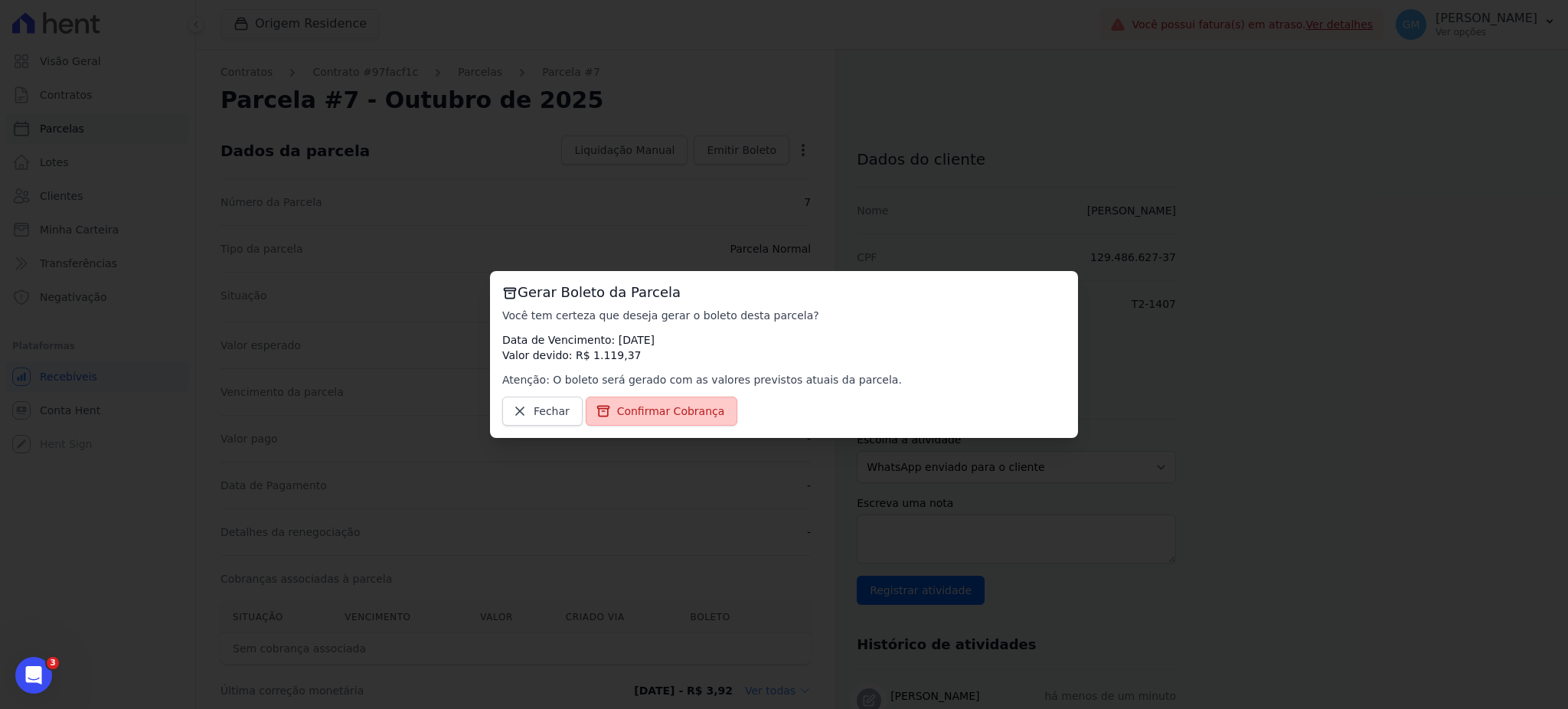
click at [657, 408] on span "Confirmar Cobrança" at bounding box center [670, 410] width 108 height 15
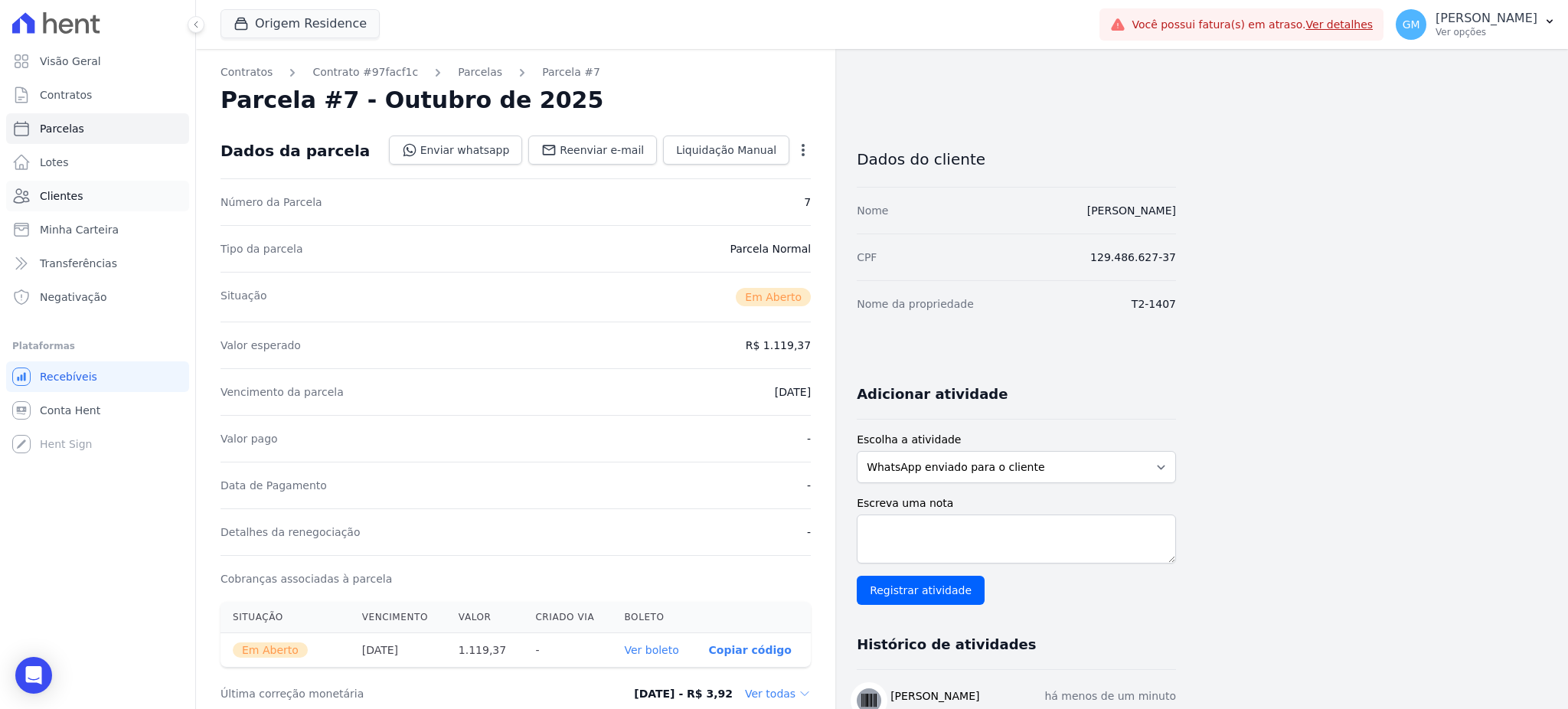
click at [93, 198] on link "Clientes" at bounding box center [98, 196] width 183 height 30
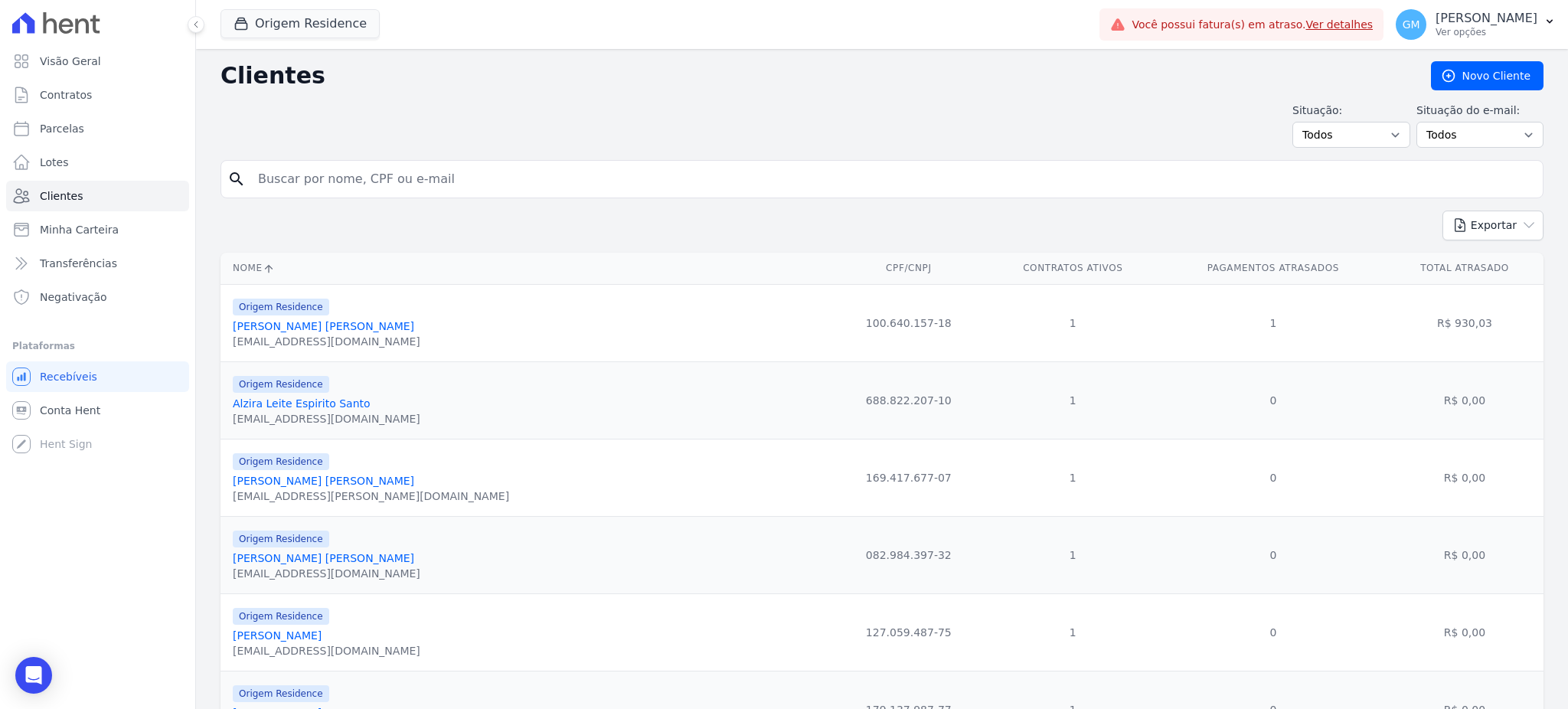
click at [311, 185] on input "search" at bounding box center [892, 179] width 1288 height 30
paste input "Caio Santos"
type input "Caio"
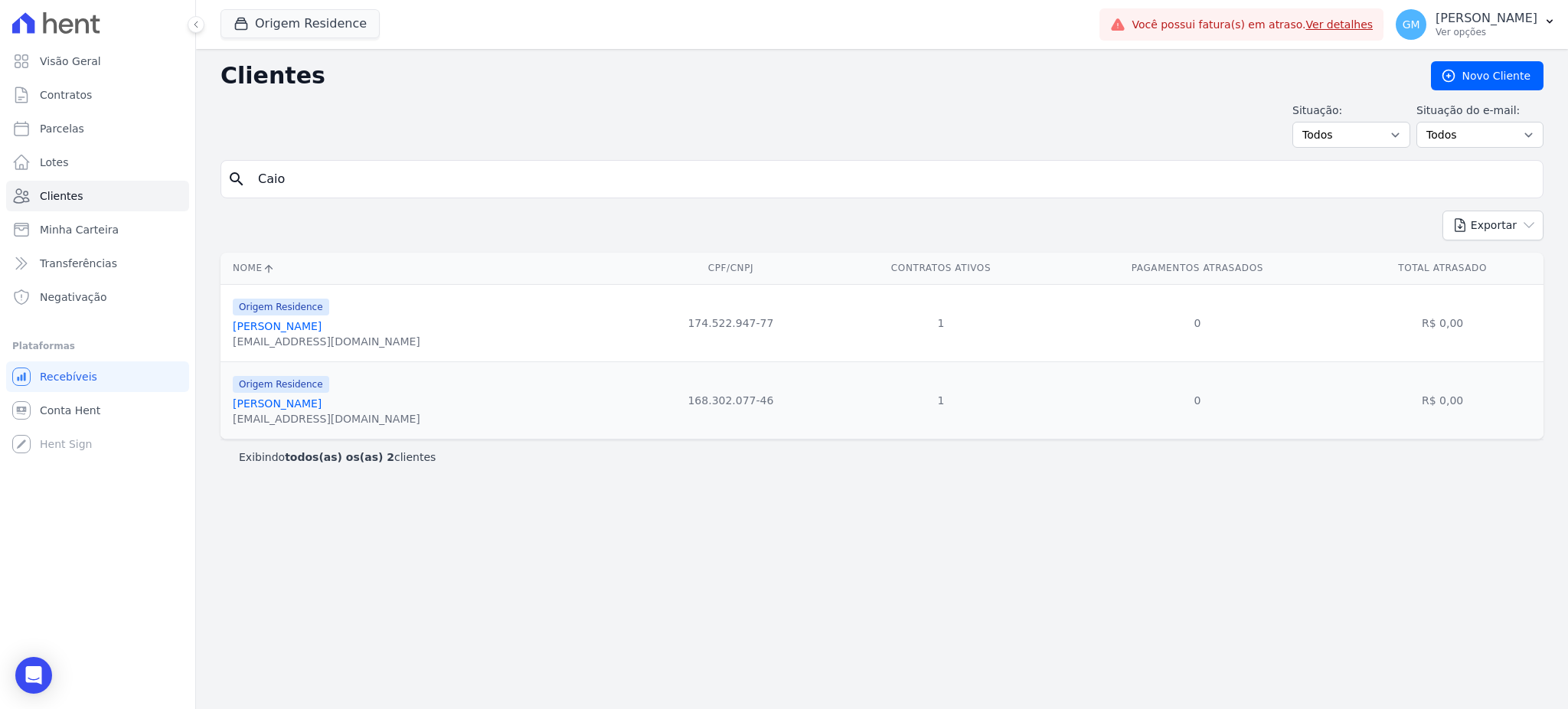
click at [276, 323] on link "[PERSON_NAME]" at bounding box center [276, 326] width 88 height 12
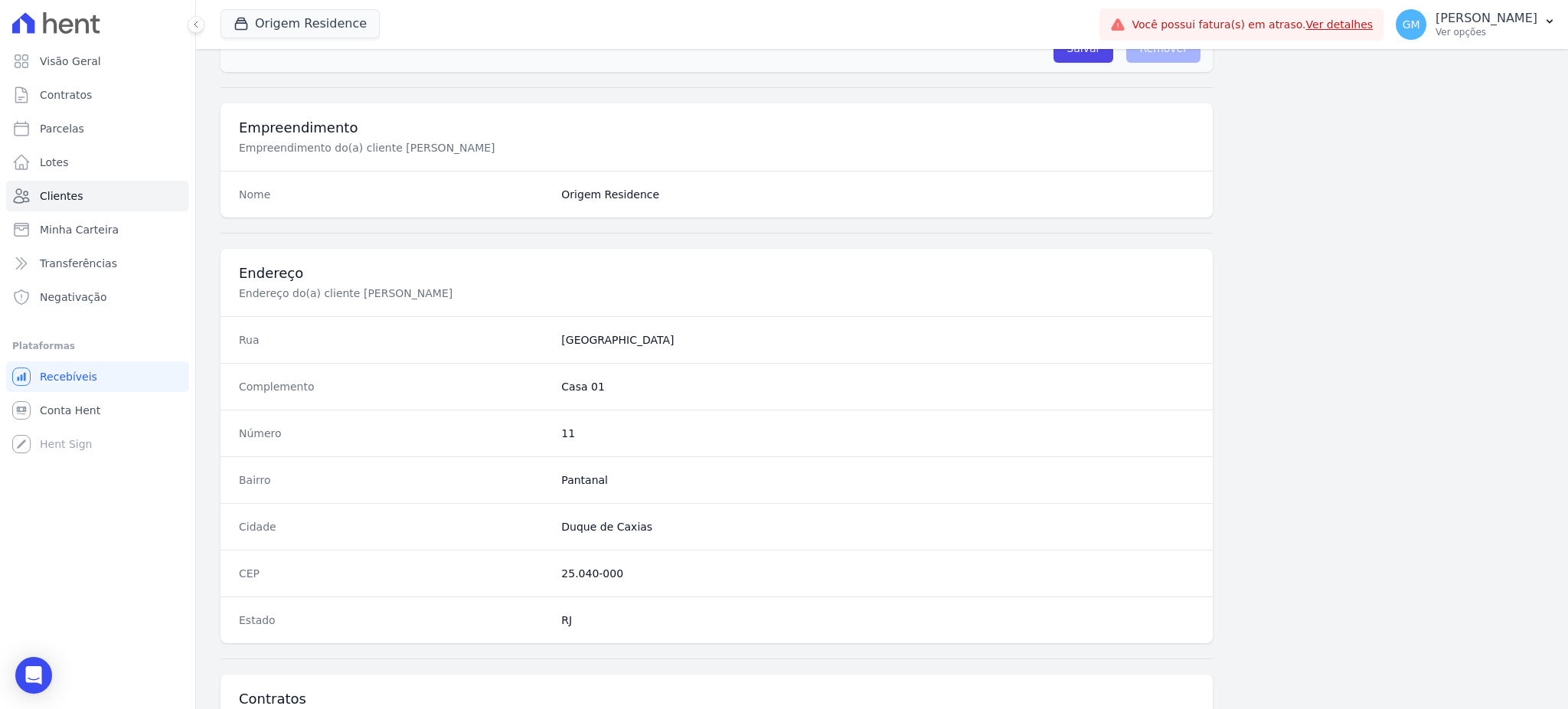
scroll to position [724, 0]
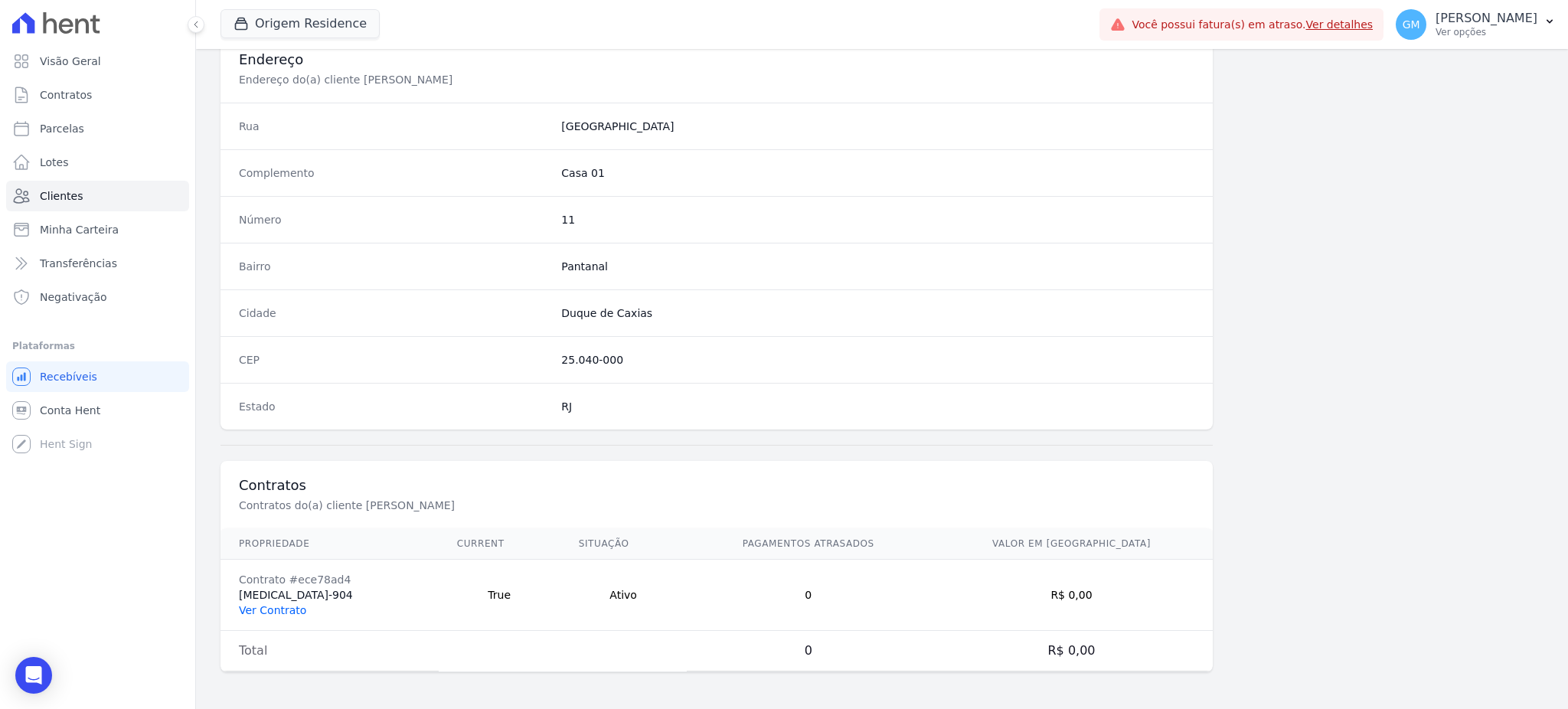
click at [265, 612] on link "Ver Contrato" at bounding box center [272, 609] width 68 height 12
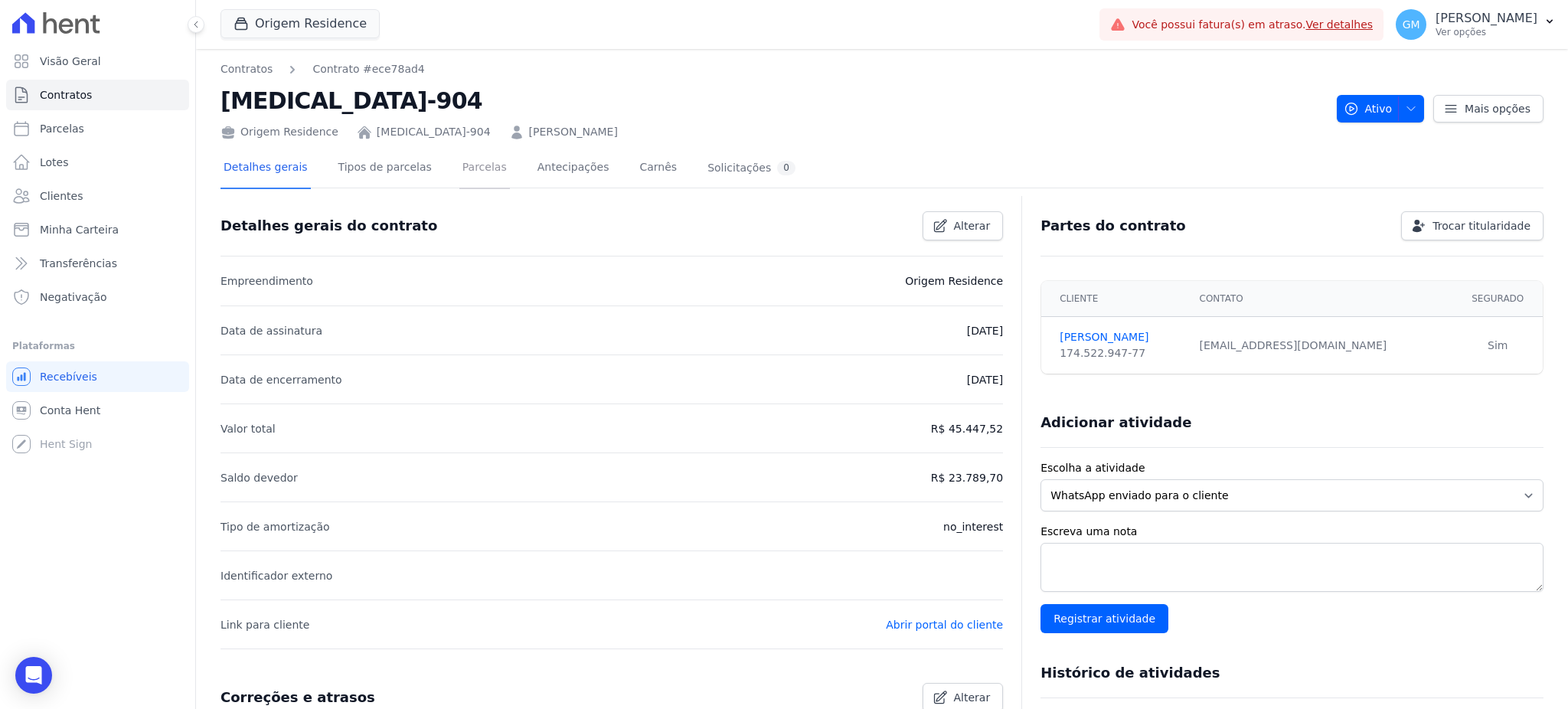
click at [459, 166] on link "Parcelas" at bounding box center [484, 168] width 50 height 41
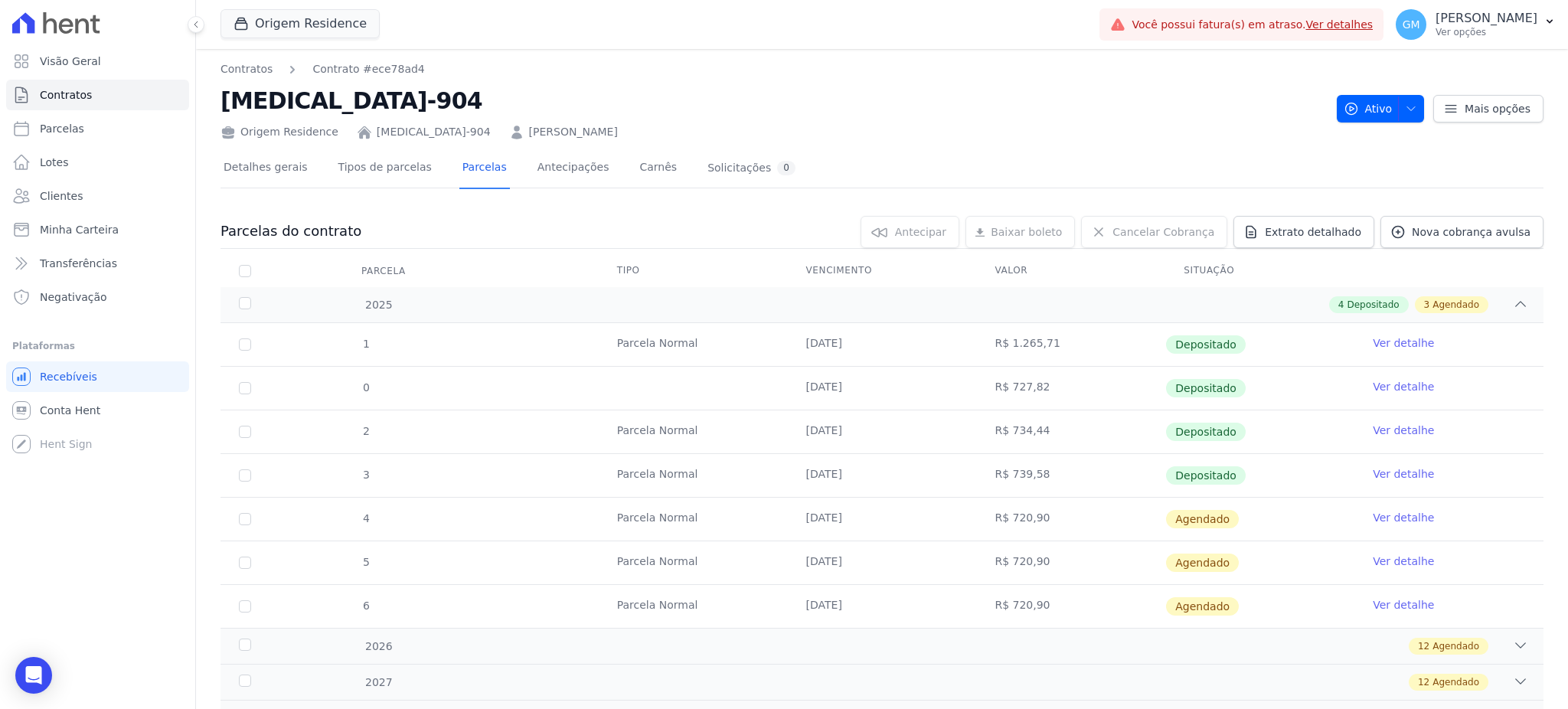
click at [1375, 467] on link "Ver detalhe" at bounding box center [1403, 473] width 61 height 15
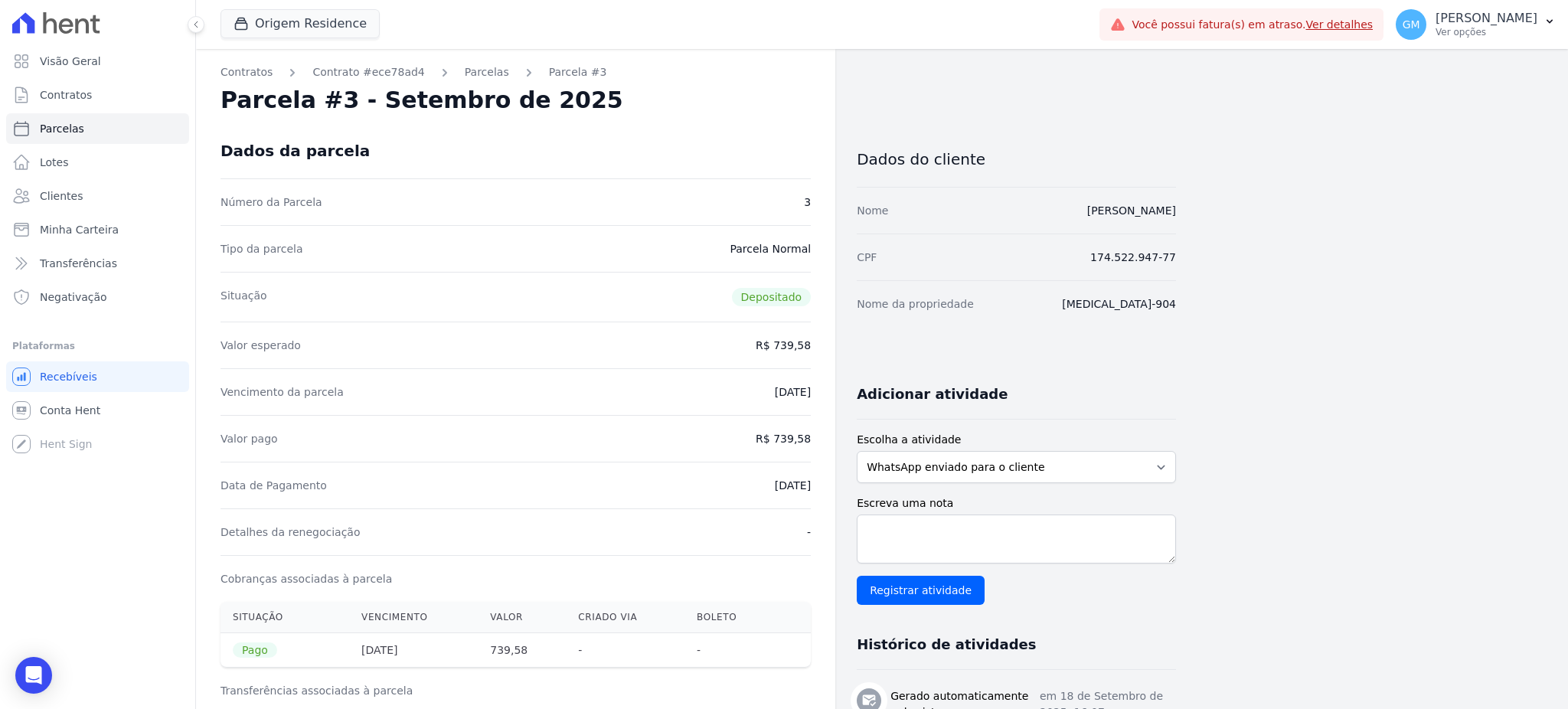
click at [739, 144] on div "Dados da parcela" at bounding box center [515, 151] width 590 height 55
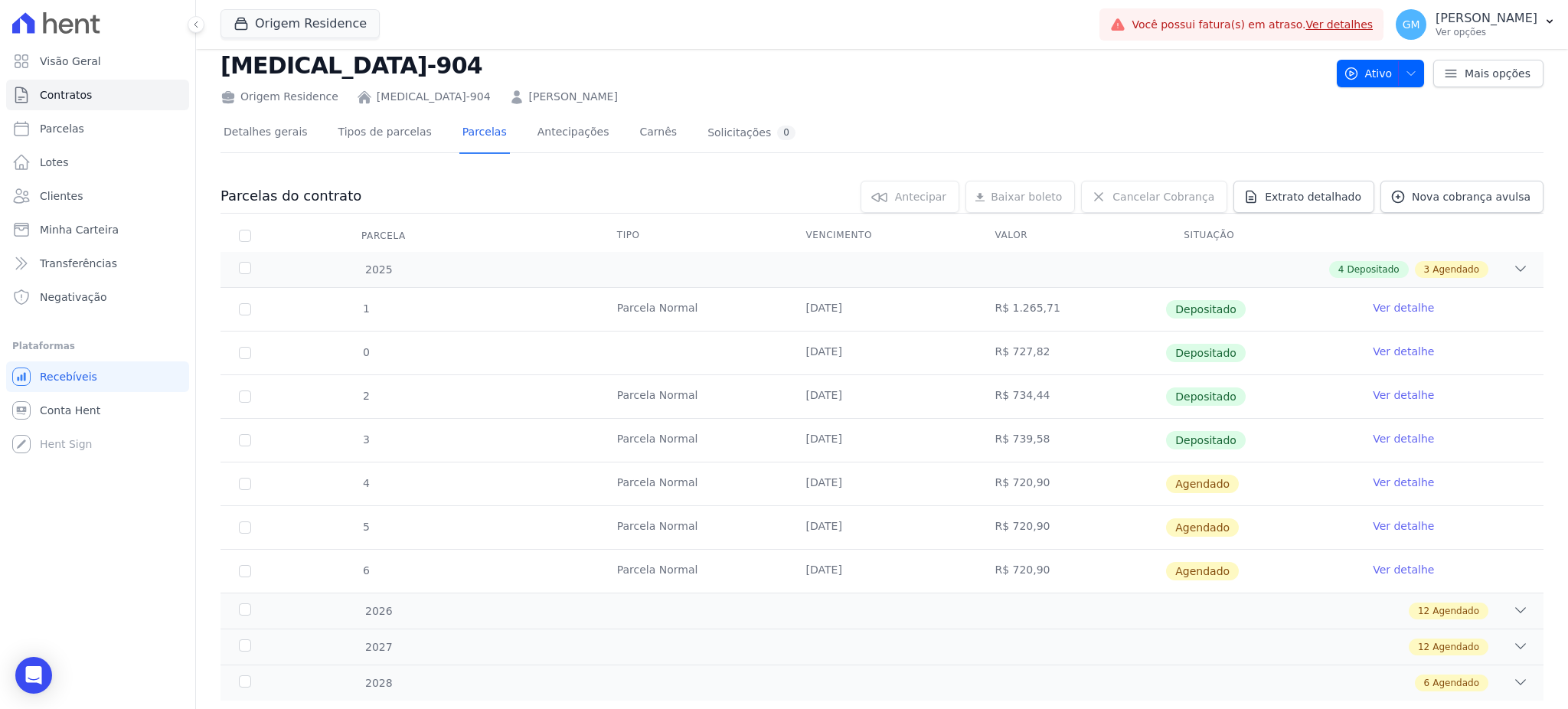
scroll to position [71, 0]
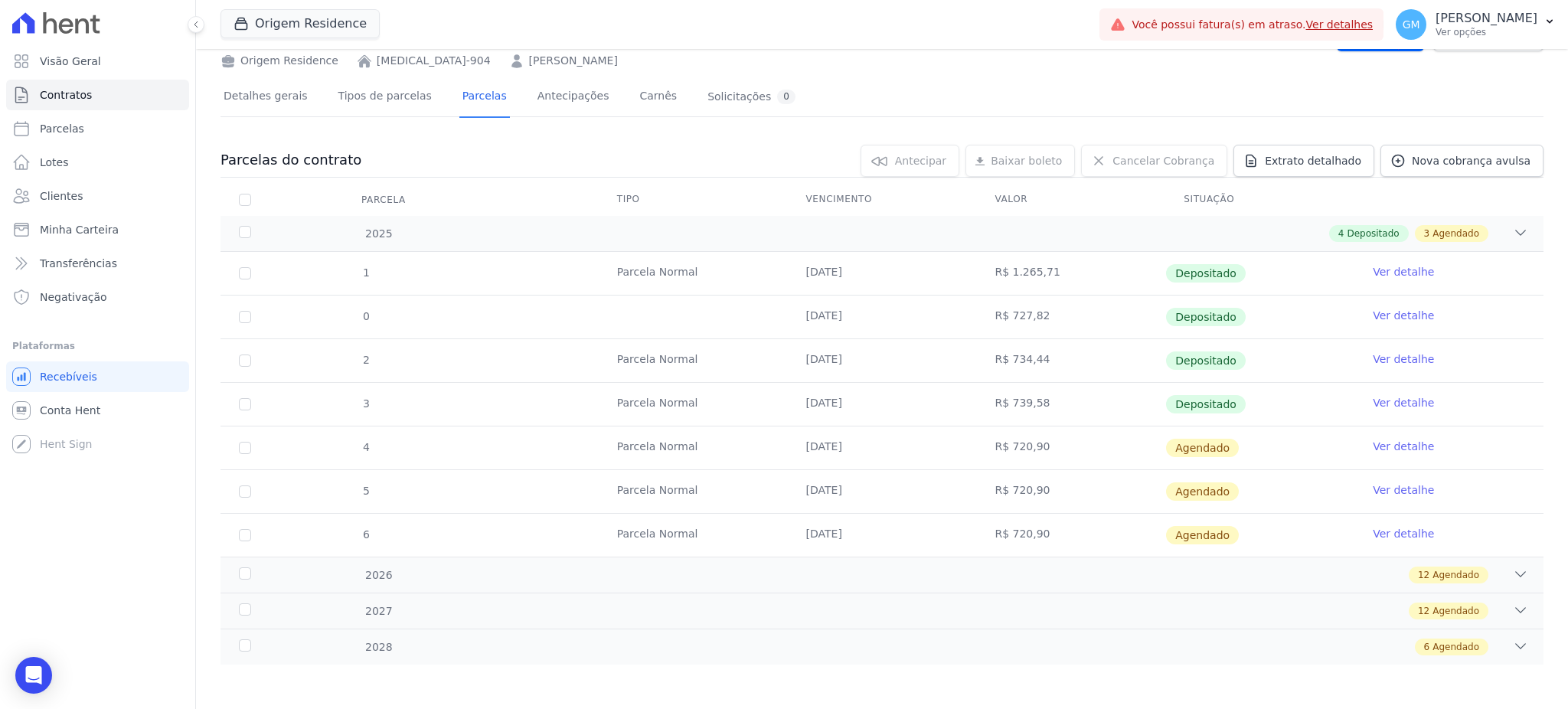
click at [1392, 442] on link "Ver detalhe" at bounding box center [1403, 446] width 61 height 15
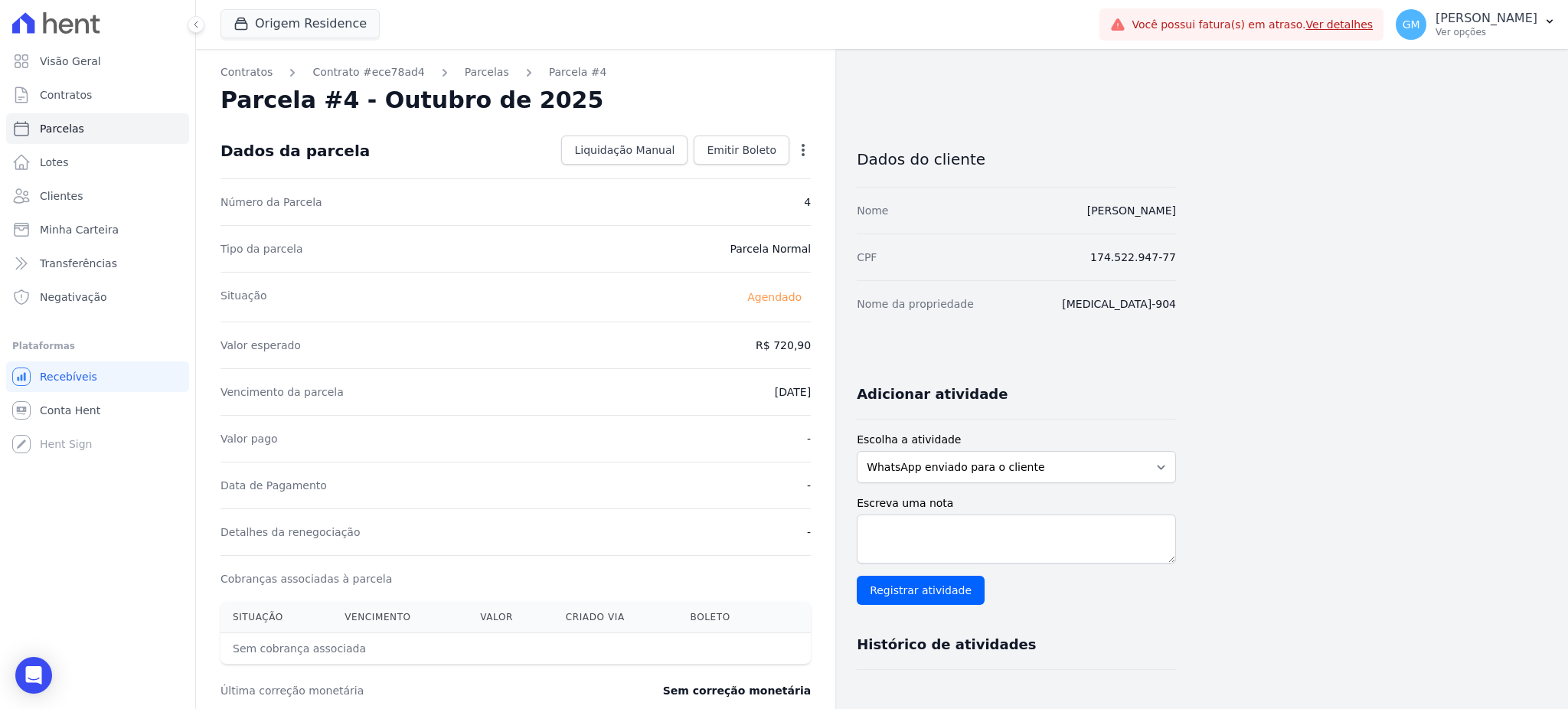
click at [799, 147] on icon "button" at bounding box center [802, 150] width 15 height 15
click at [745, 164] on link "Alterar" at bounding box center [737, 170] width 135 height 28
drag, startPoint x: 759, startPoint y: 342, endPoint x: 828, endPoint y: 351, distance: 69.6
click at [828, 351] on div "Contratos Contrato #ece78ad4 Parcelas Parcela #4 Parcela #4 - Outubro de 2025 C…" at bounding box center [515, 540] width 639 height 983
paste input "41.13"
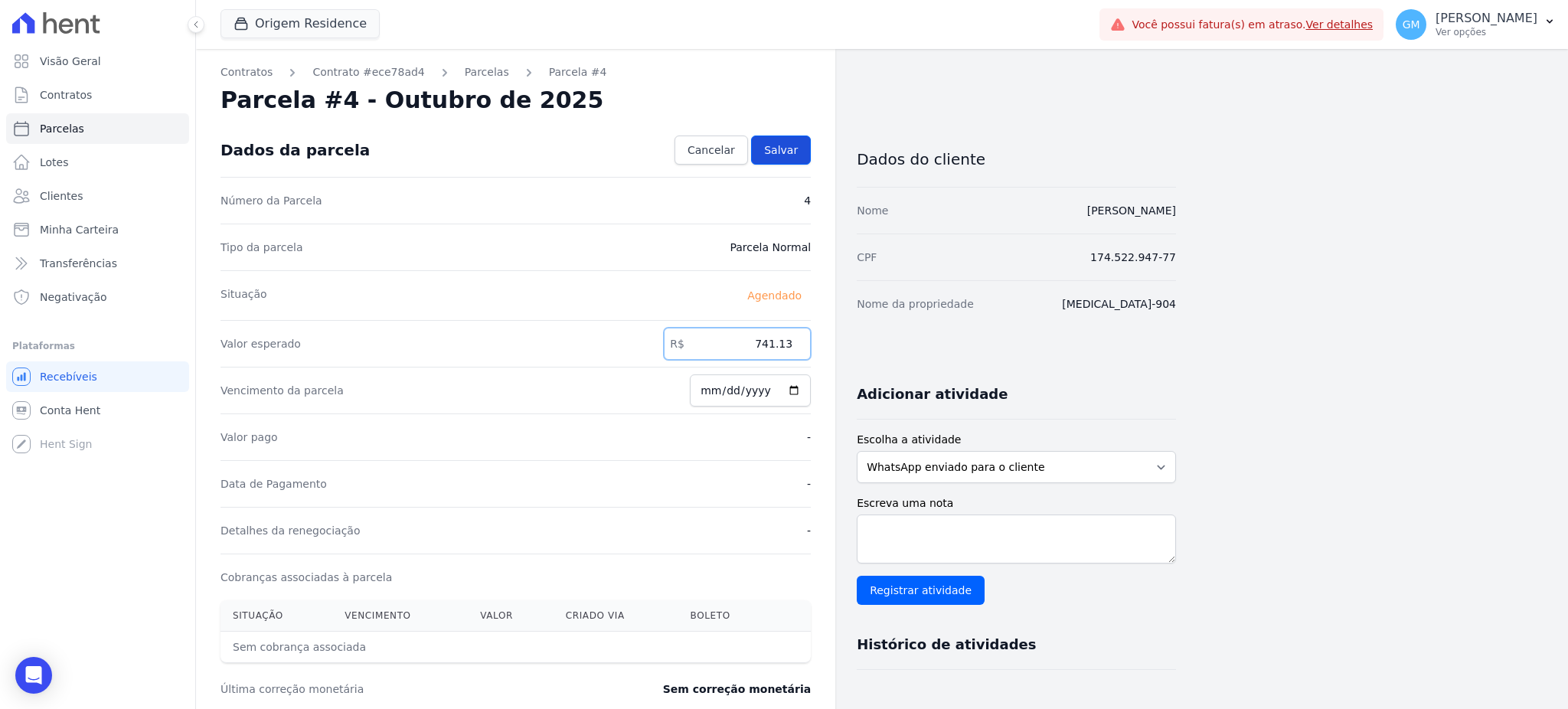
type input "741.13"
click at [778, 159] on link "Salvar" at bounding box center [781, 150] width 60 height 29
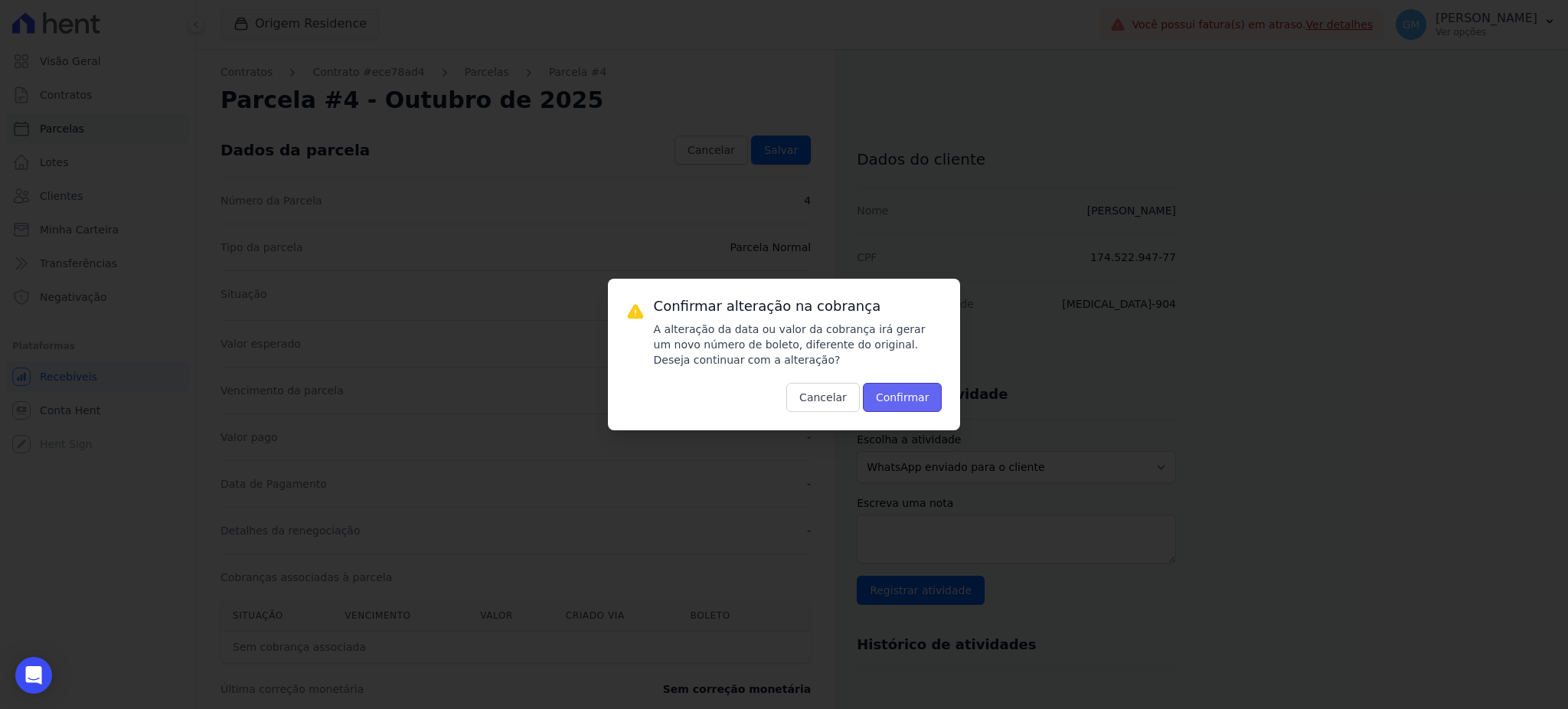
click at [913, 398] on button "Confirmar" at bounding box center [903, 397] width 80 height 29
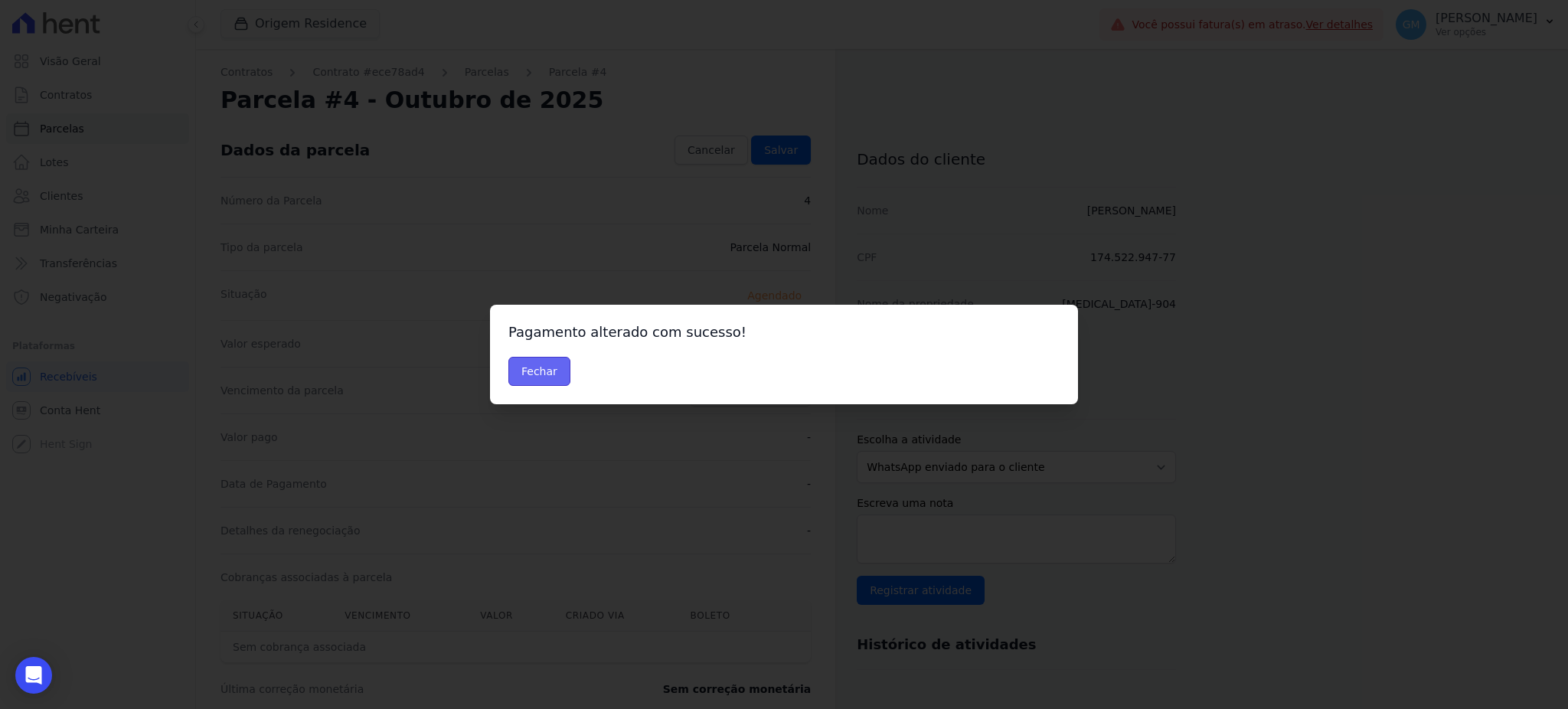
click at [558, 379] on button "Fechar" at bounding box center [539, 371] width 62 height 29
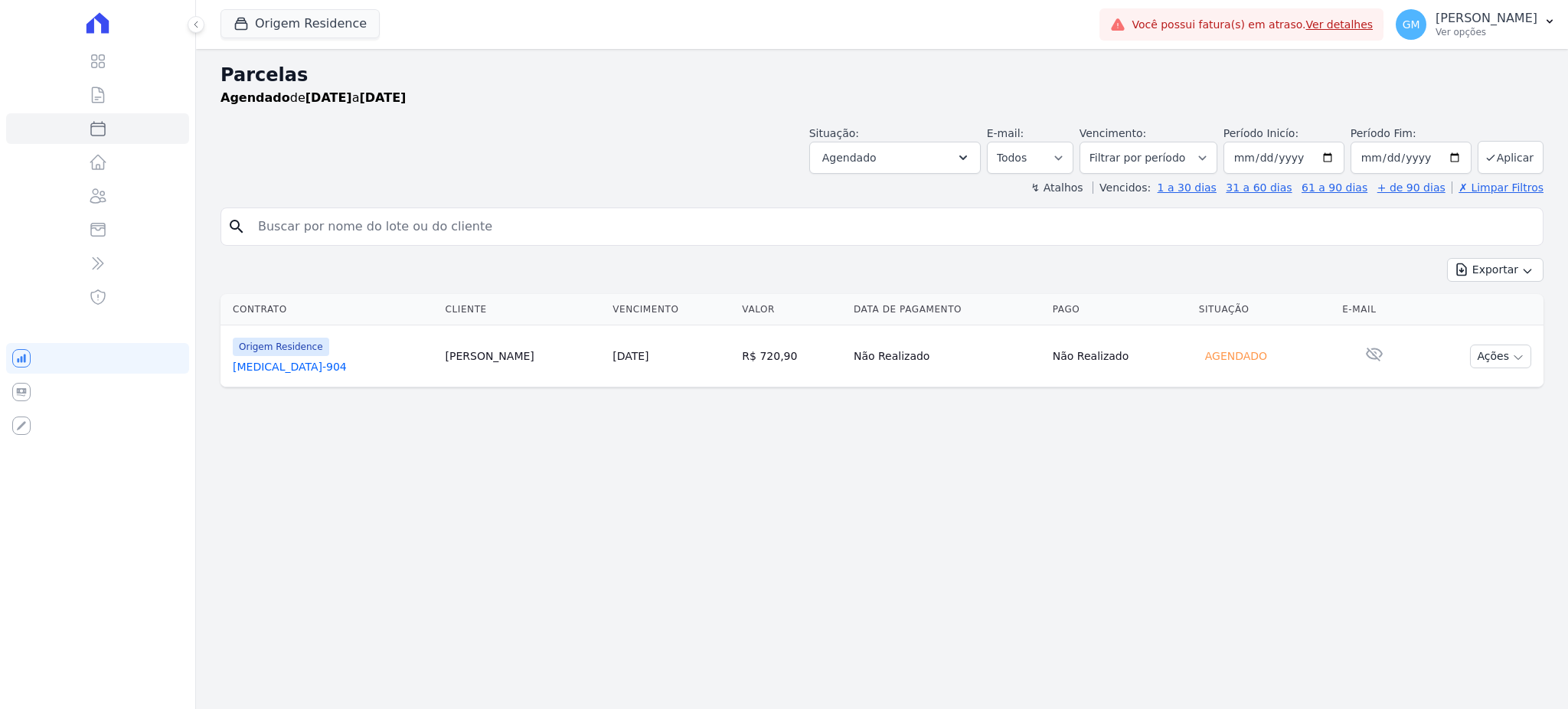
select select
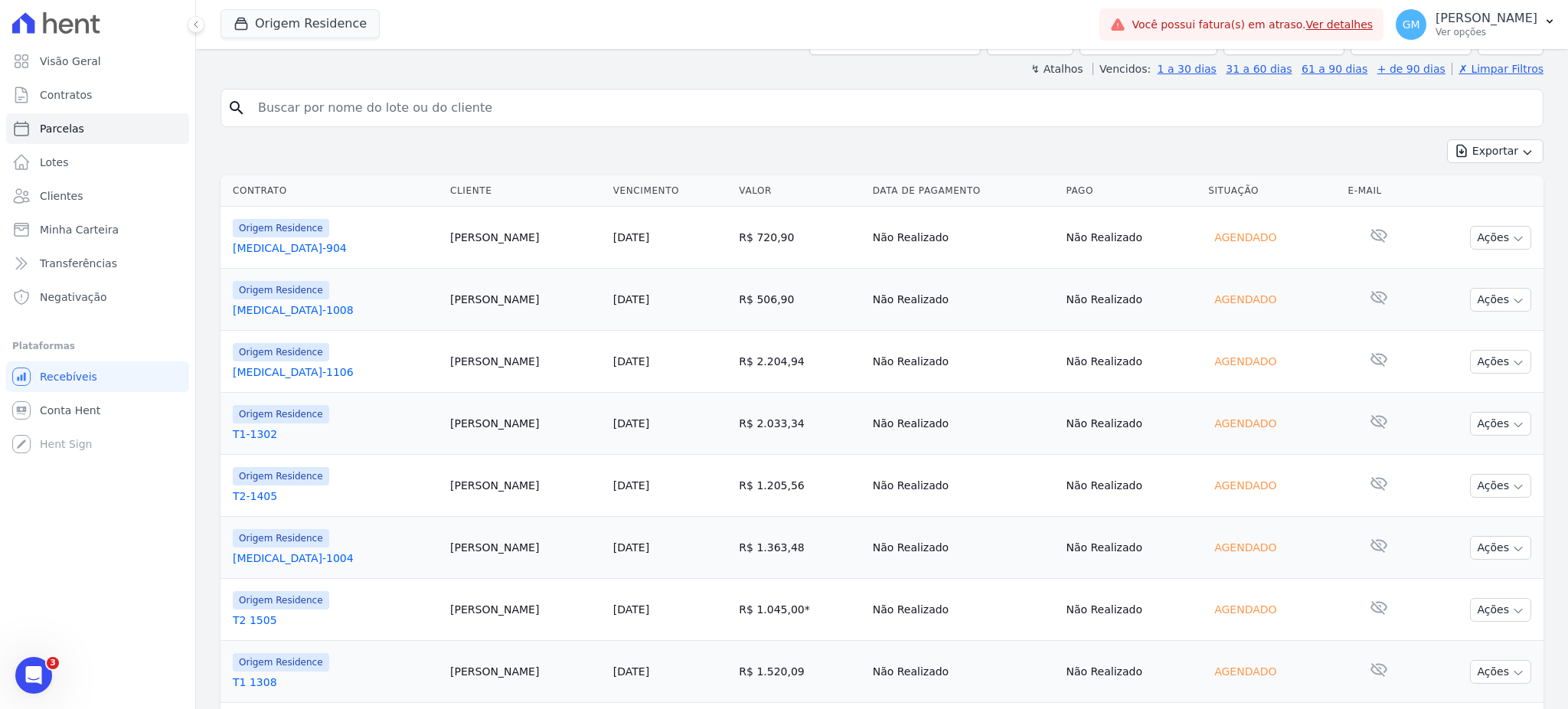
scroll to position [221, 0]
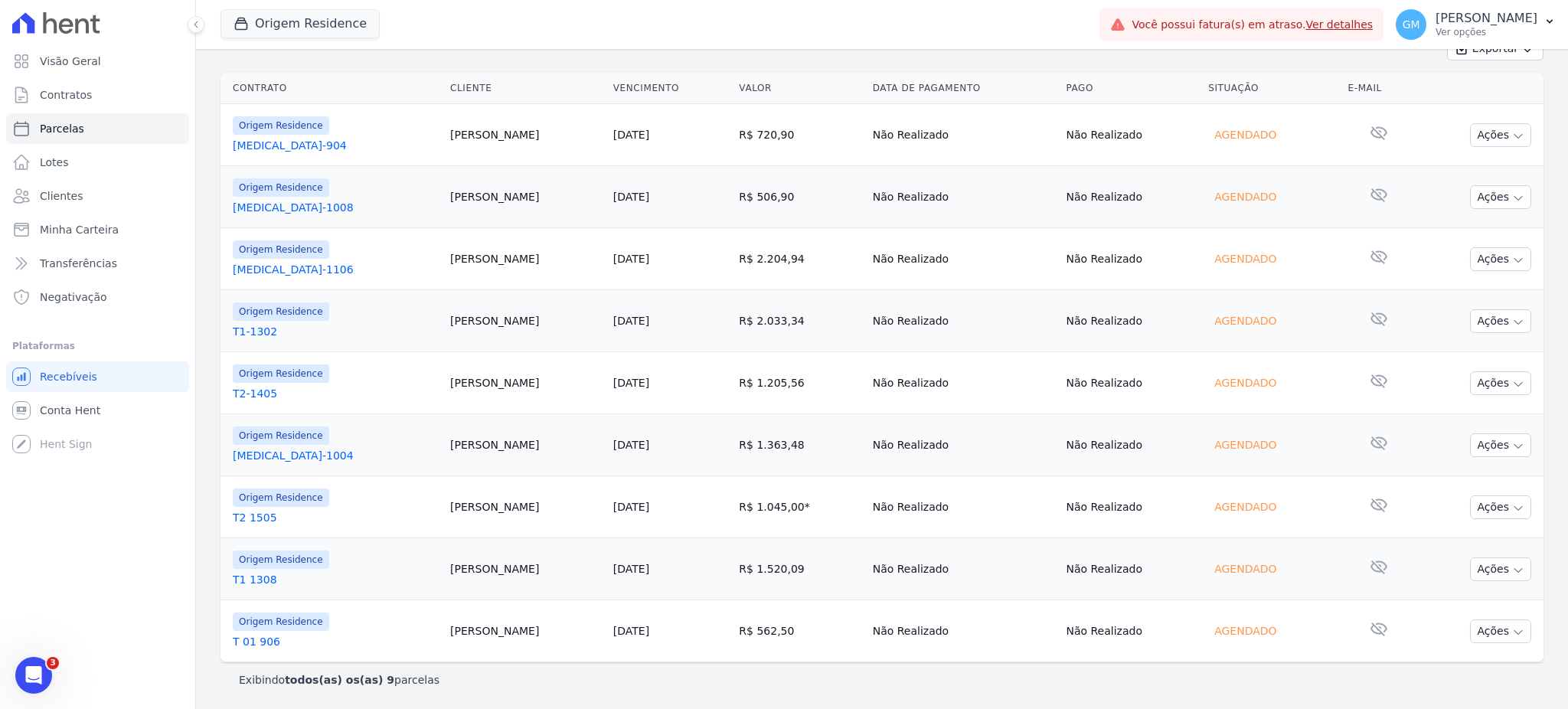
drag, startPoint x: 476, startPoint y: 136, endPoint x: 410, endPoint y: 147, distance: 66.9
click at [444, 147] on td "Caio Santos" at bounding box center [525, 135] width 163 height 62
copy td "Caio Santos"
drag, startPoint x: 472, startPoint y: 200, endPoint x: 412, endPoint y: 202, distance: 60.0
click at [444, 202] on td "[PERSON_NAME]" at bounding box center [525, 197] width 163 height 62
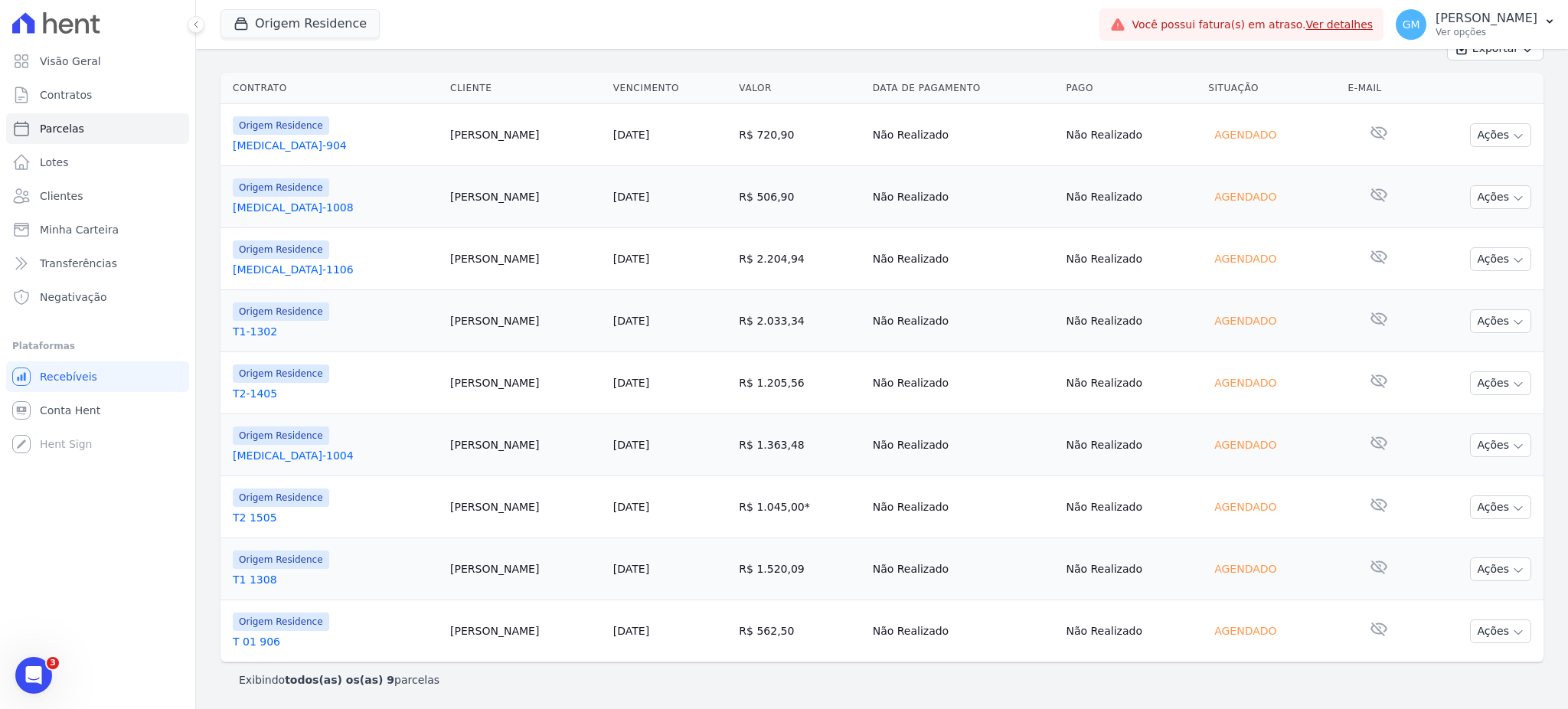
copy td "[PERSON_NAME]"
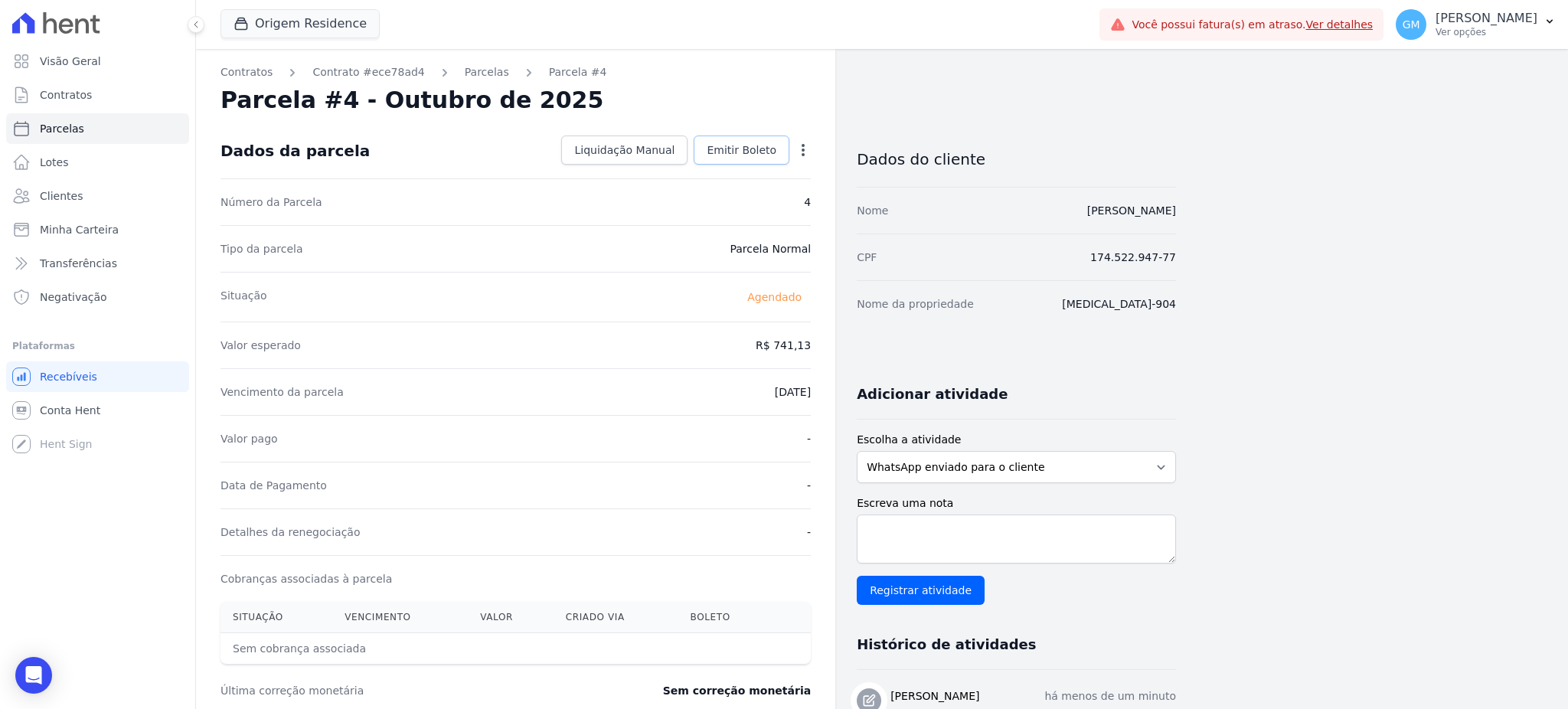
click at [761, 160] on link "Emitir Boleto" at bounding box center [741, 150] width 96 height 29
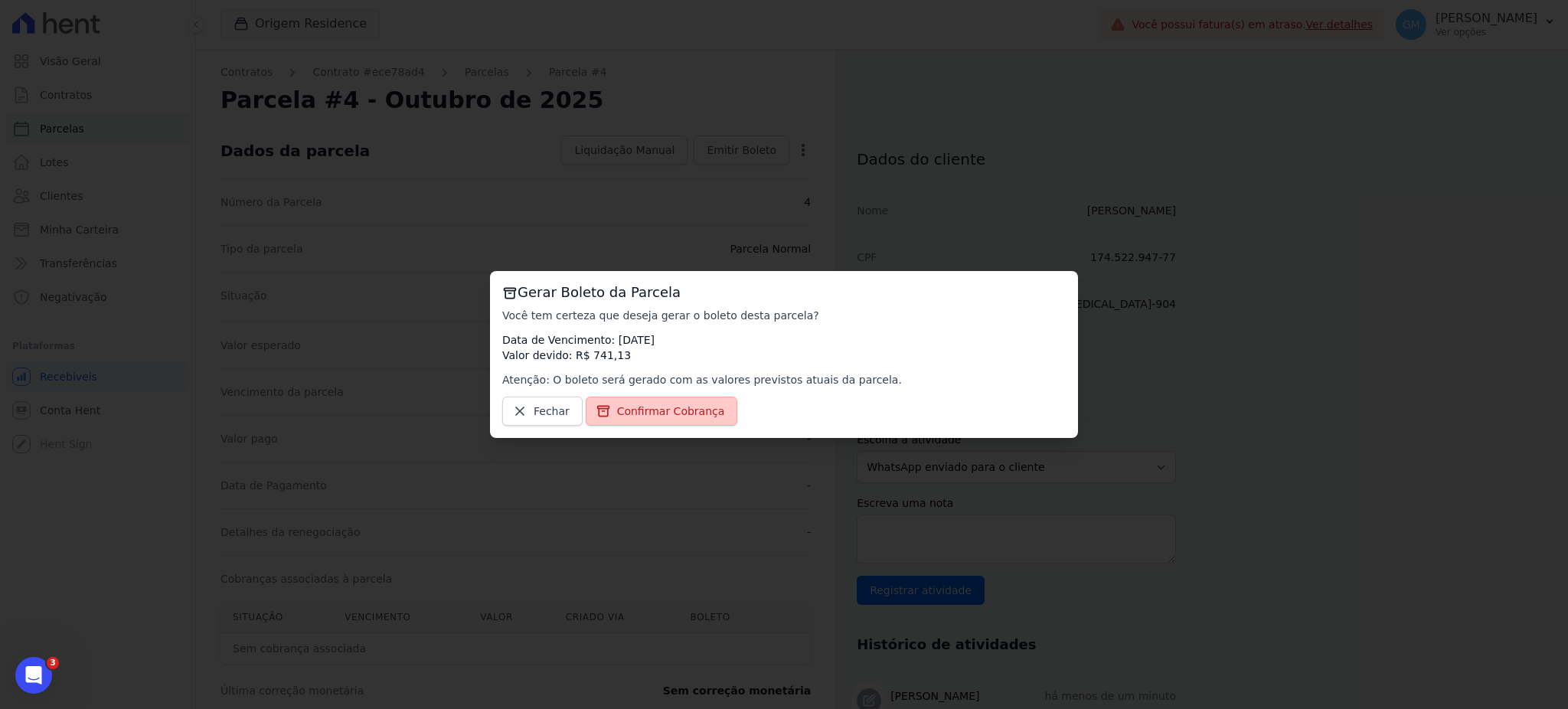
click at [692, 417] on span "Confirmar Cobrança" at bounding box center [670, 410] width 108 height 15
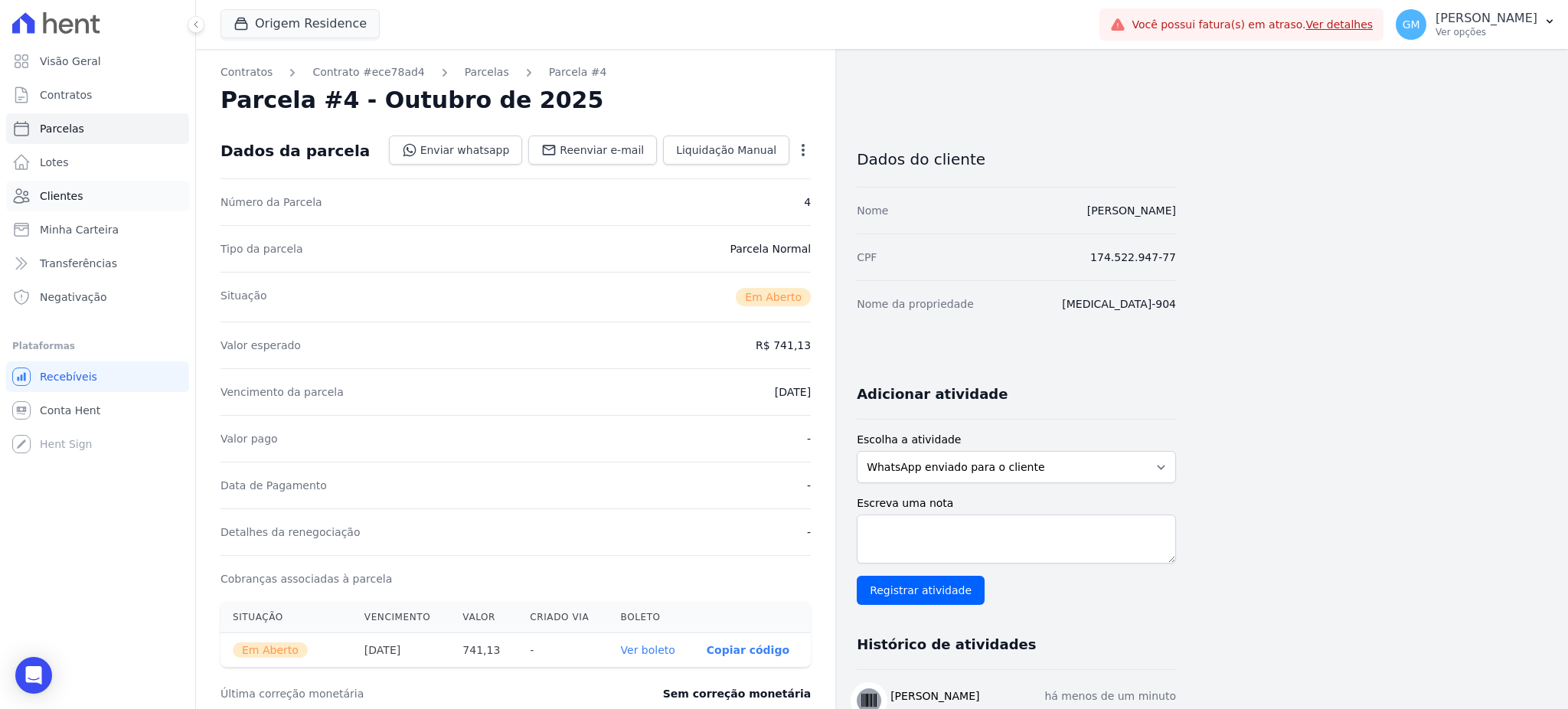
click at [87, 203] on link "Clientes" at bounding box center [98, 196] width 183 height 30
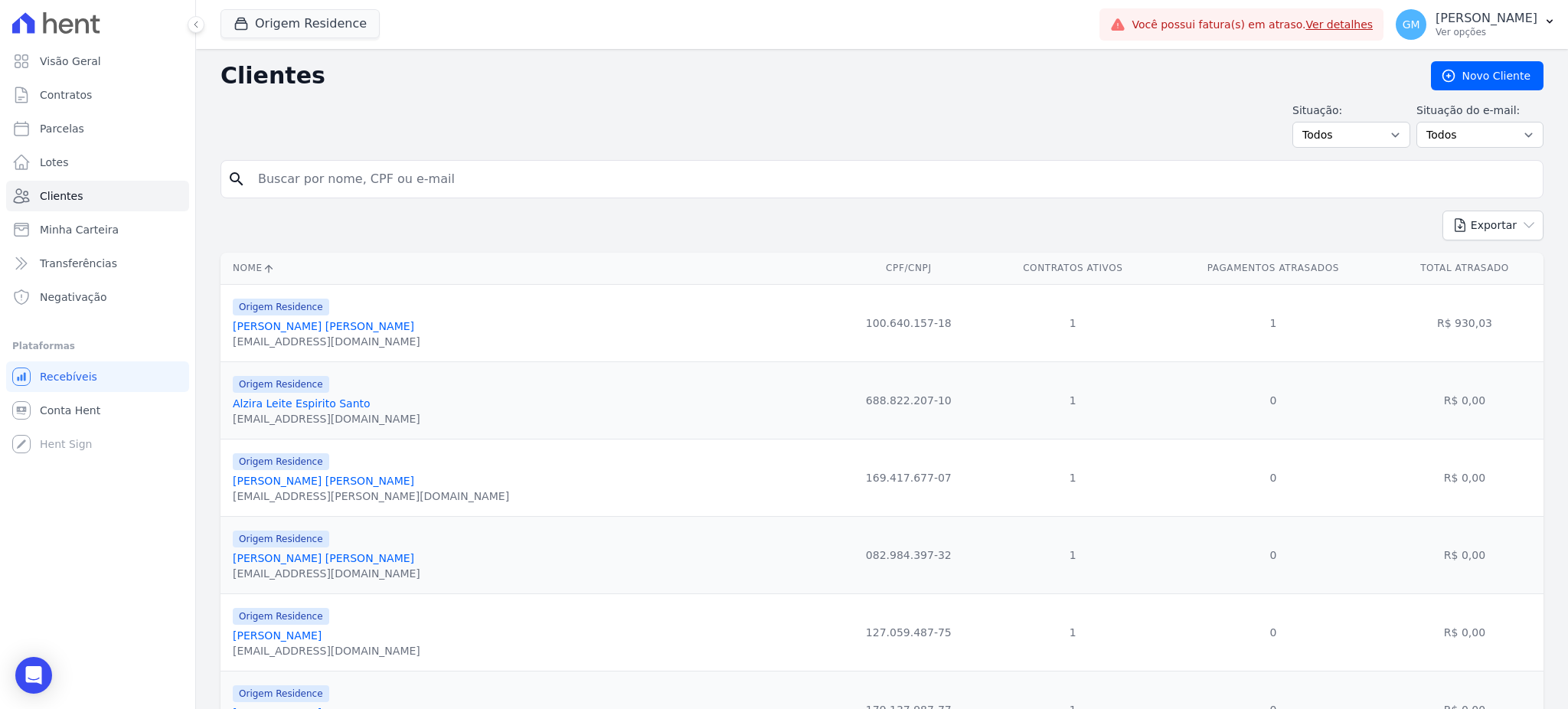
click at [327, 163] on div "search" at bounding box center [882, 179] width 1323 height 38
click at [332, 178] on input "search" at bounding box center [892, 179] width 1288 height 30
paste input "Diogo Feddersen"
drag, startPoint x: 285, startPoint y: 188, endPoint x: 268, endPoint y: 189, distance: 17.0
click at [268, 189] on input "Diogo Feddersen" at bounding box center [892, 179] width 1288 height 30
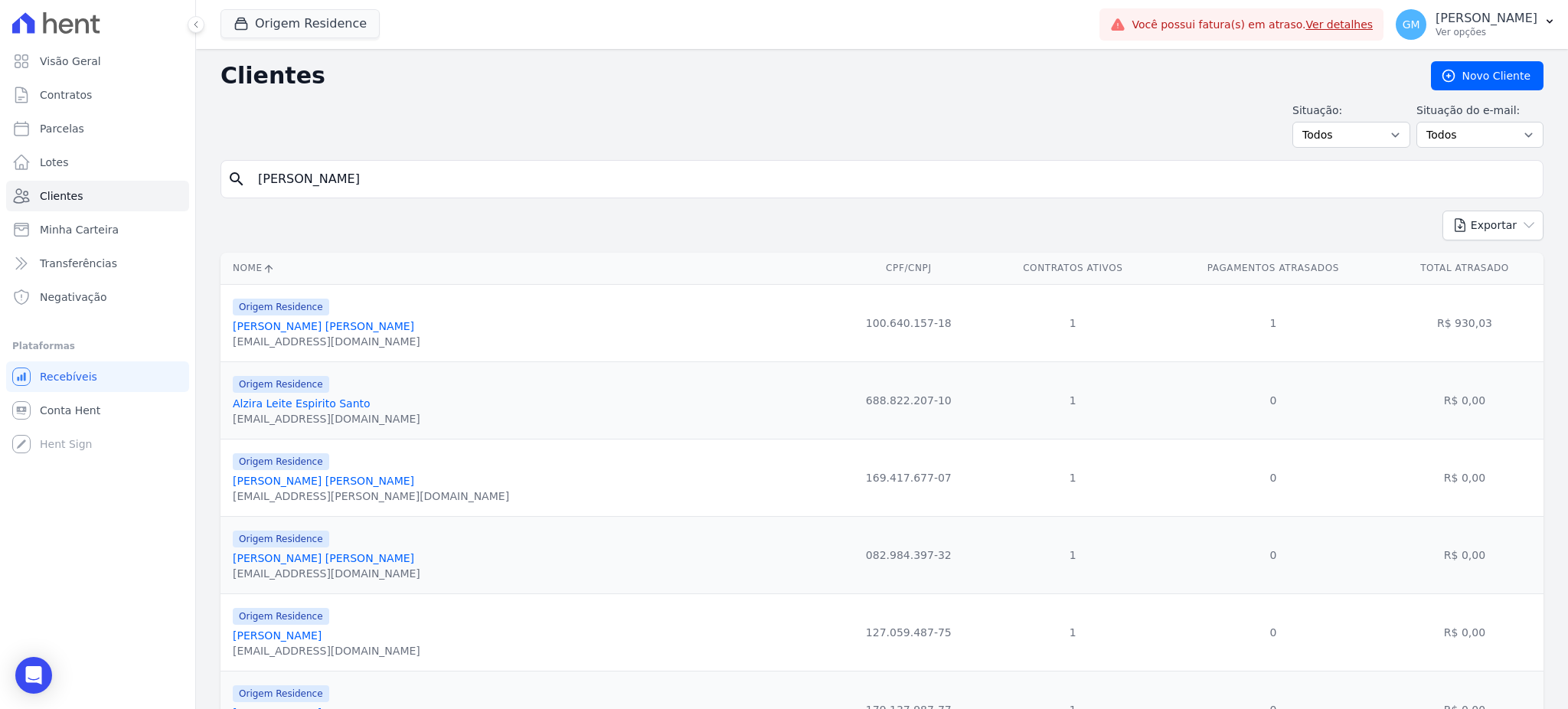
drag, startPoint x: 272, startPoint y: 186, endPoint x: 242, endPoint y: 186, distance: 30.0
click at [242, 186] on div "search Dio Feddersen" at bounding box center [882, 179] width 1323 height 38
type input "o Feddersen"
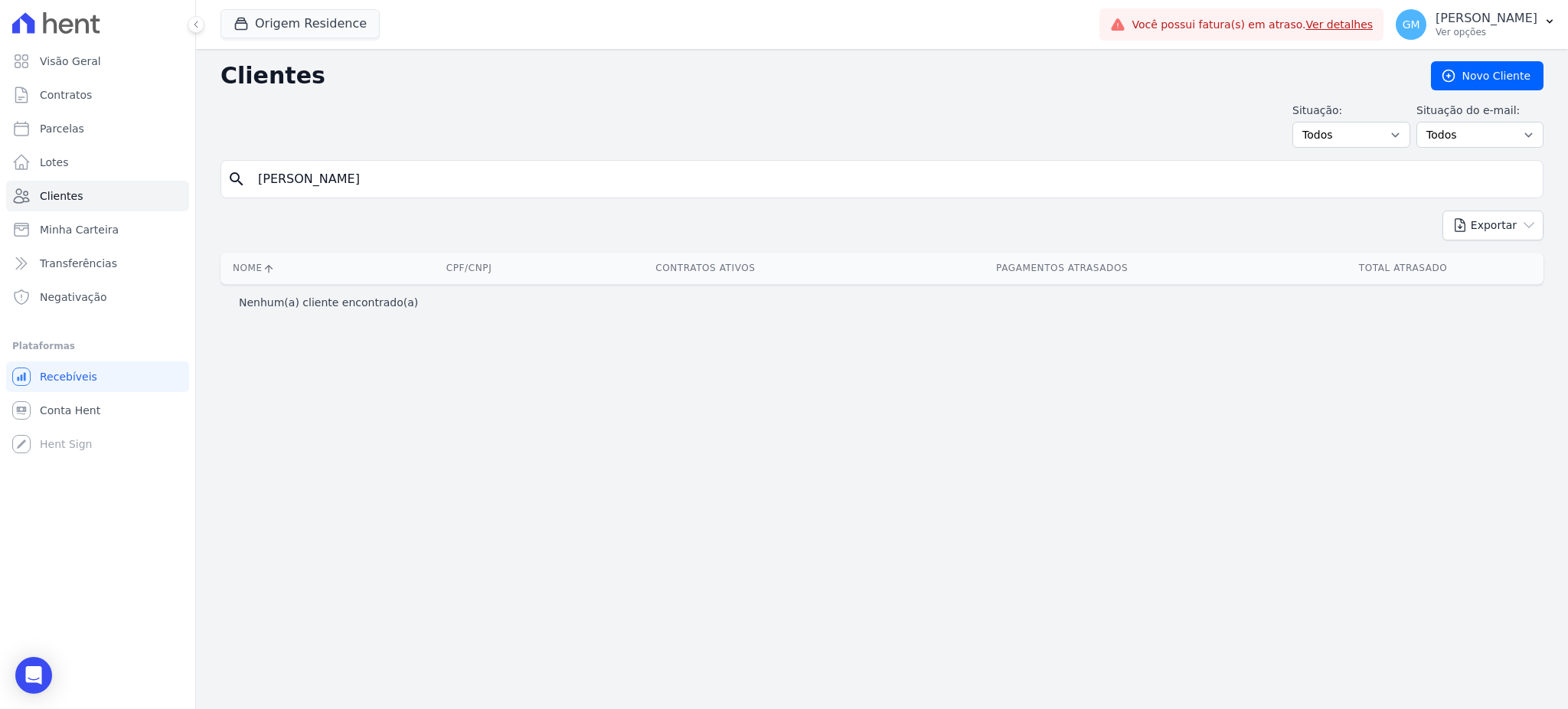
click at [266, 174] on input "o Feddersen" at bounding box center [892, 179] width 1288 height 30
type input "Feddersen"
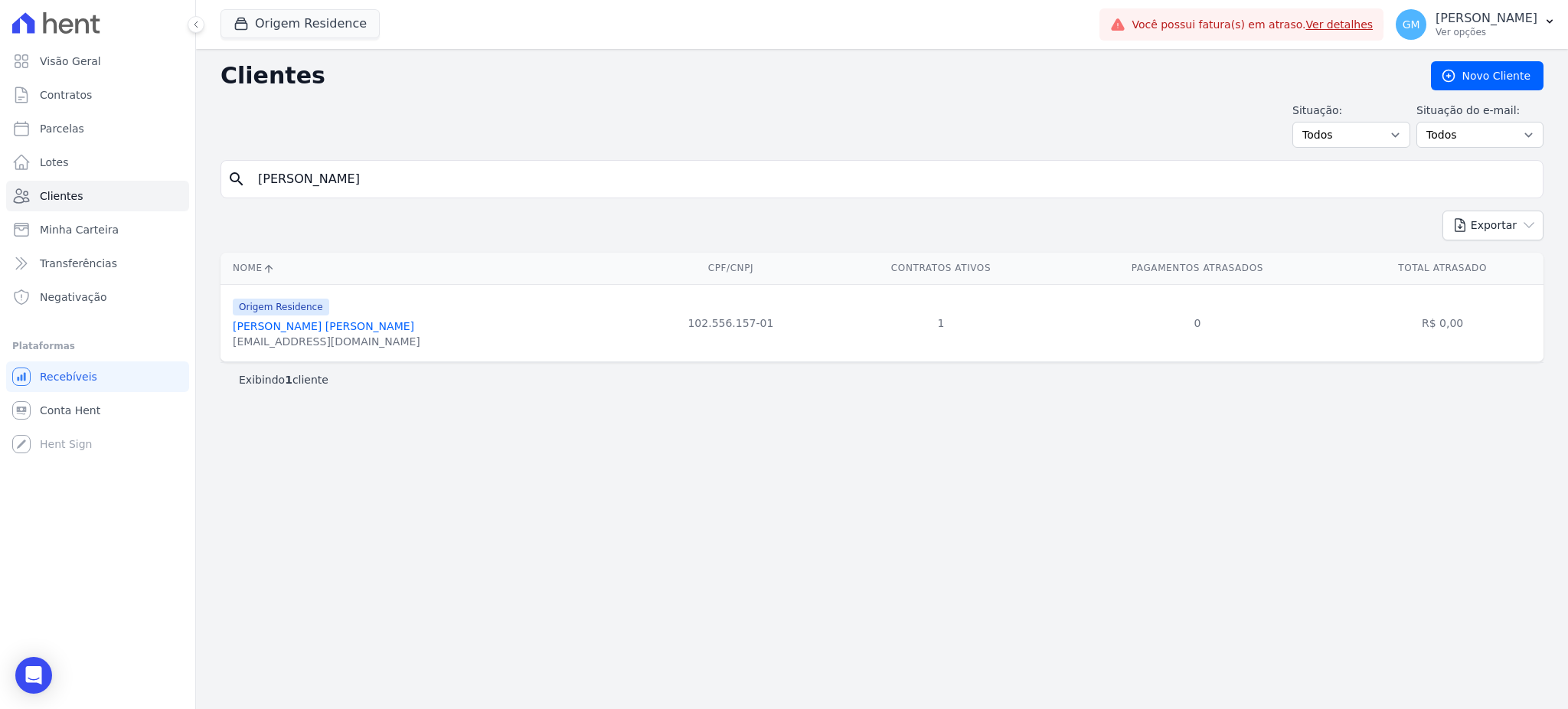
click at [320, 323] on link "[PERSON_NAME]" at bounding box center [323, 326] width 182 height 12
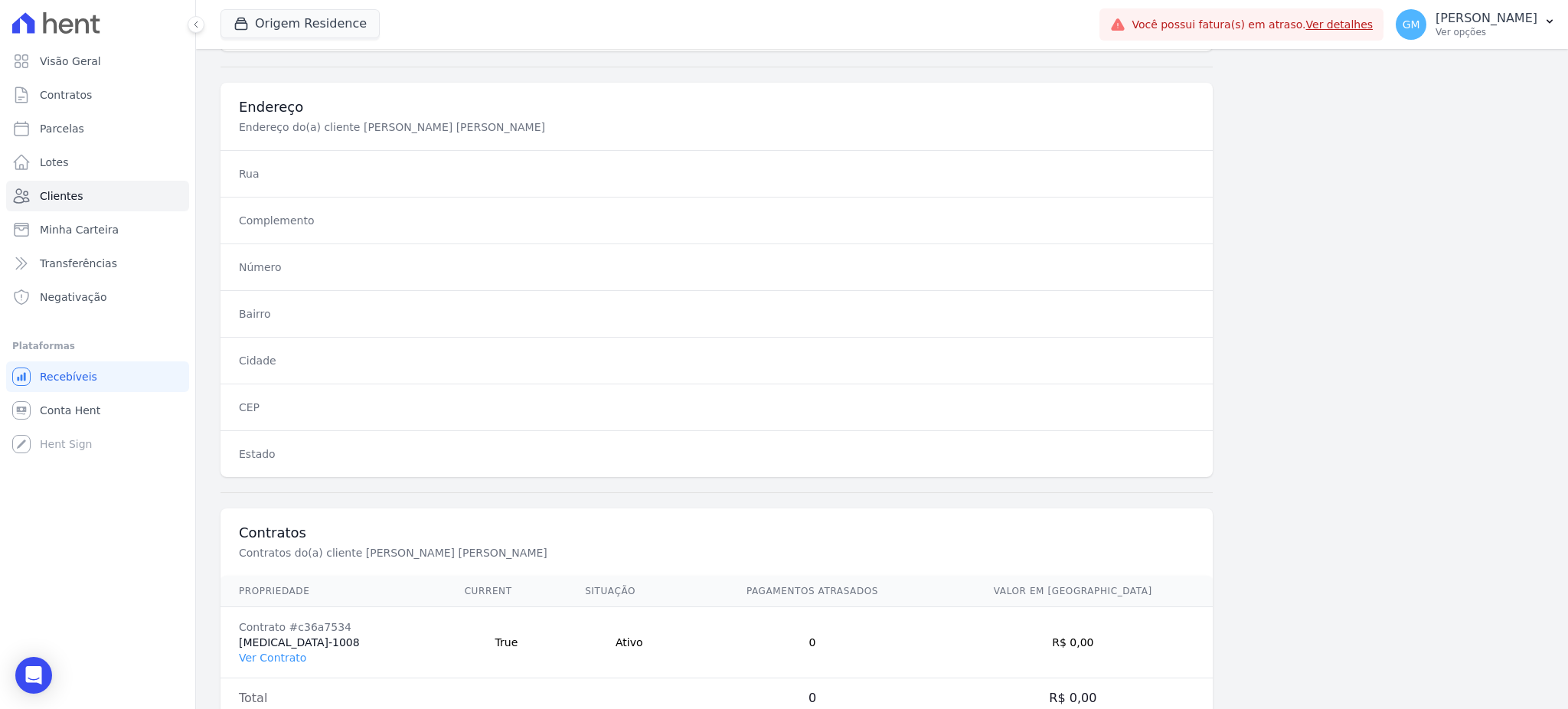
scroll to position [724, 0]
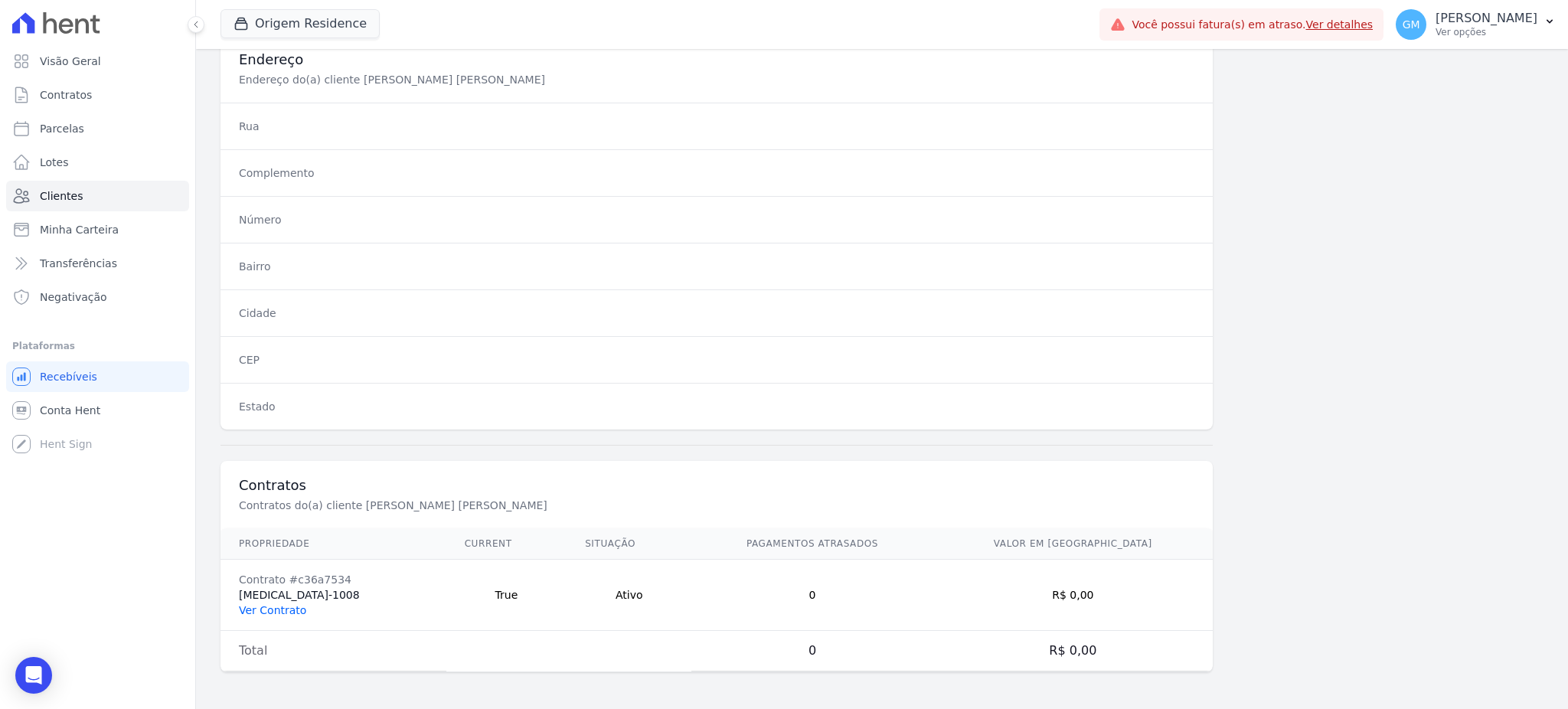
click at [263, 609] on link "Ver Contrato" at bounding box center [272, 609] width 68 height 12
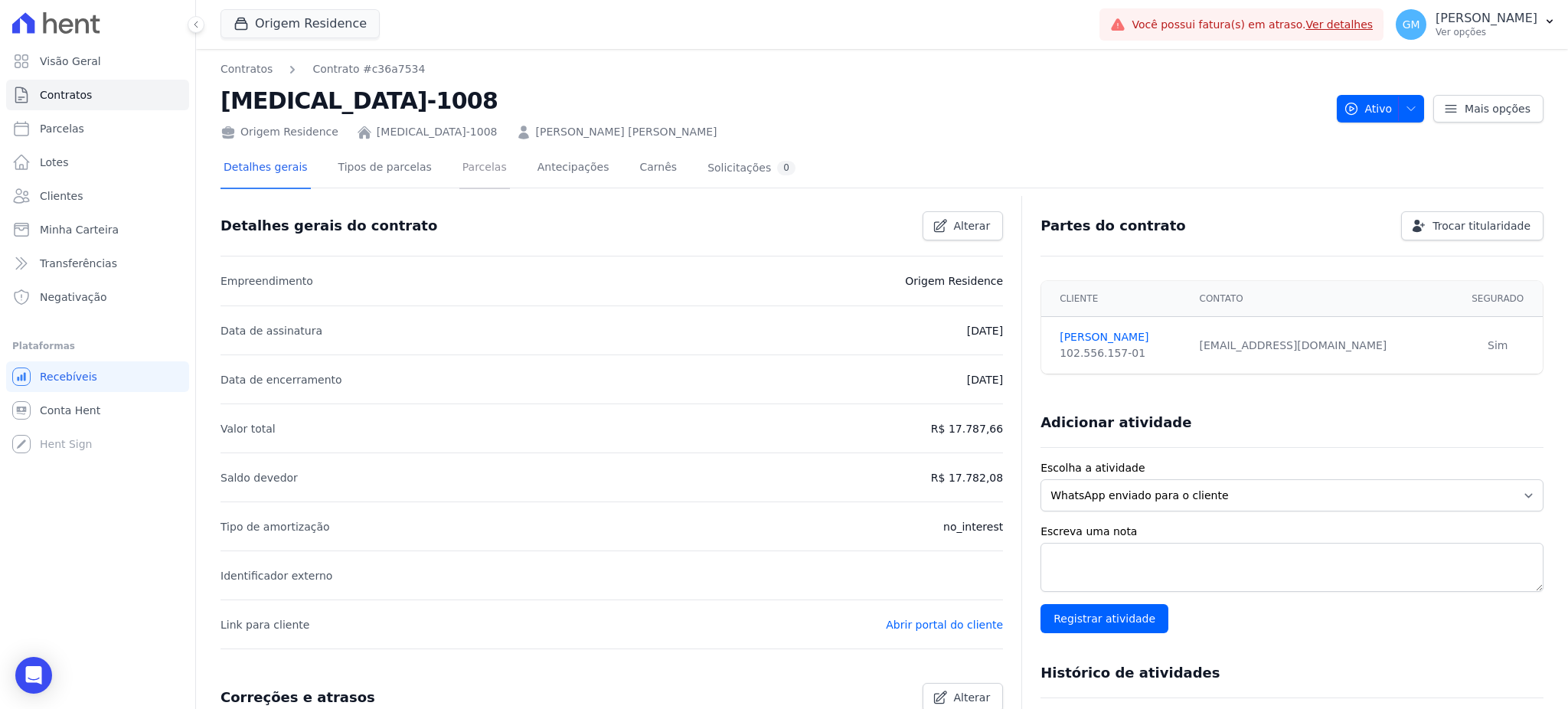
click at [459, 163] on link "Parcelas" at bounding box center [484, 168] width 50 height 41
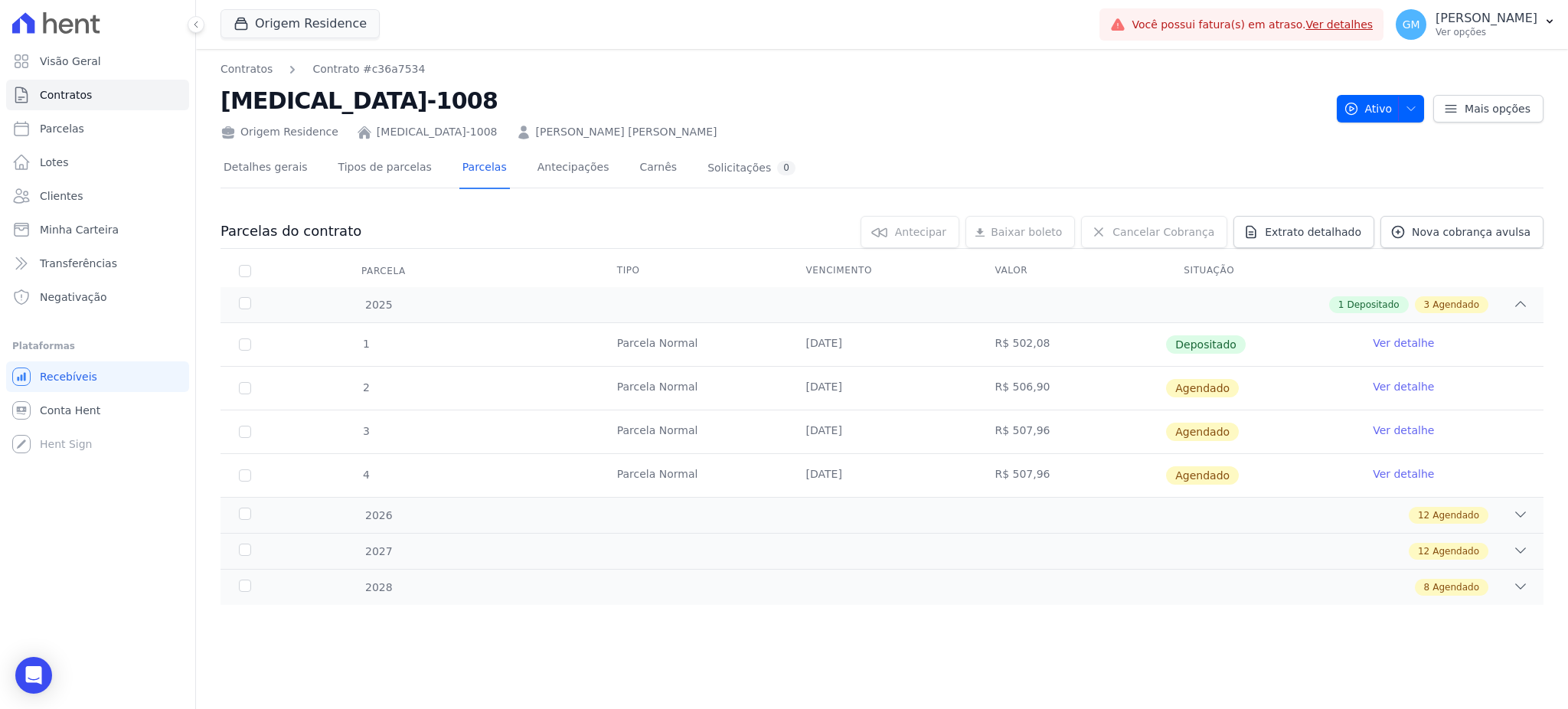
click at [1404, 342] on link "Ver detalhe" at bounding box center [1403, 343] width 61 height 15
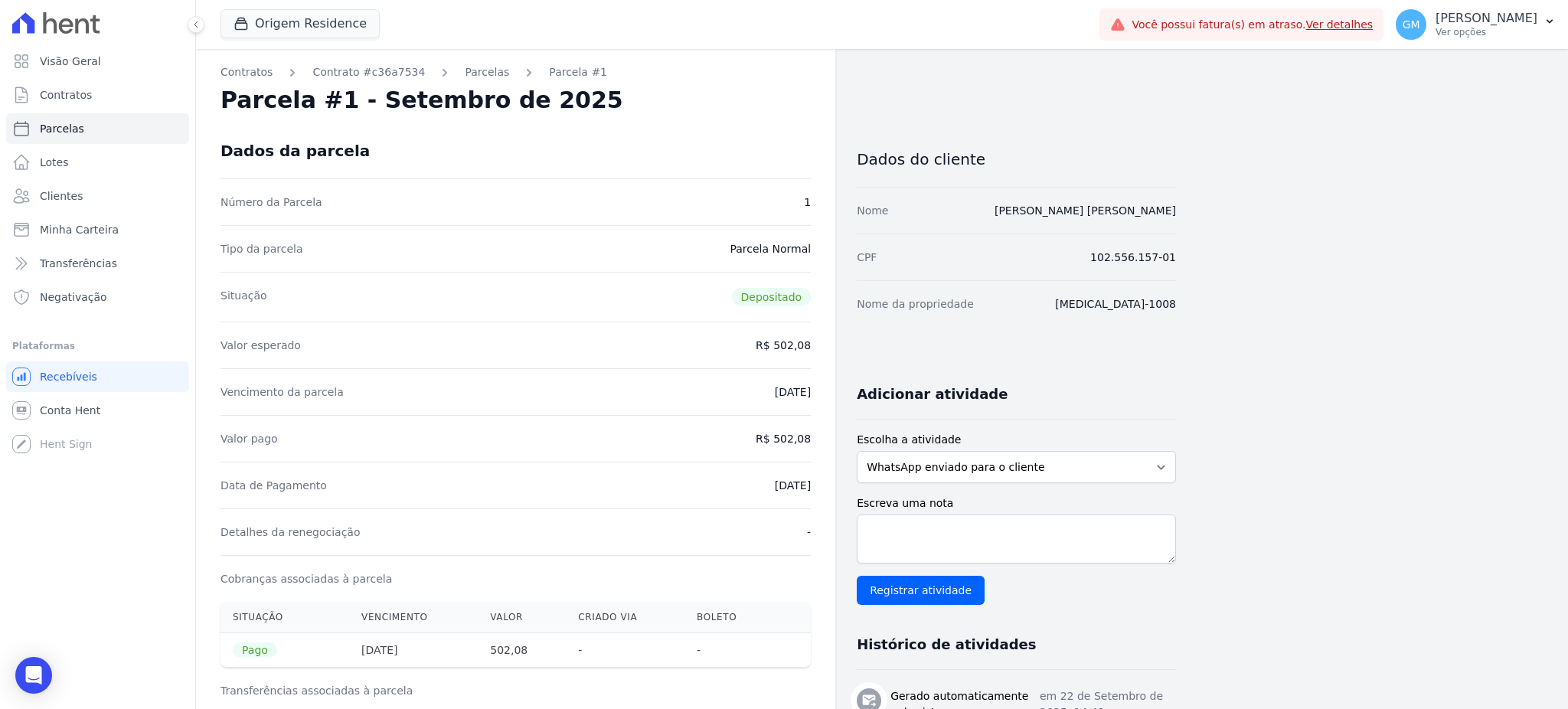
click at [747, 168] on div "Dados da parcela" at bounding box center [515, 151] width 590 height 55
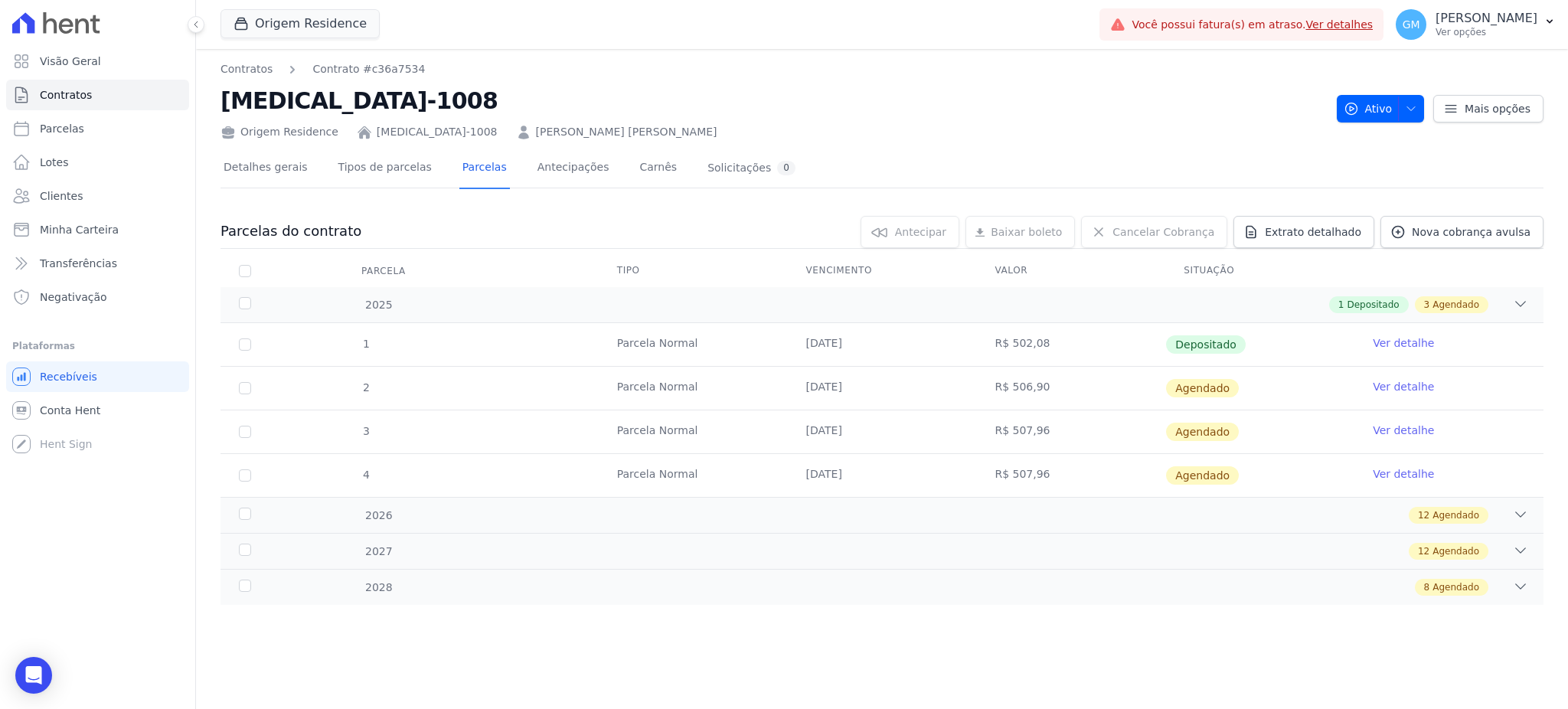
click at [1390, 387] on link "Ver detalhe" at bounding box center [1403, 386] width 61 height 15
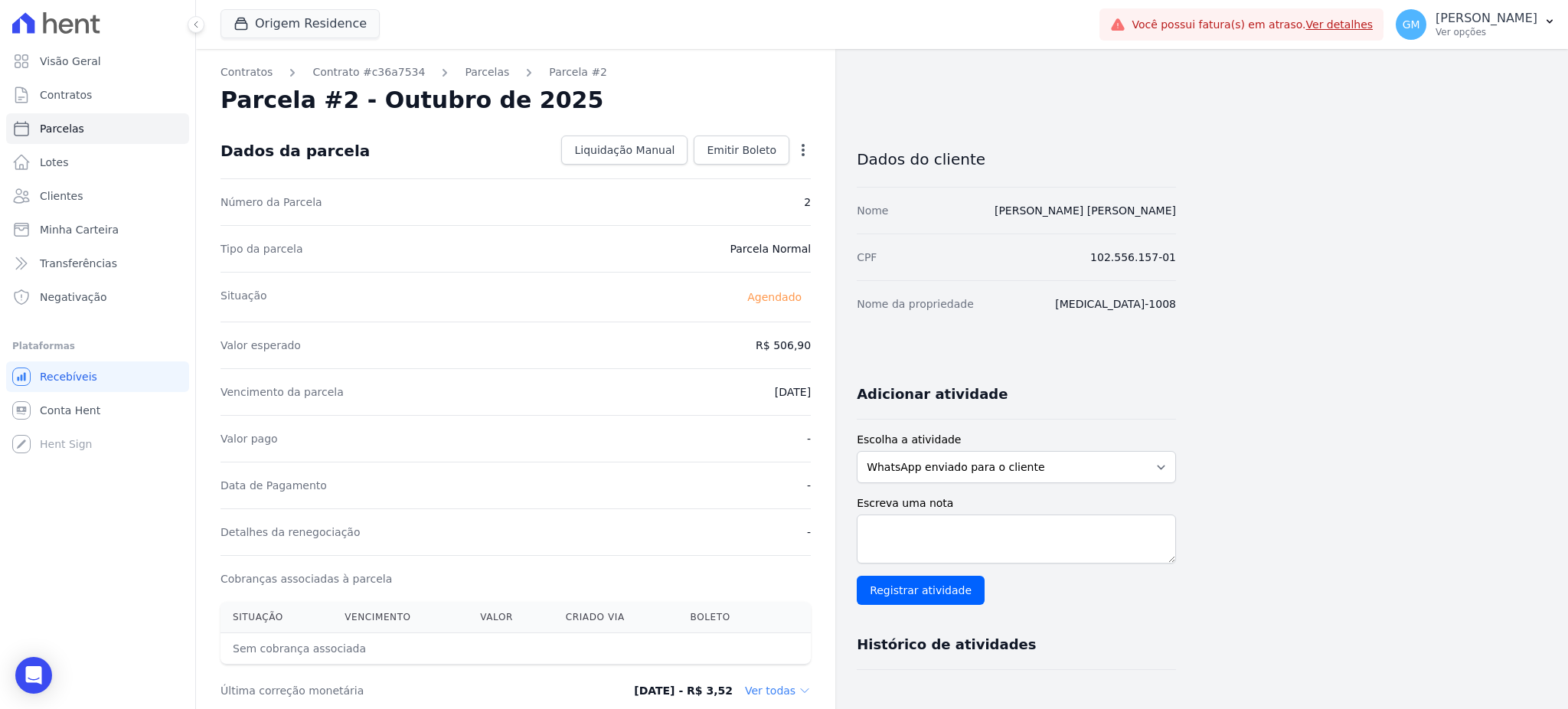
click at [801, 147] on icon "button" at bounding box center [802, 150] width 15 height 15
click at [739, 166] on link "Alterar" at bounding box center [737, 170] width 135 height 28
drag, startPoint x: 748, startPoint y: 342, endPoint x: 839, endPoint y: 342, distance: 91.0
click at [839, 342] on div "Contratos Contrato #c36a7534 Parcelas Parcela #2 Parcela #2 - Outubro de 2025 C…" at bounding box center [686, 540] width 980 height 983
paste input "3.13"
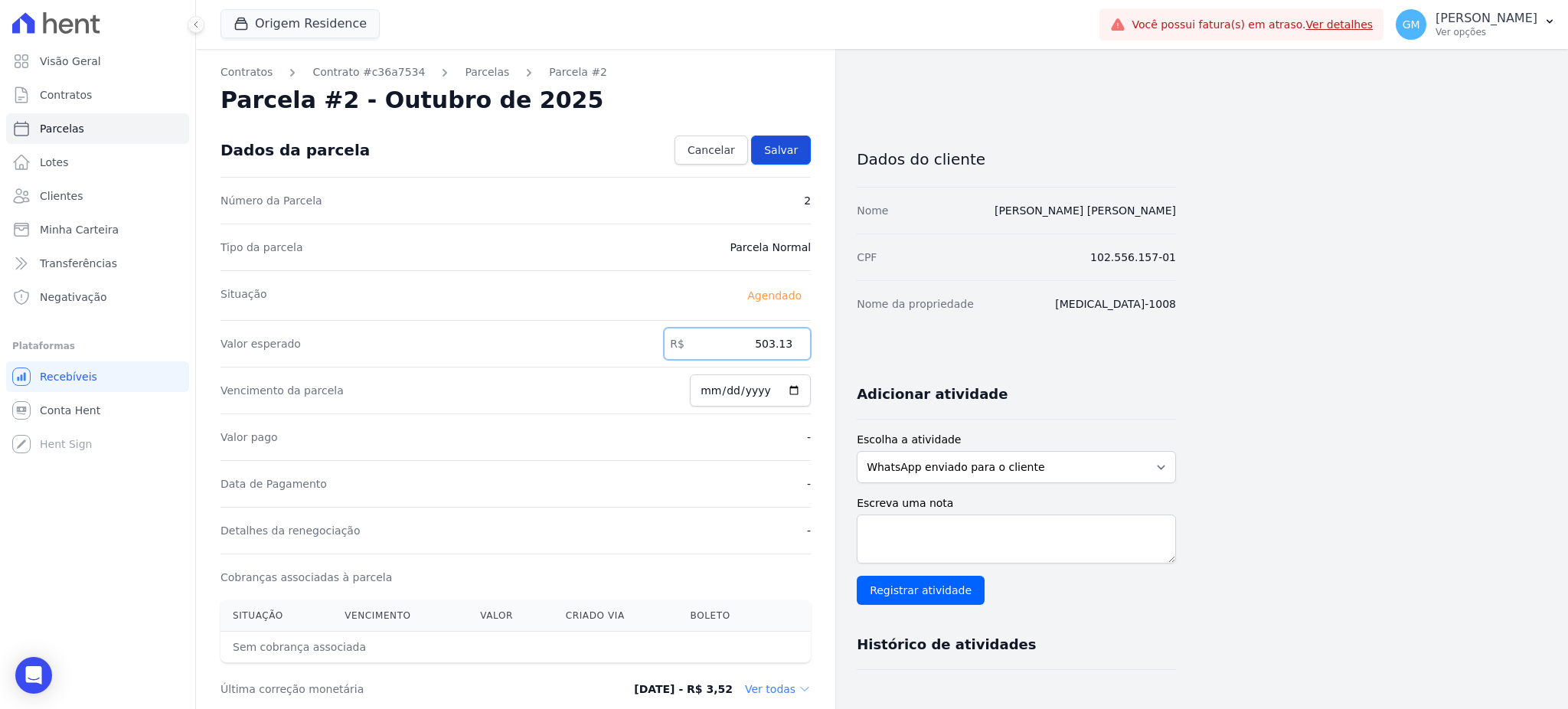
type input "503.13"
click at [790, 153] on span "Salvar" at bounding box center [781, 150] width 33 height 15
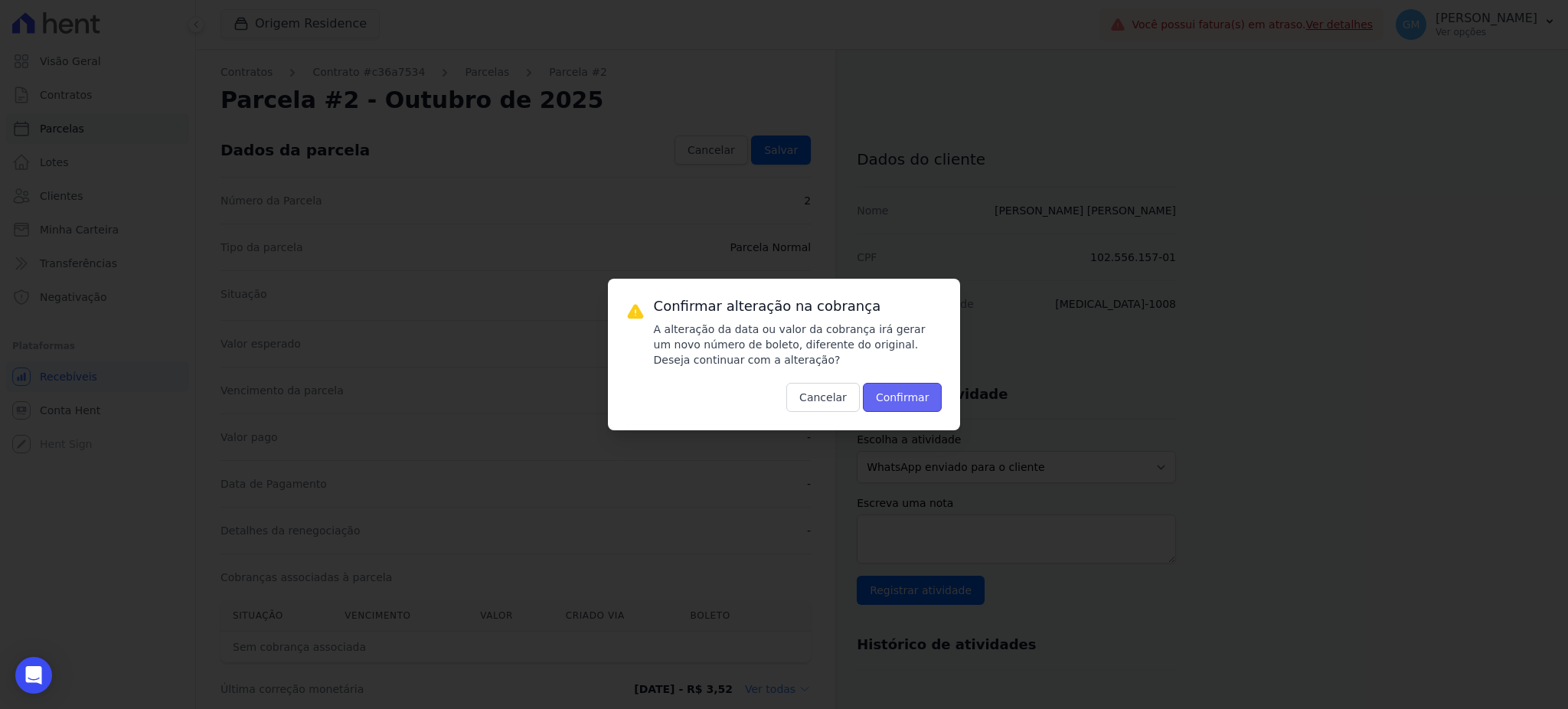
click at [933, 404] on button "Confirmar" at bounding box center [903, 397] width 80 height 29
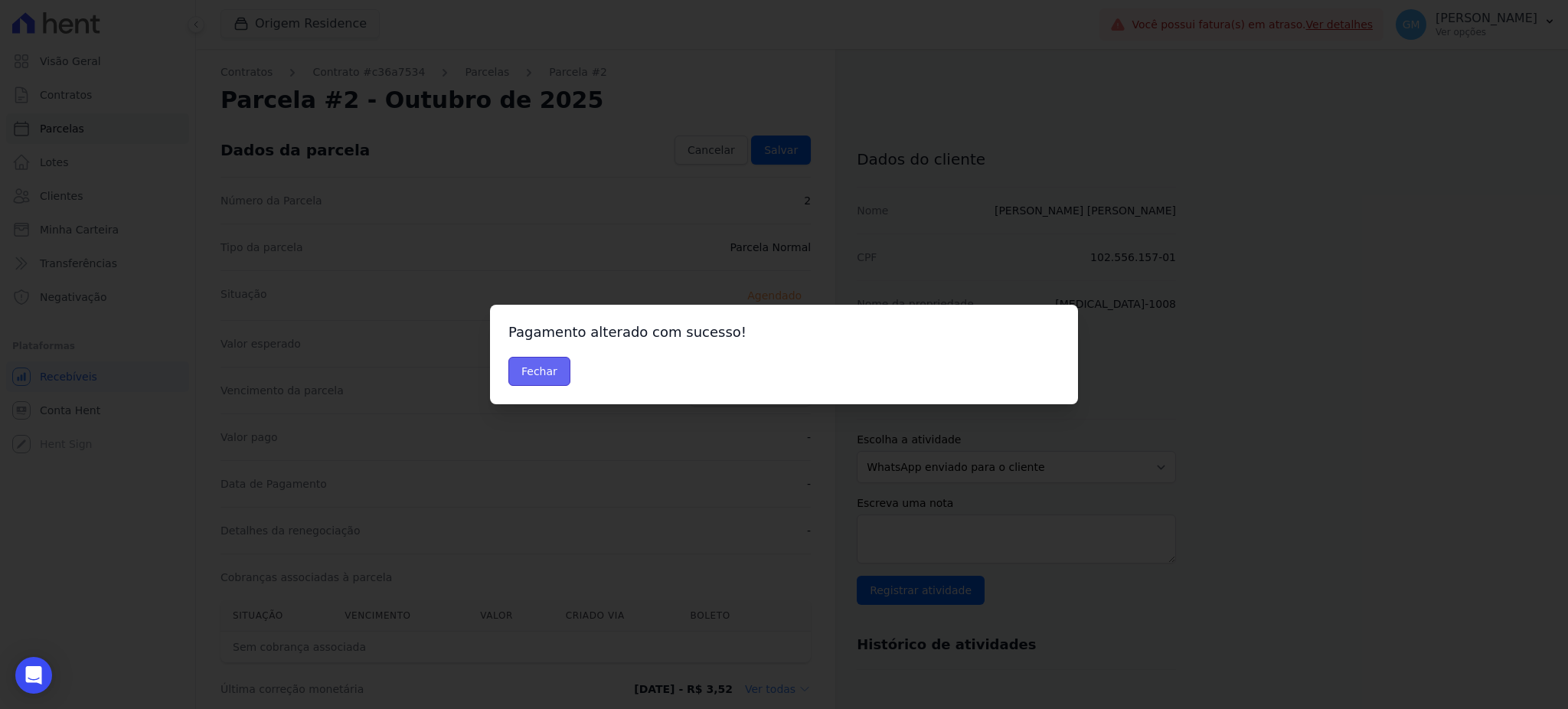
click at [537, 371] on button "Fechar" at bounding box center [539, 371] width 62 height 29
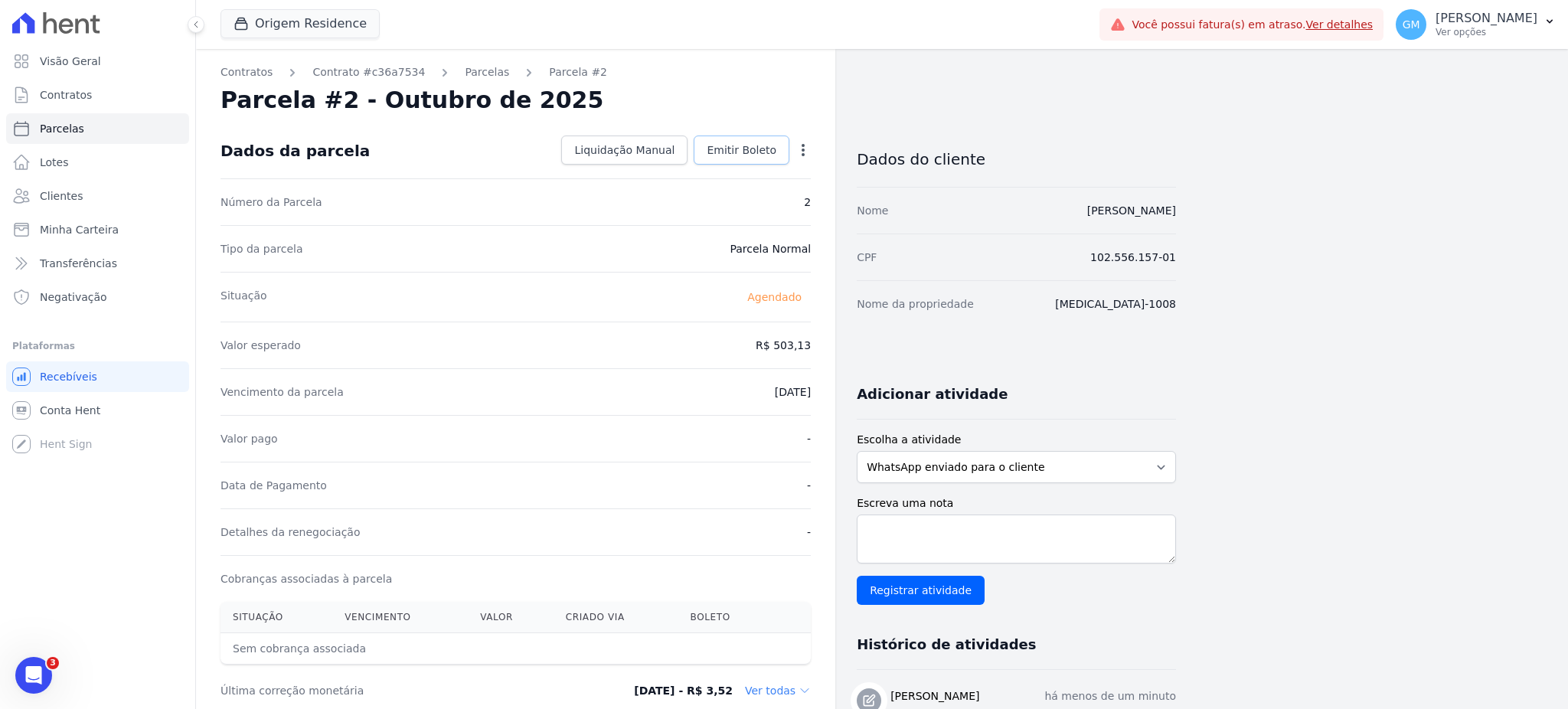
click at [763, 139] on link "Emitir Boleto" at bounding box center [741, 150] width 96 height 29
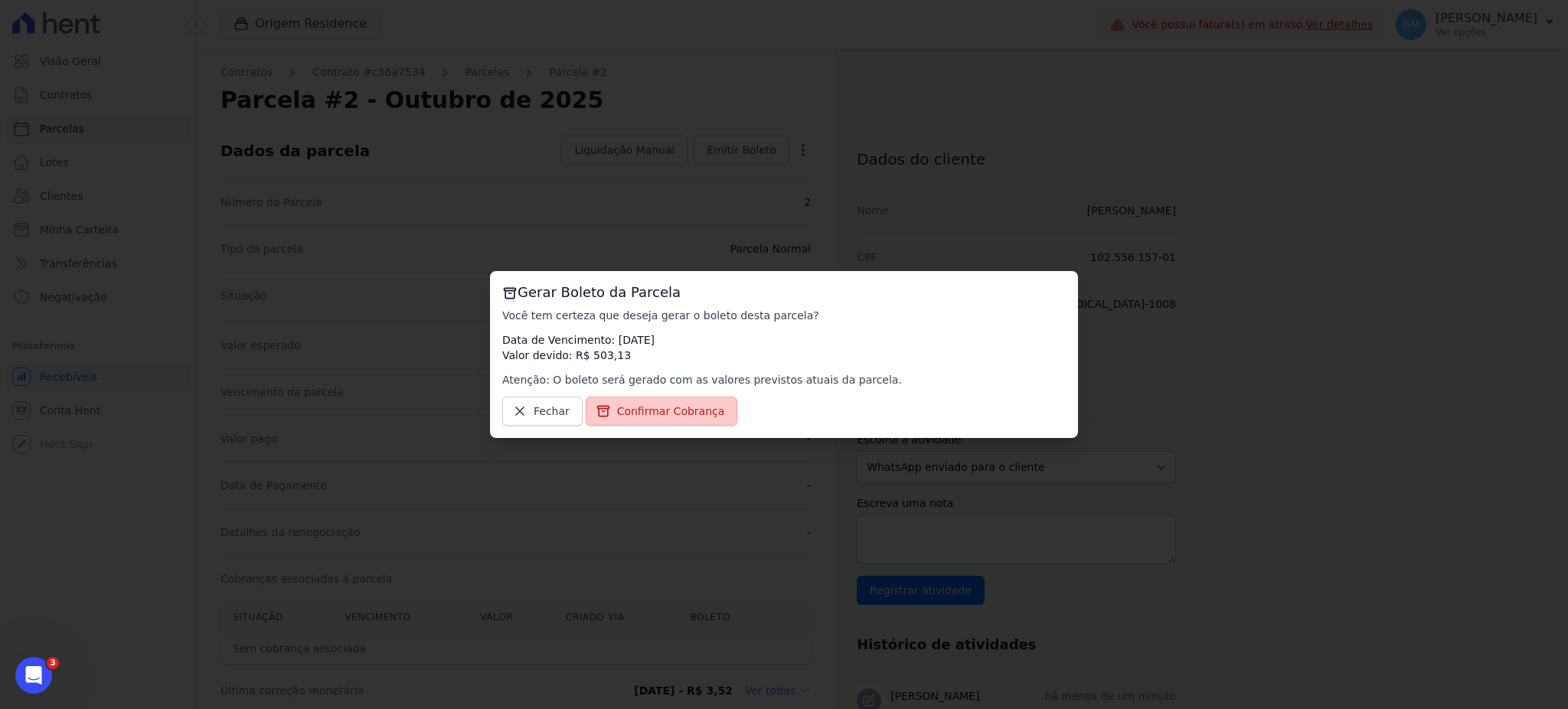
click at [671, 410] on span "Confirmar Cobrança" at bounding box center [670, 410] width 108 height 15
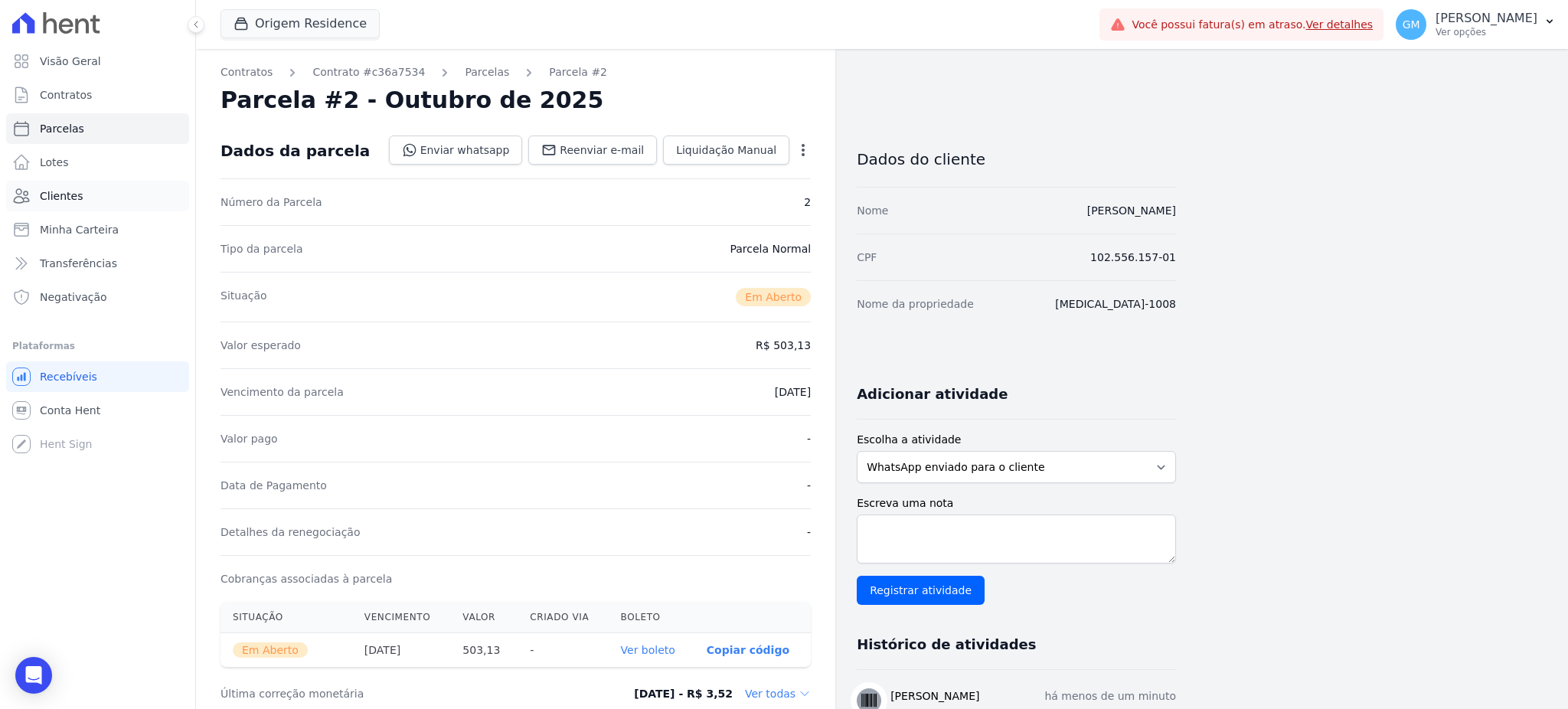
click at [121, 203] on link "Clientes" at bounding box center [98, 196] width 183 height 30
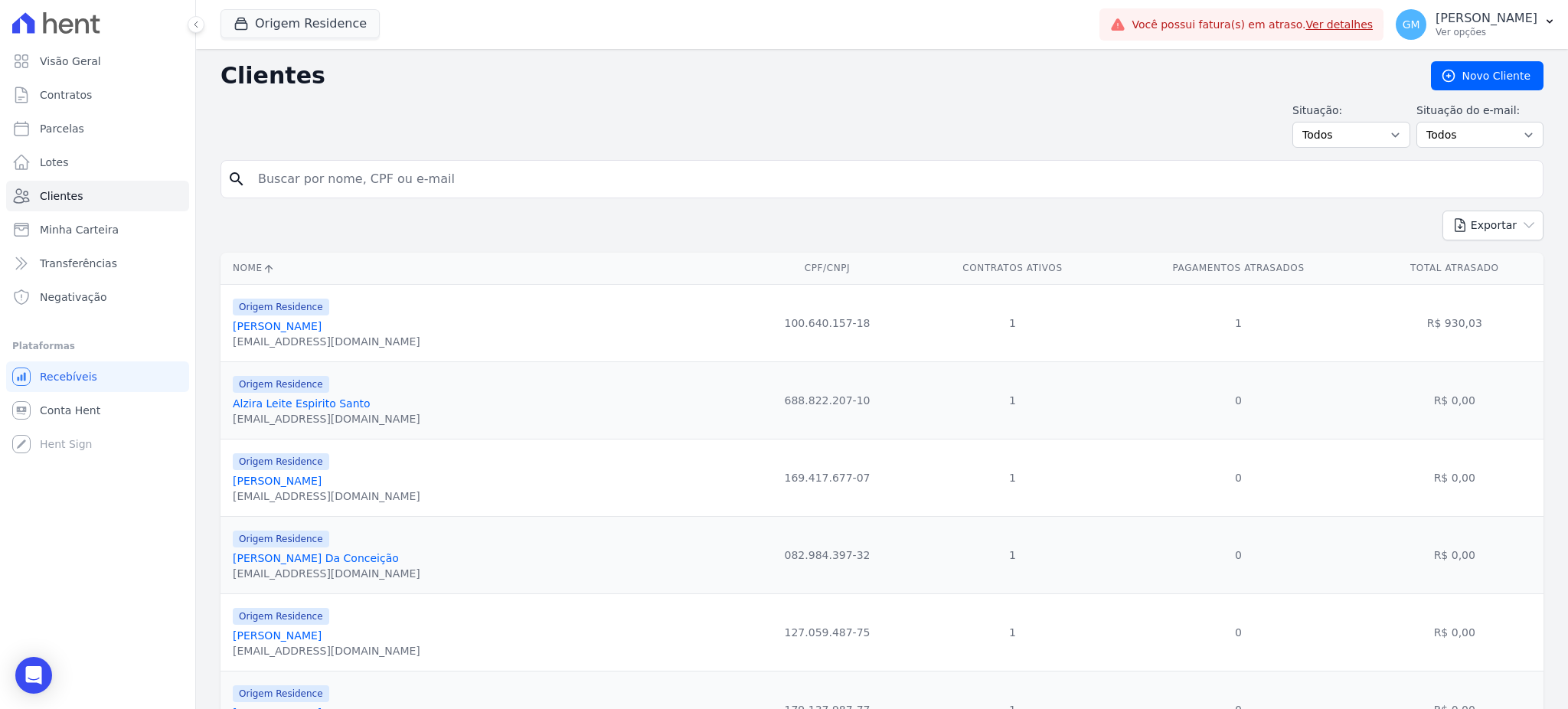
click at [300, 187] on input "search" at bounding box center [892, 179] width 1288 height 30
paste input "[PERSON_NAME]"
type input "[PERSON_NAME]"
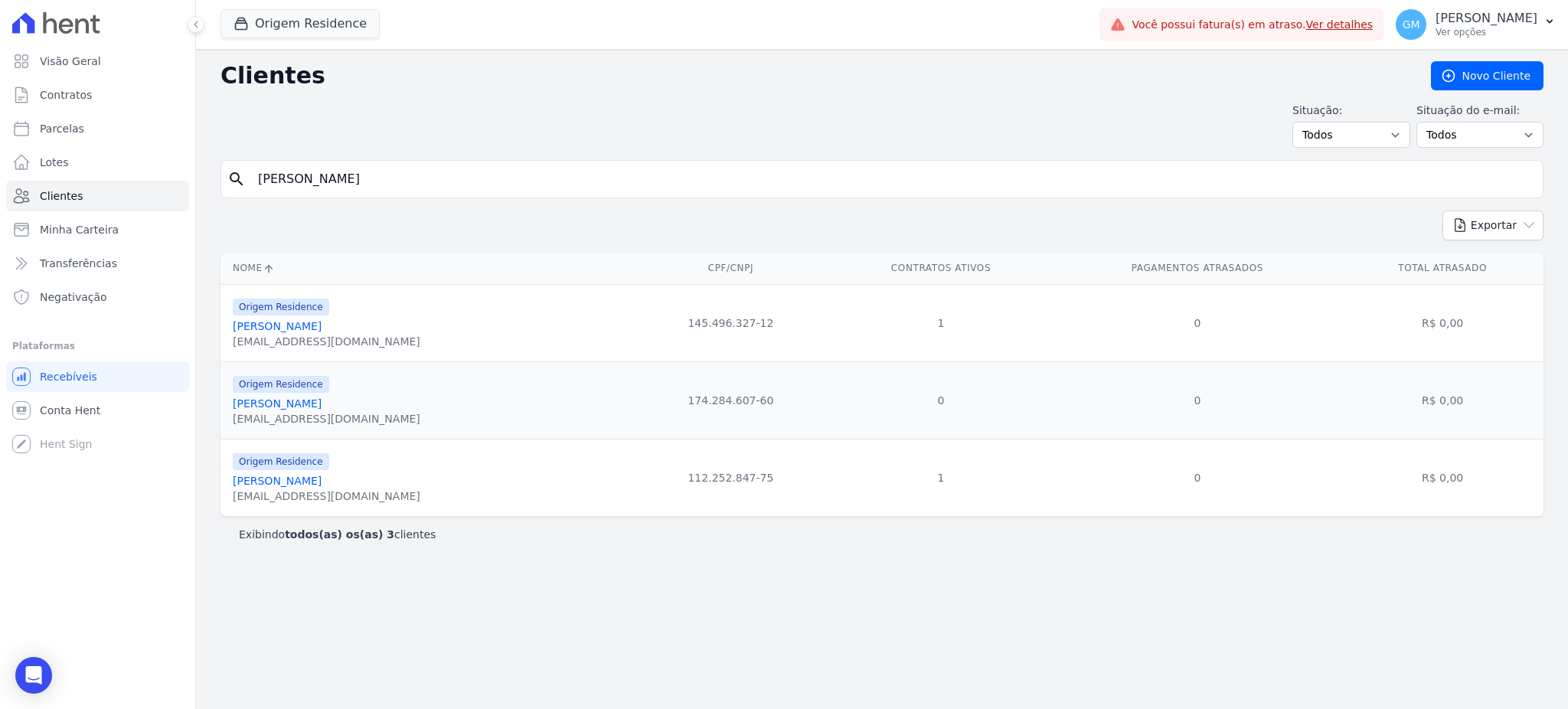
click at [322, 487] on link "[PERSON_NAME]" at bounding box center [276, 480] width 88 height 12
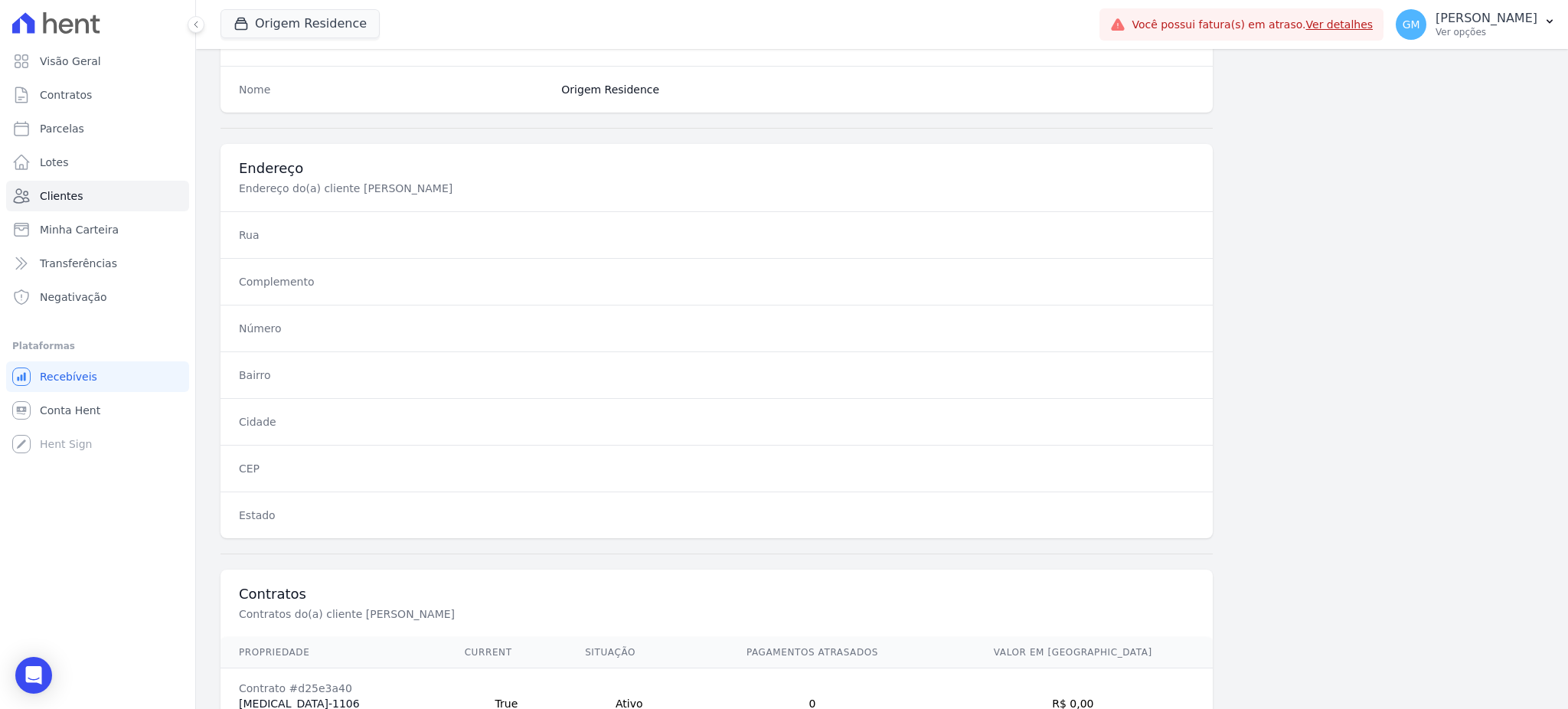
scroll to position [724, 0]
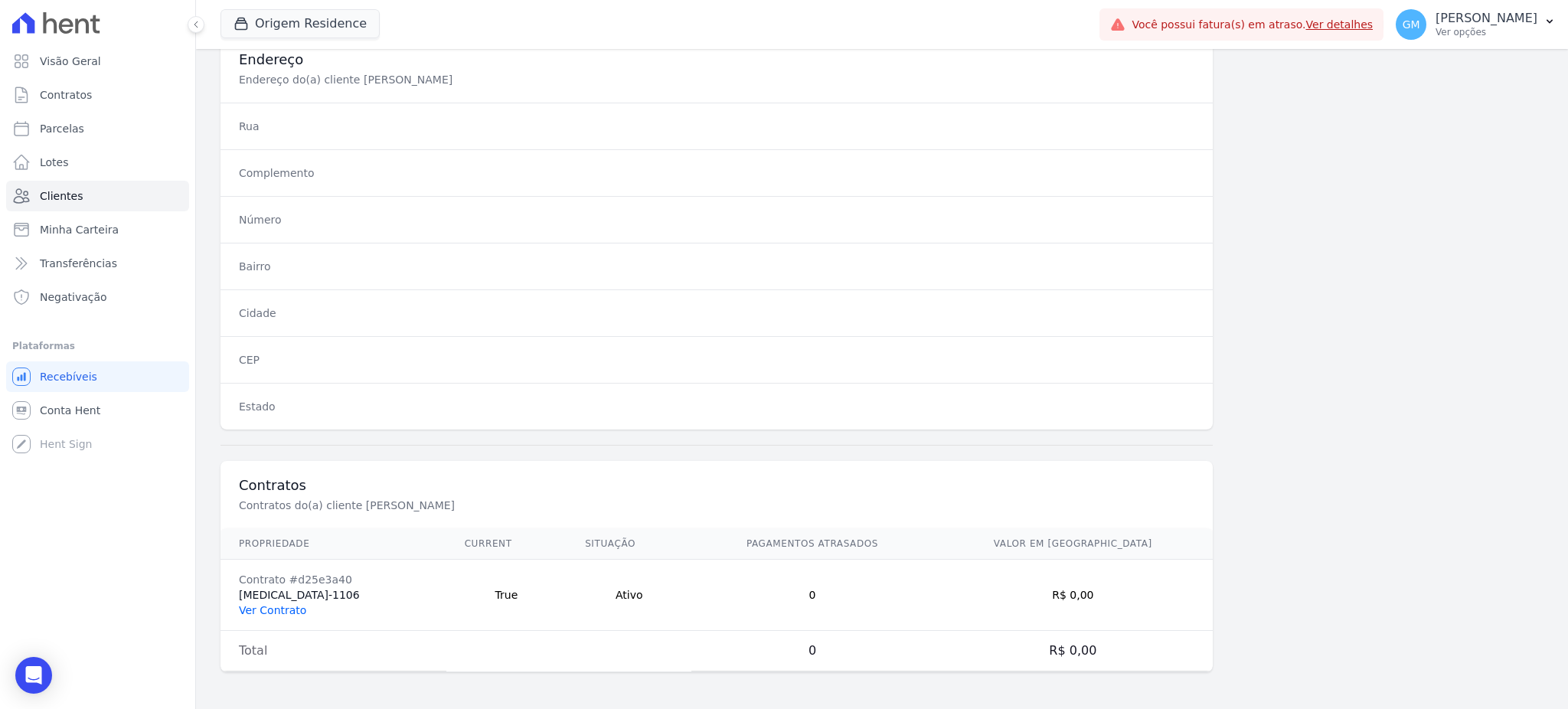
click at [269, 615] on link "Ver Contrato" at bounding box center [272, 609] width 68 height 12
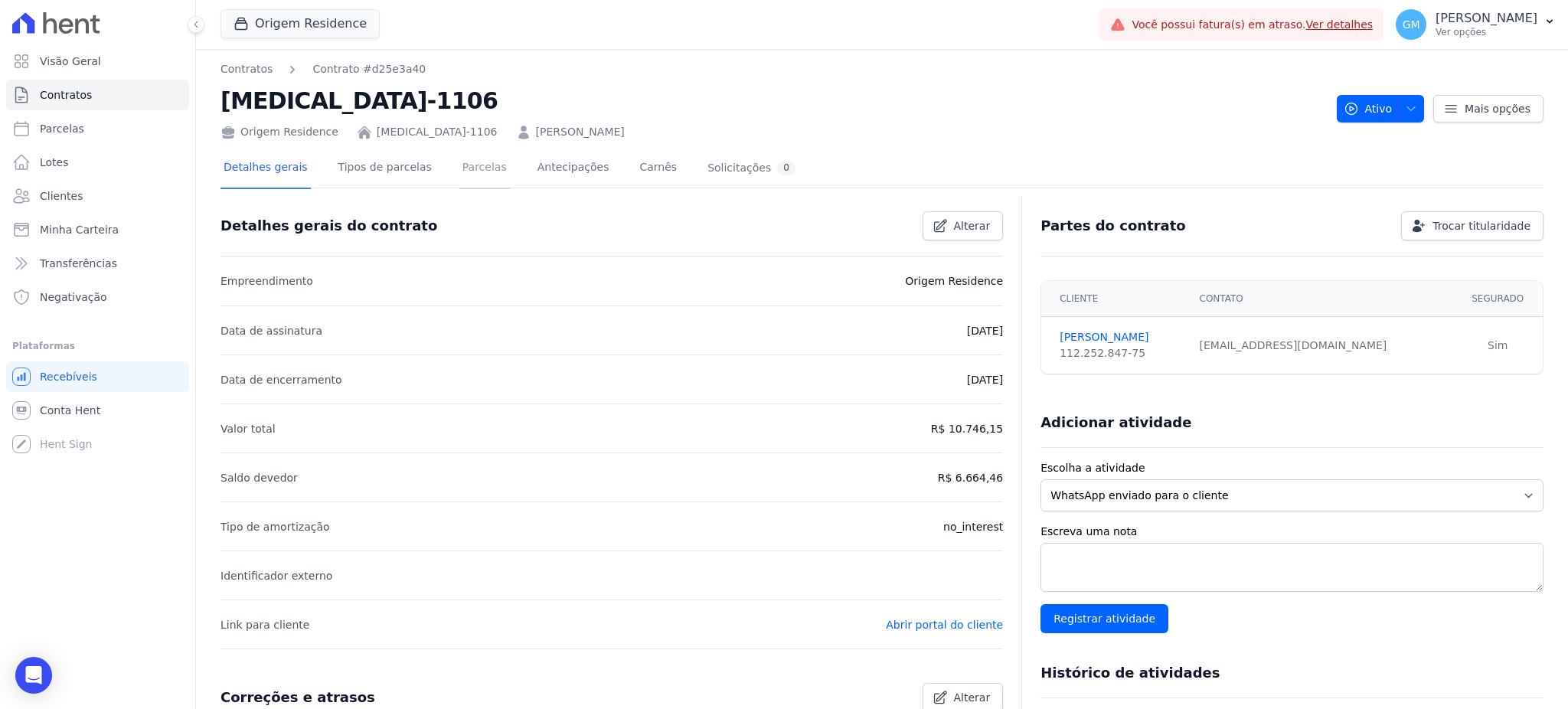
click at [466, 175] on link "Parcelas" at bounding box center [484, 168] width 50 height 41
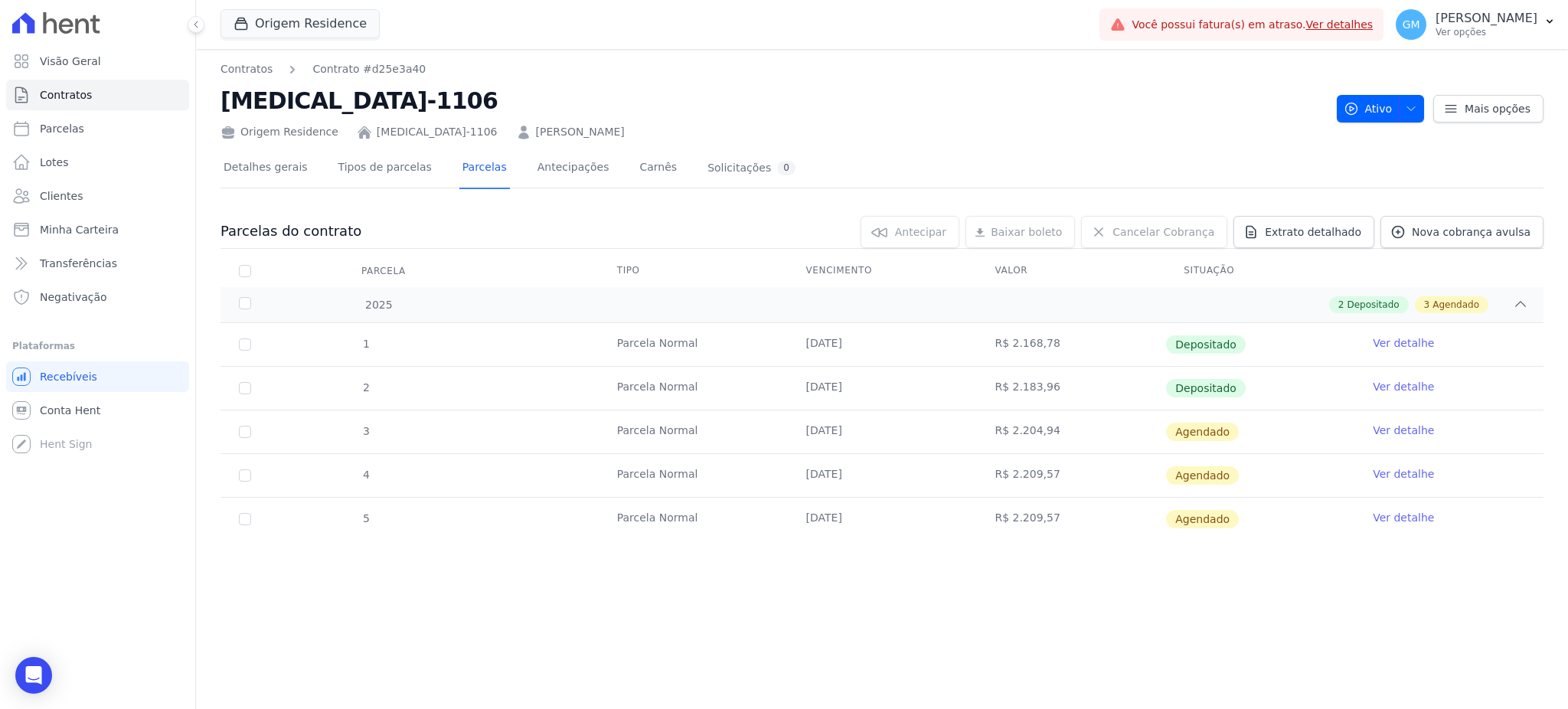
click at [1378, 386] on link "Ver detalhe" at bounding box center [1403, 386] width 61 height 15
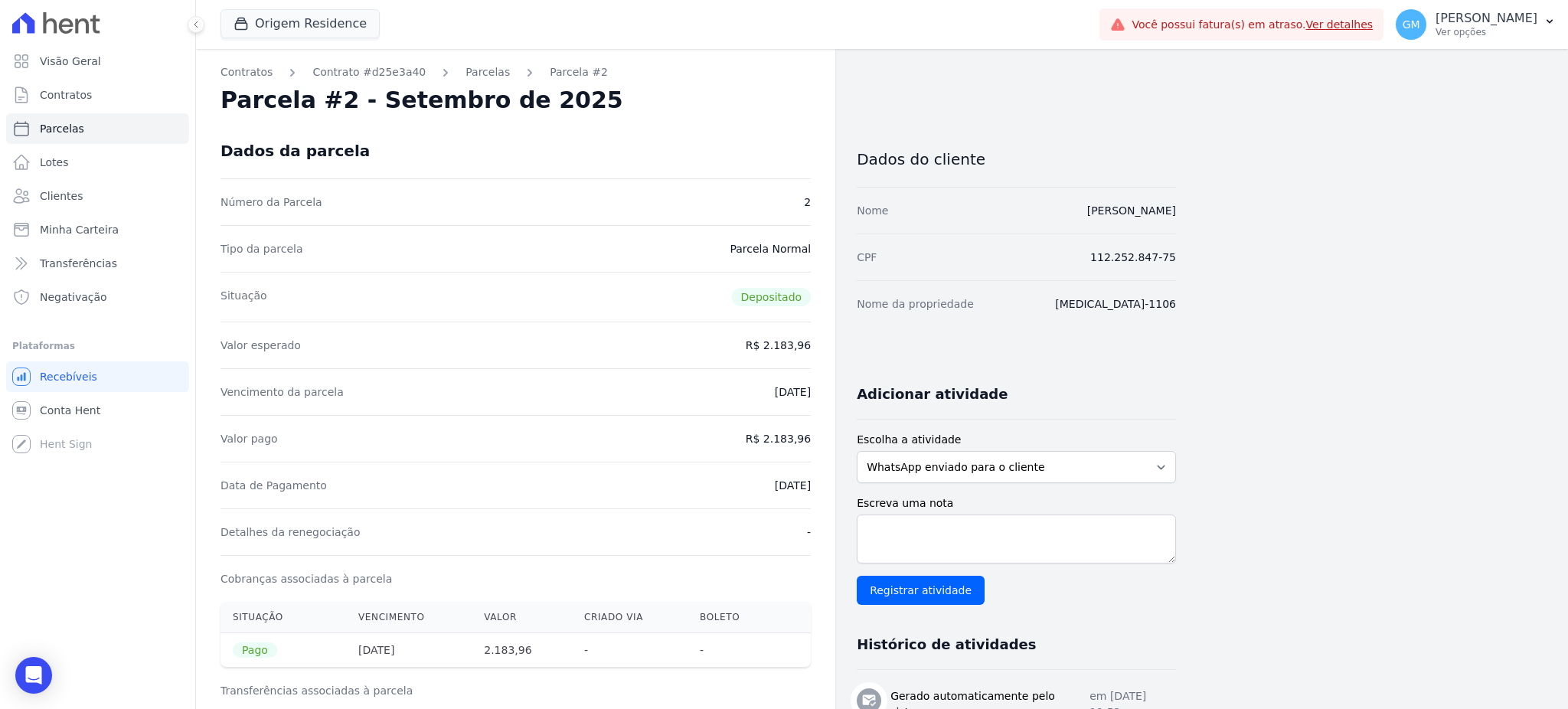
drag, startPoint x: 706, startPoint y: 122, endPoint x: 640, endPoint y: 104, distance: 68.4
click at [706, 121] on div "Contratos Contrato #d25e3a40 [GEOGRAPHIC_DATA] Parcela #2 Parcela #2 - Setembro…" at bounding box center [515, 710] width 639 height 1323
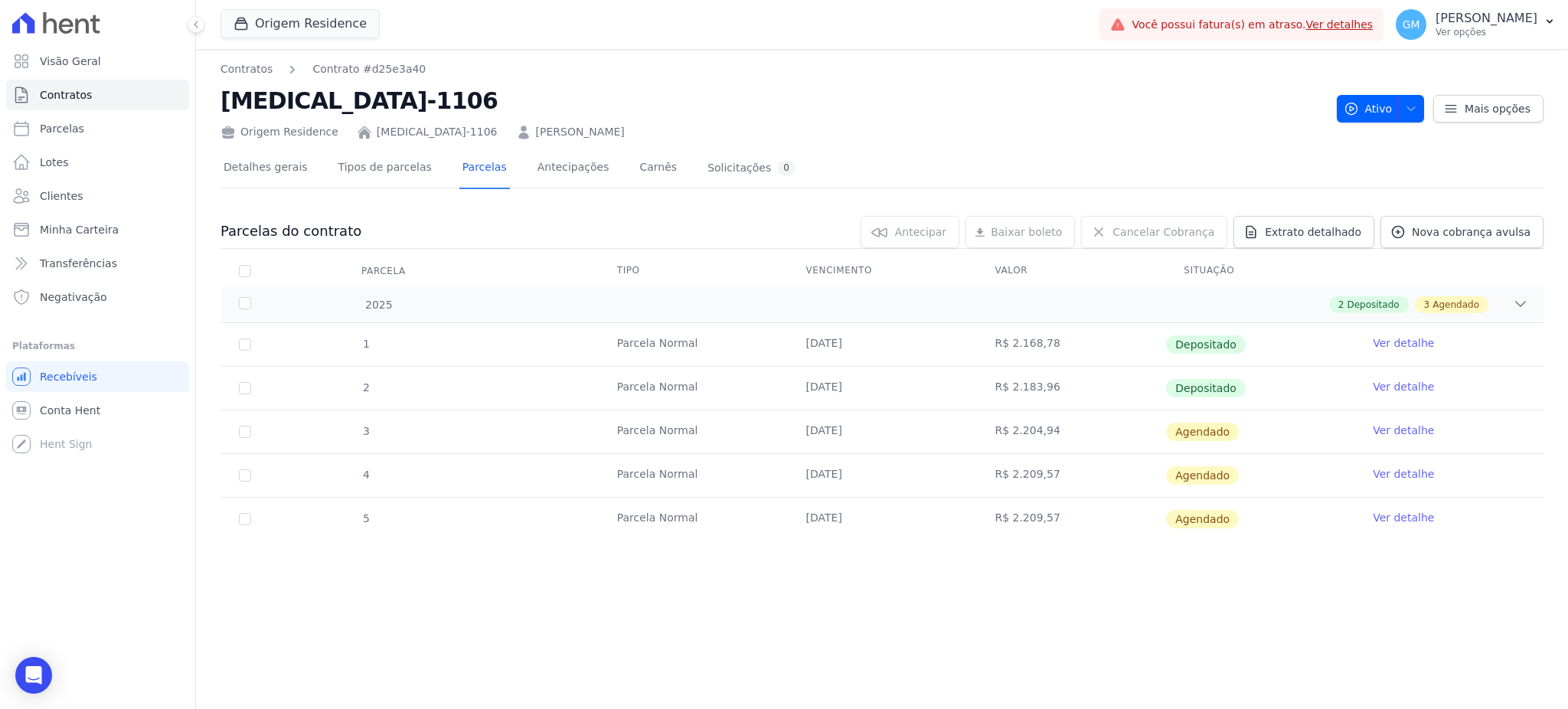
click at [1395, 430] on link "Ver detalhe" at bounding box center [1403, 429] width 61 height 15
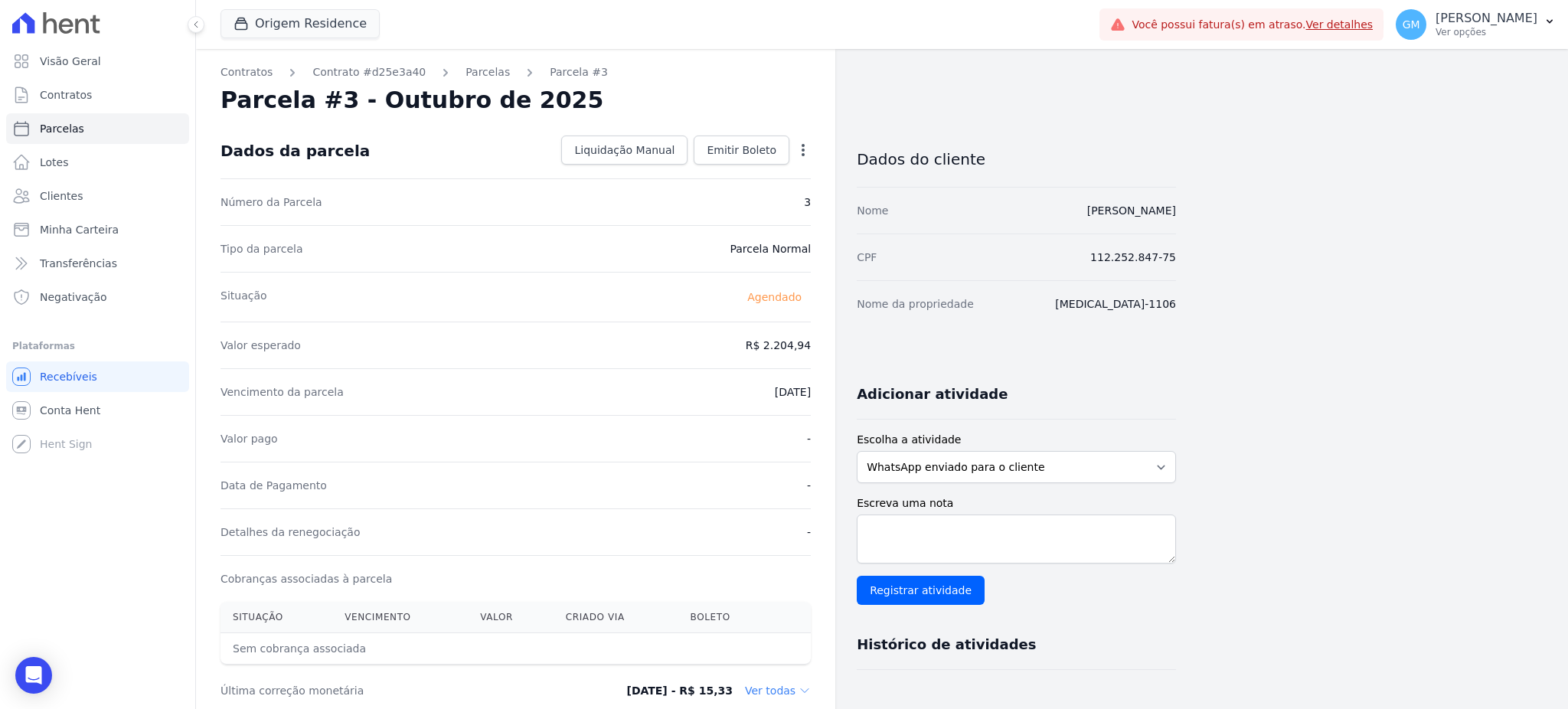
click at [802, 147] on icon "button" at bounding box center [802, 150] width 15 height 15
click at [741, 169] on link "Alterar" at bounding box center [737, 170] width 135 height 28
drag, startPoint x: 782, startPoint y: 347, endPoint x: 818, endPoint y: 347, distance: 36.0
click at [818, 347] on div "Contratos Contrato #d25e3a40 Parcelas Parcela #3 Parcela #3 - Outubro de 2025 C…" at bounding box center [515, 540] width 639 height 983
paste input ".1885"
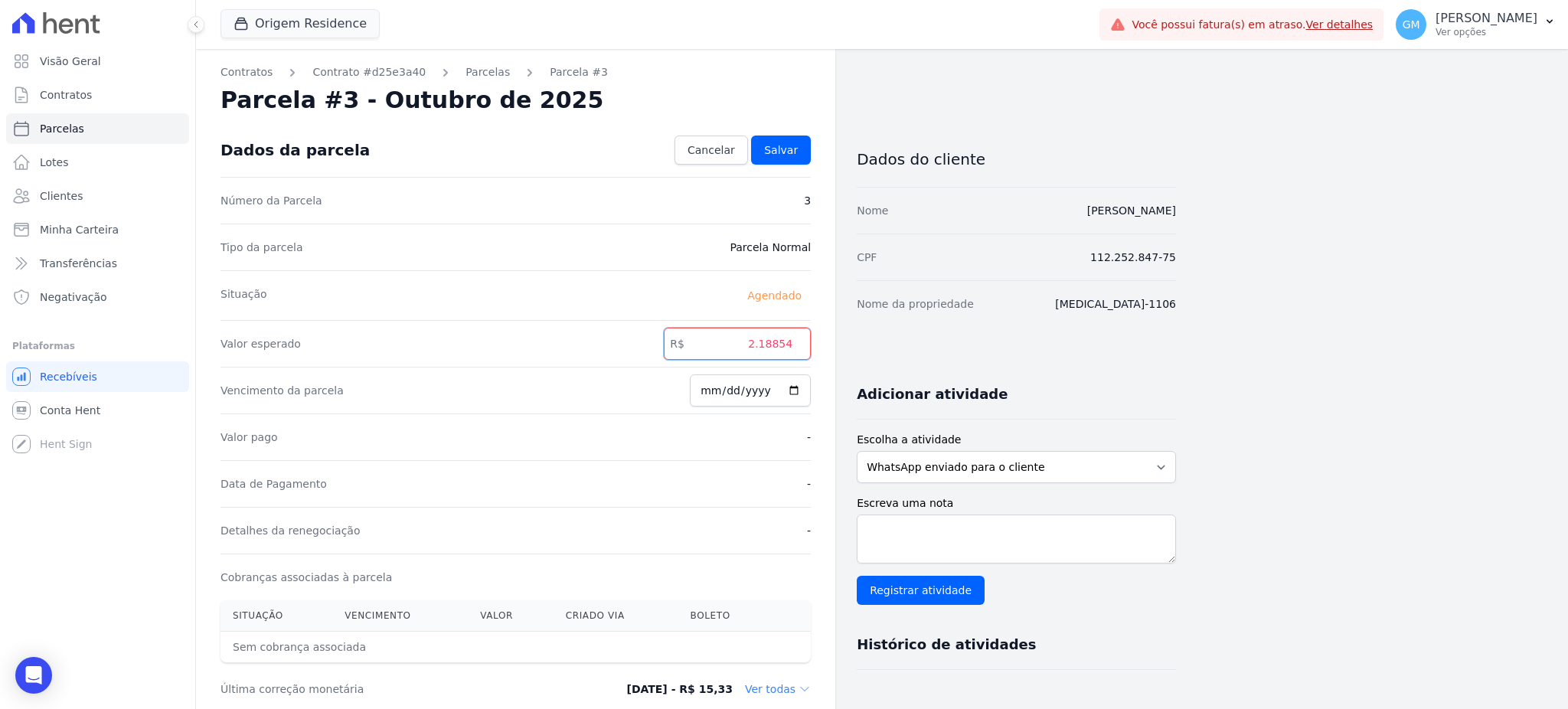
click at [762, 343] on input "2.18854" at bounding box center [737, 343] width 147 height 32
click at [778, 343] on input "218854" at bounding box center [737, 343] width 147 height 32
type input "2188.54"
click at [782, 143] on span "Salvar" at bounding box center [781, 150] width 33 height 15
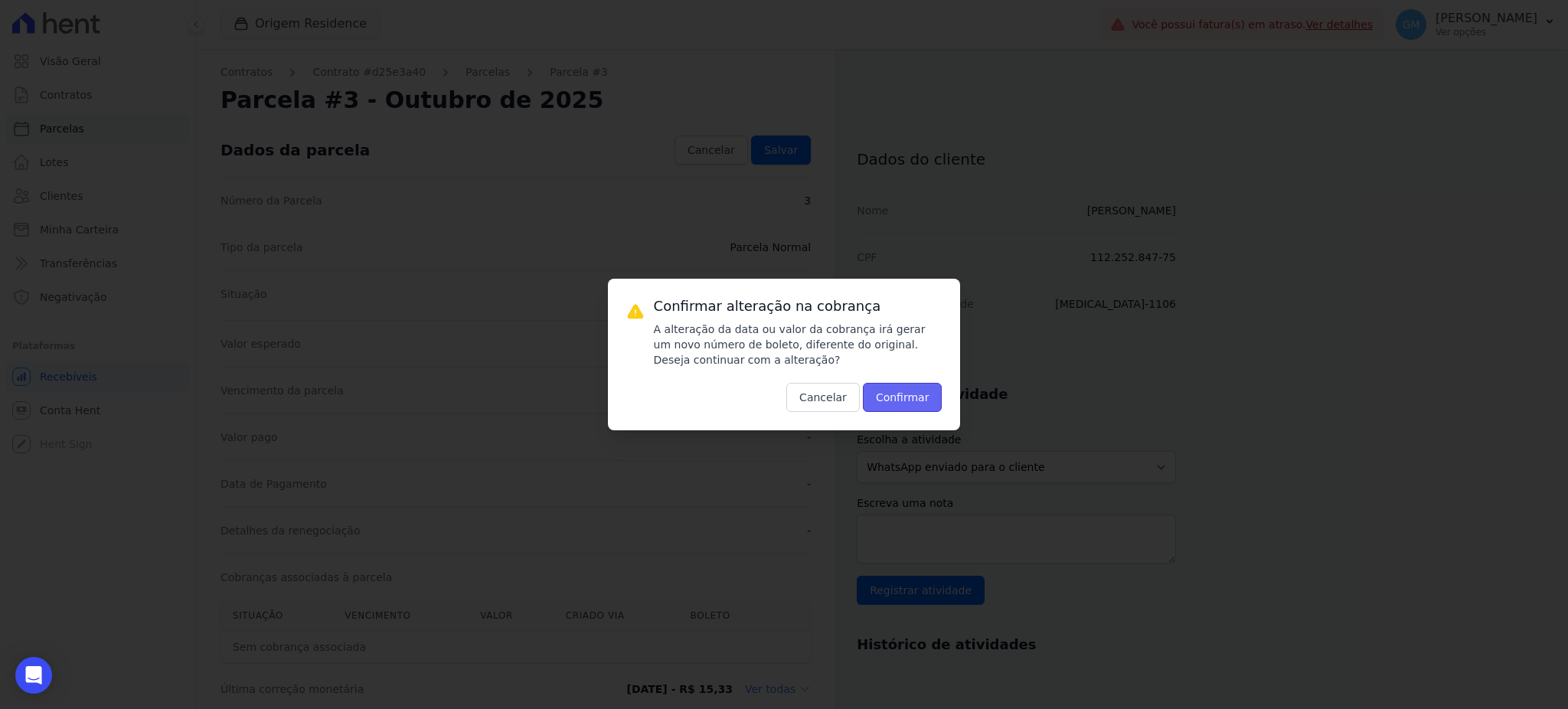
click at [892, 390] on button "Confirmar" at bounding box center [903, 397] width 80 height 29
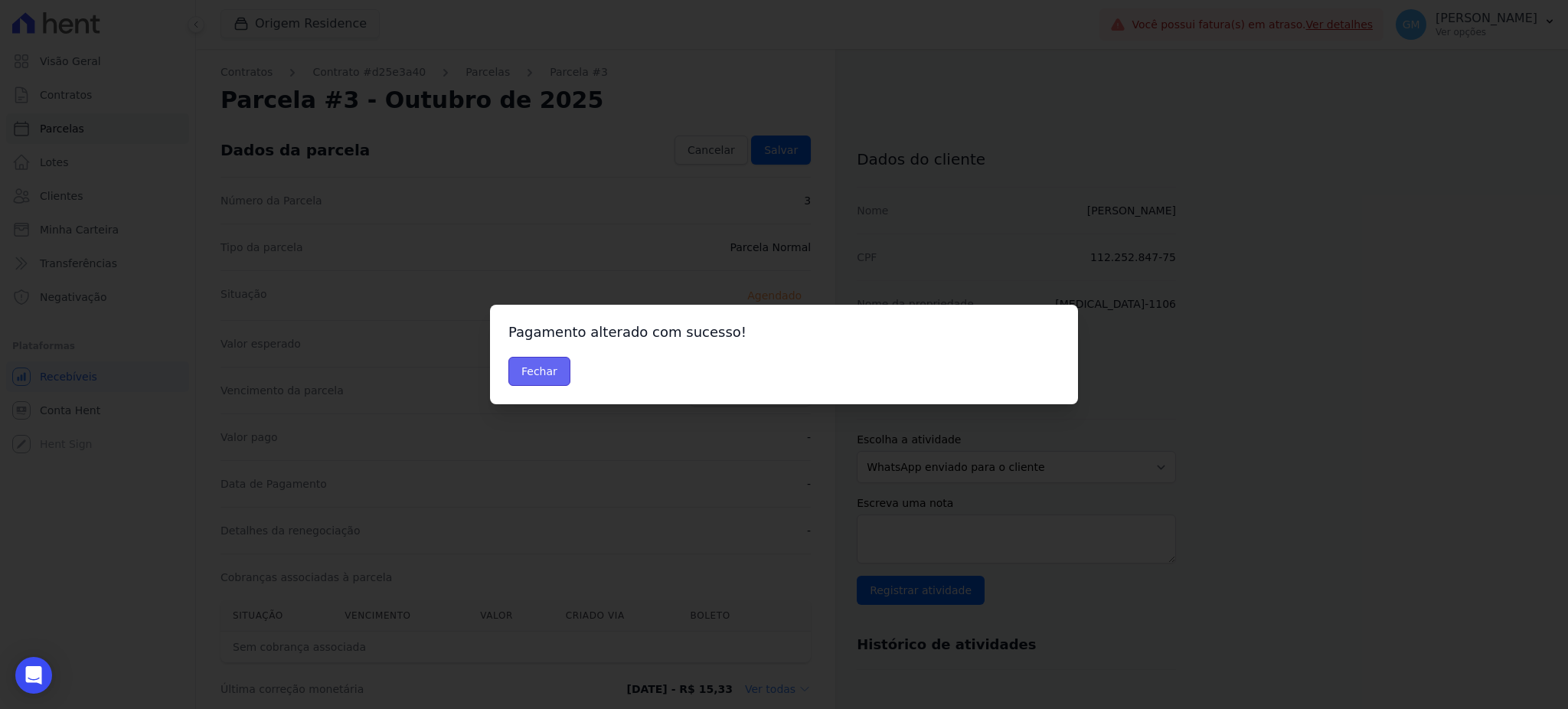
click at [545, 369] on button "Fechar" at bounding box center [539, 371] width 62 height 29
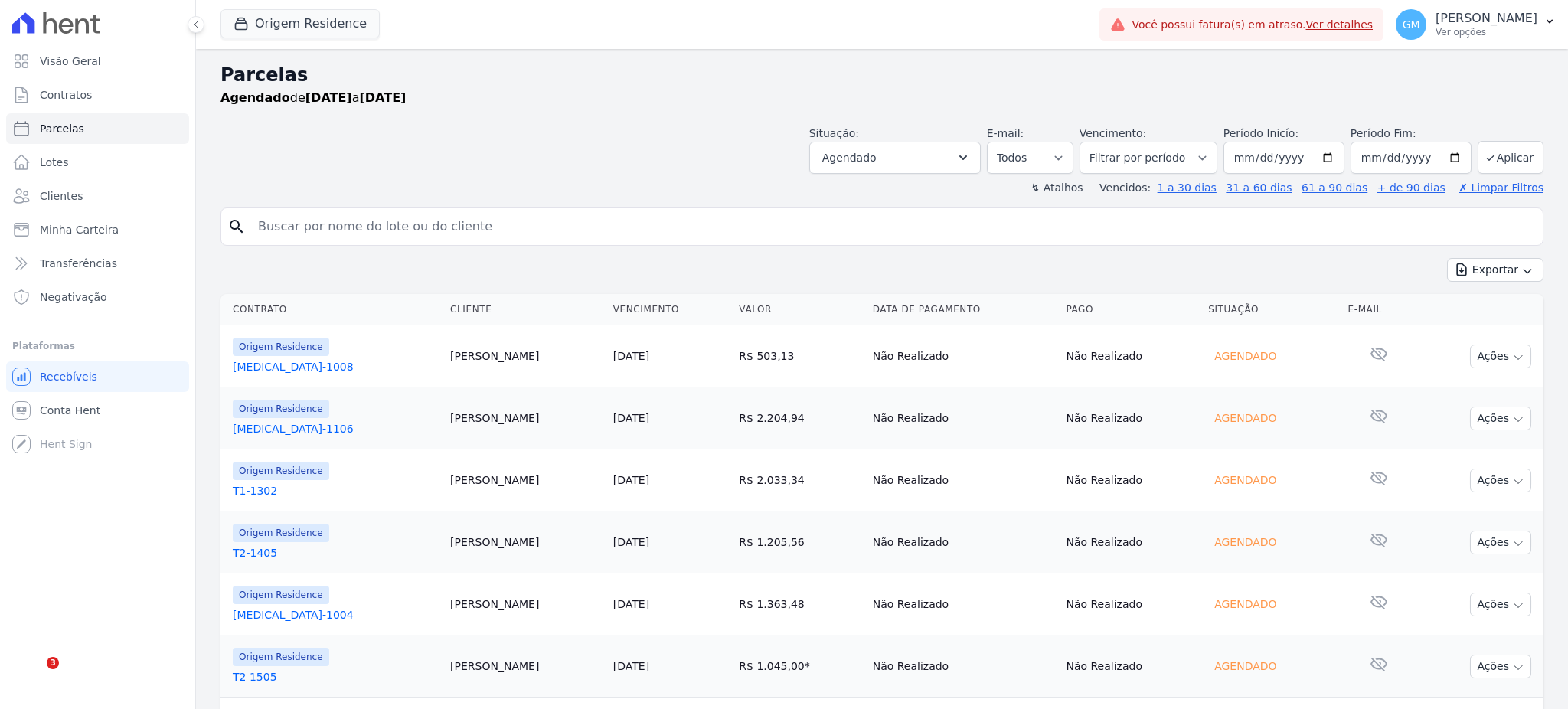
select select
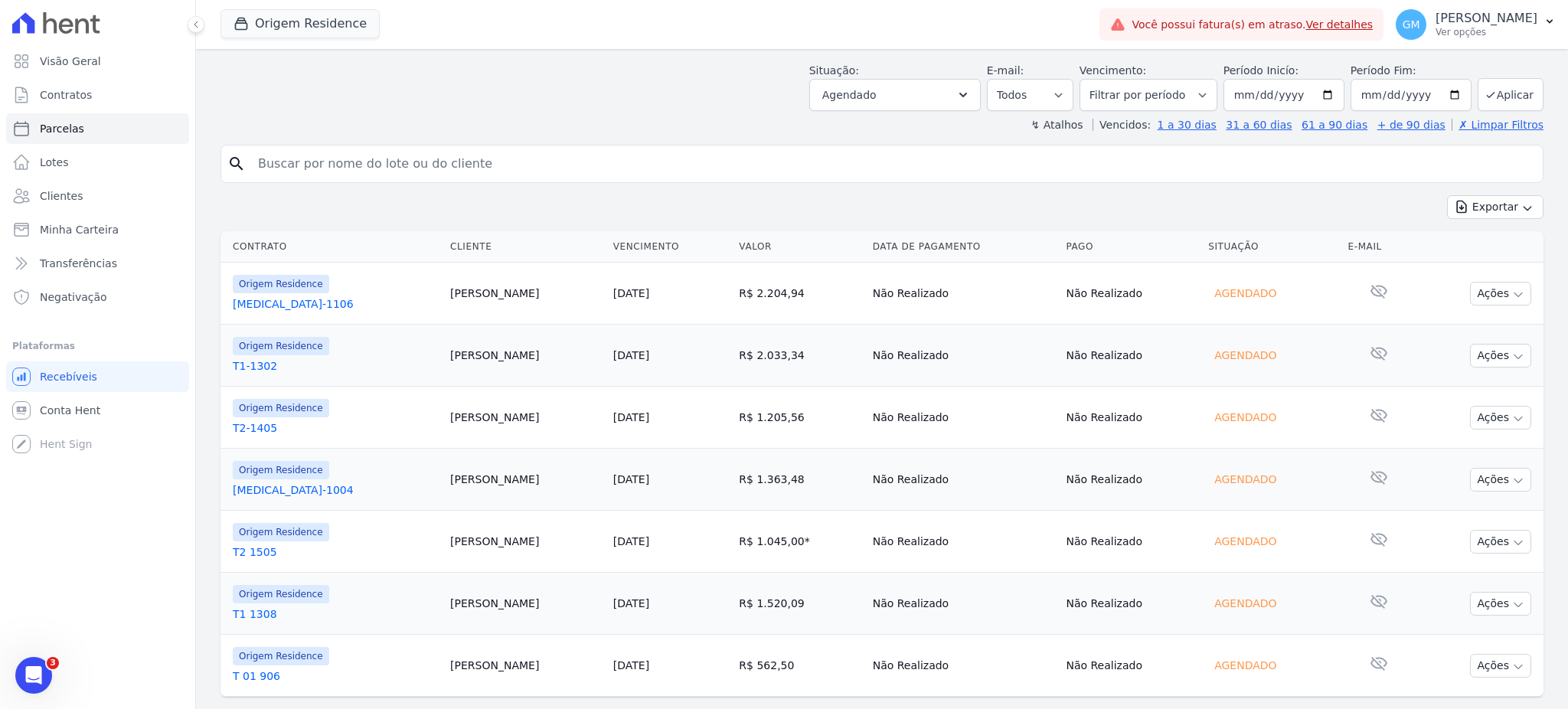
scroll to position [96, 0]
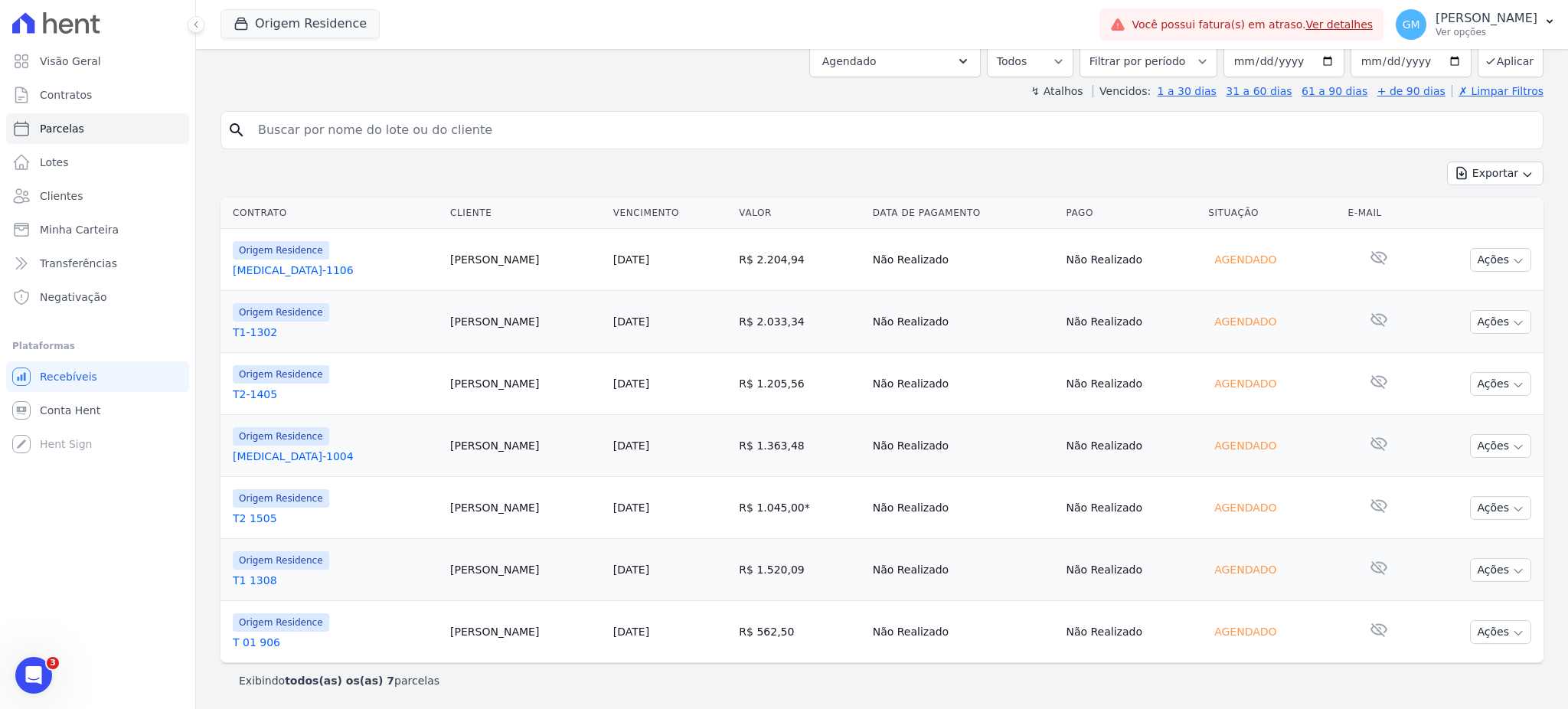
drag, startPoint x: 468, startPoint y: 245, endPoint x: 411, endPoint y: 253, distance: 57.6
click at [444, 253] on td "Lucas Melo" at bounding box center [525, 260] width 163 height 62
copy td "Lucas Melo"
drag, startPoint x: 502, startPoint y: 323, endPoint x: 398, endPoint y: 331, distance: 104.3
click at [398, 331] on tr "Origem Residence T1-1302 Andre Negreiros 25/10/2025 R$ 2.033,34 Não Realizado N…" at bounding box center [882, 322] width 1323 height 62
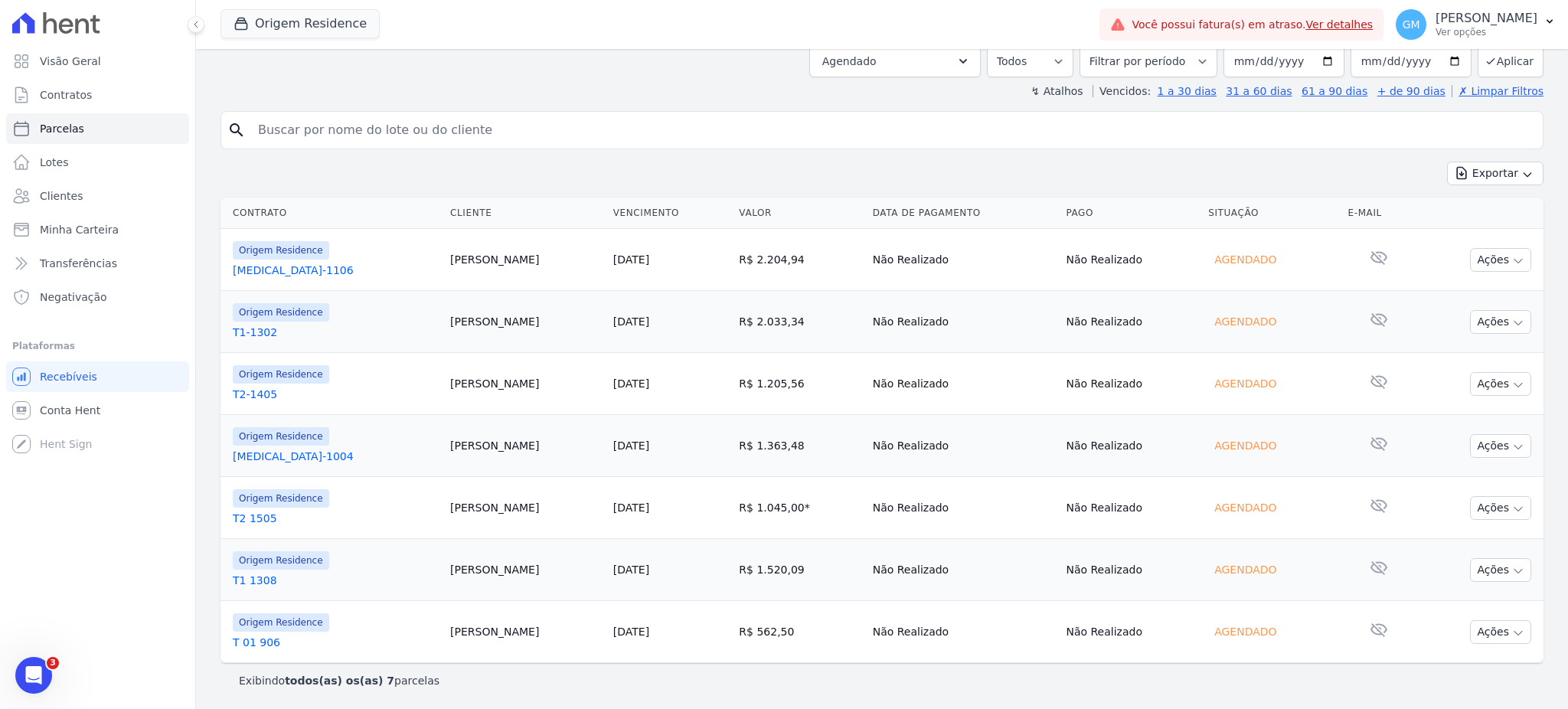
copy tr "Andre Negreiros"
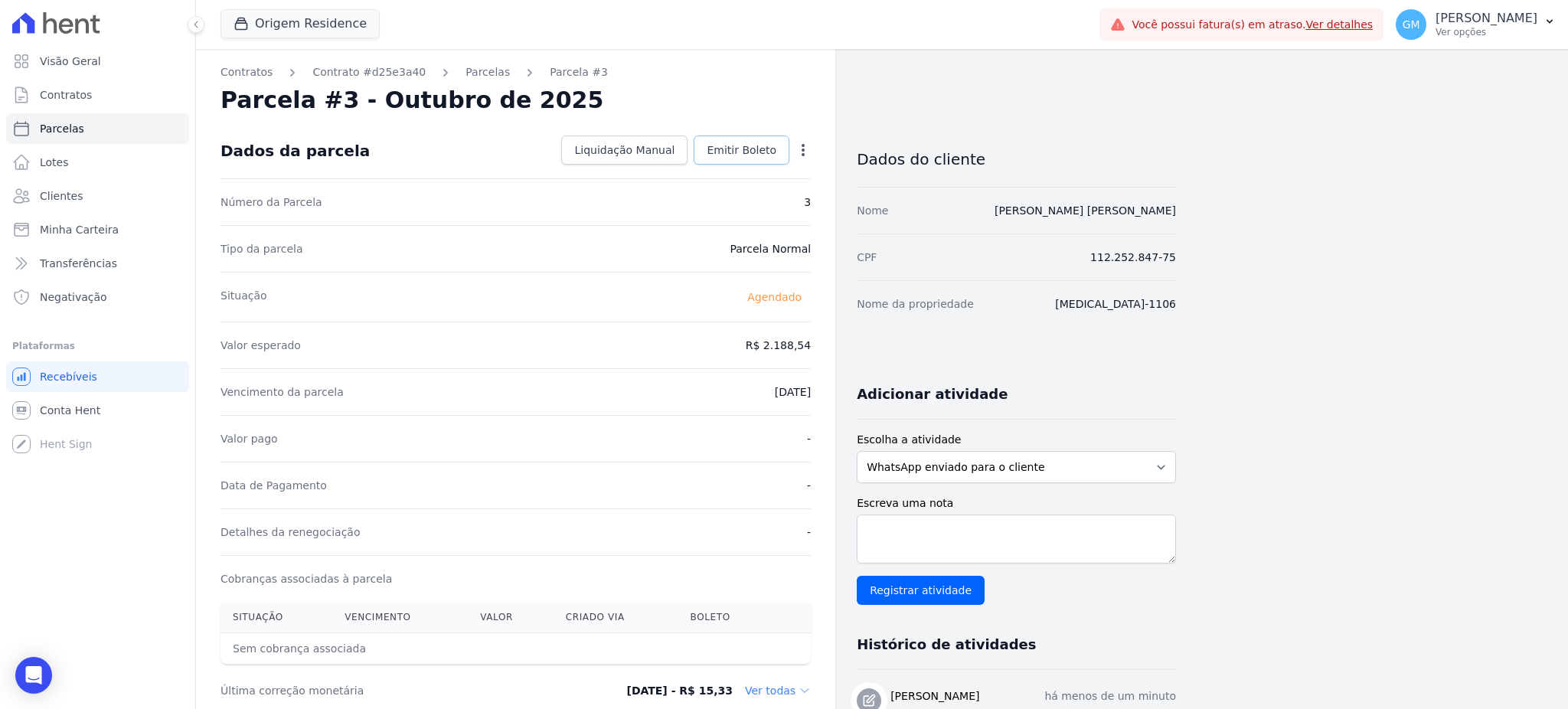
click at [733, 151] on span "Emitir Boleto" at bounding box center [741, 150] width 69 height 15
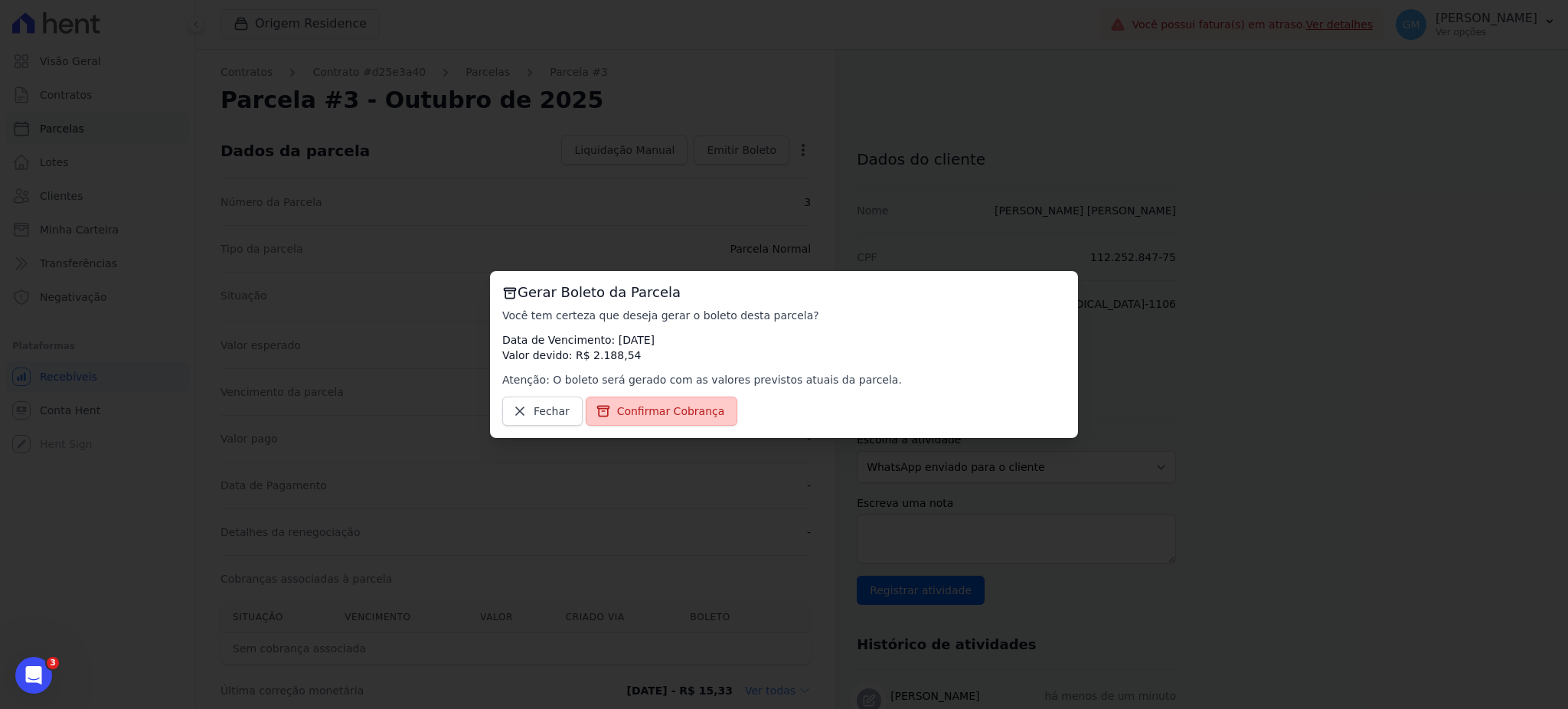
click at [698, 414] on span "Confirmar Cobrança" at bounding box center [670, 410] width 108 height 15
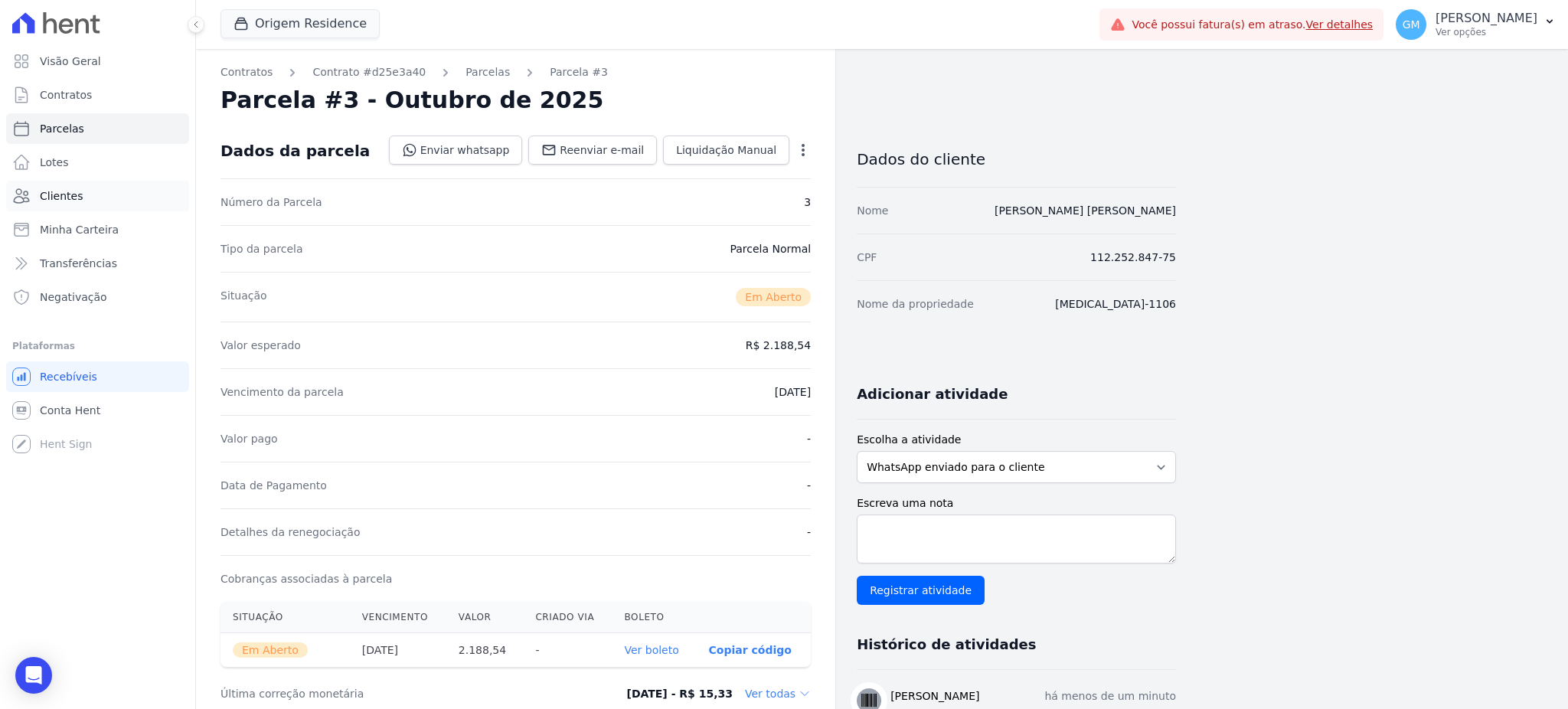
click at [89, 197] on link "Clientes" at bounding box center [98, 196] width 183 height 30
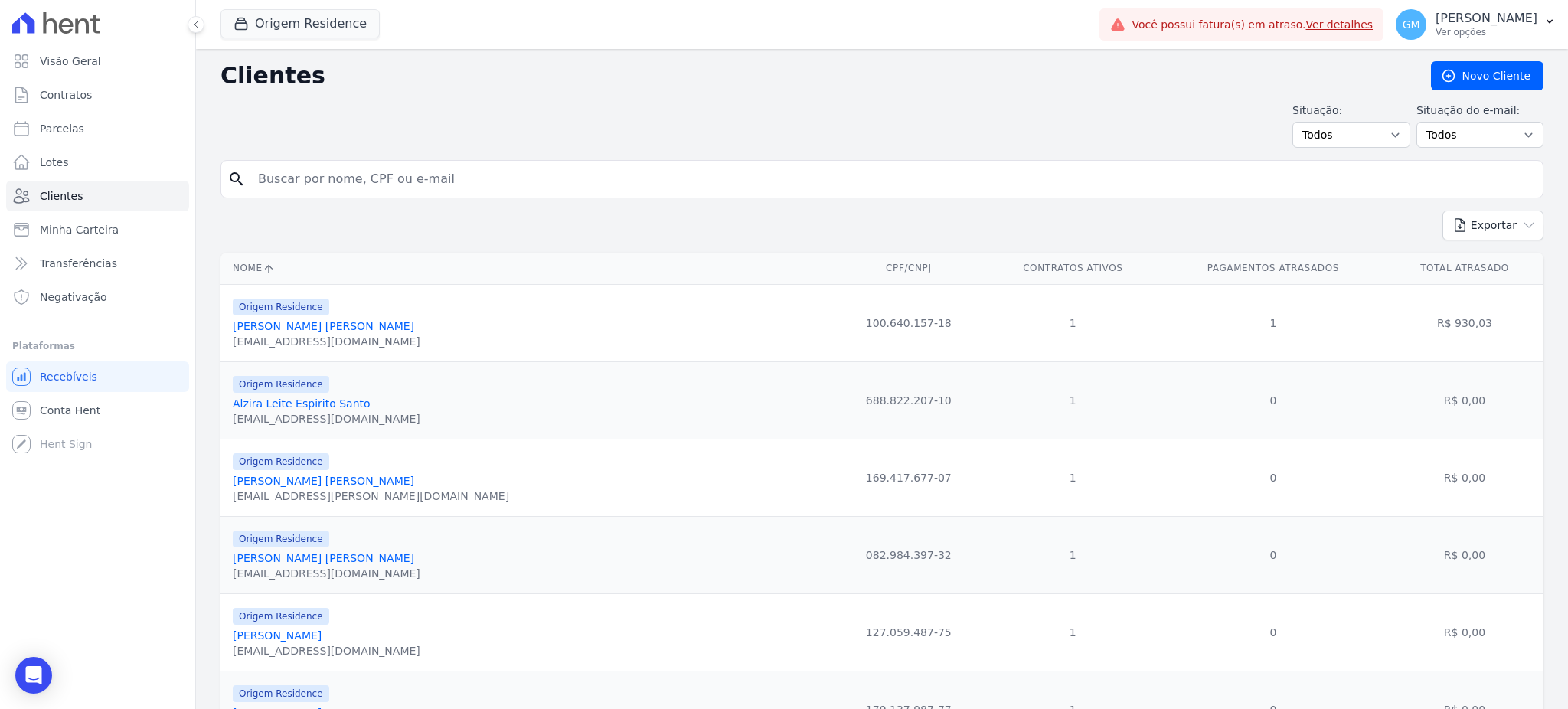
click at [296, 166] on input "search" at bounding box center [892, 179] width 1288 height 30
paste input "Andre Negreiros"
drag, startPoint x: 292, startPoint y: 190, endPoint x: 244, endPoint y: 190, distance: 48.0
click at [244, 190] on div "search Andre Negreiros" at bounding box center [882, 179] width 1323 height 38
type input "Negreiros"
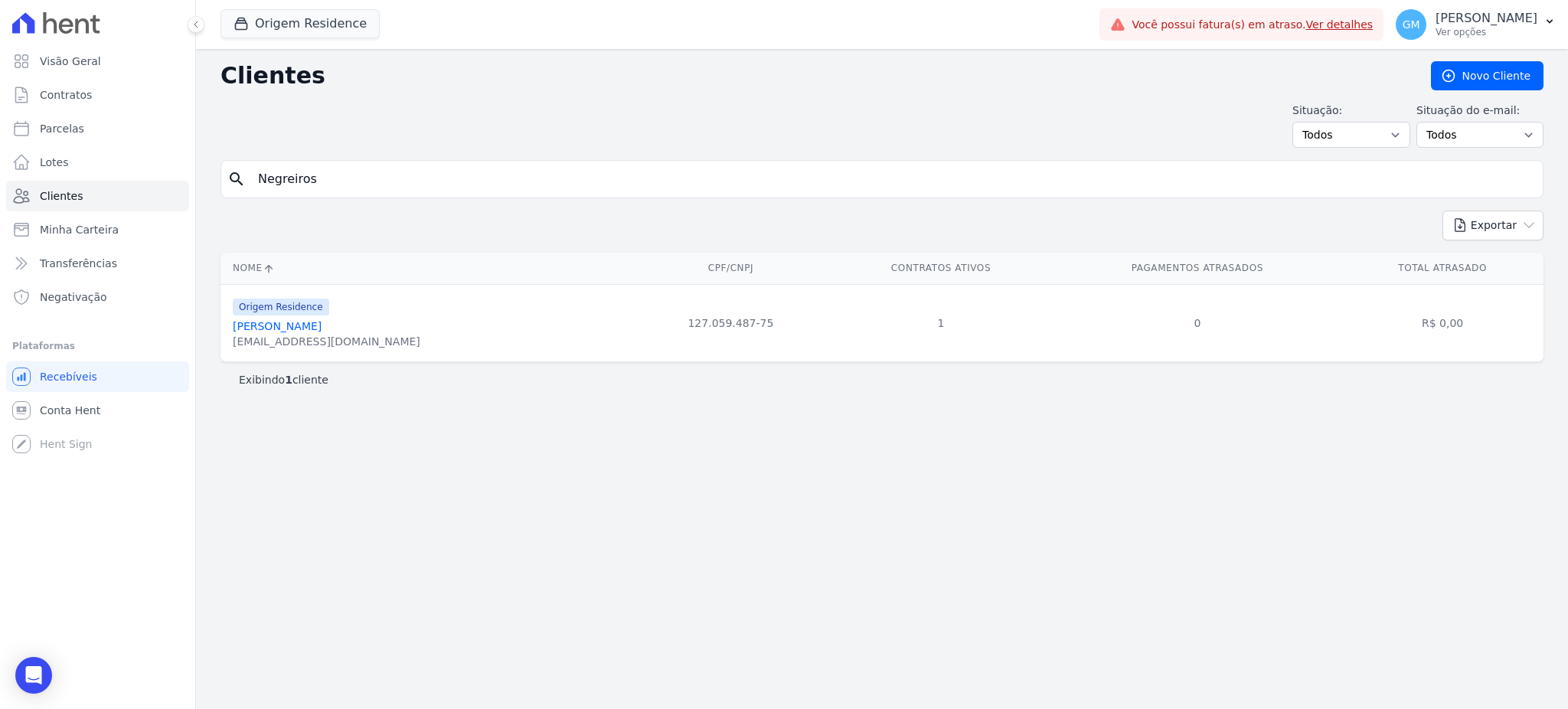
click at [314, 328] on link "Andre Almeida Negreiros" at bounding box center [276, 326] width 88 height 12
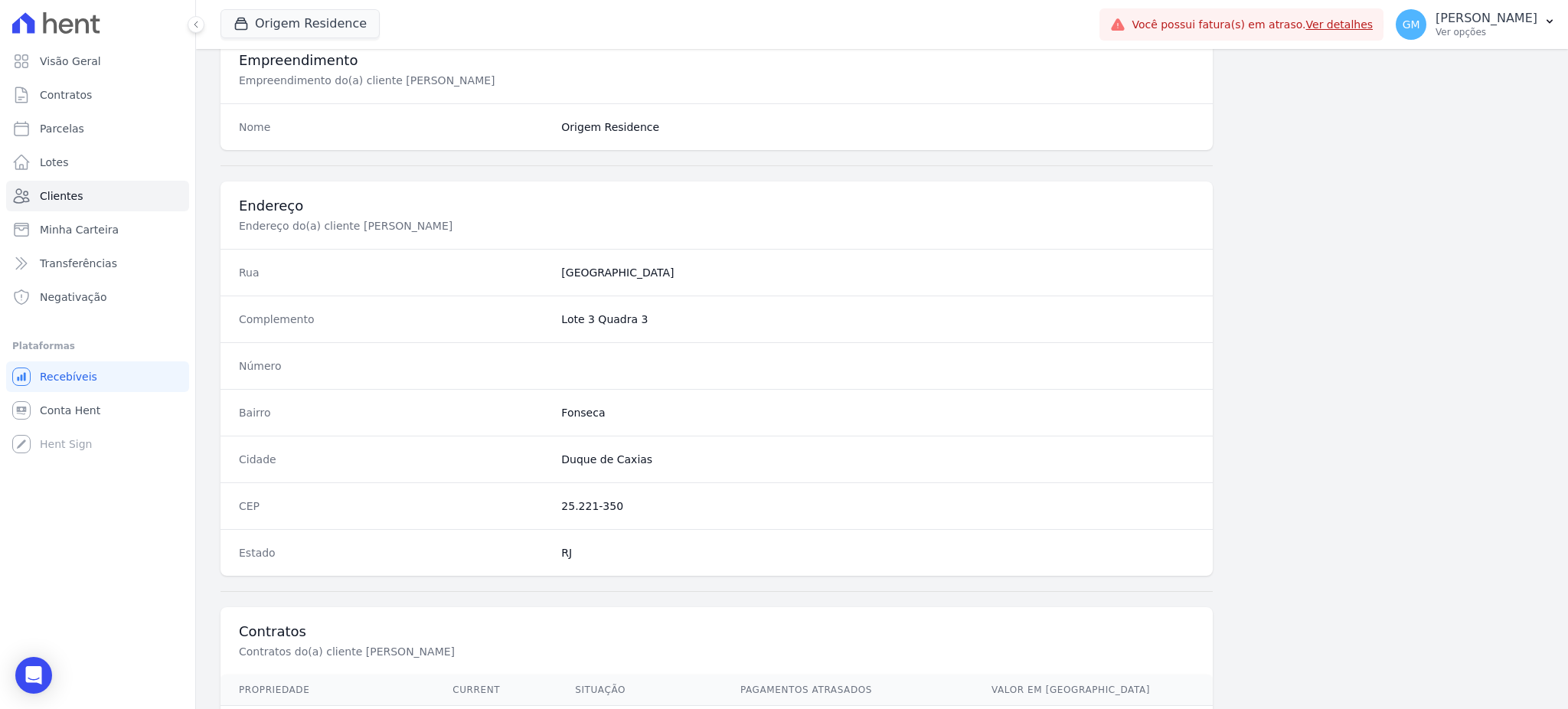
scroll to position [724, 0]
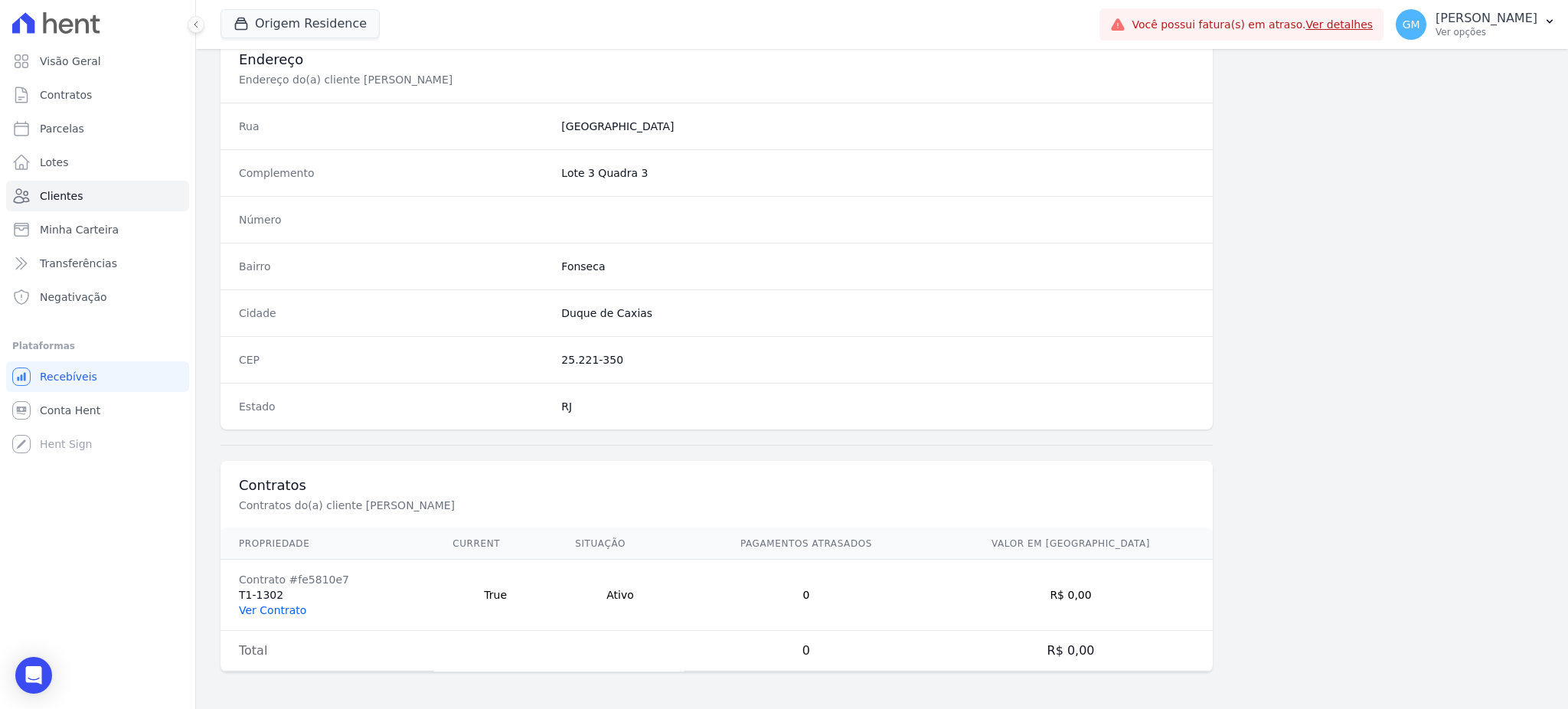
click at [268, 611] on link "Ver Contrato" at bounding box center [272, 609] width 68 height 12
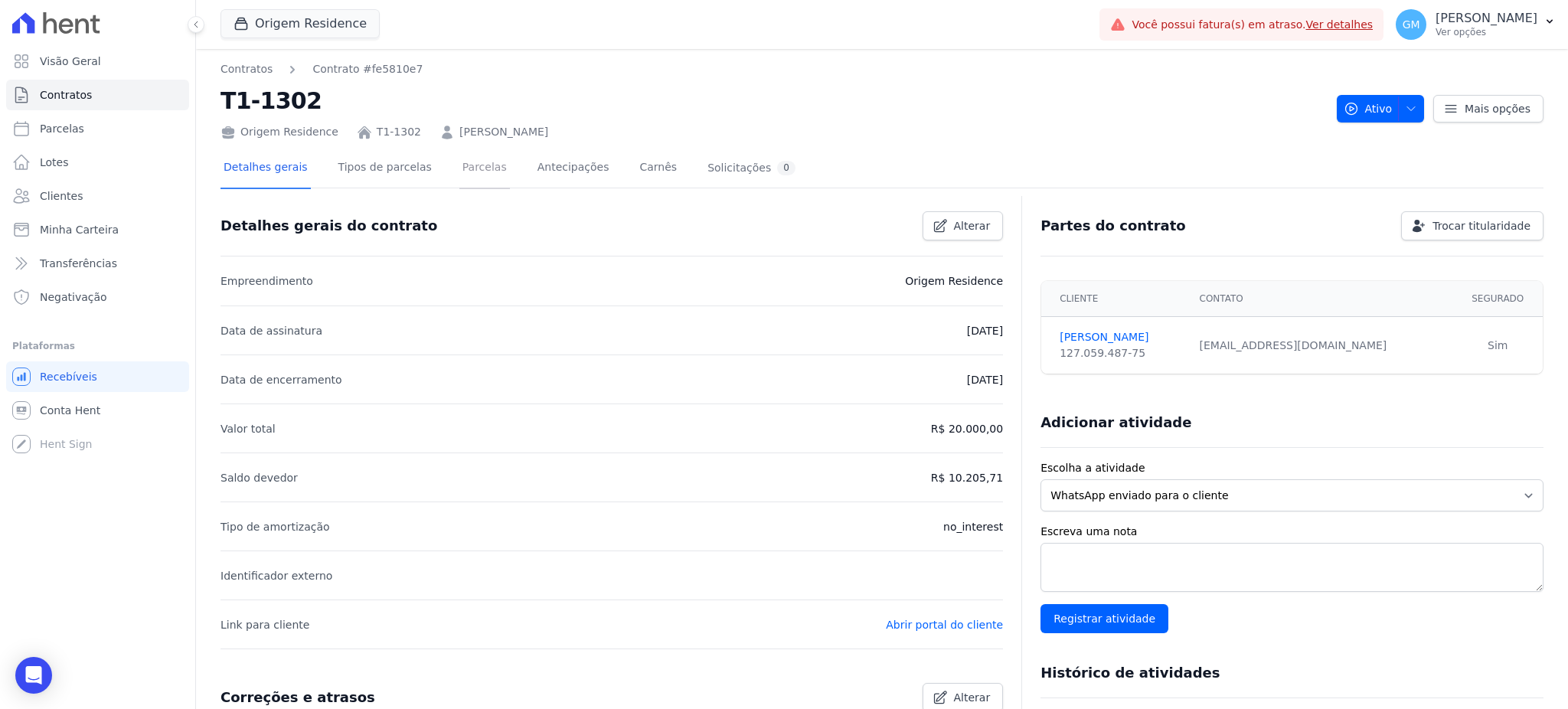
click at [478, 173] on link "Parcelas" at bounding box center [484, 168] width 50 height 41
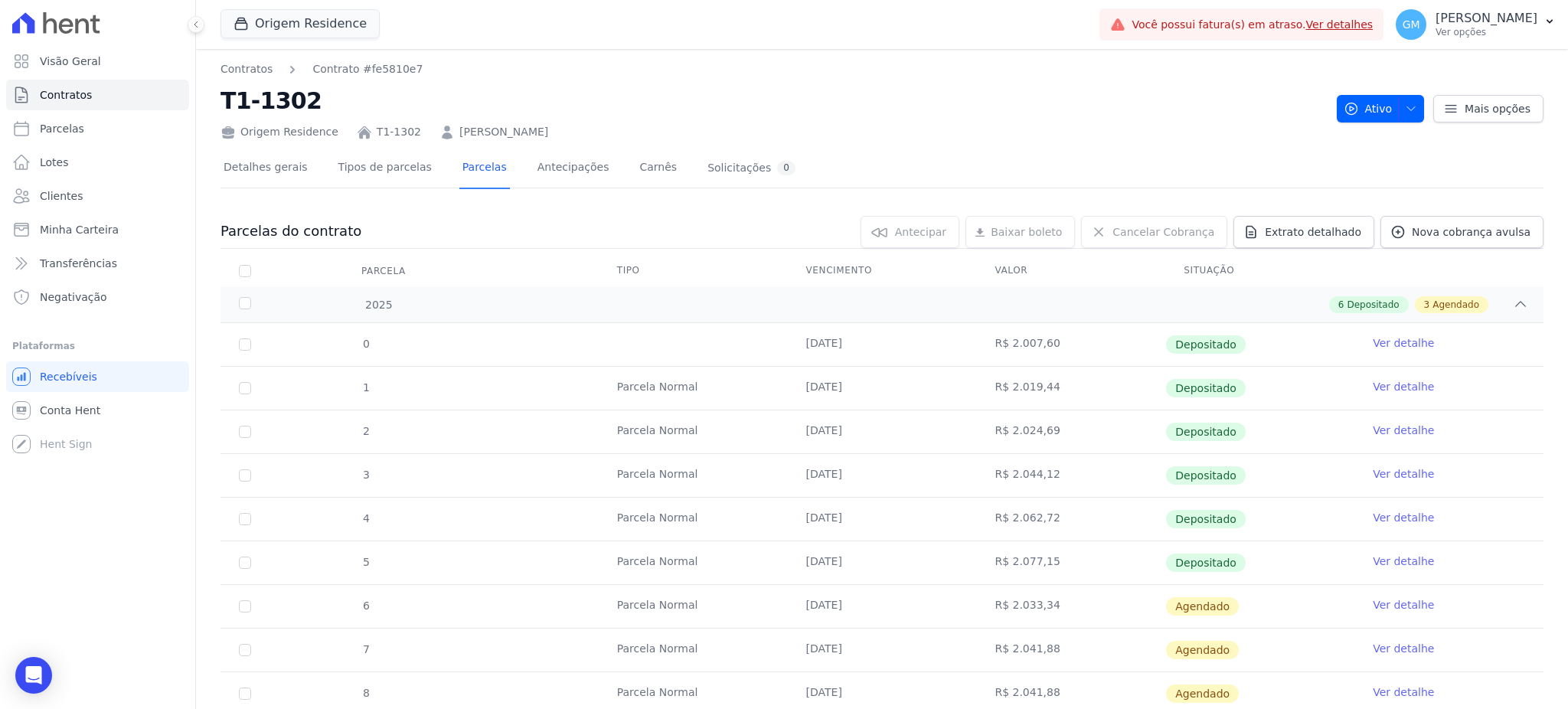
scroll to position [88, 0]
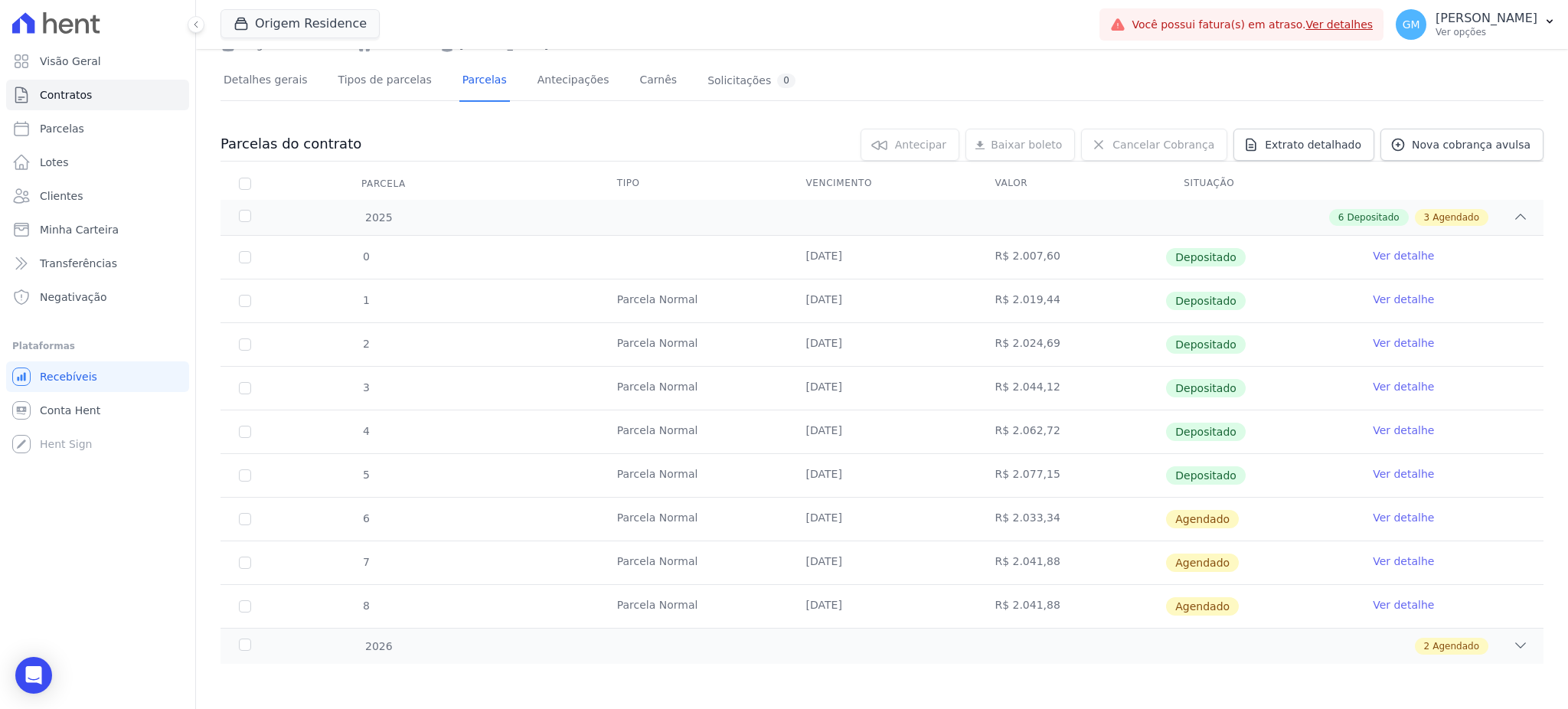
click at [1378, 472] on link "Ver detalhe" at bounding box center [1403, 473] width 61 height 15
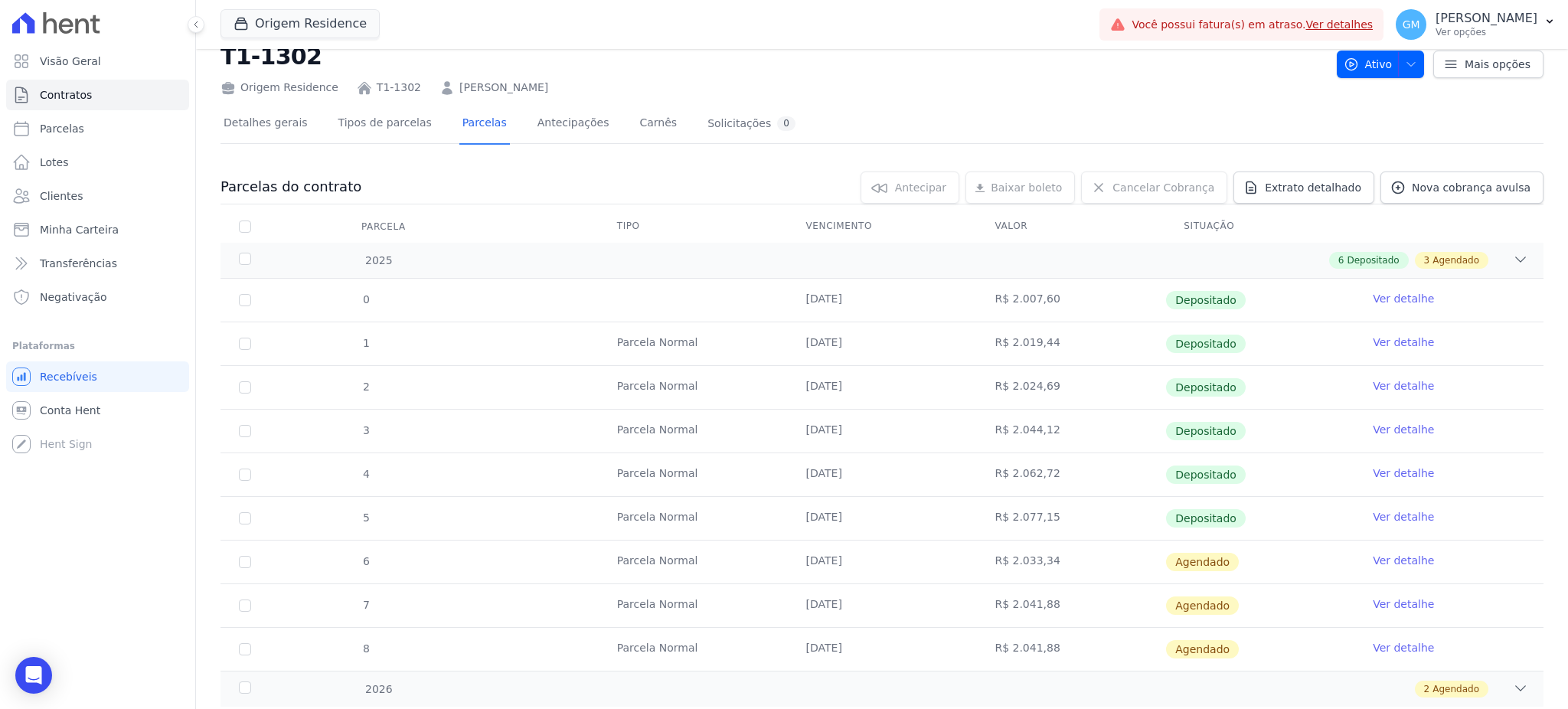
scroll to position [88, 0]
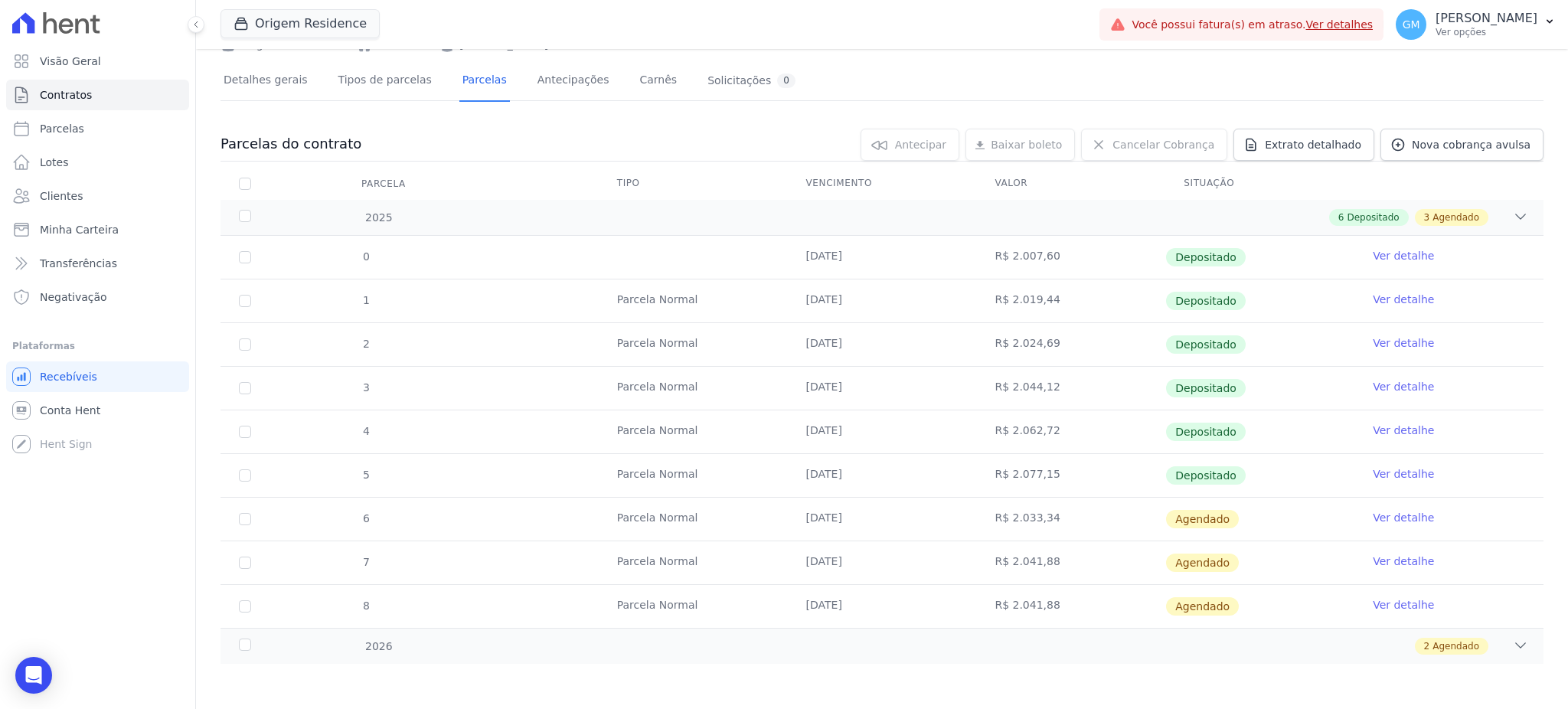
click at [1377, 513] on link "Ver detalhe" at bounding box center [1403, 517] width 61 height 15
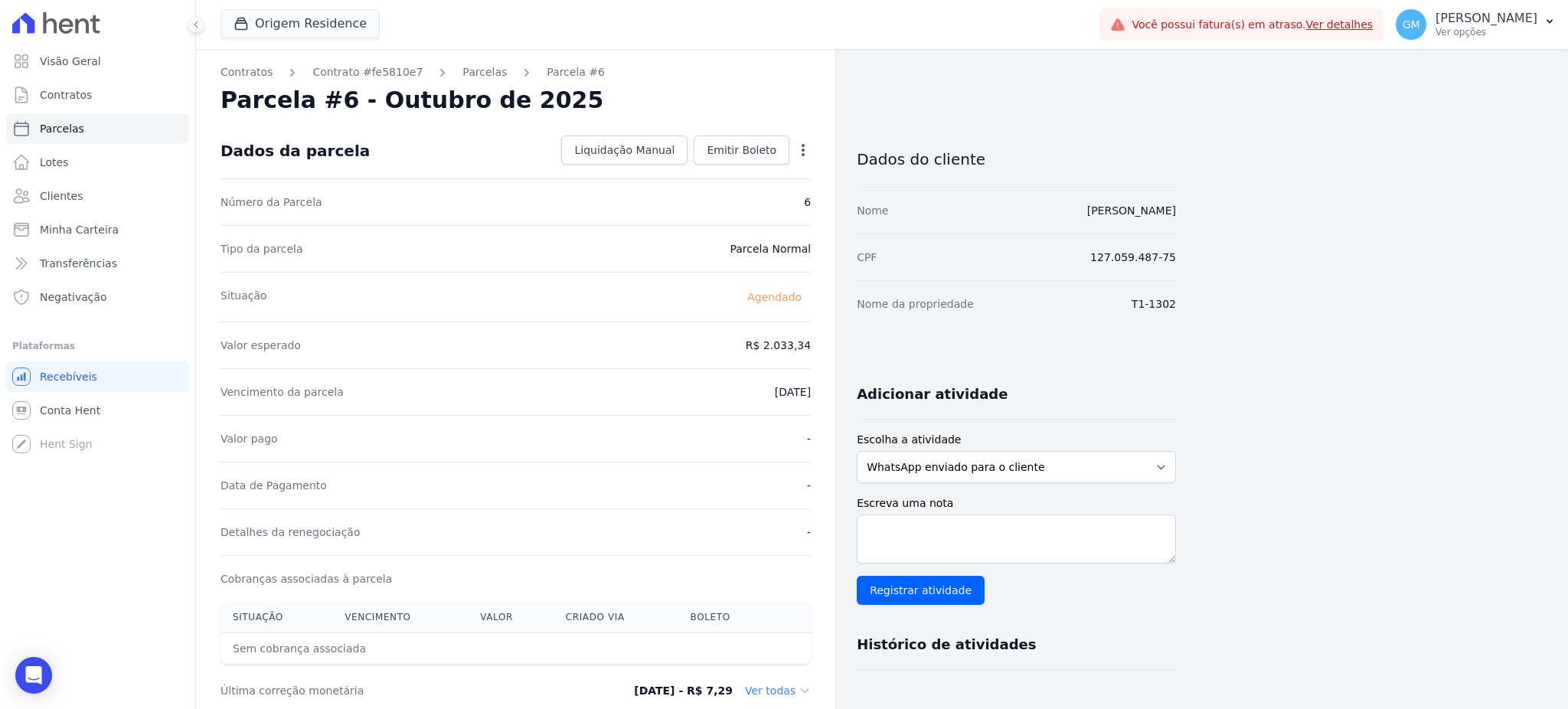
click at [802, 143] on icon "button" at bounding box center [802, 150] width 15 height 15
click at [744, 159] on link "Alterar" at bounding box center [737, 170] width 135 height 28
drag, startPoint x: 752, startPoint y: 343, endPoint x: 825, endPoint y: 342, distance: 73.0
click at [825, 342] on div "Contratos Contrato #fe5810e7 Parcelas Parcela #6 Parcela #6 - Outubro de 2025 C…" at bounding box center [515, 540] width 639 height 983
paste input ".08151"
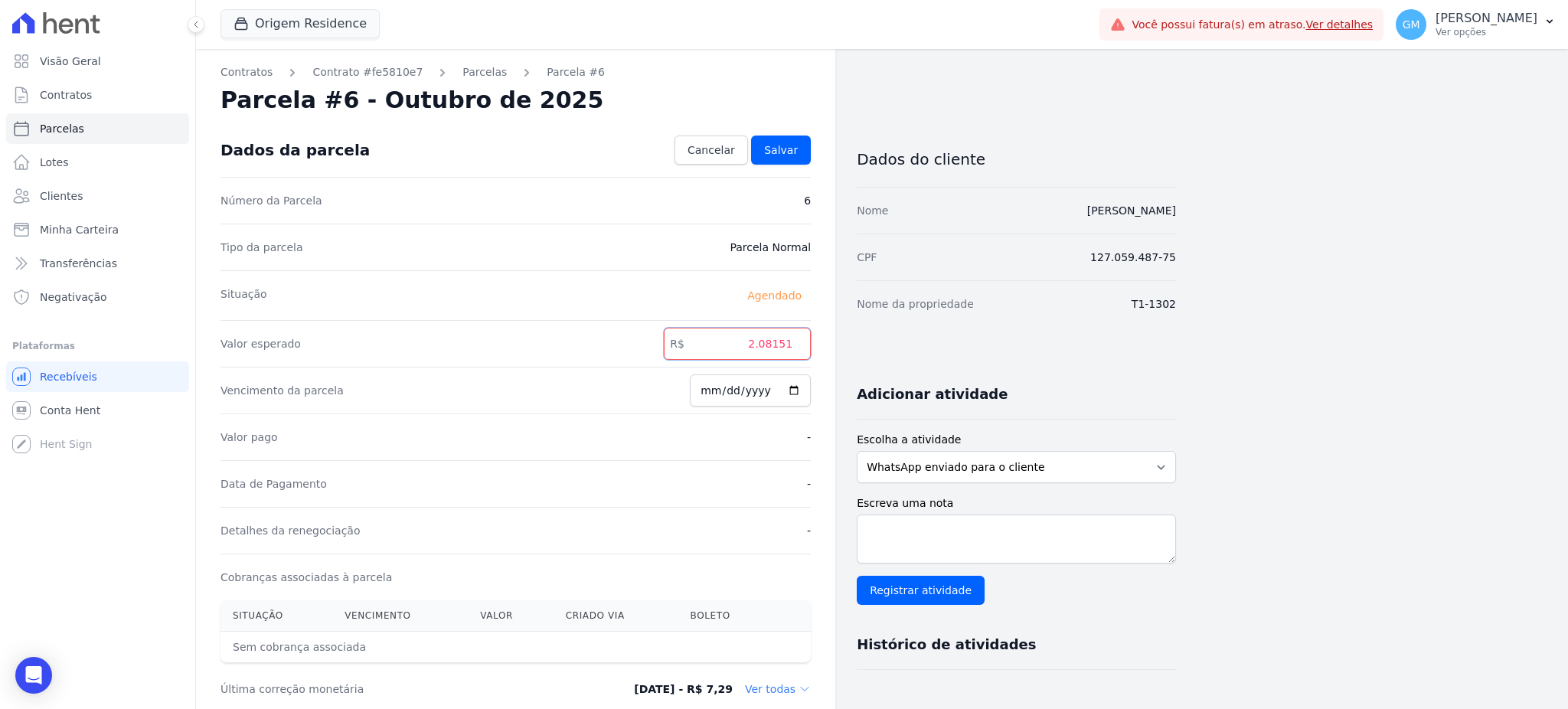
click at [764, 342] on input "2.08151" at bounding box center [737, 343] width 147 height 32
click at [778, 347] on input "208151" at bounding box center [737, 343] width 147 height 32
type input "2081.51"
click at [774, 145] on span "Salvar" at bounding box center [781, 150] width 33 height 15
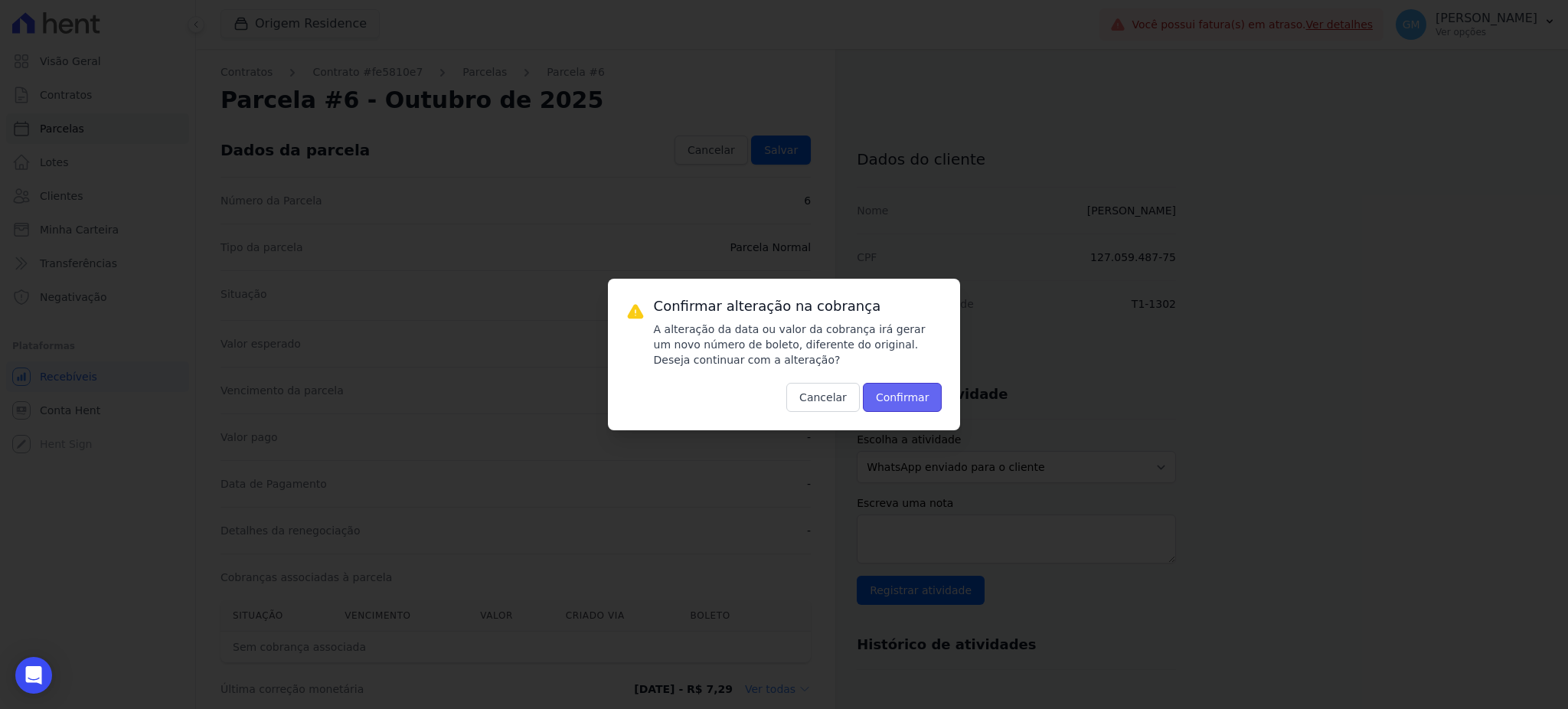
click at [919, 402] on button "Confirmar" at bounding box center [903, 397] width 80 height 29
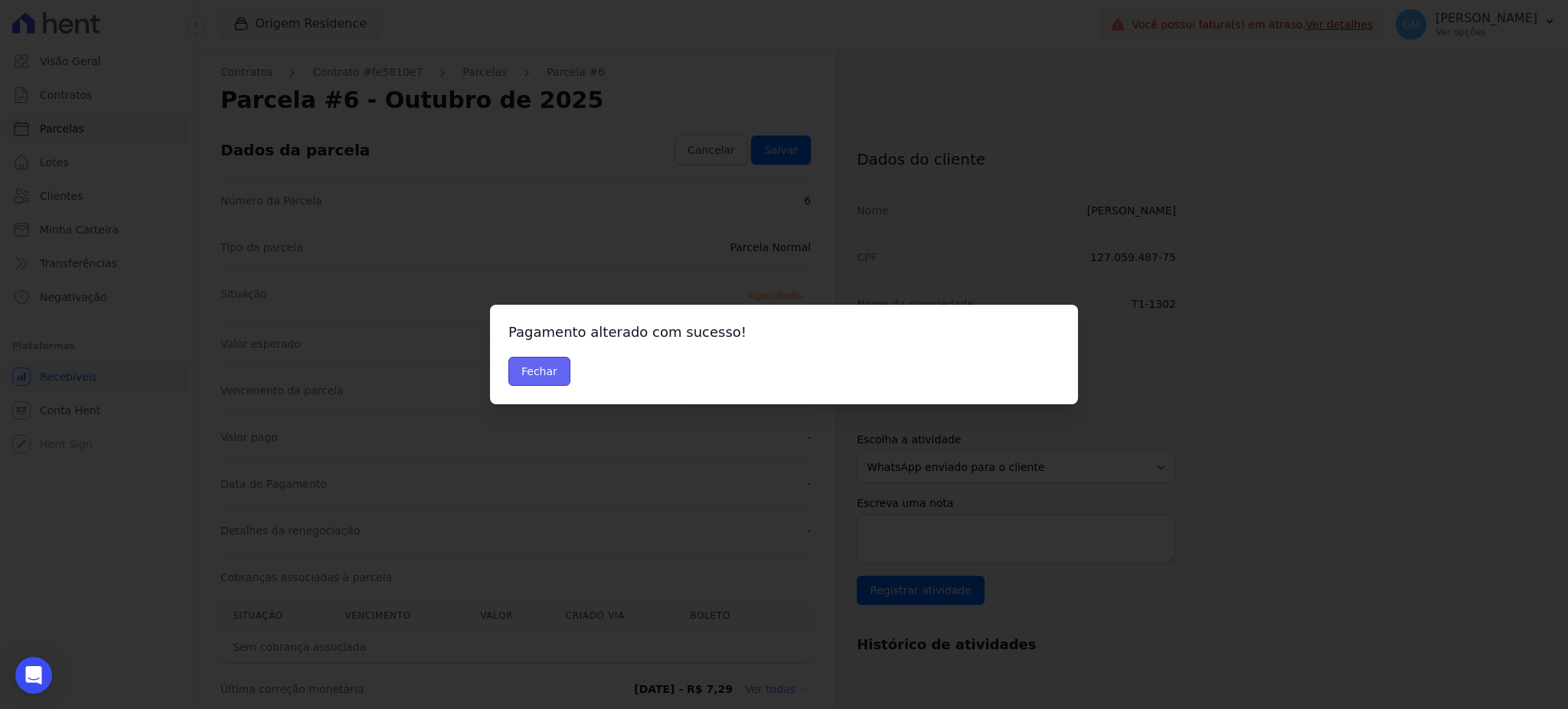
click at [553, 373] on button "Fechar" at bounding box center [539, 371] width 62 height 29
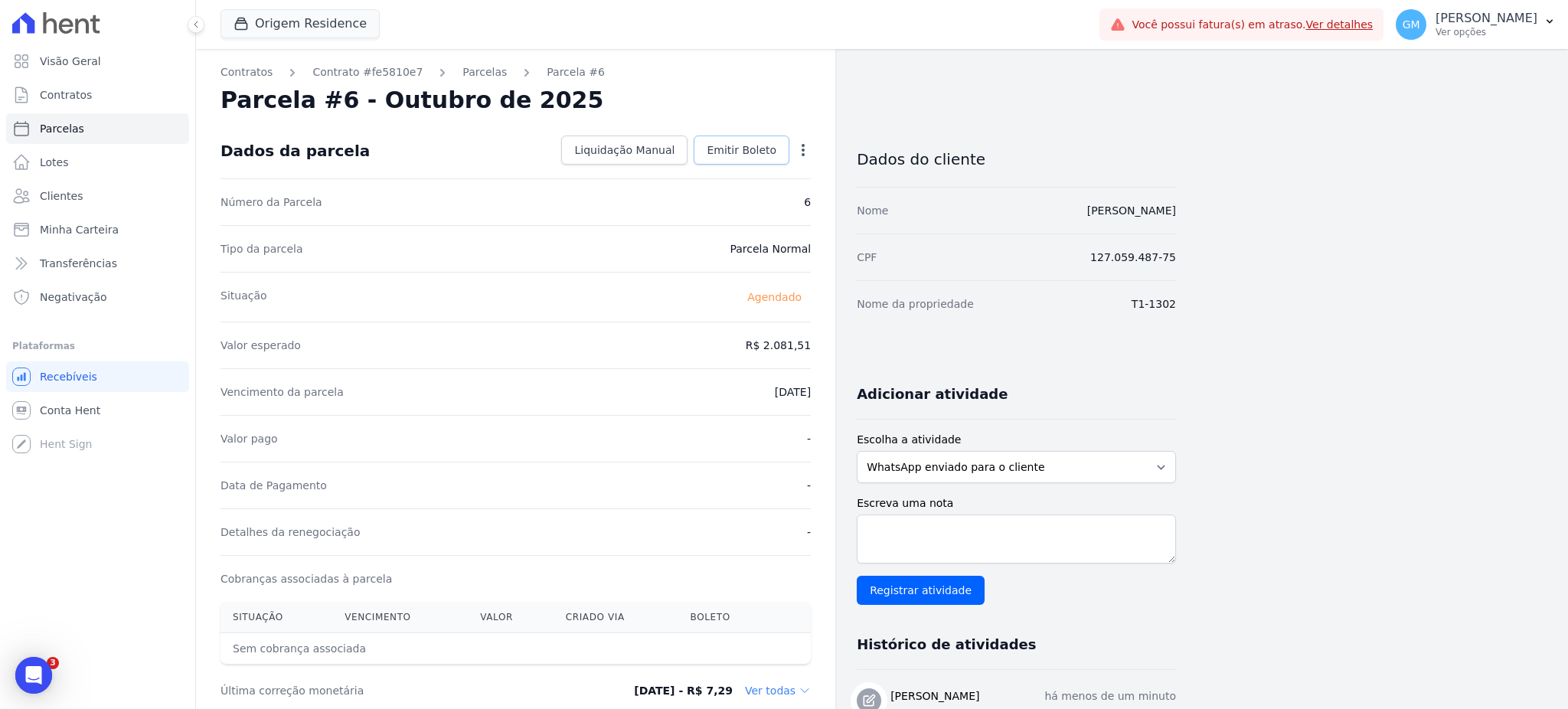
click at [761, 151] on span "Emitir Boleto" at bounding box center [741, 150] width 69 height 15
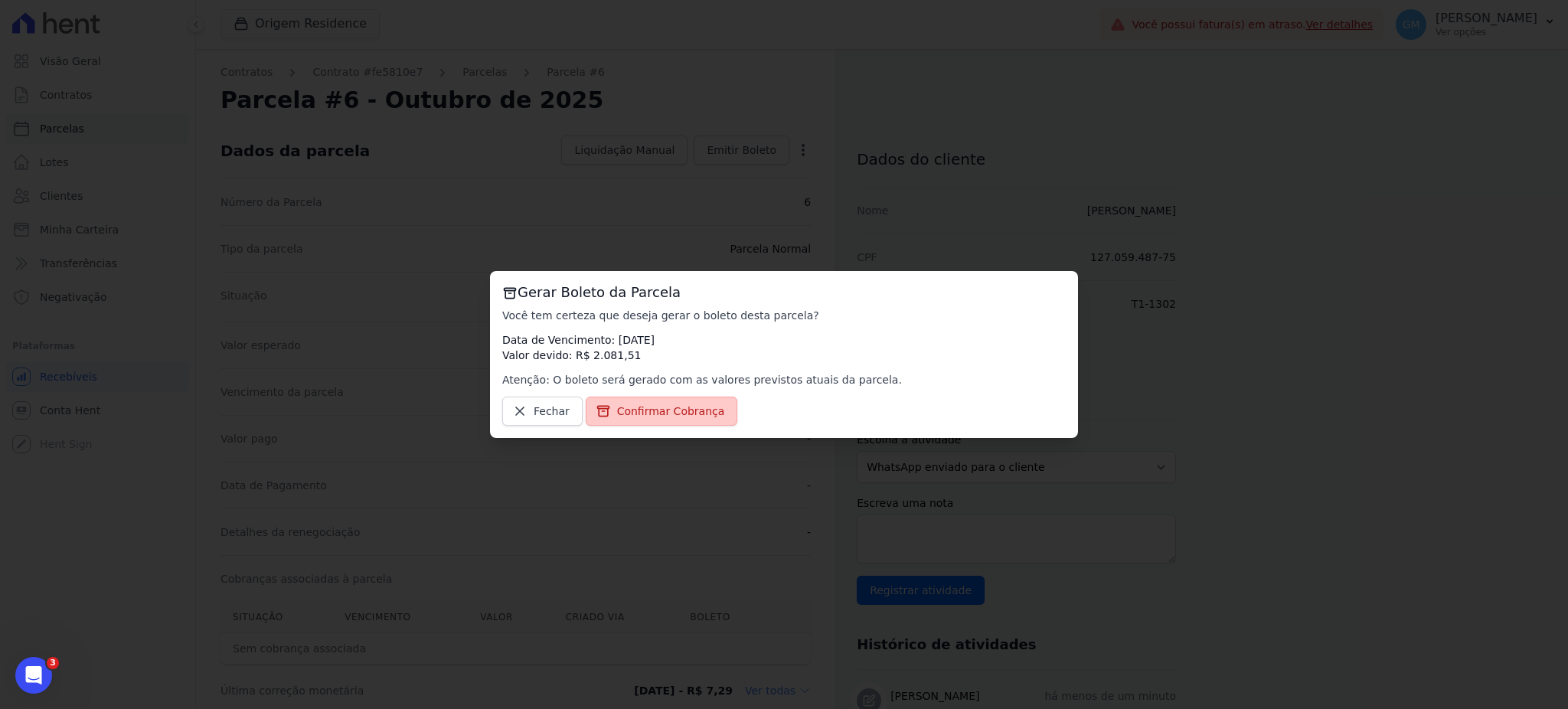
click at [686, 405] on span "Confirmar Cobrança" at bounding box center [670, 410] width 108 height 15
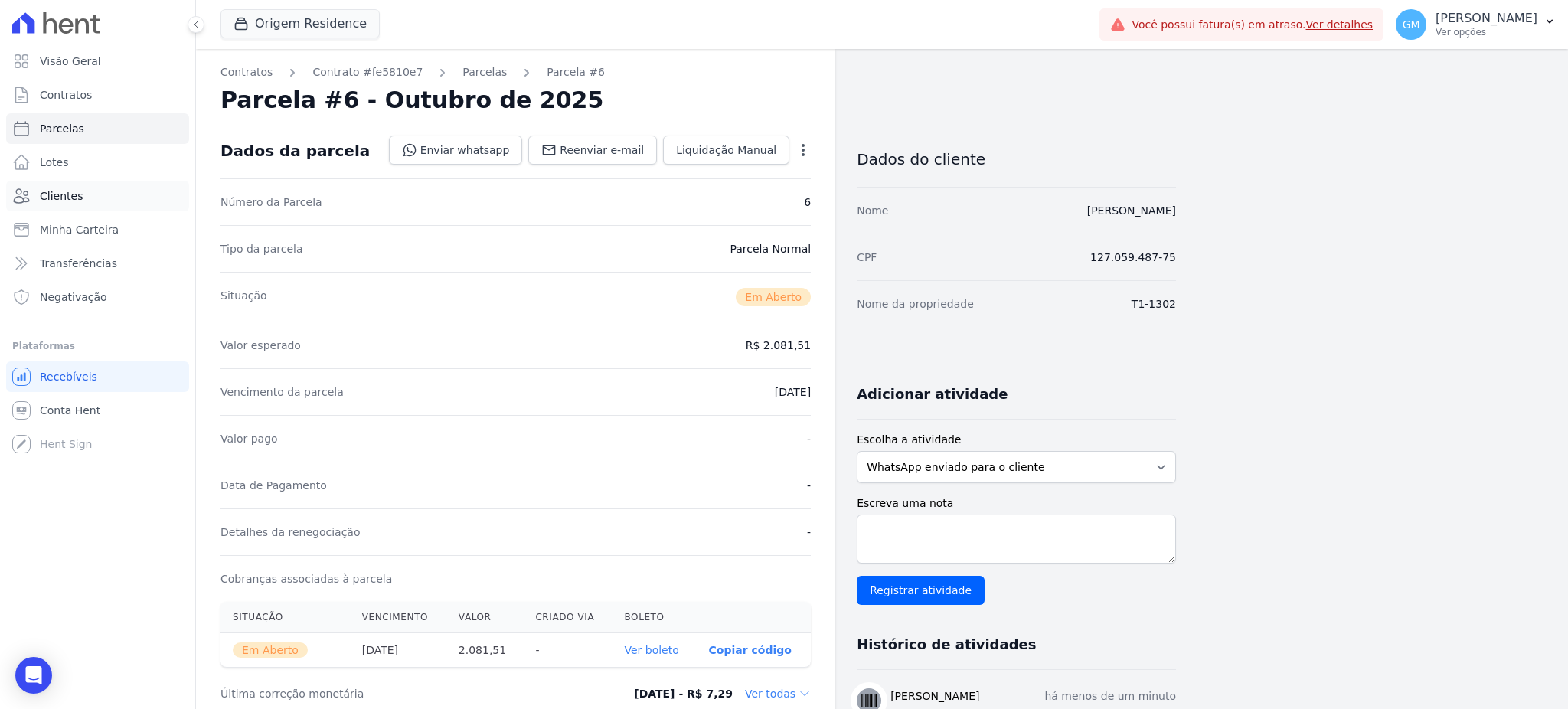
click at [108, 197] on link "Clientes" at bounding box center [98, 196] width 183 height 30
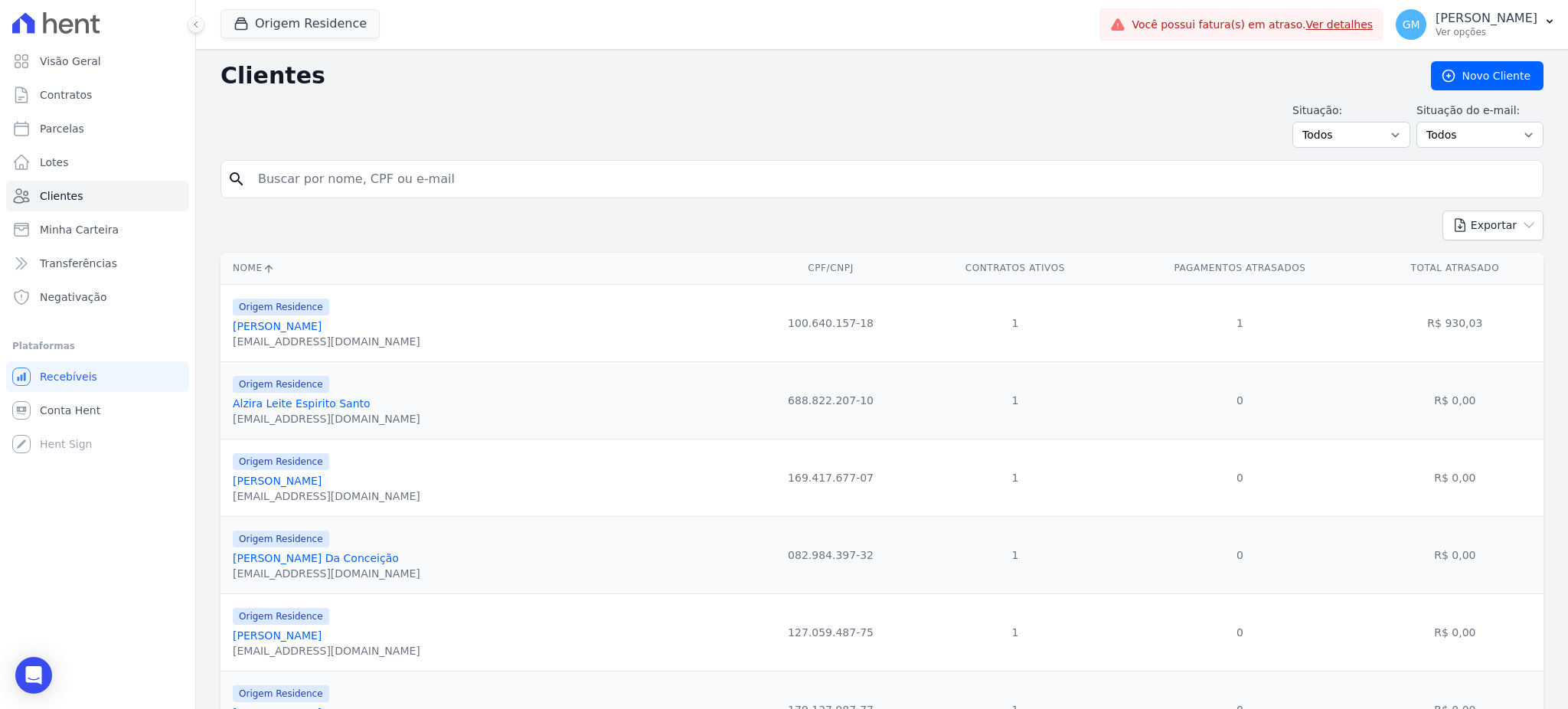
click at [314, 176] on input "search" at bounding box center [892, 179] width 1288 height 30
paste input "[PERSON_NAME]"
type input "Bryan"
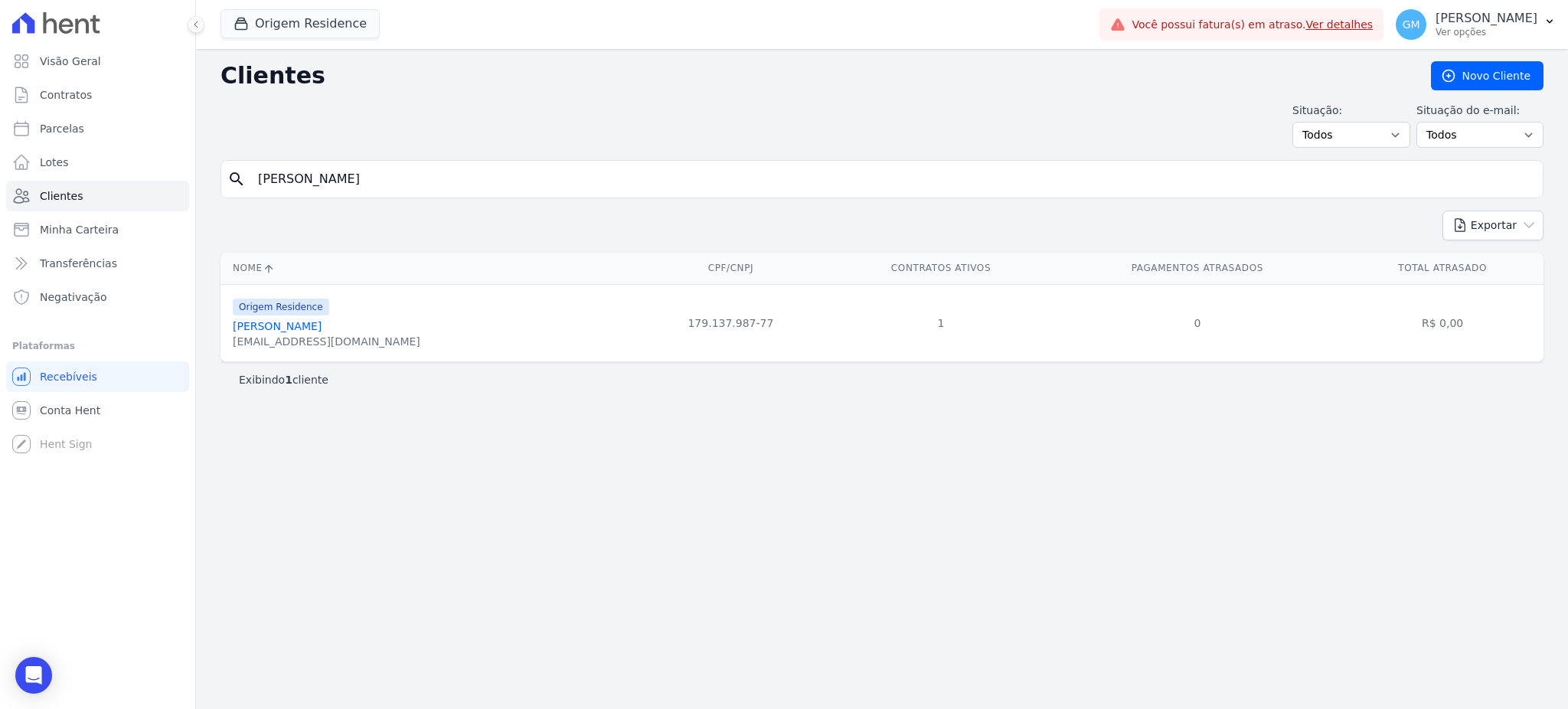
click at [309, 327] on link "Bryan Barros Oliveira" at bounding box center [276, 326] width 88 height 12
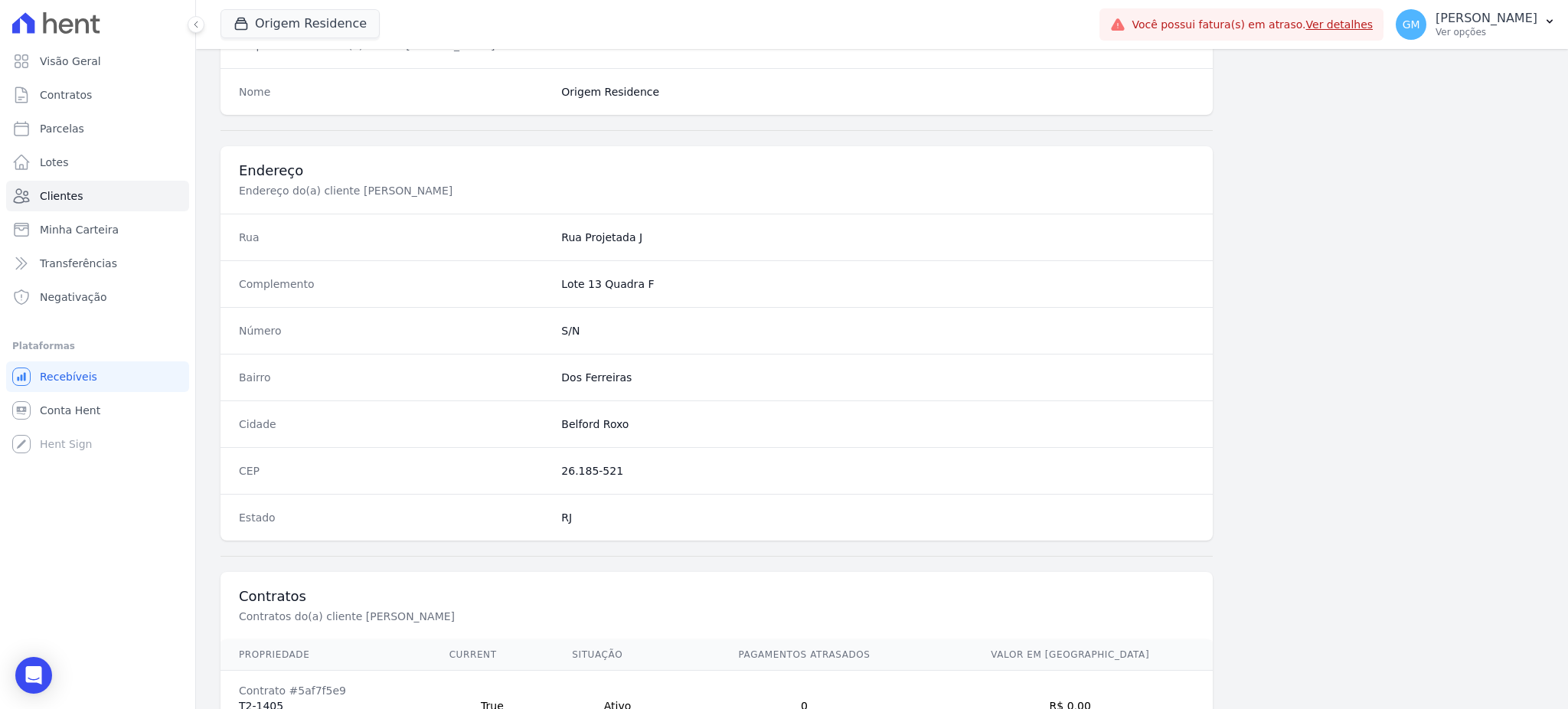
scroll to position [724, 0]
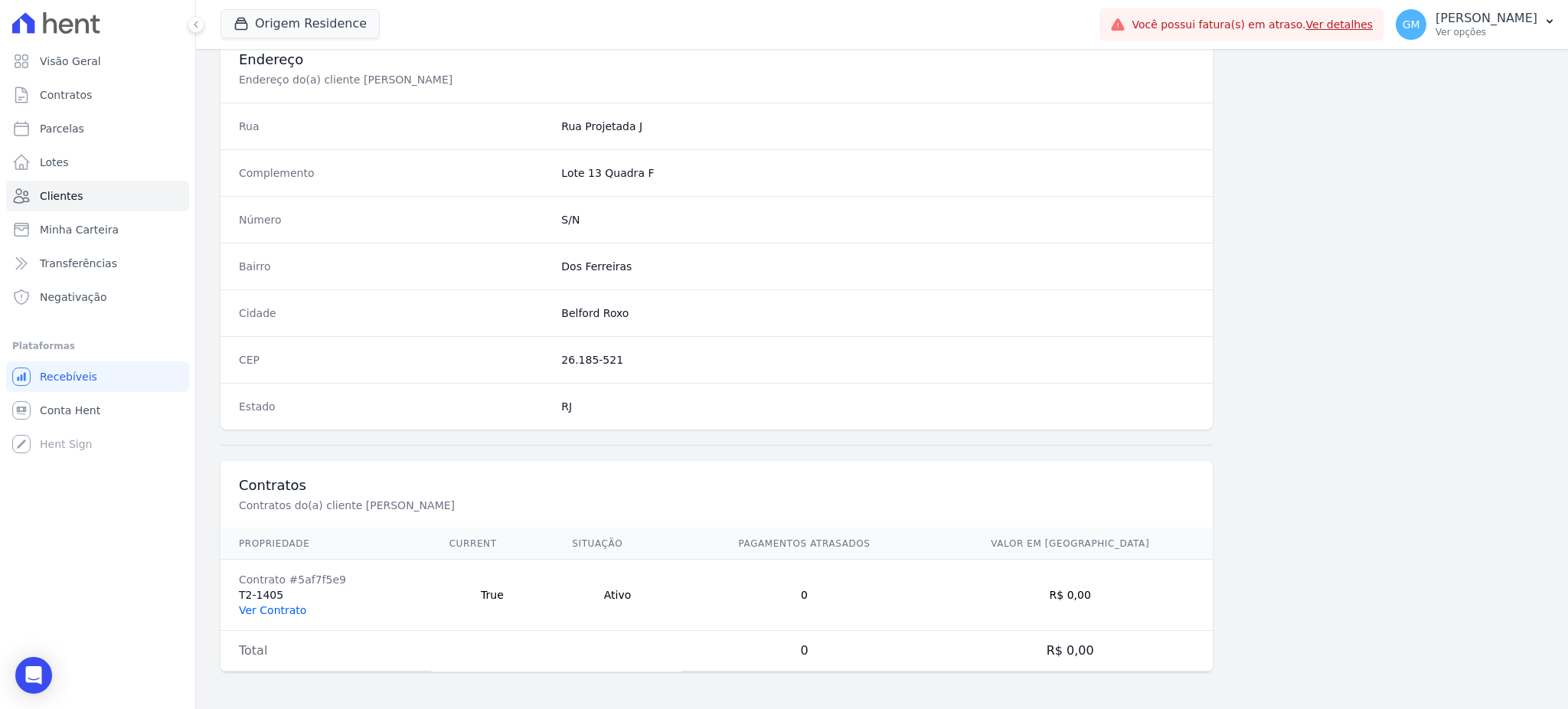
click at [265, 605] on link "Ver Contrato" at bounding box center [272, 609] width 68 height 12
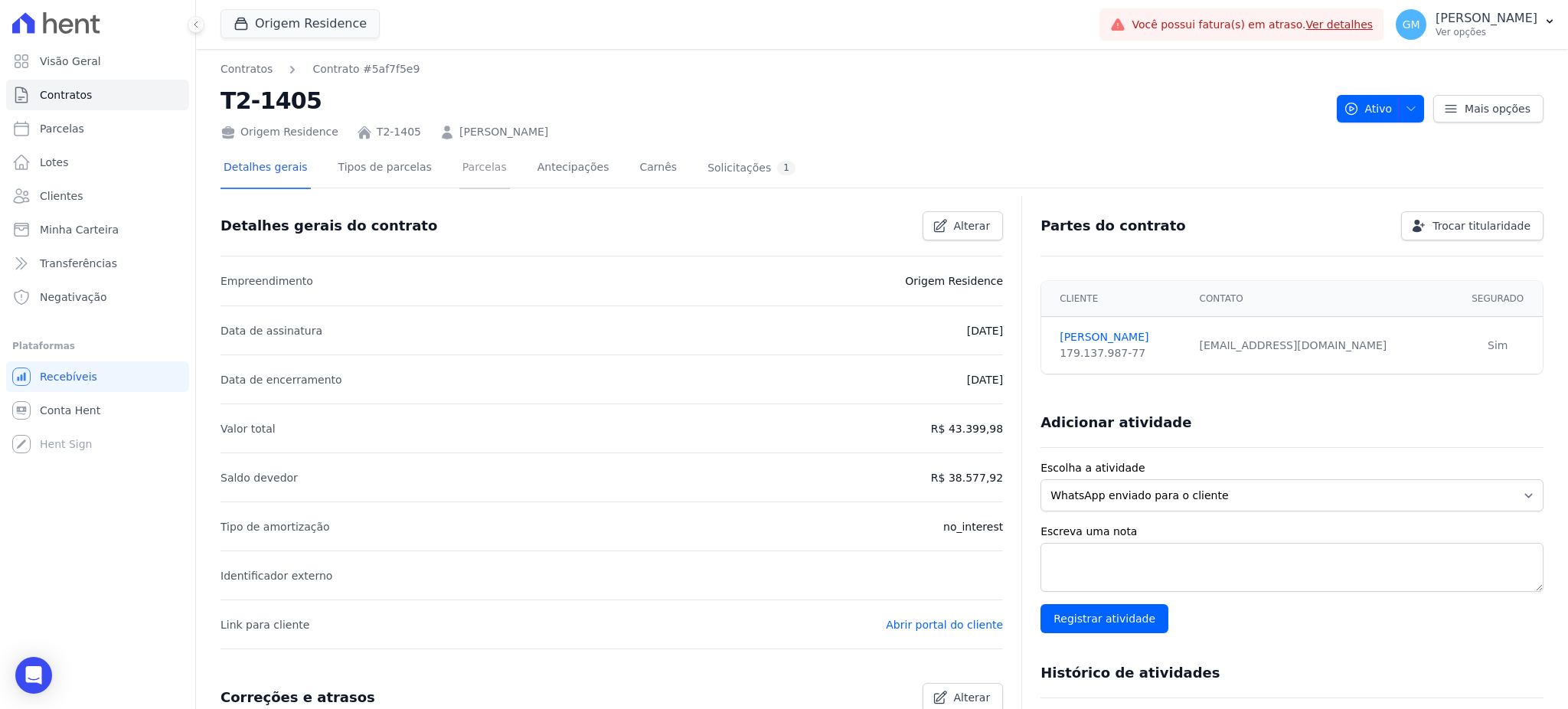
click at [459, 176] on link "Parcelas" at bounding box center [484, 168] width 50 height 41
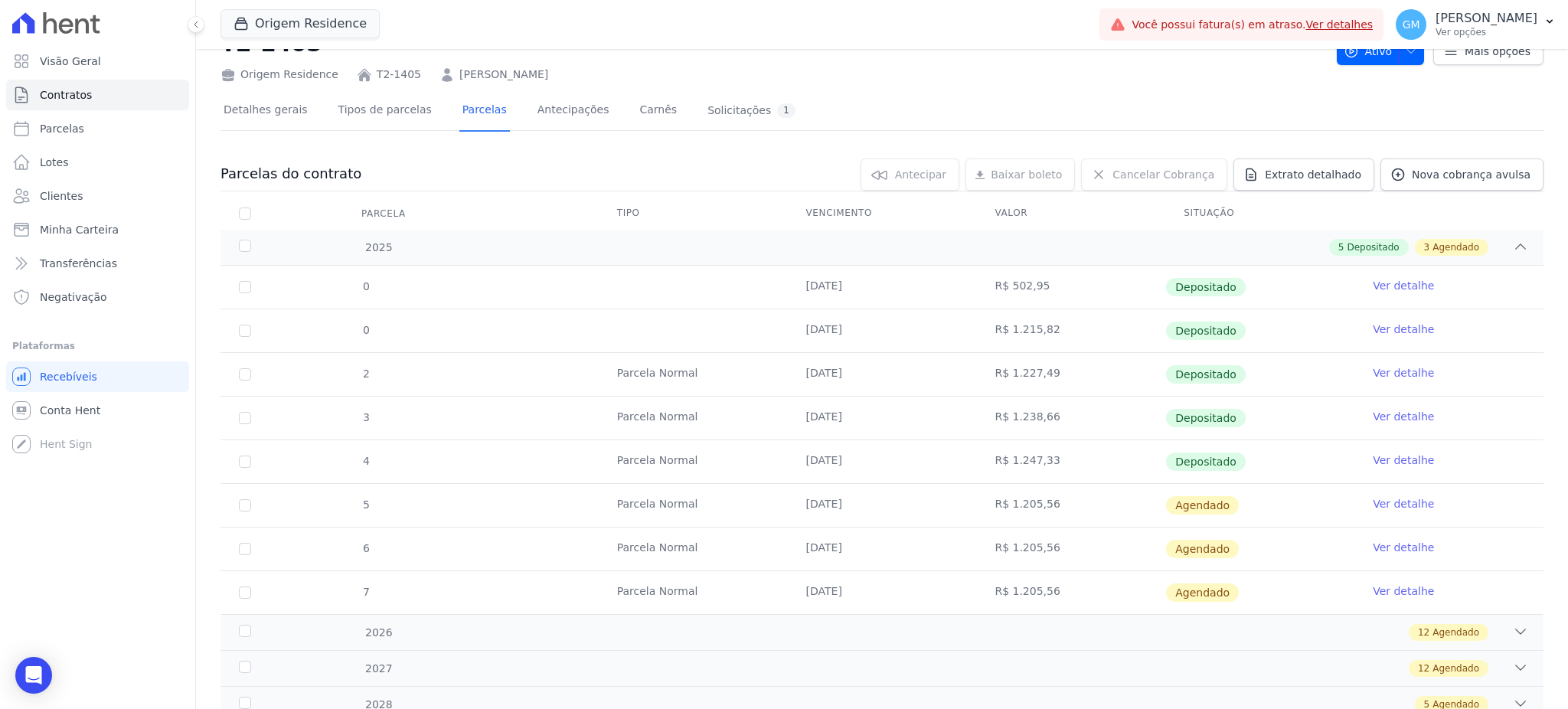
scroll to position [116, 0]
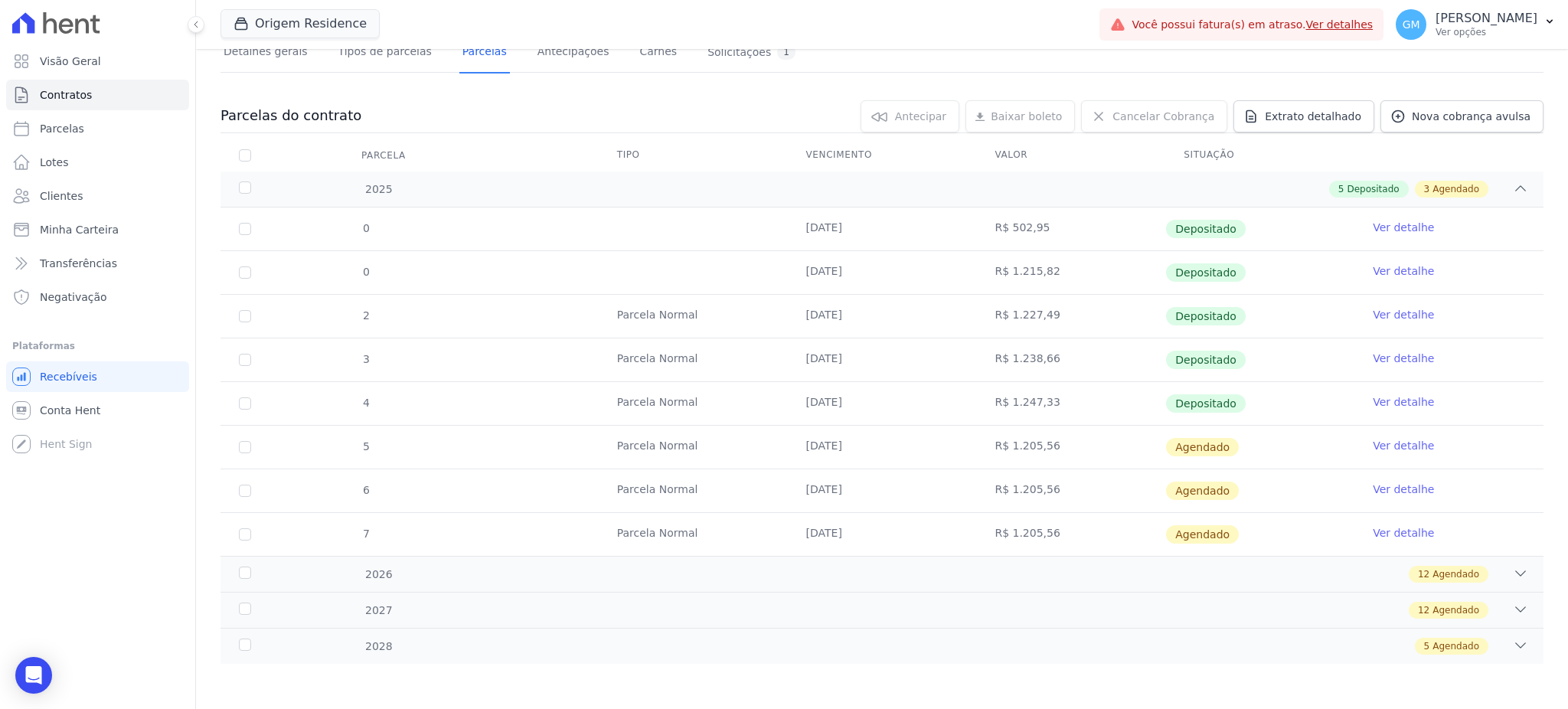
click at [1404, 403] on link "Ver detalhe" at bounding box center [1403, 402] width 61 height 15
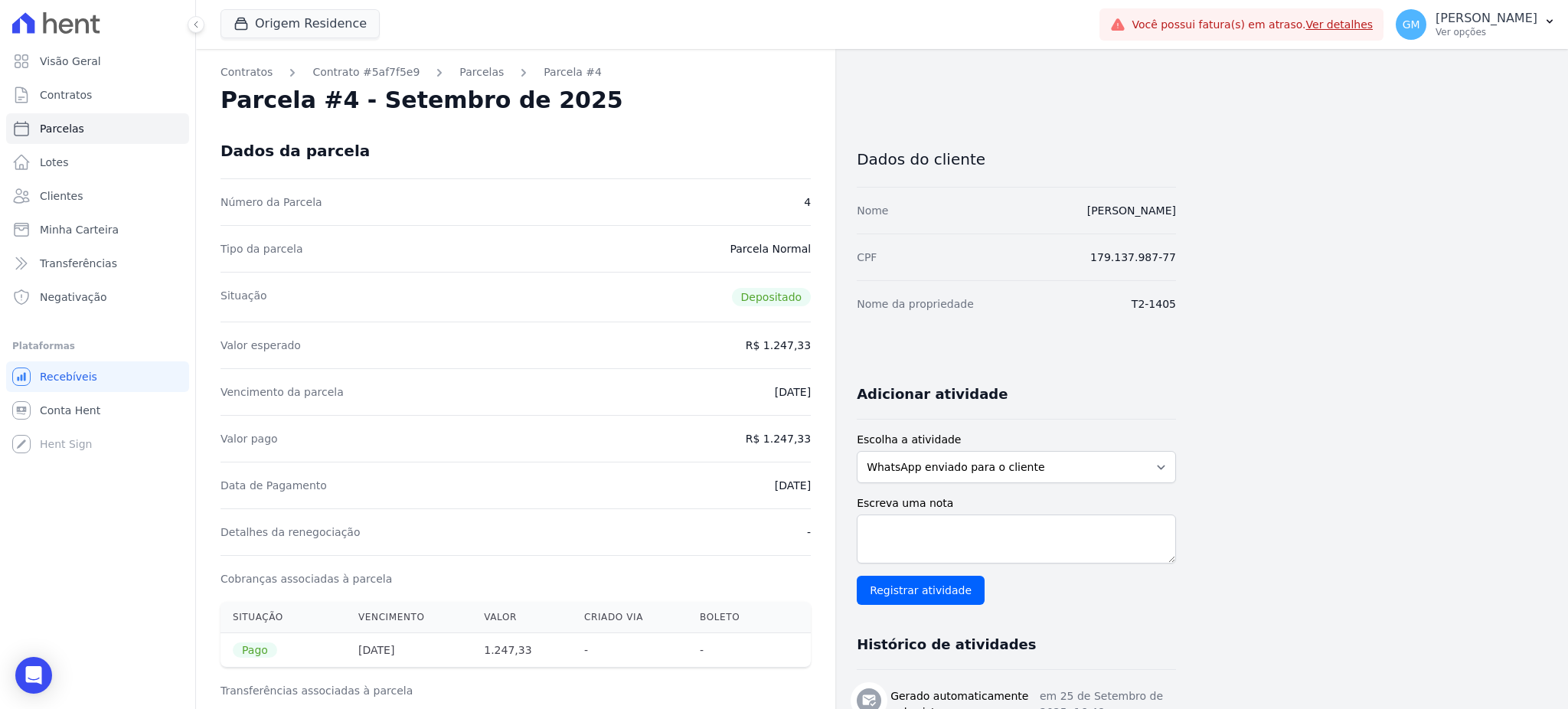
click at [757, 144] on div "Dados da parcela" at bounding box center [515, 151] width 590 height 55
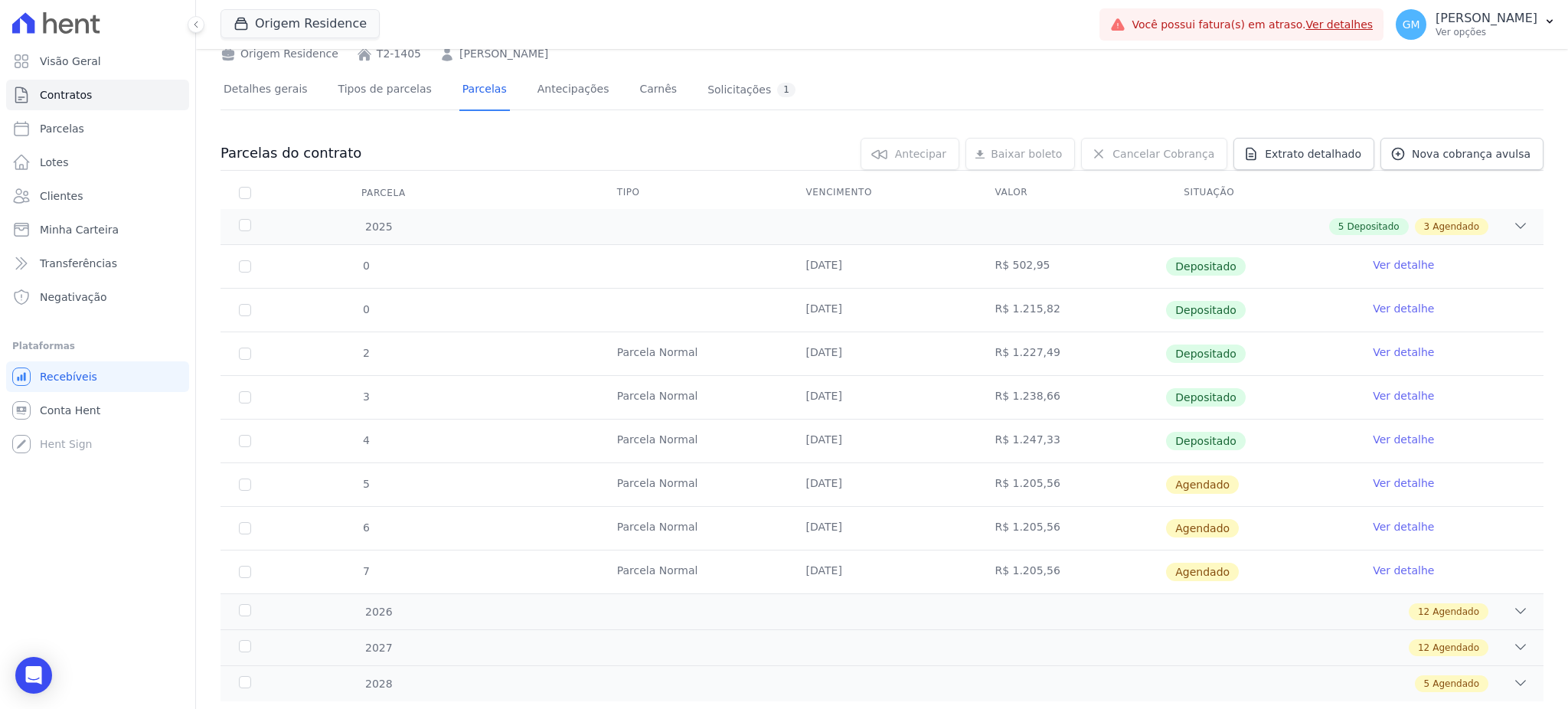
scroll to position [14, 0]
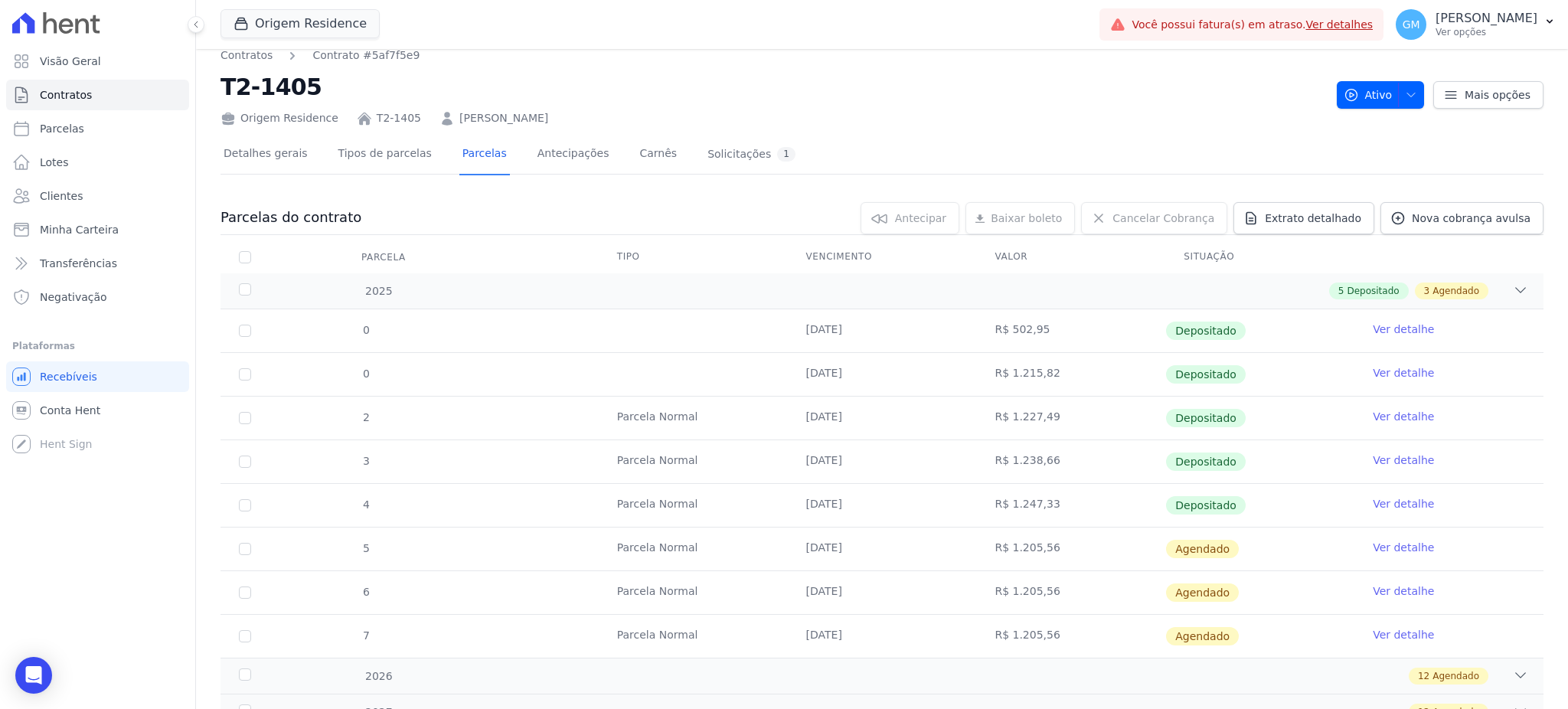
click at [1393, 540] on link "Ver detalhe" at bounding box center [1403, 546] width 61 height 15
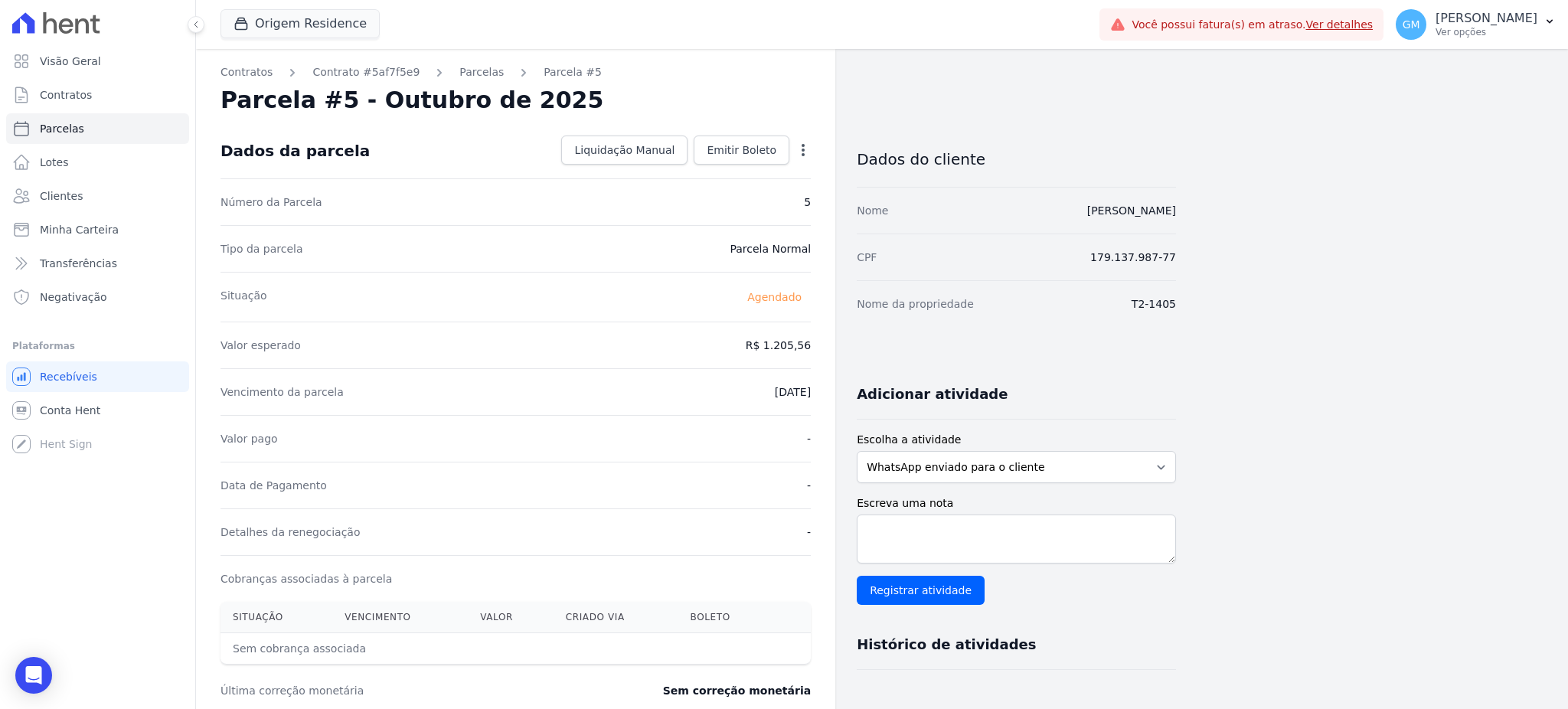
click at [797, 146] on icon "button" at bounding box center [802, 150] width 15 height 15
click at [707, 169] on link "Alterar" at bounding box center [737, 170] width 135 height 28
drag, startPoint x: 739, startPoint y: 339, endPoint x: 813, endPoint y: 342, distance: 74.1
click at [813, 342] on div "Contratos Contrato #5af7f5e9 Parcelas Parcela #5 Parcela #5 - Outubro de 2025 C…" at bounding box center [515, 540] width 639 height 983
paste input ".24994"
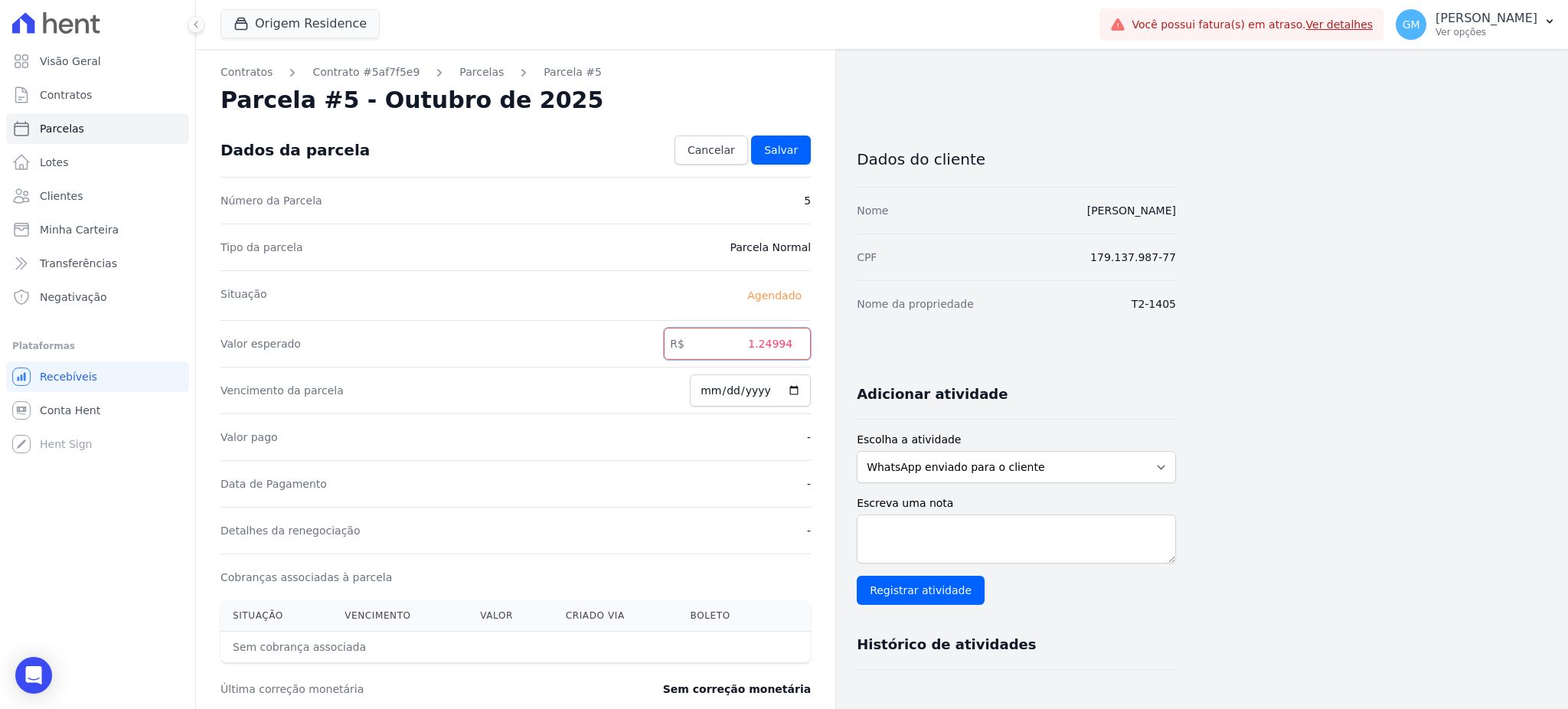
click at [763, 346] on input "1.24994" at bounding box center [737, 343] width 147 height 32
click at [782, 346] on input "124994" at bounding box center [737, 343] width 147 height 32
type input "1249.94"
click at [778, 159] on link "Salvar" at bounding box center [781, 150] width 60 height 29
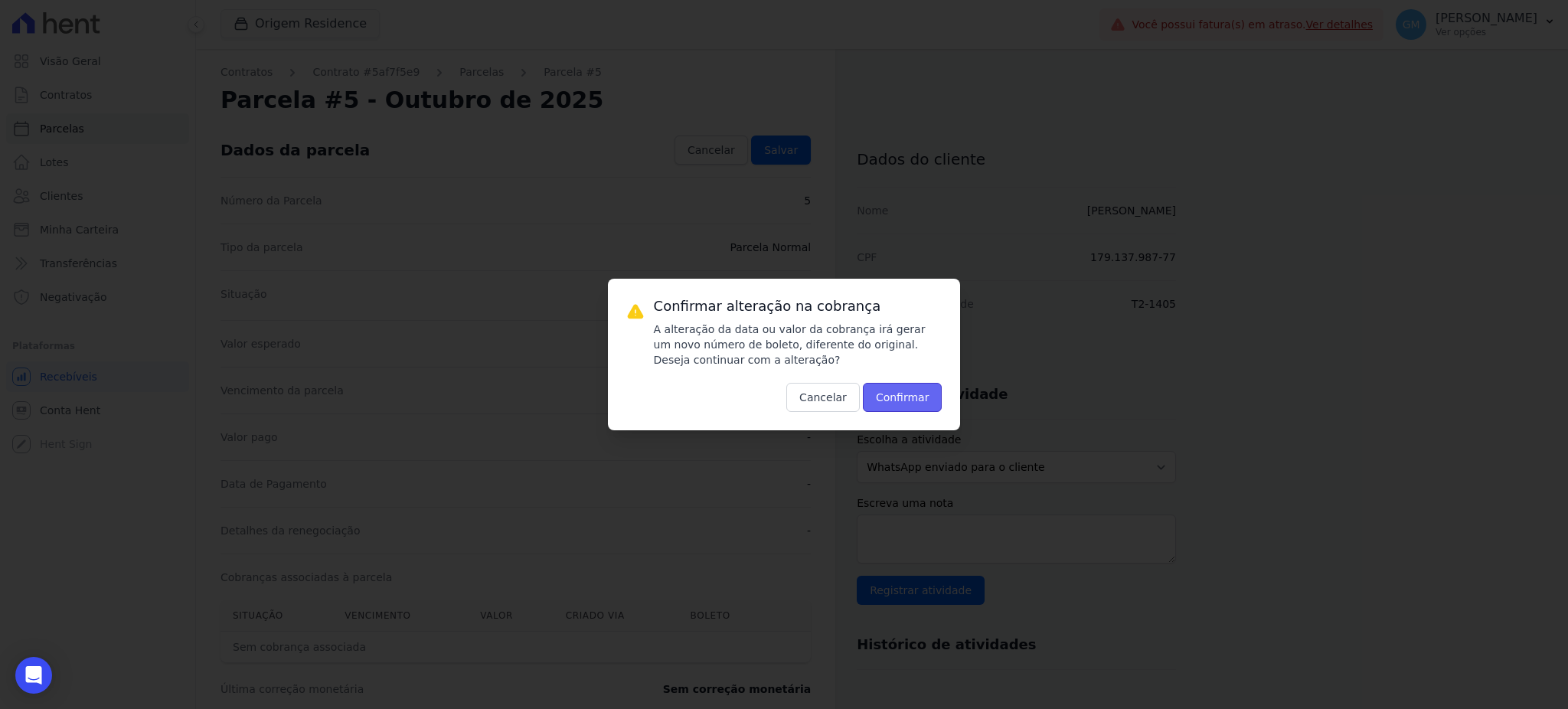
click at [896, 405] on button "Confirmar" at bounding box center [903, 397] width 80 height 29
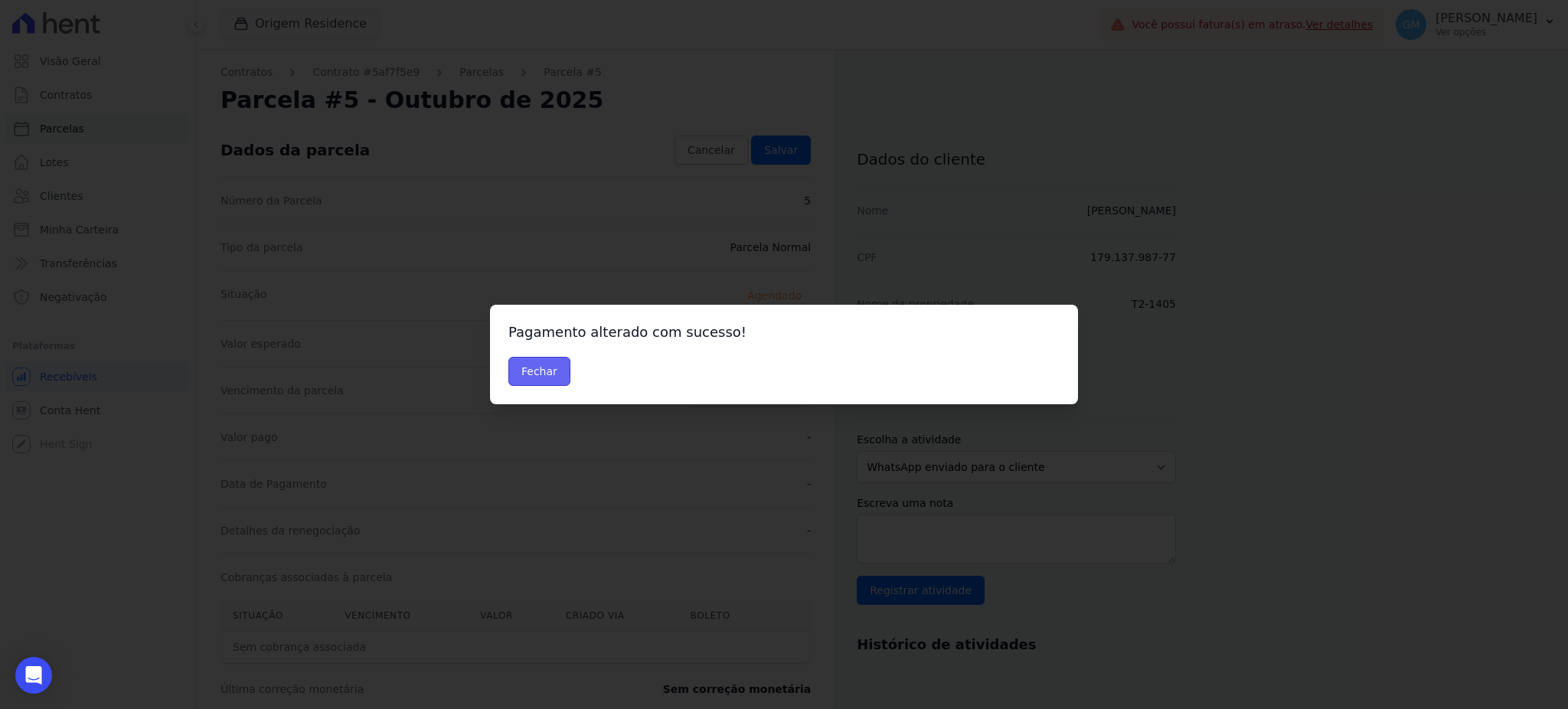
click at [553, 361] on button "Fechar" at bounding box center [539, 371] width 62 height 29
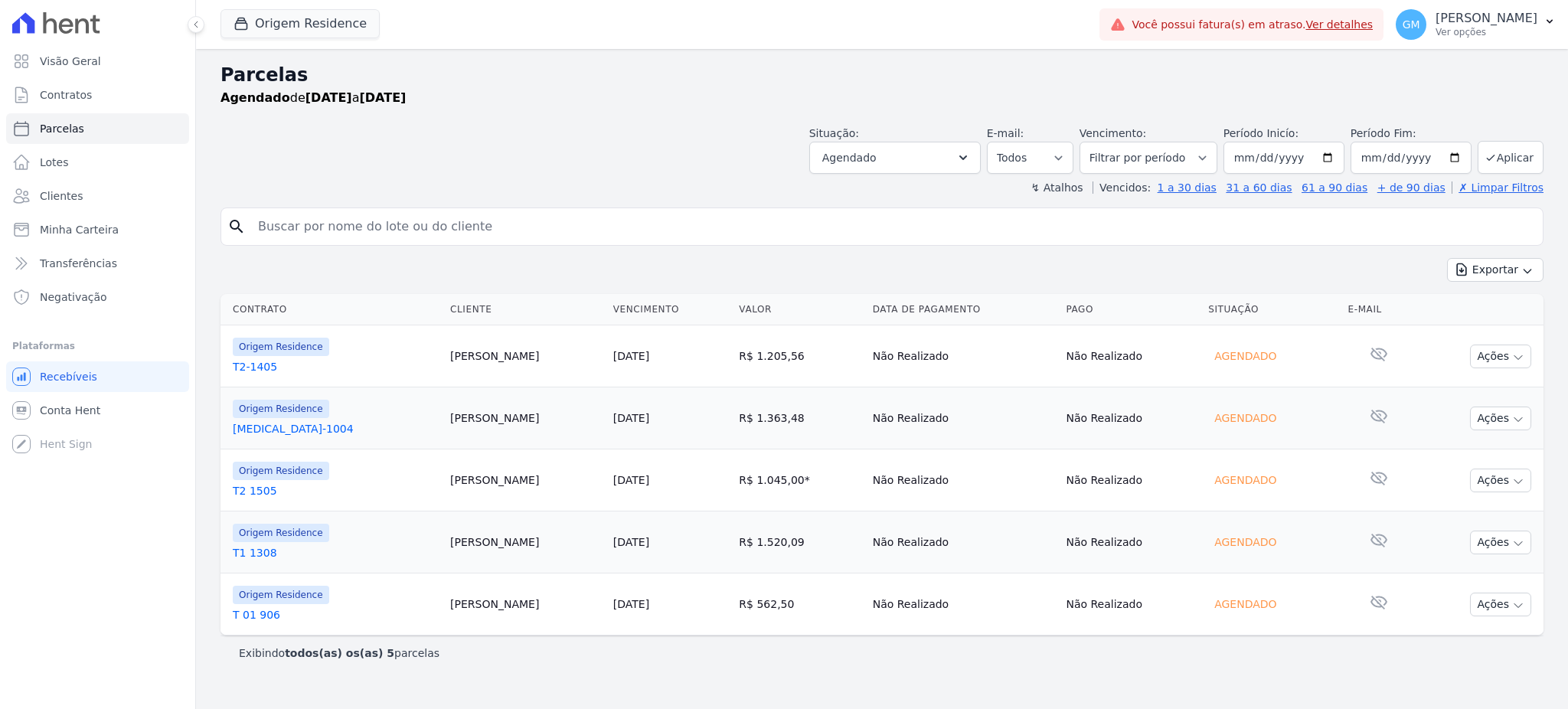
select select
drag, startPoint x: 504, startPoint y: 366, endPoint x: 411, endPoint y: 362, distance: 93.1
click at [444, 362] on td "[PERSON_NAME]" at bounding box center [525, 356] width 163 height 62
copy td "[PERSON_NAME]"
drag, startPoint x: 512, startPoint y: 418, endPoint x: 414, endPoint y: 420, distance: 98.0
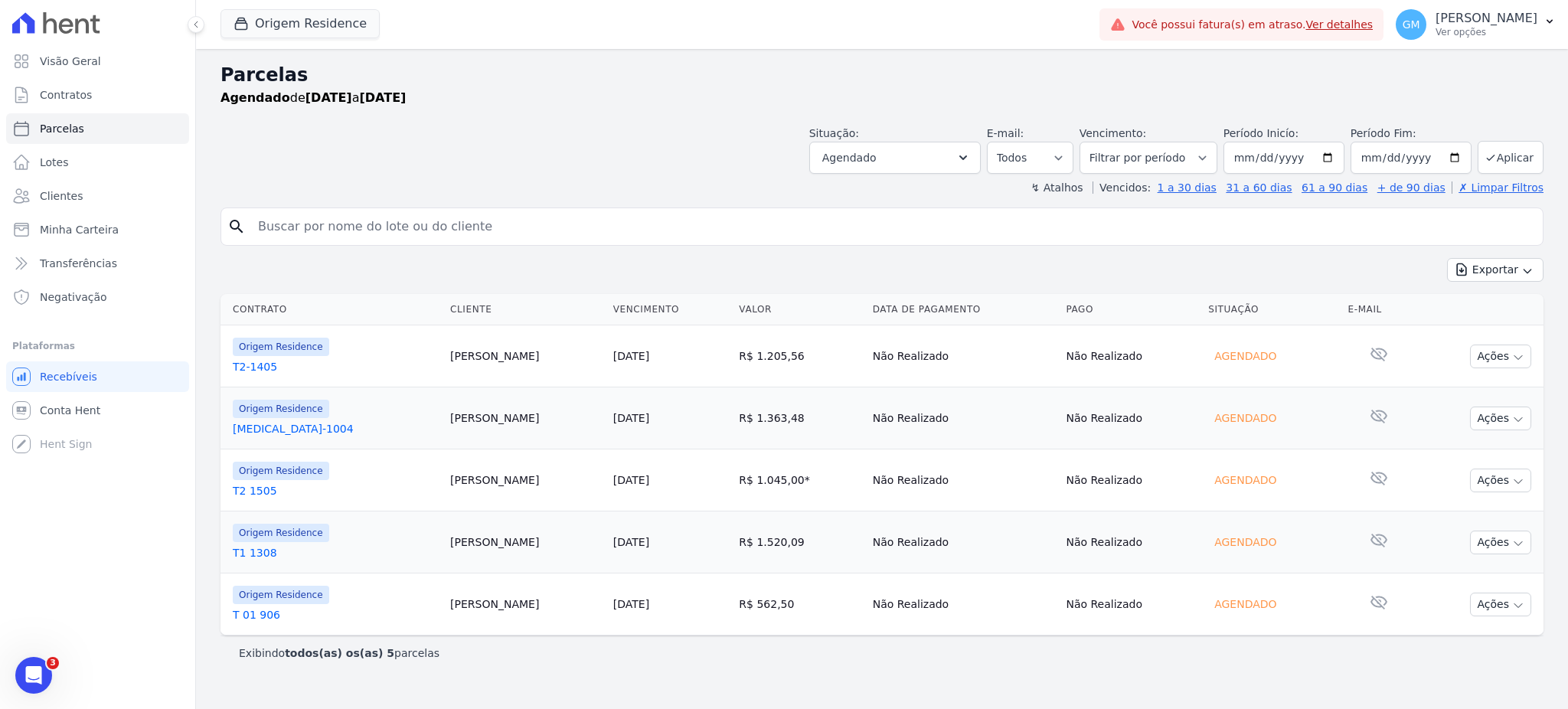
click at [444, 420] on td "[PERSON_NAME]" at bounding box center [525, 418] width 163 height 62
copy td "[PERSON_NAME]"
drag, startPoint x: 497, startPoint y: 485, endPoint x: 400, endPoint y: 491, distance: 97.2
click at [400, 491] on tr "Origem Residence T2 1505 [PERSON_NAME] [DATE] R$ 1.045,00 * Corrigido com inccm…" at bounding box center [882, 480] width 1323 height 62
copy tr "[PERSON_NAME]"
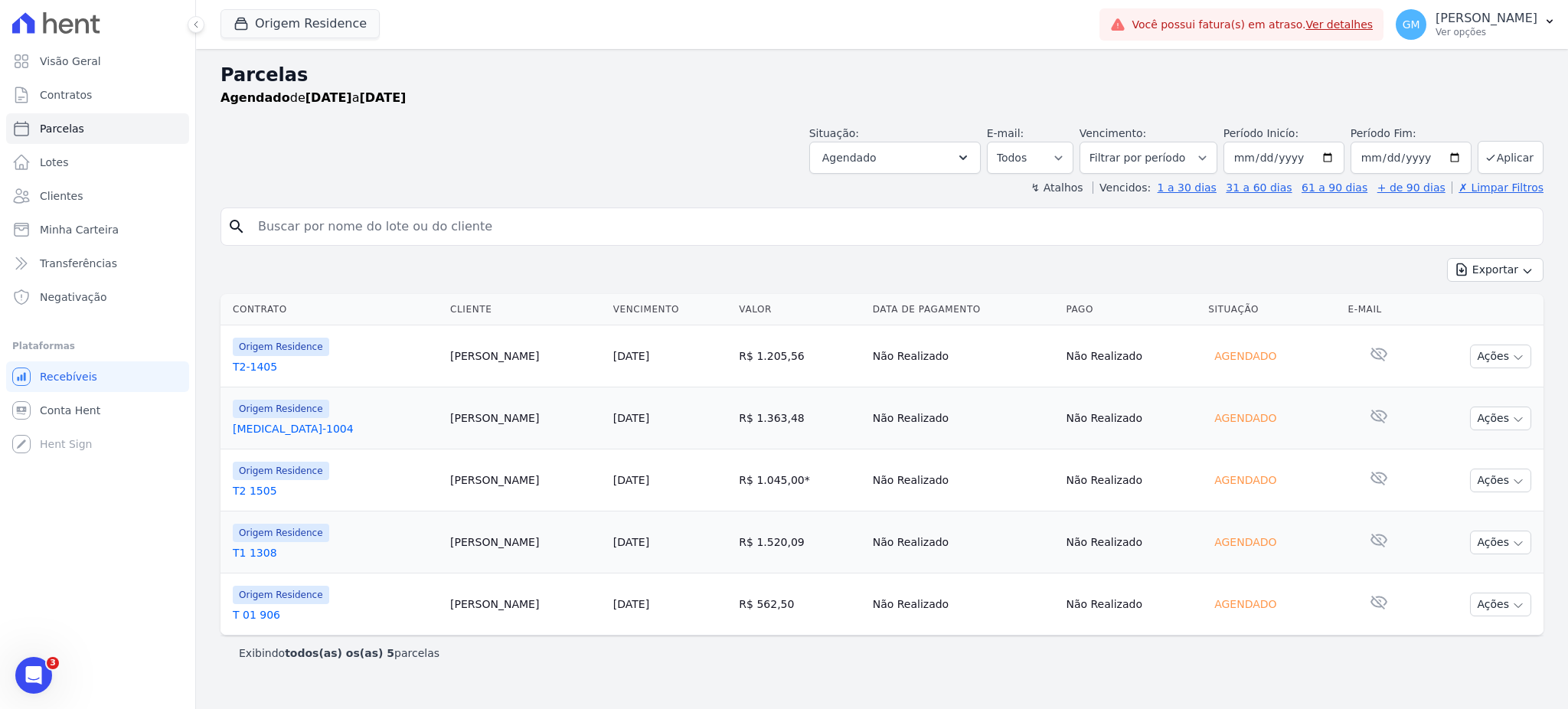
drag, startPoint x: 471, startPoint y: 542, endPoint x: 410, endPoint y: 546, distance: 61.1
click at [444, 546] on td "[PERSON_NAME]" at bounding box center [525, 543] width 163 height 62
copy td "[PERSON_NAME]"
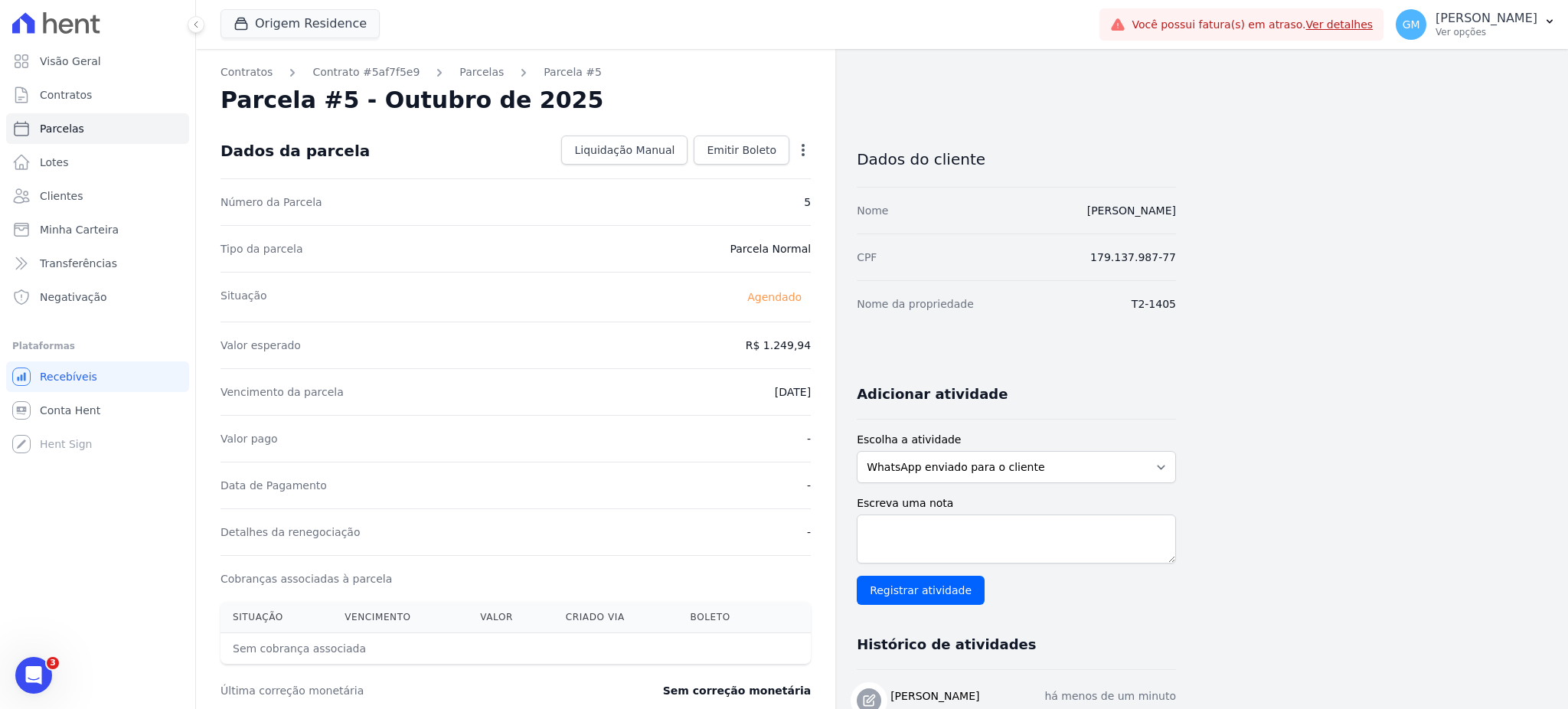
click at [747, 166] on div "Liquidação Manual Liquidação Manual Data de Pagamento [DATE] [GEOGRAPHIC_DATA] …" at bounding box center [683, 151] width 256 height 30
click at [745, 155] on span "Emitir Boleto" at bounding box center [741, 150] width 69 height 15
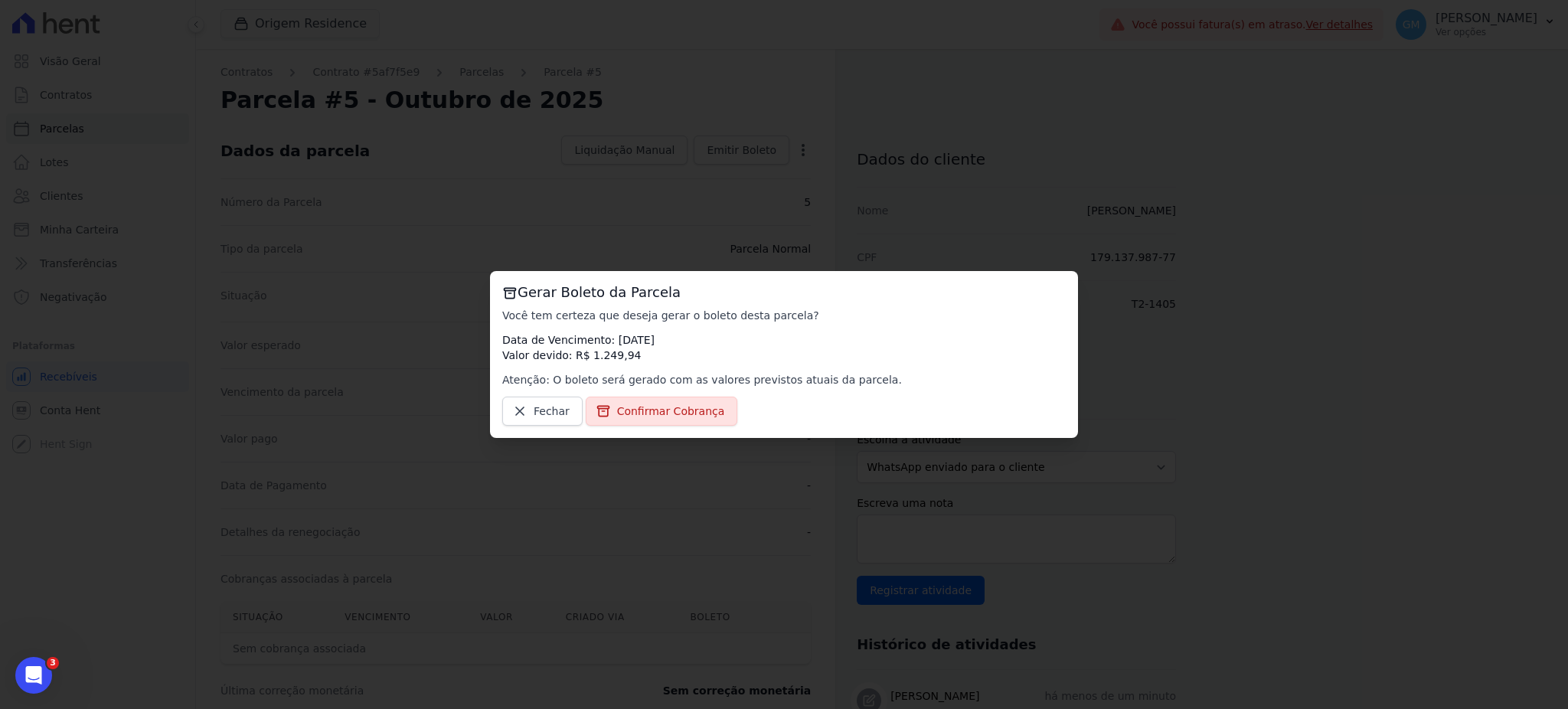
click at [672, 428] on div "Gerar Boleto da Parcela Você tem certeza que deseja gerar o boleto desta parcel…" at bounding box center [784, 354] width 588 height 166
click at [672, 399] on link "Confirmar Cobrança" at bounding box center [661, 411] width 152 height 29
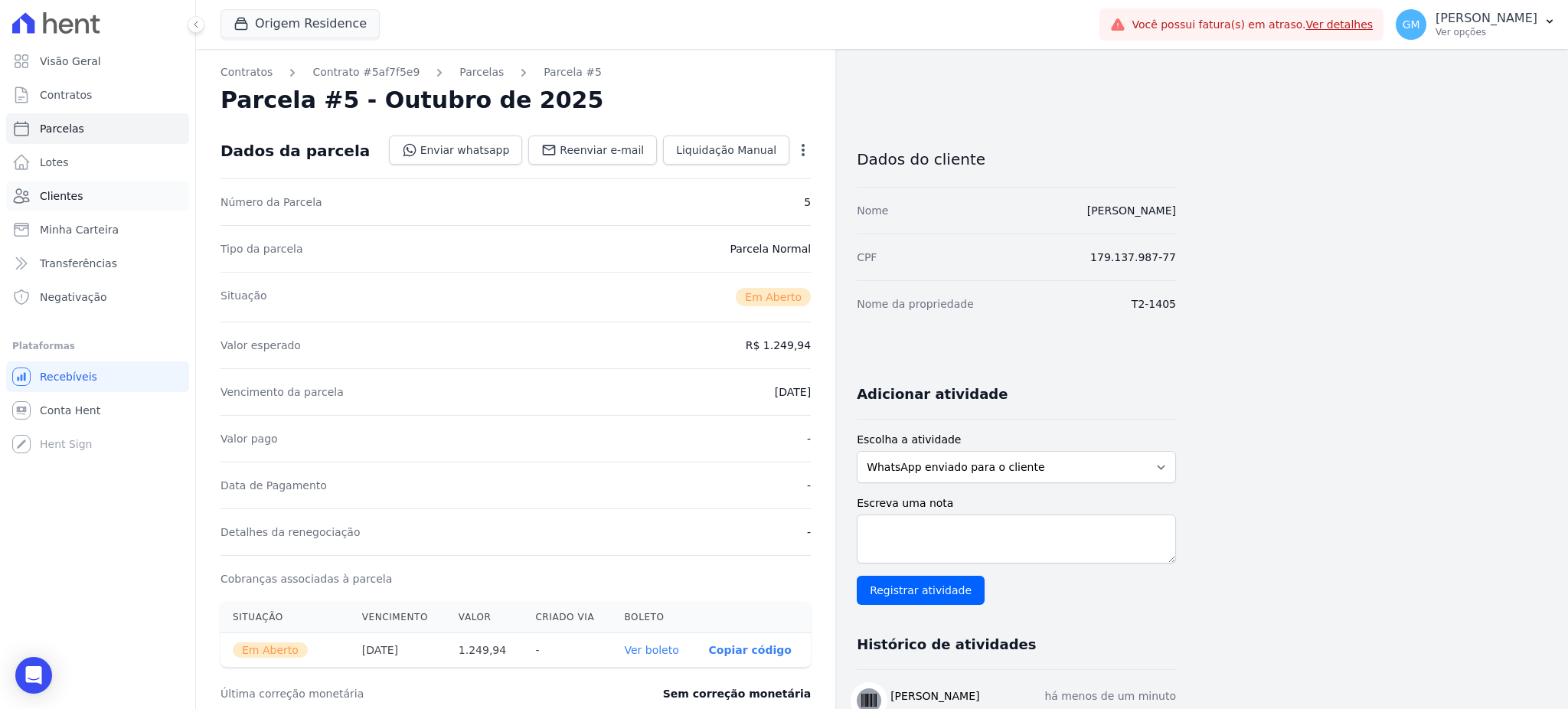
click at [102, 191] on link "Clientes" at bounding box center [98, 196] width 183 height 30
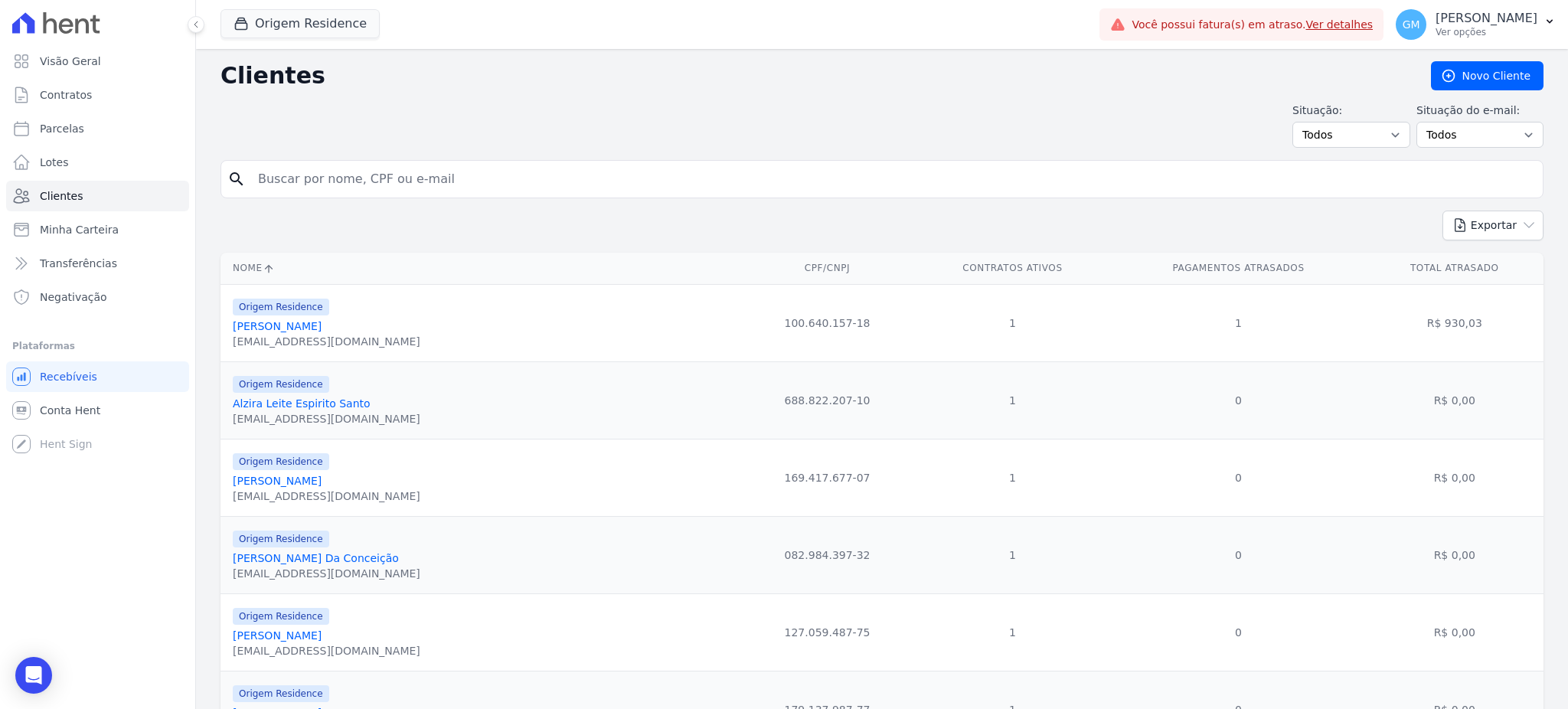
click at [322, 178] on input "search" at bounding box center [892, 179] width 1288 height 30
paste input "[PERSON_NAME]"
type input "Delianne"
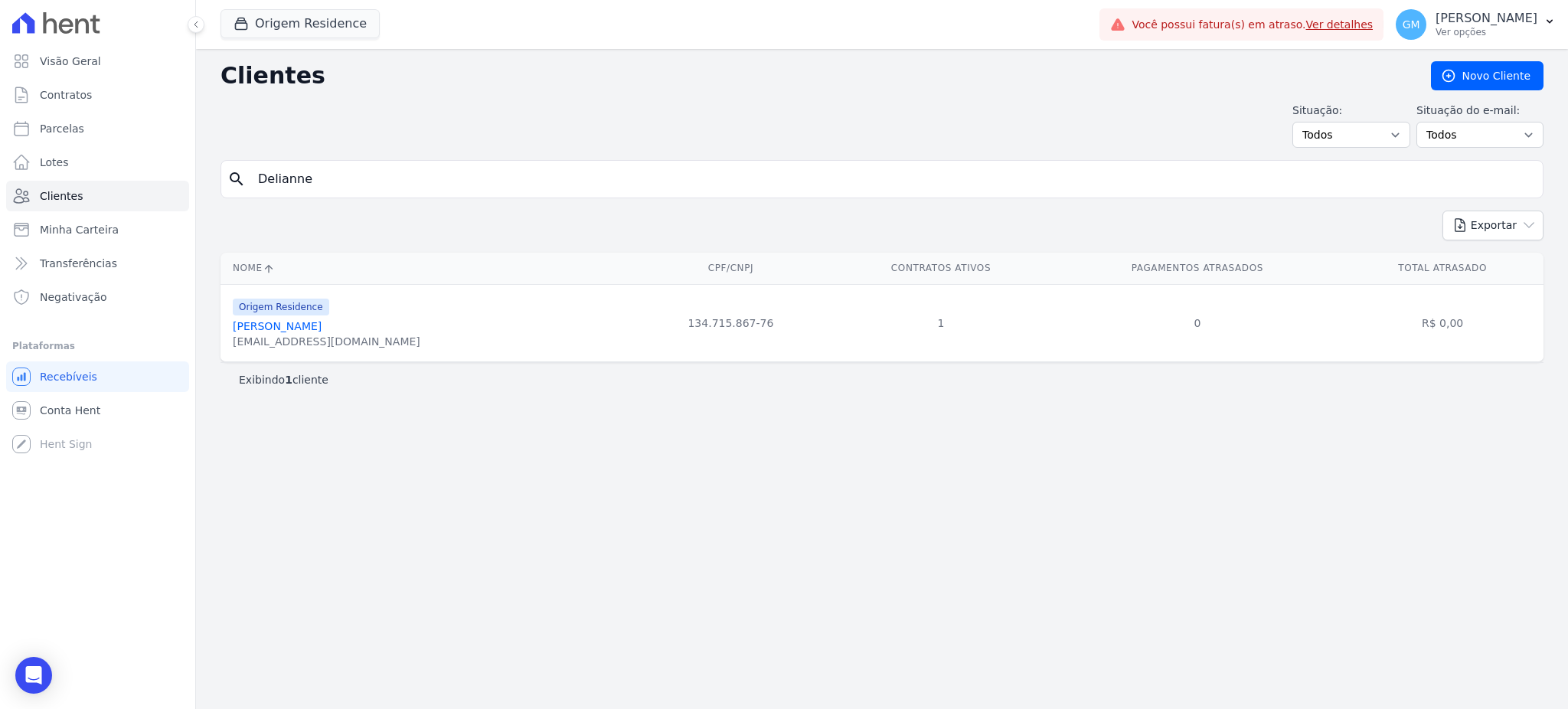
click at [322, 323] on link "[PERSON_NAME]" at bounding box center [276, 326] width 88 height 12
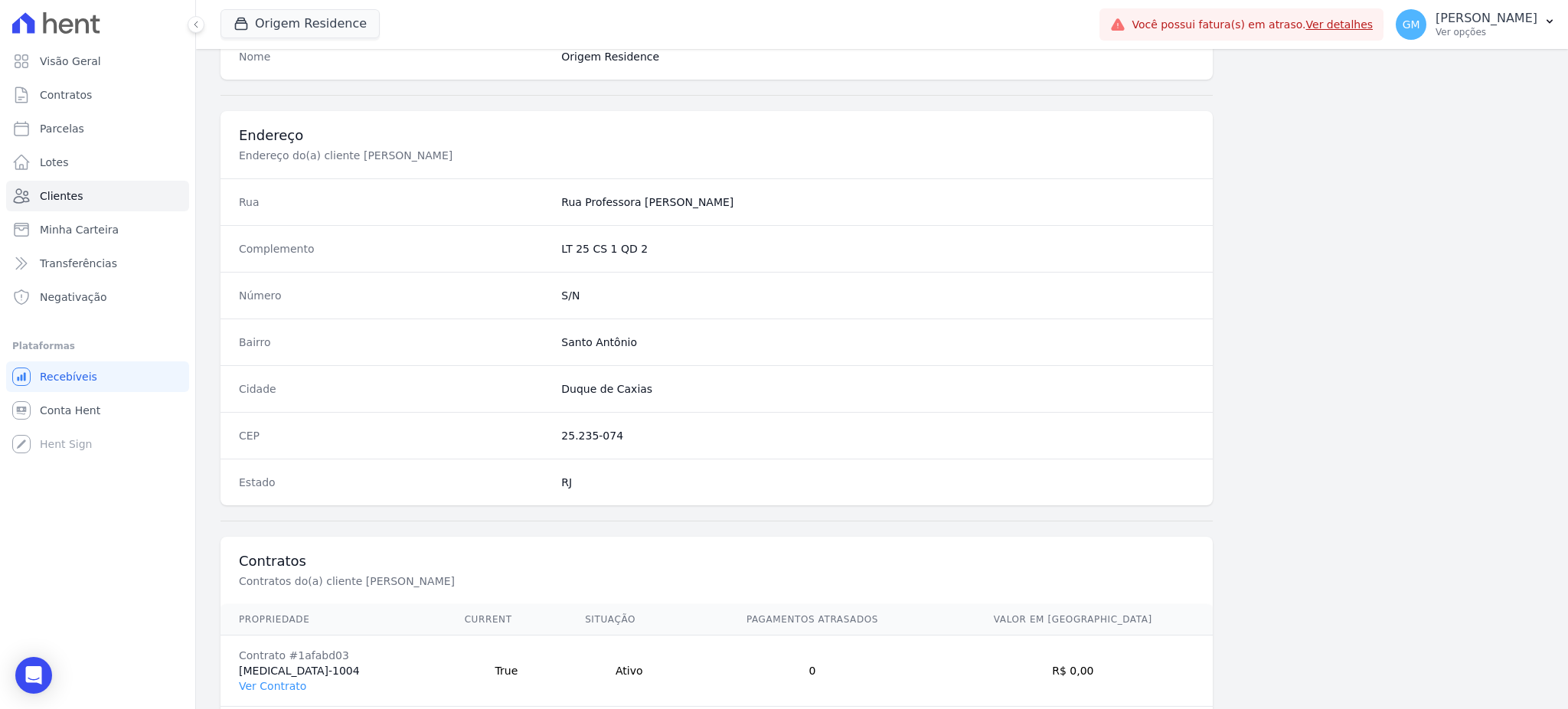
scroll to position [724, 0]
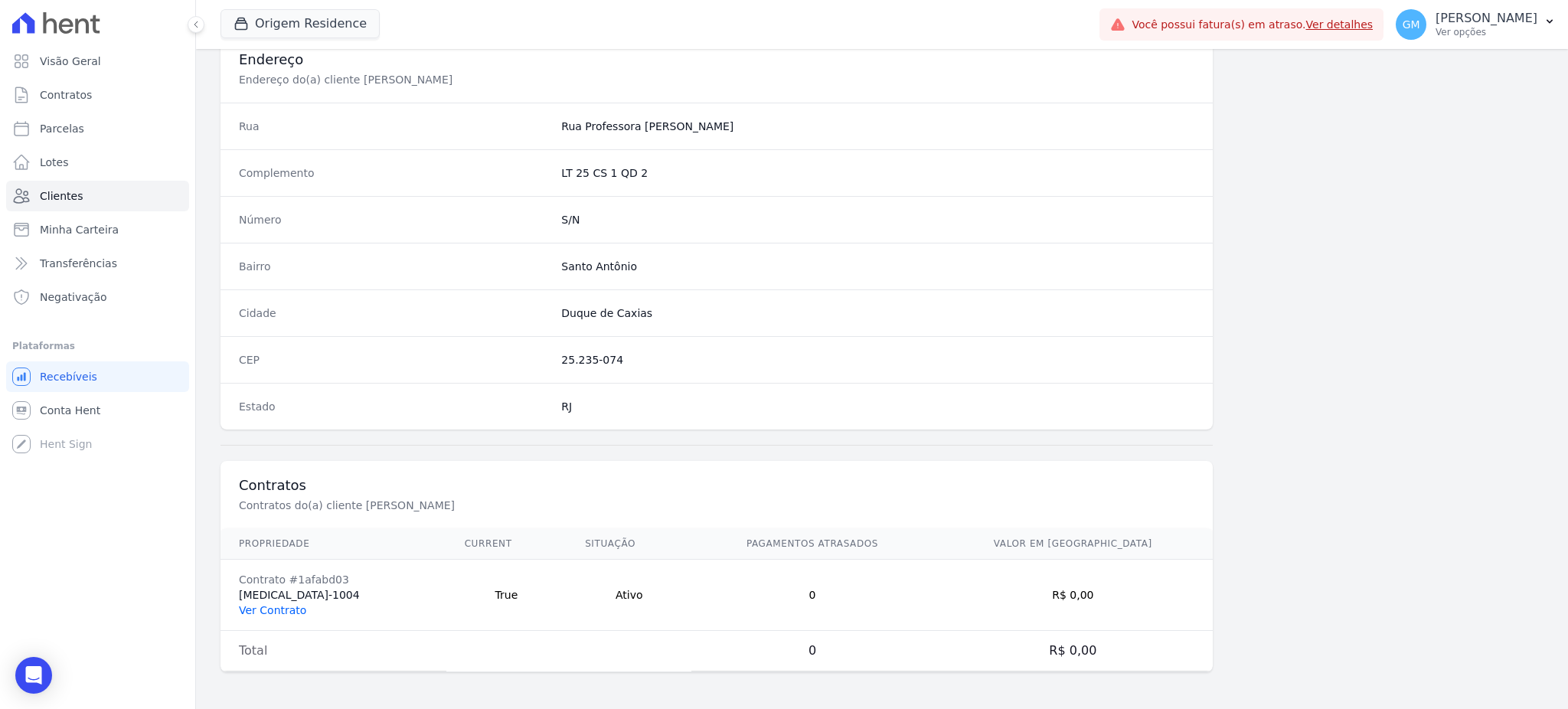
click at [257, 604] on link "Ver Contrato" at bounding box center [272, 609] width 68 height 12
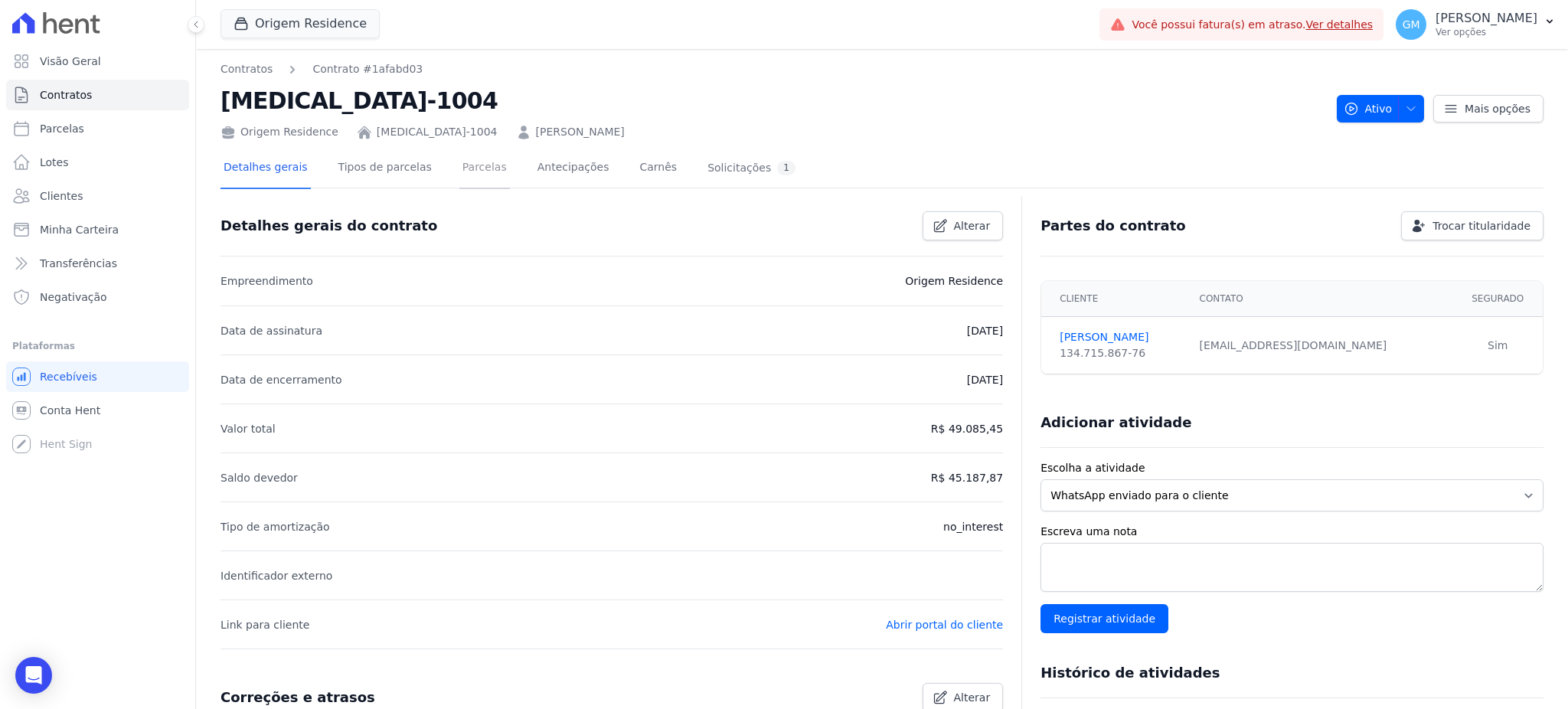
click at [472, 167] on link "Parcelas" at bounding box center [484, 168] width 50 height 41
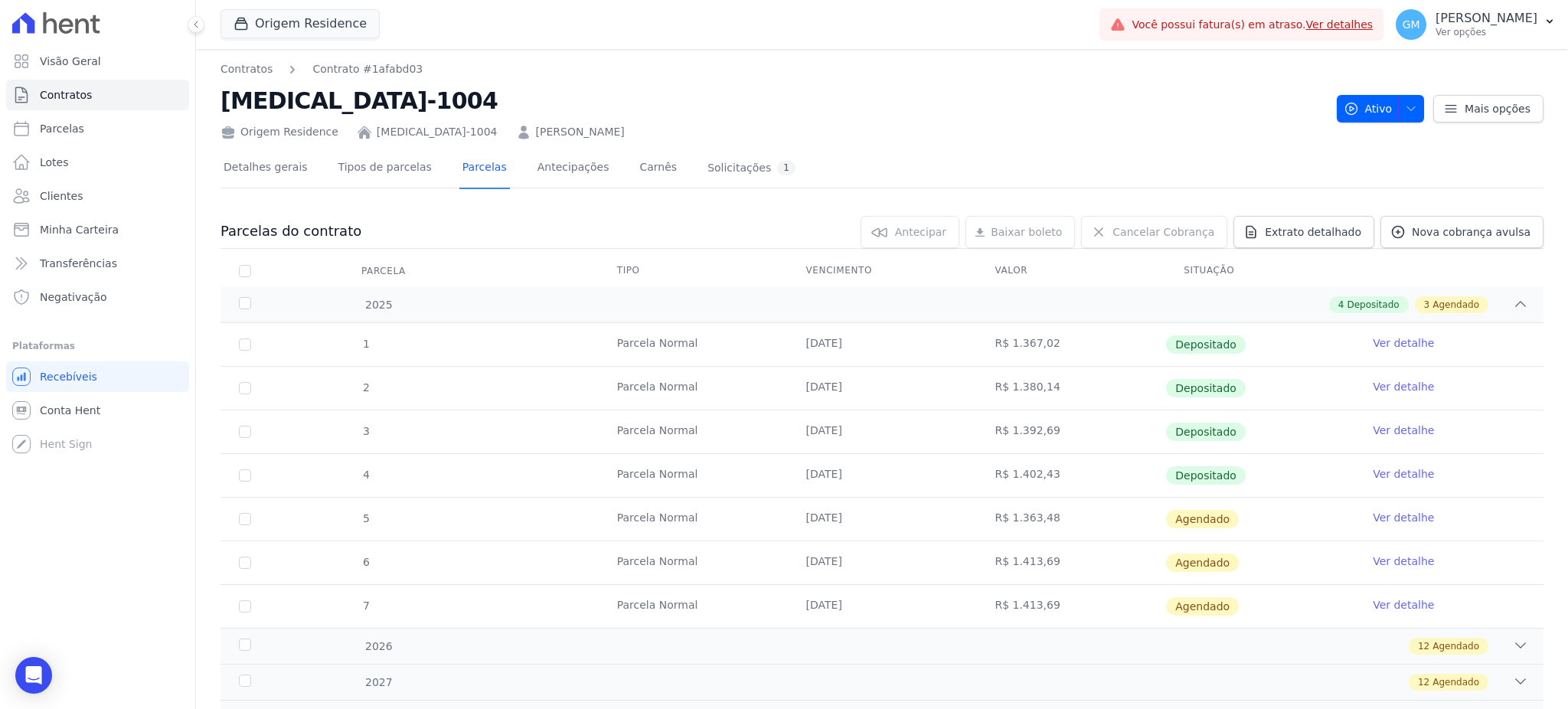
scroll to position [71, 0]
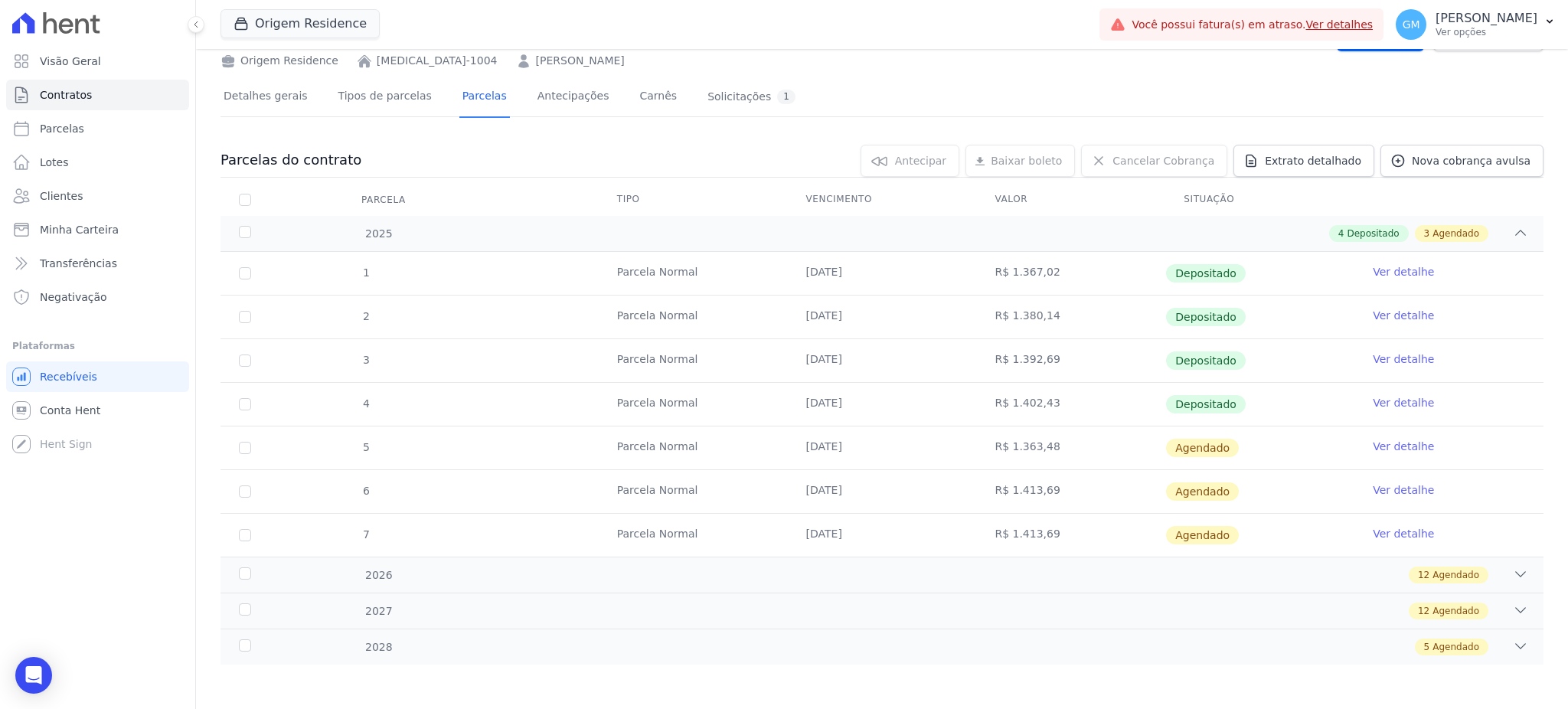
click at [1391, 405] on link "Ver detalhe" at bounding box center [1403, 402] width 61 height 15
click at [968, 705] on div "Contratos Contrato #1afabd03 T3-1004 Origem Residence T3-1004 Delianne Fernande…" at bounding box center [882, 343] width 1372 height 732
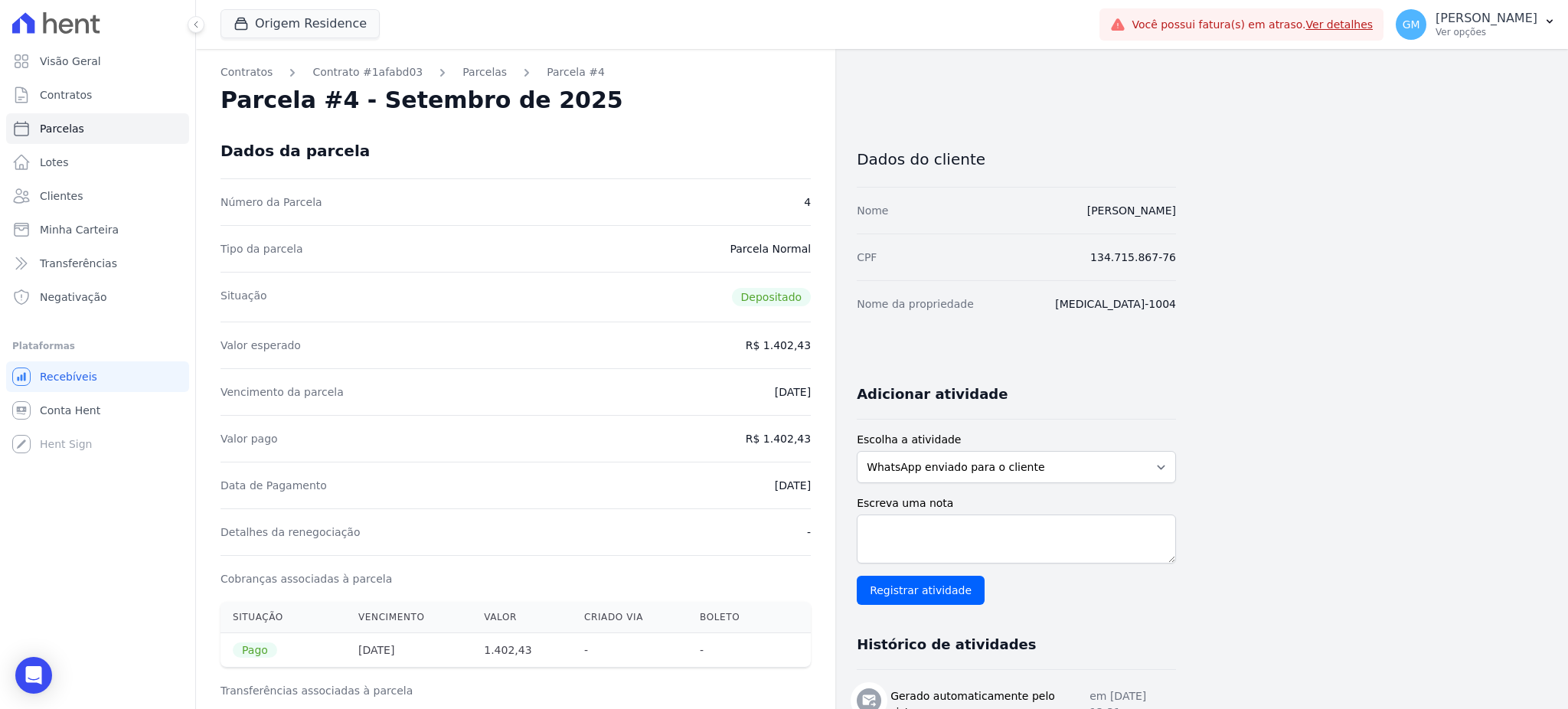
click at [732, 131] on div "Dados da parcela" at bounding box center [515, 151] width 590 height 55
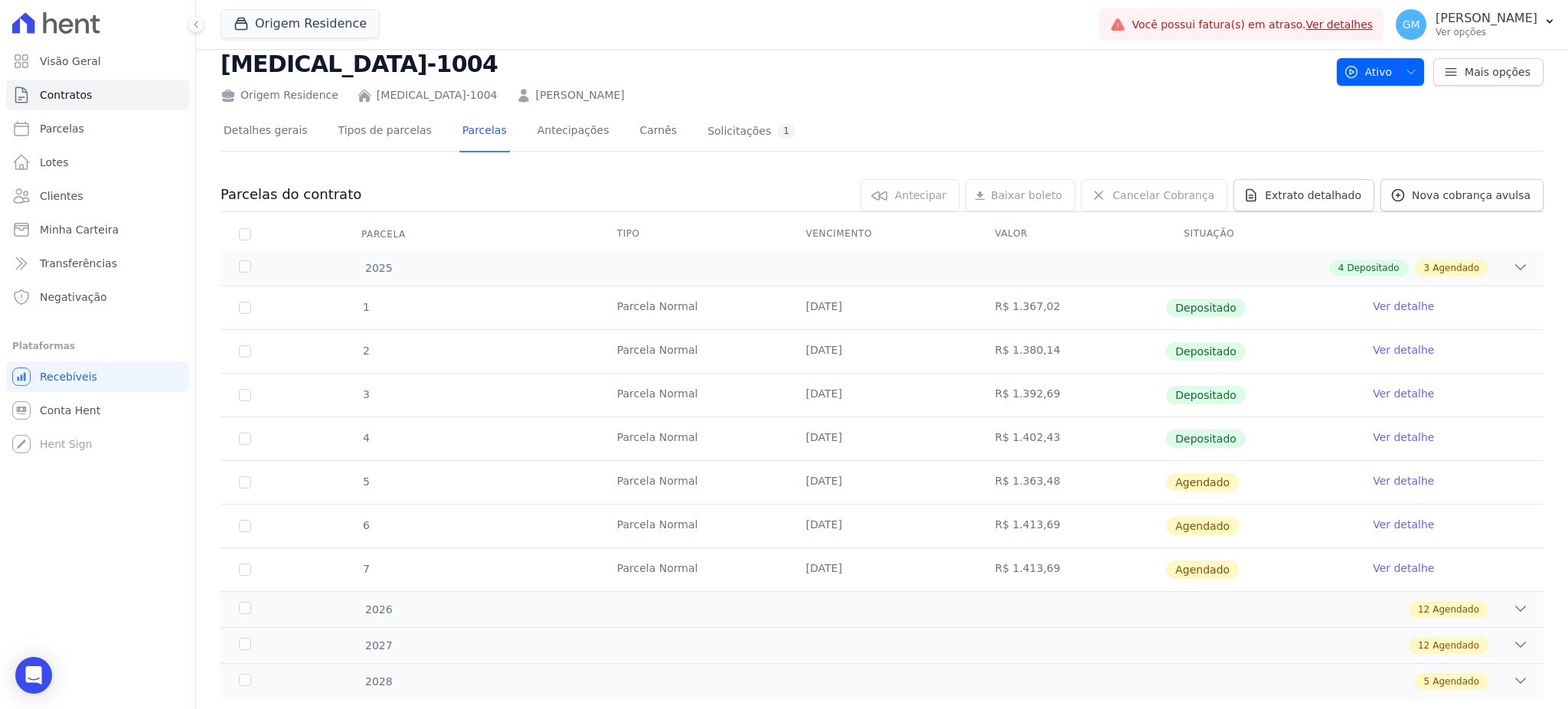
scroll to position [71, 0]
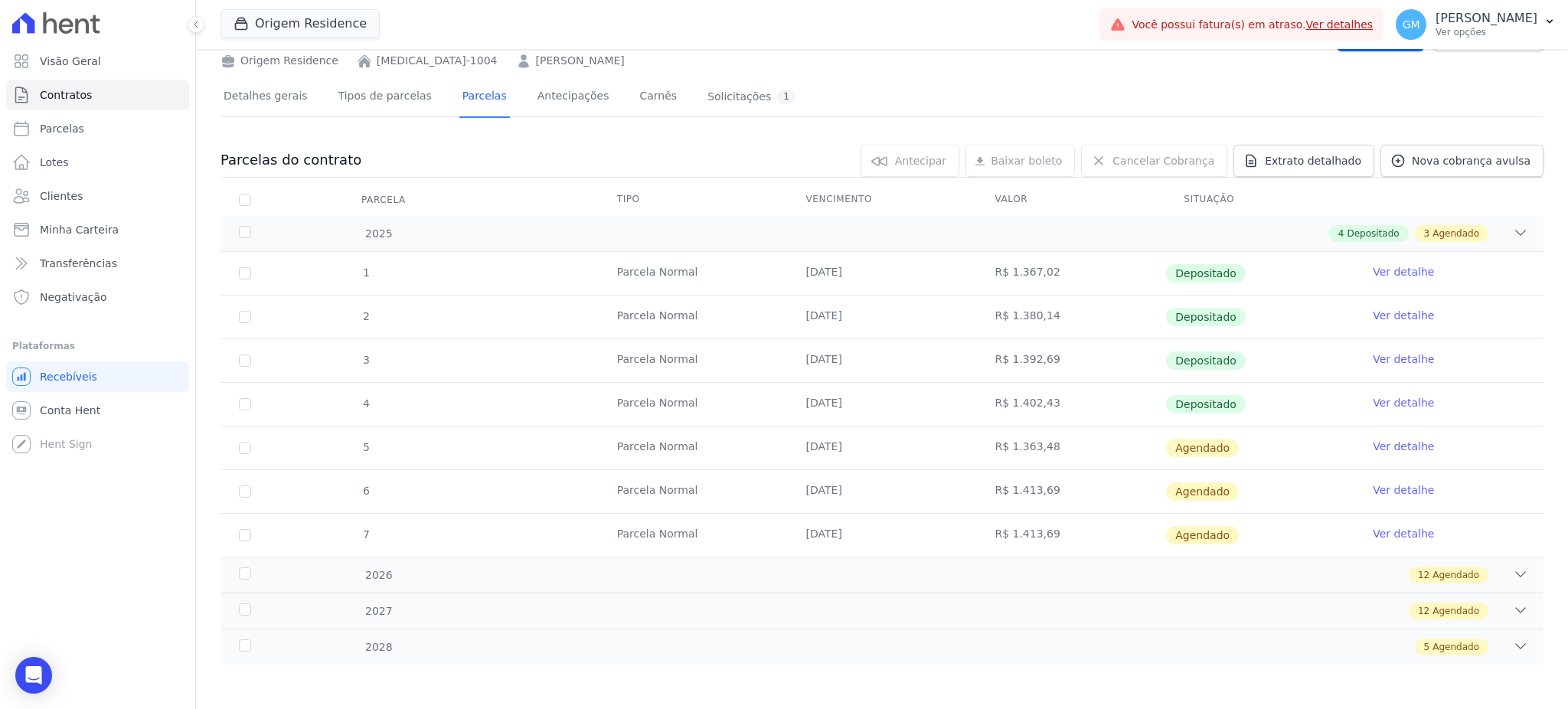
click at [1389, 449] on link "Ver detalhe" at bounding box center [1403, 446] width 61 height 15
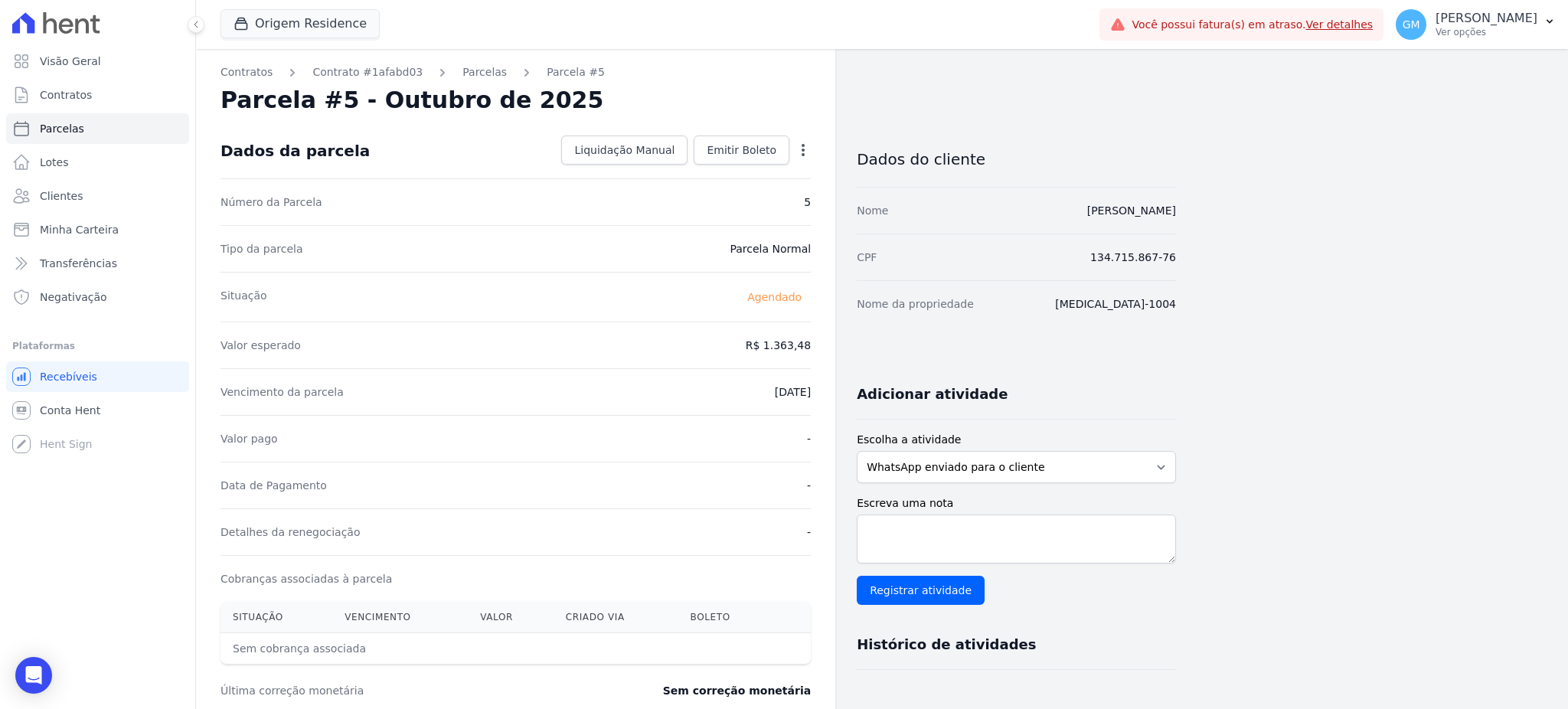
click at [806, 147] on icon "button" at bounding box center [802, 150] width 15 height 15
click at [740, 169] on link "Alterar" at bounding box center [737, 170] width 135 height 28
drag, startPoint x: 751, startPoint y: 348, endPoint x: 804, endPoint y: 348, distance: 53.0
click at [804, 348] on input "1363.48" at bounding box center [737, 343] width 147 height 32
paste input ".40537"
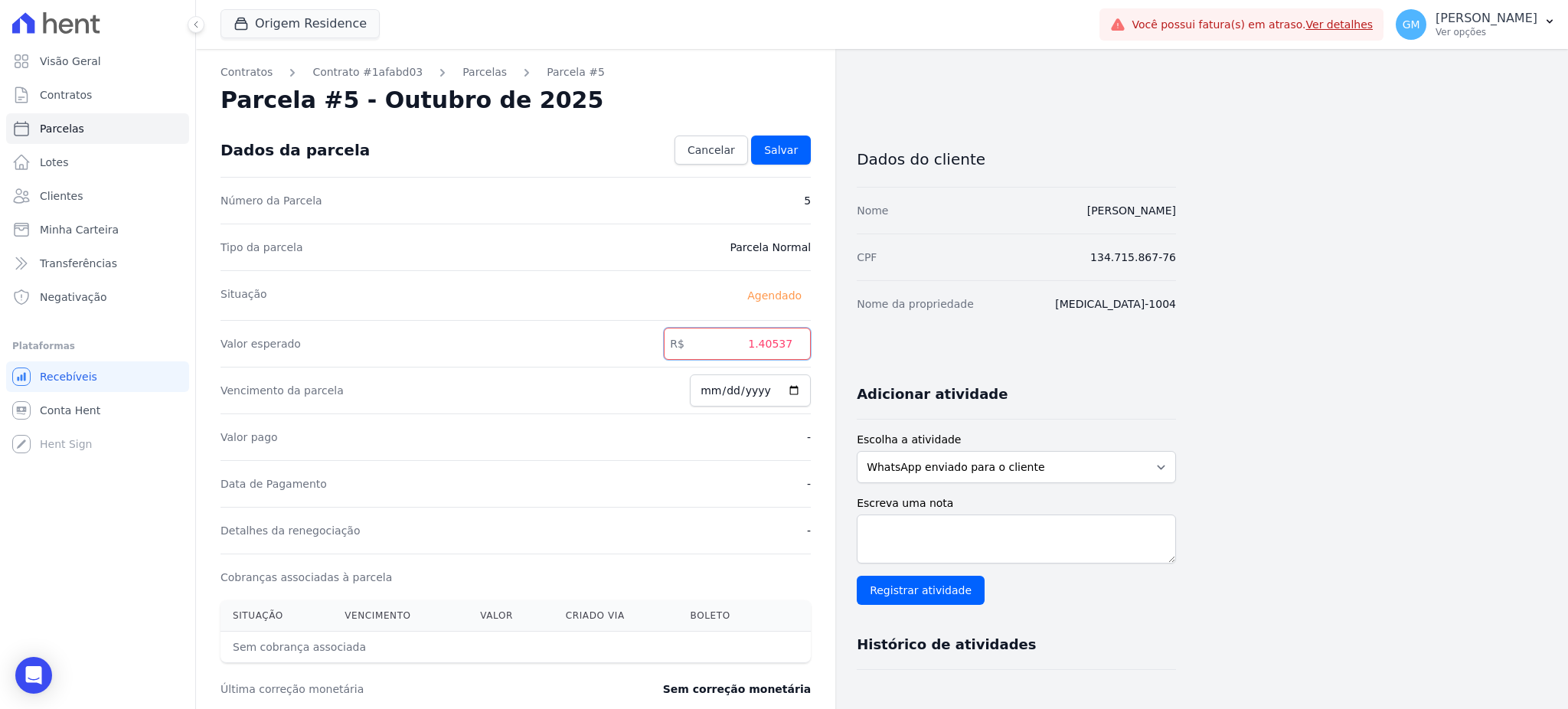
click at [763, 343] on input "1.40537" at bounding box center [737, 343] width 147 height 32
click at [782, 344] on input "140537" at bounding box center [737, 343] width 147 height 32
type input "1405.37"
click at [774, 141] on link "Salvar" at bounding box center [781, 150] width 60 height 29
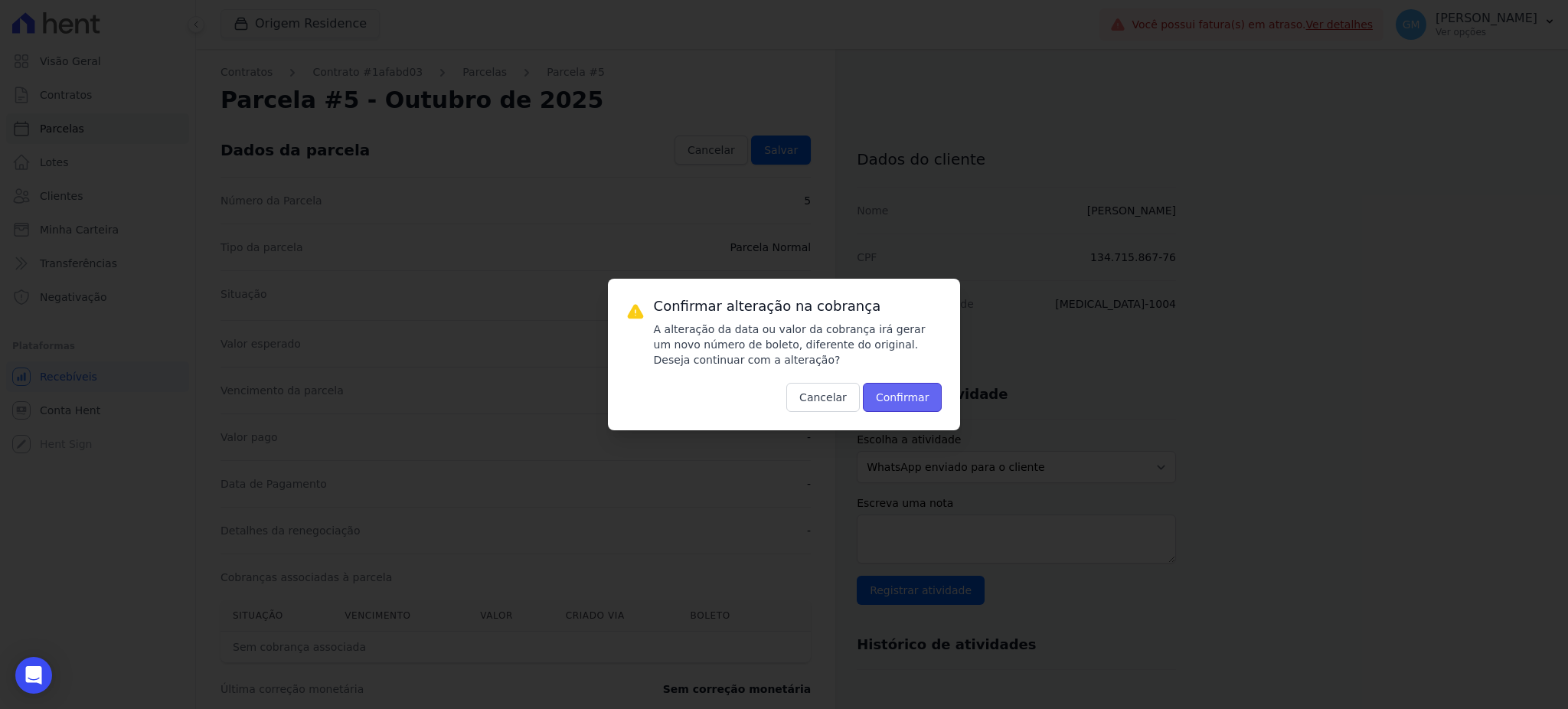
click at [901, 387] on button "Confirmar" at bounding box center [903, 397] width 80 height 29
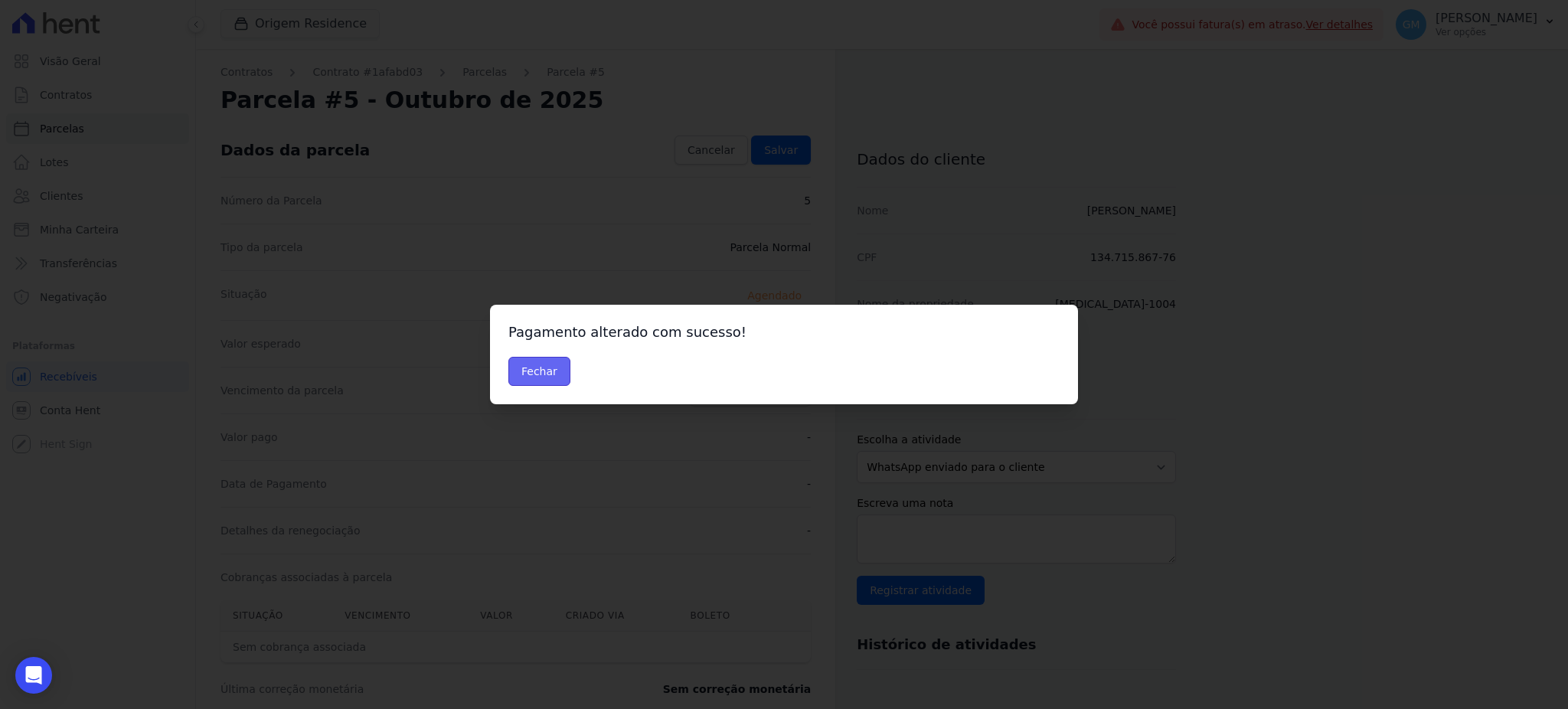
click at [550, 368] on button "Fechar" at bounding box center [539, 371] width 62 height 29
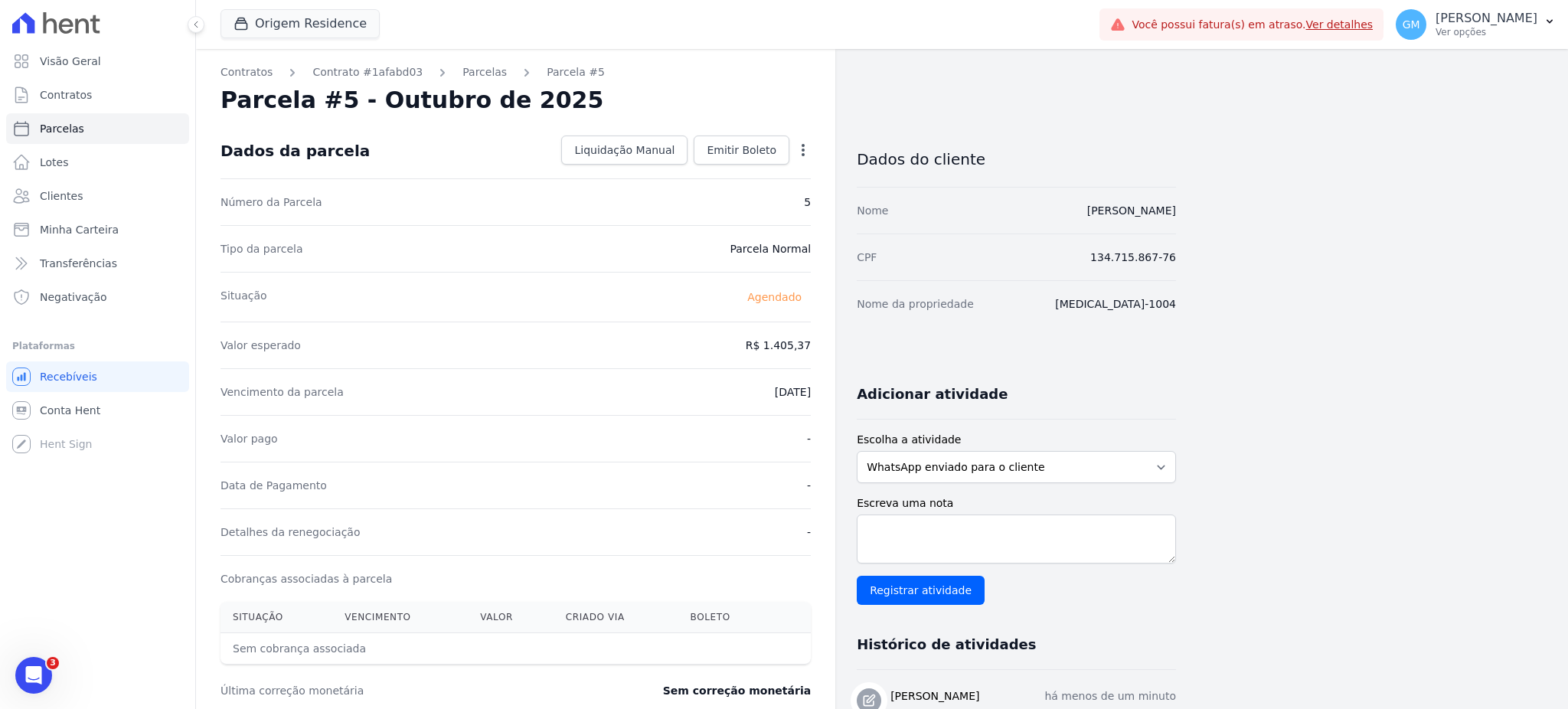
click at [731, 166] on div "Dados da parcela Liquidação Manual Liquidação Manual Data de Pagamento [DATE] […" at bounding box center [515, 151] width 590 height 55
click at [731, 138] on link "Emitir Boleto" at bounding box center [741, 150] width 96 height 29
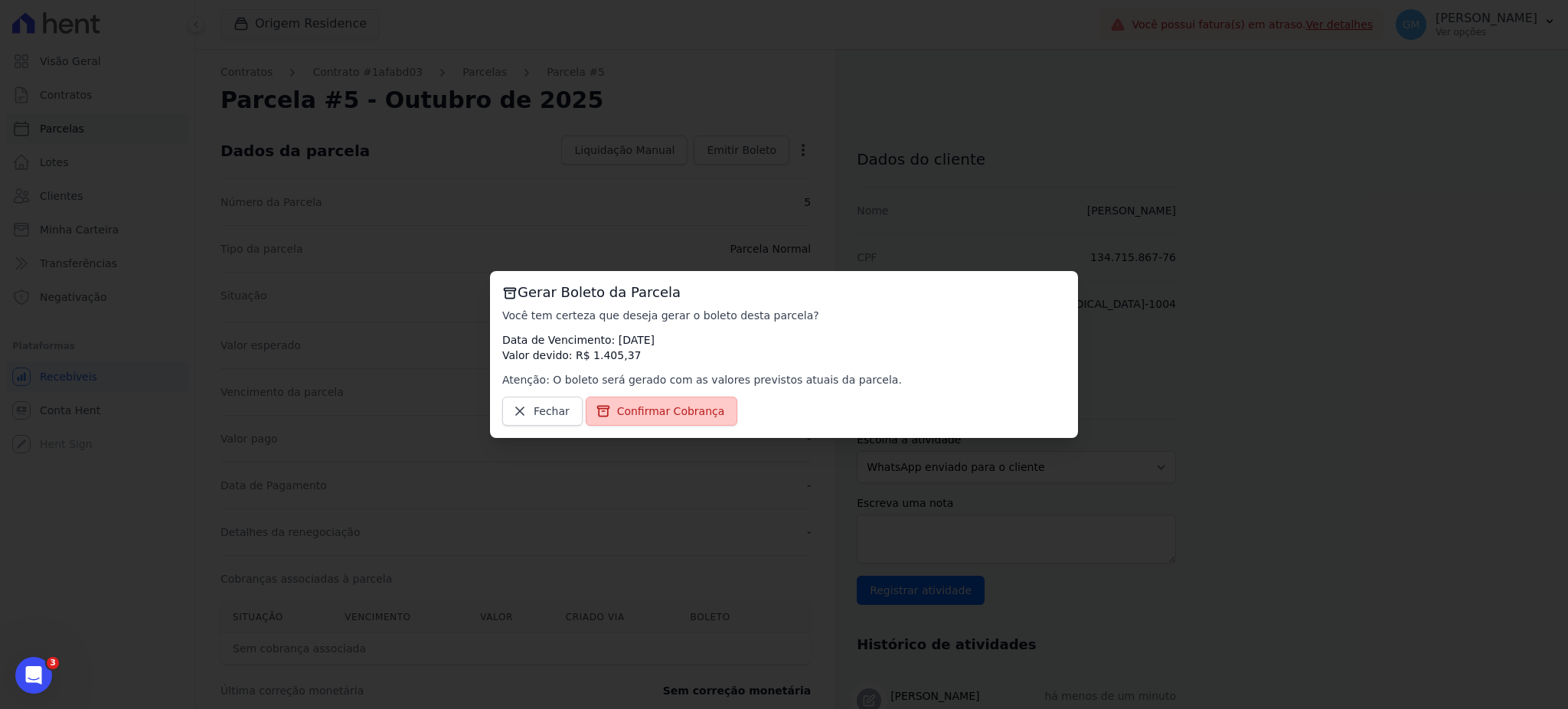
click at [691, 417] on span "Confirmar Cobrança" at bounding box center [670, 410] width 108 height 15
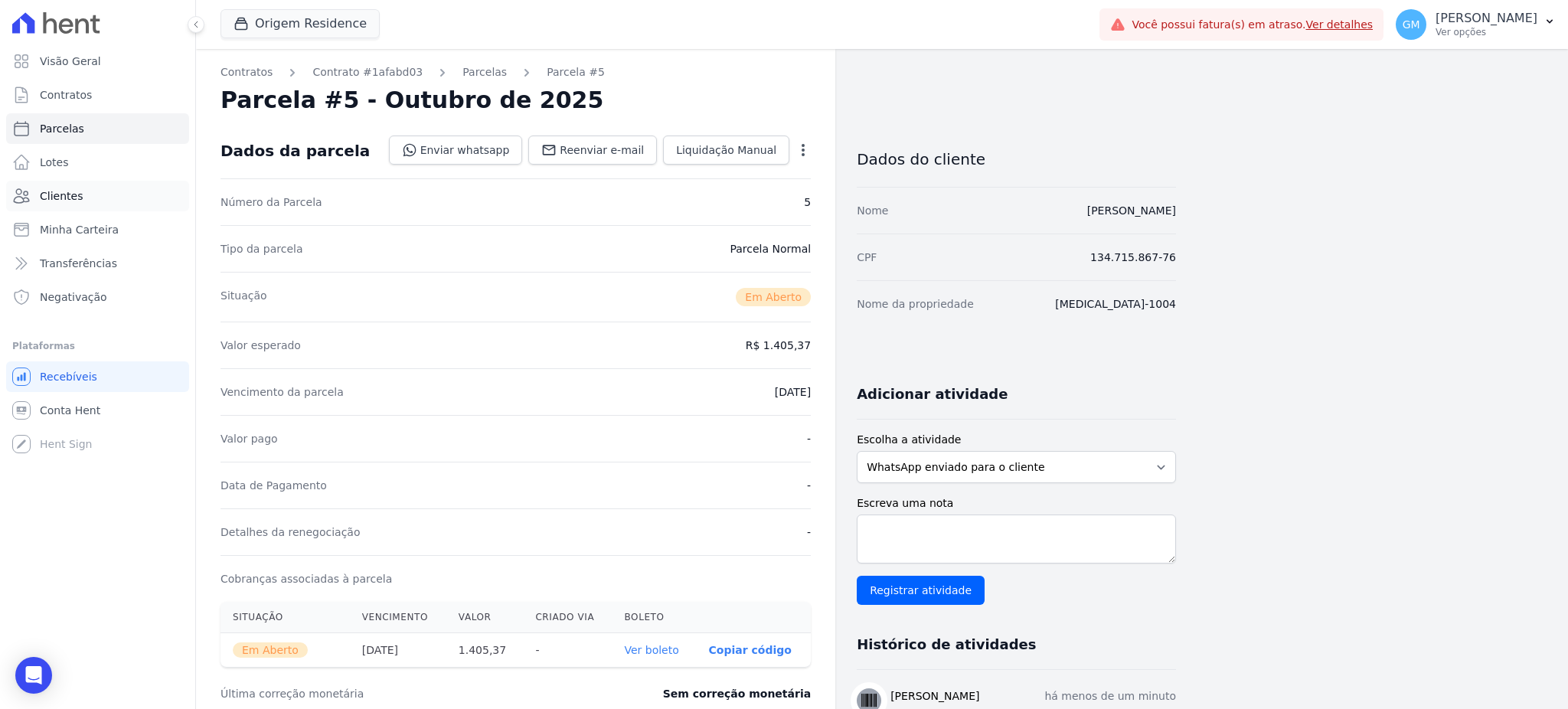
click at [123, 203] on link "Clientes" at bounding box center [98, 196] width 183 height 30
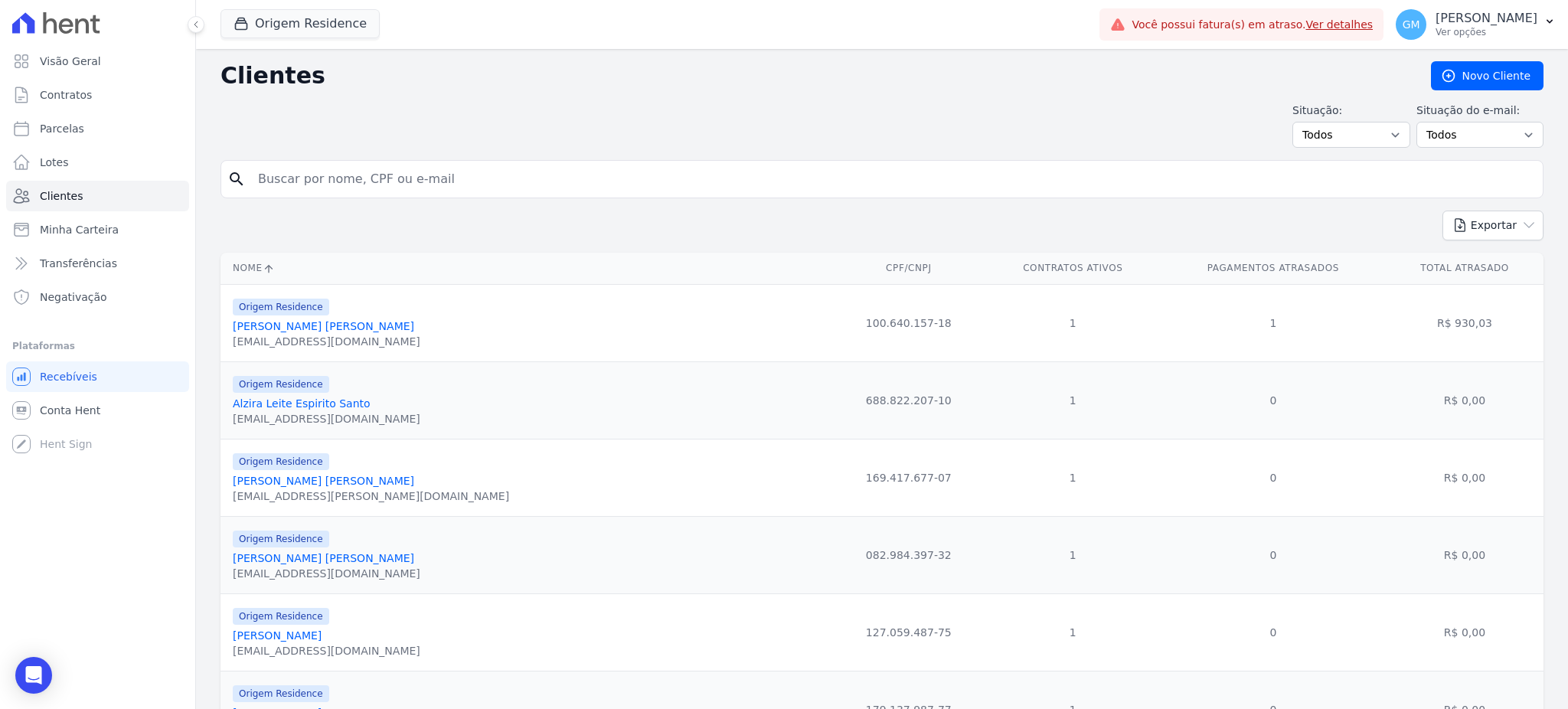
click at [343, 186] on input "search" at bounding box center [892, 179] width 1288 height 30
paste input "[PERSON_NAME]"
type input "[PERSON_NAME]"
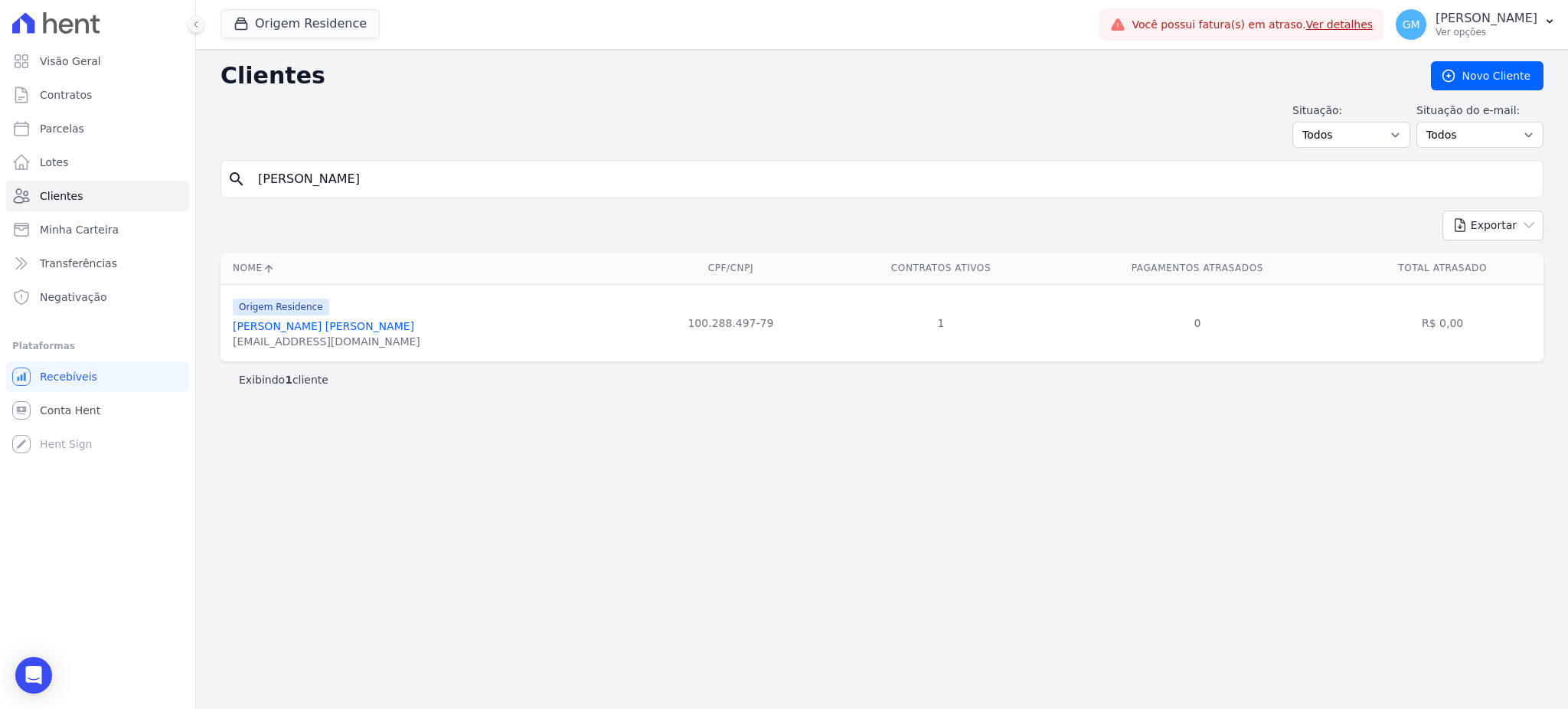
click at [312, 323] on link "[PERSON_NAME] [PERSON_NAME]" at bounding box center [323, 326] width 182 height 12
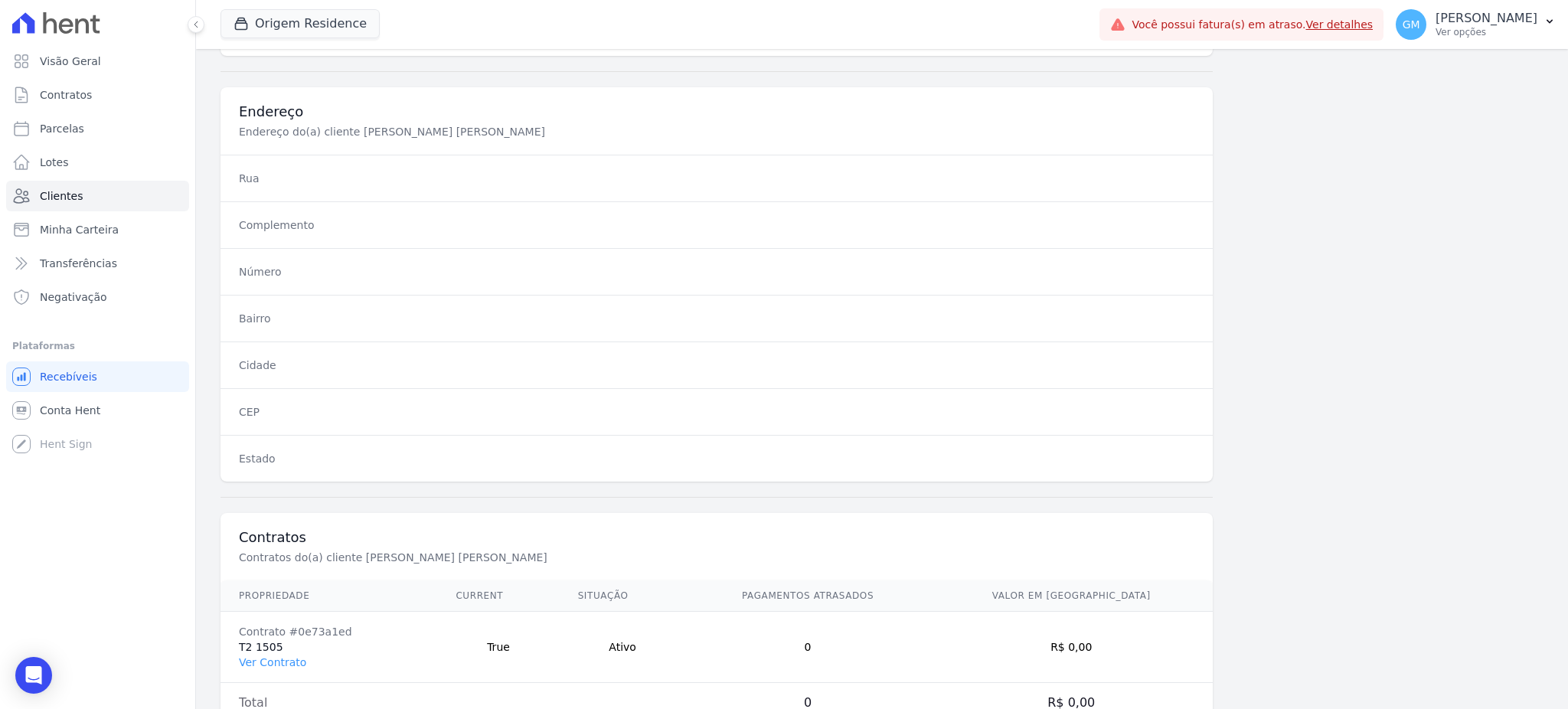
scroll to position [724, 0]
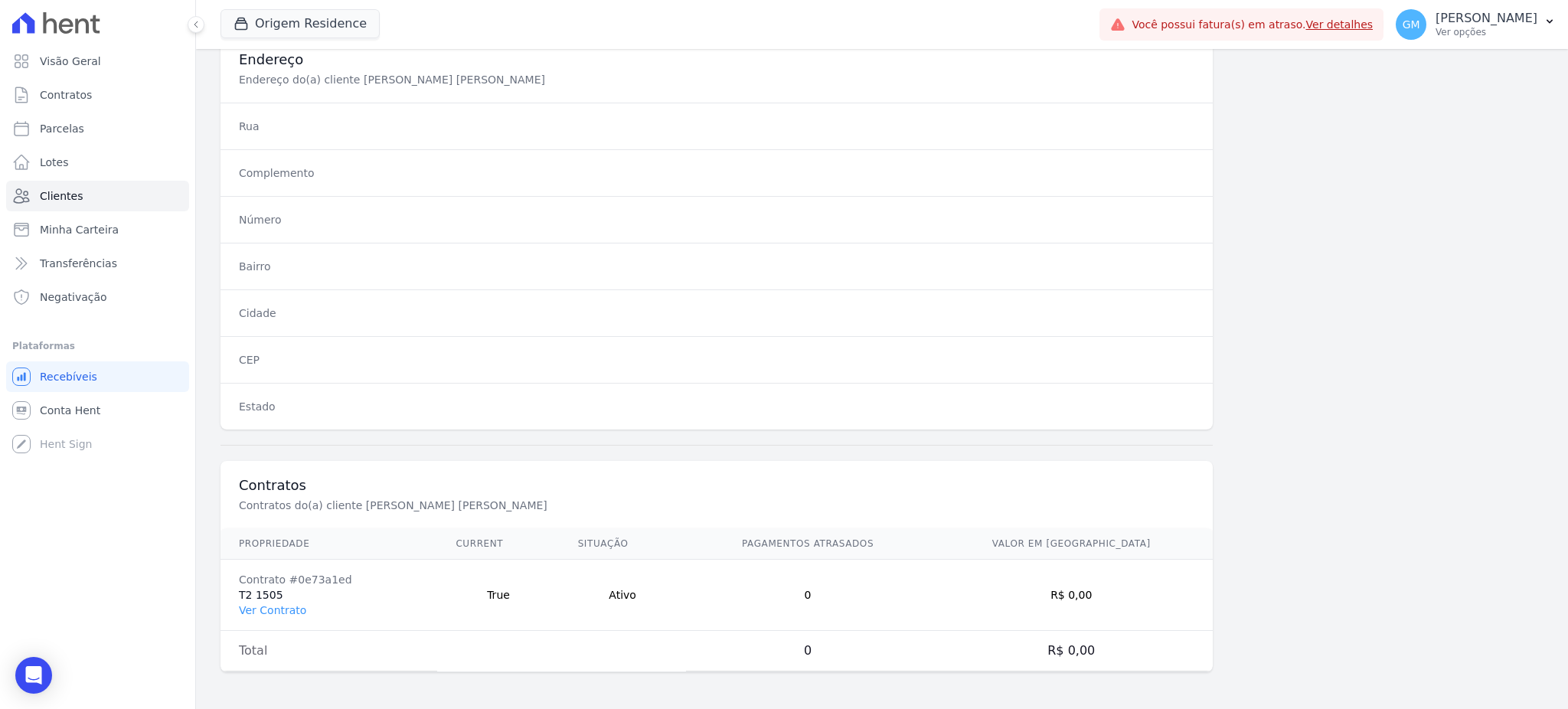
click at [287, 601] on td "Contrato #0e73a1ed T2 1505 Ver Contrato" at bounding box center [329, 594] width 217 height 71
click at [287, 608] on link "Ver Contrato" at bounding box center [272, 609] width 68 height 12
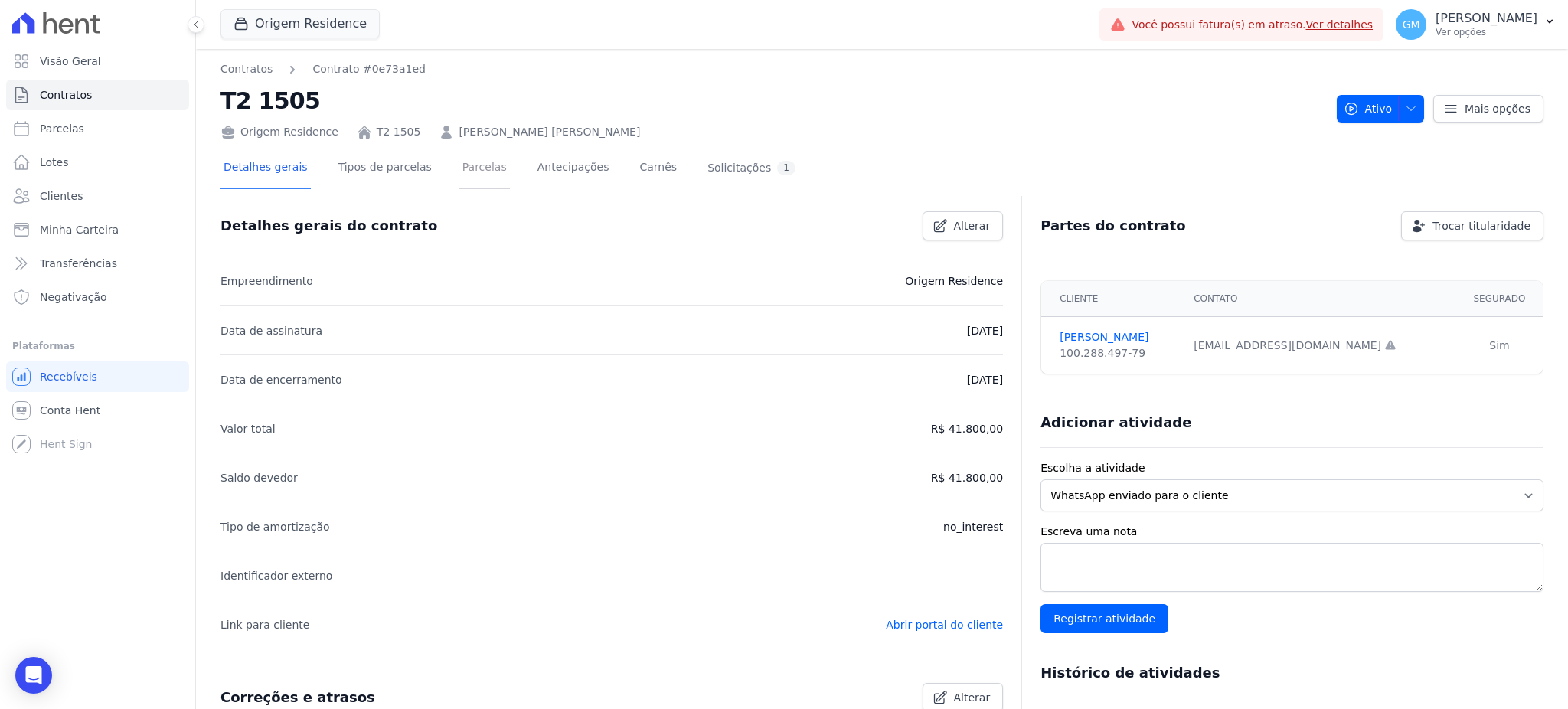
click at [468, 159] on link "Parcelas" at bounding box center [484, 168] width 50 height 41
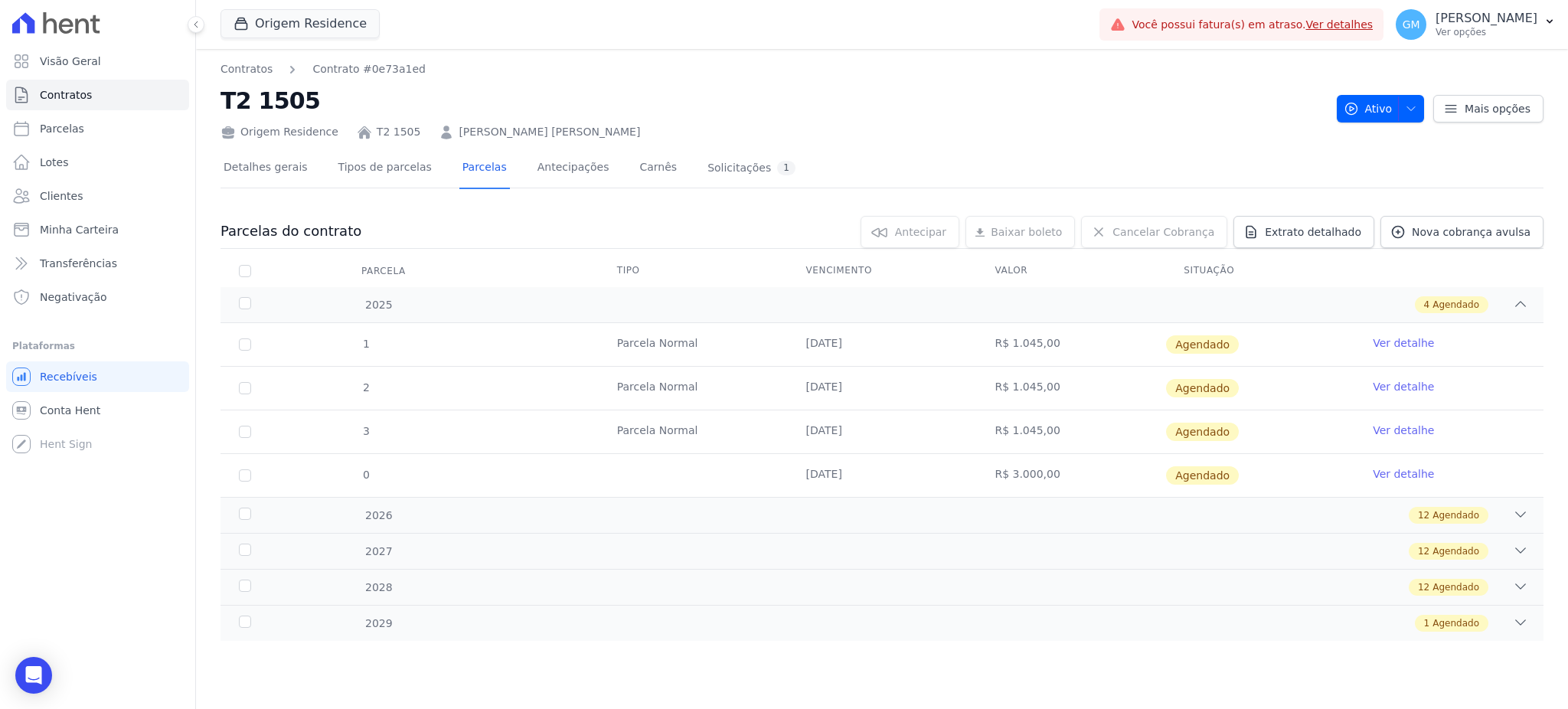
click at [1401, 338] on link "Ver detalhe" at bounding box center [1403, 343] width 61 height 15
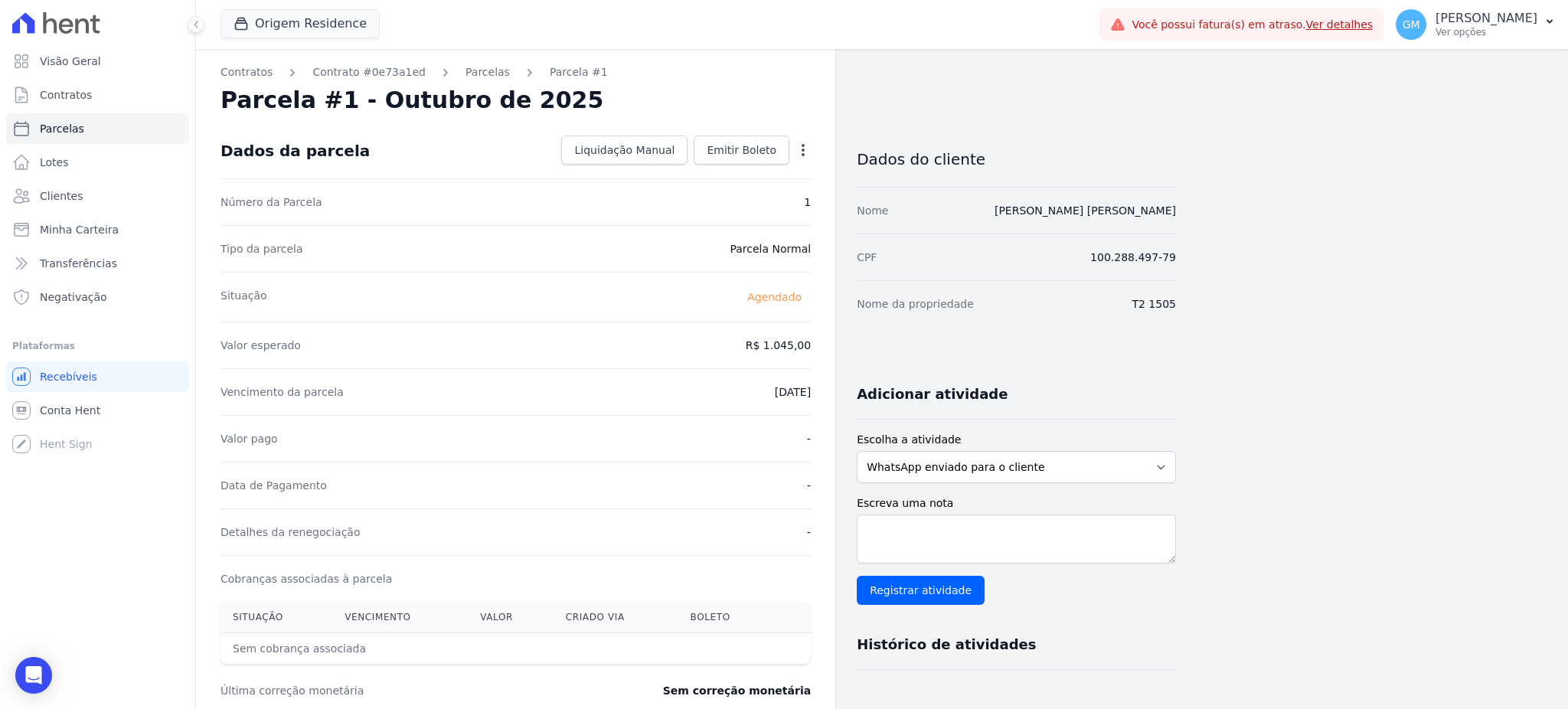
click at [802, 143] on icon "button" at bounding box center [802, 150] width 15 height 15
click at [733, 157] on link "Alterar" at bounding box center [737, 170] width 135 height 28
drag, startPoint x: 755, startPoint y: 341, endPoint x: 840, endPoint y: 339, distance: 85.0
click at [840, 339] on div "Contratos Contrato #0e73a1ed Parcelas Parcela #1 Parcela #1 - Outubro de 2025 C…" at bounding box center [686, 540] width 980 height 983
paste input ".04719"
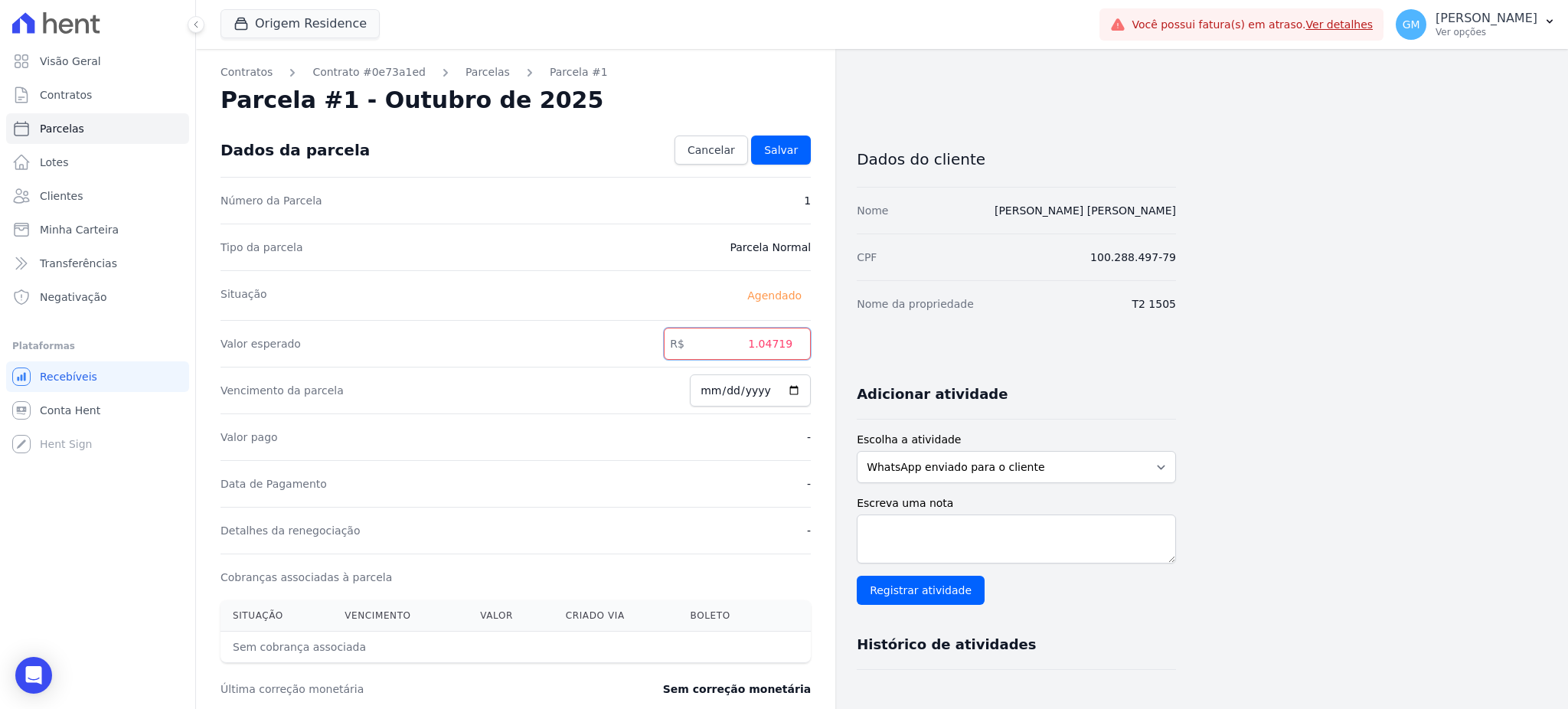
click at [766, 349] on input "1.04719" at bounding box center [737, 343] width 147 height 32
click at [782, 347] on input "104719" at bounding box center [737, 343] width 147 height 32
type input "1047.19"
click at [782, 130] on div "Dados da parcela Cancelar Salvar" at bounding box center [515, 150] width 590 height 53
click at [759, 168] on div "Dados da parcela Cancelar Salvar" at bounding box center [515, 150] width 590 height 53
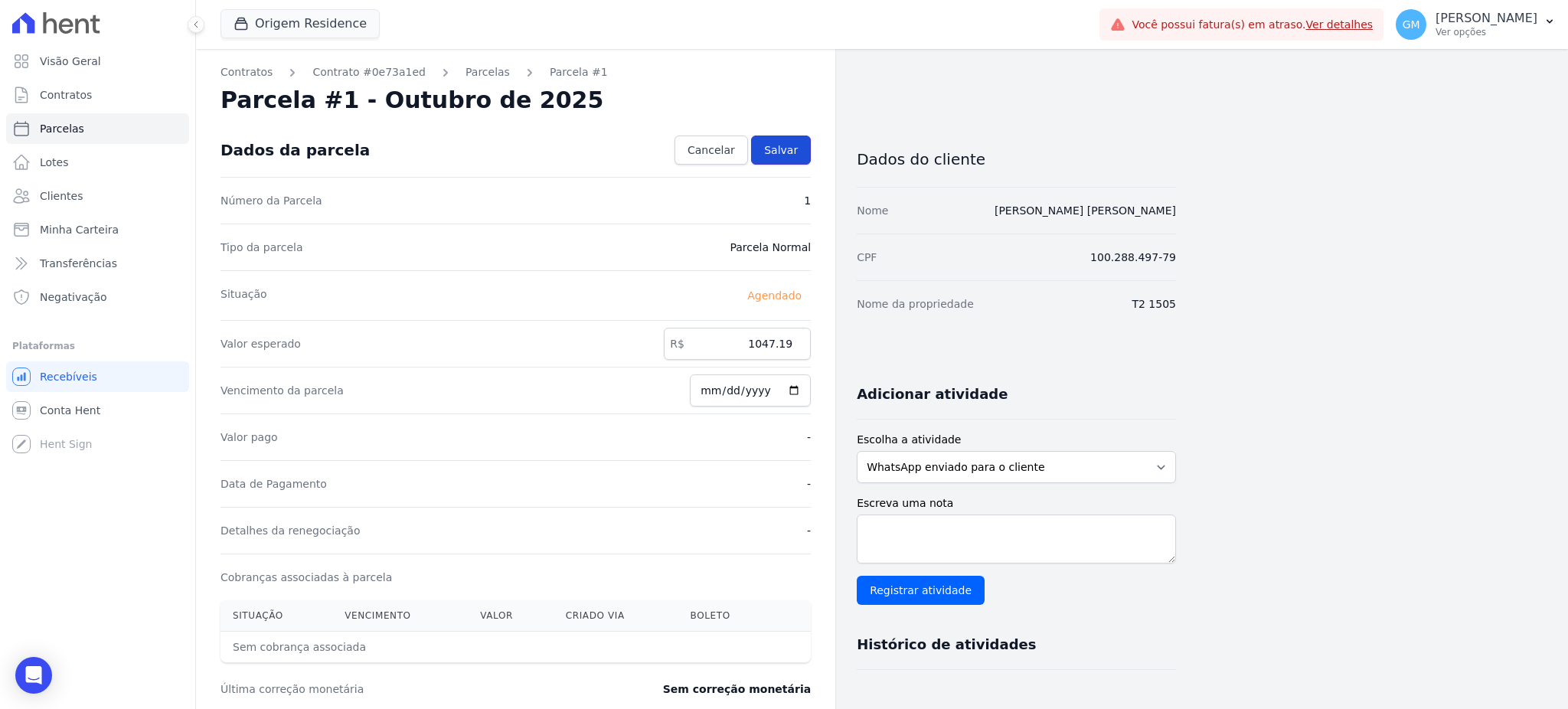
click at [781, 161] on link "Salvar" at bounding box center [781, 150] width 60 height 29
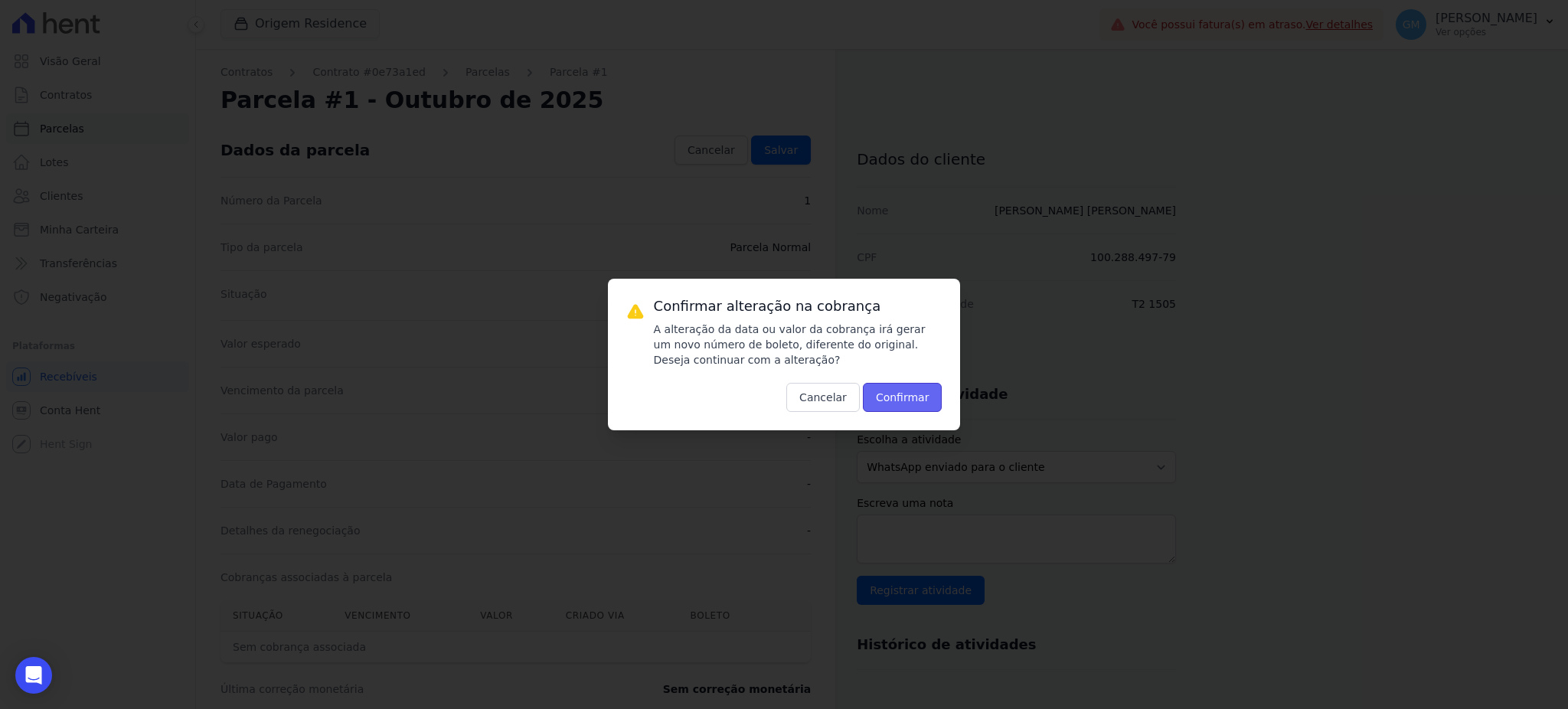
click at [891, 386] on button "Confirmar" at bounding box center [903, 397] width 80 height 29
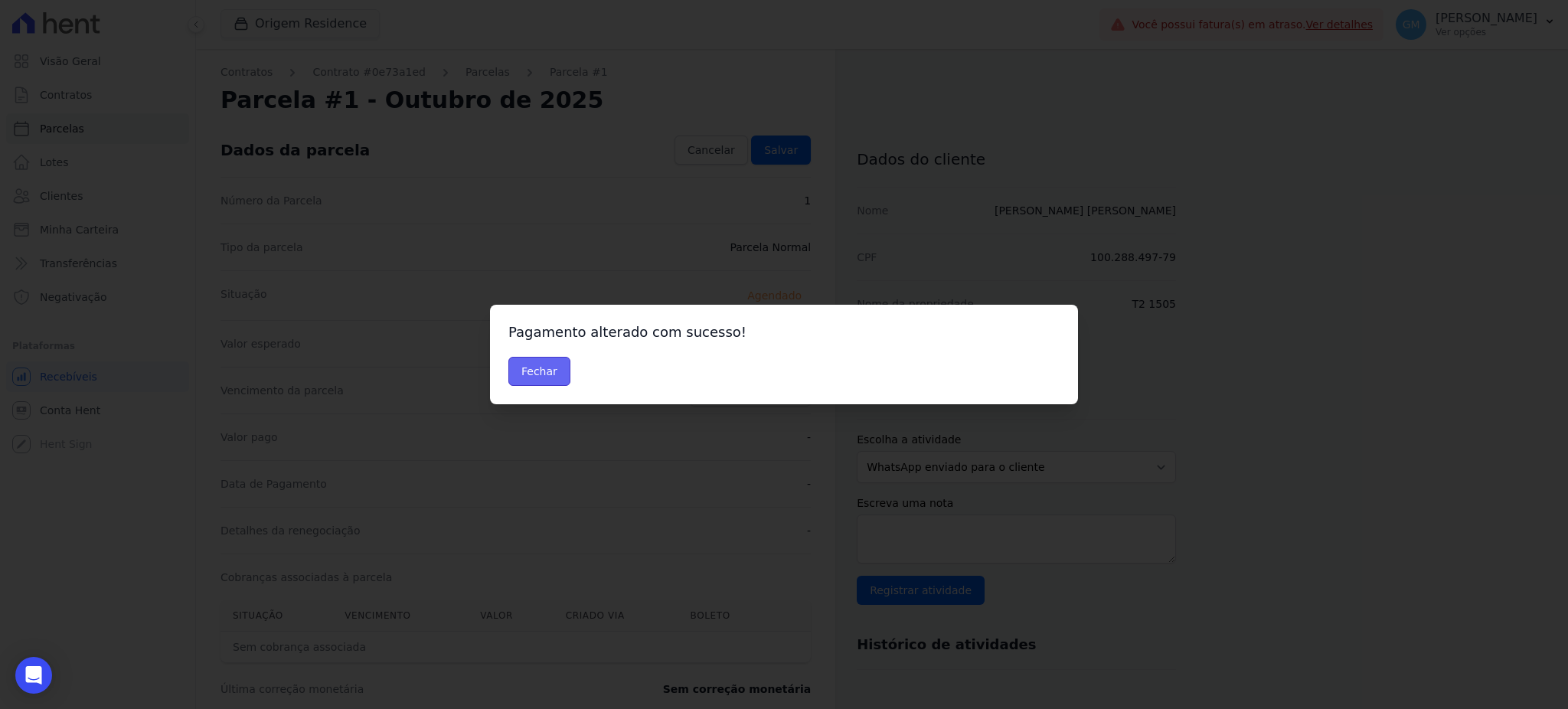
click at [548, 382] on button "Fechar" at bounding box center [539, 371] width 62 height 29
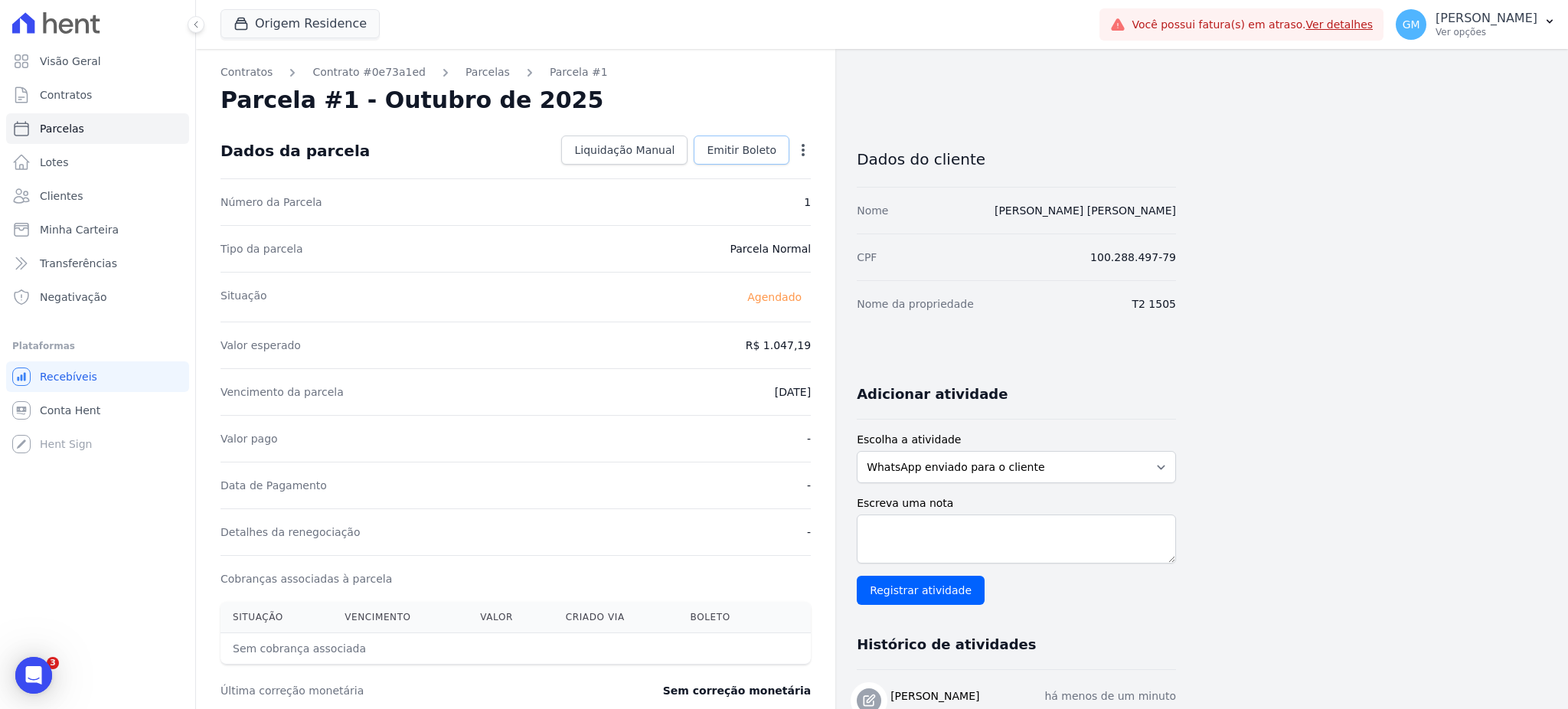
click at [758, 144] on span "Emitir Boleto" at bounding box center [741, 150] width 69 height 15
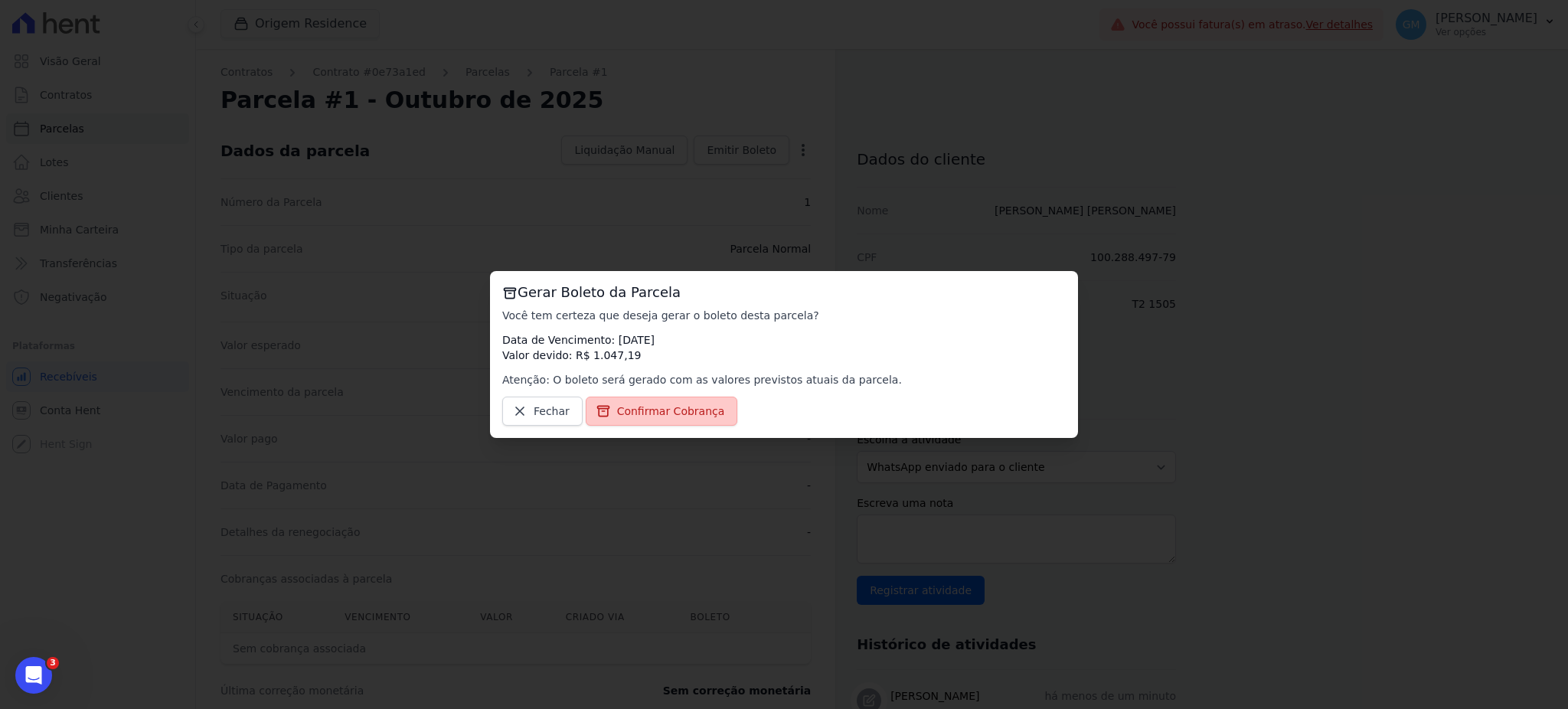
click at [700, 421] on link "Confirmar Cobrança" at bounding box center [661, 411] width 152 height 29
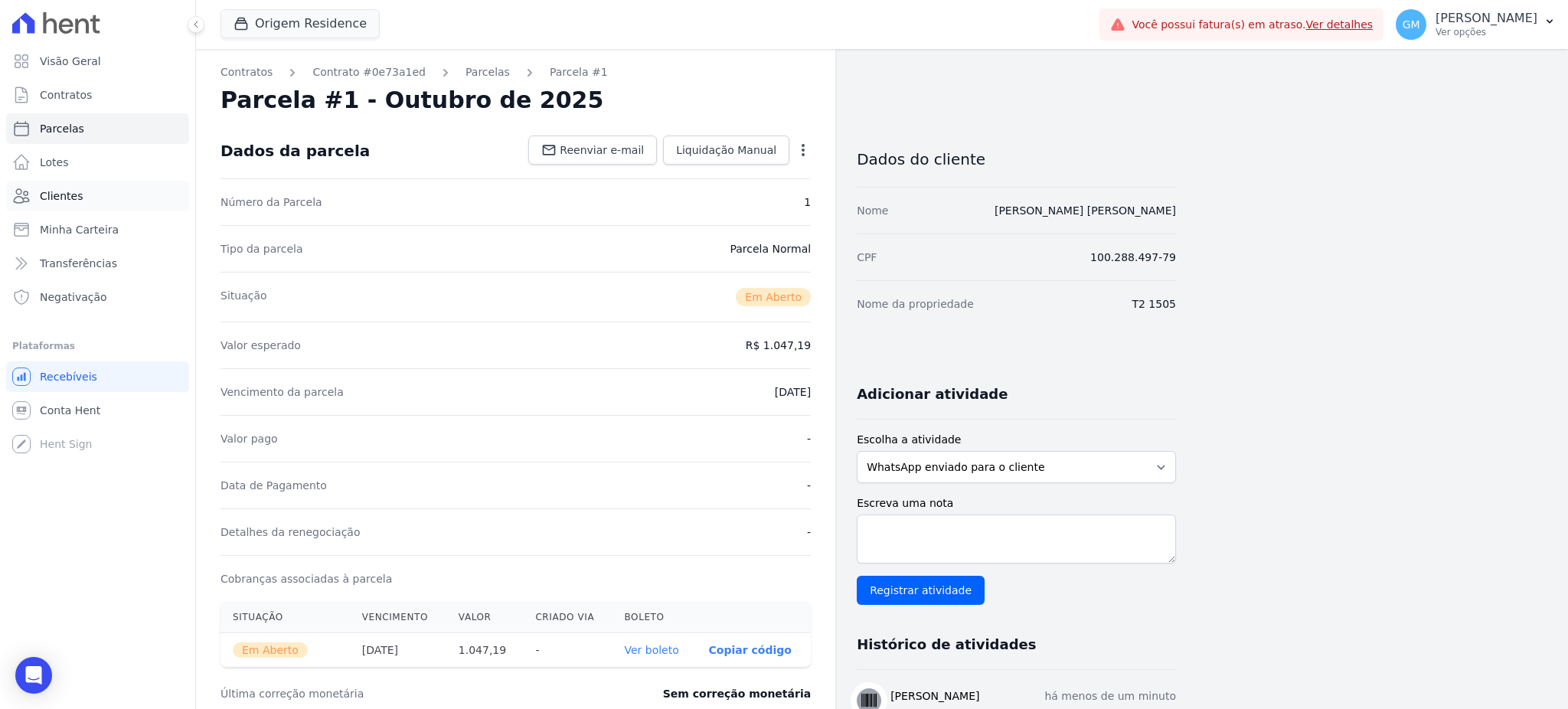
click at [127, 194] on link "Clientes" at bounding box center [98, 196] width 183 height 30
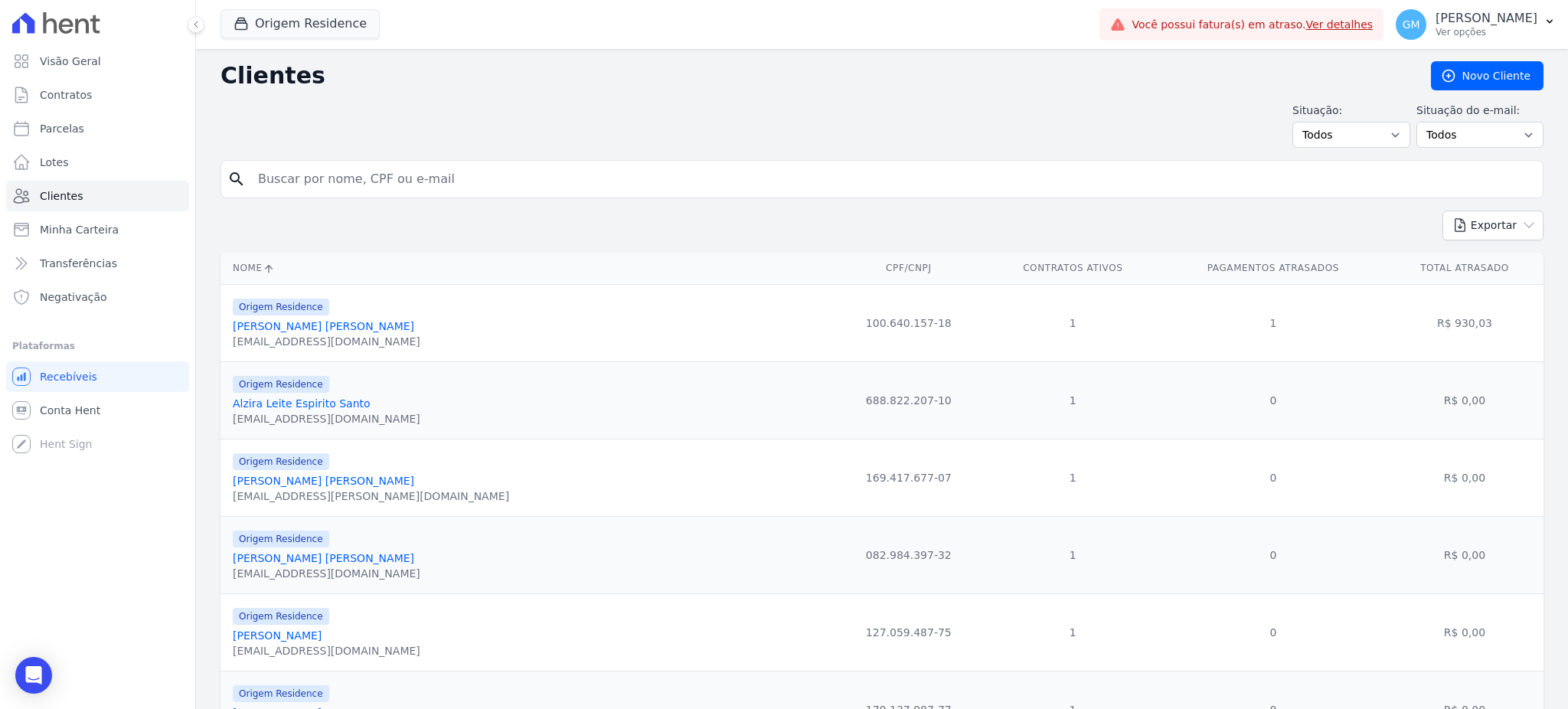
click at [286, 186] on input "search" at bounding box center [892, 179] width 1288 height 30
paste input "[PERSON_NAME]"
type input "Vitor"
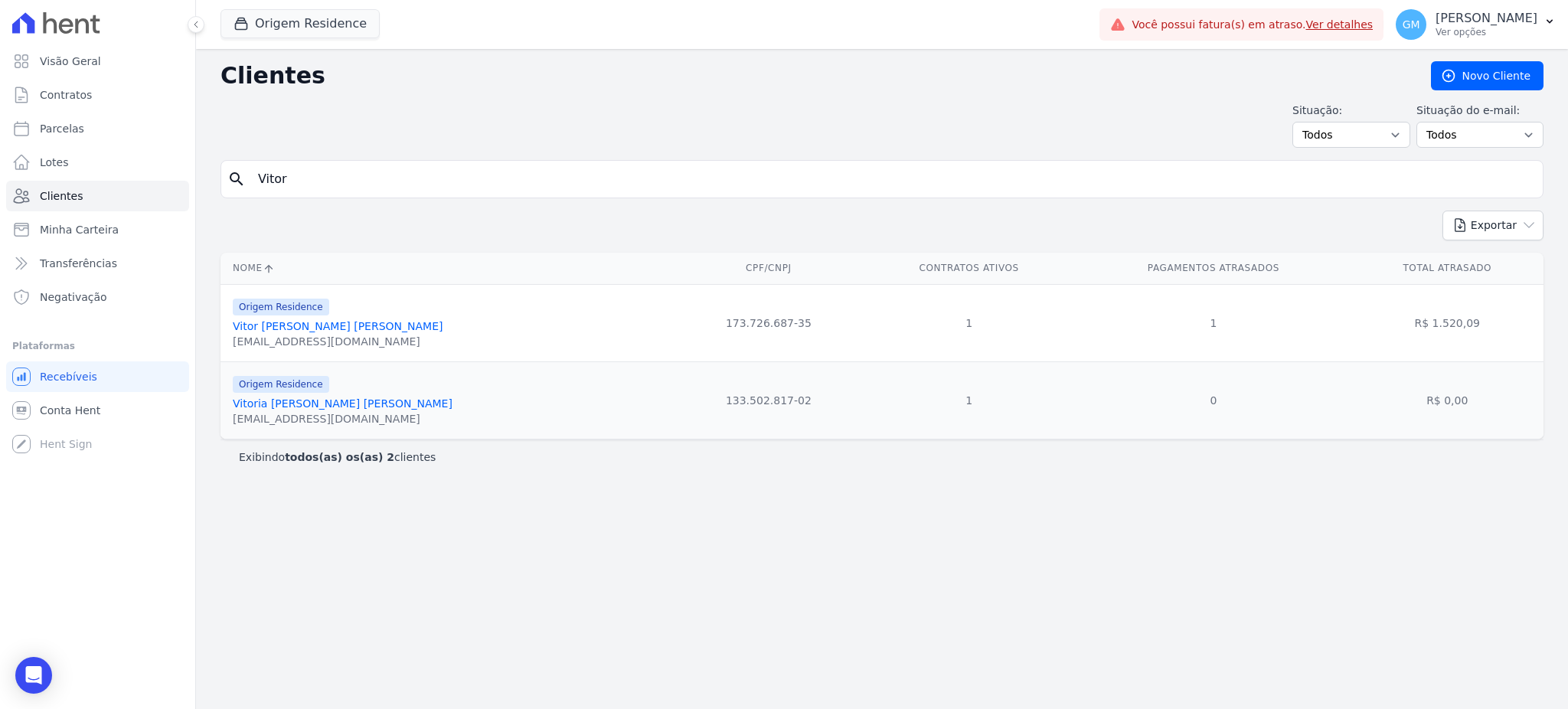
click at [350, 322] on link "Vitor [PERSON_NAME] [PERSON_NAME]" at bounding box center [337, 326] width 210 height 12
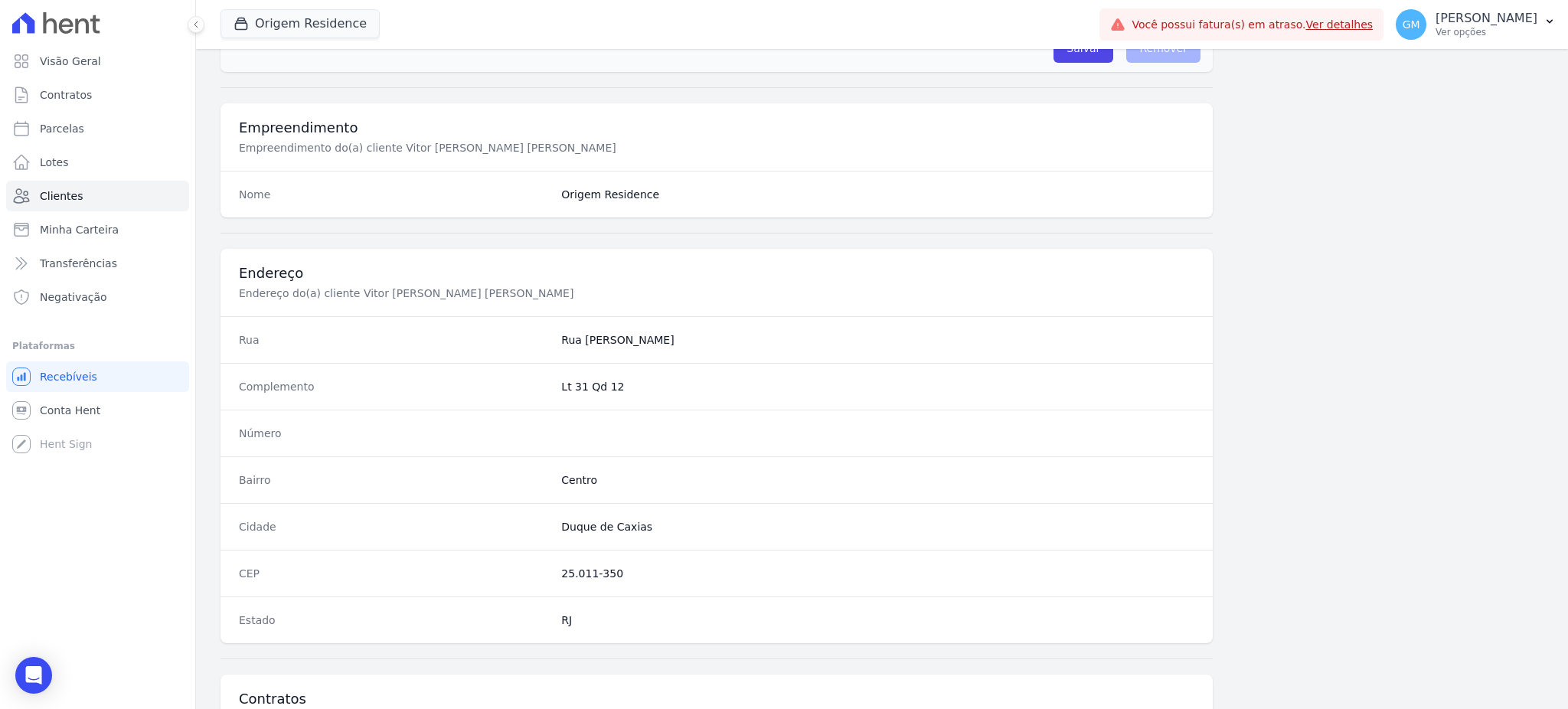
scroll to position [724, 0]
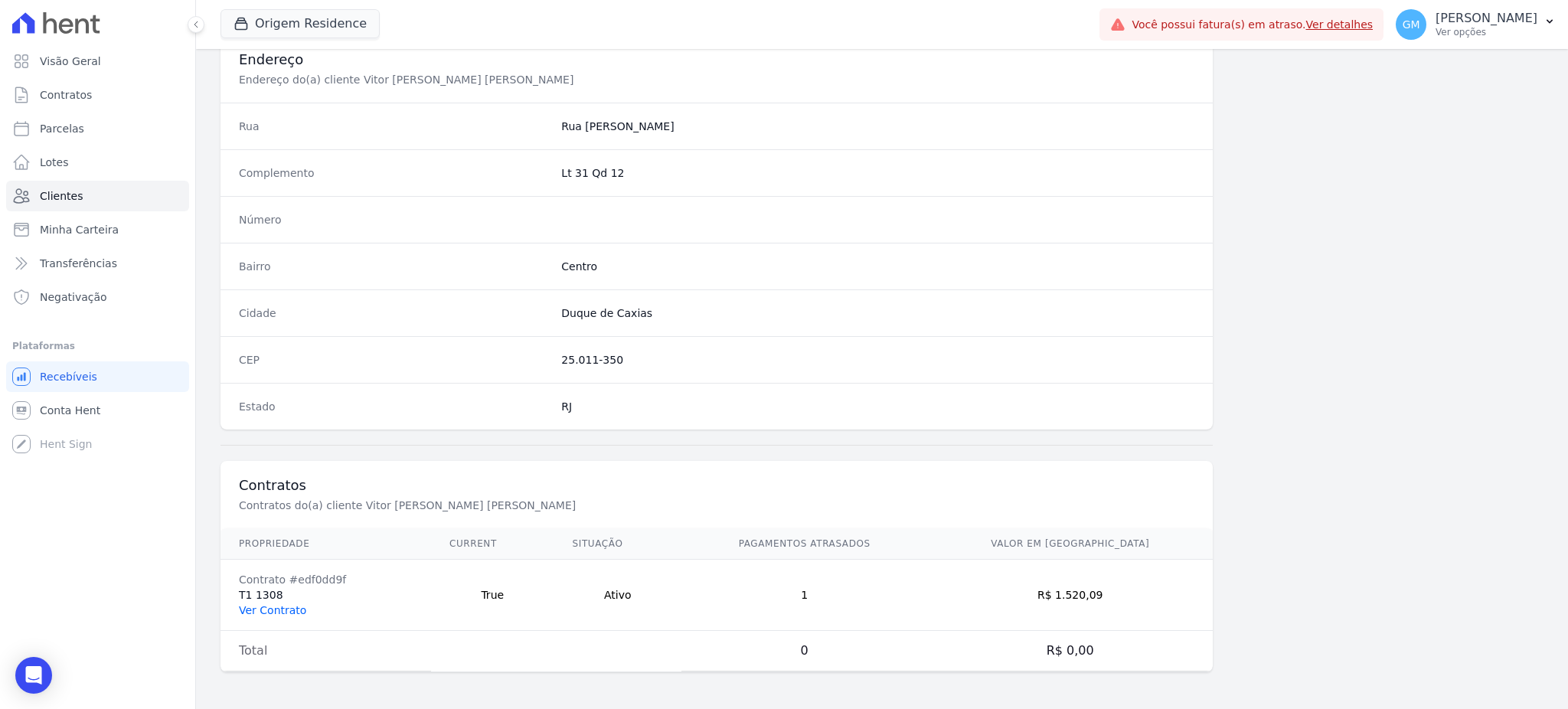
click at [295, 606] on link "Ver Contrato" at bounding box center [272, 609] width 68 height 12
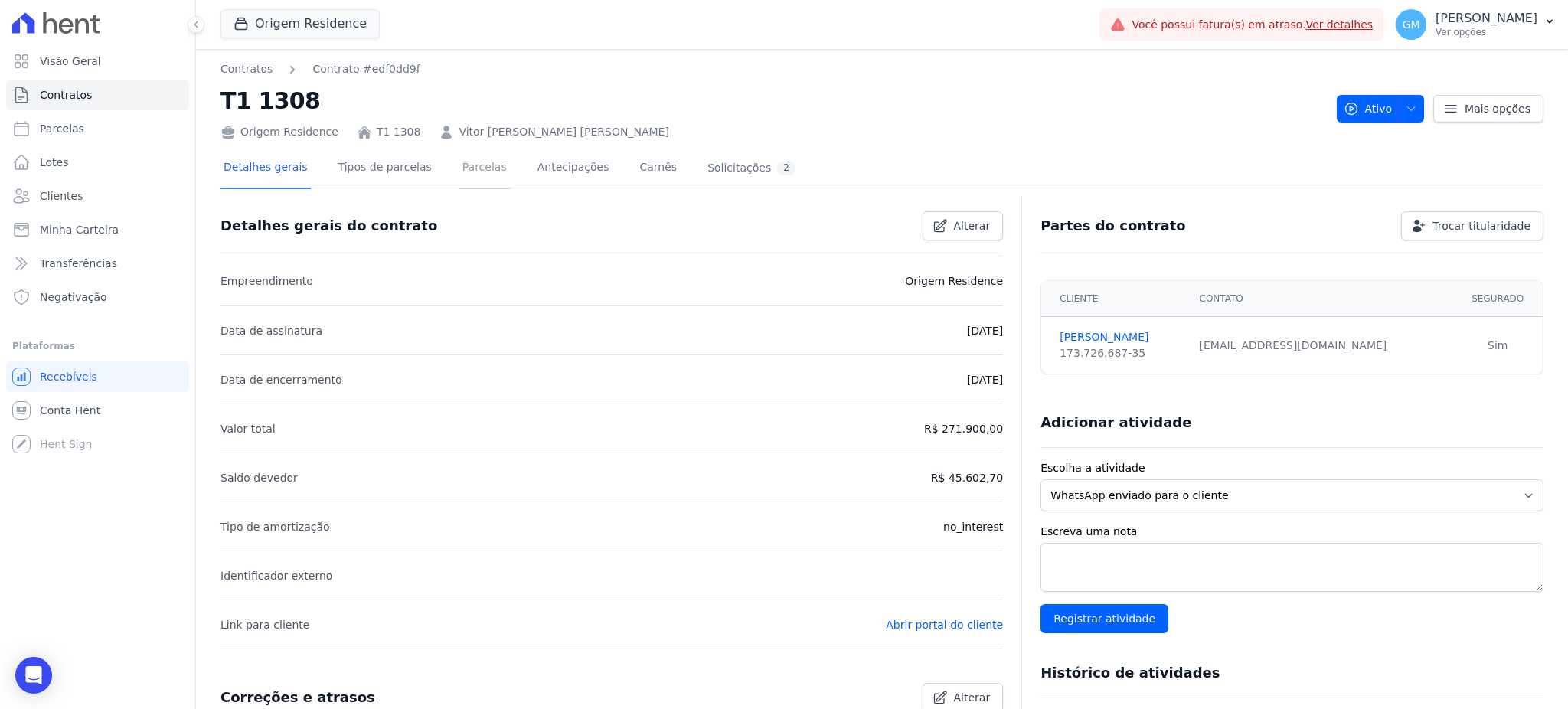
click at [459, 170] on link "Parcelas" at bounding box center [484, 168] width 50 height 41
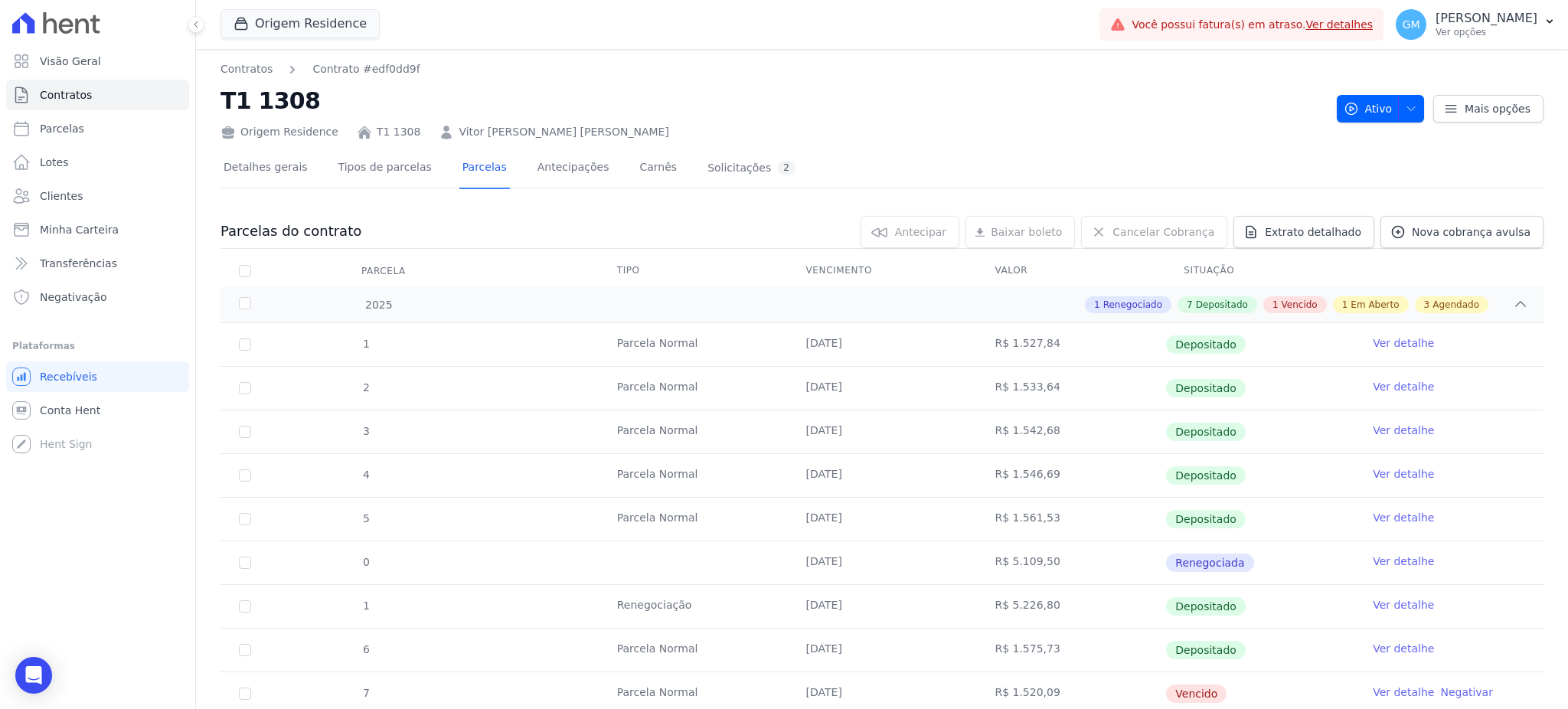
scroll to position [306, 0]
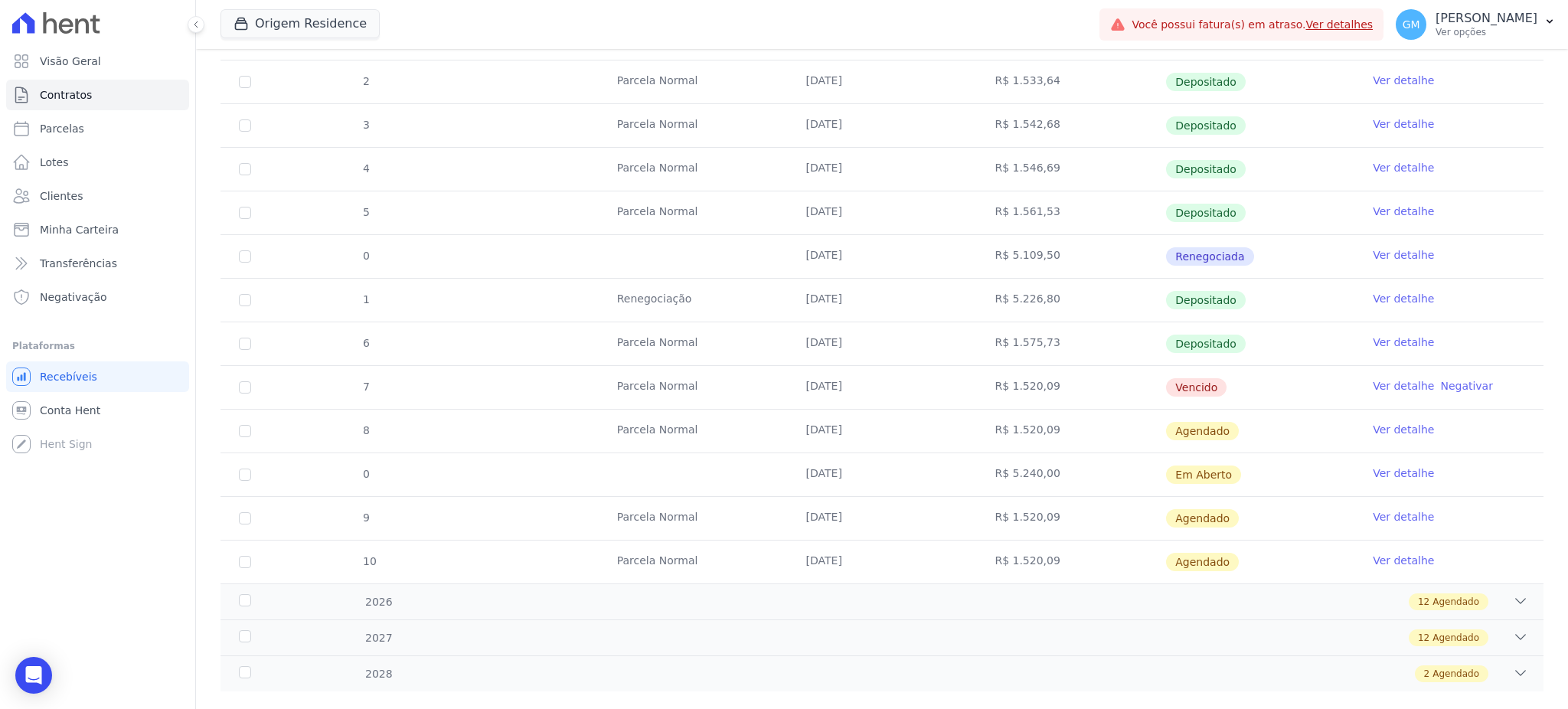
click at [1374, 382] on link "Ver detalhe" at bounding box center [1403, 386] width 61 height 15
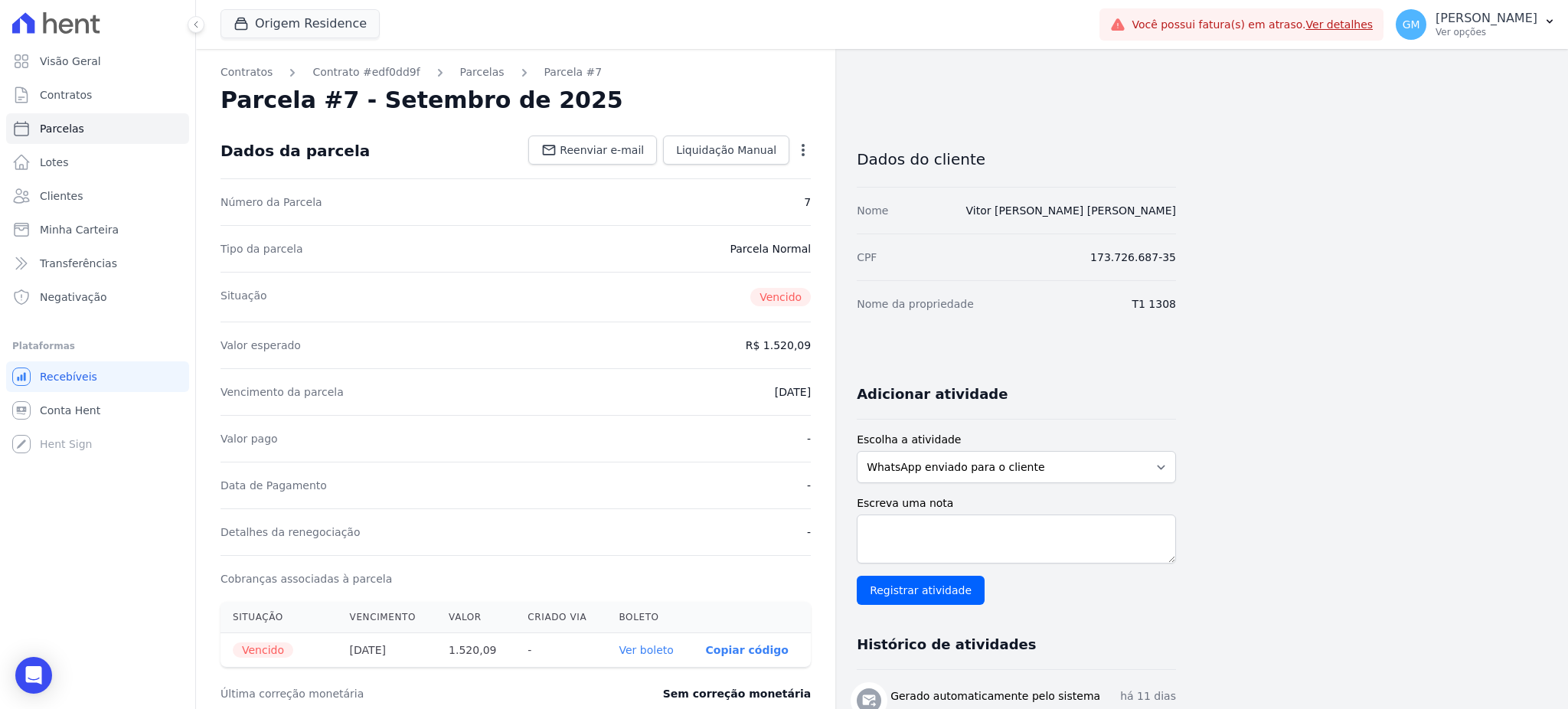
drag, startPoint x: 714, startPoint y: 213, endPoint x: 707, endPoint y: 209, distance: 8.1
click at [715, 213] on div "Número da Parcela 7" at bounding box center [515, 202] width 590 height 47
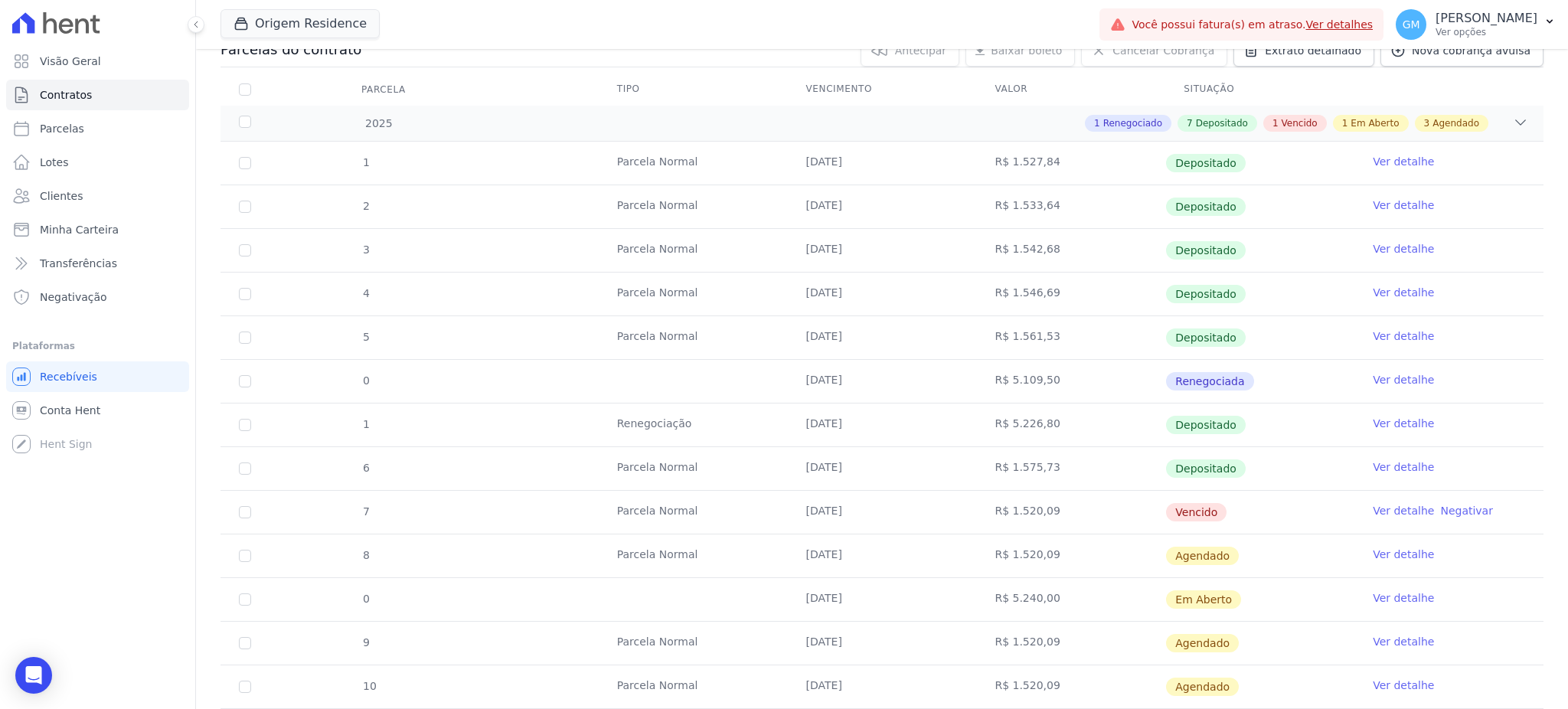
scroll to position [306, 0]
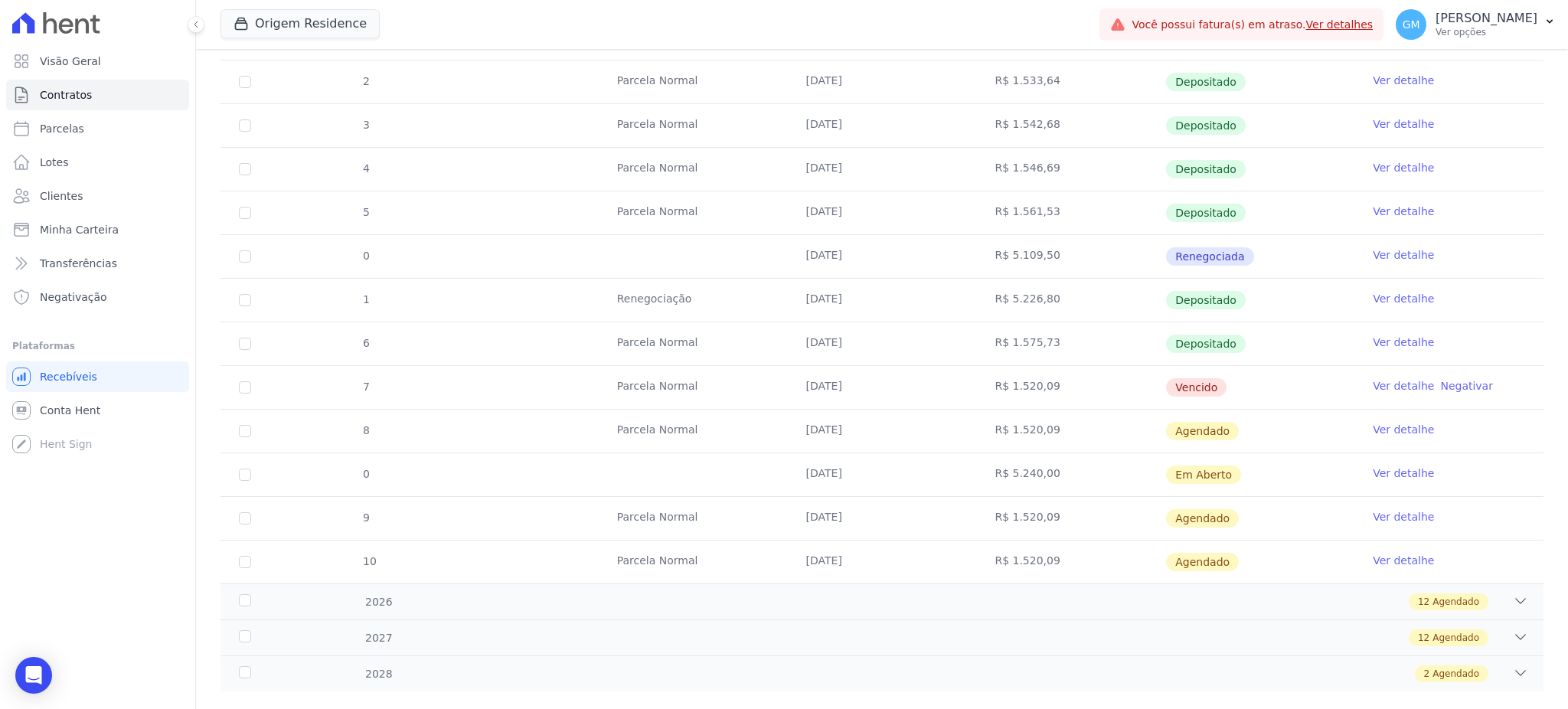
click at [1373, 432] on link "Ver detalhe" at bounding box center [1403, 429] width 61 height 15
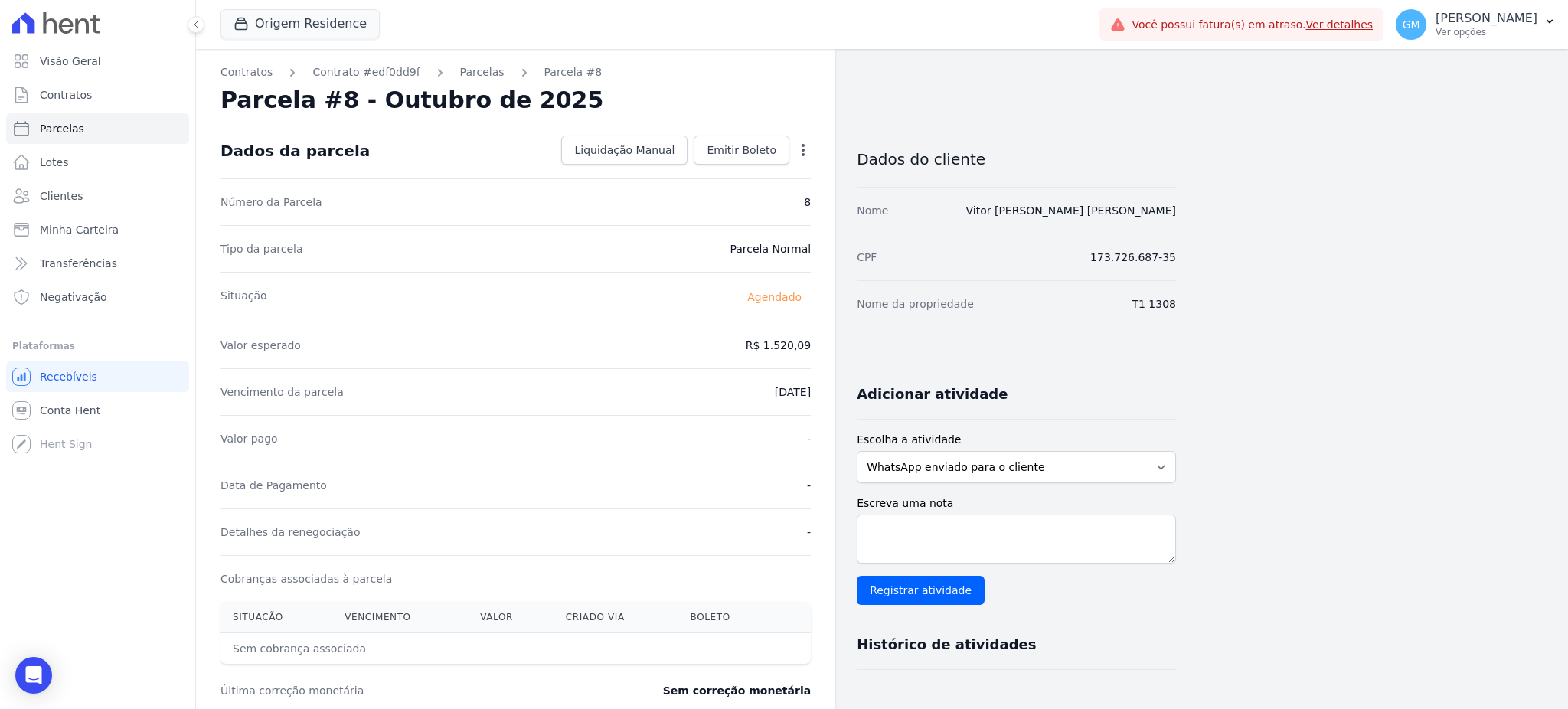
click at [803, 145] on icon "button" at bounding box center [803, 150] width 3 height 12
click at [762, 167] on link "Alterar" at bounding box center [737, 170] width 135 height 28
drag, startPoint x: 758, startPoint y: 347, endPoint x: 821, endPoint y: 342, distance: 63.2
click at [821, 342] on div "Contratos Contrato #edf0dd9f Parcelas Parcela #8 Parcela #8 - Outubro de 2025 C…" at bounding box center [515, 540] width 639 height 983
drag, startPoint x: 757, startPoint y: 339, endPoint x: 829, endPoint y: 339, distance: 72.0
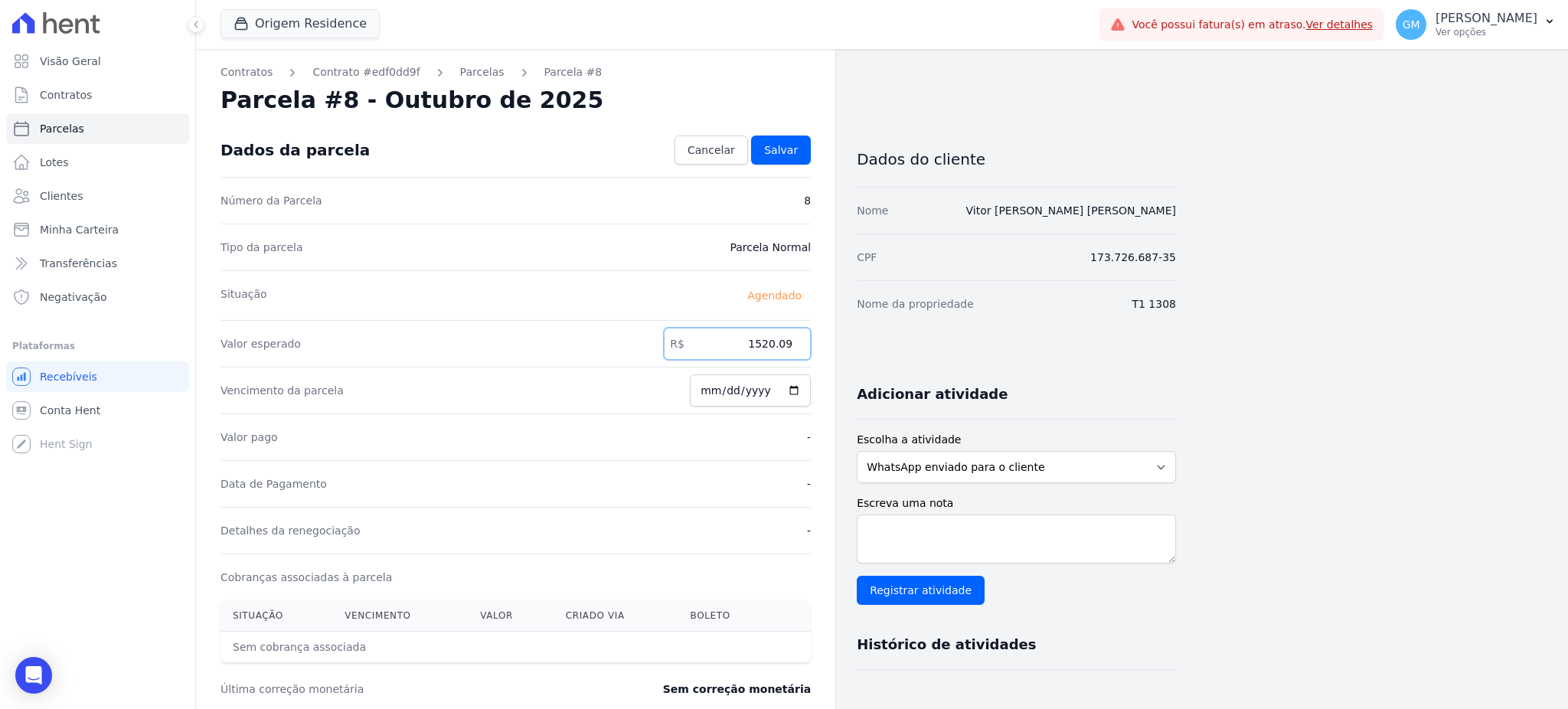
click at [829, 339] on div "Contratos Contrato #edf0dd9f Parcelas Parcela #8 Parcela #8 - Outubro de 2025 C…" at bounding box center [515, 540] width 639 height 983
paste input ".52328"
click at [764, 340] on input "1.52328" at bounding box center [737, 343] width 147 height 32
click at [782, 342] on input "152328" at bounding box center [737, 343] width 147 height 32
type input "1523.28"
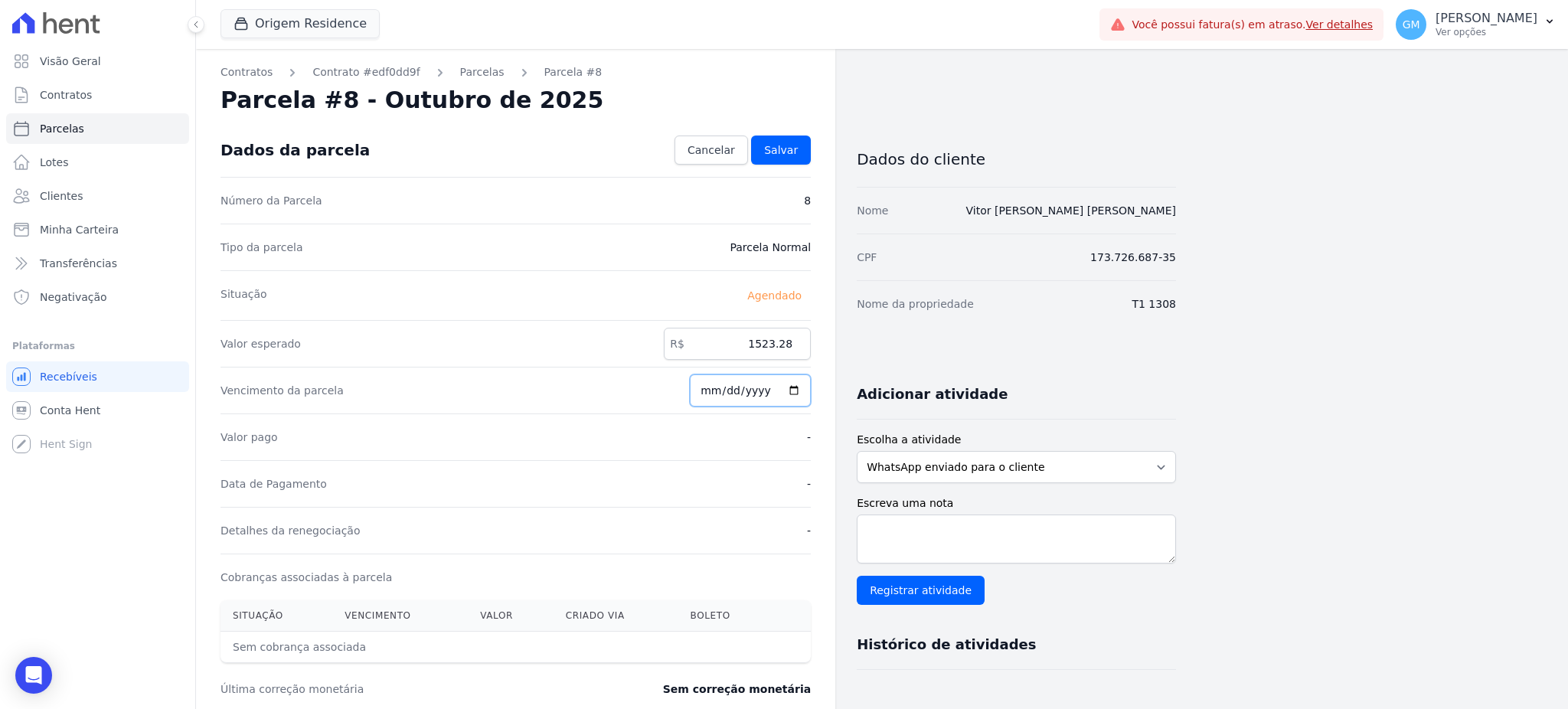
click at [791, 385] on input "2025-10-27" at bounding box center [751, 390] width 121 height 32
click at [799, 151] on link "Salvar" at bounding box center [781, 150] width 60 height 29
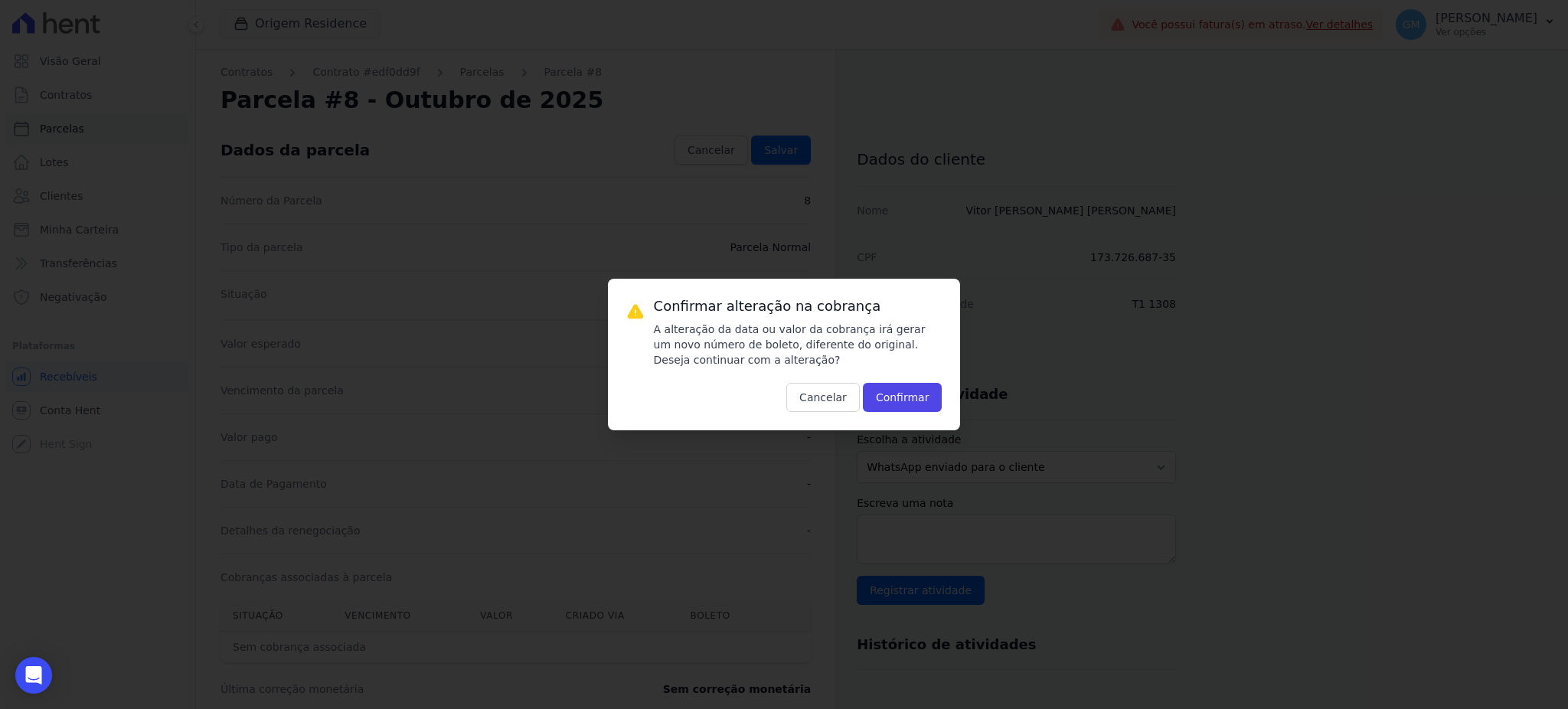
click at [915, 424] on div "Confirmar alteração na cobrança A alteração da data ou valor da cobrança irá ge…" at bounding box center [784, 354] width 353 height 151
click at [921, 398] on button "Confirmar" at bounding box center [903, 397] width 80 height 29
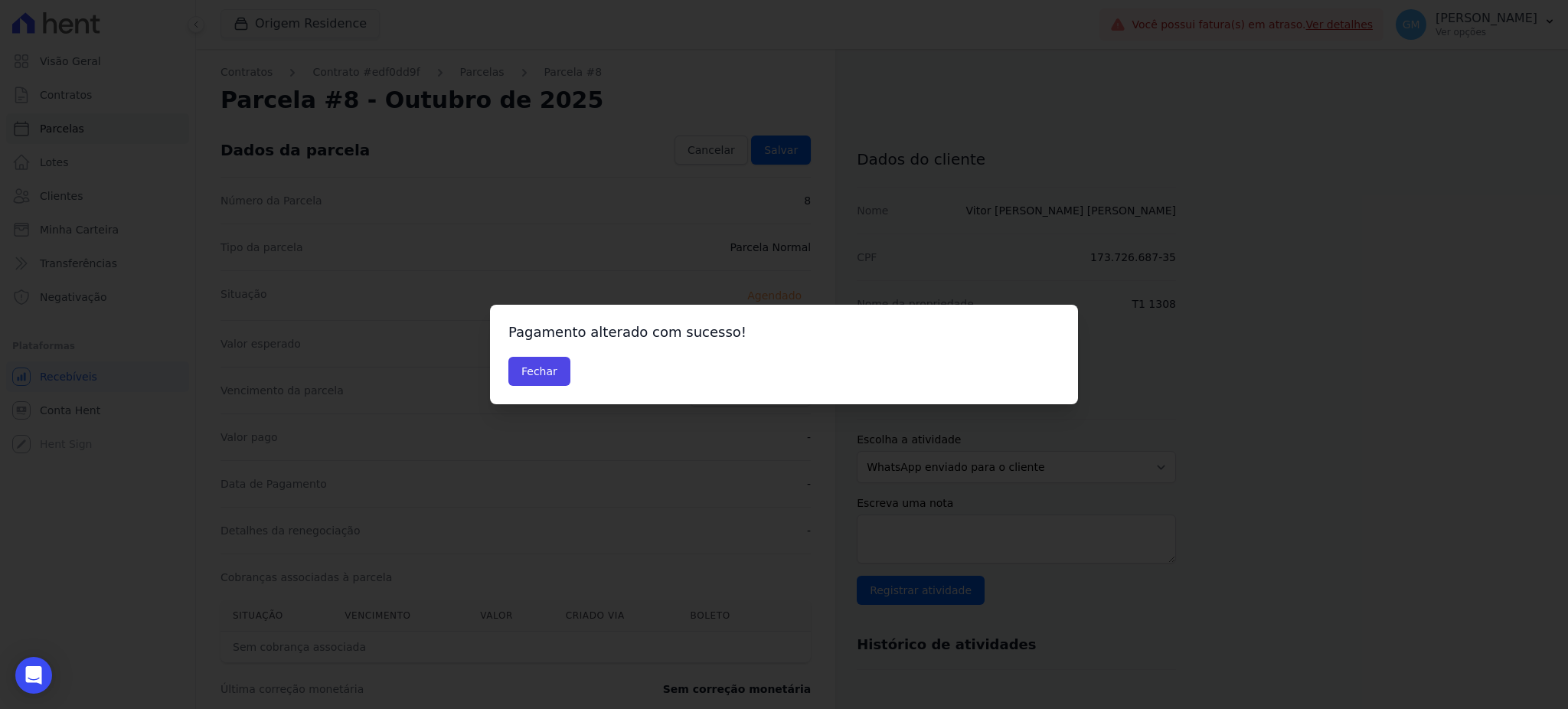
drag, startPoint x: 756, startPoint y: 409, endPoint x: 741, endPoint y: 401, distance: 17.0
click at [756, 409] on div "Confirmar alteração na cobrança A alteração da data ou valor da cobrança irá ge…" at bounding box center [784, 354] width 1568 height 709
click at [564, 373] on button "Fechar" at bounding box center [539, 371] width 62 height 29
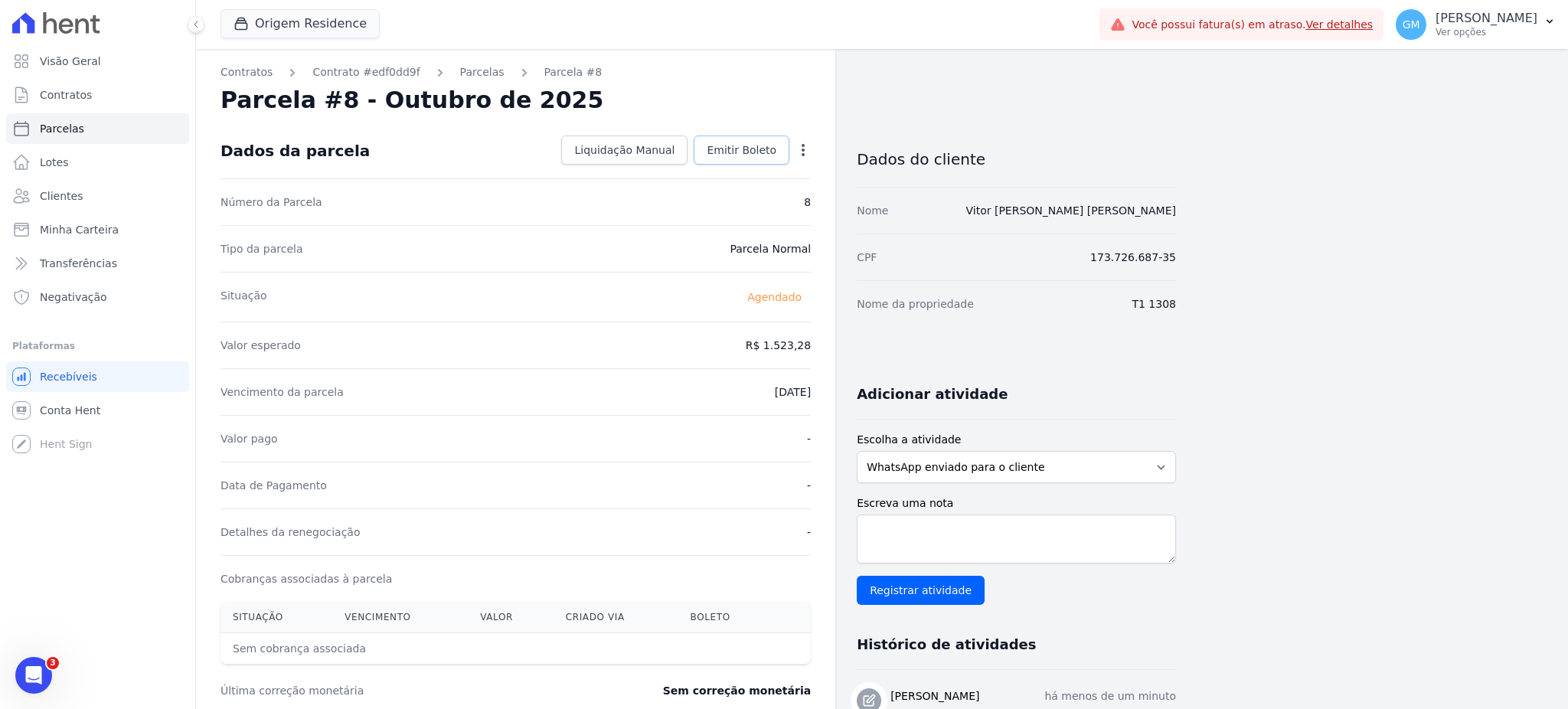
click at [761, 147] on span "Emitir Boleto" at bounding box center [741, 150] width 69 height 15
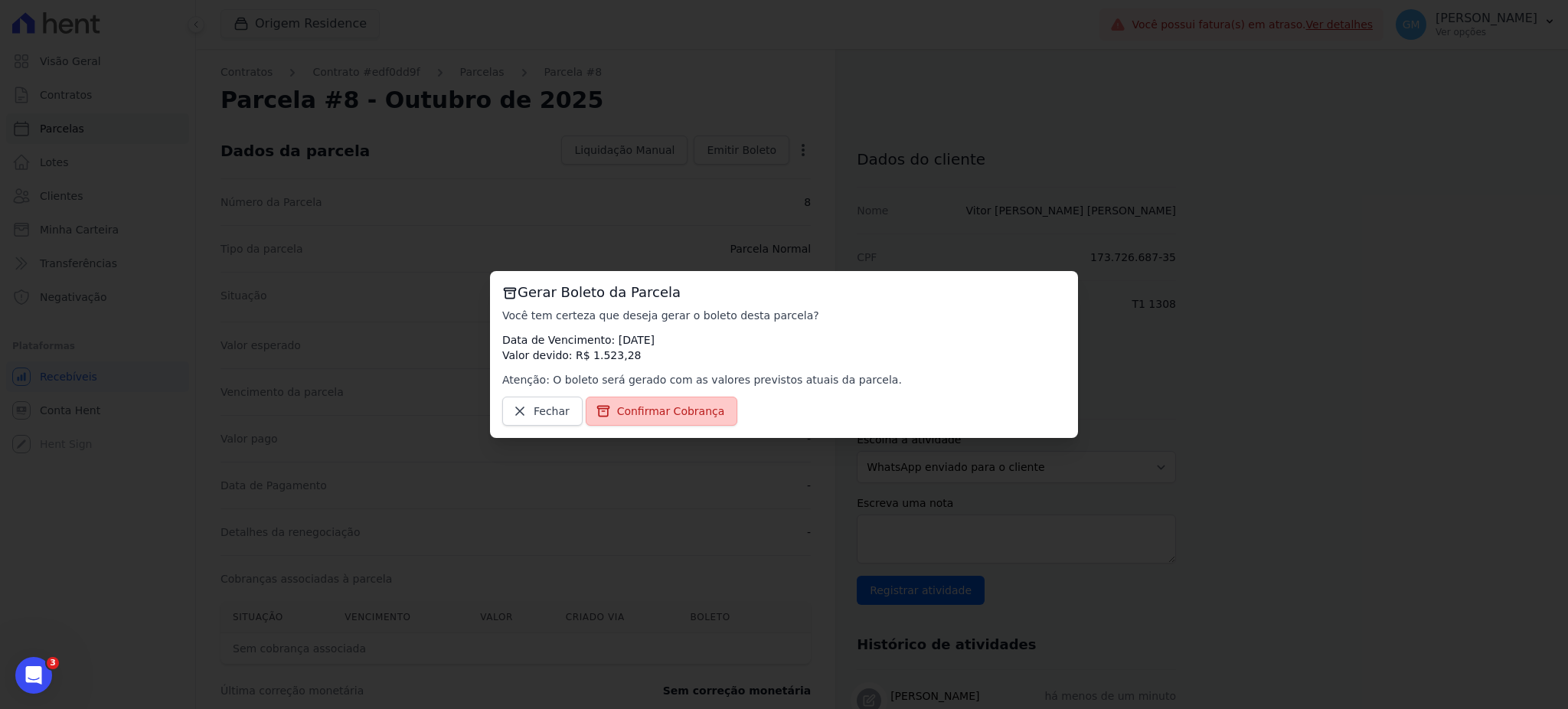
click at [679, 423] on link "Confirmar Cobrança" at bounding box center [661, 411] width 152 height 29
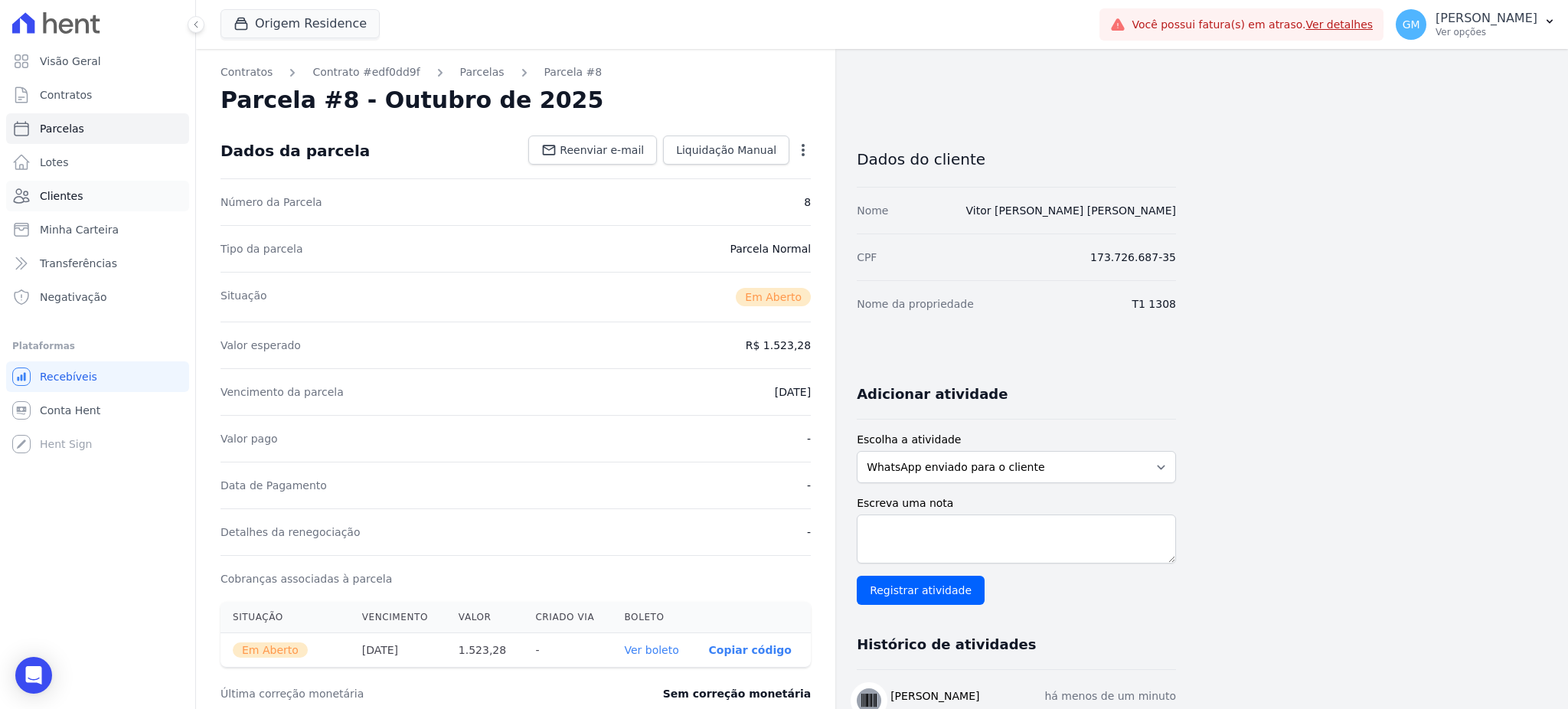
click at [89, 187] on link "Clientes" at bounding box center [98, 196] width 183 height 30
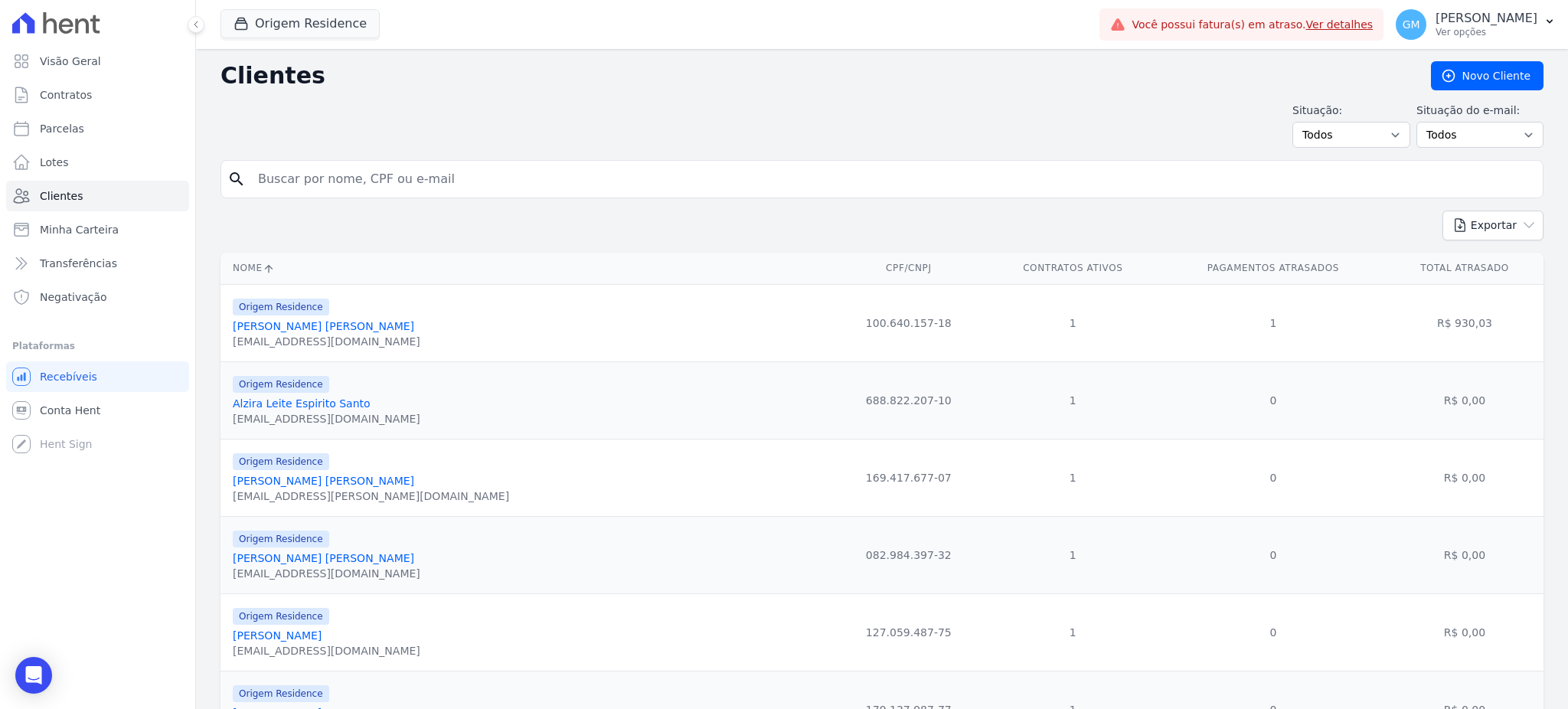
click at [319, 192] on input "search" at bounding box center [892, 179] width 1288 height 30
paste input "[PERSON_NAME]"
type input "Wilham"
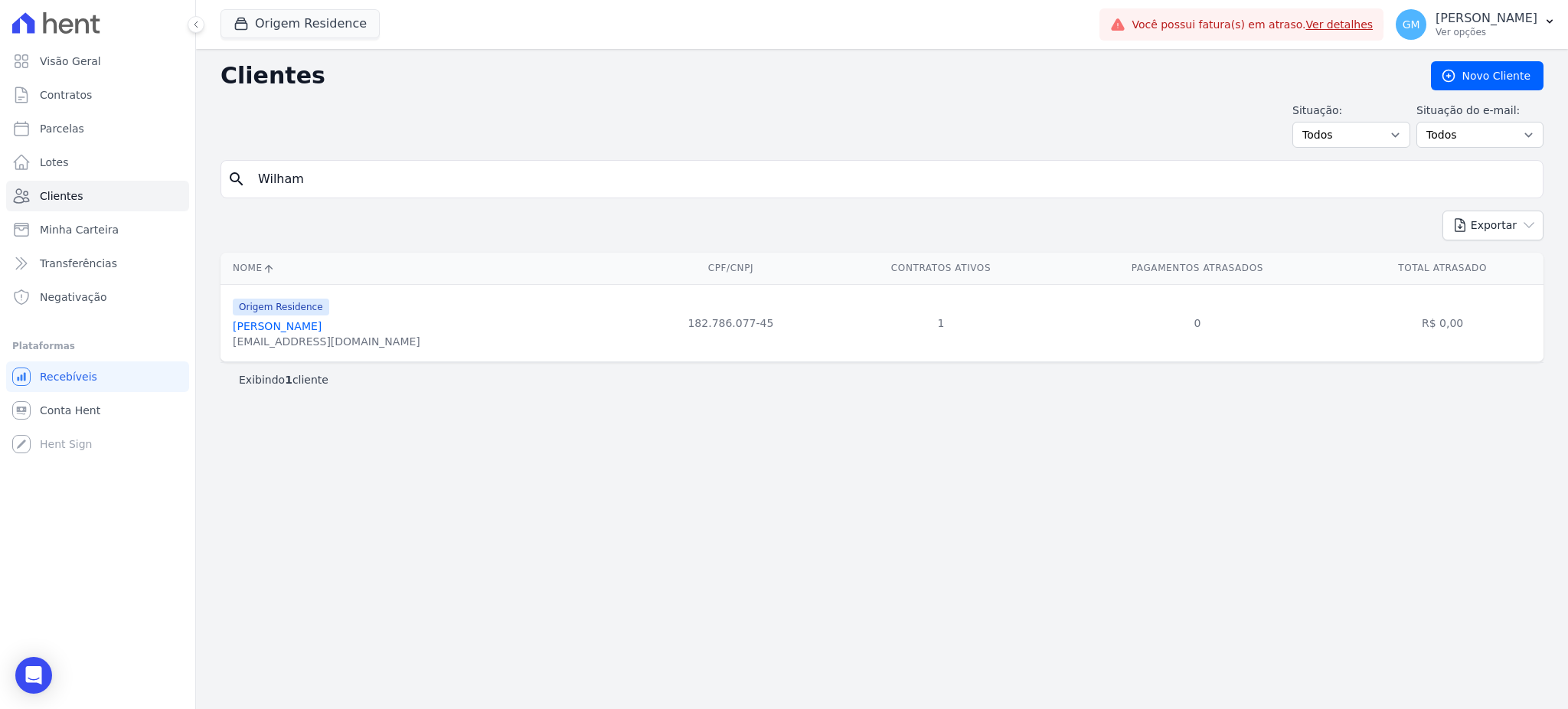
click at [322, 326] on link "Wilham Farias Gonçalves" at bounding box center [276, 326] width 88 height 12
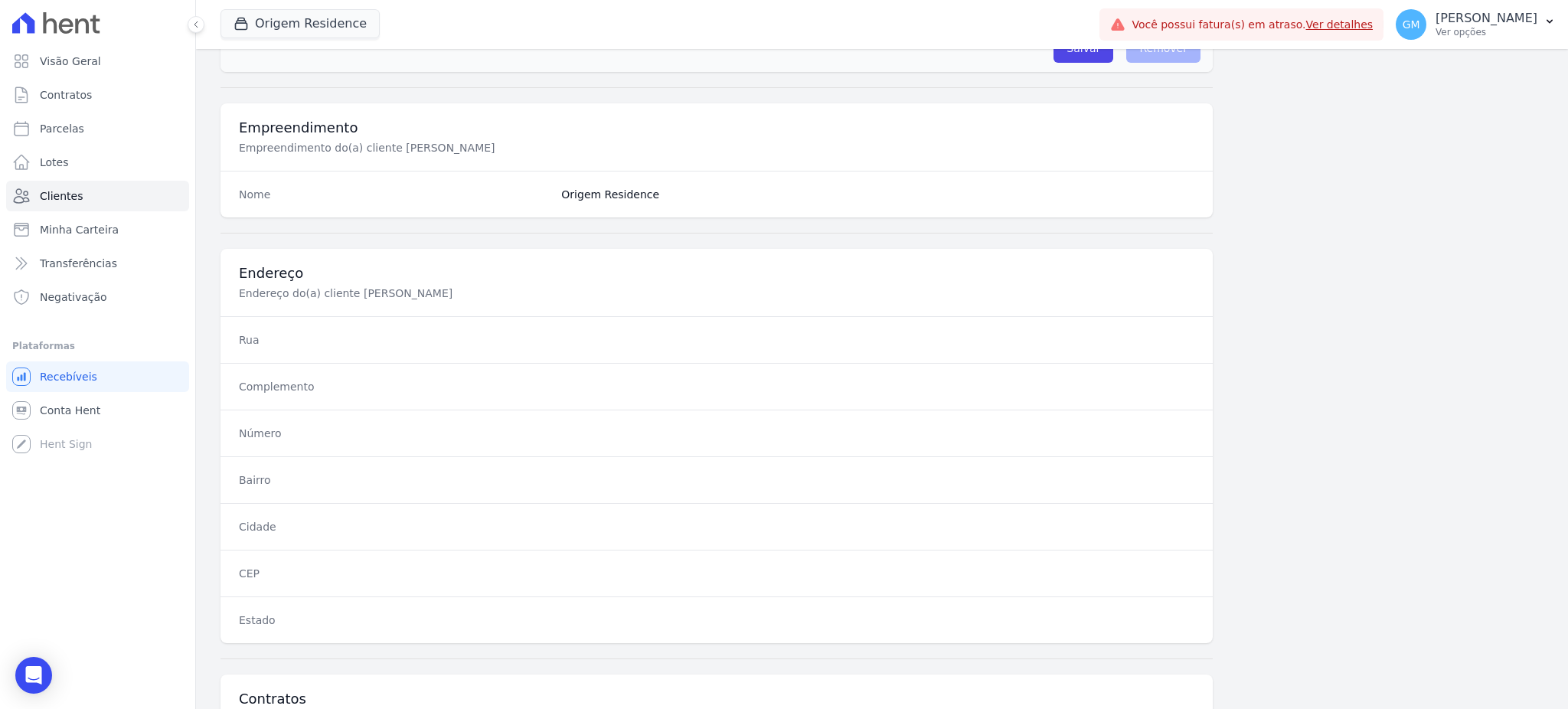
scroll to position [724, 0]
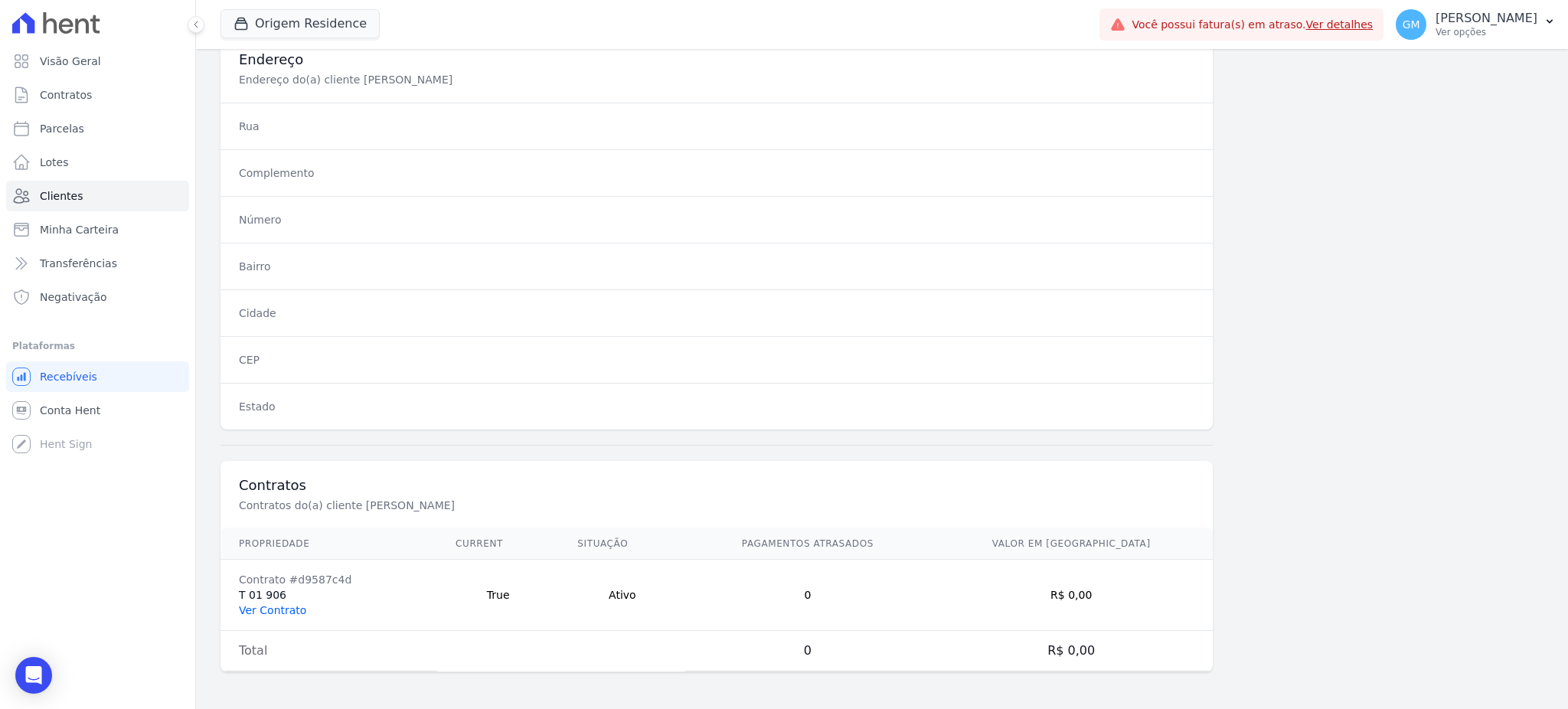
click at [275, 608] on link "Ver Contrato" at bounding box center [272, 609] width 68 height 12
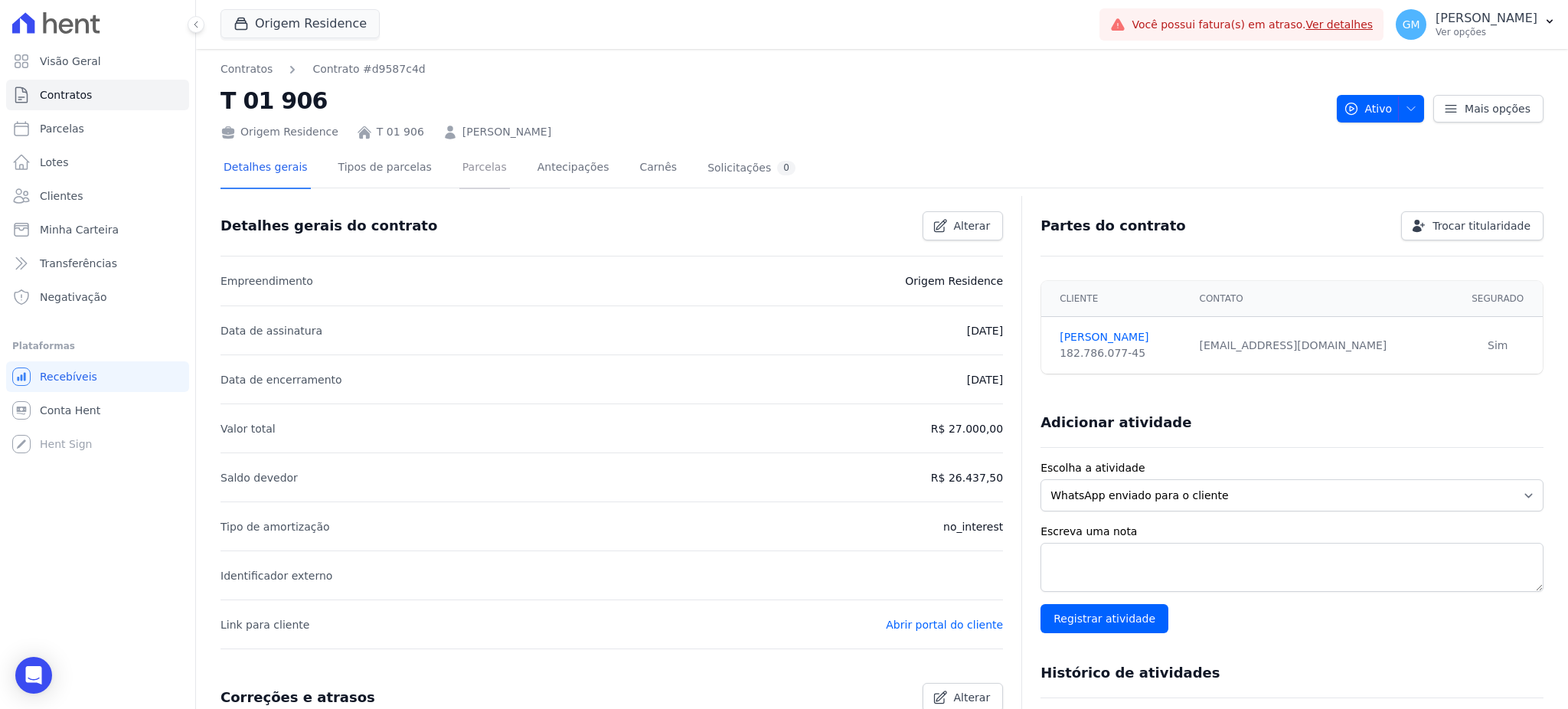
click at [459, 173] on link "Parcelas" at bounding box center [484, 168] width 50 height 41
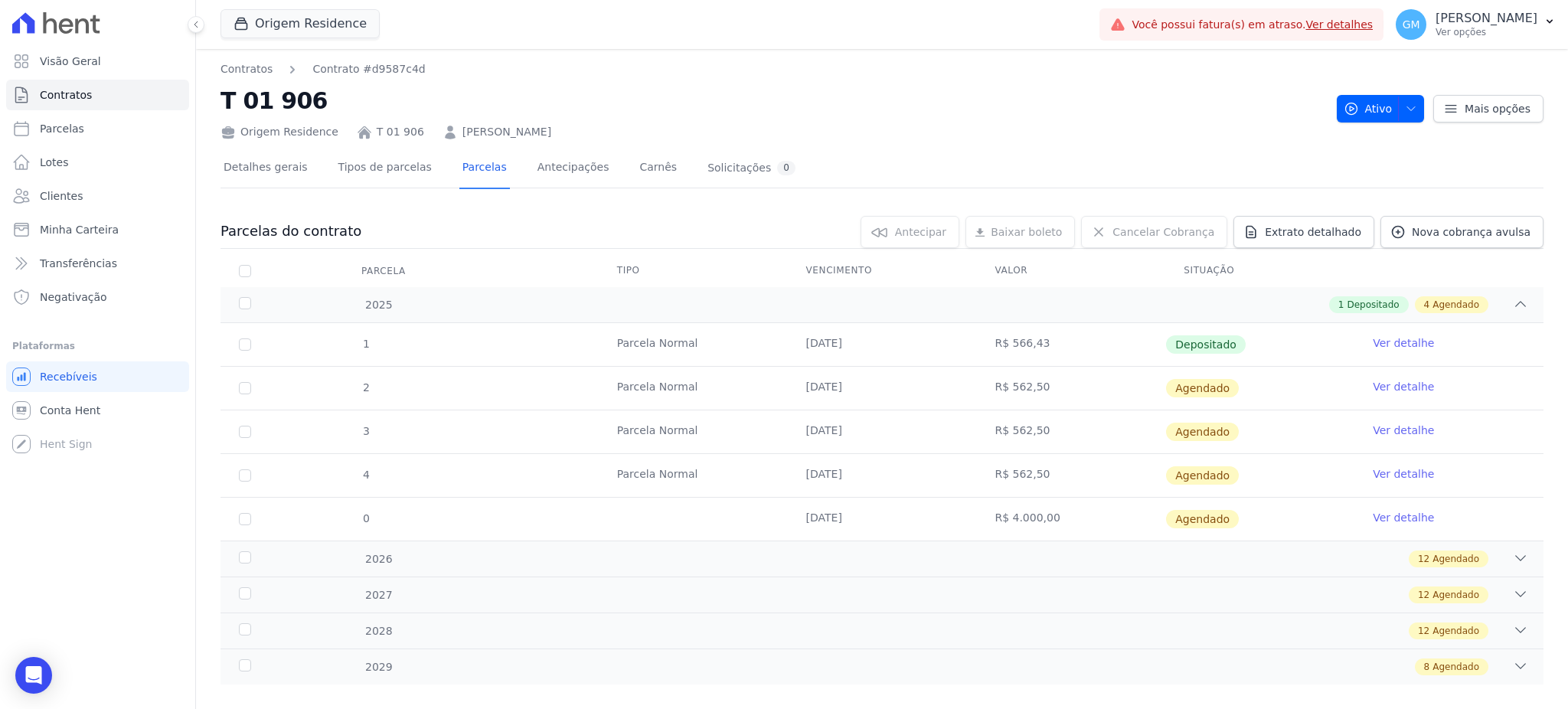
click at [1393, 343] on link "Ver detalhe" at bounding box center [1403, 343] width 61 height 15
click at [1373, 342] on link "Ver detalhe" at bounding box center [1403, 343] width 61 height 15
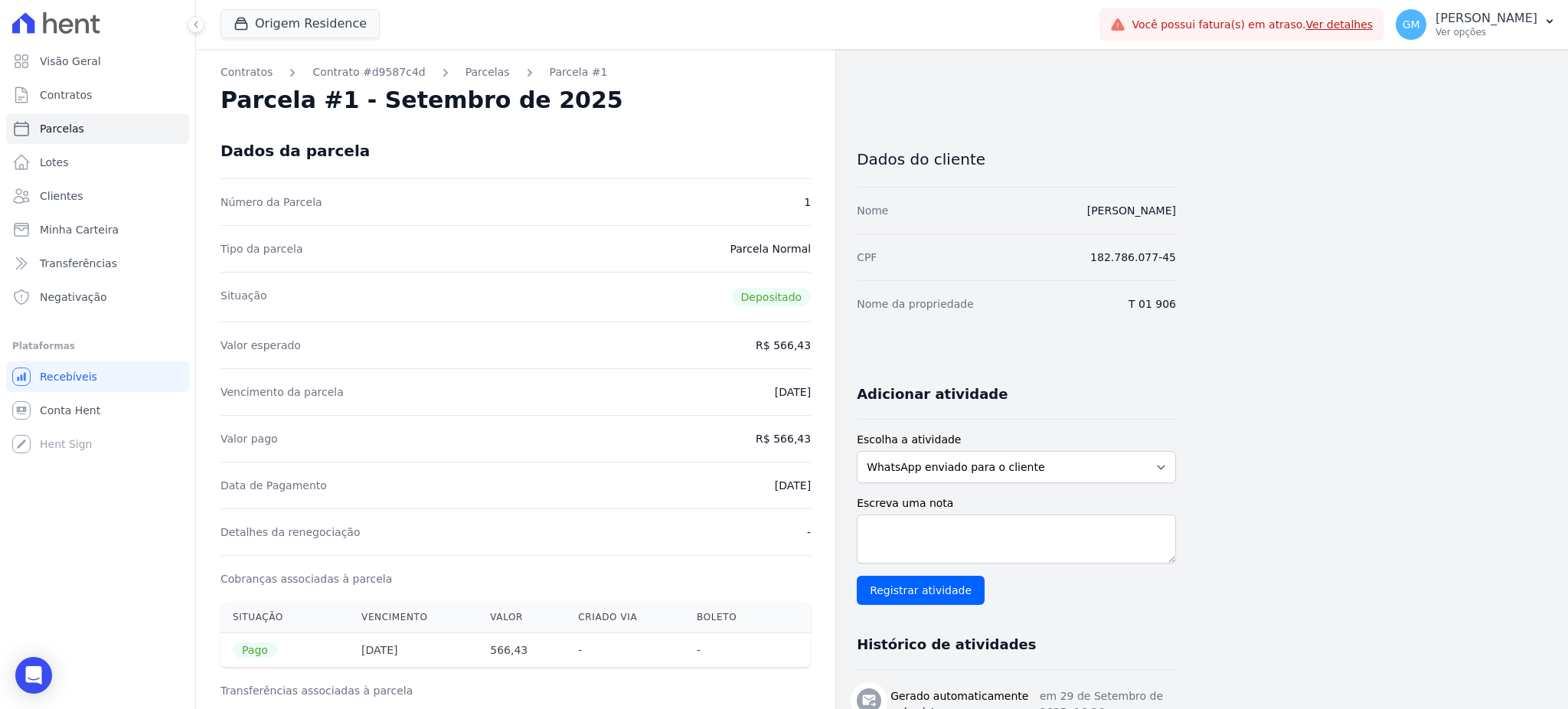
click at [736, 129] on div "Dados da parcela" at bounding box center [515, 151] width 590 height 55
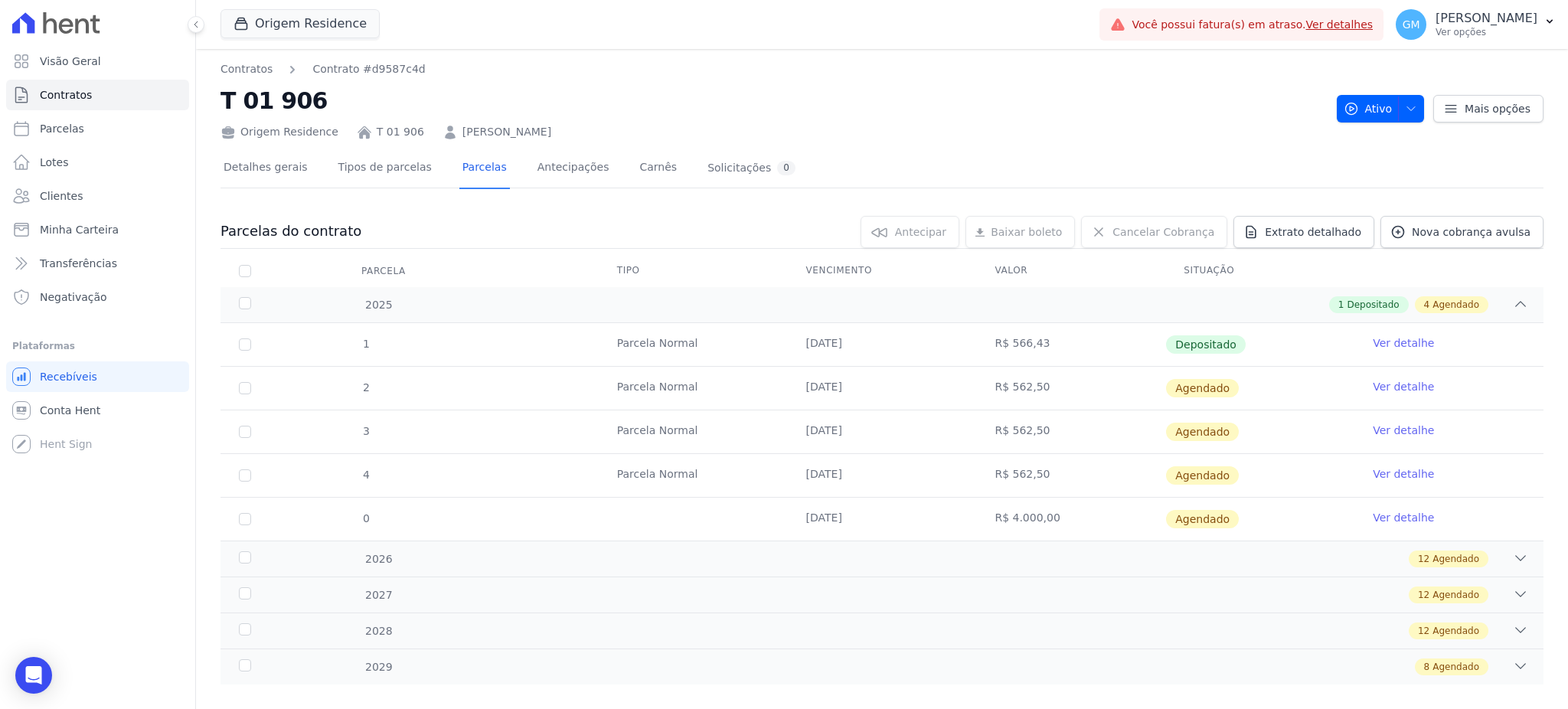
scroll to position [20, 0]
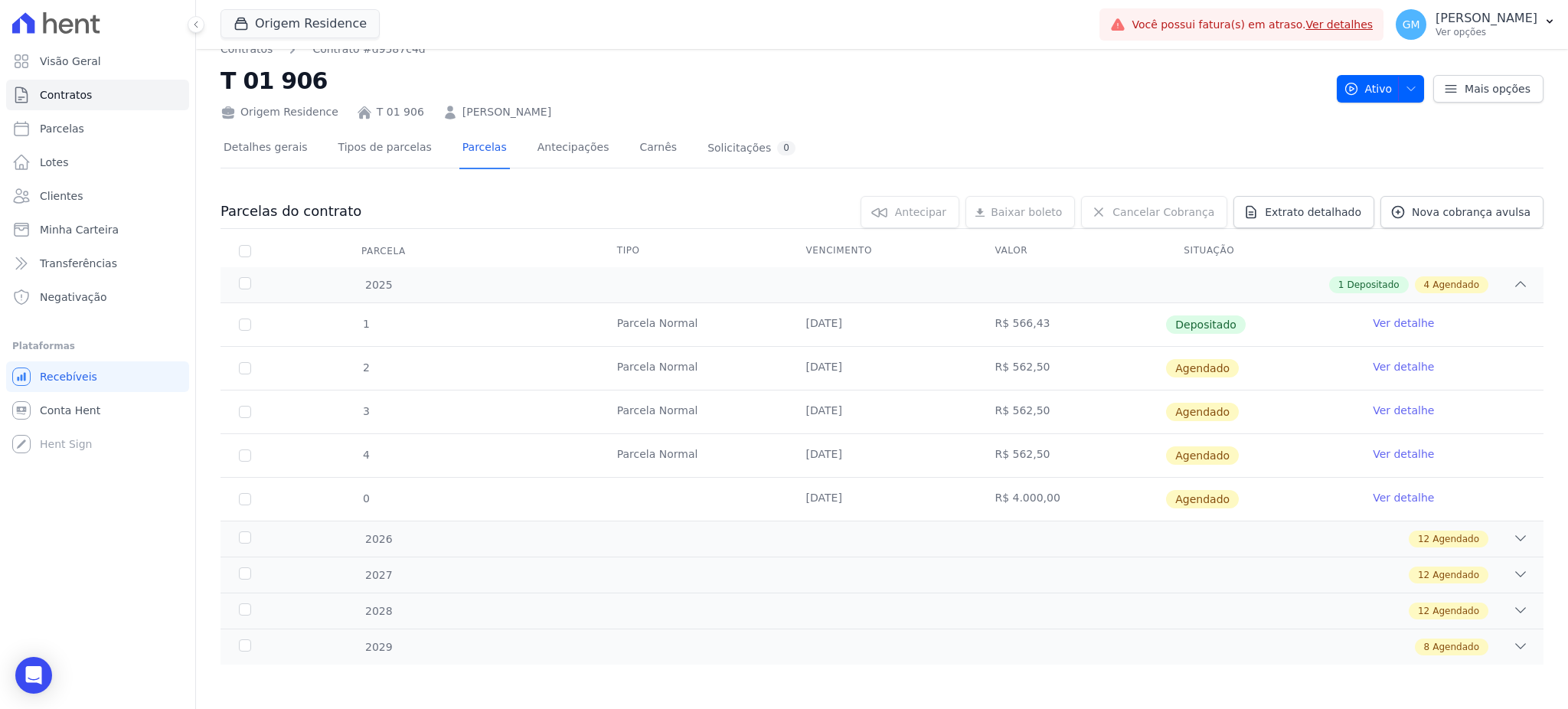
click at [1394, 360] on link "Ver detalhe" at bounding box center [1403, 366] width 61 height 15
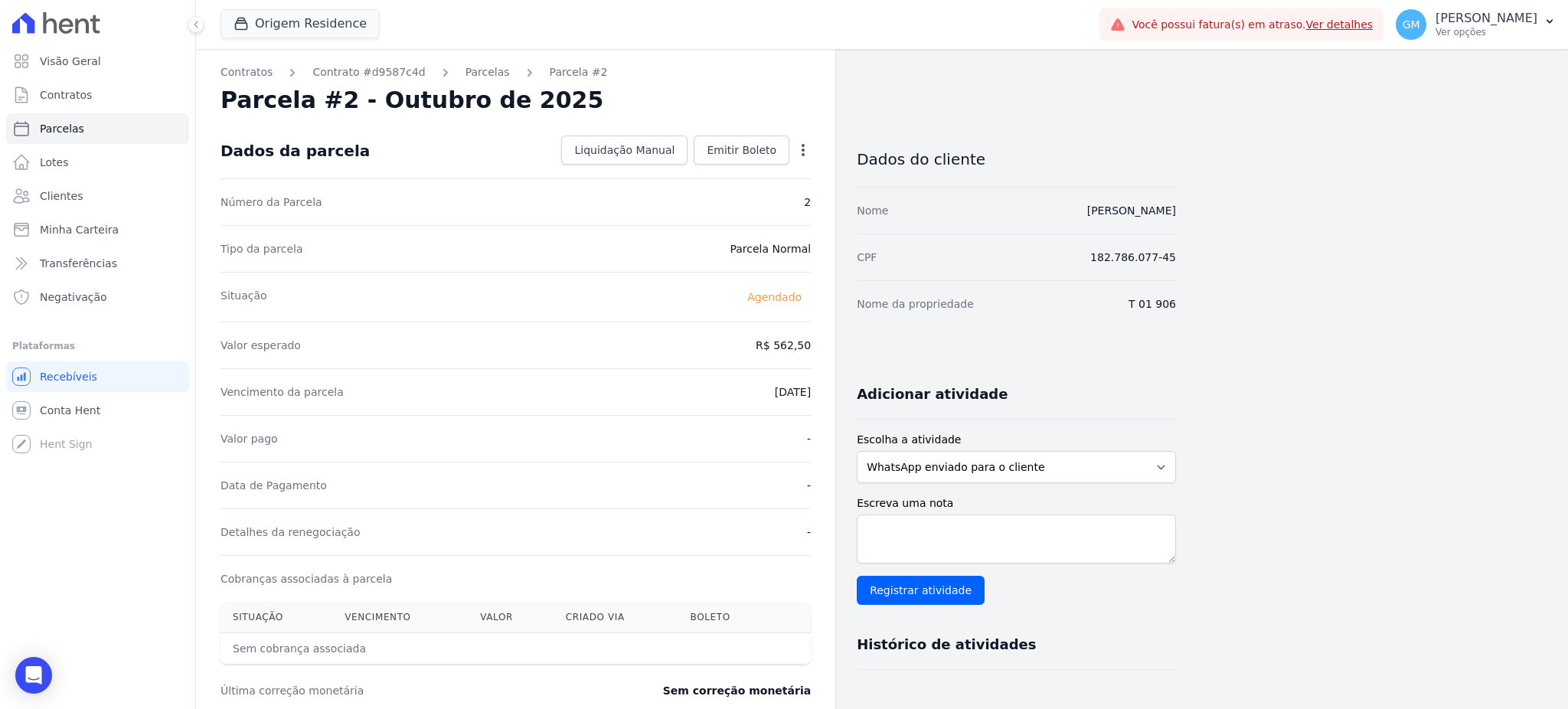
click at [805, 151] on icon "button" at bounding box center [802, 150] width 15 height 15
click at [730, 178] on link "Alterar" at bounding box center [737, 170] width 135 height 28
drag, startPoint x: 756, startPoint y: 347, endPoint x: 841, endPoint y: 347, distance: 85.0
click at [841, 347] on div "Contratos Contrato #d9587c4d Parcelas Parcela #2 Parcela #2 - Outubro de 2025 C…" at bounding box center [686, 540] width 980 height 983
paste input "7.61"
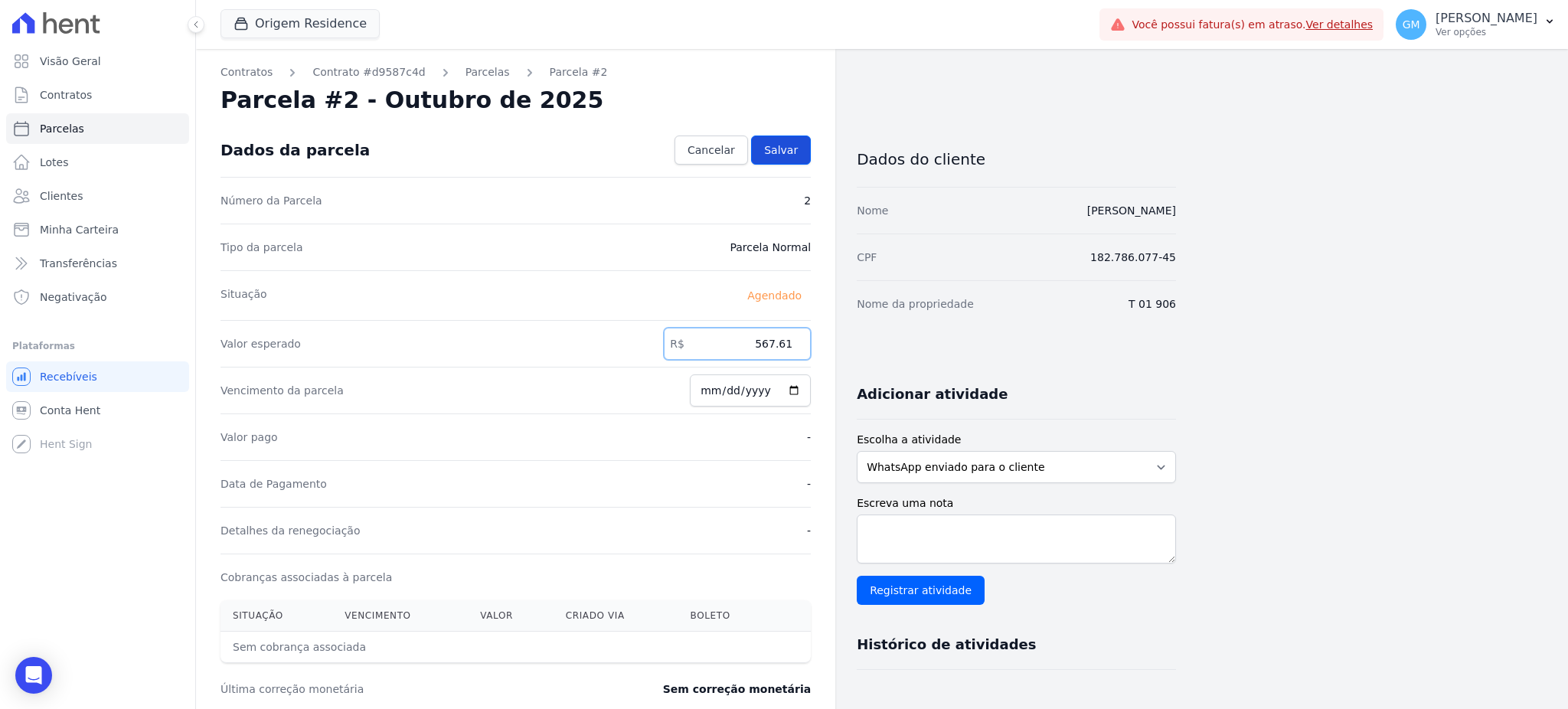
type input "567.61"
click at [794, 164] on link "Salvar" at bounding box center [781, 150] width 60 height 29
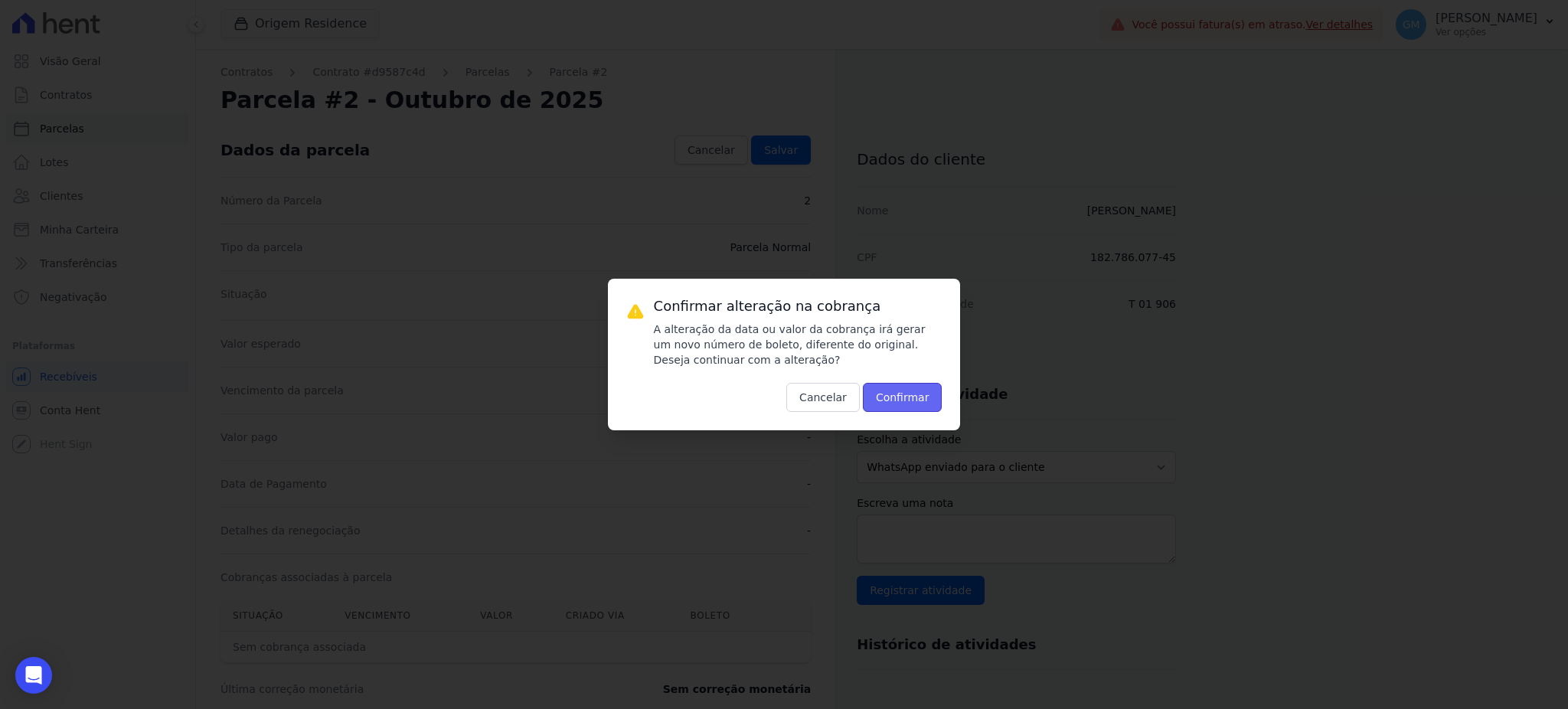
click at [891, 397] on button "Confirmar" at bounding box center [903, 397] width 80 height 29
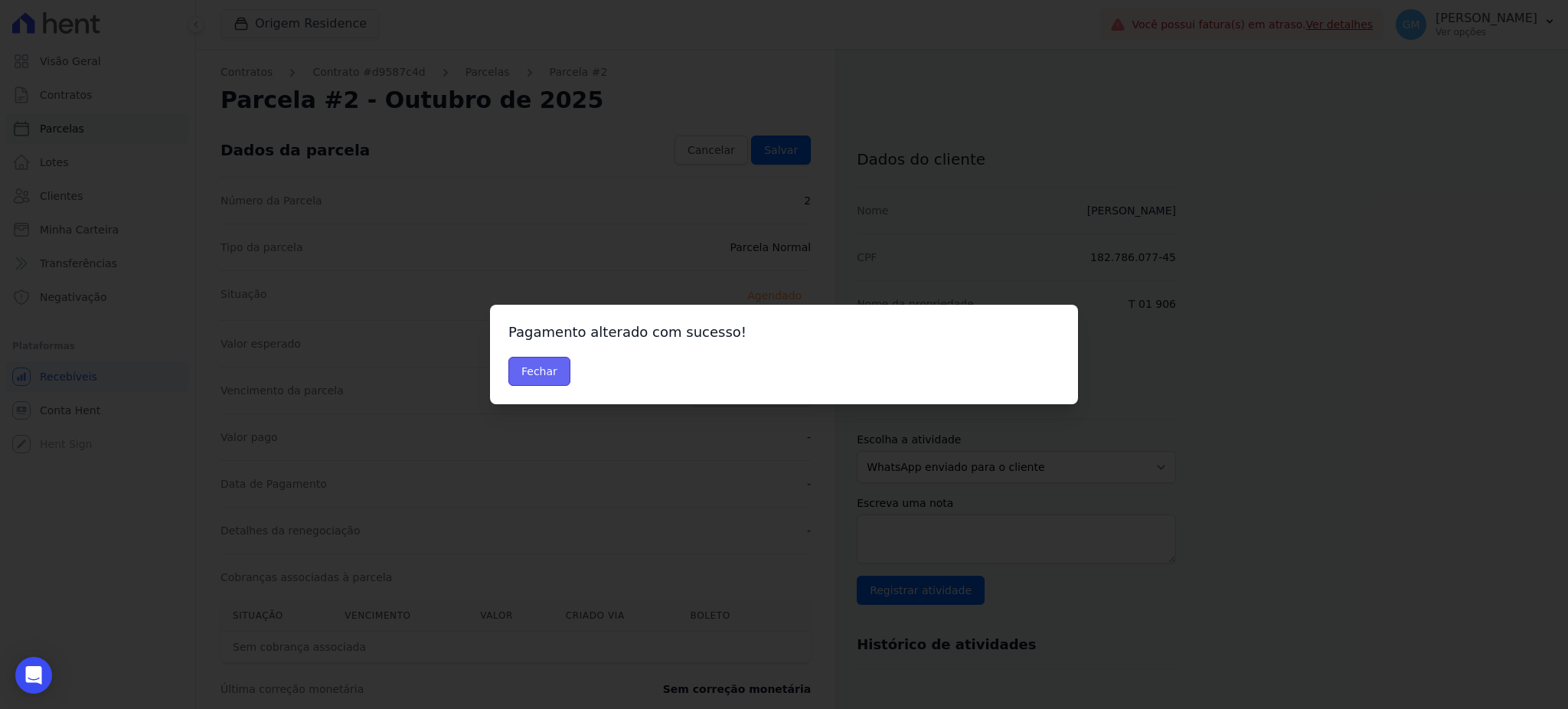
click at [541, 365] on button "Fechar" at bounding box center [539, 371] width 62 height 29
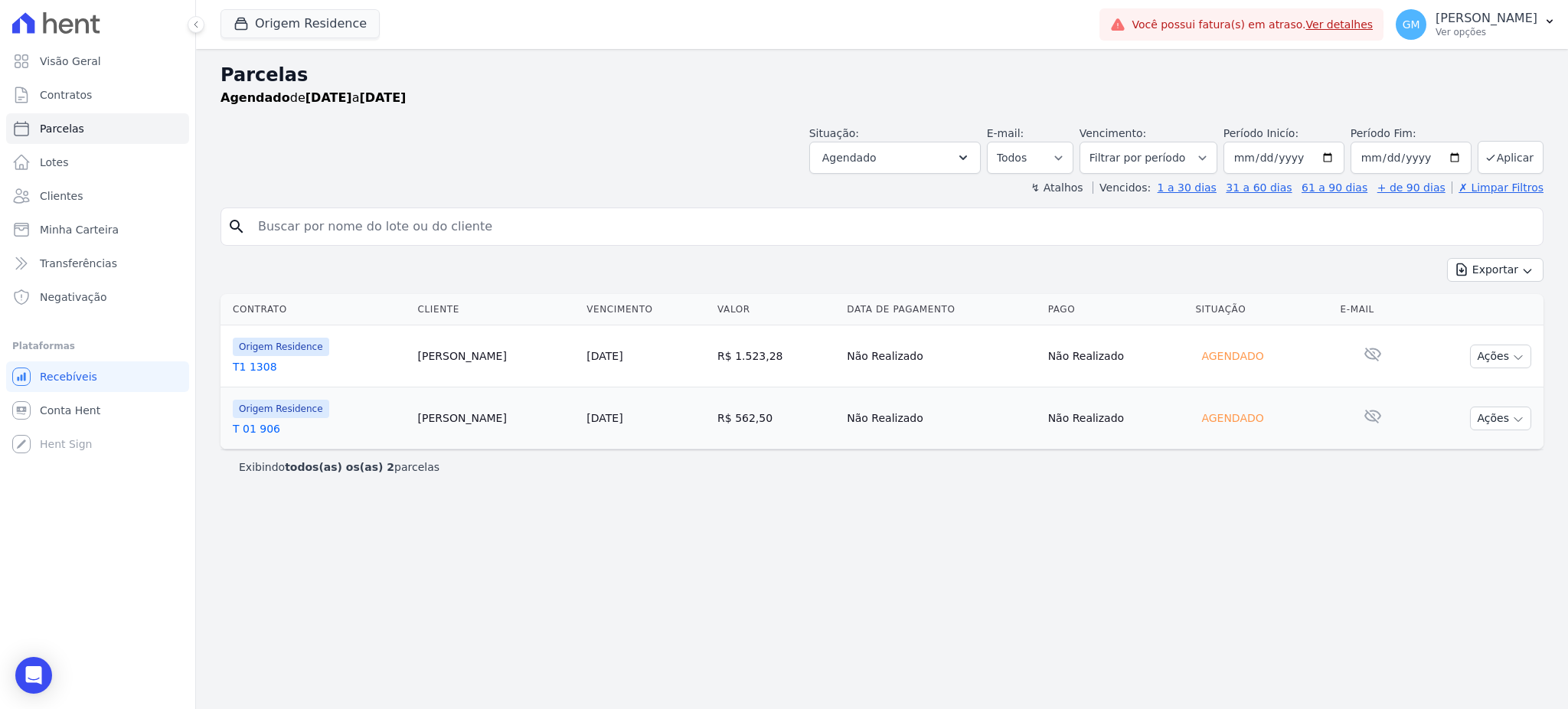
select select
drag, startPoint x: 488, startPoint y: 357, endPoint x: 413, endPoint y: 354, distance: 75.1
click at [413, 354] on td "Vitor Ribeiro" at bounding box center [496, 356] width 169 height 62
select select
drag, startPoint x: 423, startPoint y: 370, endPoint x: 406, endPoint y: 370, distance: 17.0
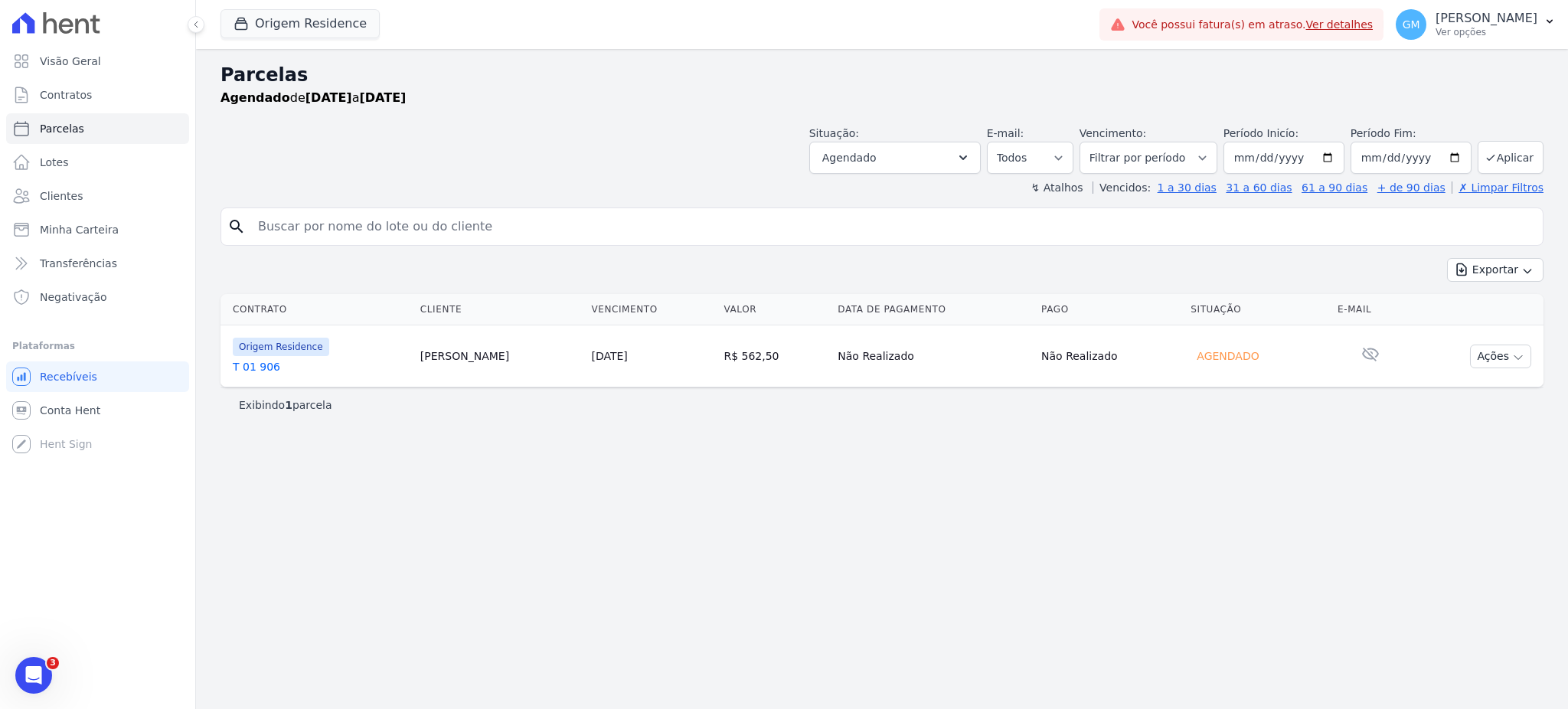
click at [406, 370] on tr "Origem Residence T 01 906 [PERSON_NAME] [DATE] R$ 562,50 Não Realizado Não Real…" at bounding box center [882, 356] width 1323 height 62
copy tr "Wilham Gonçalves"
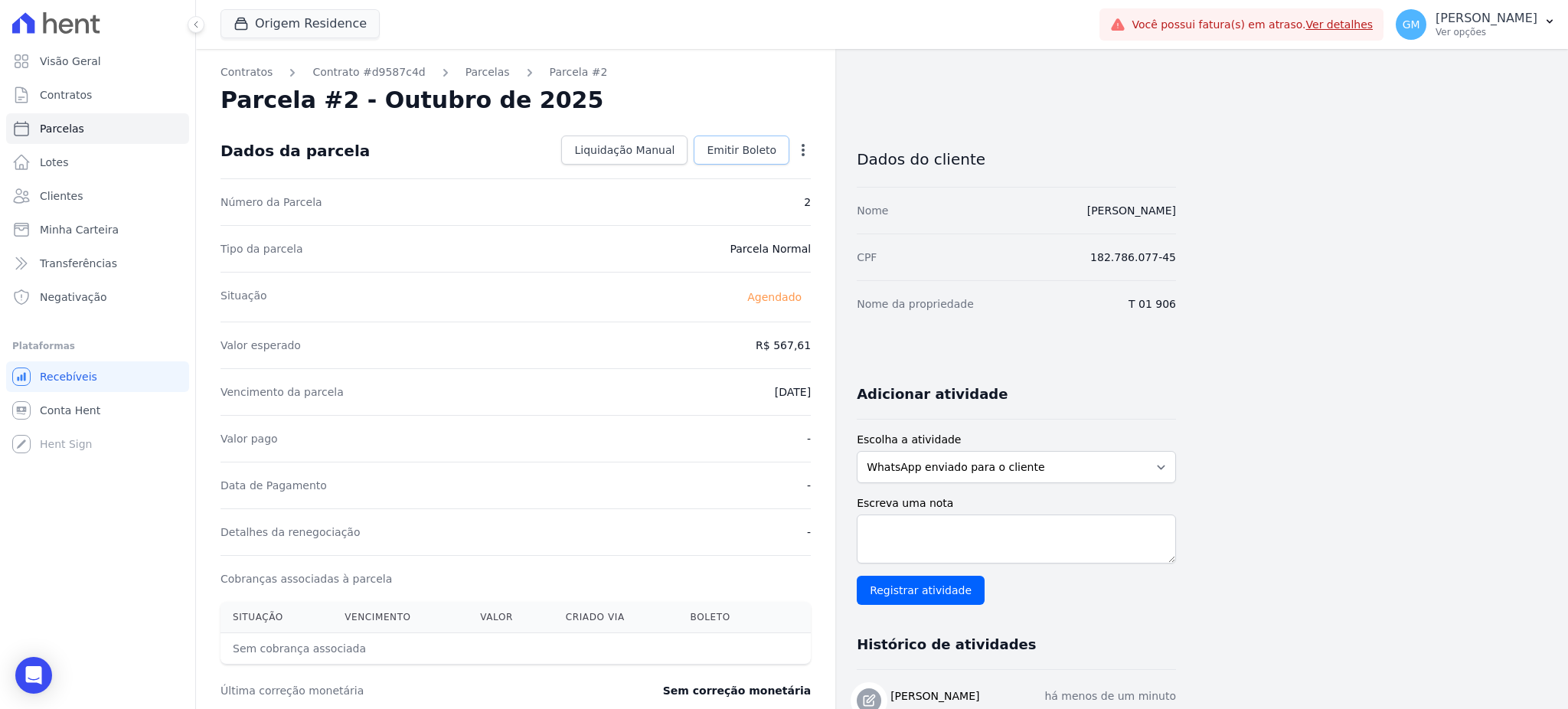
click at [761, 159] on link "Emitir Boleto" at bounding box center [741, 150] width 96 height 29
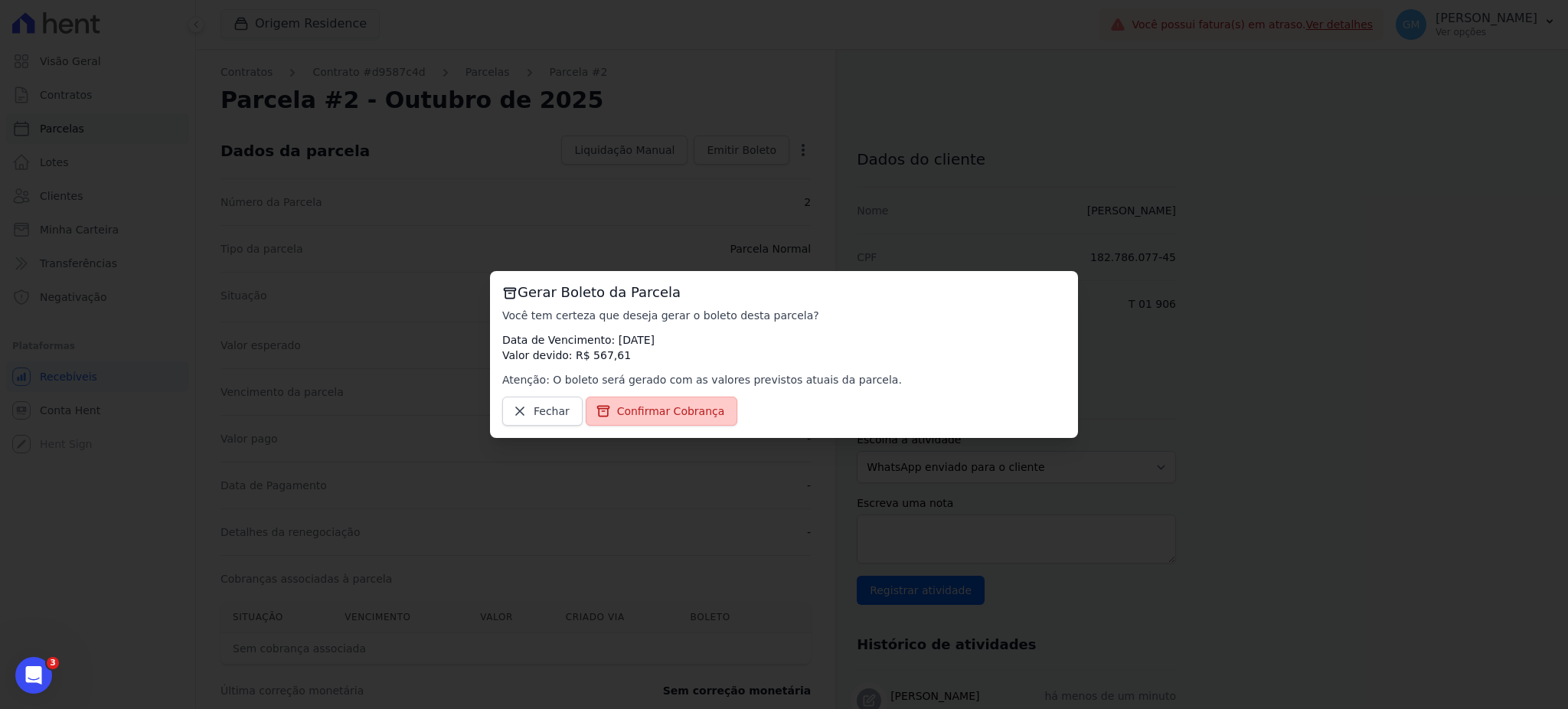
click at [695, 404] on span "Confirmar Cobrança" at bounding box center [670, 410] width 108 height 15
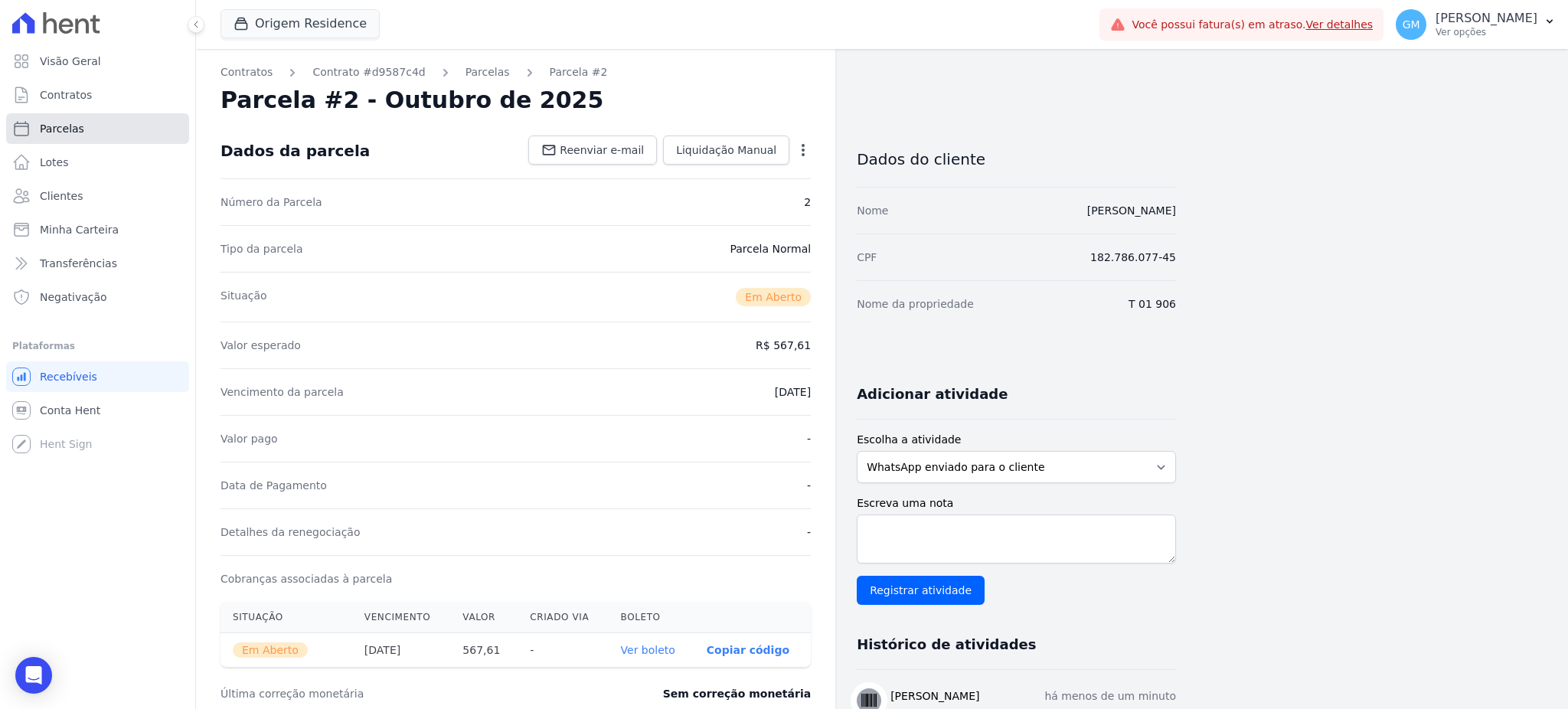
click at [69, 127] on span "Parcelas" at bounding box center [62, 128] width 45 height 15
select select
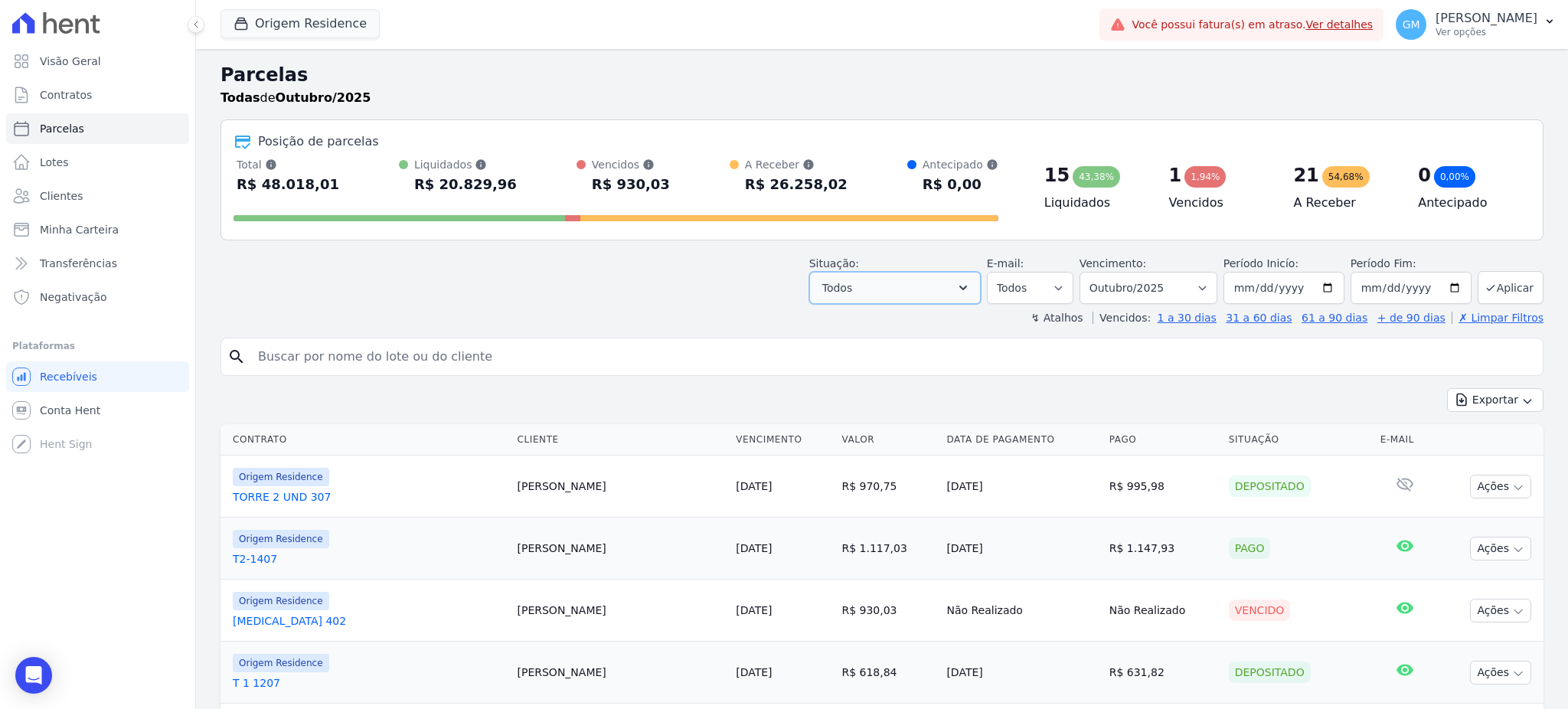
click at [919, 284] on button "Todos" at bounding box center [895, 288] width 171 height 32
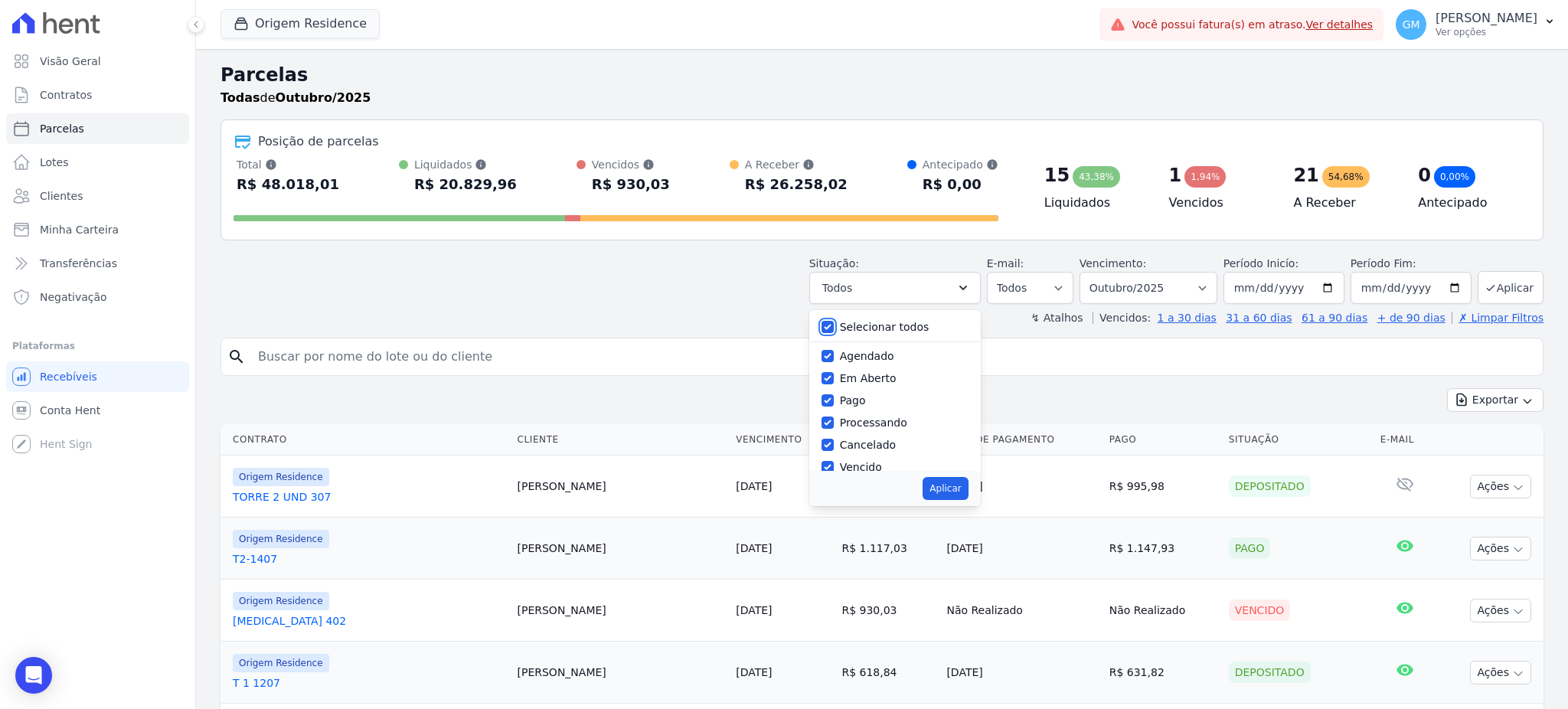
click at [833, 324] on input "Selecionar todos" at bounding box center [827, 327] width 12 height 12
checkbox input "false"
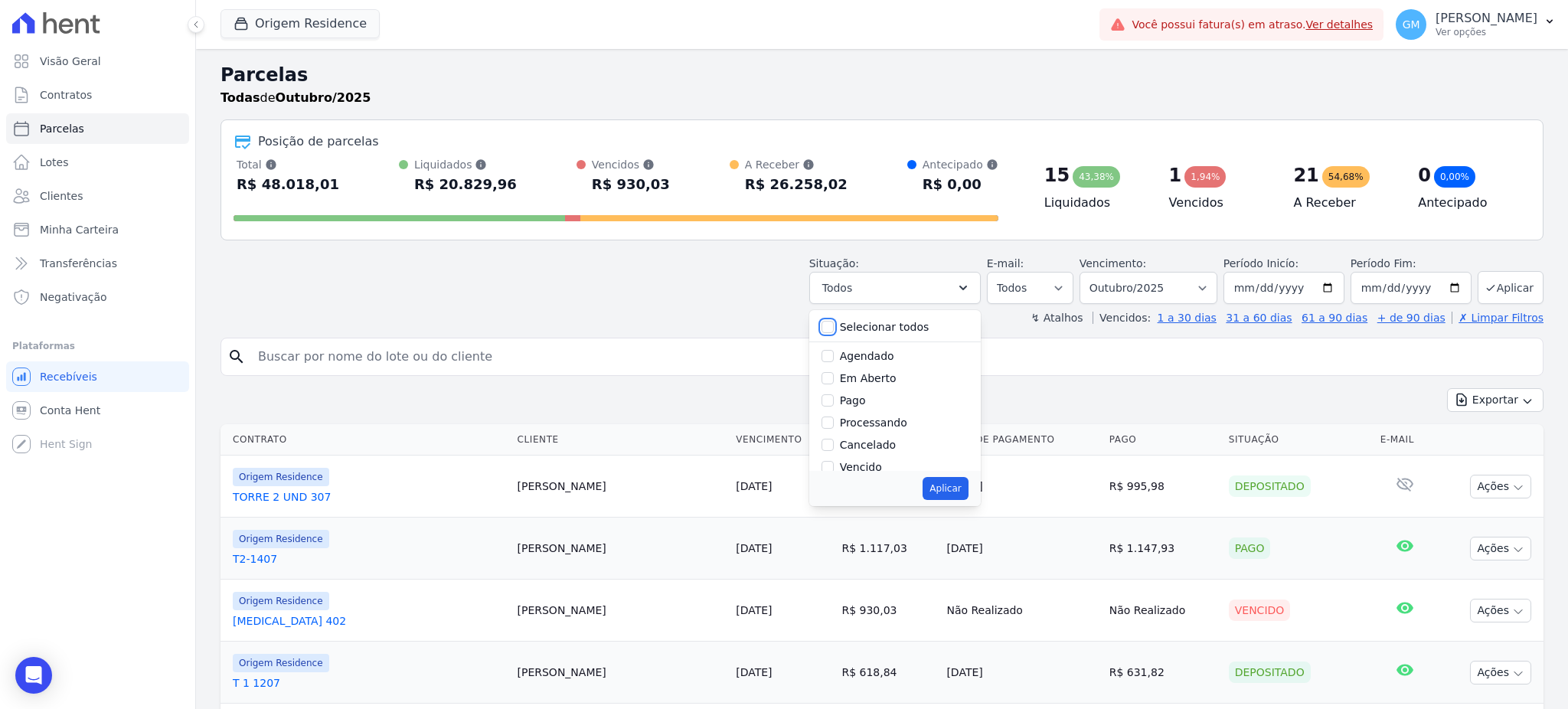
checkbox input "false"
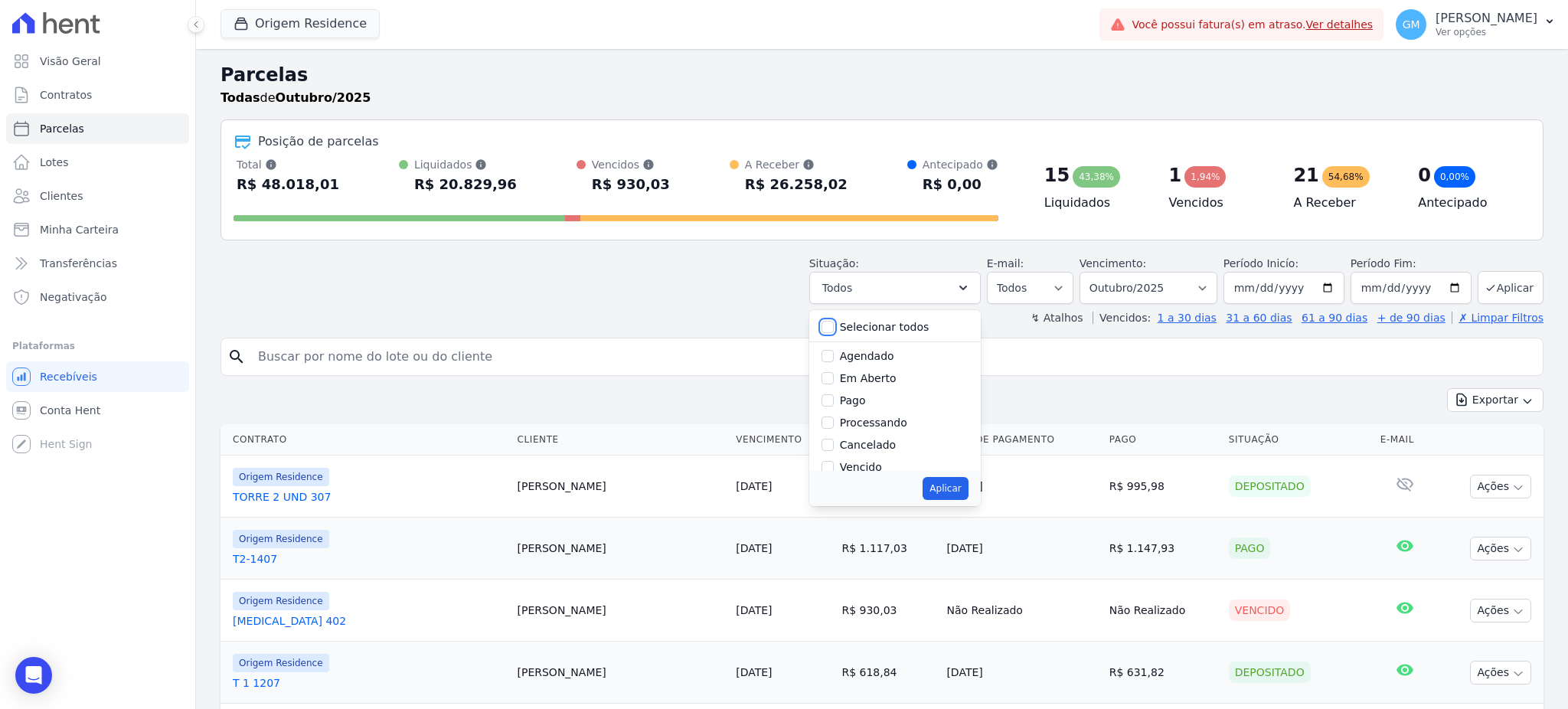
checkbox input "false"
click at [833, 379] on input "Em Aberto" at bounding box center [827, 378] width 12 height 12
checkbox input "true"
click at [943, 493] on button "Aplicar" at bounding box center [945, 488] width 45 height 23
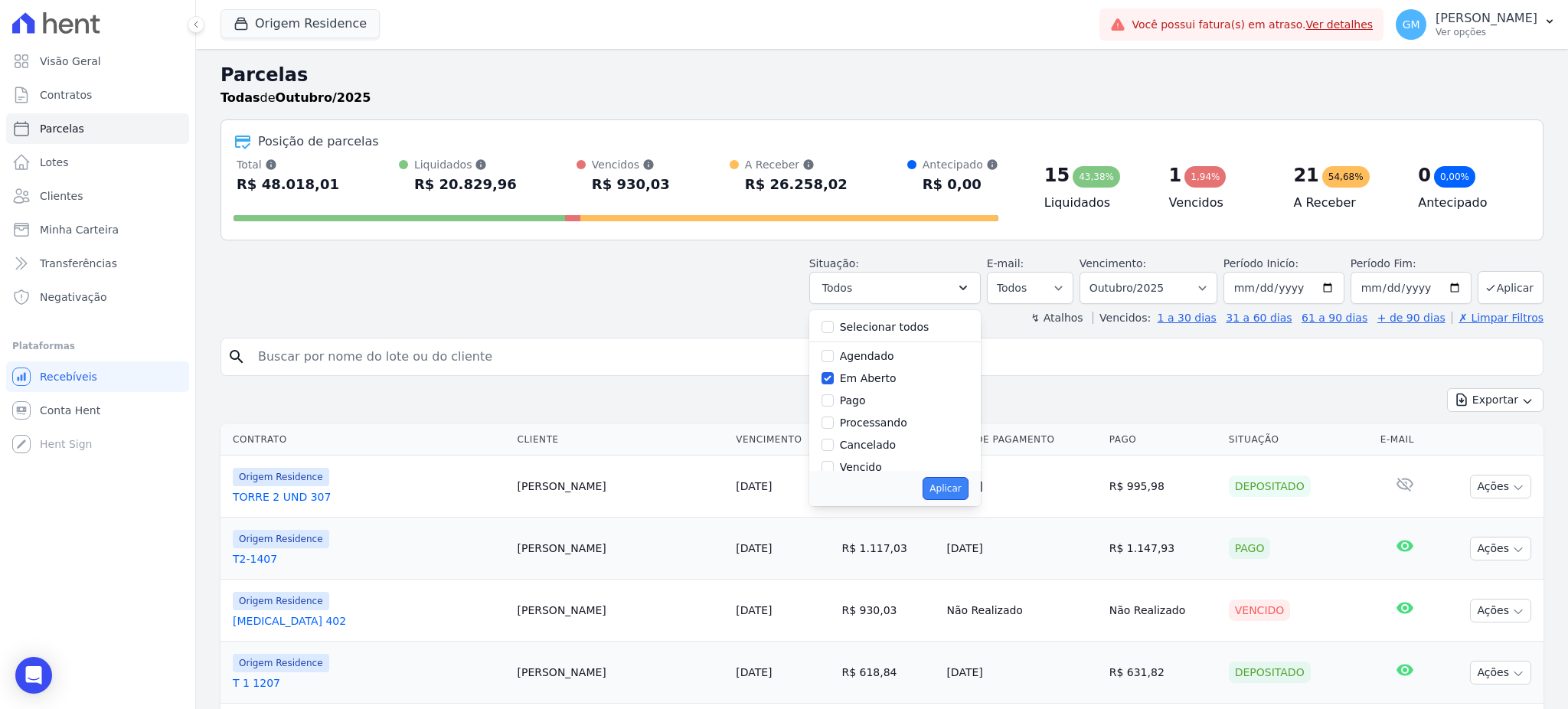
select select "pending"
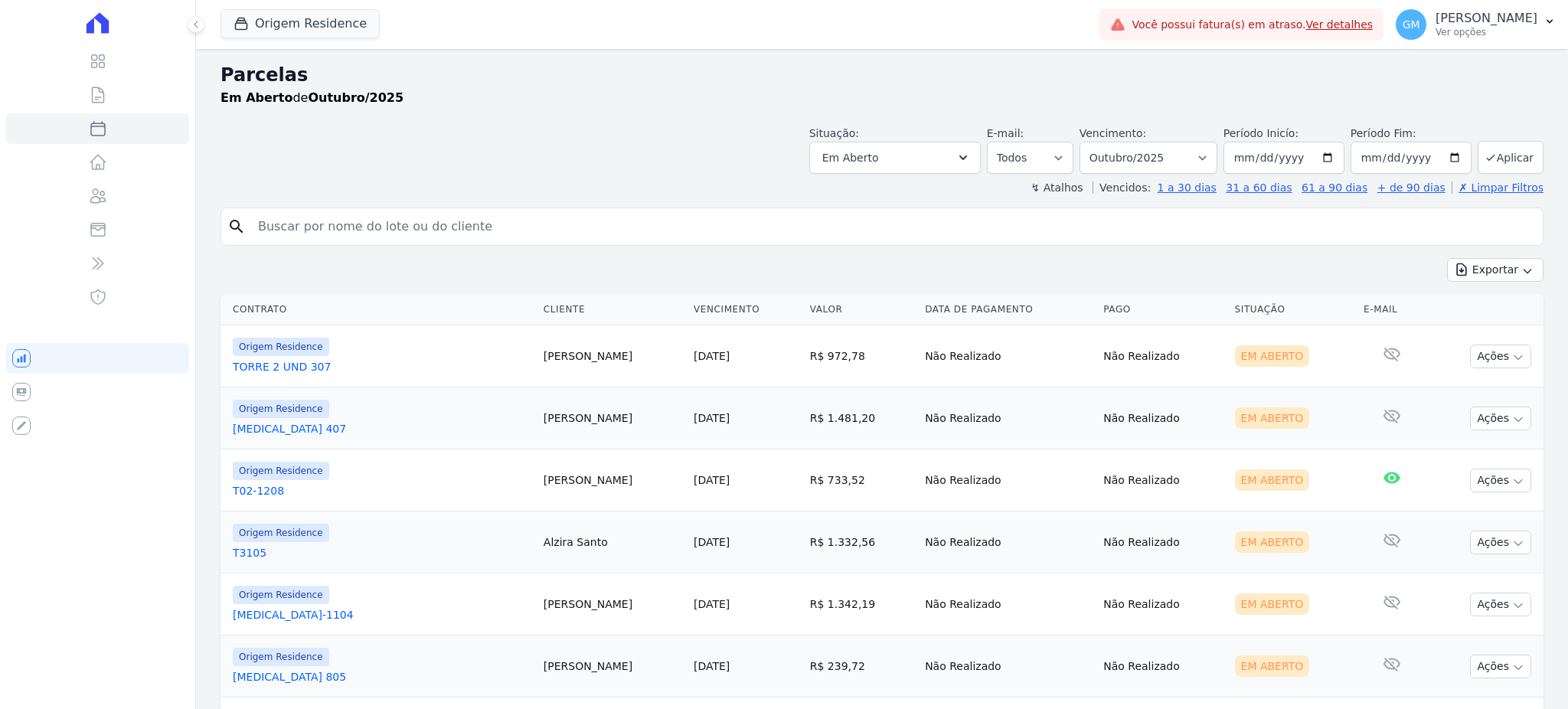
select select
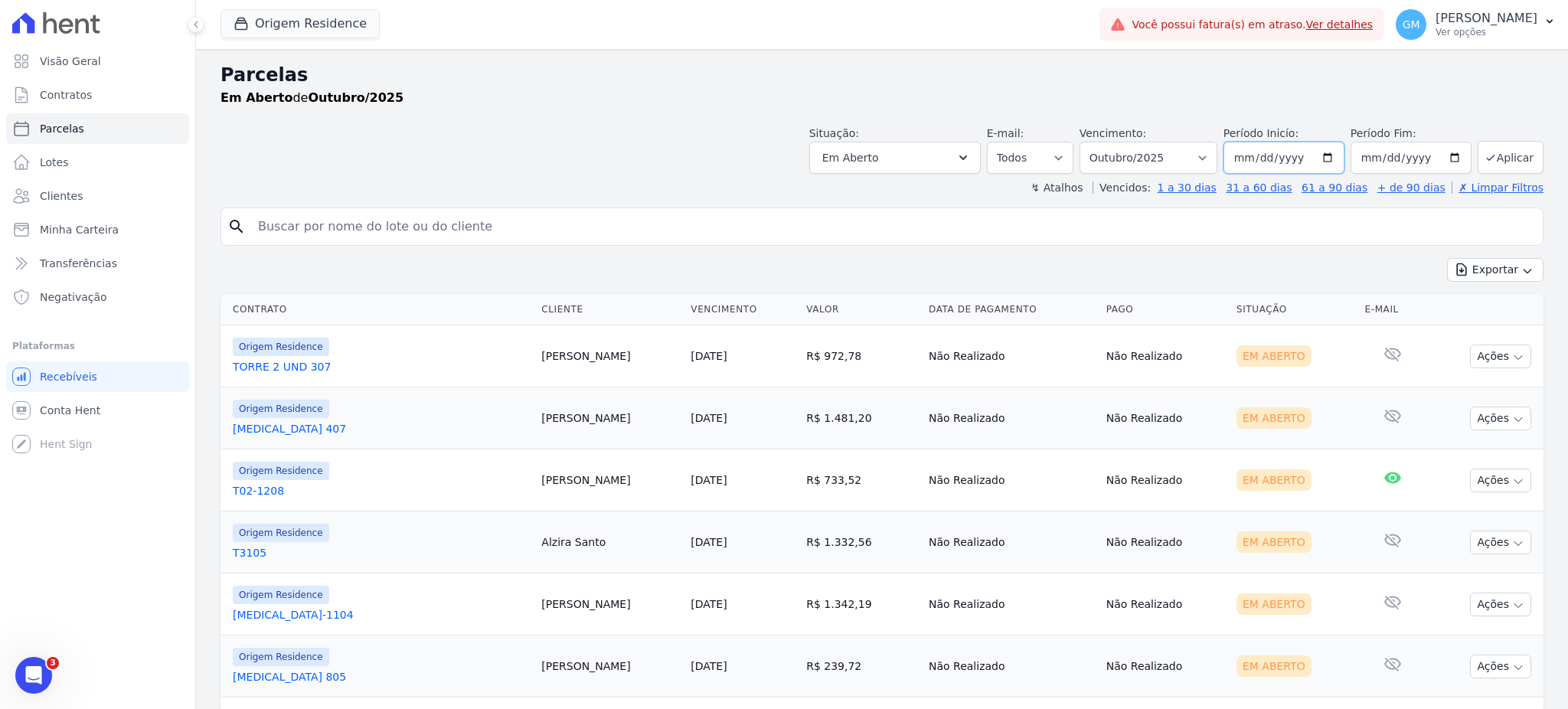
click at [1240, 157] on input "[DATE]" at bounding box center [1284, 158] width 121 height 32
click at [1510, 161] on button "Aplicar" at bounding box center [1510, 157] width 66 height 33
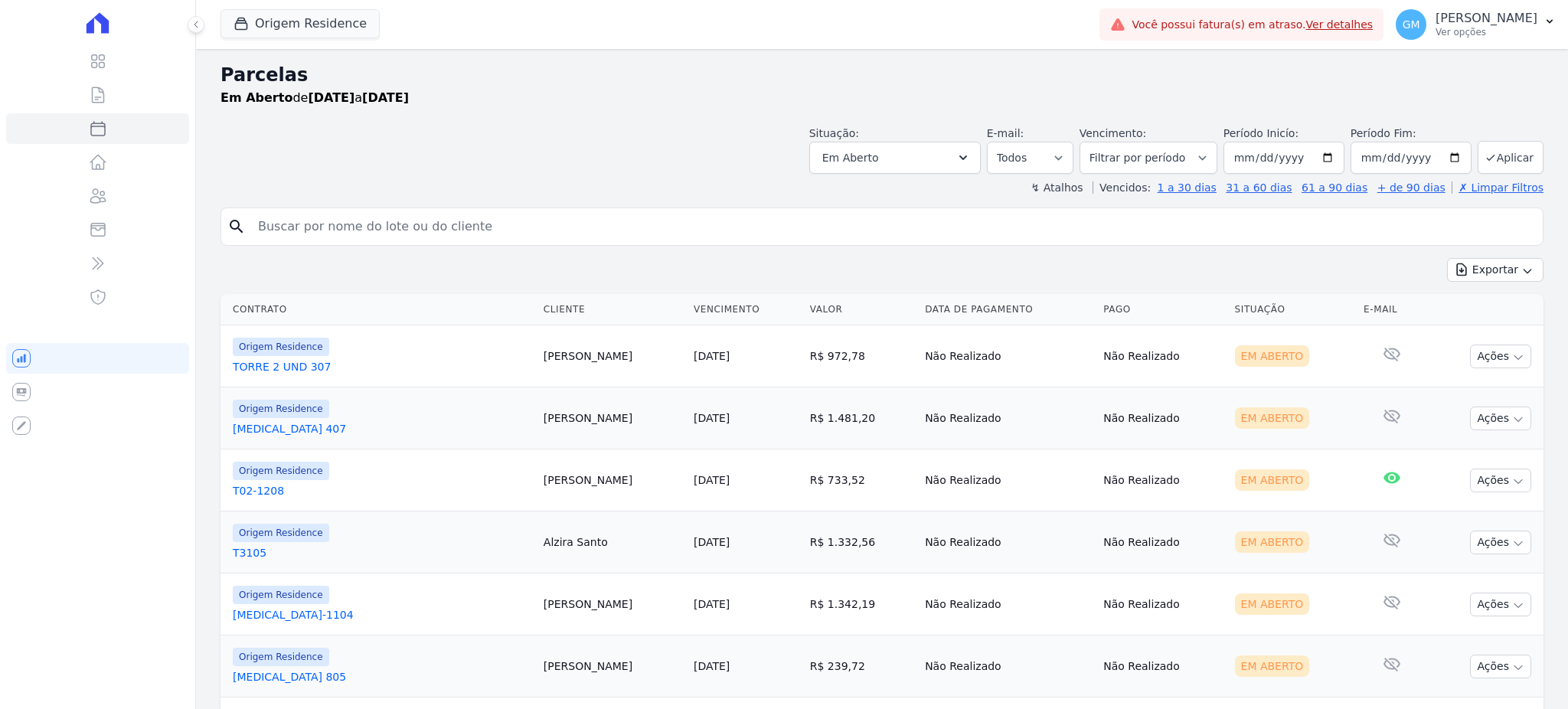
select select
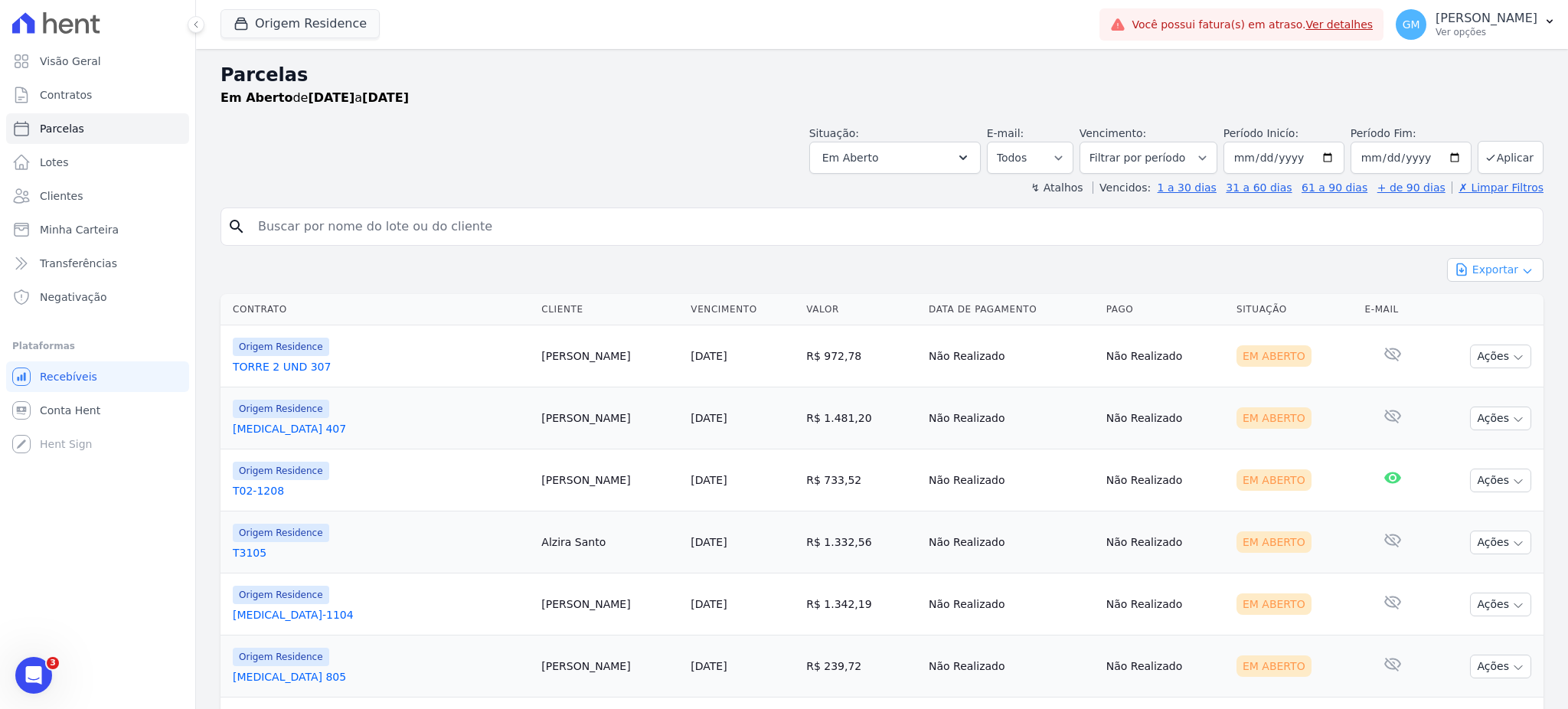
click at [1495, 271] on button "Exportar" at bounding box center [1495, 270] width 96 height 24
click at [962, 158] on button "Em Aberto" at bounding box center [895, 158] width 171 height 32
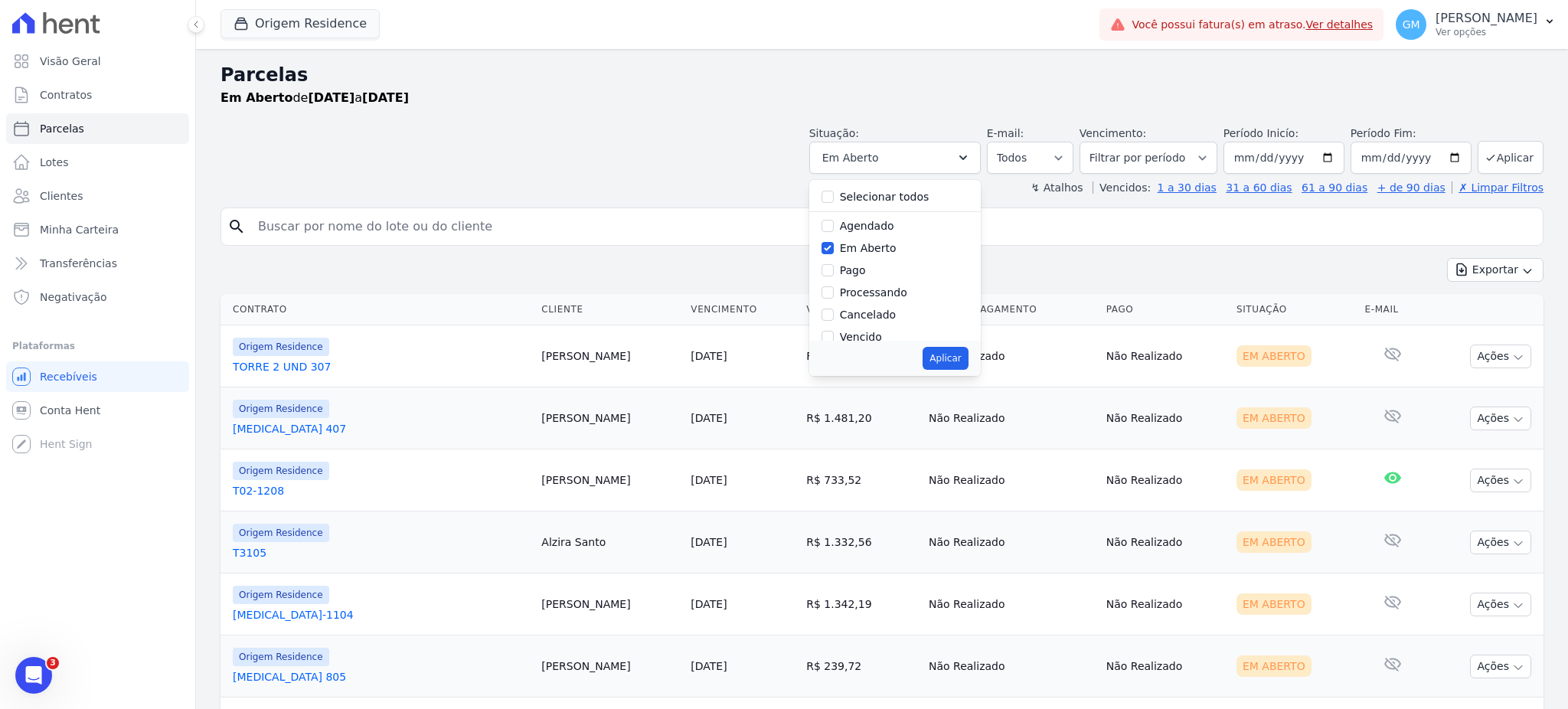
click at [848, 200] on label "Selecionar todos" at bounding box center [884, 196] width 89 height 12
click at [833, 200] on input "Selecionar todos" at bounding box center [827, 196] width 12 height 12
checkbox input "true"
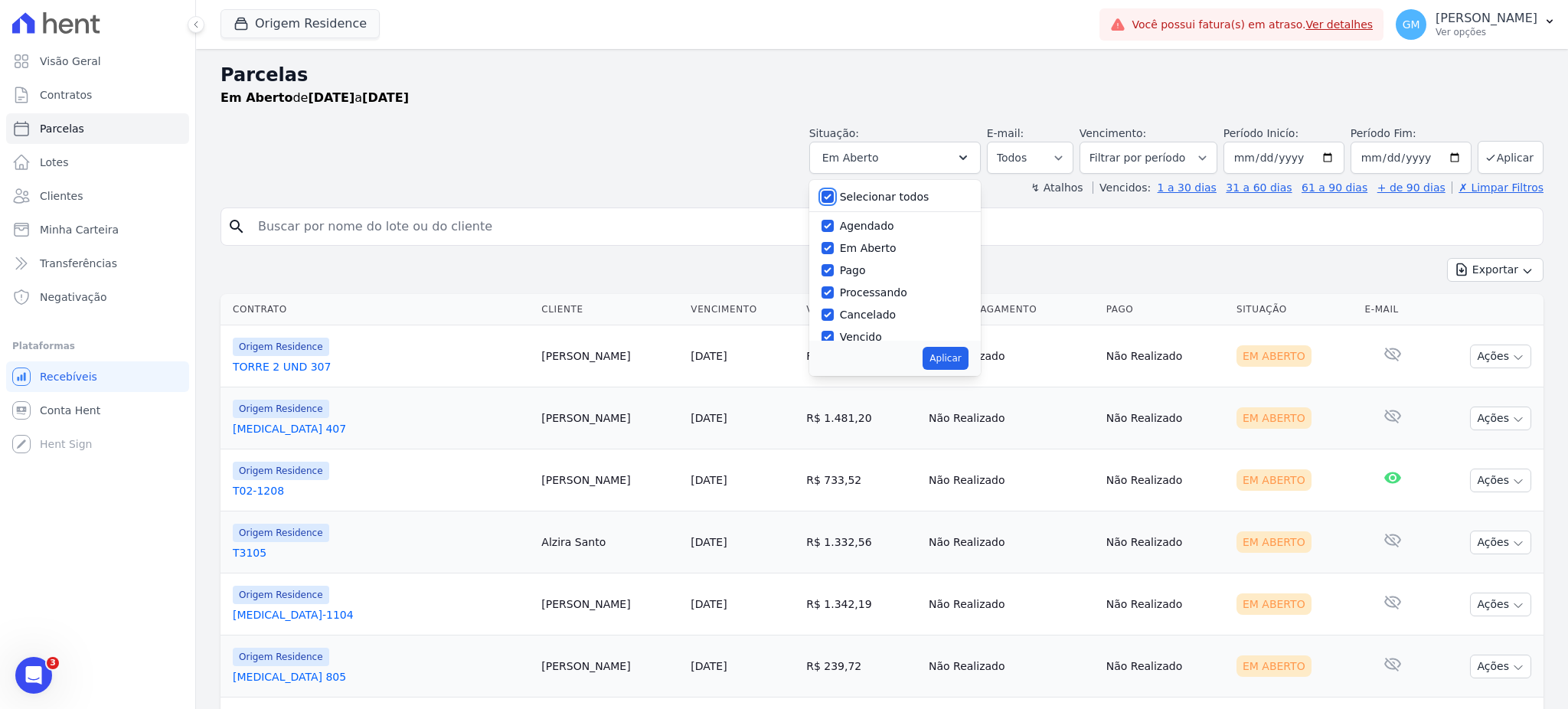
checkbox input "true"
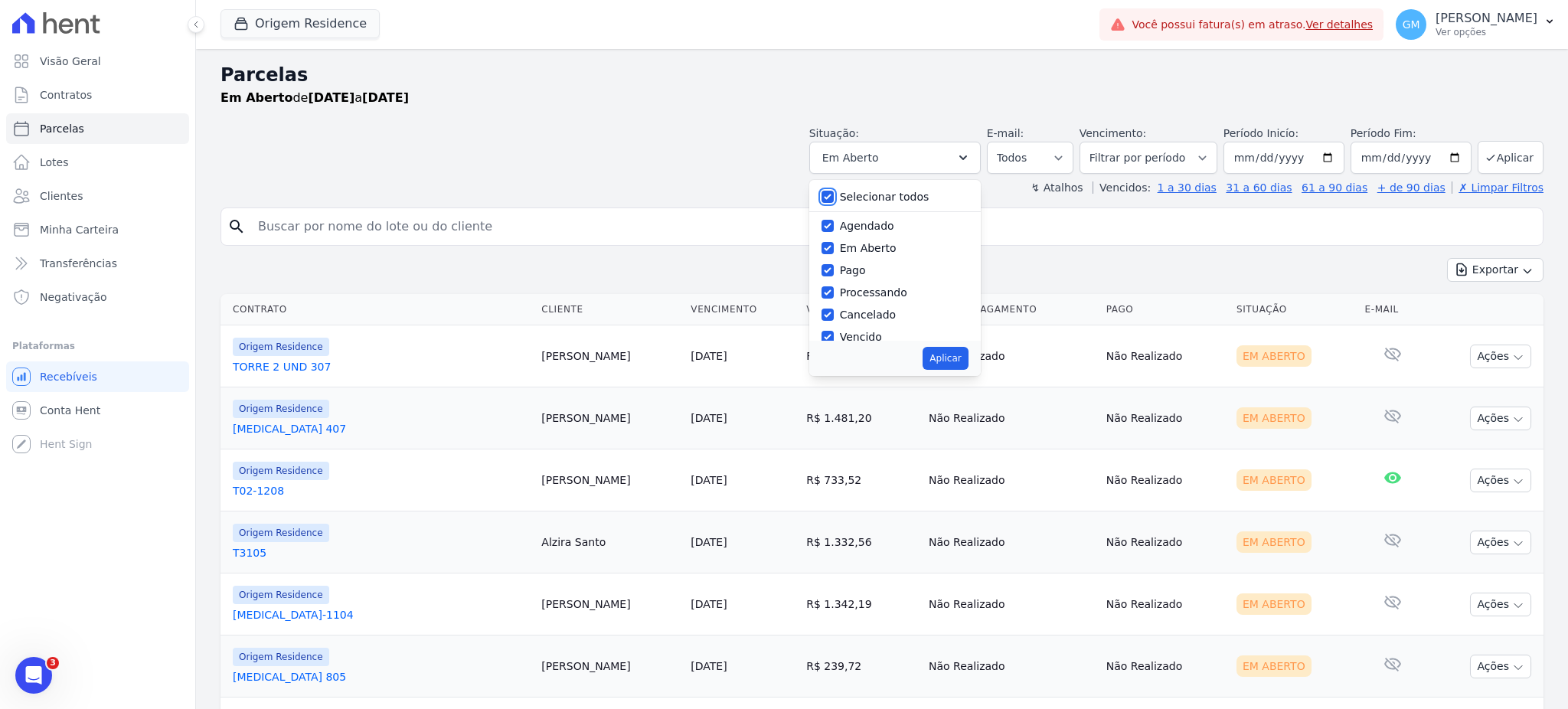
checkbox input "true"
click at [939, 355] on button "Aplicar" at bounding box center [945, 358] width 45 height 23
select select "scheduled"
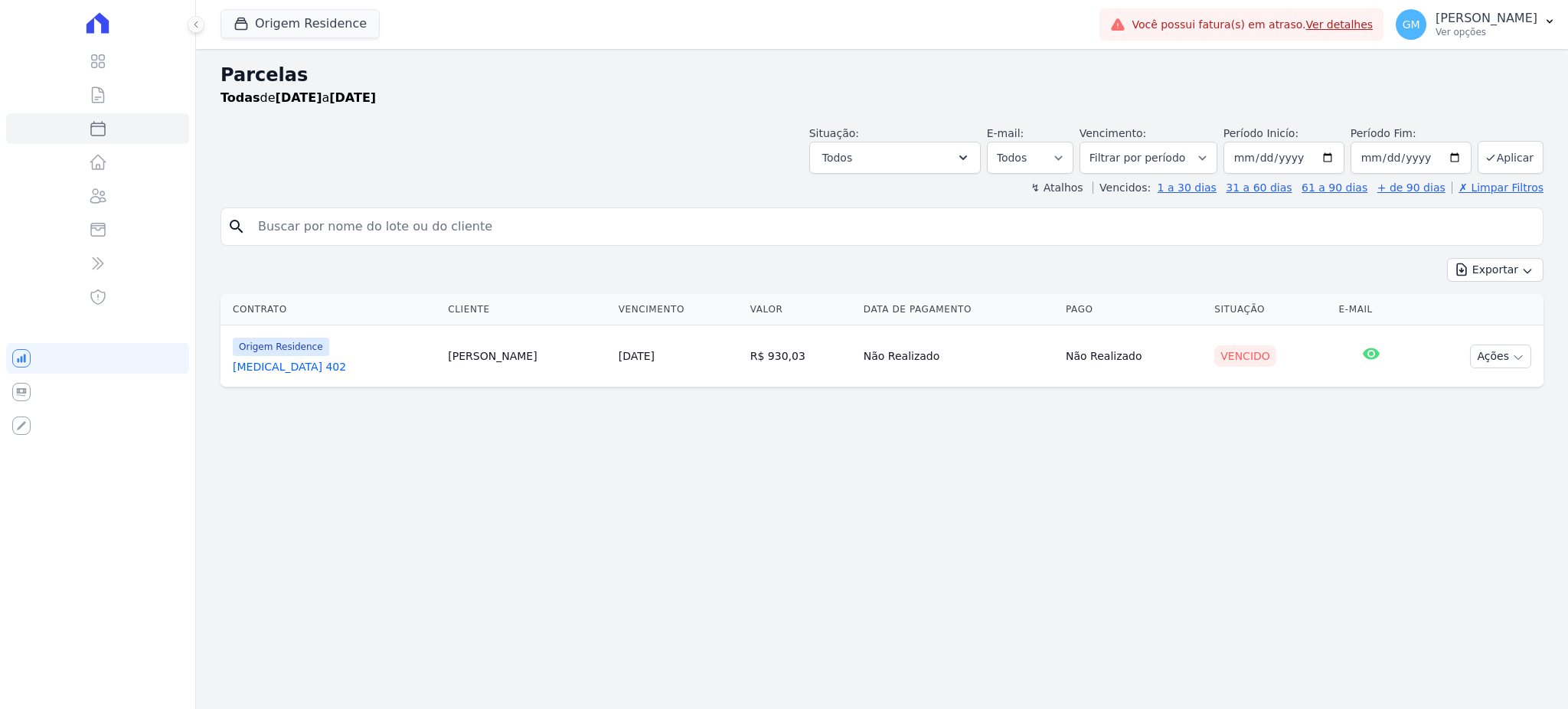
select select
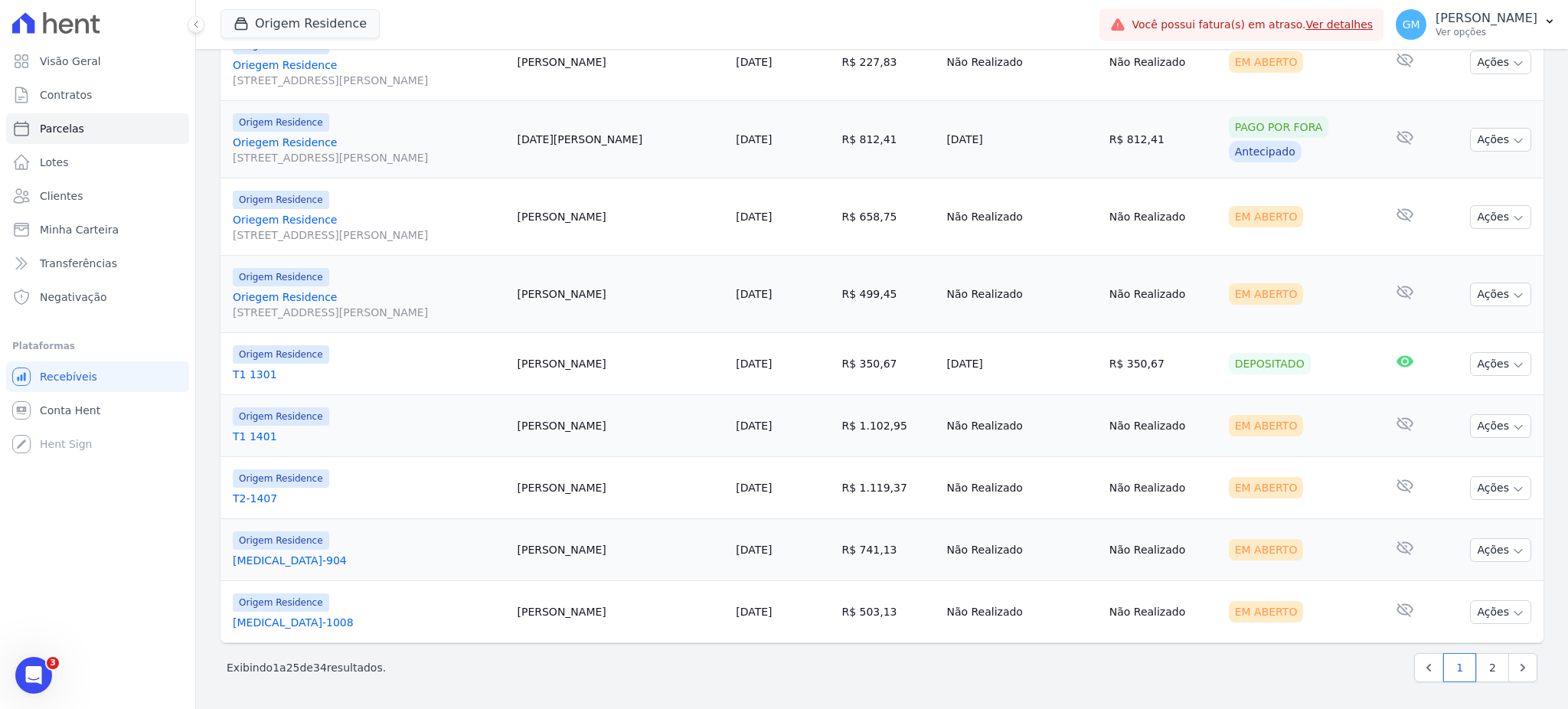
scroll to position [1295, 0]
click at [1508, 671] on link "Next" at bounding box center [1523, 667] width 29 height 29
select select
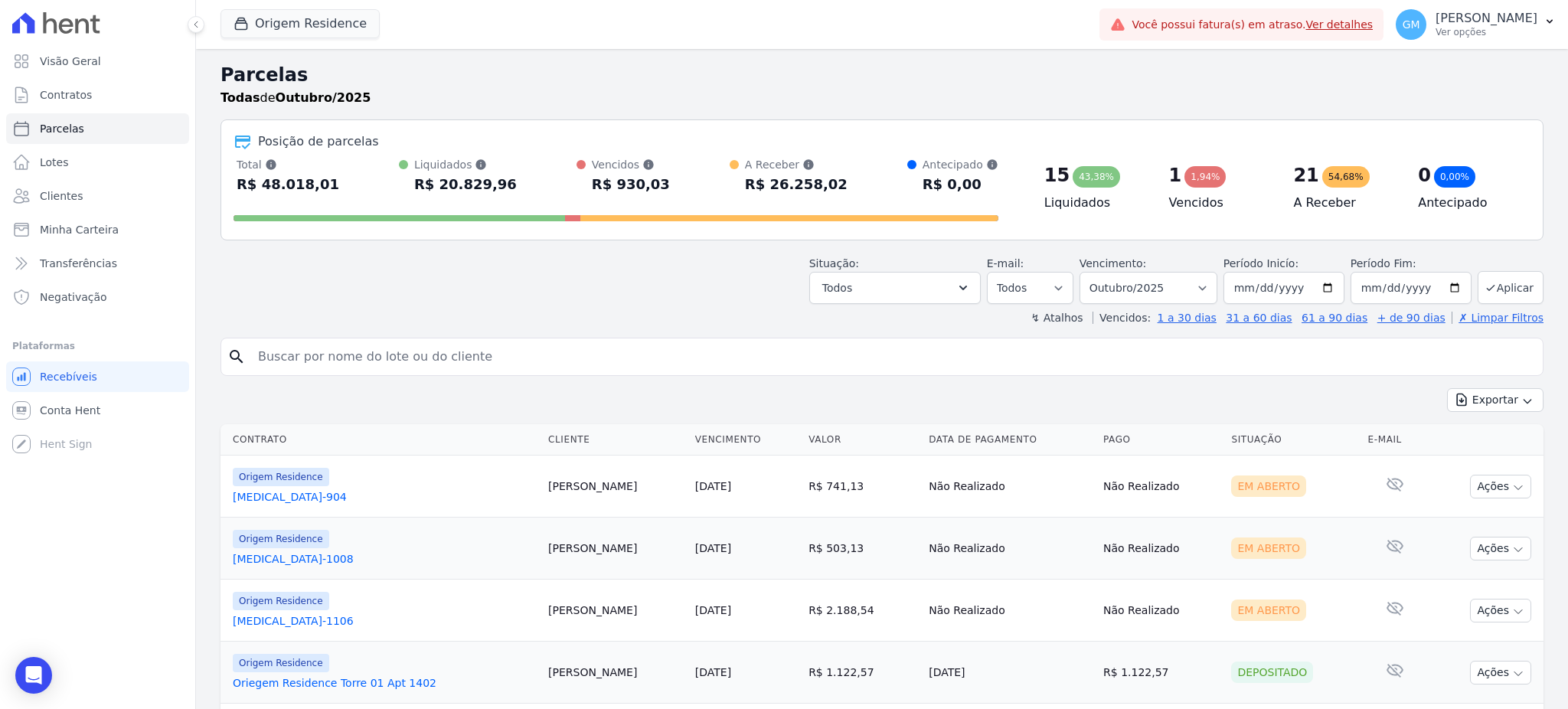
click at [1480, 673] on button "Ações" at bounding box center [1500, 672] width 61 height 24
click at [970, 281] on icon "button" at bounding box center [962, 288] width 15 height 15
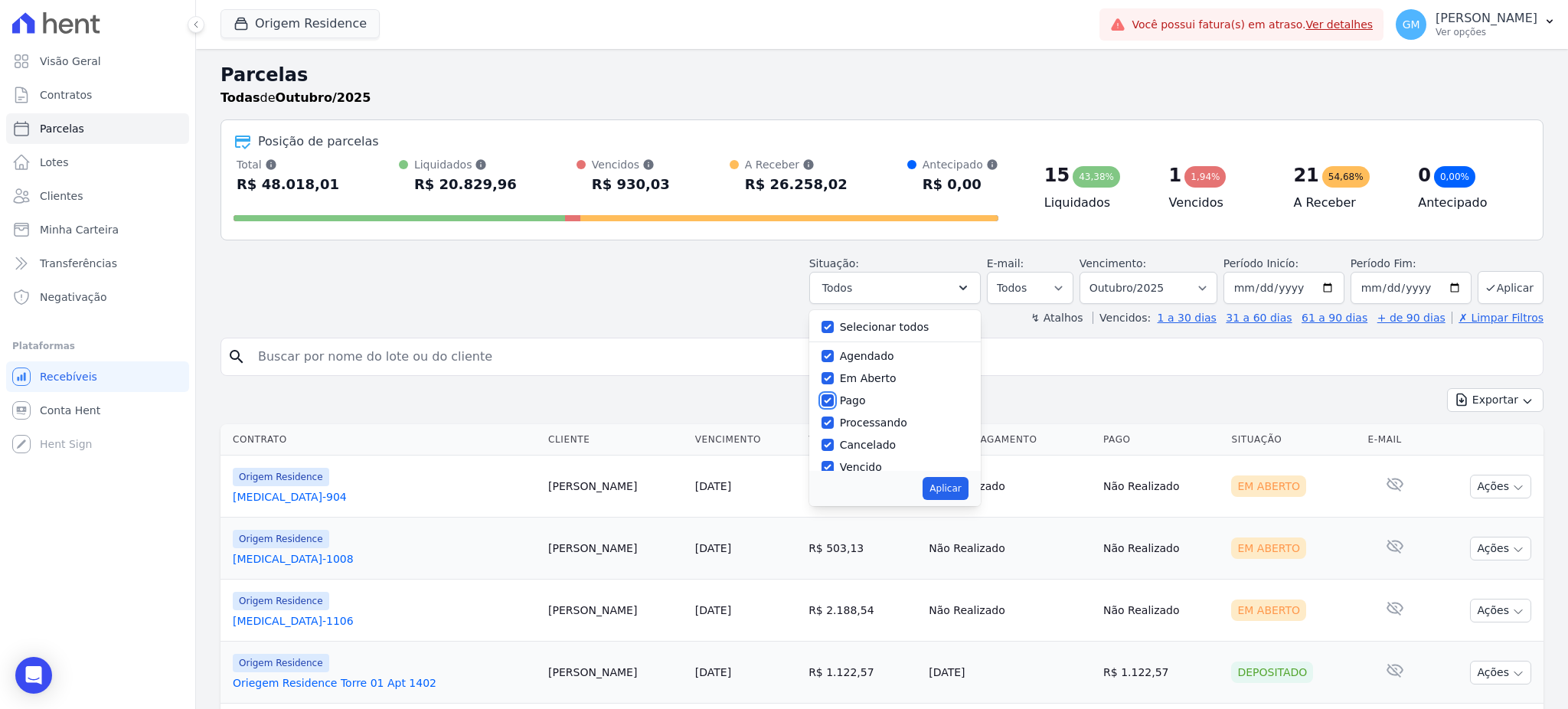
click at [833, 402] on input "Pago" at bounding box center [827, 400] width 12 height 12
checkbox input "false"
click at [833, 410] on input "Depositado" at bounding box center [827, 408] width 12 height 12
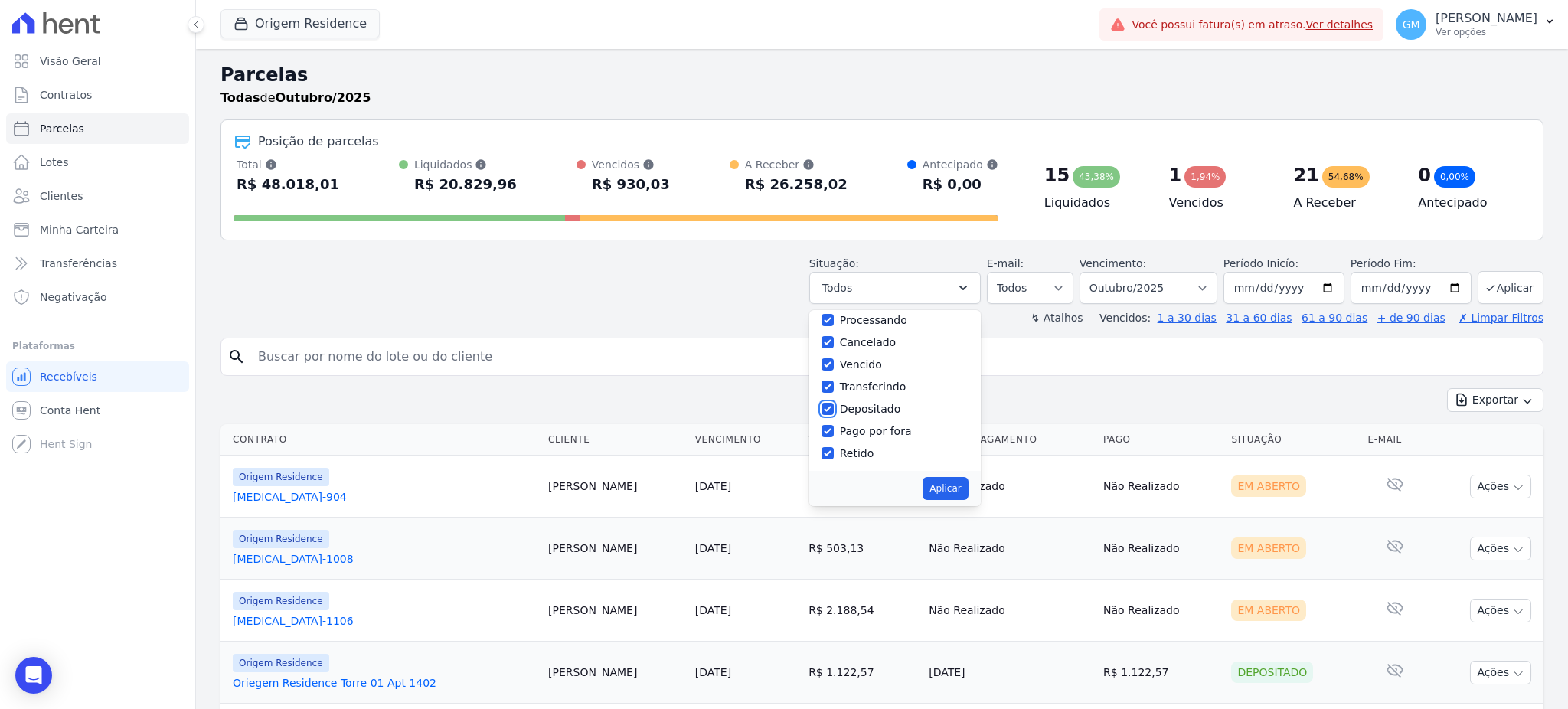
checkbox input "false"
click at [939, 488] on button "Aplicar" at bounding box center [945, 488] width 45 height 23
select select "scheduled"
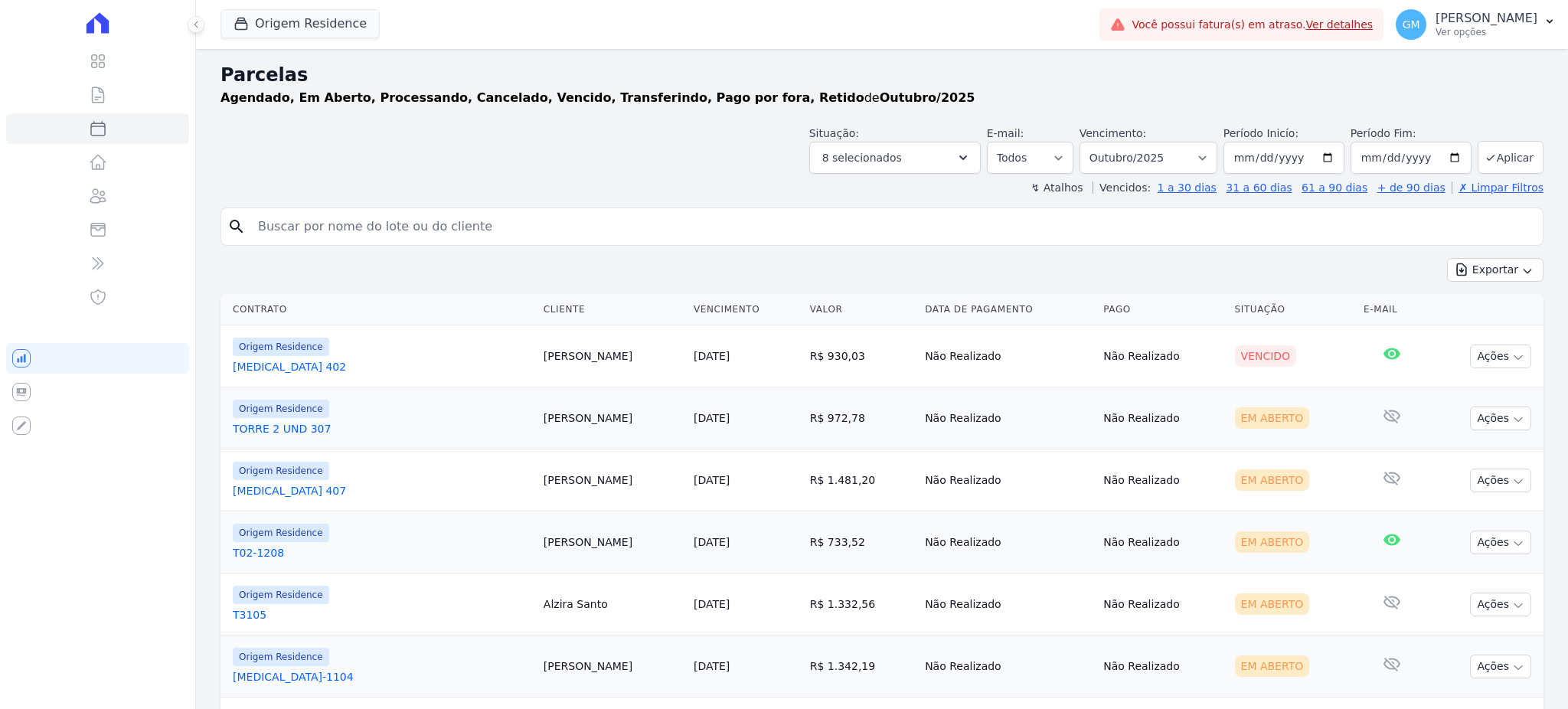
select select
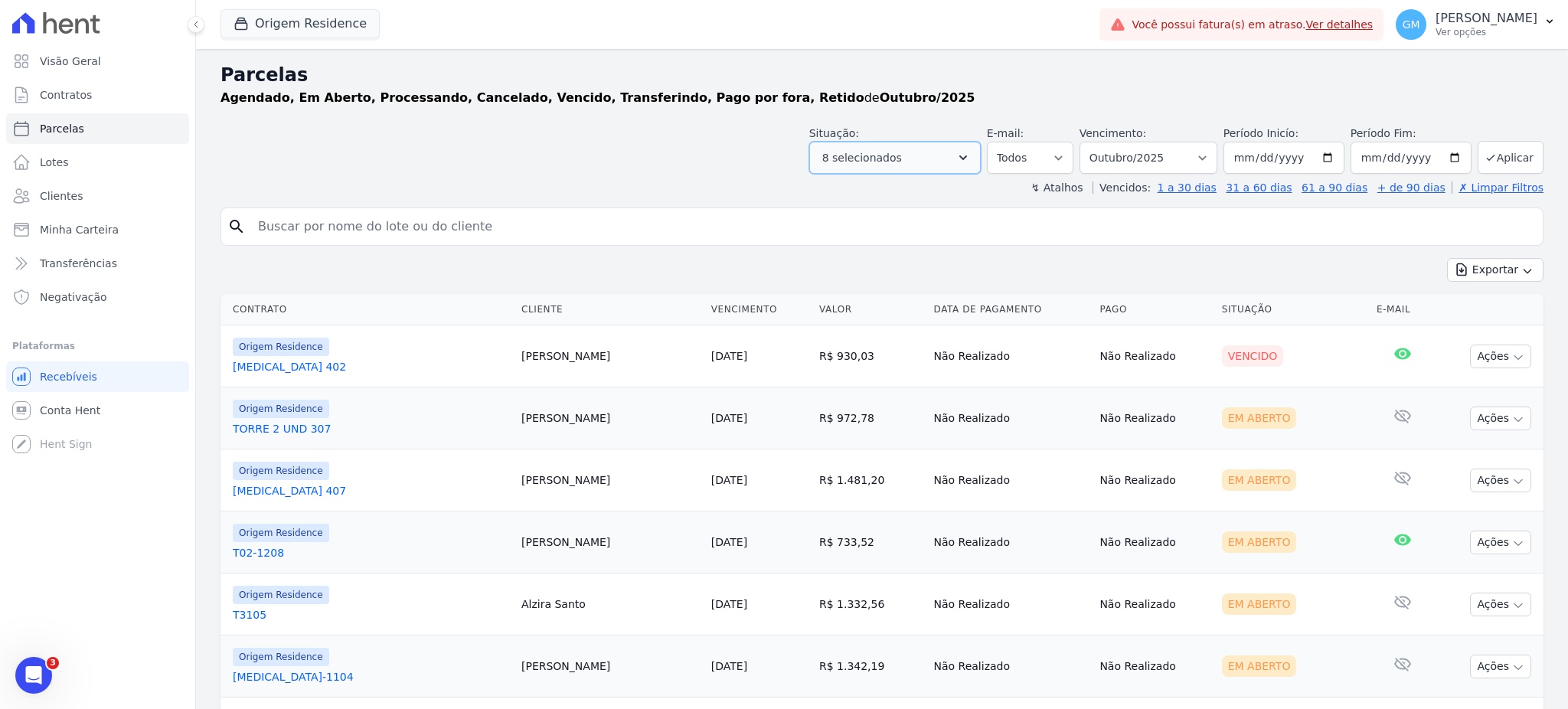
click at [957, 161] on button "8 selecionados" at bounding box center [895, 158] width 171 height 32
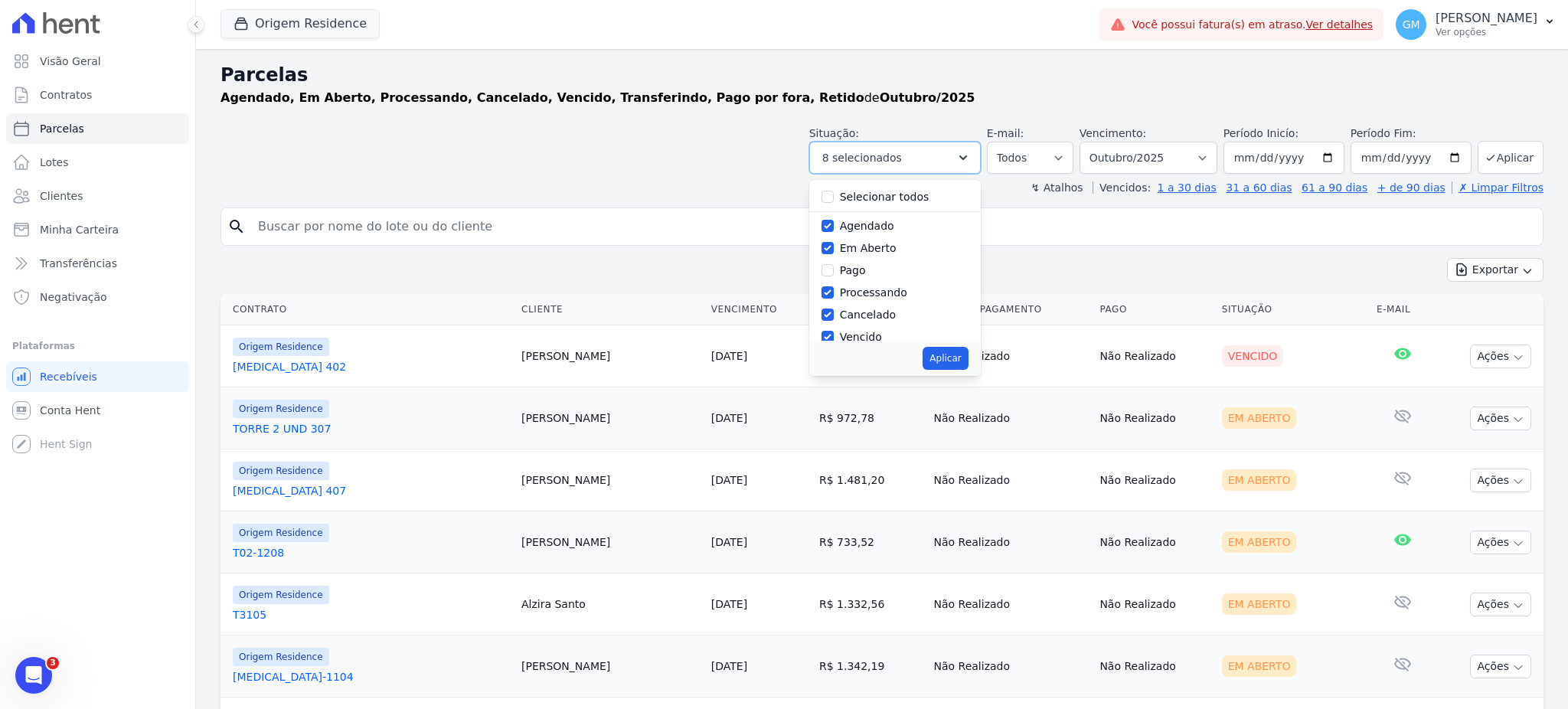
scroll to position [102, 0]
click at [833, 302] on input "Pago por fora" at bounding box center [827, 301] width 12 height 12
checkbox input "false"
click at [947, 352] on button "Aplicar" at bounding box center [945, 358] width 45 height 23
select select "scheduled"
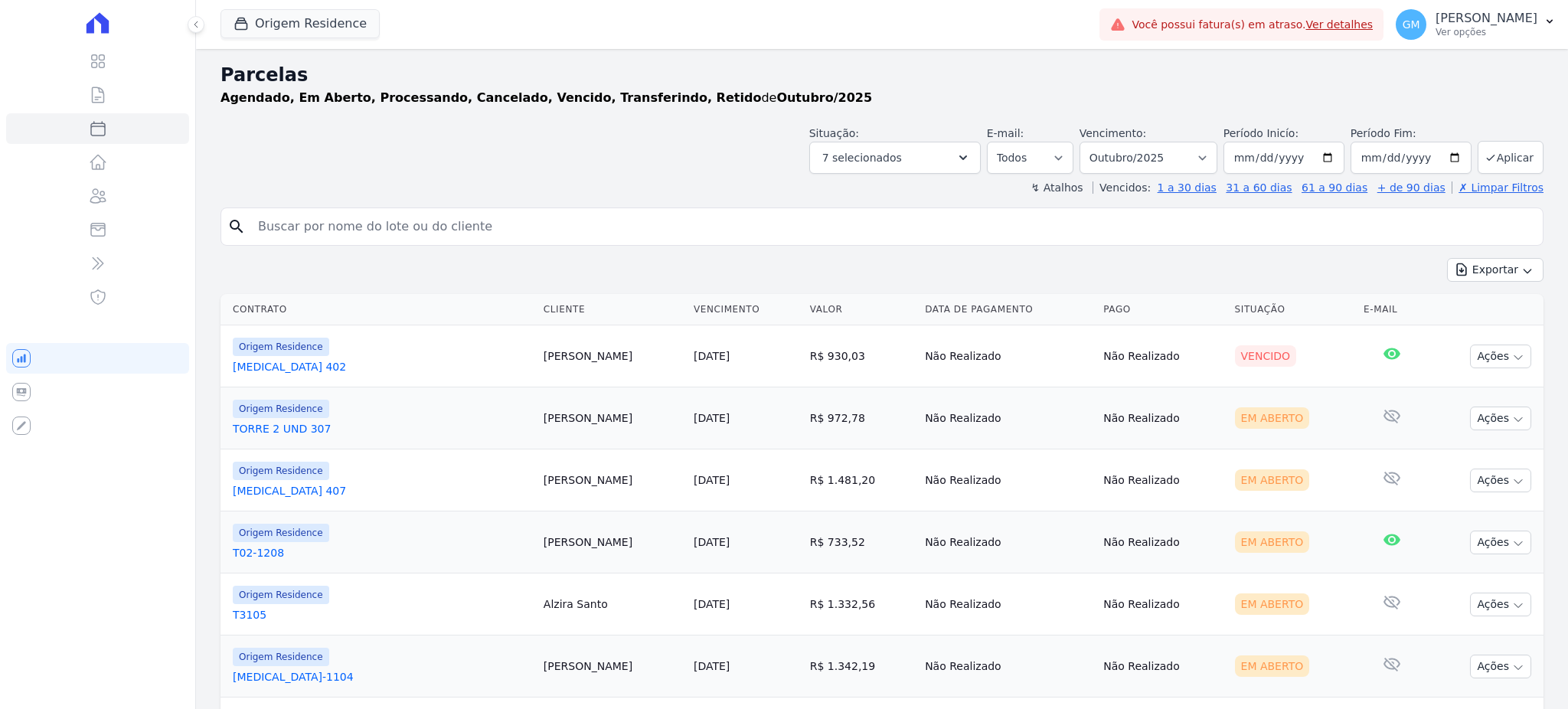
select select
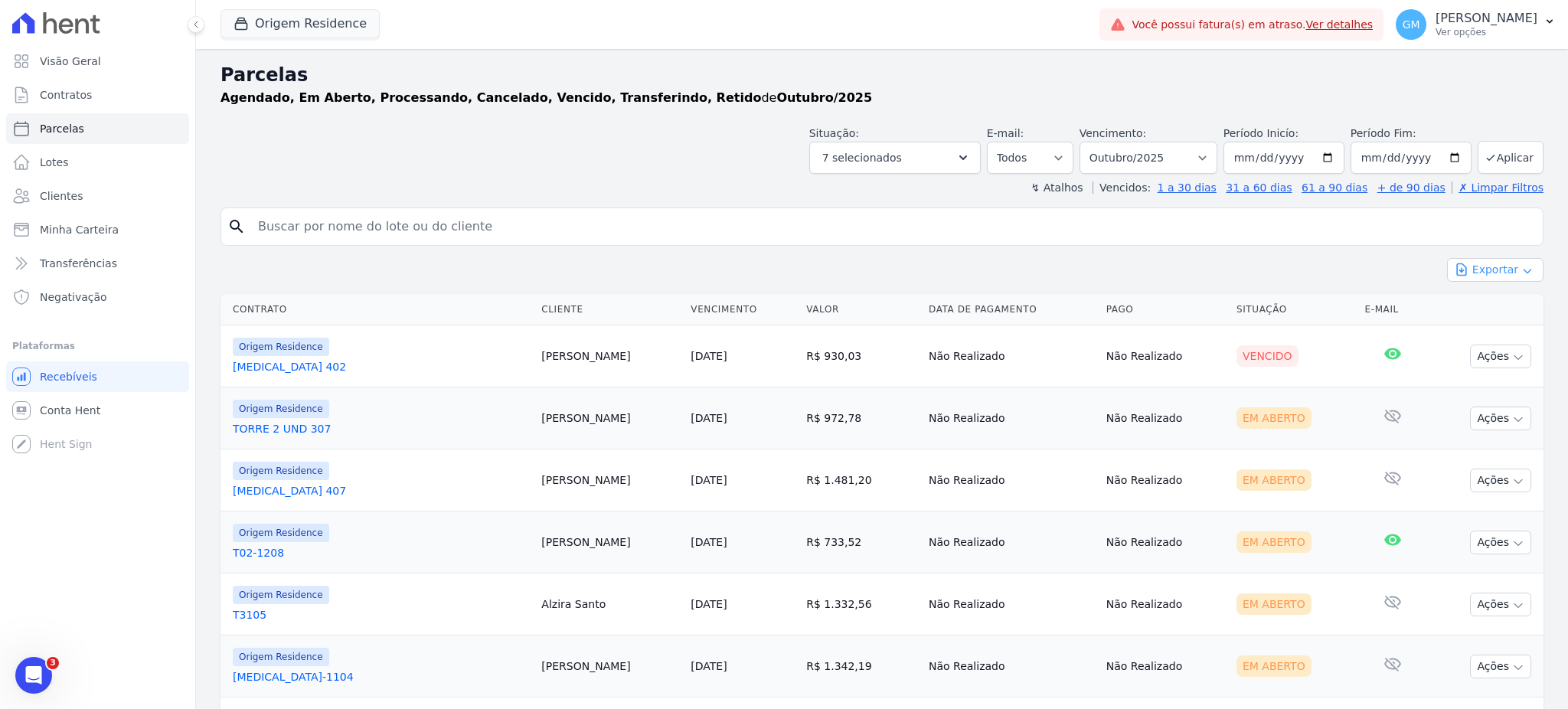
click at [1454, 268] on icon "button" at bounding box center [1461, 269] width 15 height 15
click at [1473, 331] on span "Exportar CSV" at bounding box center [1494, 331] width 81 height 15
click at [86, 200] on link "Clientes" at bounding box center [98, 196] width 183 height 30
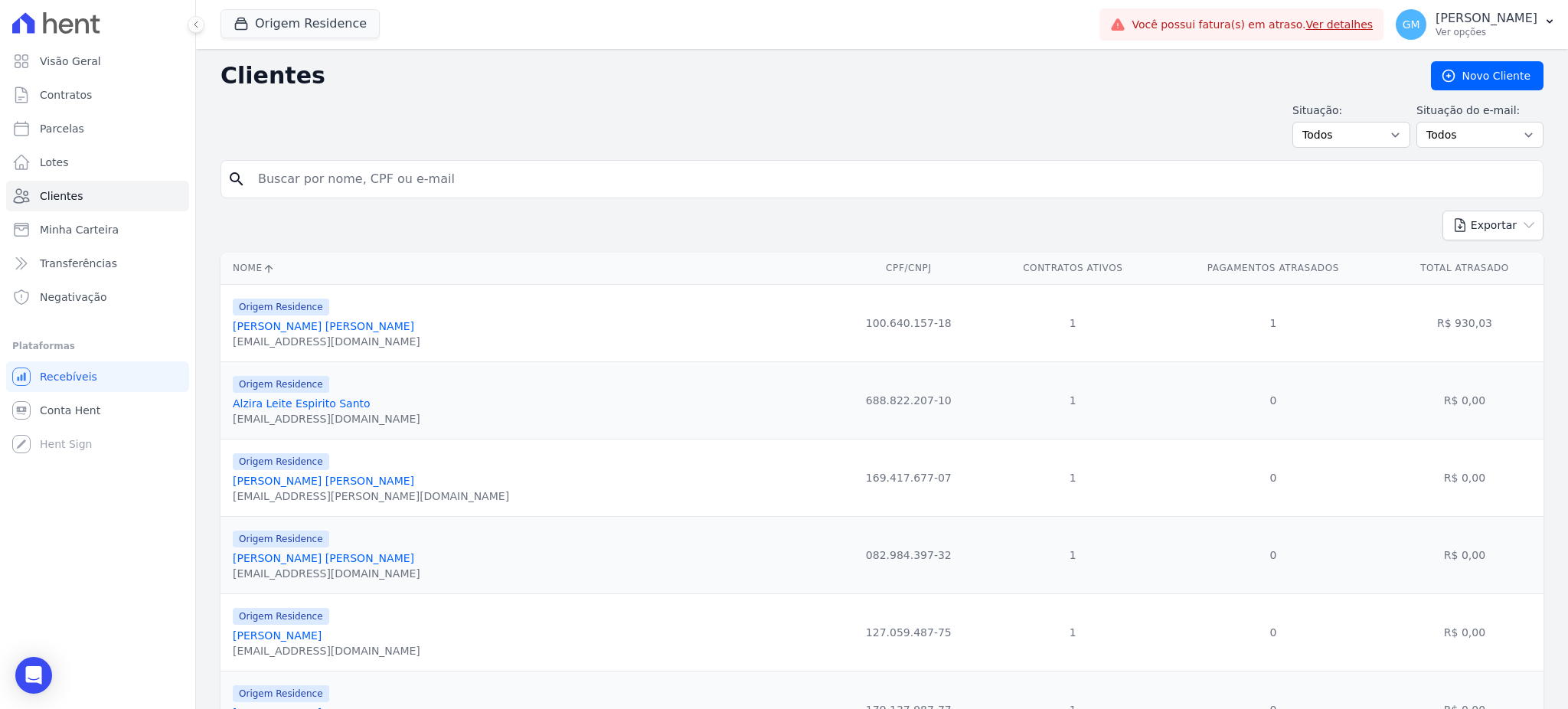
click at [323, 199] on form "search" at bounding box center [882, 185] width 1323 height 50
click at [322, 182] on input "search" at bounding box center [892, 179] width 1288 height 30
paste input "Paulo Meirelles"
type input "Paulo Meirelles"
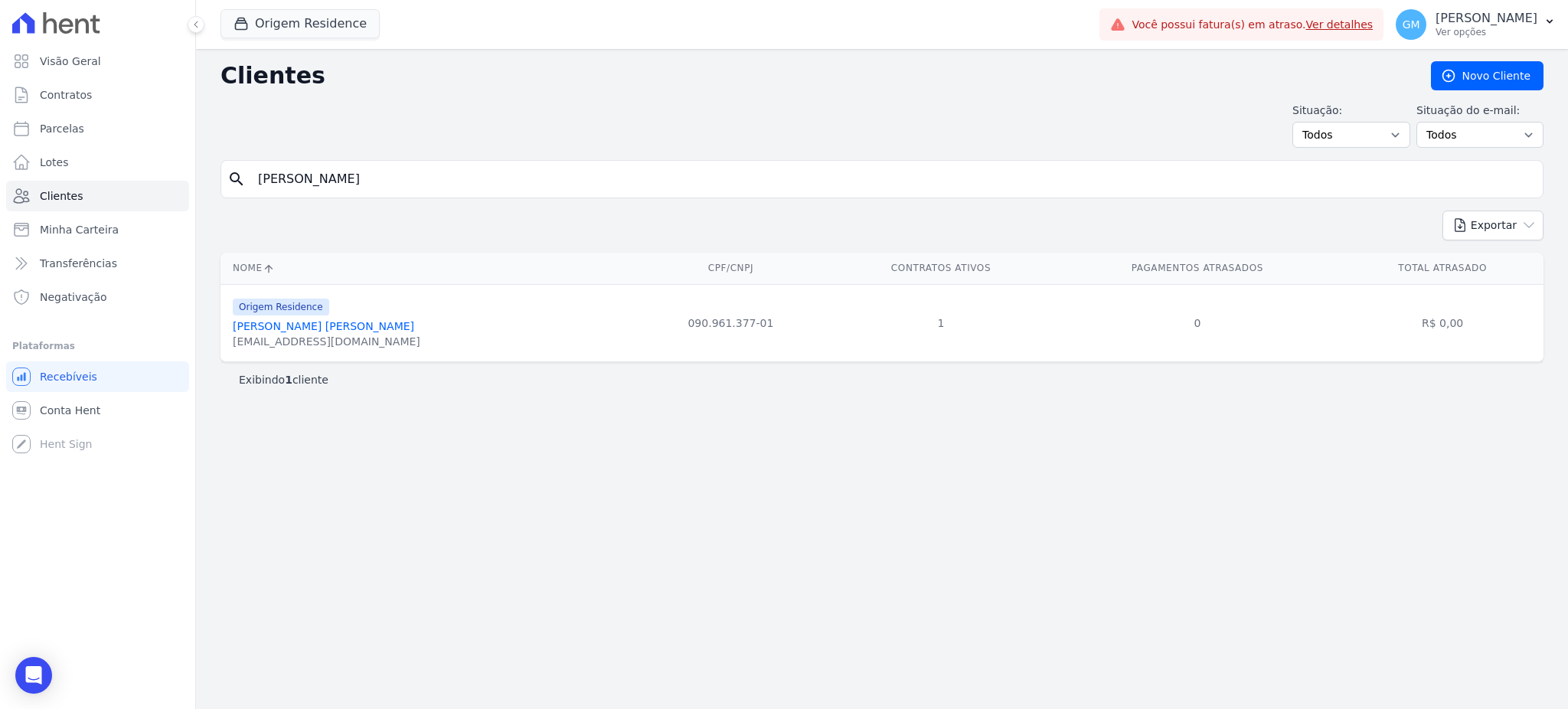
click at [304, 323] on link "[PERSON_NAME] [PERSON_NAME]" at bounding box center [323, 326] width 182 height 12
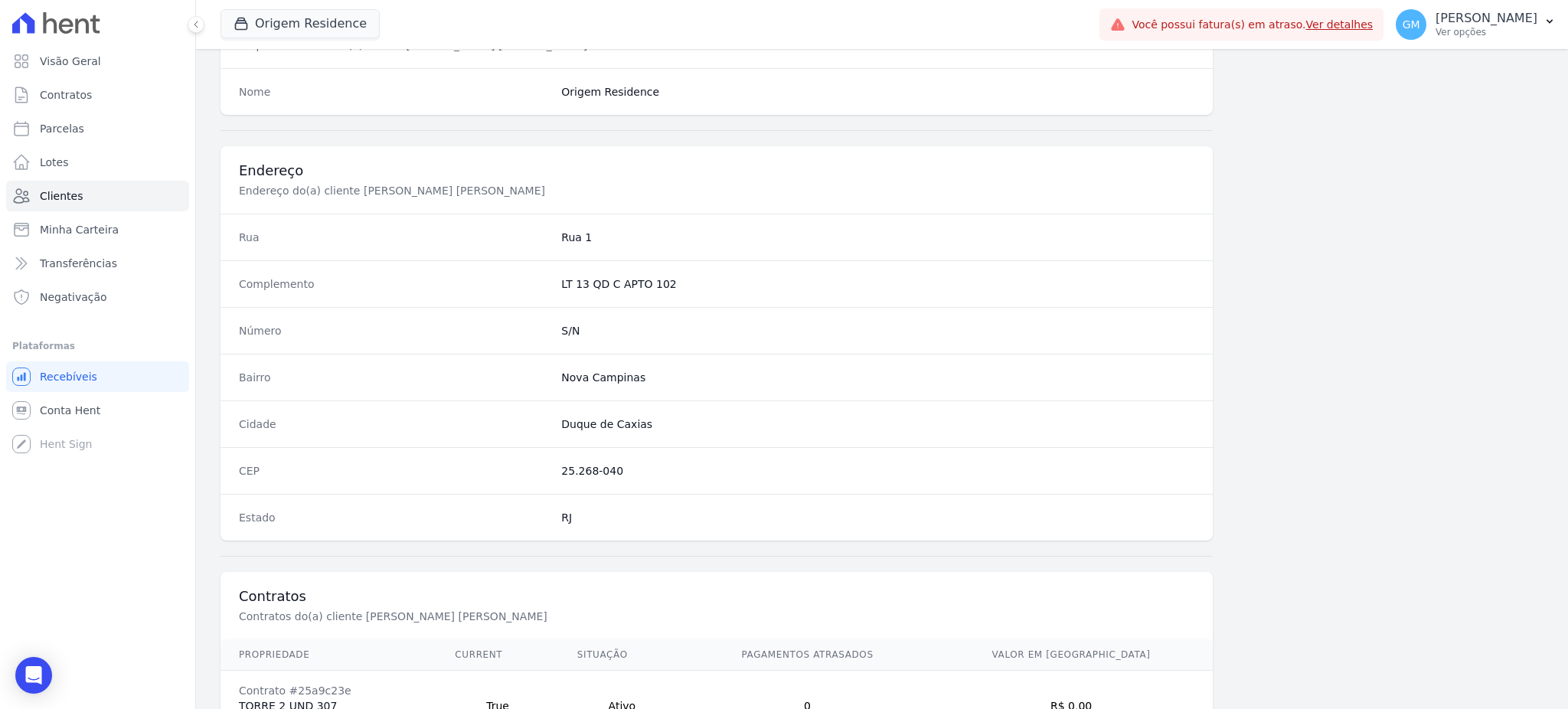
scroll to position [724, 0]
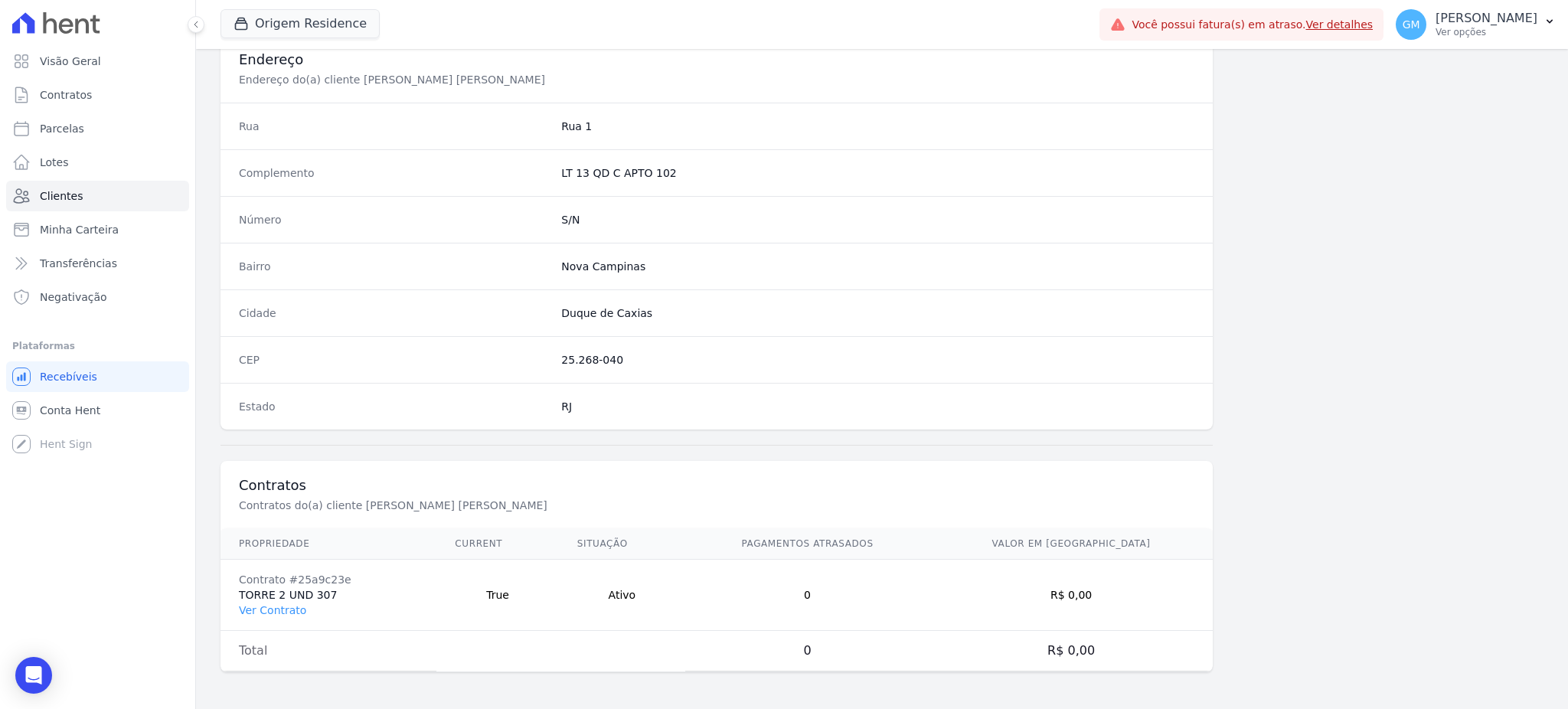
click at [274, 599] on td "Contrato #25a9c23e TORRE 2 UND 307 Ver Contrato" at bounding box center [328, 594] width 216 height 71
click at [272, 606] on link "Ver Contrato" at bounding box center [272, 609] width 68 height 12
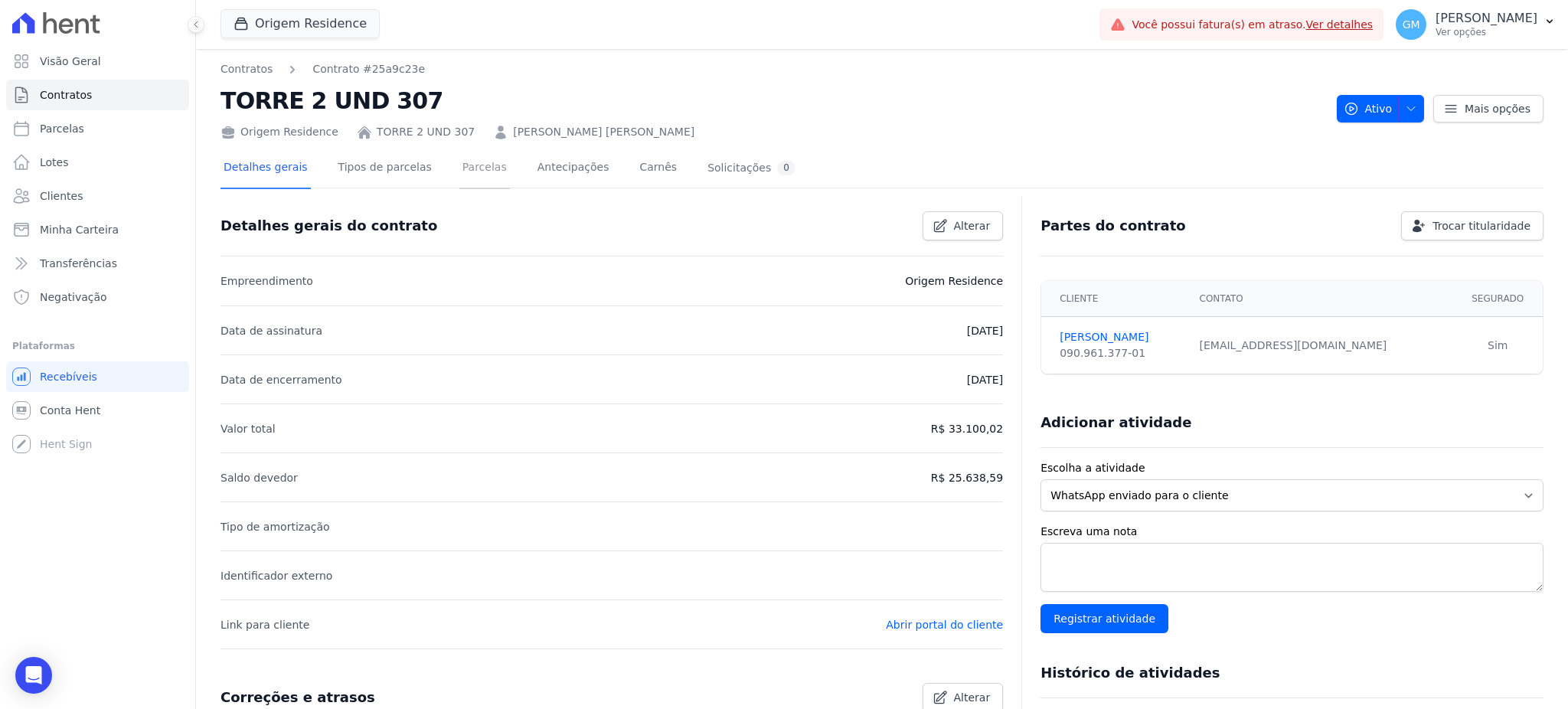
drag, startPoint x: 476, startPoint y: 186, endPoint x: 472, endPoint y: 177, distance: 9.8
click at [476, 185] on link "Parcelas" at bounding box center [484, 168] width 50 height 41
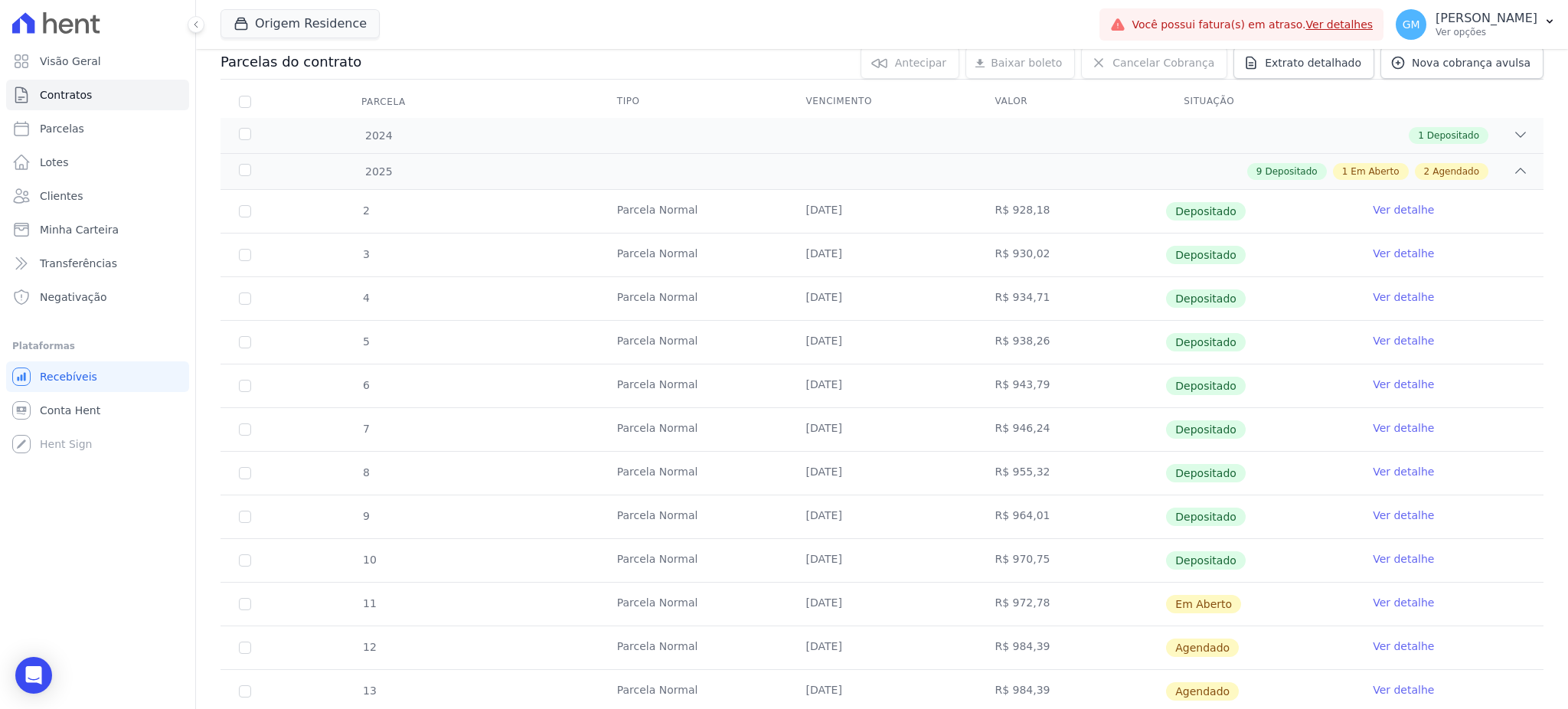
scroll to position [290, 0]
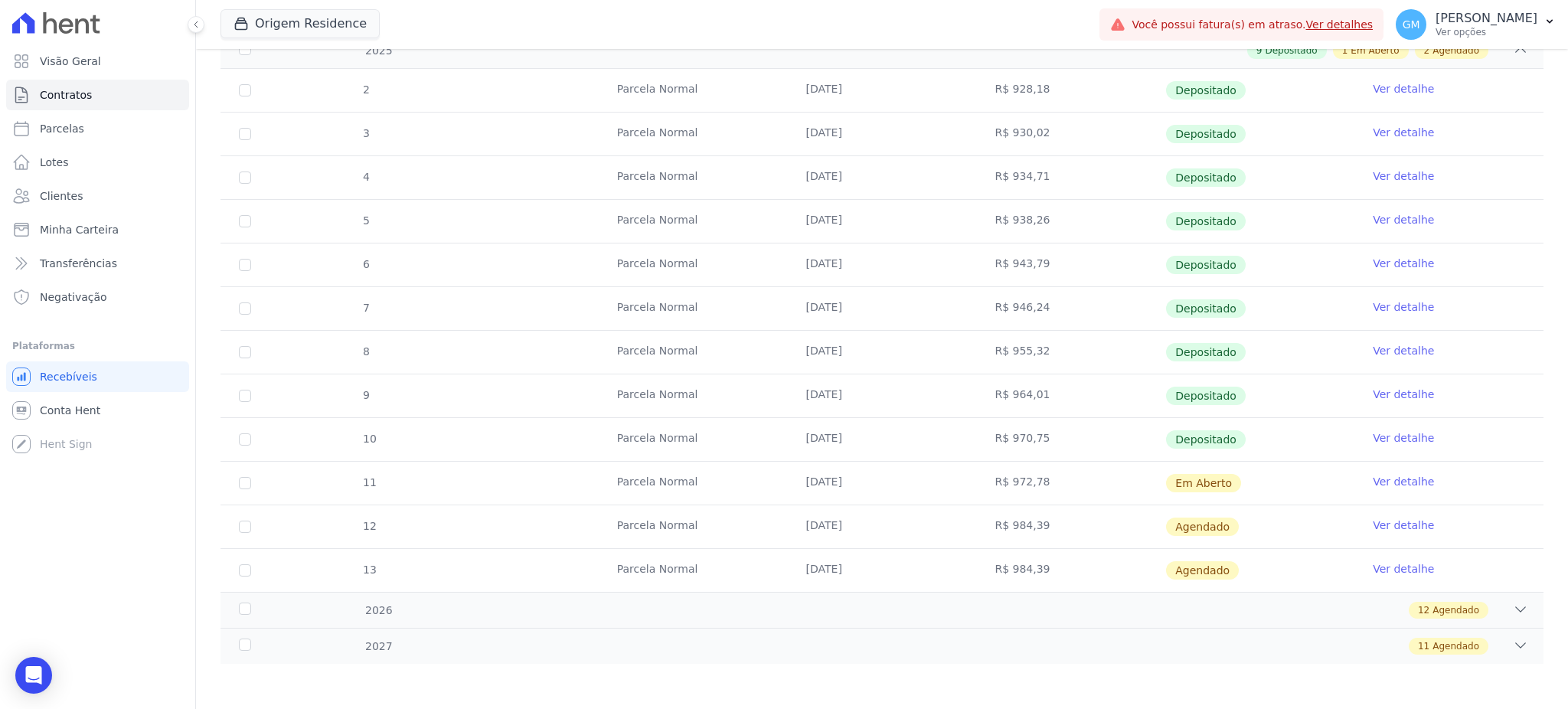
drag, startPoint x: 794, startPoint y: 444, endPoint x: 889, endPoint y: 432, distance: 95.8
click at [889, 432] on td "15/09/2025" at bounding box center [882, 440] width 189 height 43
click at [852, 498] on td "15/10/2025" at bounding box center [882, 483] width 189 height 43
click at [1384, 430] on link "Ver detalhe" at bounding box center [1403, 437] width 61 height 15
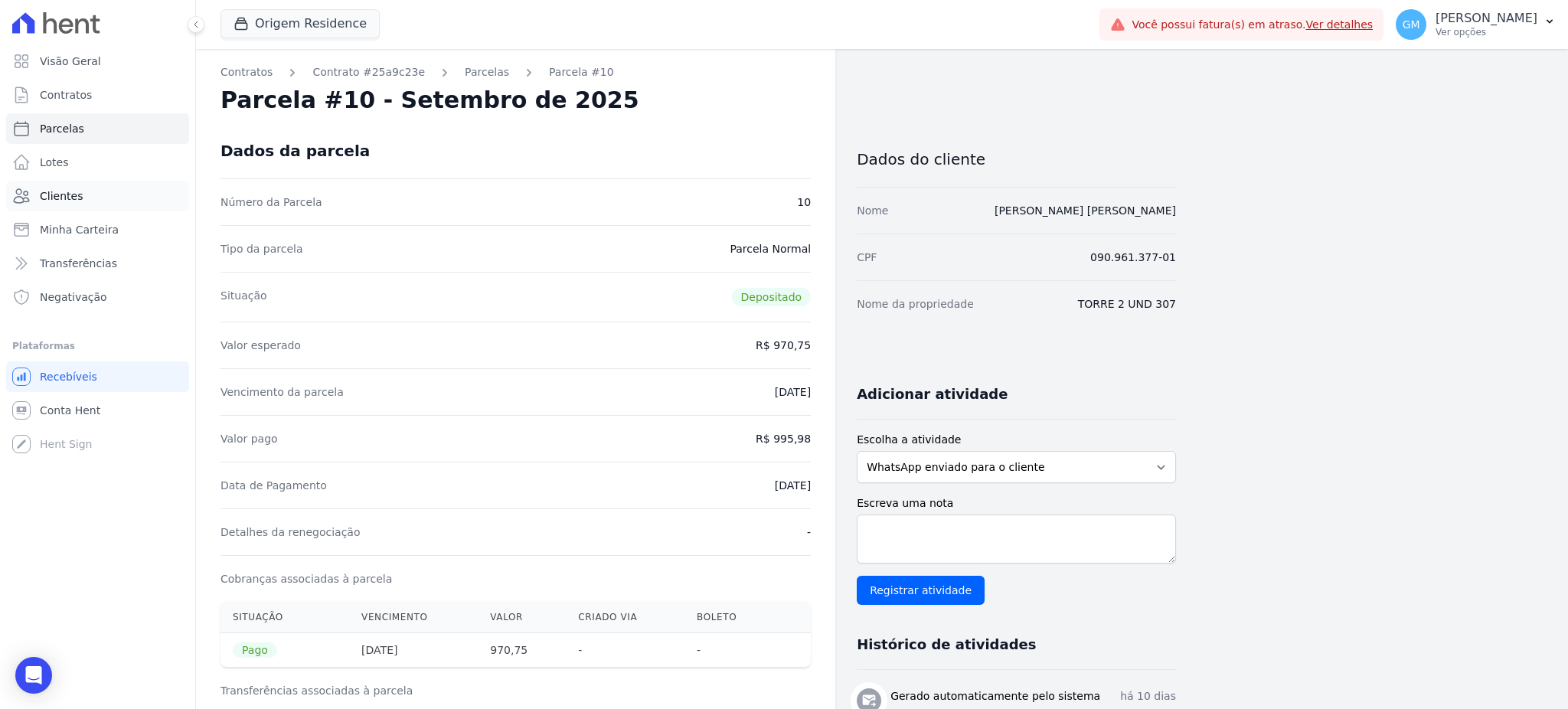
click at [74, 185] on link "Clientes" at bounding box center [98, 196] width 183 height 30
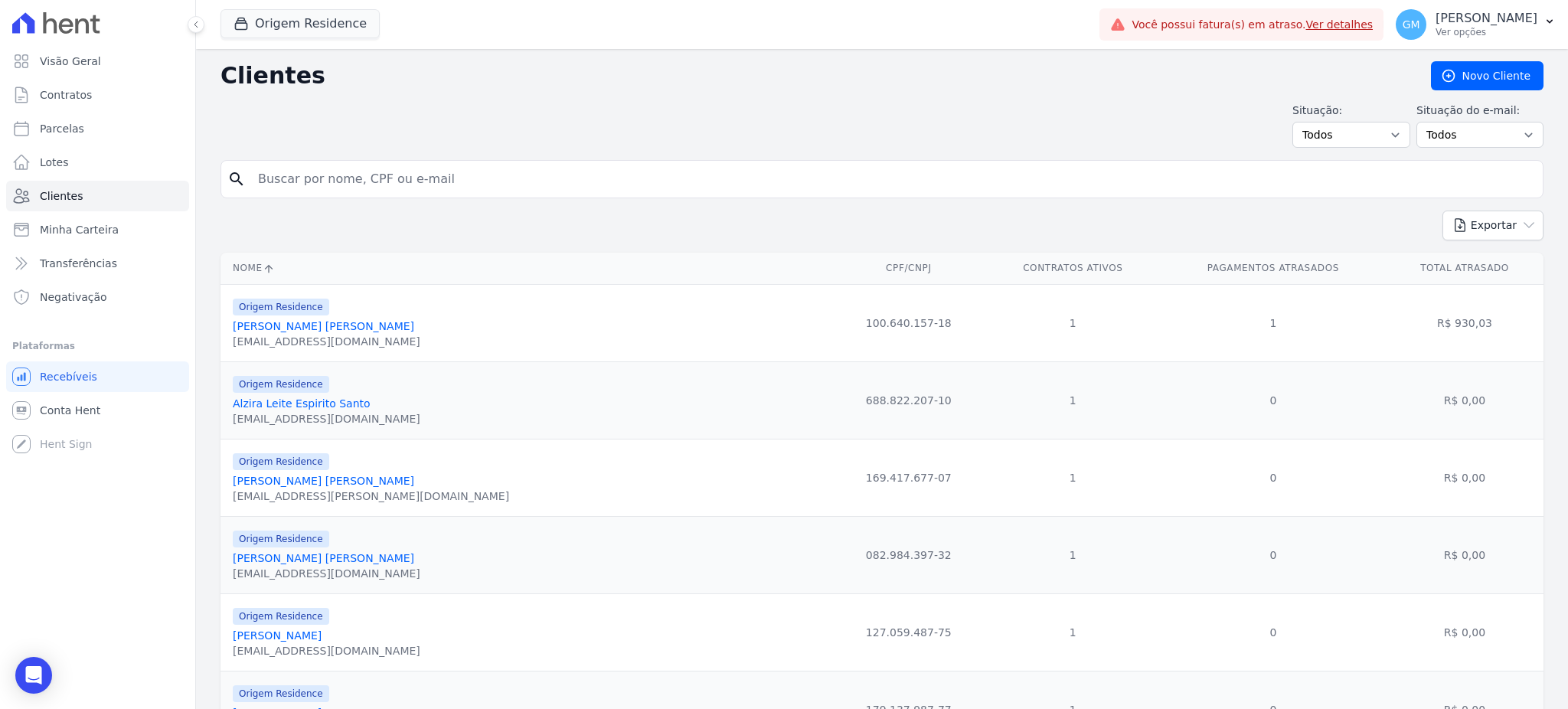
click at [276, 168] on input "search" at bounding box center [892, 179] width 1288 height 30
paste input "Moyses Calisto Barbosa"
type input "Moyses Calisto Barbosa"
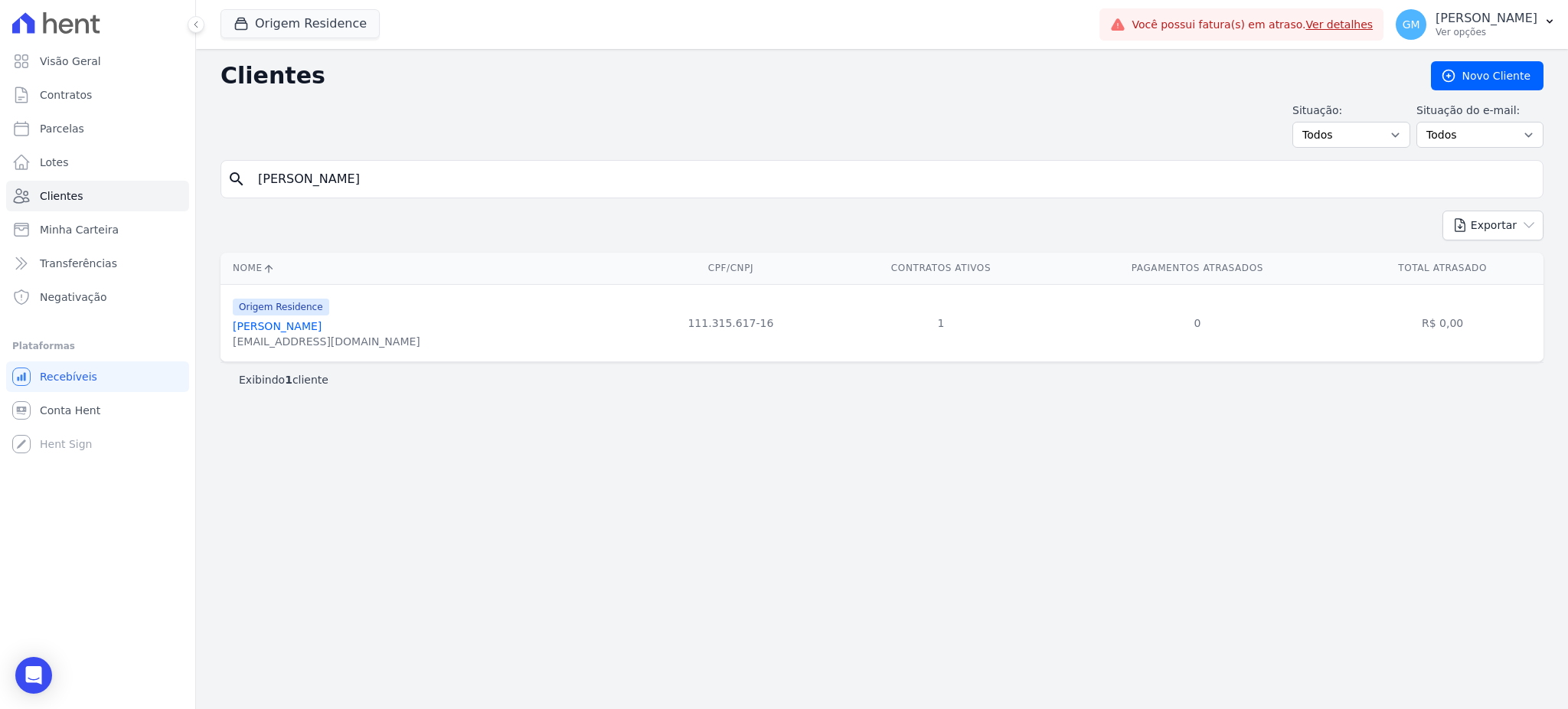
click at [296, 331] on link "Moyses Calisto Barbosa" at bounding box center [276, 326] width 88 height 12
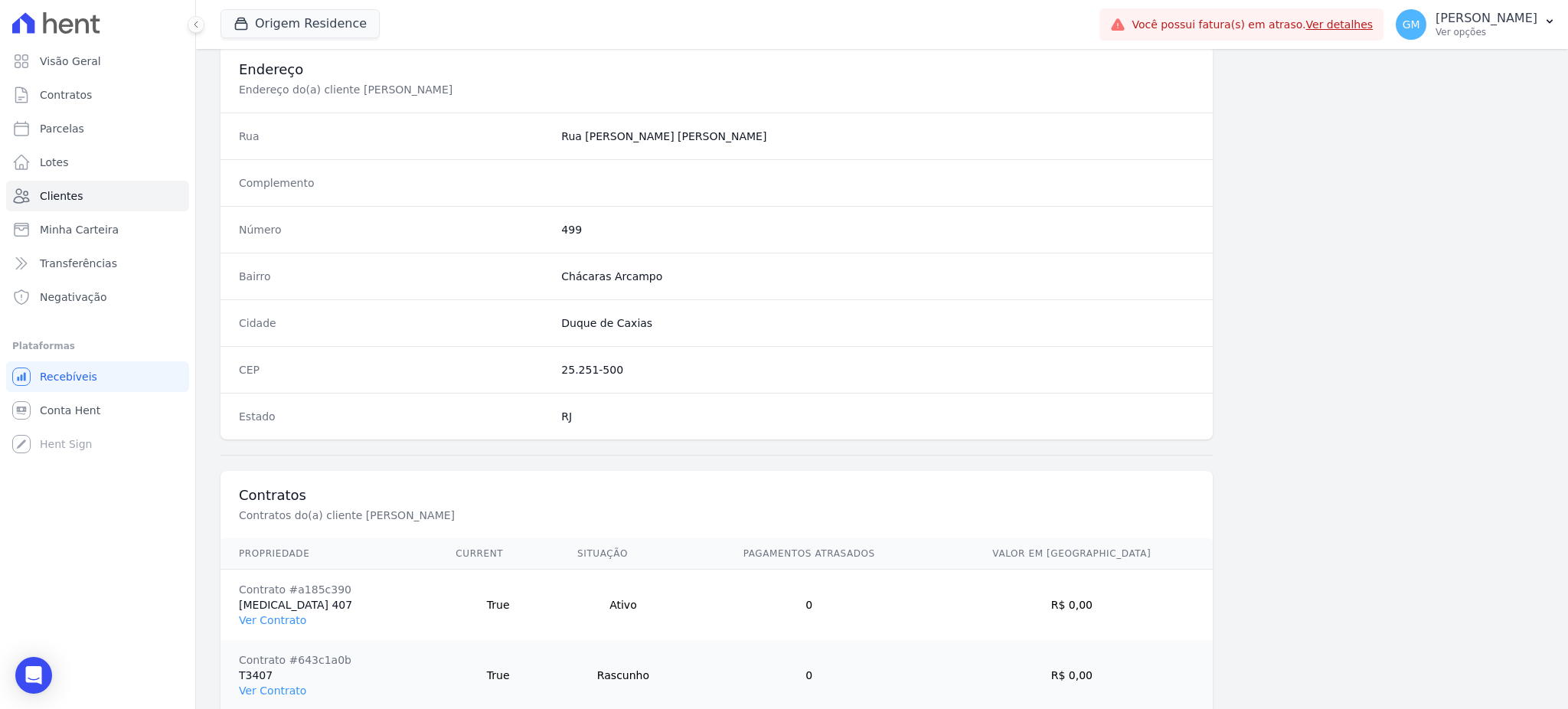
scroll to position [793, 0]
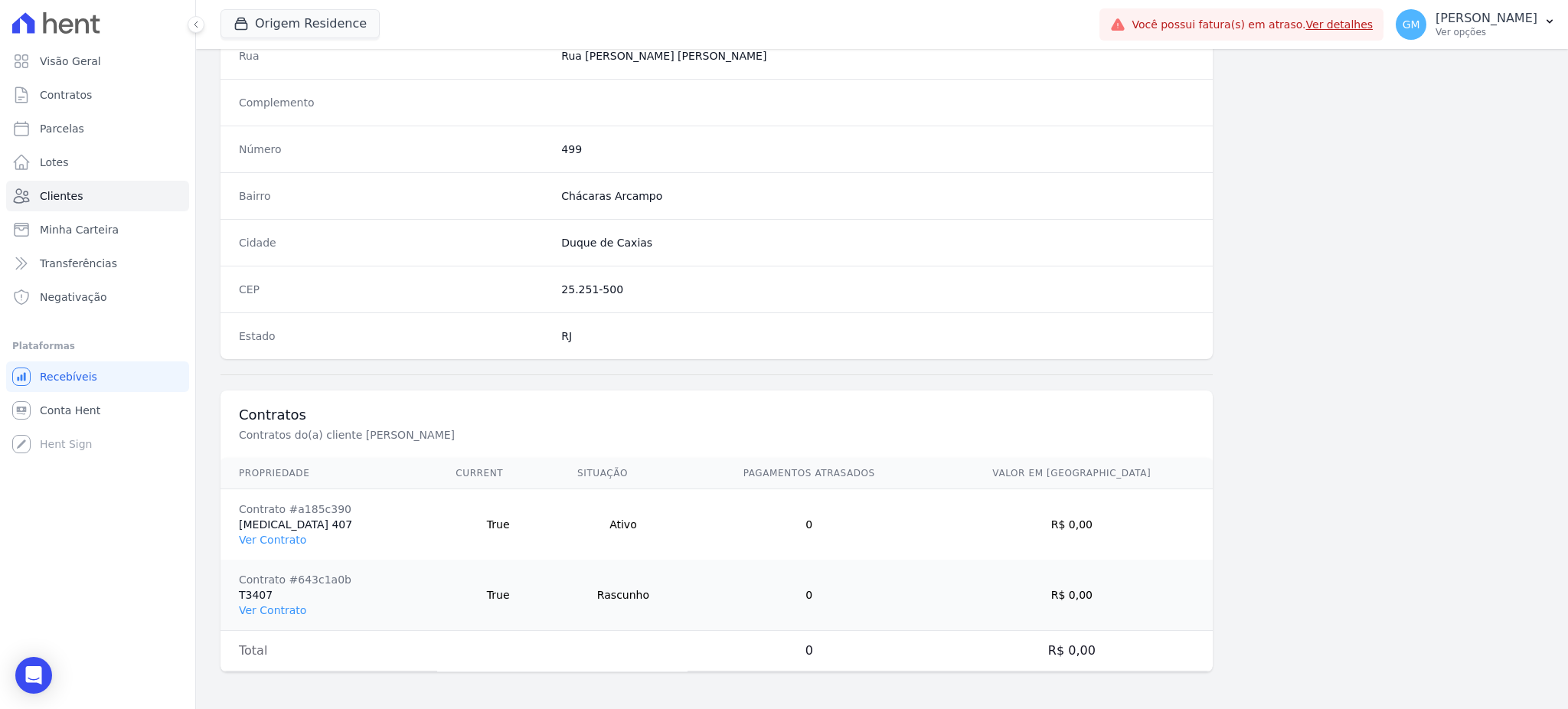
click at [273, 547] on td "Contrato #a185c390 T3 407 Ver Contrato" at bounding box center [329, 524] width 217 height 71
click at [273, 543] on link "Ver Contrato" at bounding box center [272, 539] width 68 height 12
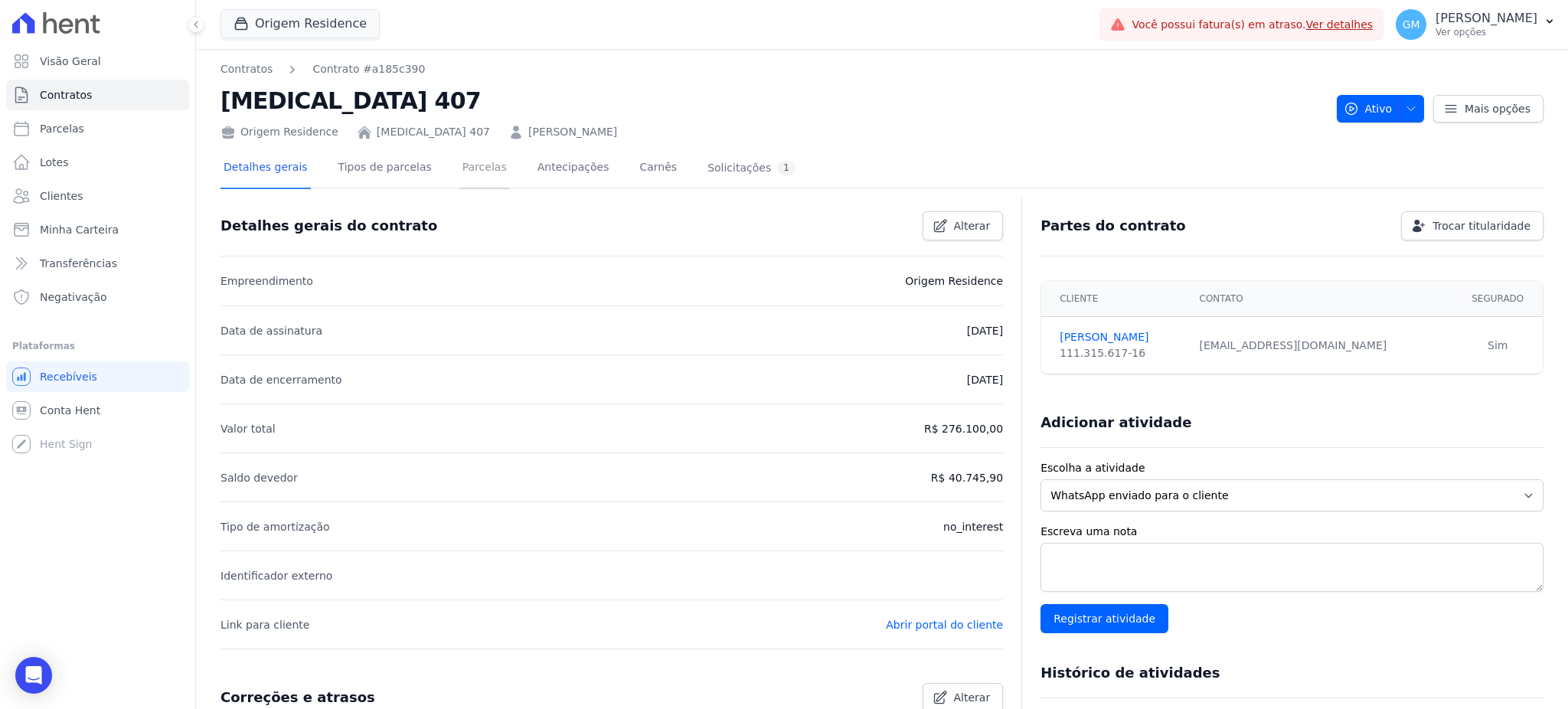
click at [465, 171] on link "Parcelas" at bounding box center [484, 168] width 50 height 41
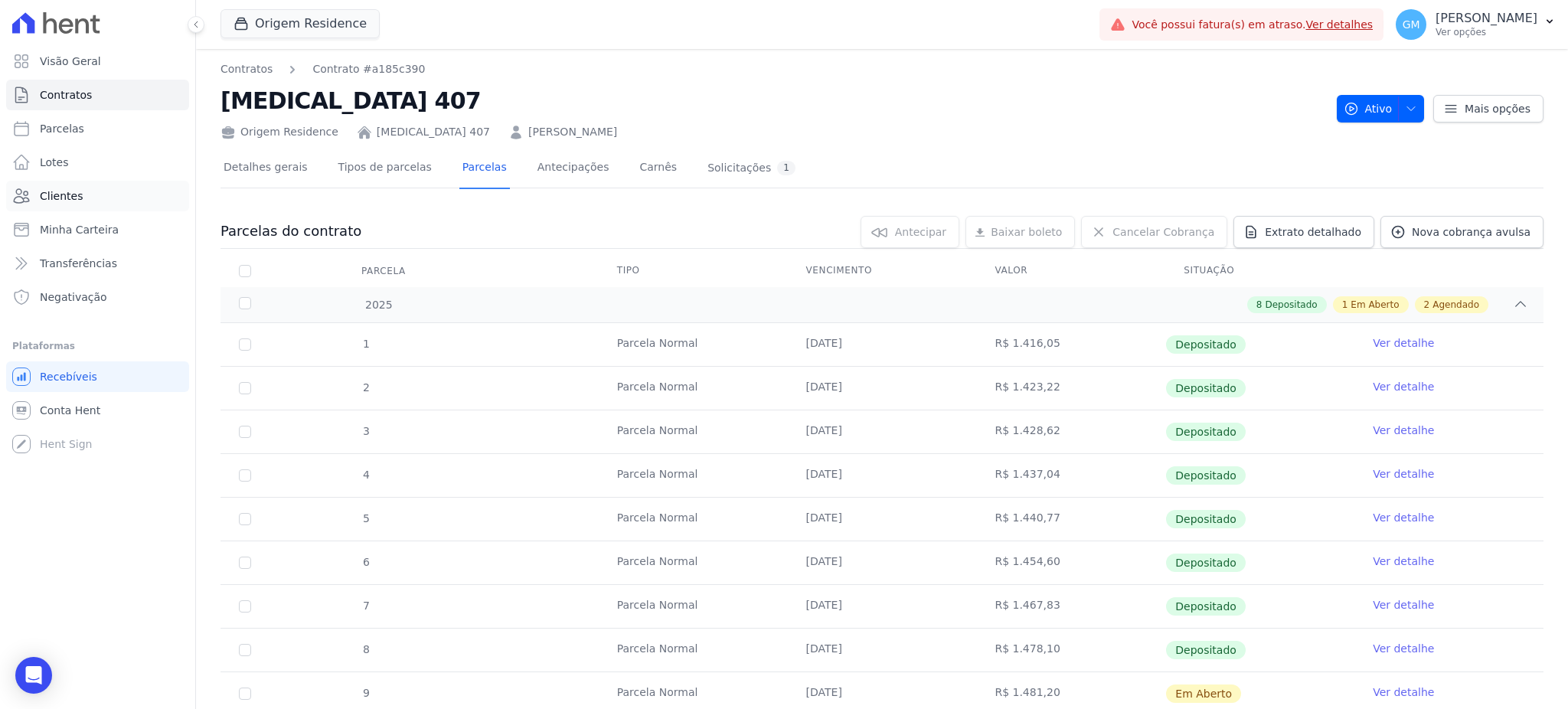
click at [65, 194] on span "Clientes" at bounding box center [61, 195] width 43 height 15
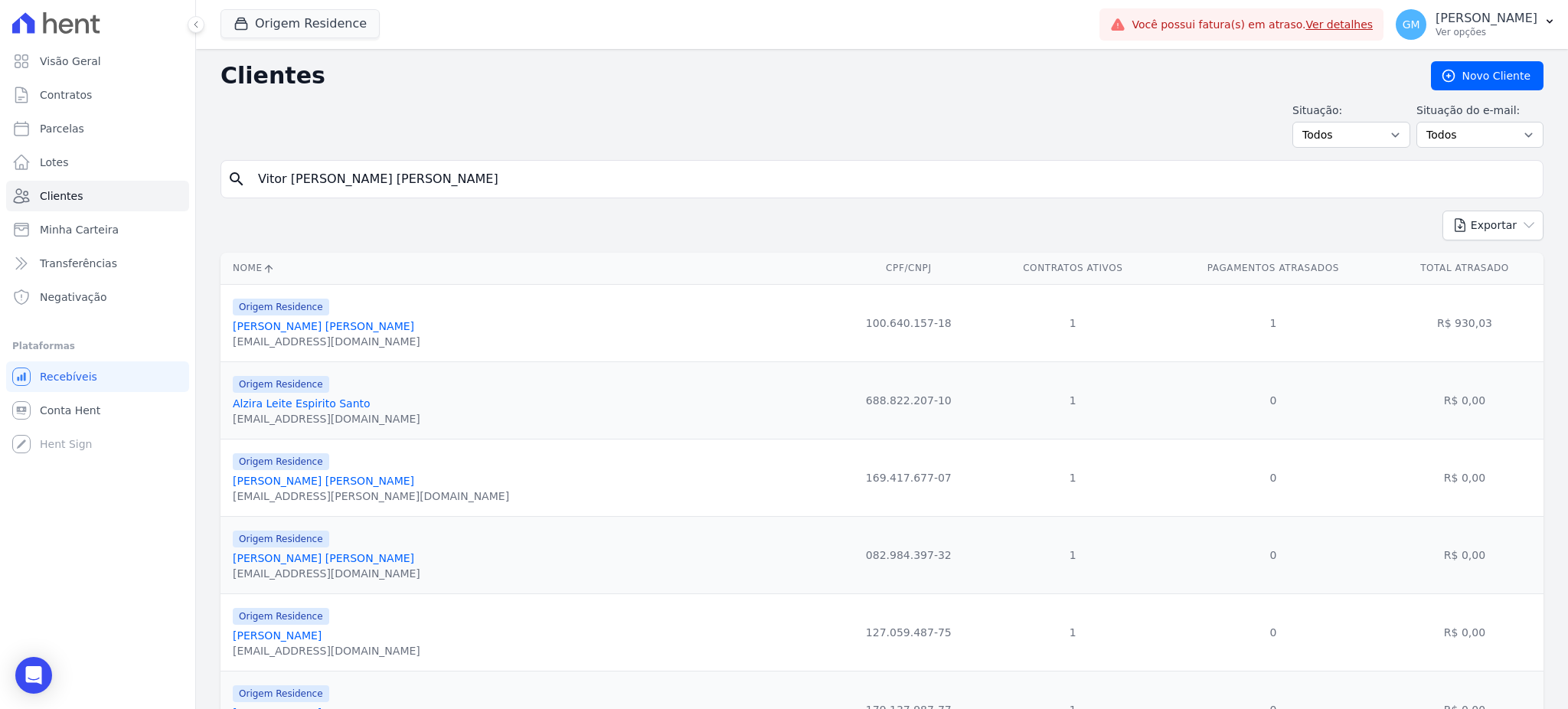
type input "Vitor Emanuel Viegas Ribeiro"
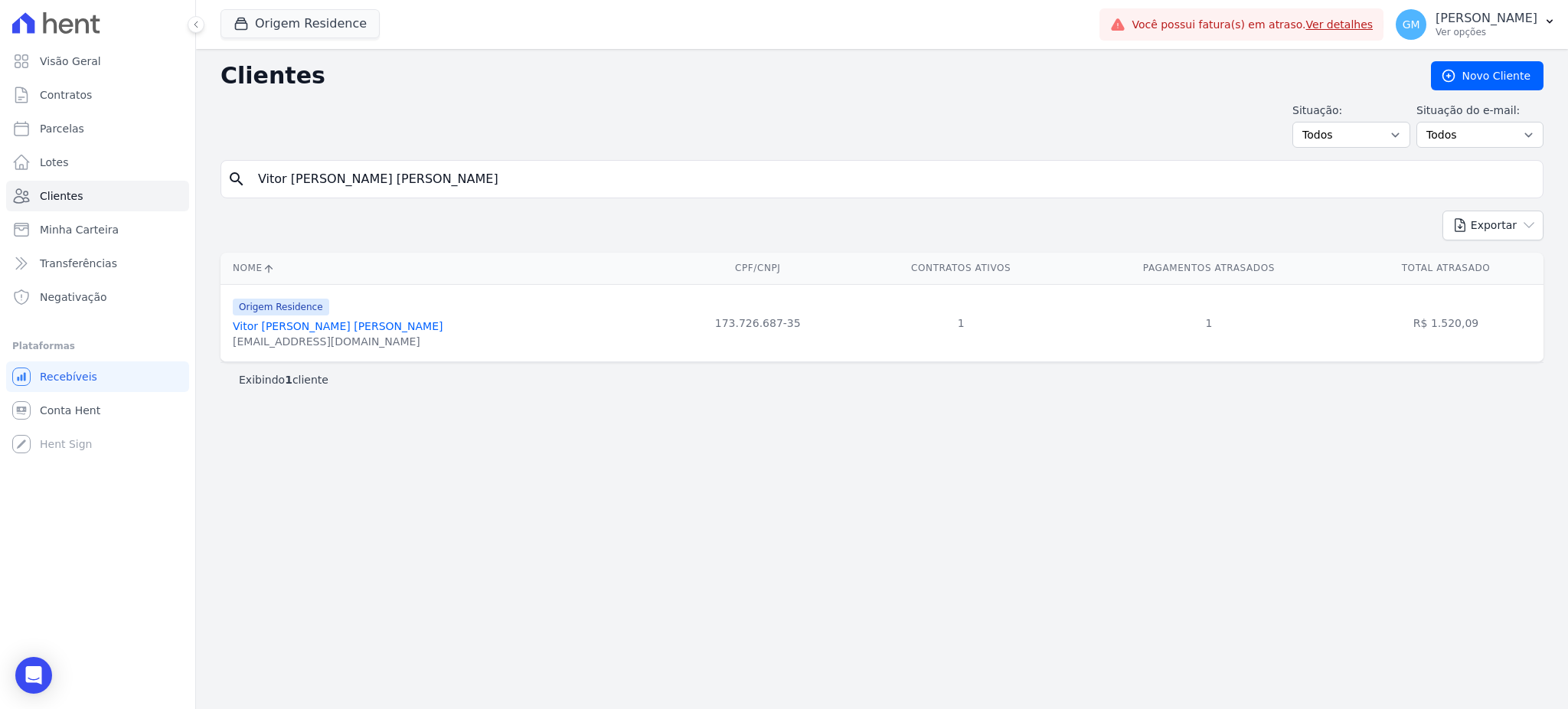
click at [322, 326] on link "Vitor Emanuel Viegas Ribeiro" at bounding box center [337, 326] width 210 height 12
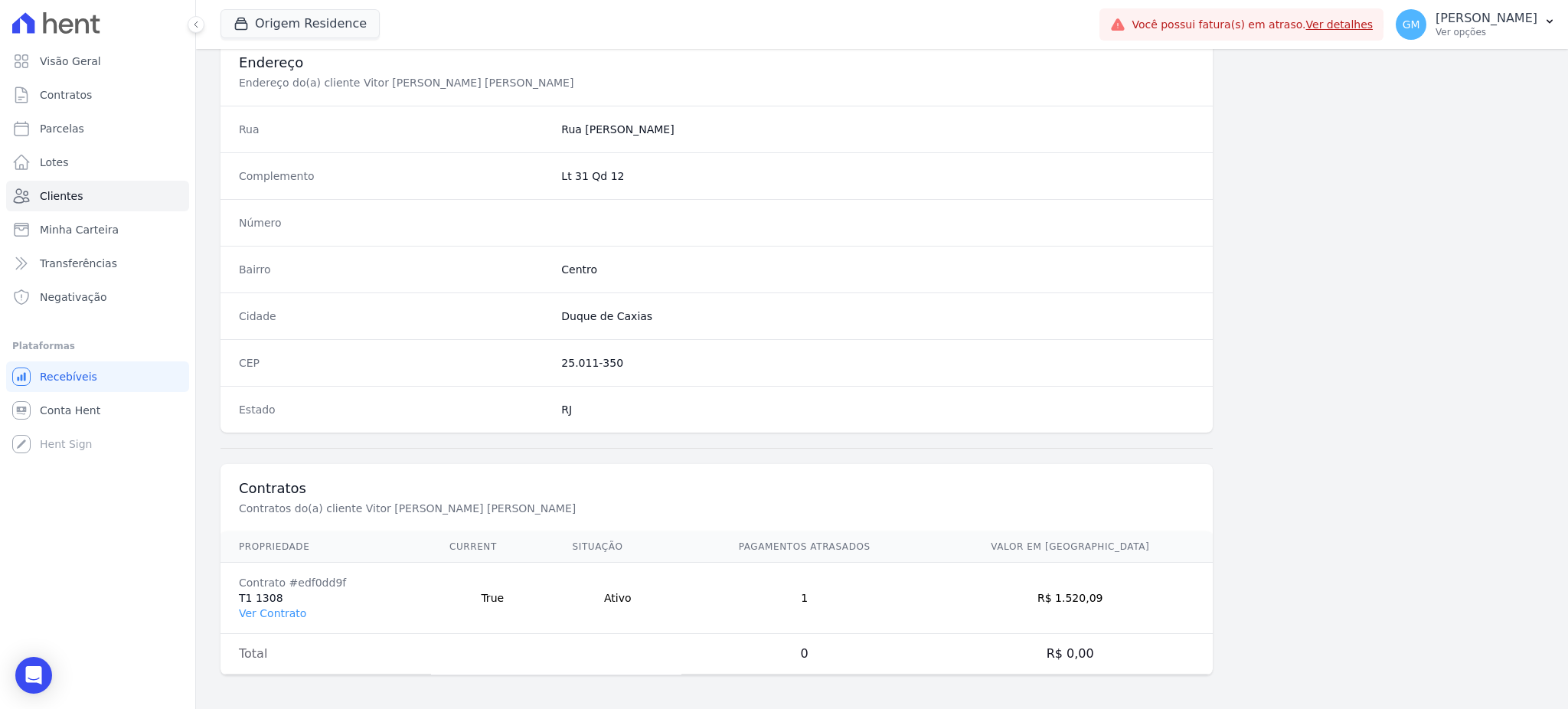
scroll to position [724, 0]
click at [265, 616] on link "Ver Contrato" at bounding box center [272, 609] width 68 height 12
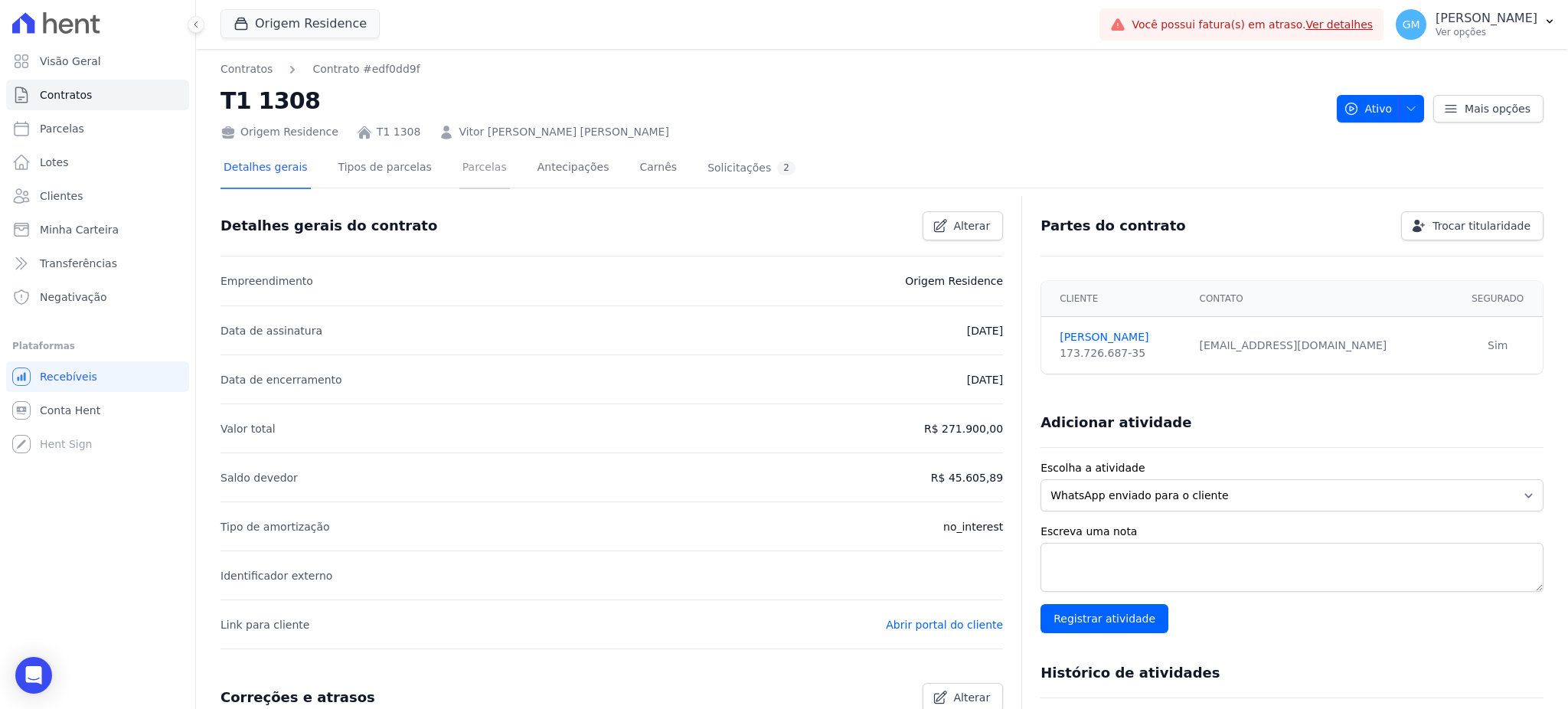
click at [459, 170] on link "Parcelas" at bounding box center [484, 168] width 50 height 41
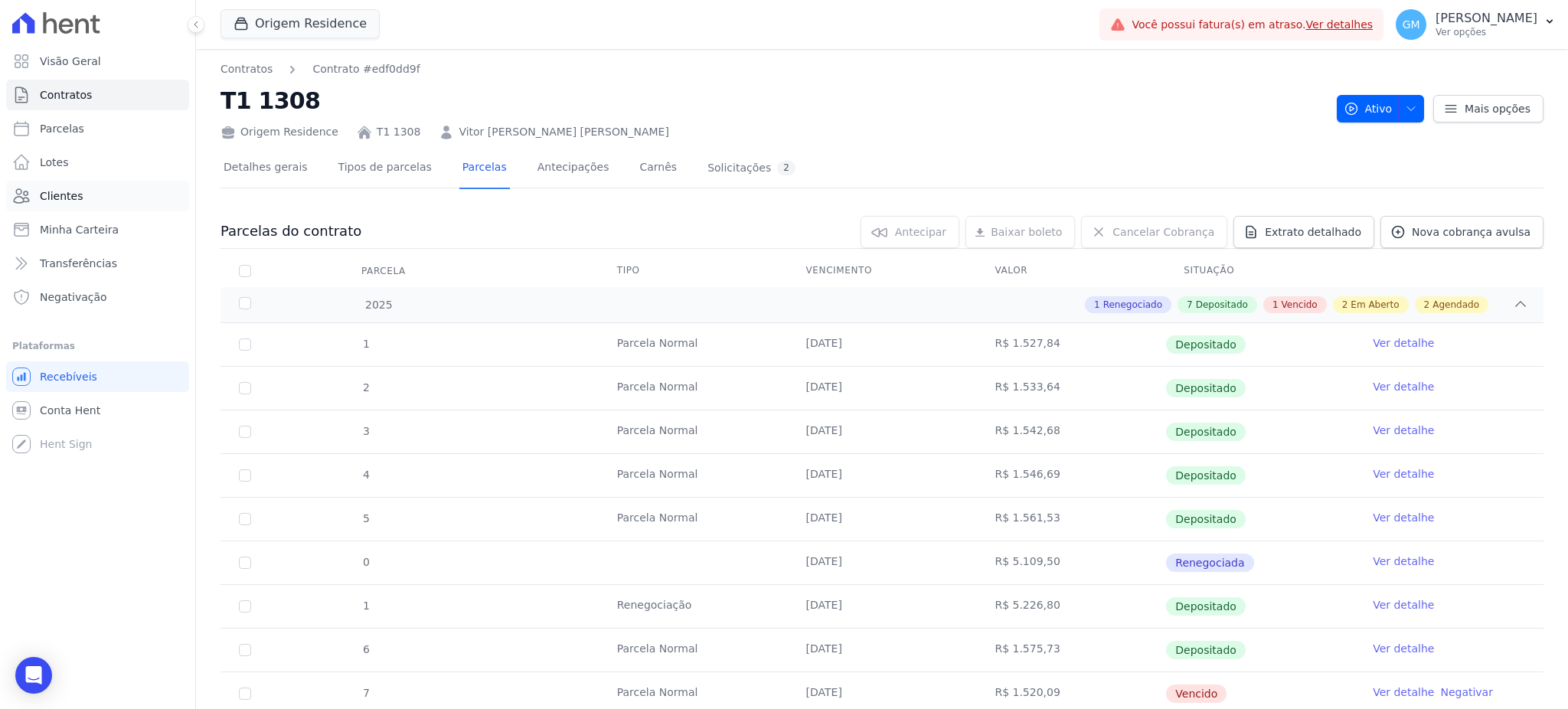
click at [65, 194] on span "Clientes" at bounding box center [61, 195] width 43 height 15
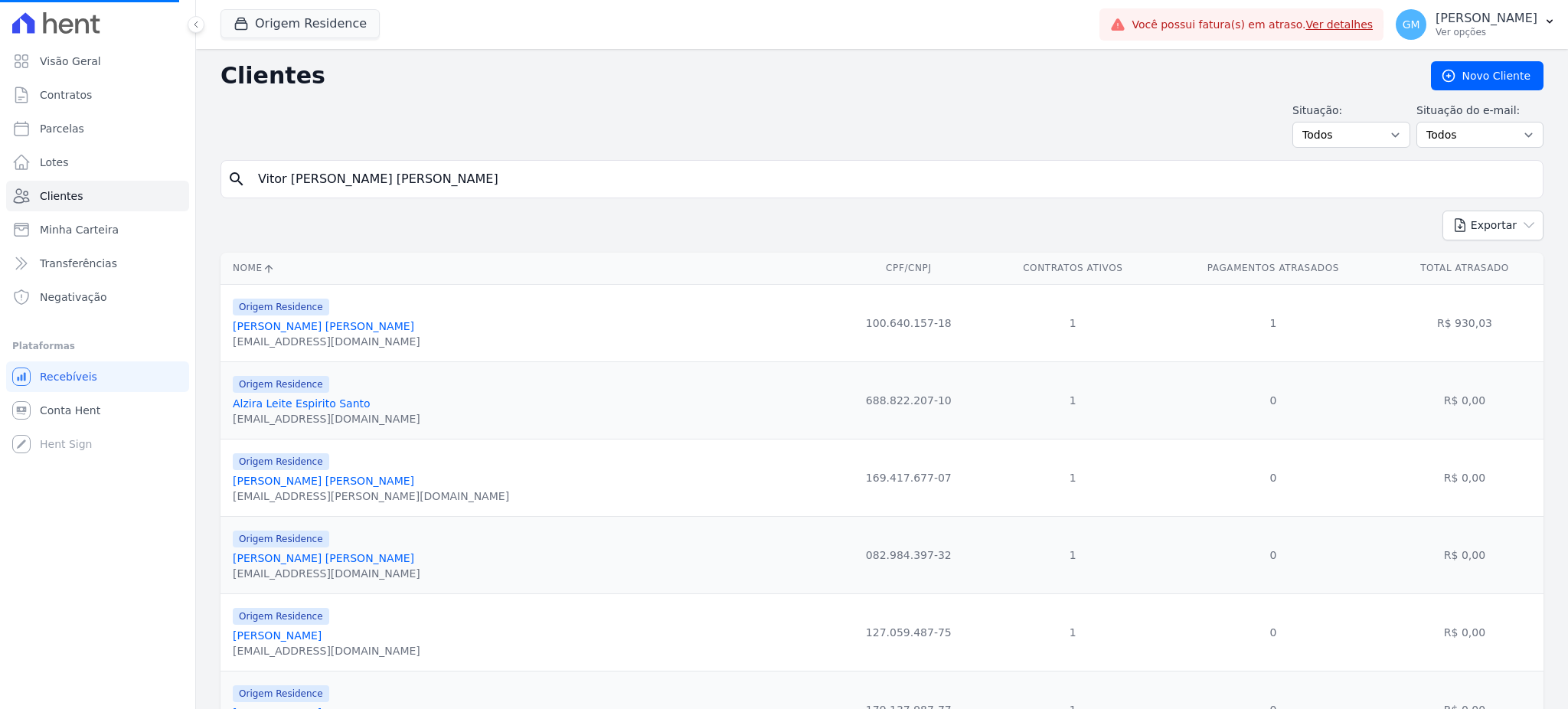
click at [312, 188] on input "Vitor Emanuel Viegas Ribeiro" at bounding box center [892, 179] width 1288 height 30
click at [373, 180] on input "search" at bounding box center [892, 179] width 1288 height 30
paste input "Maria Eduarda Zangerolame Dos Santos GuimarÃ£es"
drag, startPoint x: 483, startPoint y: 172, endPoint x: 590, endPoint y: 172, distance: 107.0
click at [590, 172] on input "Maria Eduarda Zangerolame Dos Santos GuimarÃ£es" at bounding box center [892, 179] width 1288 height 30
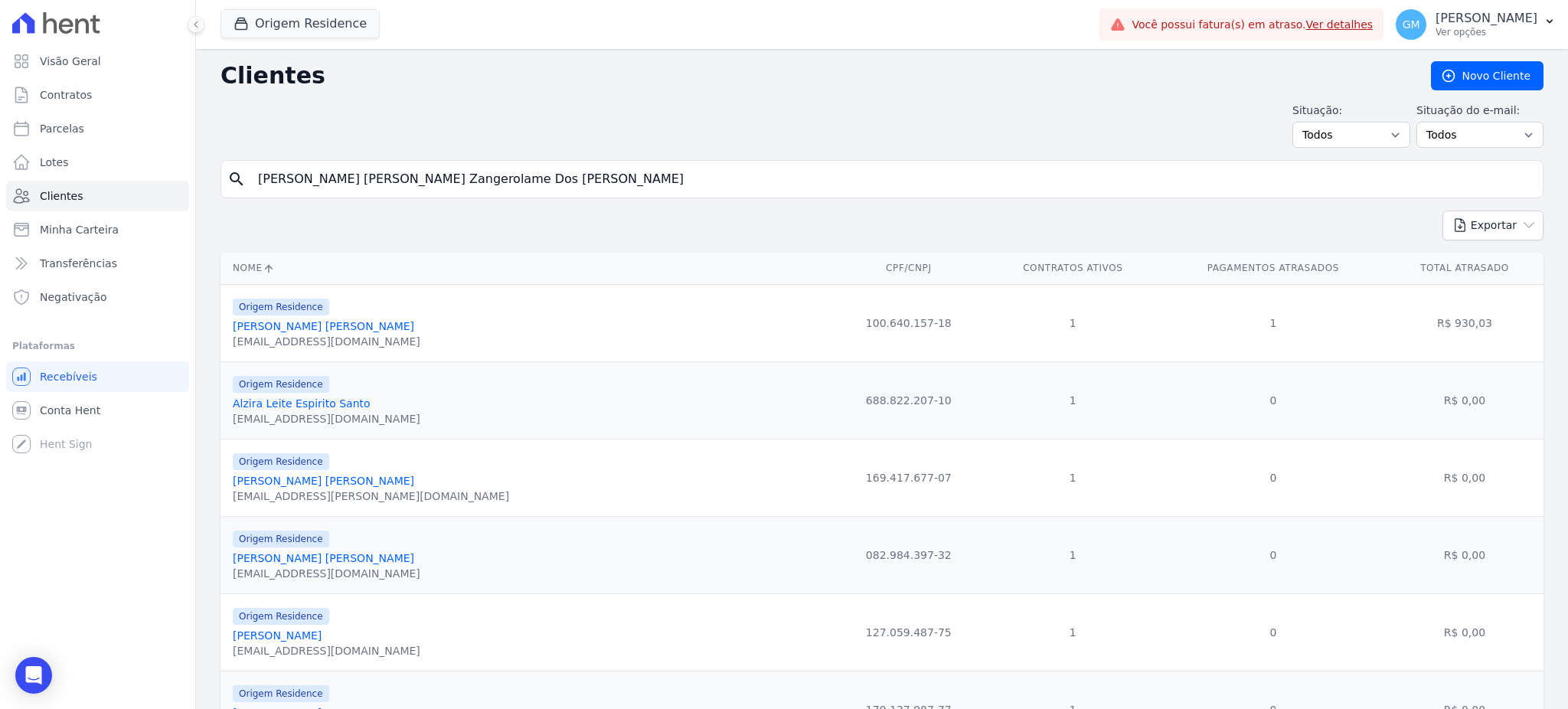
type input "Maria Eduarda Zangerolame Dos Santos"
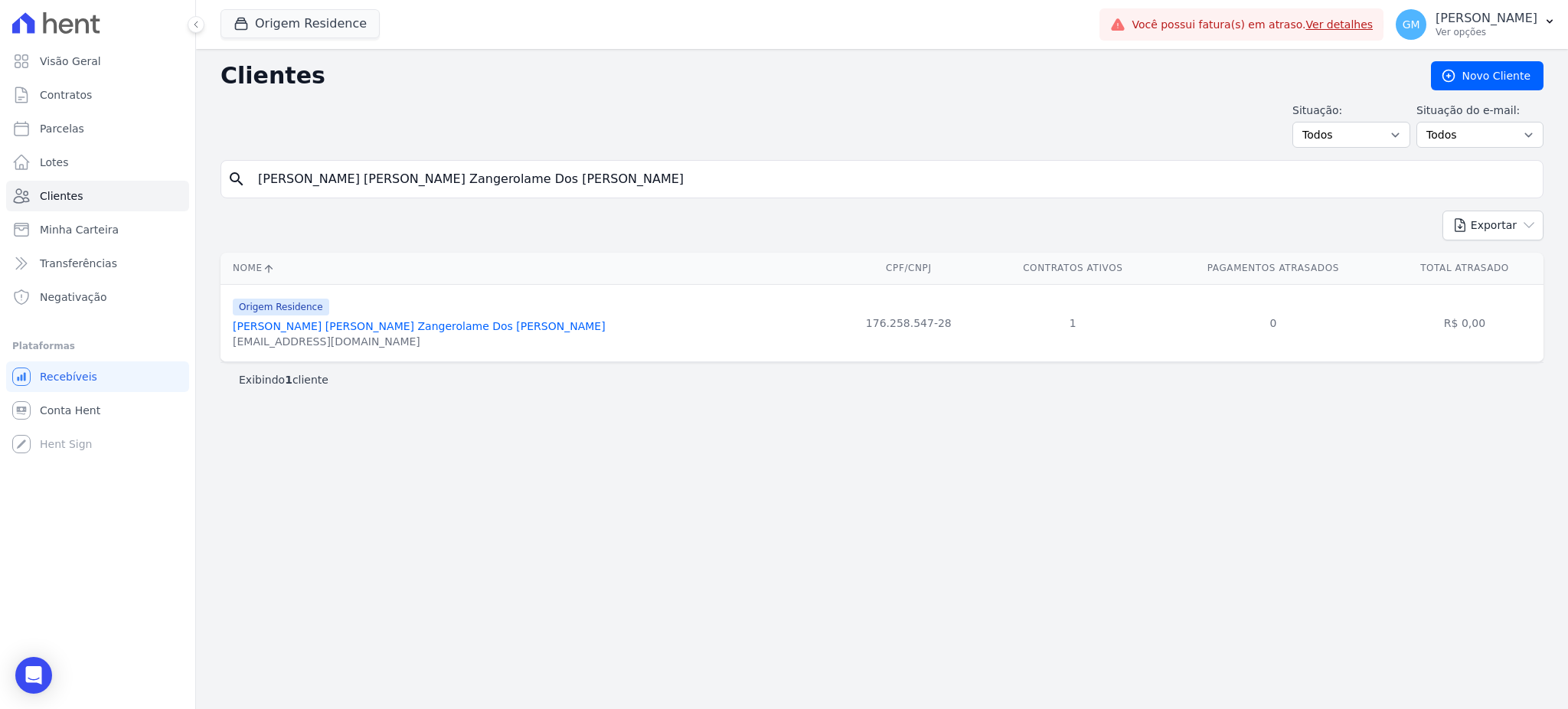
drag, startPoint x: 385, startPoint y: 188, endPoint x: 265, endPoint y: 186, distance: 120.0
click at [265, 186] on input "Maria Eduarda Zangerolame Dos Santos" at bounding box center [892, 179] width 1288 height 30
paste input "Isabela Alves Cardoso"
drag, startPoint x: 402, startPoint y: 175, endPoint x: 233, endPoint y: 175, distance: 169.0
click at [233, 175] on div "search MIsabela Alves Cardoso" at bounding box center [882, 179] width 1323 height 38
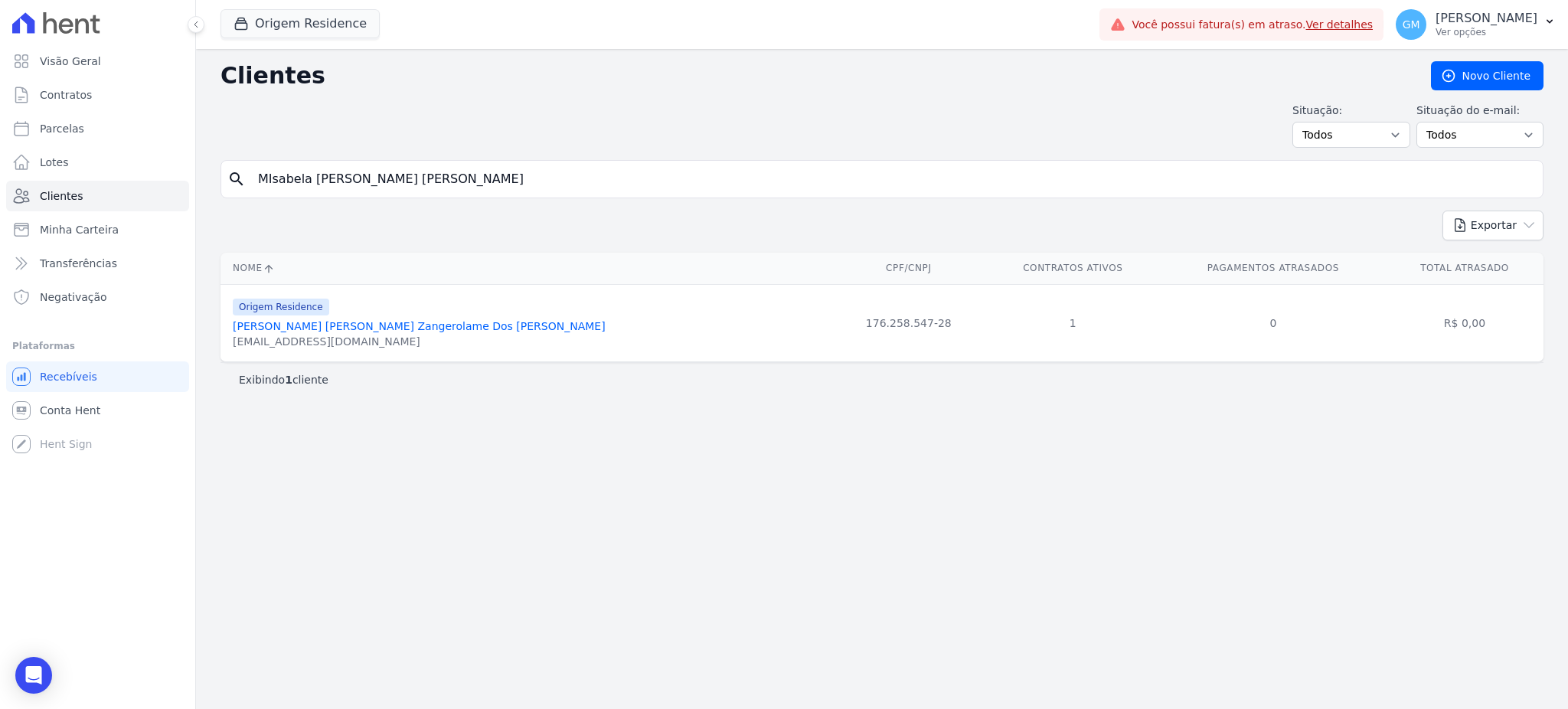
paste input "search"
type input "Isabela Alves Cardoso"
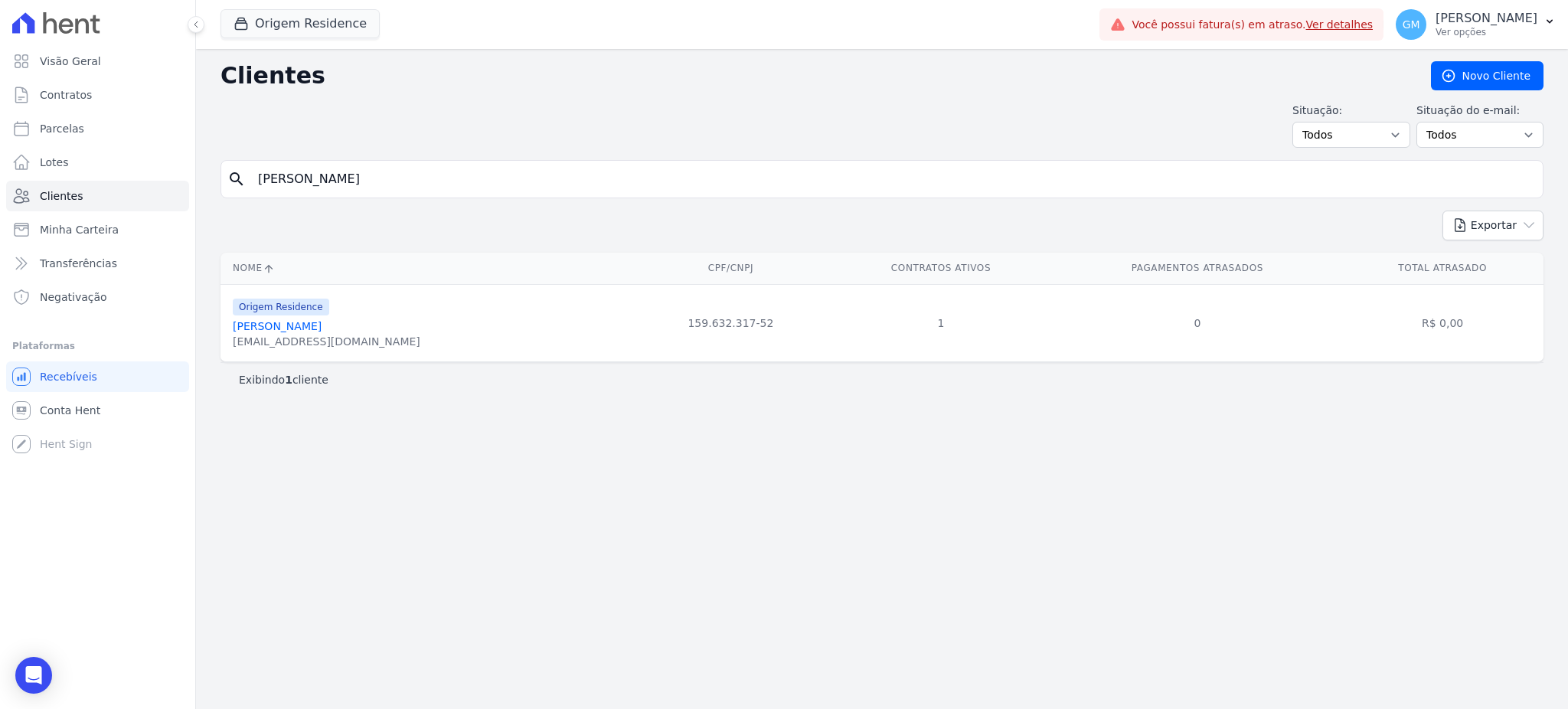
click at [319, 339] on div "admfinanceiro@alcanceincorp.com.br" at bounding box center [326, 341] width 187 height 15
click at [319, 330] on link "Isabela Alves Cardoso" at bounding box center [276, 326] width 88 height 12
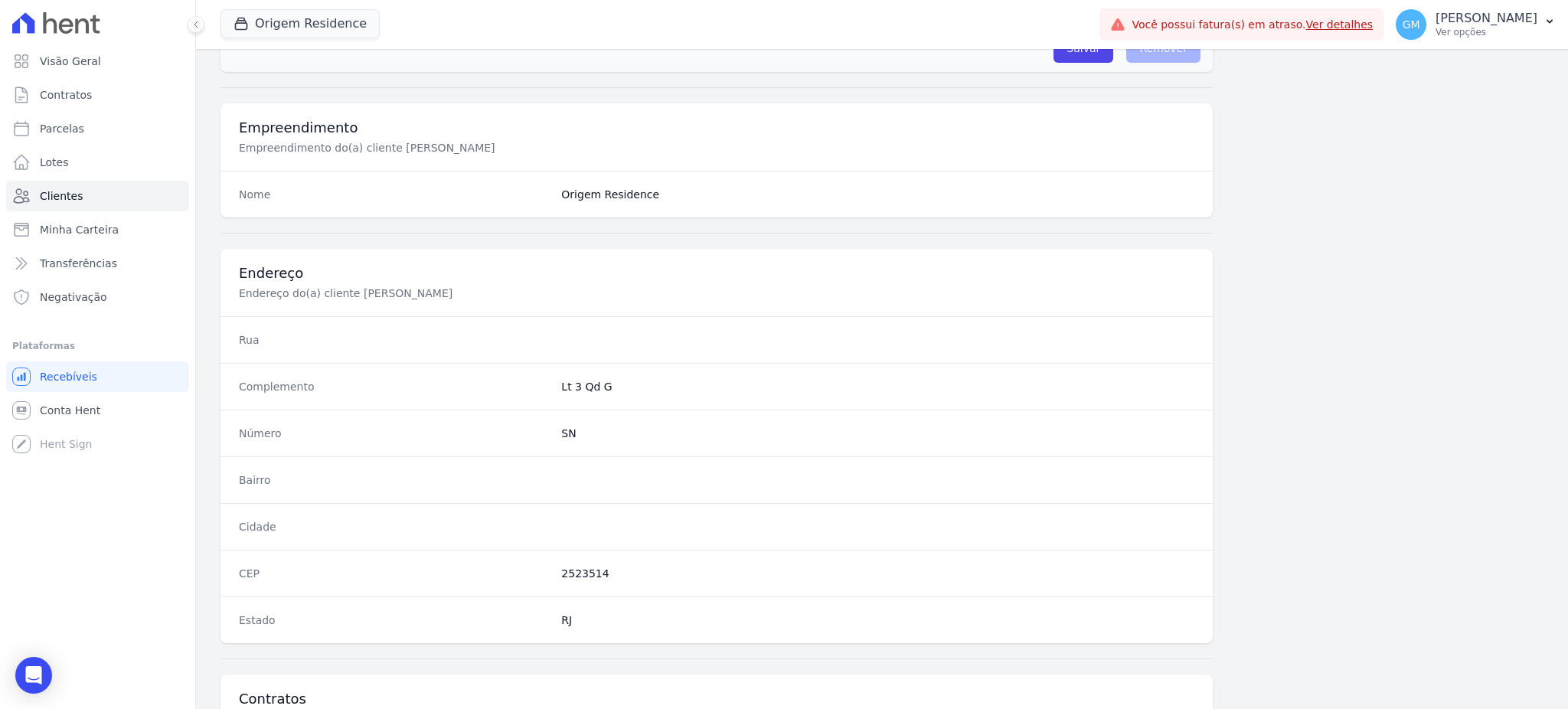
scroll to position [724, 0]
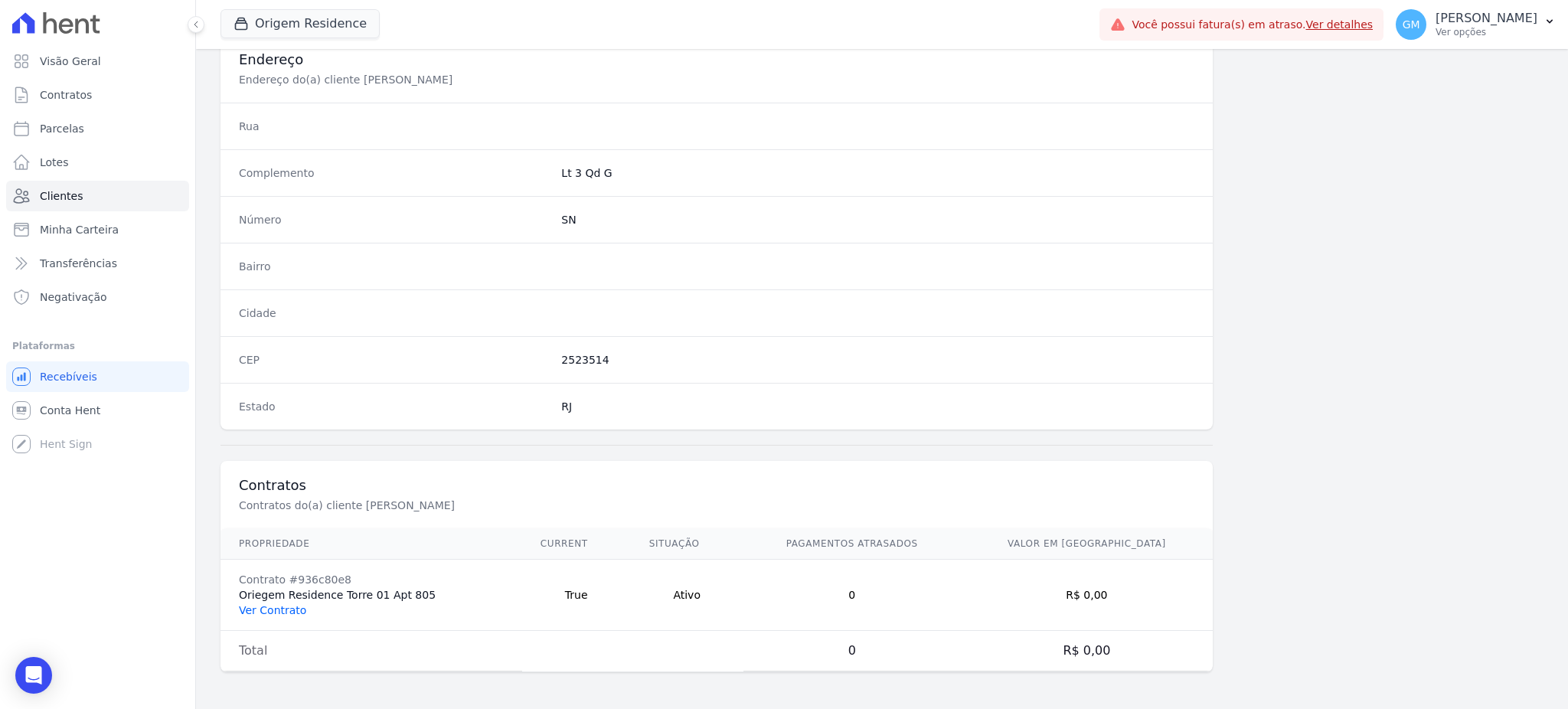
click at [264, 608] on link "Ver Contrato" at bounding box center [272, 609] width 68 height 12
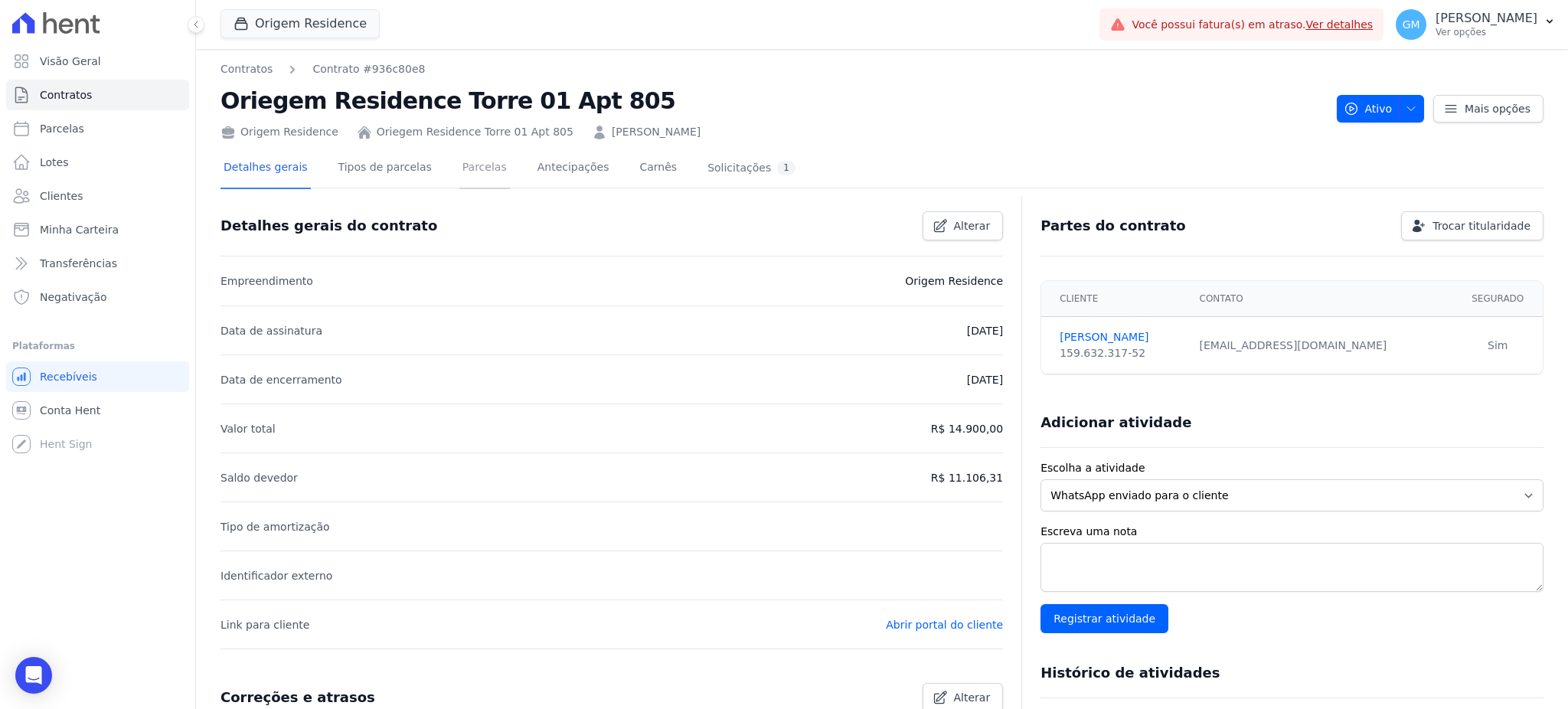
click at [459, 171] on link "Parcelas" at bounding box center [484, 168] width 50 height 41
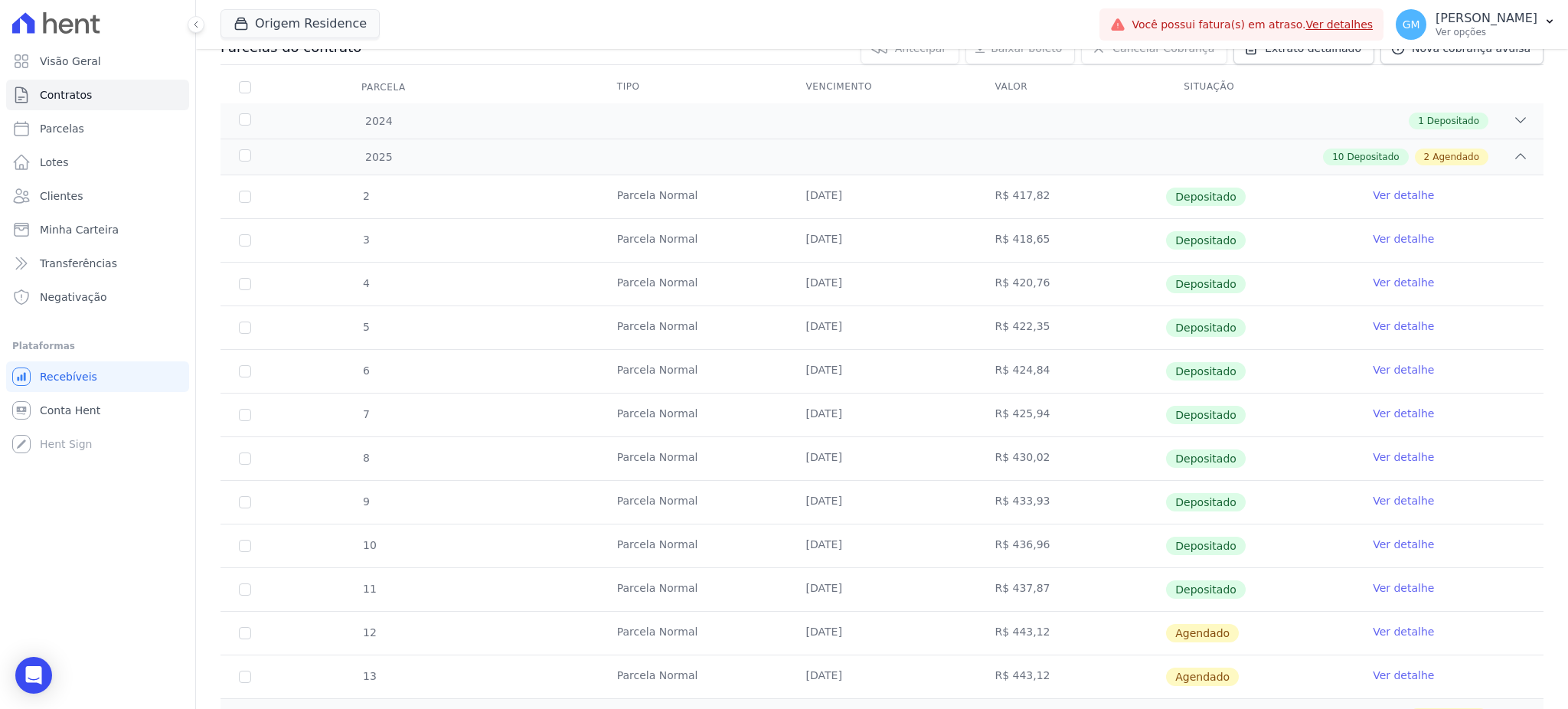
scroll to position [290, 0]
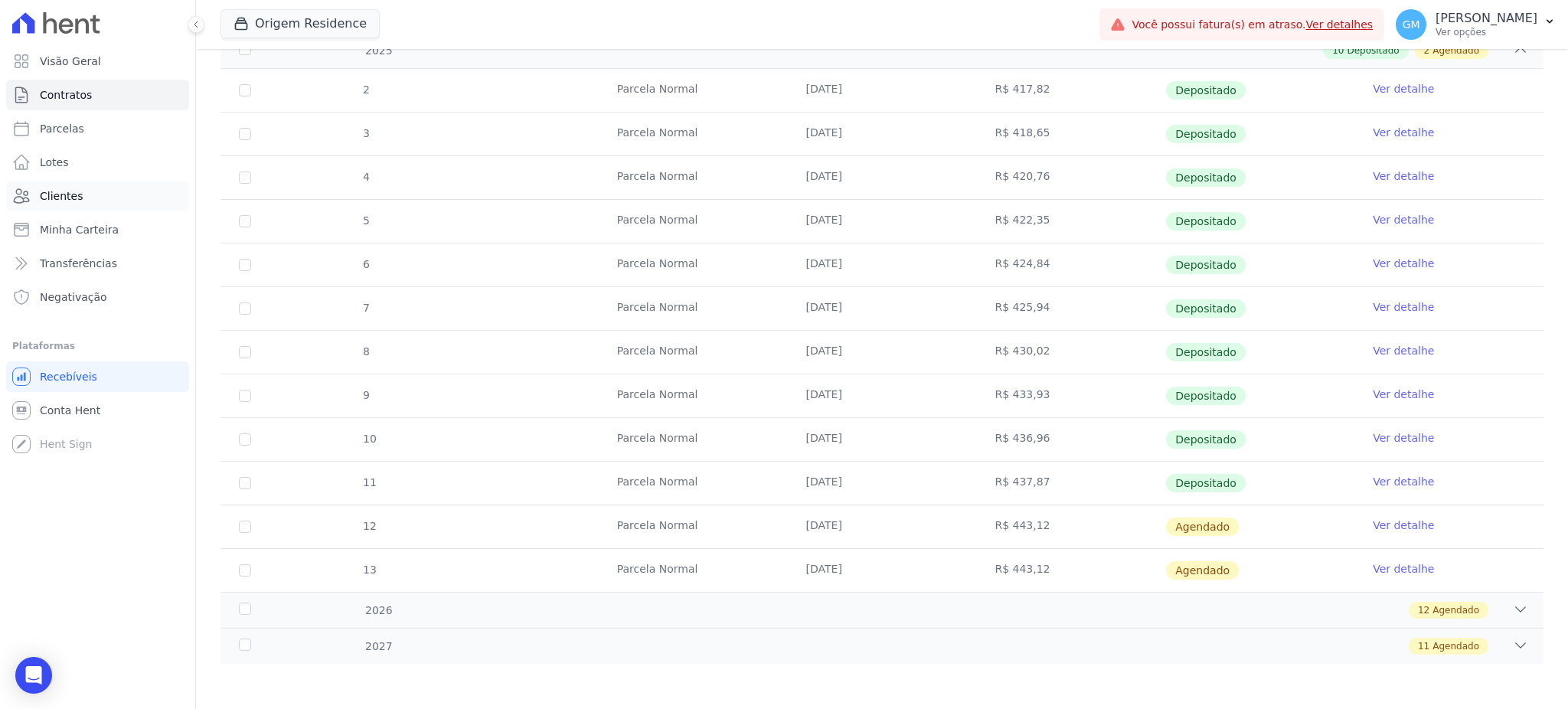
click at [80, 196] on link "Clientes" at bounding box center [98, 196] width 183 height 30
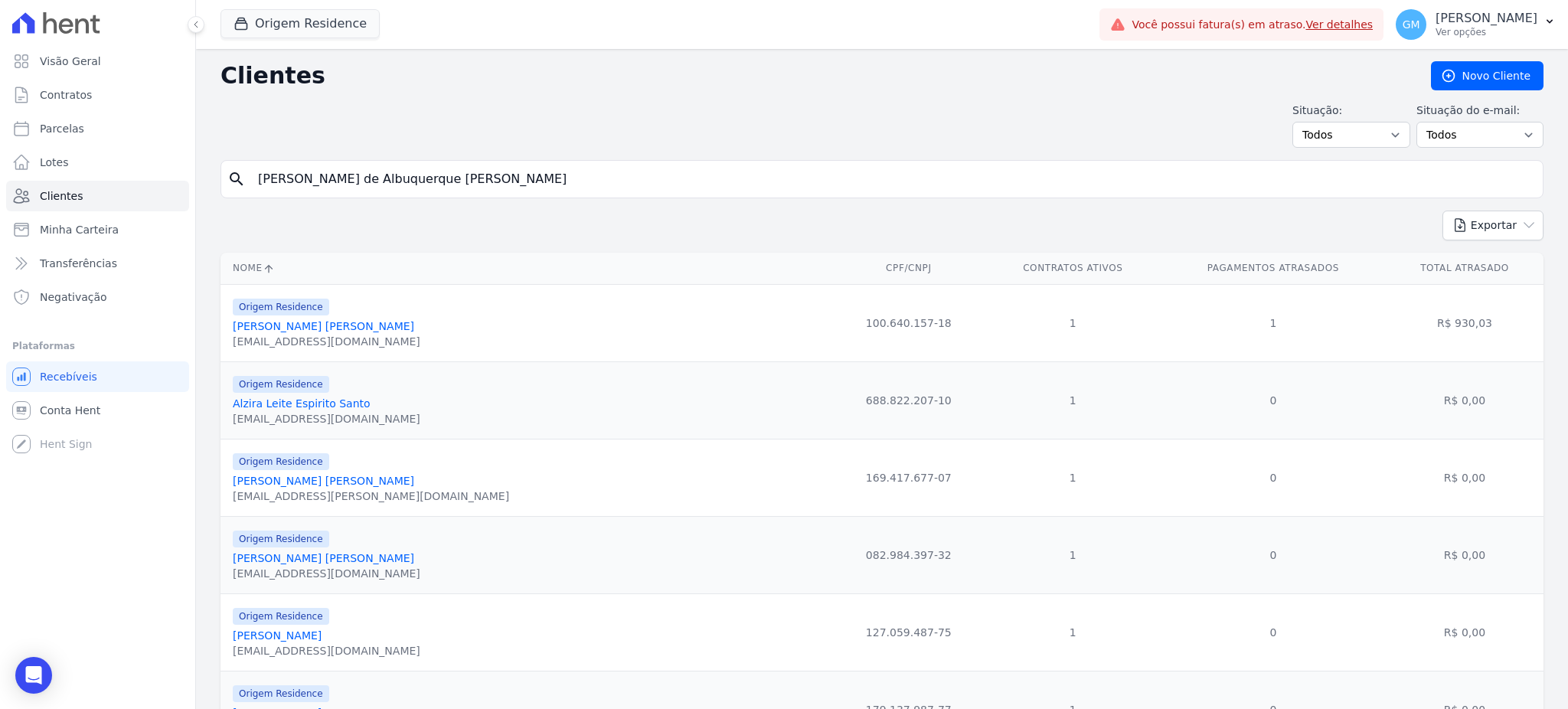
type input "Gabriel Arthur de Albuquerque Gonçalves"
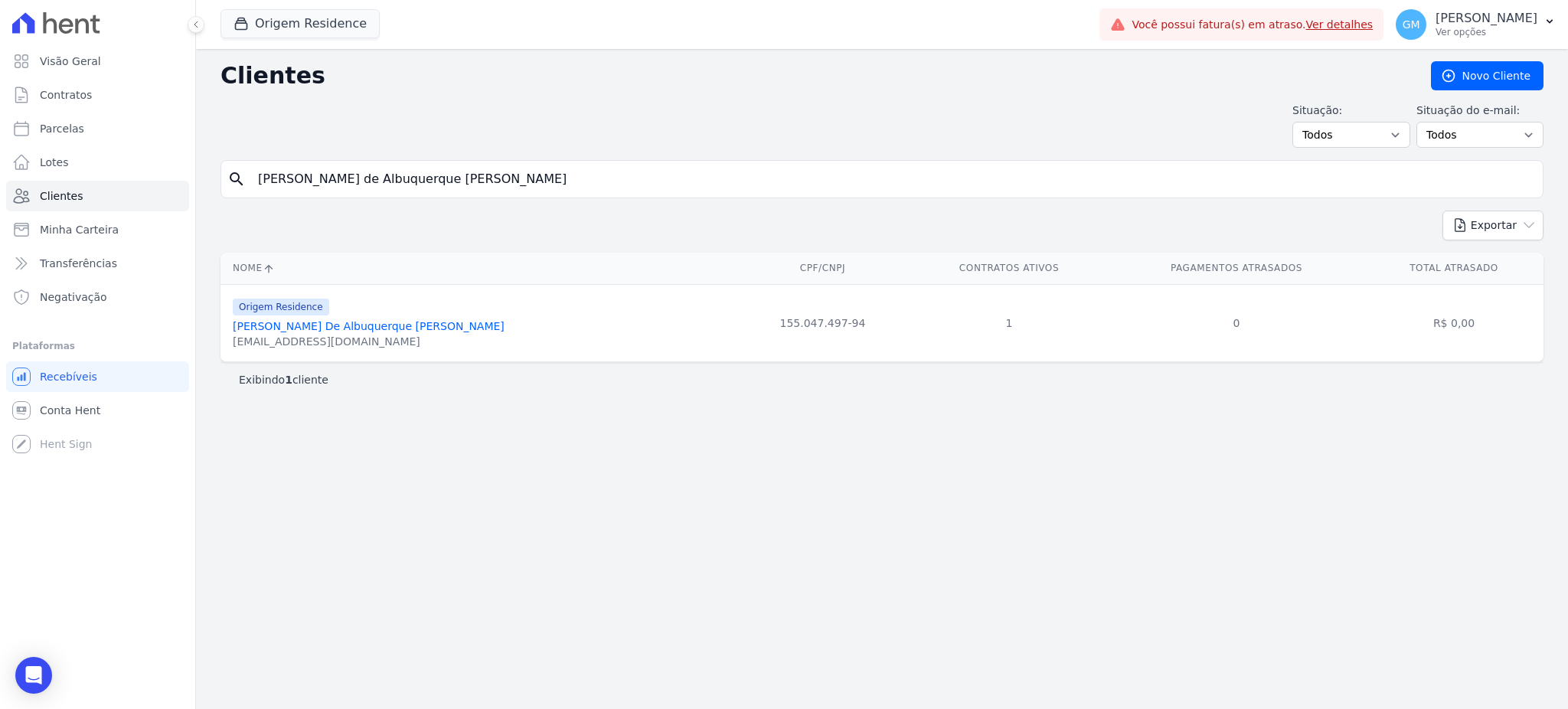
click at [386, 323] on link "Gabriel Arthur De Albuquerque Gonçalves" at bounding box center [368, 326] width 272 height 12
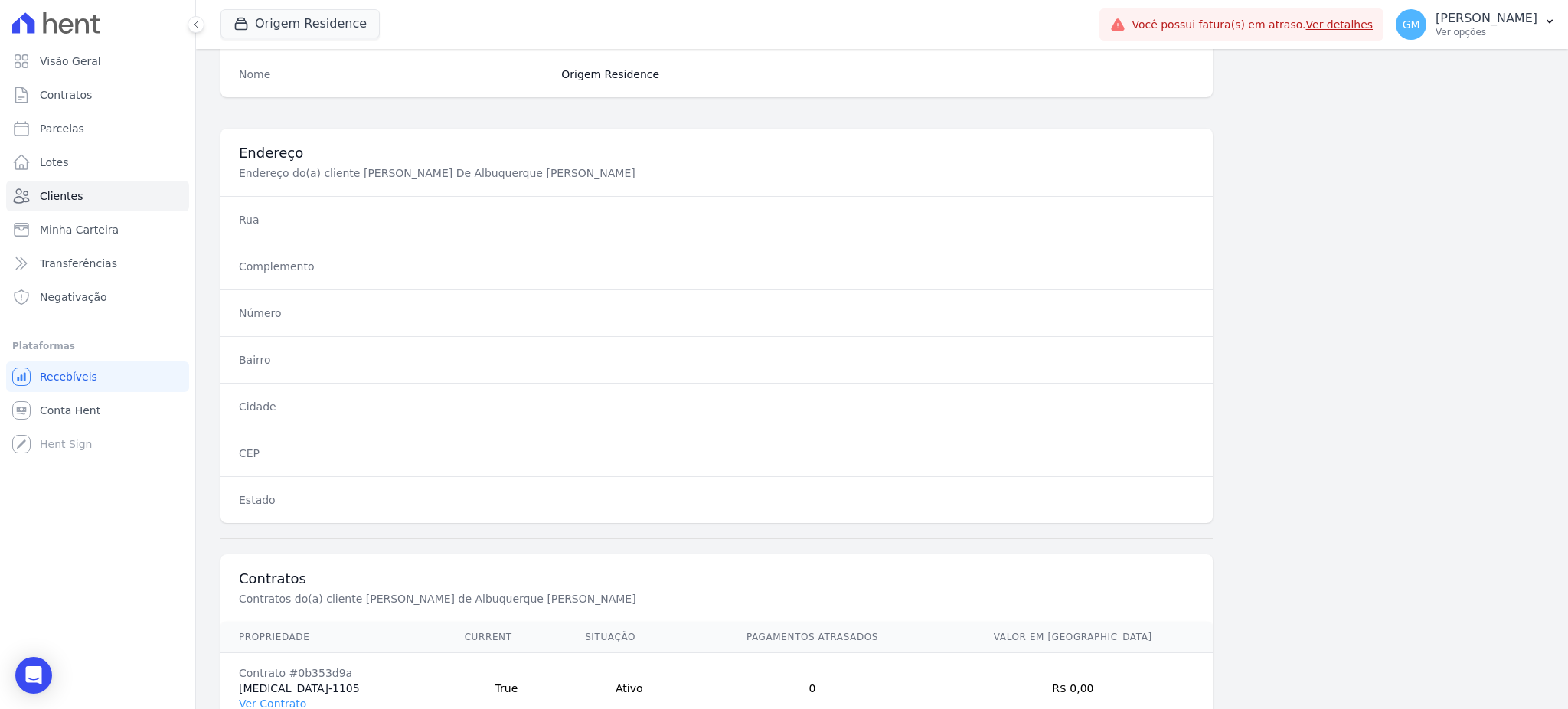
scroll to position [724, 0]
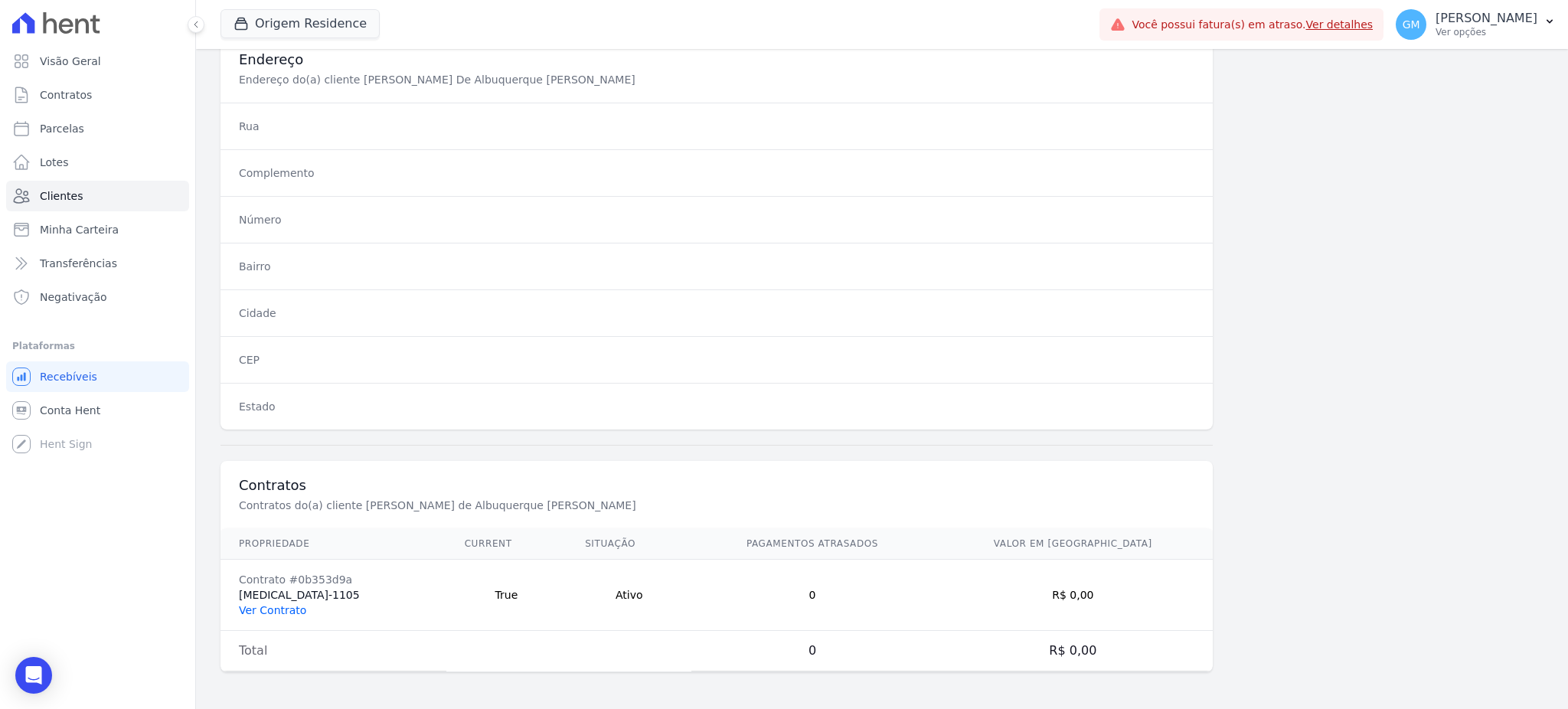
click at [276, 608] on link "Ver Contrato" at bounding box center [272, 609] width 68 height 12
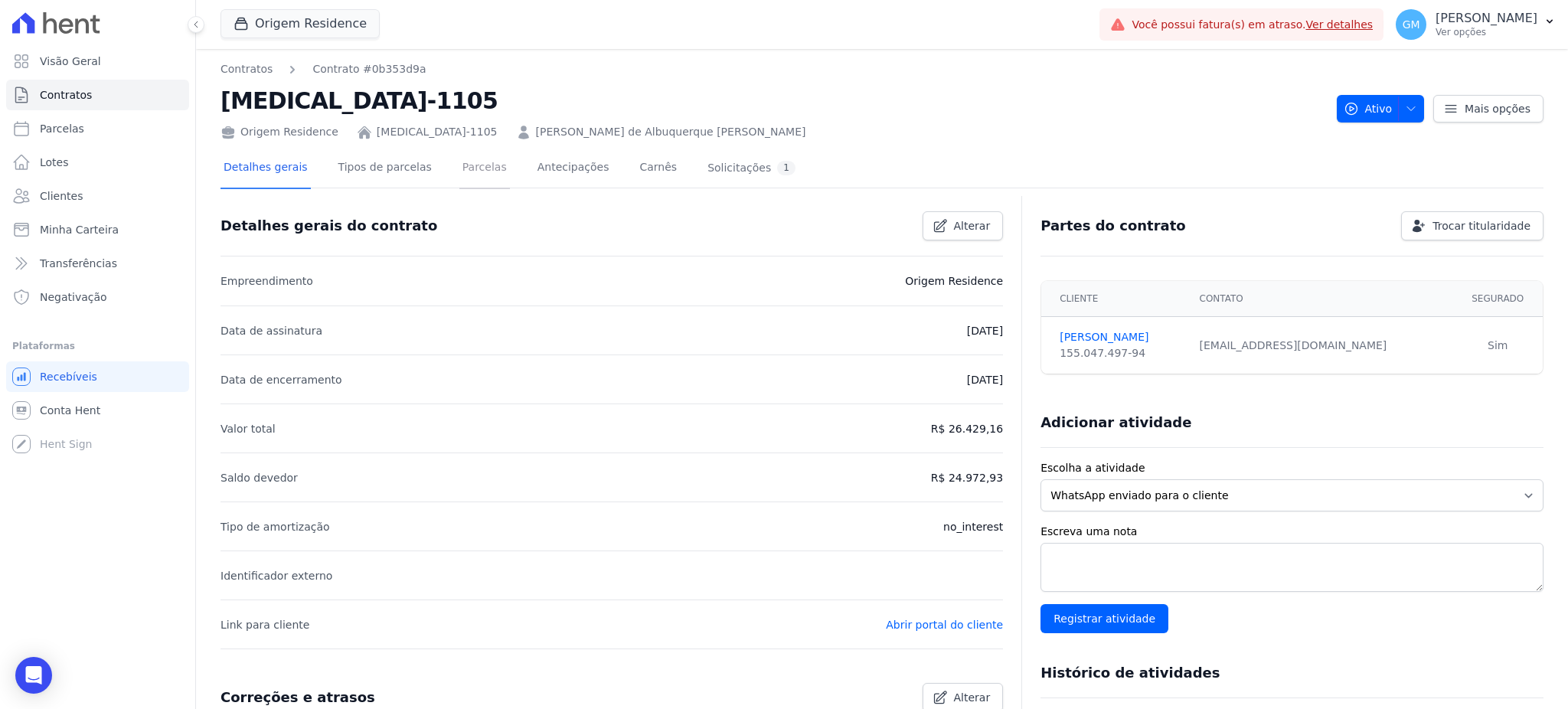
click at [461, 167] on link "Parcelas" at bounding box center [484, 168] width 50 height 41
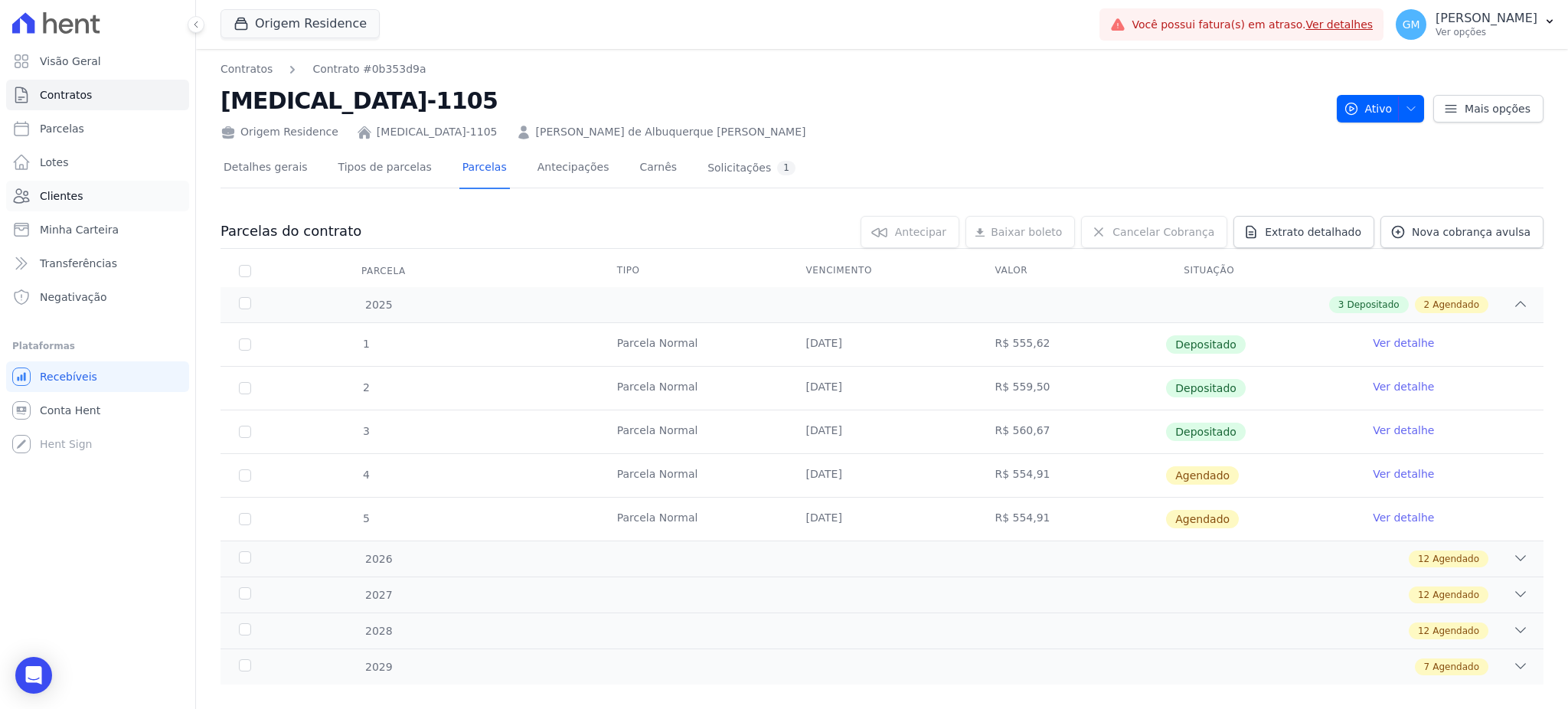
click at [104, 191] on link "Clientes" at bounding box center [98, 196] width 183 height 30
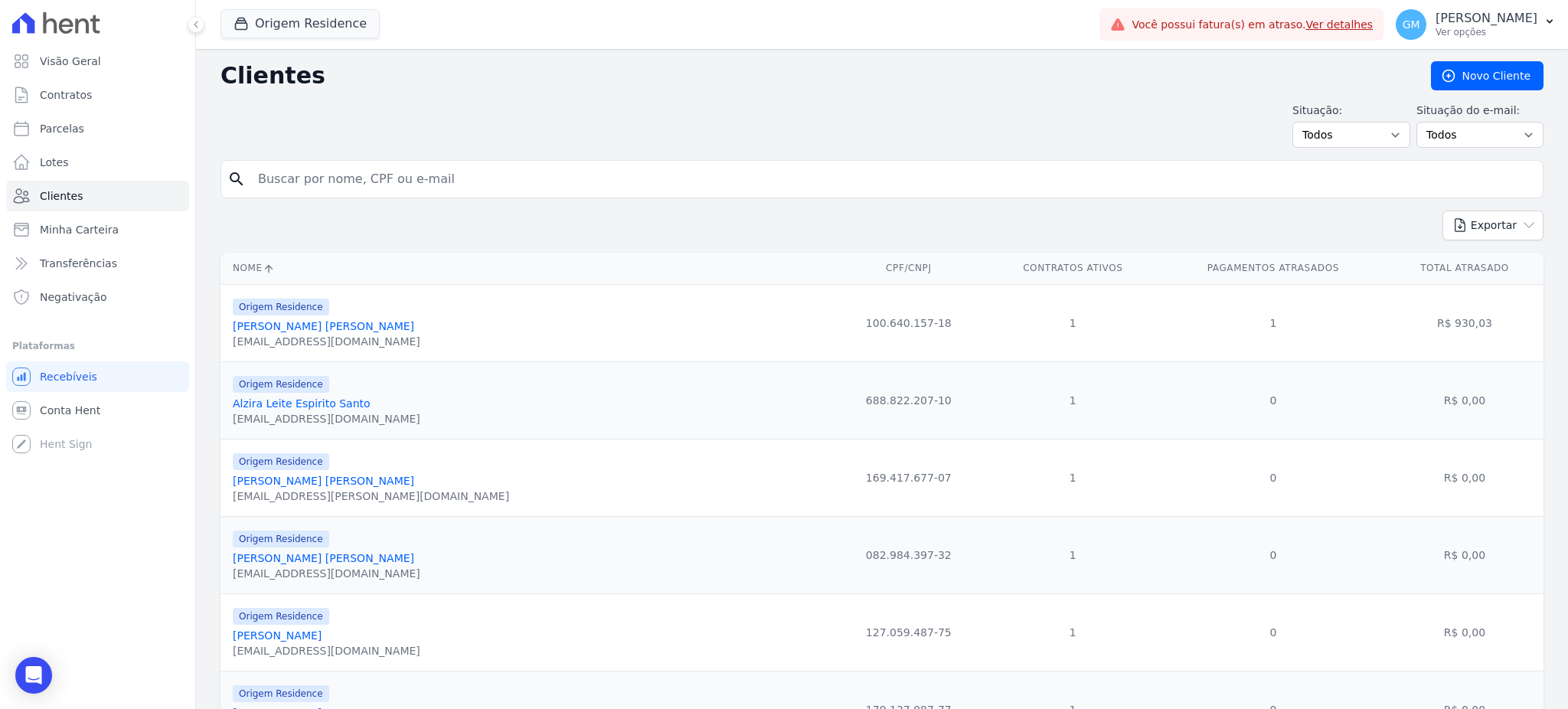
click at [314, 186] on input "search" at bounding box center [892, 179] width 1288 height 30
paste input "Lucas da Costa Pereira"
type input "Lucas da Costa Pereira"
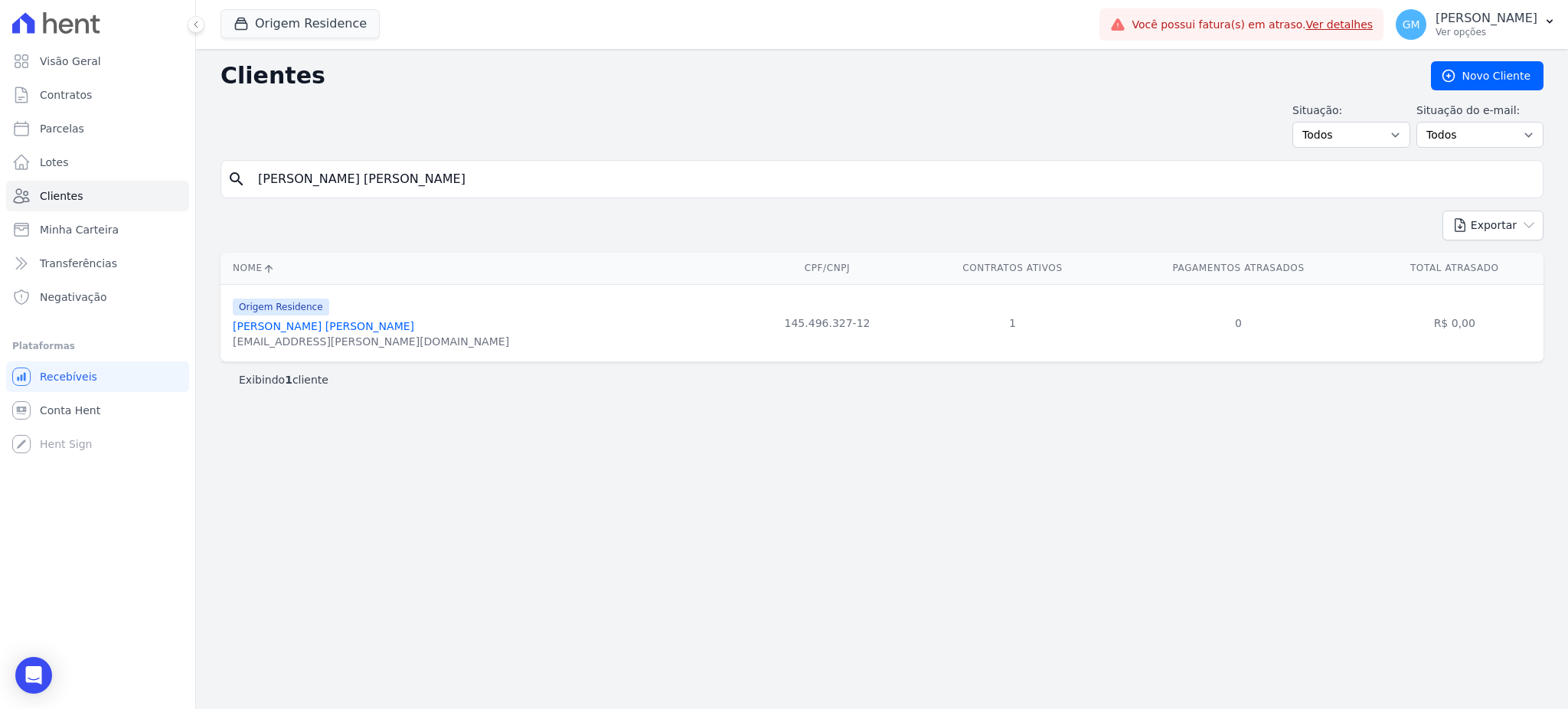
click at [316, 322] on link "Lucas Da Costa Pereira" at bounding box center [323, 326] width 182 height 12
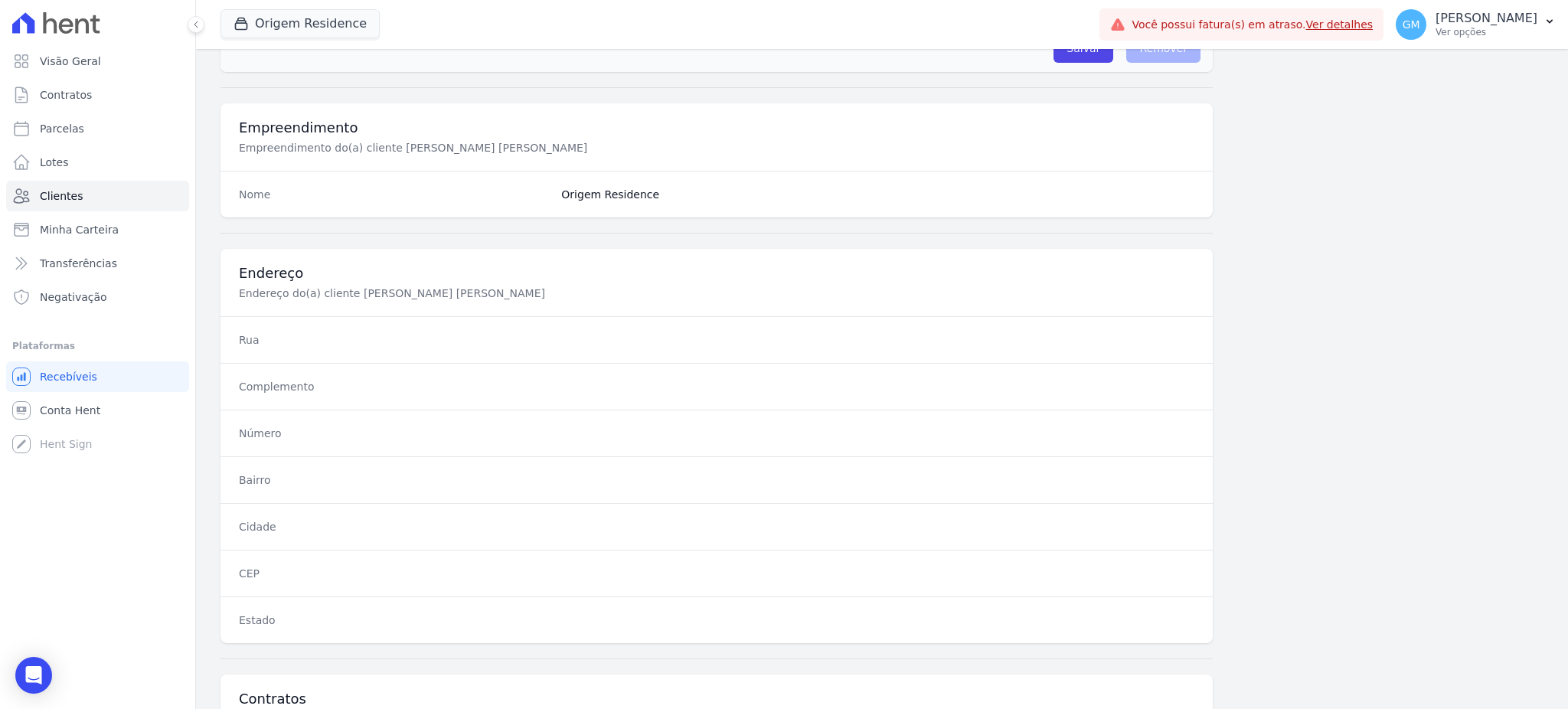
scroll to position [724, 0]
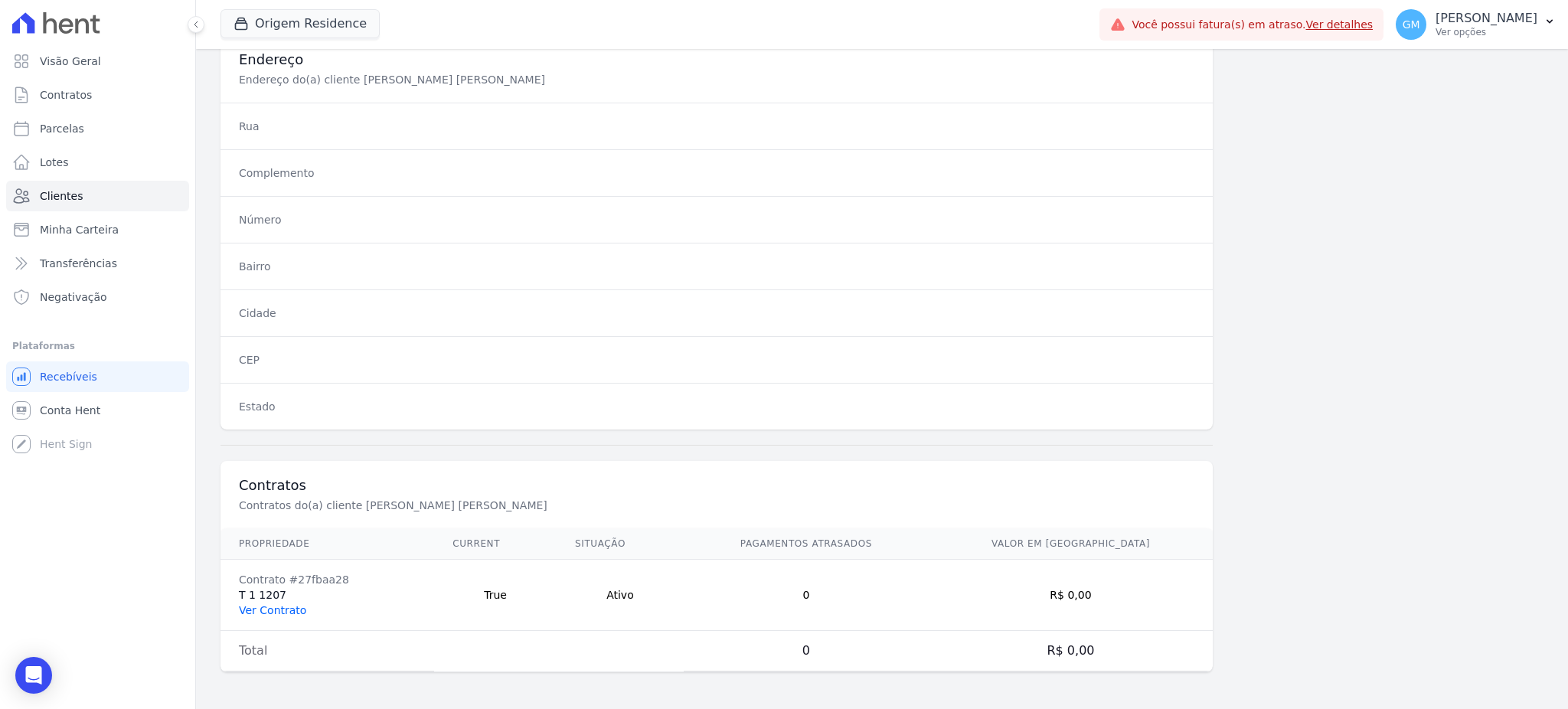
click at [297, 612] on link "Ver Contrato" at bounding box center [272, 609] width 68 height 12
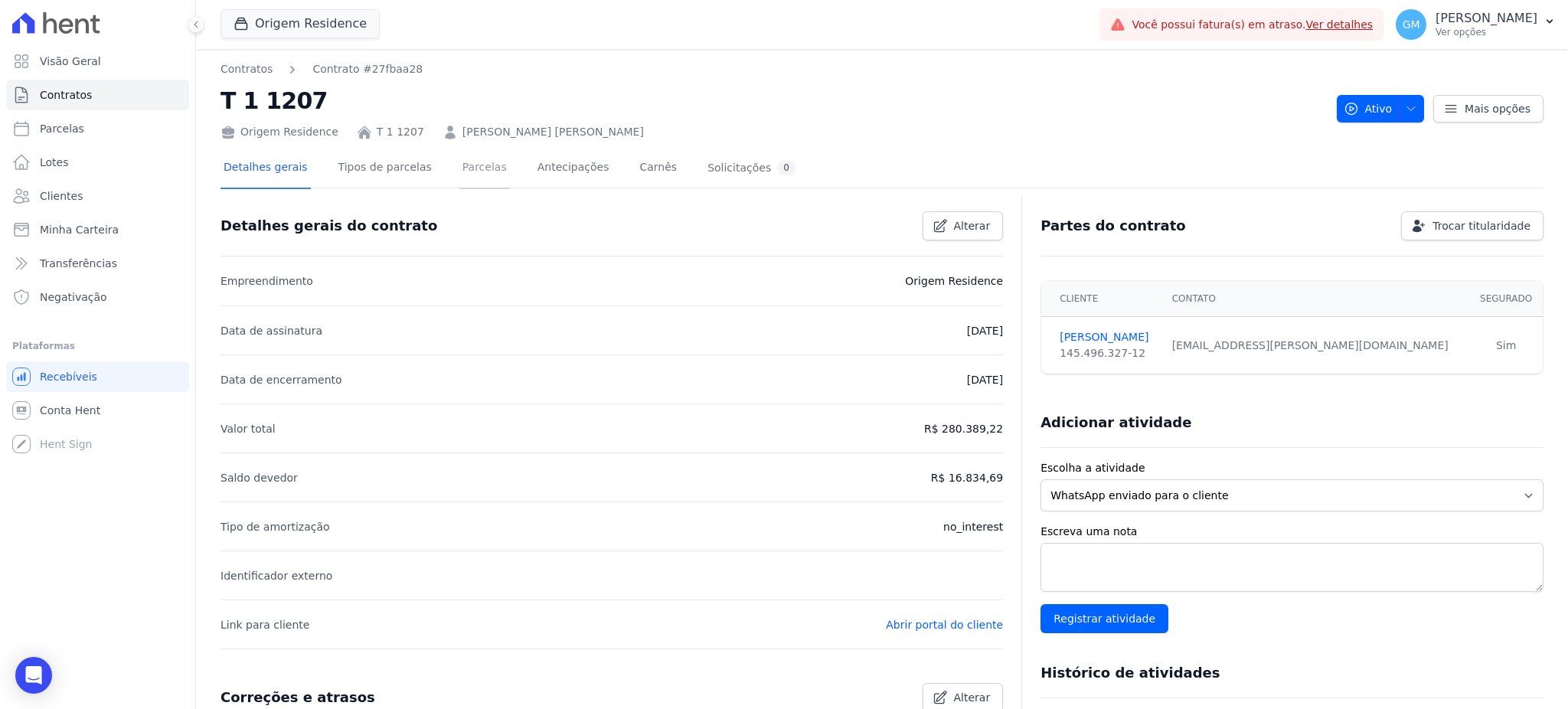
click at [471, 169] on link "Parcelas" at bounding box center [484, 168] width 50 height 41
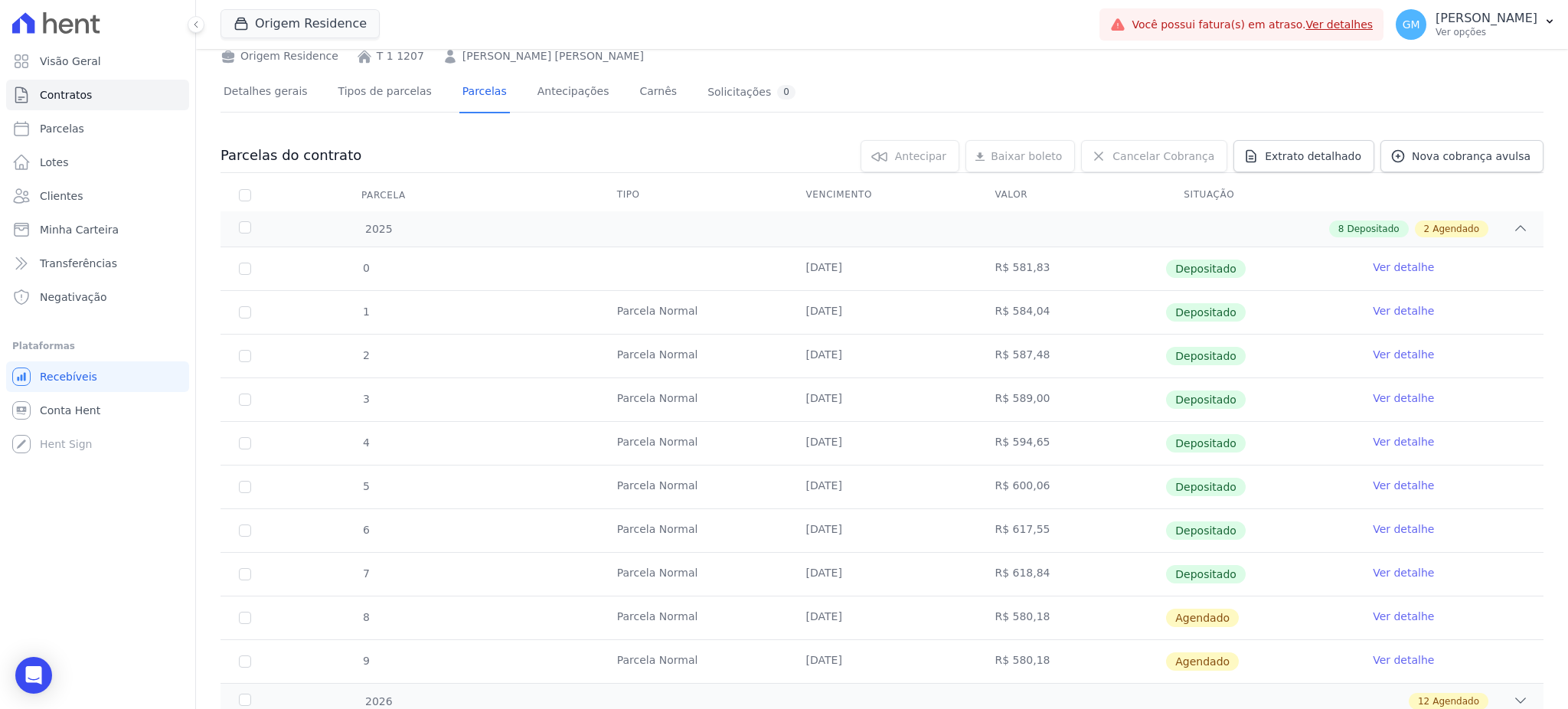
scroll to position [203, 0]
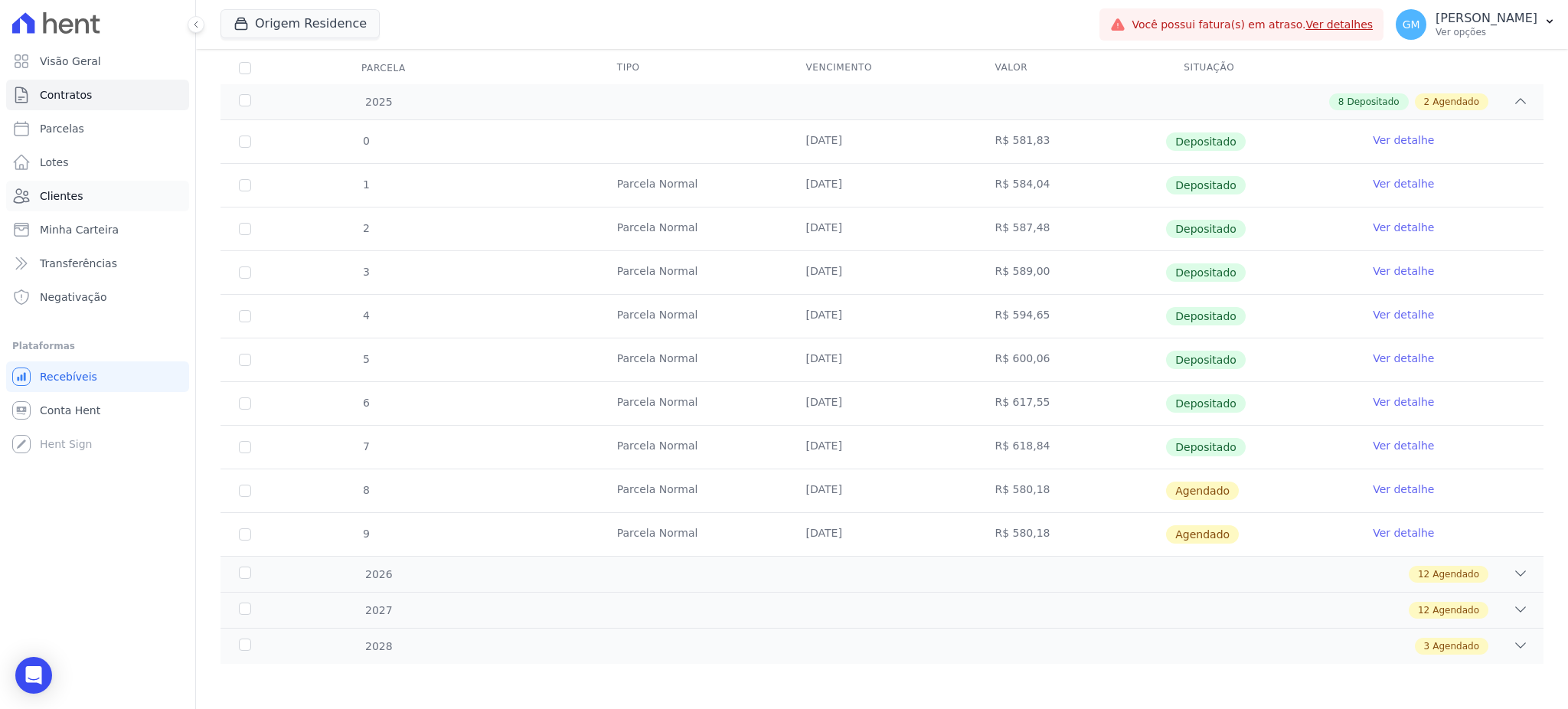
click at [108, 190] on link "Clientes" at bounding box center [98, 196] width 183 height 30
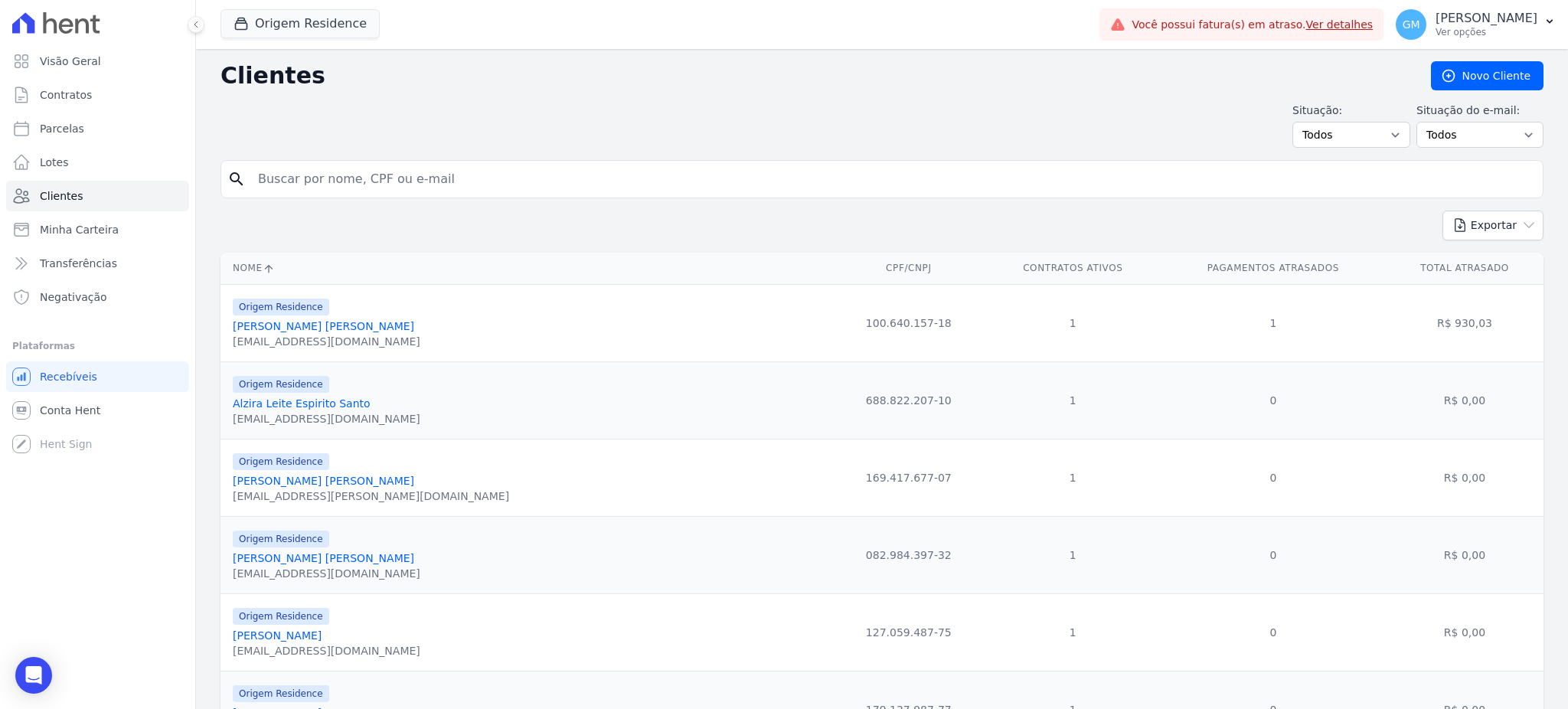
click at [284, 179] on input "search" at bounding box center [892, 179] width 1288 height 30
paste input "Ana Beatriz Novais de Araújo"
type input "Ana Beatriz Novais de Araújo"
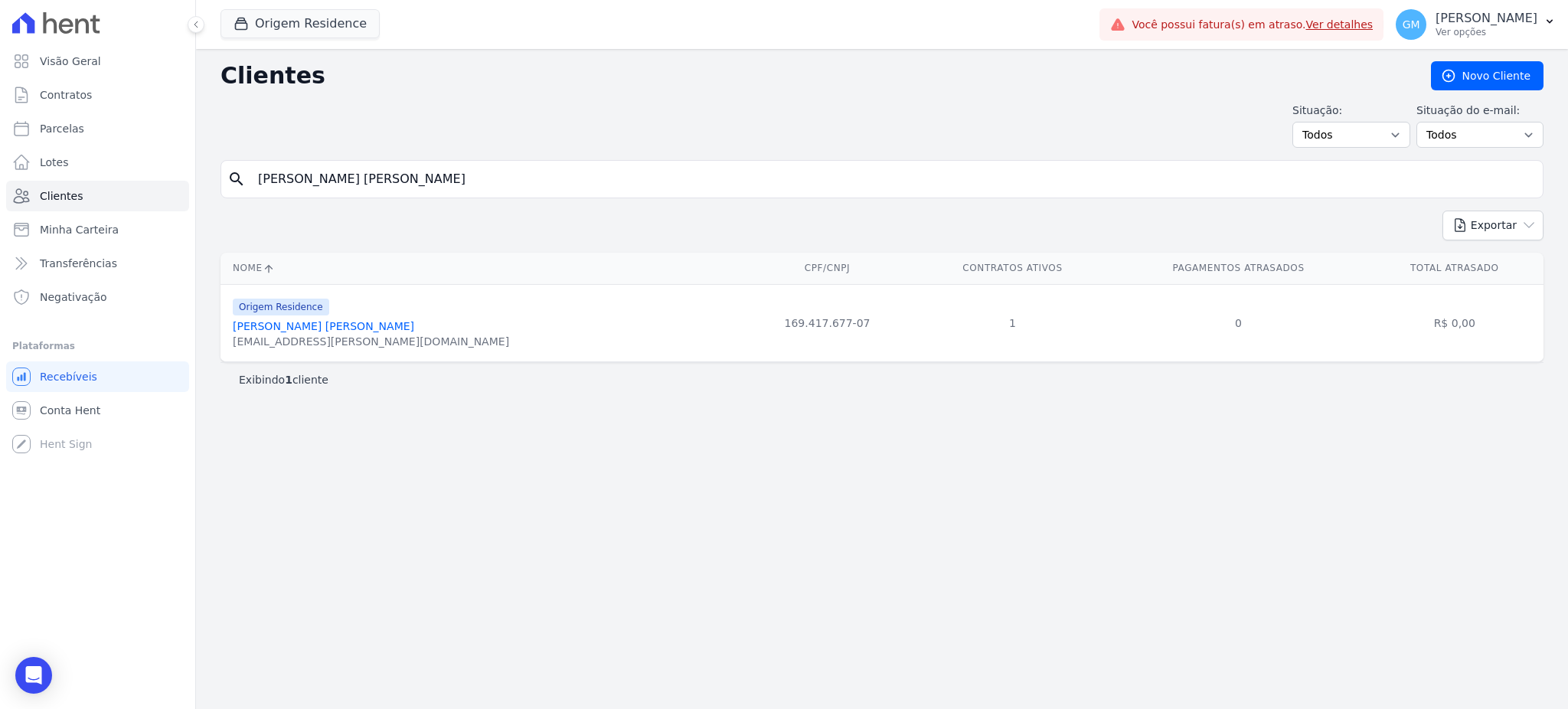
click at [338, 328] on link "Ana Beatriz Novais De Araújo" at bounding box center [323, 326] width 182 height 12
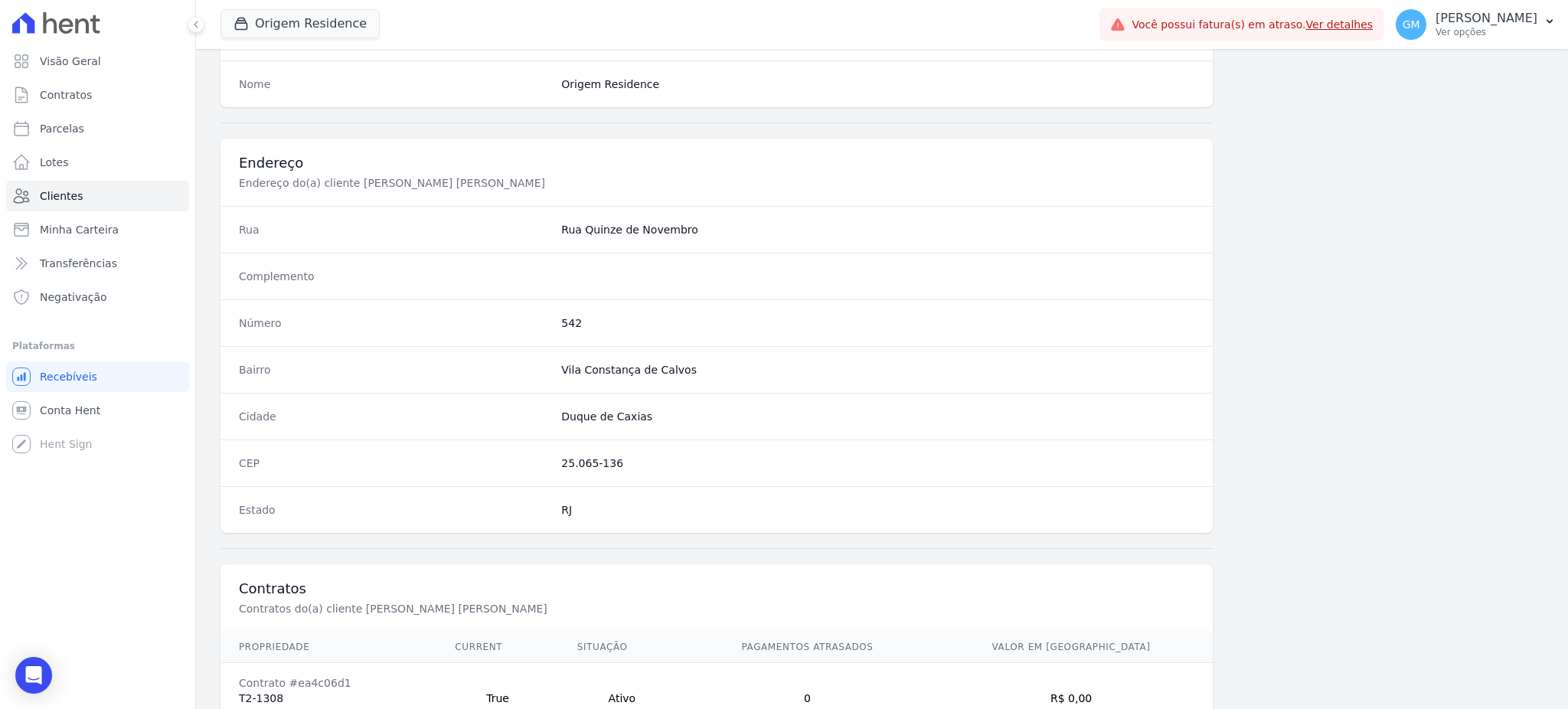
scroll to position [724, 0]
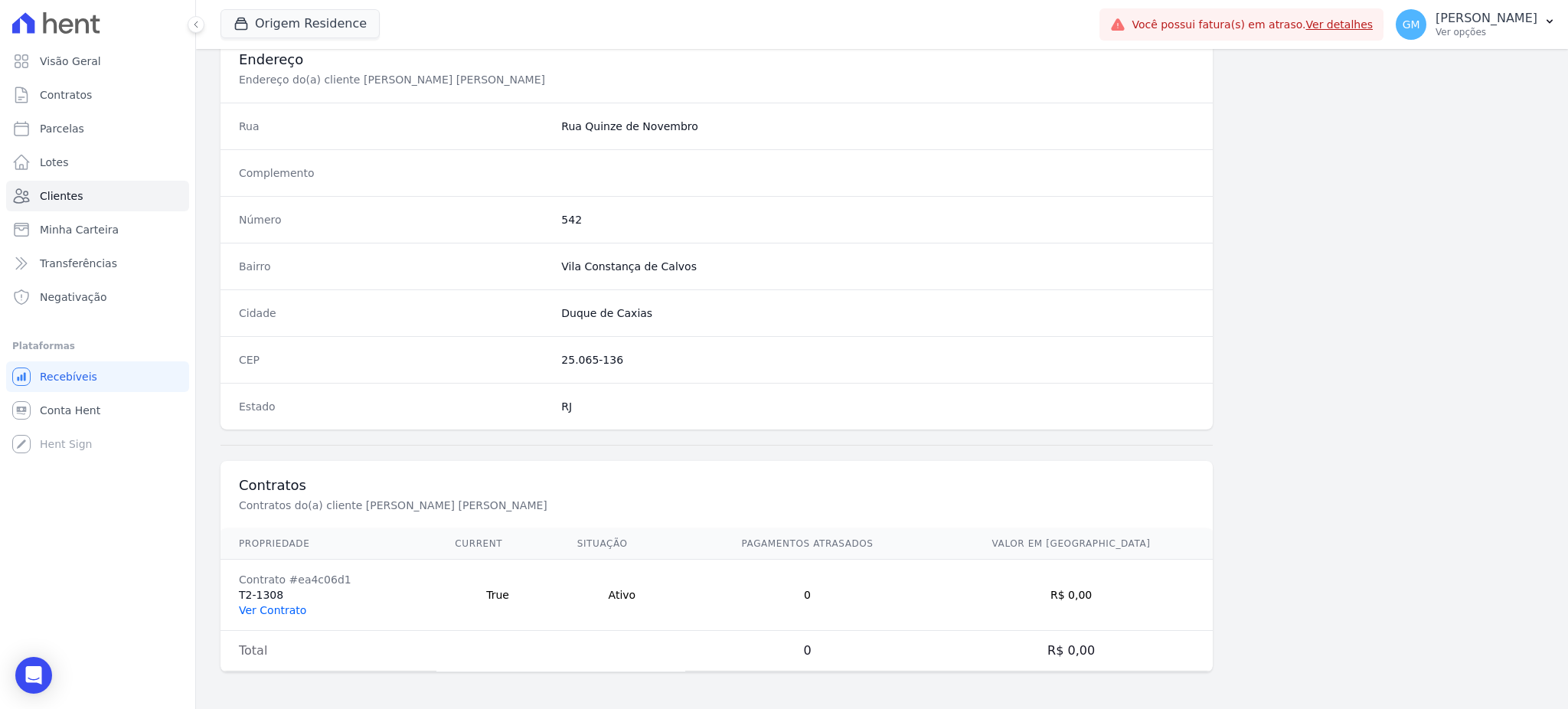
click at [296, 608] on link "Ver Contrato" at bounding box center [272, 609] width 68 height 12
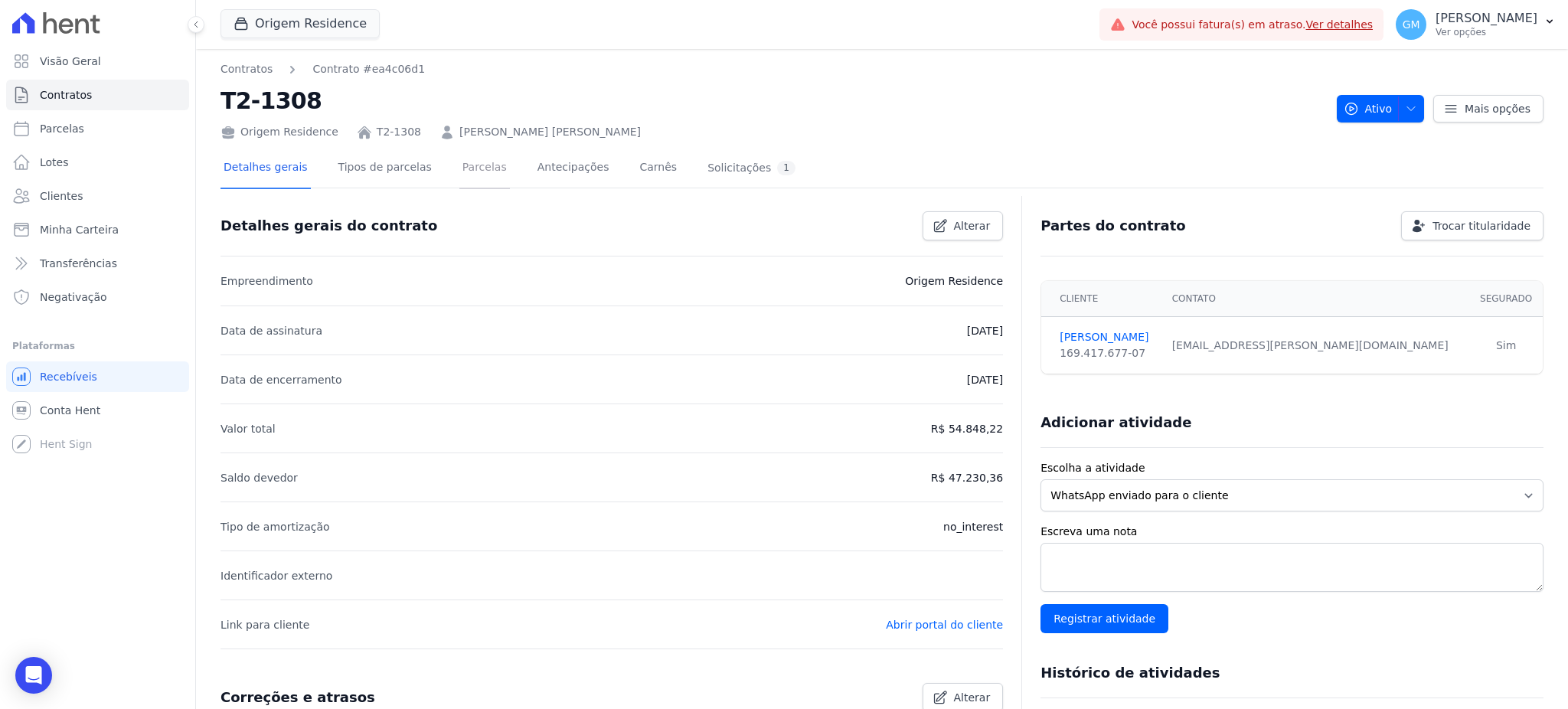
click at [470, 163] on link "Parcelas" at bounding box center [484, 168] width 50 height 41
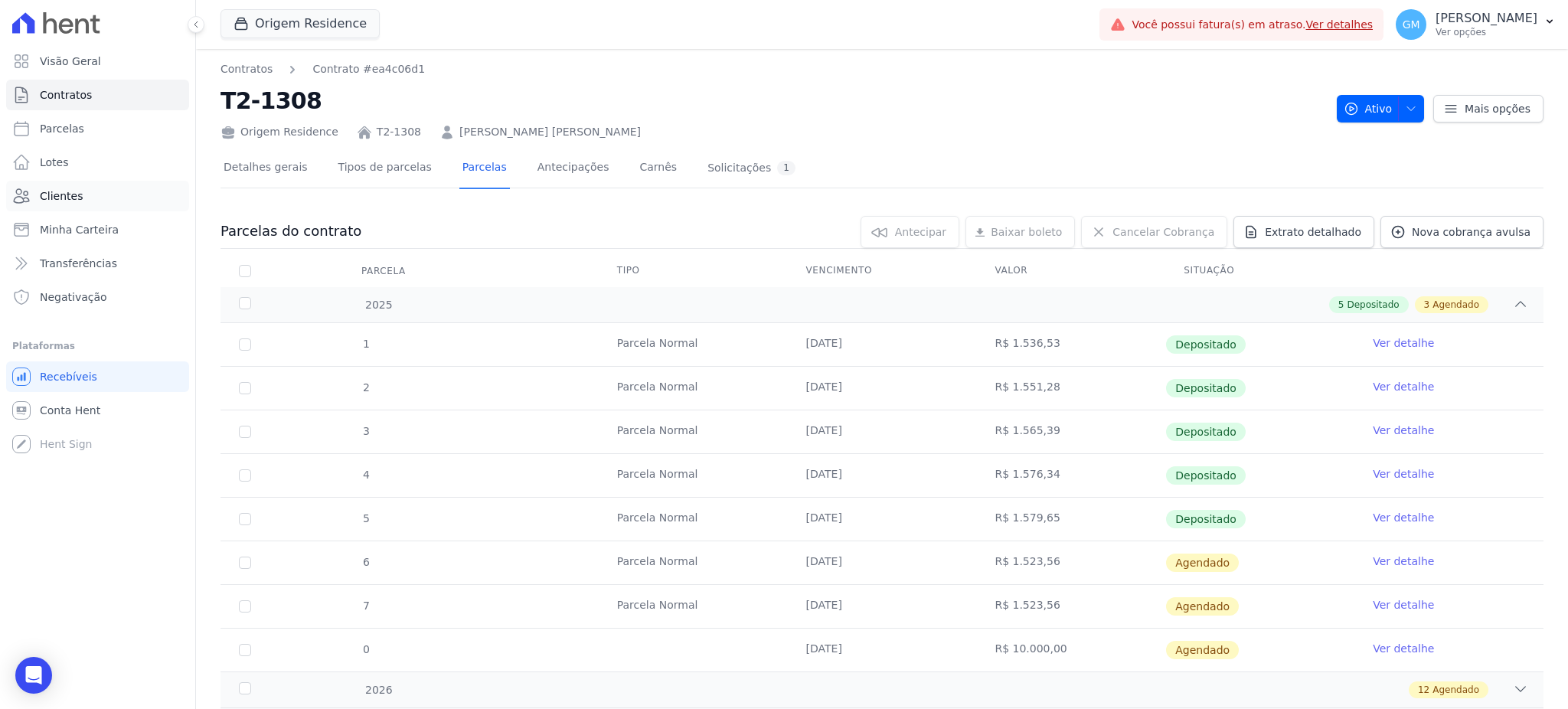
click at [70, 202] on span "Clientes" at bounding box center [61, 195] width 43 height 15
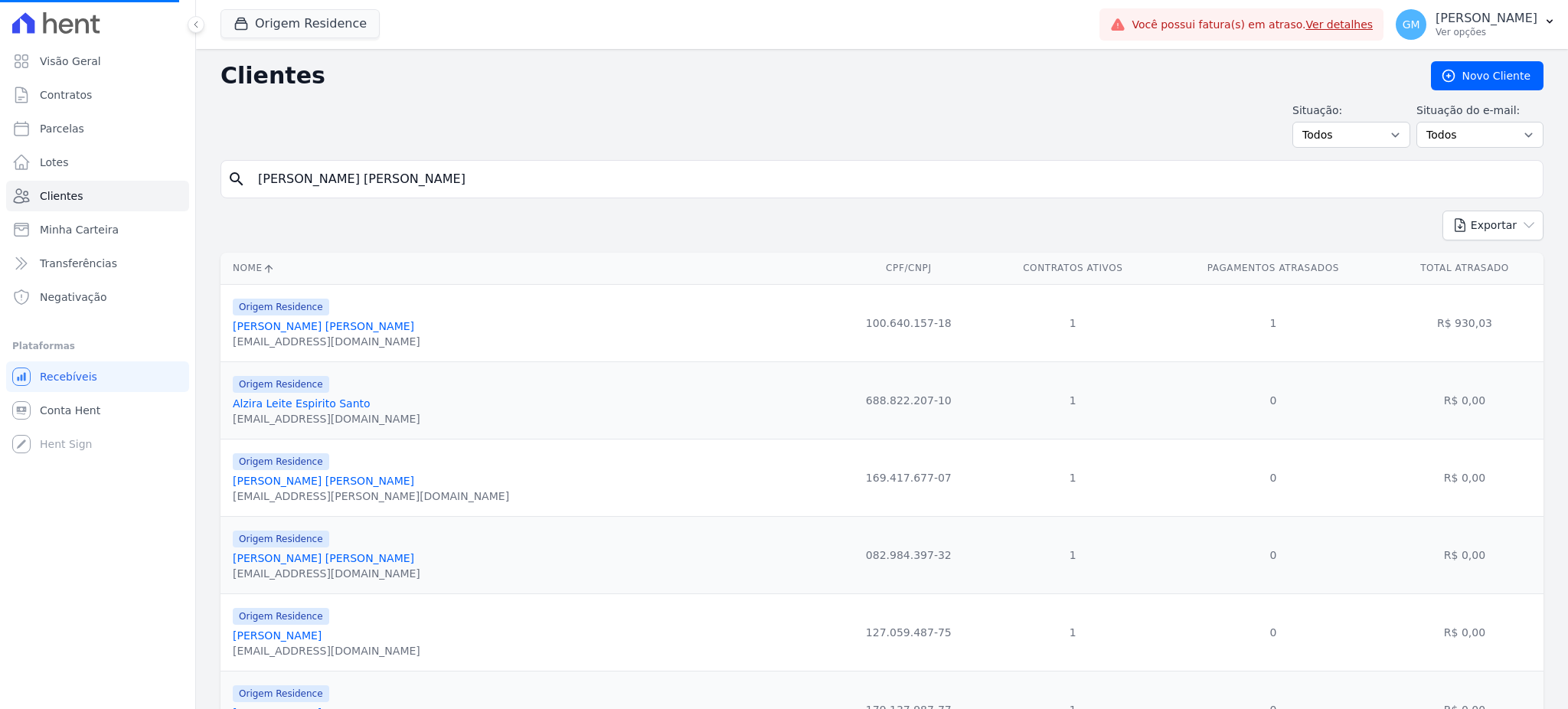
click at [331, 179] on input "Ana Beatriz Novais de Araújo" at bounding box center [892, 179] width 1288 height 30
click at [331, 179] on input "search" at bounding box center [892, 179] width 1288 height 30
paste input "Washington Andre Freitas de Souza"
type input "Washington Andre Freitas de Souza"
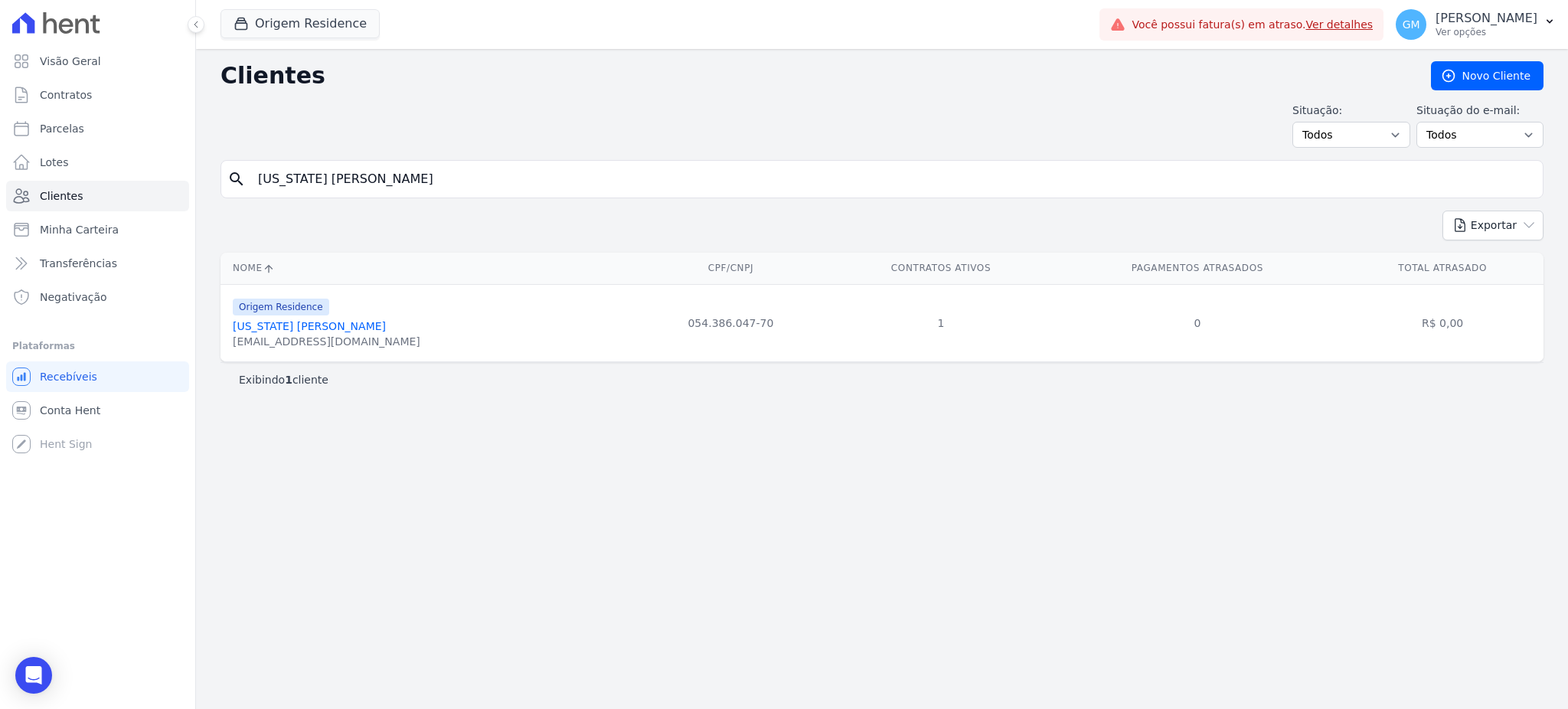
click at [386, 328] on link "Washington Andre Freitas De Souza" at bounding box center [309, 326] width 153 height 12
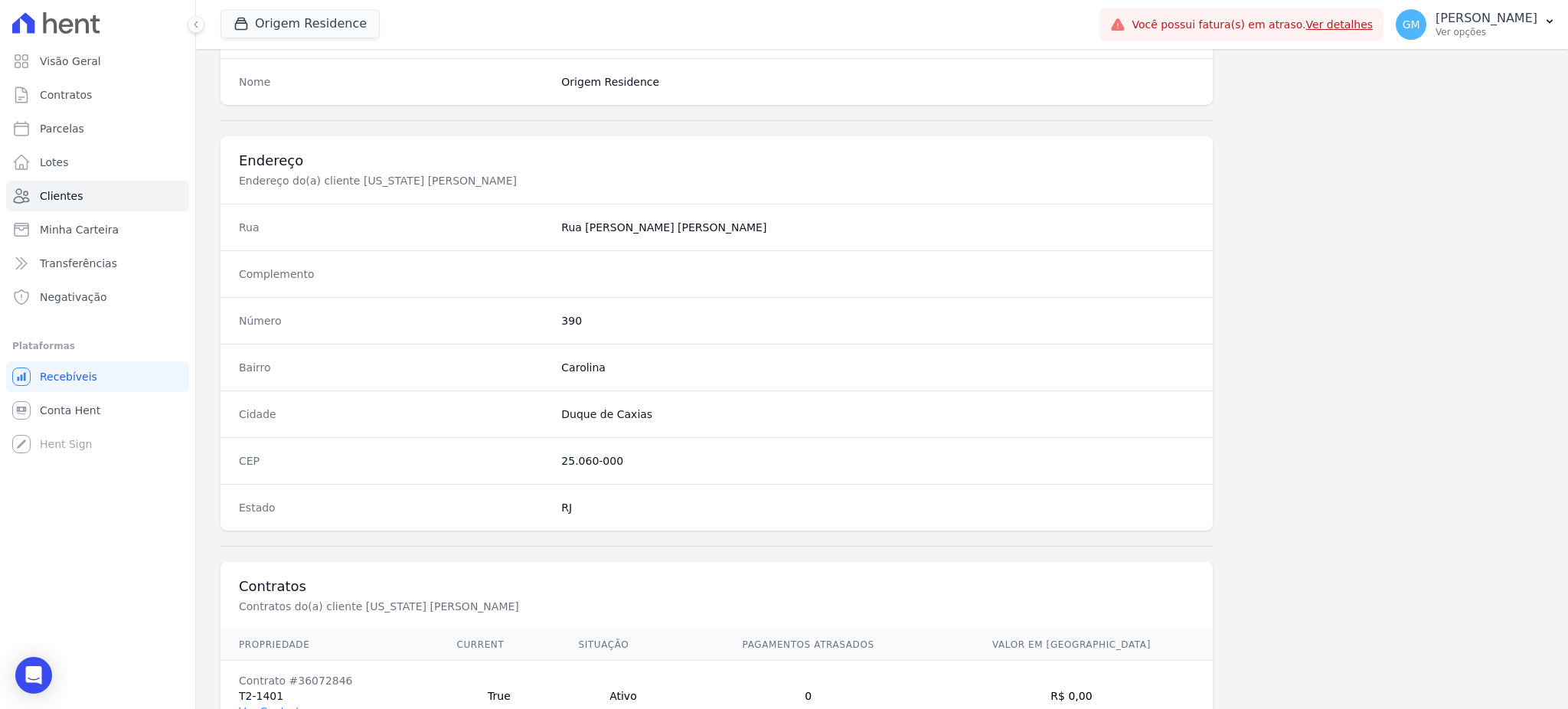
scroll to position [724, 0]
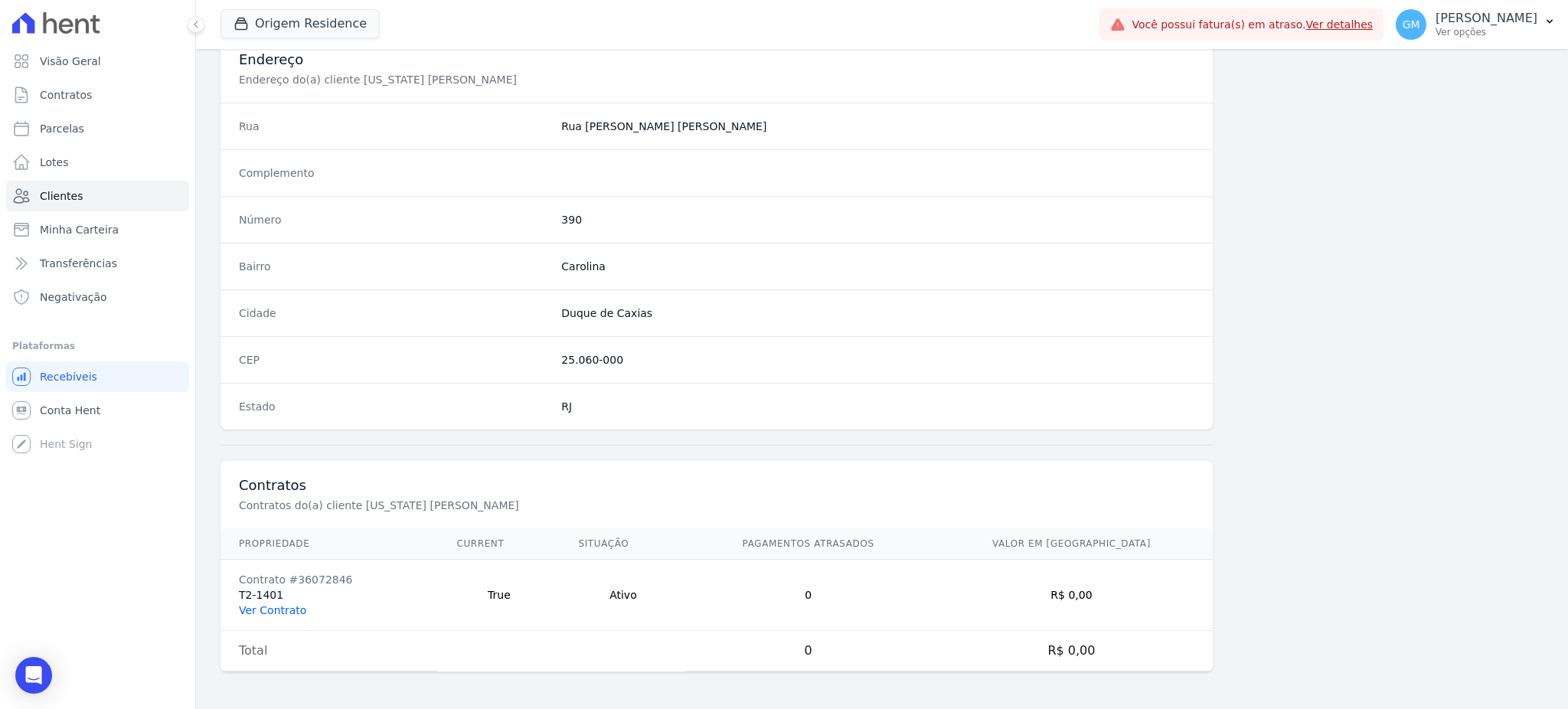
click at [291, 615] on link "Ver Contrato" at bounding box center [272, 609] width 68 height 12
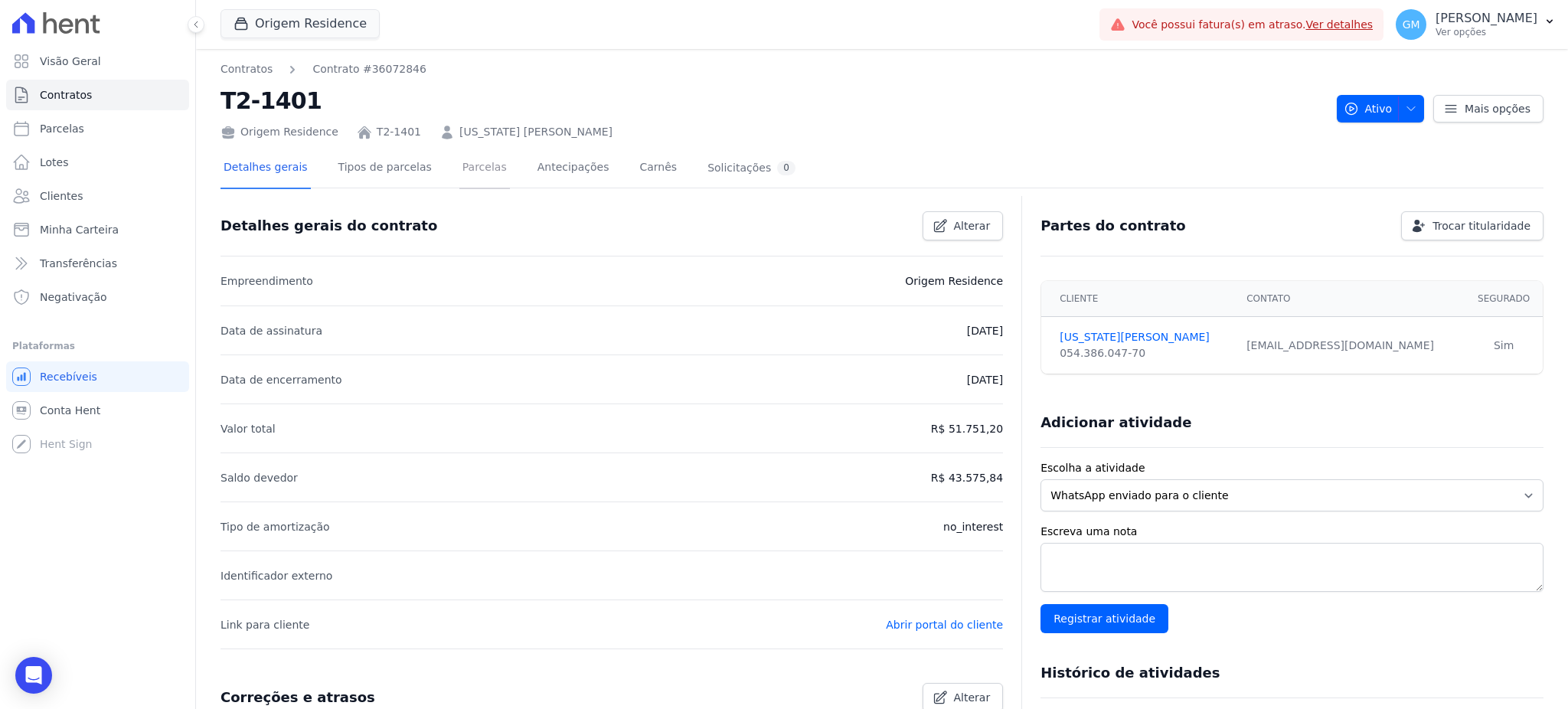
click at [461, 174] on link "Parcelas" at bounding box center [484, 168] width 50 height 41
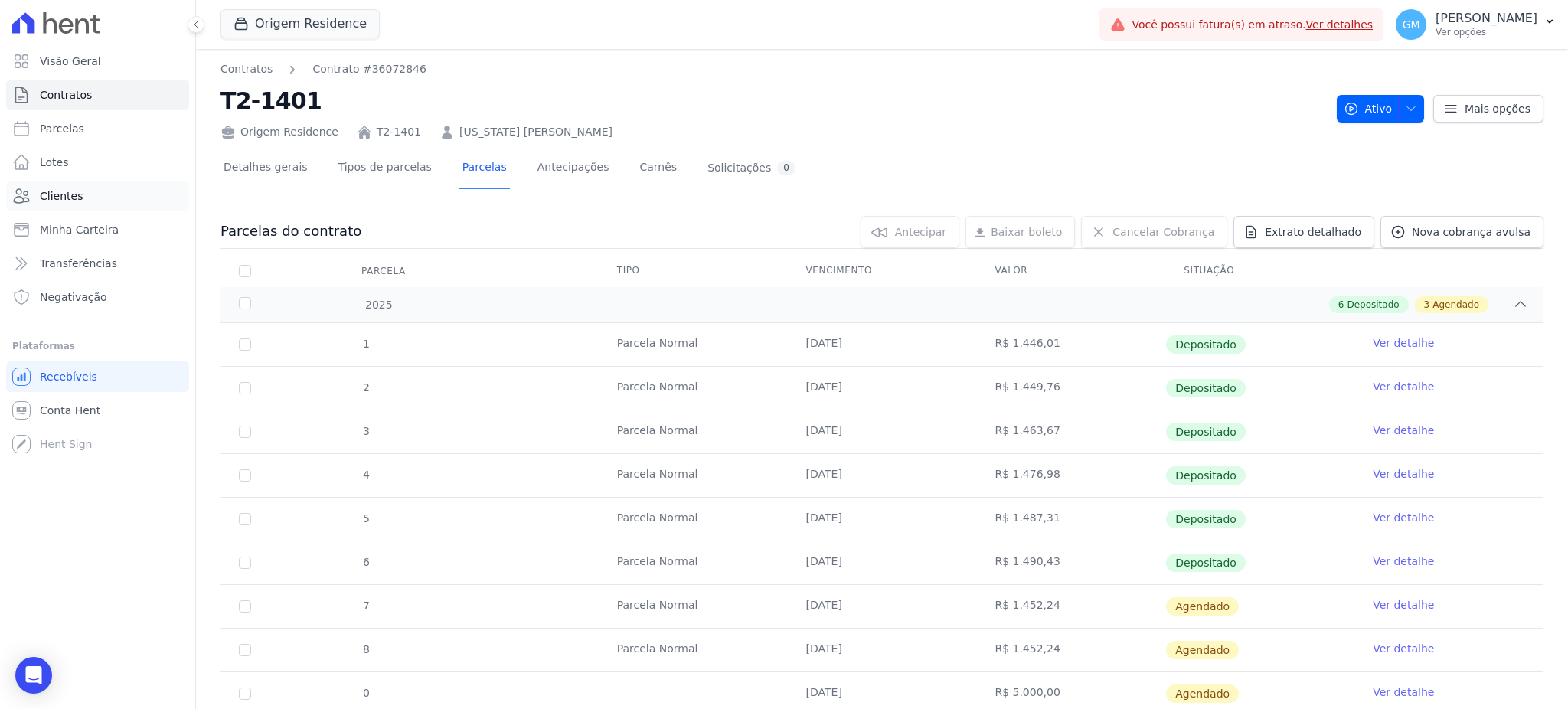
click at [52, 201] on span "Clientes" at bounding box center [61, 195] width 43 height 15
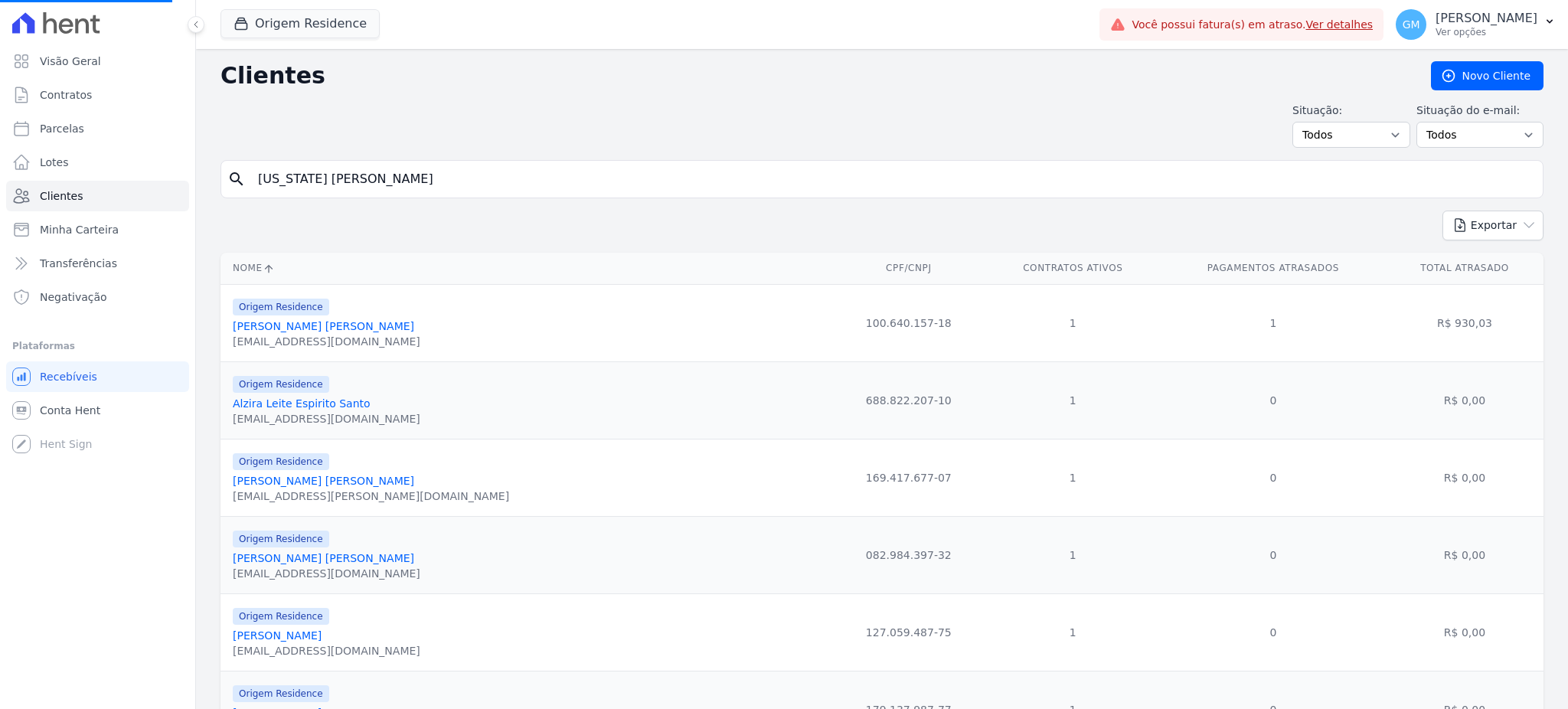
click at [324, 185] on input "Washington Andre Freitas de Souza" at bounding box center [892, 179] width 1288 height 30
click at [361, 178] on input "search" at bounding box center [892, 179] width 1288 height 30
paste input "Ana Paula Lopes da Conceição"
type input "Ana Paula Lopes da Conceição"
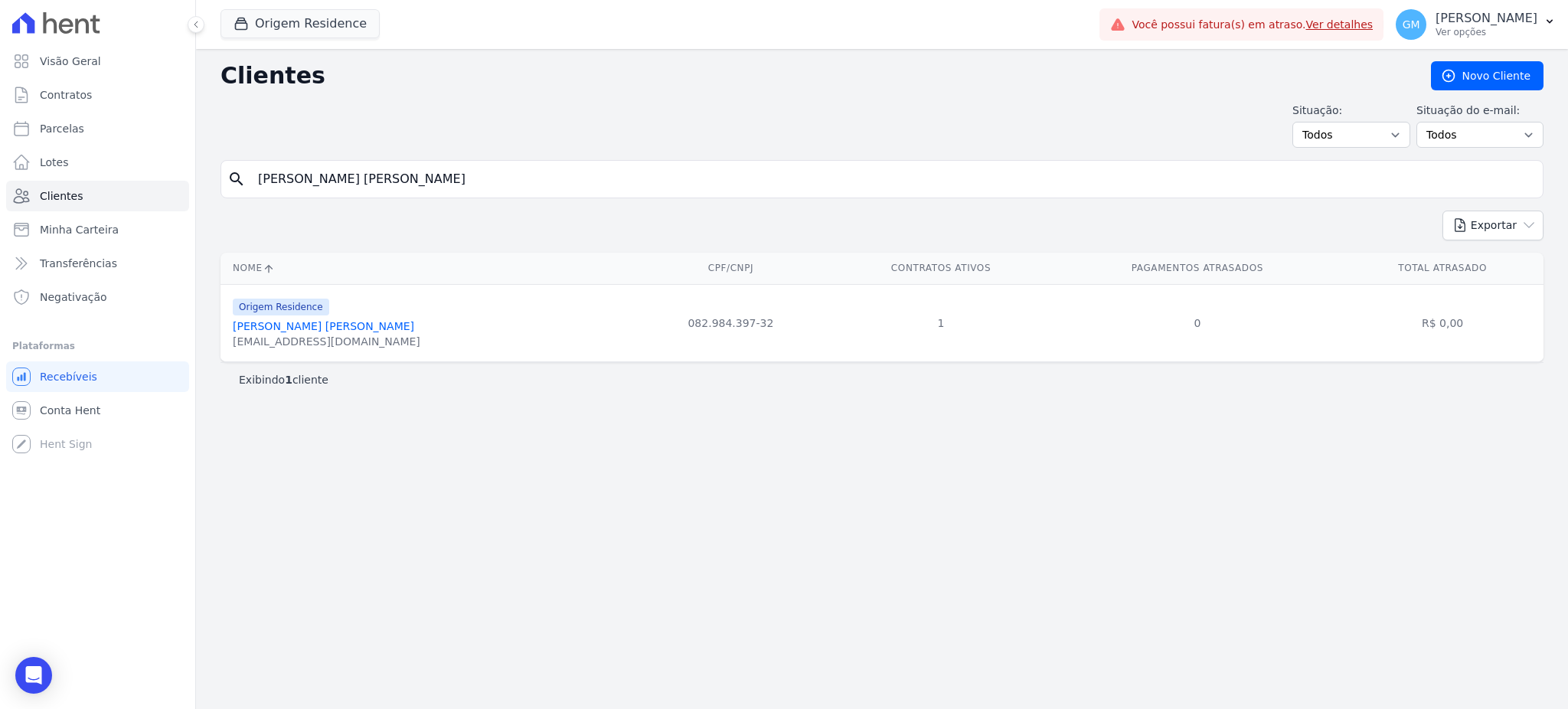
click at [359, 330] on link "Ana Paula Lopes Da Conceição" at bounding box center [323, 326] width 182 height 12
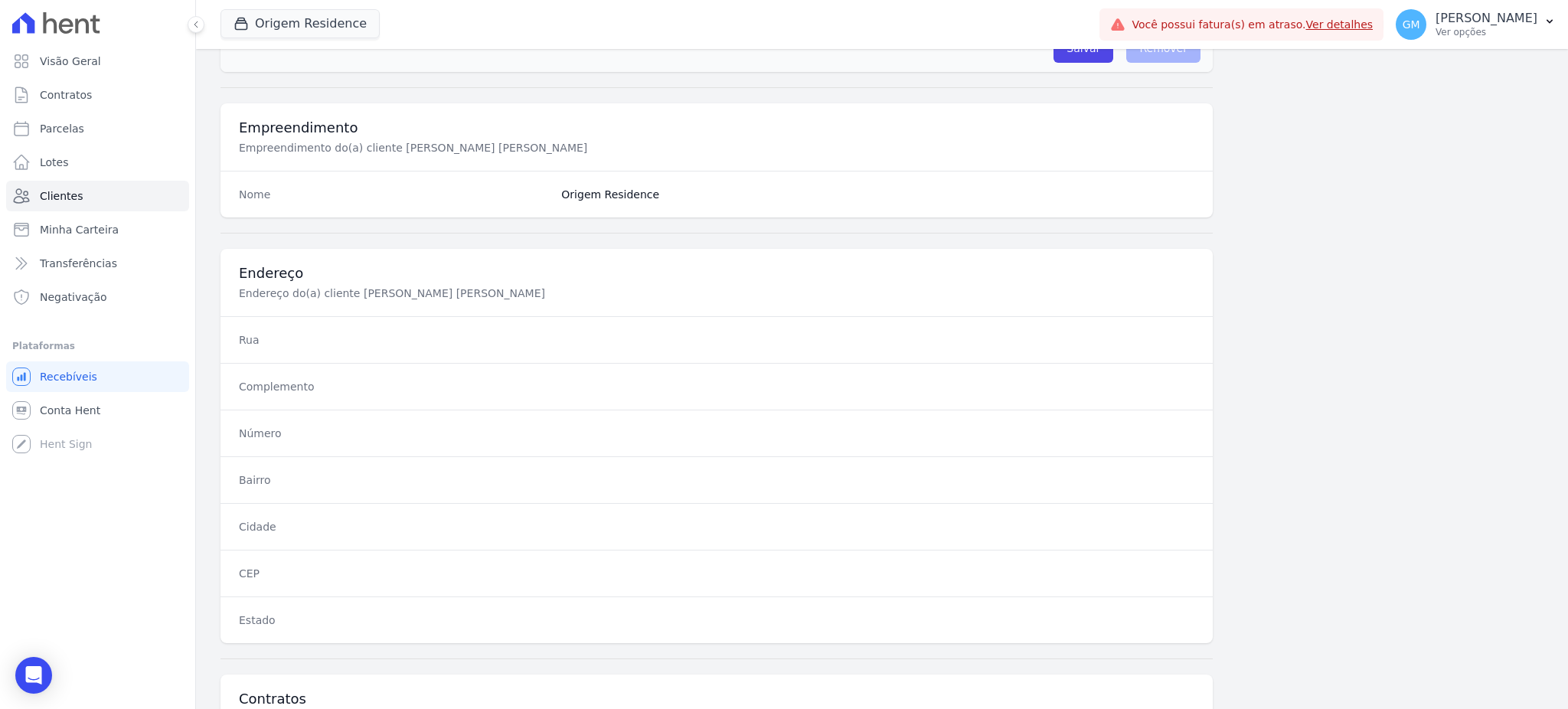
scroll to position [724, 0]
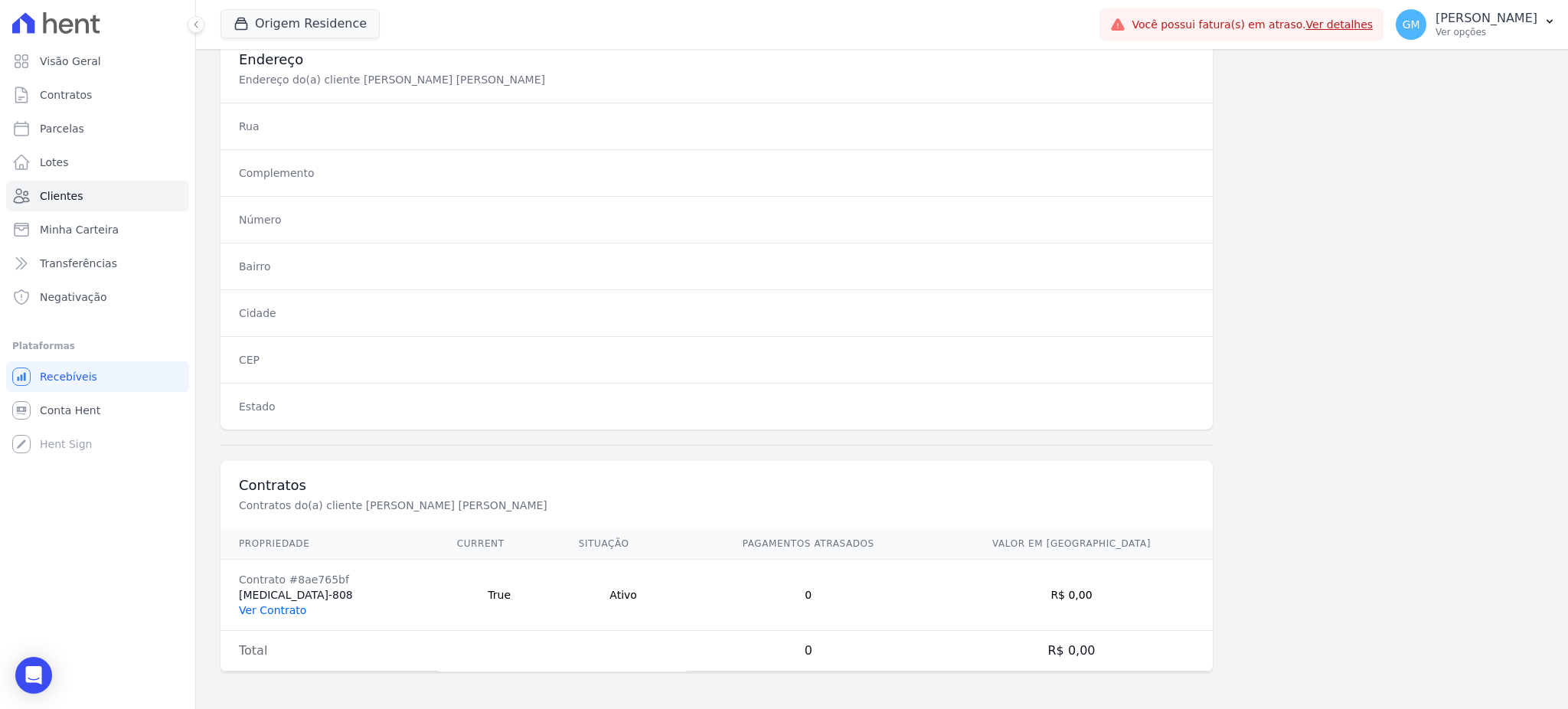
click at [284, 607] on link "Ver Contrato" at bounding box center [272, 609] width 68 height 12
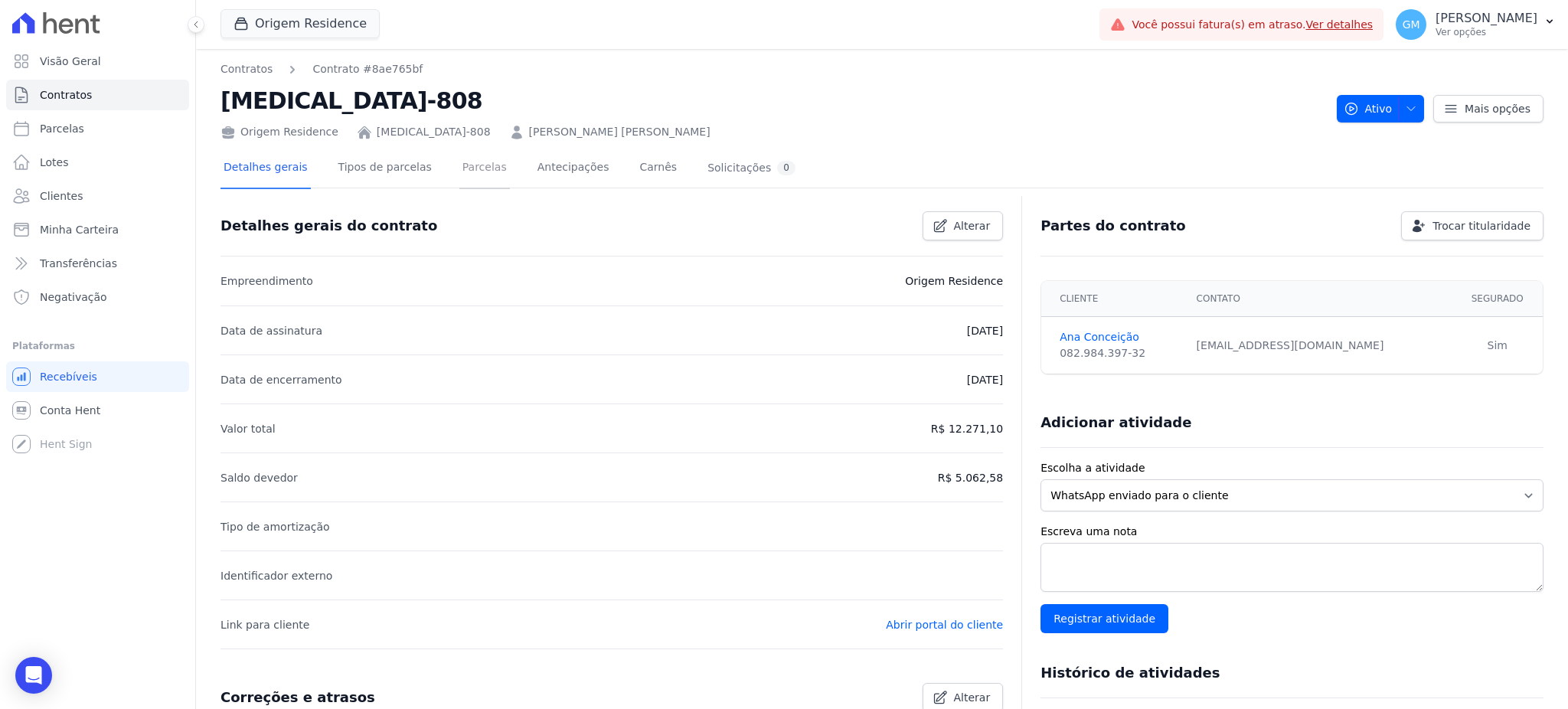
click at [459, 167] on link "Parcelas" at bounding box center [484, 168] width 50 height 41
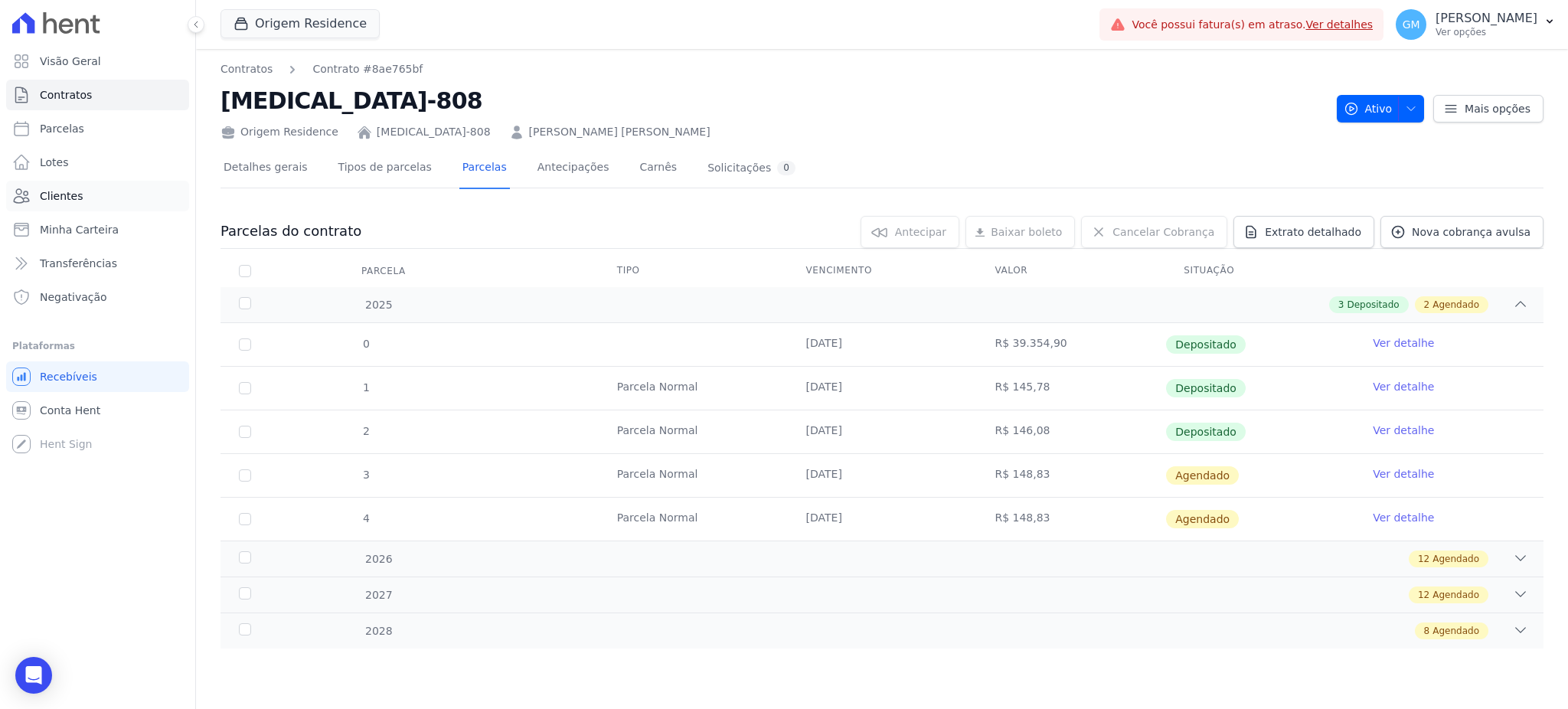
click at [86, 187] on link "Clientes" at bounding box center [98, 196] width 183 height 30
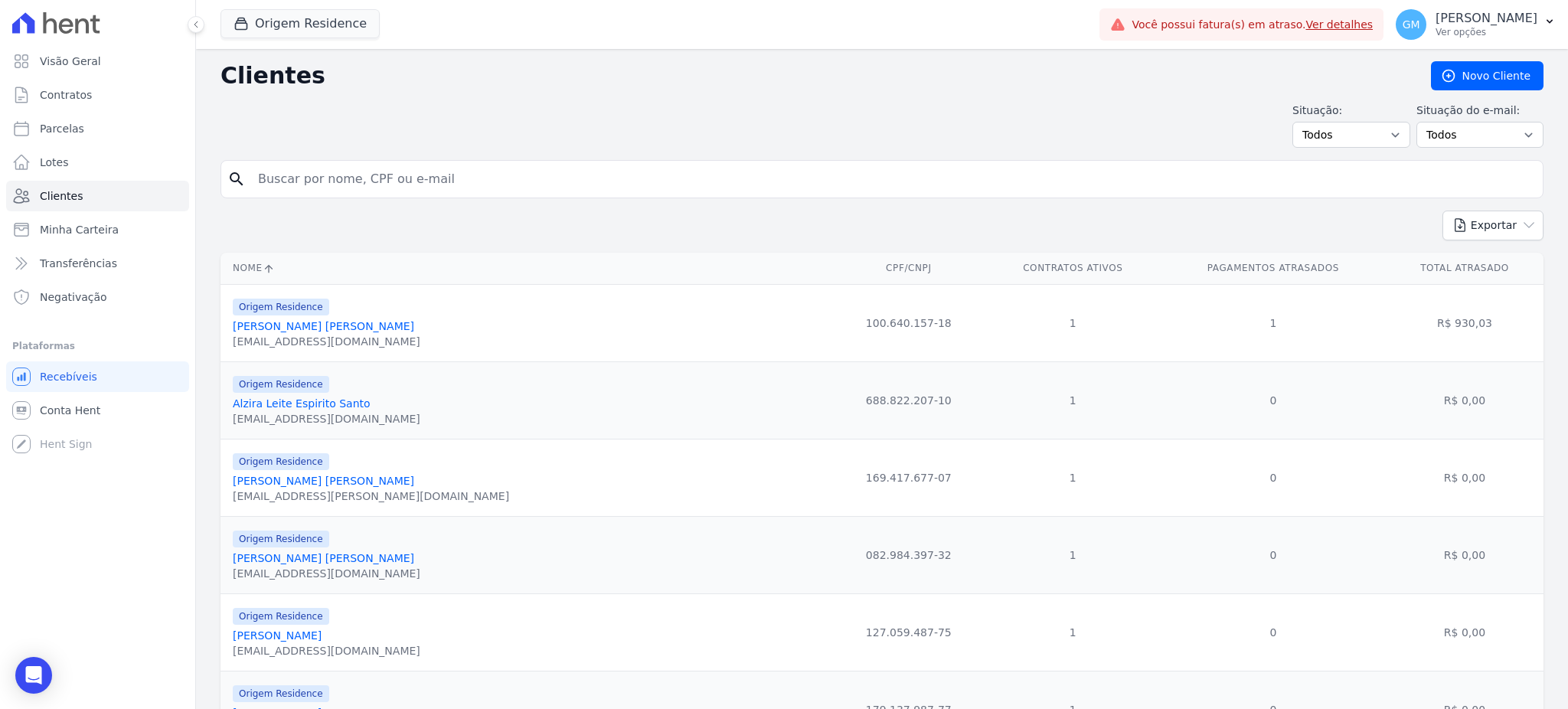
click at [302, 177] on input "search" at bounding box center [892, 179] width 1288 height 30
paste input "Renato da Silva Souza"
type input "Renato da Silva Souza"
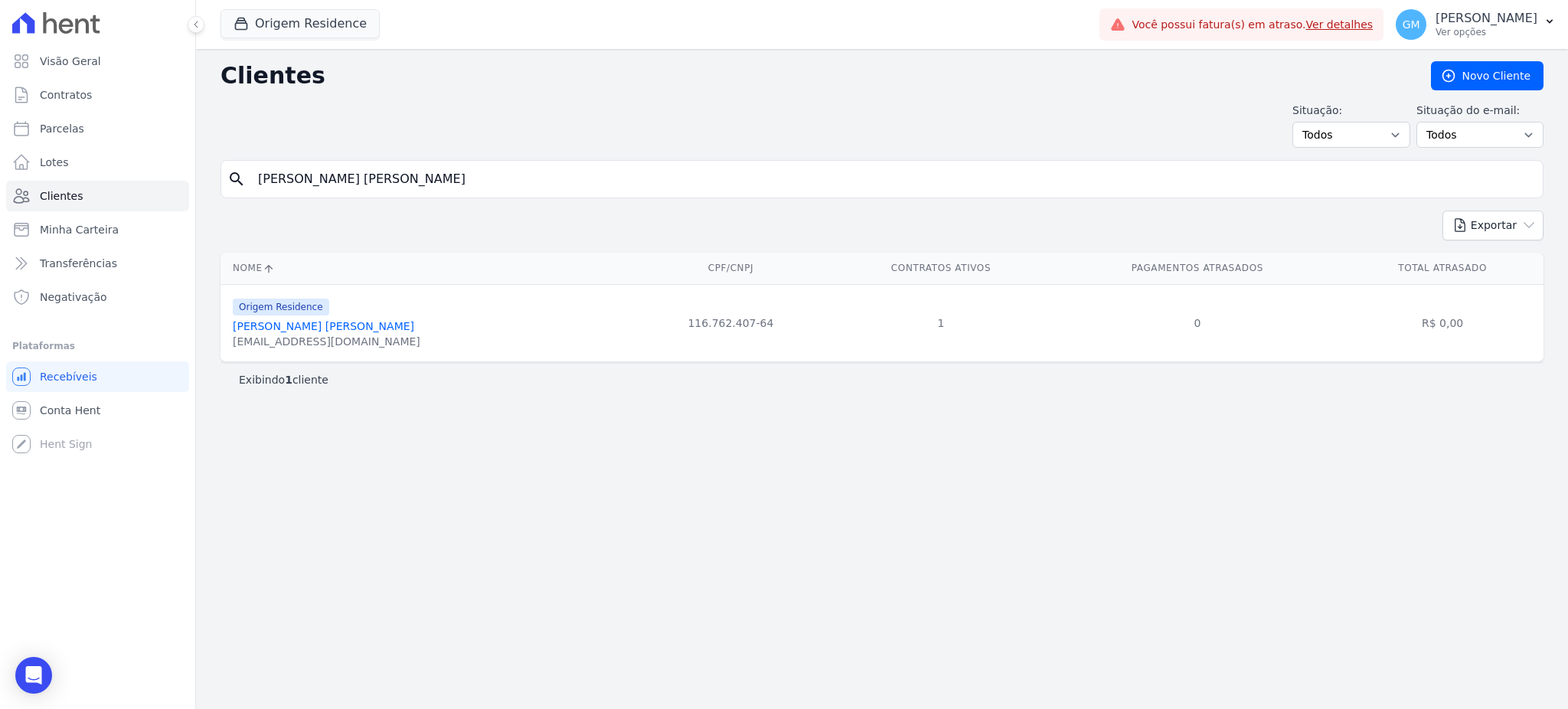
click at [319, 331] on link "Renato Da Silva Souza" at bounding box center [323, 326] width 182 height 12
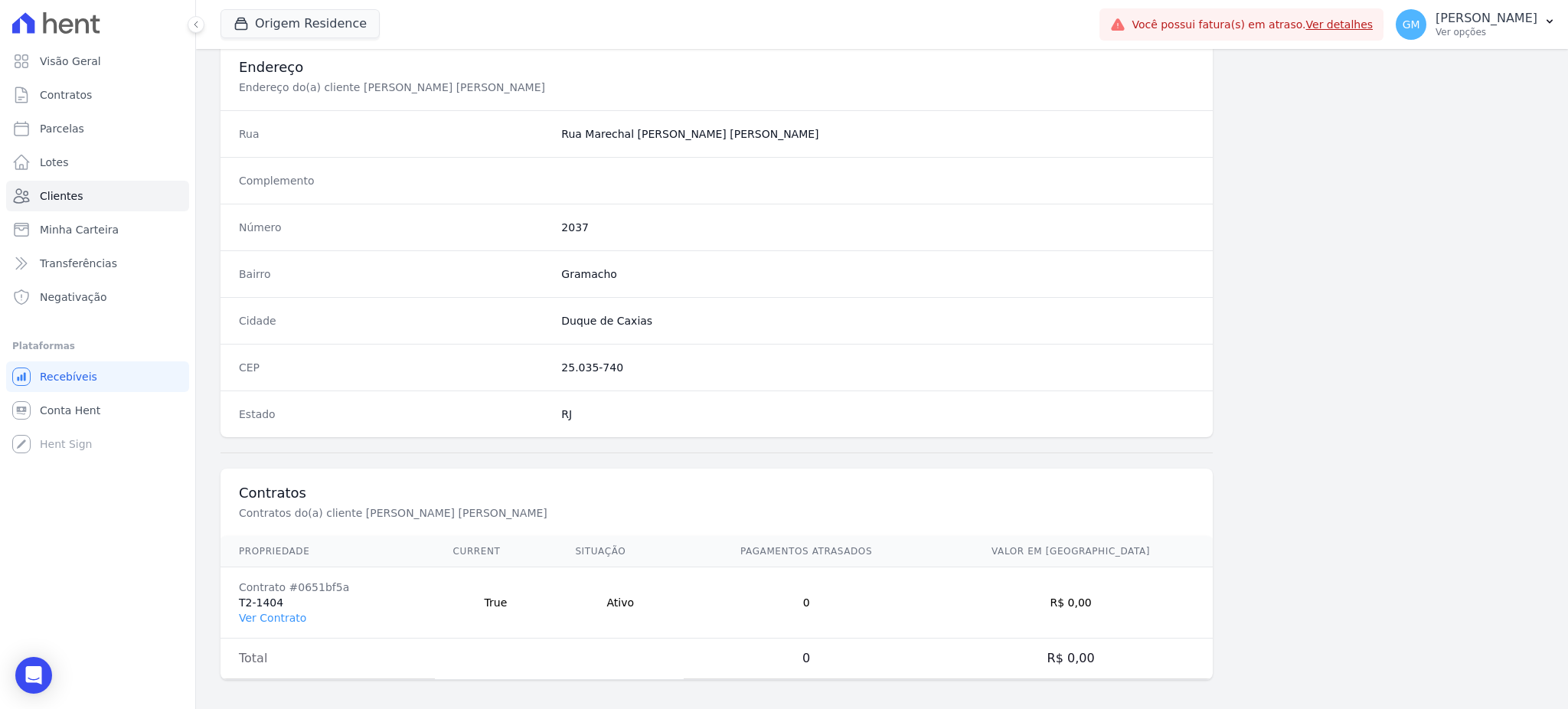
scroll to position [724, 0]
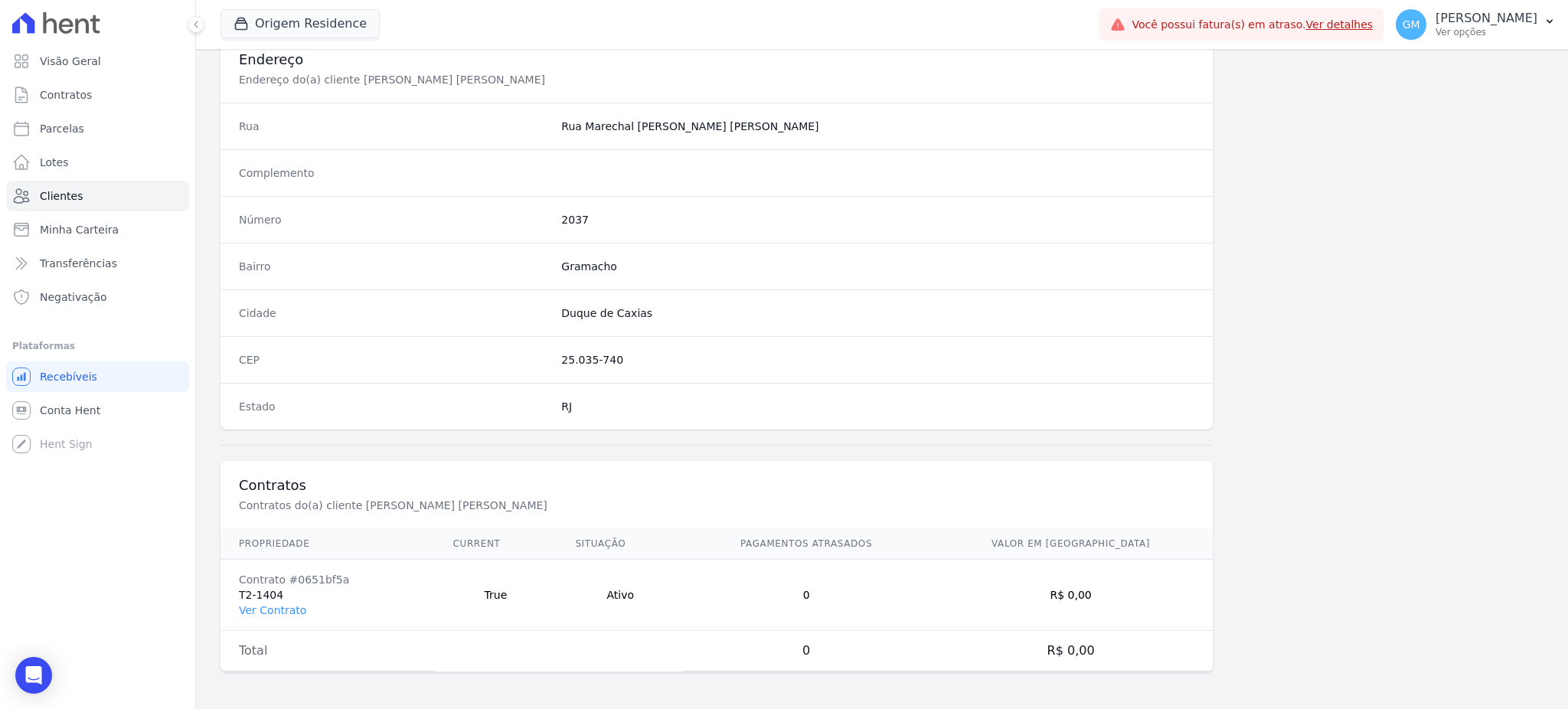
click at [292, 600] on td "Contrato #0651bf5a T2-1404 Ver Contrato" at bounding box center [327, 594] width 214 height 71
click at [290, 612] on link "Ver Contrato" at bounding box center [272, 609] width 68 height 12
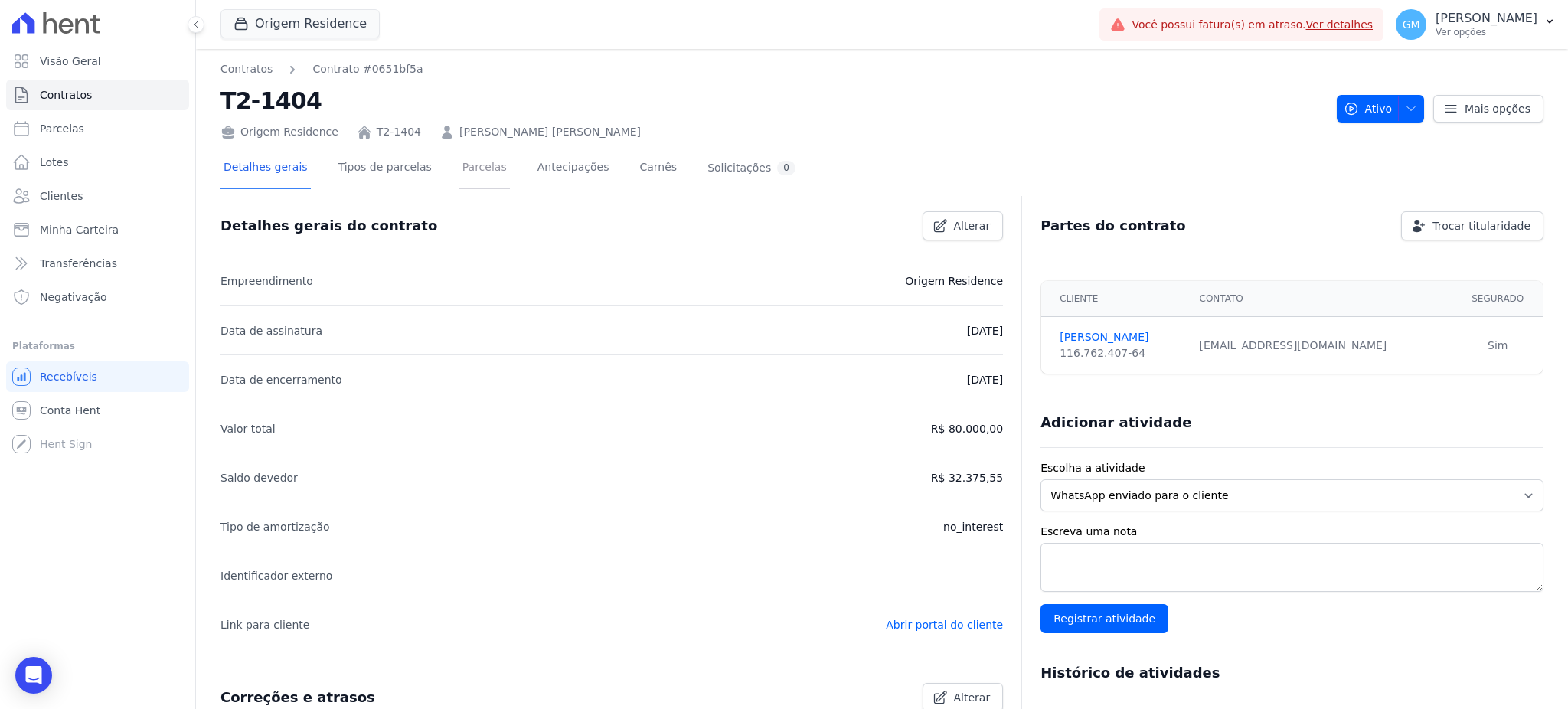
click at [471, 173] on link "Parcelas" at bounding box center [484, 168] width 50 height 41
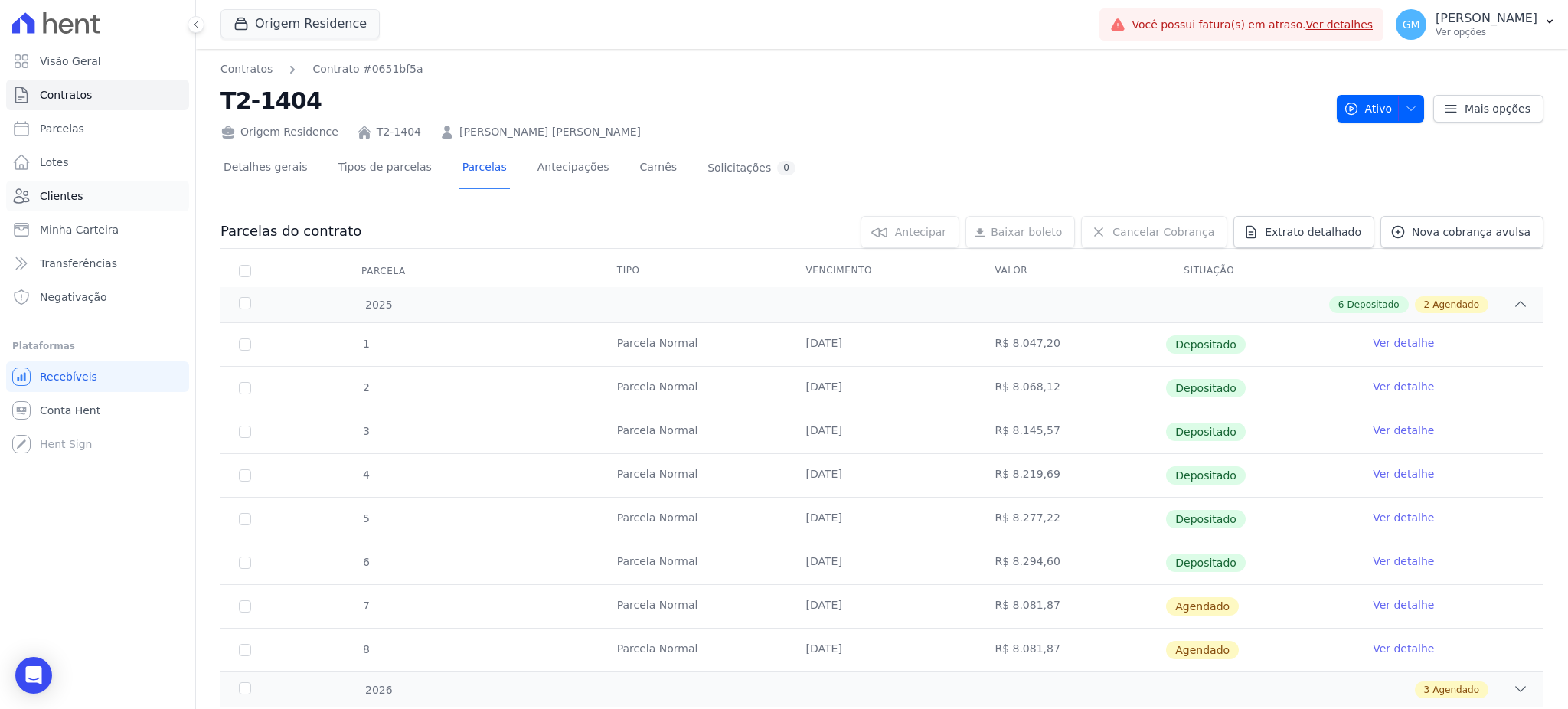
click at [108, 200] on link "Clientes" at bounding box center [98, 196] width 183 height 30
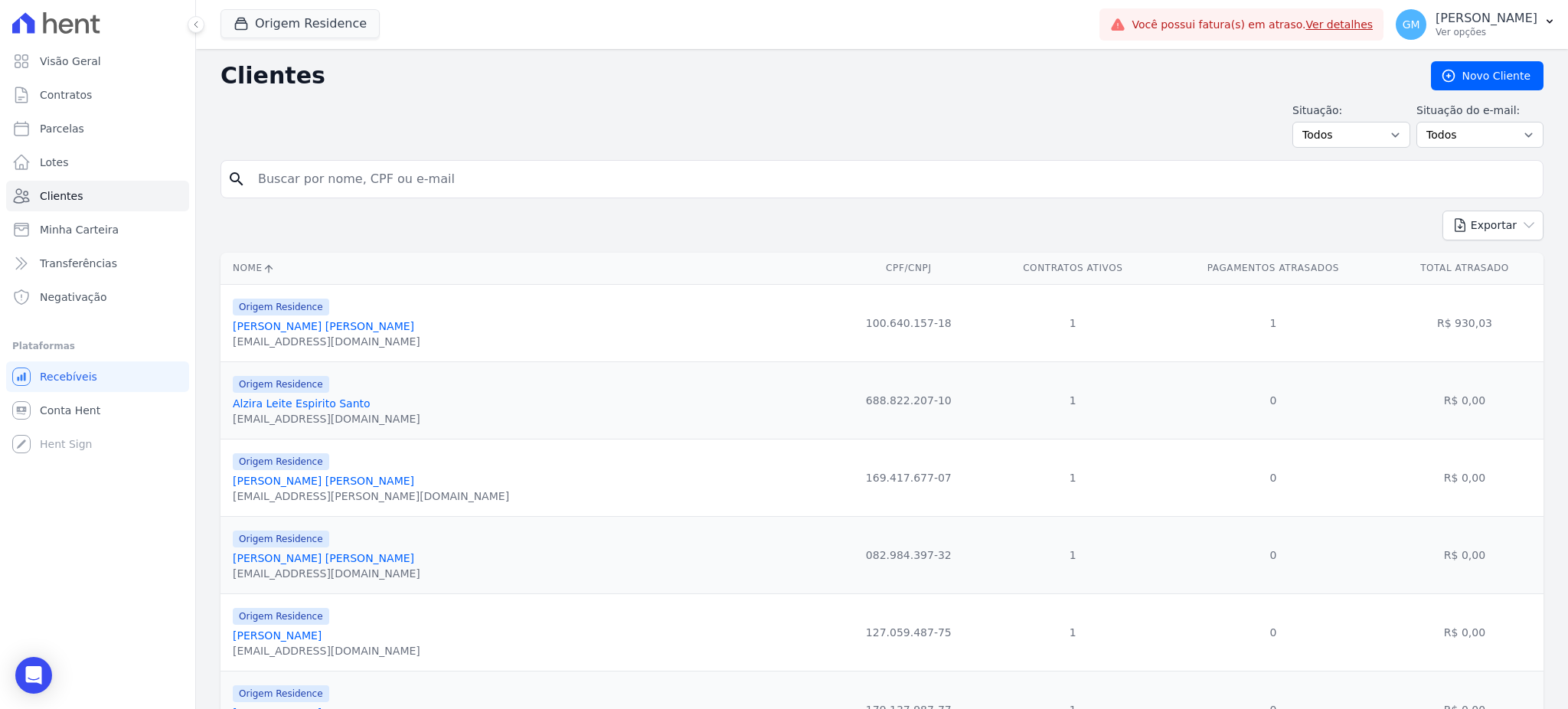
click at [301, 186] on input "search" at bounding box center [892, 179] width 1288 height 30
paste input "João Machado Neto"
type input "João Machado Neto"
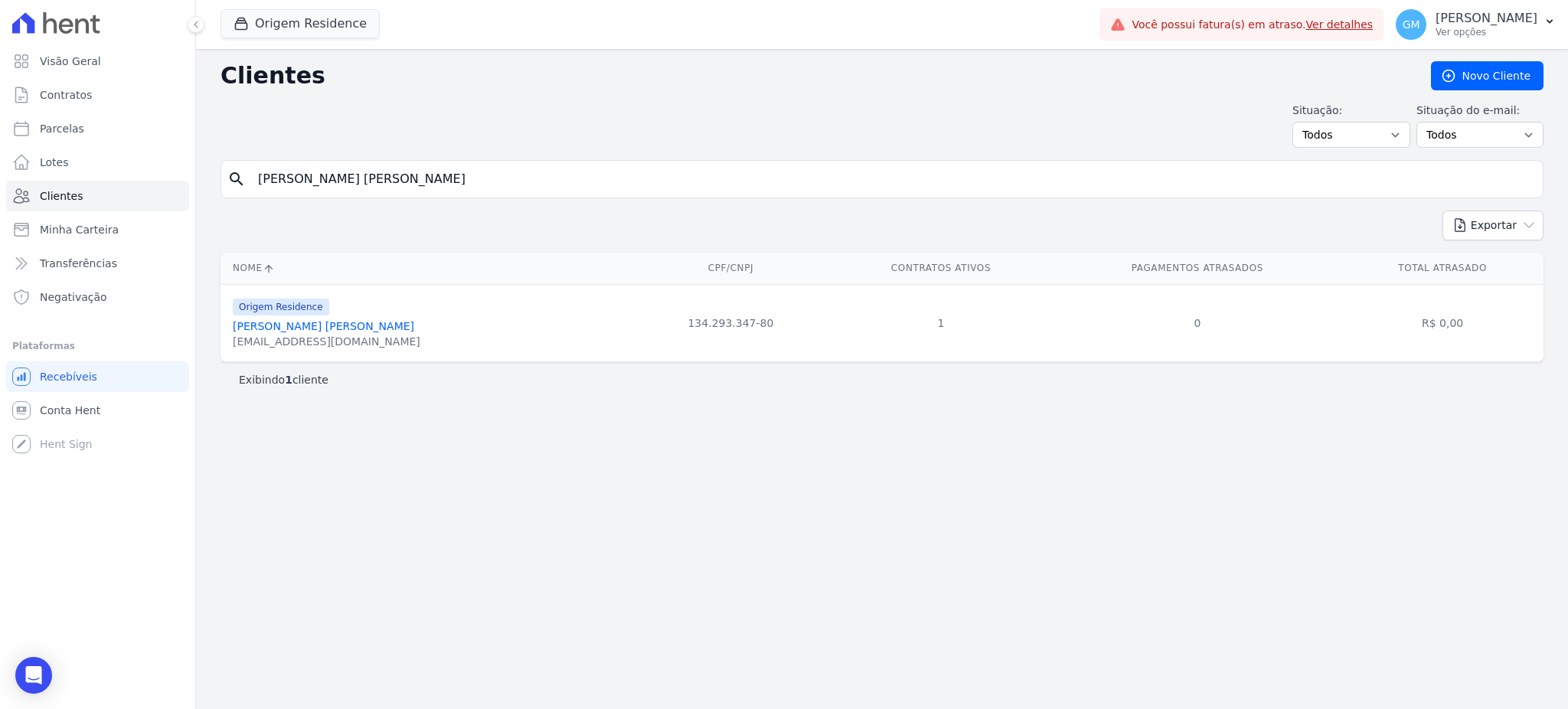
click at [284, 322] on link "João Machado Neto" at bounding box center [323, 326] width 182 height 12
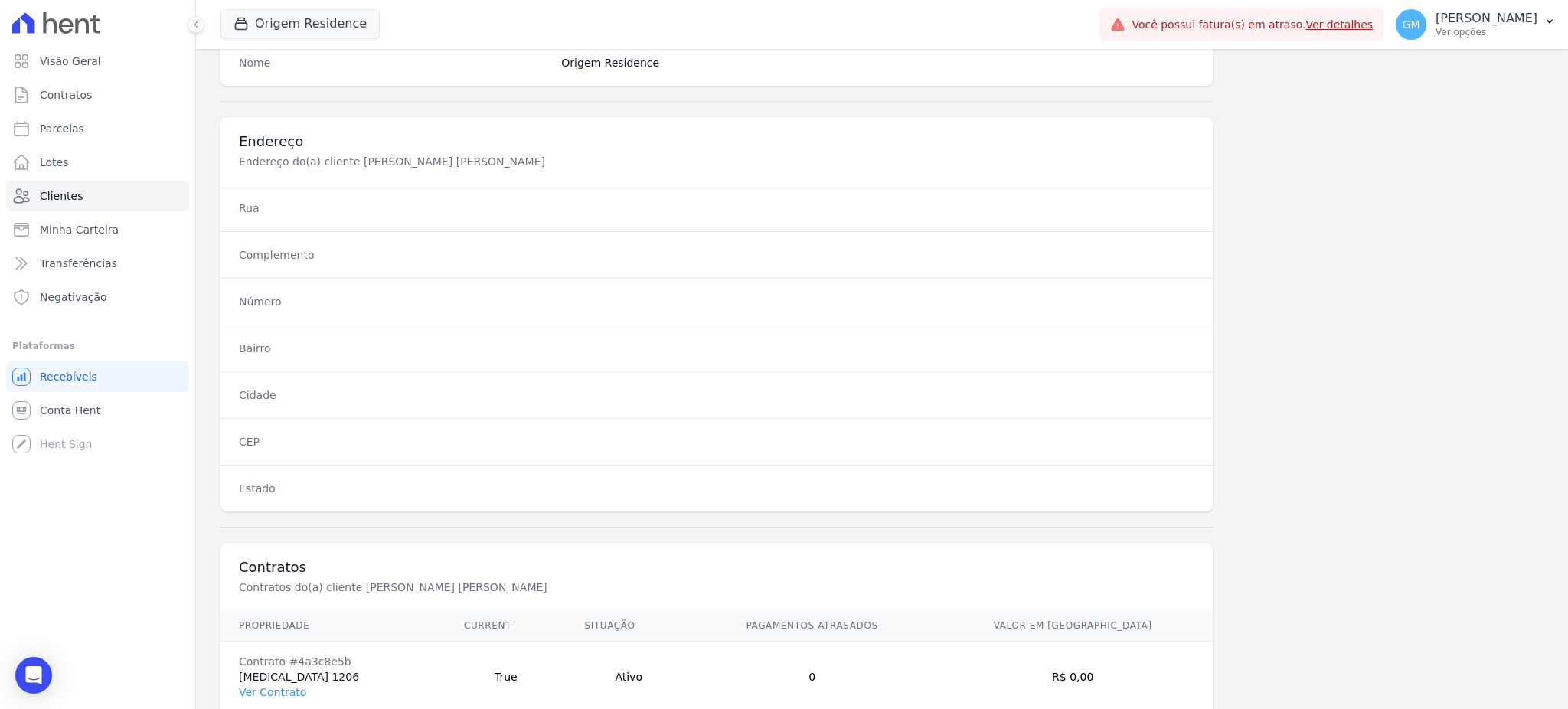
scroll to position [724, 0]
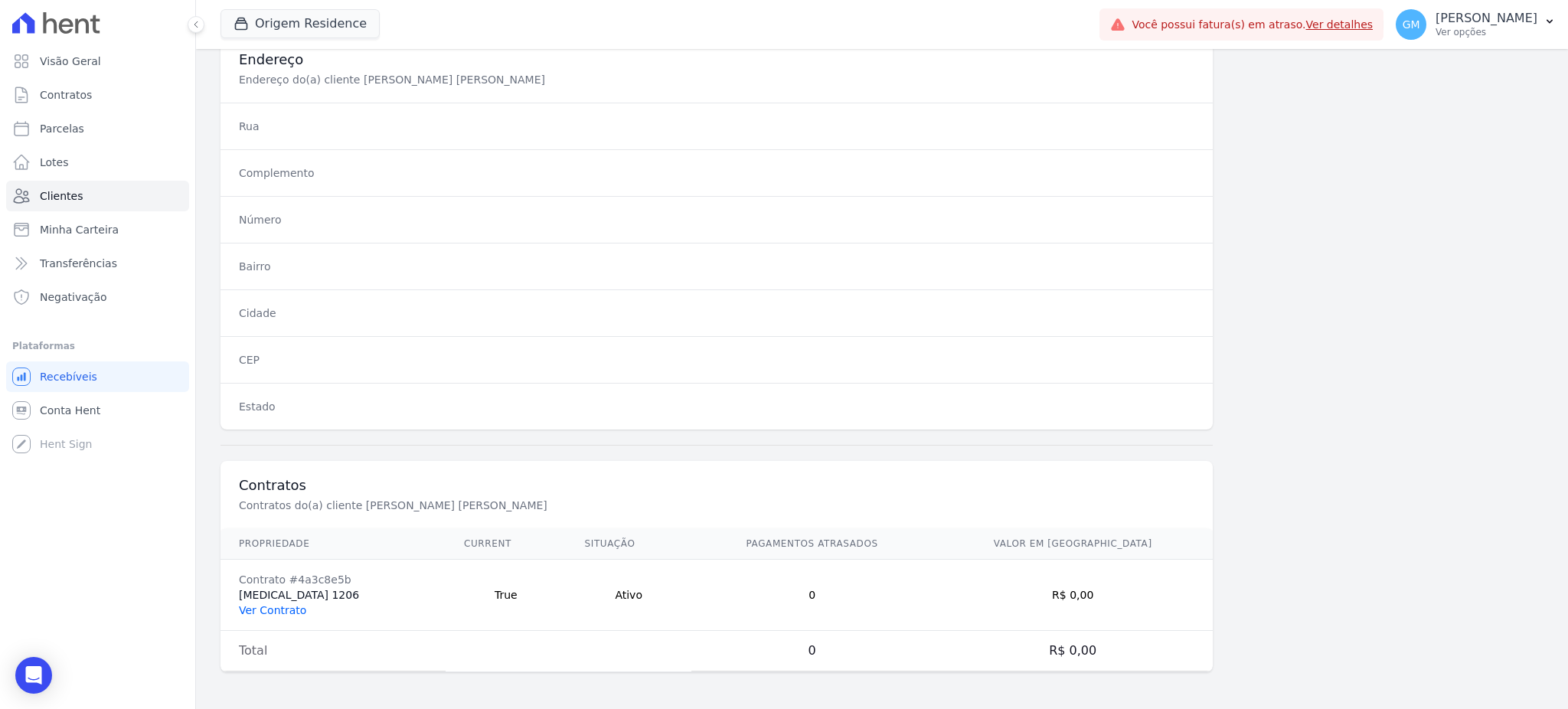
click at [284, 613] on link "Ver Contrato" at bounding box center [272, 609] width 68 height 12
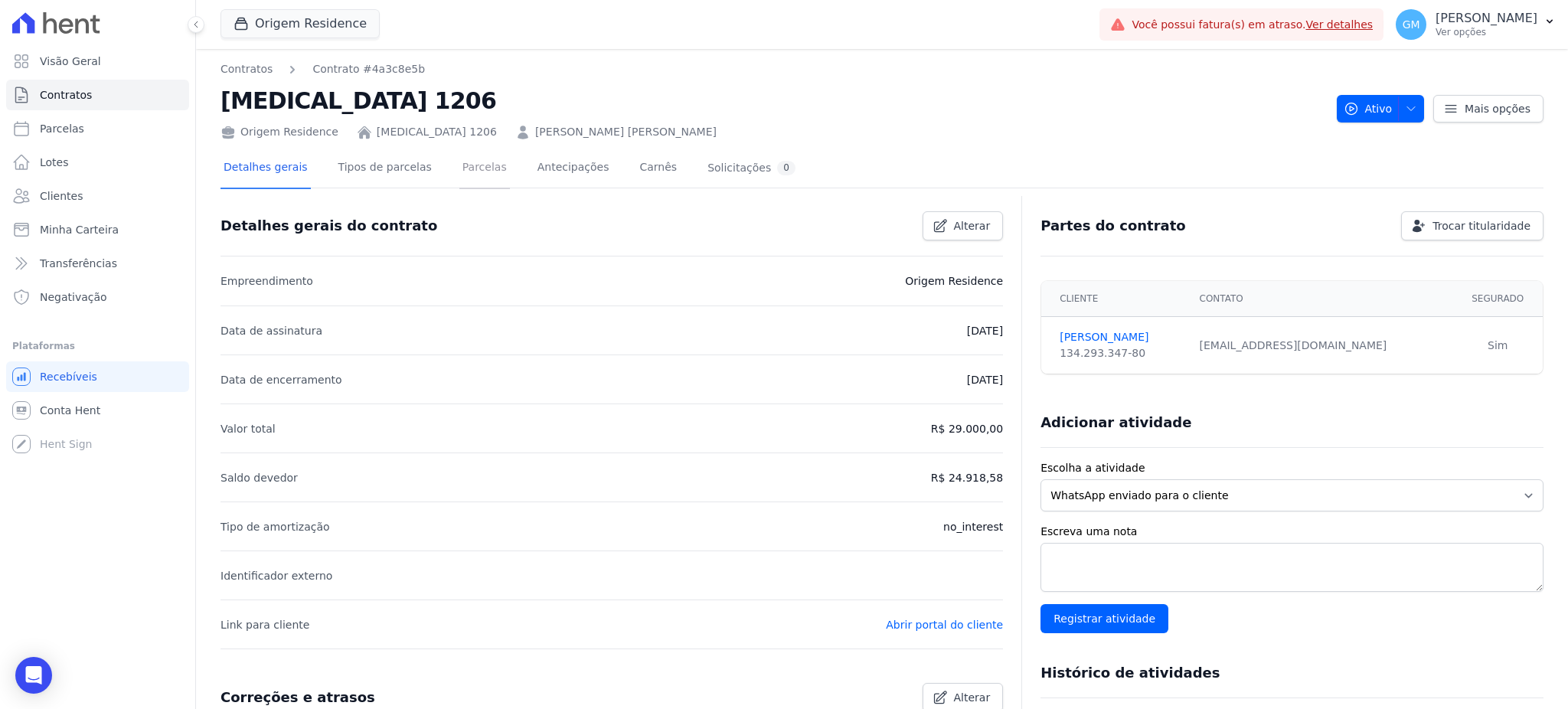
click at [478, 170] on link "Parcelas" at bounding box center [484, 168] width 50 height 41
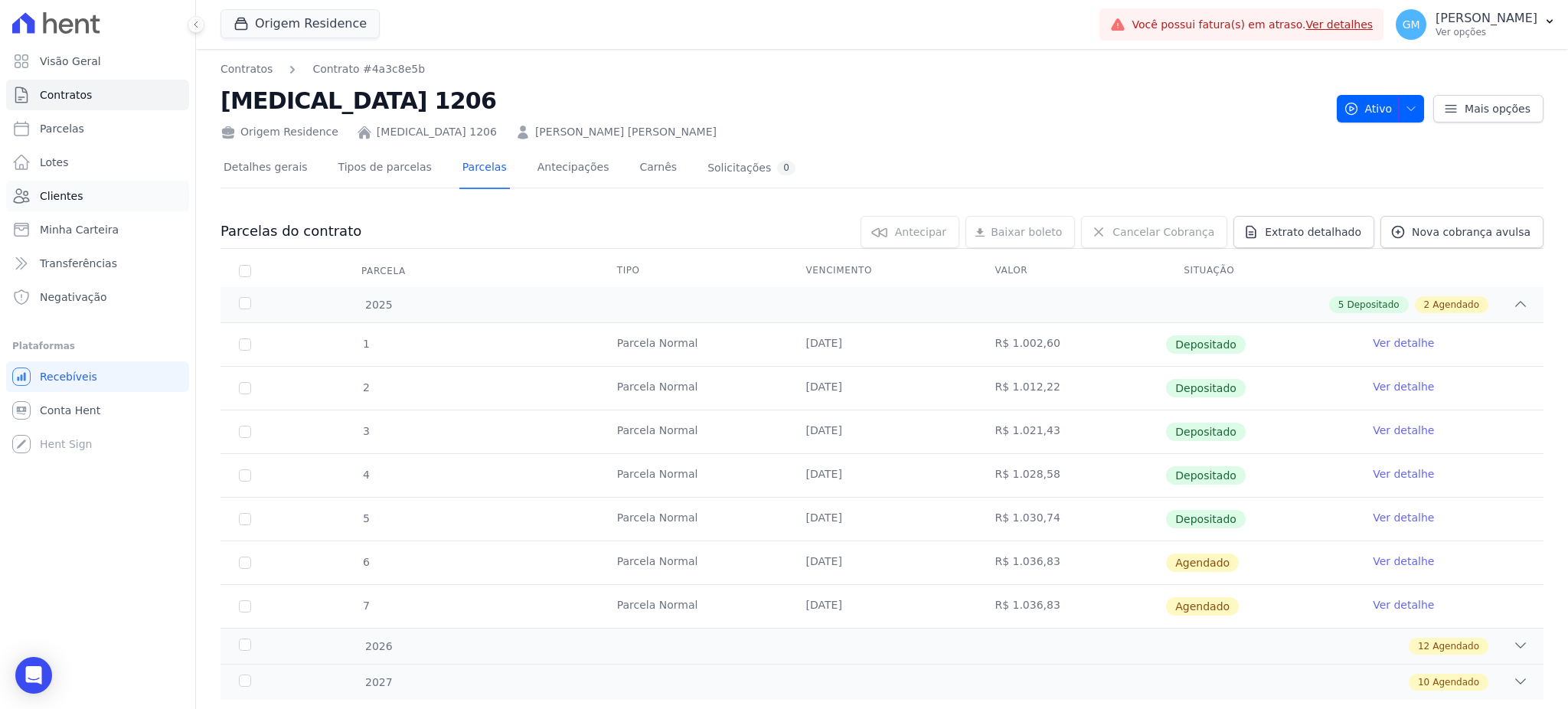
click at [92, 181] on link "Clientes" at bounding box center [98, 196] width 183 height 30
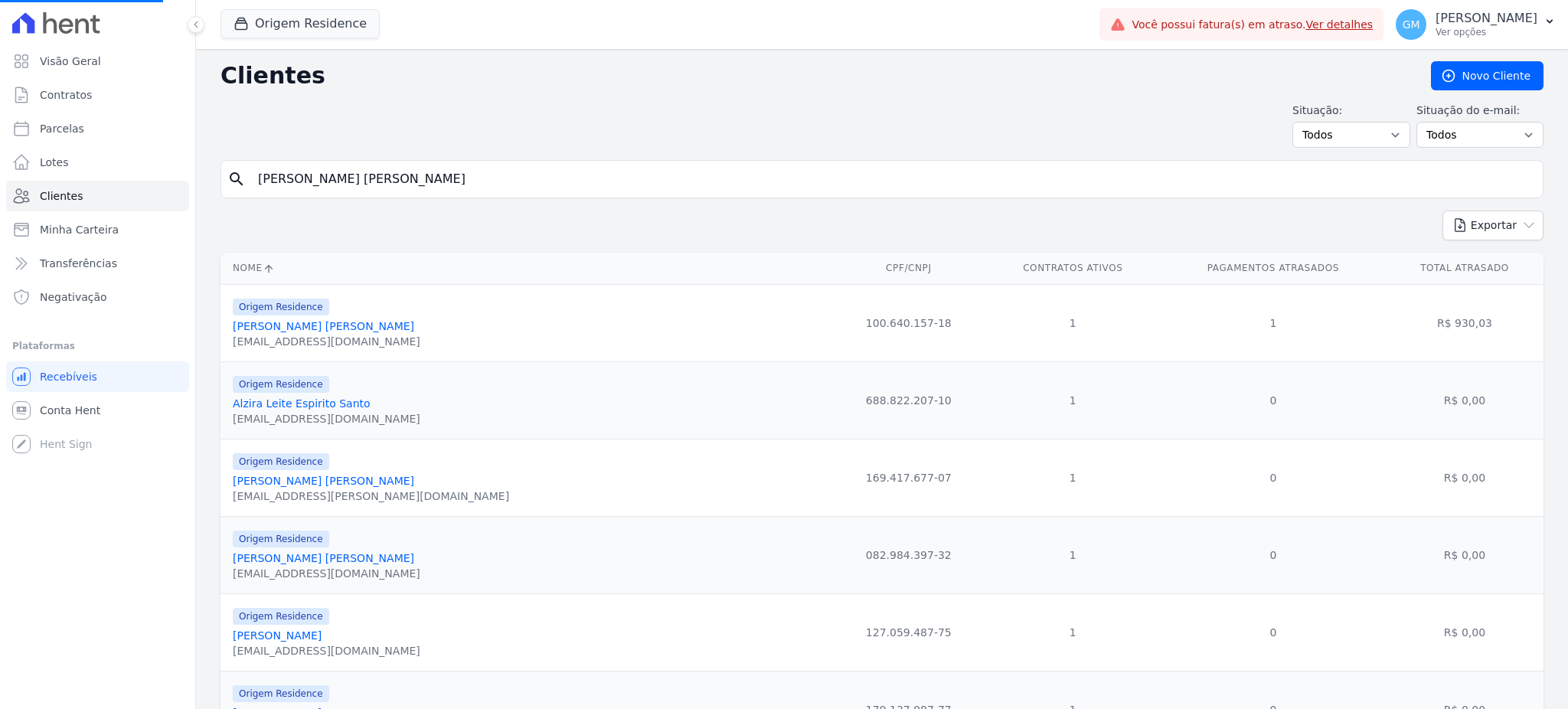
click at [341, 182] on input "João Machado Neto" at bounding box center [892, 179] width 1288 height 30
click at [280, 198] on div "search" at bounding box center [882, 179] width 1323 height 38
click at [290, 169] on input "search" at bounding box center [892, 179] width 1288 height 30
type input "Larissa Azeredo de Oliveira"
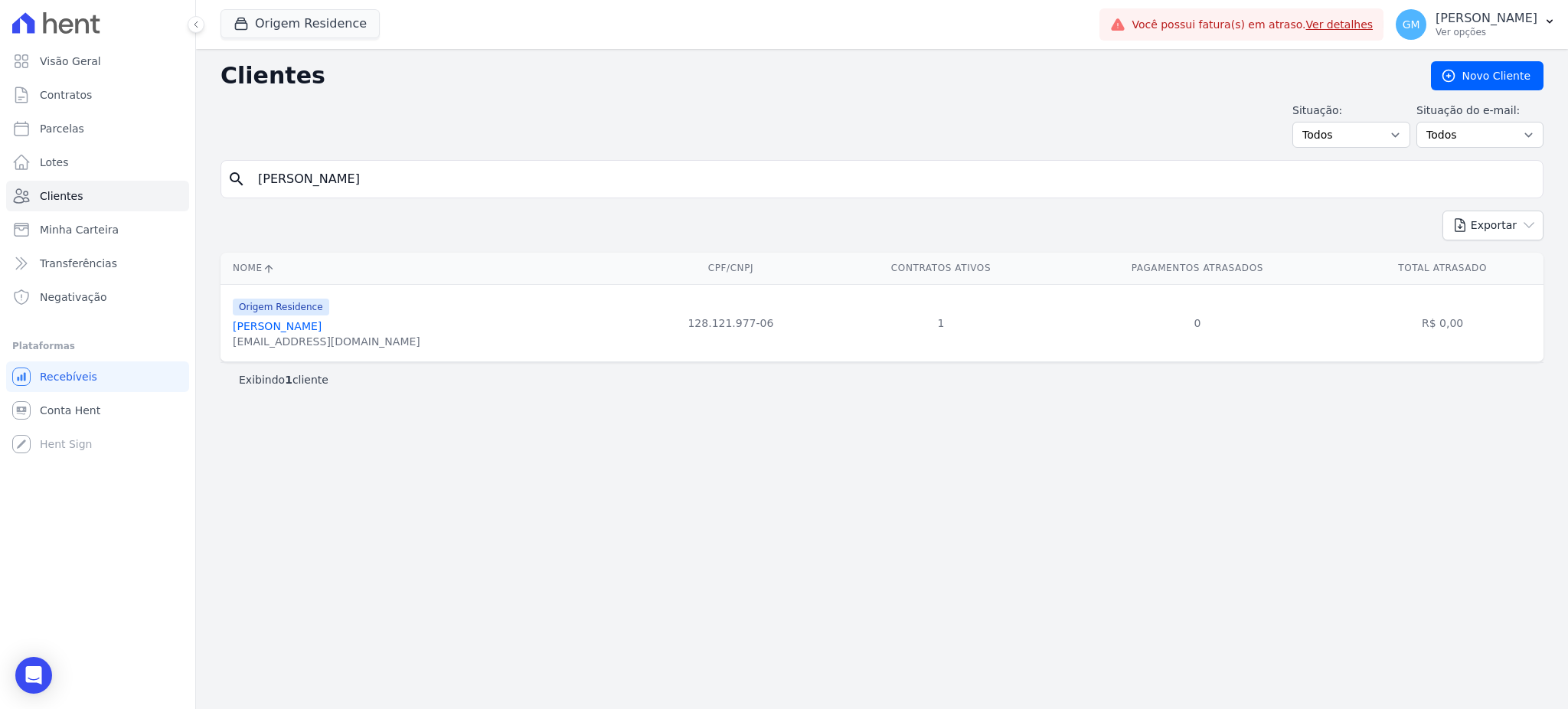
click at [322, 328] on link "Larissa Azeredo De Oliveira" at bounding box center [276, 326] width 88 height 12
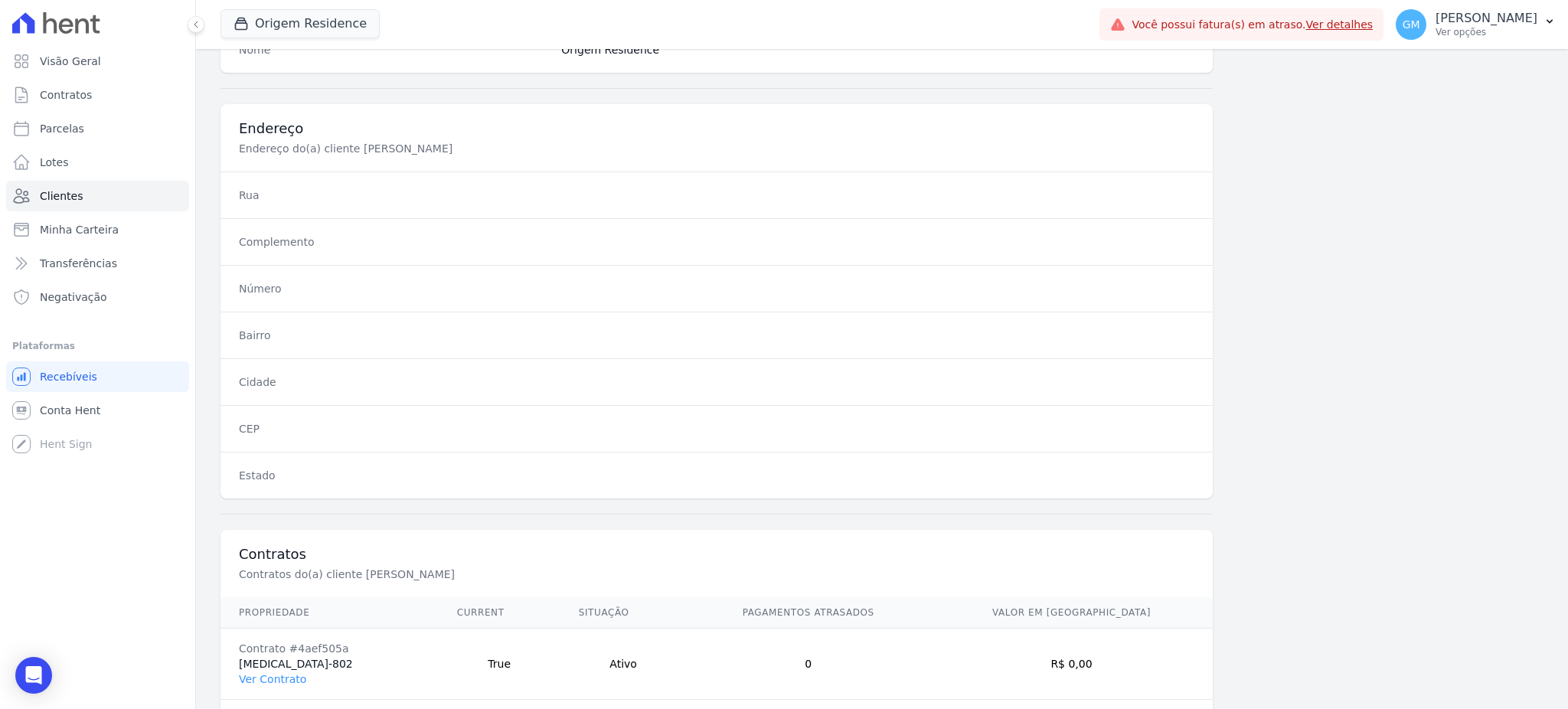
scroll to position [724, 0]
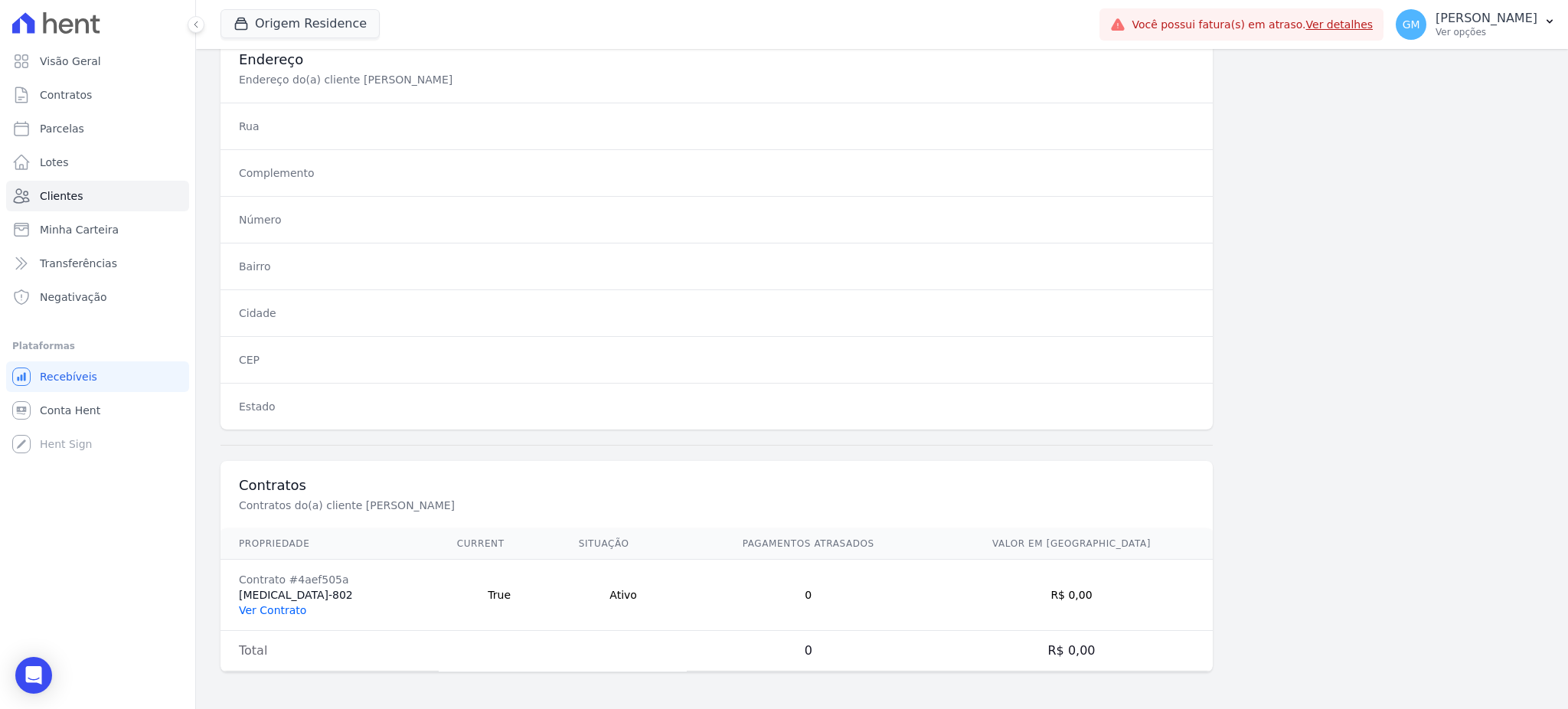
click at [275, 609] on link "Ver Contrato" at bounding box center [272, 609] width 68 height 12
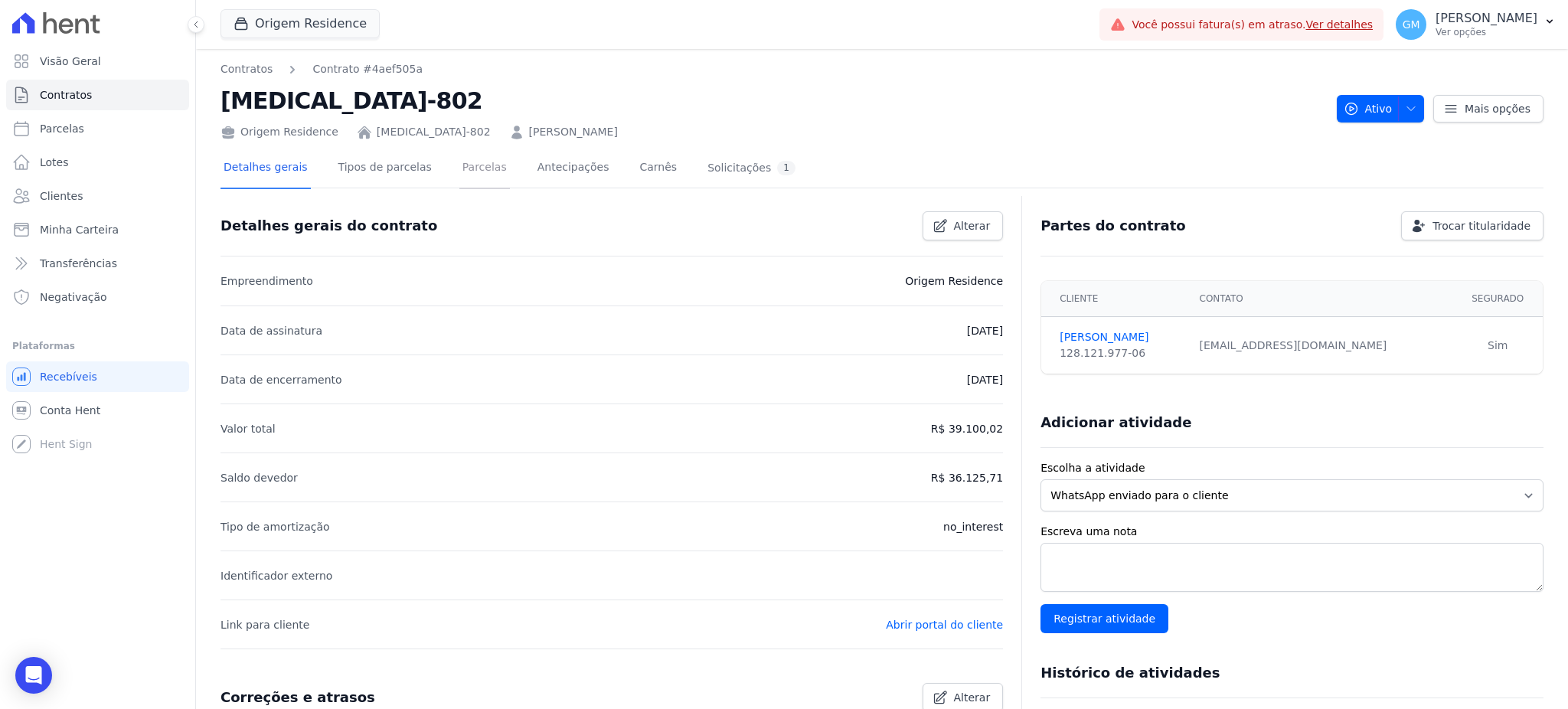
click at [462, 166] on link "Parcelas" at bounding box center [484, 168] width 50 height 41
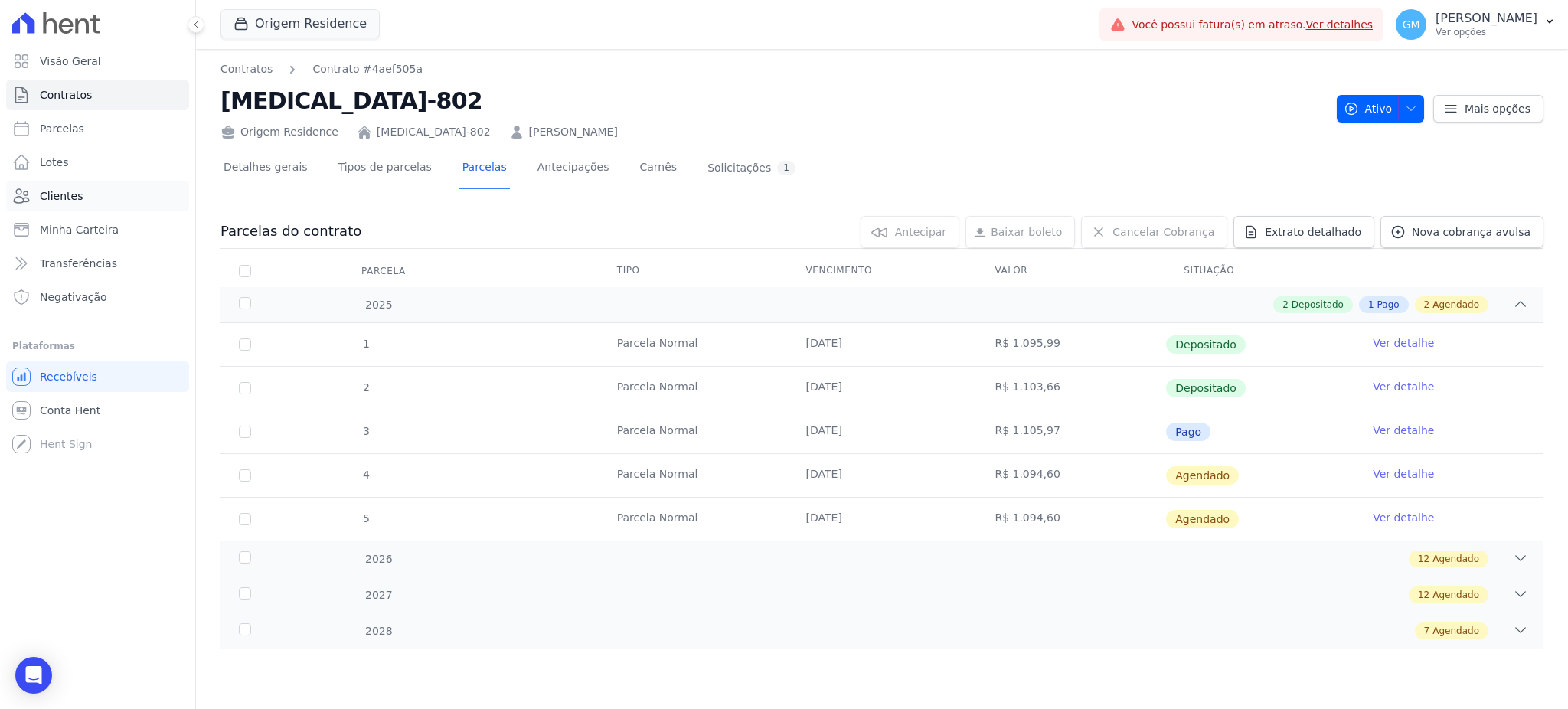
click at [92, 194] on link "Clientes" at bounding box center [98, 196] width 183 height 30
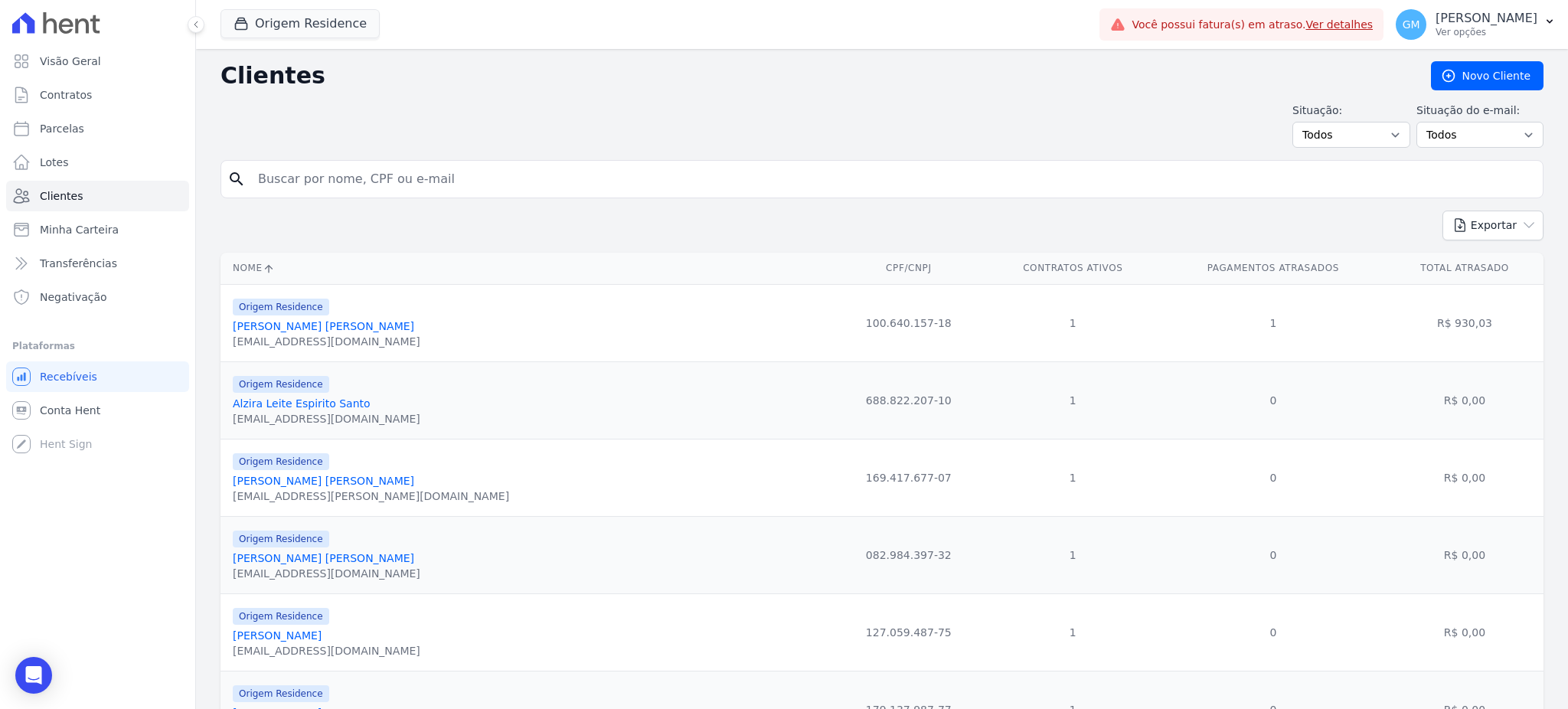
click at [331, 206] on form "search" at bounding box center [882, 185] width 1323 height 50
click at [333, 193] on input "search" at bounding box center [892, 179] width 1288 height 30
paste input "Maycon dos Santos Sousa"
type input "Maycon dos Santos Sousa"
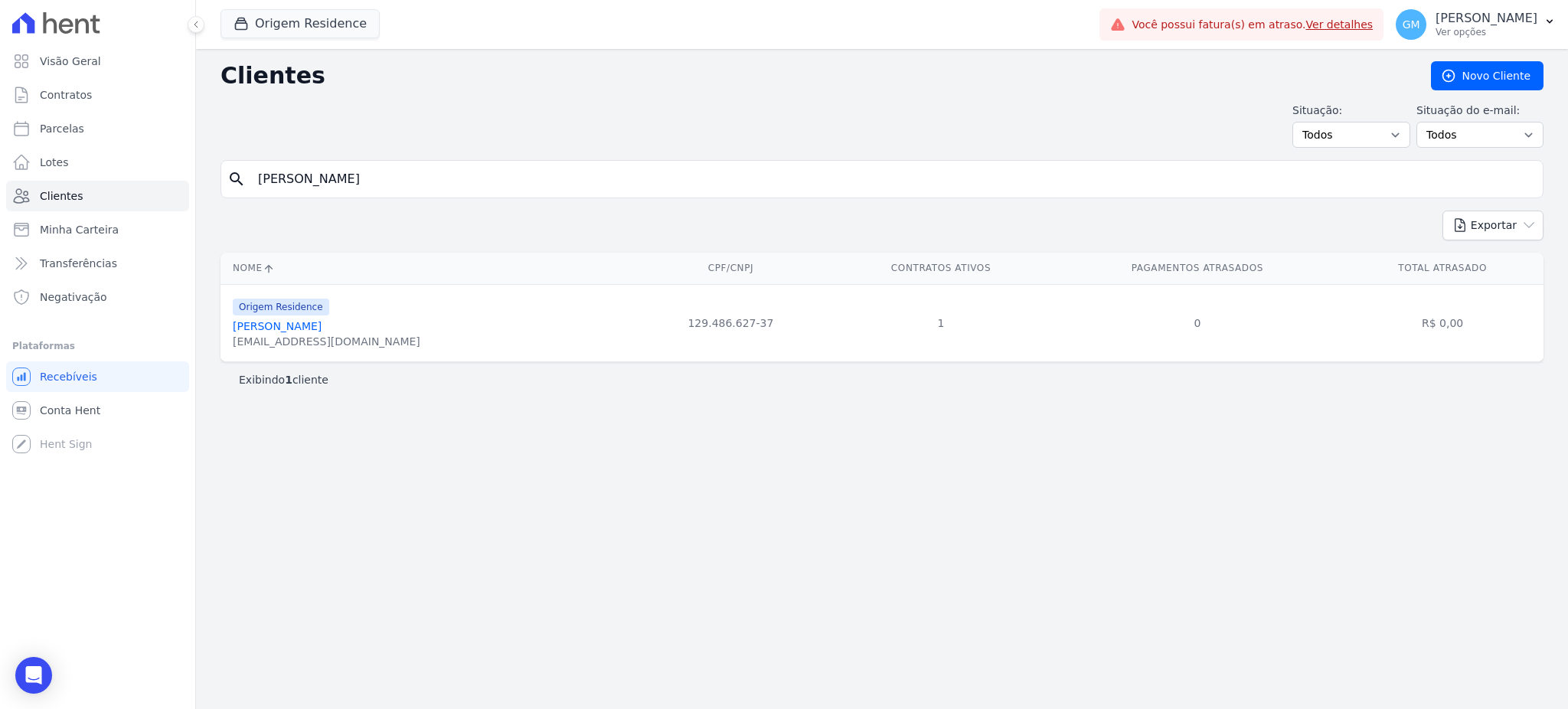
click at [317, 325] on link "Maycon Dos Santos Sousa" at bounding box center [276, 326] width 88 height 12
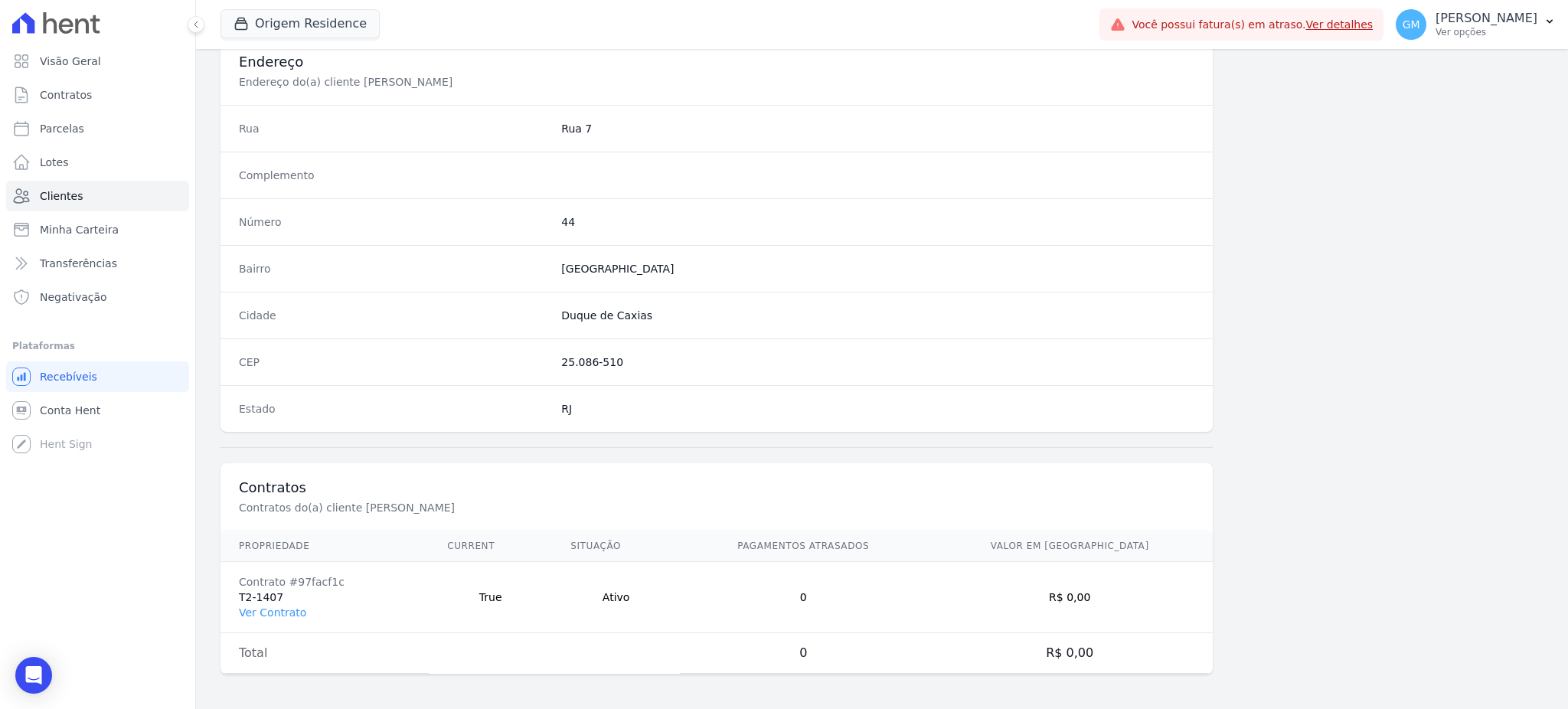
scroll to position [724, 0]
click at [280, 609] on link "Ver Contrato" at bounding box center [272, 609] width 68 height 12
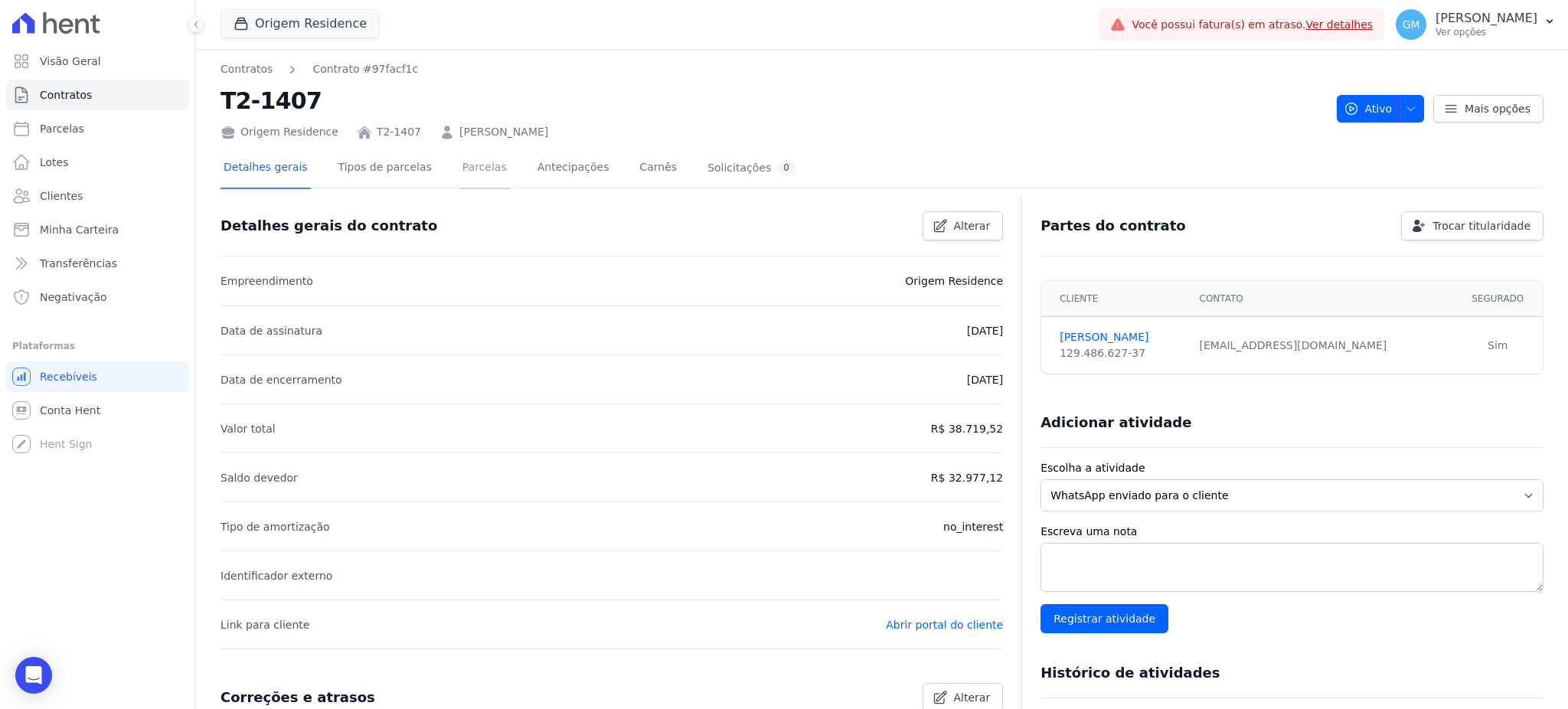
click at [476, 163] on link "Parcelas" at bounding box center [484, 168] width 50 height 41
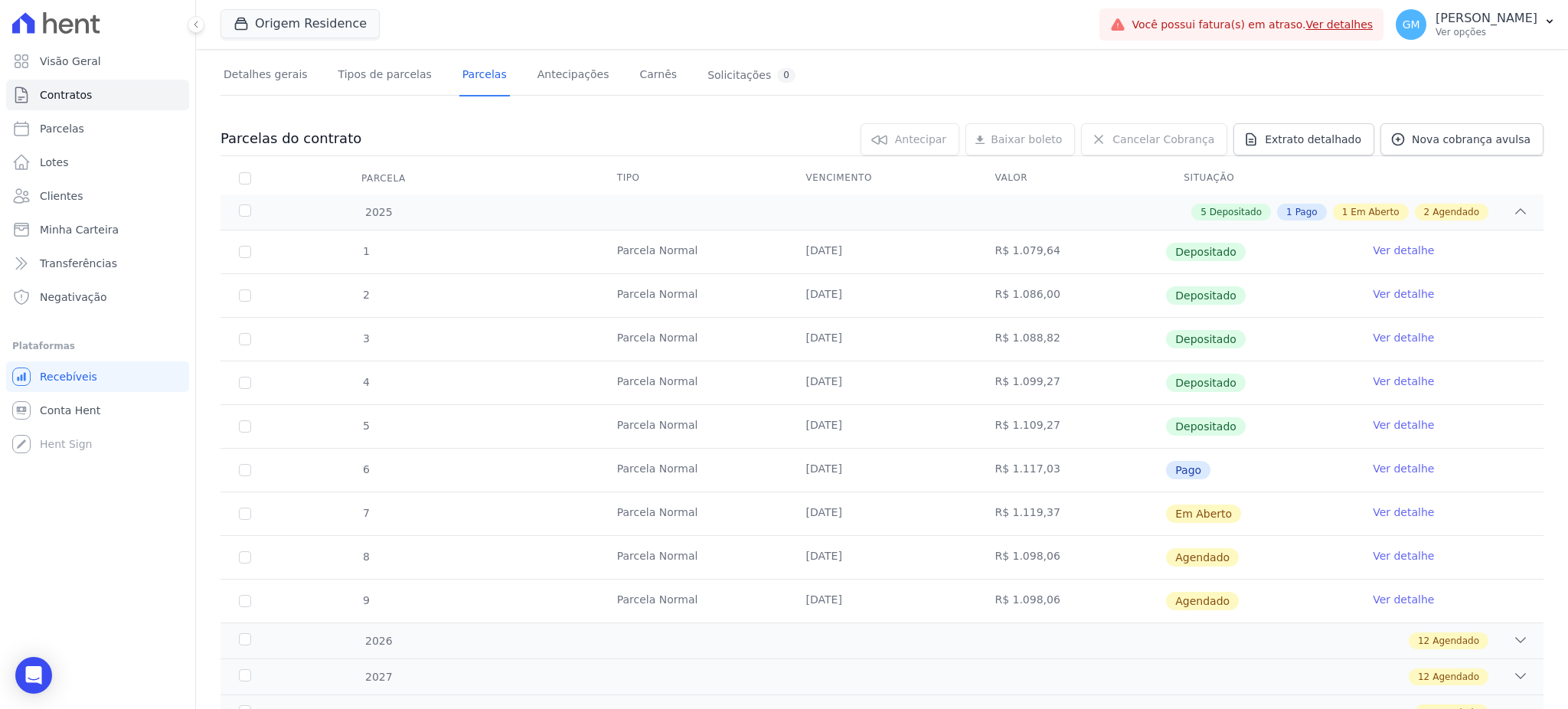
scroll to position [159, 0]
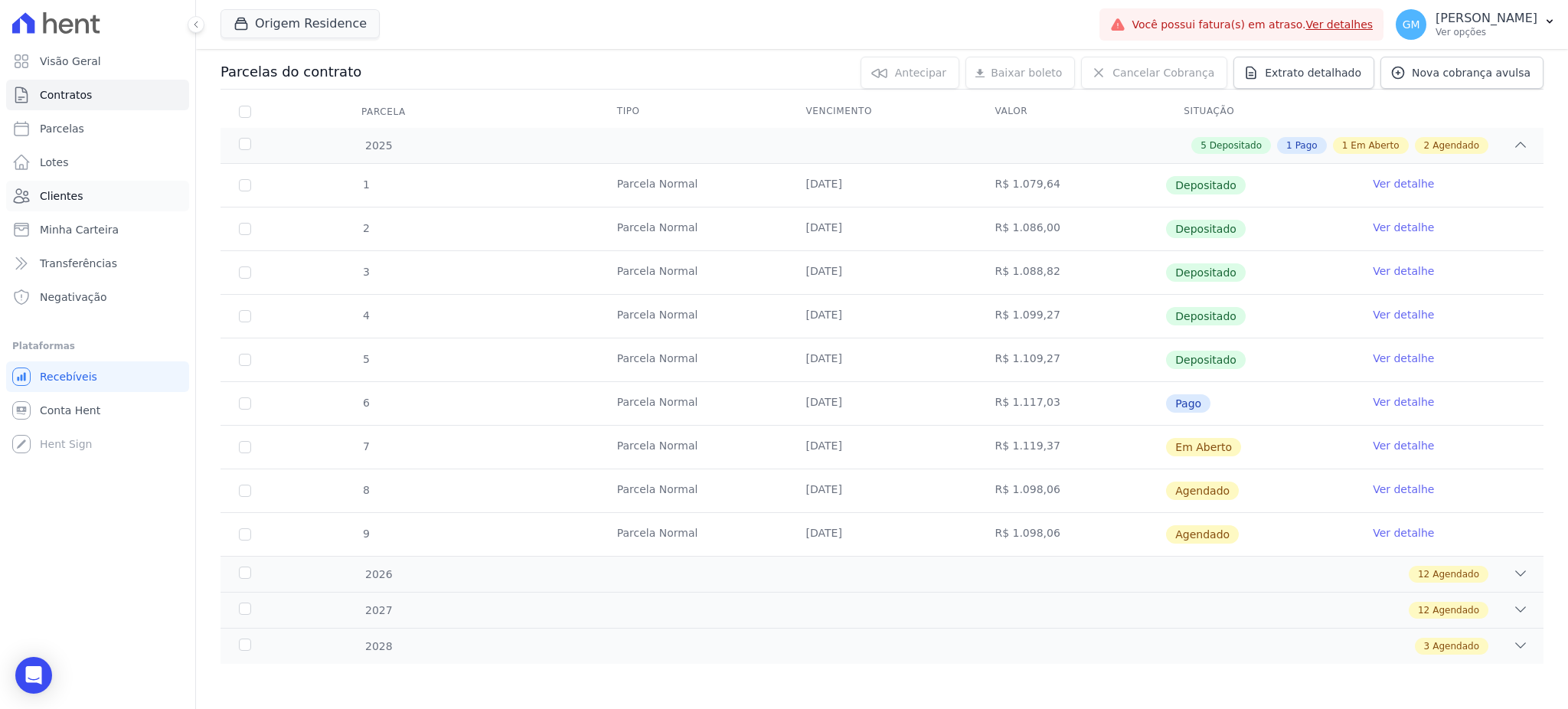
click at [133, 181] on link "Clientes" at bounding box center [98, 196] width 183 height 30
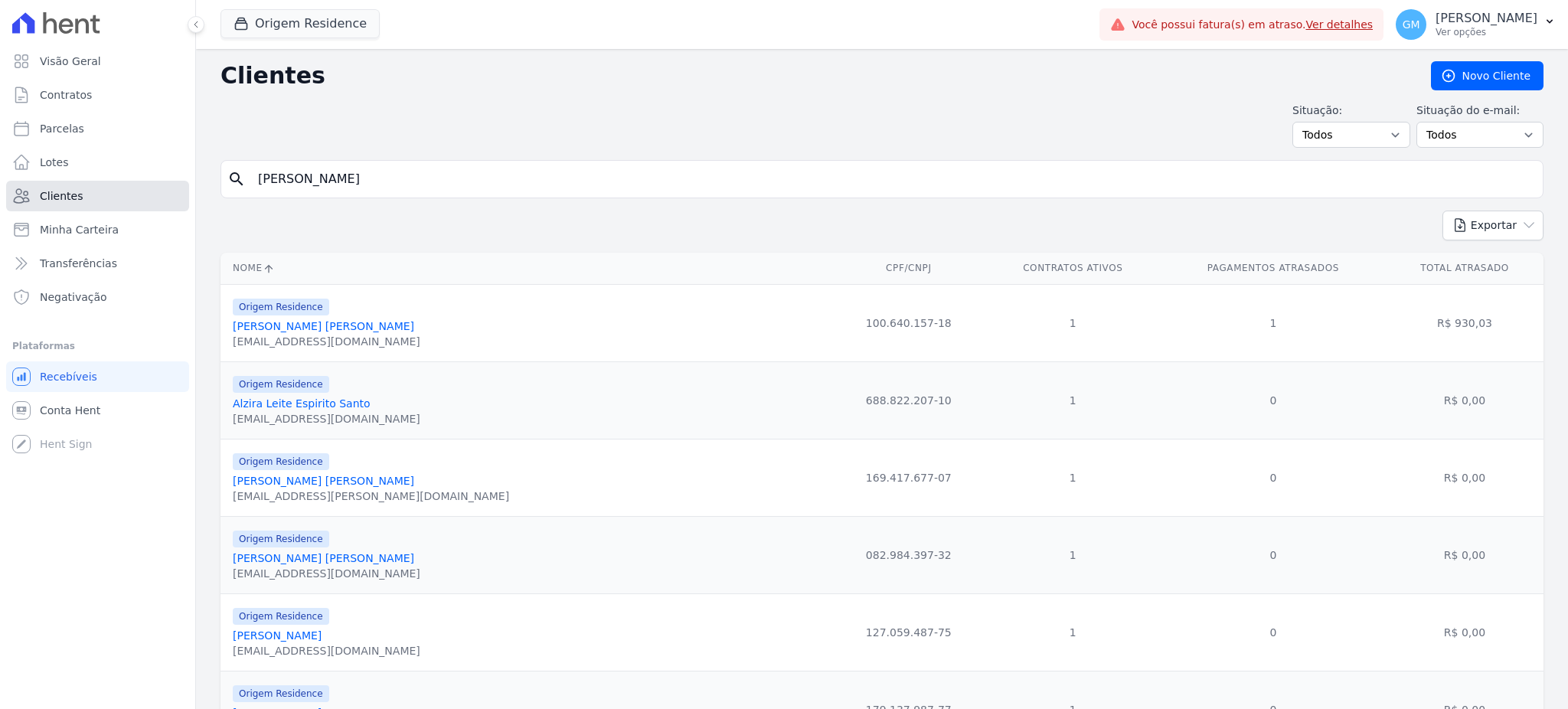
click at [127, 199] on link "Clientes" at bounding box center [98, 196] width 183 height 30
click at [53, 200] on span "Clientes" at bounding box center [61, 195] width 43 height 15
click at [420, 182] on input "search" at bounding box center [892, 179] width 1288 height 30
paste input "Sabrina Ferreira Amorin"
type input "Sabrina Ferreira Amorin"
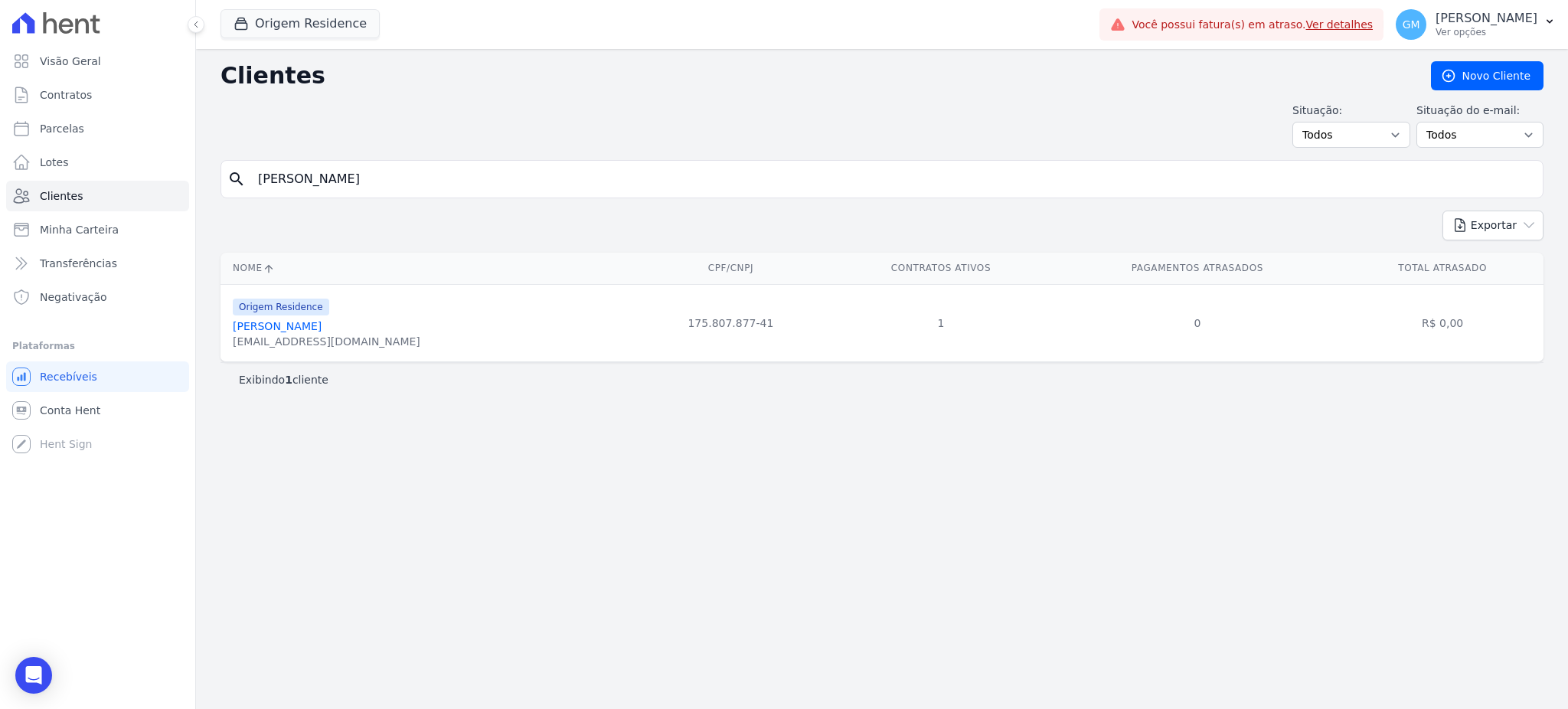
click at [322, 323] on link "Sabrina Ferreira Amorin" at bounding box center [276, 326] width 88 height 12
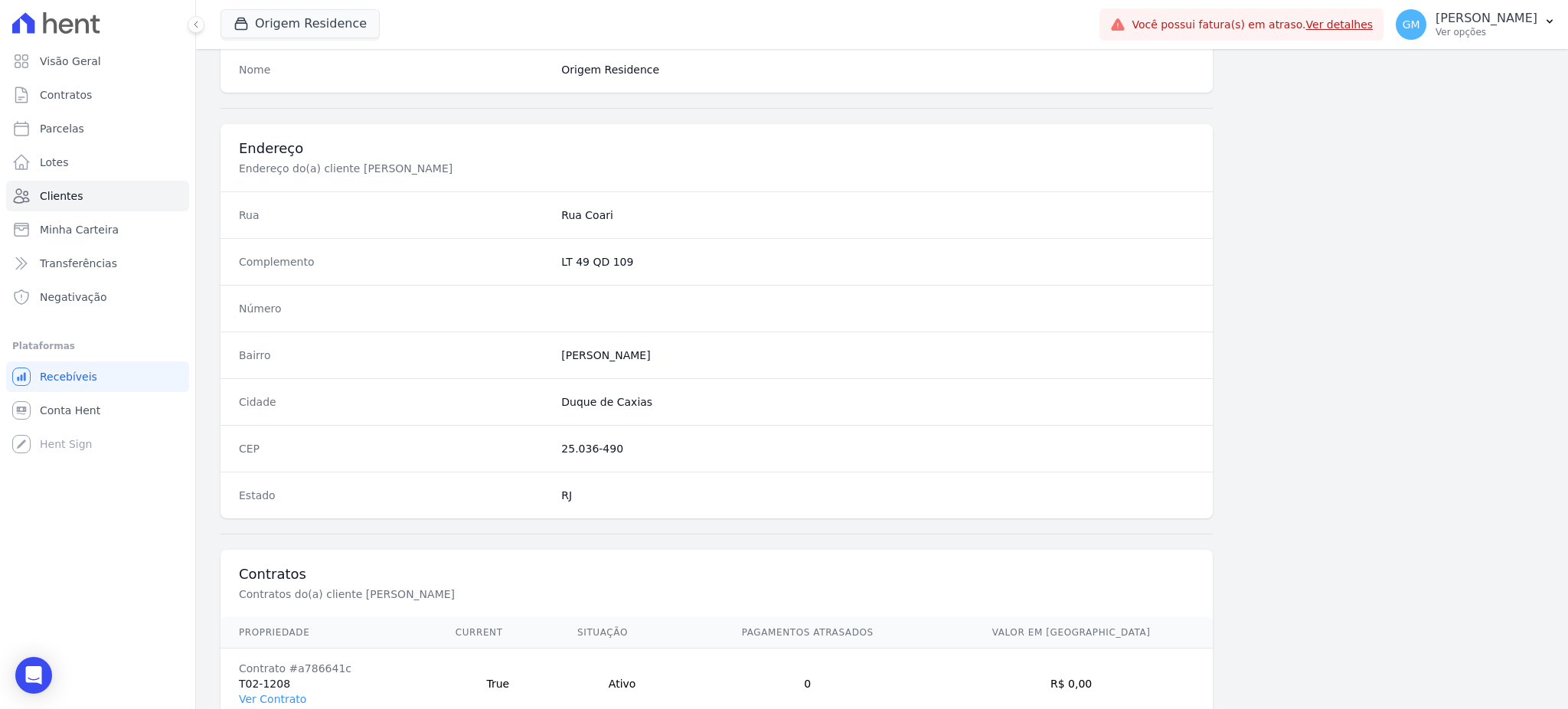
scroll to position [724, 0]
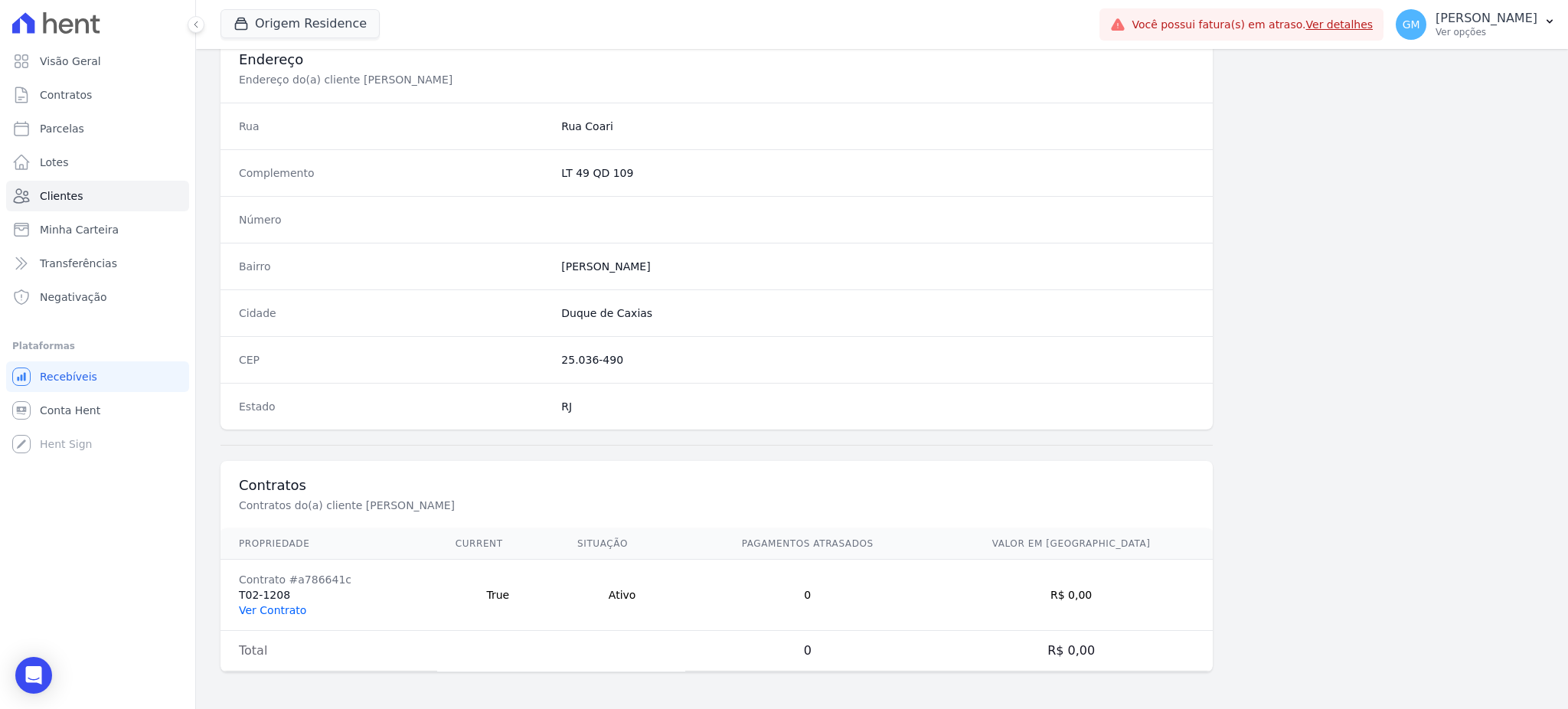
click at [282, 614] on link "Ver Contrato" at bounding box center [272, 609] width 68 height 12
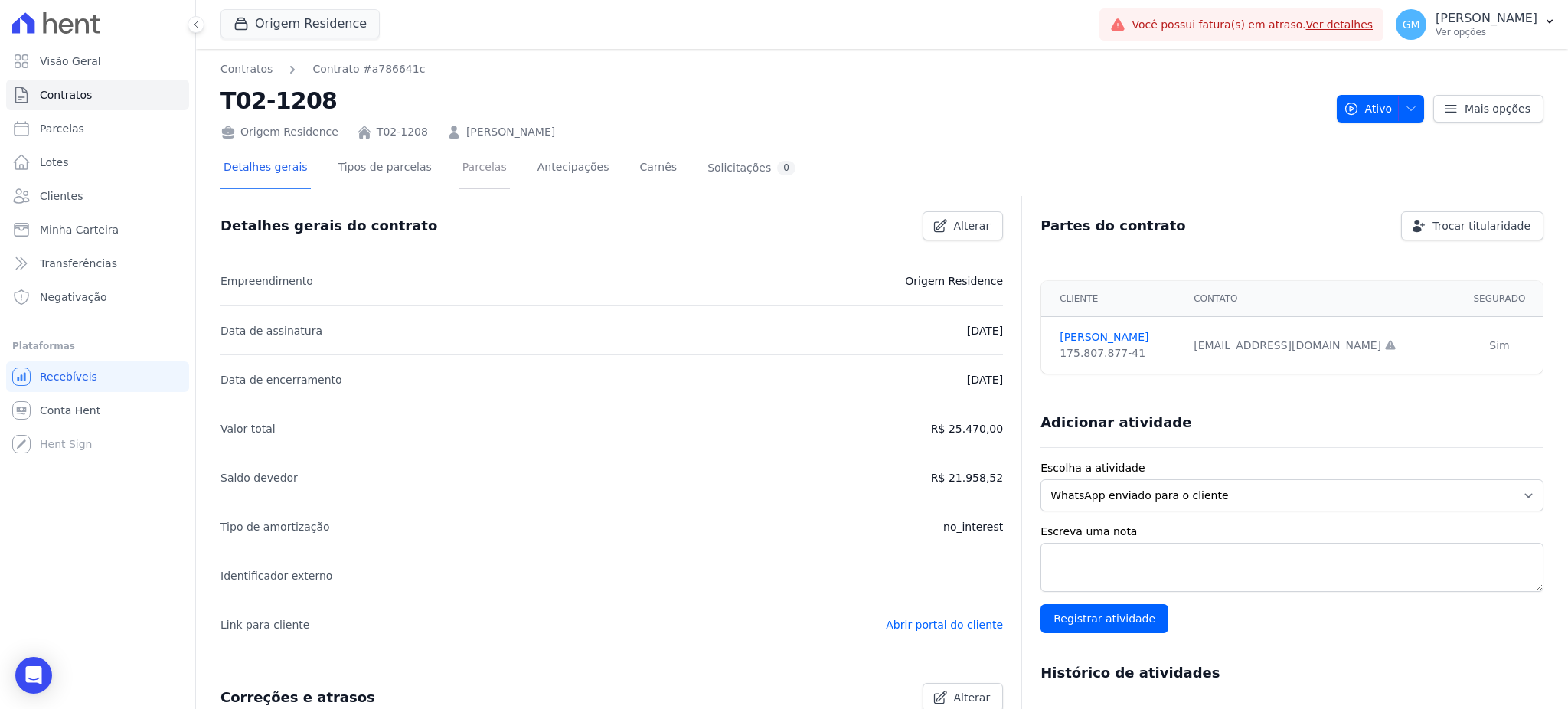
click at [463, 150] on link "Parcelas" at bounding box center [484, 168] width 50 height 41
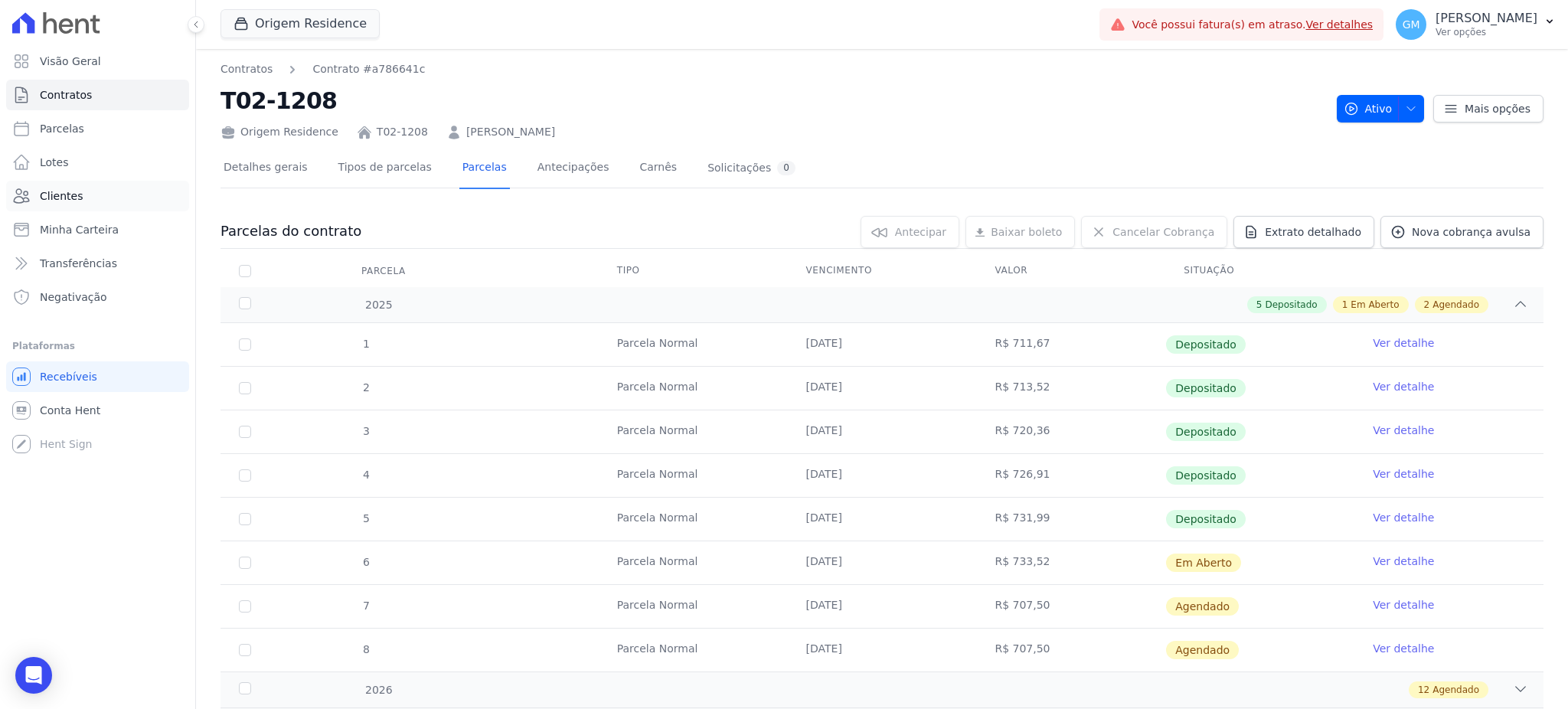
click at [60, 195] on span "Clientes" at bounding box center [61, 195] width 43 height 15
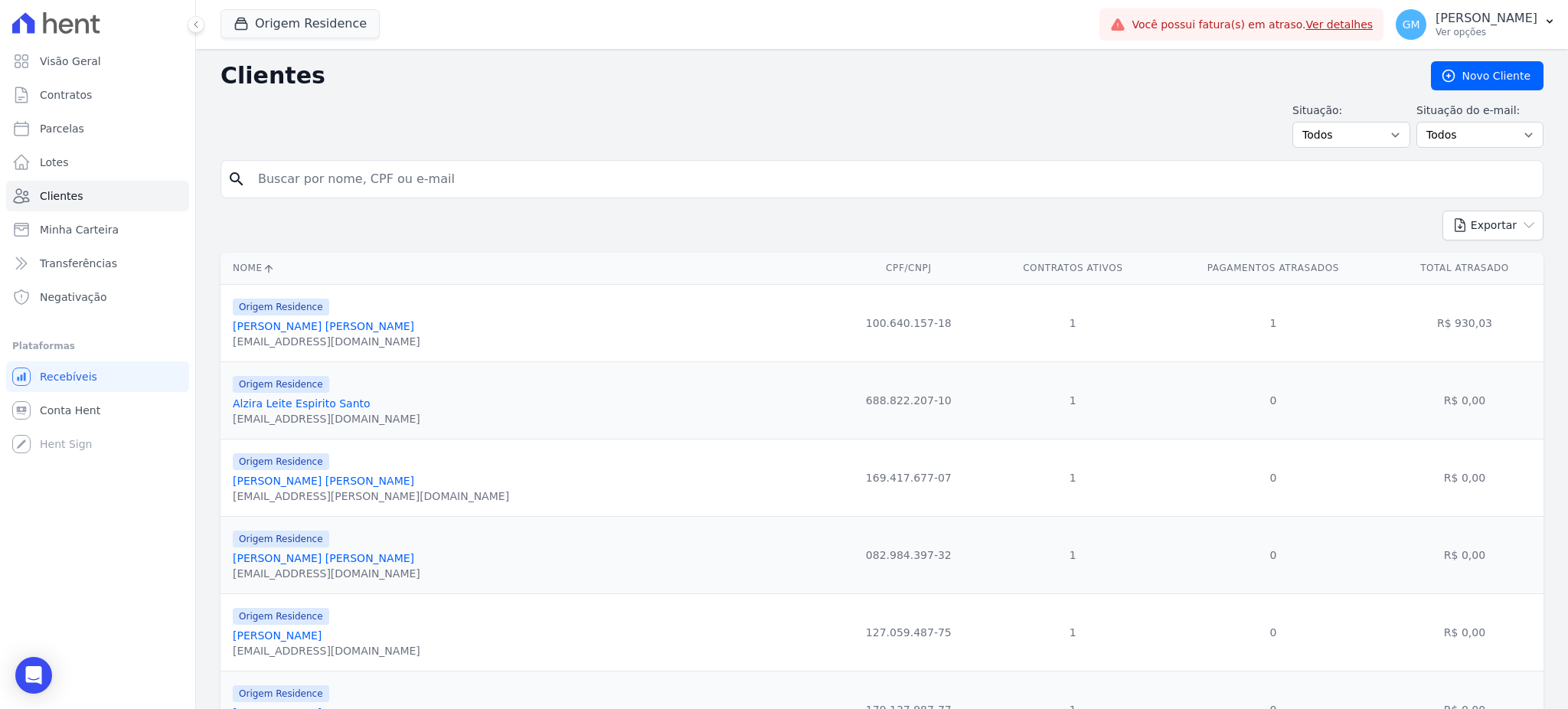
click at [468, 193] on input "search" at bounding box center [892, 179] width 1288 height 30
paste input "Diego de Carvalho Costa"
type input "Diego de Carvalho Costa"
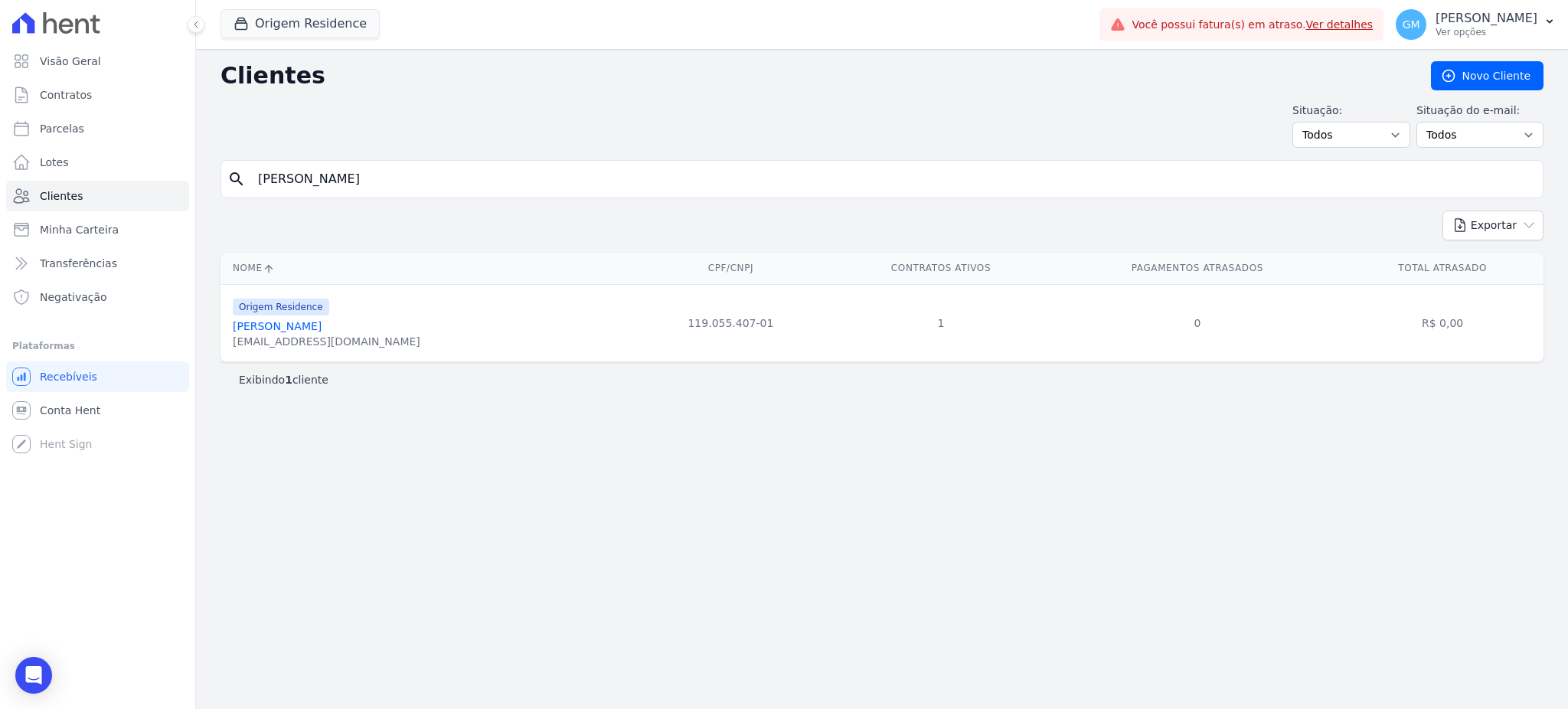
click at [313, 323] on link "Diego De Carvalho Costa" at bounding box center [276, 326] width 88 height 12
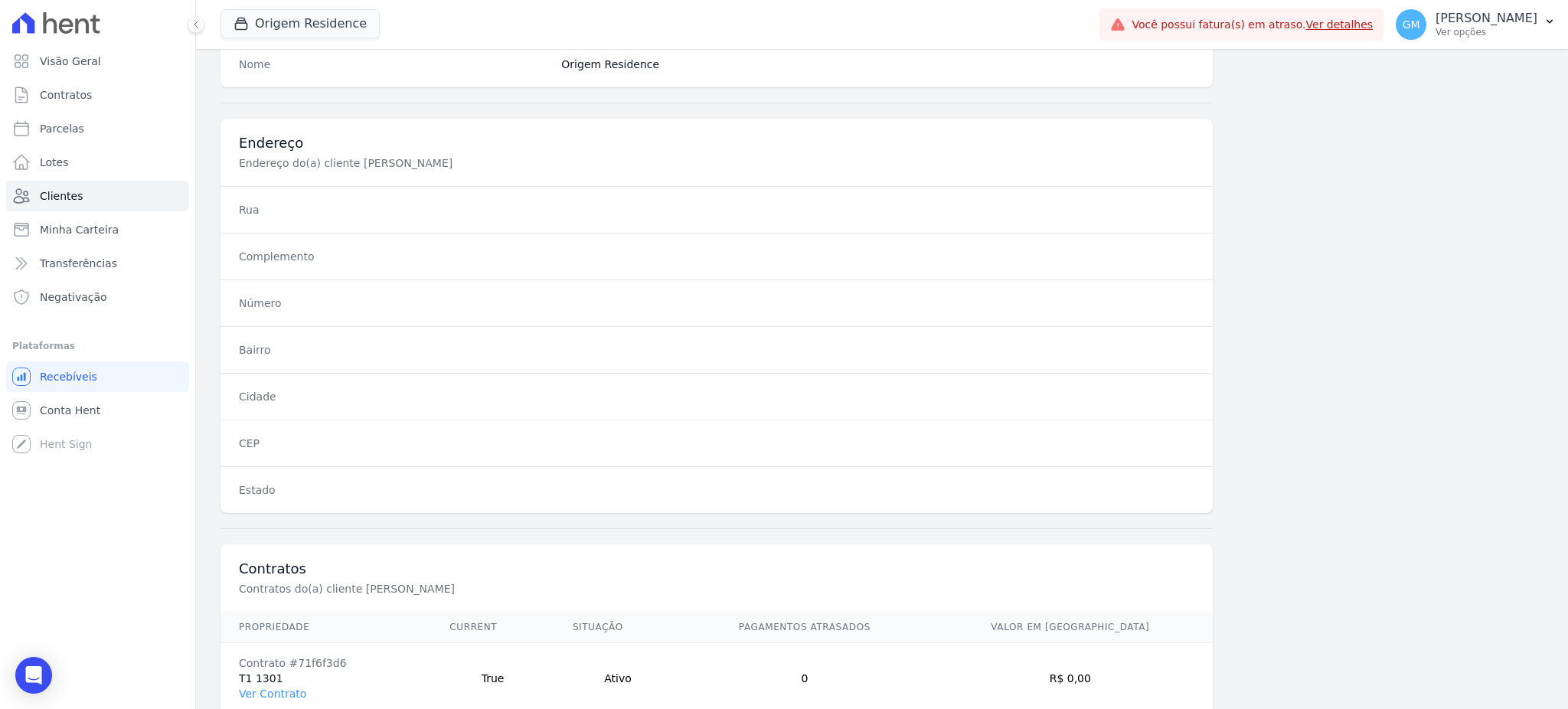
scroll to position [724, 0]
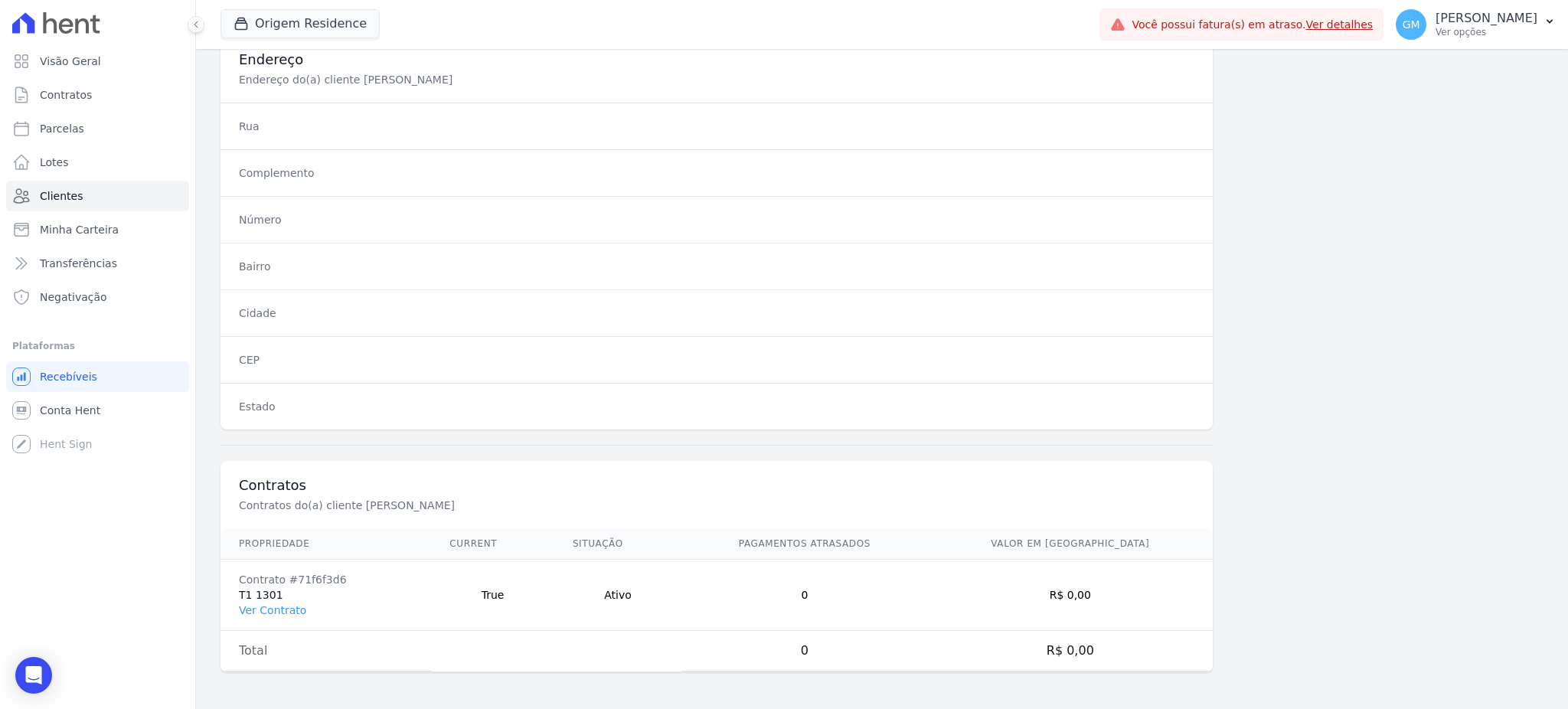
click at [301, 608] on td "Contrato #71f6f3d6 T1 1301 Ver Contrato" at bounding box center [326, 594] width 210 height 71
click at [296, 609] on link "Ver Contrato" at bounding box center [272, 609] width 68 height 12
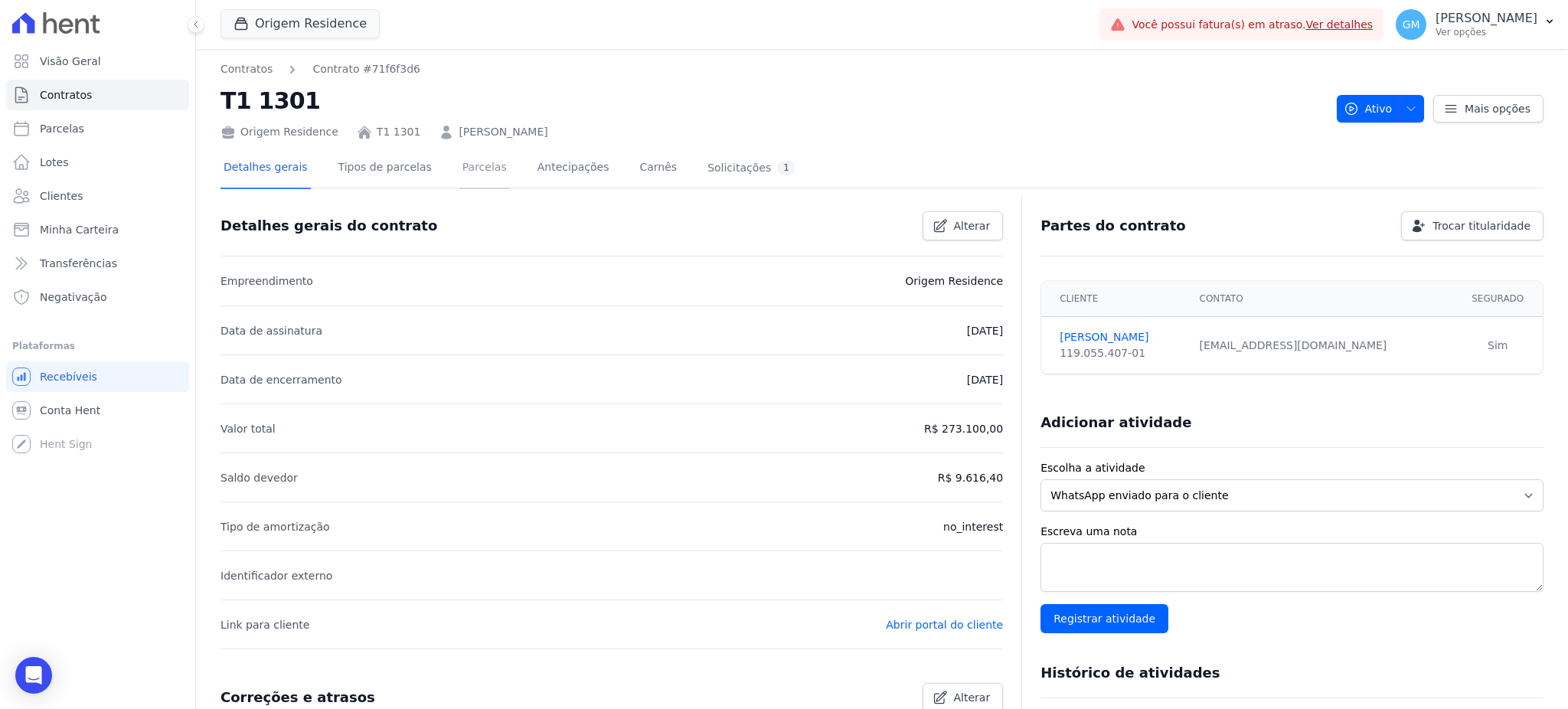
click at [459, 171] on link "Parcelas" at bounding box center [484, 168] width 50 height 41
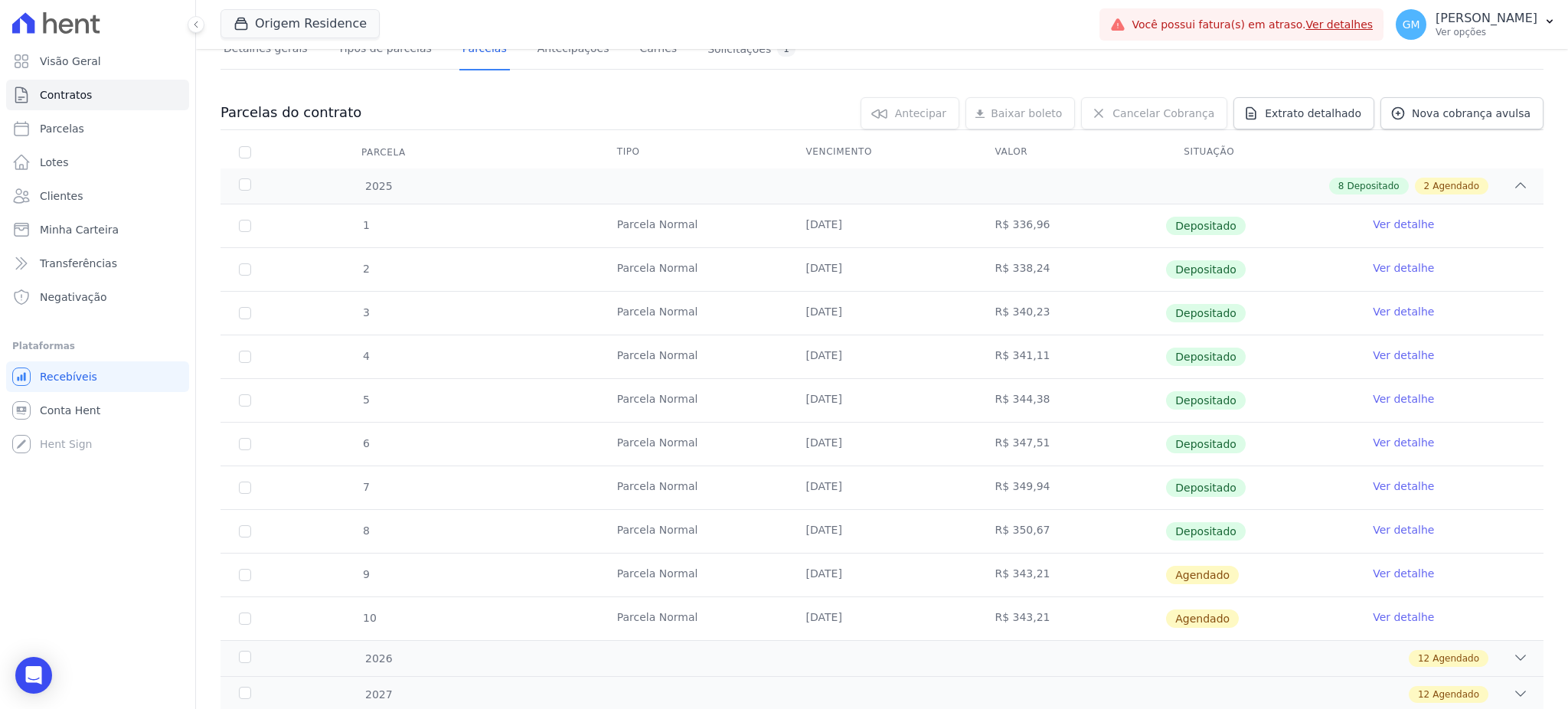
scroll to position [203, 0]
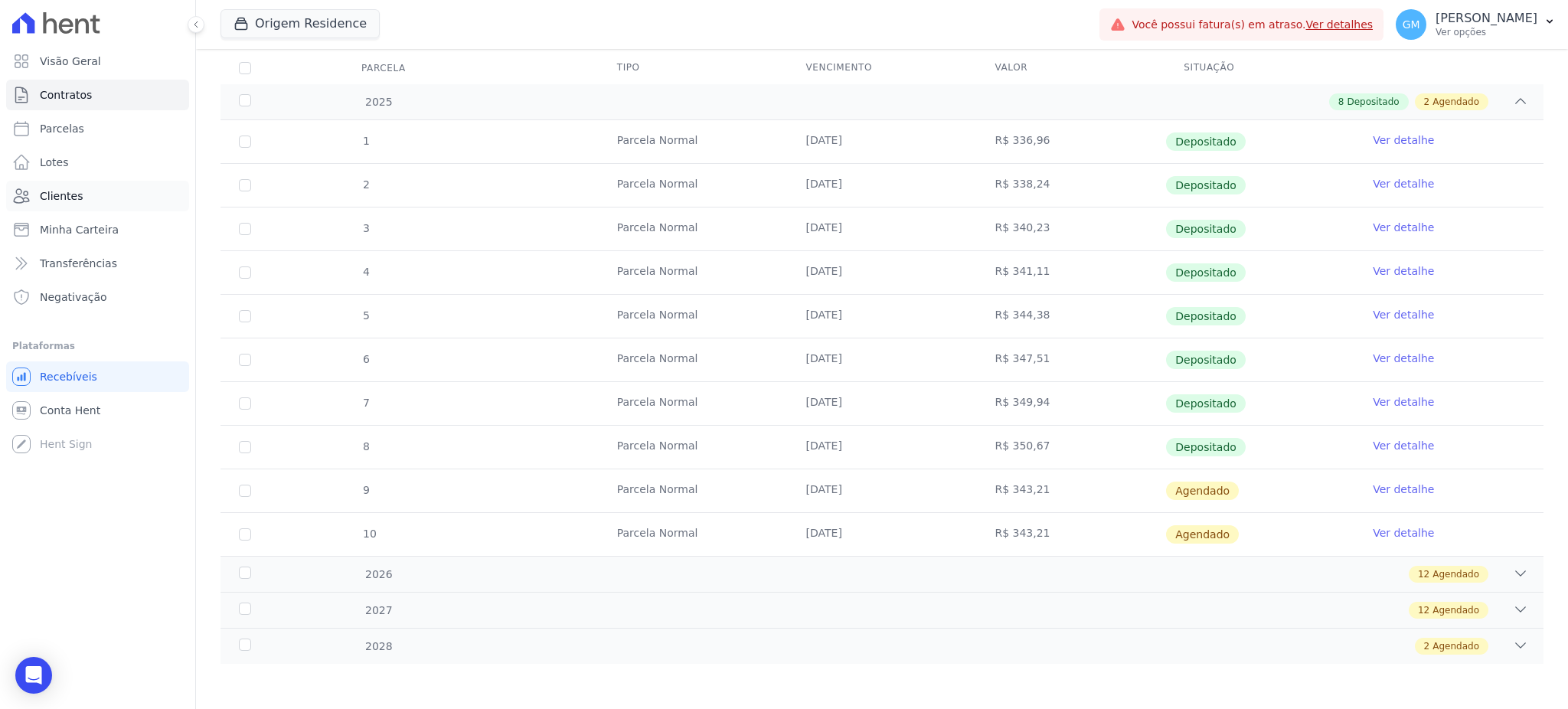
click at [126, 185] on link "Clientes" at bounding box center [98, 196] width 183 height 30
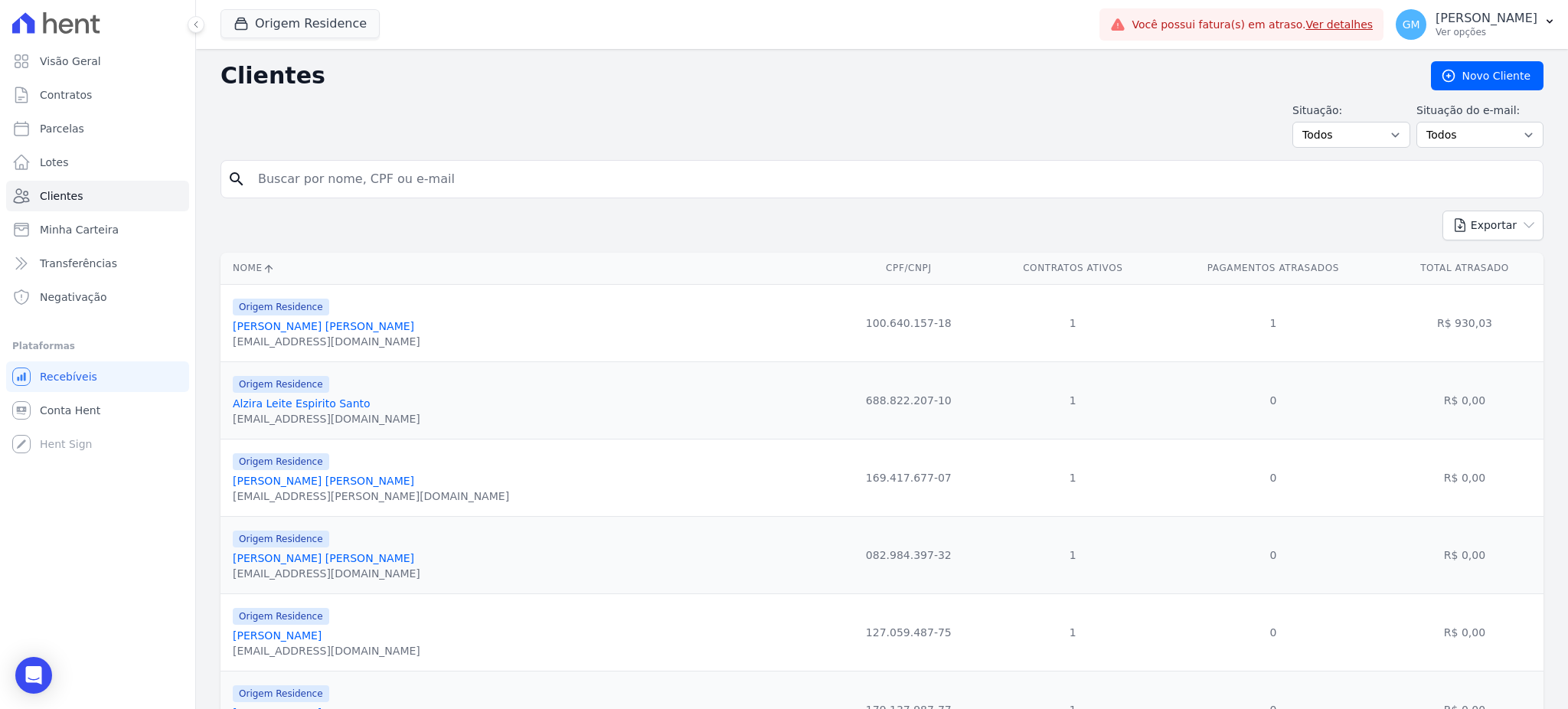
click at [327, 180] on input "search" at bounding box center [892, 179] width 1288 height 30
paste input "Caio Moura Santos"
type input "Caio Moura Santos"
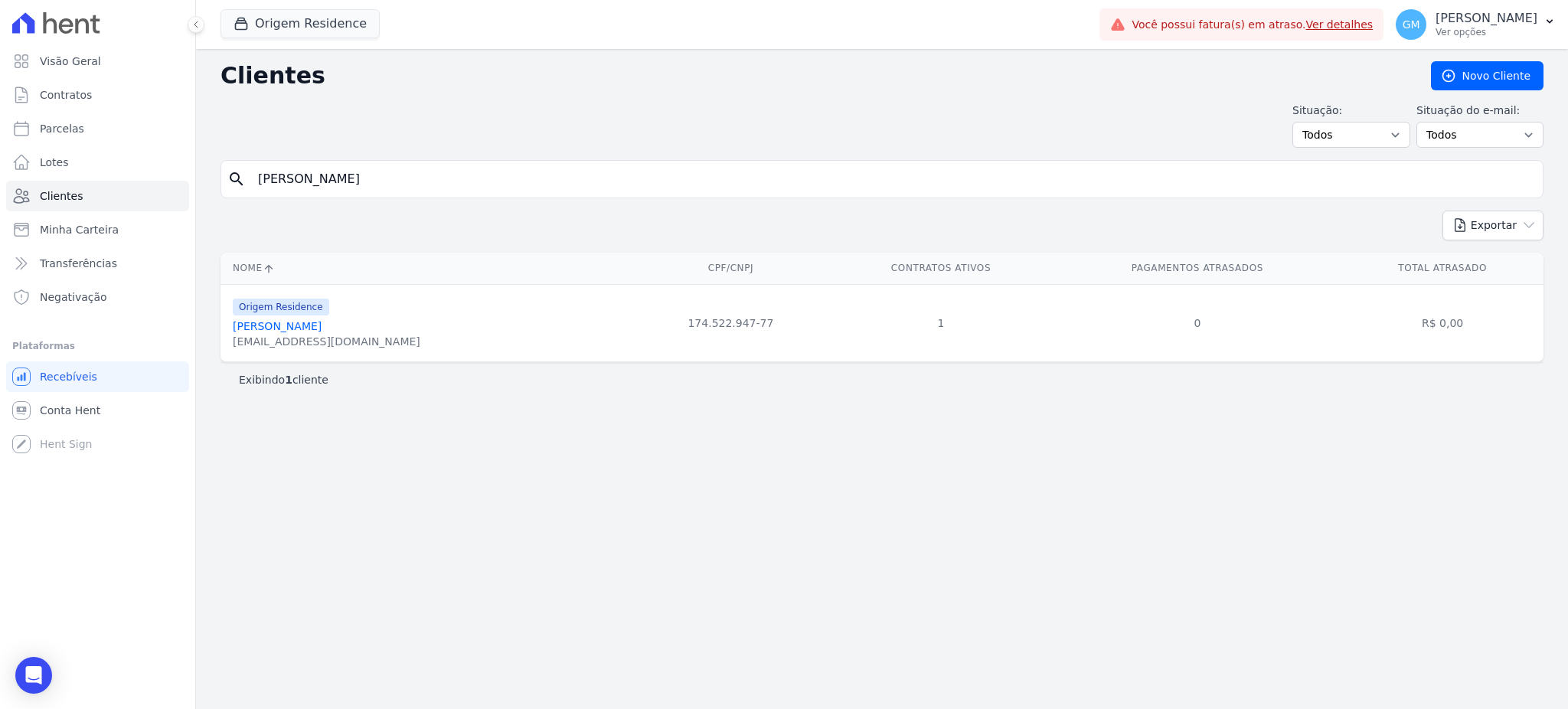
click at [312, 331] on link "Caio Moura Santos" at bounding box center [276, 326] width 88 height 12
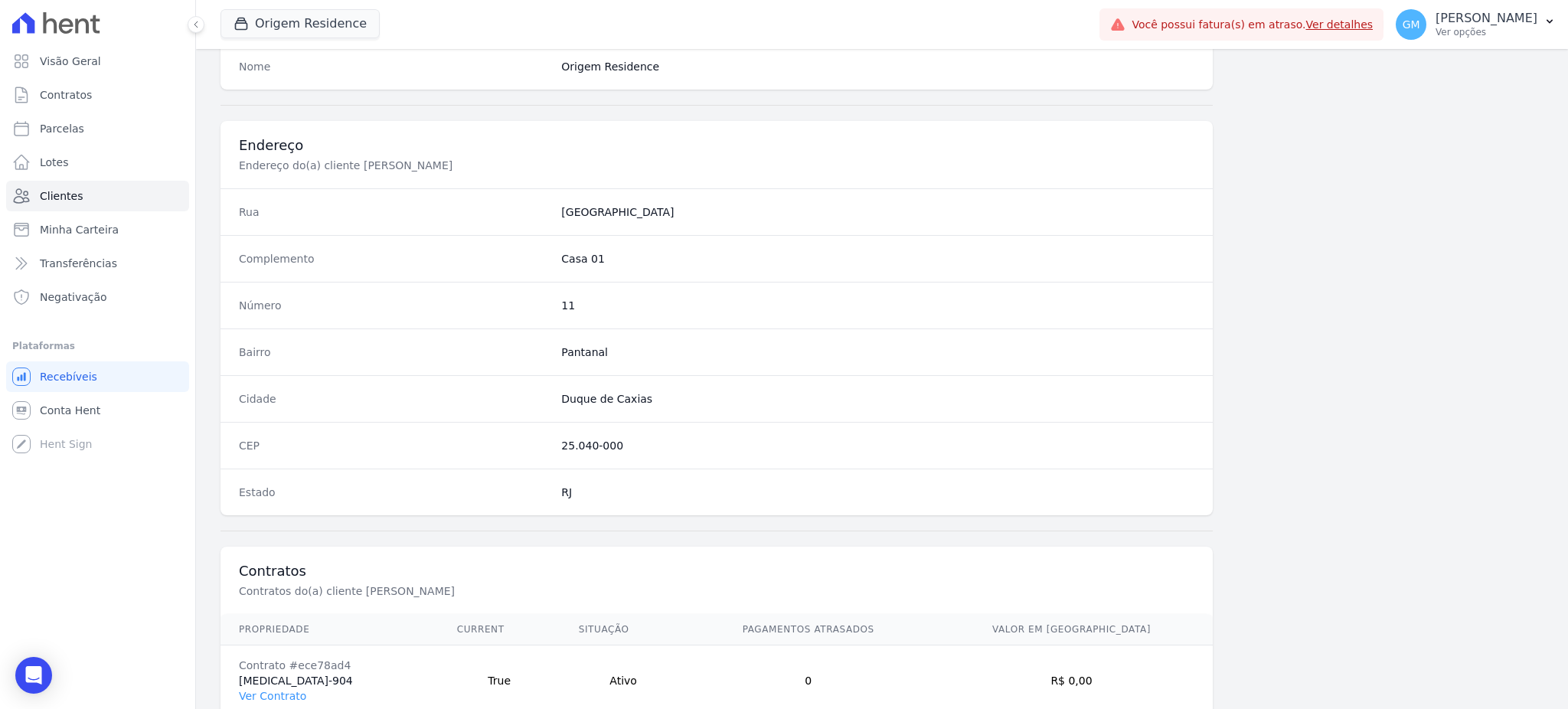
scroll to position [724, 0]
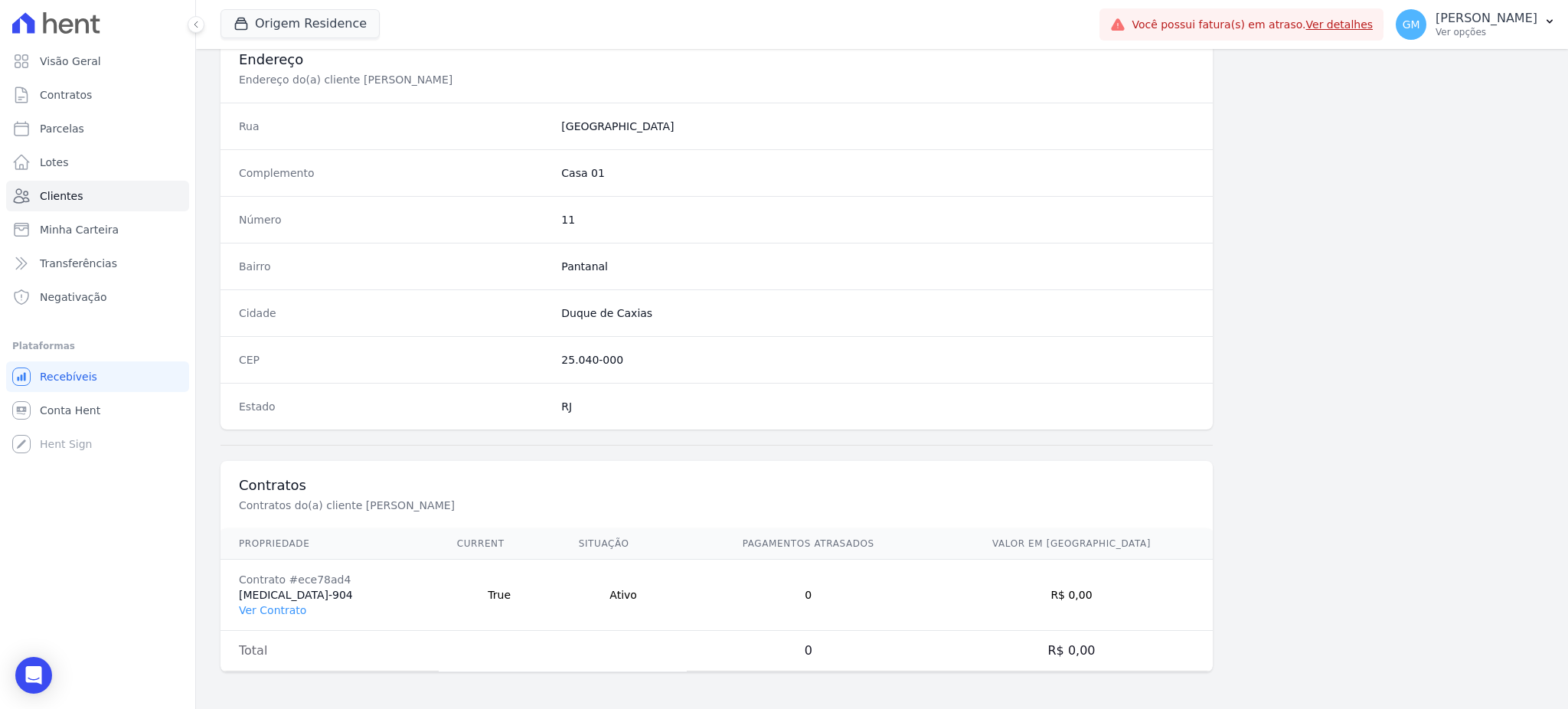
click at [260, 601] on td "Contrato #ece78ad4 T3-904 Ver Contrato" at bounding box center [330, 594] width 218 height 71
click at [264, 610] on link "Ver Contrato" at bounding box center [272, 609] width 68 height 12
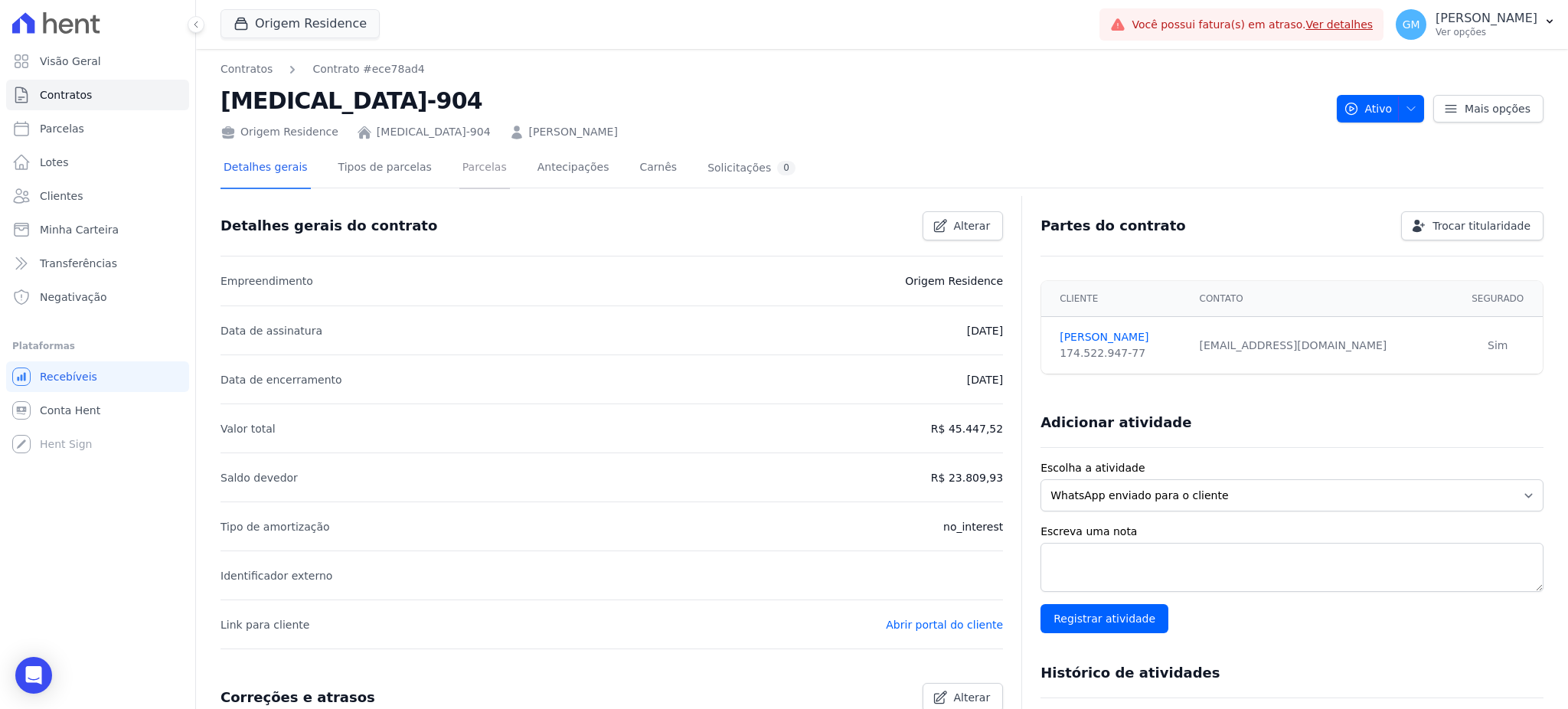
click at [473, 155] on link "Parcelas" at bounding box center [484, 168] width 50 height 41
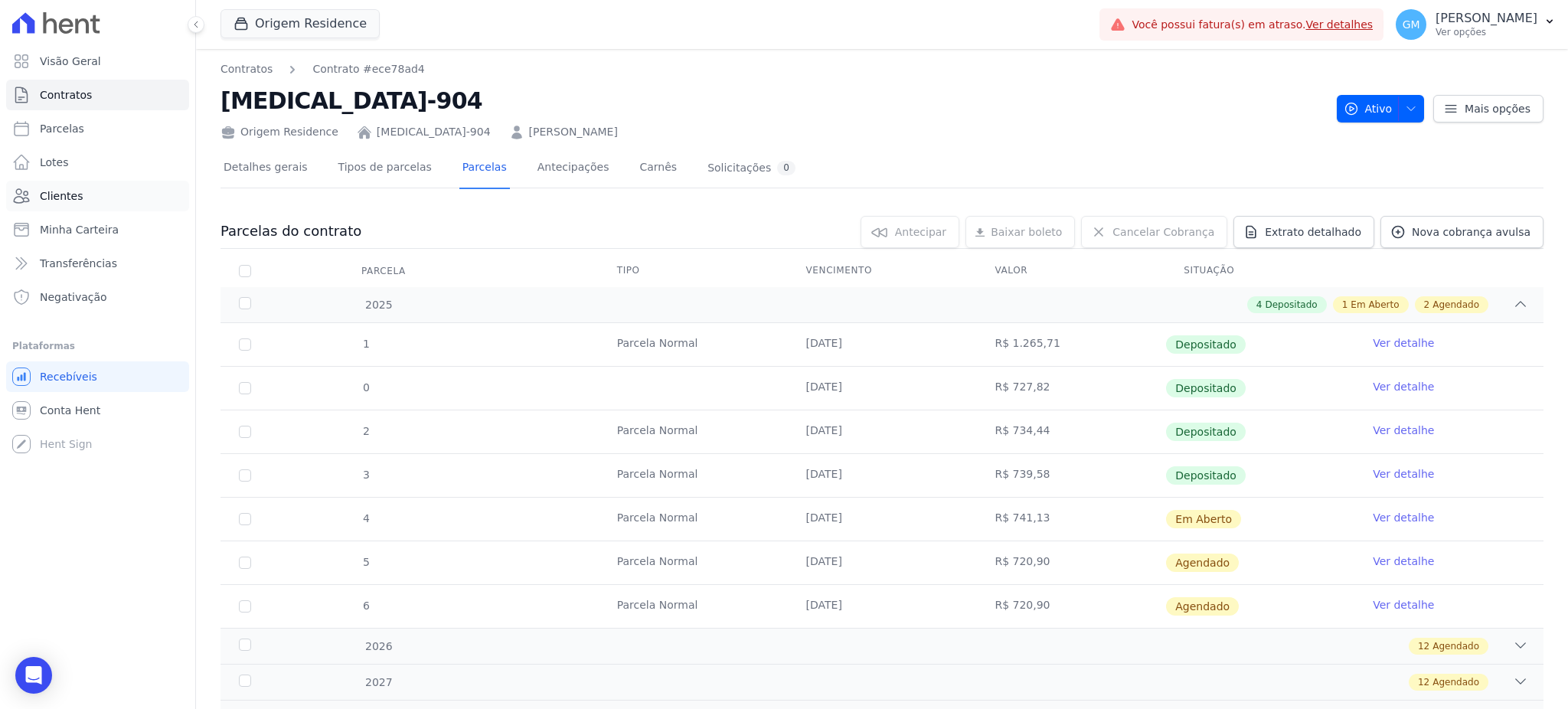
click at [84, 190] on link "Clientes" at bounding box center [98, 196] width 183 height 30
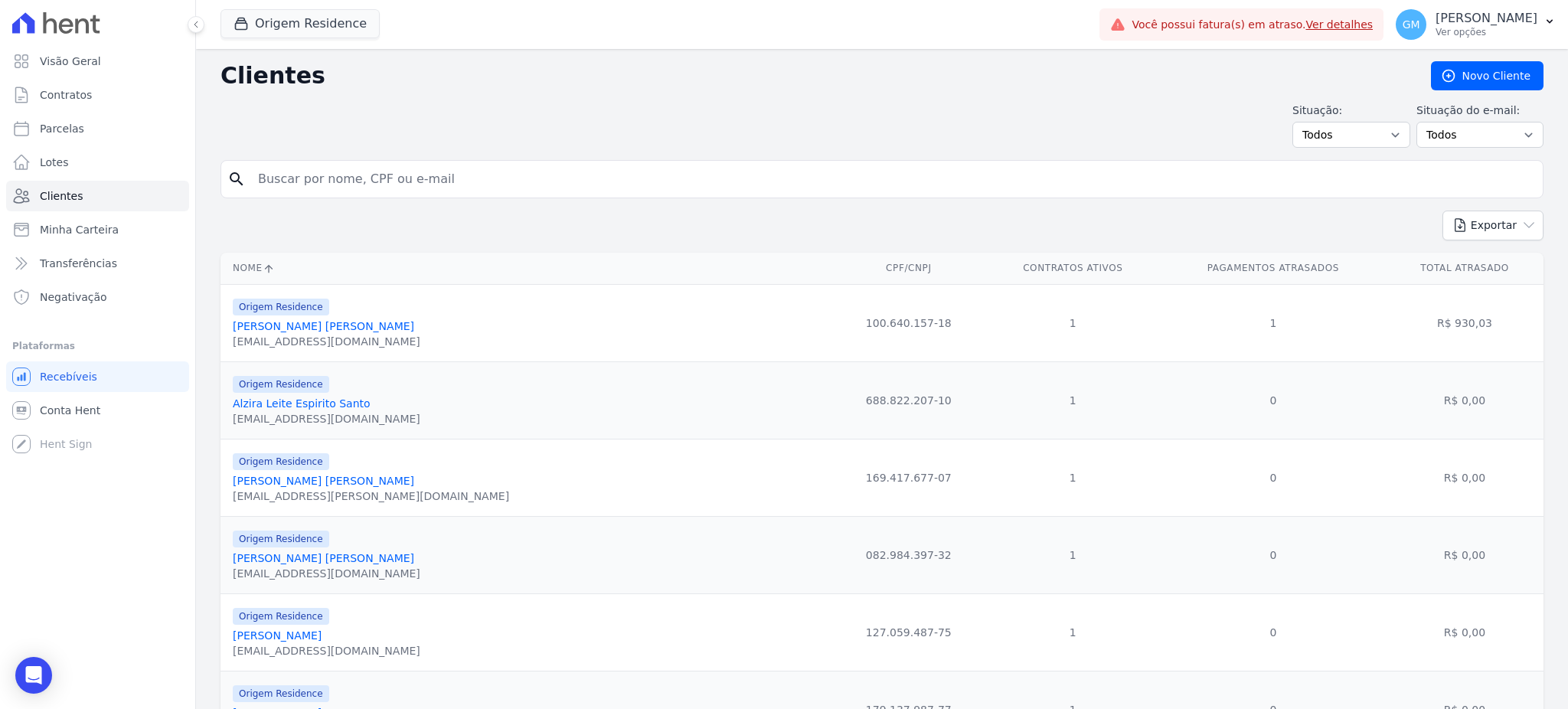
click at [276, 177] on input "search" at bounding box center [892, 179] width 1288 height 30
paste input "Caio Rosa Felisberto"
type input "Caio Rosa Felisberto"
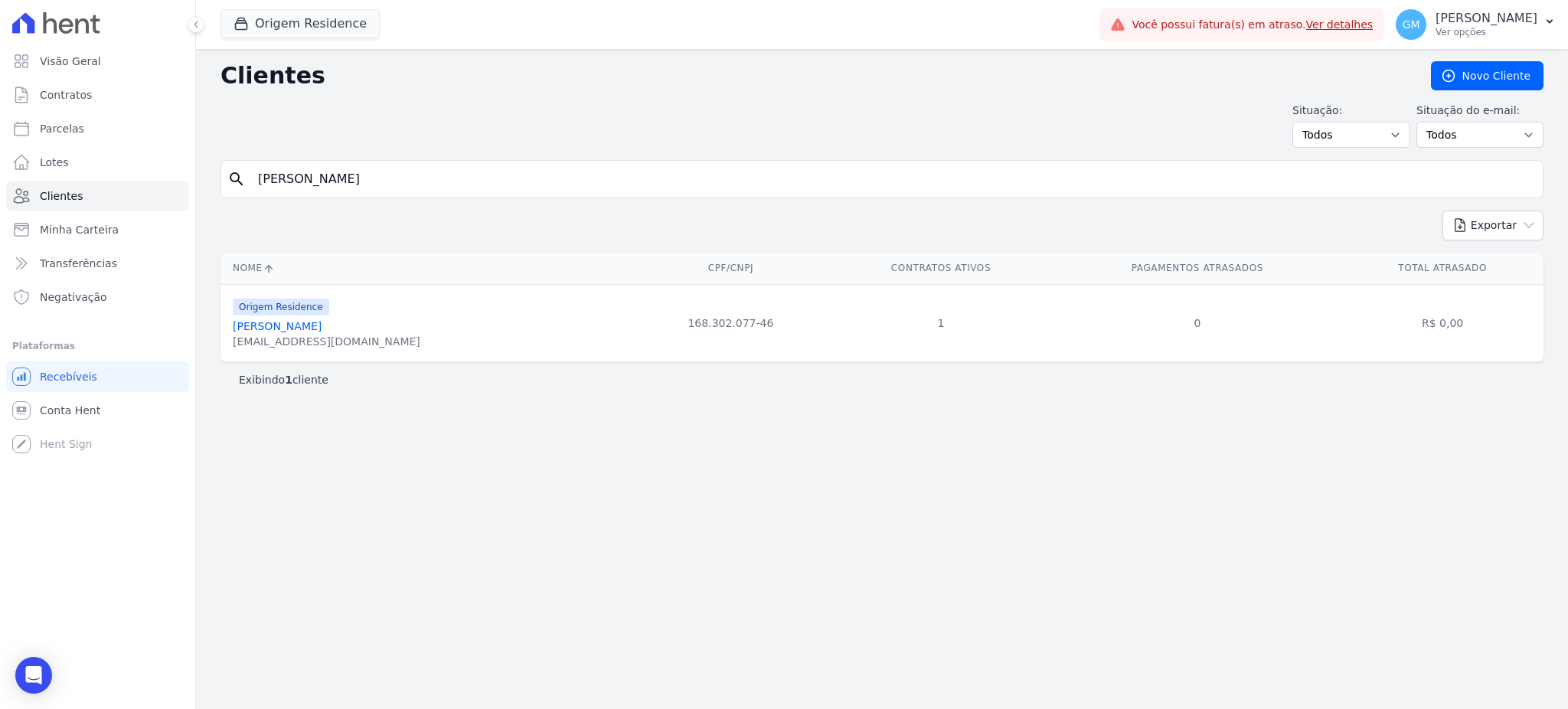
click at [309, 330] on link "Caio Rosa Felisberto" at bounding box center [276, 326] width 88 height 12
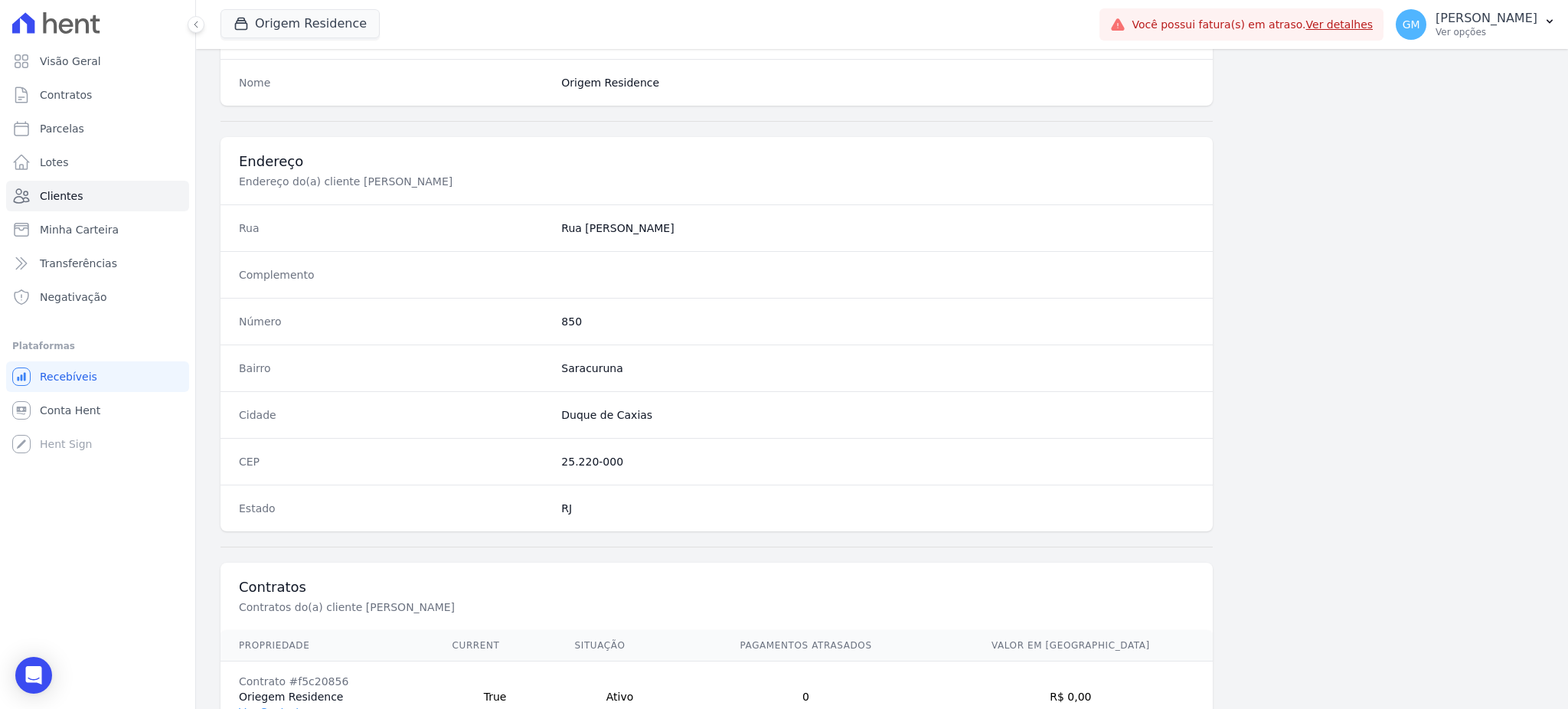
scroll to position [724, 0]
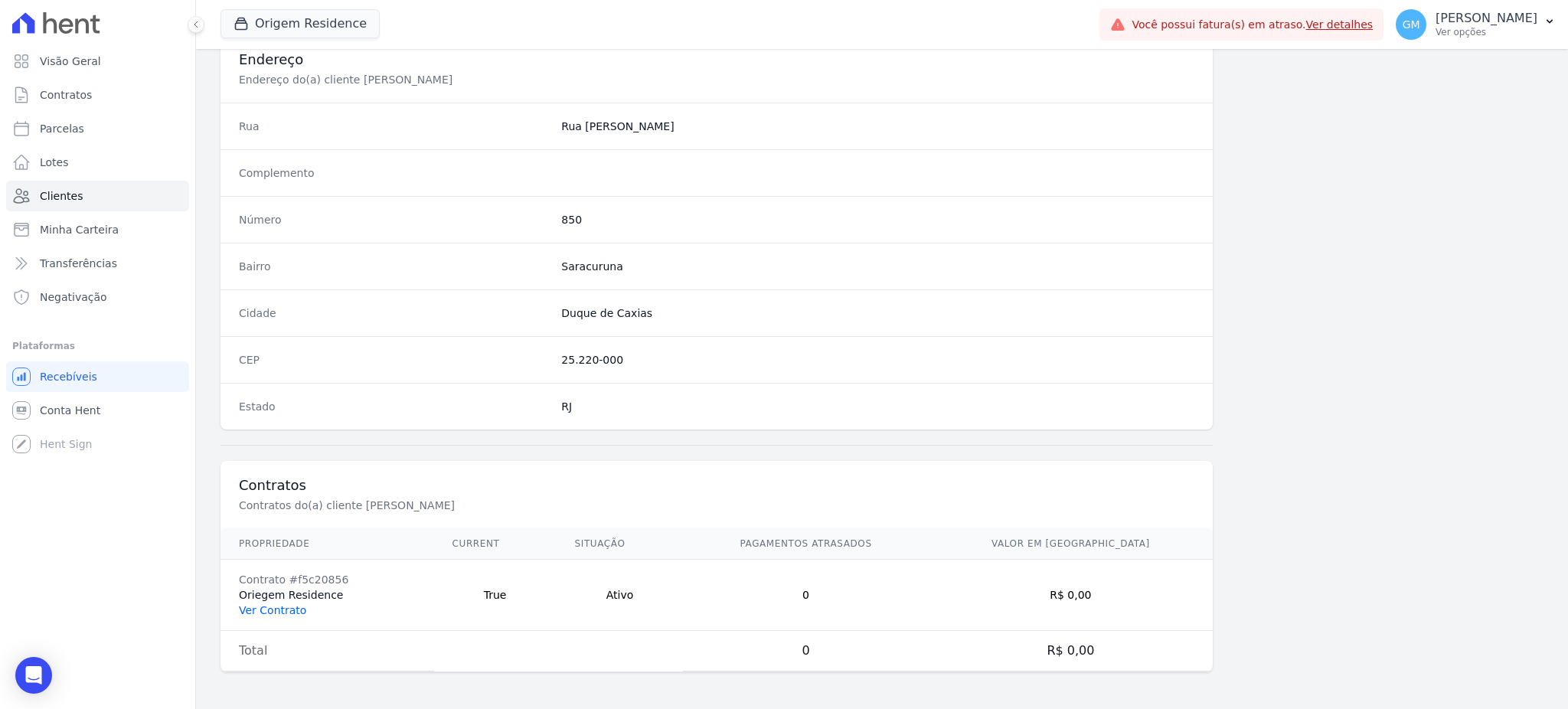
click at [270, 605] on link "Ver Contrato" at bounding box center [272, 609] width 68 height 12
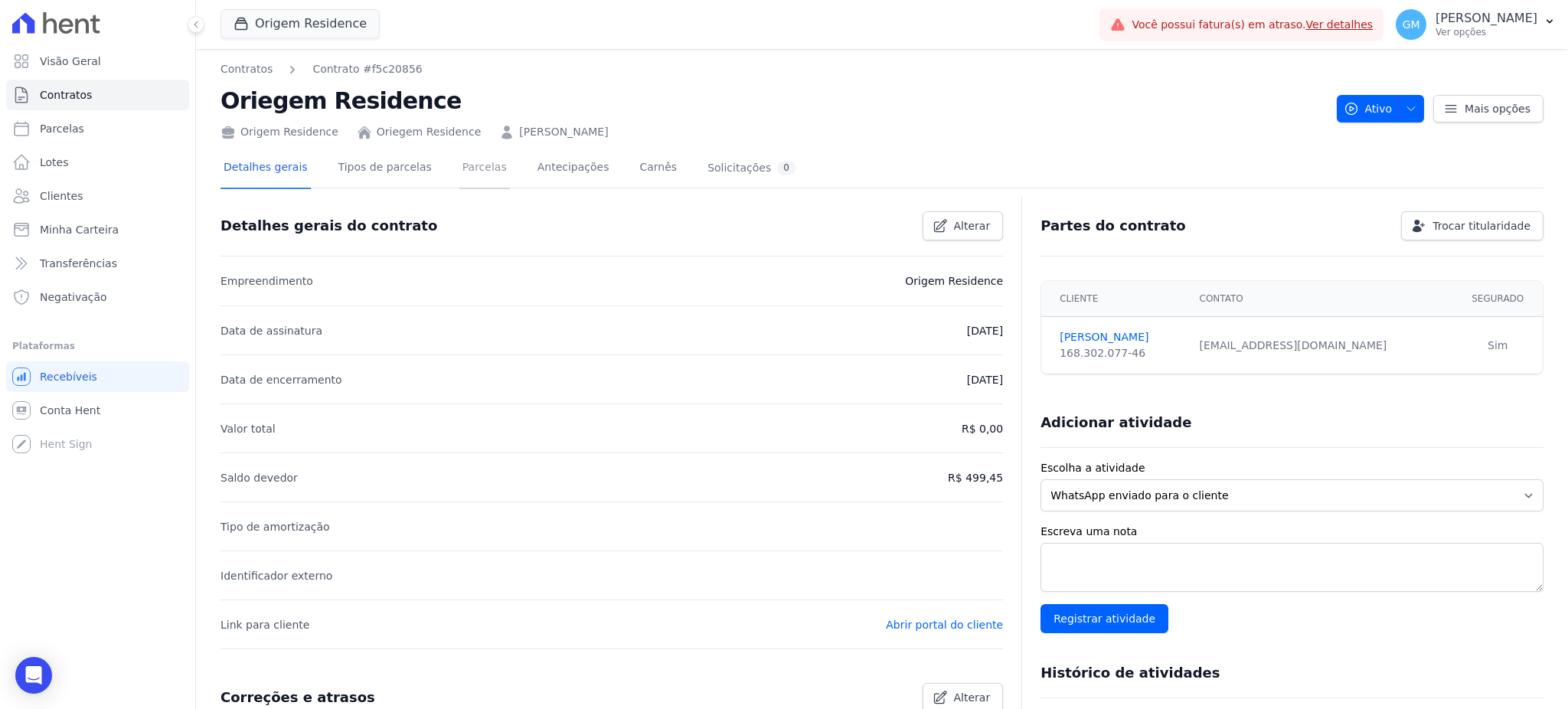
click at [470, 167] on link "Parcelas" at bounding box center [484, 168] width 50 height 41
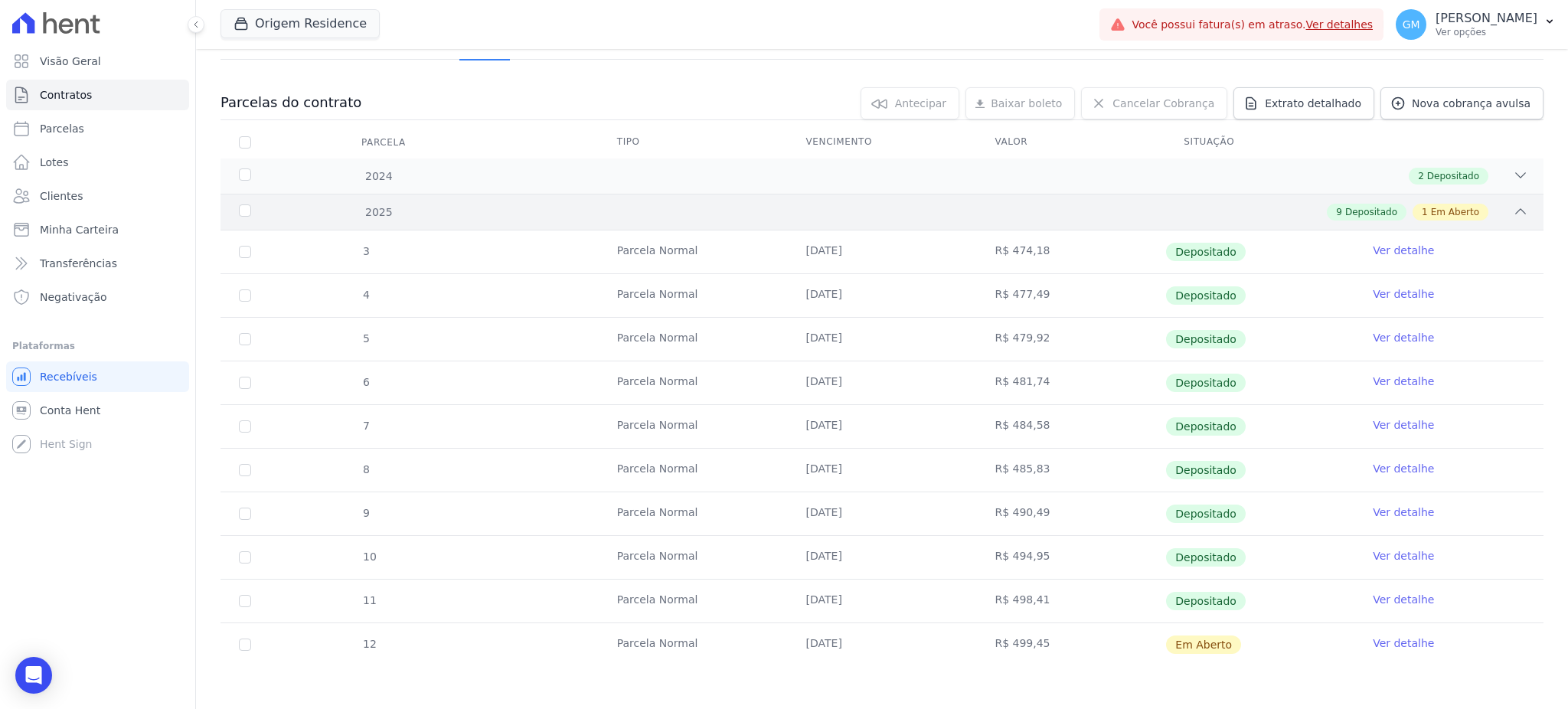
scroll to position [130, 0]
click at [104, 184] on link "Clientes" at bounding box center [98, 196] width 183 height 30
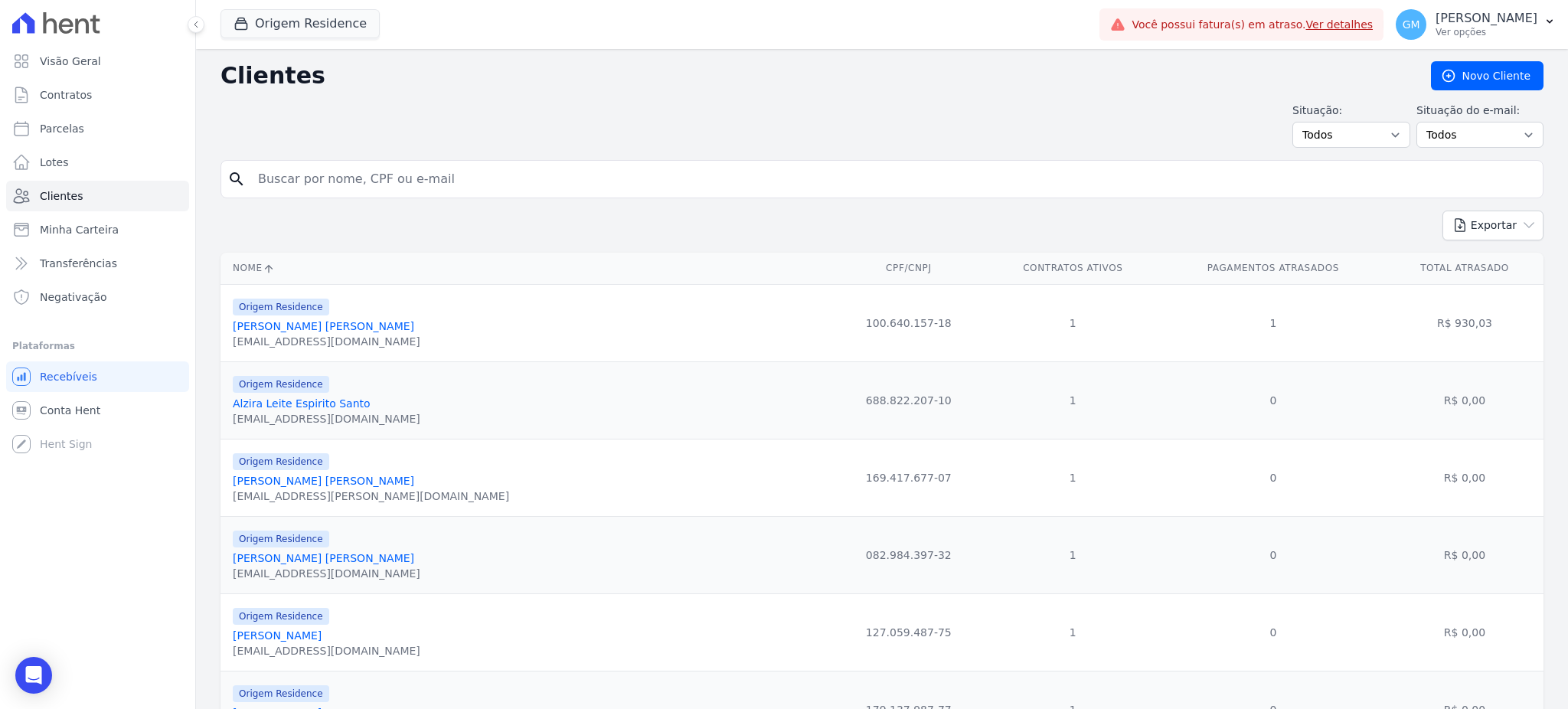
click at [332, 176] on input "search" at bounding box center [892, 179] width 1288 height 30
paste input "Danila Almeida de Sousa"
type input "Danila Almeida de Sousa"
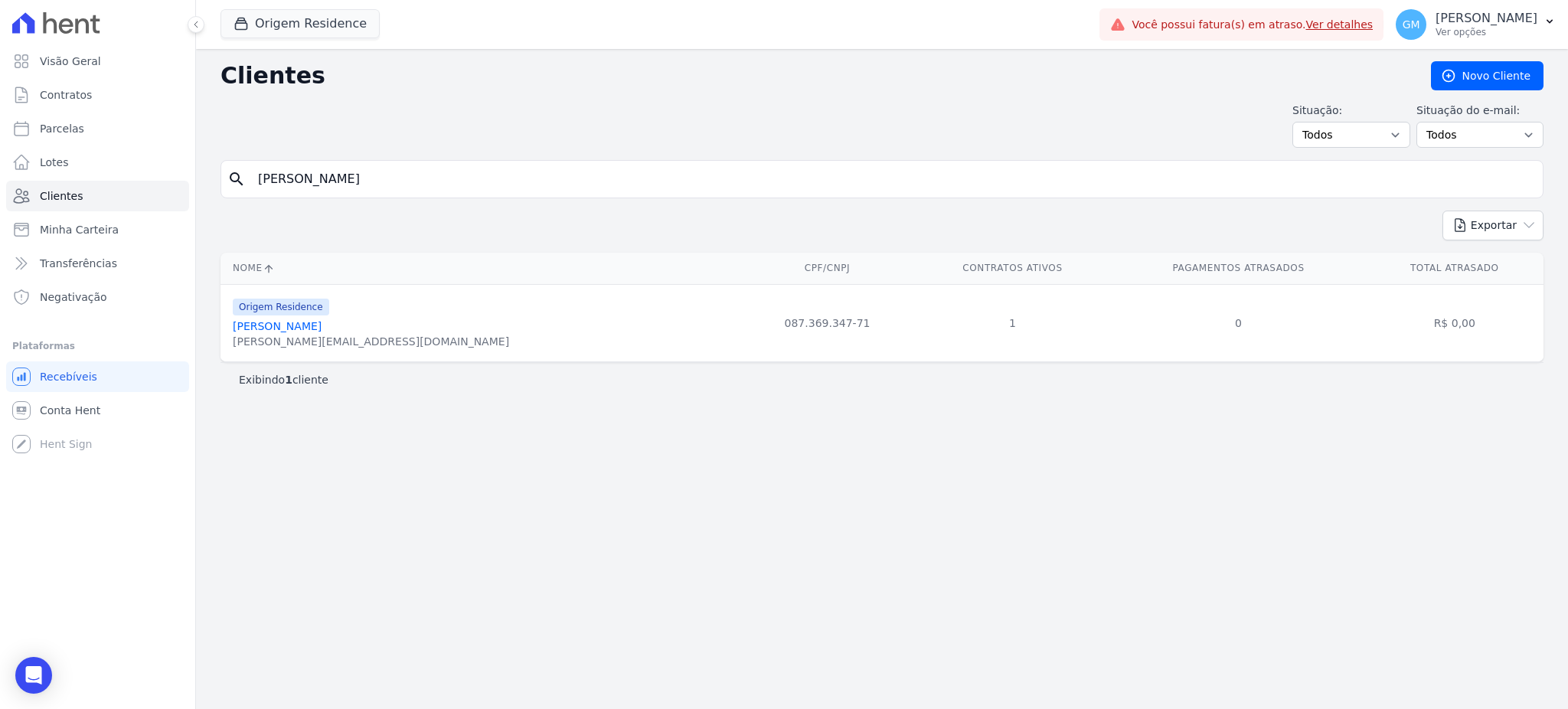
click at [322, 328] on link "Danila Almeida De Sousa" at bounding box center [276, 326] width 88 height 12
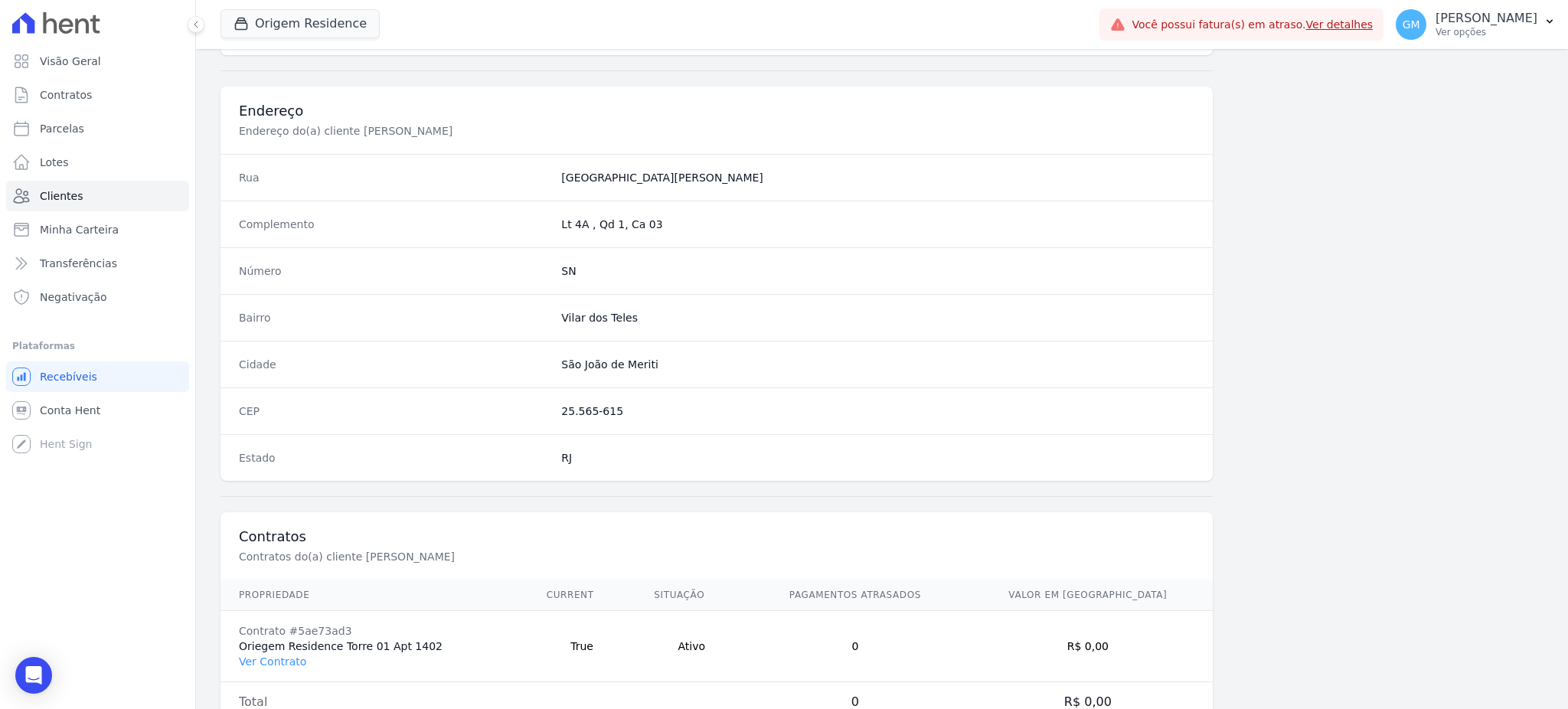
scroll to position [724, 0]
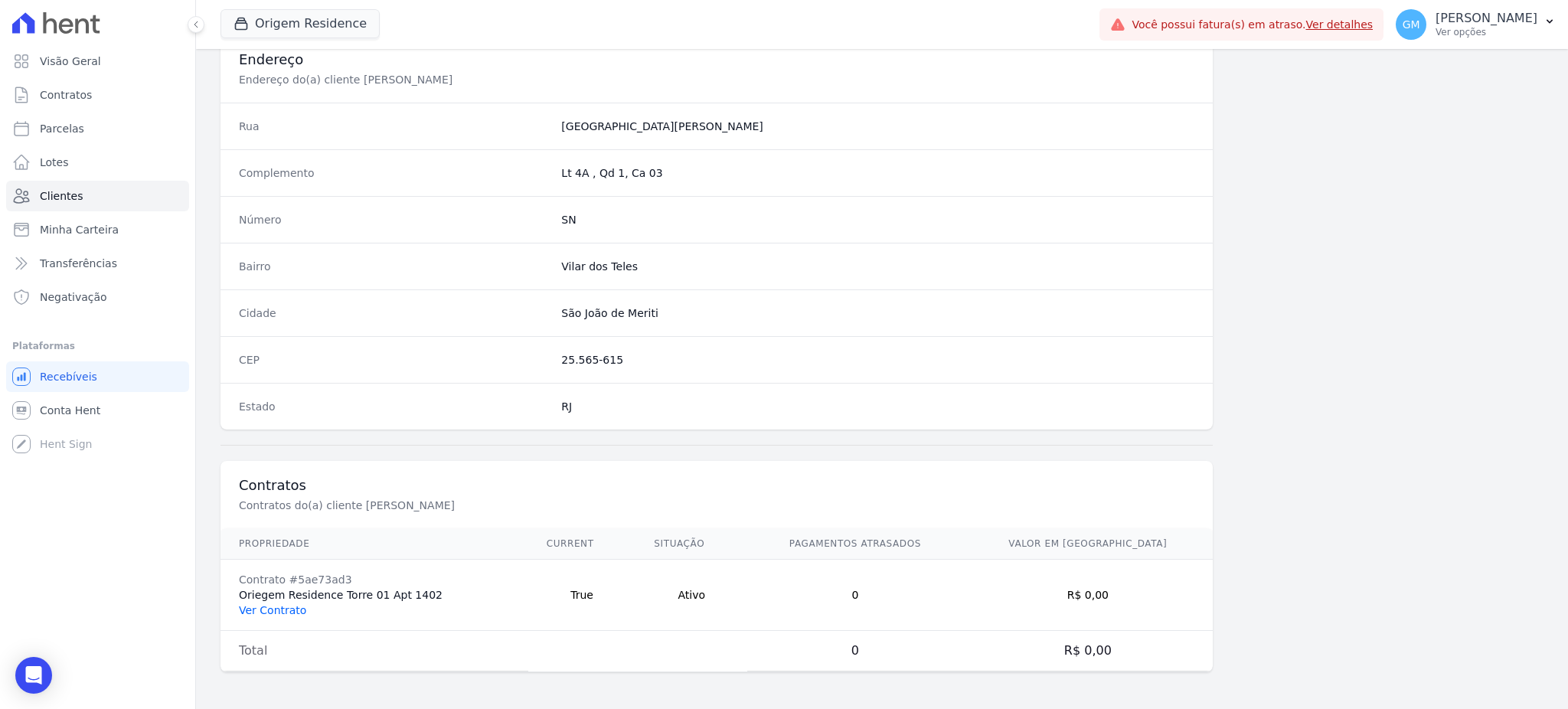
click at [288, 615] on link "Ver Contrato" at bounding box center [272, 609] width 68 height 12
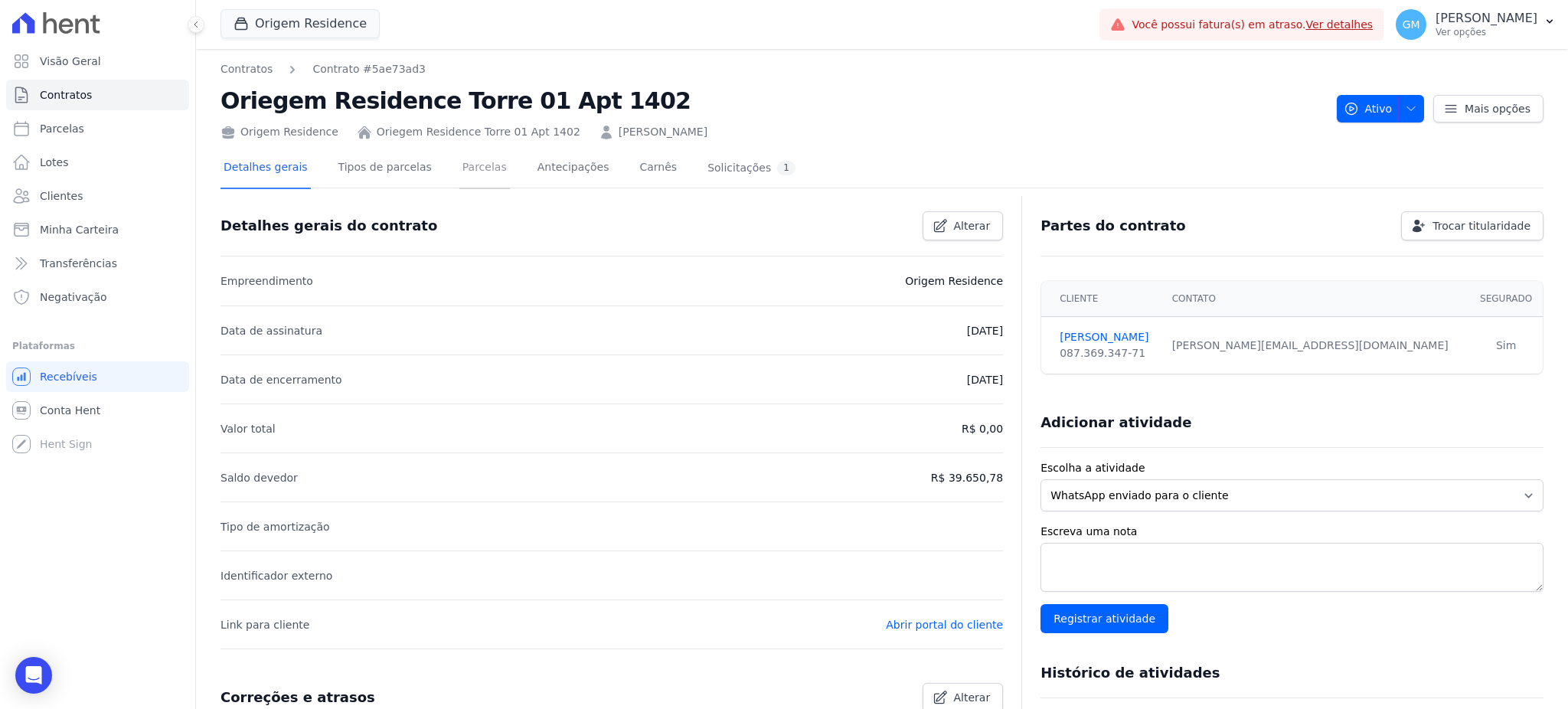
click at [468, 182] on link "Parcelas" at bounding box center [484, 168] width 50 height 41
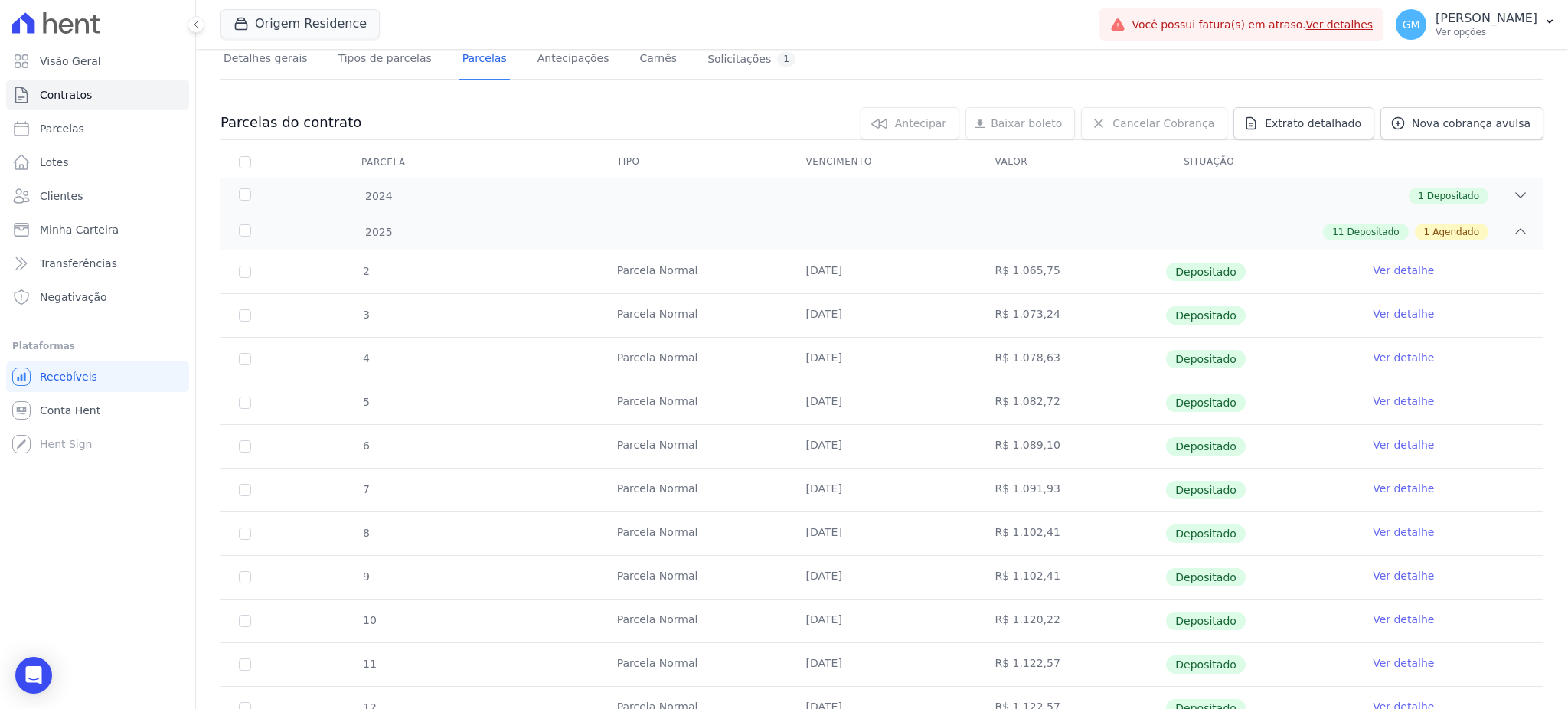
scroll to position [306, 0]
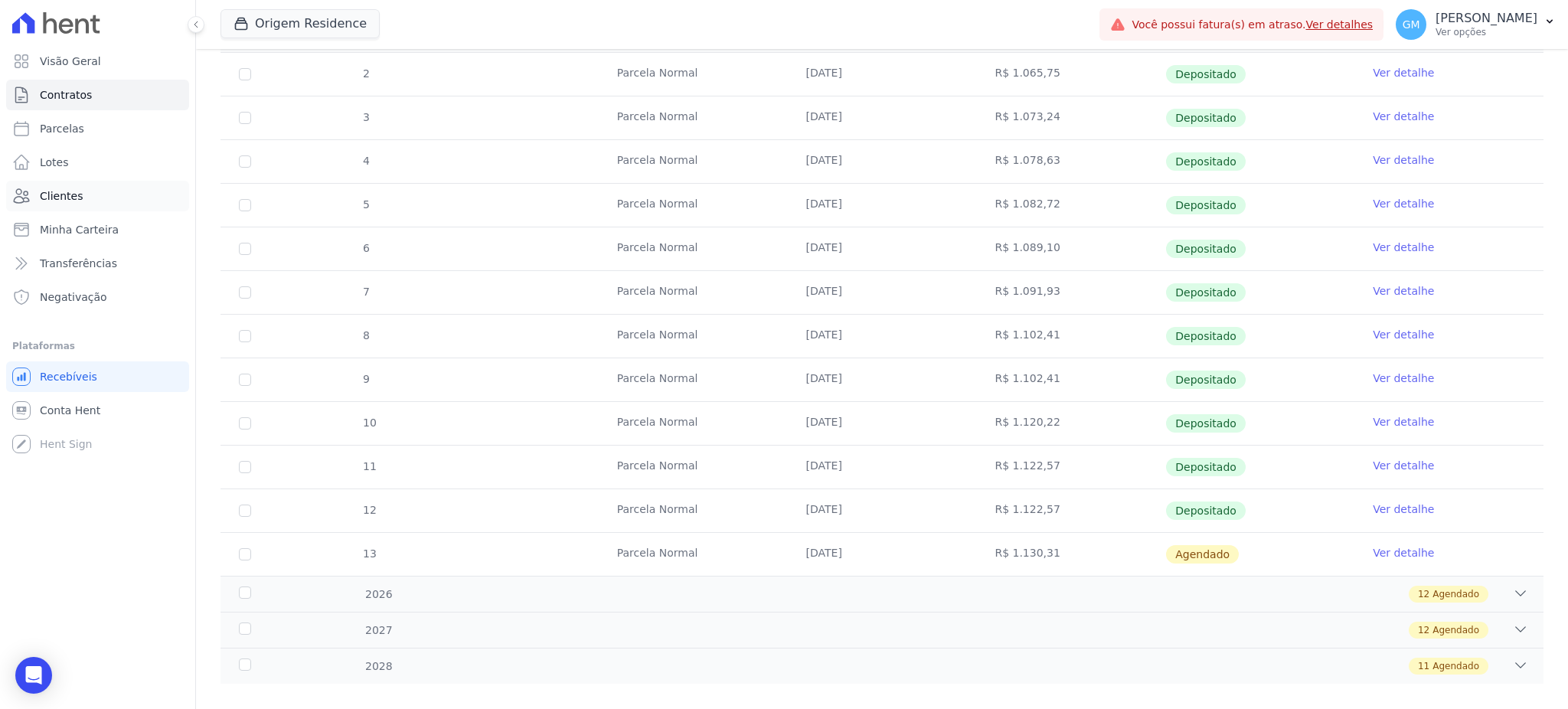
click at [73, 199] on span "Clientes" at bounding box center [61, 195] width 43 height 15
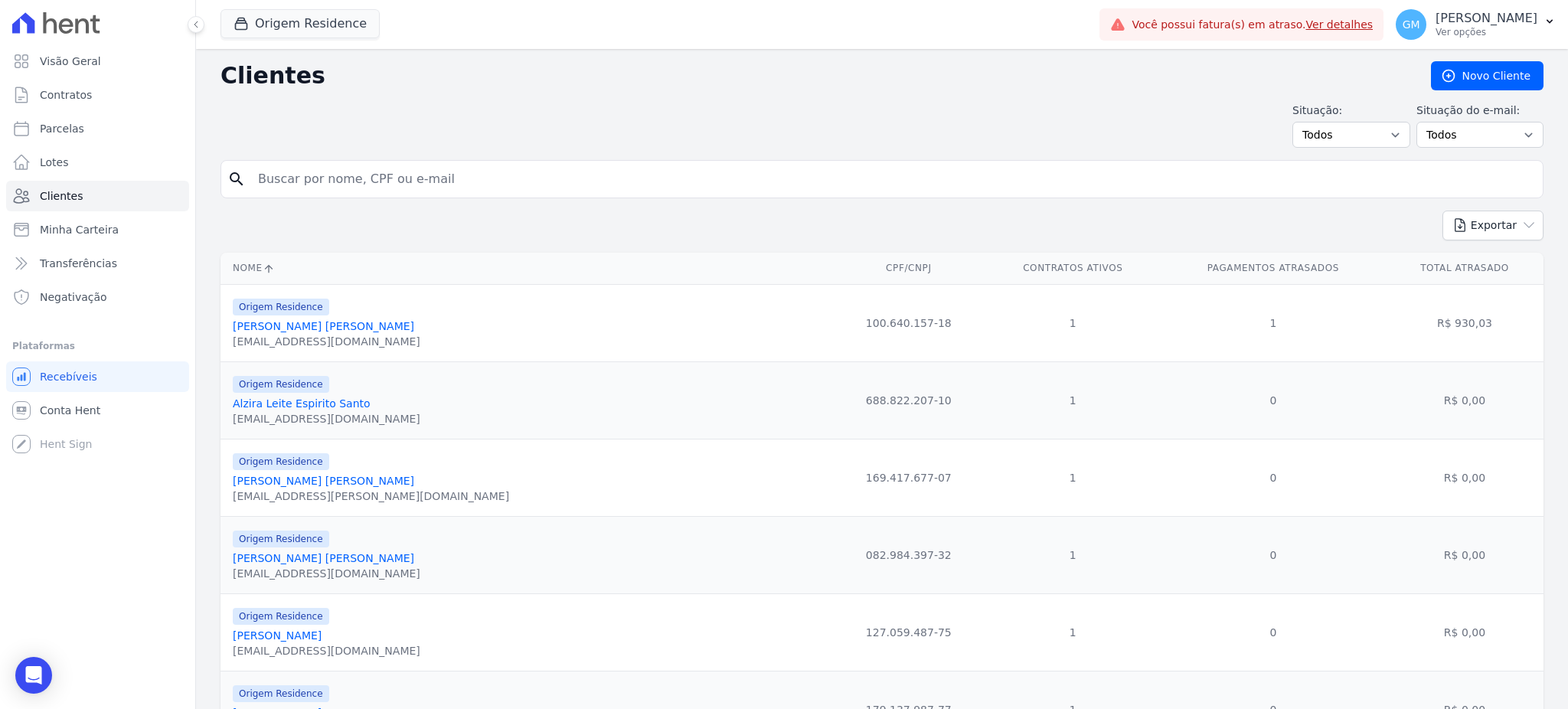
click at [286, 181] on input "search" at bounding box center [892, 179] width 1288 height 30
paste input "Diogo Braz Feddersen"
type input "Diogo Braz Feddersen"
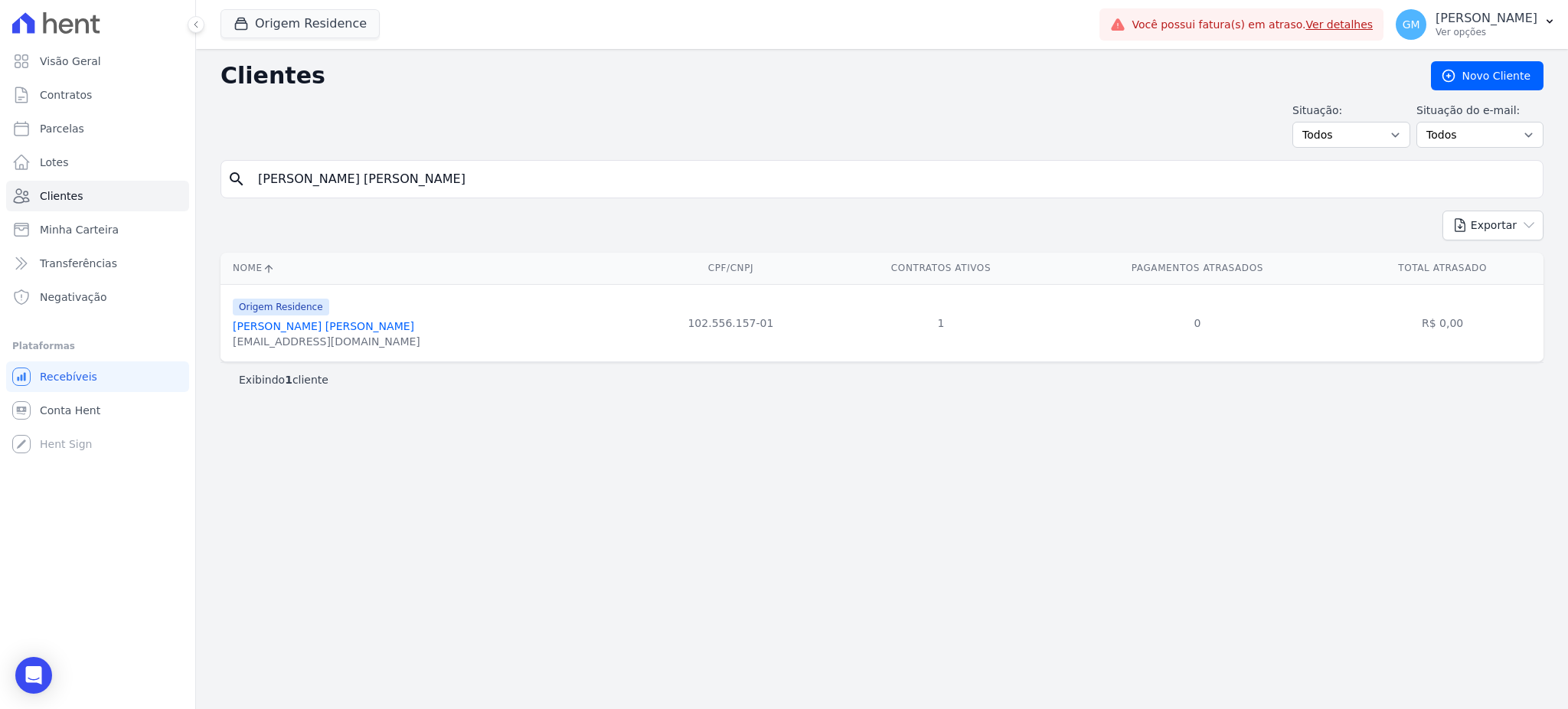
click at [310, 327] on link "Diogo Braz Feddersen" at bounding box center [323, 326] width 182 height 12
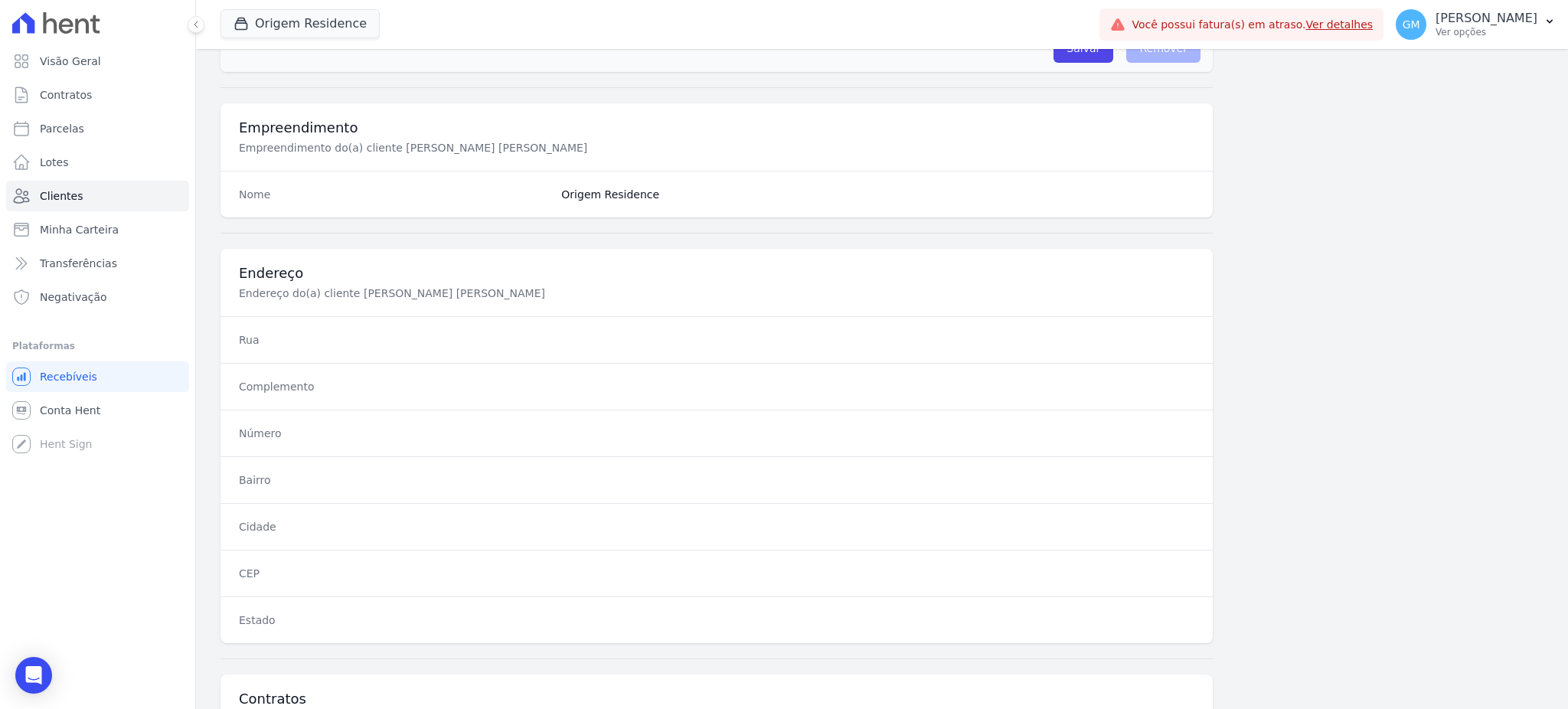
scroll to position [724, 0]
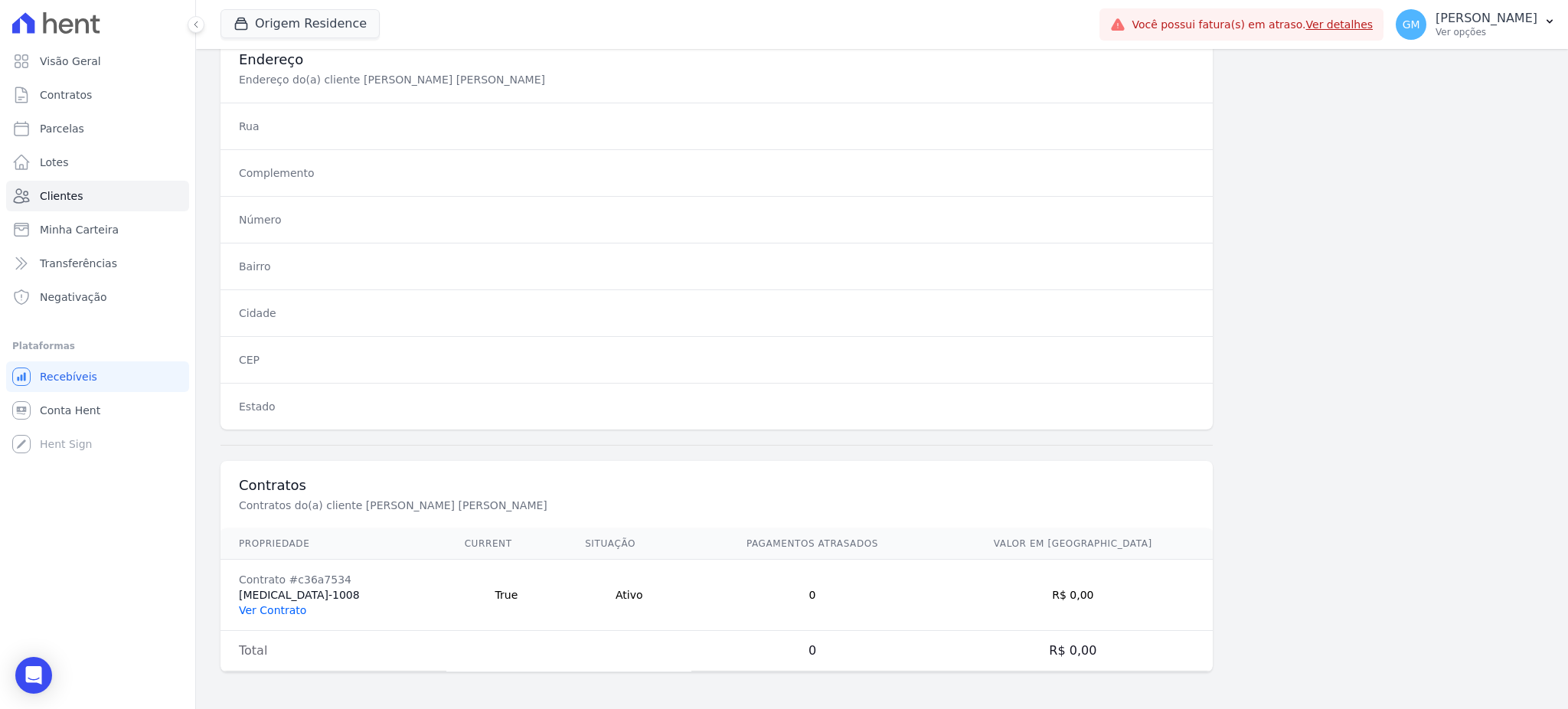
click at [253, 604] on link "Ver Contrato" at bounding box center [272, 609] width 68 height 12
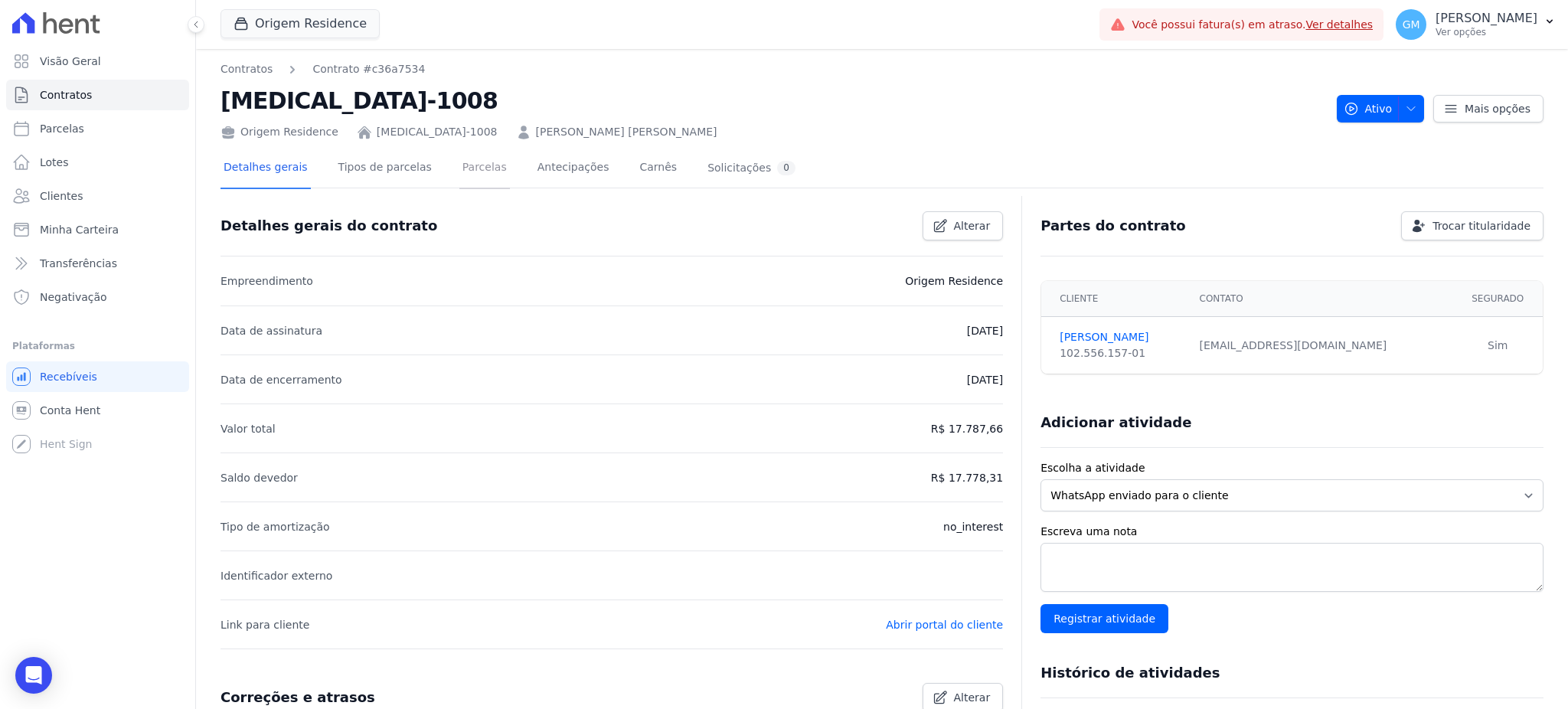
click at [459, 174] on link "Parcelas" at bounding box center [484, 168] width 50 height 41
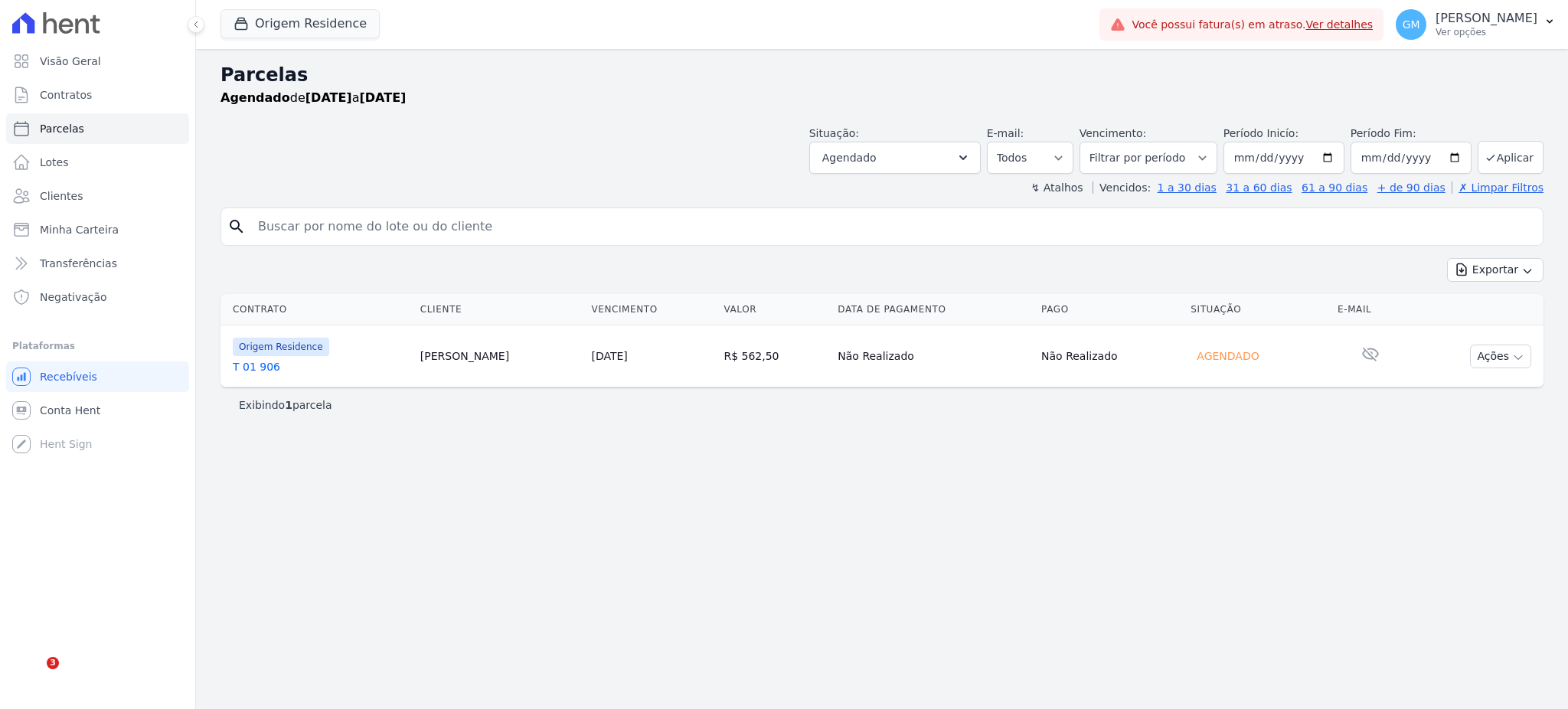
select select
drag, startPoint x: 0, startPoint y: 0, endPoint x: 83, endPoint y: 198, distance: 214.7
click at [83, 198] on link "Clientes" at bounding box center [98, 196] width 183 height 30
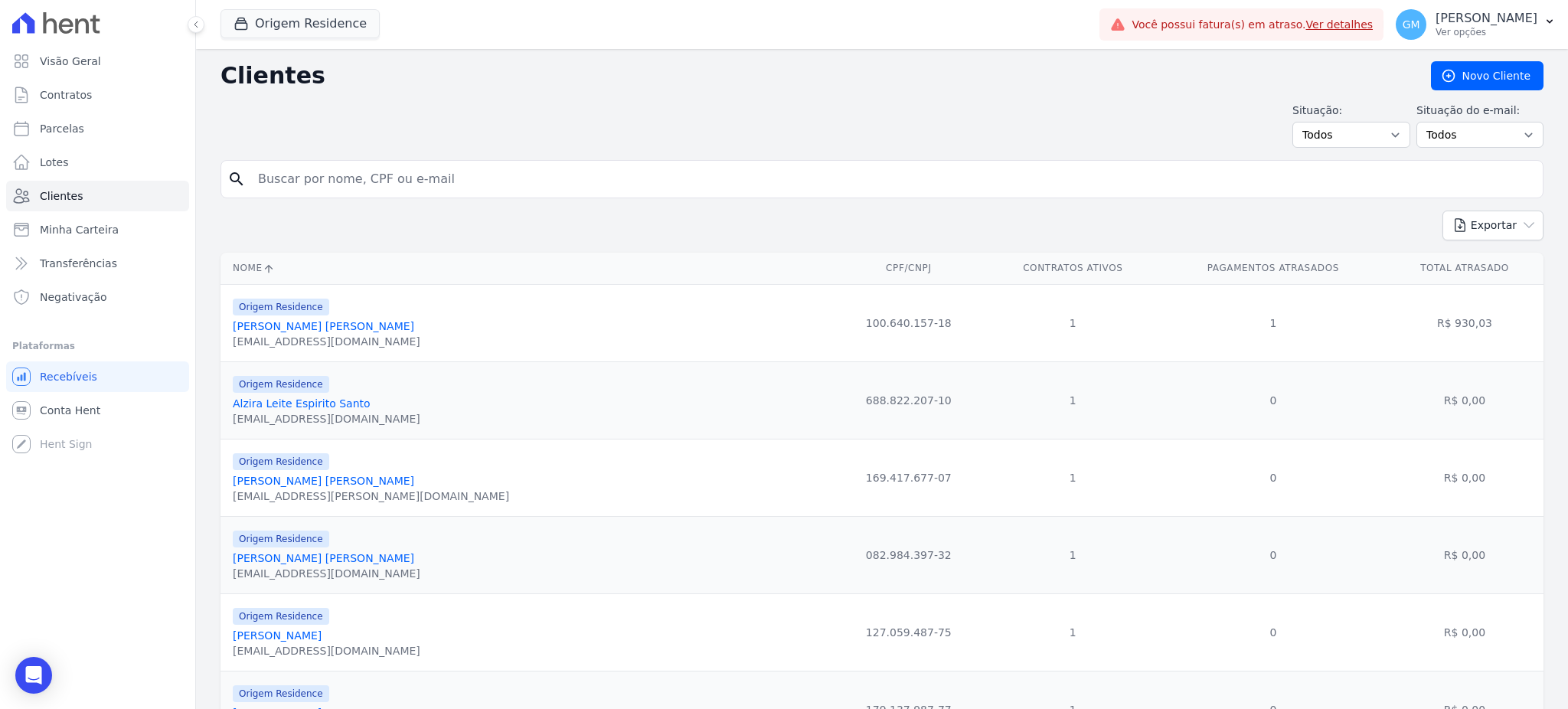
click at [304, 183] on input "search" at bounding box center [892, 179] width 1288 height 30
type input "Maicon Daivison [PERSON_NAME] dos [PERSON_NAME]"
drag, startPoint x: 468, startPoint y: 178, endPoint x: 257, endPoint y: 175, distance: 211.0
click at [257, 175] on input "Maicon Daivison [PERSON_NAME] dos [PERSON_NAME]" at bounding box center [892, 179] width 1288 height 30
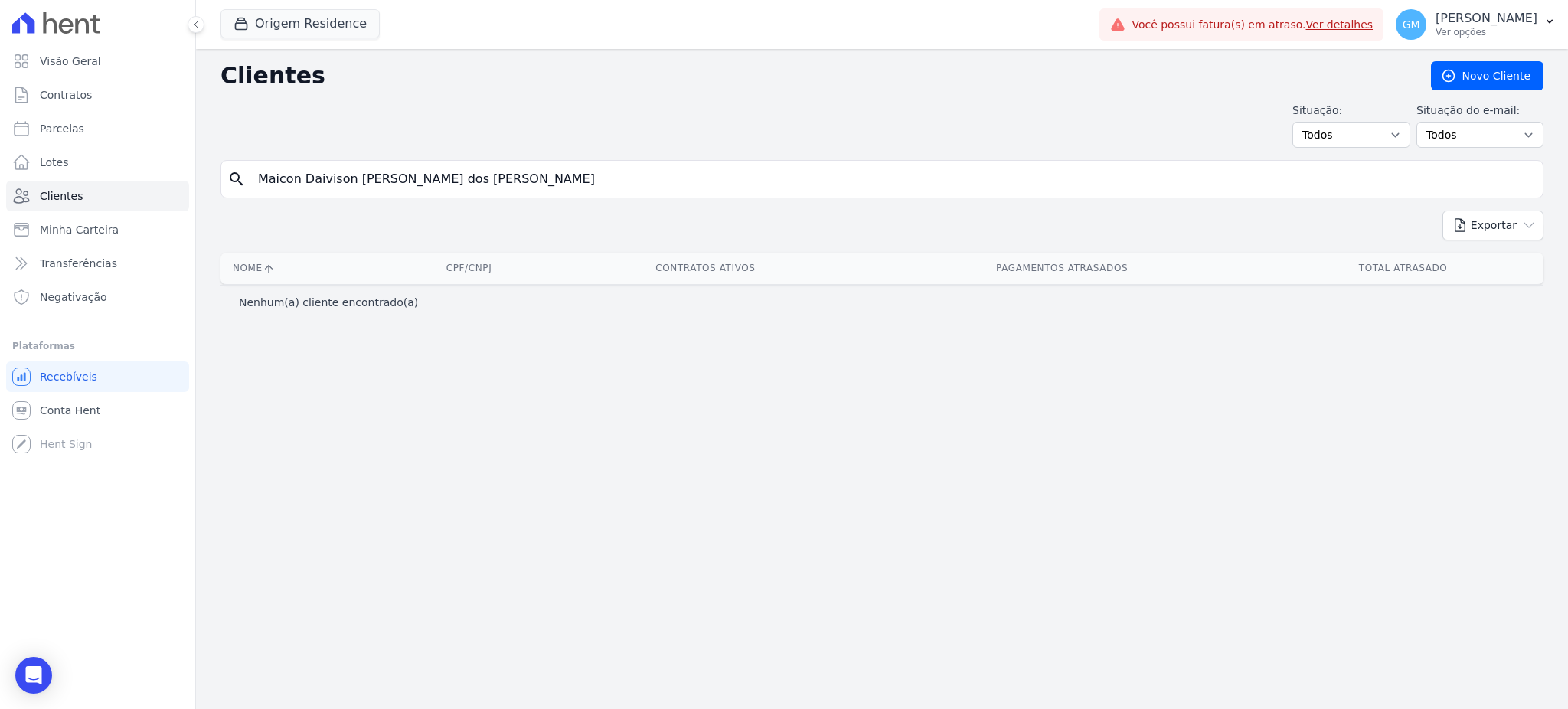
drag, startPoint x: 466, startPoint y: 183, endPoint x: 338, endPoint y: 191, distance: 128.2
click at [338, 191] on input "Maicon Daivison [PERSON_NAME] dos [PERSON_NAME]" at bounding box center [892, 179] width 1288 height 30
type input "Maicon Daiviso"
click at [275, 32] on button "Origem Residence" at bounding box center [300, 24] width 159 height 29
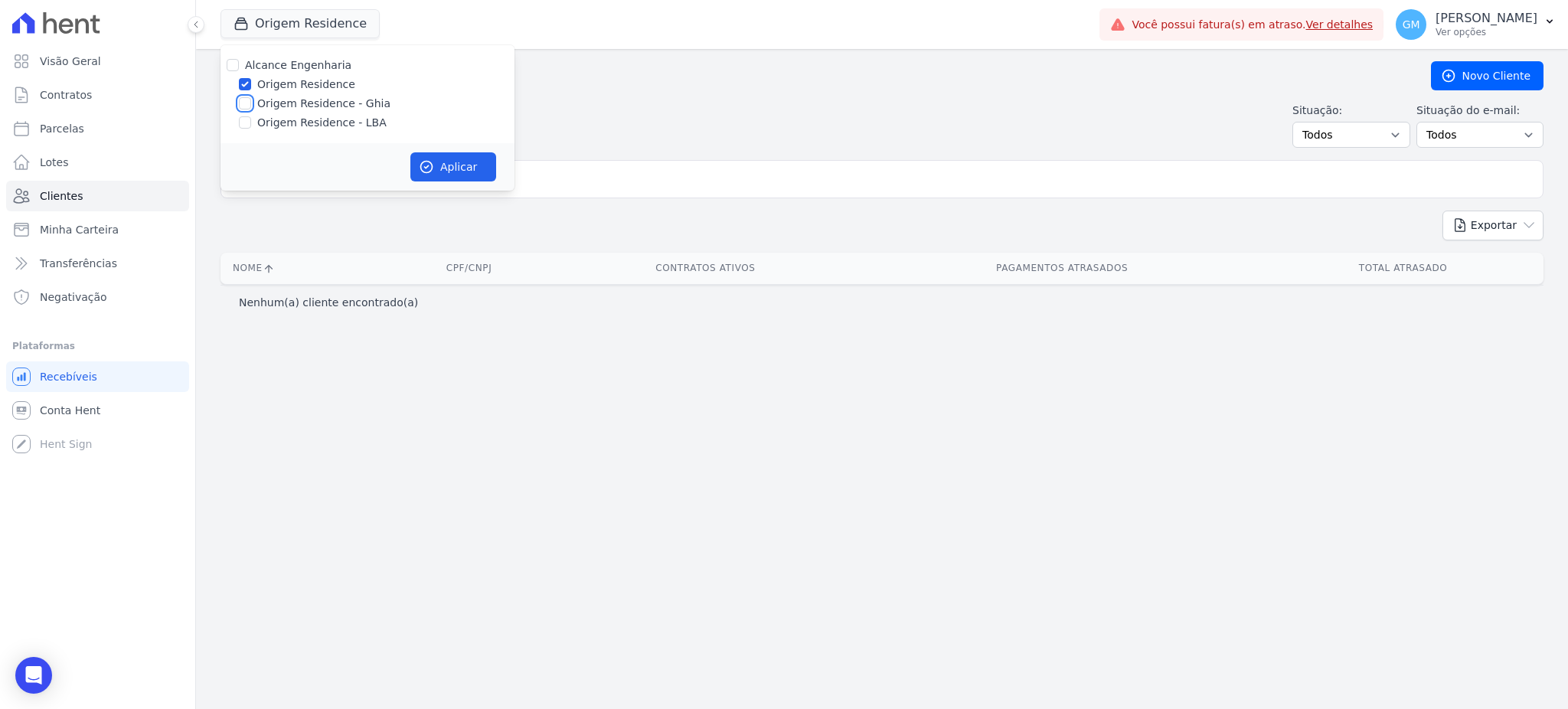
click at [245, 97] on input "Origem Residence - Ghia" at bounding box center [245, 103] width 12 height 12
checkbox input "true"
click at [245, 119] on input "Origem Residence - LBA" at bounding box center [245, 122] width 12 height 12
checkbox input "true"
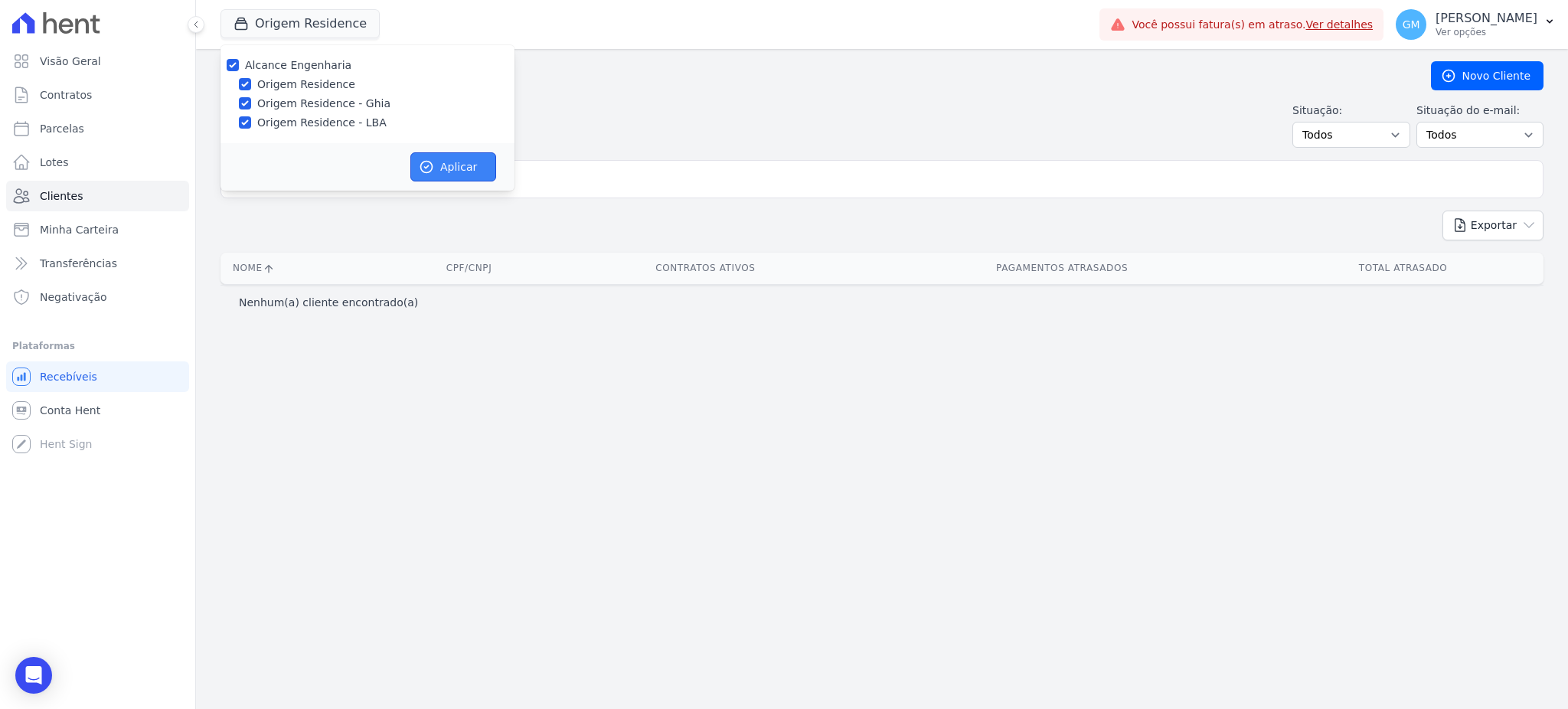
click at [435, 164] on button "Aplicar" at bounding box center [453, 166] width 86 height 29
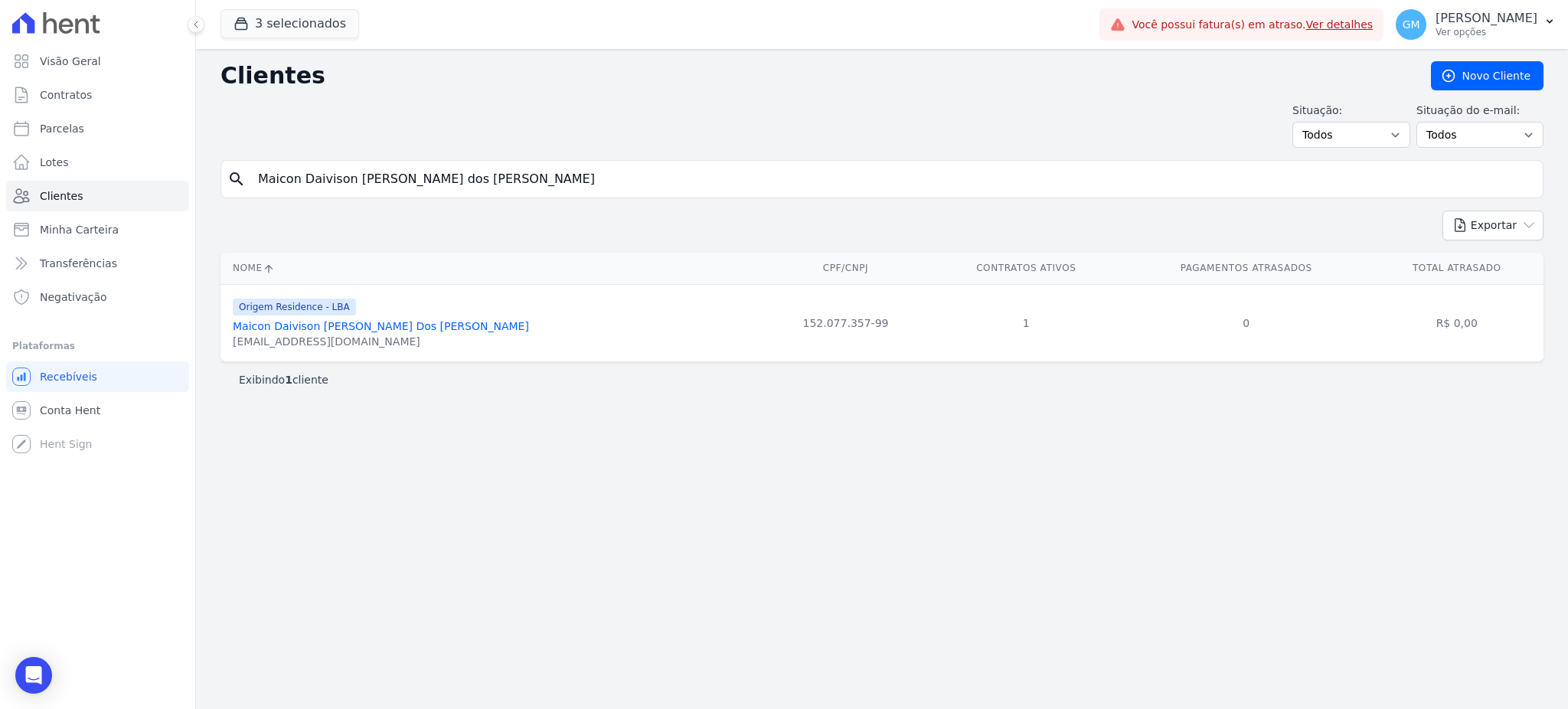
click at [349, 326] on link "Maicon Daivison Martins Dos Santos" at bounding box center [381, 326] width 296 height 12
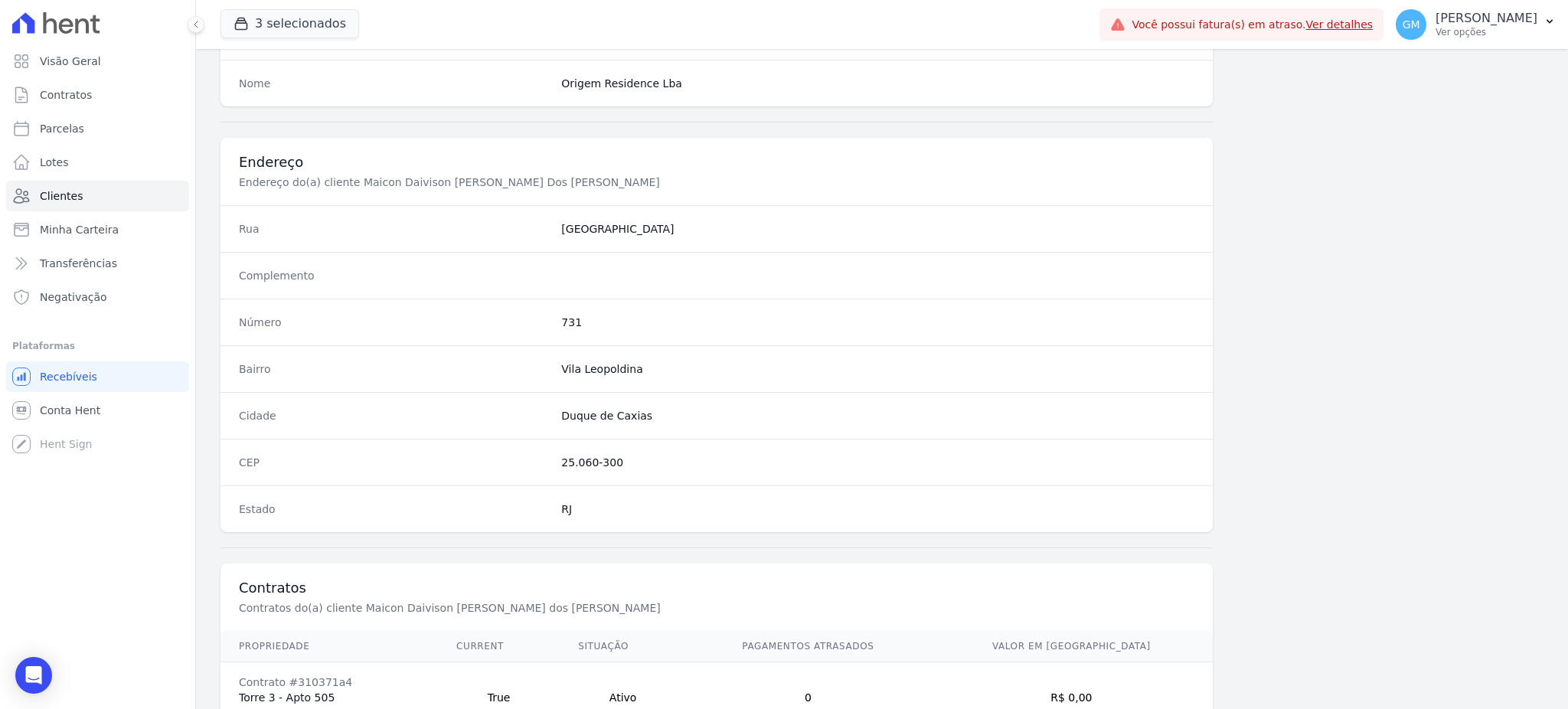
scroll to position [724, 0]
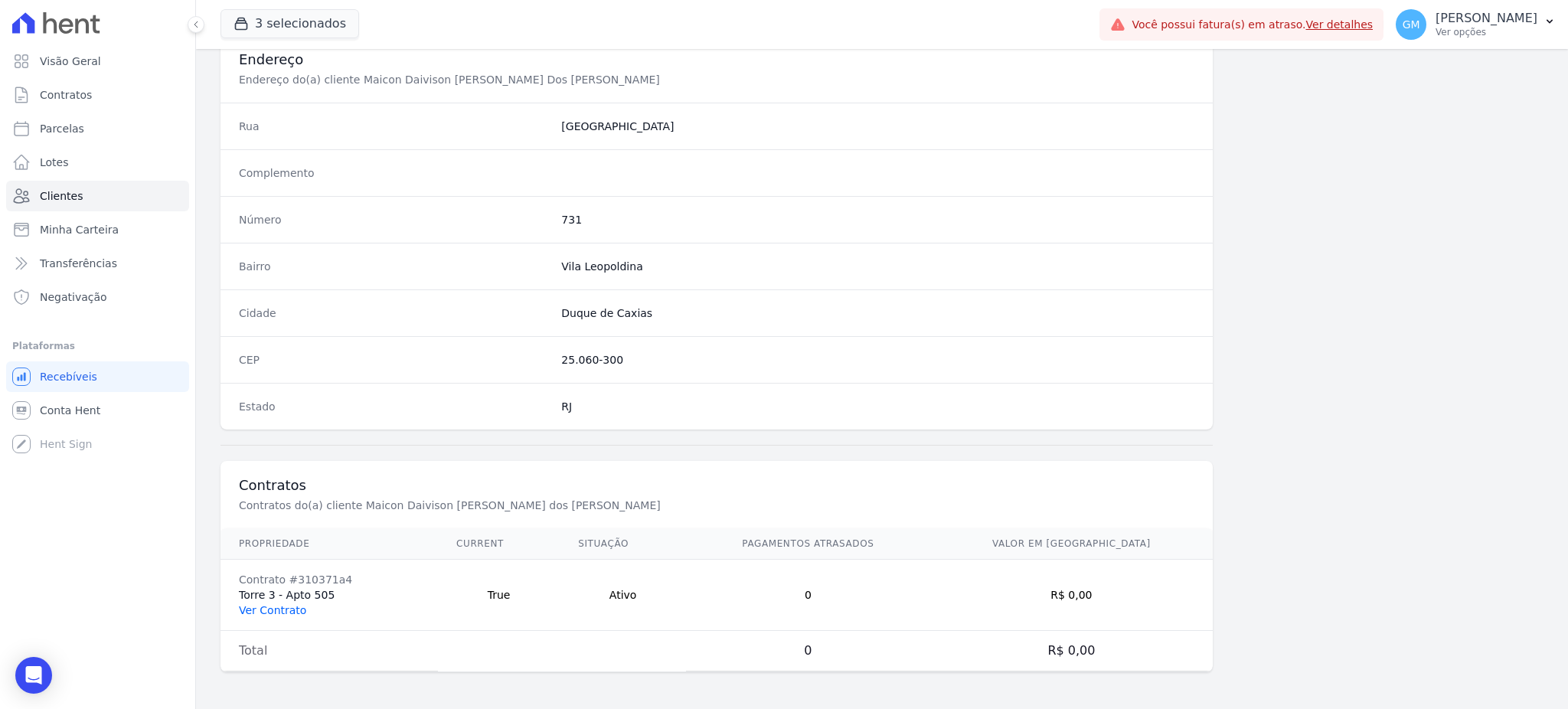
click at [284, 606] on link "Ver Contrato" at bounding box center [272, 609] width 68 height 12
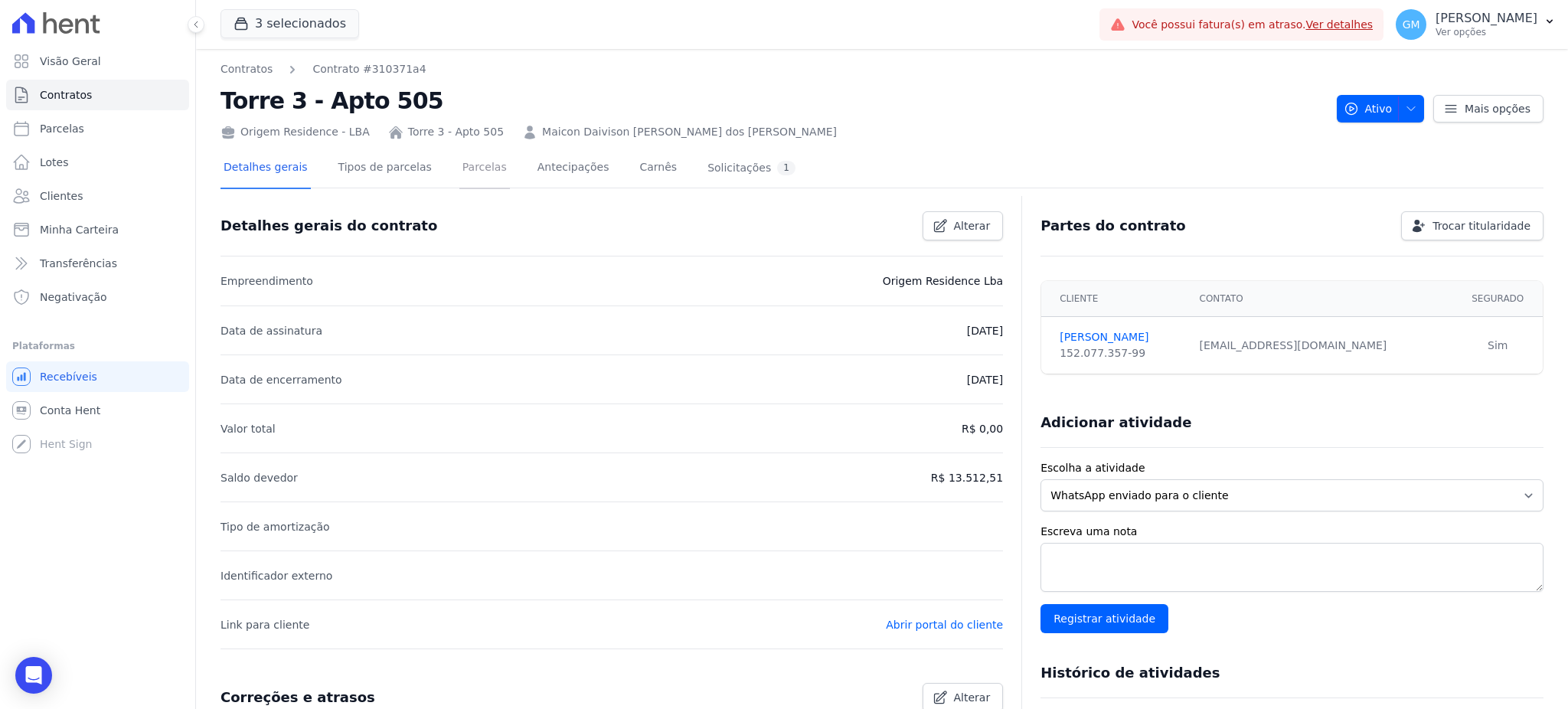
click at [459, 168] on link "Parcelas" at bounding box center [484, 168] width 50 height 41
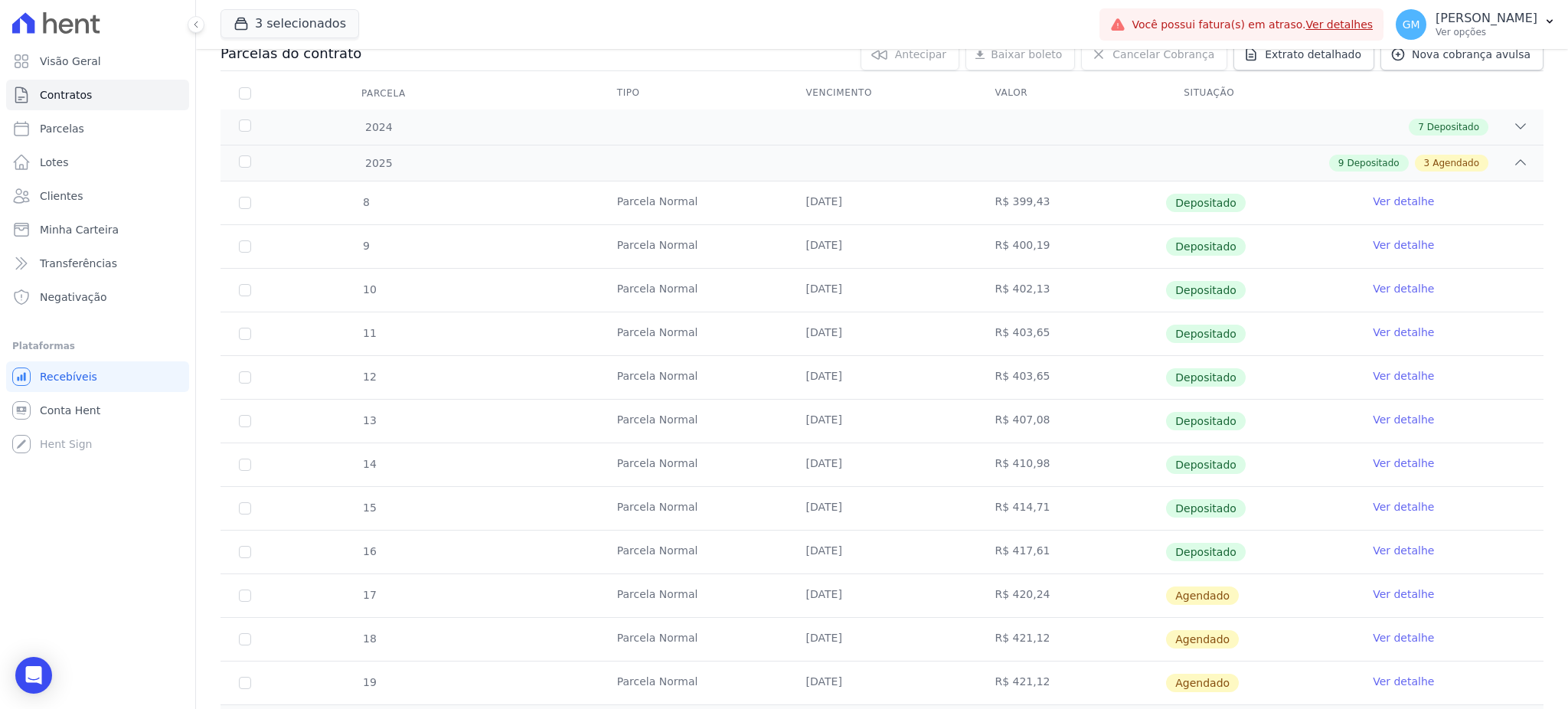
scroll to position [326, 0]
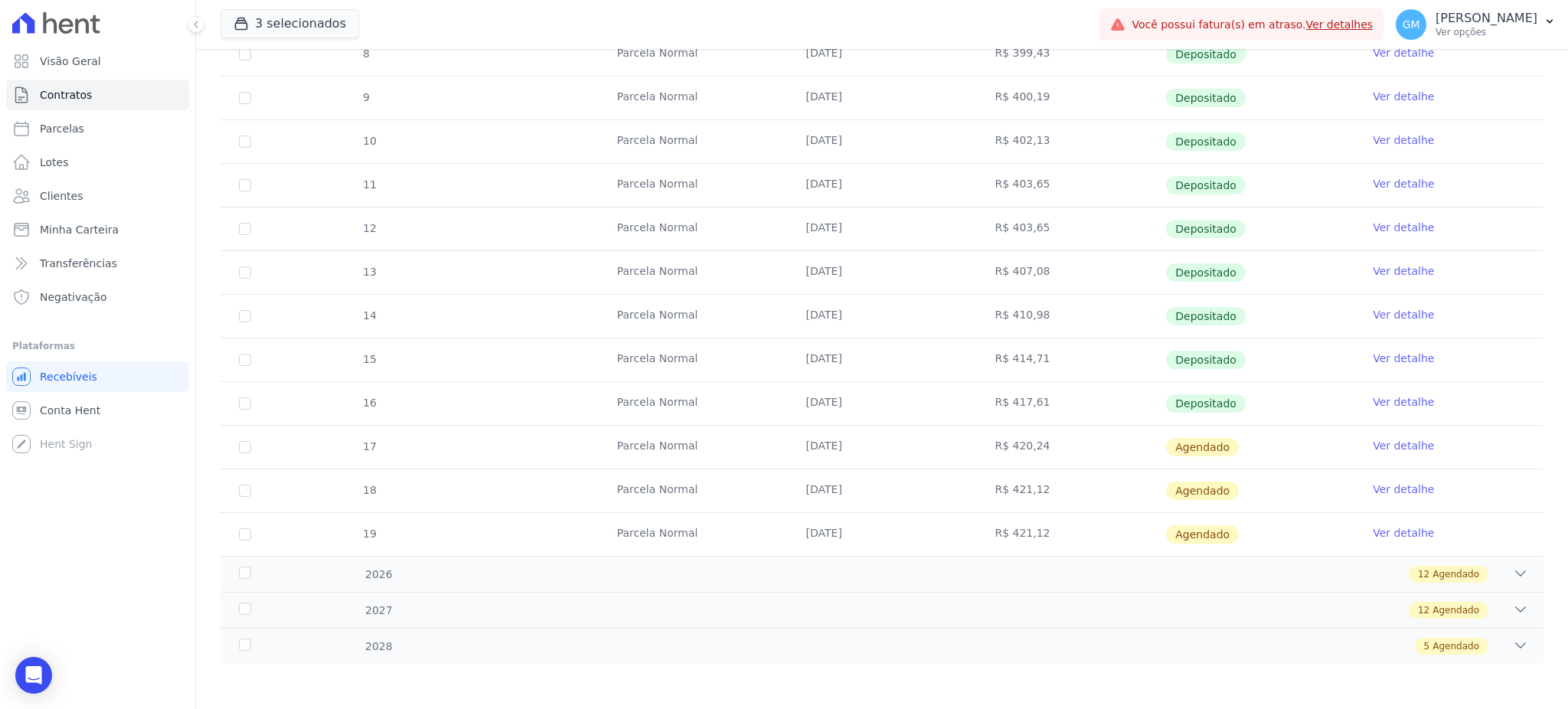
click at [1373, 403] on link "Ver detalhe" at bounding box center [1403, 402] width 61 height 15
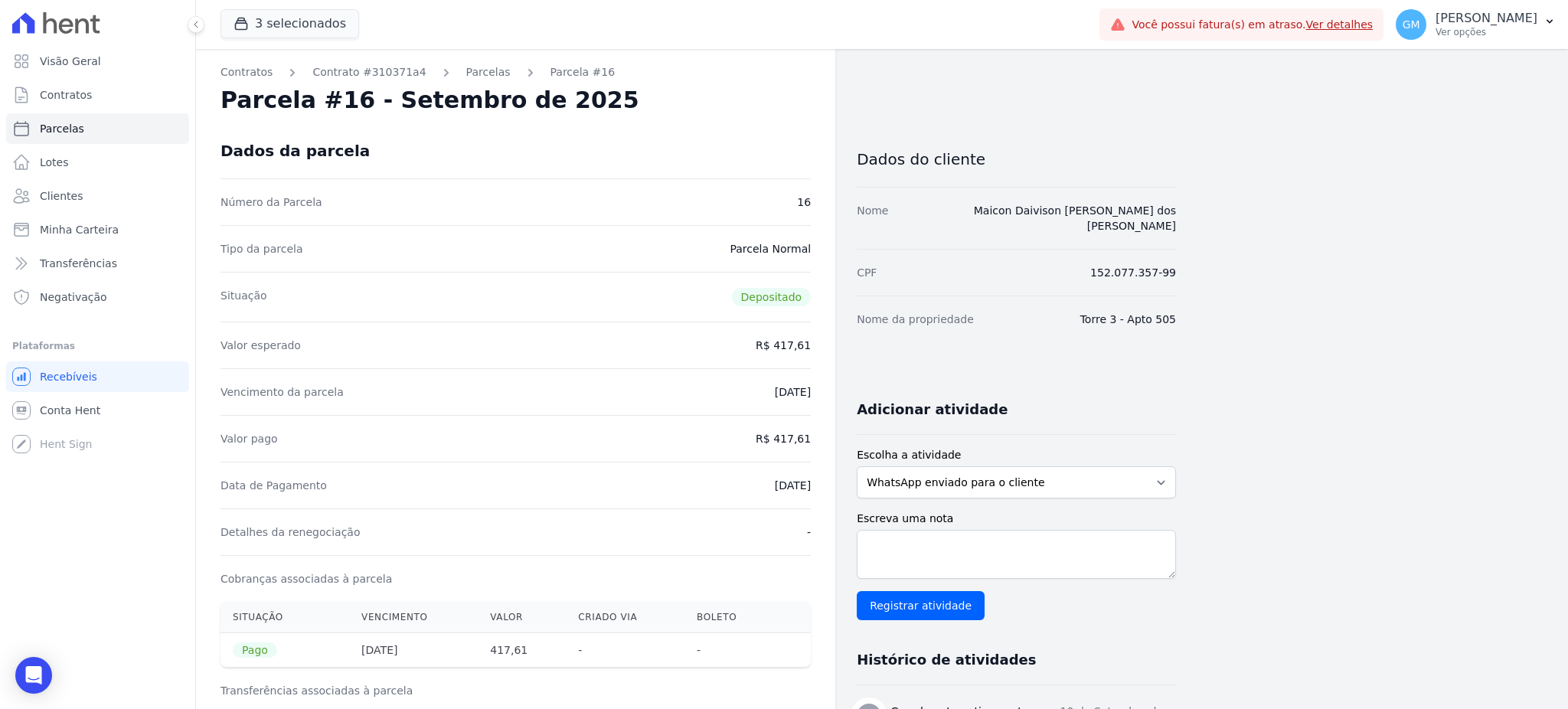
click at [669, 155] on div "Dados da parcela" at bounding box center [515, 151] width 590 height 55
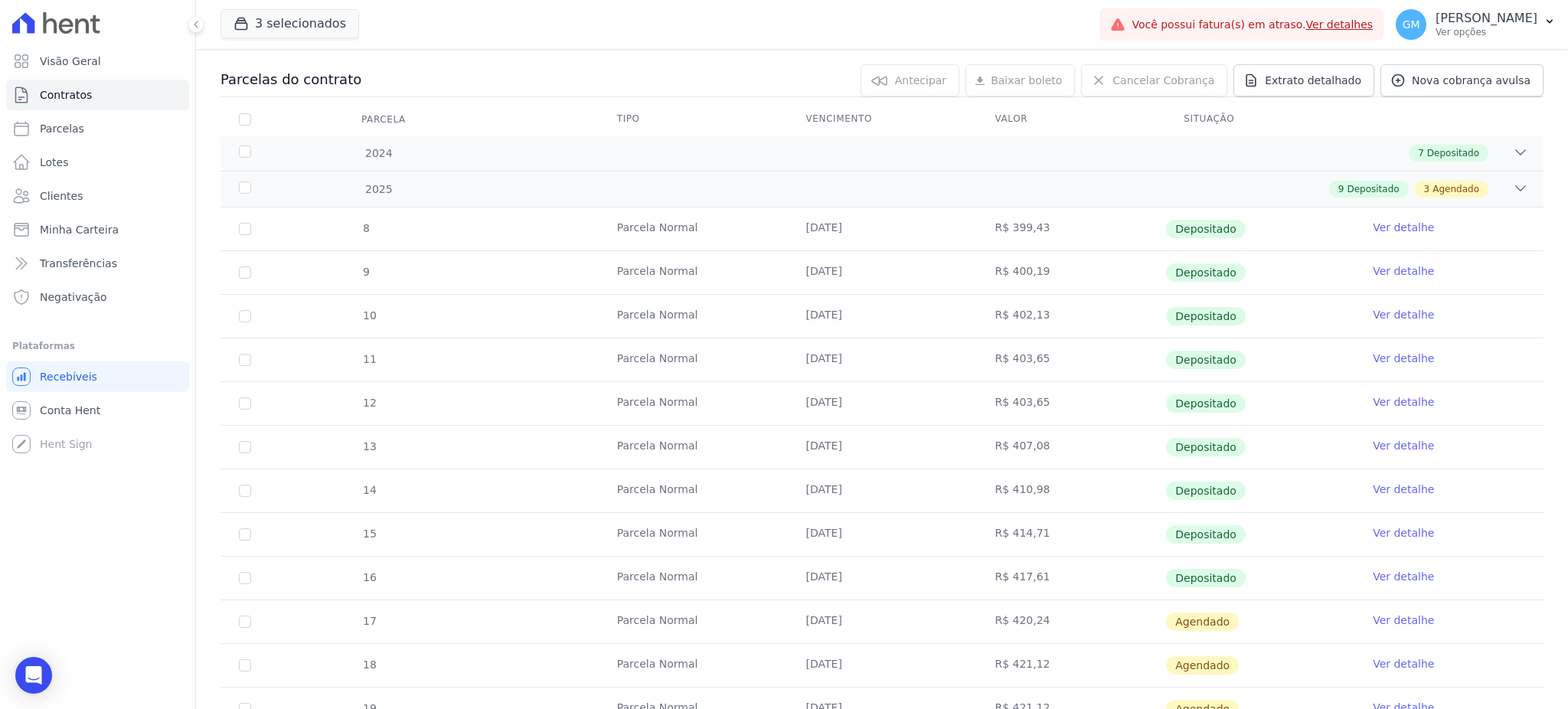
scroll to position [306, 0]
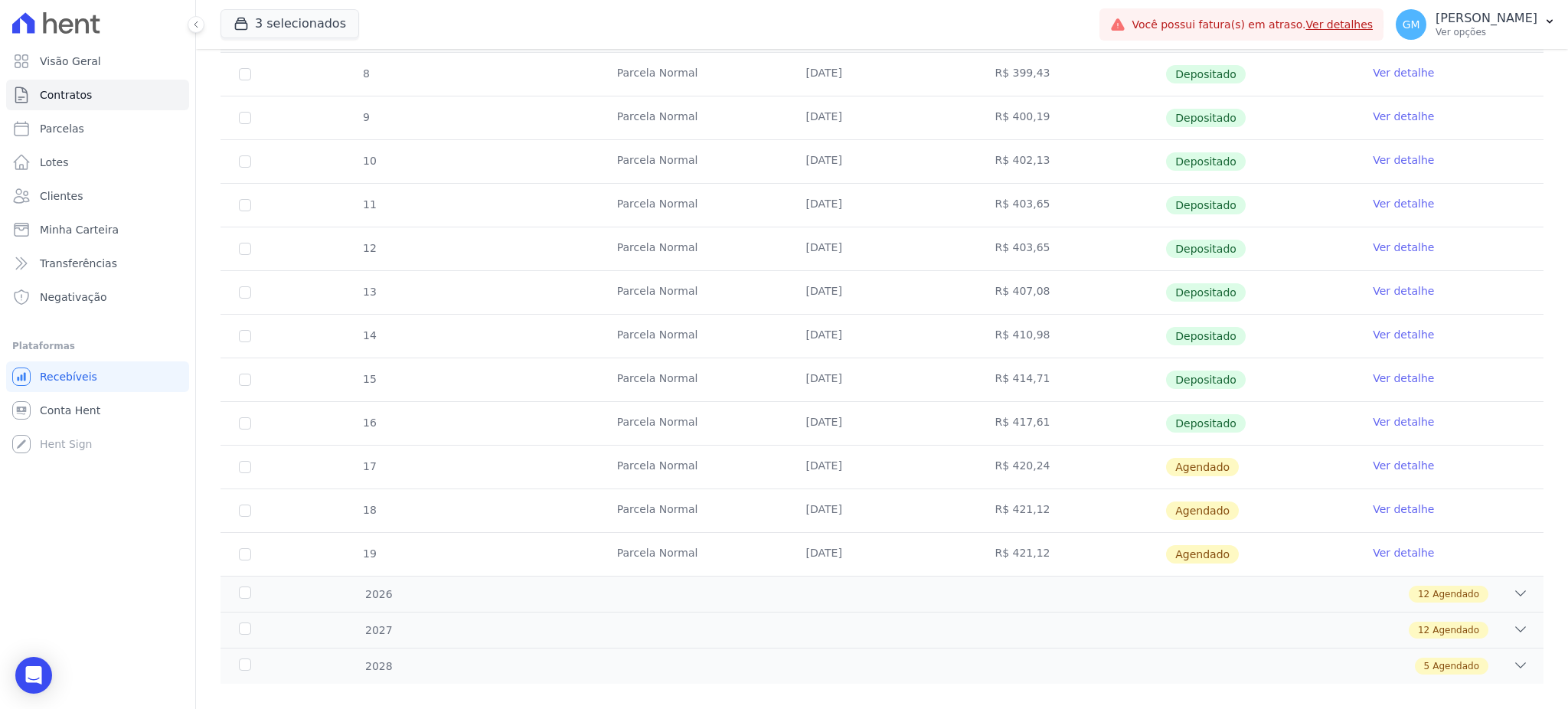
click at [1378, 461] on link "Ver detalhe" at bounding box center [1403, 465] width 61 height 15
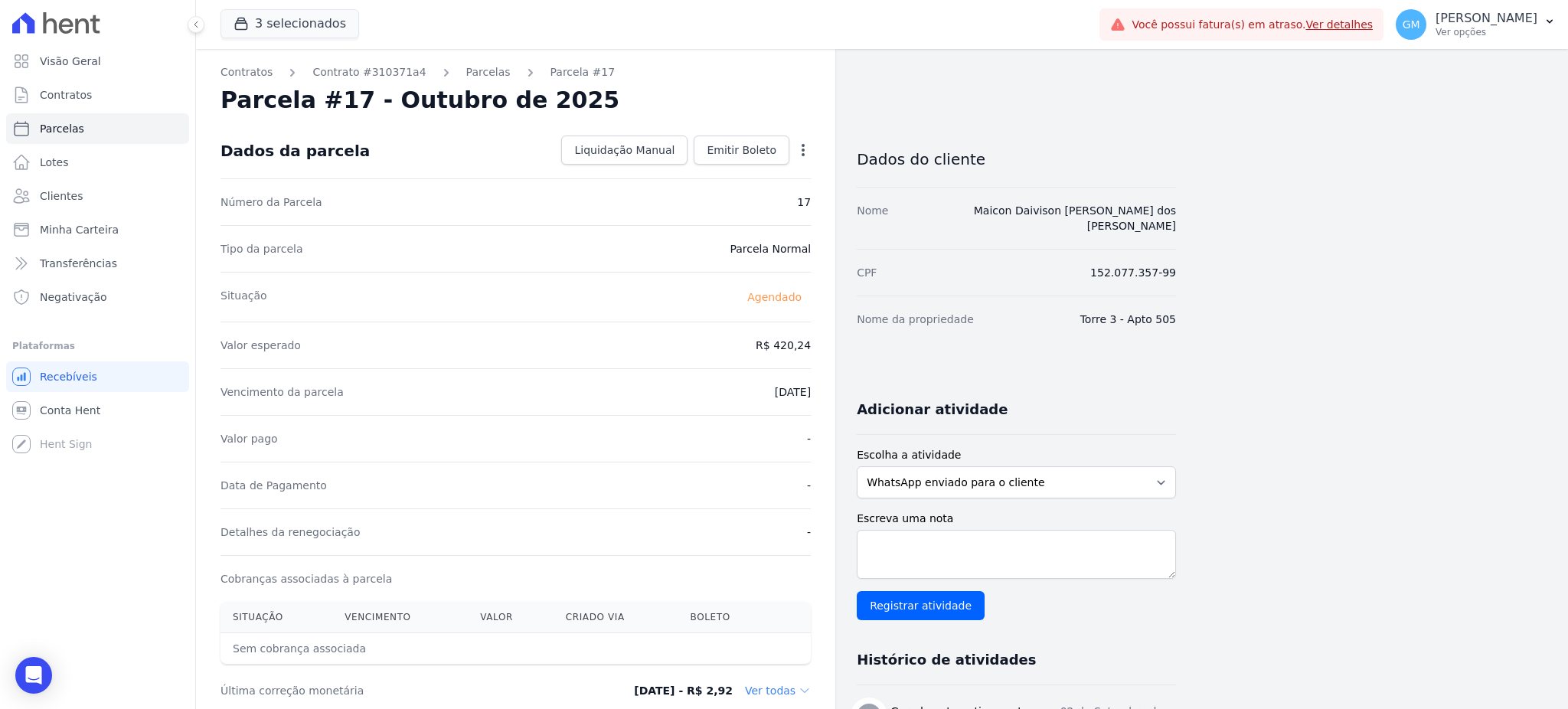
click at [798, 155] on icon "button" at bounding box center [802, 150] width 15 height 15
click at [751, 175] on link "Alterar" at bounding box center [737, 170] width 135 height 28
drag, startPoint x: 766, startPoint y: 353, endPoint x: 809, endPoint y: 348, distance: 43.3
click at [809, 348] on input "420.24" at bounding box center [737, 343] width 147 height 32
drag, startPoint x: 749, startPoint y: 349, endPoint x: 809, endPoint y: 349, distance: 60.0
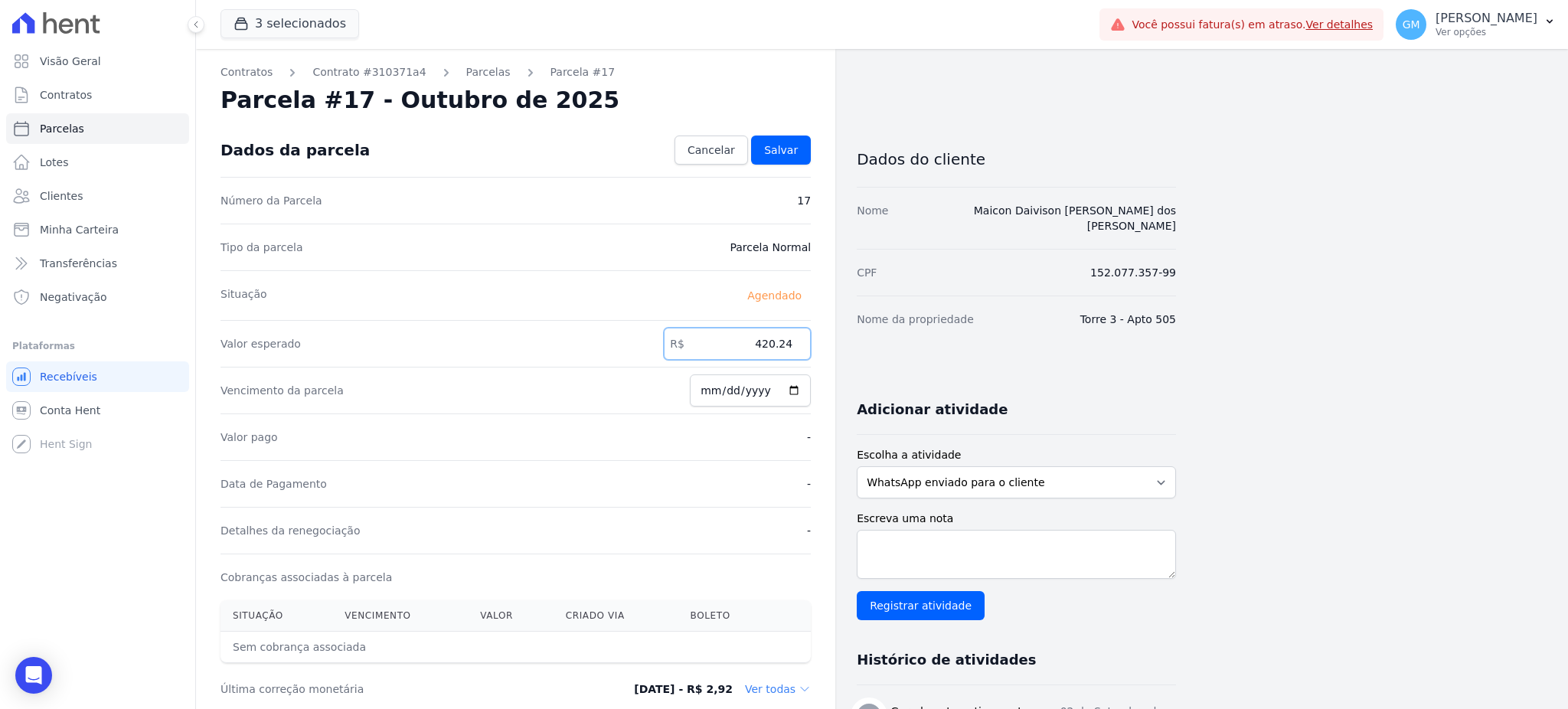
click at [809, 349] on input "420.24" at bounding box center [737, 343] width 147 height 32
paste input "18.48"
type input "418.48"
click at [796, 158] on link "Salvar" at bounding box center [781, 150] width 60 height 29
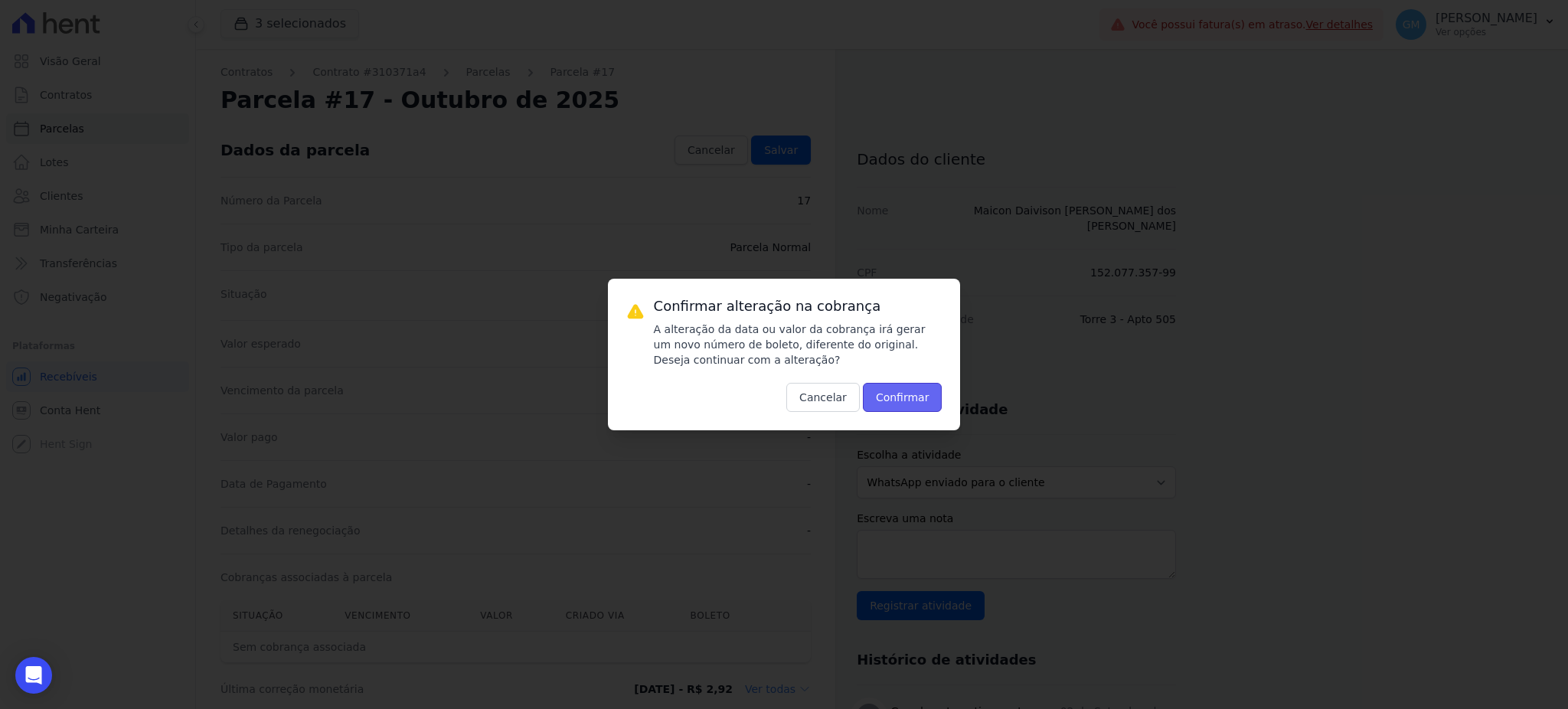
click at [900, 390] on button "Confirmar" at bounding box center [903, 397] width 80 height 29
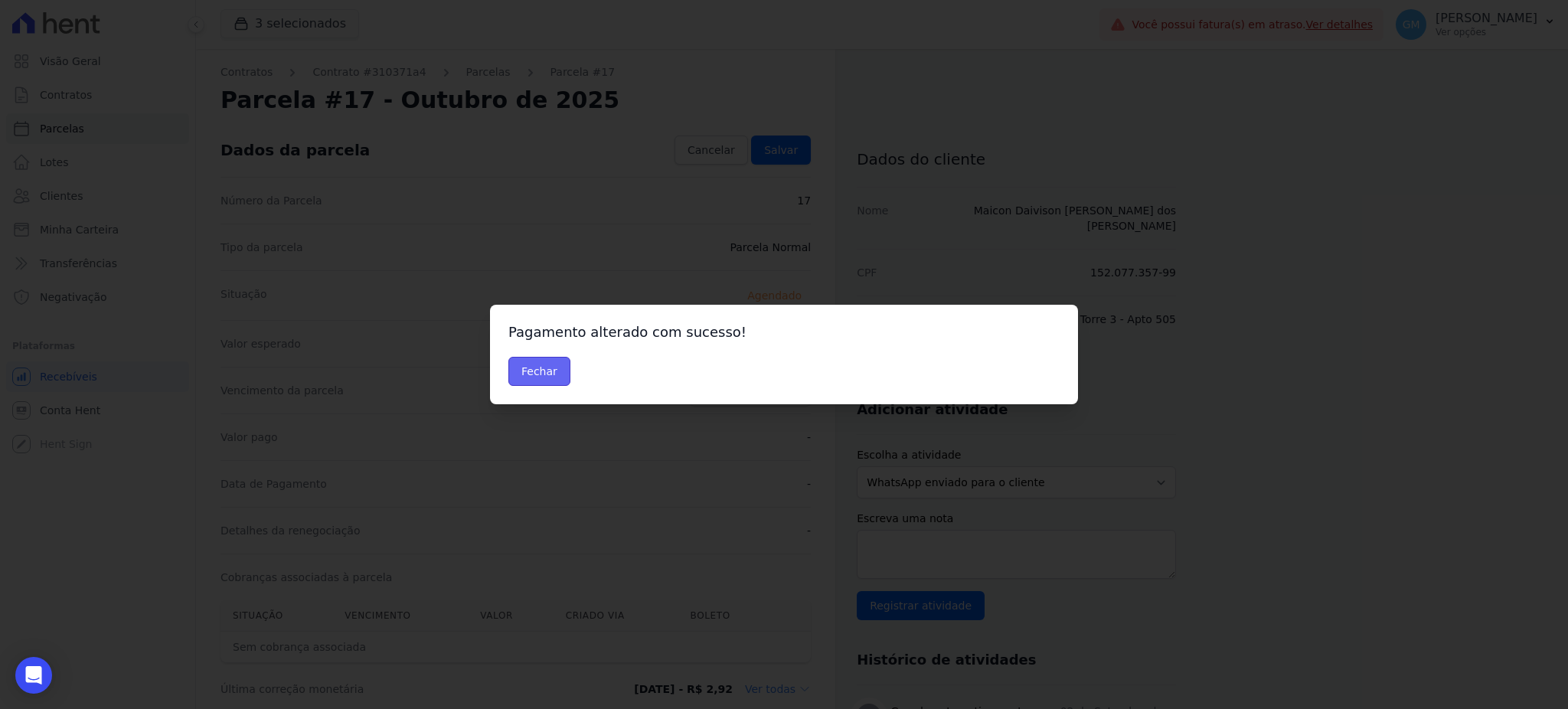
click at [554, 372] on button "Fechar" at bounding box center [539, 371] width 62 height 29
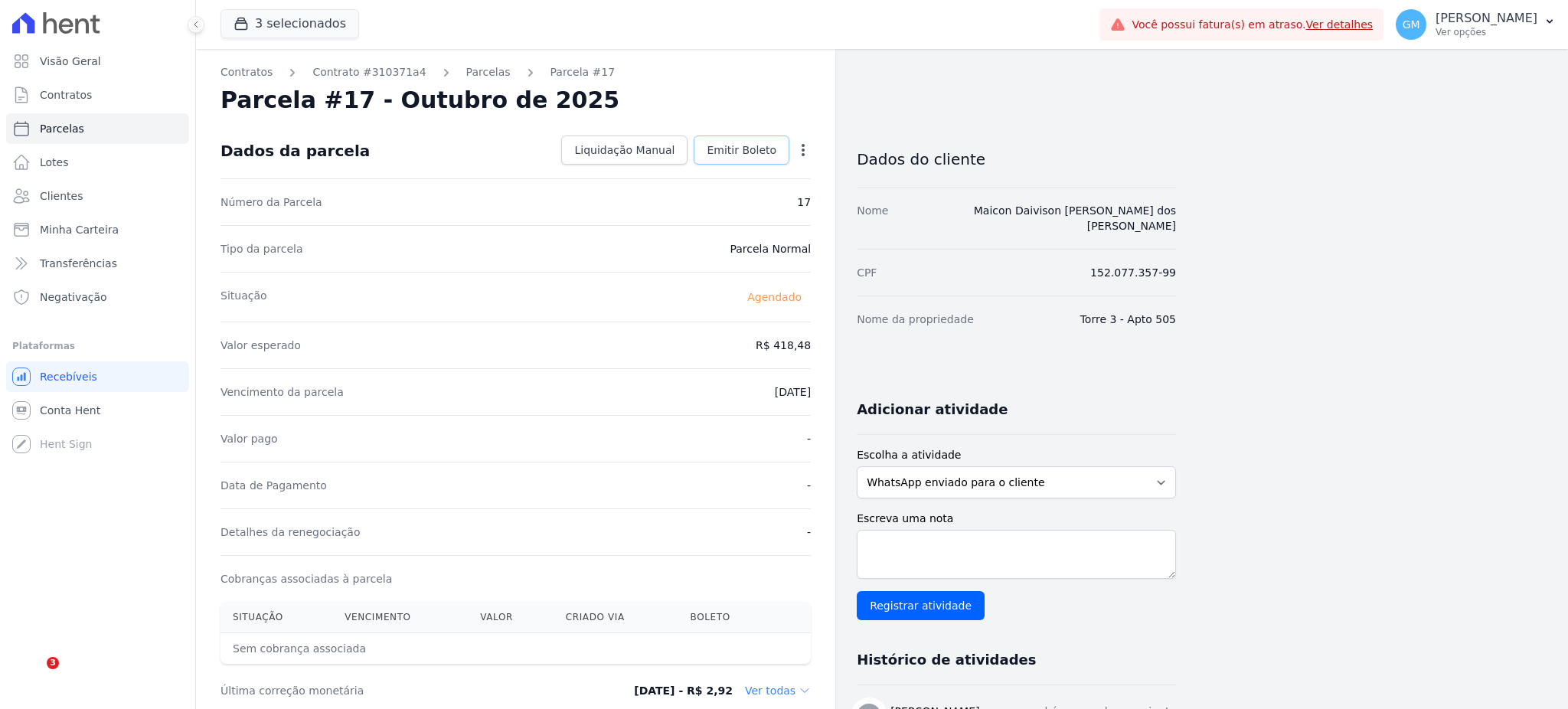
click at [767, 160] on link "Emitir Boleto" at bounding box center [741, 150] width 96 height 29
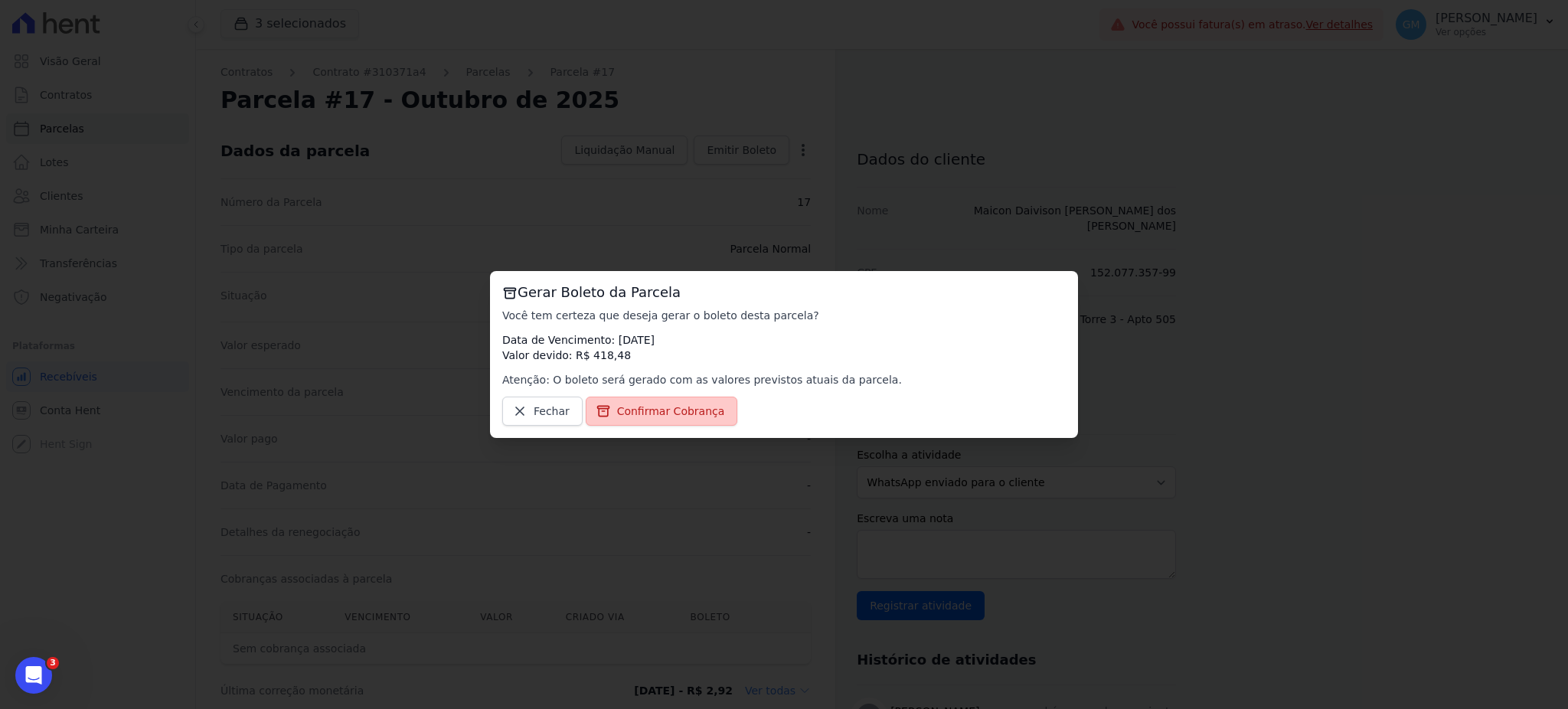
click at [693, 402] on link "Confirmar Cobrança" at bounding box center [661, 411] width 152 height 29
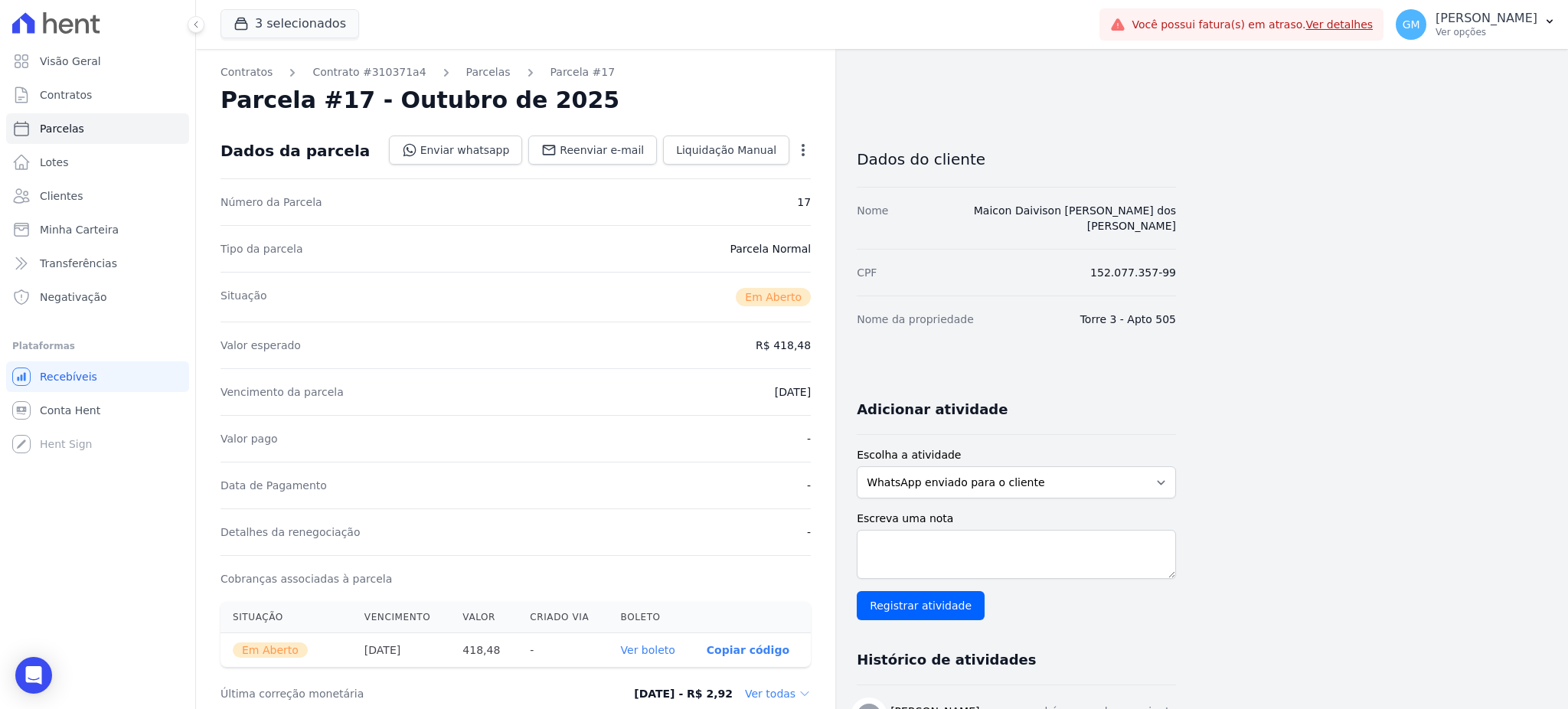
click at [640, 648] on link "Ver boleto" at bounding box center [648, 649] width 54 height 12
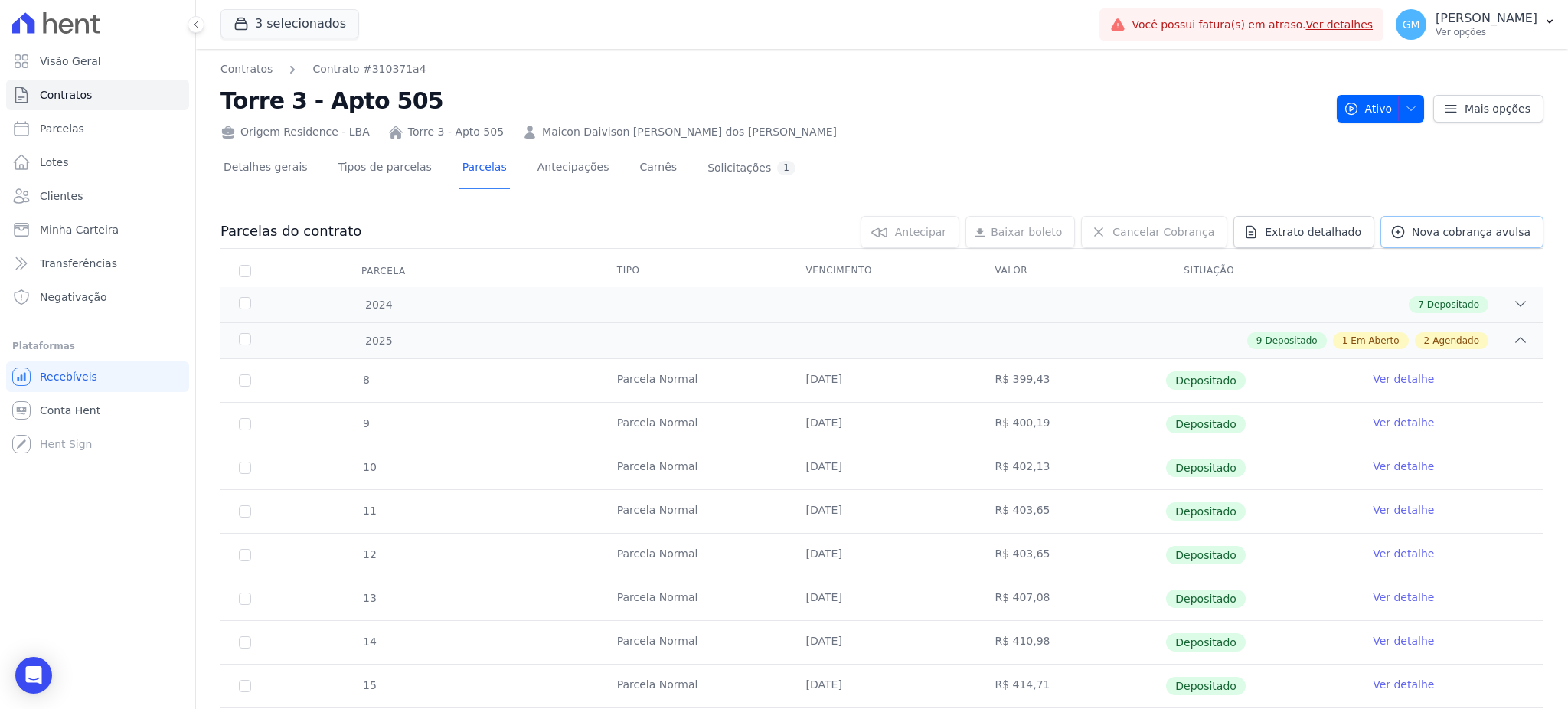
click at [1422, 246] on link "Nova cobrança avulsa" at bounding box center [1461, 232] width 163 height 32
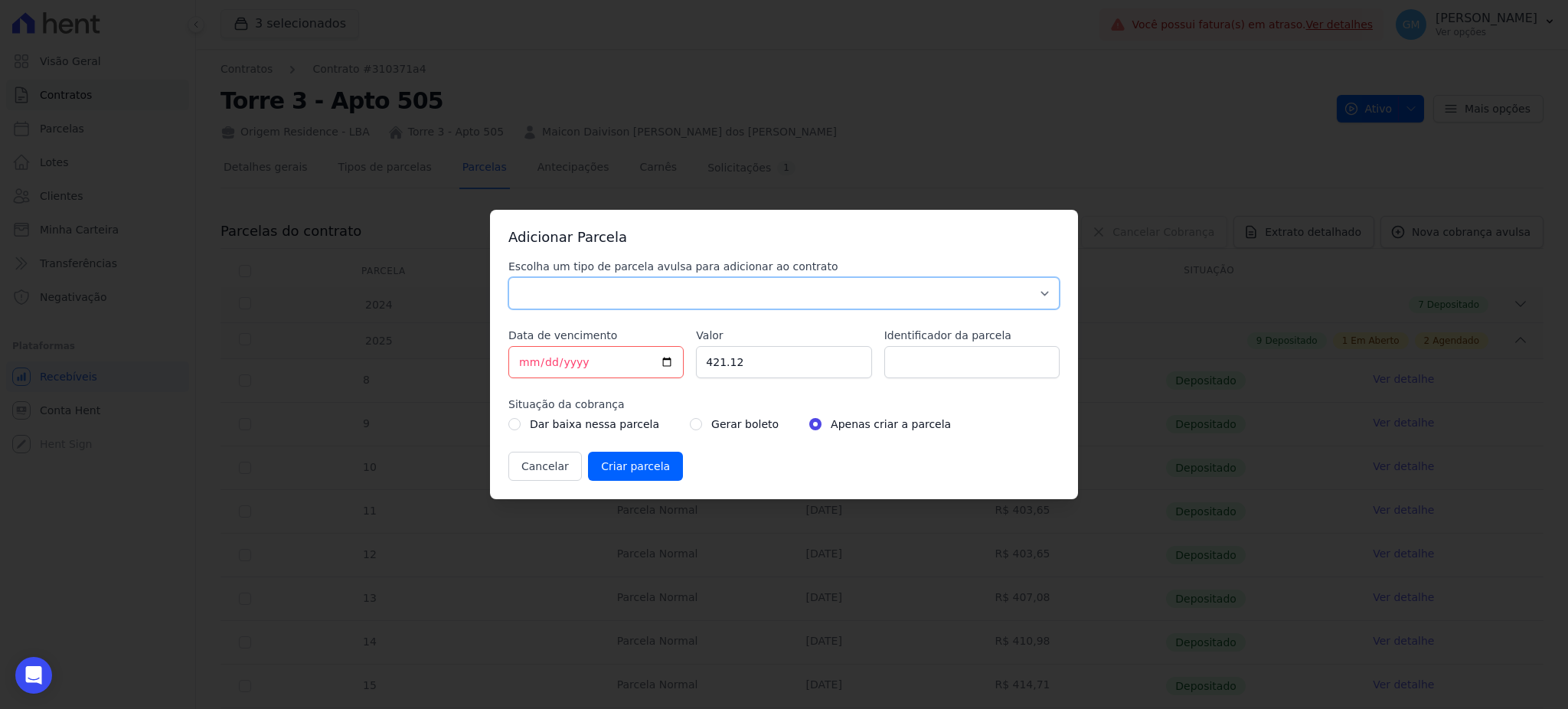
click at [659, 284] on select "Parcela Normal Sinal Caução Intercalada Chaves Pré Chaves Pós Chaves Taxas Quit…" at bounding box center [784, 293] width 551 height 32
select select "standard"
click at [508, 277] on select "Parcela Normal Sinal Caução Intercalada Chaves Pré Chaves Pós Chaves Taxas Quit…" at bounding box center [784, 293] width 551 height 32
click at [970, 360] on input "Identificador da parcela" at bounding box center [972, 362] width 175 height 32
type input "7"
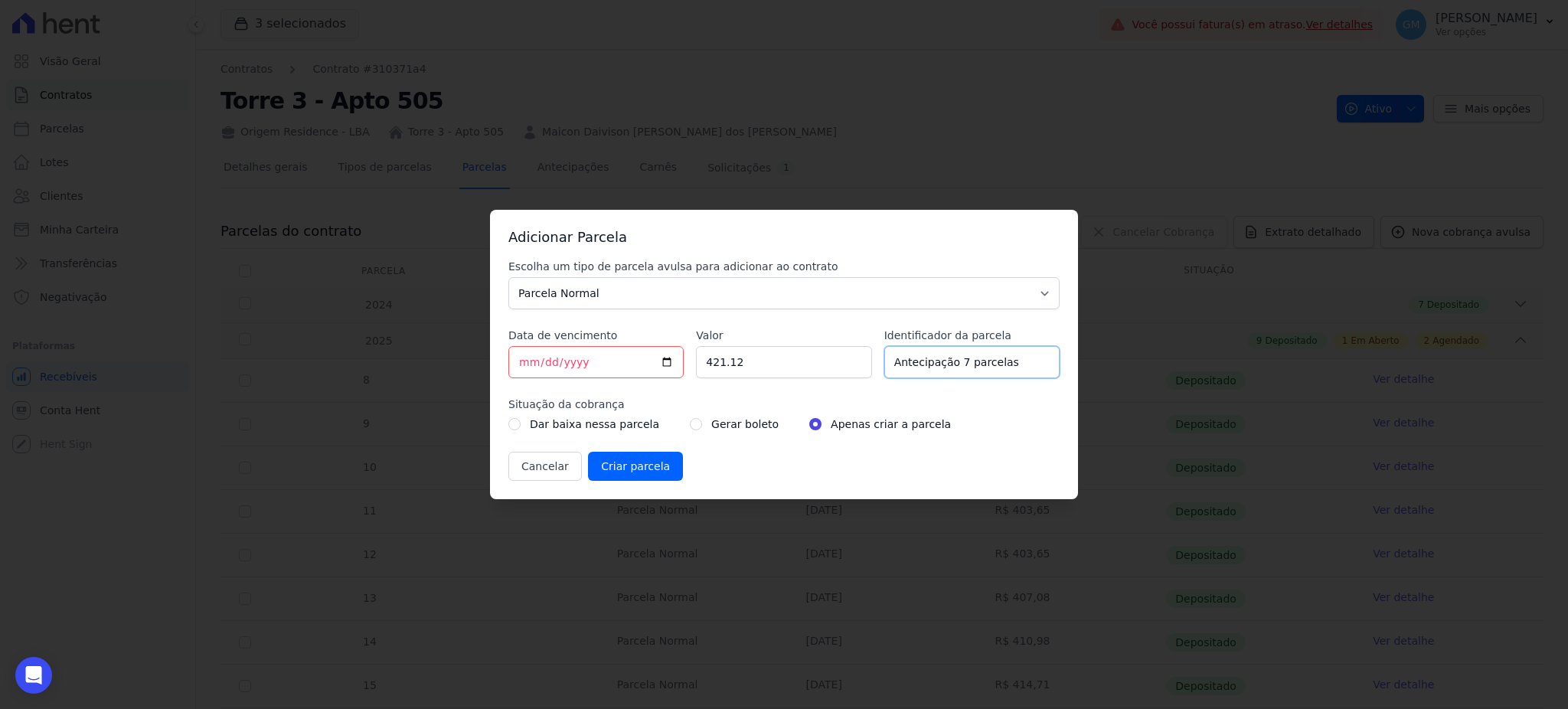
type input "Antecipação 7 parcelas"
drag, startPoint x: 766, startPoint y: 370, endPoint x: 655, endPoint y: 372, distance: 111.0
click at [655, 372] on div "Escolha um tipo de parcela avulsa para adicionar ao contrato Parcela Normal Sin…" at bounding box center [784, 370] width 551 height 222
paste input "2.92936"
click at [715, 361] on input "2.92936" at bounding box center [783, 362] width 175 height 32
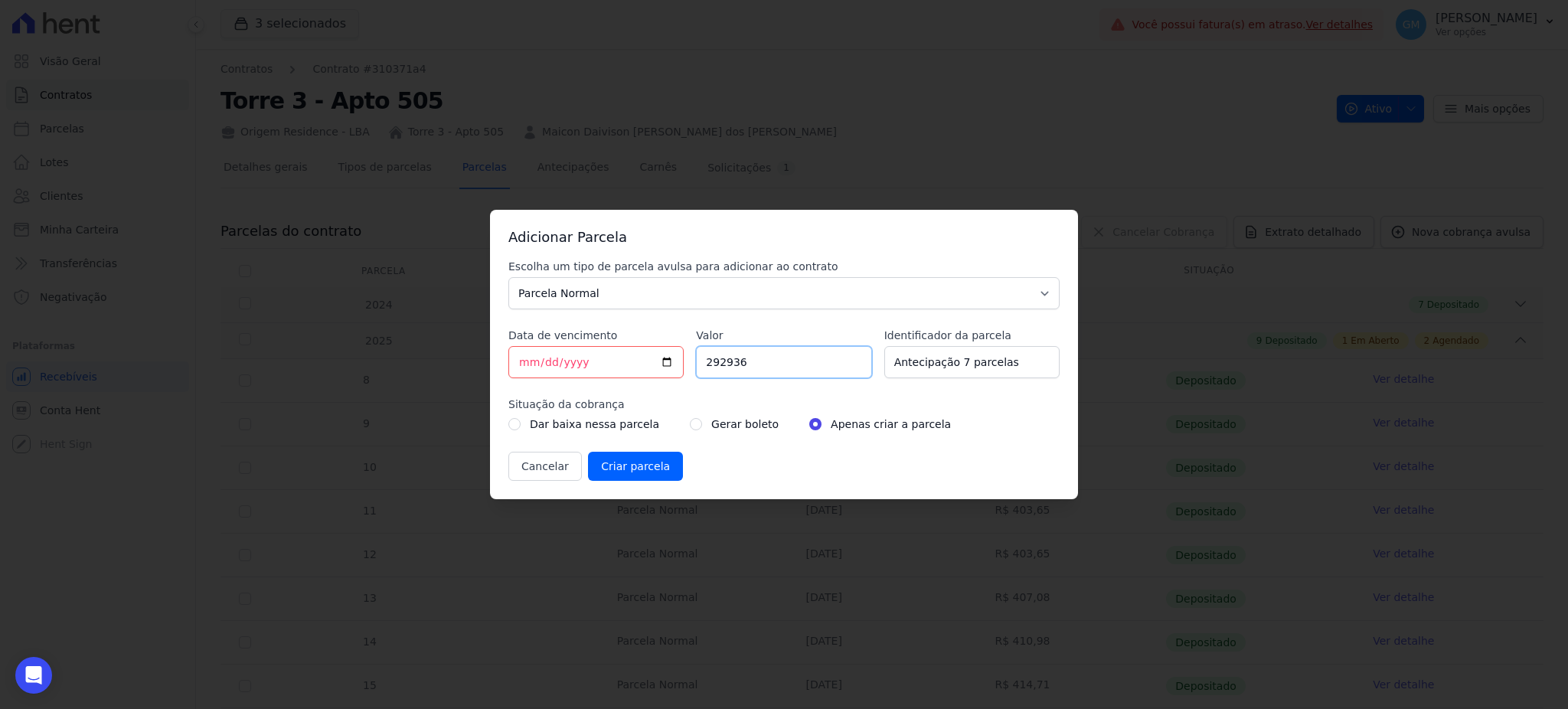
click at [727, 366] on input "292936" at bounding box center [783, 362] width 175 height 32
type input "2929.36"
click at [666, 359] on input "[DATE]" at bounding box center [596, 362] width 175 height 32
type input "[DATE]"
click at [690, 426] on input "radio" at bounding box center [696, 424] width 12 height 12
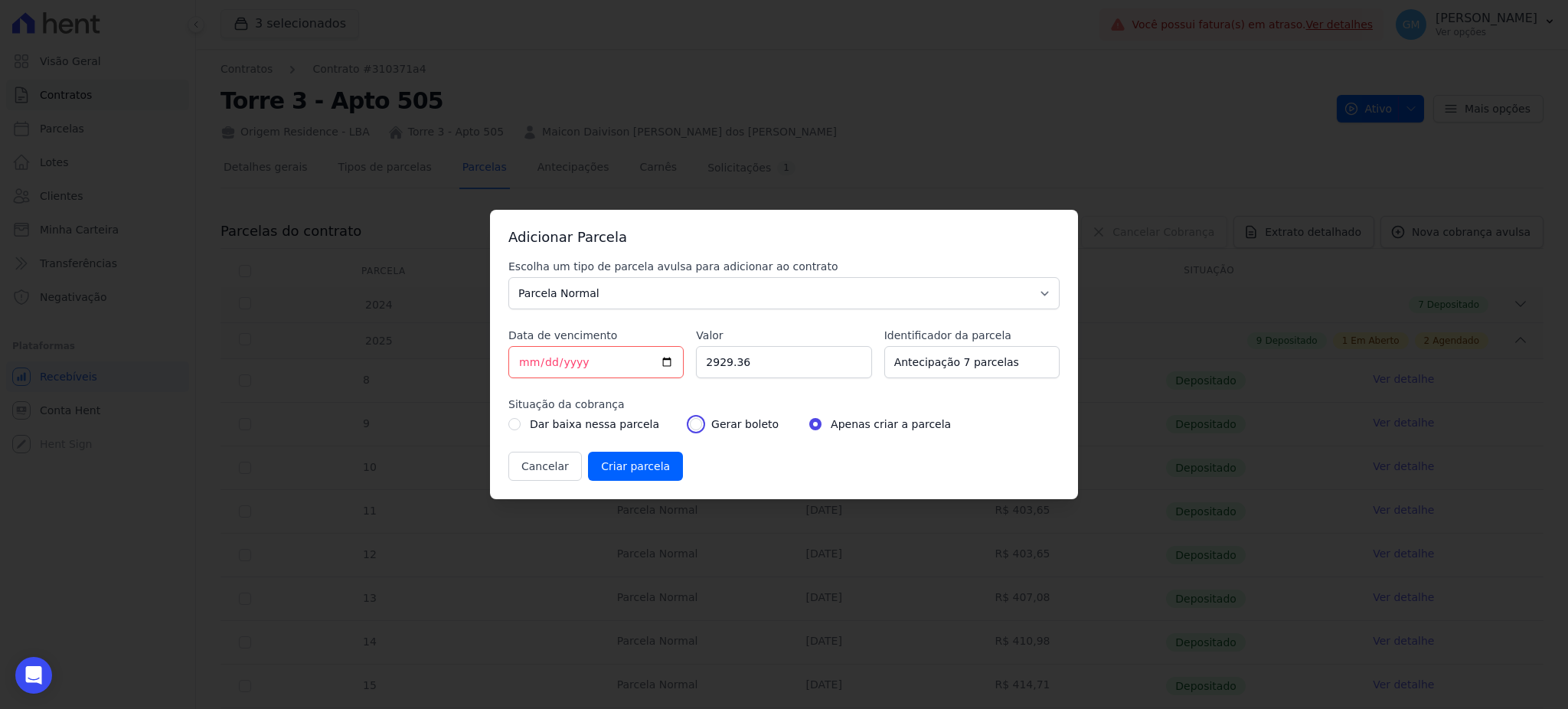
radio input "true"
click at [627, 482] on div "Adicionar Parcela Escolha um tipo de parcela avulsa para adicionar ao contrato …" at bounding box center [784, 354] width 588 height 289
click at [619, 466] on input "Criar parcela" at bounding box center [635, 466] width 95 height 29
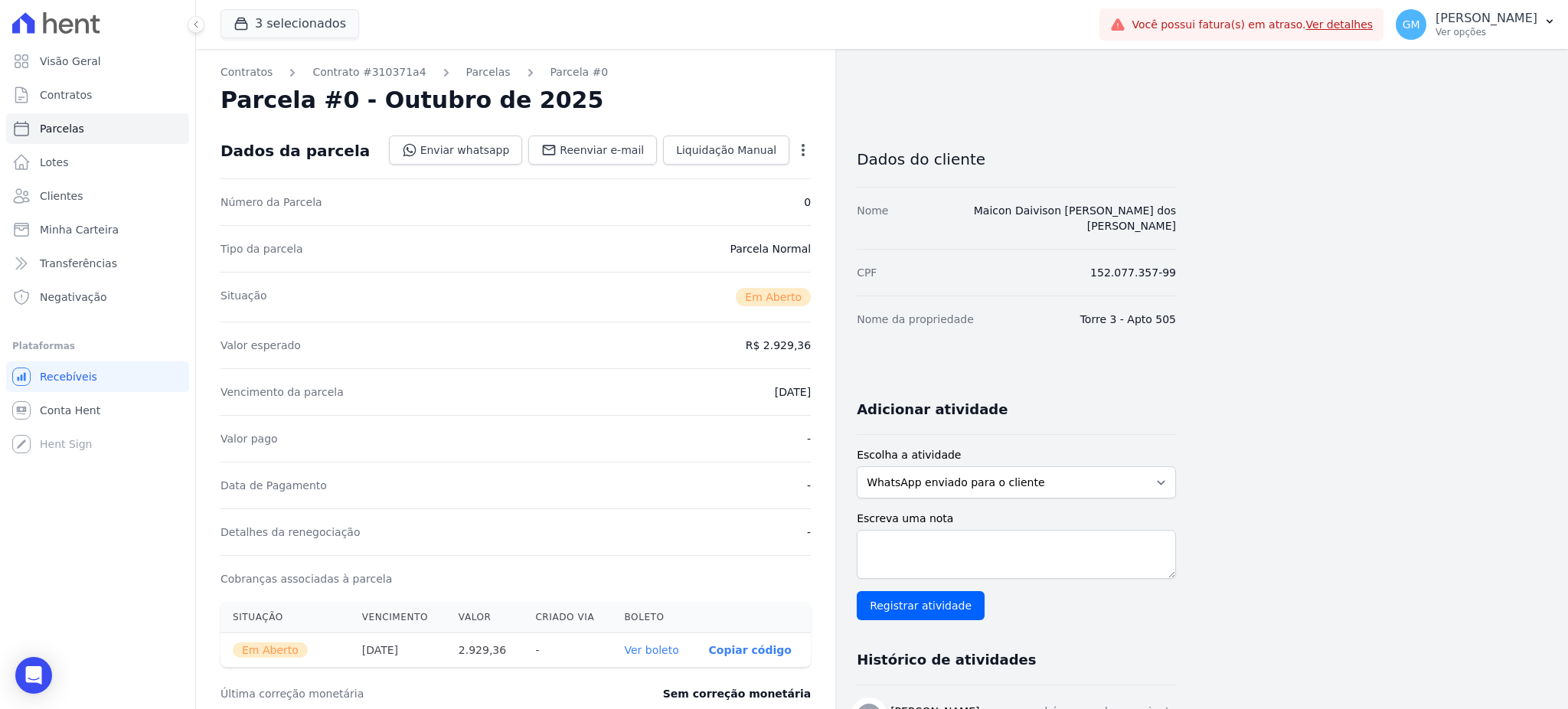
click at [660, 641] on th "Ver boleto" at bounding box center [654, 650] width 84 height 34
click at [659, 645] on link "Ver boleto" at bounding box center [651, 649] width 54 height 12
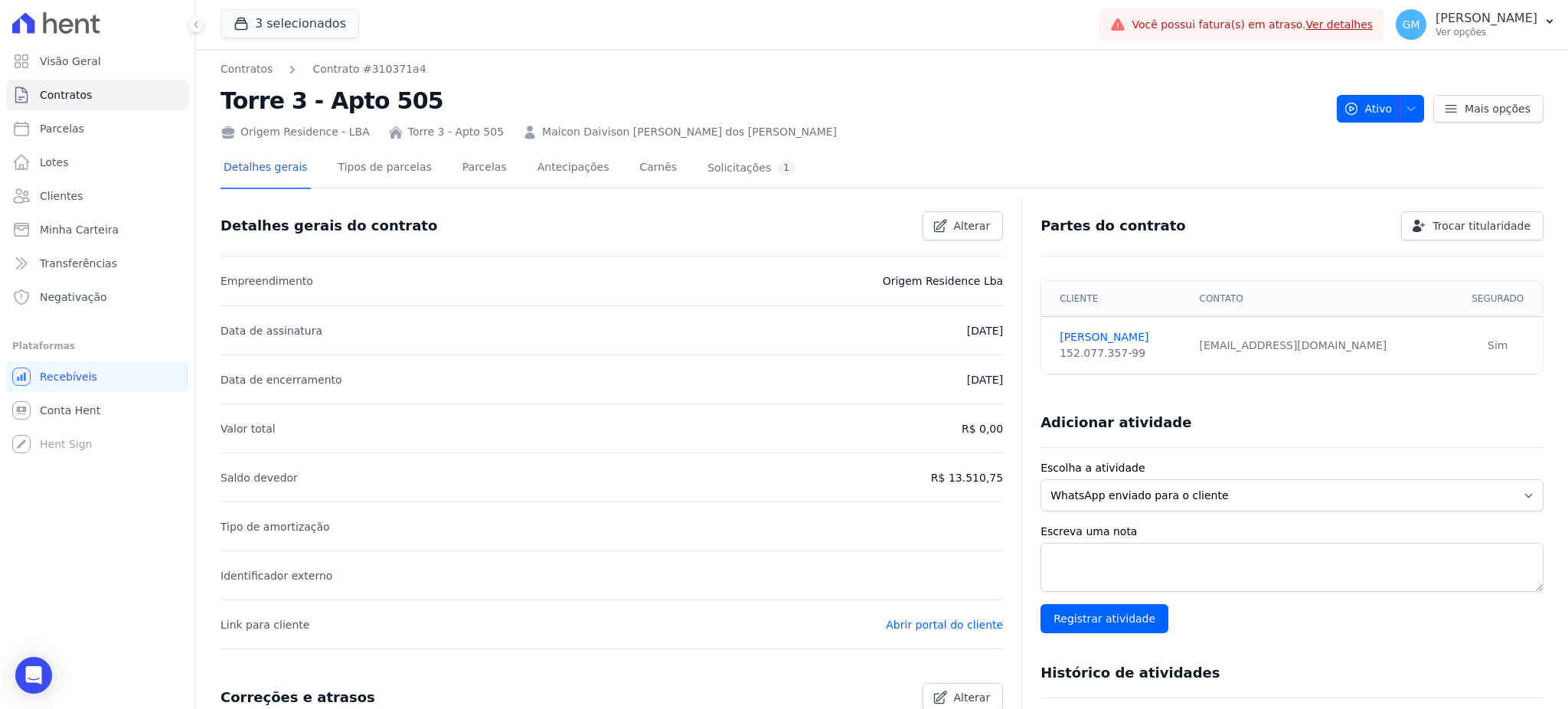
click at [425, 170] on div "Detalhes gerais Tipos de parcelas [GEOGRAPHIC_DATA] Antecipações [PERSON_NAME] …" at bounding box center [509, 168] width 578 height 41
click at [476, 159] on link "Parcelas" at bounding box center [484, 168] width 50 height 41
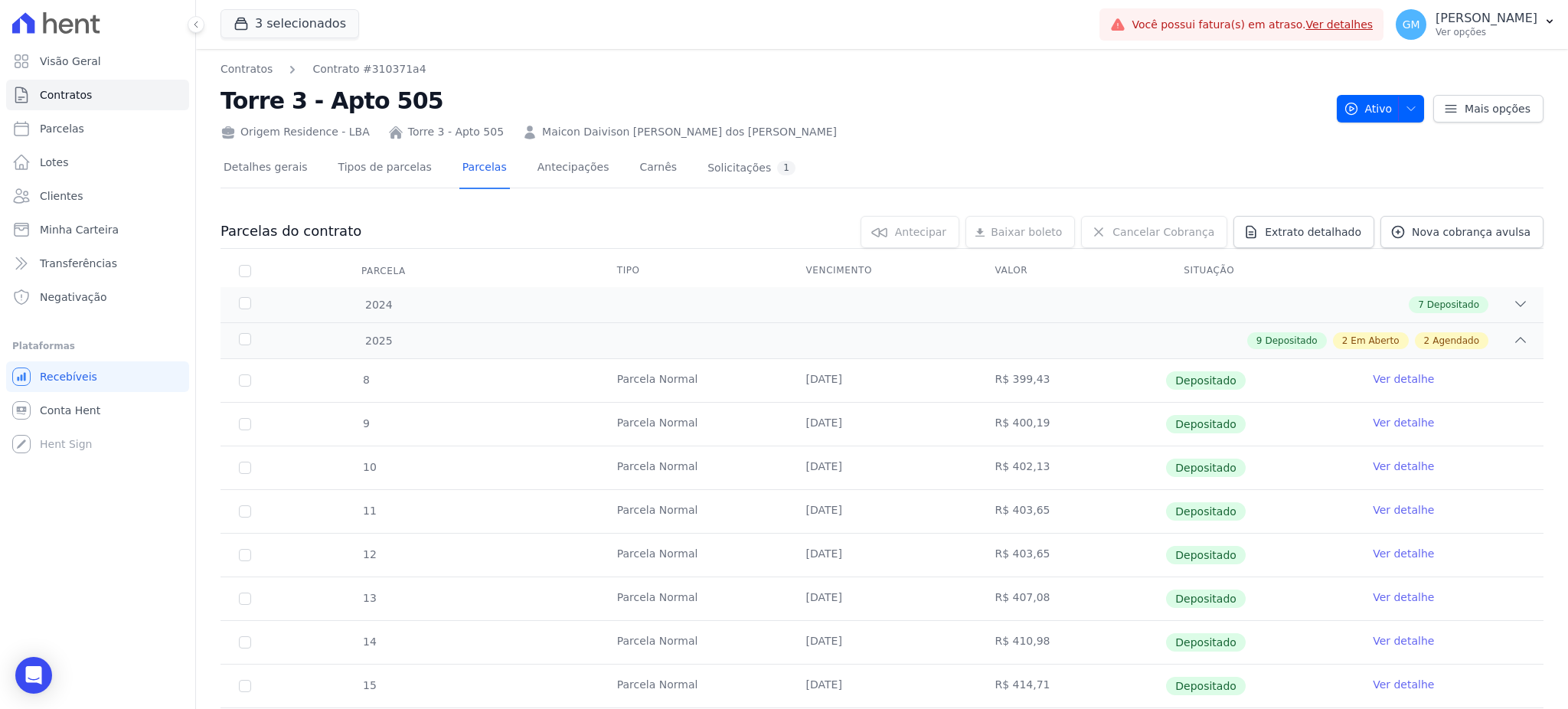
scroll to position [306, 0]
